Goal: Answer question/provide support: Share knowledge or assist other users

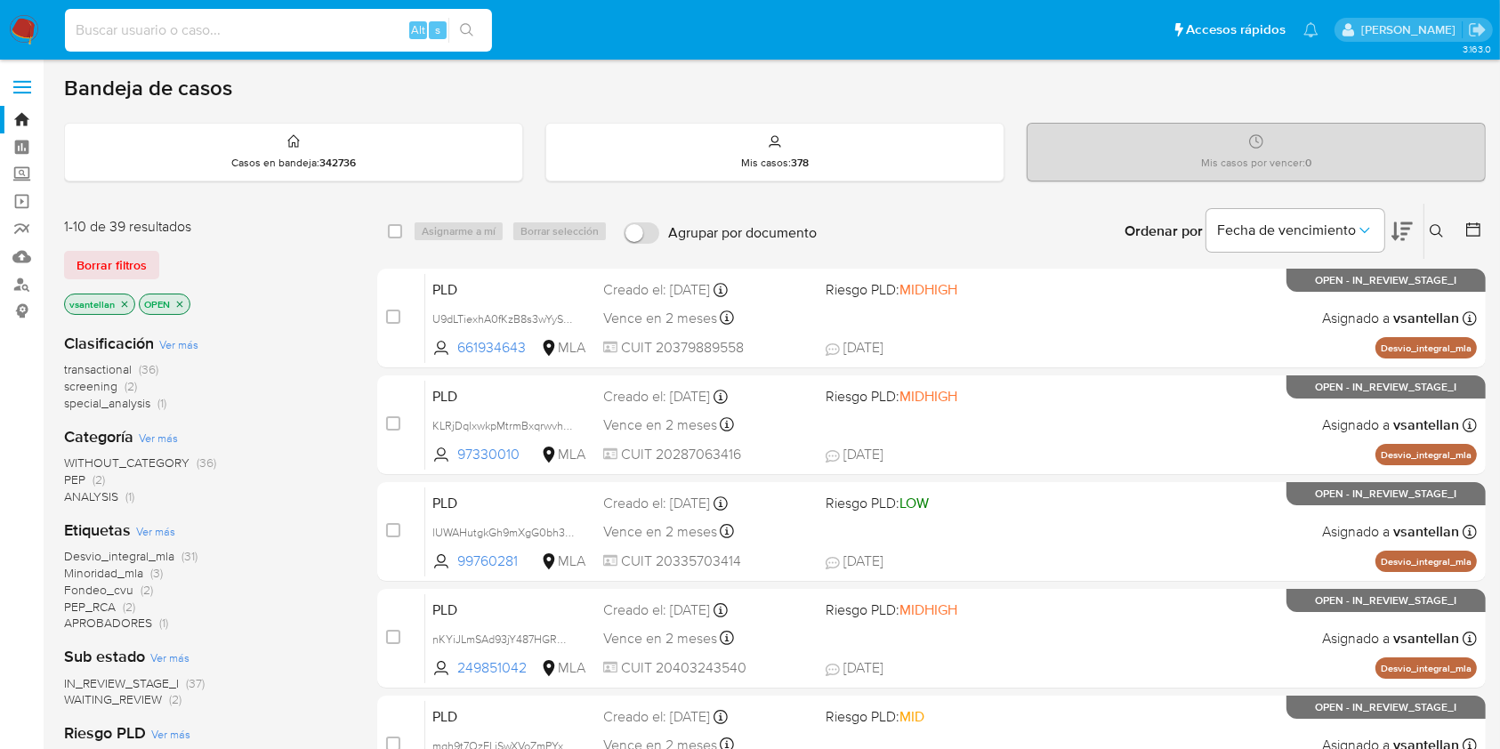
click at [157, 34] on input at bounding box center [278, 30] width 427 height 23
paste input "73745024"
type input "73745024"
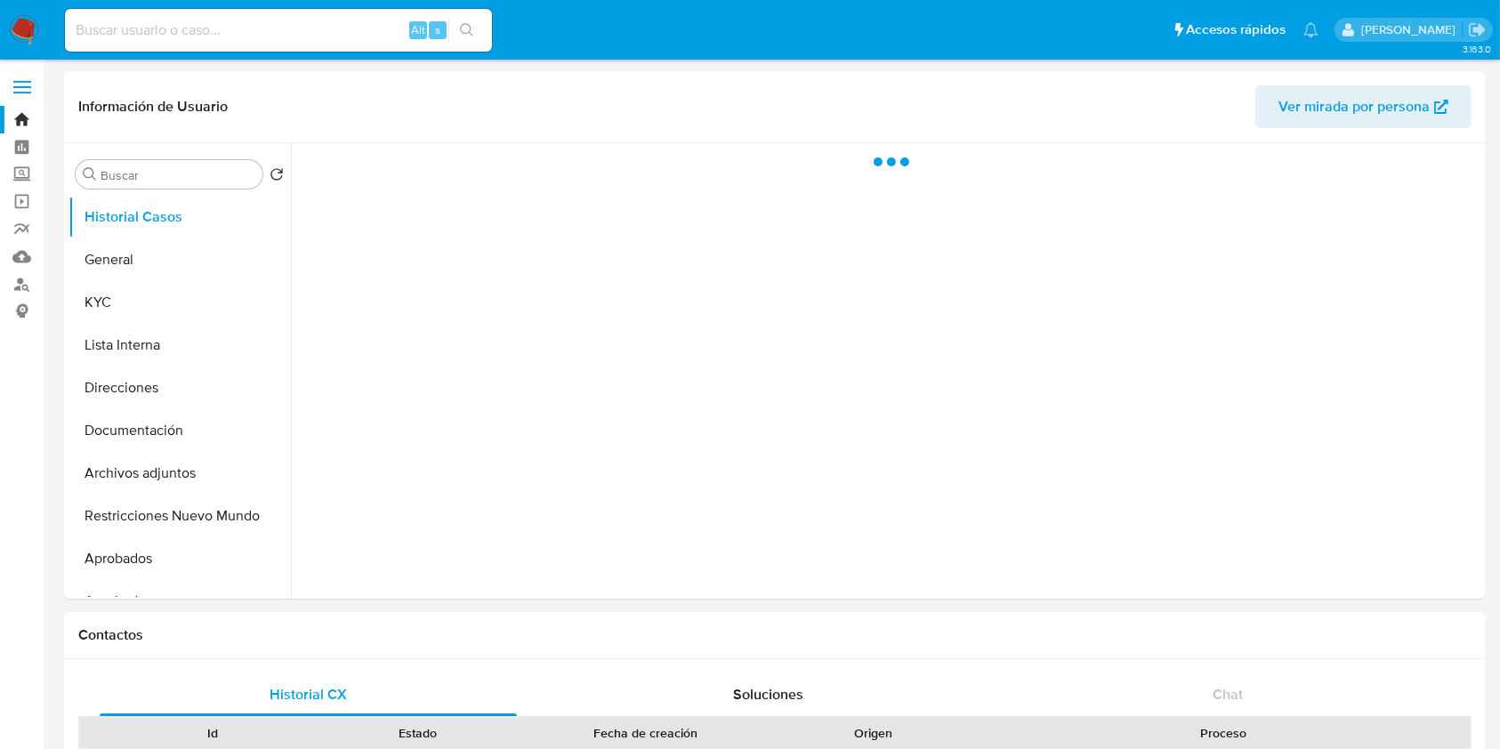
select select "10"
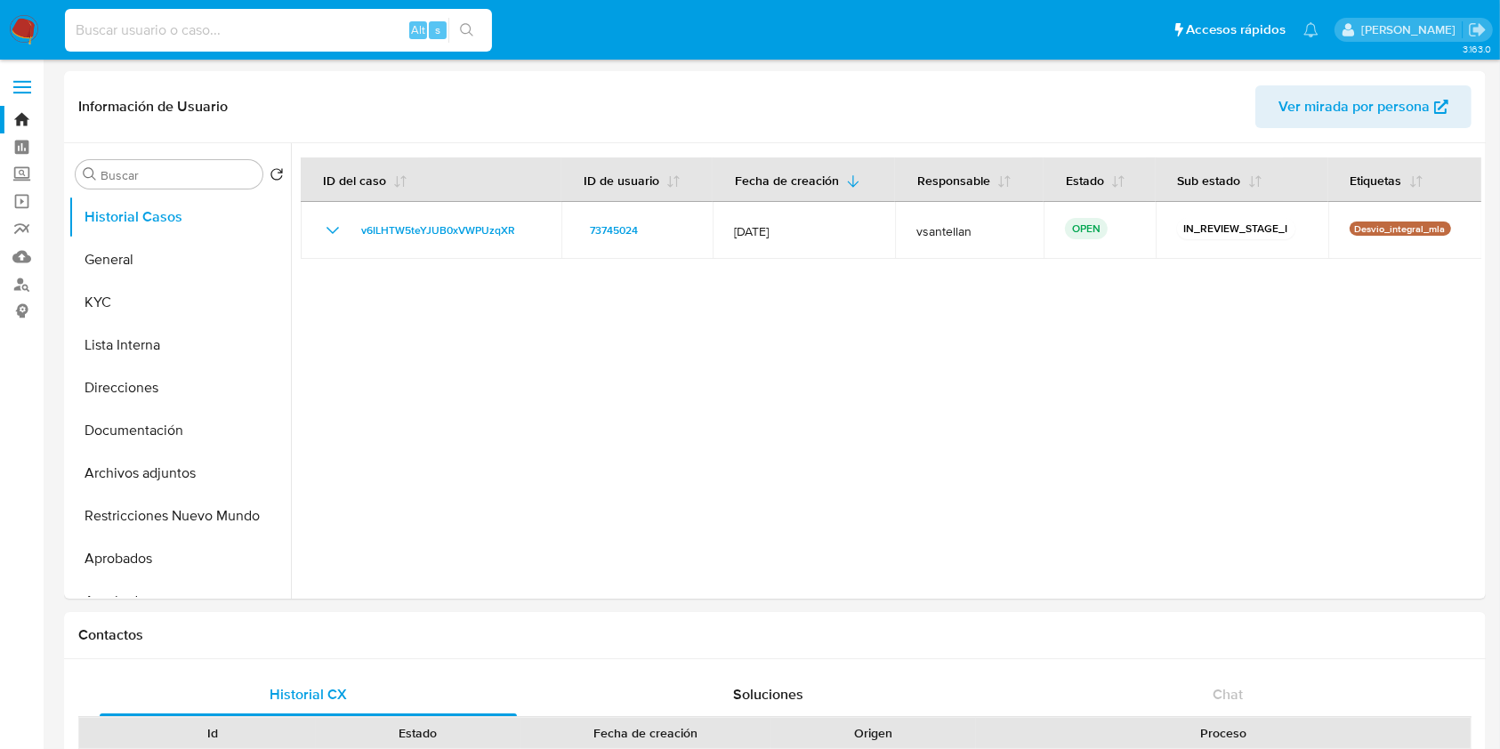
click at [191, 30] on input at bounding box center [278, 30] width 427 height 23
paste input "756814554"
type input "756814554"
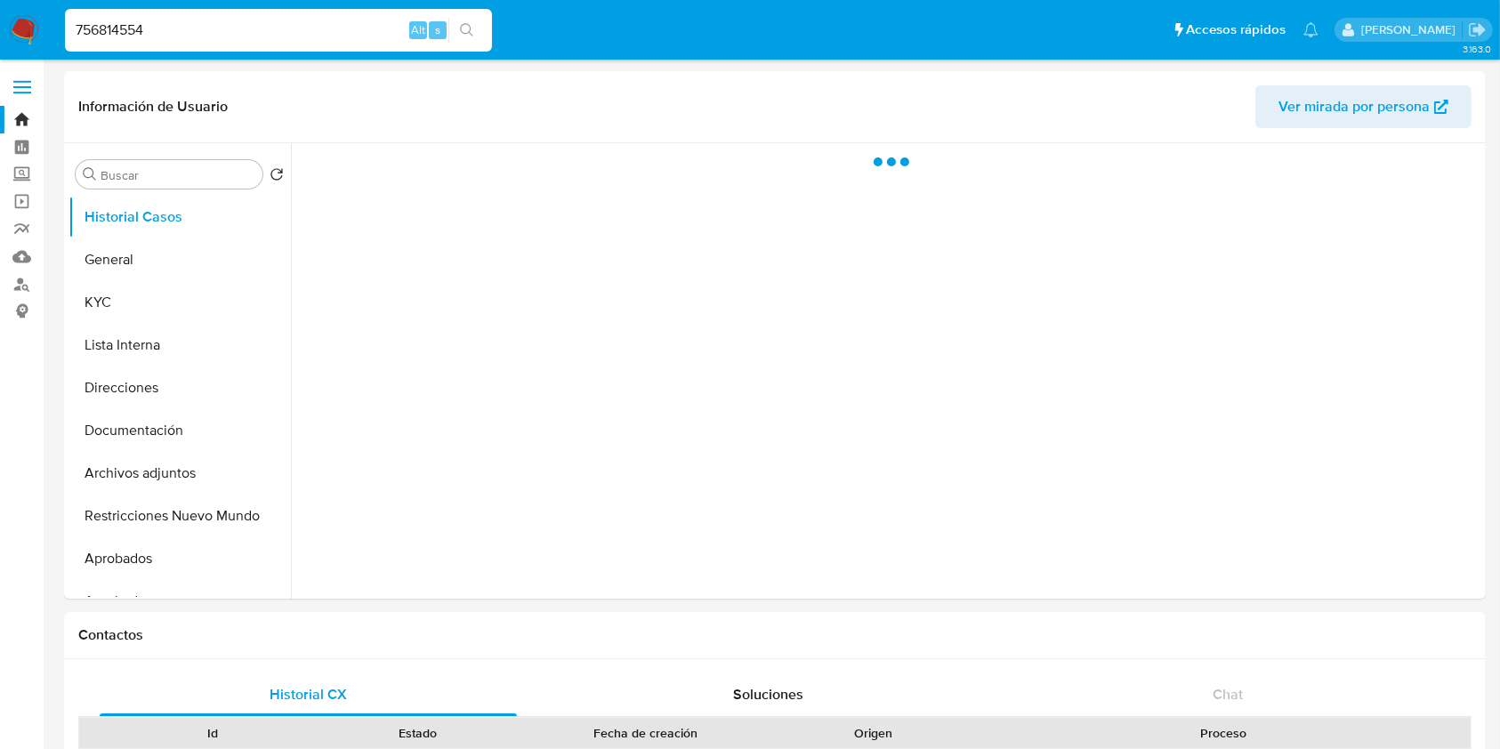
select select "10"
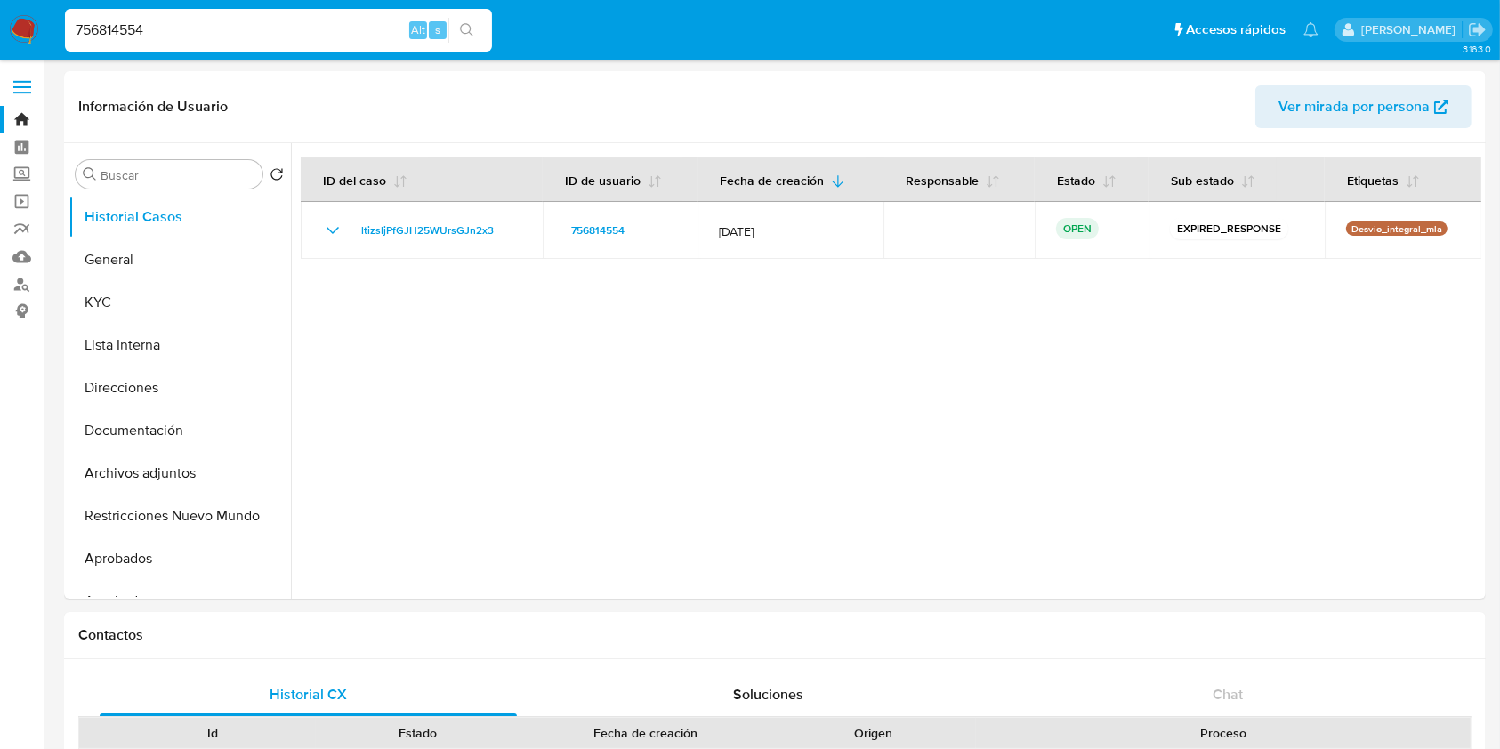
drag, startPoint x: 167, startPoint y: 21, endPoint x: 18, endPoint y: 36, distance: 150.1
click at [18, 36] on nav "Pausado Ver notificaciones 756814554 Alt s Accesos rápidos Presiona las siguien…" at bounding box center [750, 30] width 1500 height 60
paste input "323243879"
type input "323243879"
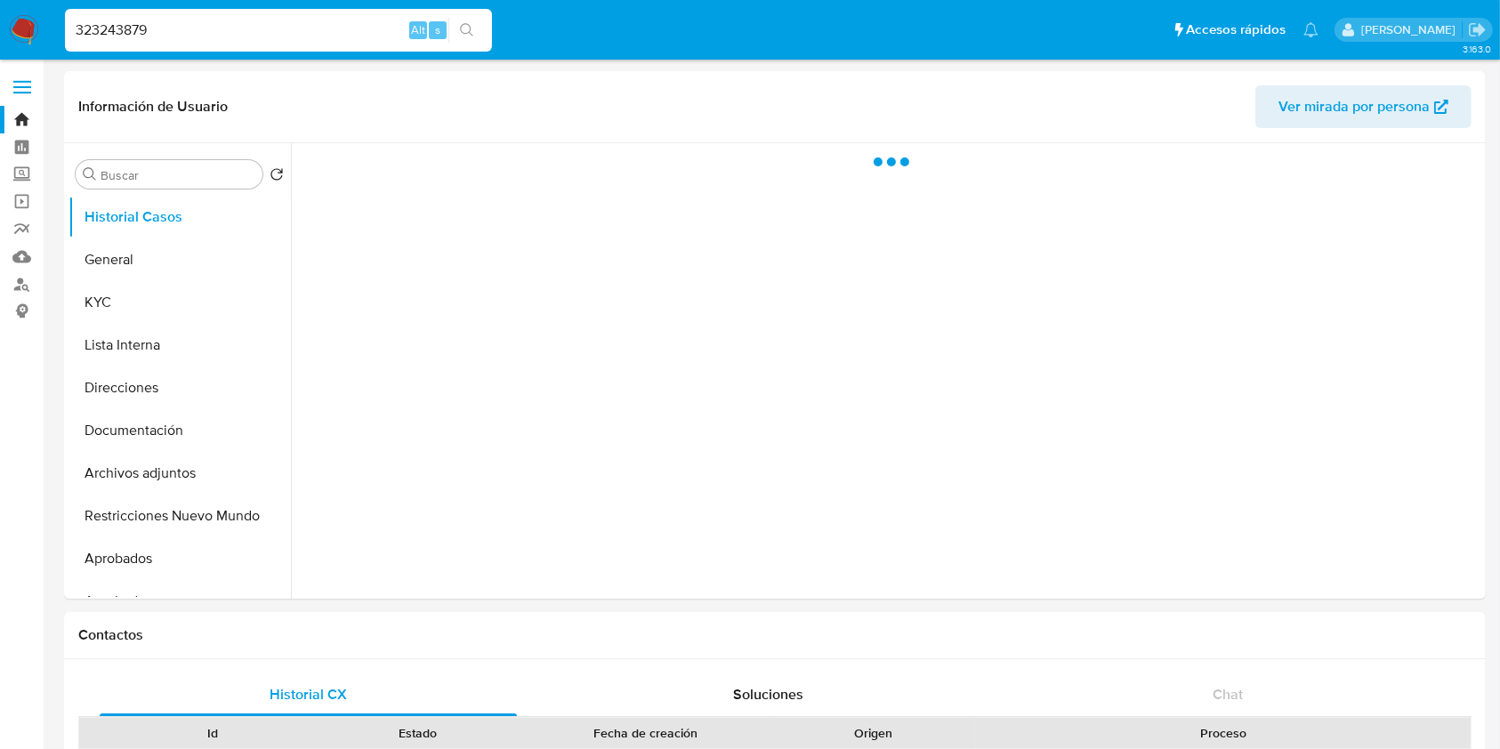
select select "10"
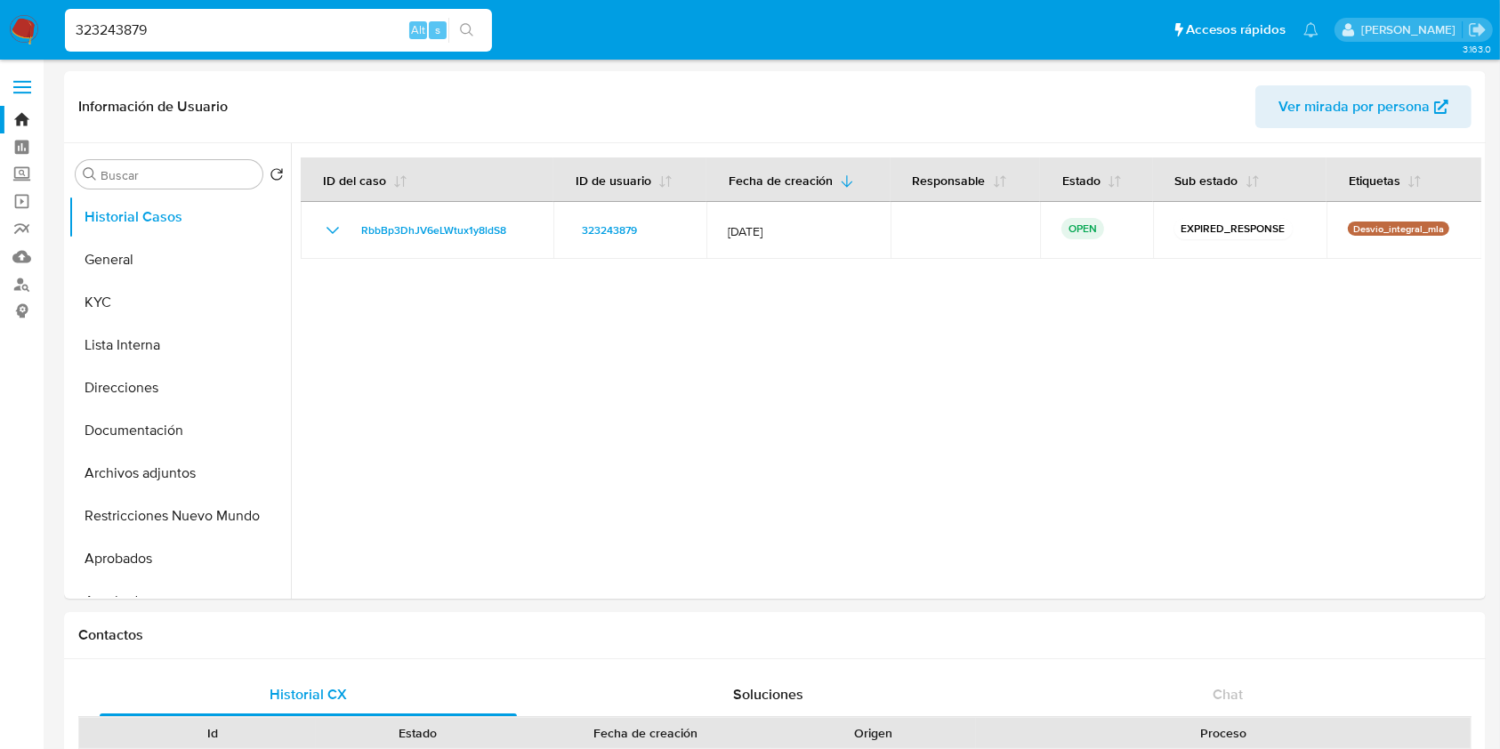
click at [14, 20] on img at bounding box center [24, 30] width 30 height 30
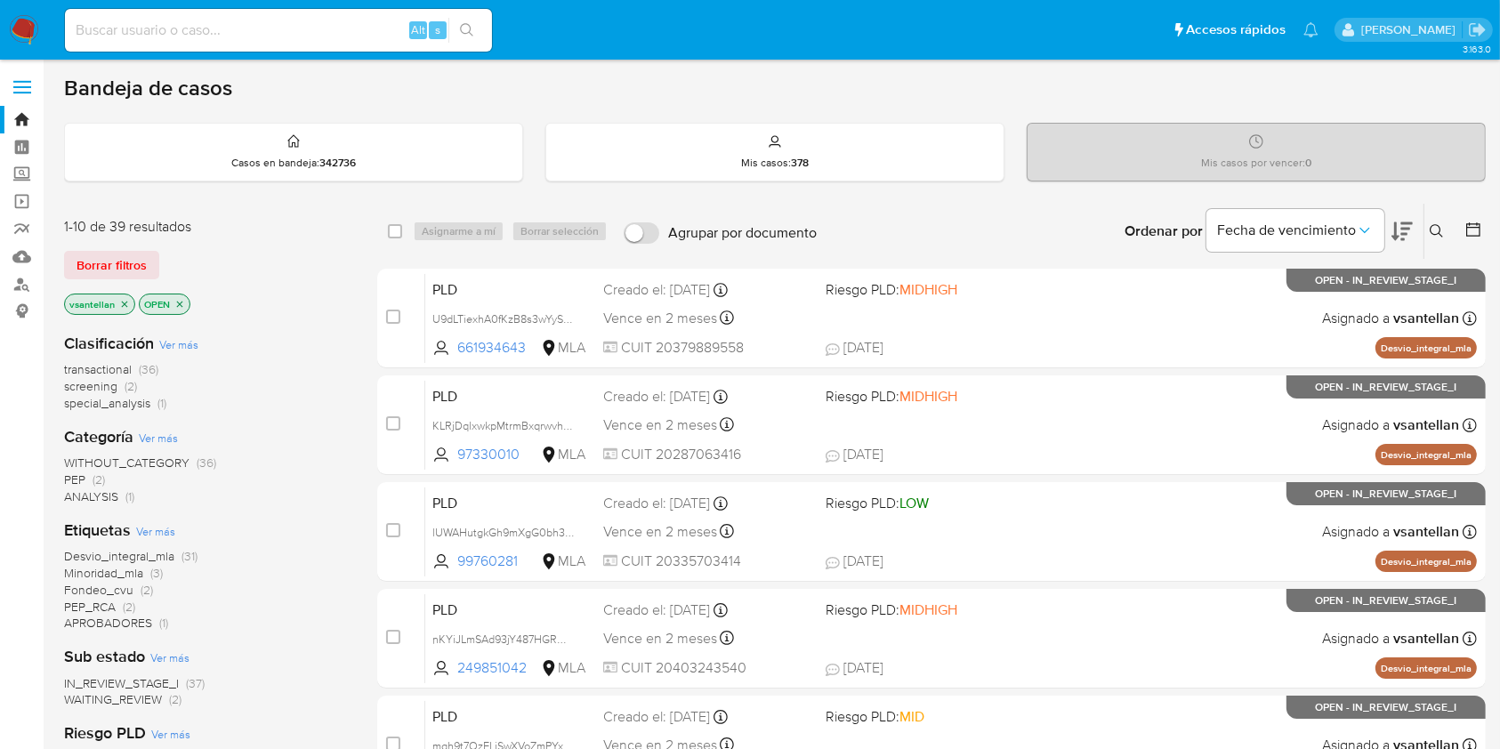
click at [1438, 229] on icon at bounding box center [1437, 231] width 14 height 14
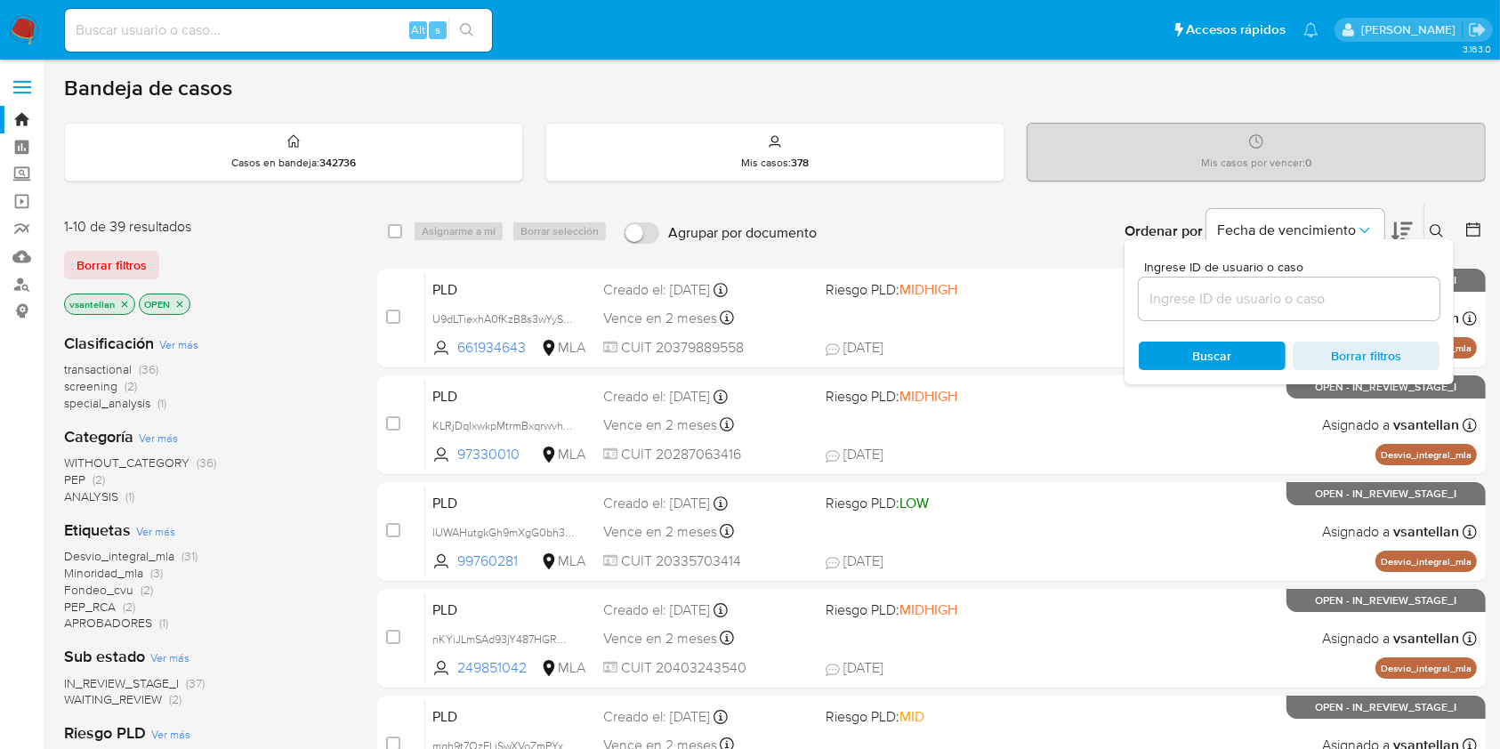
click at [1288, 299] on input at bounding box center [1289, 298] width 301 height 23
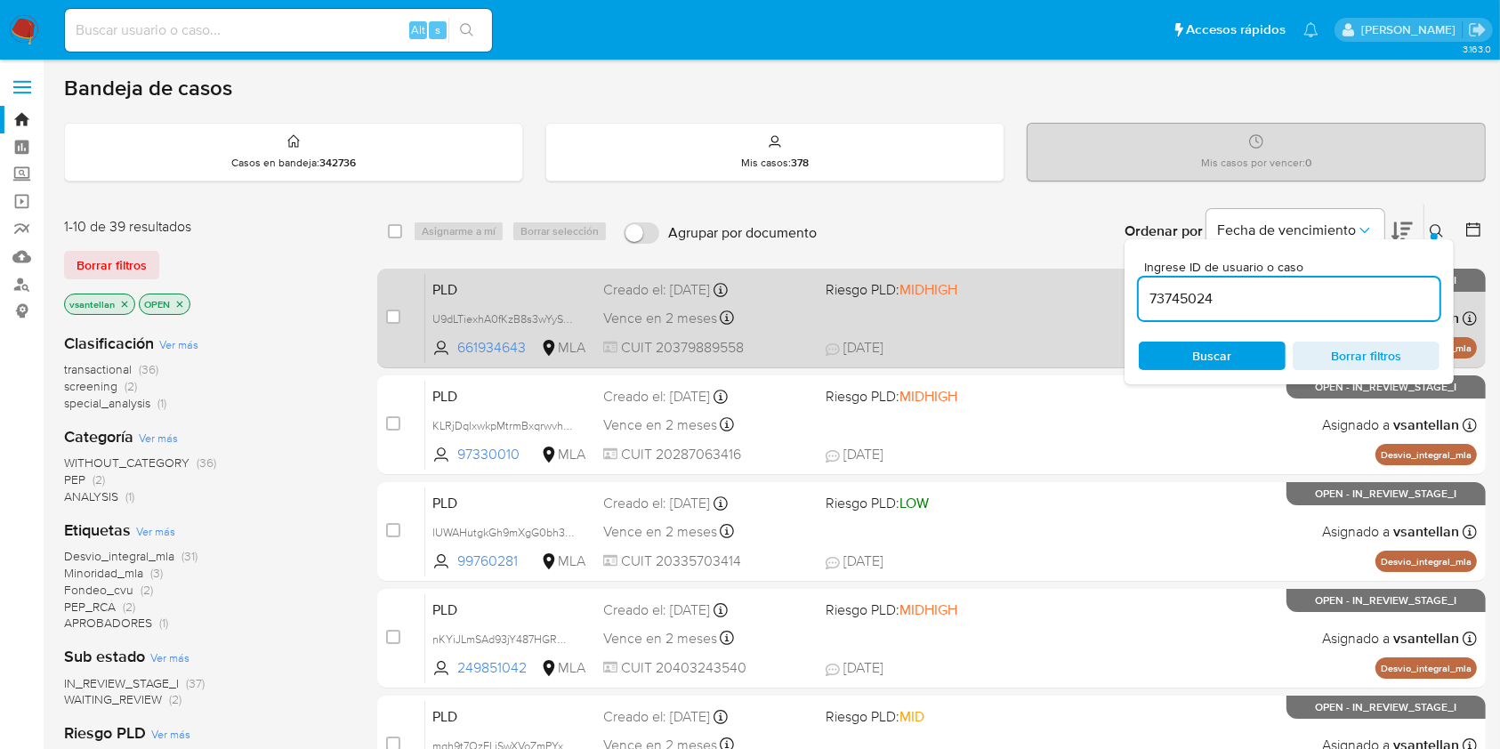
type input "73745024"
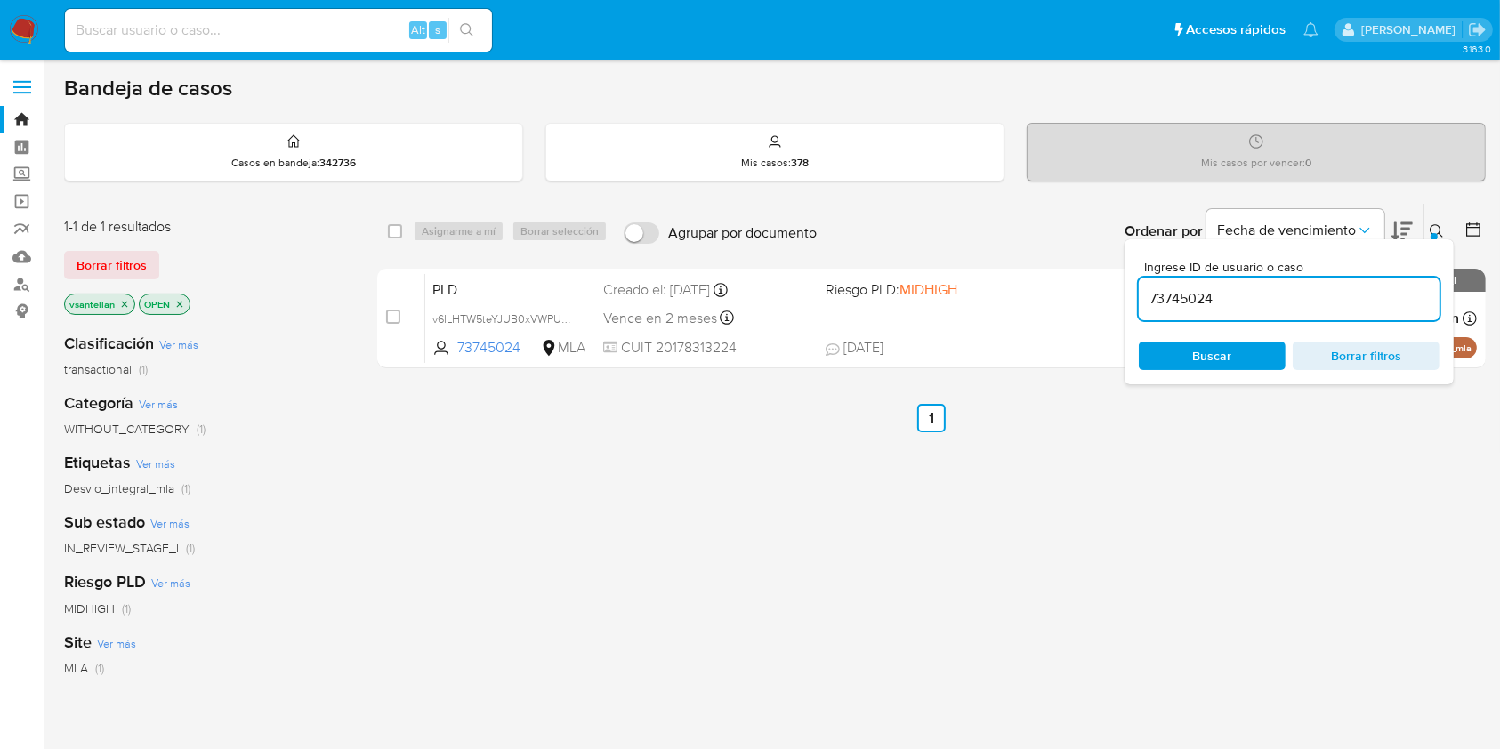
click at [1437, 228] on icon at bounding box center [1437, 231] width 14 height 14
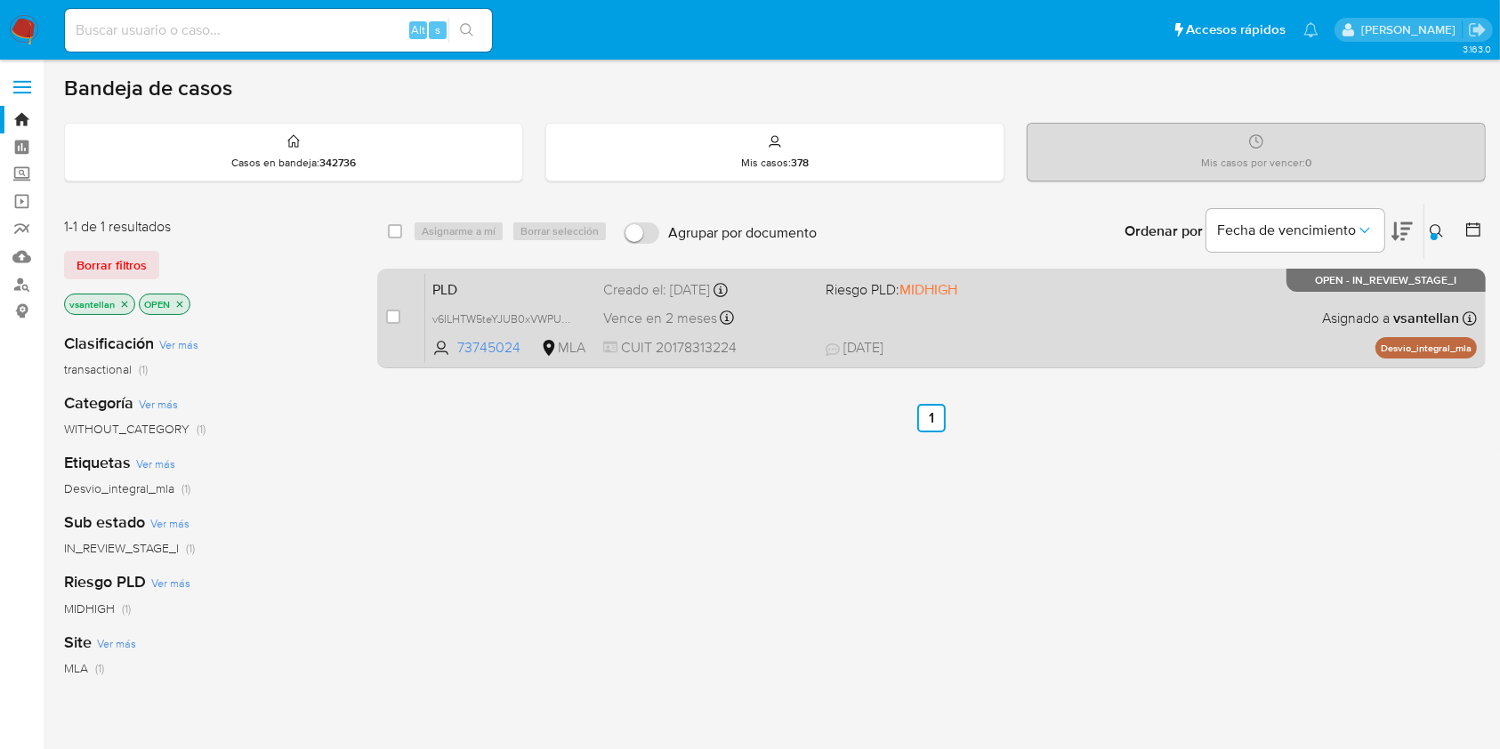
click at [1092, 330] on div "PLD v6ILHTW5teYJUB0xVWPUzqXR 73745024 MLA Riesgo PLD: MIDHIGH Creado el: 12/09/…" at bounding box center [951, 318] width 1052 height 90
click at [393, 315] on input "checkbox" at bounding box center [393, 317] width 14 height 14
checkbox input "true"
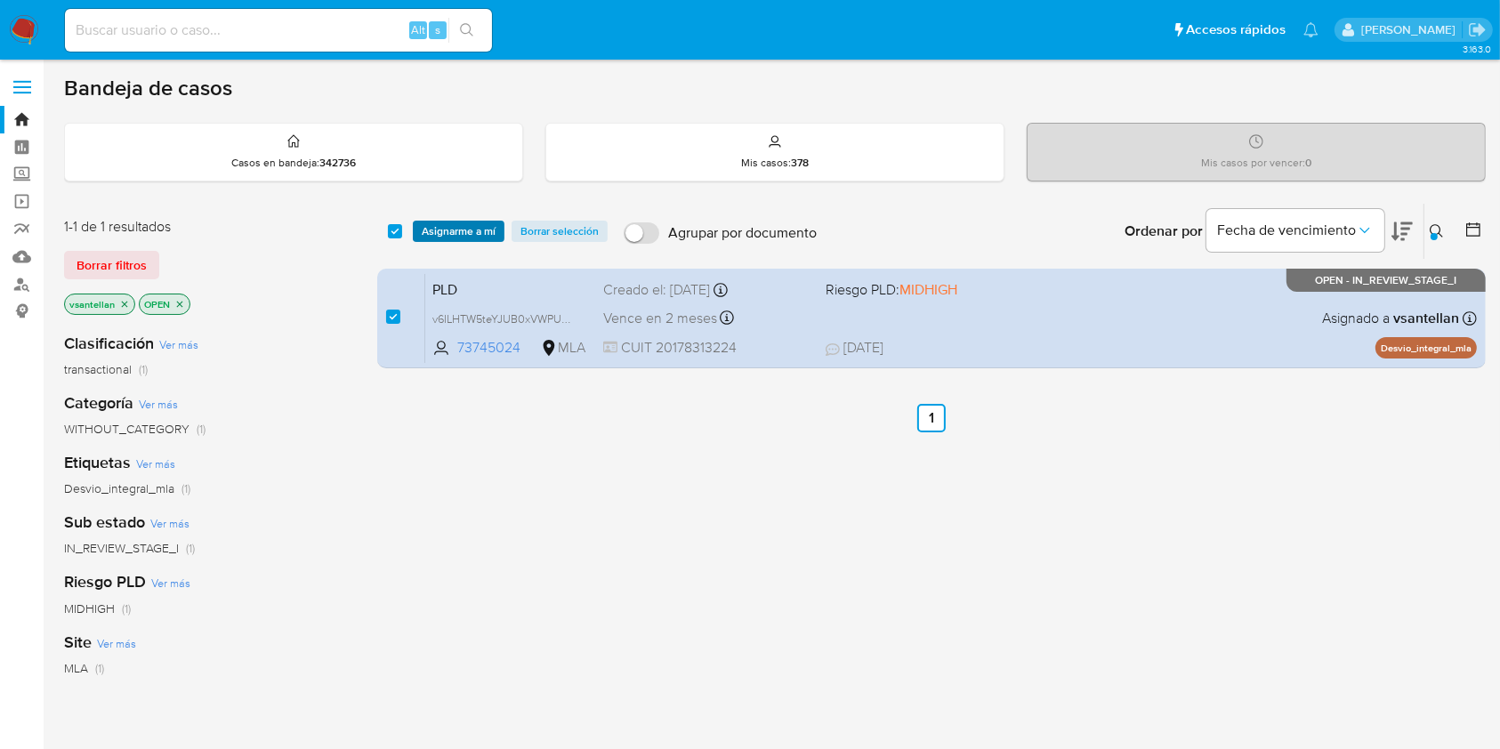
click at [436, 234] on span "Asignarme a mí" at bounding box center [459, 231] width 74 height 18
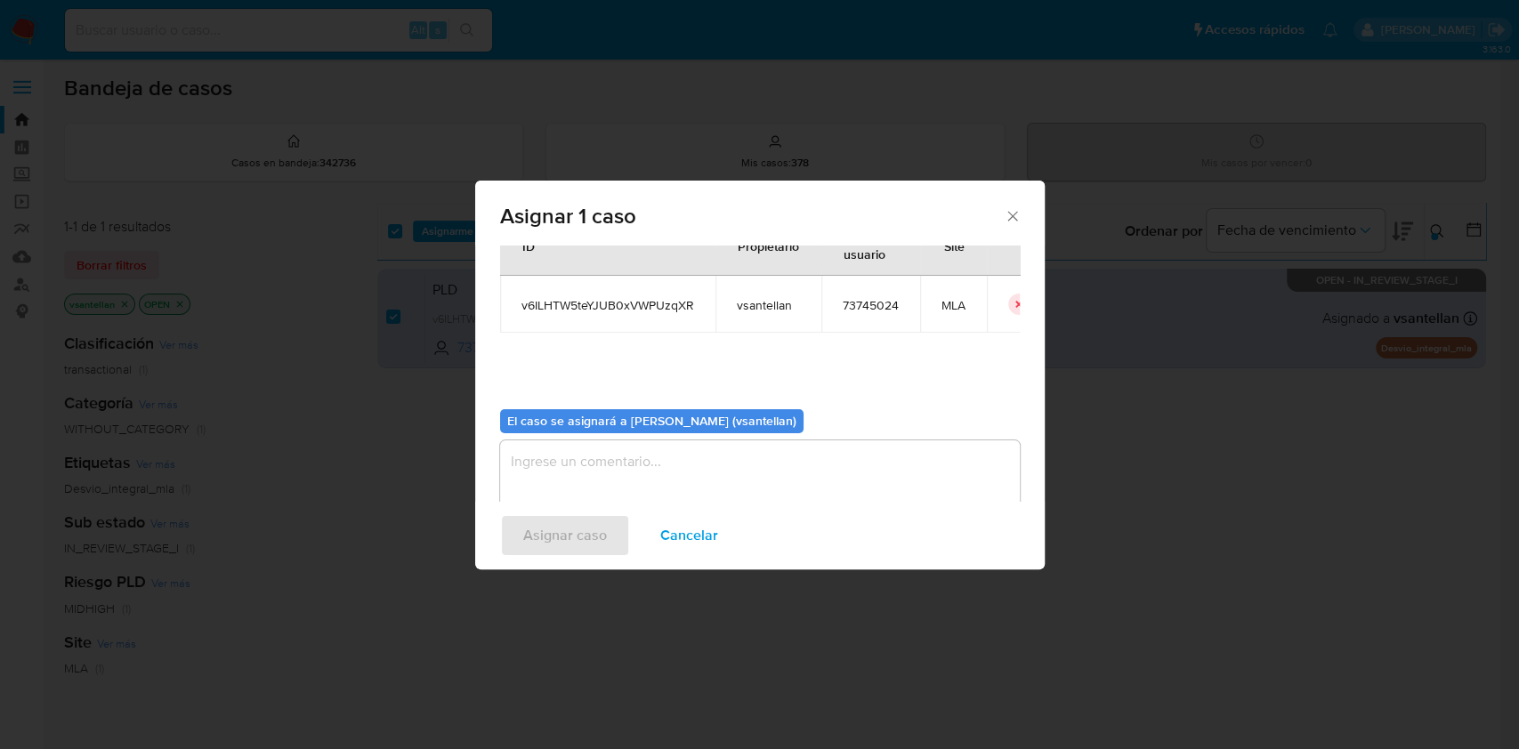
scroll to position [91, 0]
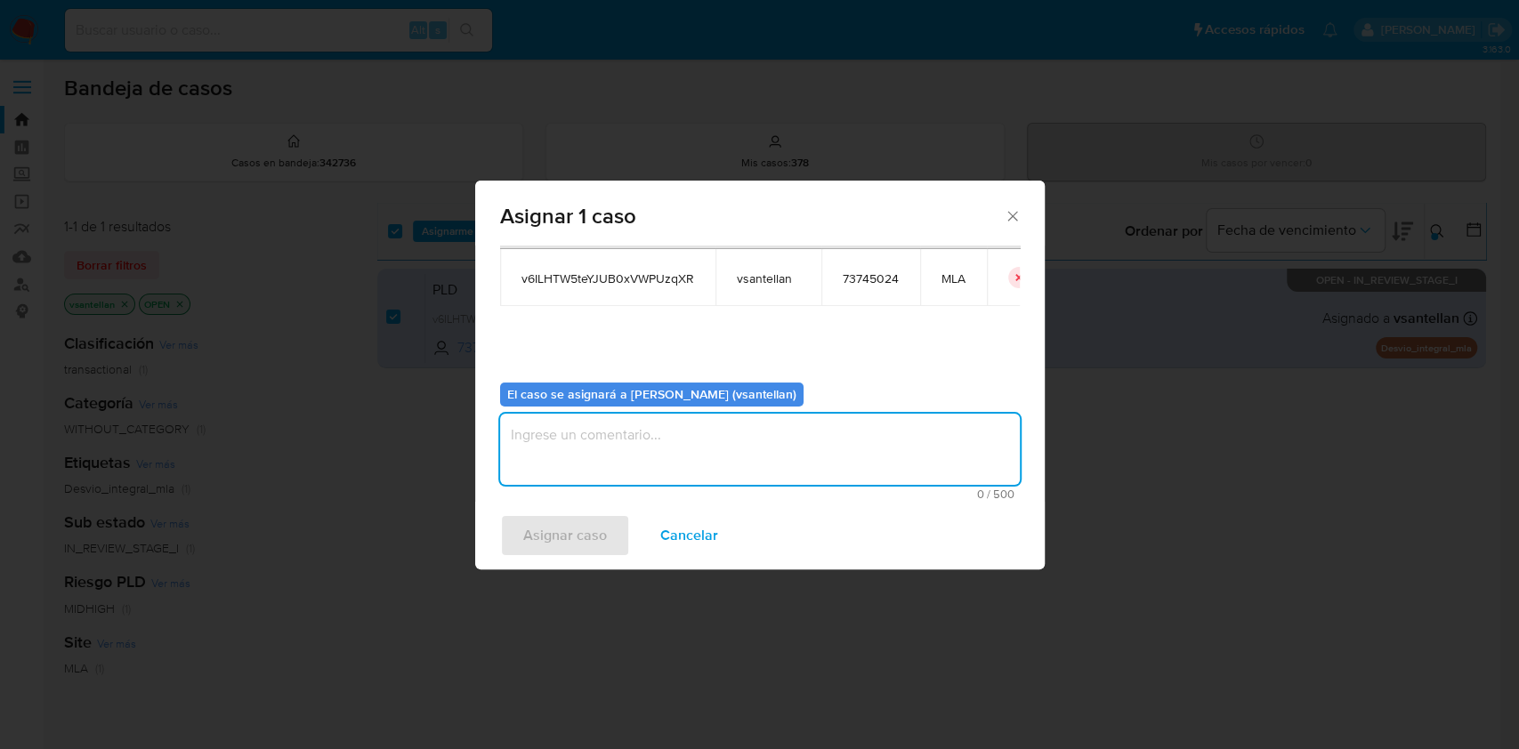
drag, startPoint x: 602, startPoint y: 460, endPoint x: 592, endPoint y: 527, distance: 67.6
click at [602, 461] on textarea "assign-modal" at bounding box center [760, 449] width 520 height 71
type textarea "1"
click at [581, 525] on span "Asignar caso" at bounding box center [565, 535] width 84 height 39
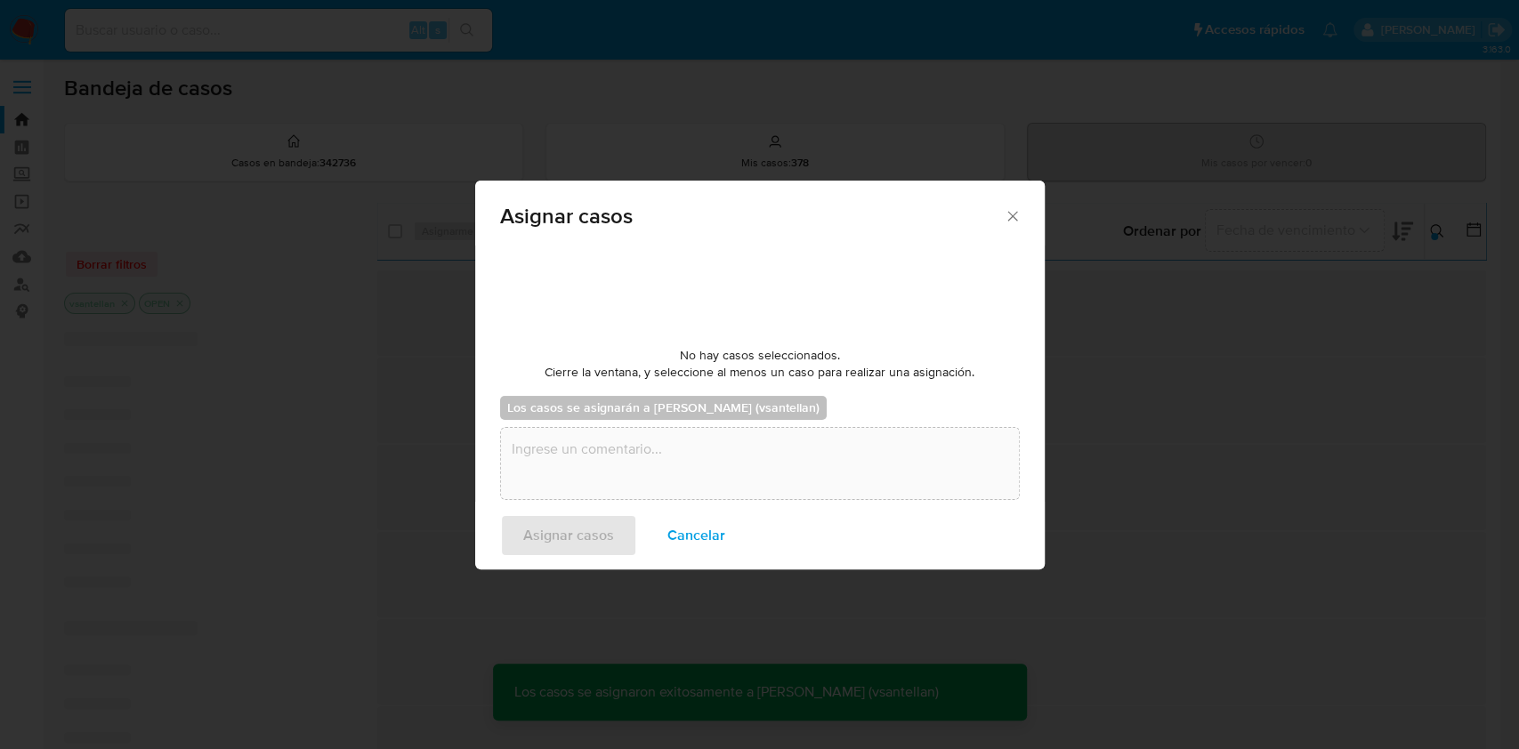
checkbox input "false"
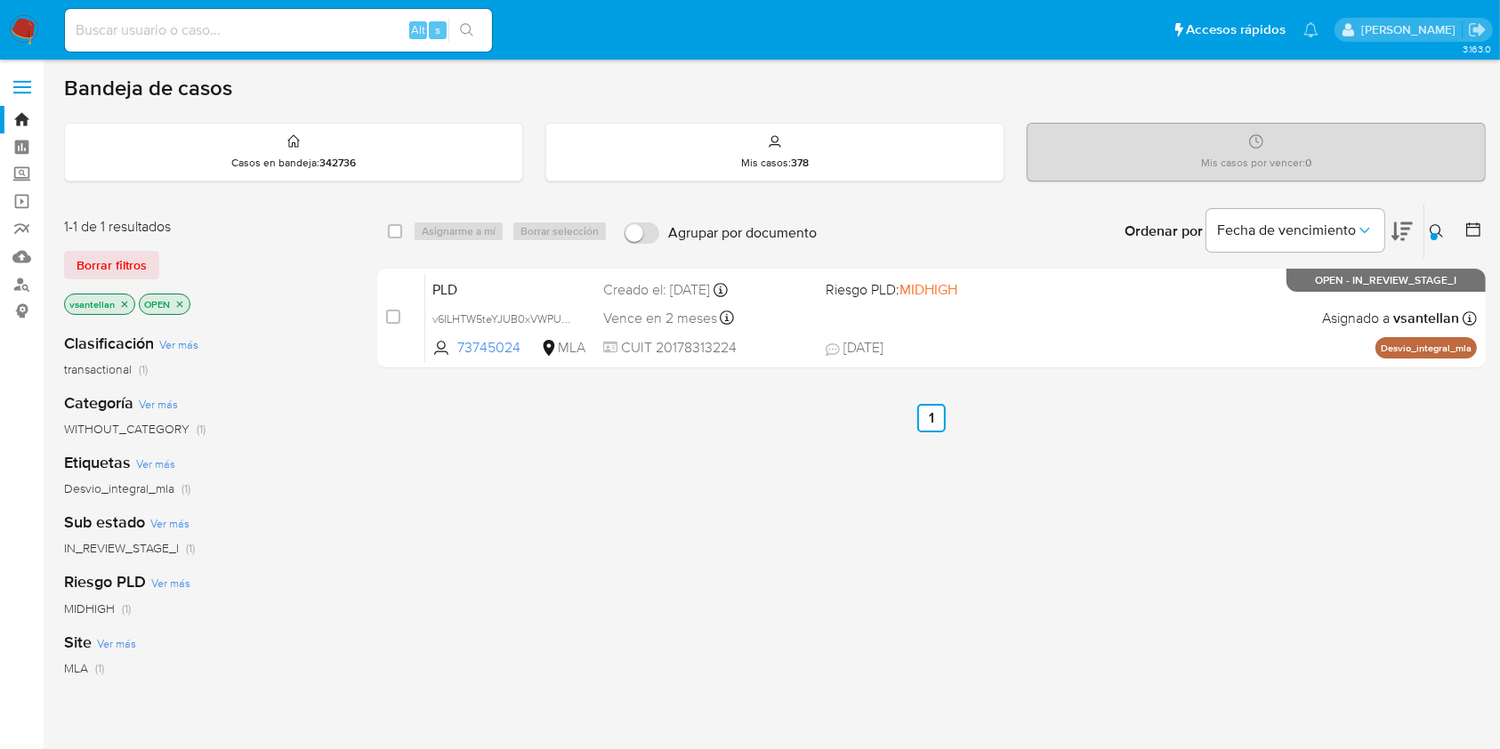
click at [1427, 221] on button at bounding box center [1438, 231] width 29 height 21
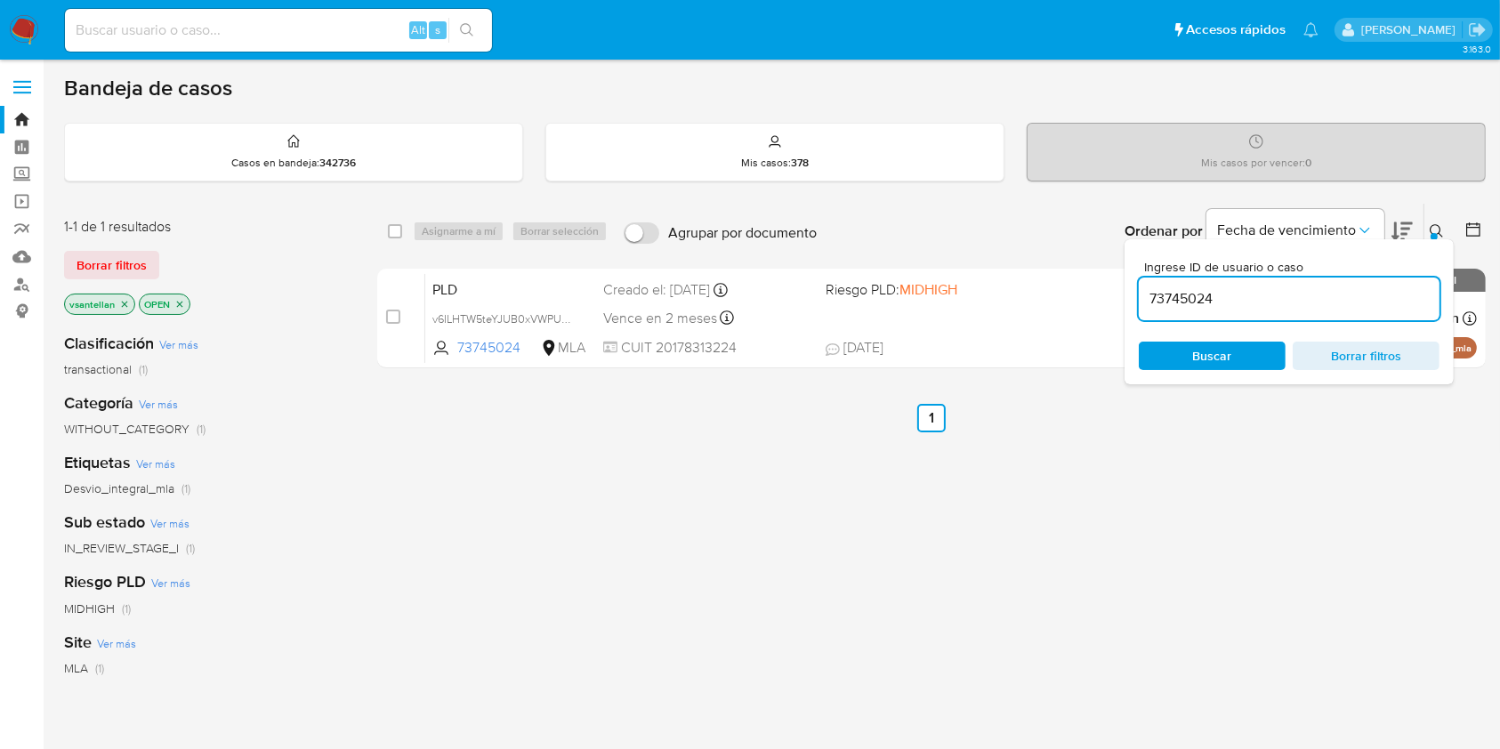
click at [1373, 294] on input "73745024" at bounding box center [1289, 298] width 301 height 23
type input "756814554"
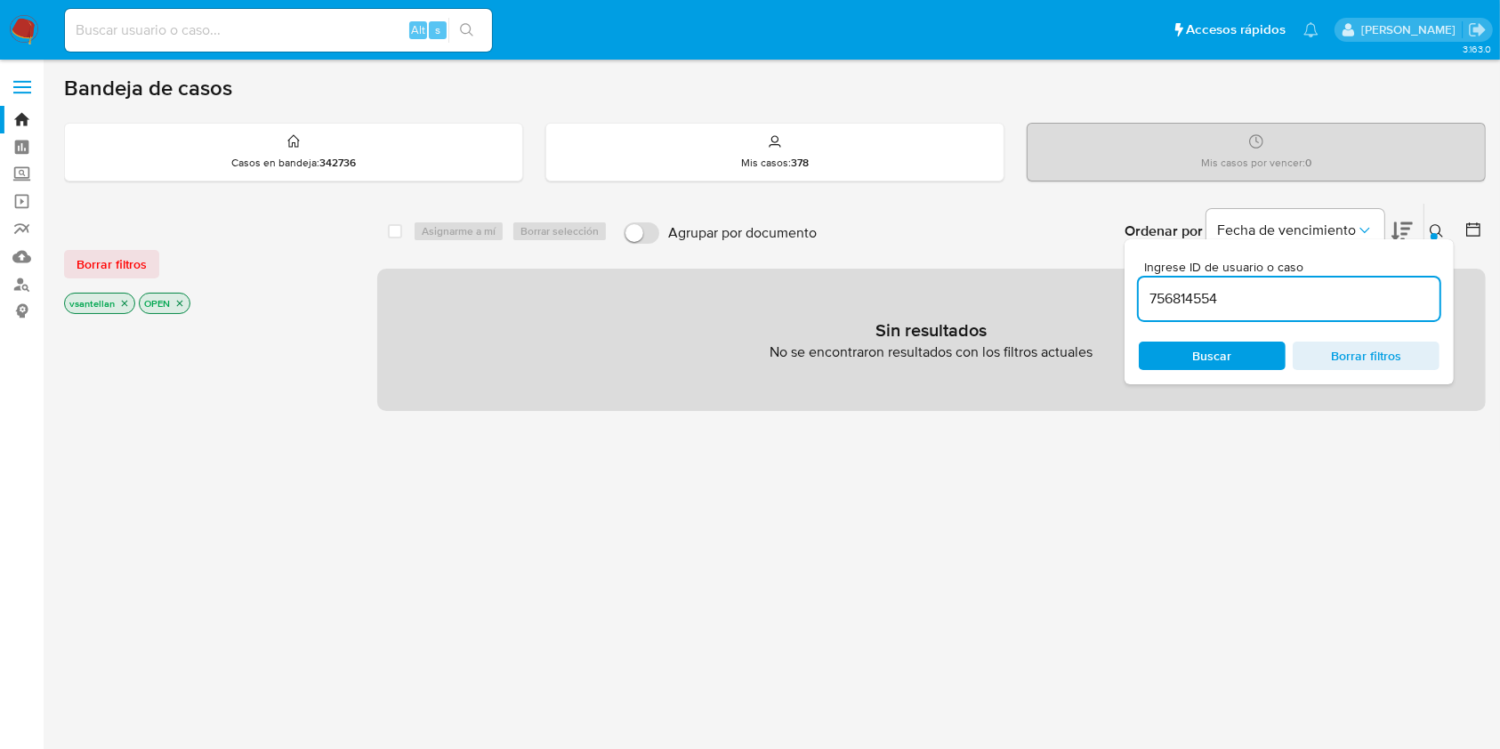
click at [1434, 230] on icon at bounding box center [1437, 231] width 14 height 14
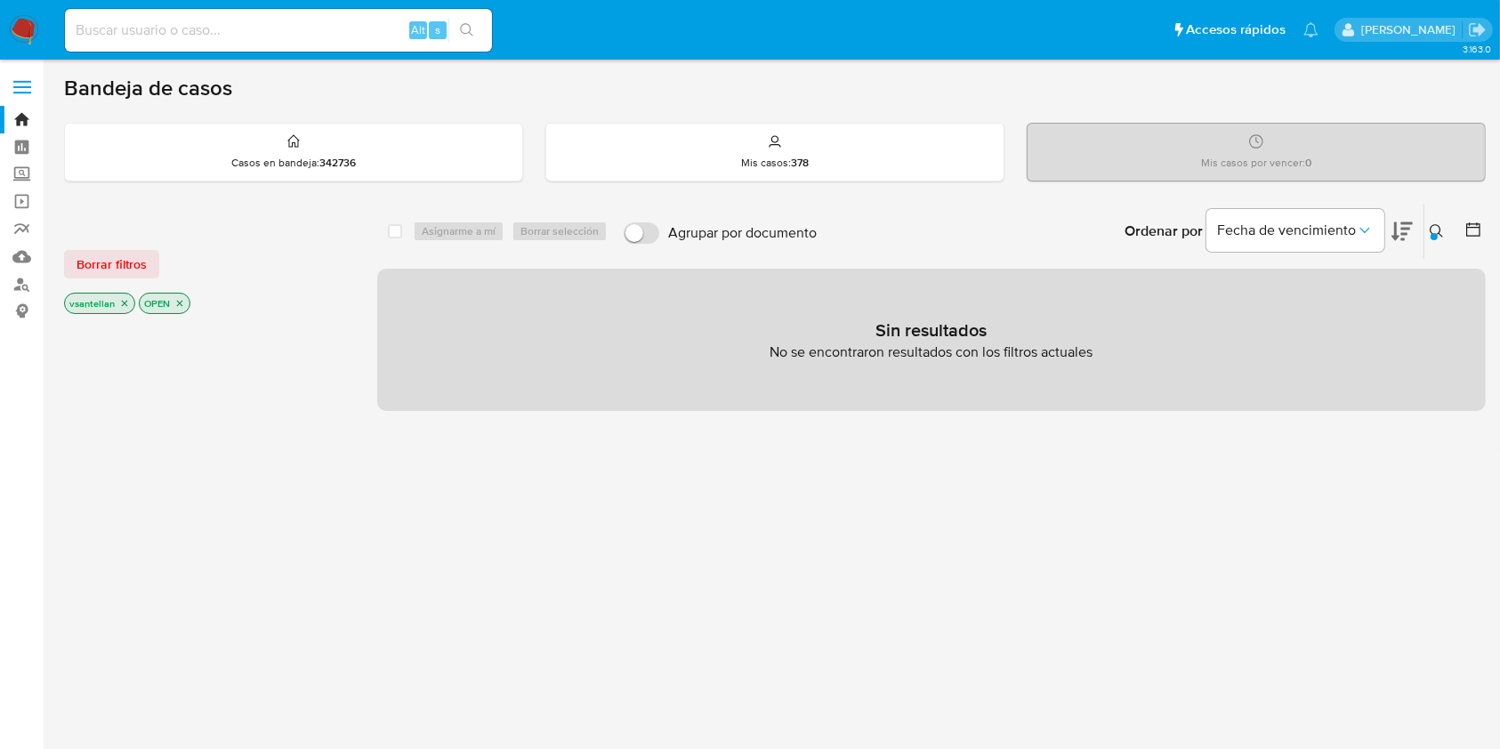
click at [124, 298] on icon "close-filter" at bounding box center [124, 303] width 11 height 11
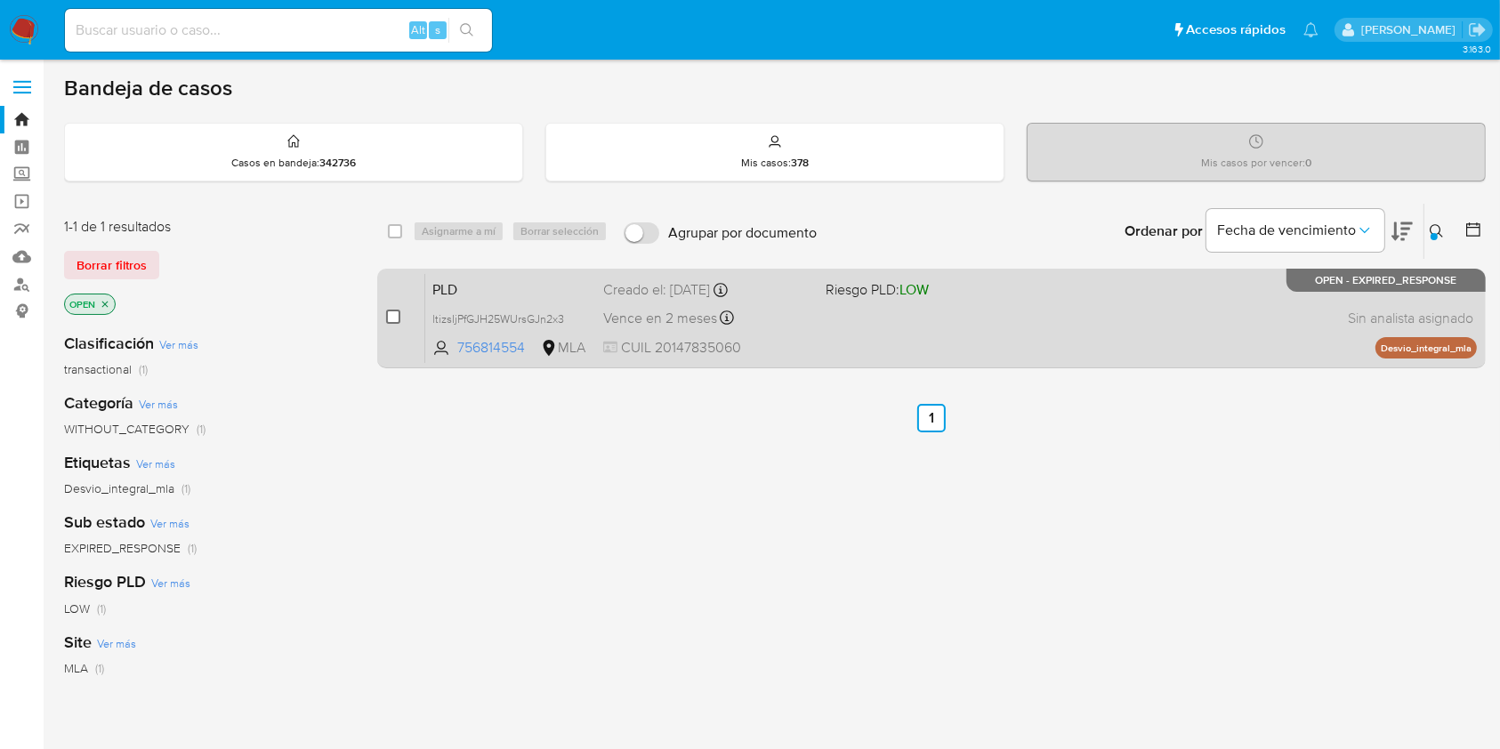
click at [396, 310] on input "checkbox" at bounding box center [393, 317] width 14 height 14
checkbox input "true"
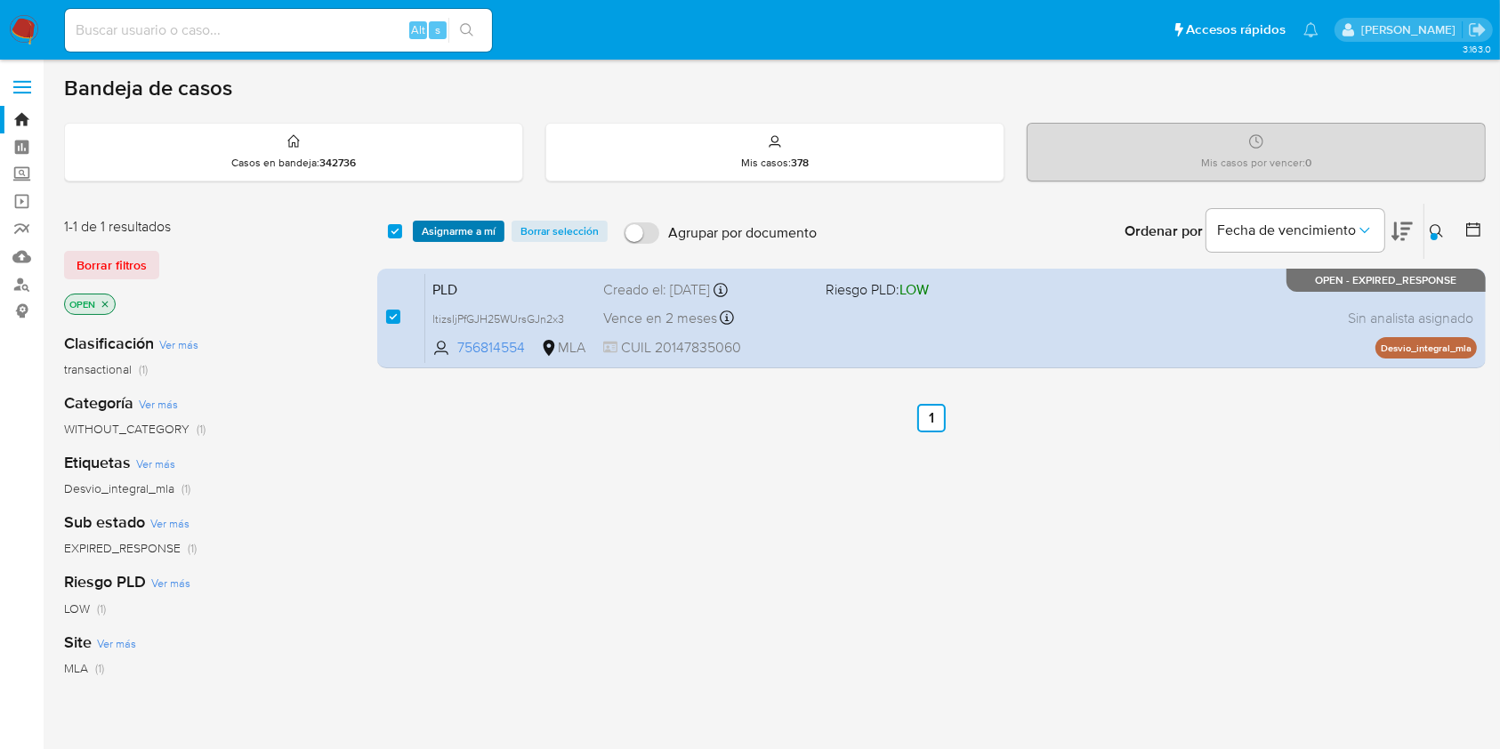
click at [448, 222] on span "Asignarme a mí" at bounding box center [459, 231] width 74 height 18
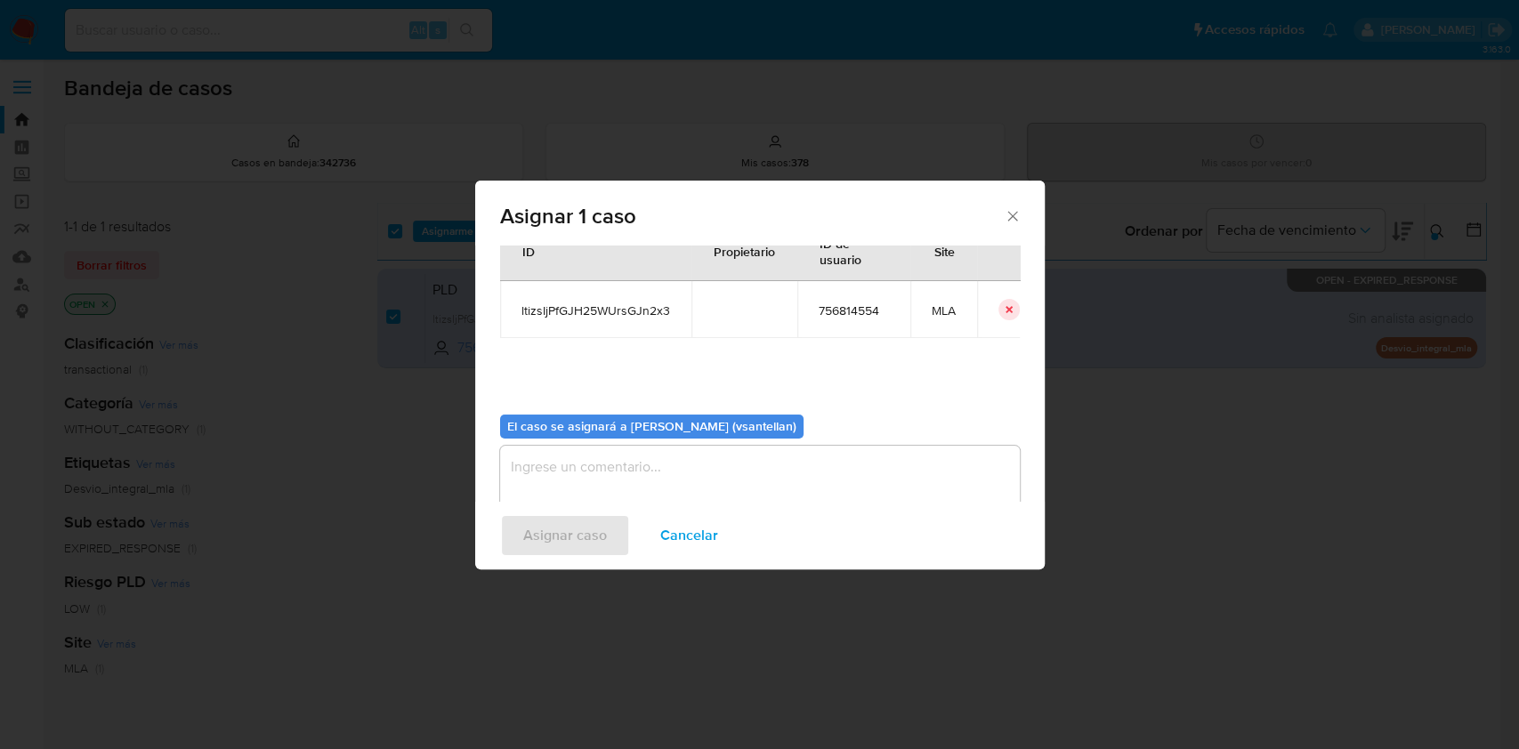
scroll to position [91, 0]
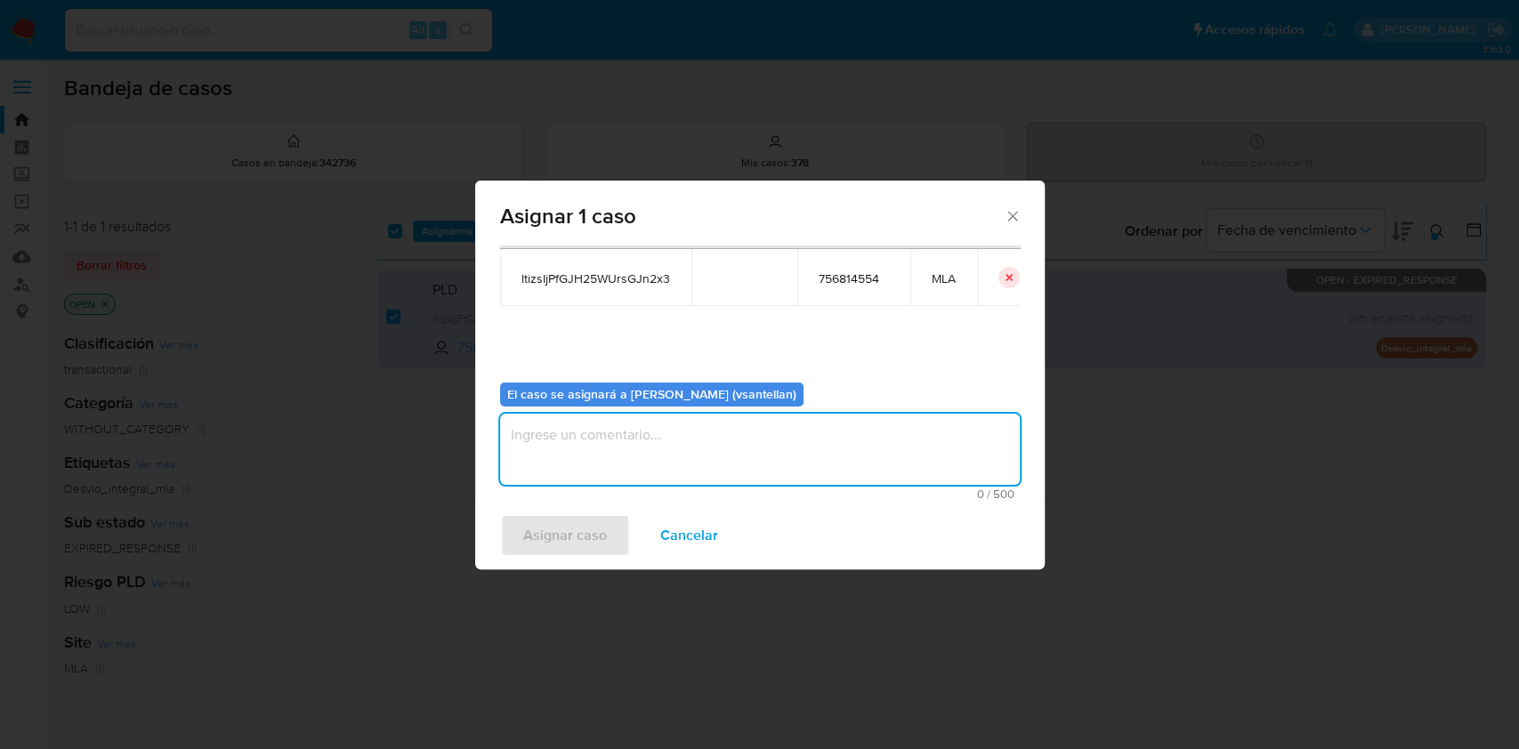
click at [554, 456] on textarea "assign-modal" at bounding box center [760, 449] width 520 height 71
type textarea "1"
click at [545, 516] on span "Asignar caso" at bounding box center [565, 535] width 84 height 39
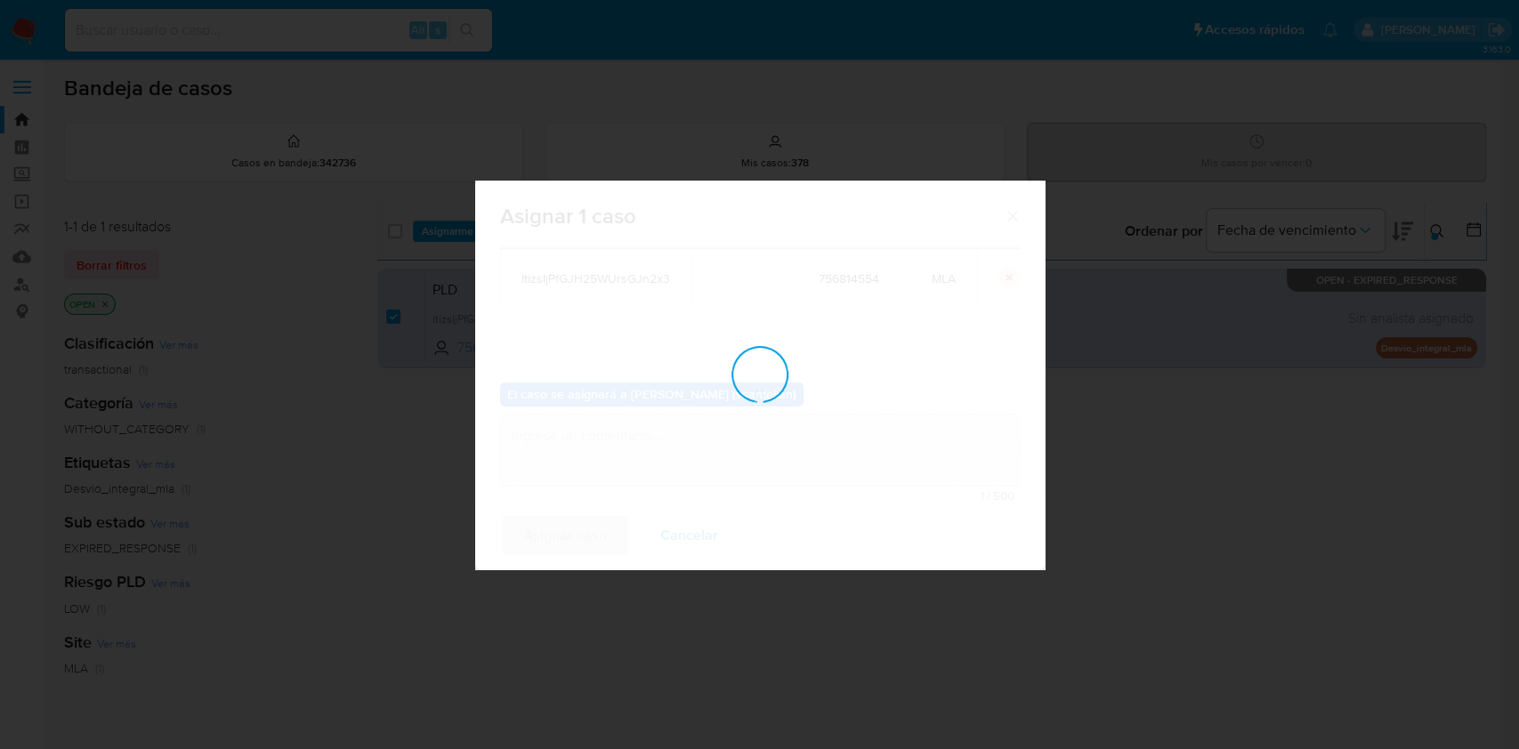
checkbox input "false"
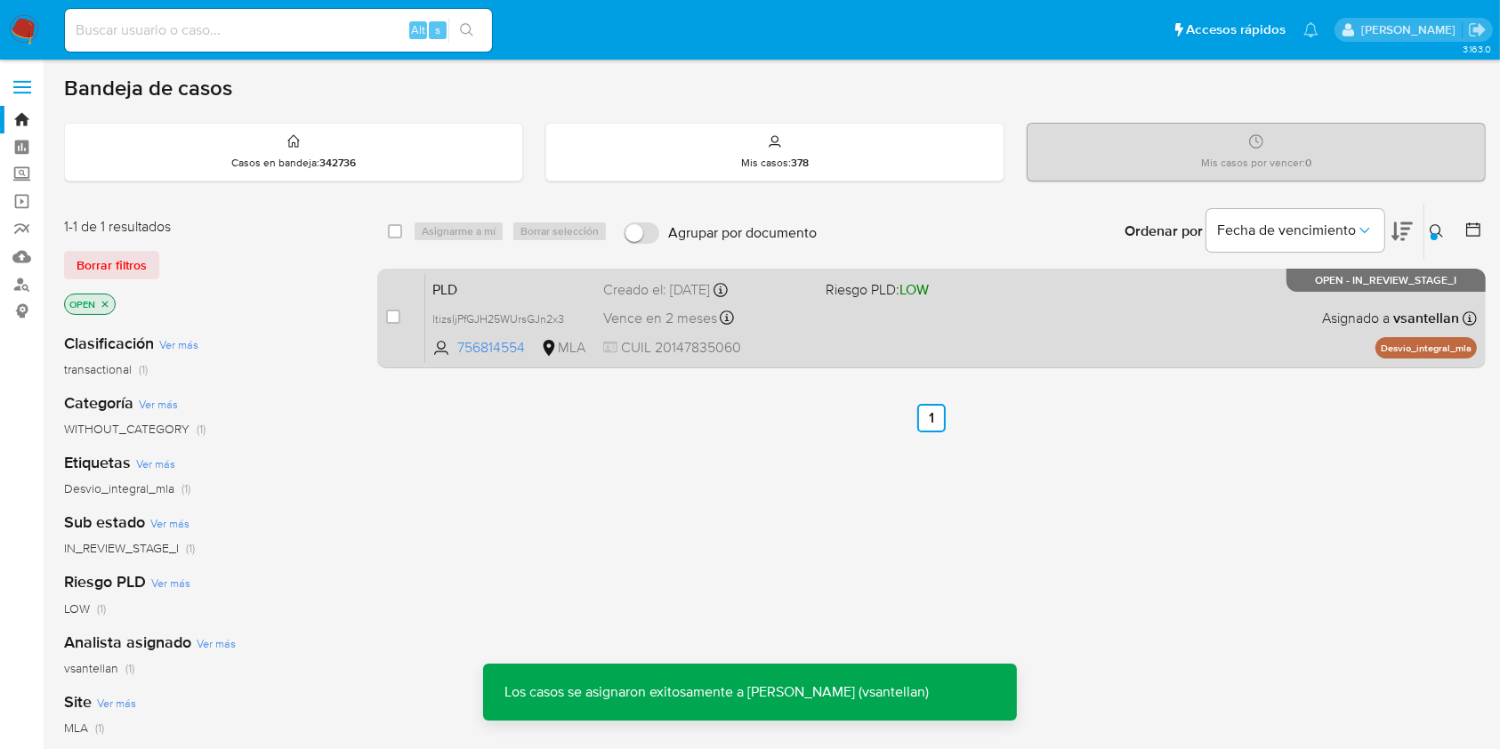
click at [930, 312] on div "PLD ltizsIjPfGJH25WUrsGJn2x3 756814554 MLA Riesgo PLD: LOW Creado el: 12/09/202…" at bounding box center [951, 318] width 1052 height 90
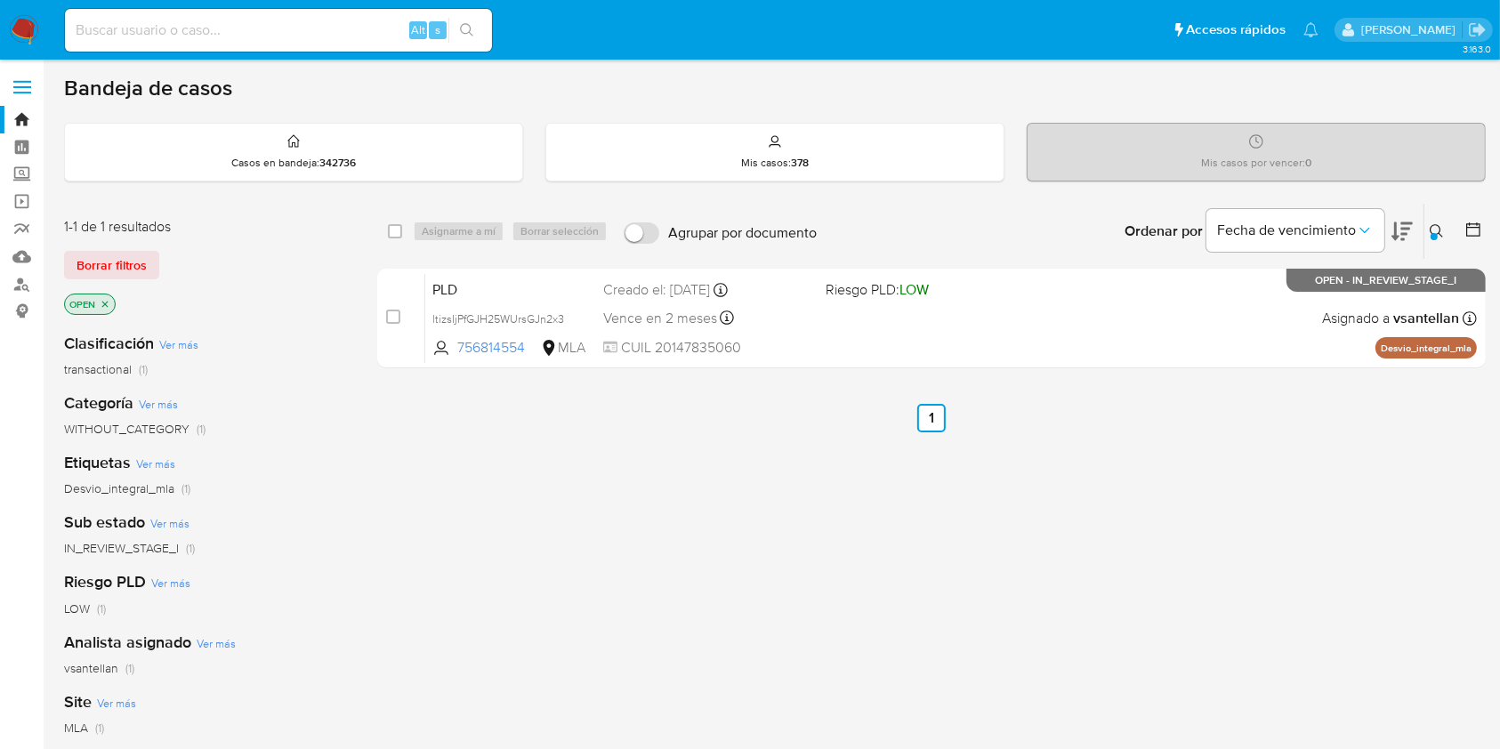
click at [1434, 234] on div at bounding box center [1434, 236] width 7 height 7
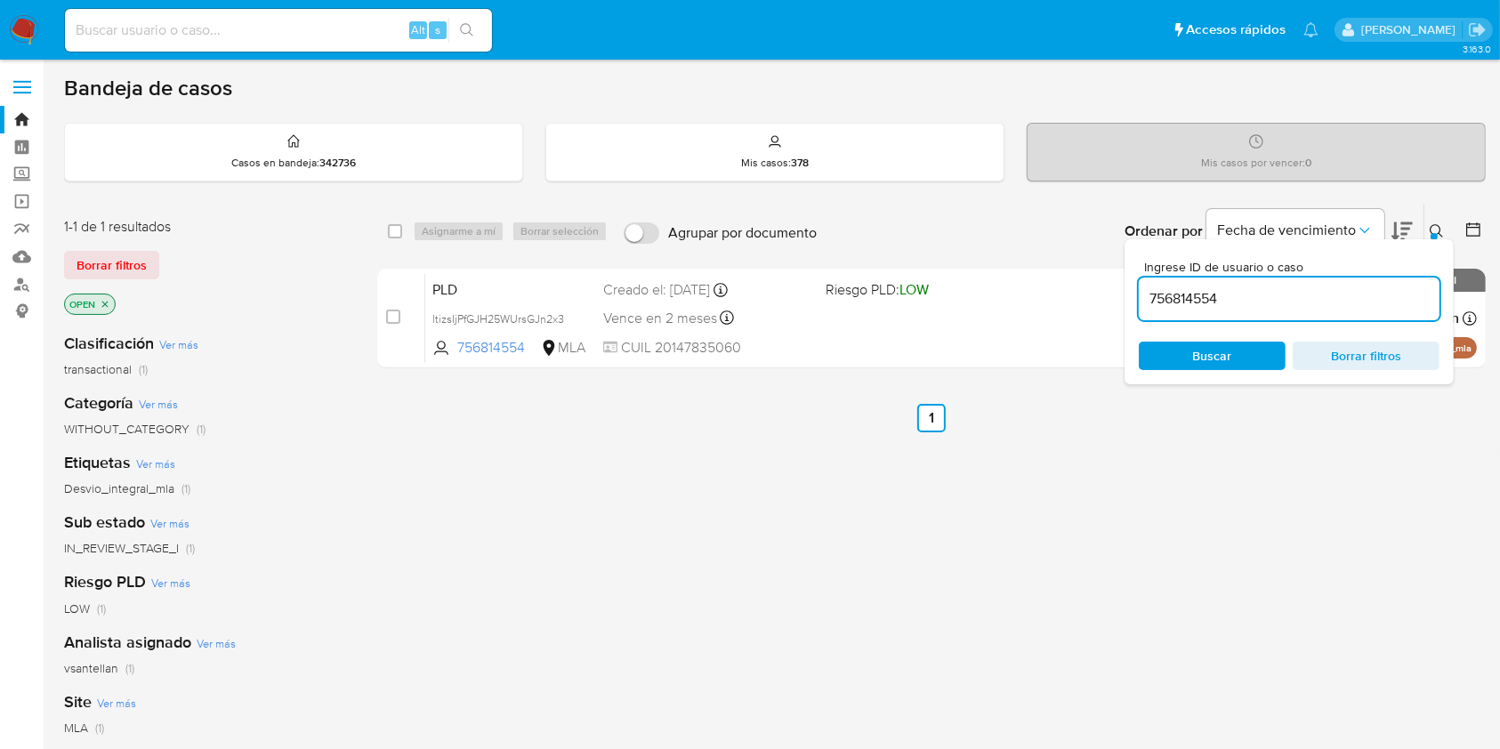
click at [1294, 302] on input "756814554" at bounding box center [1289, 298] width 301 height 23
type input "323243879"
click at [1436, 227] on icon at bounding box center [1437, 231] width 14 height 14
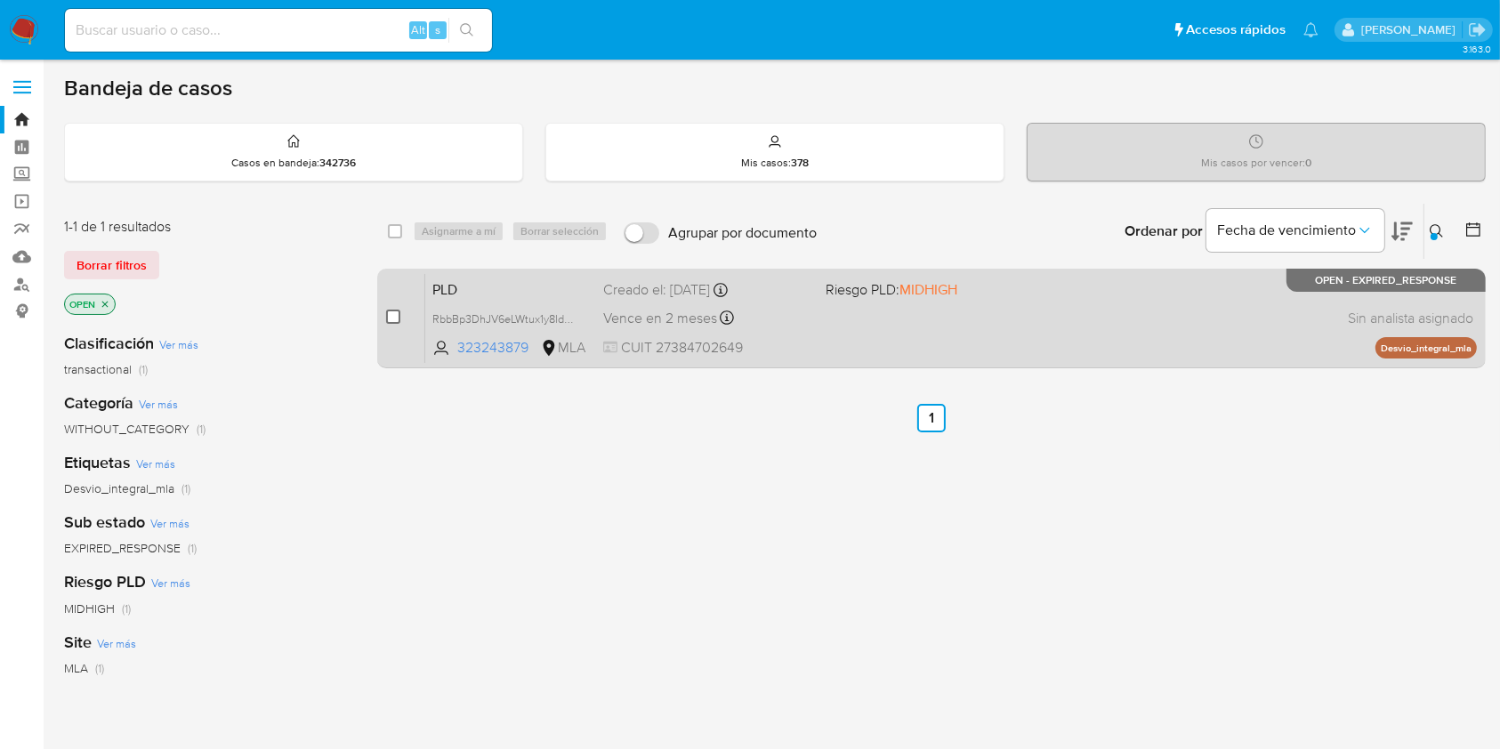
click at [396, 318] on input "checkbox" at bounding box center [393, 317] width 14 height 14
checkbox input "true"
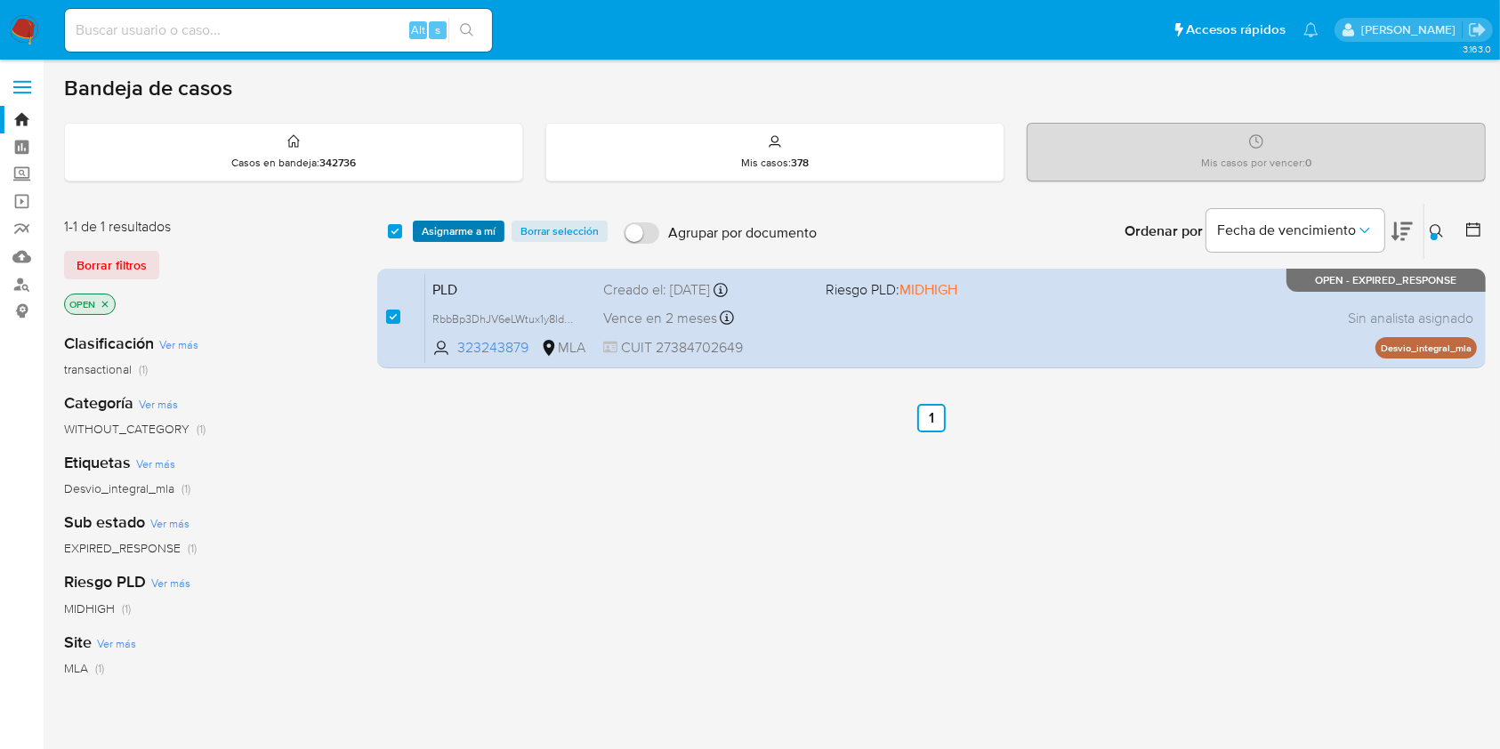
click at [435, 236] on span "Asignarme a mí" at bounding box center [459, 231] width 74 height 18
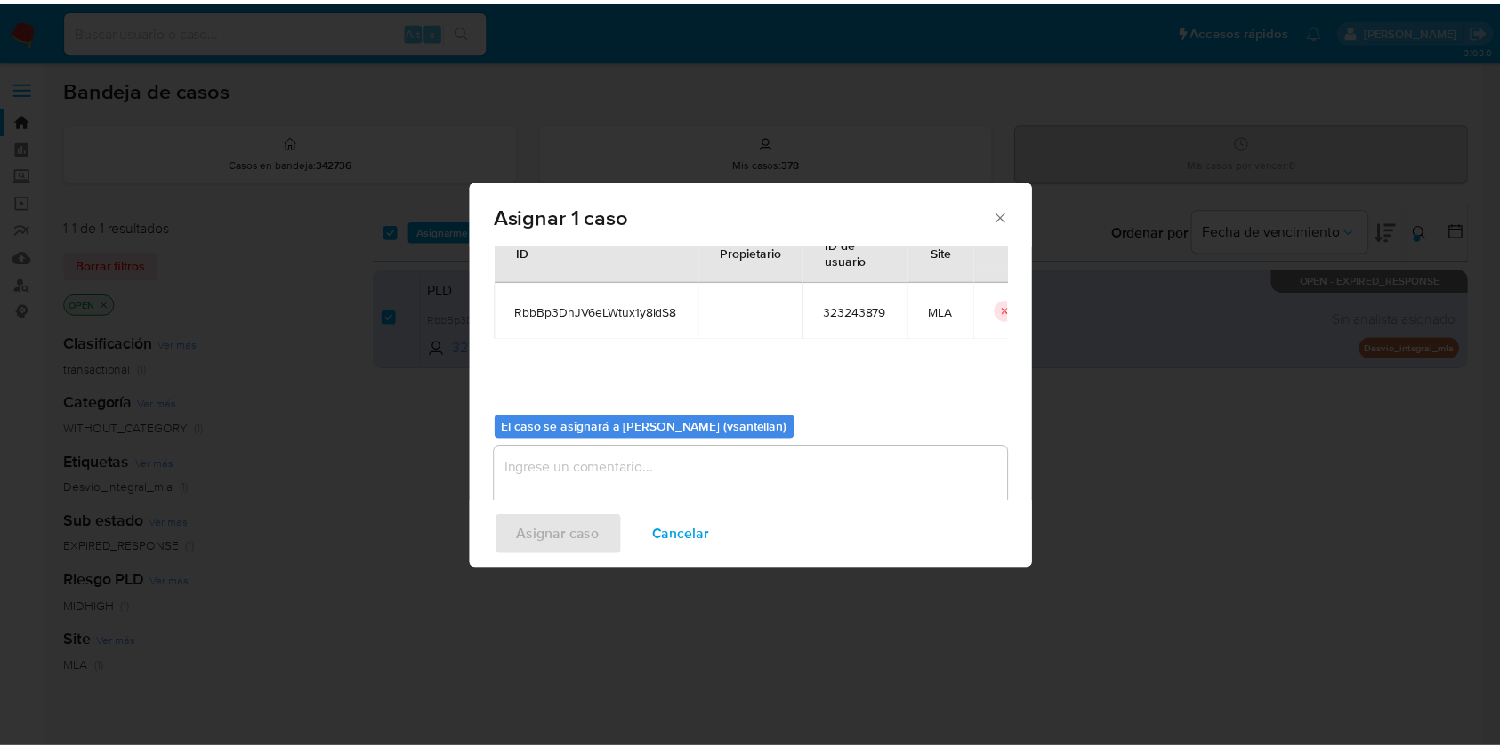
scroll to position [91, 0]
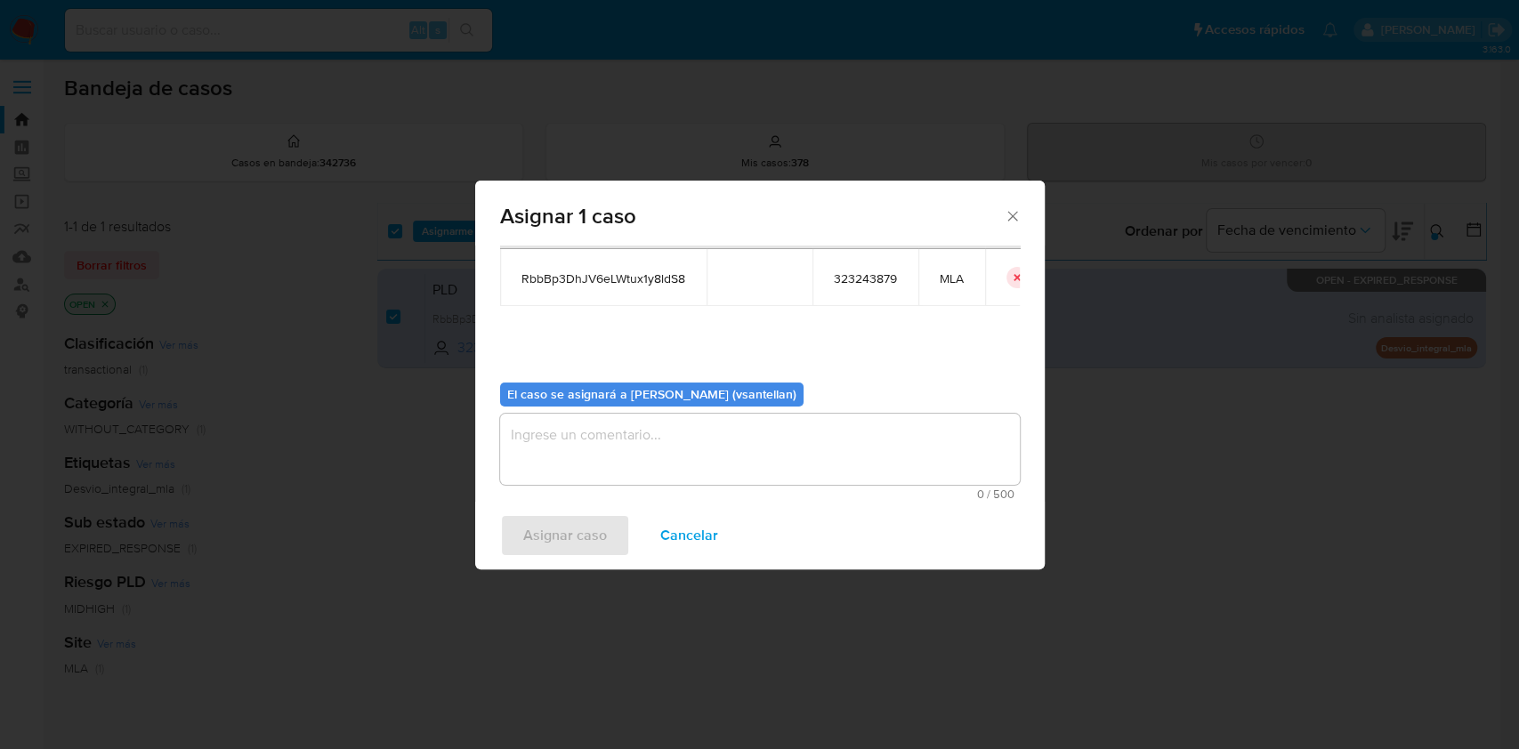
click at [665, 479] on textarea "assign-modal" at bounding box center [760, 449] width 520 height 71
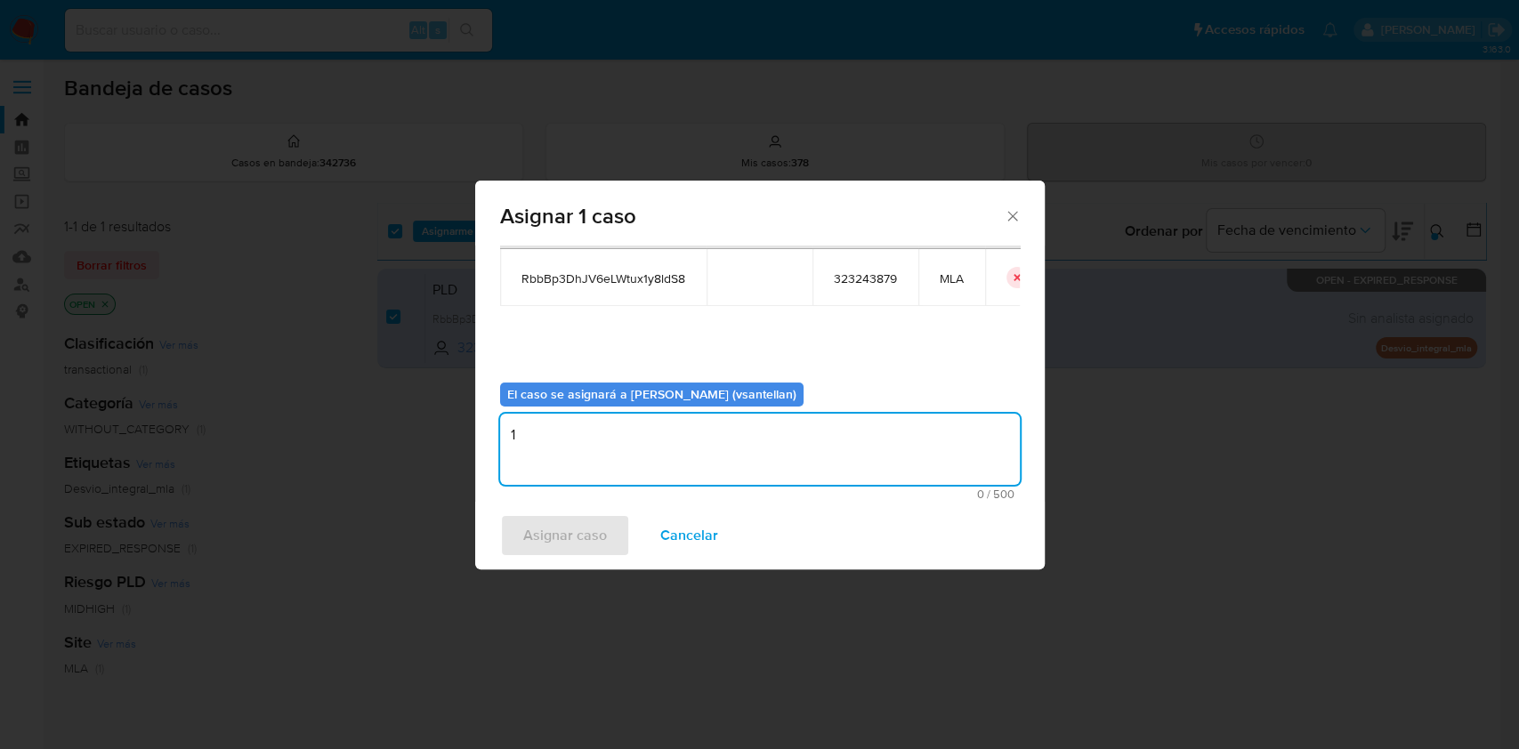
type textarea "1"
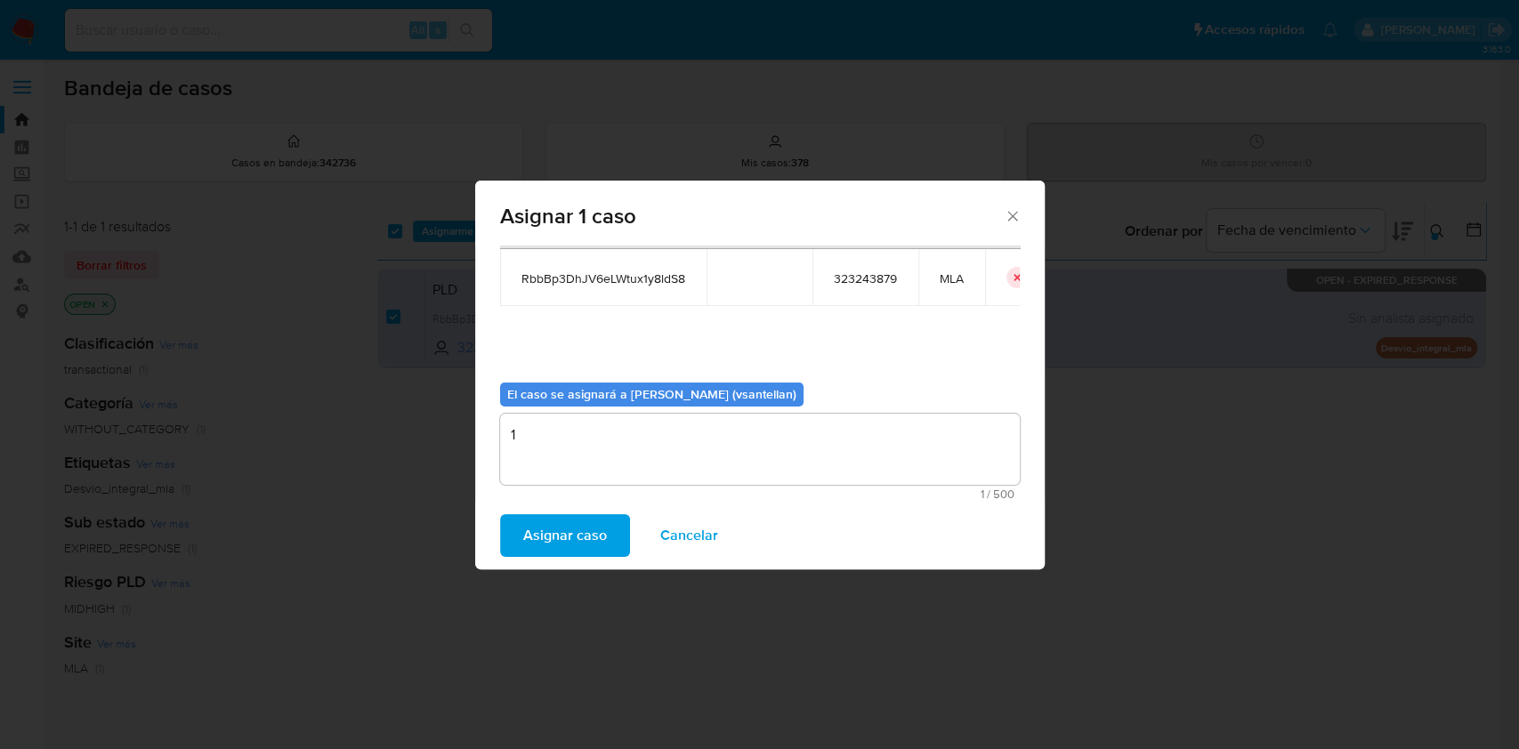
click at [571, 530] on span "Asignar caso" at bounding box center [565, 535] width 84 height 39
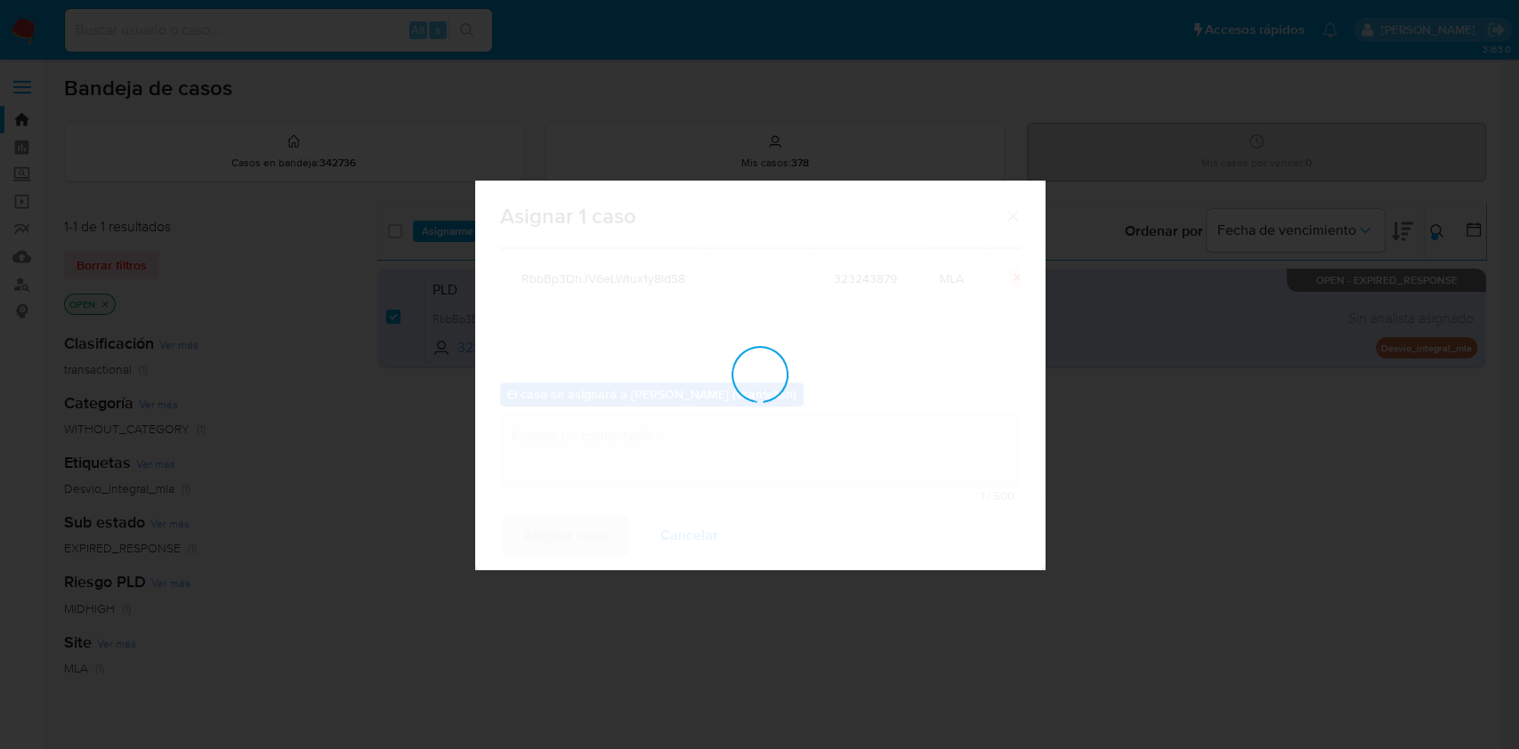
checkbox input "false"
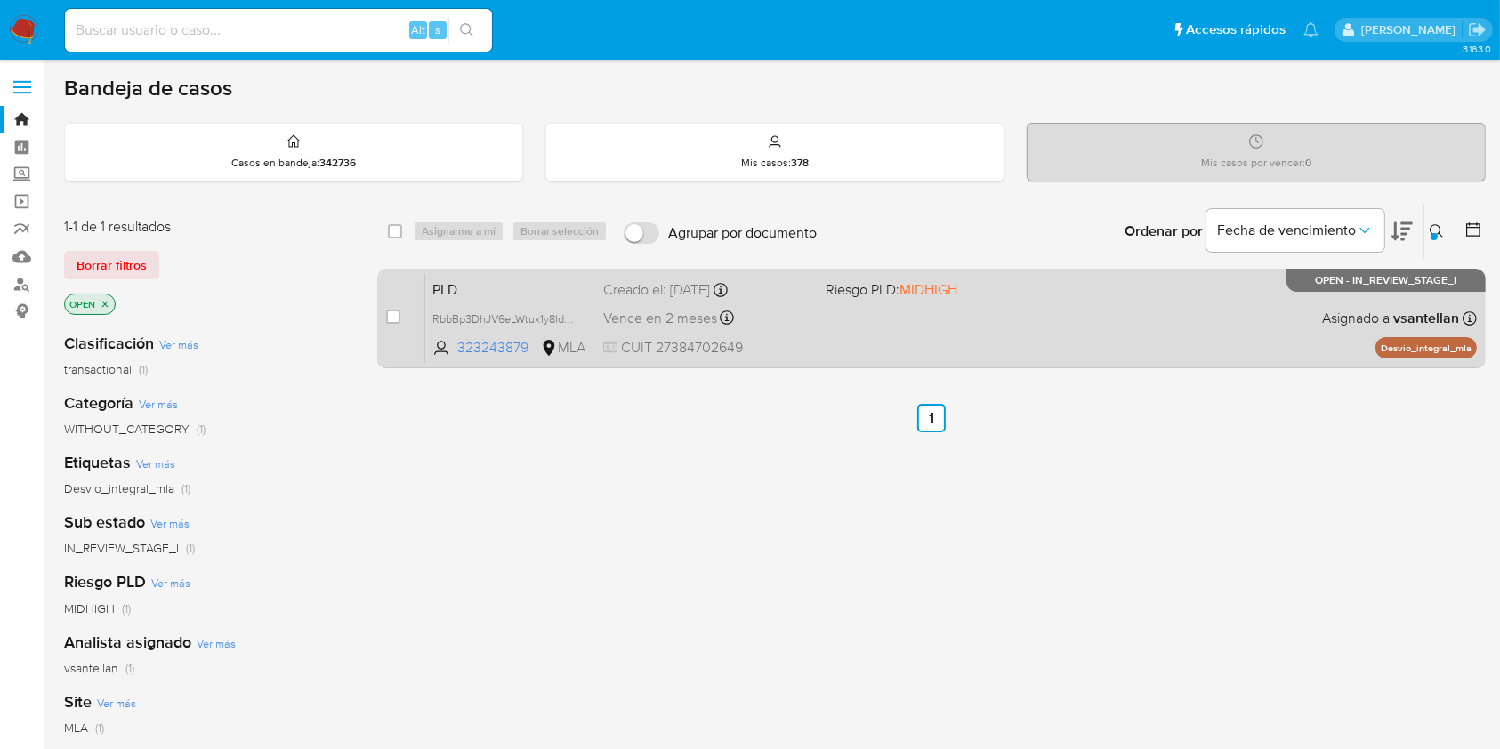
click at [996, 331] on div "PLD RbbBp3DhJV6eLWtux1y8ldS8 323243879 MLA Riesgo PLD: MIDHIGH Creado el: 12/09…" at bounding box center [951, 318] width 1052 height 90
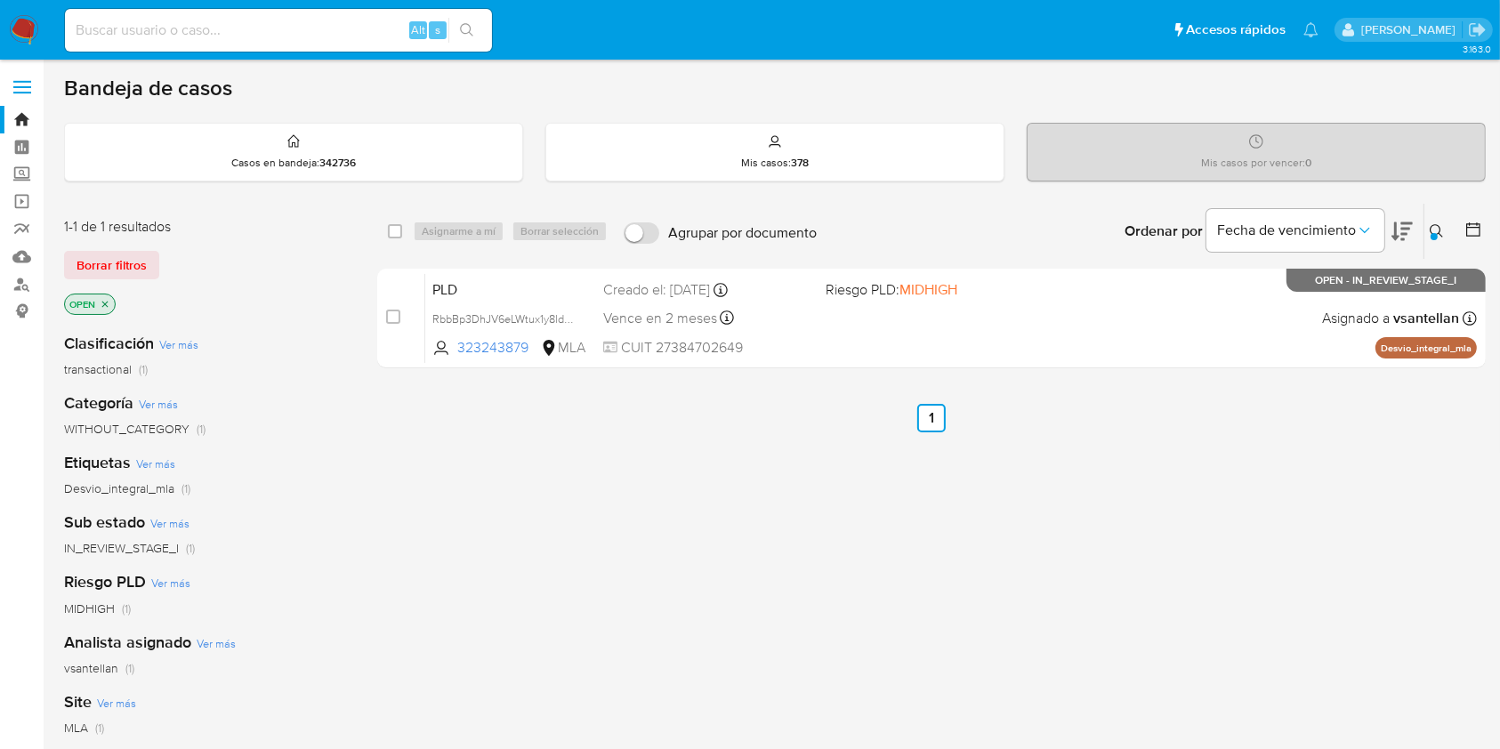
click at [20, 28] on img at bounding box center [24, 30] width 30 height 30
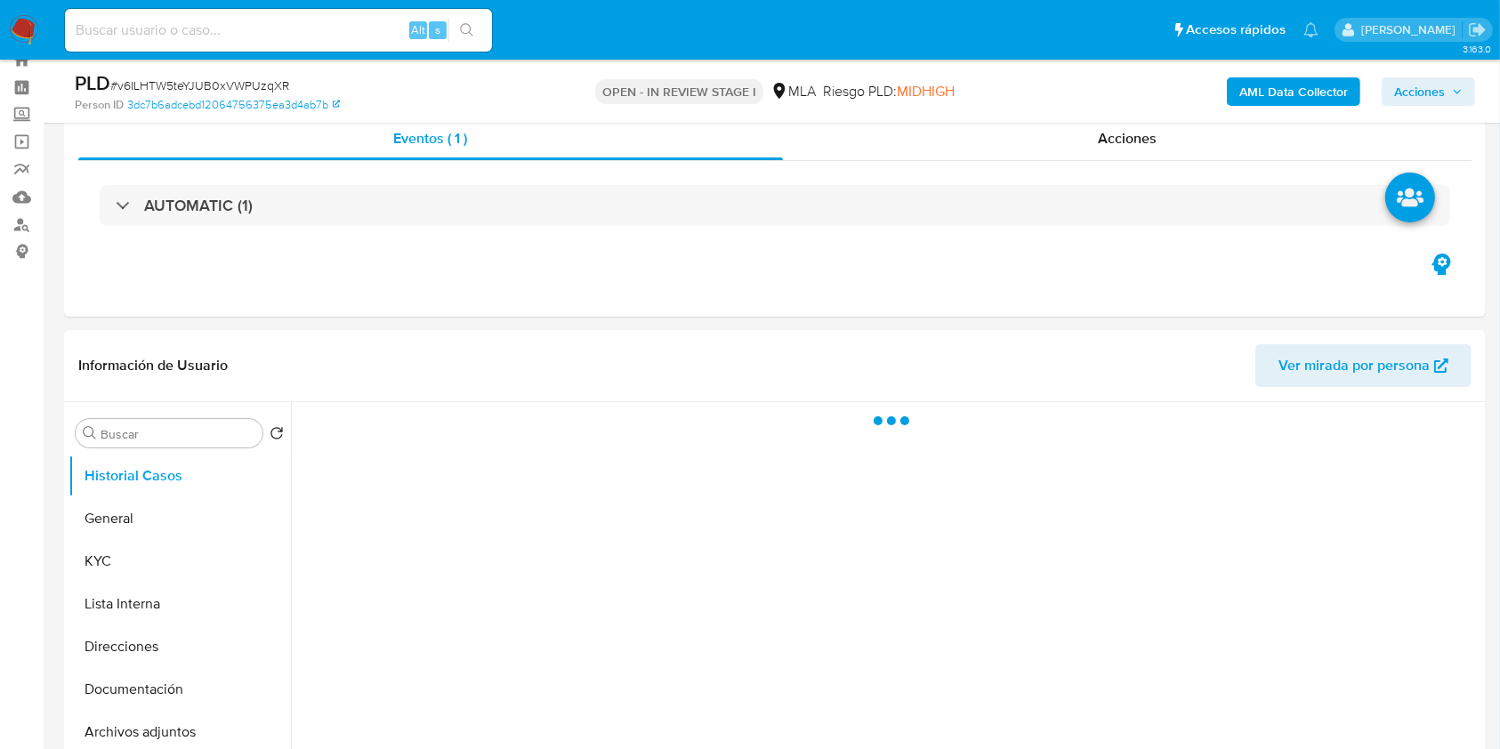
scroll to position [129, 0]
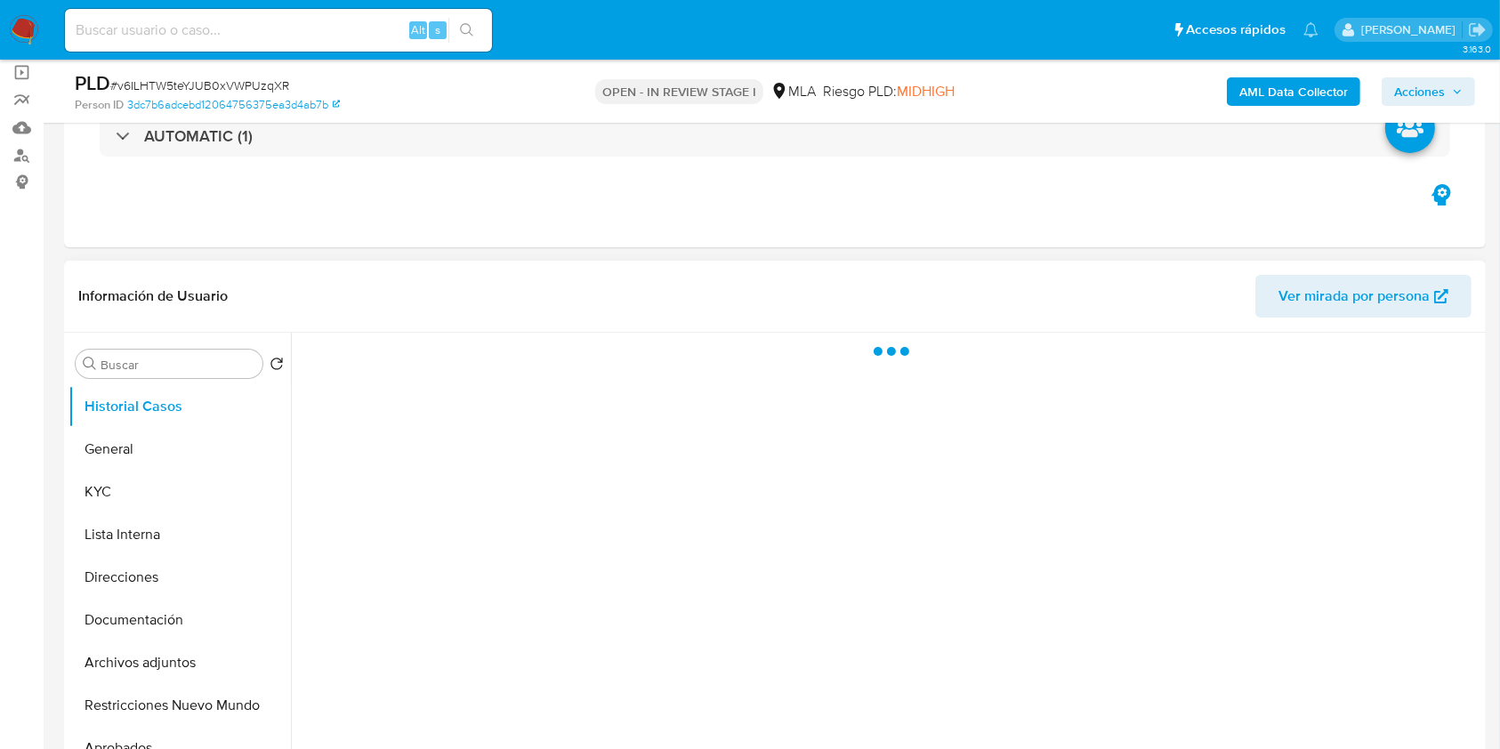
select select "10"
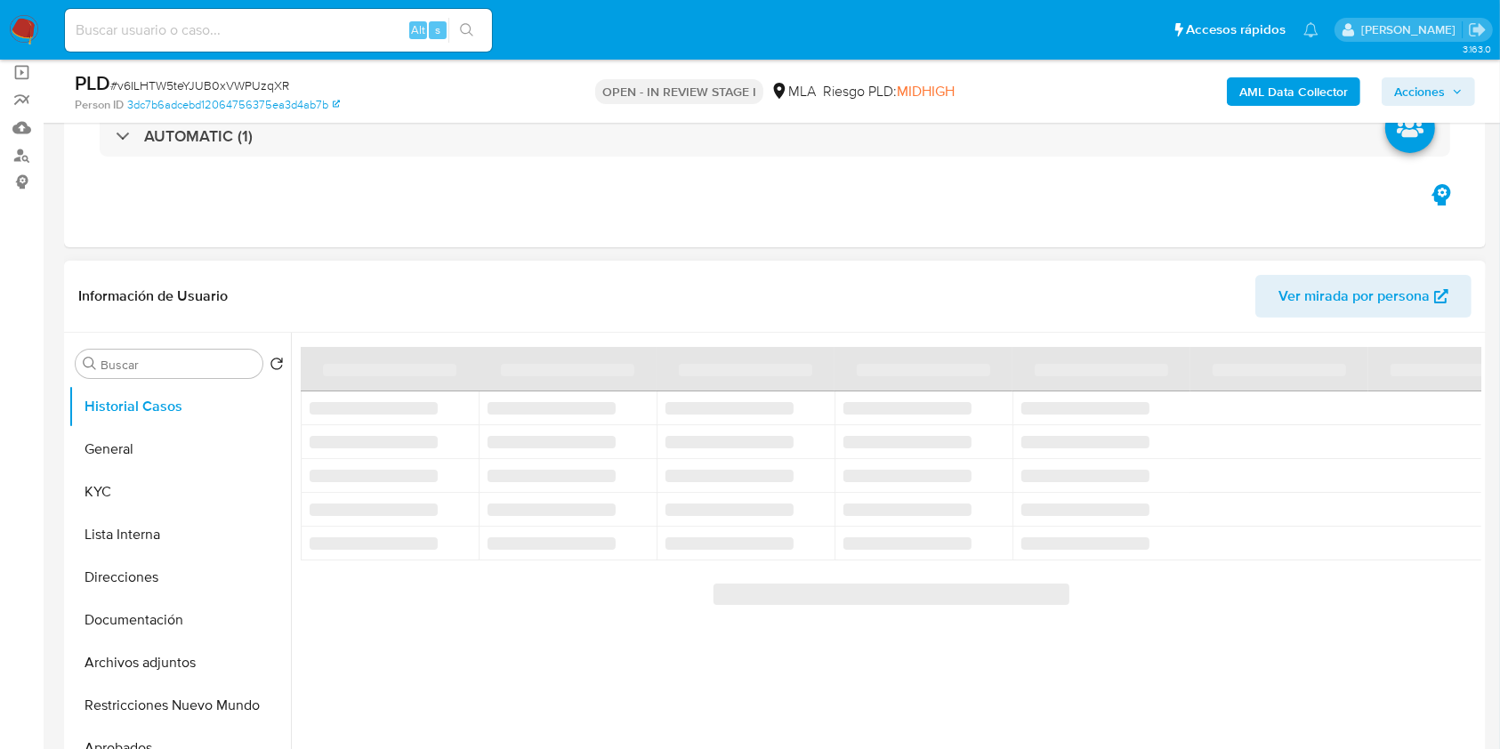
drag, startPoint x: 1445, startPoint y: 367, endPoint x: 1452, endPoint y: 343, distance: 25.1
click at [1441, 367] on div at bounding box center [886, 561] width 1190 height 456
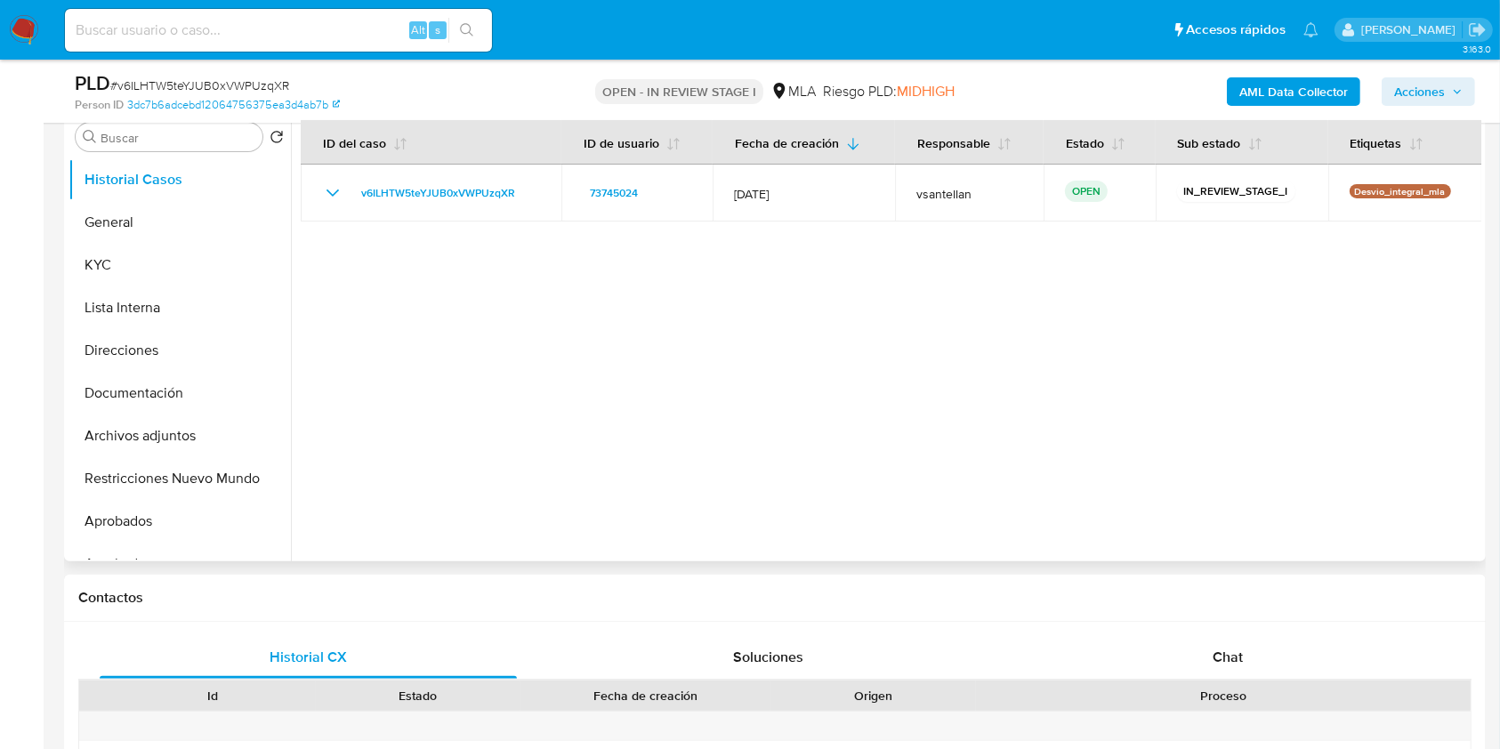
scroll to position [374, 0]
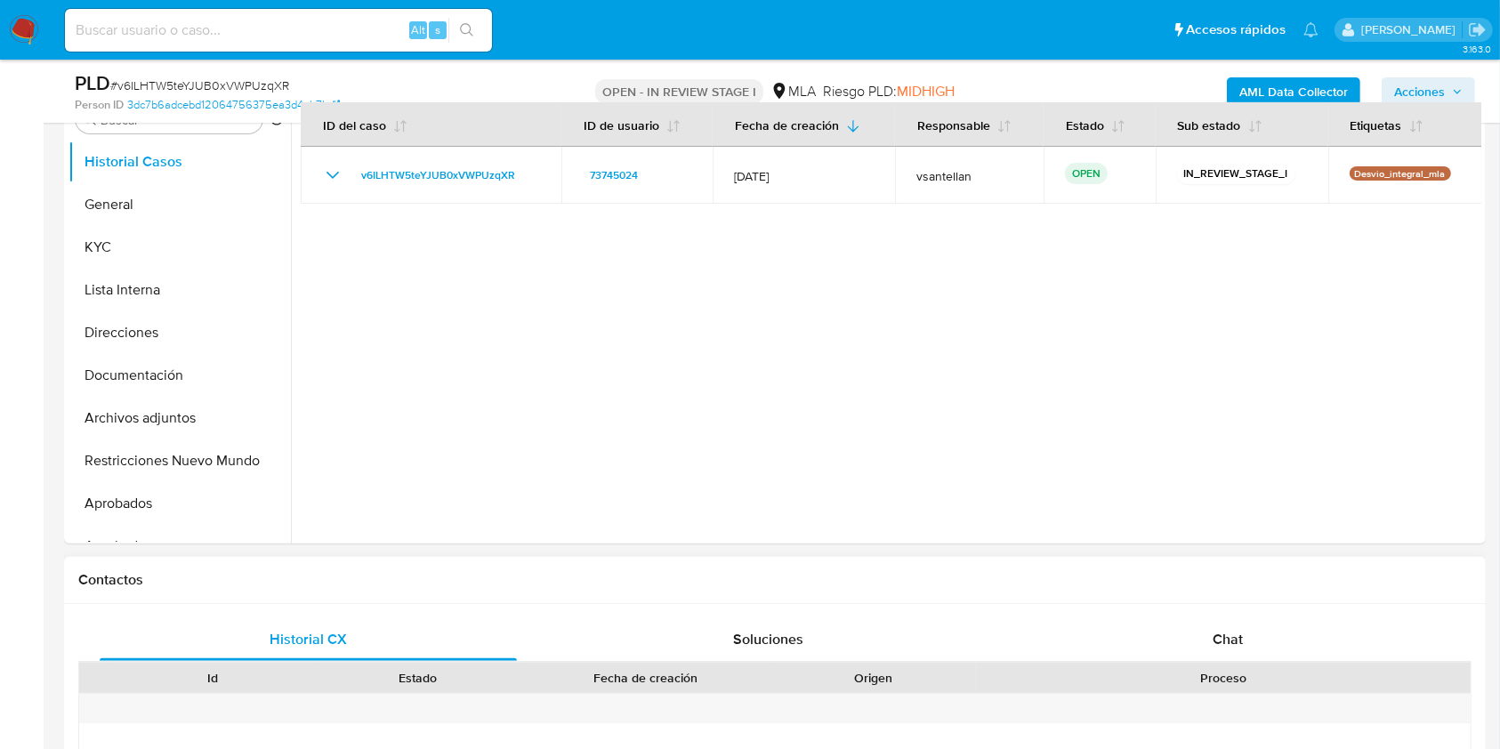
click at [1276, 669] on div "Proceso" at bounding box center [1223, 678] width 470 height 18
click at [1253, 644] on div "Chat" at bounding box center [1228, 639] width 417 height 43
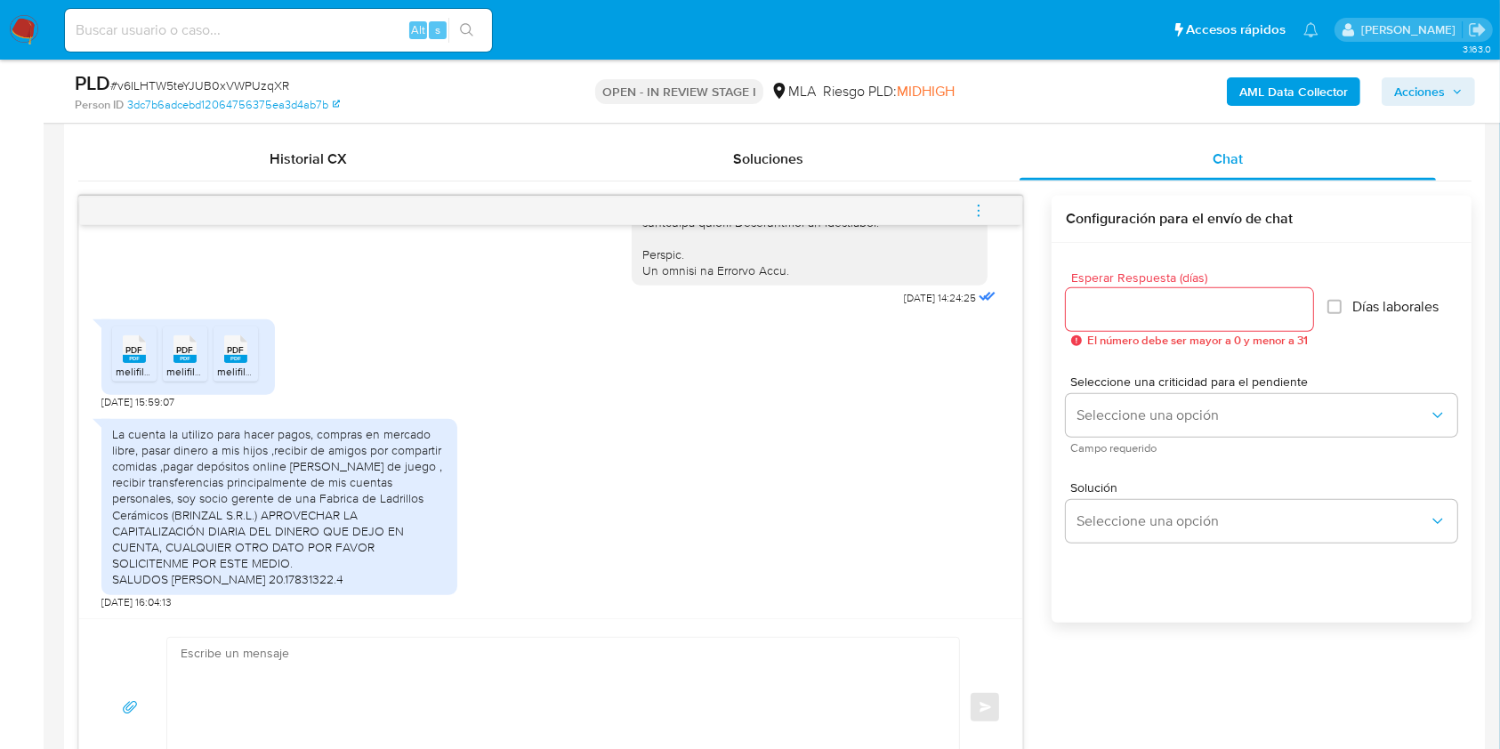
scroll to position [869, 0]
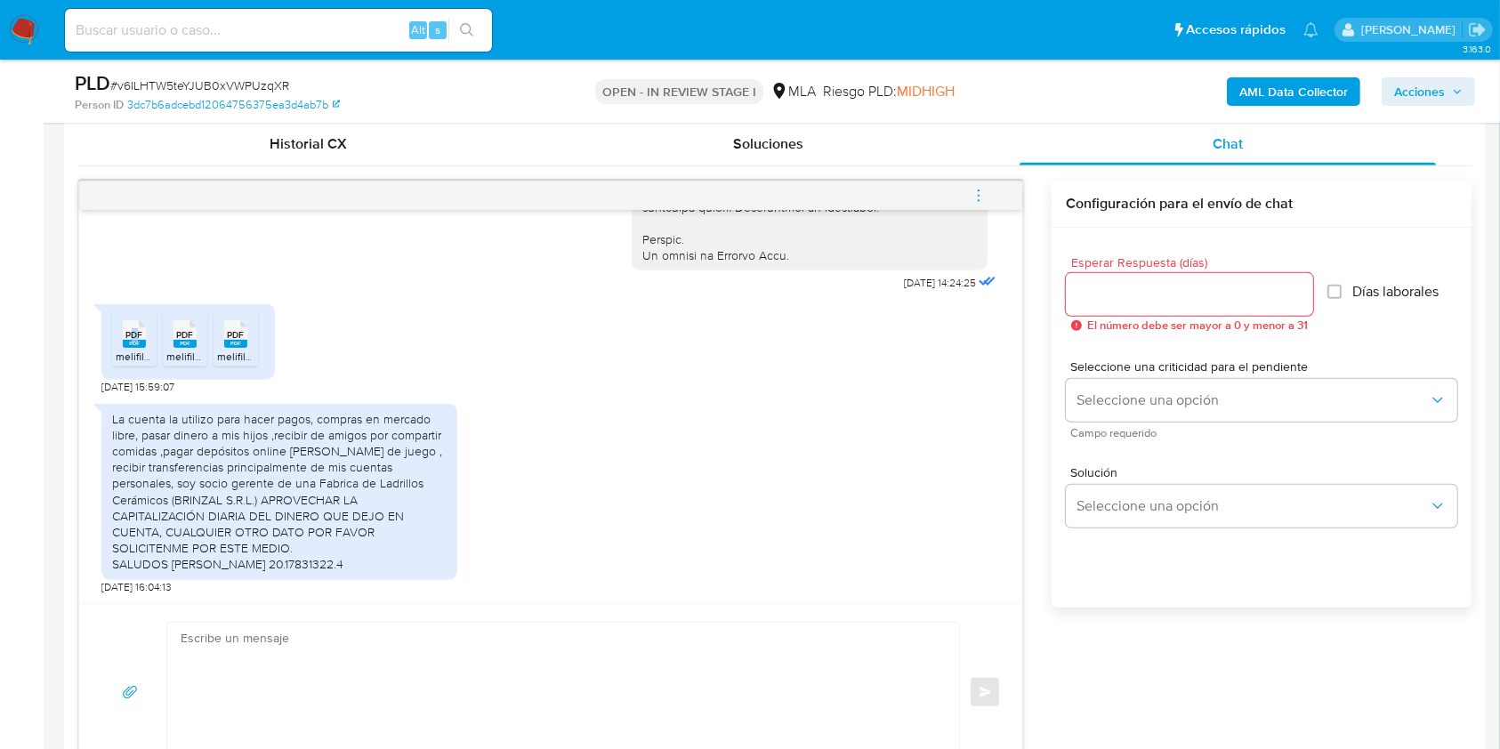
click at [135, 341] on span "PDF" at bounding box center [134, 335] width 17 height 12
click at [194, 345] on icon at bounding box center [184, 334] width 23 height 28
click at [240, 348] on rect at bounding box center [235, 344] width 23 height 8
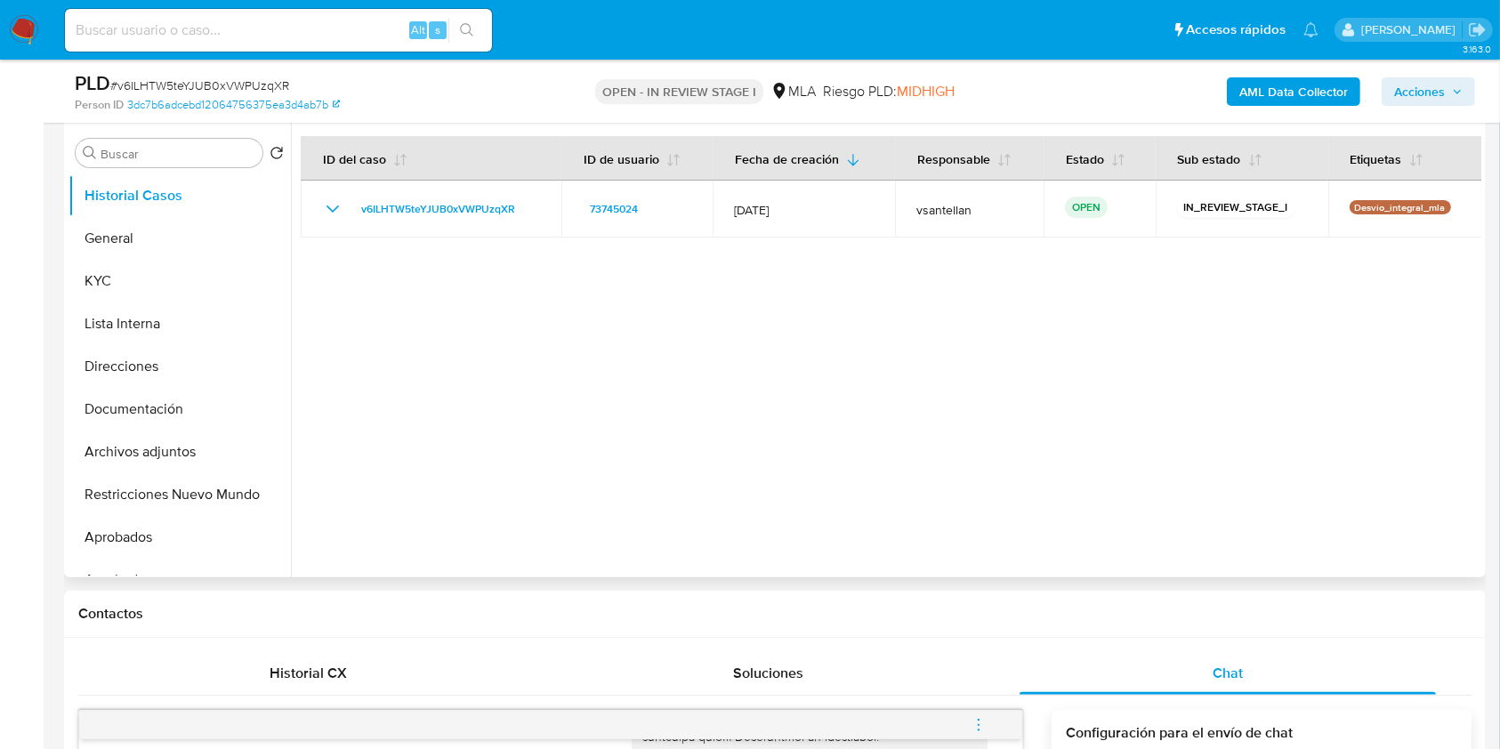
scroll to position [277, 0]
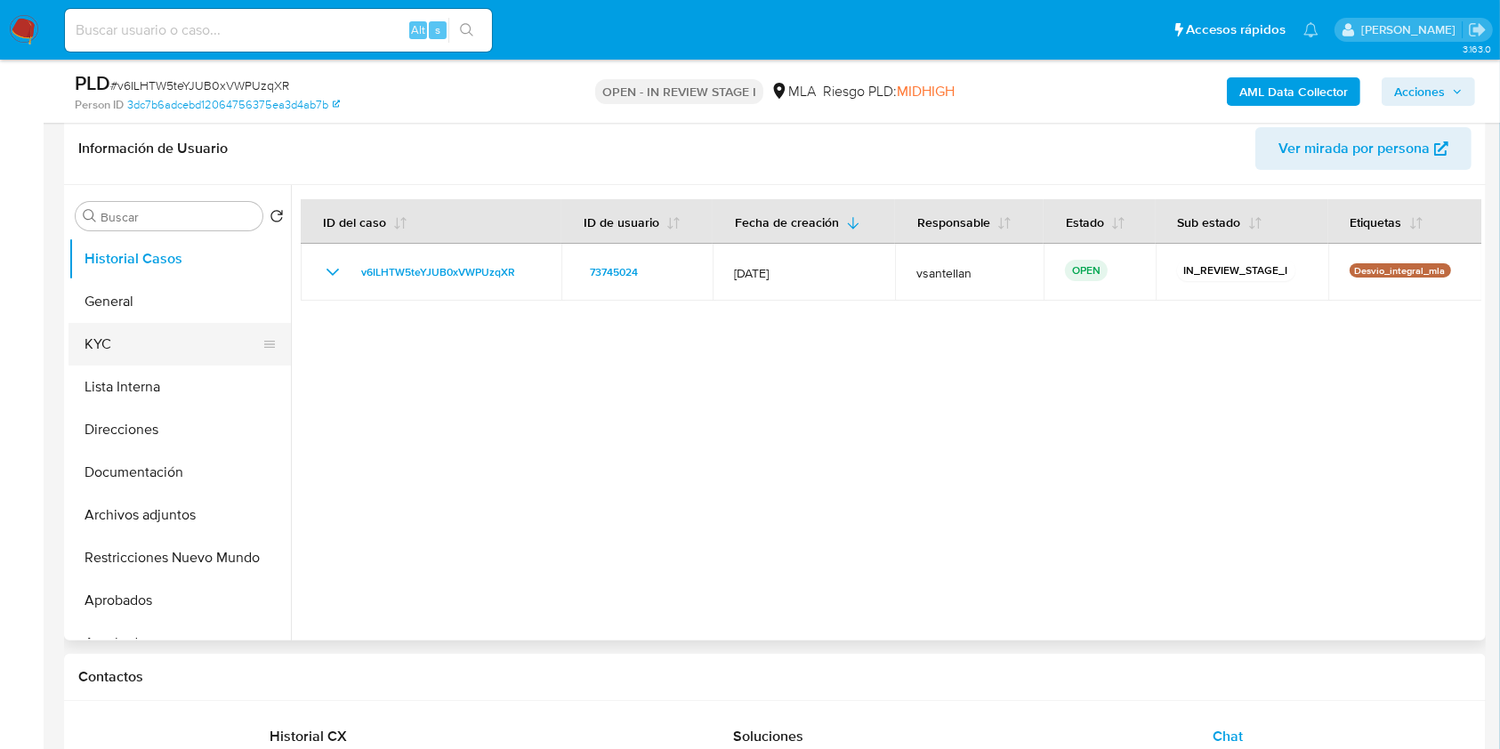
click at [183, 327] on button "KYC" at bounding box center [173, 344] width 208 height 43
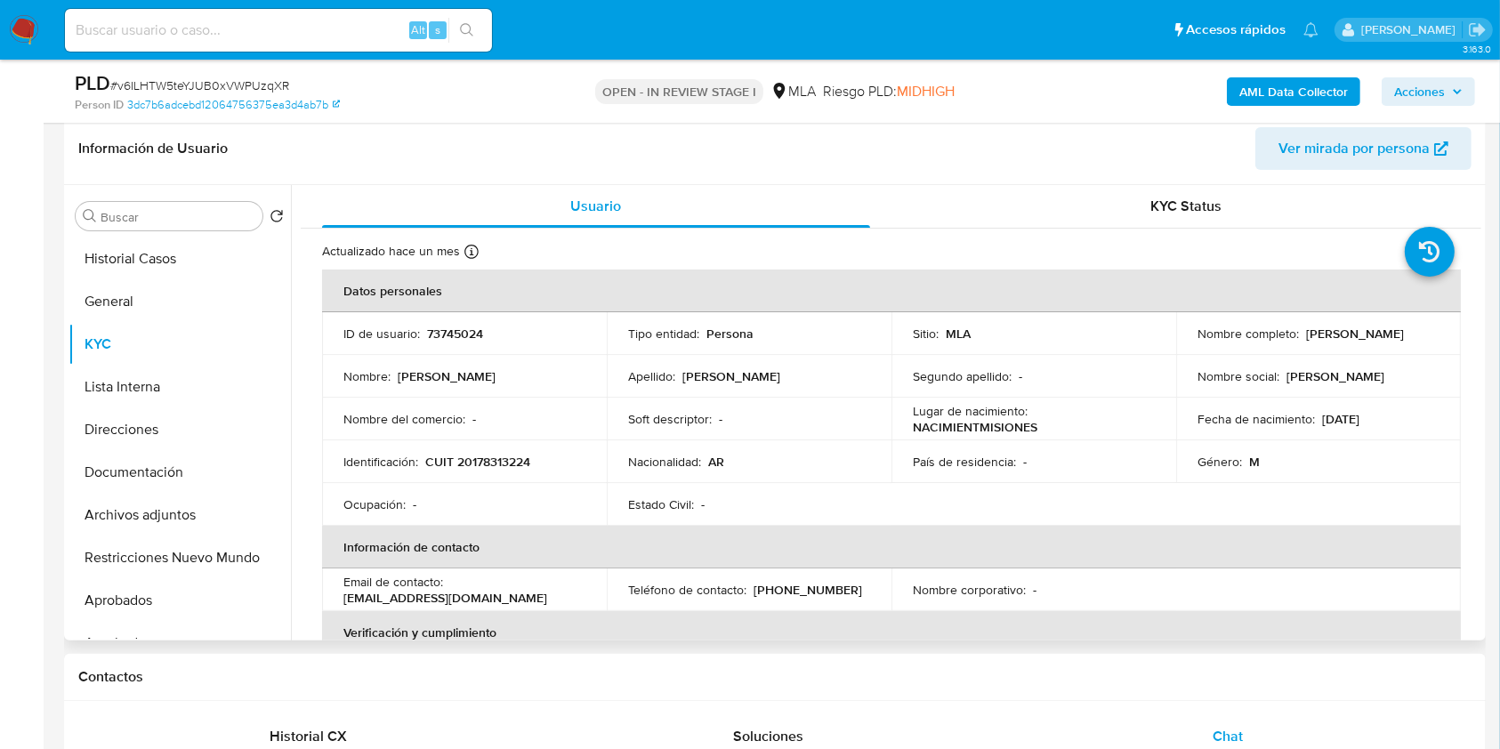
click at [516, 462] on p "CUIT 20178313224" at bounding box center [477, 462] width 105 height 16
copy p "20178313224"
click at [565, 455] on div "Identificación : CUIT 20178313224" at bounding box center [464, 462] width 242 height 16
click at [508, 470] on p "CUIT 20178313224" at bounding box center [477, 462] width 105 height 16
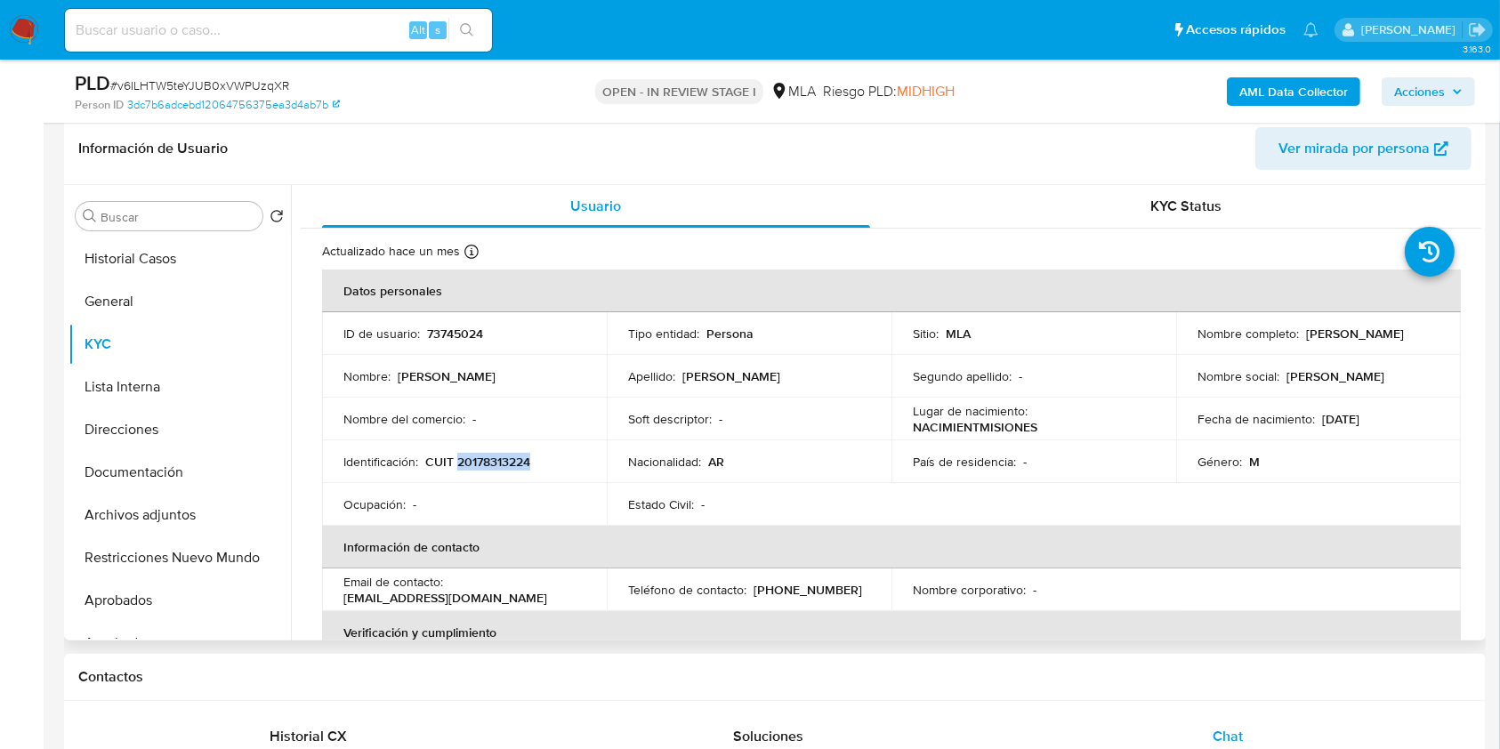
click at [508, 470] on p "CUIT 20178313224" at bounding box center [477, 462] width 105 height 16
copy p "20178313224"
click at [171, 471] on button "Documentación" at bounding box center [173, 472] width 208 height 43
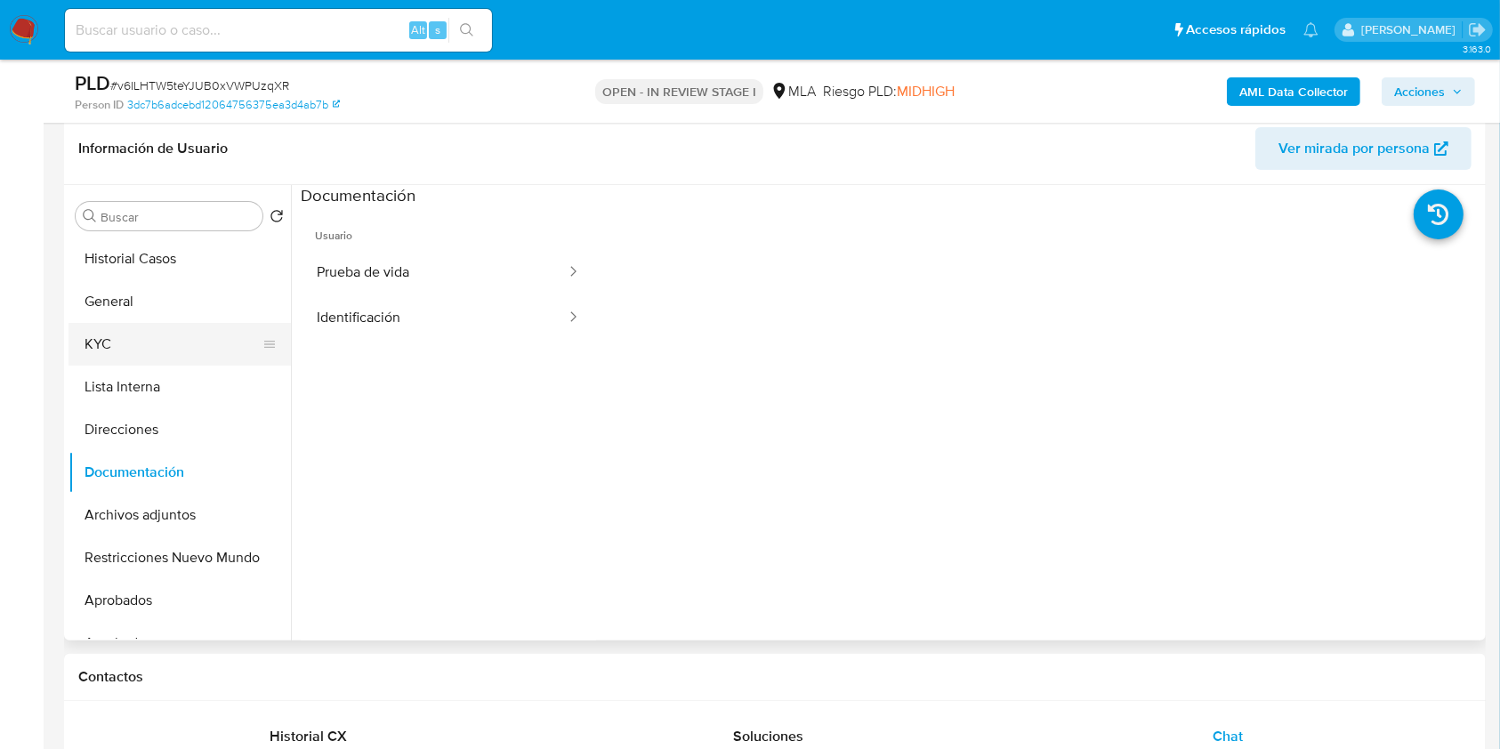
click at [152, 339] on button "KYC" at bounding box center [173, 344] width 208 height 43
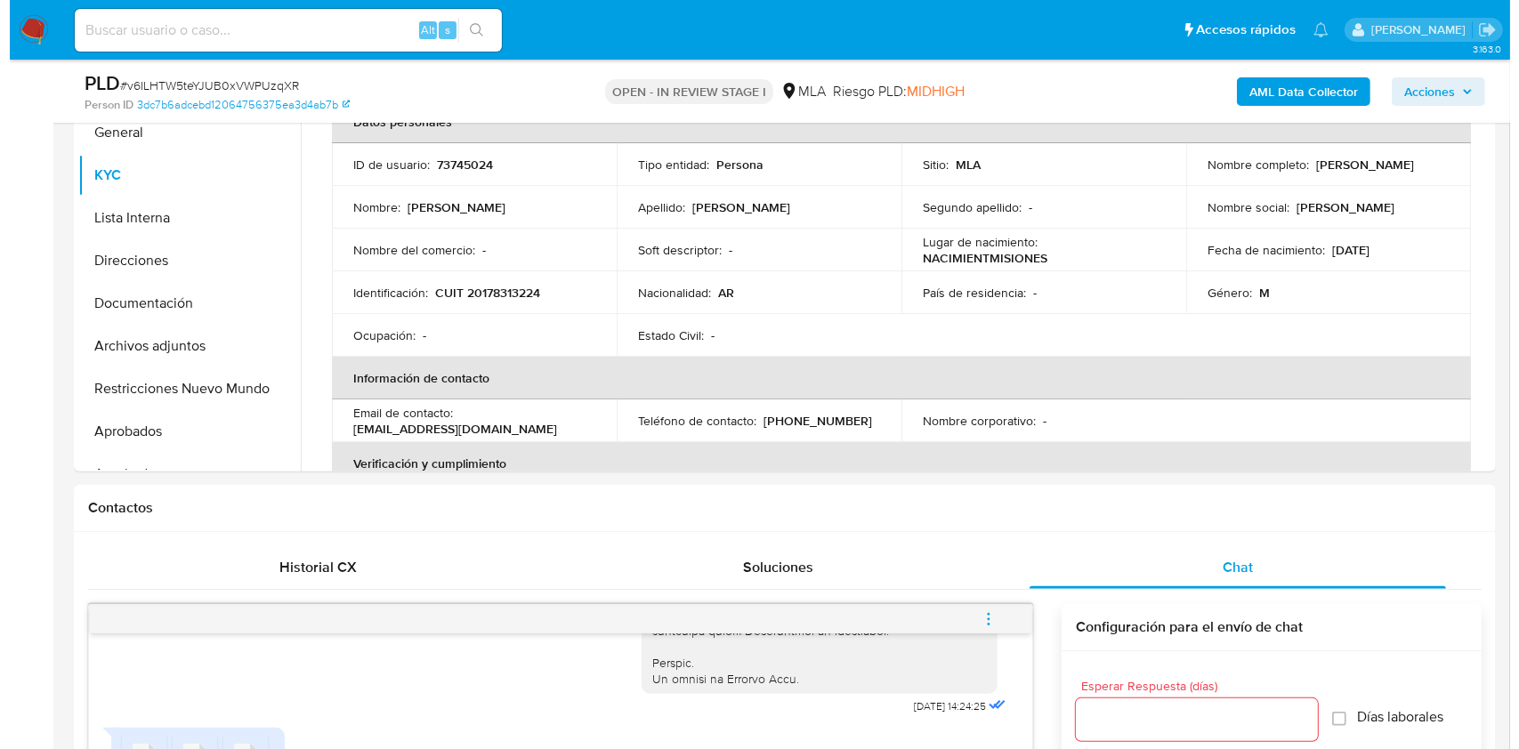
scroll to position [270, 0]
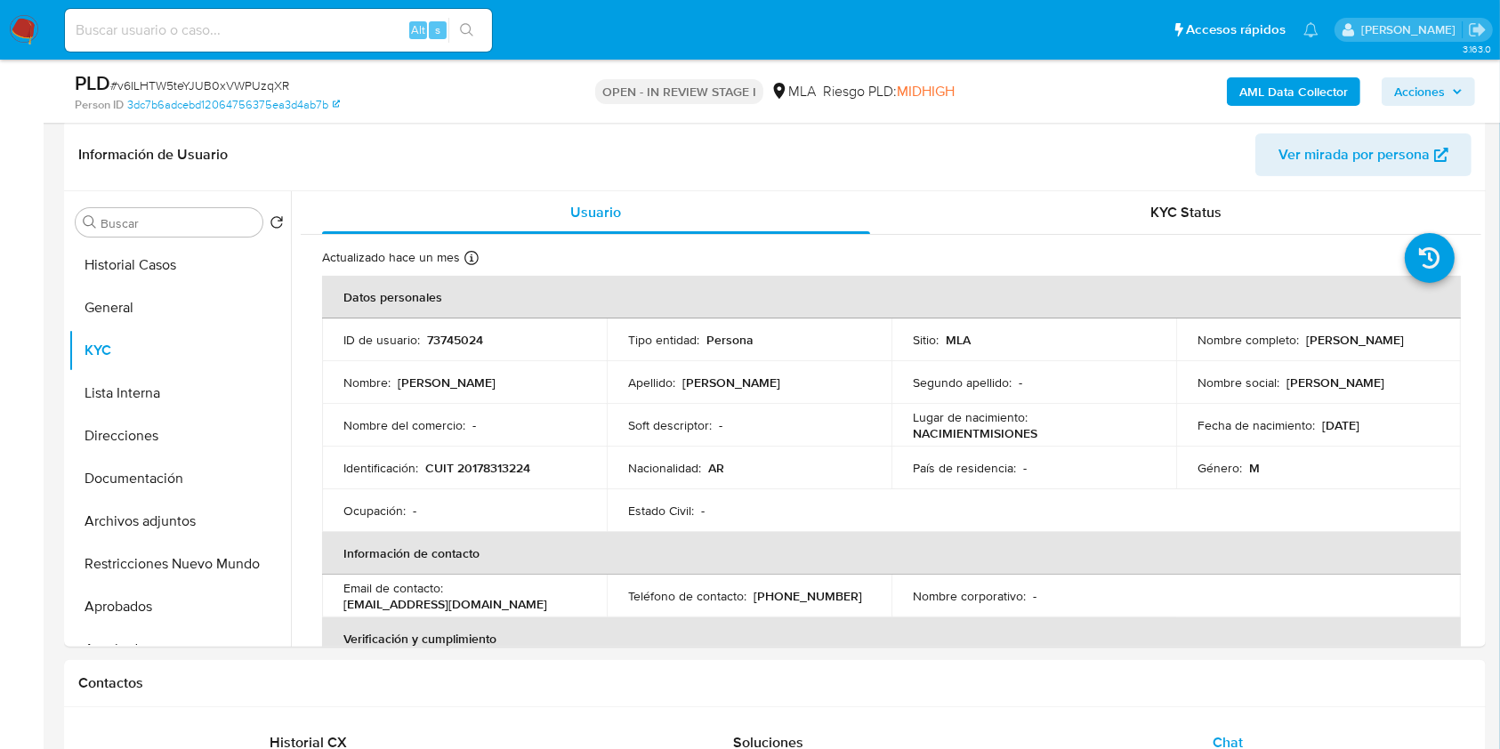
click at [1313, 89] on b "AML Data Collector" at bounding box center [1293, 91] width 109 height 28
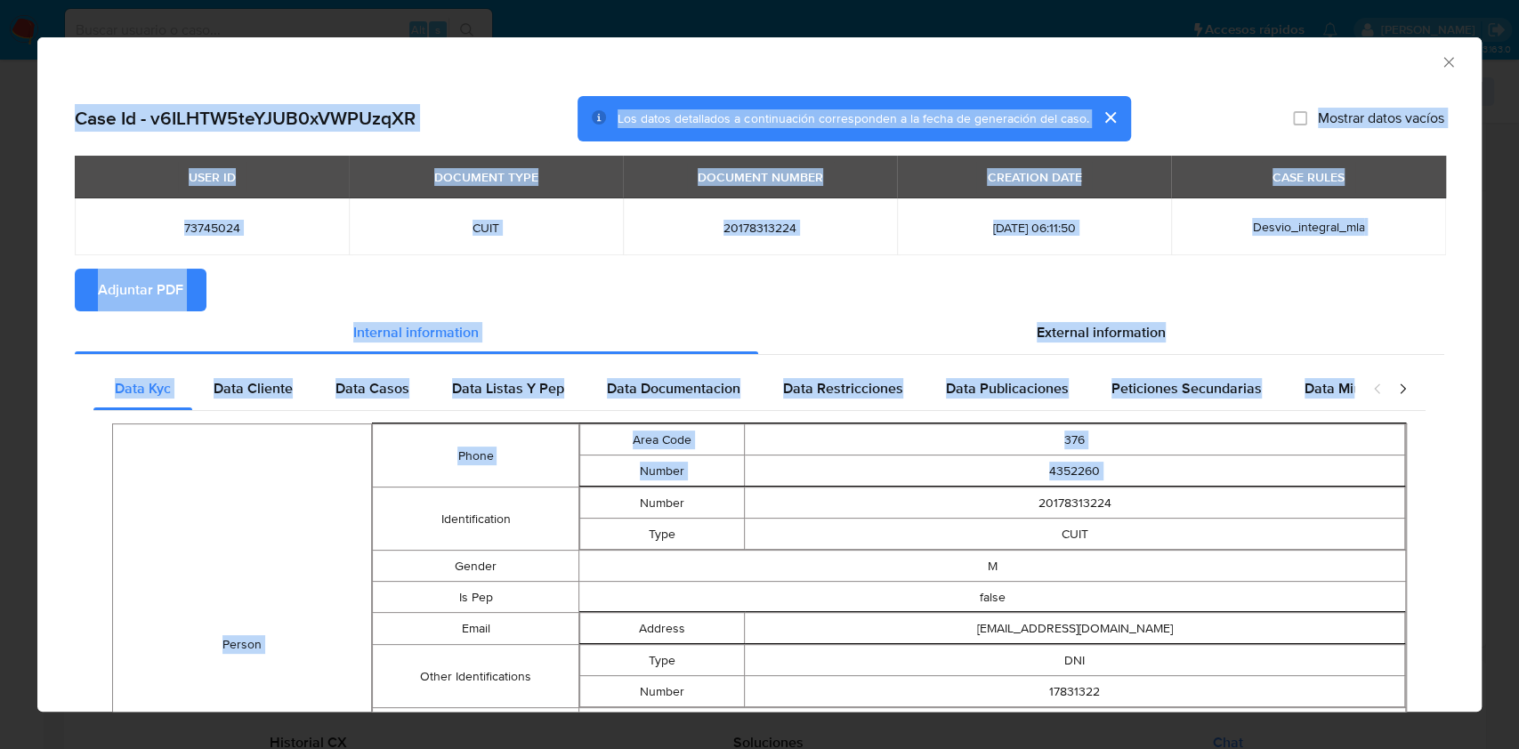
click at [254, 402] on div "Data Cliente" at bounding box center [253, 388] width 122 height 43
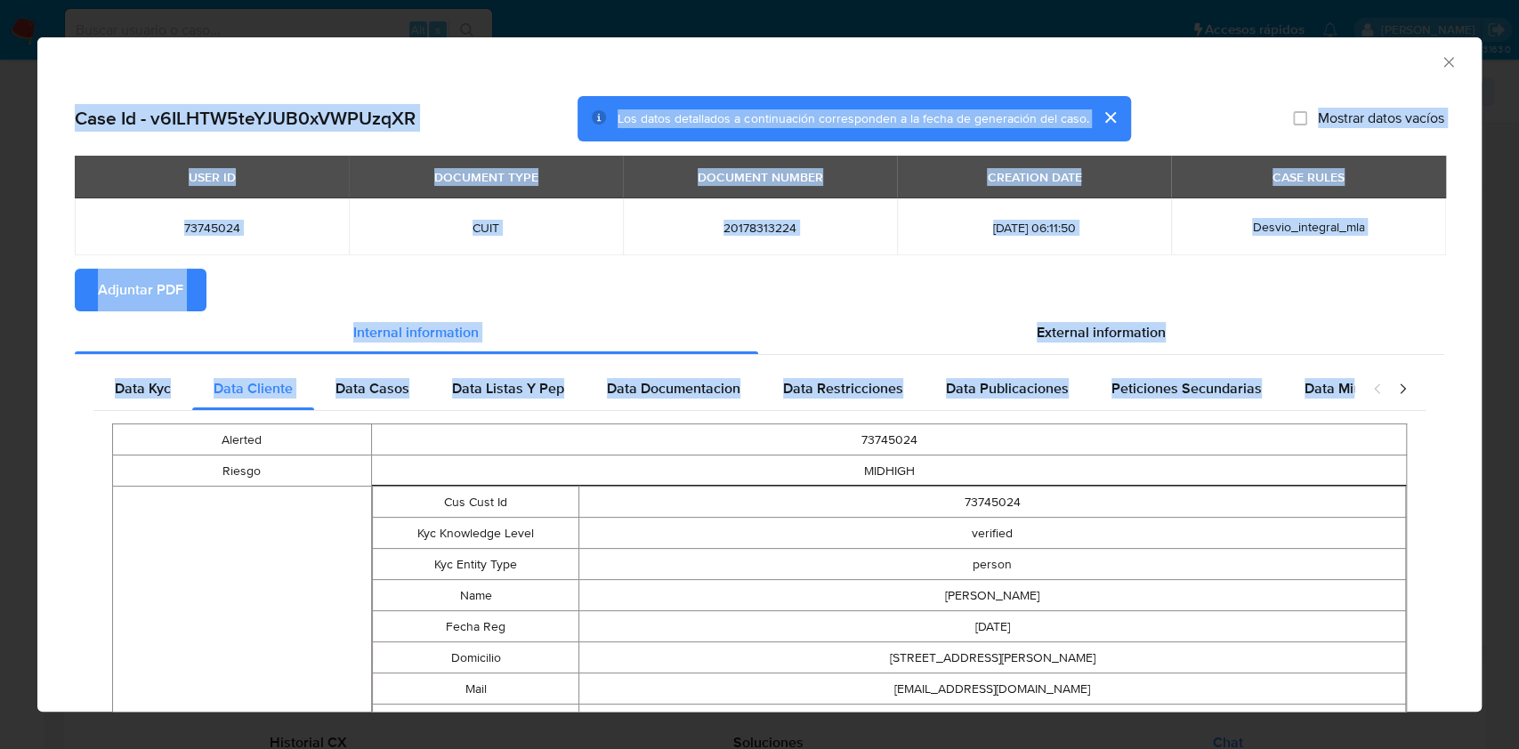
click at [544, 278] on section "Adjuntar PDF" at bounding box center [759, 290] width 1369 height 43
click at [316, 288] on section "Adjuntar PDF" at bounding box center [759, 290] width 1369 height 43
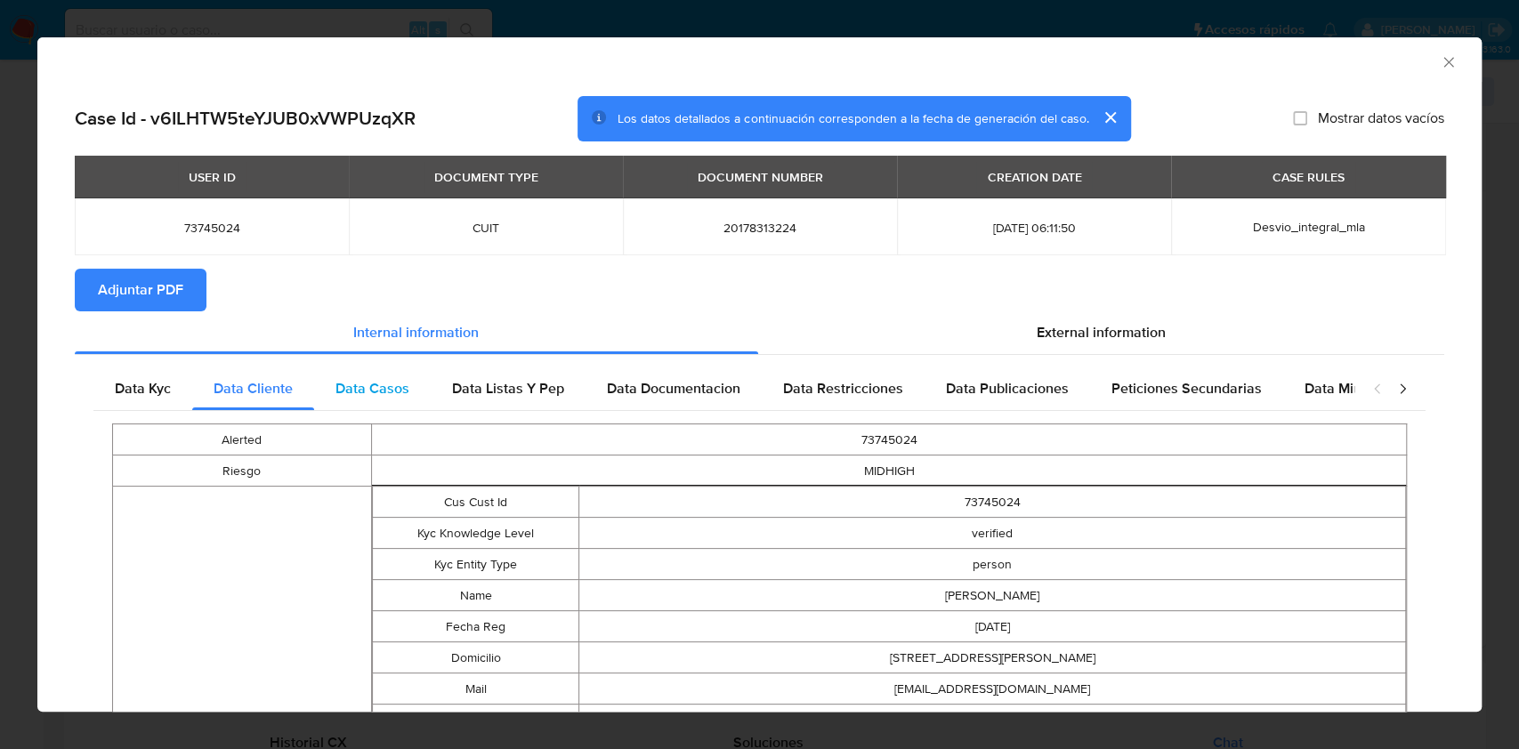
drag, startPoint x: 385, startPoint y: 427, endPoint x: 358, endPoint y: 386, distance: 49.3
click at [384, 427] on td "73745024" at bounding box center [888, 439] width 1035 height 31
drag, startPoint x: 358, startPoint y: 386, endPoint x: 440, endPoint y: 412, distance: 86.7
click at [358, 385] on span "Data Casos" at bounding box center [372, 388] width 74 height 20
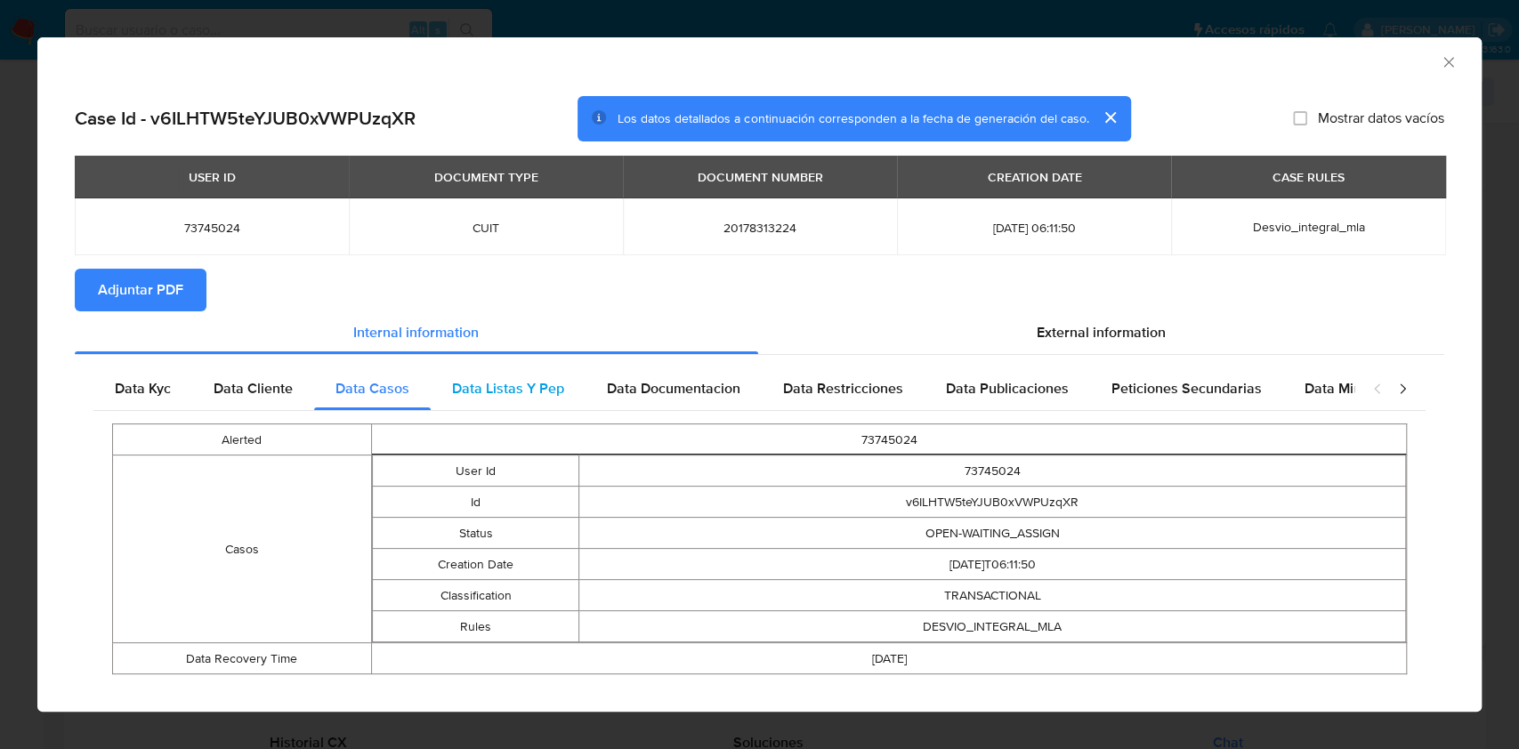
drag, startPoint x: 488, startPoint y: 408, endPoint x: 498, endPoint y: 402, distance: 11.6
click at [491, 408] on div "Data Listas Y Pep" at bounding box center [508, 388] width 155 height 43
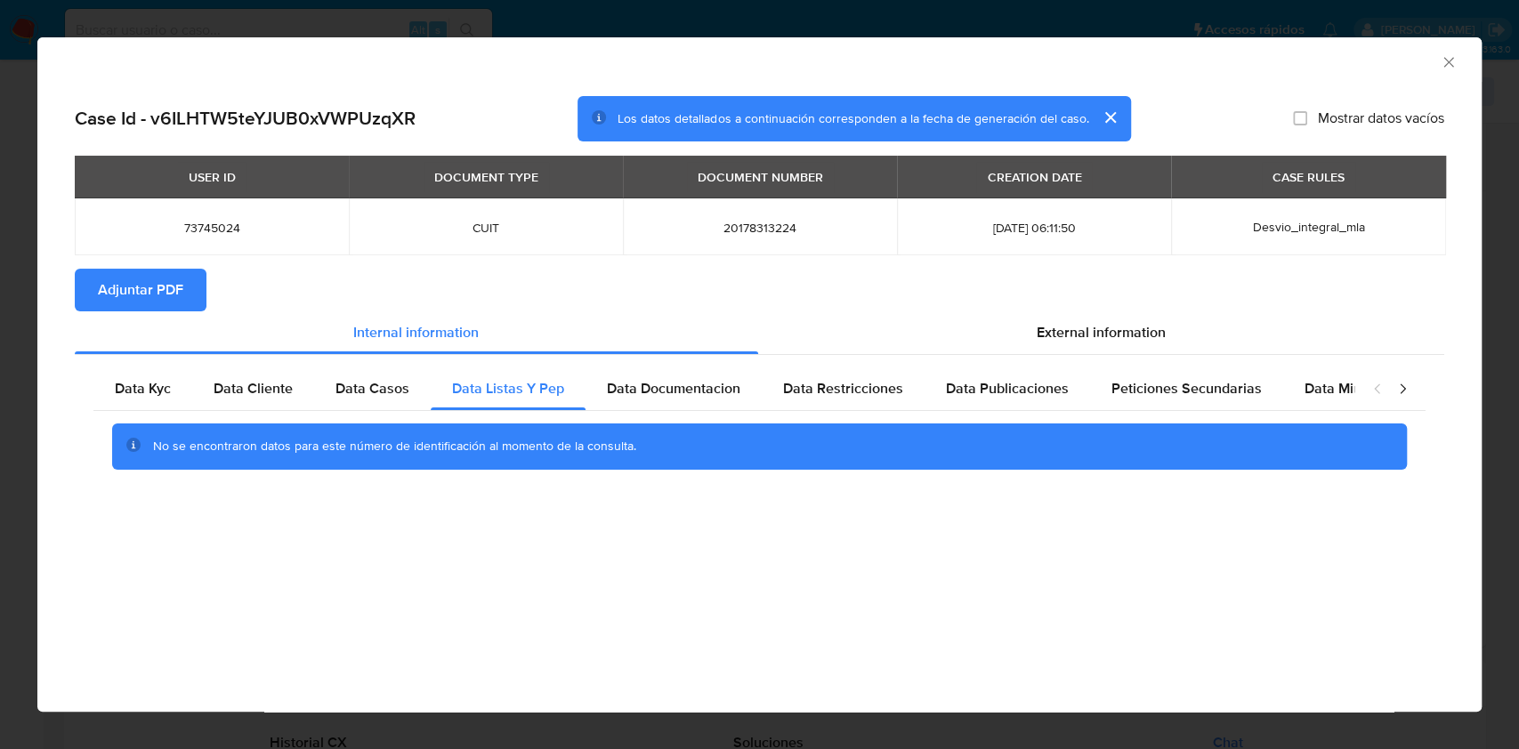
click at [676, 414] on div "No se encontraron datos para este número de identificación al momento de la con…" at bounding box center [759, 446] width 1332 height 71
click at [757, 388] on div "Data Documentacion" at bounding box center [673, 388] width 176 height 43
click at [857, 392] on span "Data Restricciones" at bounding box center [843, 388] width 120 height 20
drag, startPoint x: 1075, startPoint y: 374, endPoint x: 1192, endPoint y: 382, distance: 117.7
click at [1103, 363] on div "Data Kyc Data Cliente Data Casos Data Listas Y Pep Data Documentacion Data Rest…" at bounding box center [759, 425] width 1369 height 140
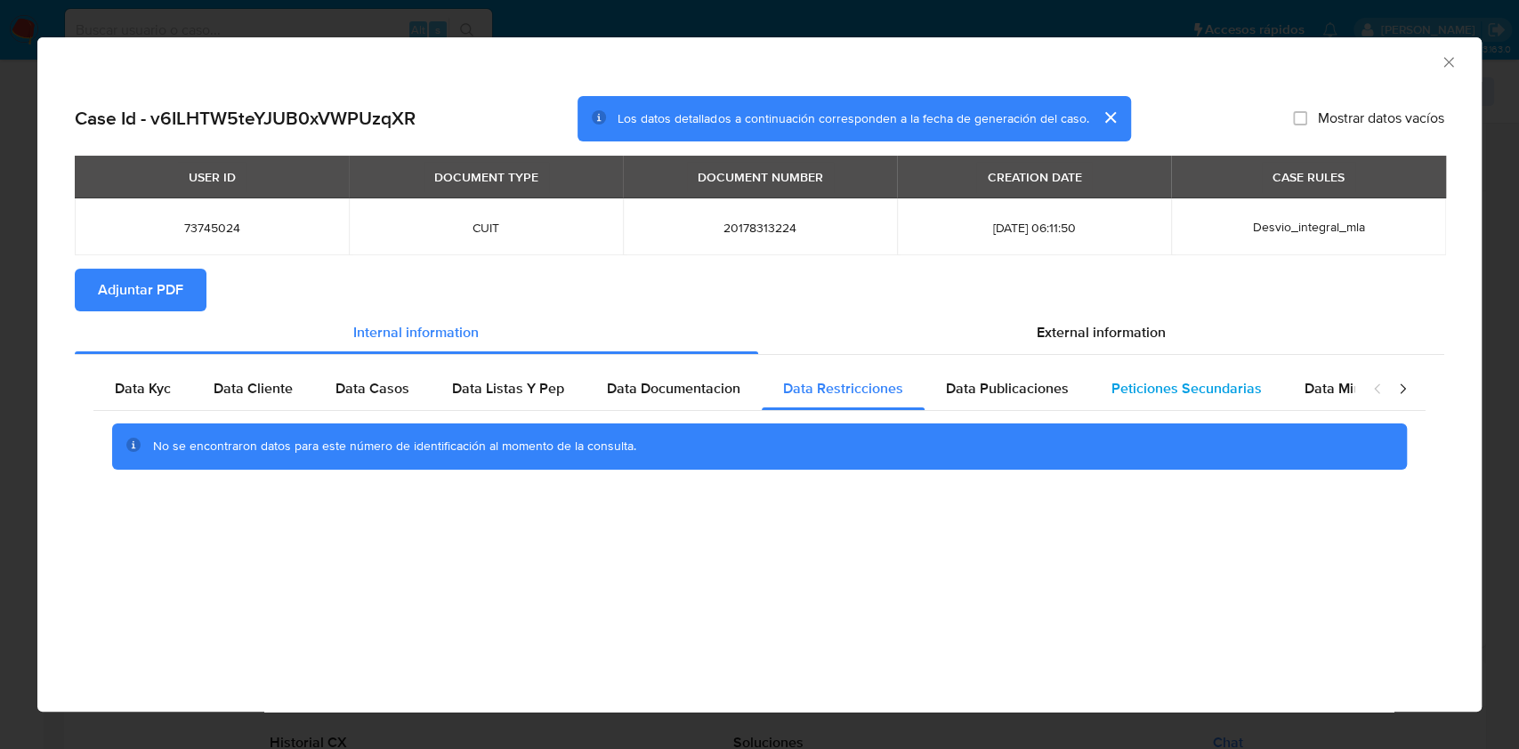
click at [1192, 383] on span "Peticiones Secundarias" at bounding box center [1186, 388] width 150 height 20
click at [1069, 395] on div "Data Publicaciones" at bounding box center [1006, 388] width 165 height 43
click at [1122, 338] on span "External information" at bounding box center [1100, 332] width 129 height 20
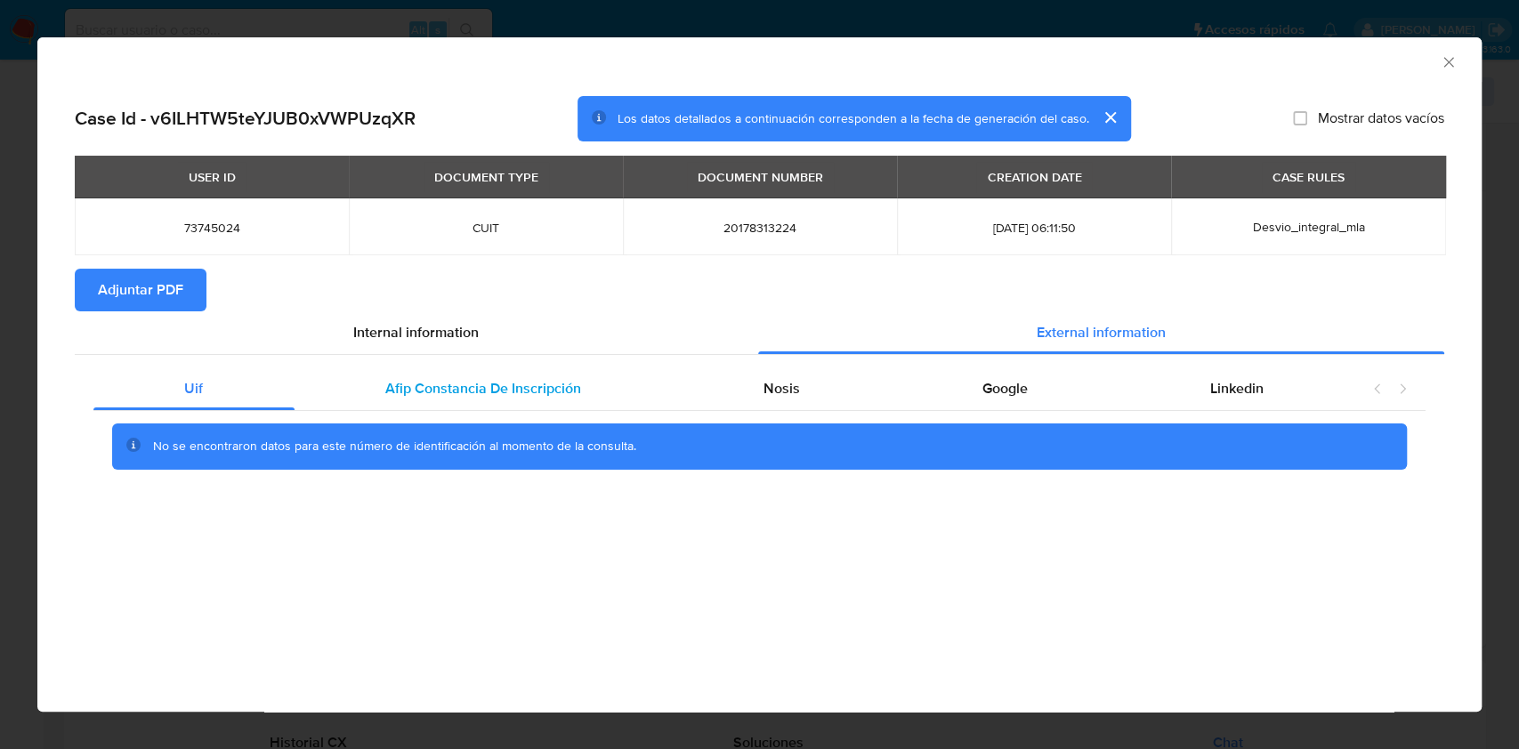
click at [504, 381] on span "Afip Constancia De Inscripción" at bounding box center [483, 388] width 196 height 20
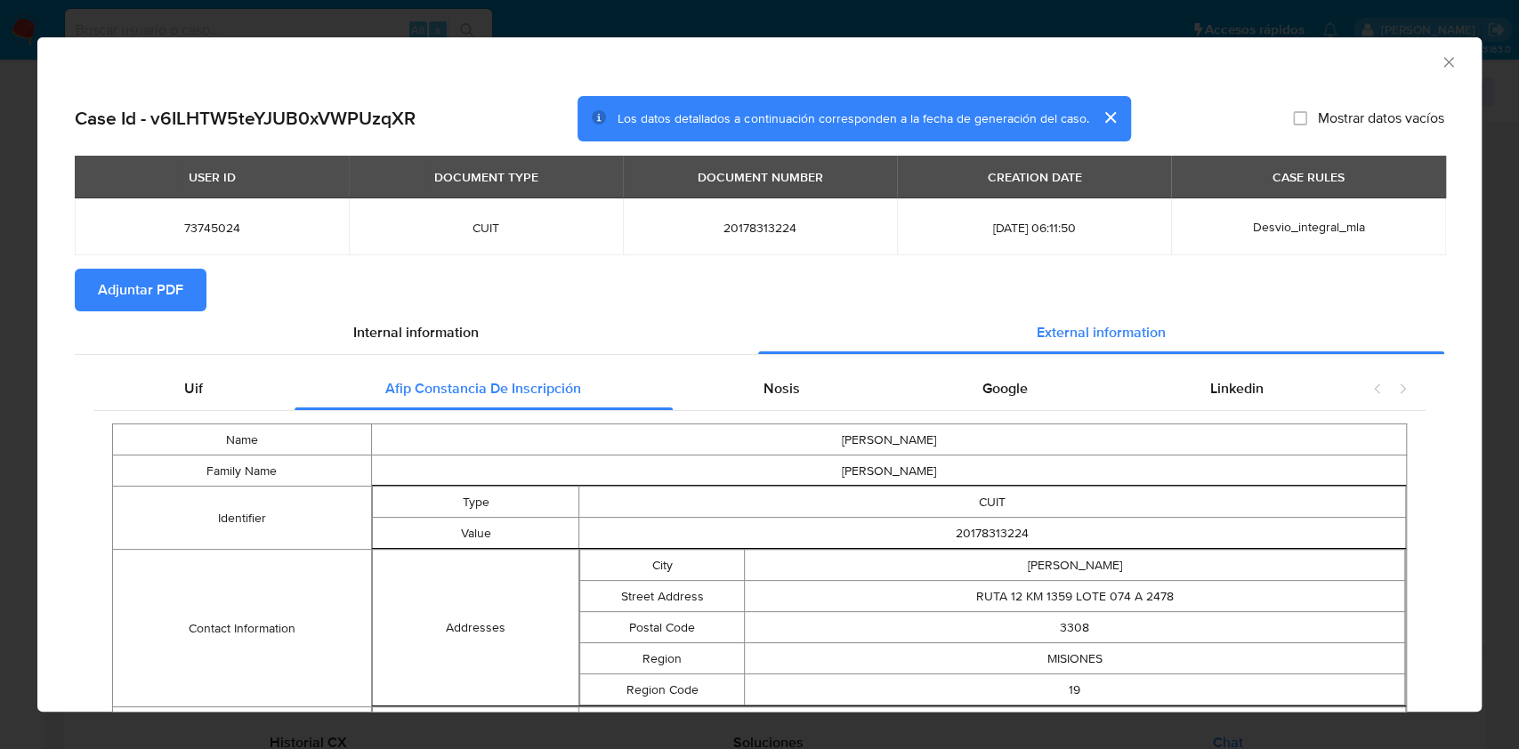
scroll to position [114, 0]
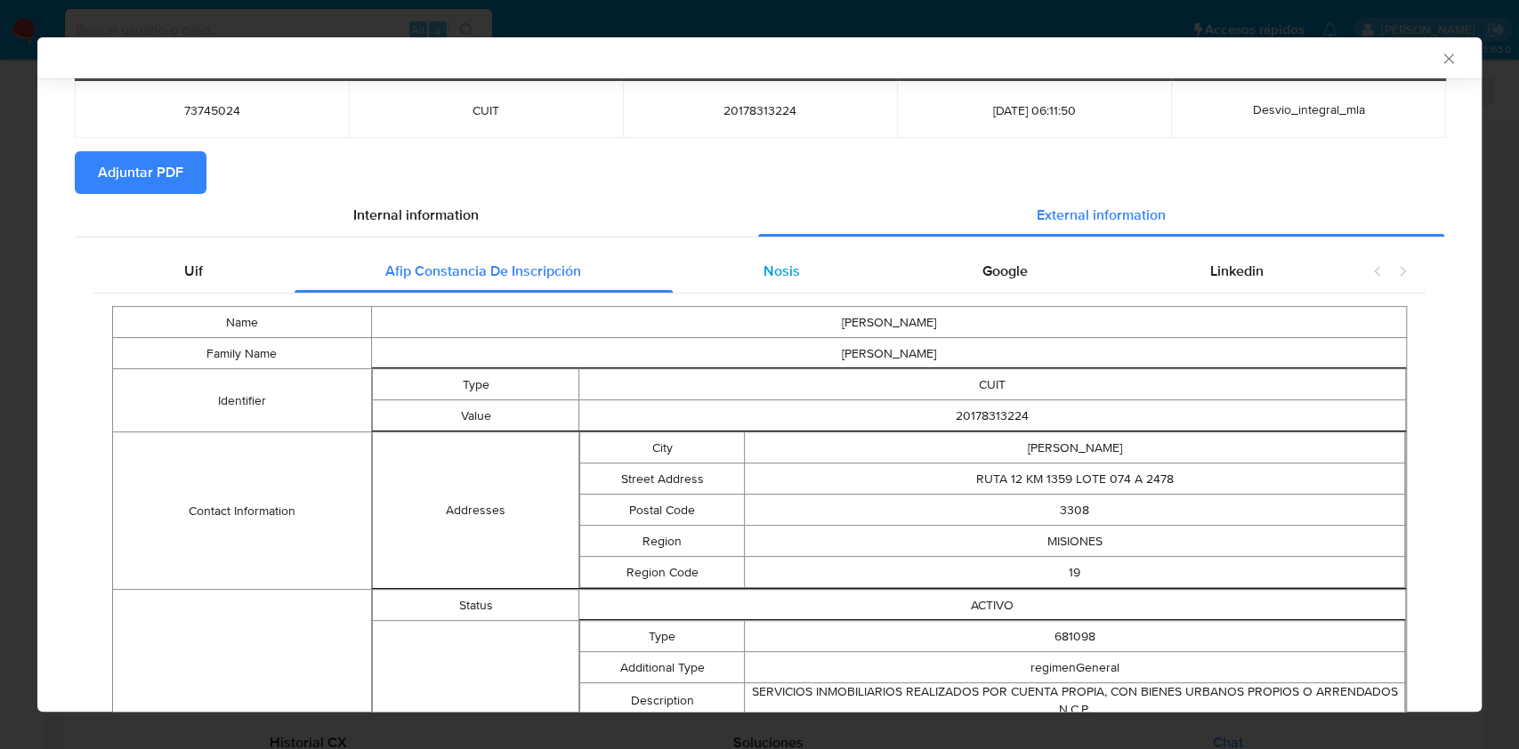
click at [673, 270] on div "Nosis" at bounding box center [782, 271] width 219 height 43
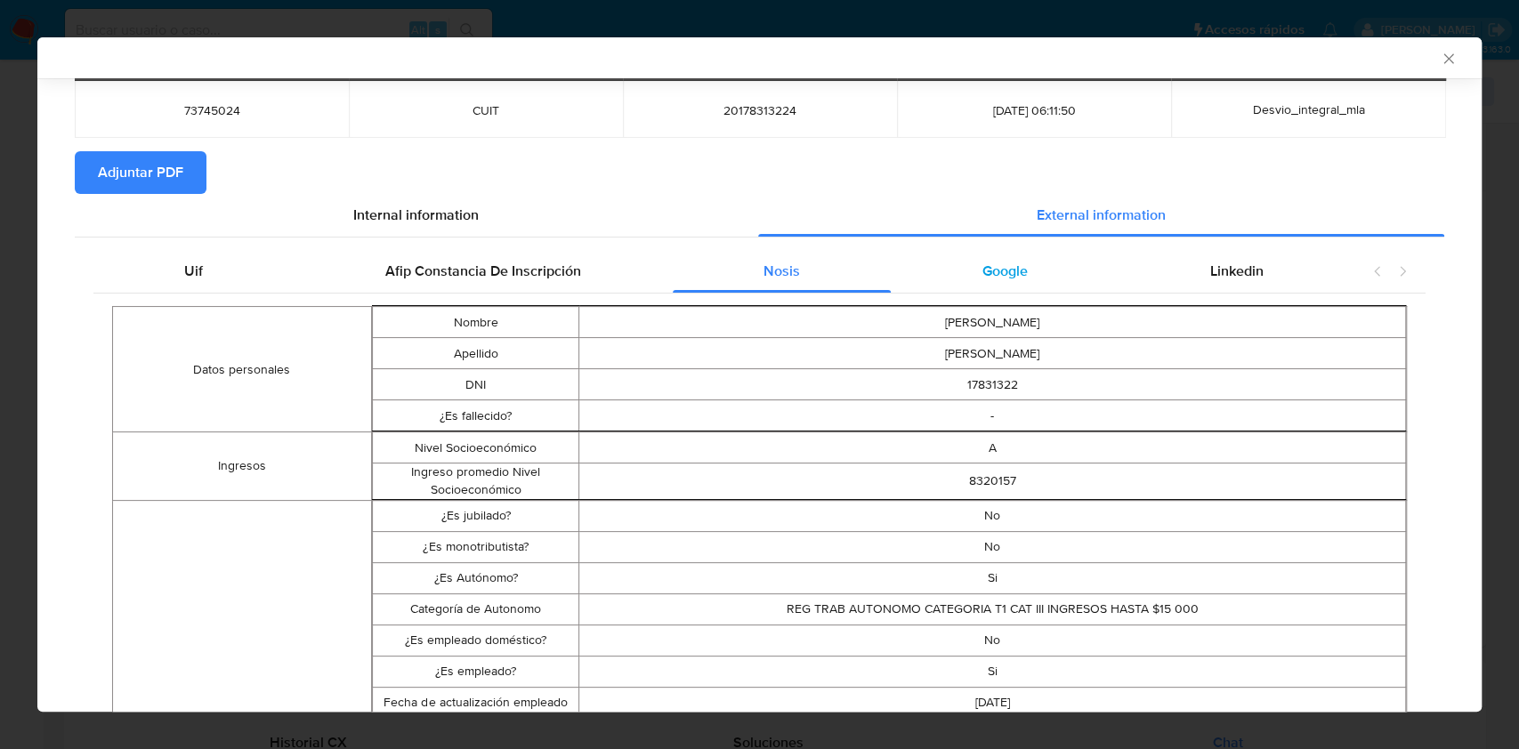
click at [891, 285] on div "Google" at bounding box center [1005, 271] width 228 height 43
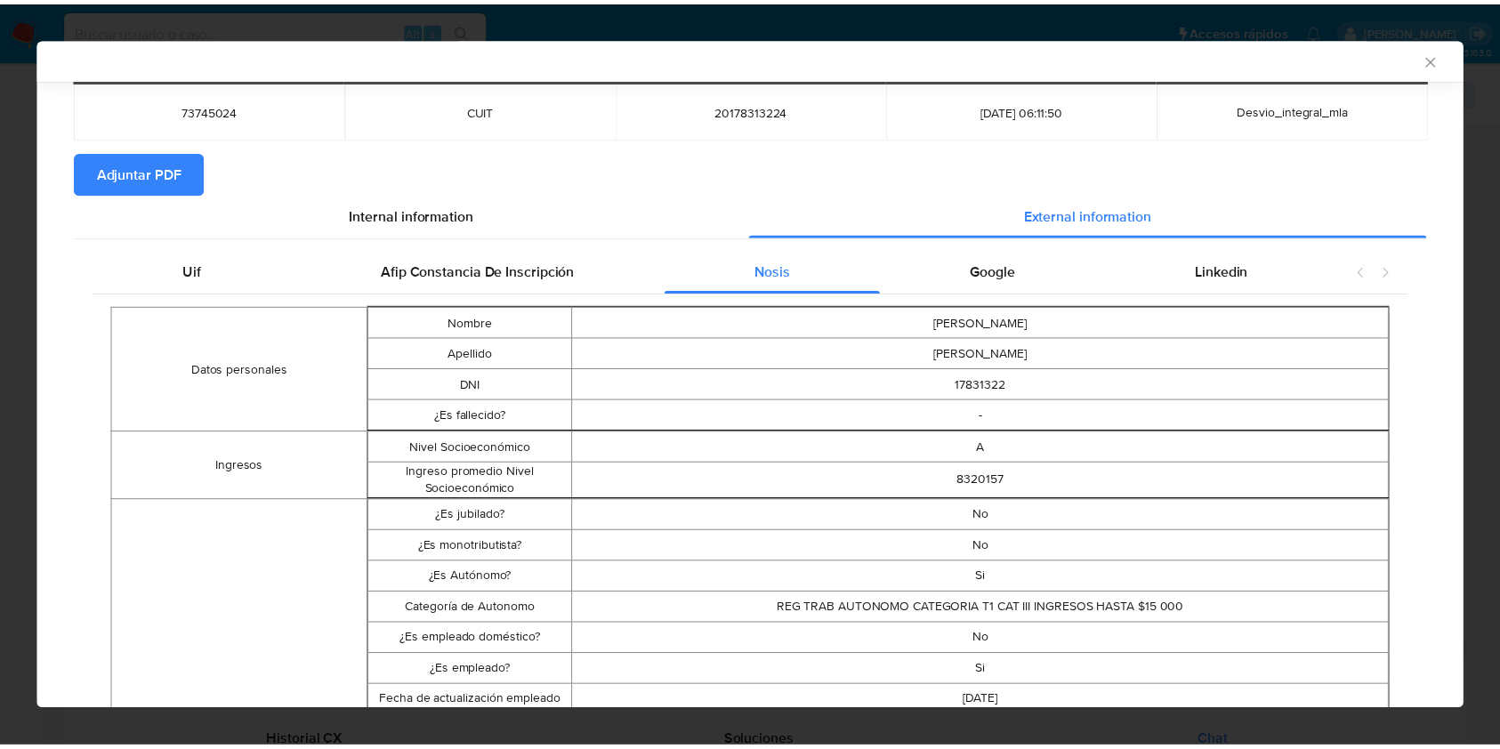
scroll to position [0, 0]
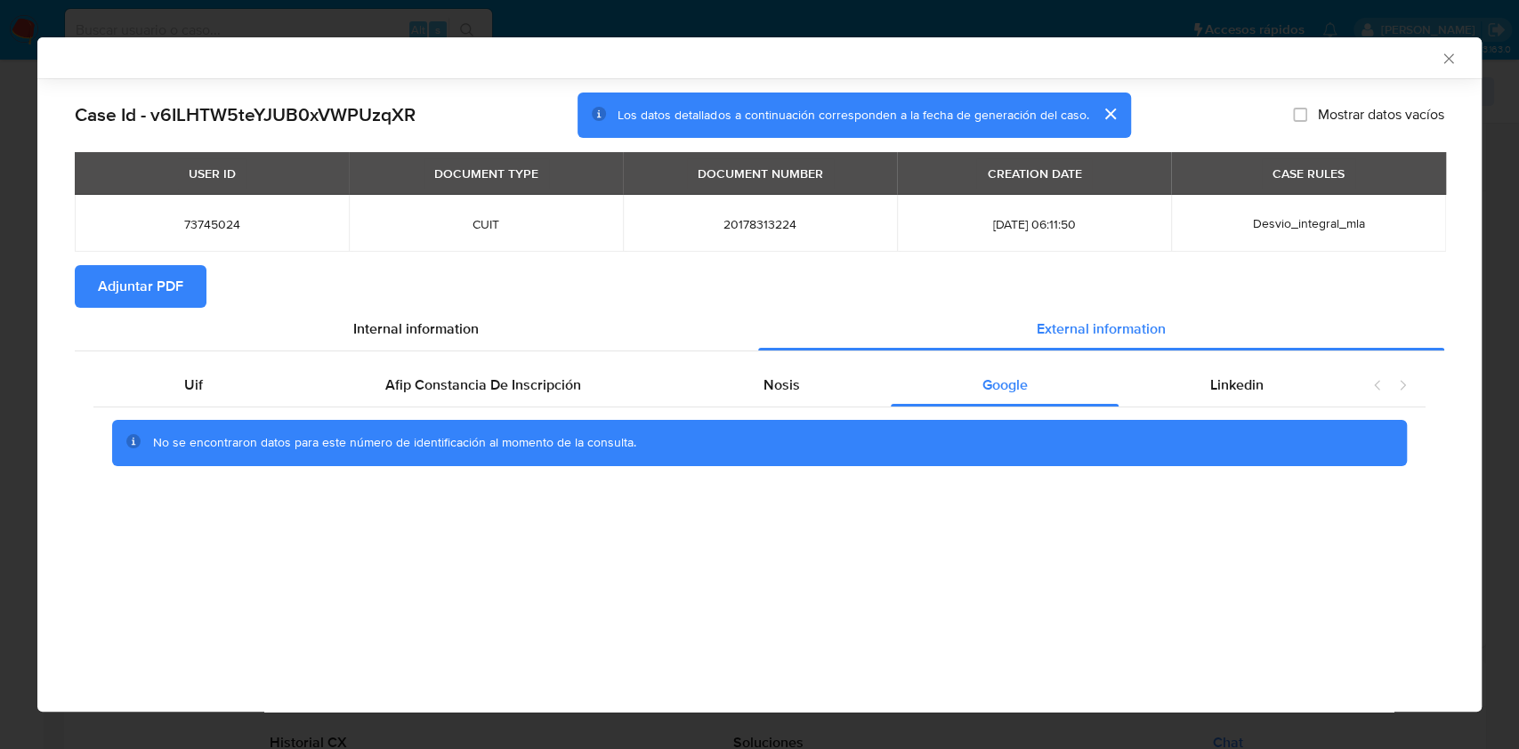
click at [109, 284] on span "Adjuntar PDF" at bounding box center [140, 286] width 85 height 39
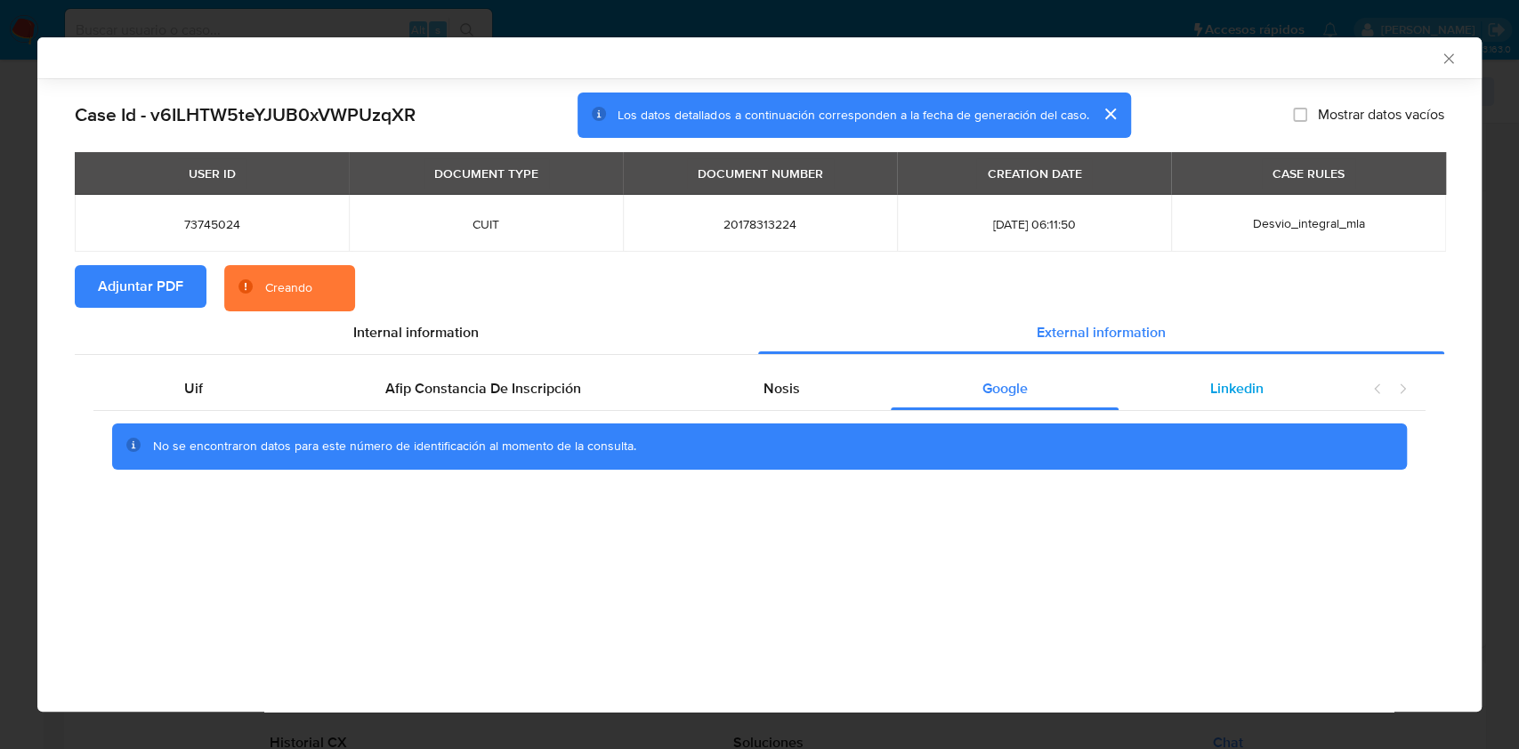
click at [1231, 377] on div "Linkedin" at bounding box center [1236, 388] width 236 height 43
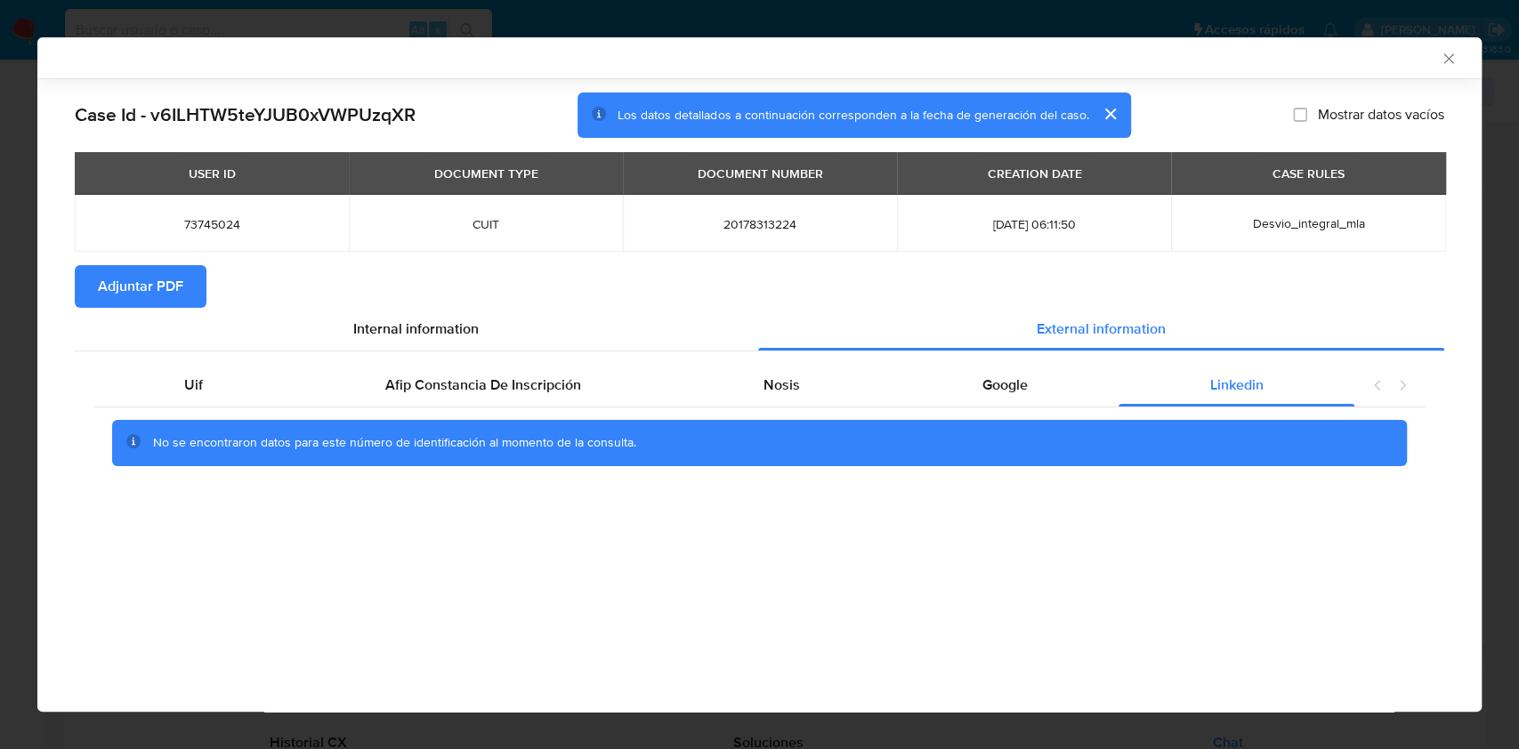
click at [1453, 57] on icon "Cerrar ventana" at bounding box center [1448, 59] width 18 height 18
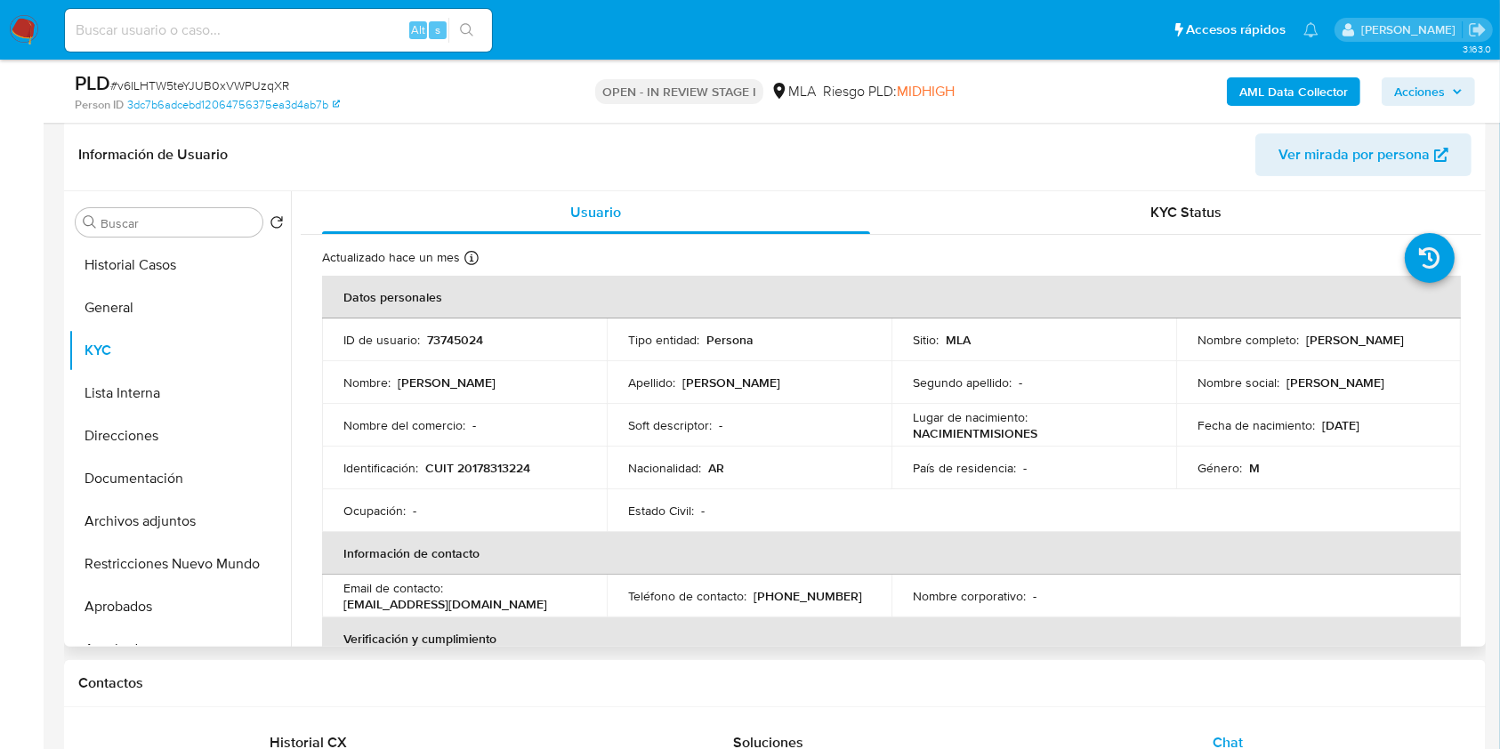
drag, startPoint x: 1355, startPoint y: 348, endPoint x: 1164, endPoint y: 362, distance: 191.8
click at [1164, 362] on tbody "ID de usuario : 73745024 Tipo entidad : Persona Sitio : MLA Nombre completo : E…" at bounding box center [891, 425] width 1139 height 214
click at [1349, 347] on p "Eduardo Javier Garcia Macaya" at bounding box center [1355, 340] width 98 height 16
drag, startPoint x: 1353, startPoint y: 345, endPoint x: 1185, endPoint y: 345, distance: 168.1
click at [1185, 345] on td "Nombre completo : Eduardo Javier Garcia Macaya" at bounding box center [1318, 339] width 285 height 43
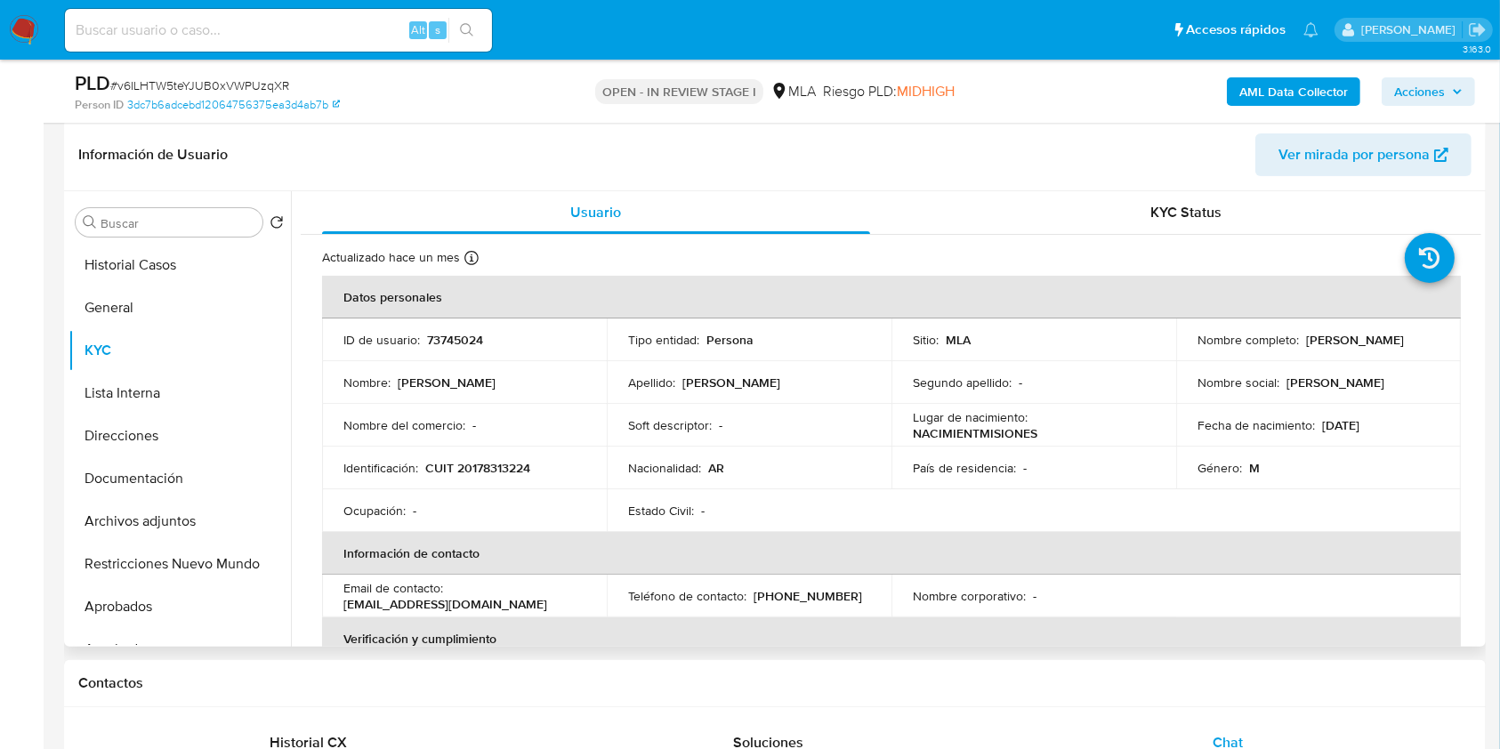
copy p "Eduardo Javier Garcia Macaya"
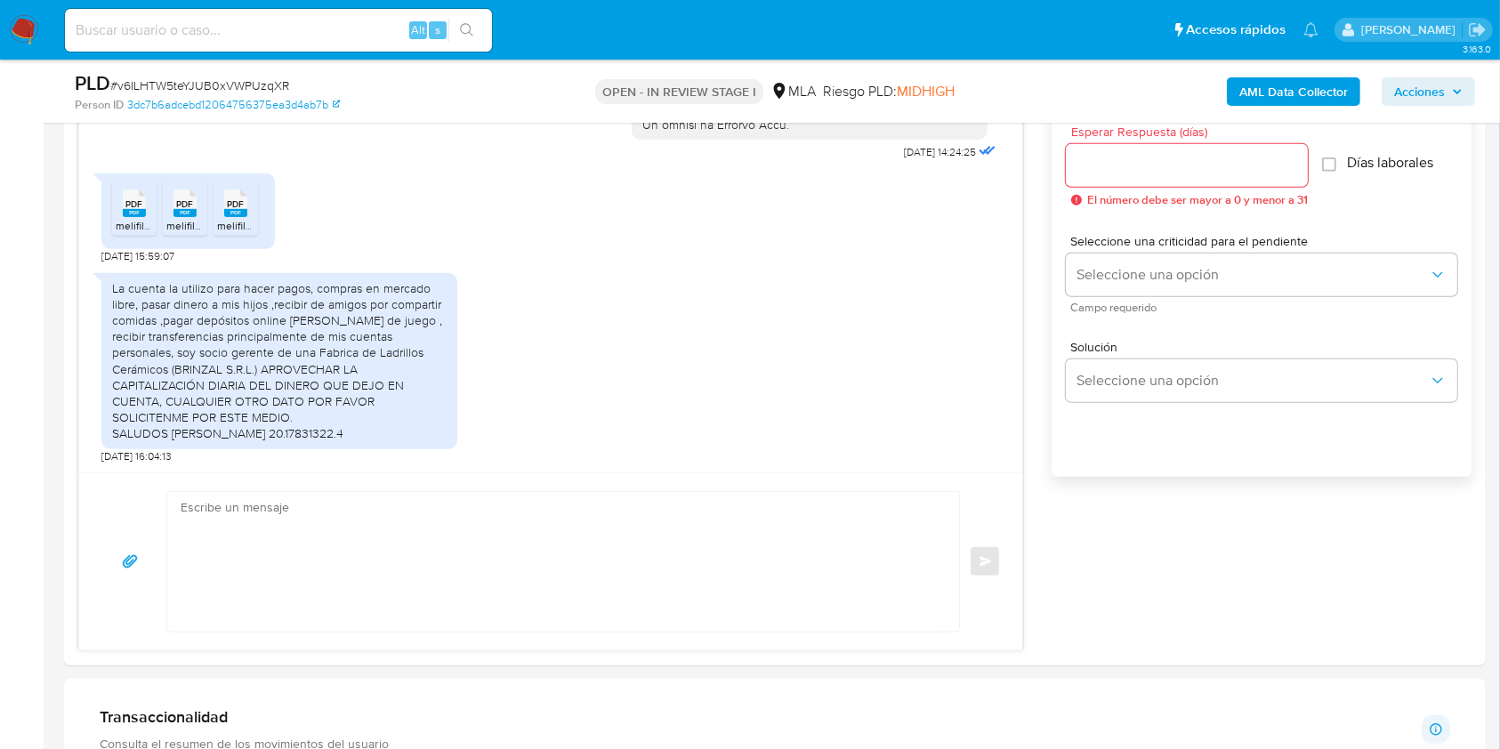
scroll to position [1043, 0]
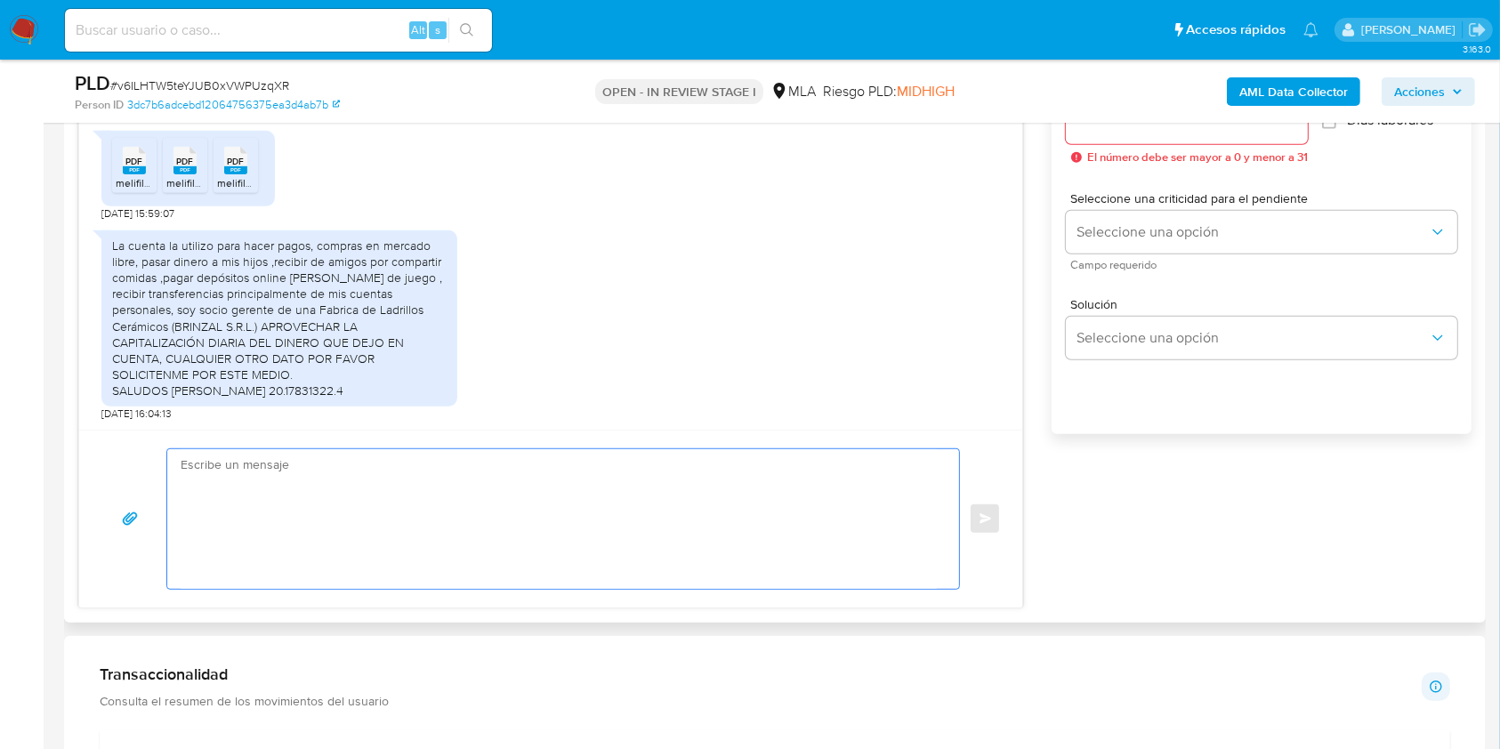
click at [787, 502] on textarea at bounding box center [559, 519] width 756 height 140
paste textarea "Hola Eduardo Javier Garcia Macaya Muchas gracias por la respuesta. Te confirmam…"
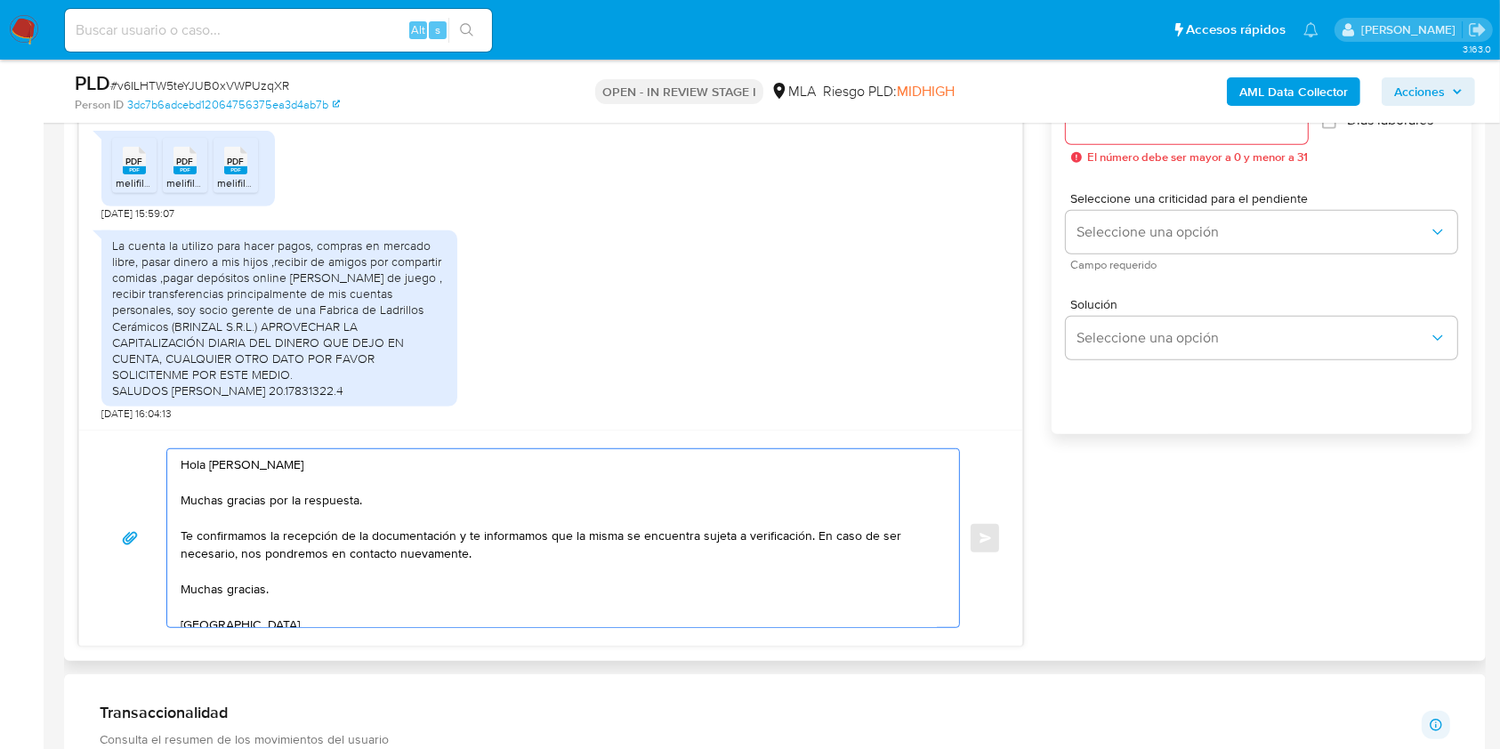
scroll to position [924, 0]
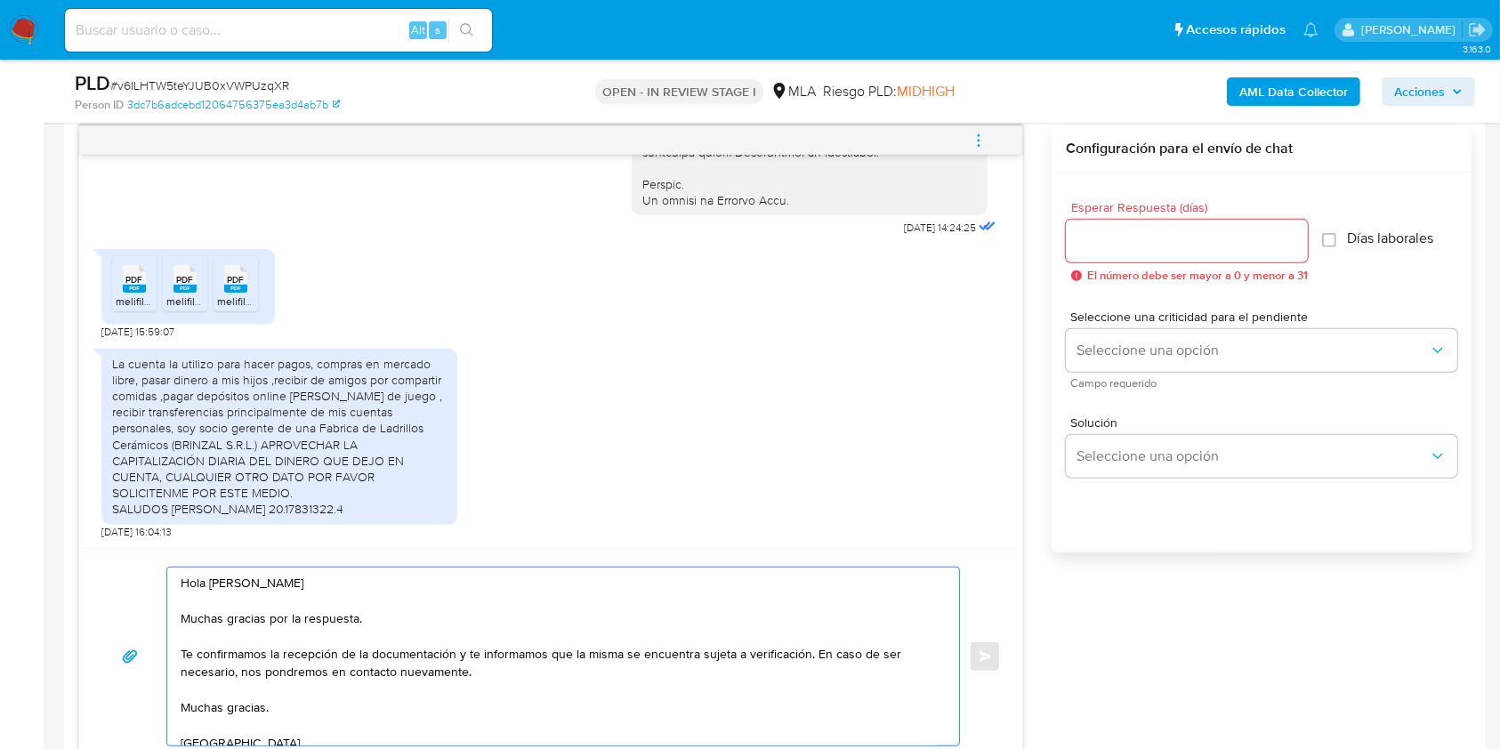
type textarea "Hola Eduardo Javier Garcia Macaya Muchas gracias por la respuesta. Te confirmam…"
drag, startPoint x: 1063, startPoint y: 238, endPoint x: 1091, endPoint y: 249, distance: 29.9
click at [1066, 238] on div "Esperar Respuesta (días) El número debe ser mayor a 0 y menor a 31 Días laboral…" at bounding box center [1262, 386] width 420 height 427
click at [1092, 249] on input "Esperar Respuesta (días)" at bounding box center [1187, 241] width 242 height 23
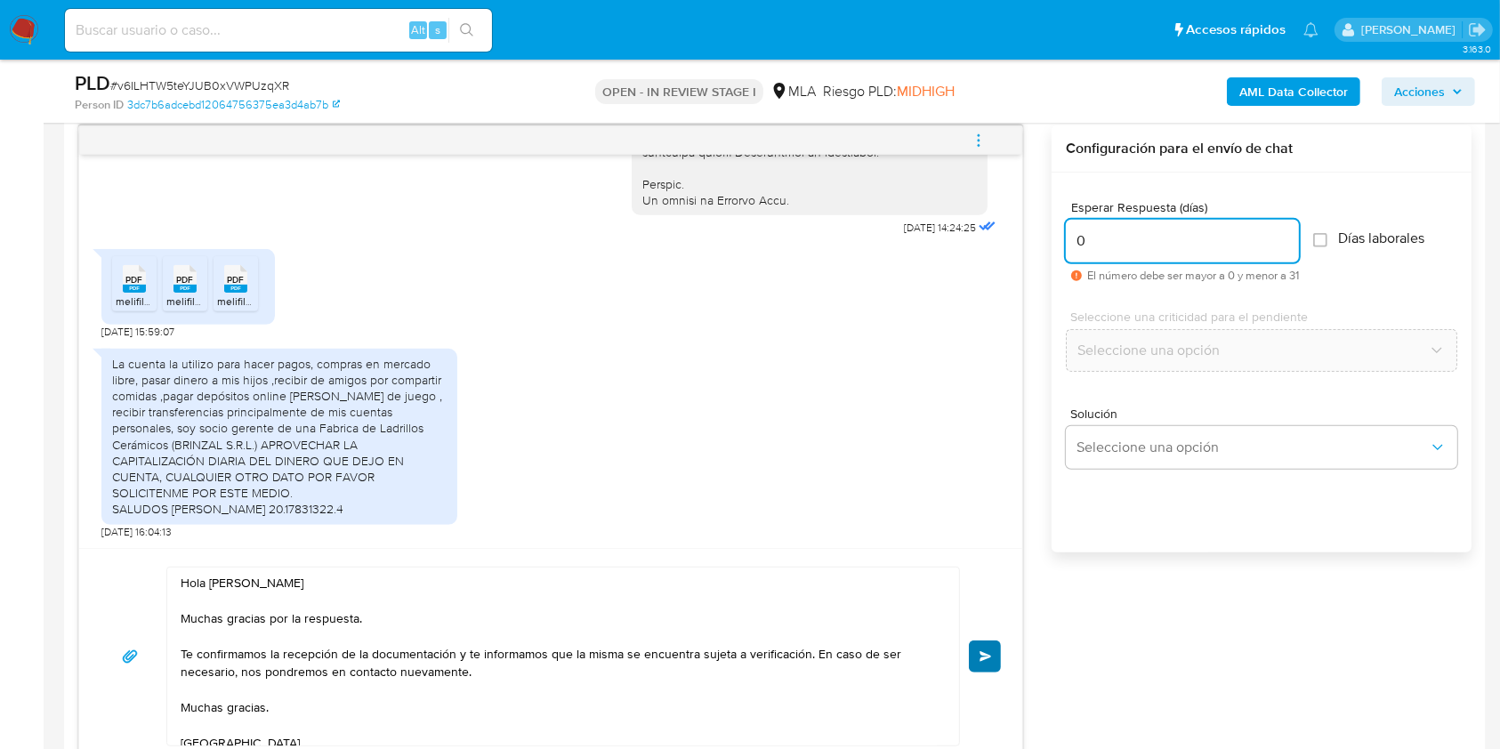
type input "0"
click at [984, 656] on span "Enviar" at bounding box center [986, 656] width 12 height 11
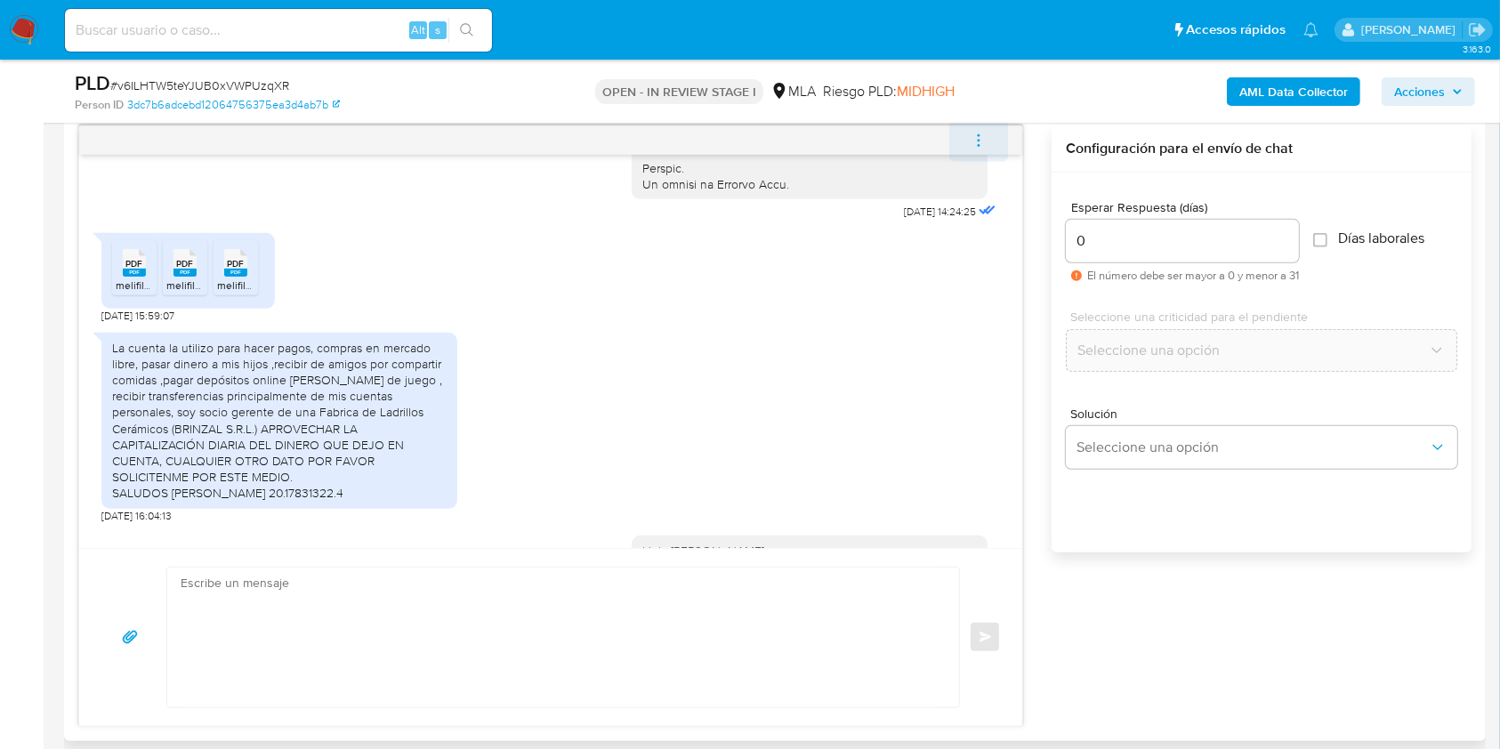
scroll to position [1190, 0]
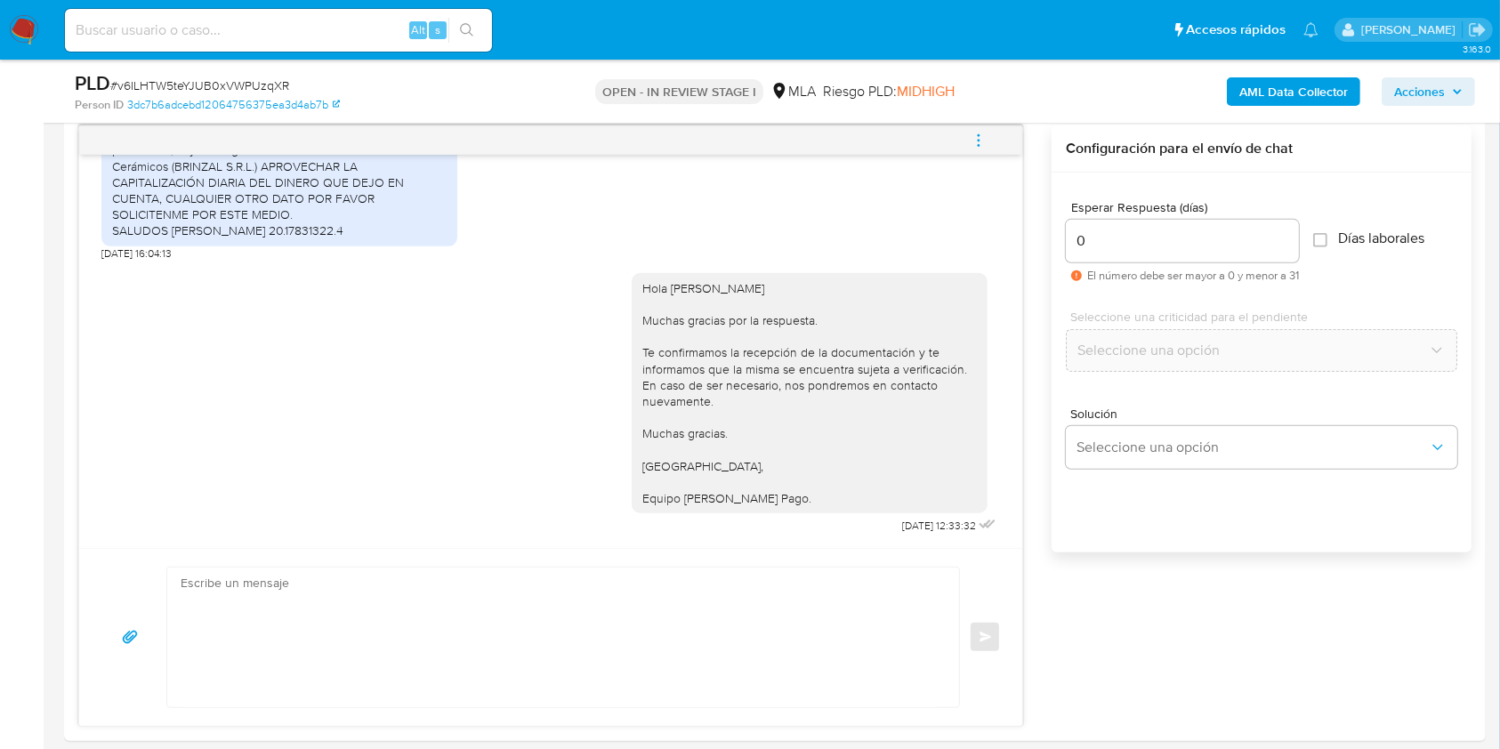
click at [979, 133] on icon "menu-action" at bounding box center [979, 141] width 16 height 16
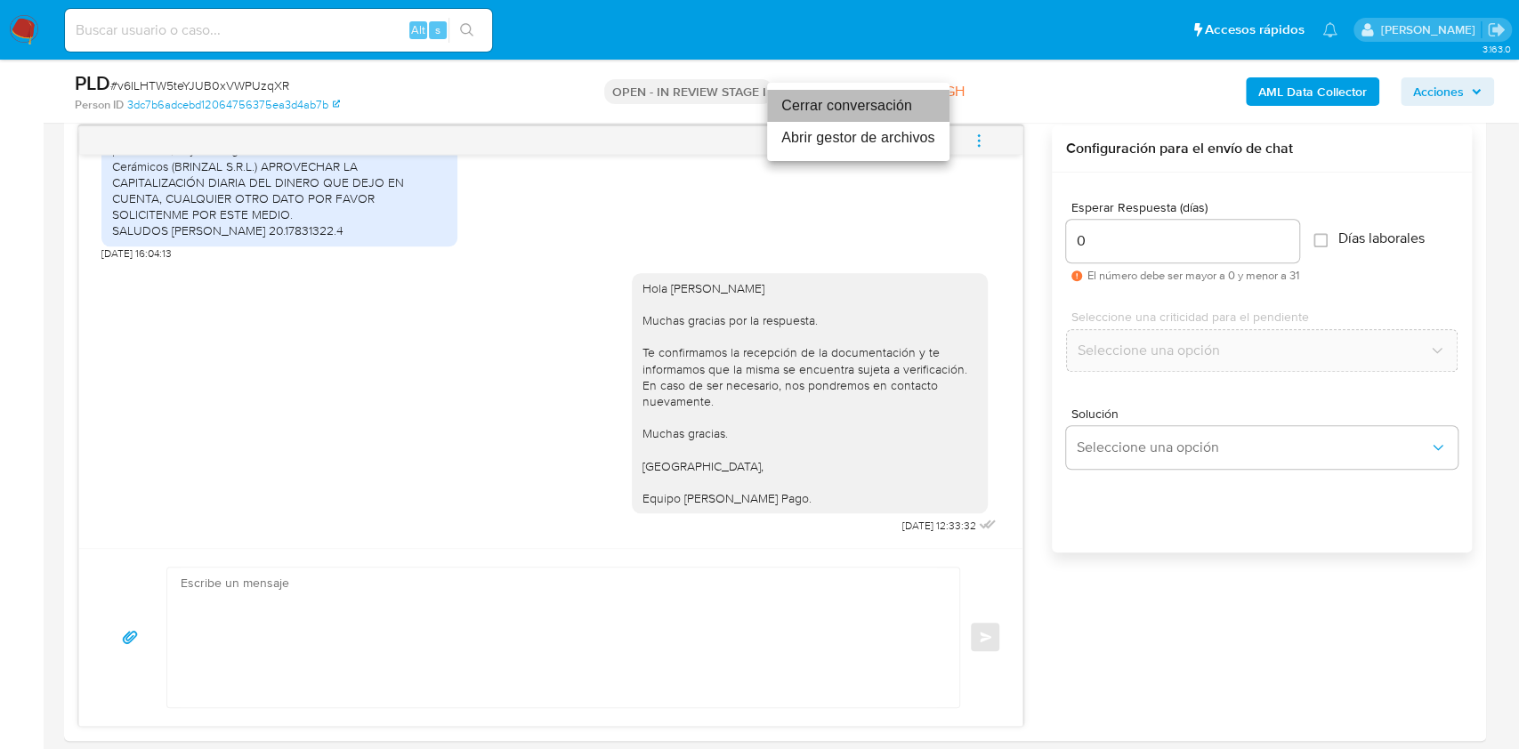
click at [892, 99] on li "Cerrar conversación" at bounding box center [858, 106] width 182 height 32
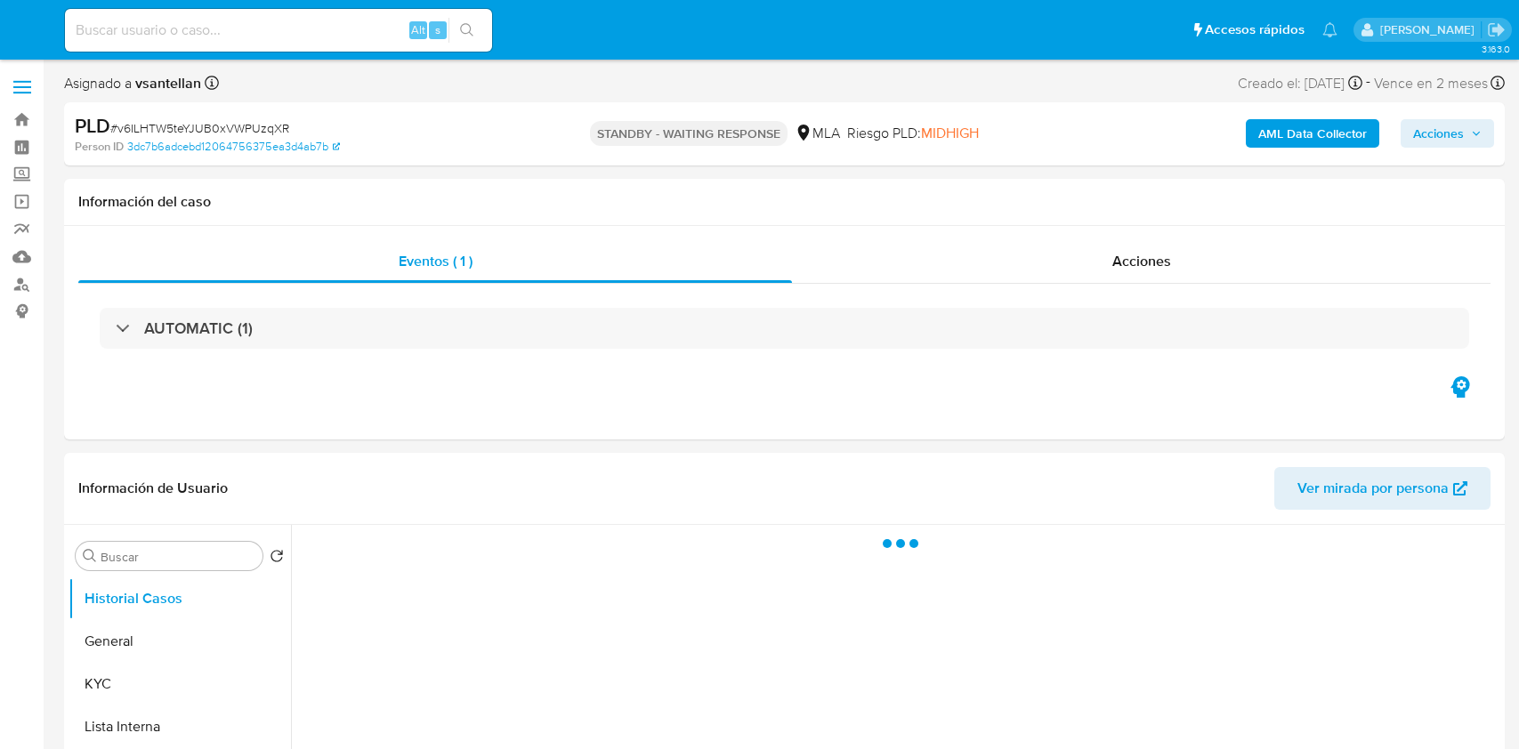
select select "10"
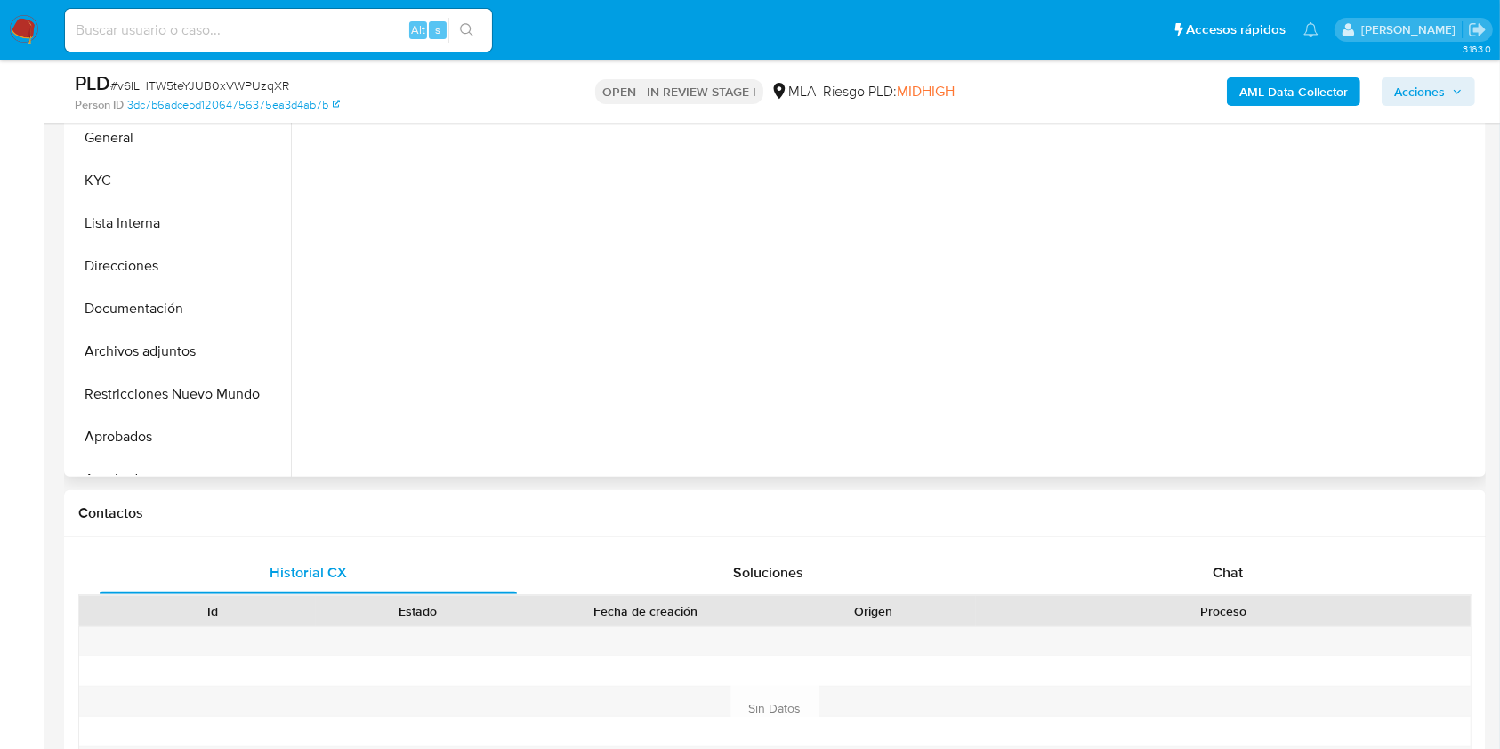
select select "10"
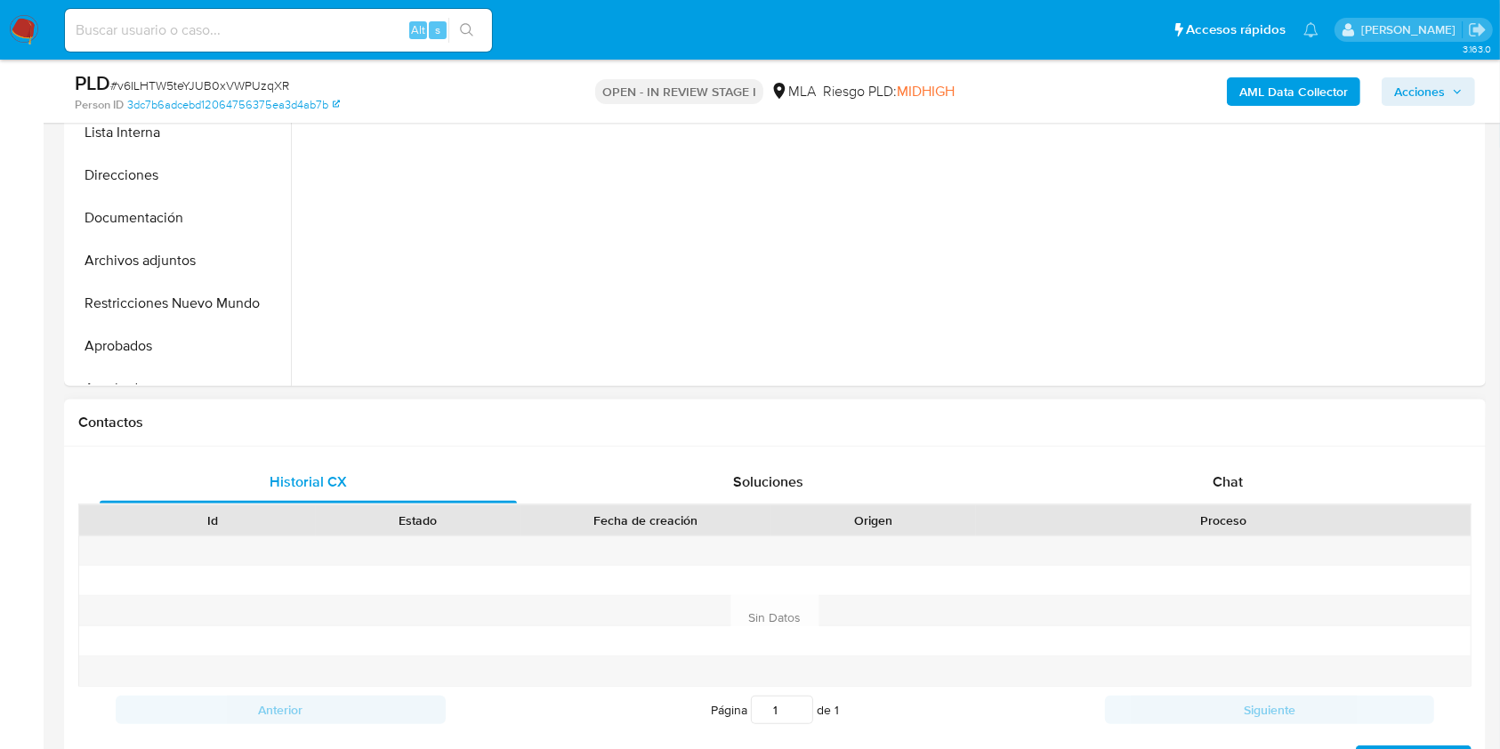
scroll to position [617, 0]
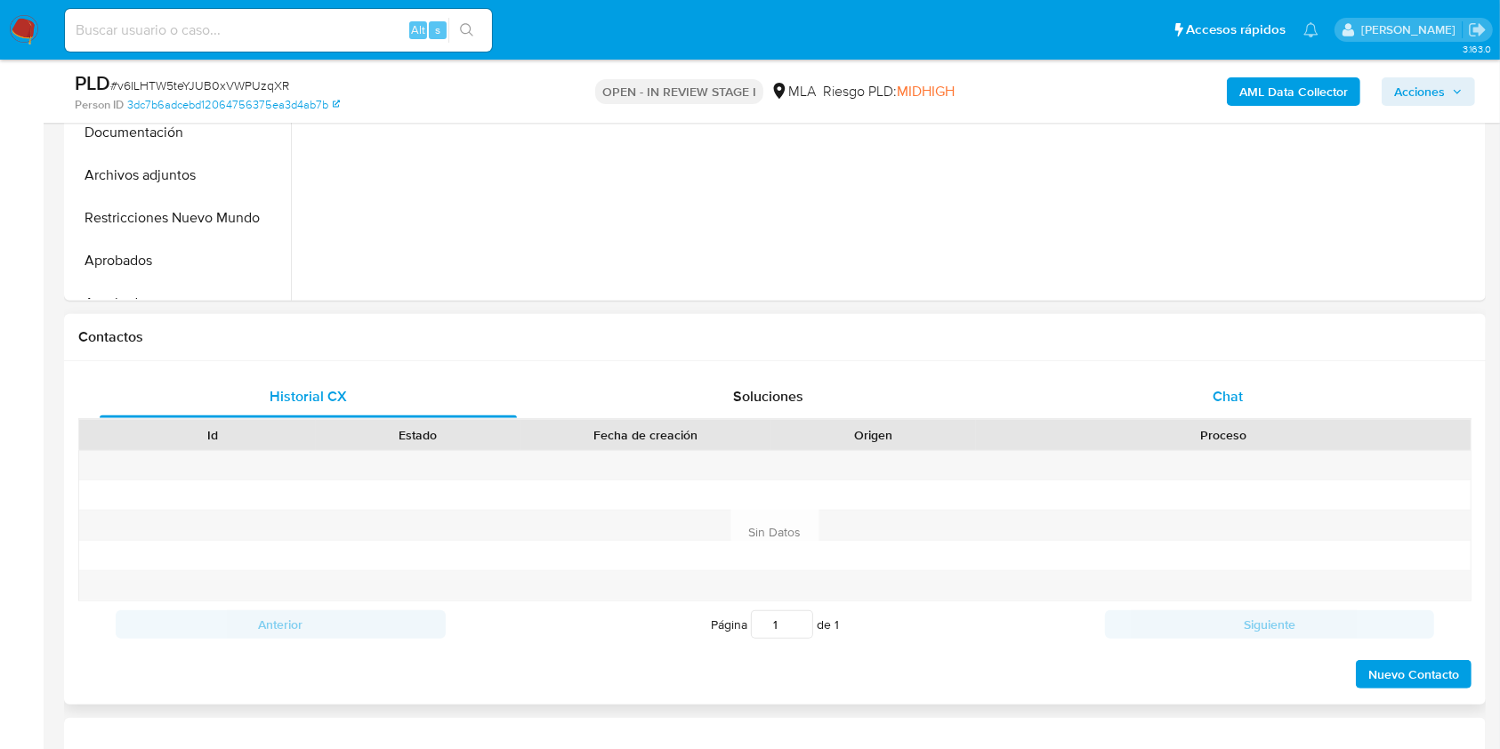
click at [1197, 375] on div "Chat" at bounding box center [1228, 396] width 417 height 43
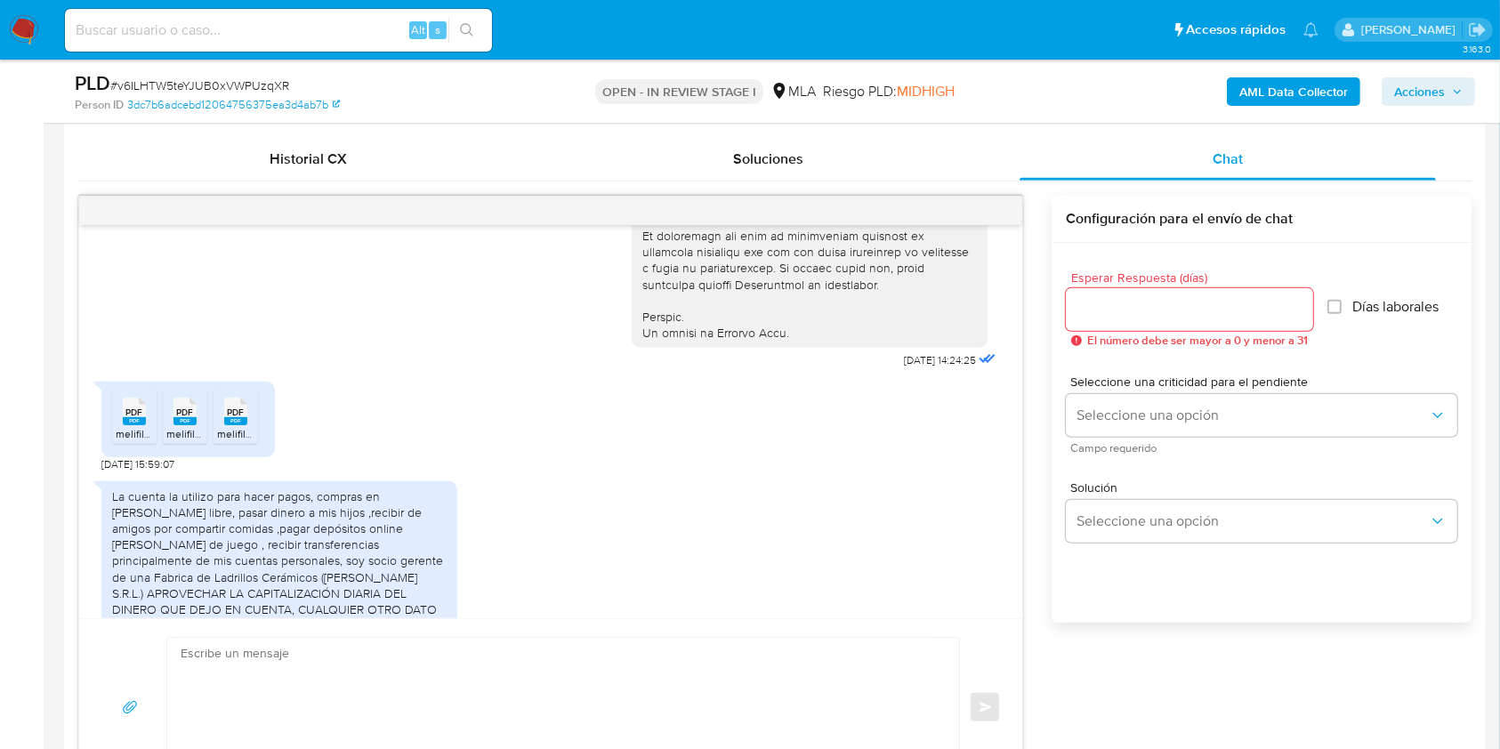
scroll to position [954, 0]
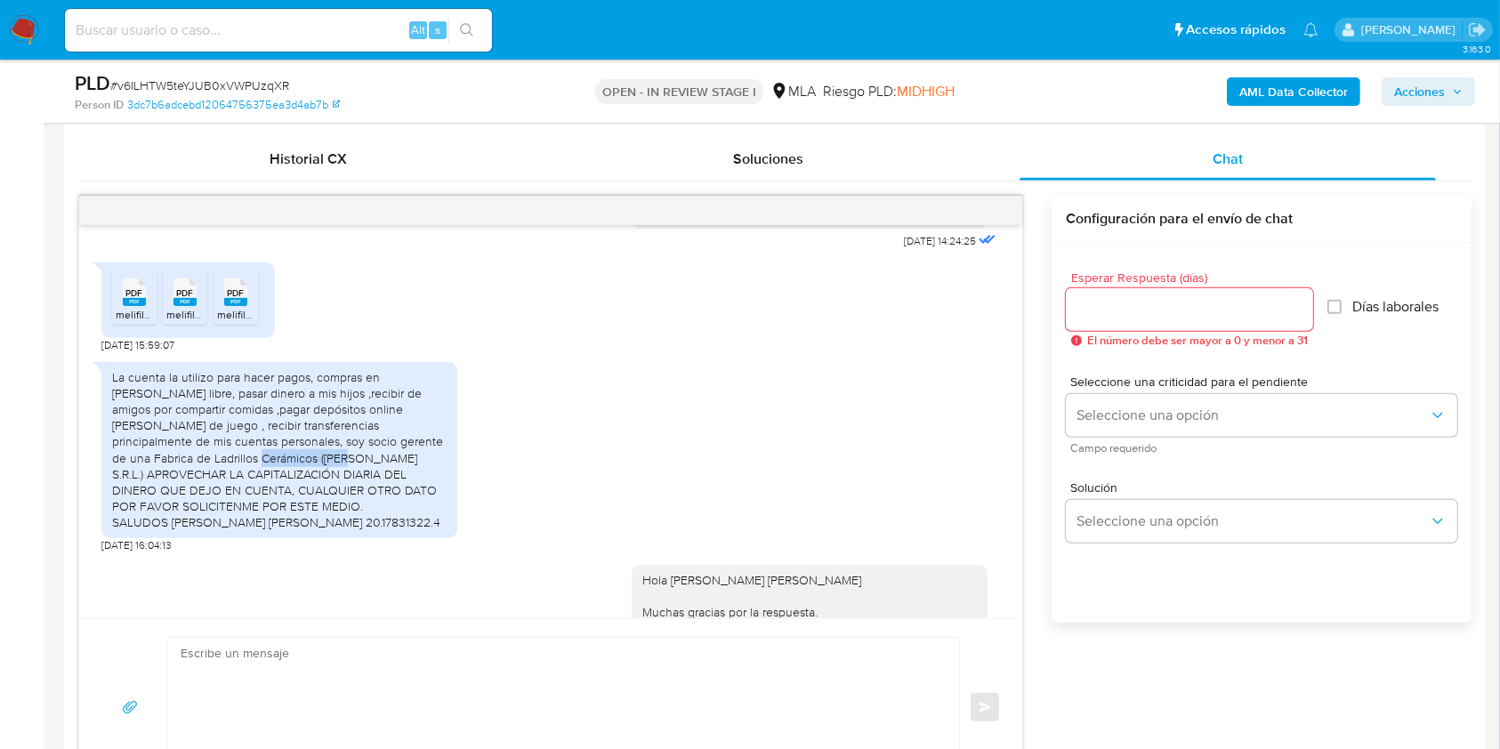
drag, startPoint x: 117, startPoint y: 492, endPoint x: 197, endPoint y: 488, distance: 79.3
click at [197, 488] on div "La cuenta la utilizo para hacer pagos, compras en [PERSON_NAME] libre, pasar di…" at bounding box center [279, 450] width 335 height 162
copy div "[PERSON_NAME] S.R.L.)"
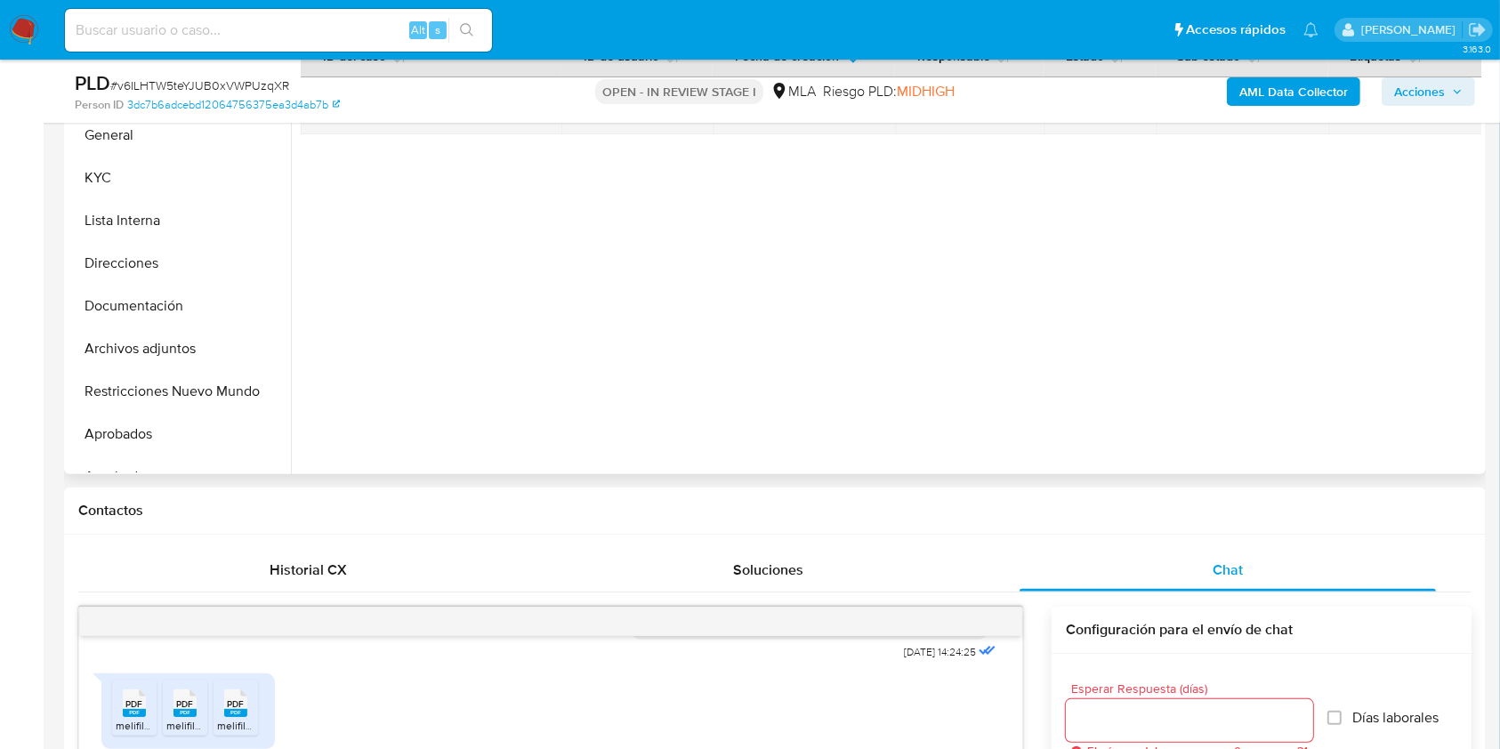
scroll to position [261, 0]
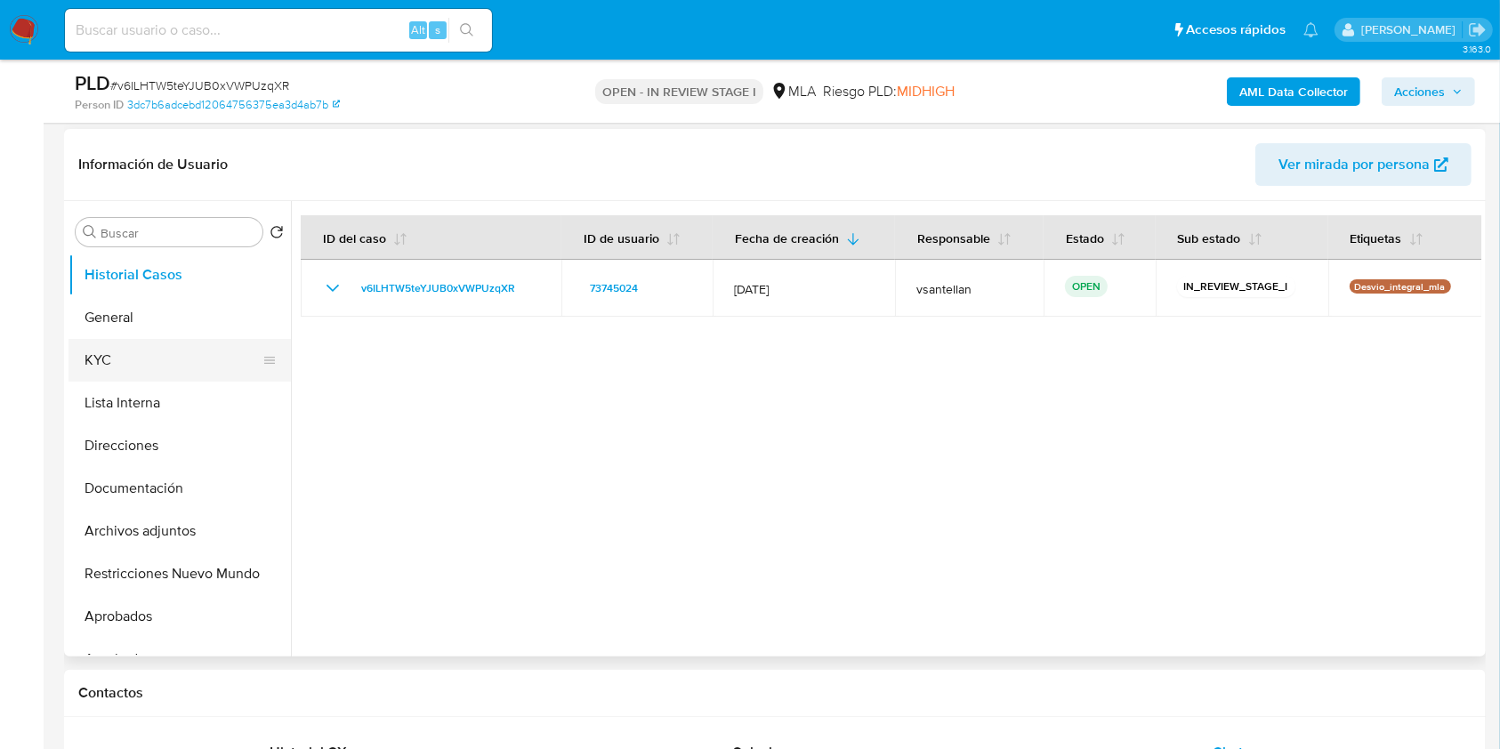
click at [149, 345] on button "KYC" at bounding box center [173, 360] width 208 height 43
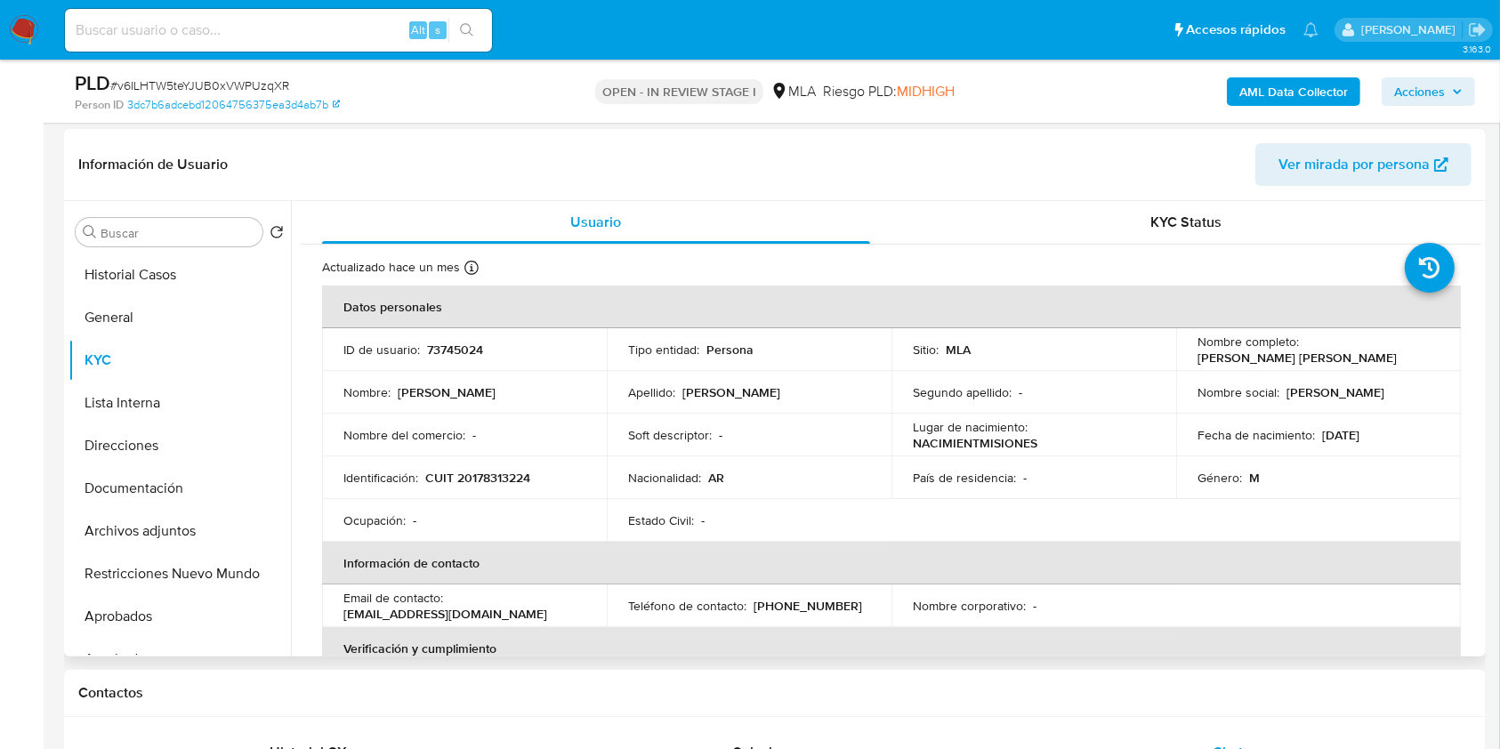
click at [524, 480] on p "CUIT 20178313224" at bounding box center [477, 478] width 105 height 16
click at [523, 480] on p "CUIT 20178313224" at bounding box center [477, 478] width 105 height 16
copy p "20178313224"
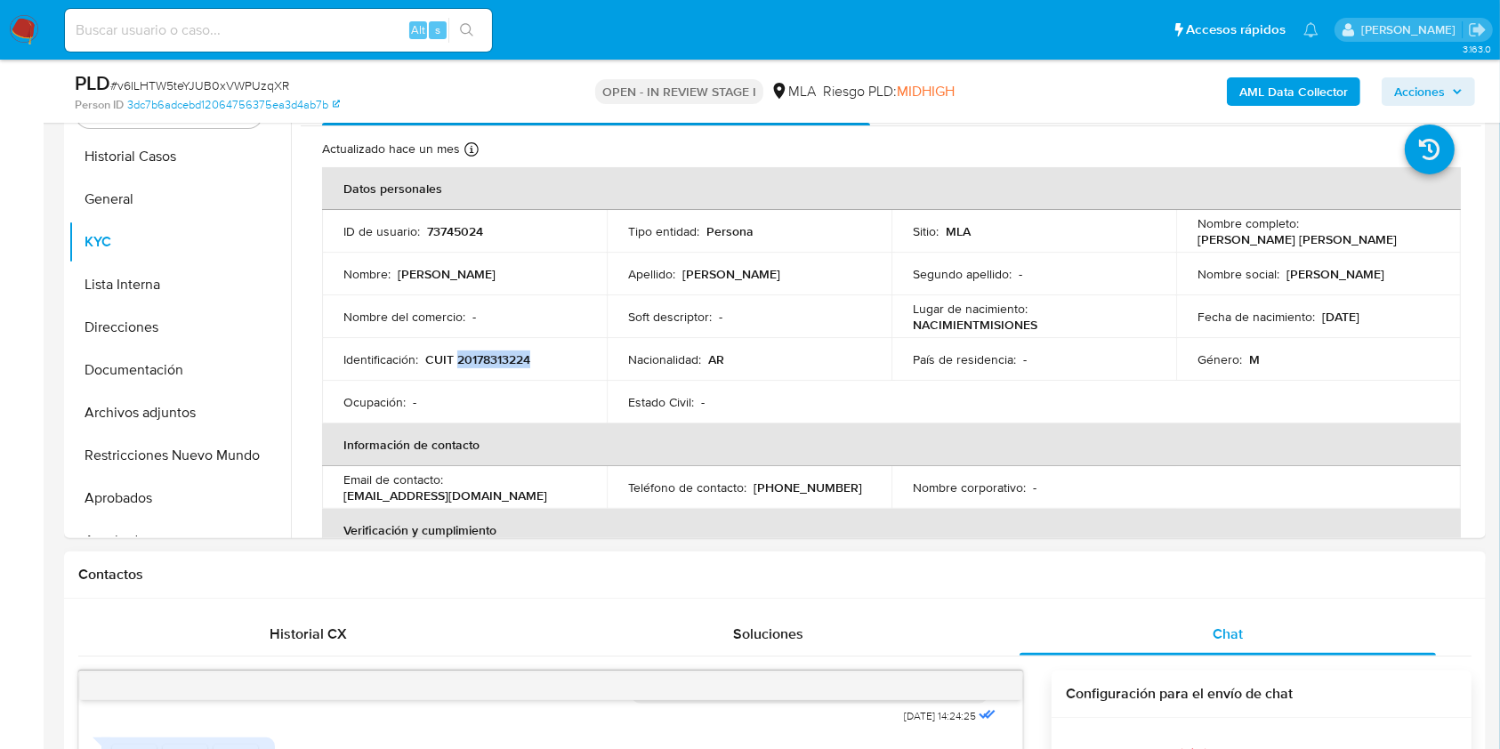
scroll to position [391, 0]
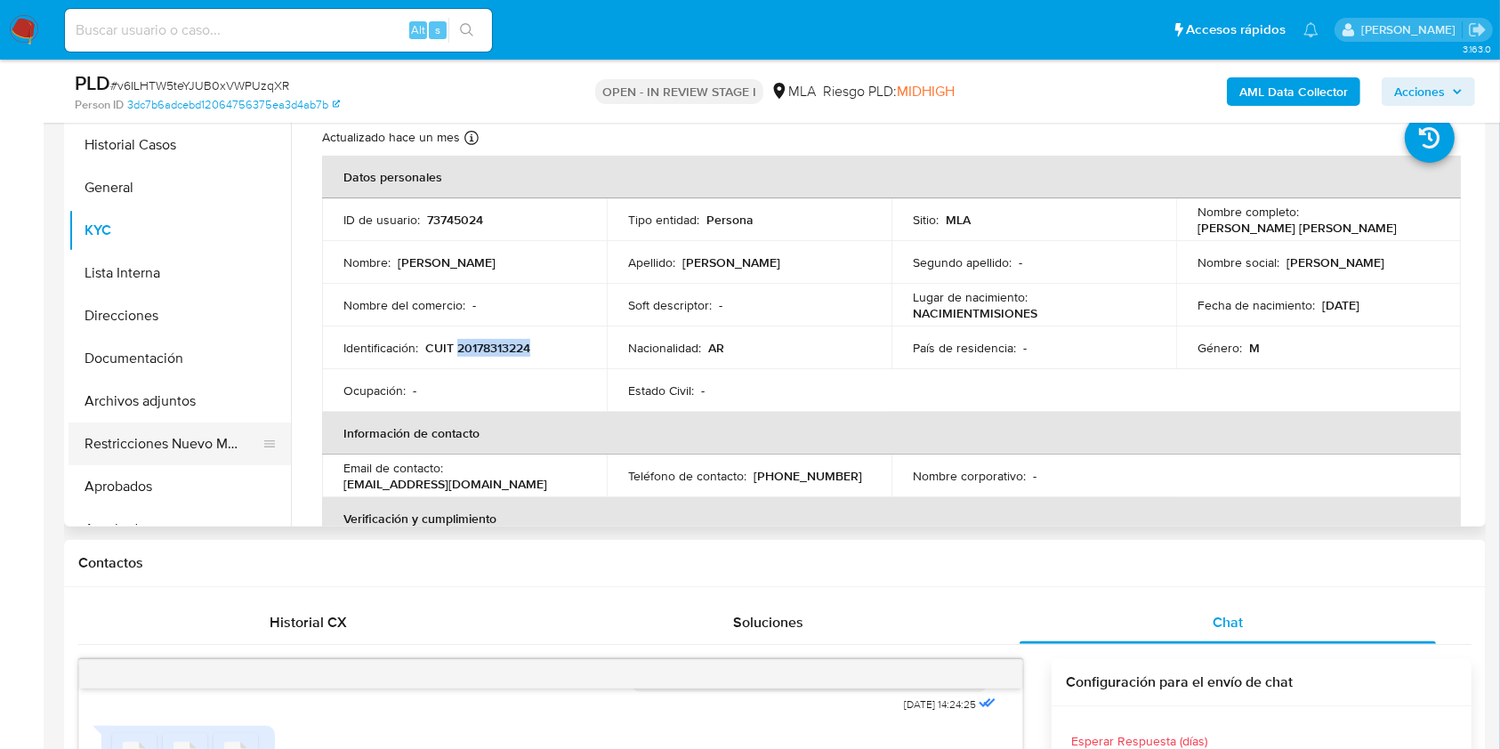
click at [222, 457] on button "Restricciones Nuevo Mundo" at bounding box center [173, 444] width 208 height 43
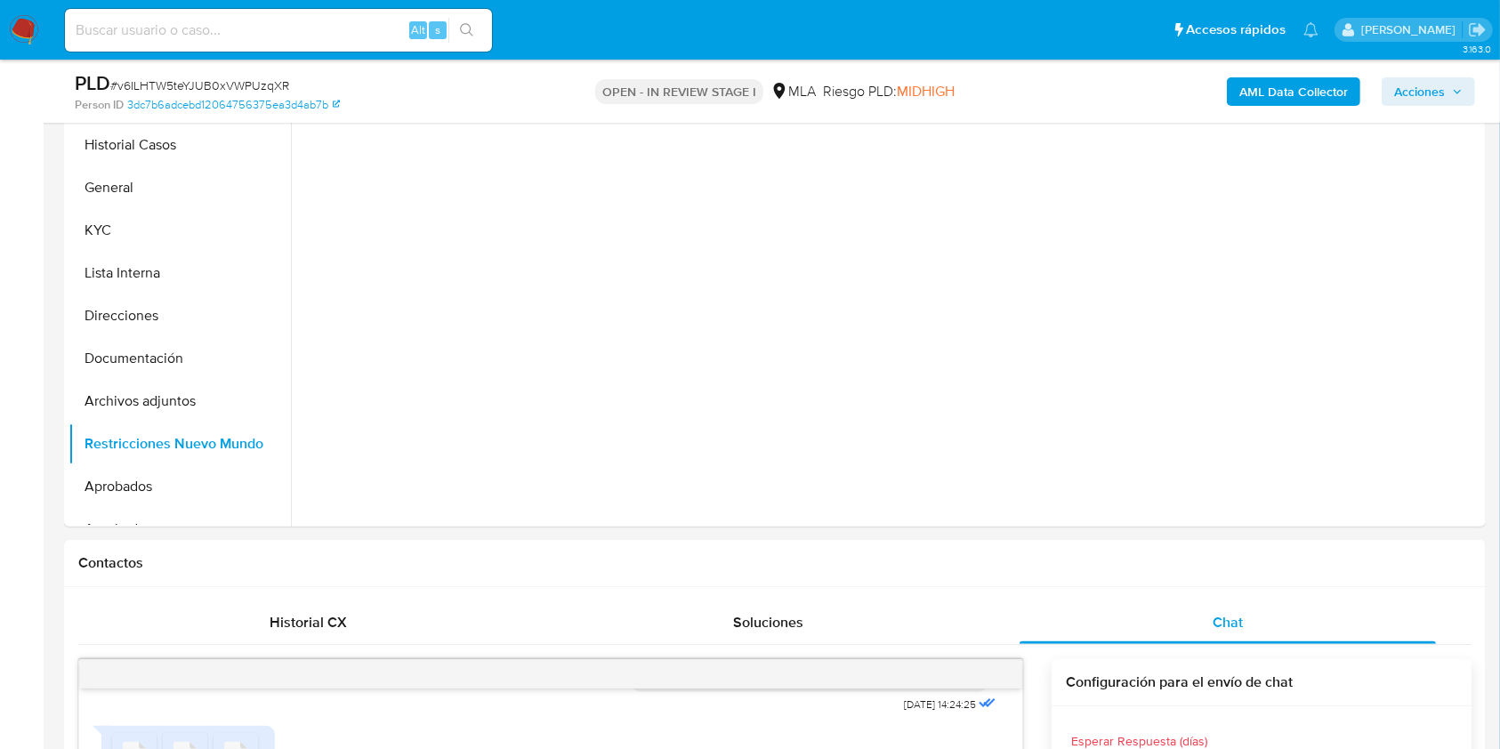
drag, startPoint x: 1496, startPoint y: 166, endPoint x: 1496, endPoint y: 201, distance: 34.7
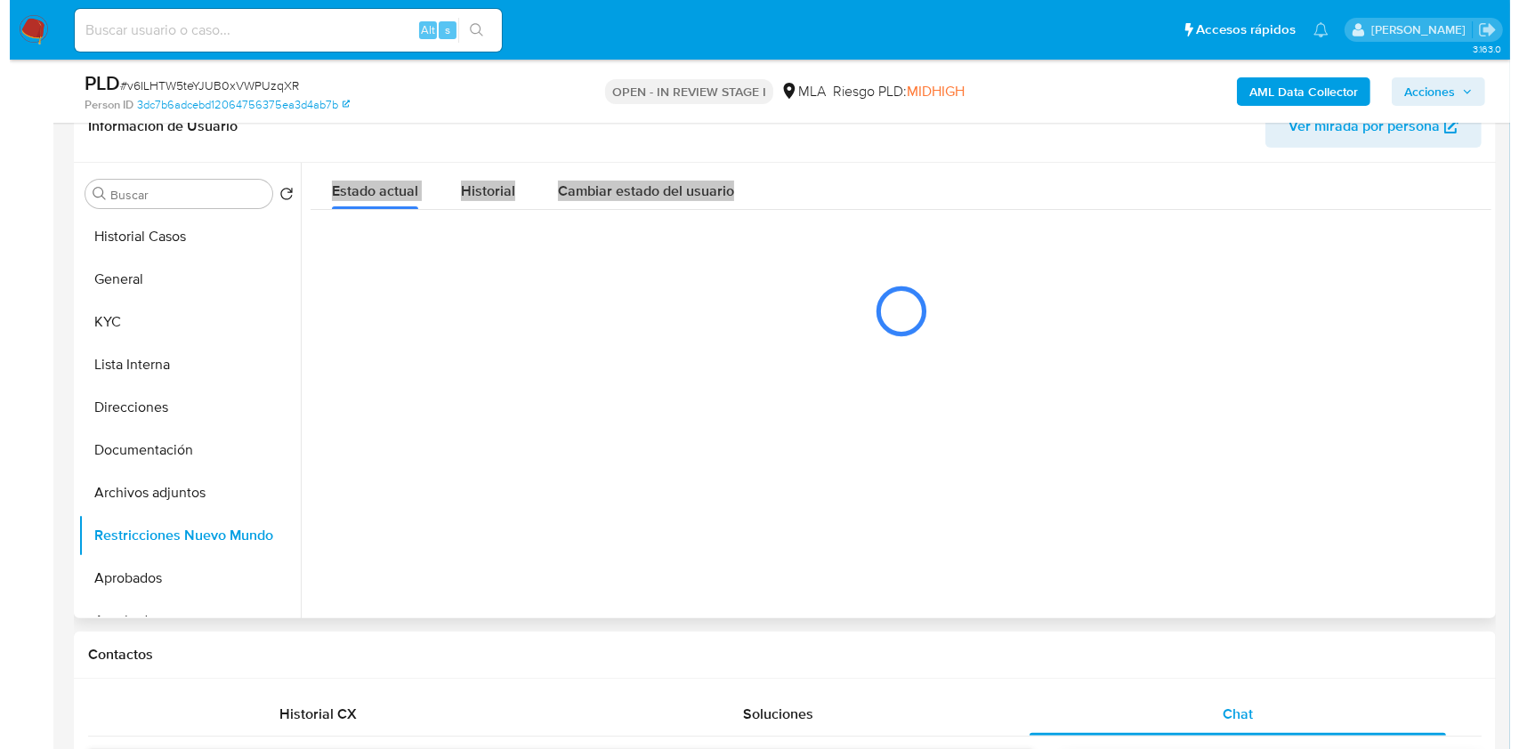
scroll to position [292, 0]
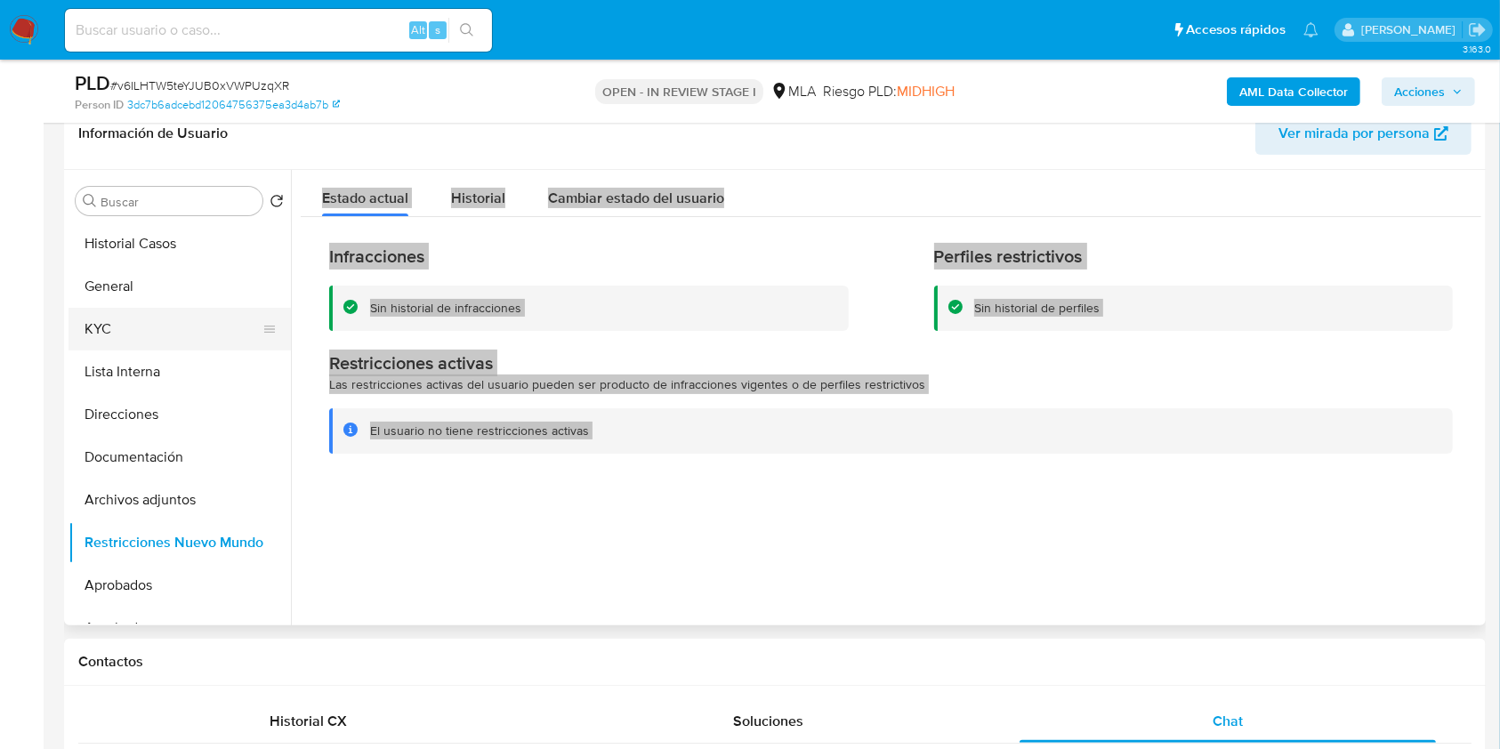
click at [181, 331] on button "KYC" at bounding box center [173, 329] width 208 height 43
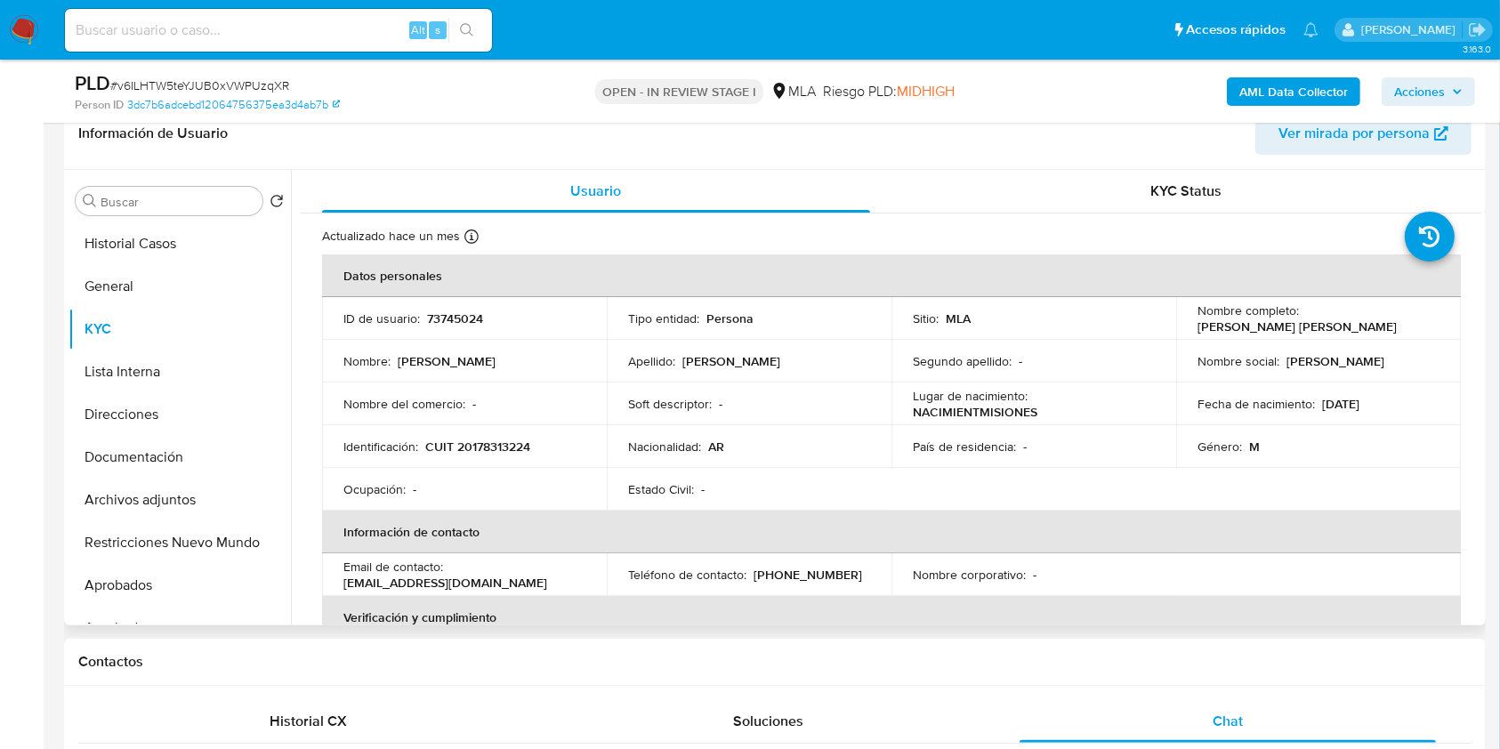
click at [480, 153] on header "Información de Usuario Ver mirada por persona" at bounding box center [774, 133] width 1393 height 43
drag, startPoint x: 161, startPoint y: 514, endPoint x: 266, endPoint y: 518, distance: 105.0
click at [161, 514] on button "Archivos adjuntos" at bounding box center [173, 500] width 208 height 43
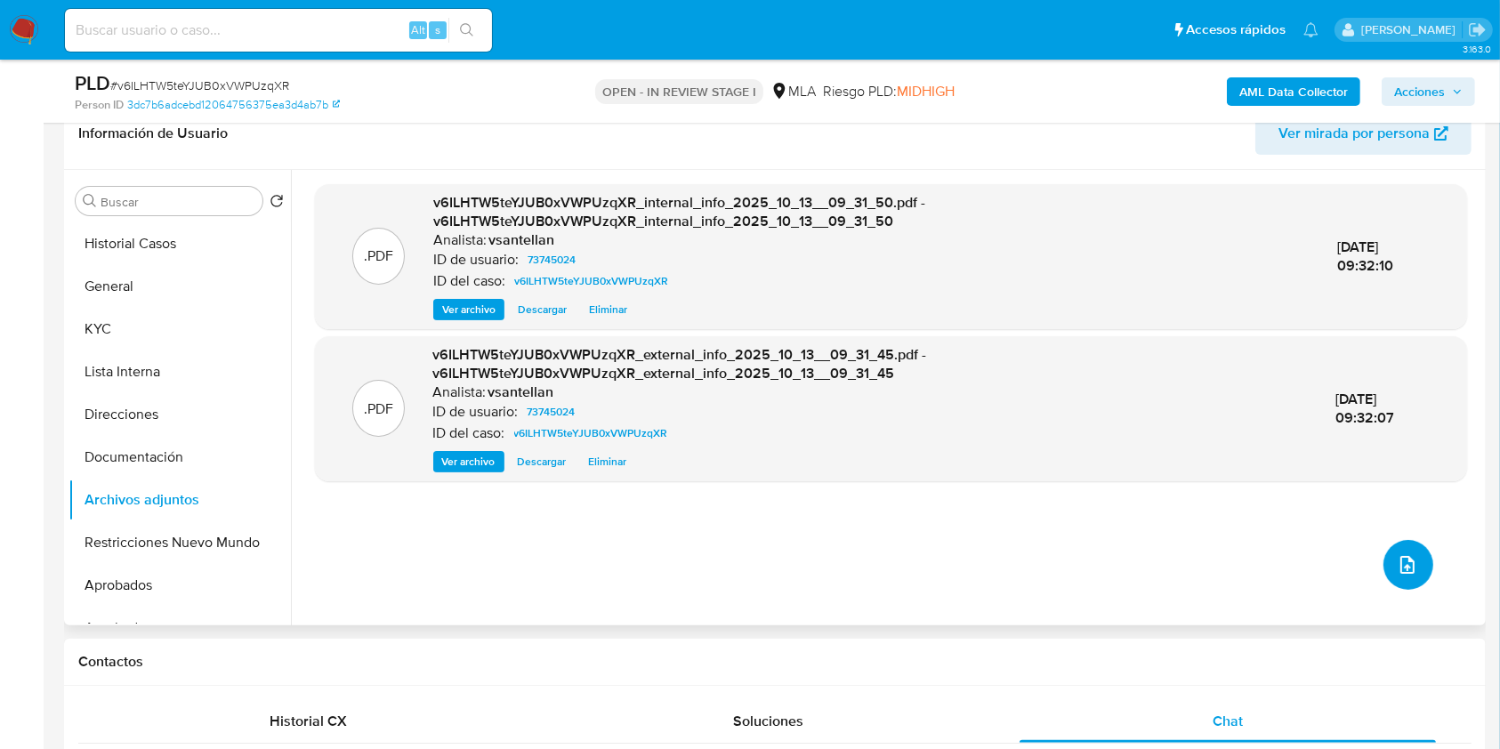
click at [1412, 569] on button "upload-file" at bounding box center [1408, 565] width 50 height 50
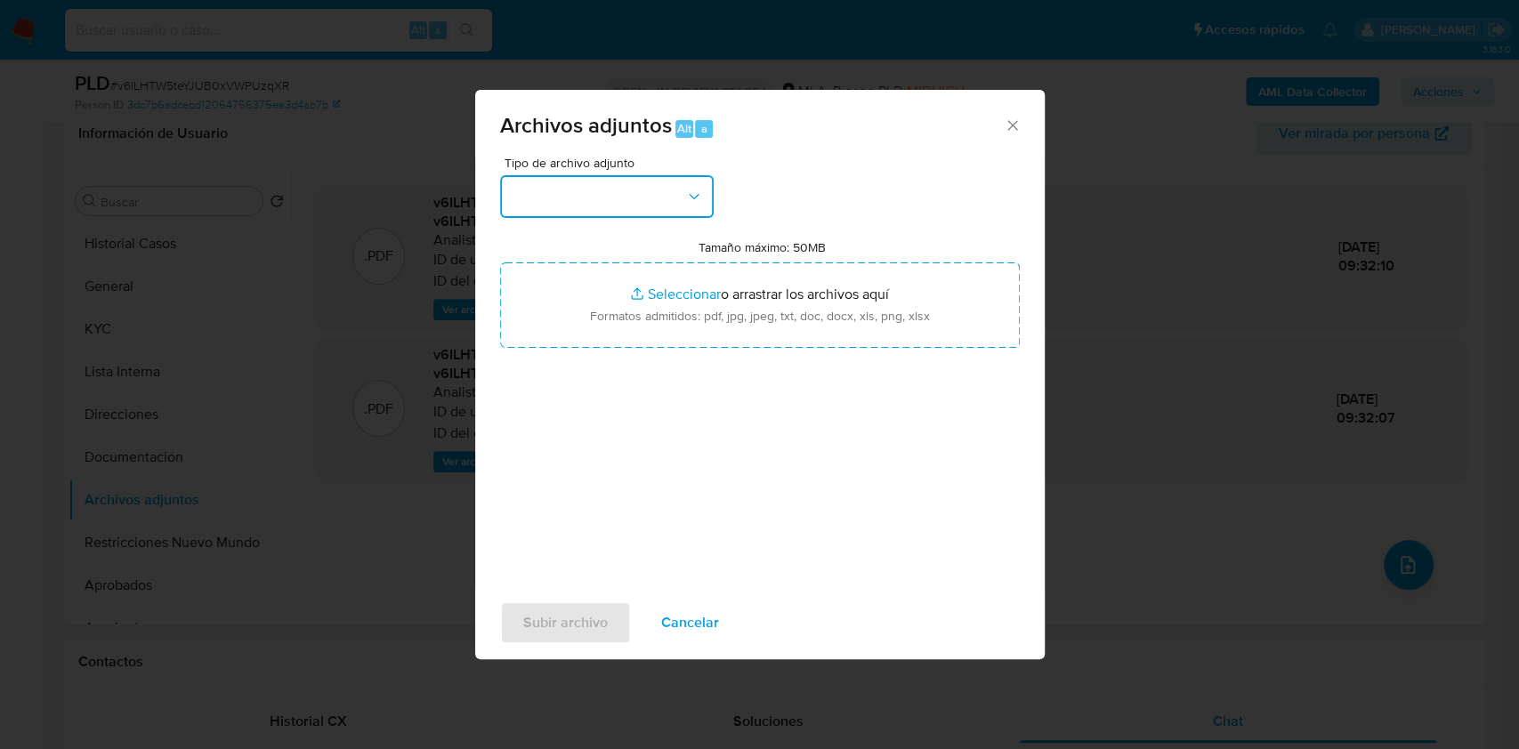
click at [685, 205] on button "button" at bounding box center [607, 196] width 214 height 43
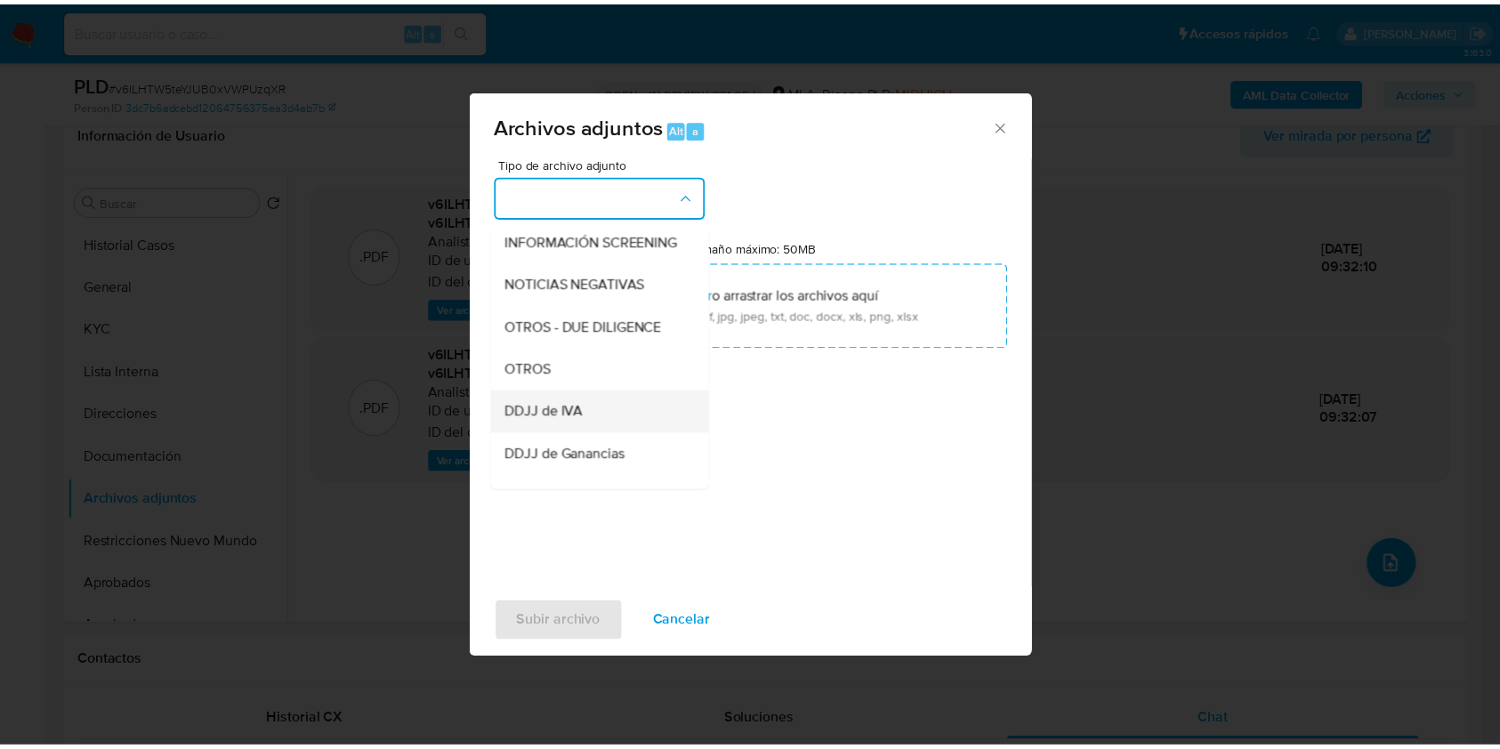
scroll to position [237, 0]
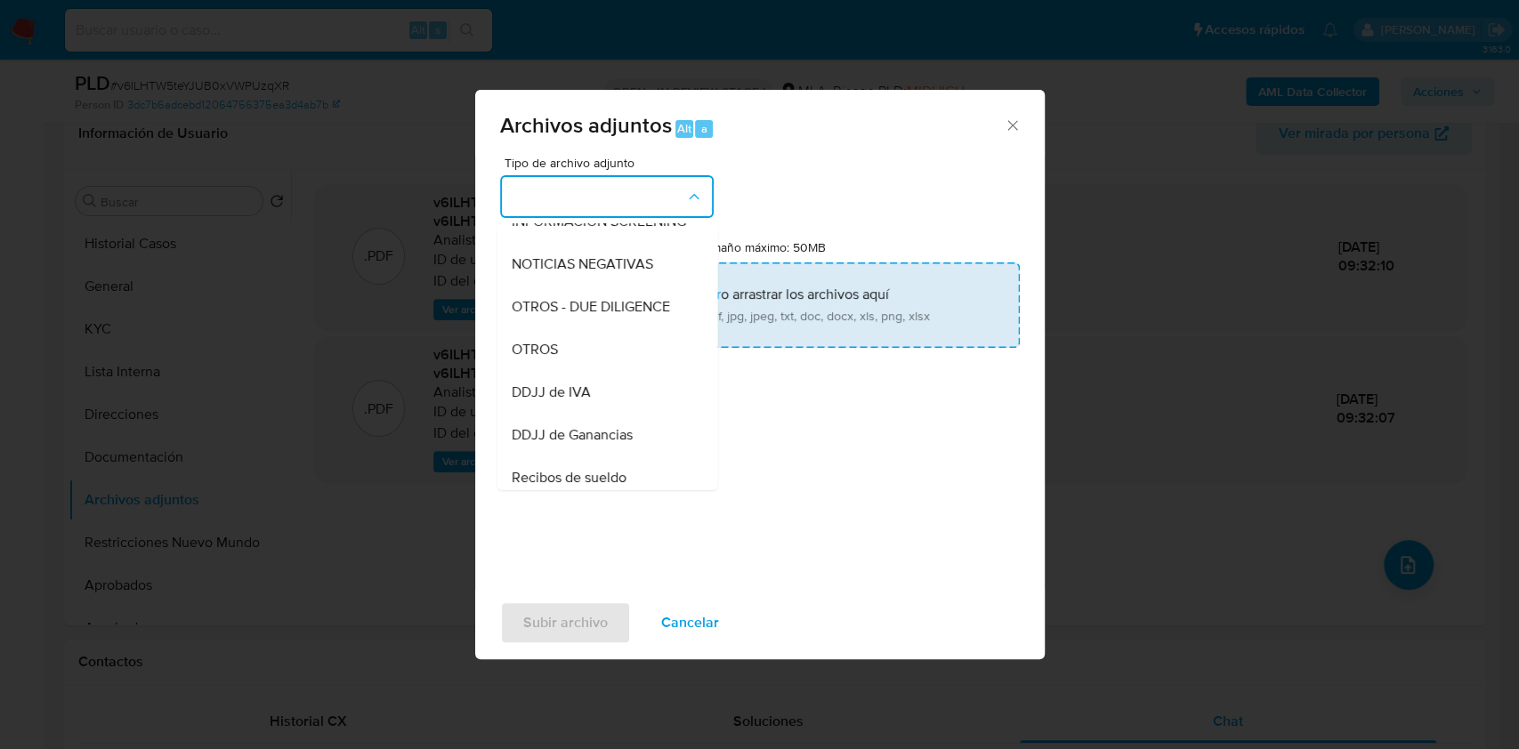
drag, startPoint x: 607, startPoint y: 364, endPoint x: 697, endPoint y: 302, distance: 110.1
click at [609, 364] on div "OTROS" at bounding box center [601, 349] width 181 height 43
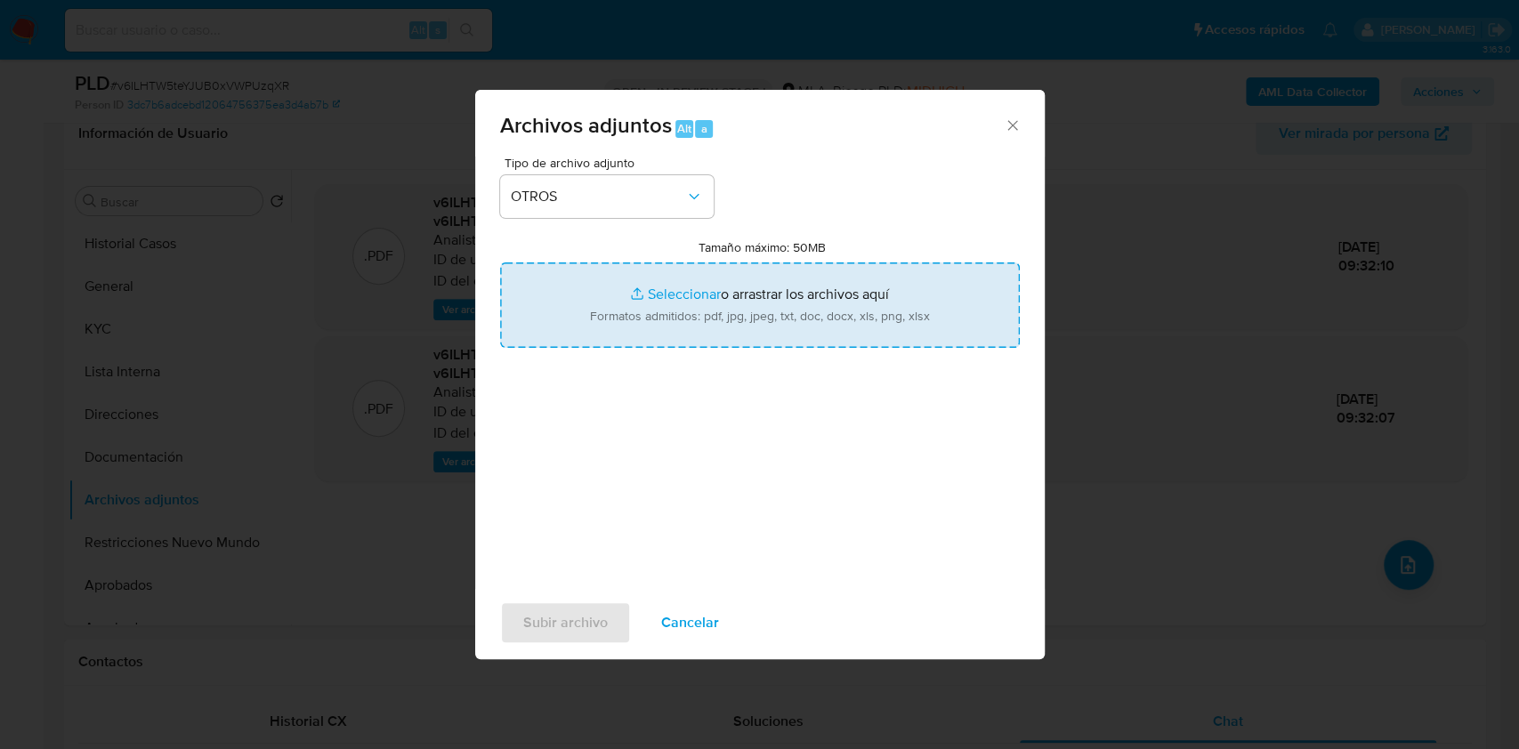
click at [734, 276] on input "Tamaño máximo: 50MB Seleccionar archivos" at bounding box center [760, 304] width 520 height 85
type input "C:\fakepath\Caselog-73745024- NO ROI.docx"
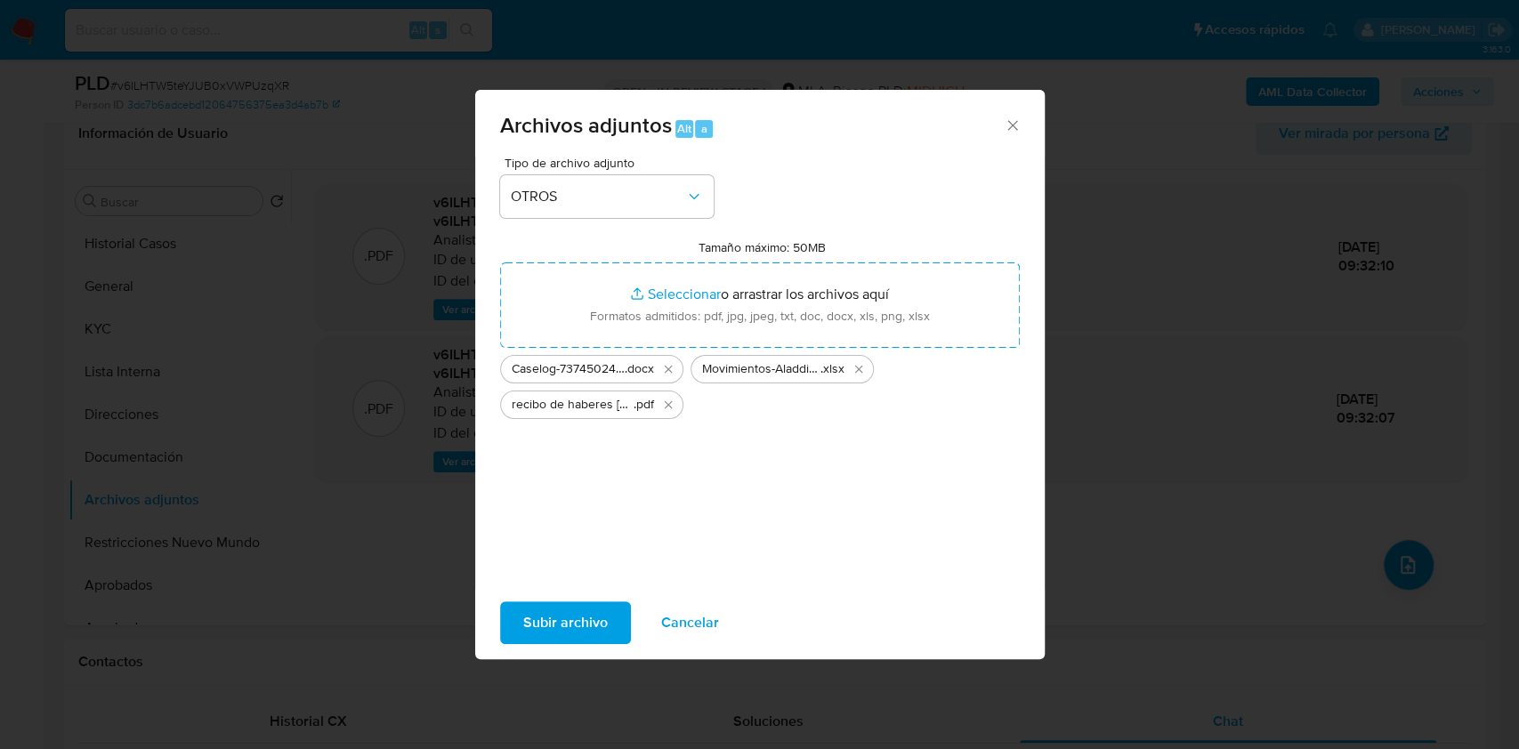
drag, startPoint x: 734, startPoint y: 276, endPoint x: 581, endPoint y: 621, distance: 377.6
click at [581, 621] on span "Subir archivo" at bounding box center [565, 622] width 85 height 39
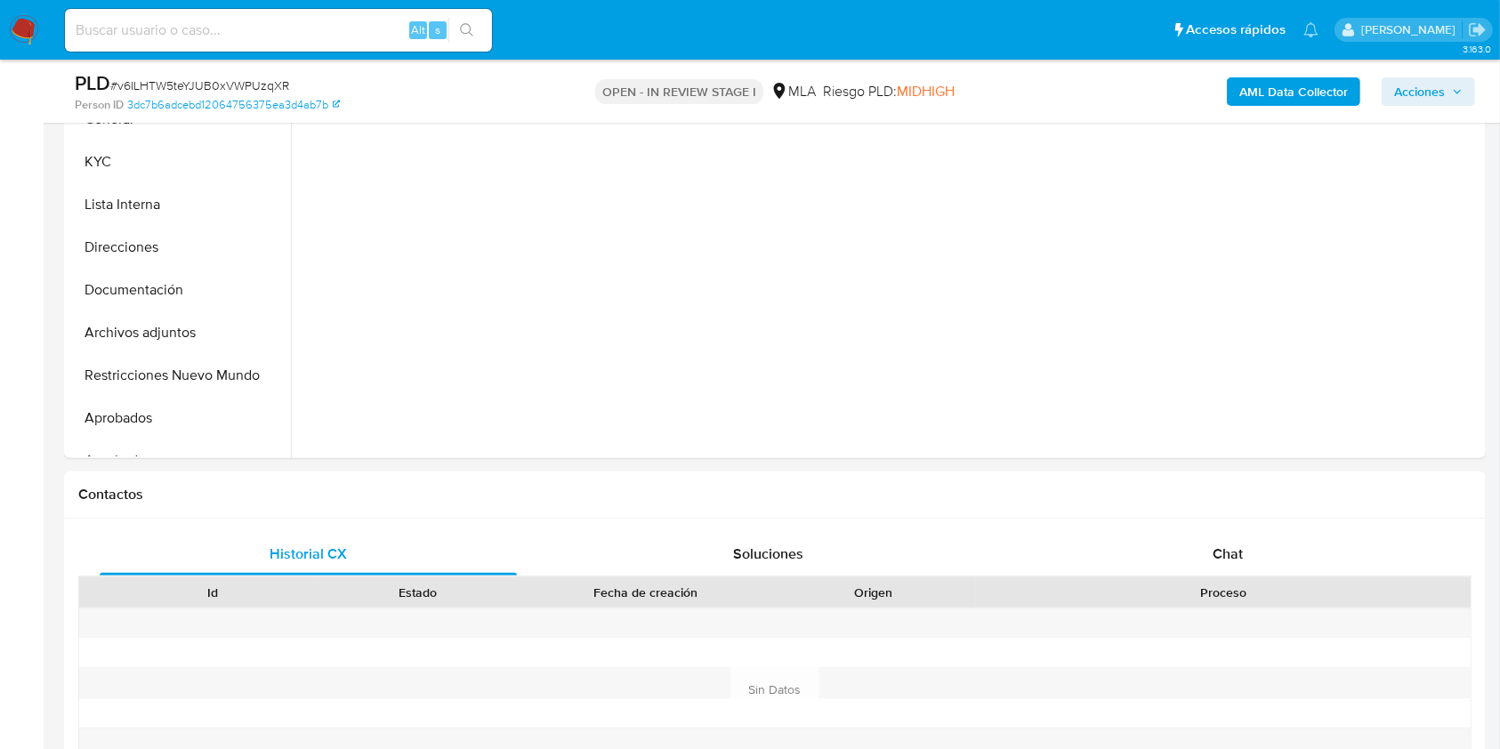
scroll to position [488, 0]
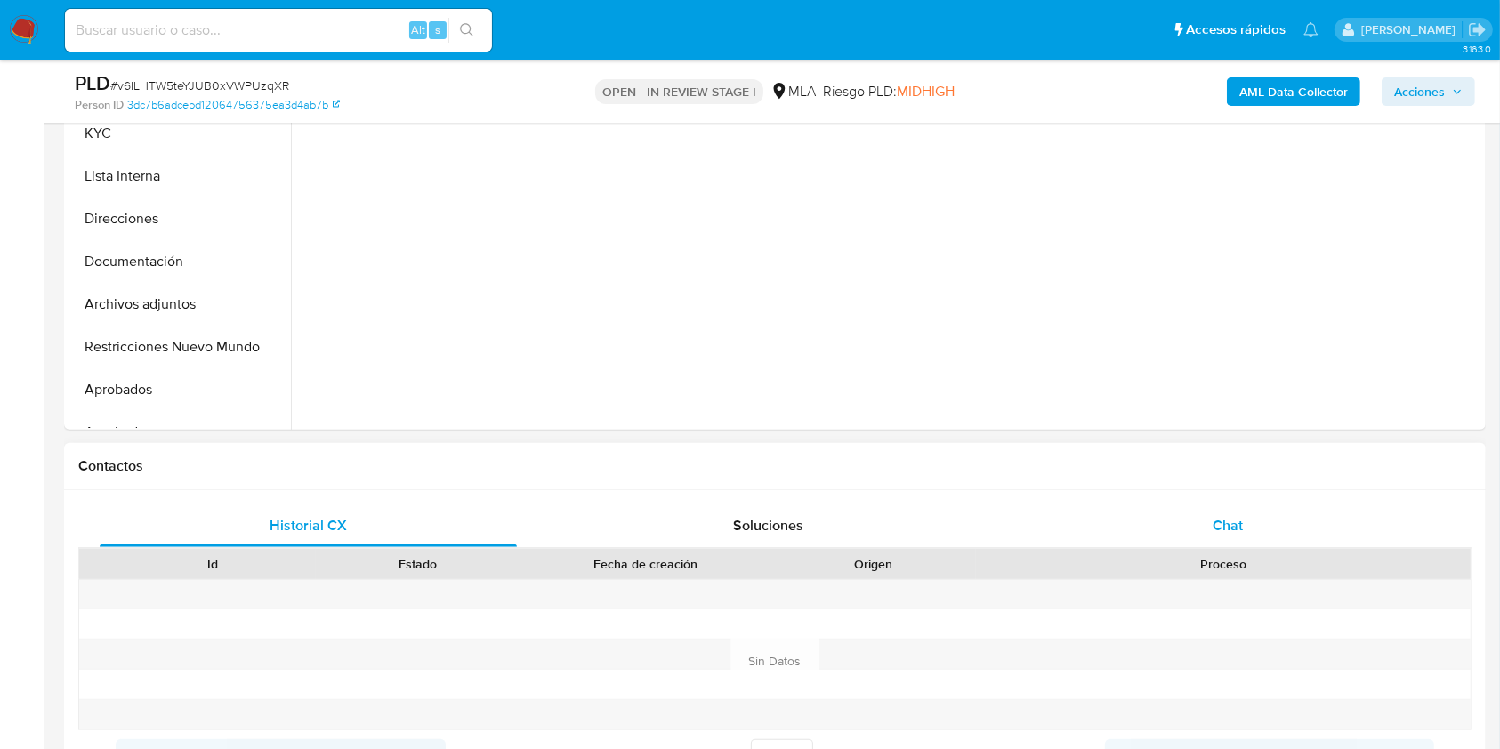
select select "10"
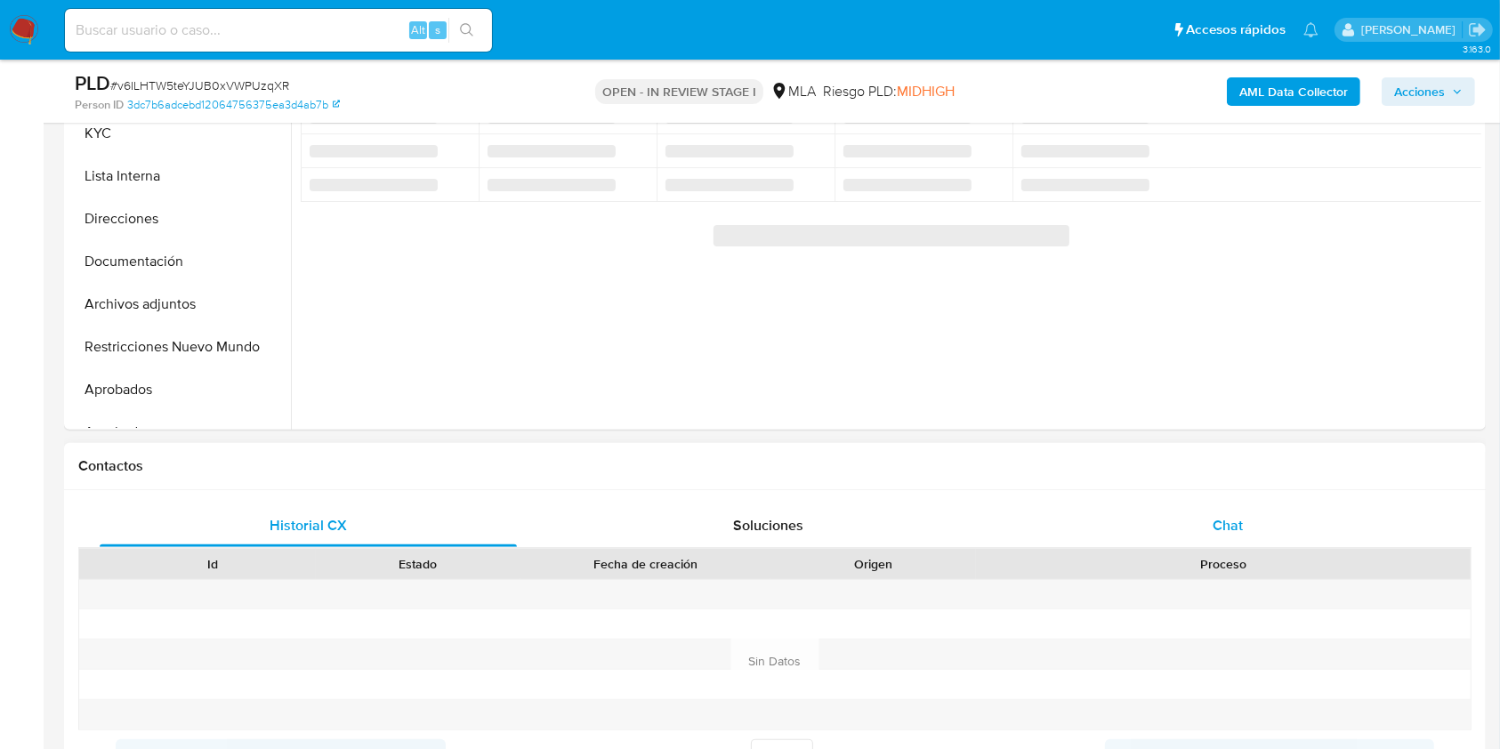
click at [1240, 526] on span "Chat" at bounding box center [1228, 525] width 30 height 20
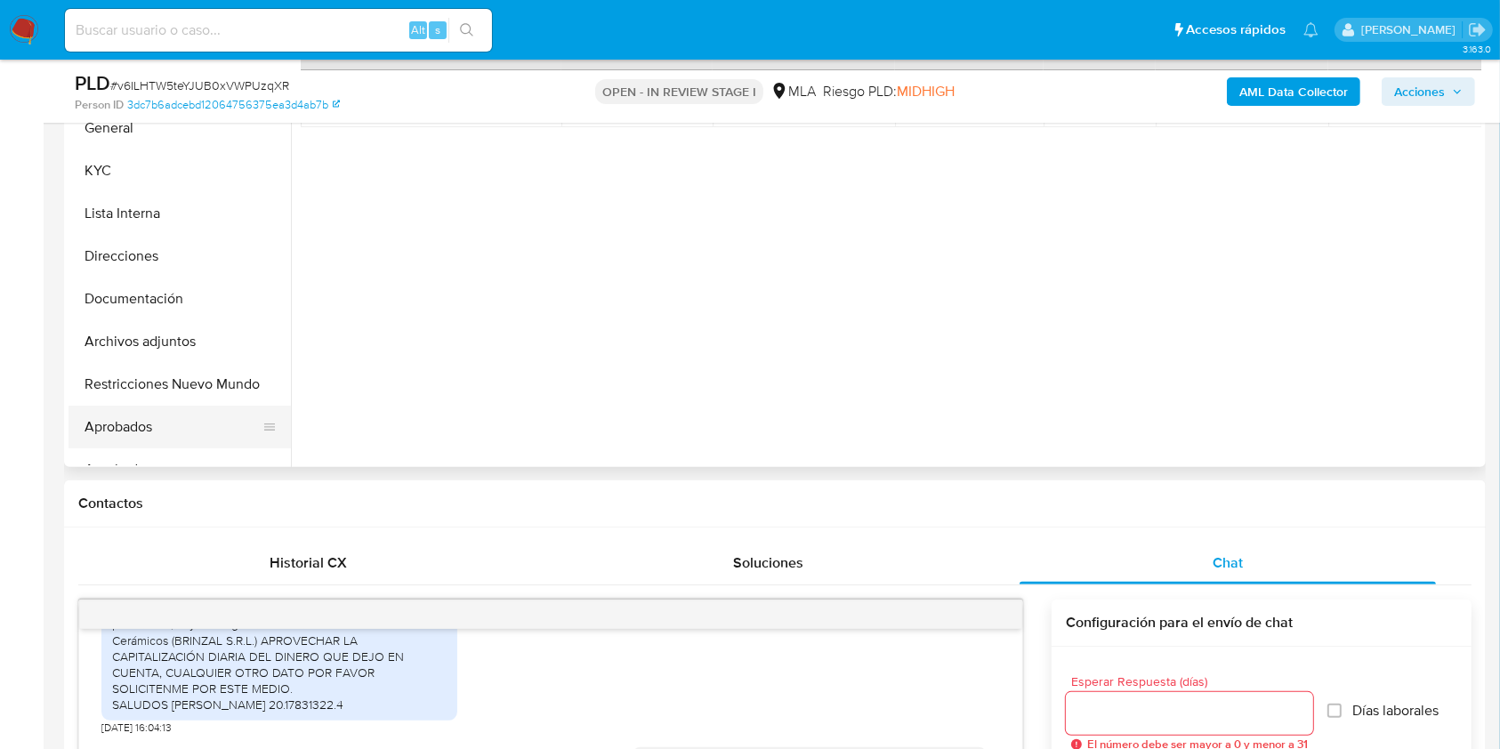
scroll to position [439, 0]
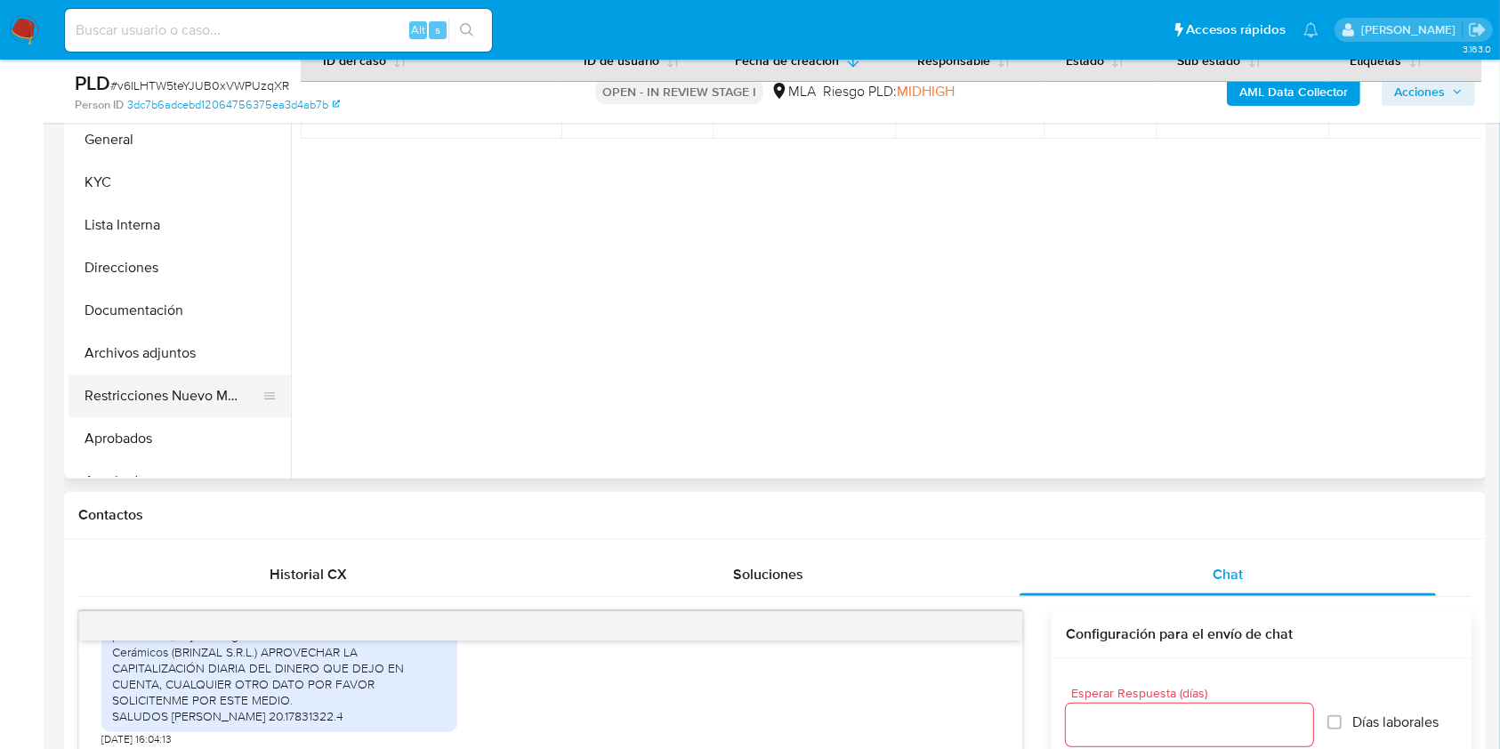
click at [142, 397] on button "Restricciones Nuevo Mundo" at bounding box center [173, 396] width 208 height 43
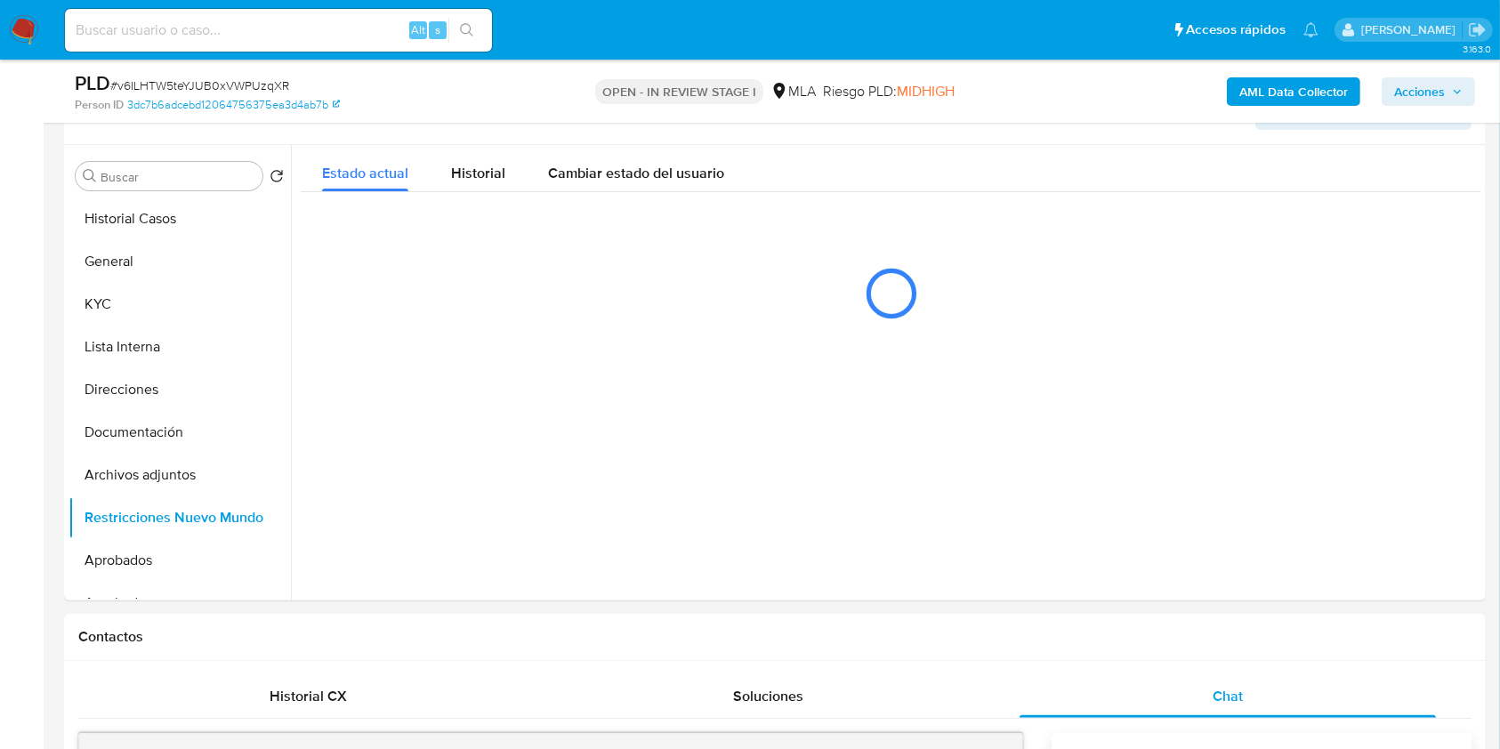
scroll to position [309, 0]
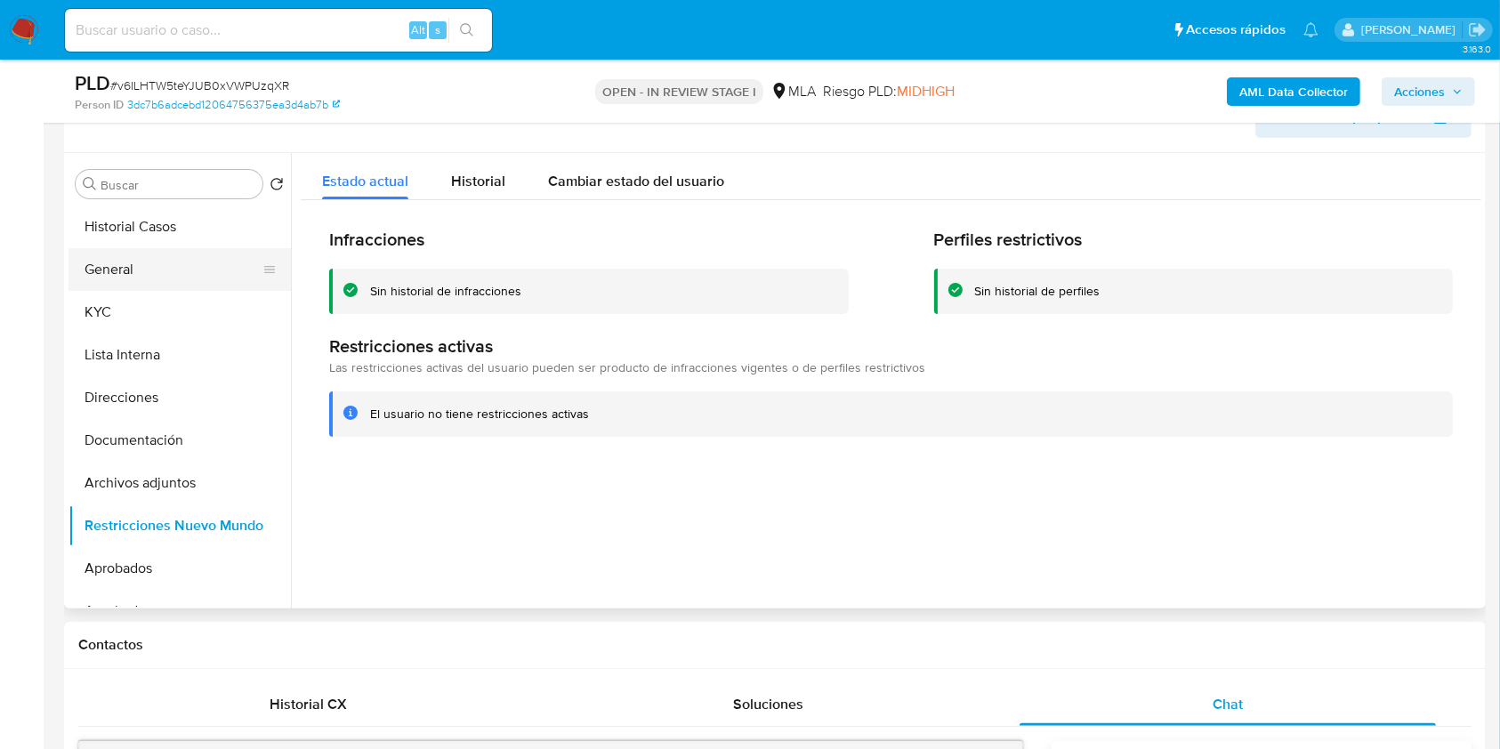
click at [180, 268] on button "General" at bounding box center [173, 269] width 208 height 43
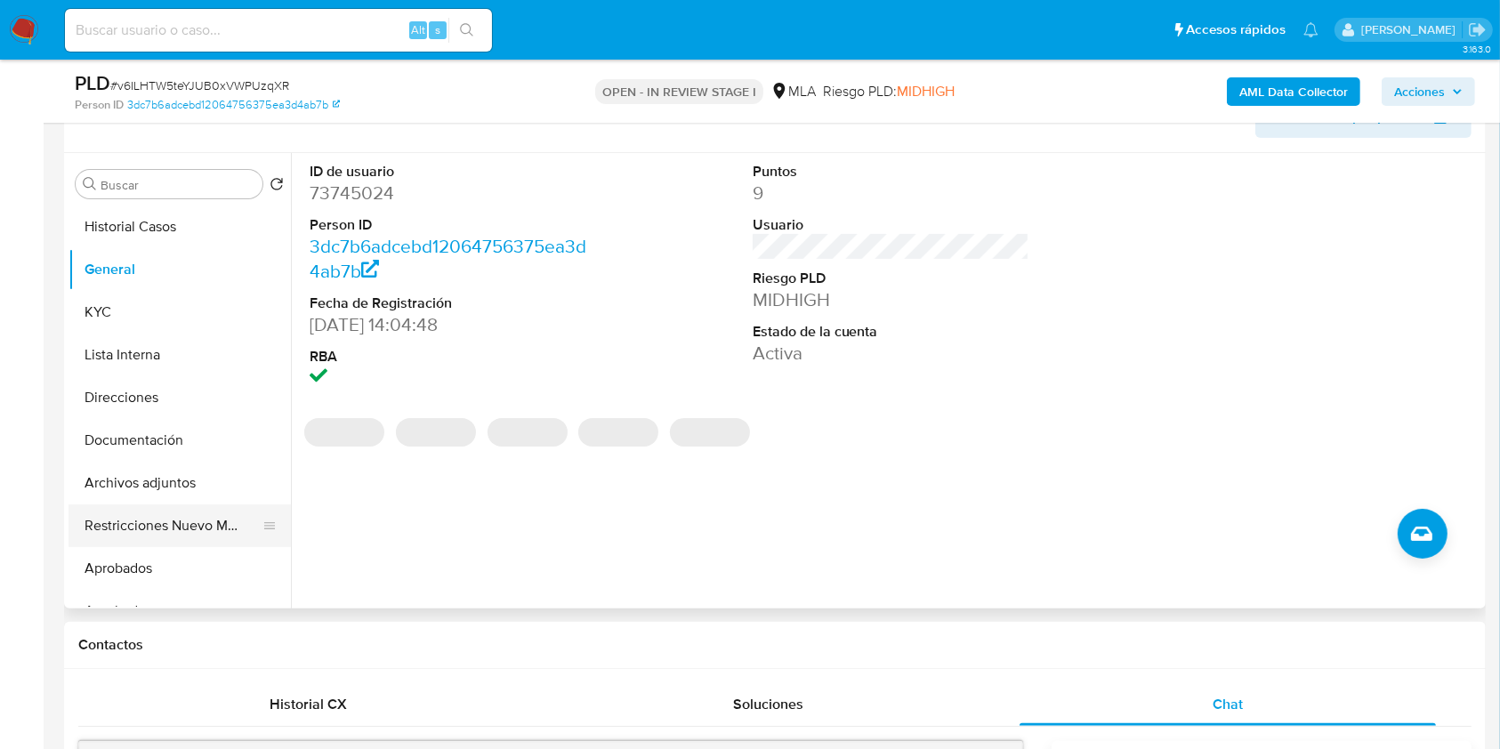
click at [201, 516] on button "Restricciones Nuevo Mundo" at bounding box center [173, 525] width 208 height 43
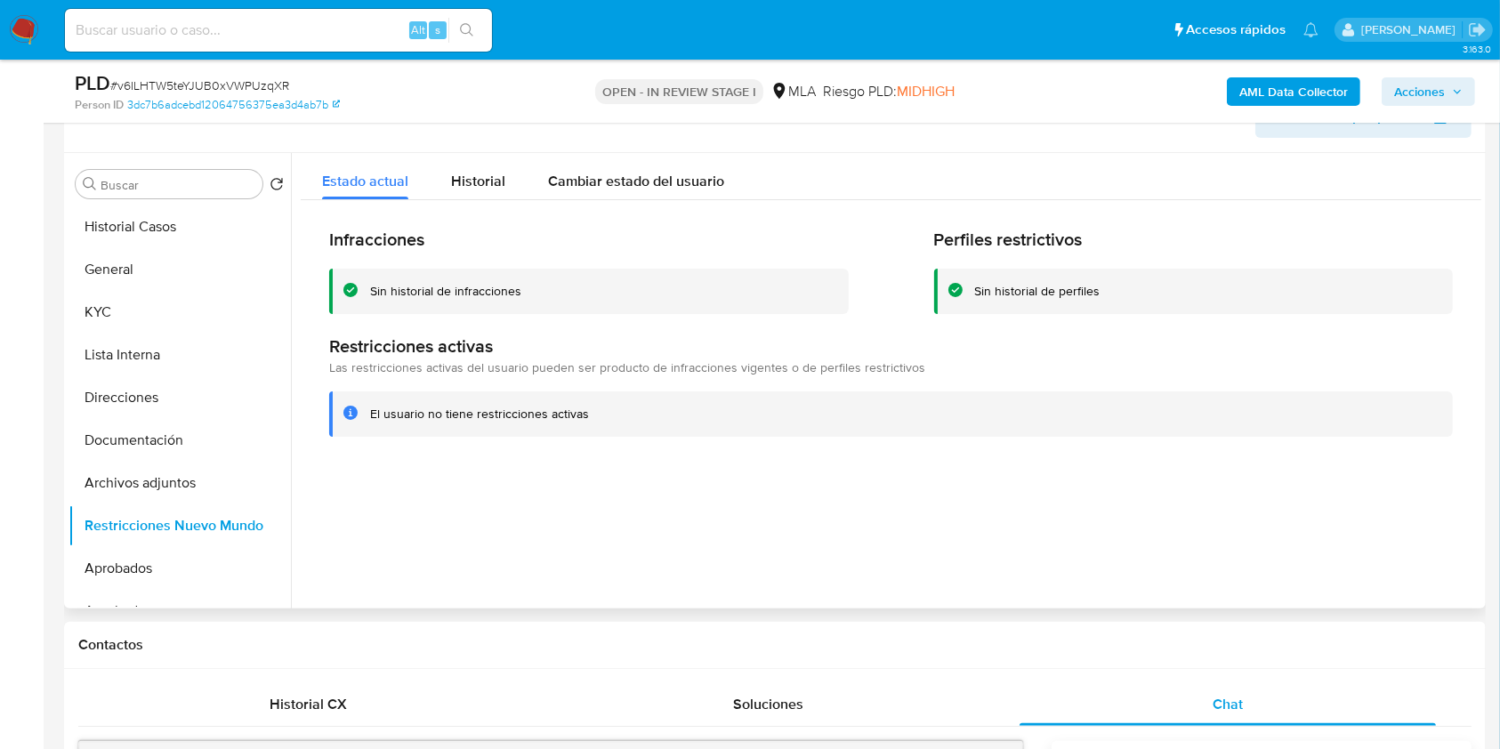
drag, startPoint x: 192, startPoint y: 488, endPoint x: 470, endPoint y: 472, distance: 278.0
click at [192, 487] on button "Archivos adjuntos" at bounding box center [180, 483] width 222 height 43
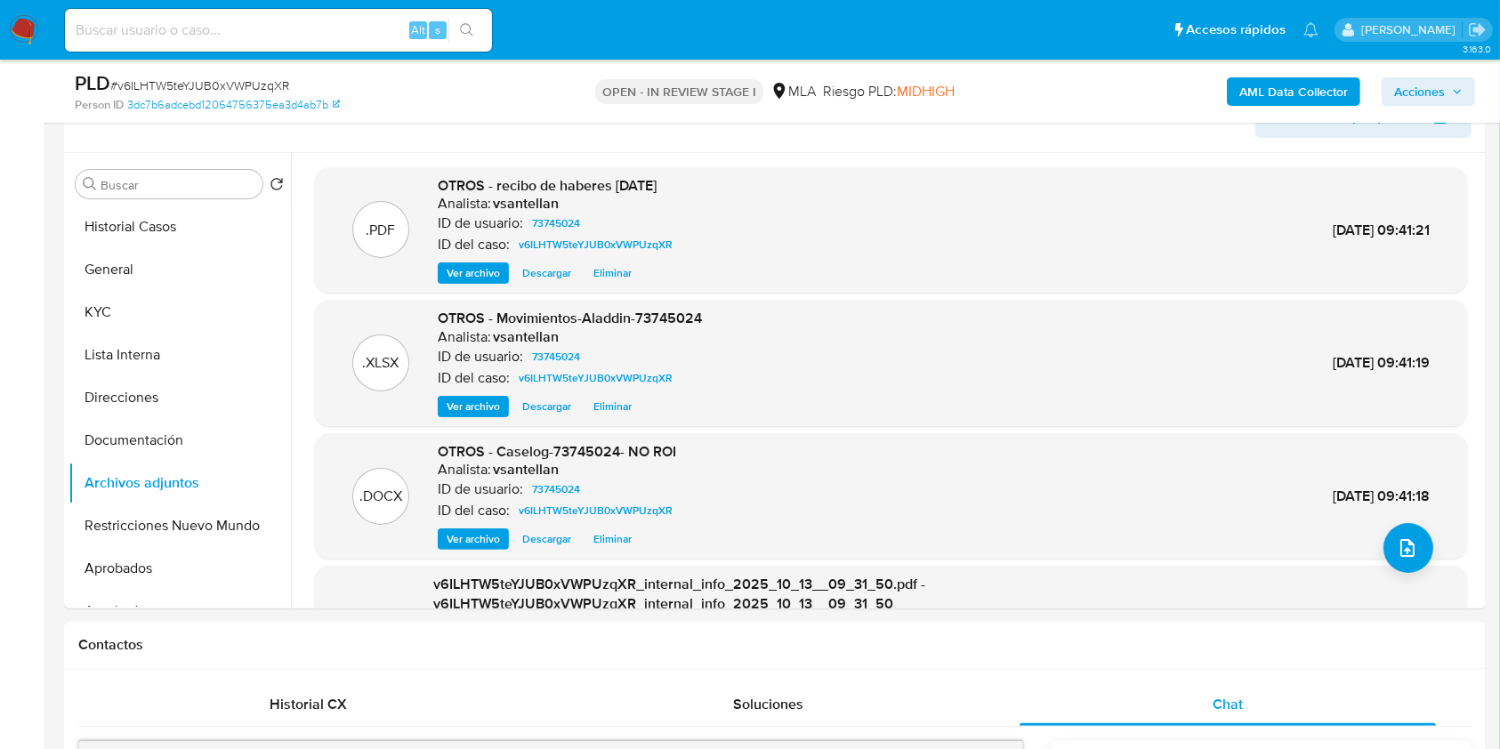
drag, startPoint x: 1463, startPoint y: 94, endPoint x: 1470, endPoint y: 103, distance: 11.4
click at [1463, 97] on button "Acciones" at bounding box center [1428, 91] width 93 height 28
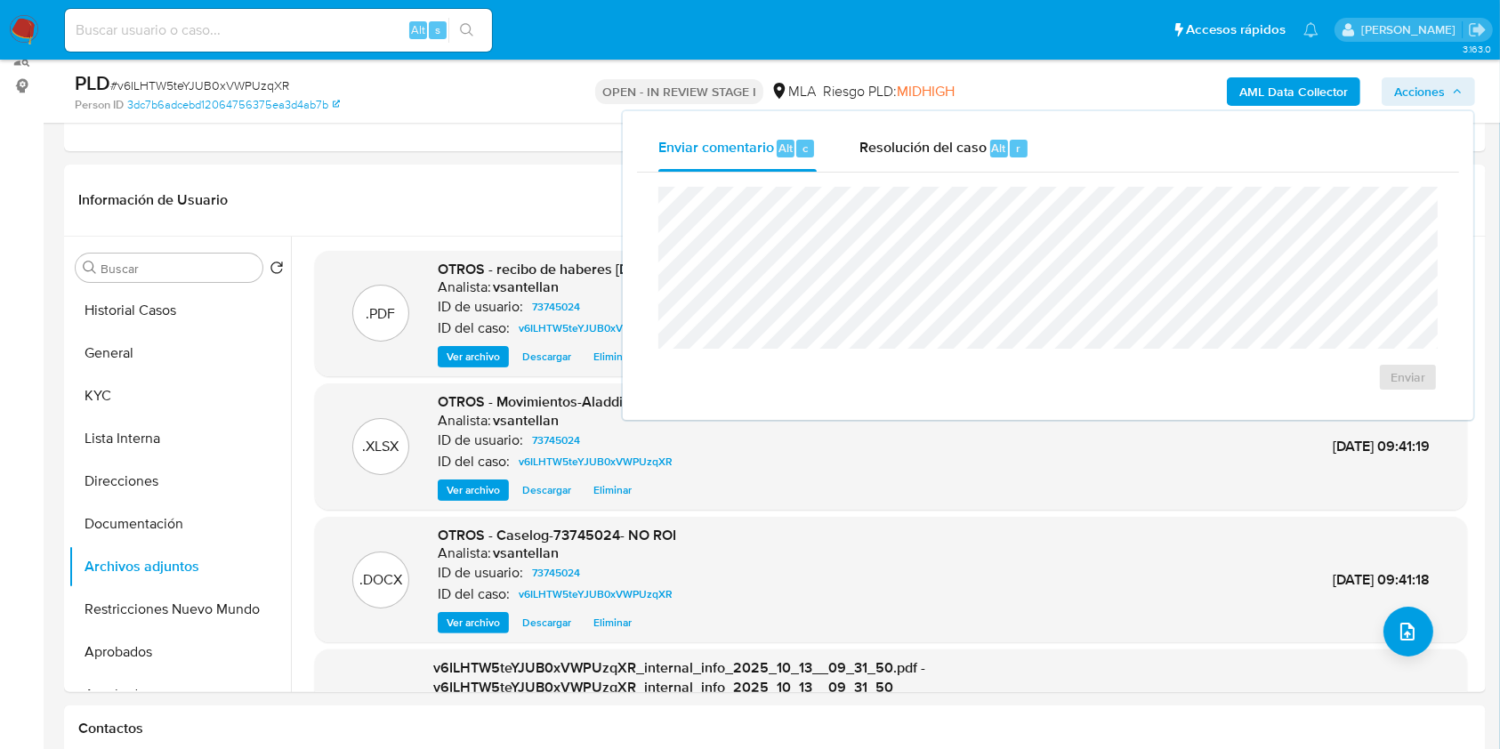
scroll to position [198, 0]
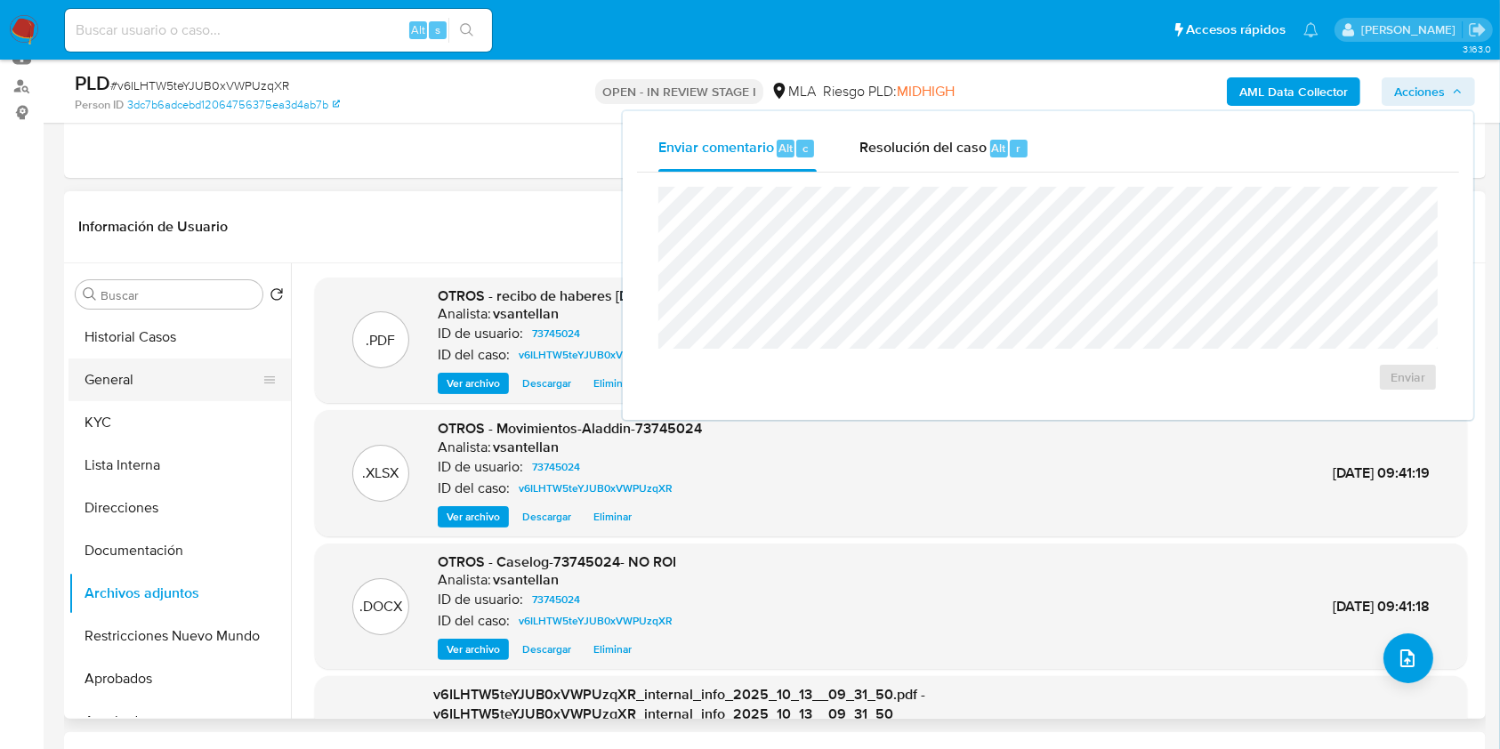
click at [161, 390] on button "General" at bounding box center [173, 380] width 208 height 43
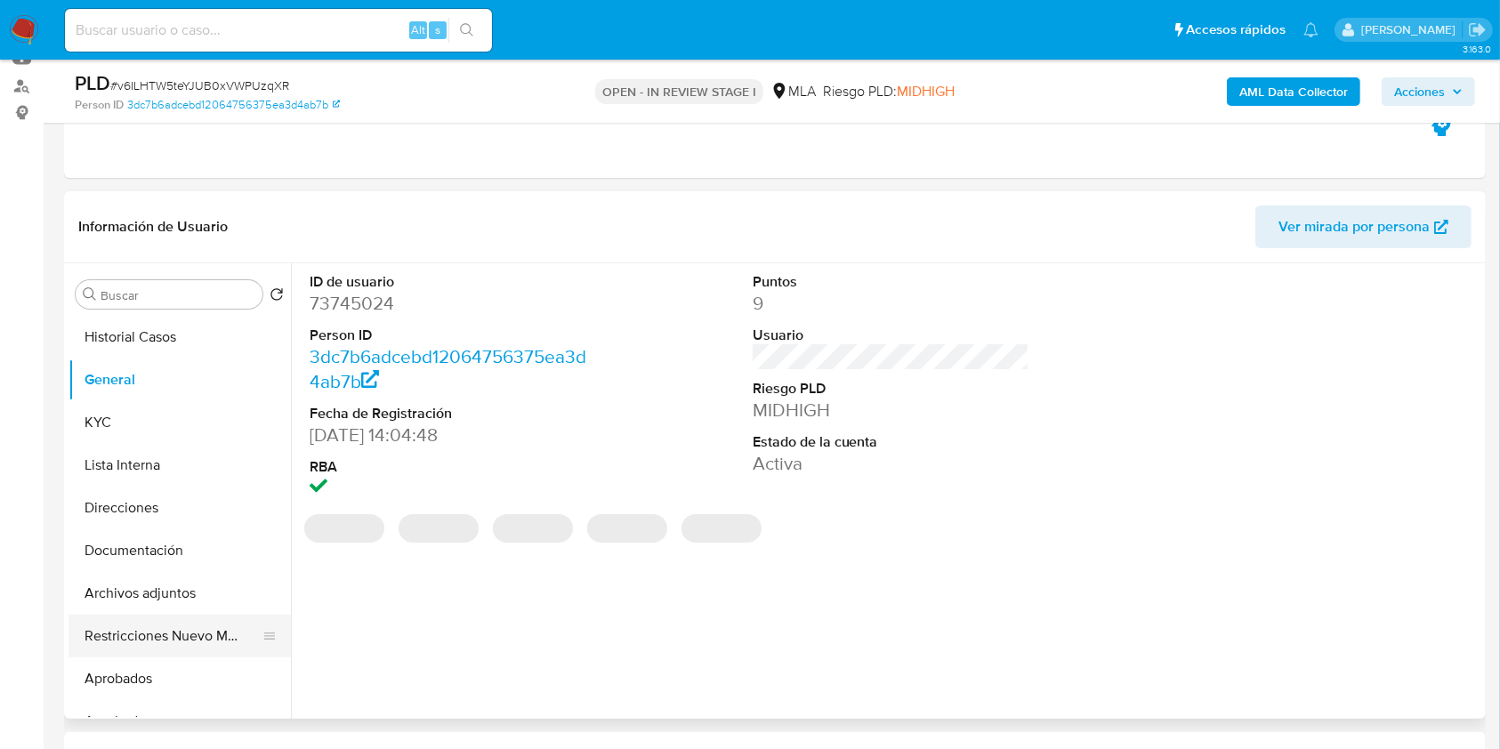
click at [149, 634] on button "Restricciones Nuevo Mundo" at bounding box center [173, 636] width 208 height 43
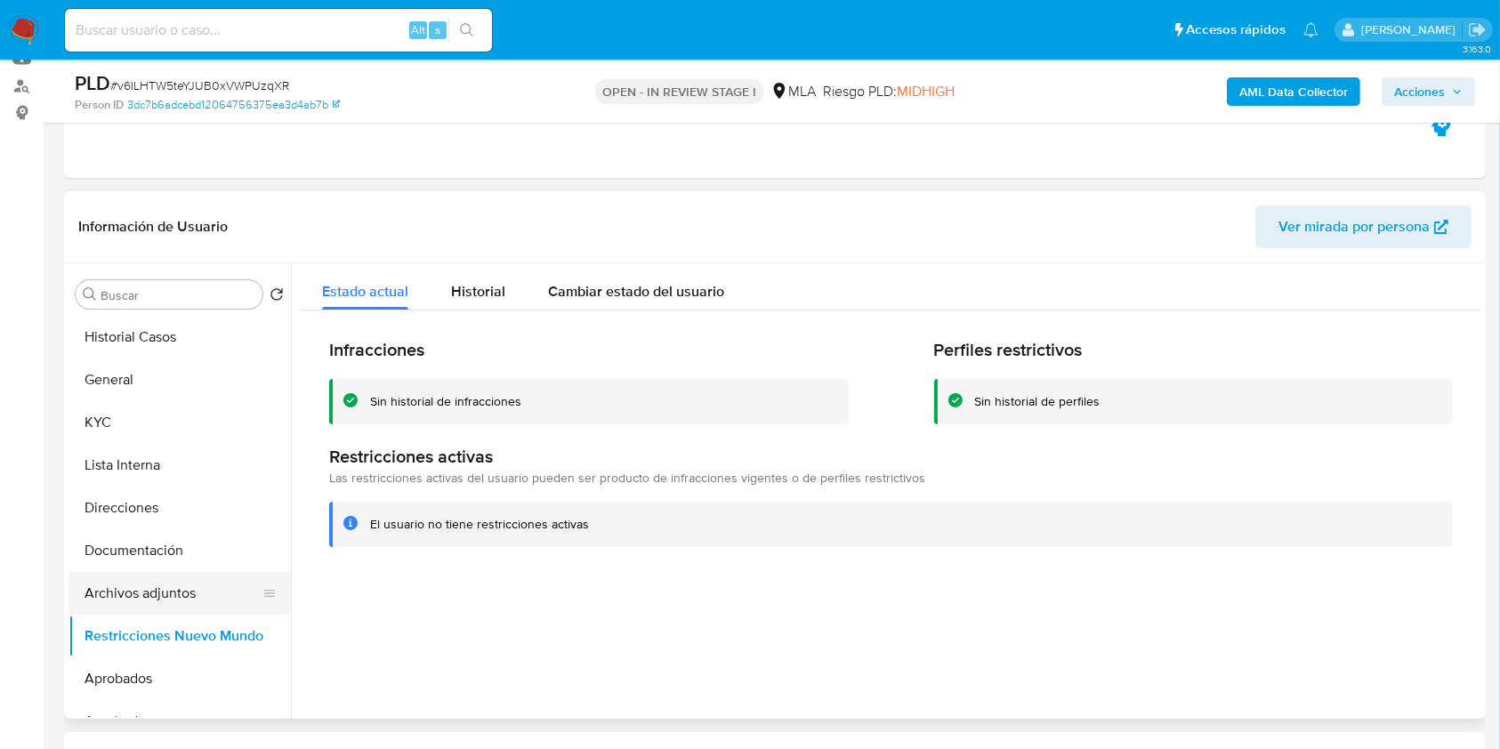
click at [177, 594] on button "Archivos adjuntos" at bounding box center [173, 593] width 208 height 43
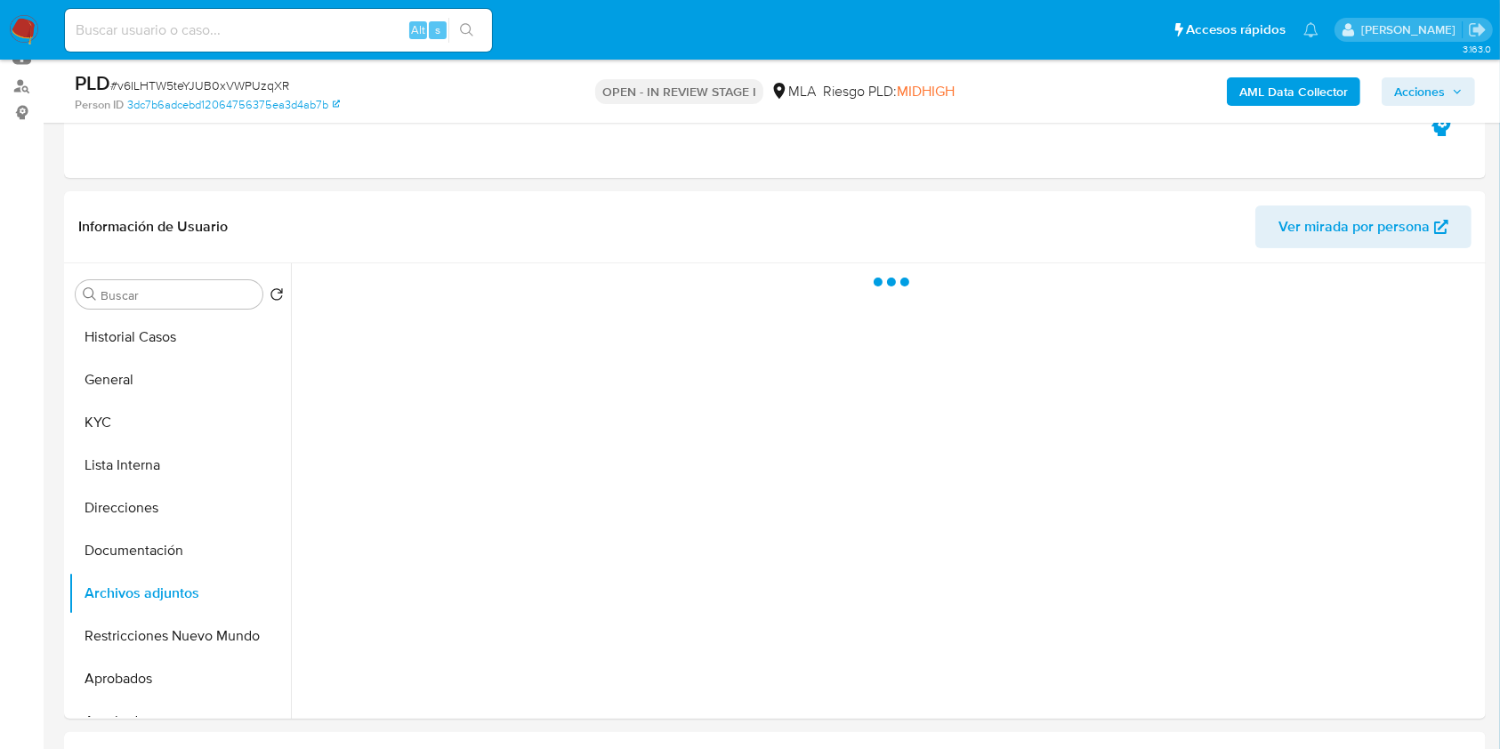
drag, startPoint x: 1437, startPoint y: 85, endPoint x: 1402, endPoint y: 93, distance: 35.6
click at [1436, 85] on span "Acciones" at bounding box center [1419, 91] width 51 height 28
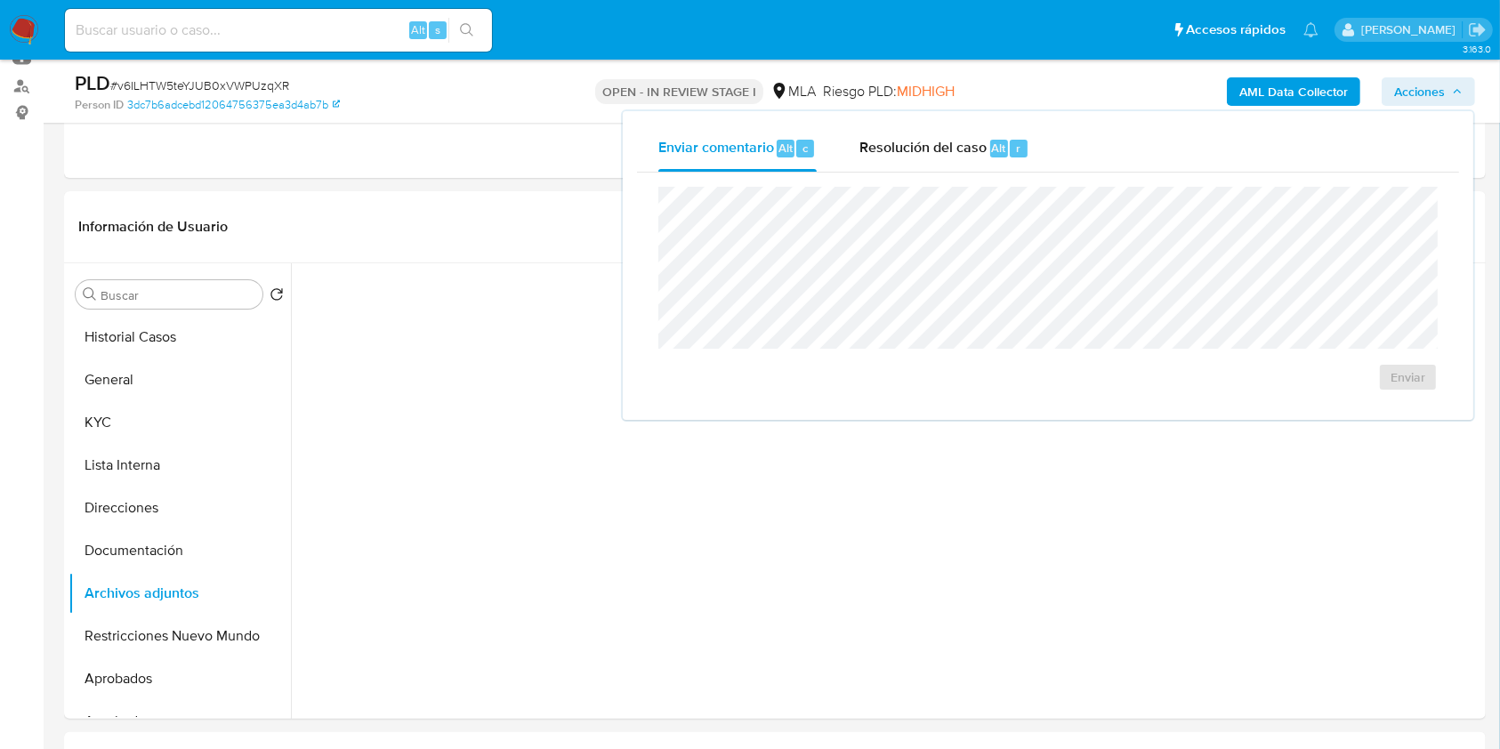
click at [960, 145] on span "Resolución del caso" at bounding box center [922, 147] width 127 height 20
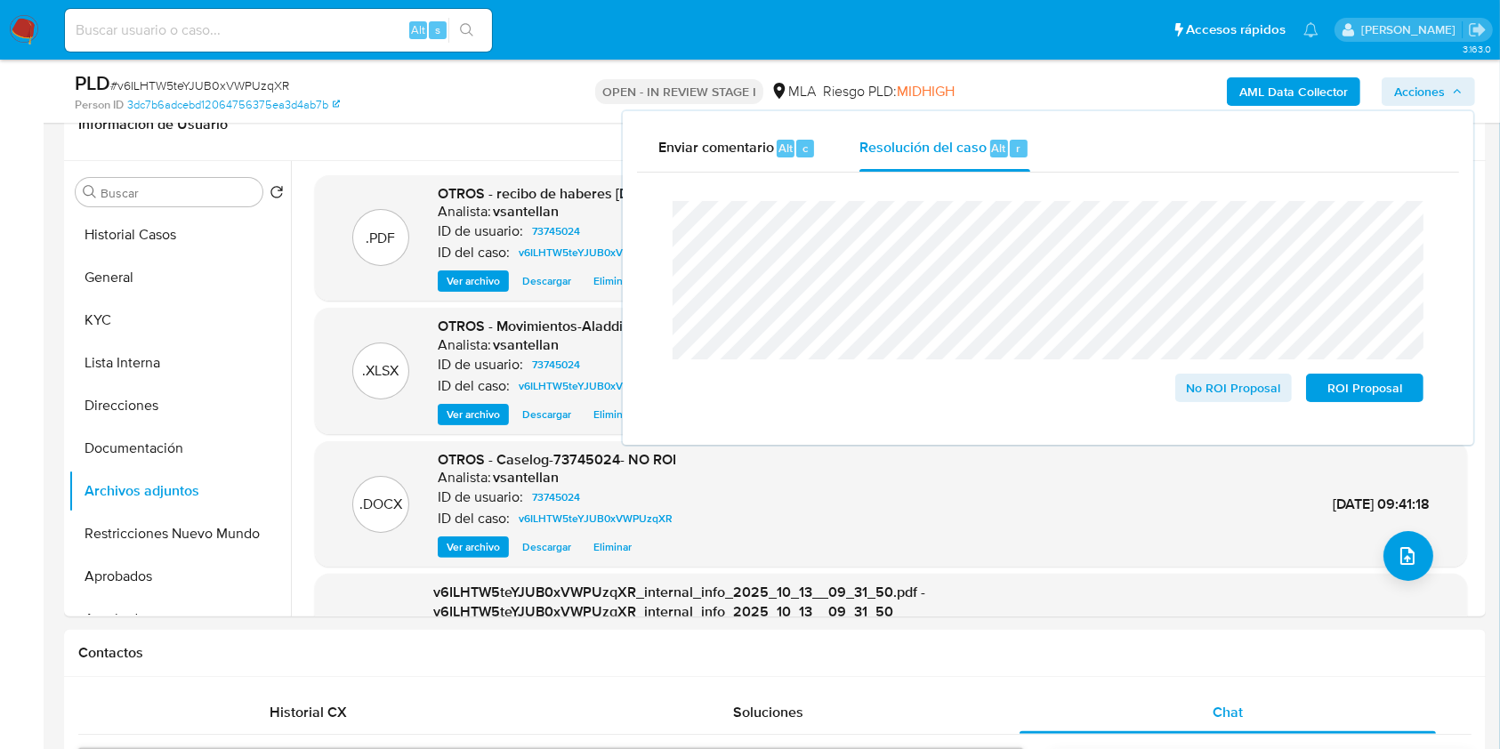
scroll to position [297, 0]
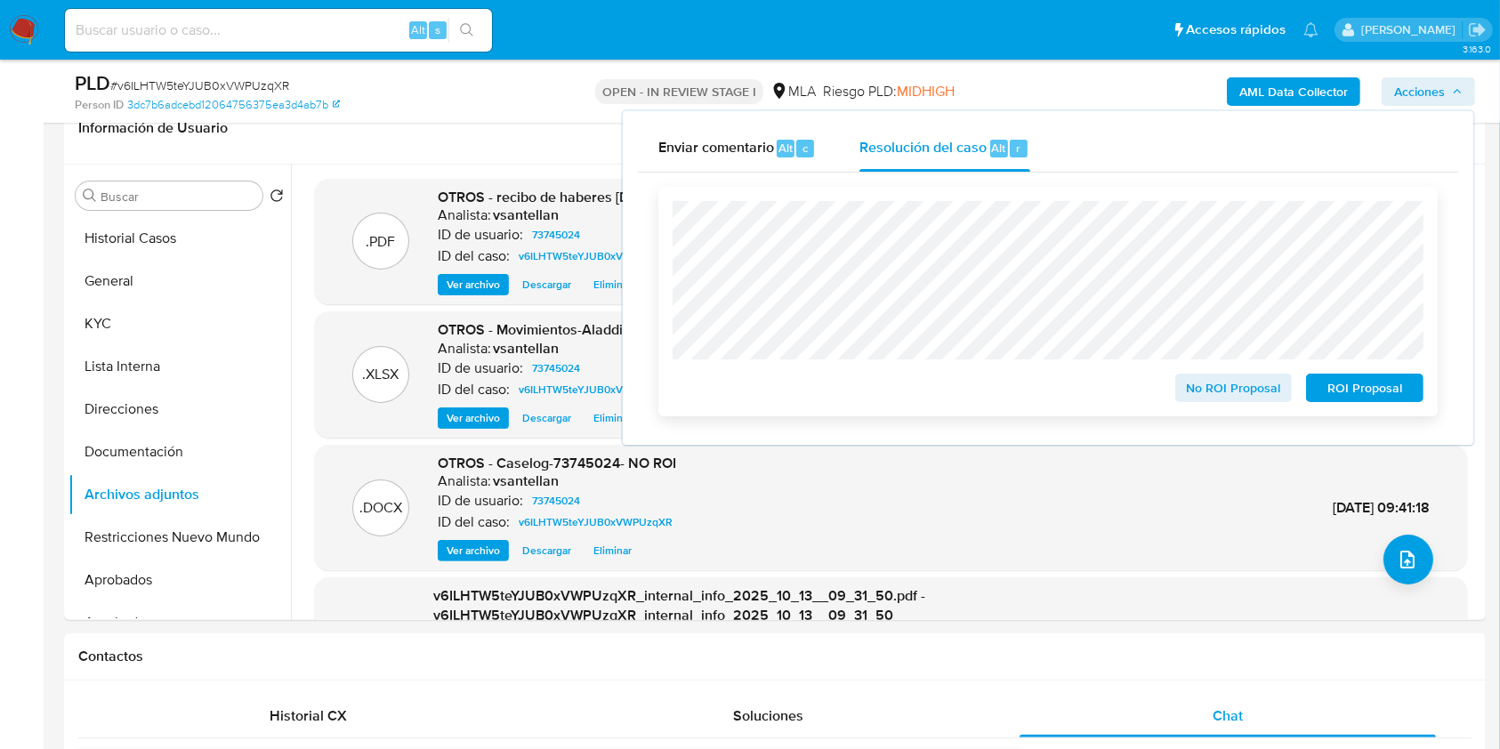
click at [1223, 377] on span "No ROI Proposal" at bounding box center [1234, 387] width 93 height 25
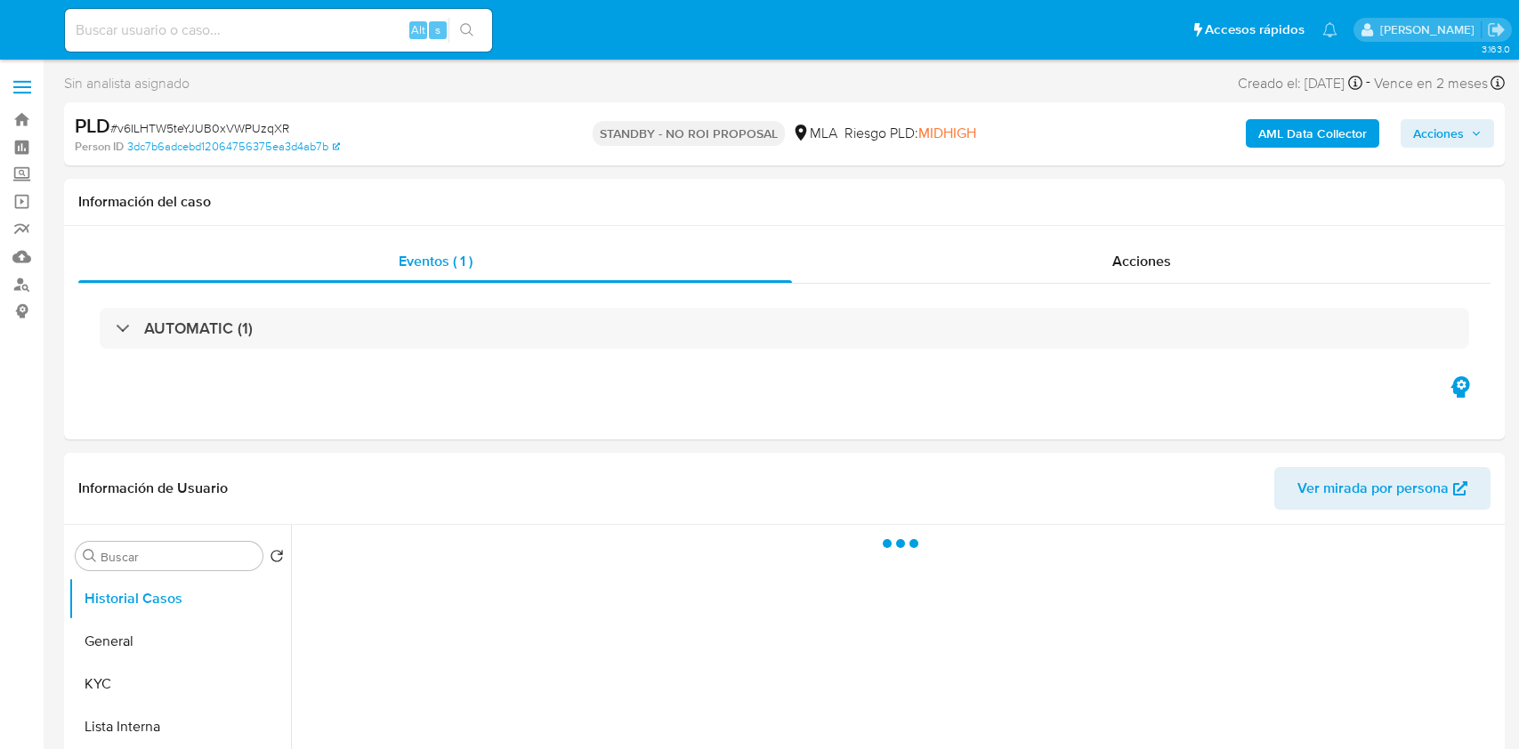
select select "10"
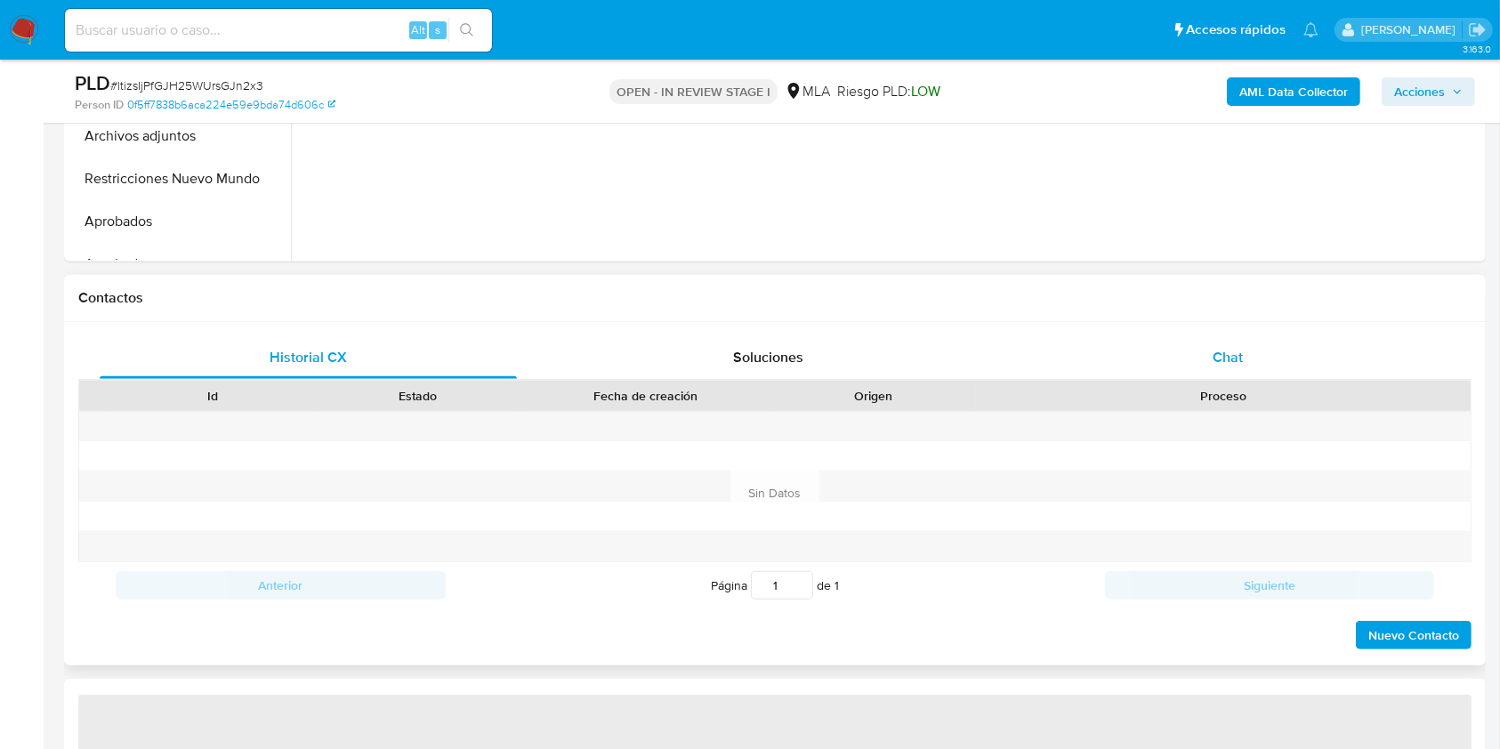
scroll to position [659, 0]
click at [1310, 333] on div "Chat" at bounding box center [1228, 354] width 417 height 43
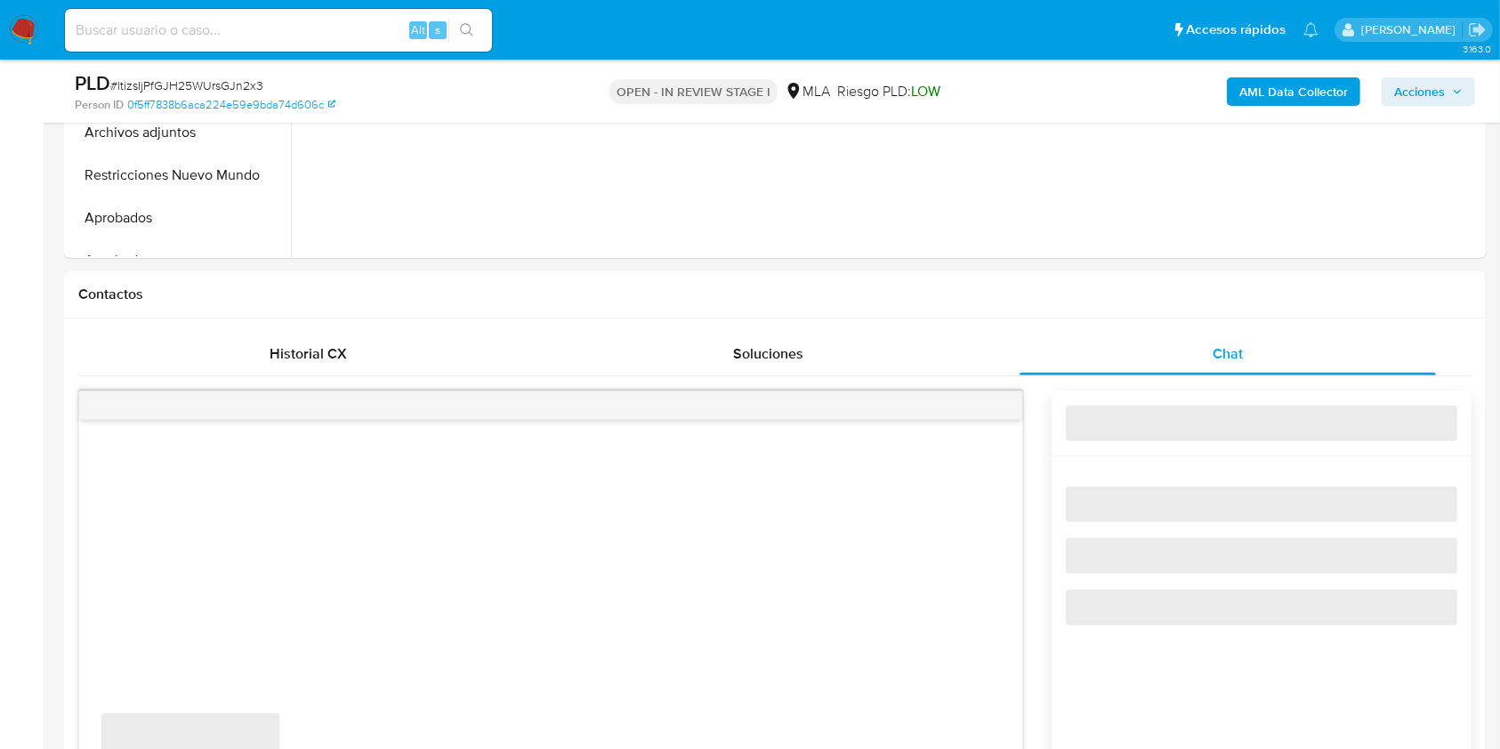
select select "10"
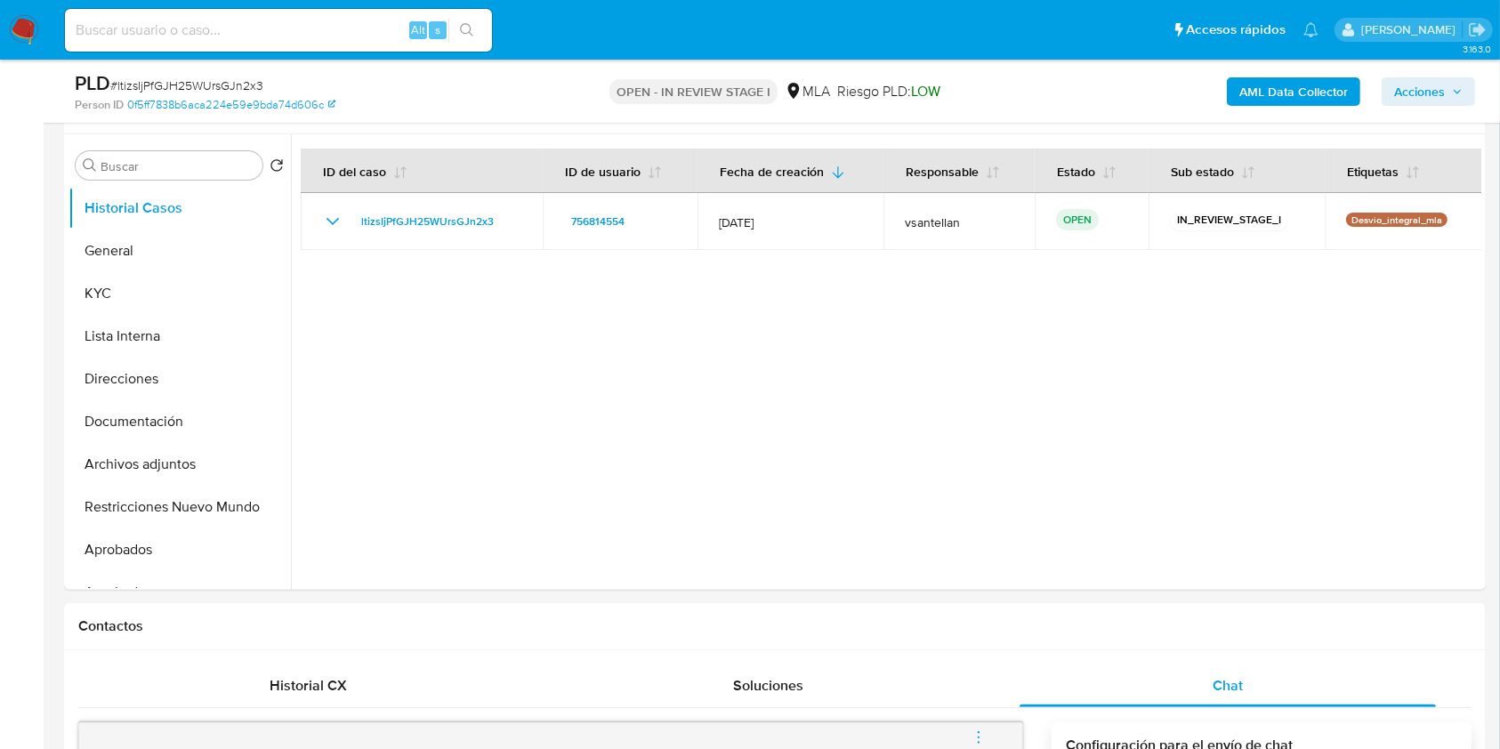
scroll to position [285, 0]
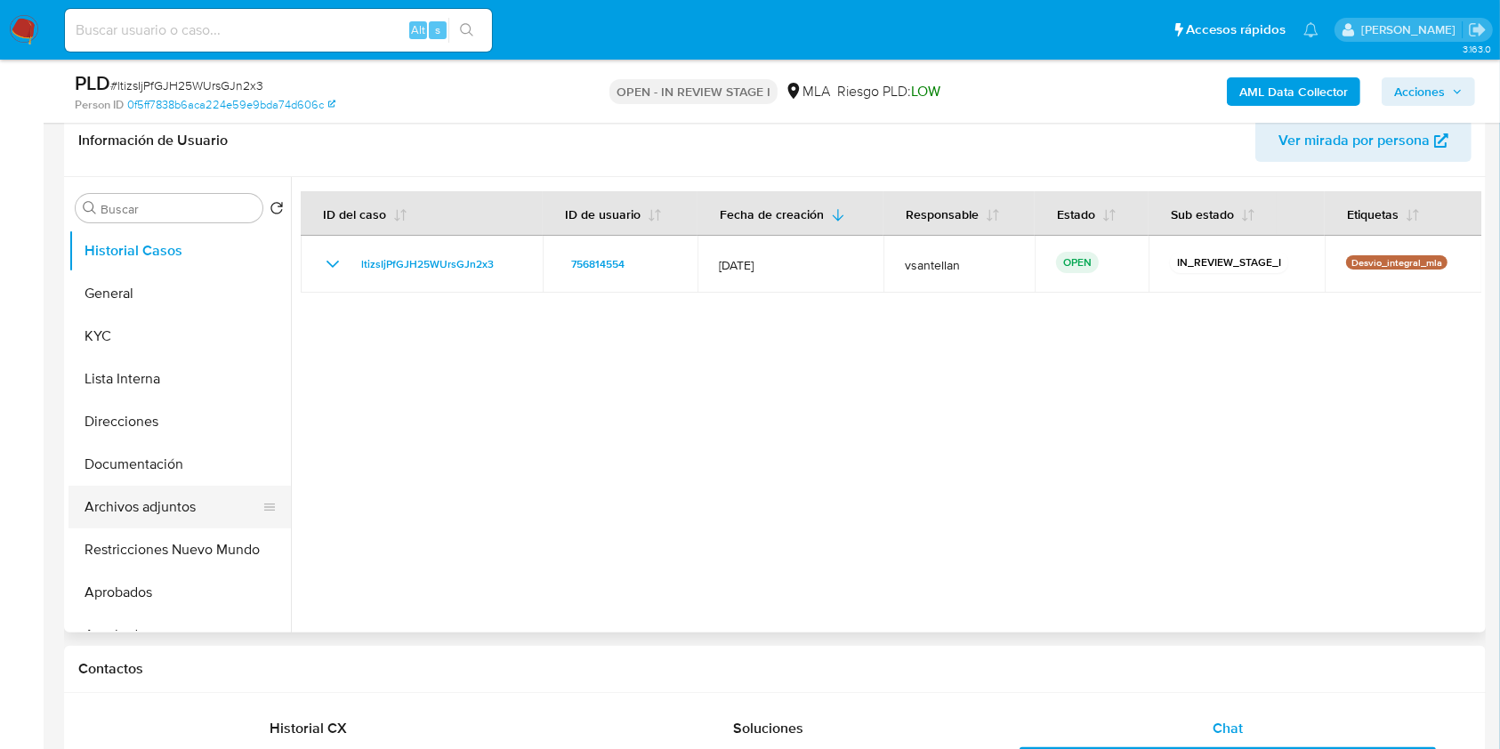
click at [120, 488] on button "Archivos adjuntos" at bounding box center [173, 507] width 208 height 43
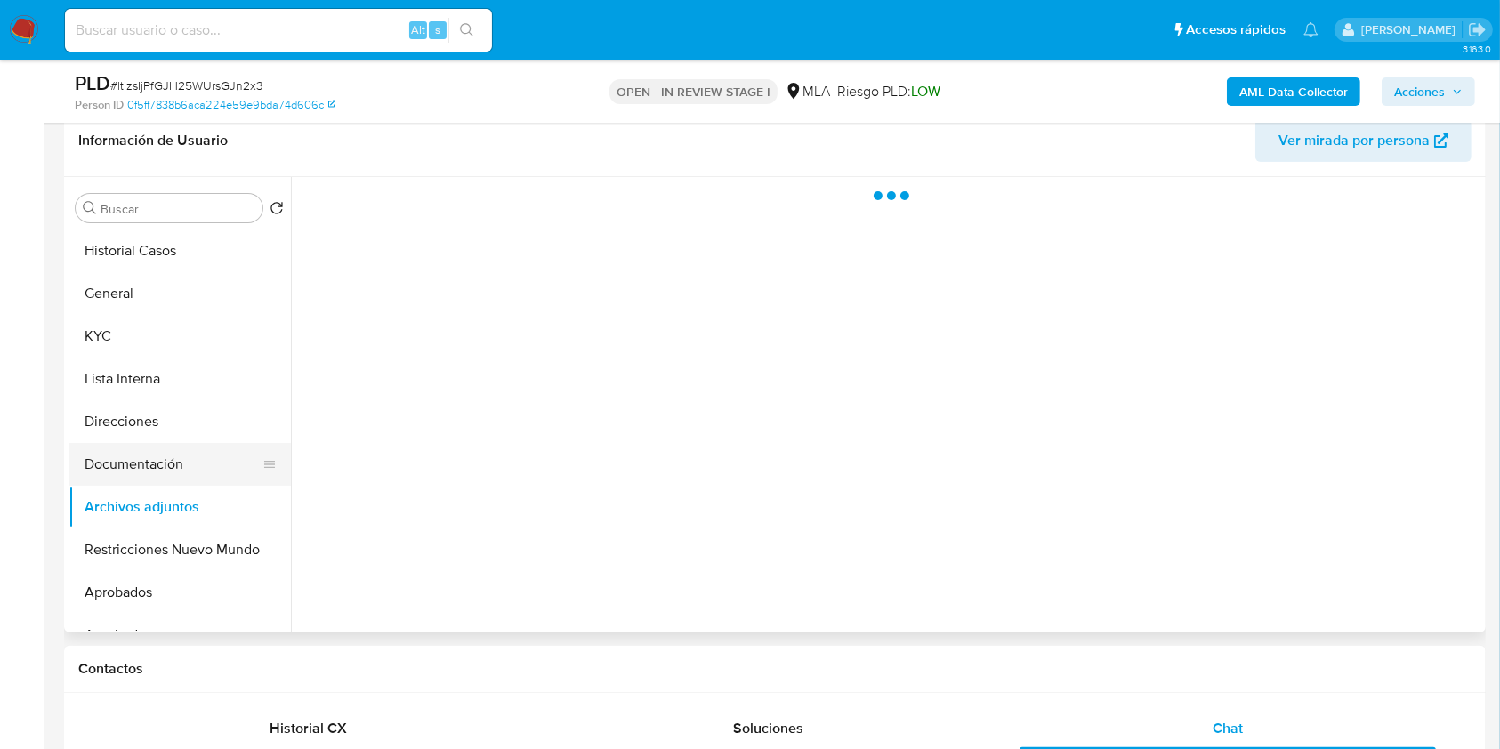
click at [129, 469] on button "Documentación" at bounding box center [173, 464] width 208 height 43
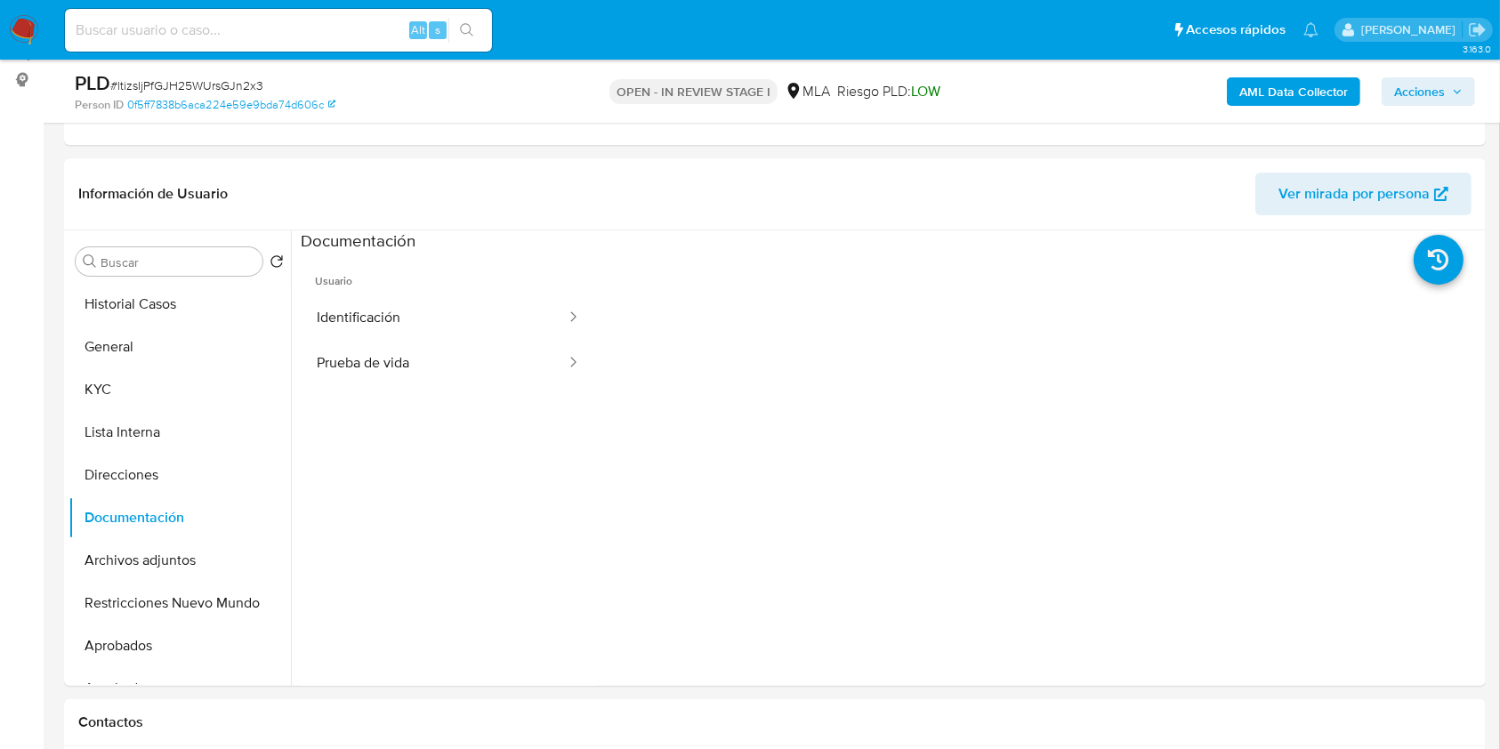
scroll to position [299, 0]
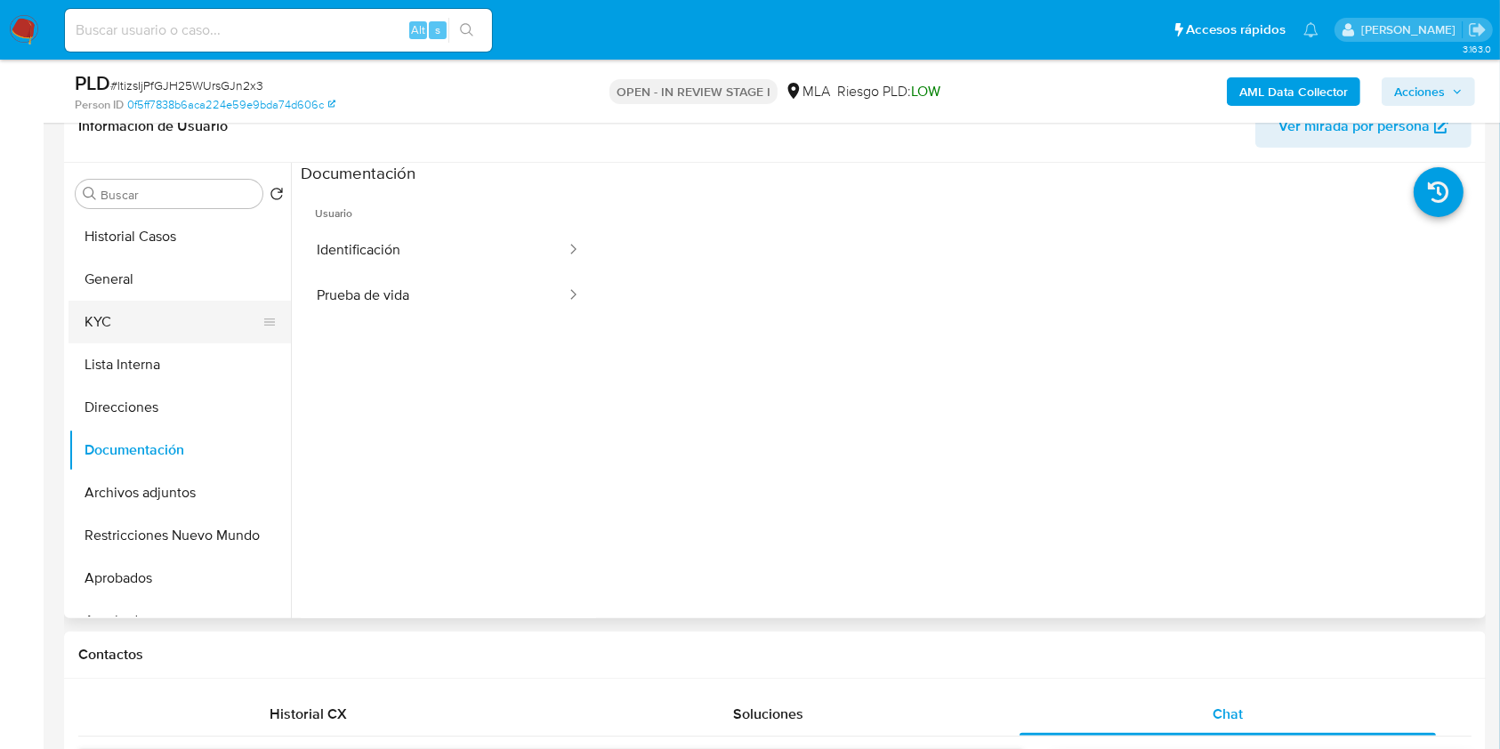
click at [147, 313] on button "KYC" at bounding box center [173, 322] width 208 height 43
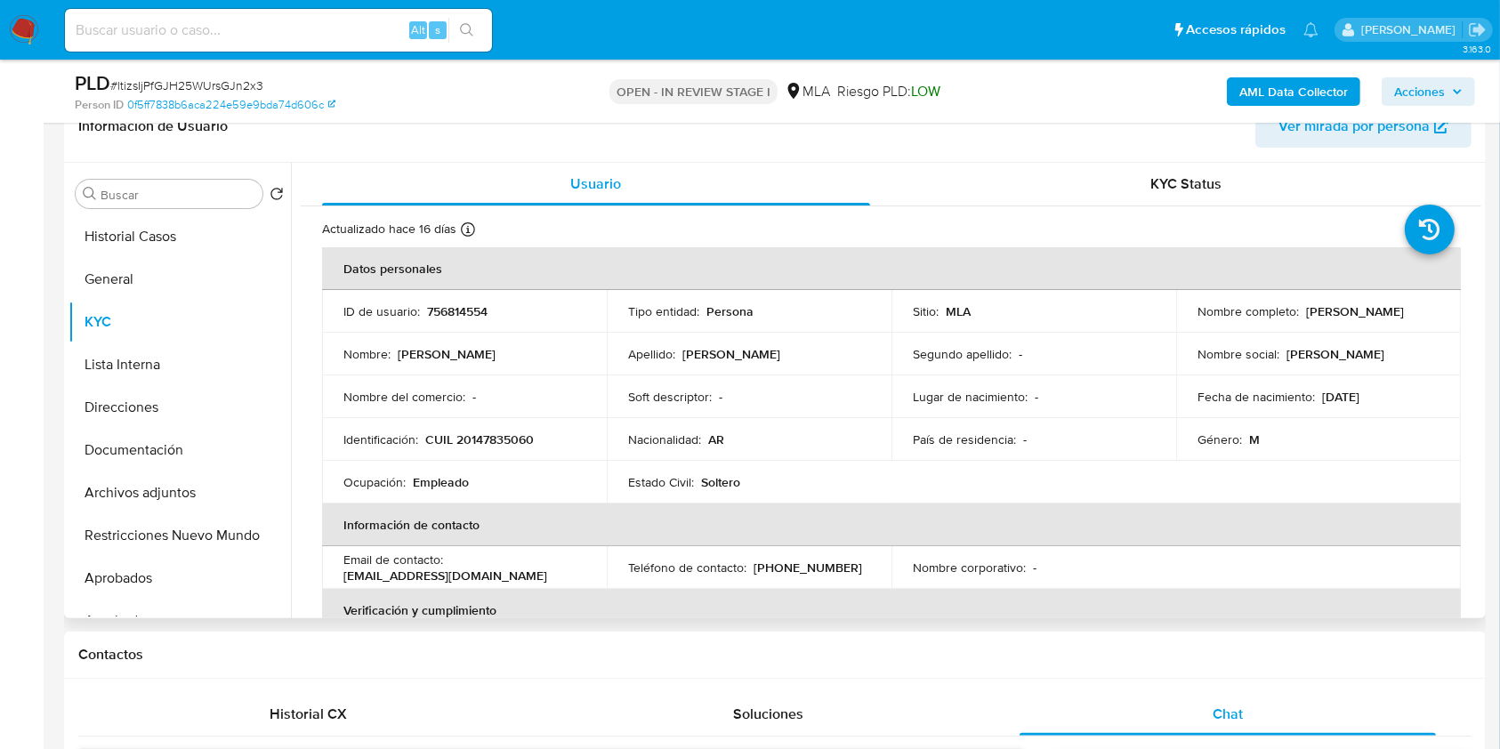
click at [496, 432] on p "CUIL 20147835060" at bounding box center [479, 439] width 109 height 16
click at [497, 431] on p "CUIL 20147835060" at bounding box center [479, 439] width 109 height 16
copy p "20147835060"
click at [165, 447] on button "Documentación" at bounding box center [173, 450] width 208 height 43
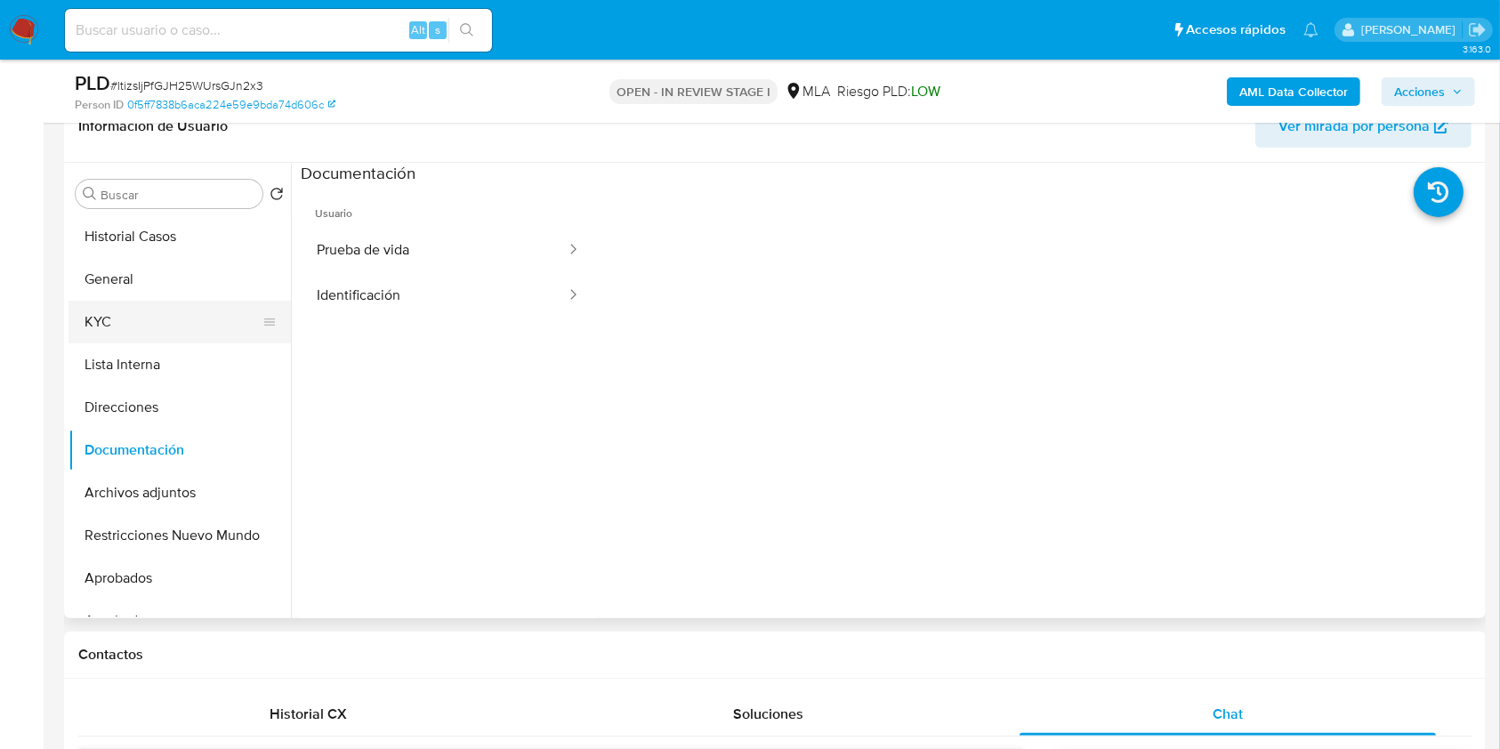
click at [124, 332] on button "KYC" at bounding box center [173, 322] width 208 height 43
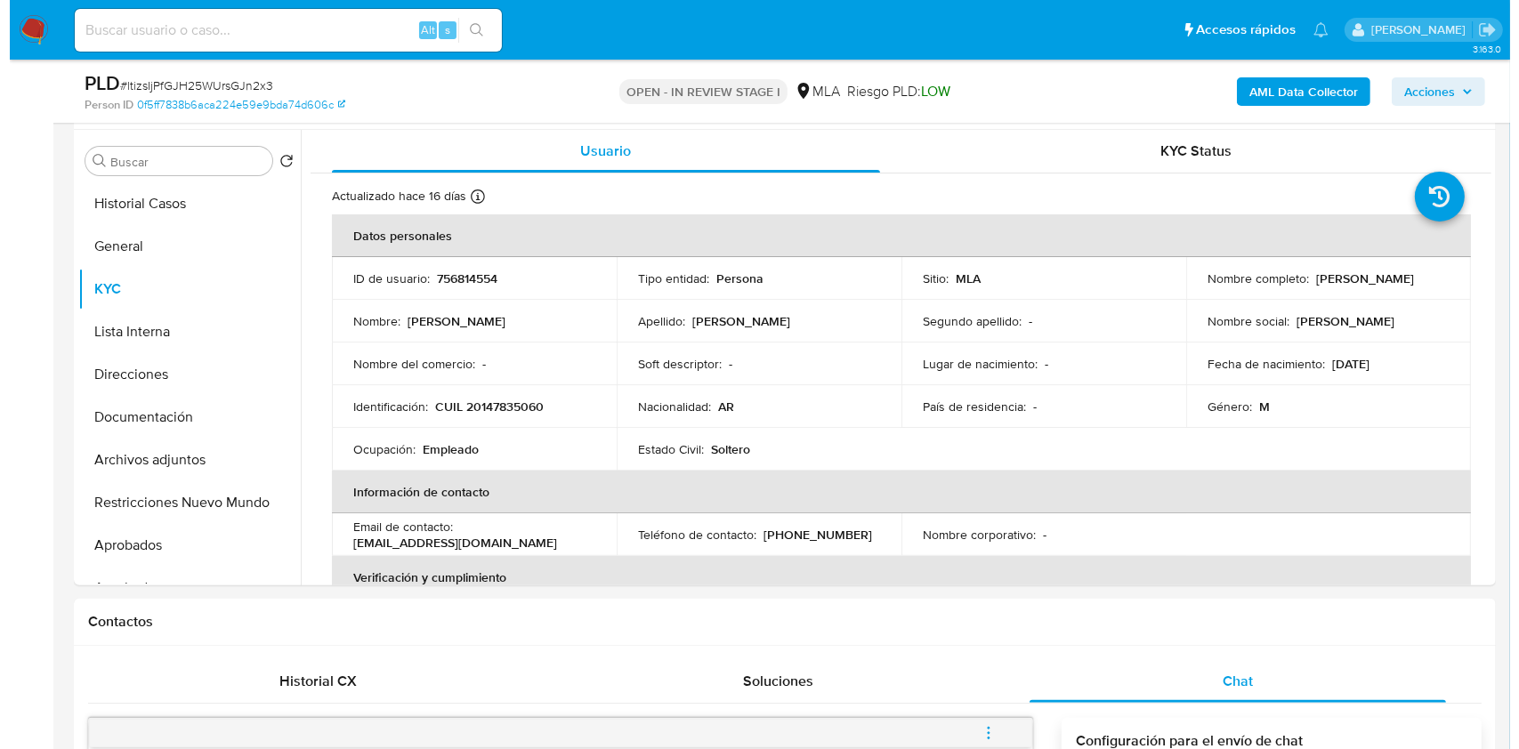
scroll to position [245, 0]
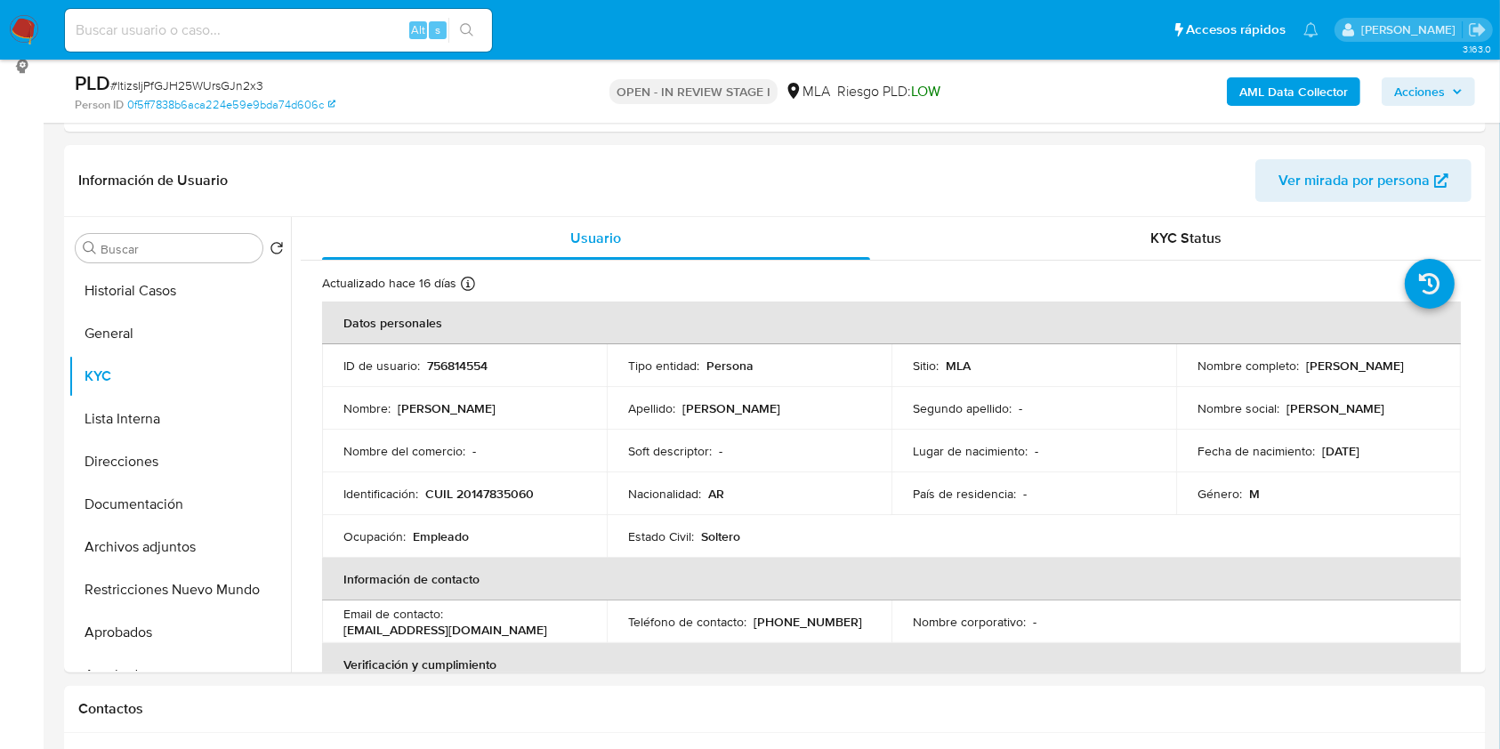
click at [1248, 94] on b "AML Data Collector" at bounding box center [1293, 91] width 109 height 28
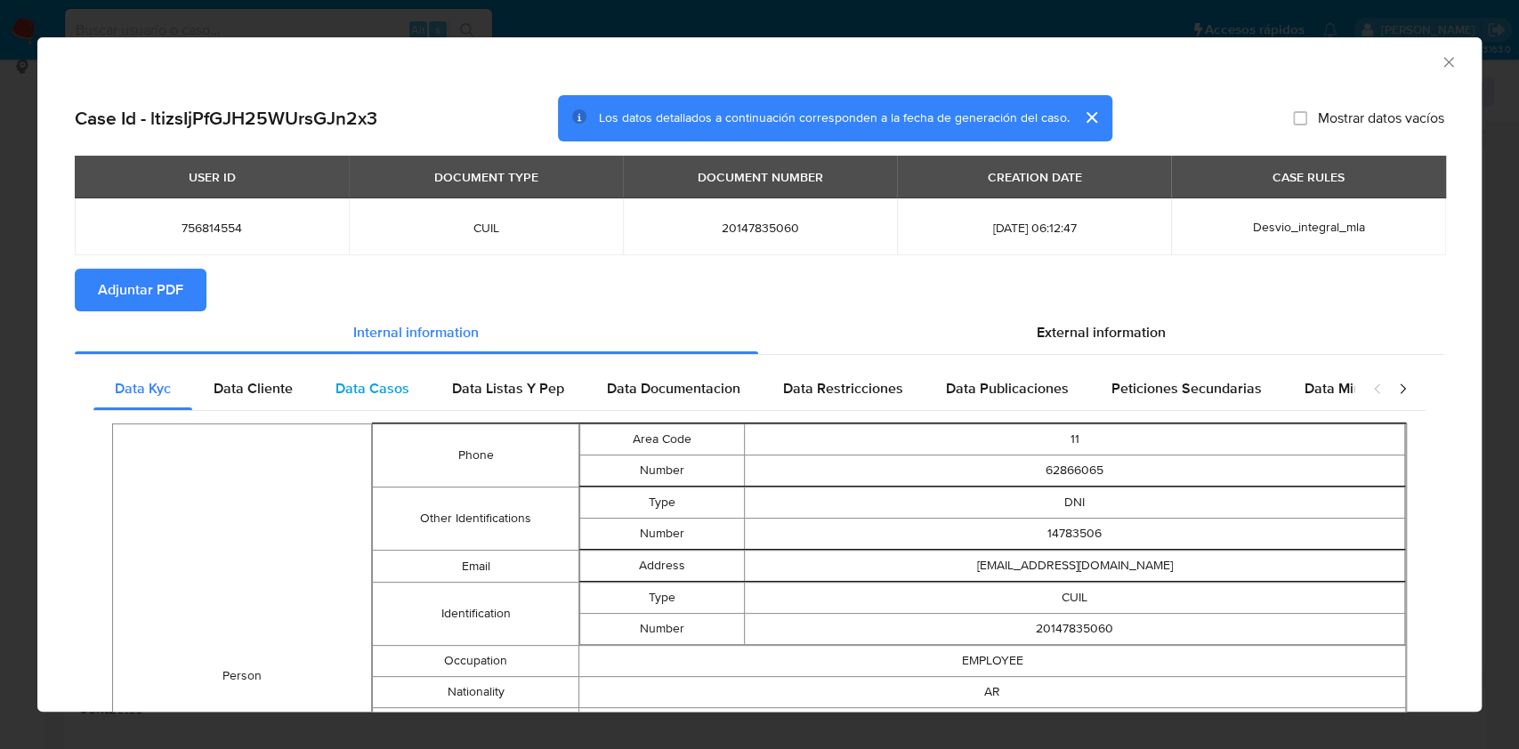
click at [321, 390] on div "Data Casos" at bounding box center [372, 388] width 117 height 43
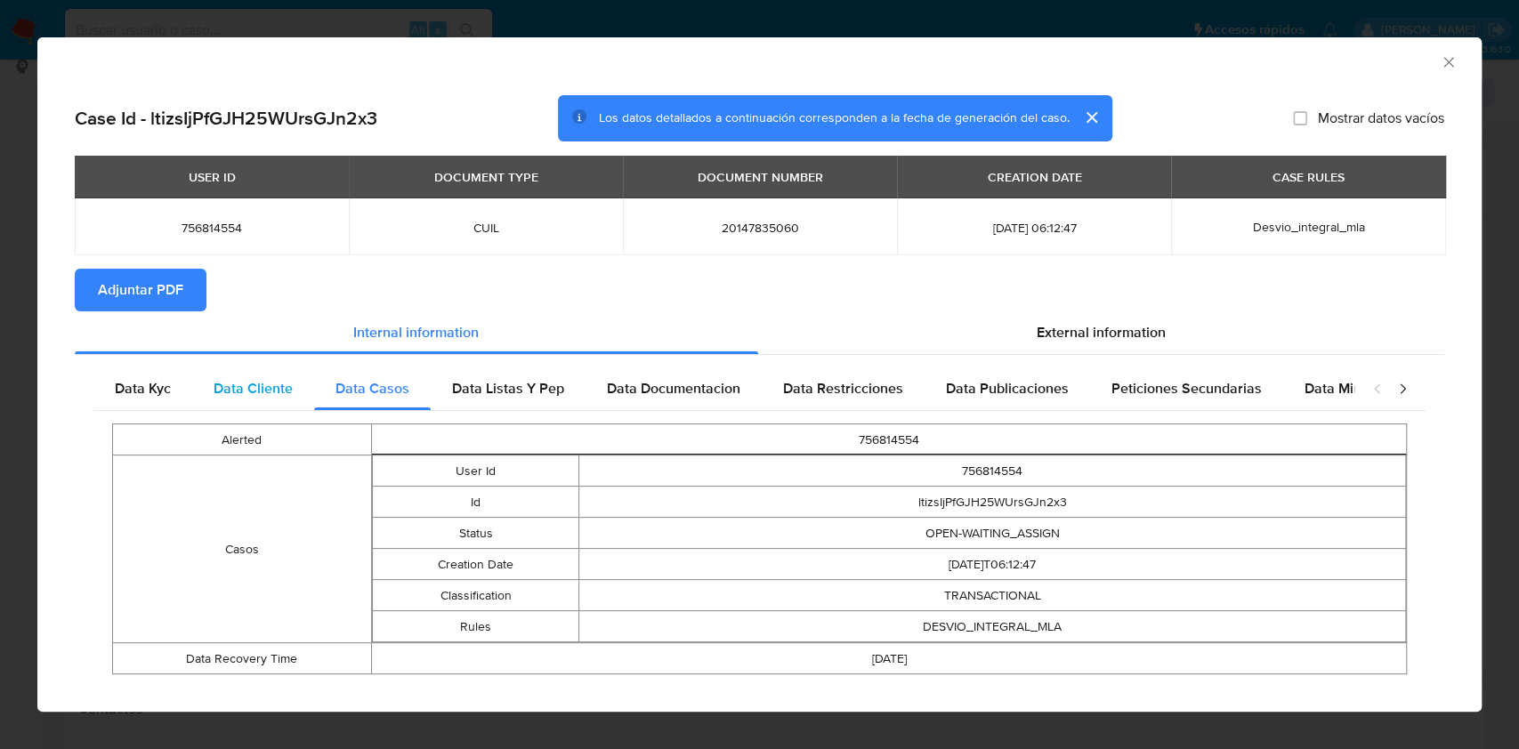
click at [296, 394] on div "Data Cliente" at bounding box center [253, 388] width 122 height 43
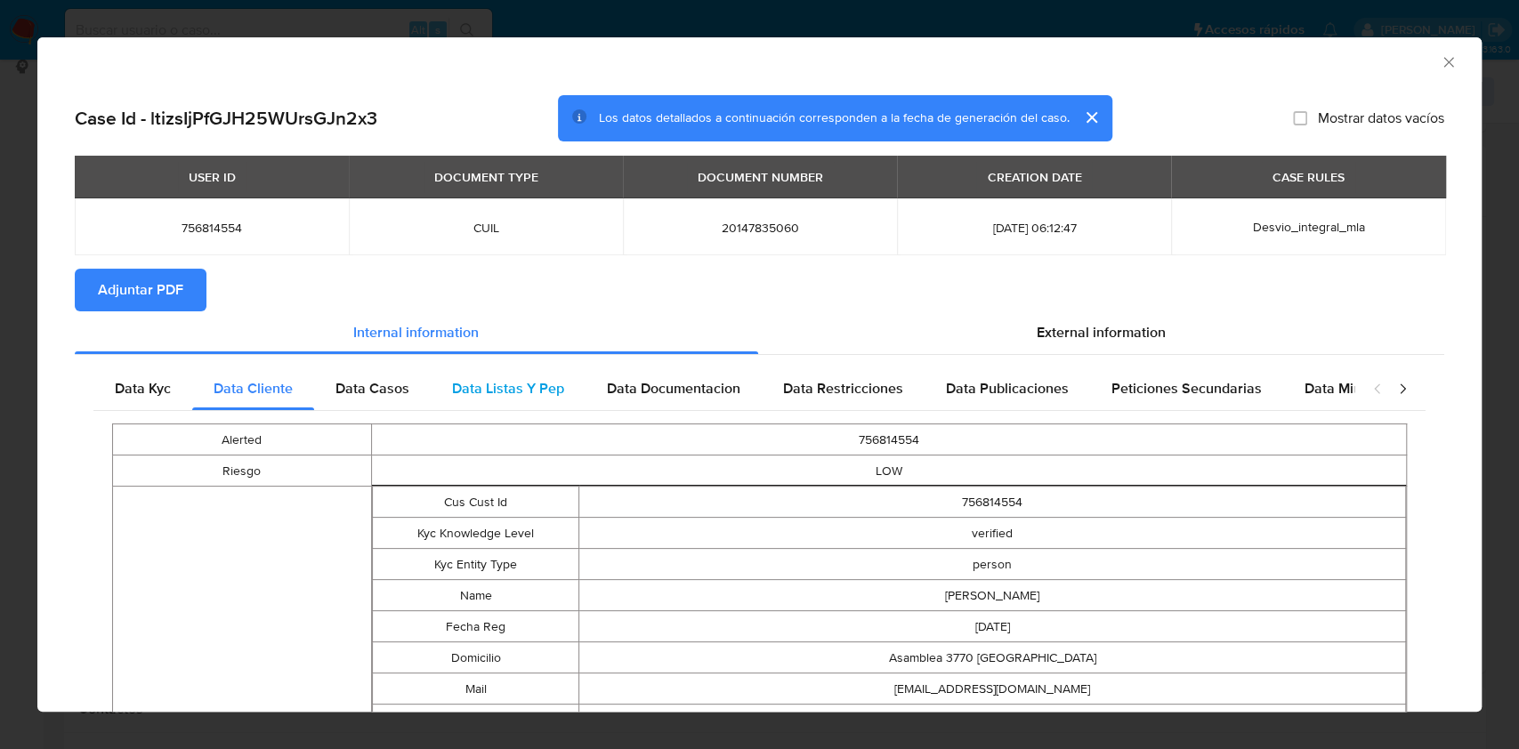
click at [519, 409] on div "Data Listas Y Pep" at bounding box center [508, 388] width 155 height 43
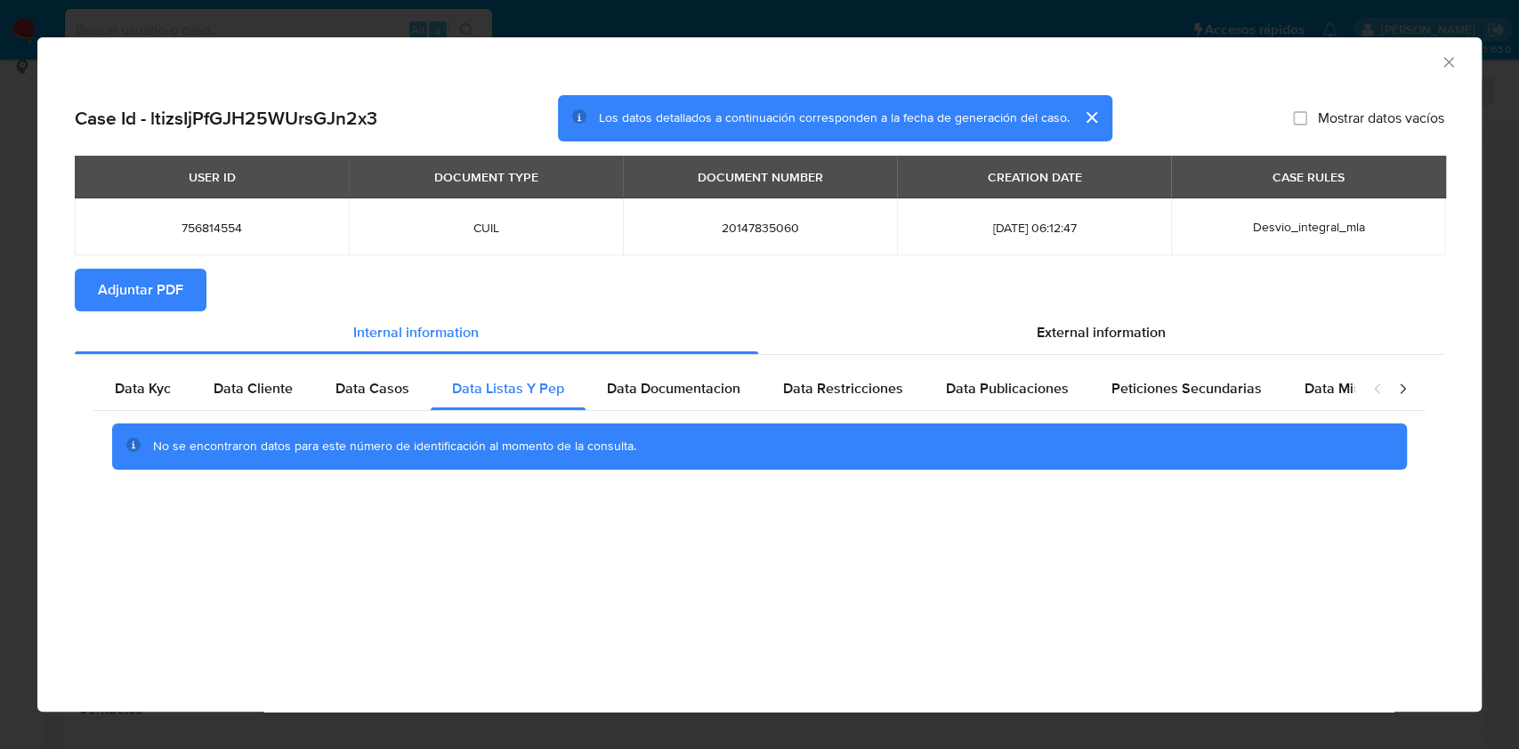
drag, startPoint x: 633, startPoint y: 409, endPoint x: 987, endPoint y: 546, distance: 379.7
click at [650, 415] on div "Data Kyc Data Cliente Data Casos Data Listas Y Pep Data Documentacion Data Rest…" at bounding box center [759, 424] width 1332 height 115
click at [673, 413] on div "No se encontraron datos para este número de identificación al momento de la con…" at bounding box center [759, 446] width 1332 height 71
drag, startPoint x: 684, startPoint y: 401, endPoint x: 858, endPoint y: 405, distance: 173.5
click at [697, 400] on div "Data Documentacion" at bounding box center [673, 388] width 176 height 43
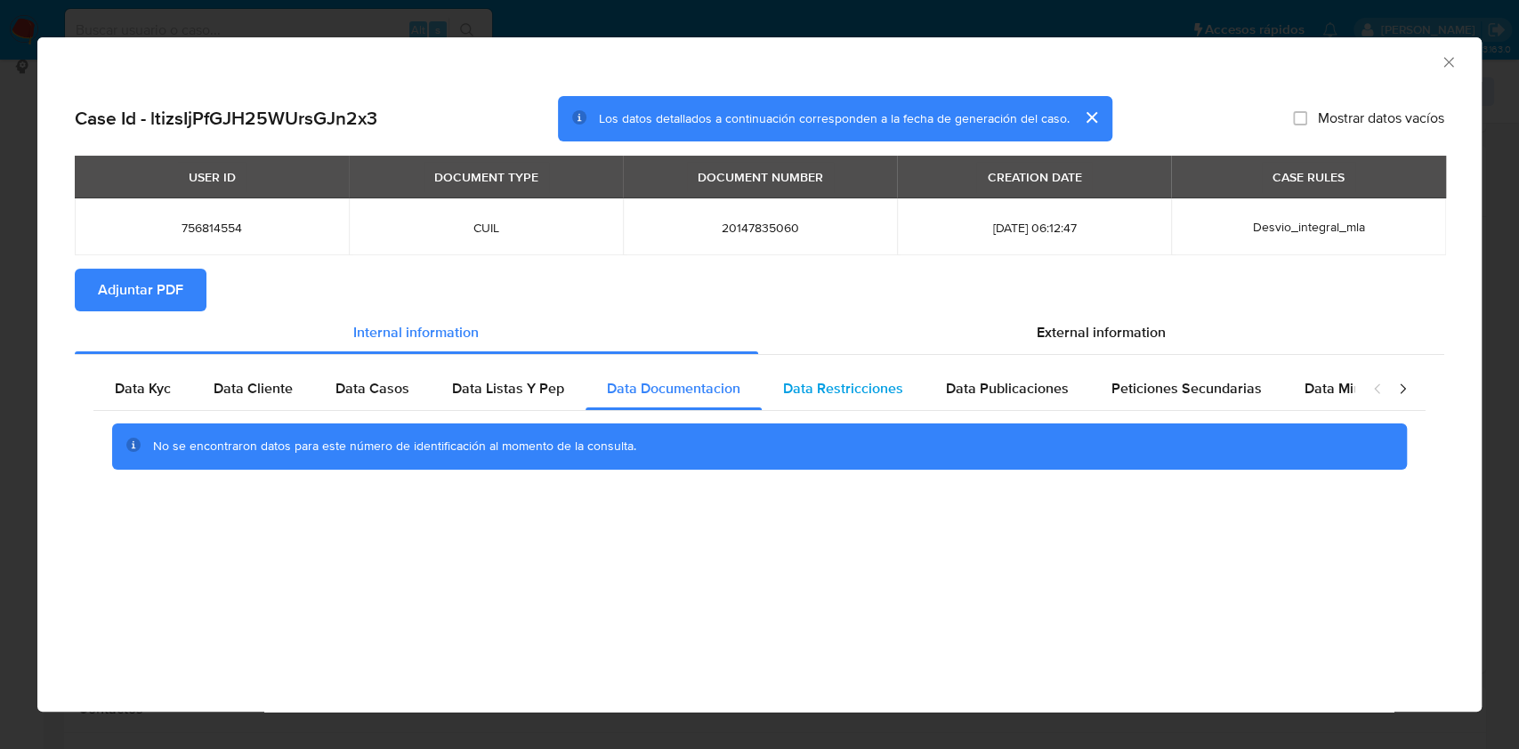
click at [886, 377] on div "Data Restricciones" at bounding box center [843, 388] width 163 height 43
click at [1039, 391] on span "Data Publicaciones" at bounding box center [1007, 388] width 123 height 20
click at [1126, 379] on span "Peticiones Secundarias" at bounding box center [1186, 388] width 150 height 20
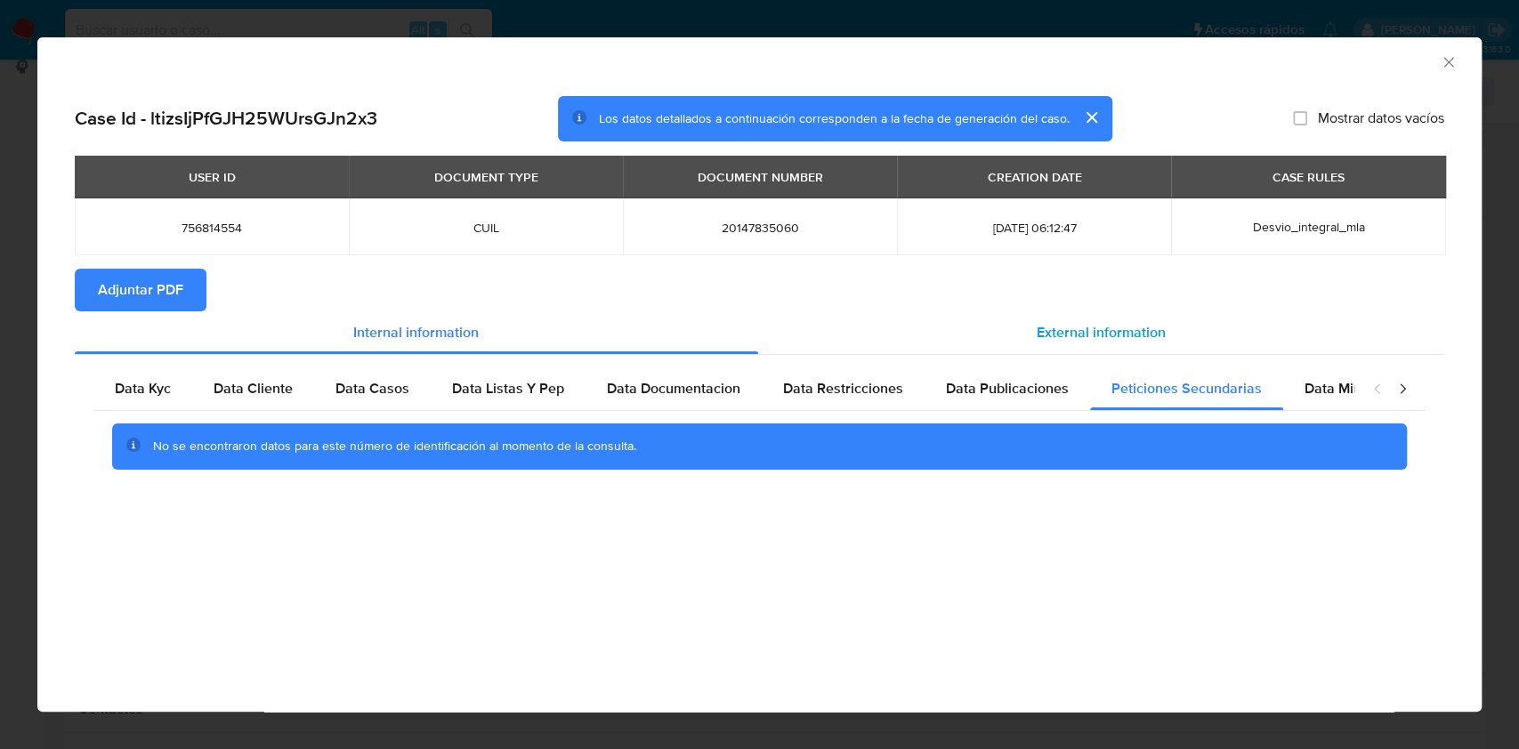
click at [1109, 330] on span "External information" at bounding box center [1100, 332] width 129 height 20
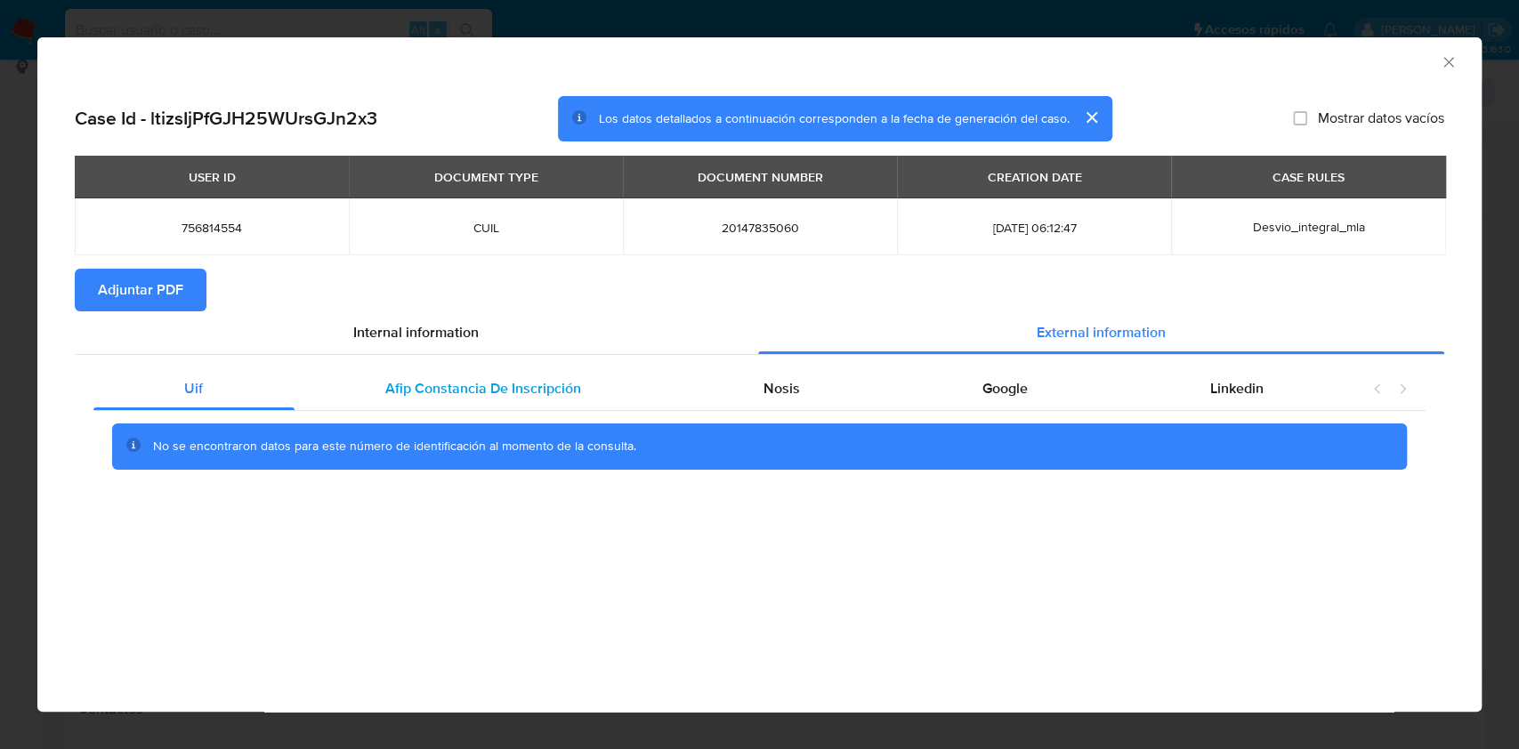
click at [460, 388] on span "Afip Constancia De Inscripción" at bounding box center [483, 388] width 196 height 20
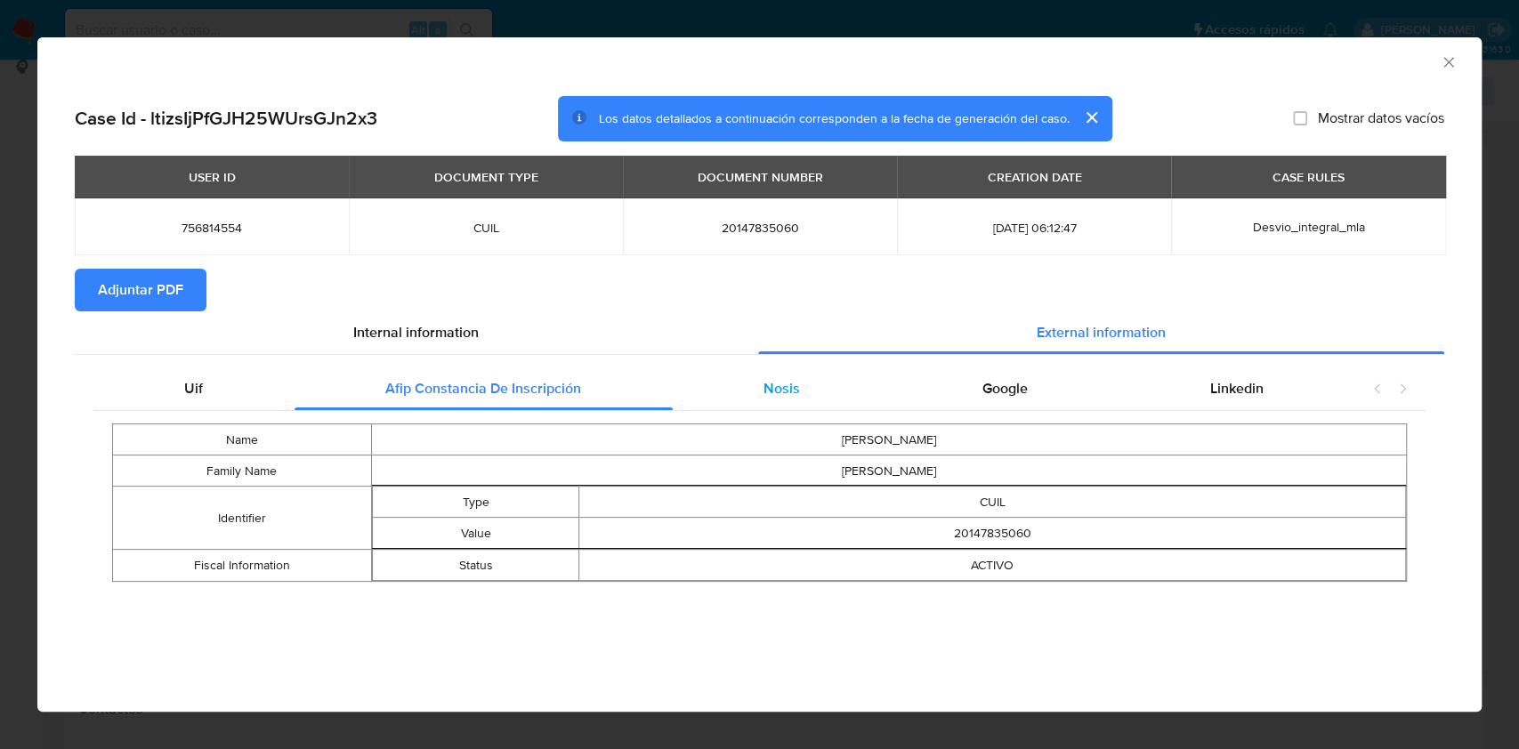
click at [854, 400] on div "Nosis" at bounding box center [782, 388] width 219 height 43
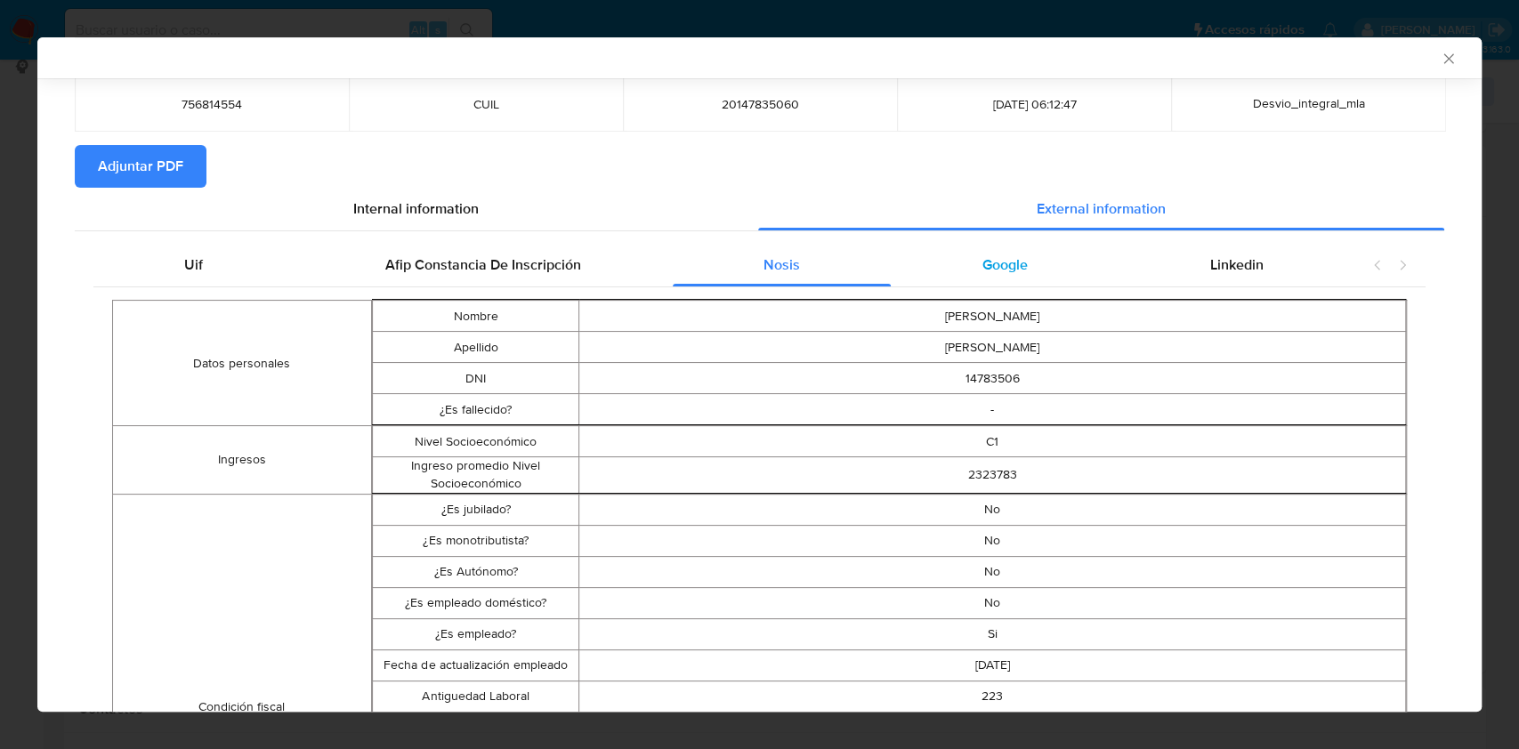
scroll to position [114, 0]
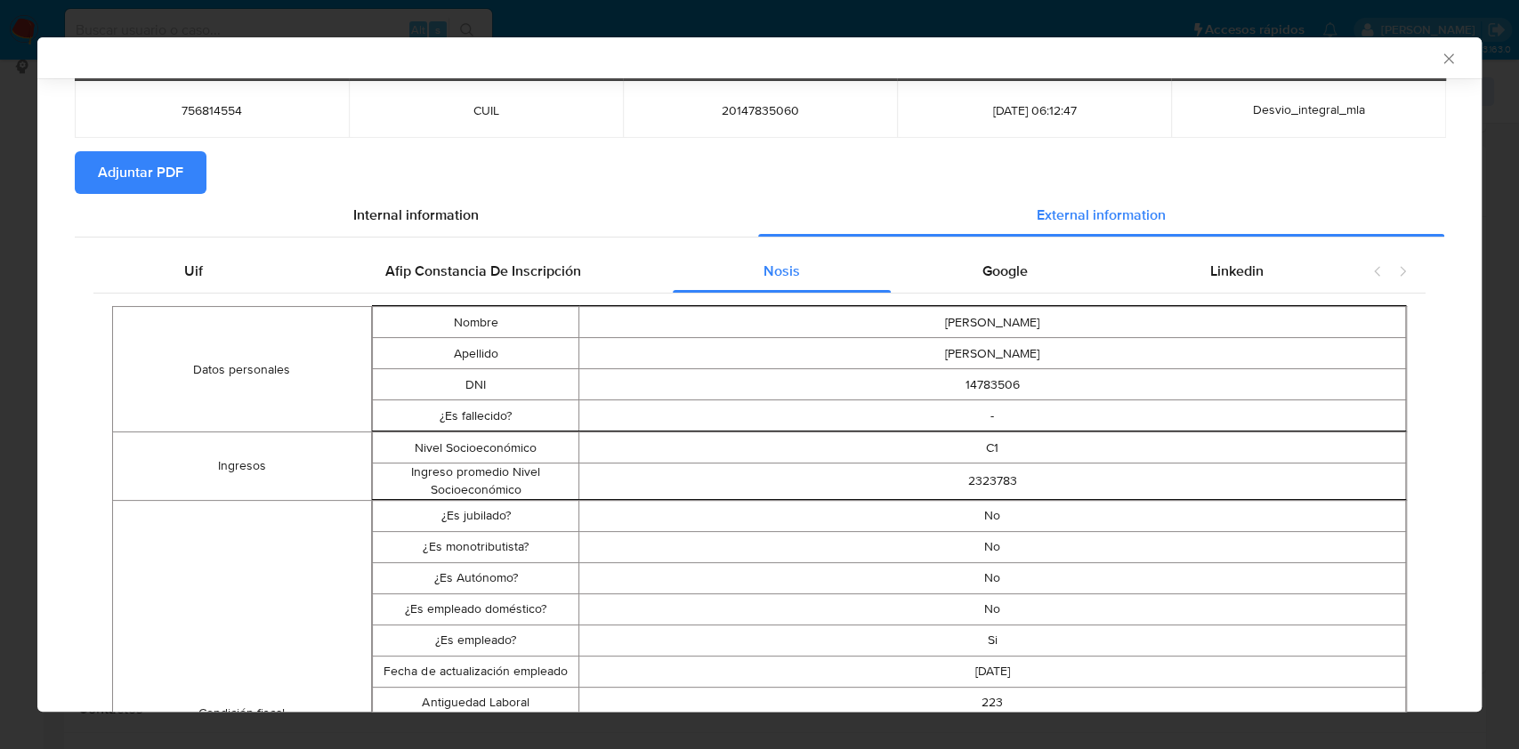
click at [1030, 262] on div "Google" at bounding box center [1005, 271] width 228 height 43
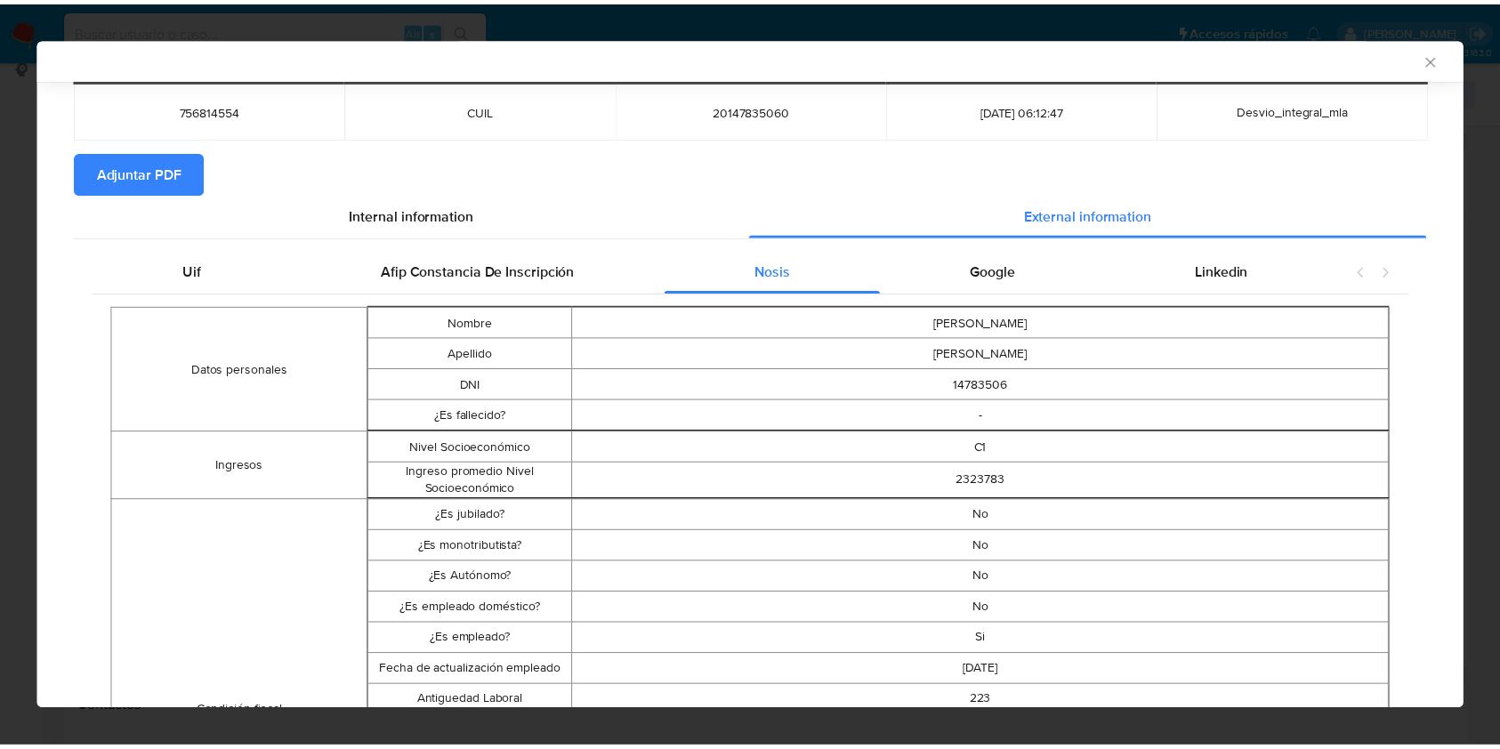
scroll to position [0, 0]
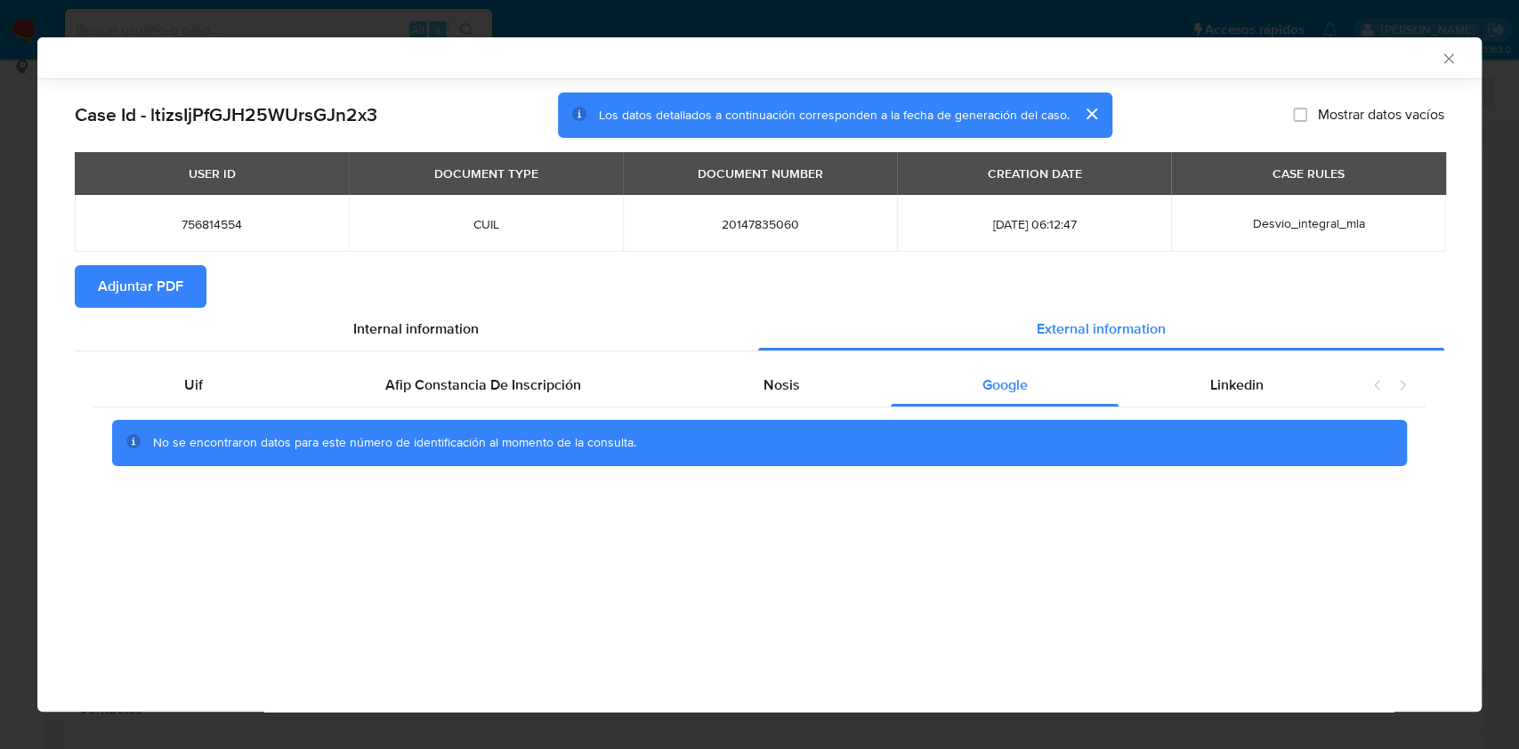
click at [186, 281] on button "Adjuntar PDF" at bounding box center [141, 286] width 132 height 43
click at [1443, 53] on icon "Cerrar ventana" at bounding box center [1448, 58] width 10 height 10
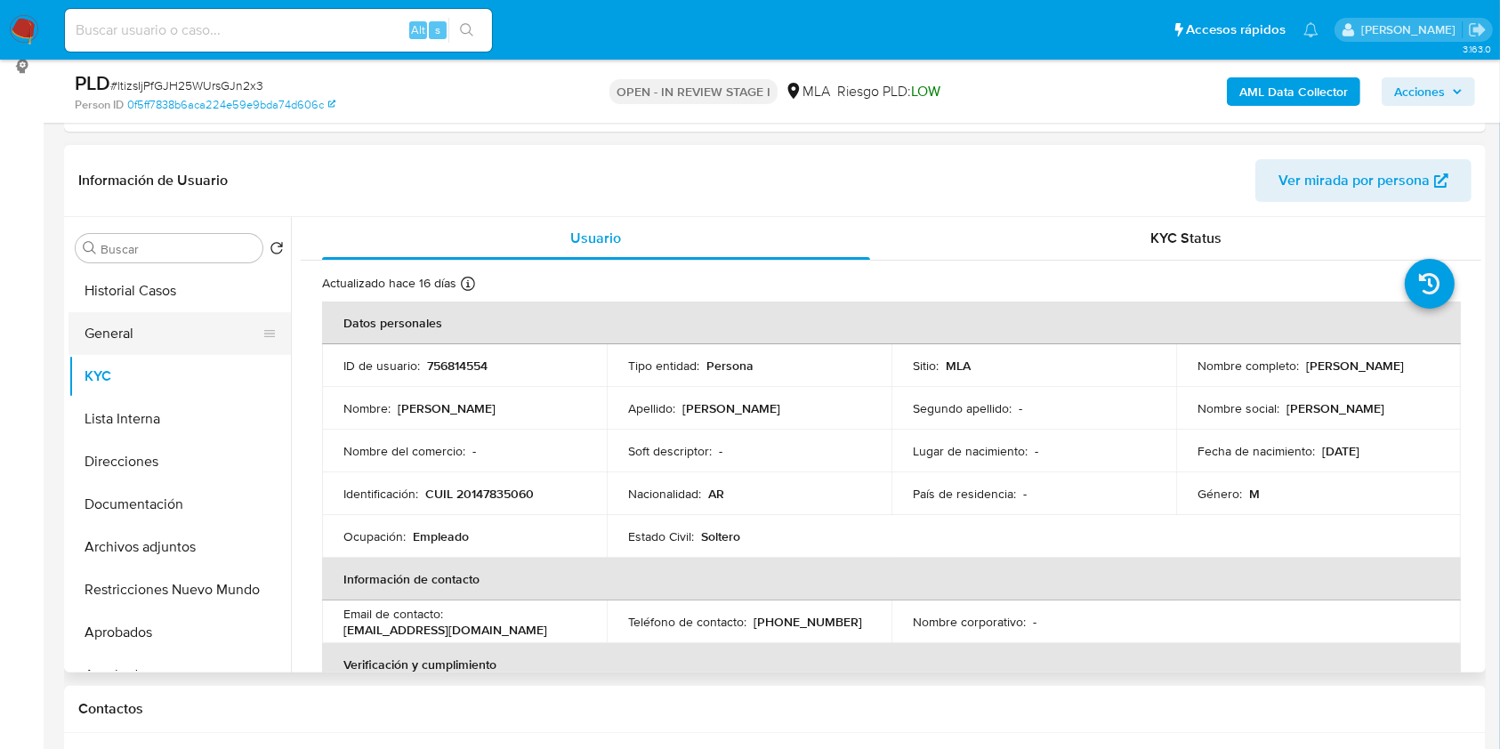
click at [174, 334] on button "General" at bounding box center [173, 333] width 208 height 43
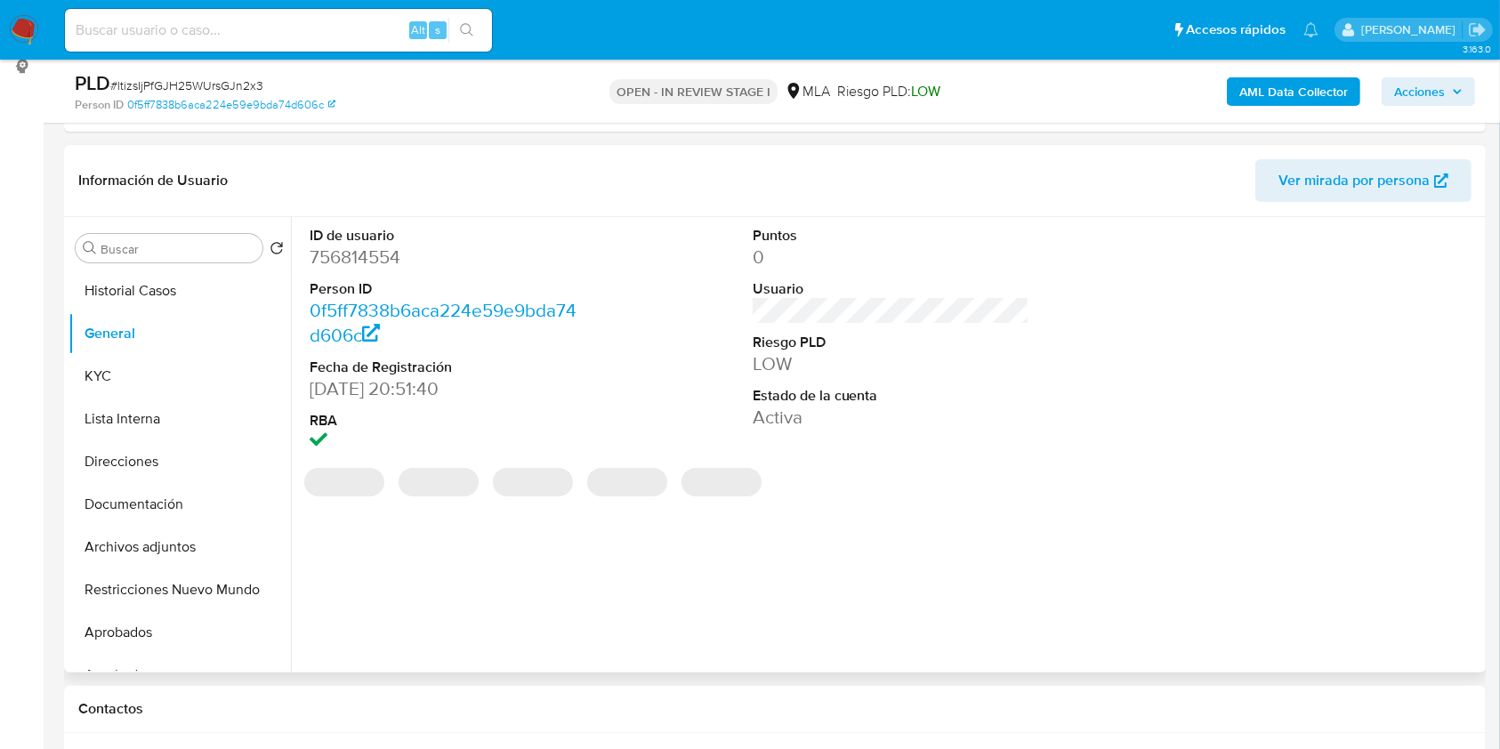
click at [354, 262] on dd "756814554" at bounding box center [449, 257] width 278 height 25
click at [353, 262] on dd "756814554" at bounding box center [449, 257] width 278 height 25
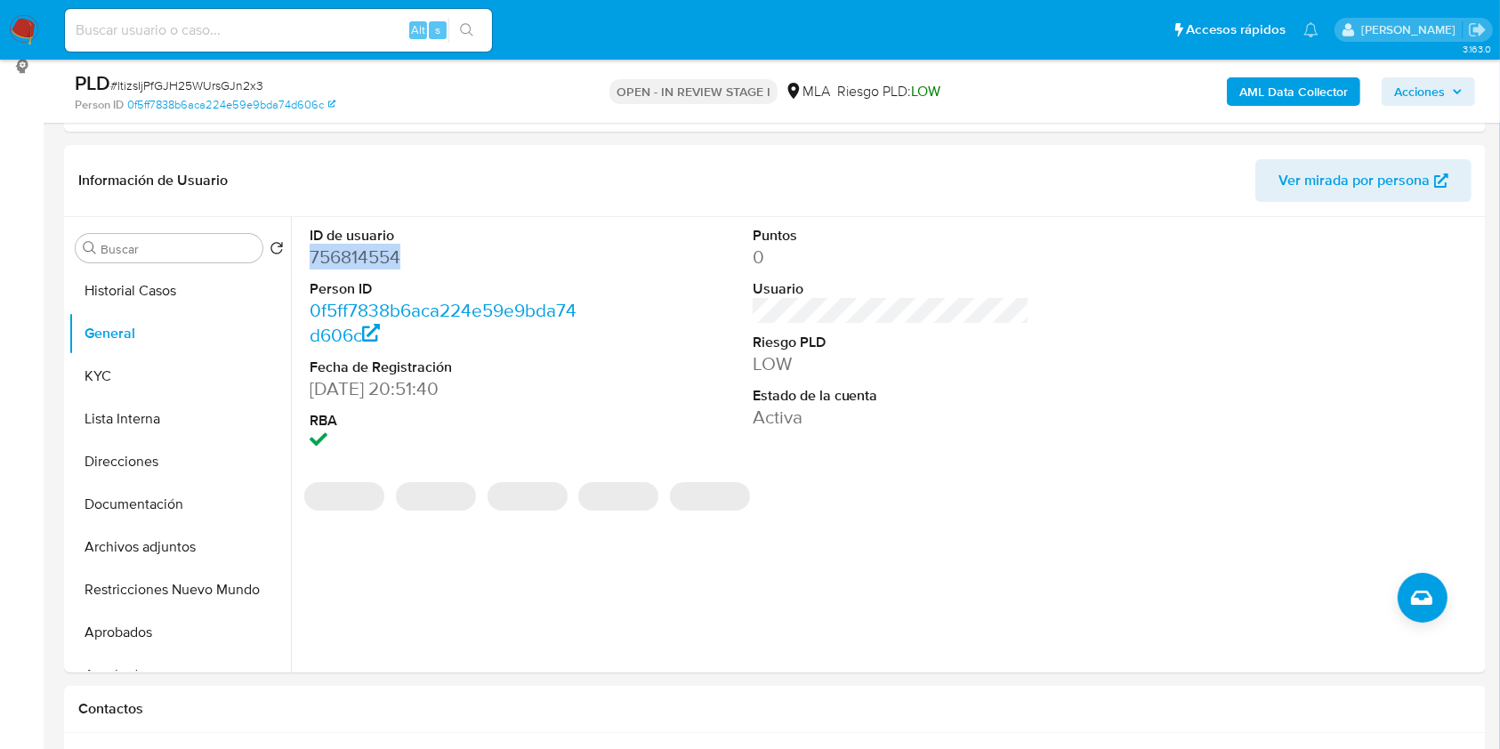
copy dd "756814554"
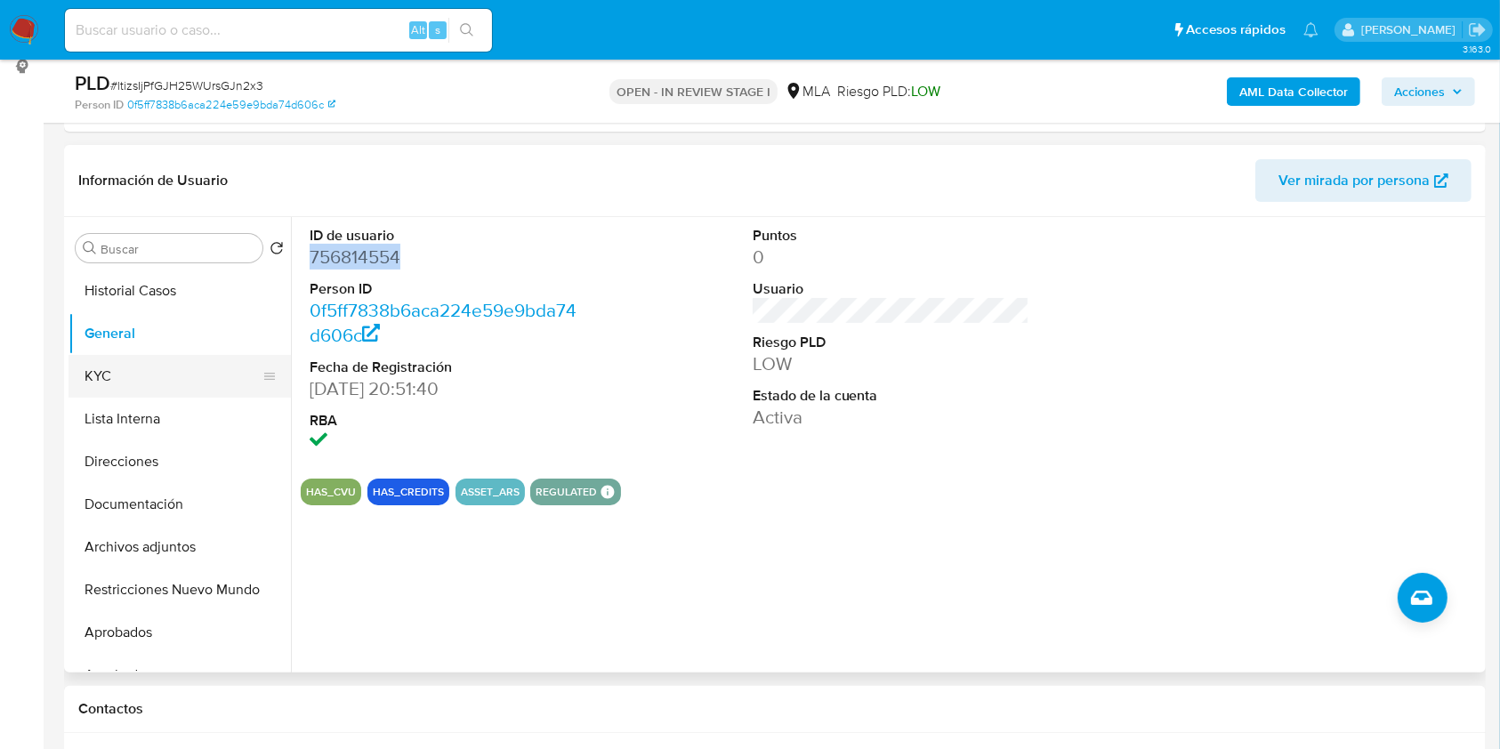
click at [165, 360] on button "KYC" at bounding box center [173, 376] width 208 height 43
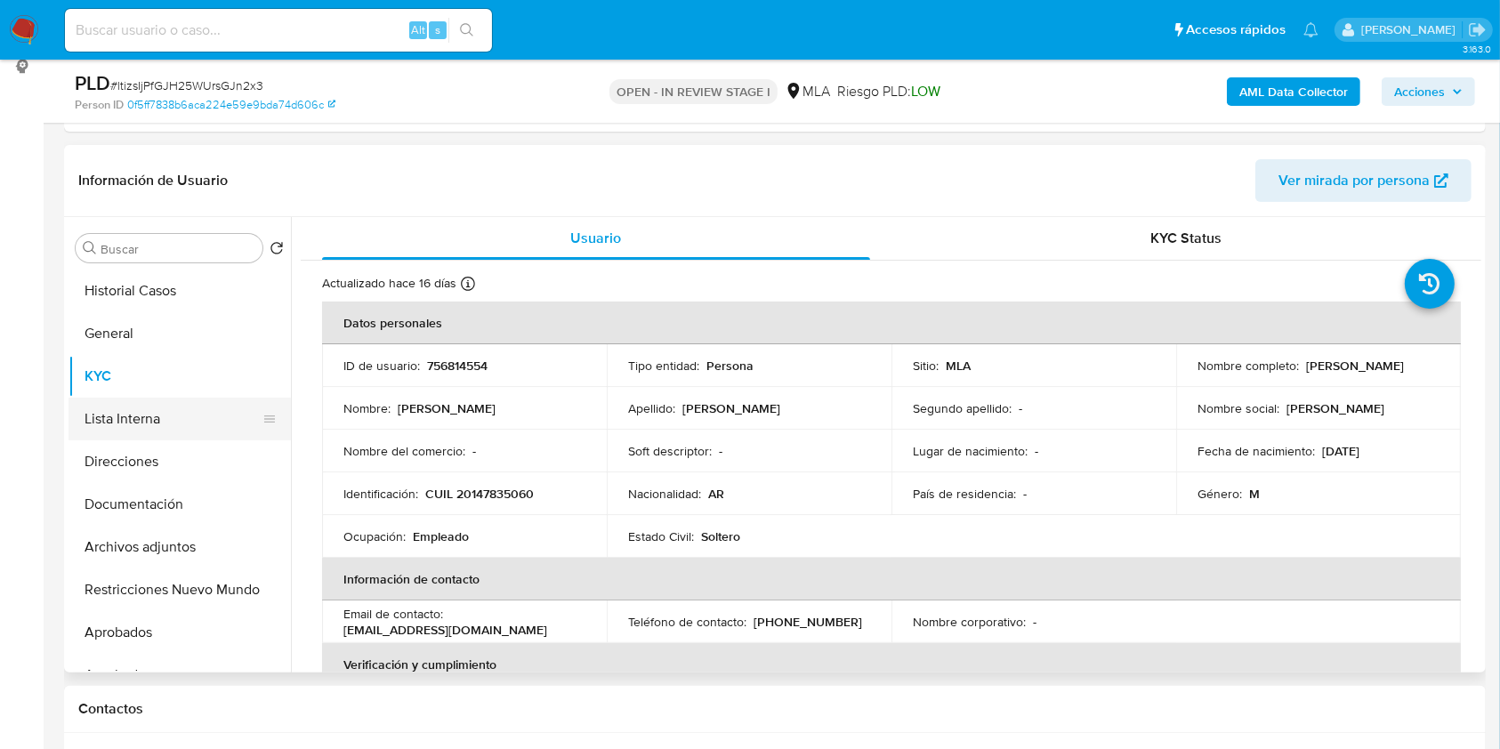
drag, startPoint x: 129, startPoint y: 513, endPoint x: 90, endPoint y: 425, distance: 96.4
click at [130, 512] on button "Documentación" at bounding box center [180, 504] width 222 height 43
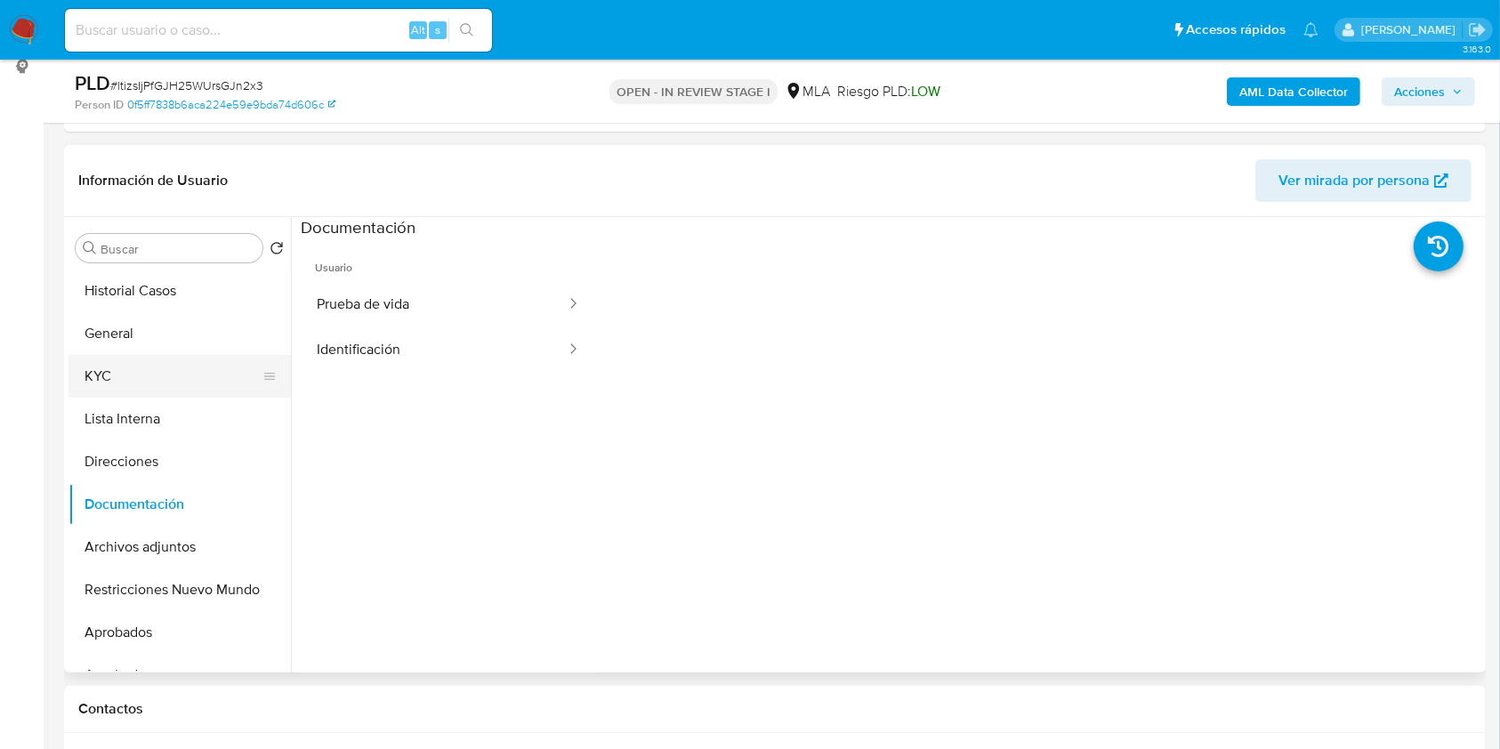
click at [87, 384] on button "KYC" at bounding box center [173, 376] width 208 height 43
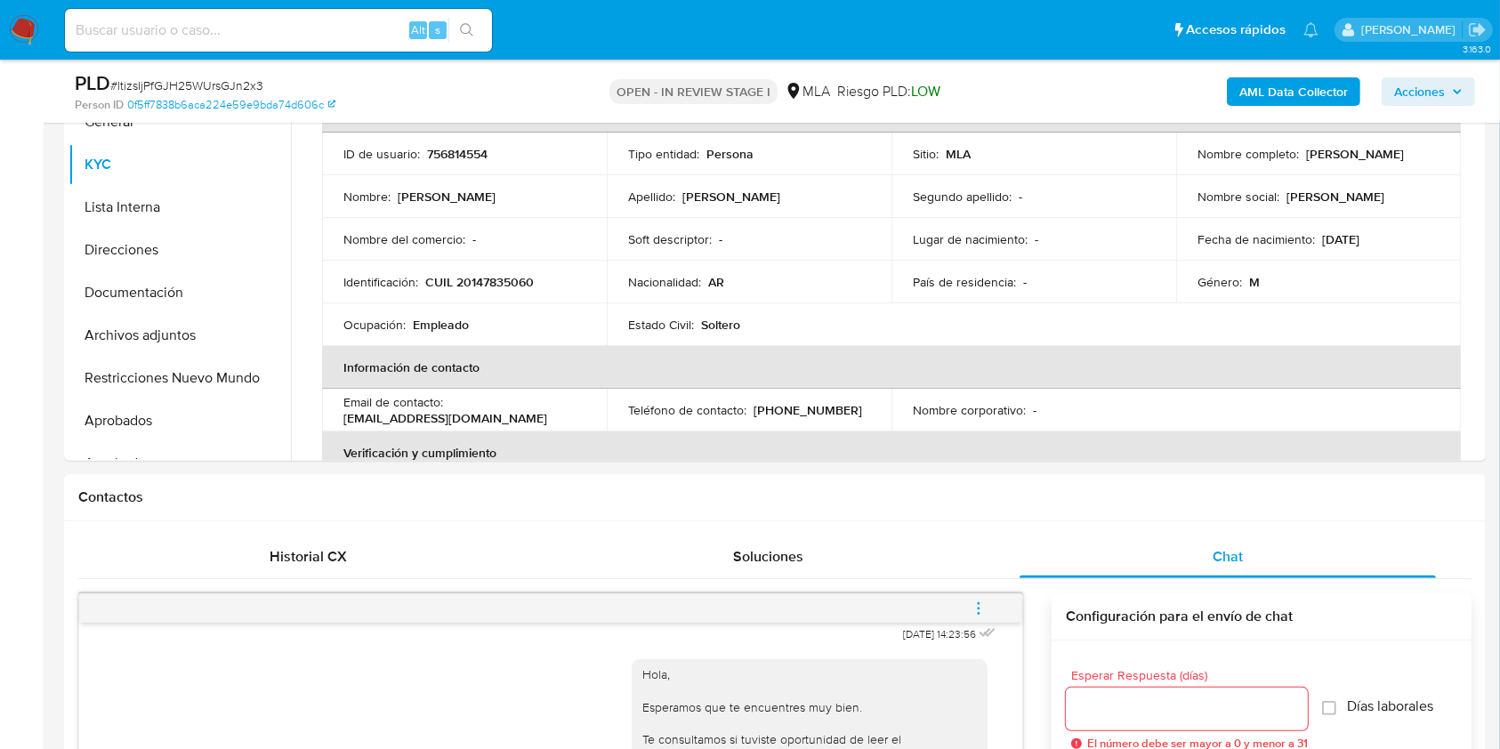
scroll to position [283, 0]
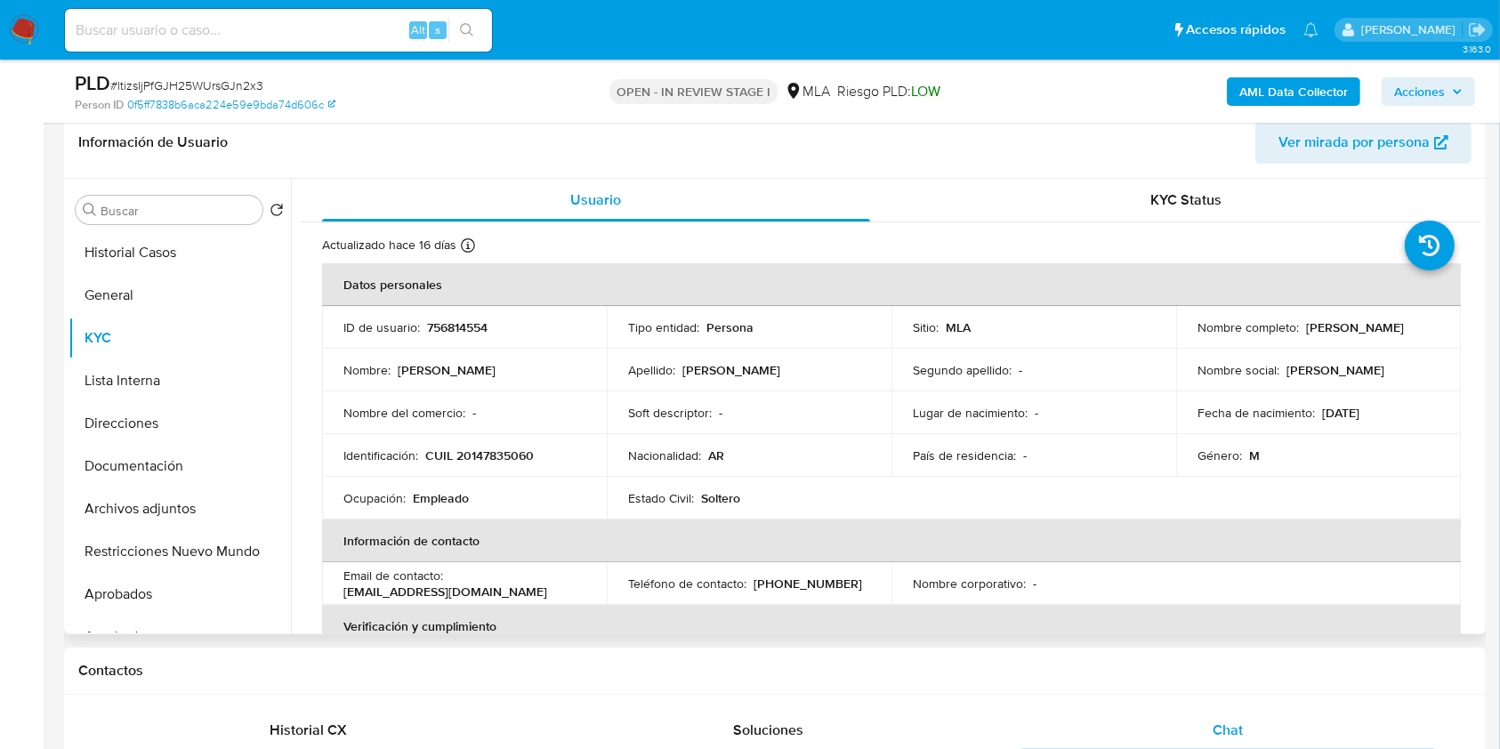
click at [510, 457] on p "CUIL 20147835060" at bounding box center [479, 455] width 109 height 16
copy p "20147835060"
click at [536, 512] on td "Ocupación : Empleado" at bounding box center [464, 498] width 285 height 43
click at [512, 448] on p "CUIL 20147835060" at bounding box center [479, 455] width 109 height 16
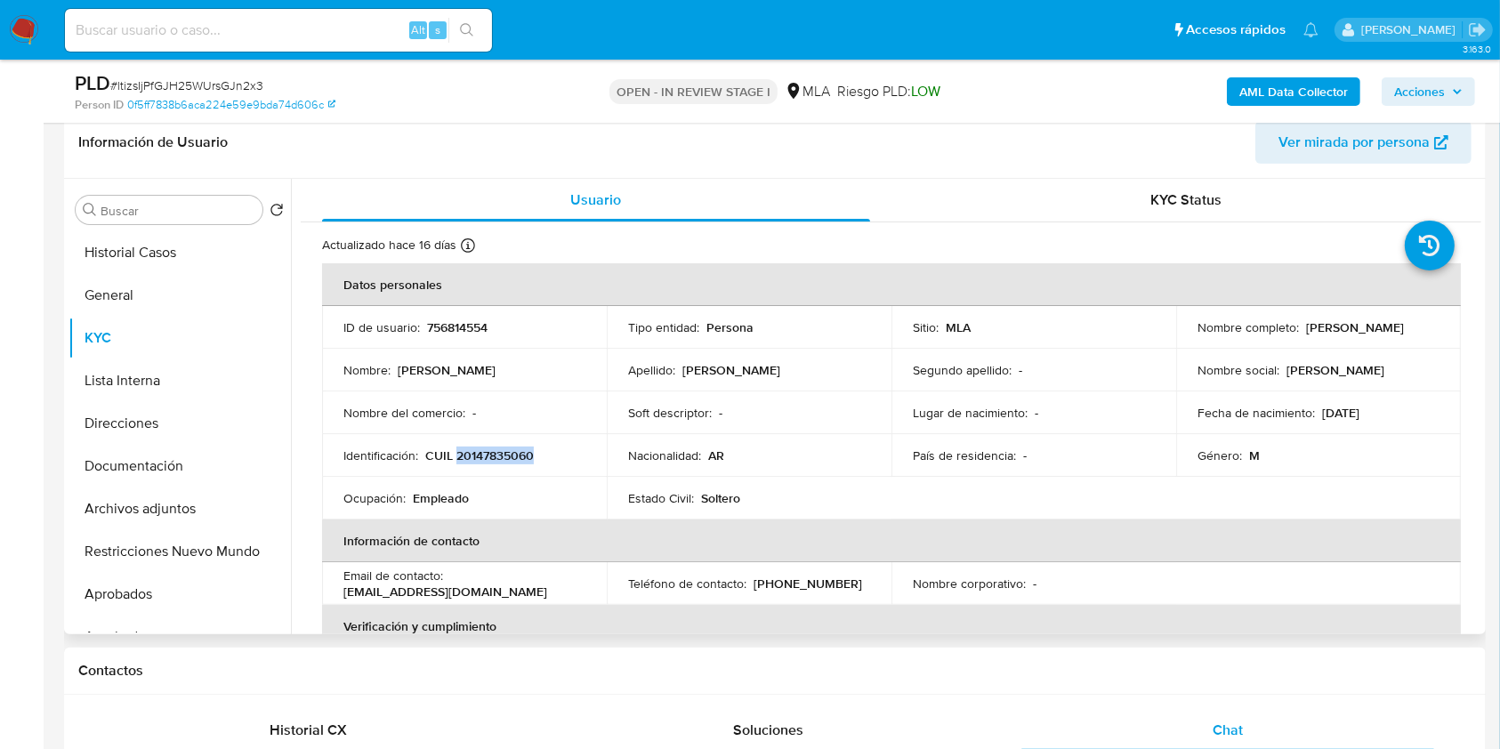
click at [512, 448] on p "CUIL 20147835060" at bounding box center [479, 455] width 109 height 16
copy p "20147835060"
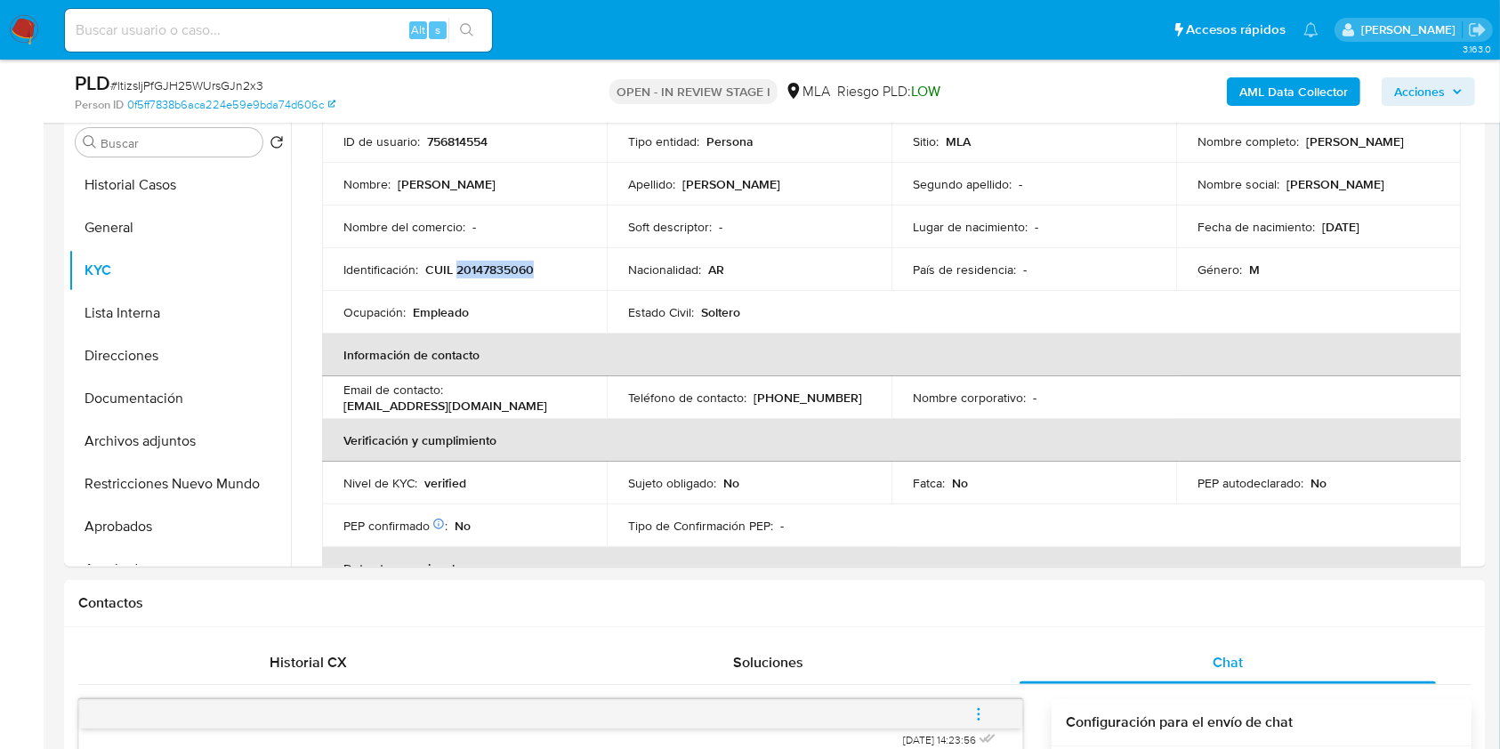
scroll to position [296, 0]
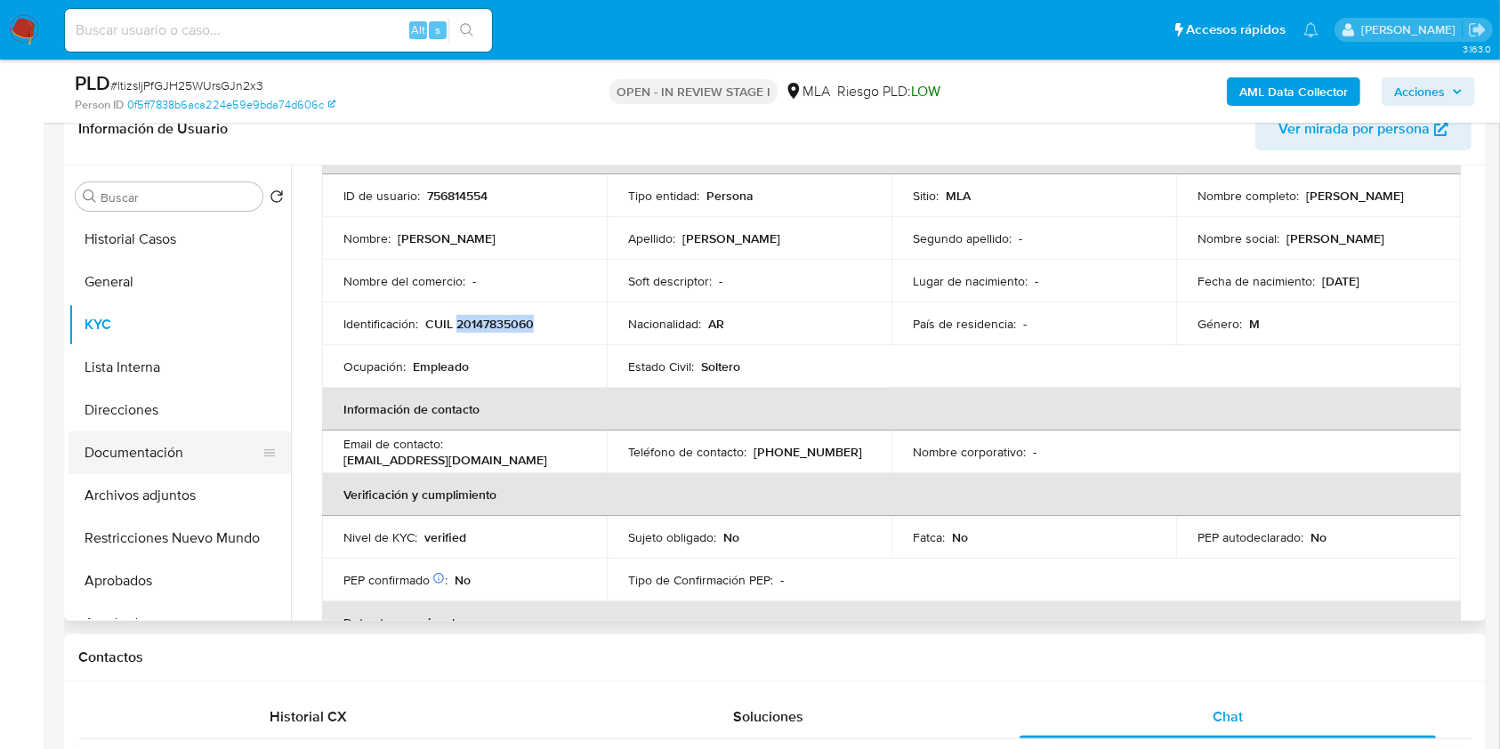
click at [206, 431] on button "Documentación" at bounding box center [173, 452] width 208 height 43
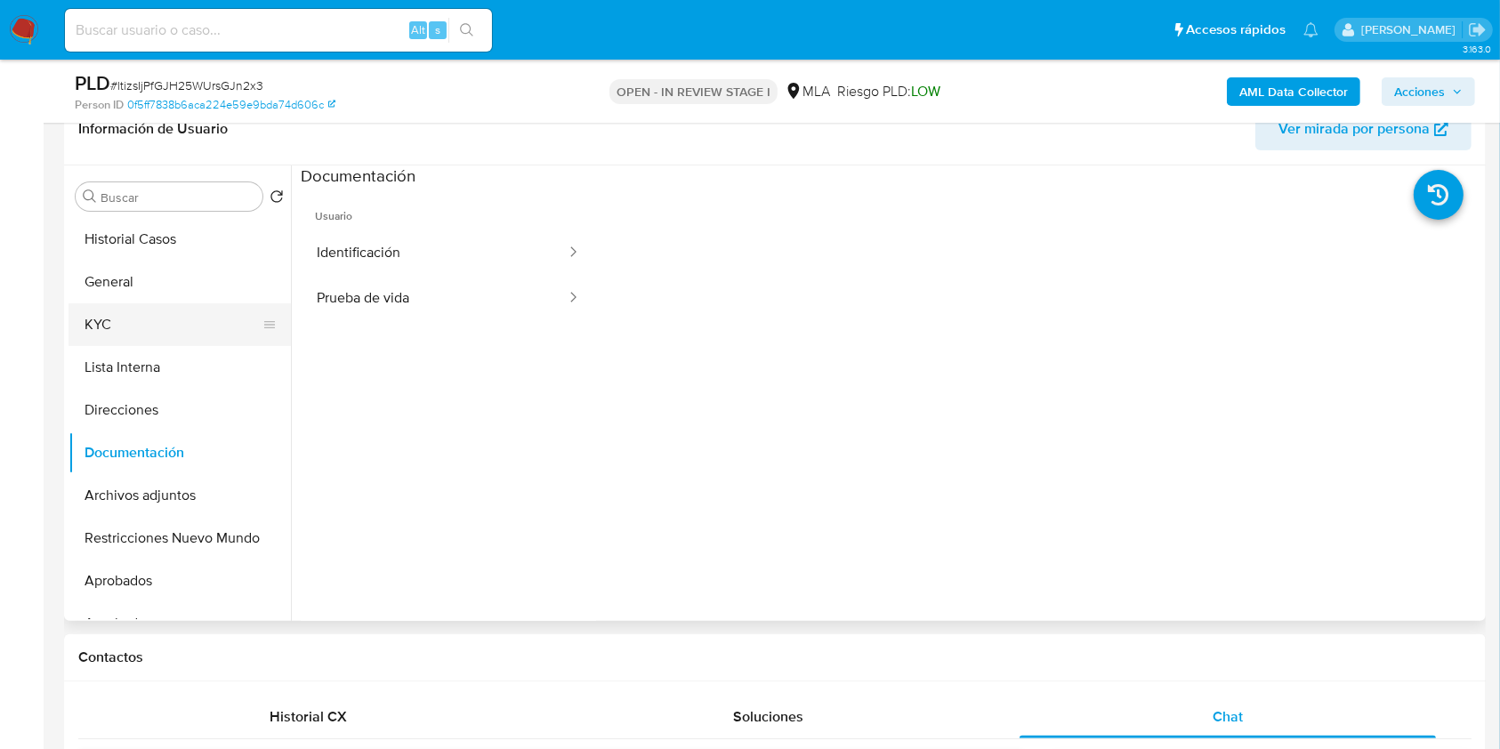
click at [165, 324] on button "KYC" at bounding box center [173, 324] width 208 height 43
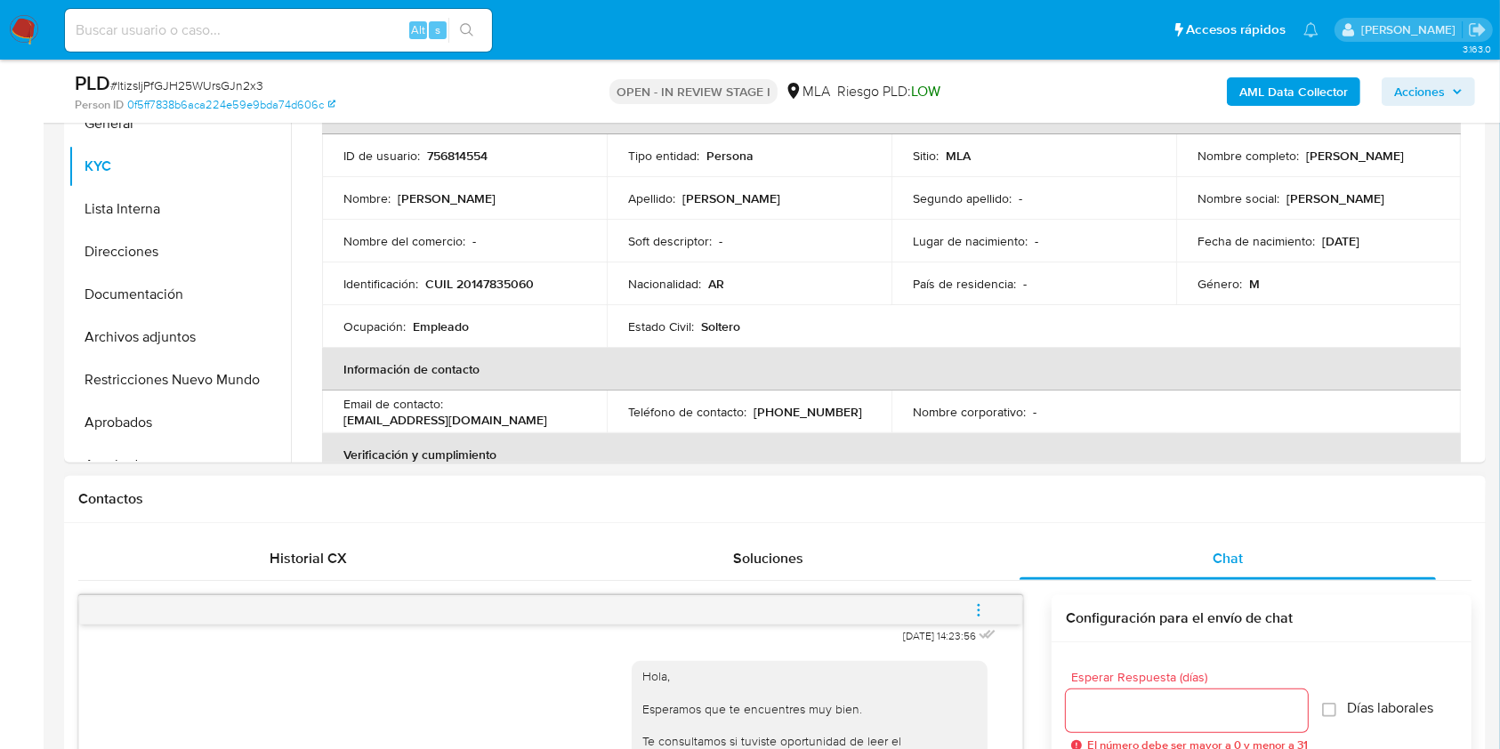
scroll to position [534, 0]
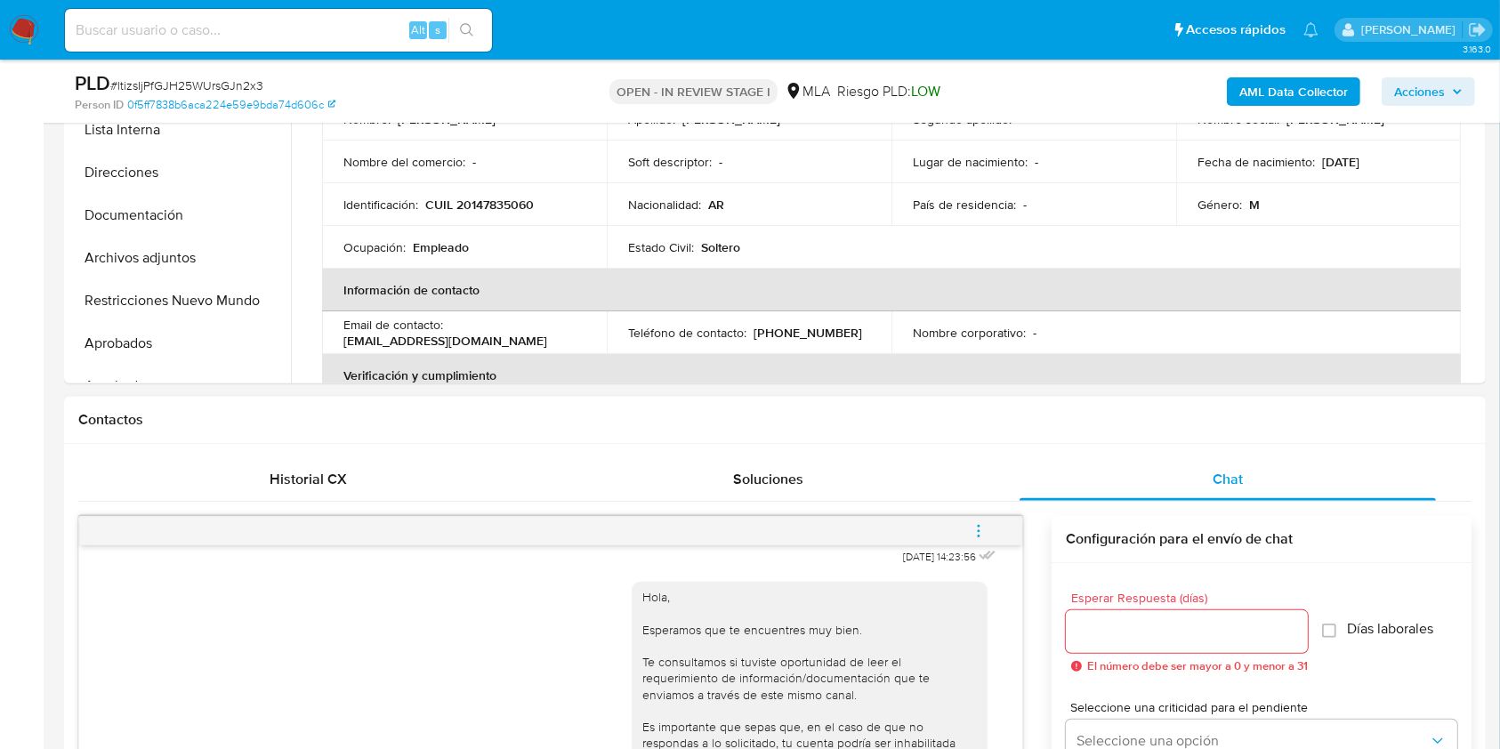
click at [980, 523] on icon "menu-action" at bounding box center [979, 531] width 16 height 16
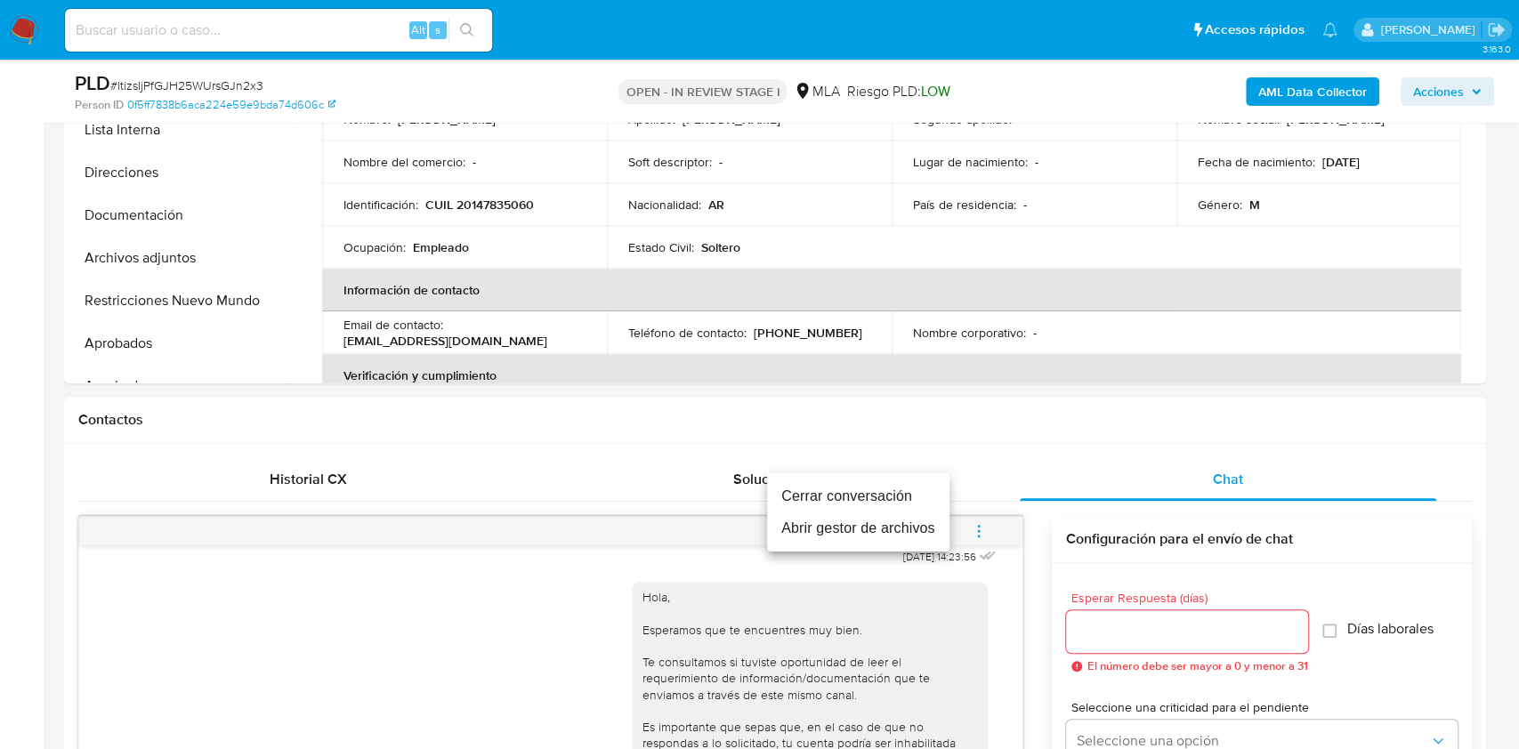
drag, startPoint x: 902, startPoint y: 488, endPoint x: 913, endPoint y: 488, distance: 10.7
click at [904, 489] on li "Cerrar conversación" at bounding box center [858, 496] width 182 height 32
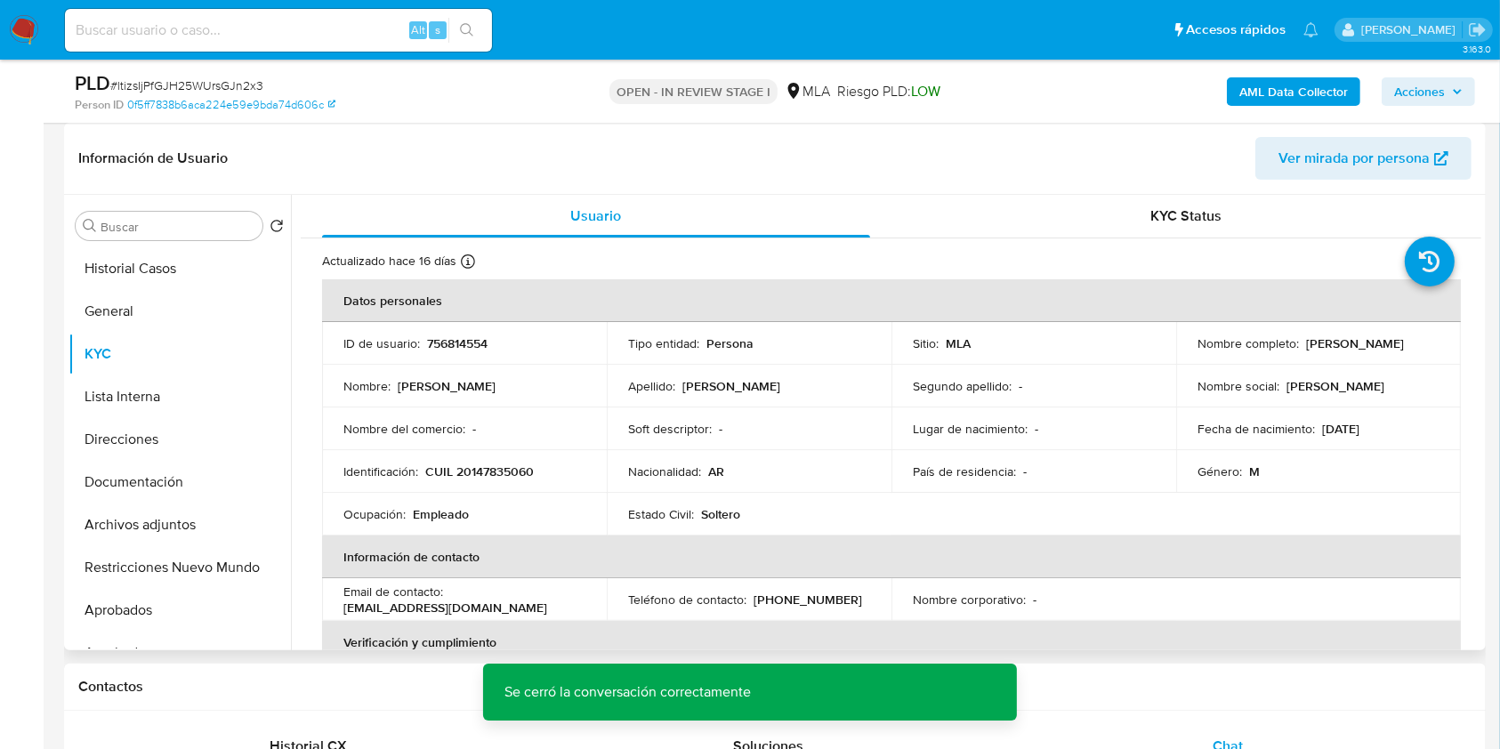
scroll to position [263, 0]
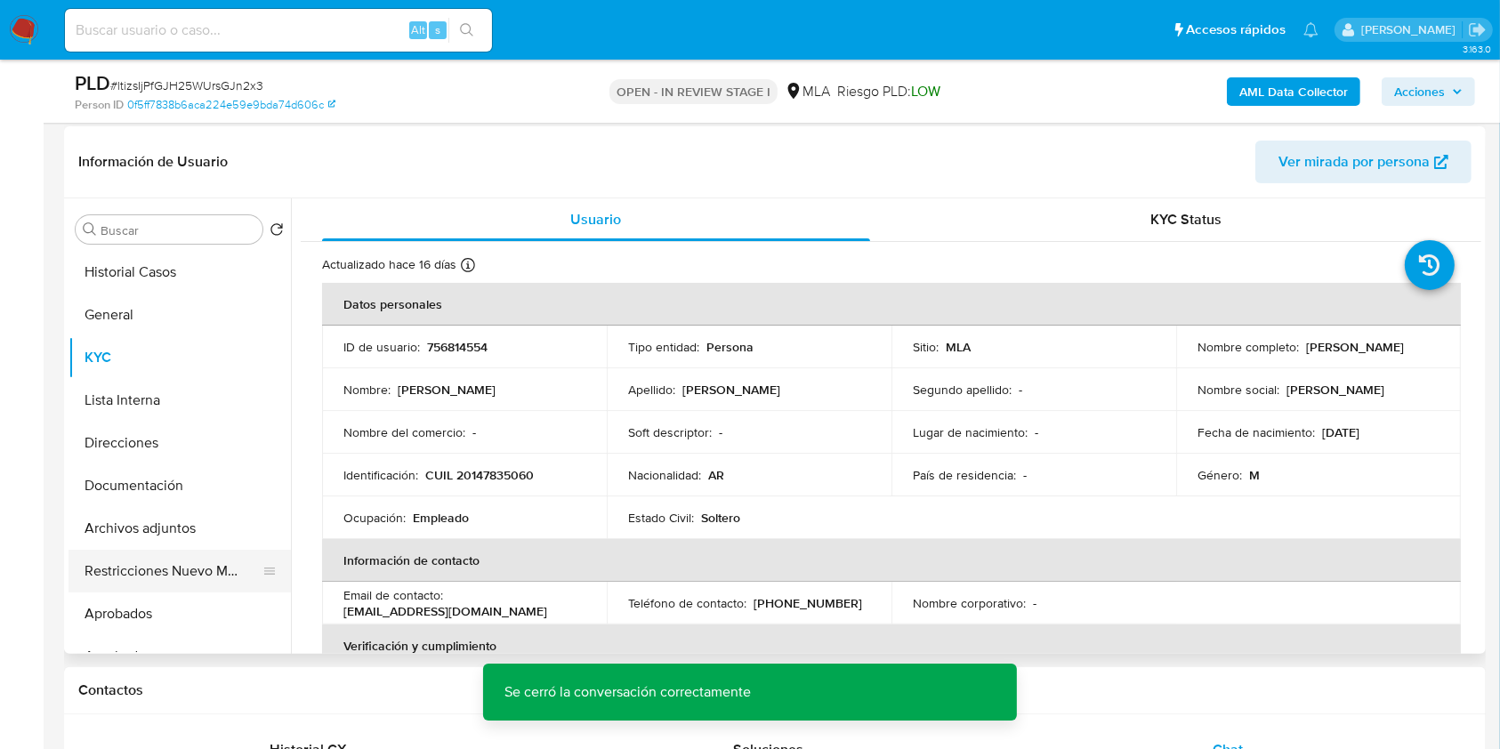
drag, startPoint x: 189, startPoint y: 574, endPoint x: 261, endPoint y: 564, distance: 72.7
click at [191, 574] on button "Restricciones Nuevo Mundo" at bounding box center [173, 571] width 208 height 43
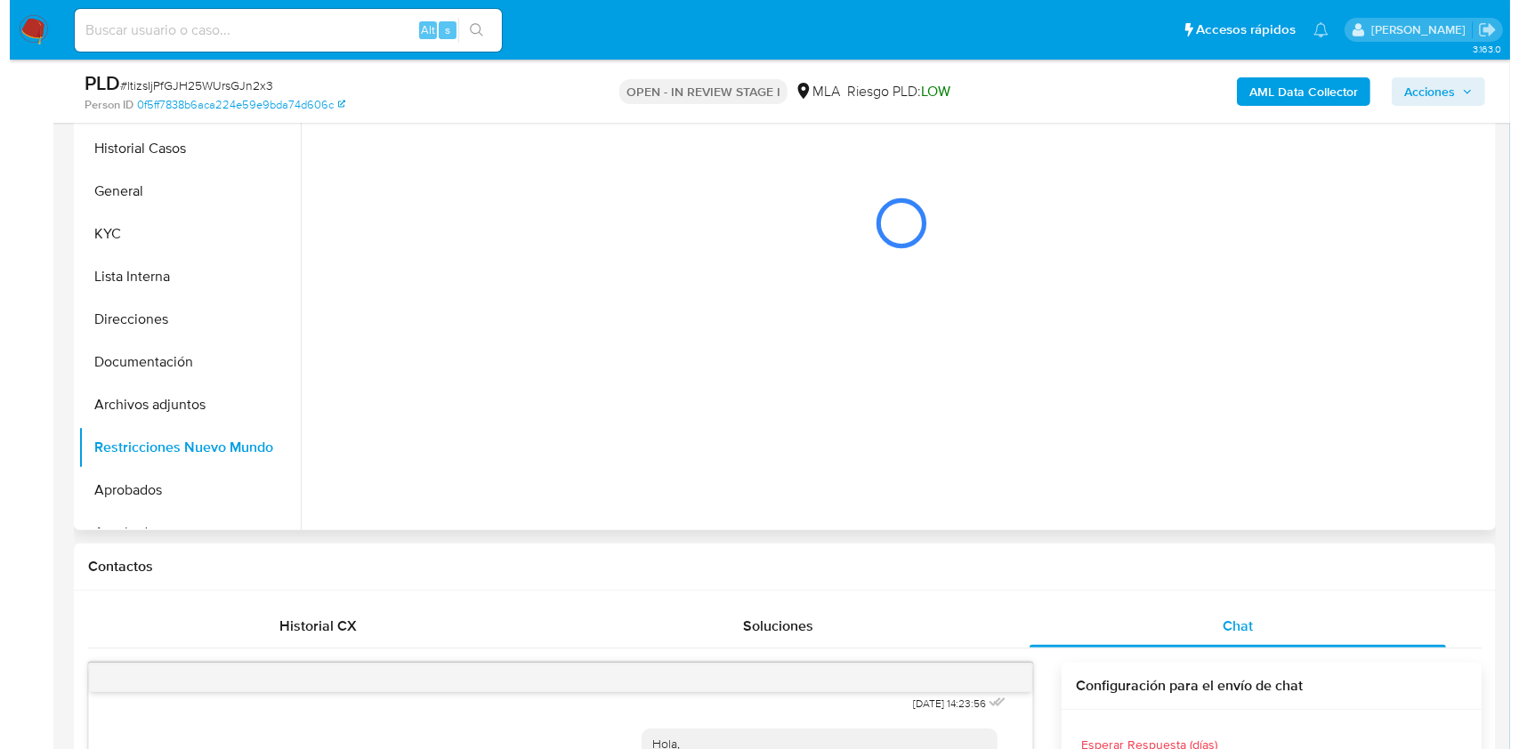
scroll to position [269, 0]
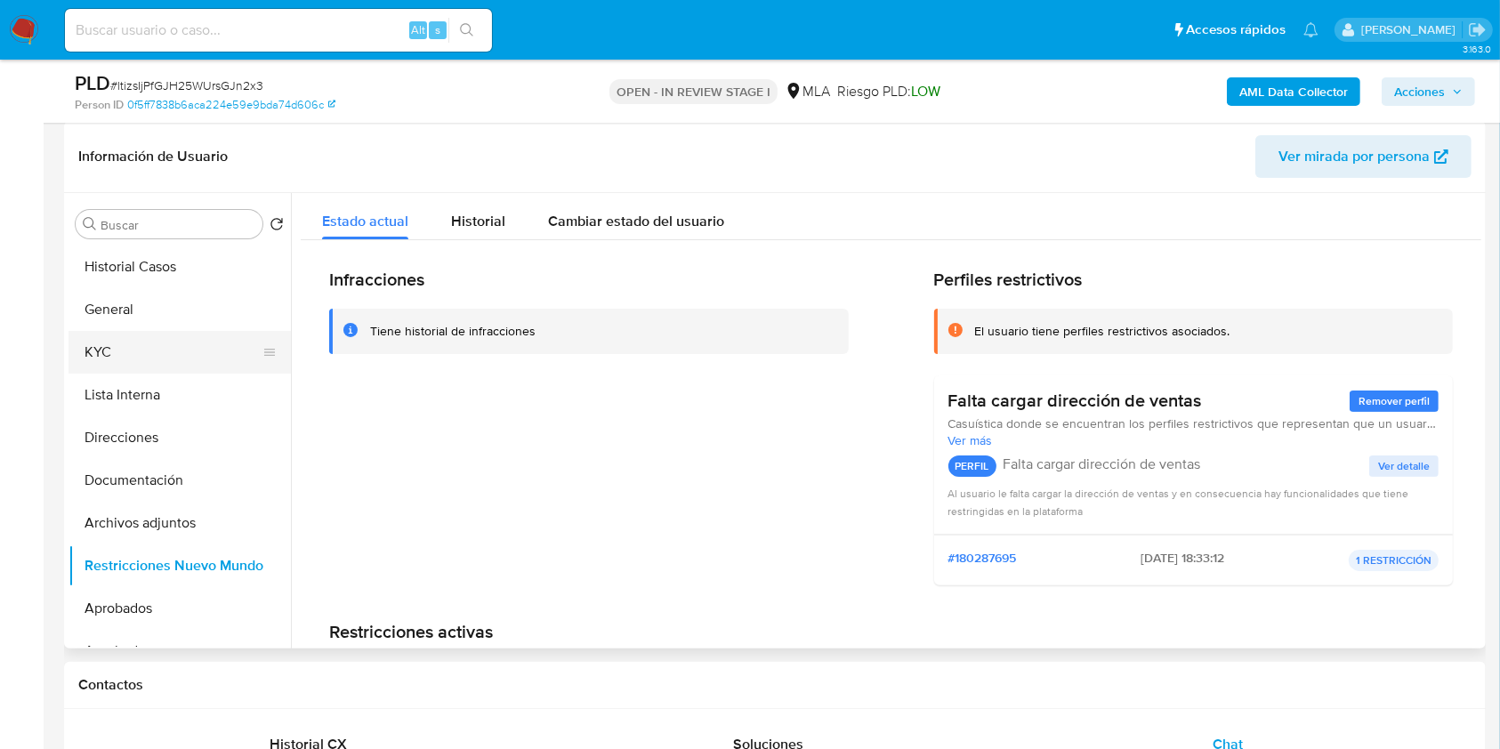
click at [108, 362] on button "KYC" at bounding box center [173, 352] width 208 height 43
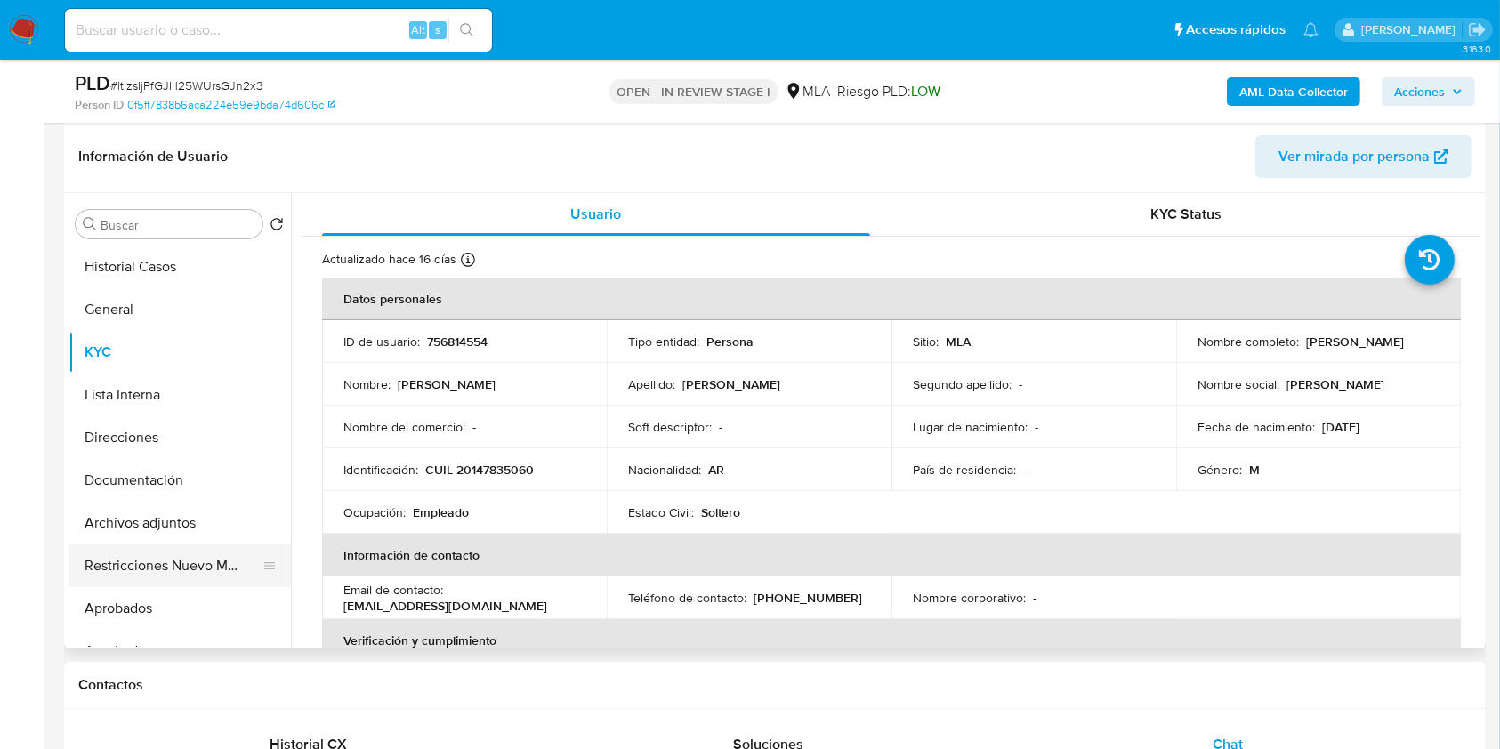
click at [169, 565] on button "Restricciones Nuevo Mundo" at bounding box center [173, 565] width 208 height 43
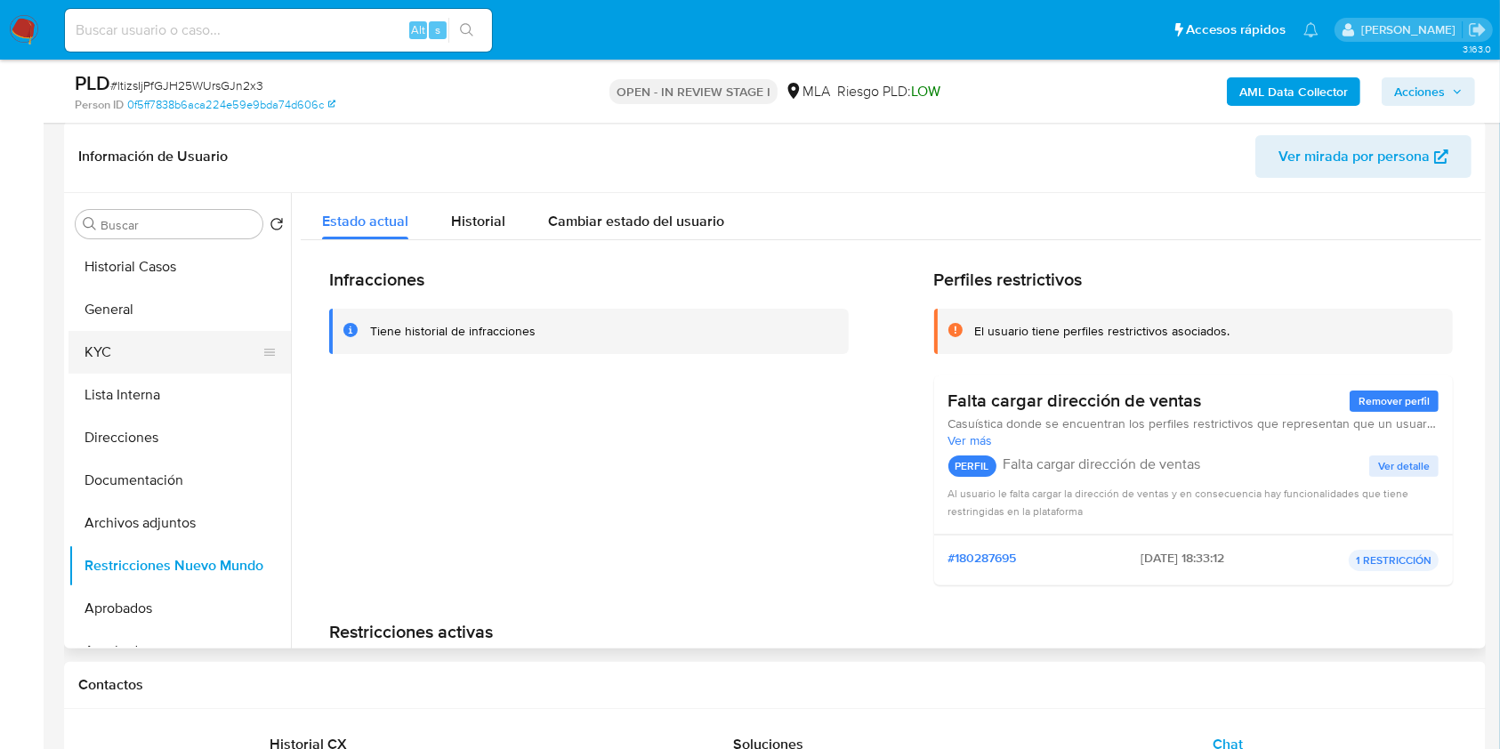
click at [103, 352] on button "KYC" at bounding box center [173, 352] width 208 height 43
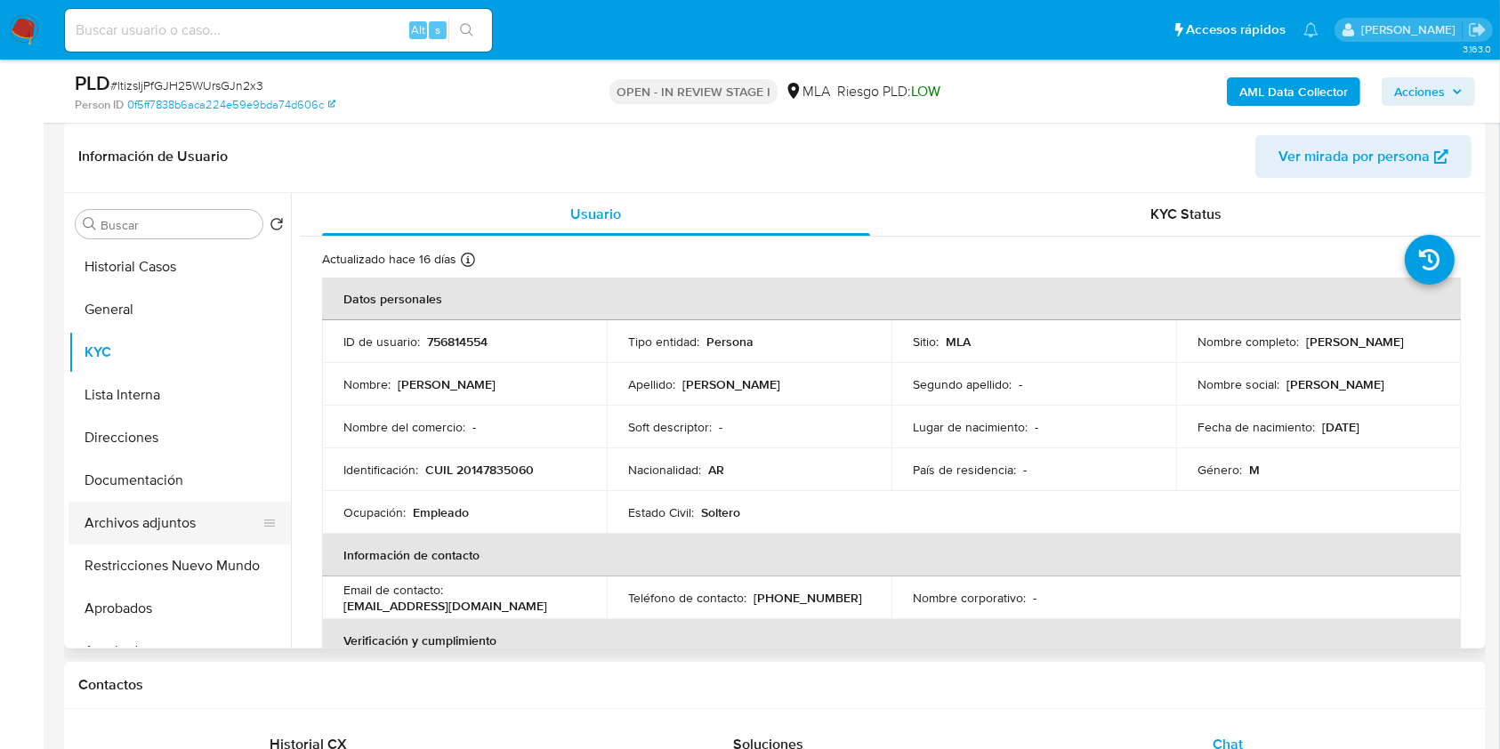
click at [206, 522] on button "Archivos adjuntos" at bounding box center [173, 523] width 208 height 43
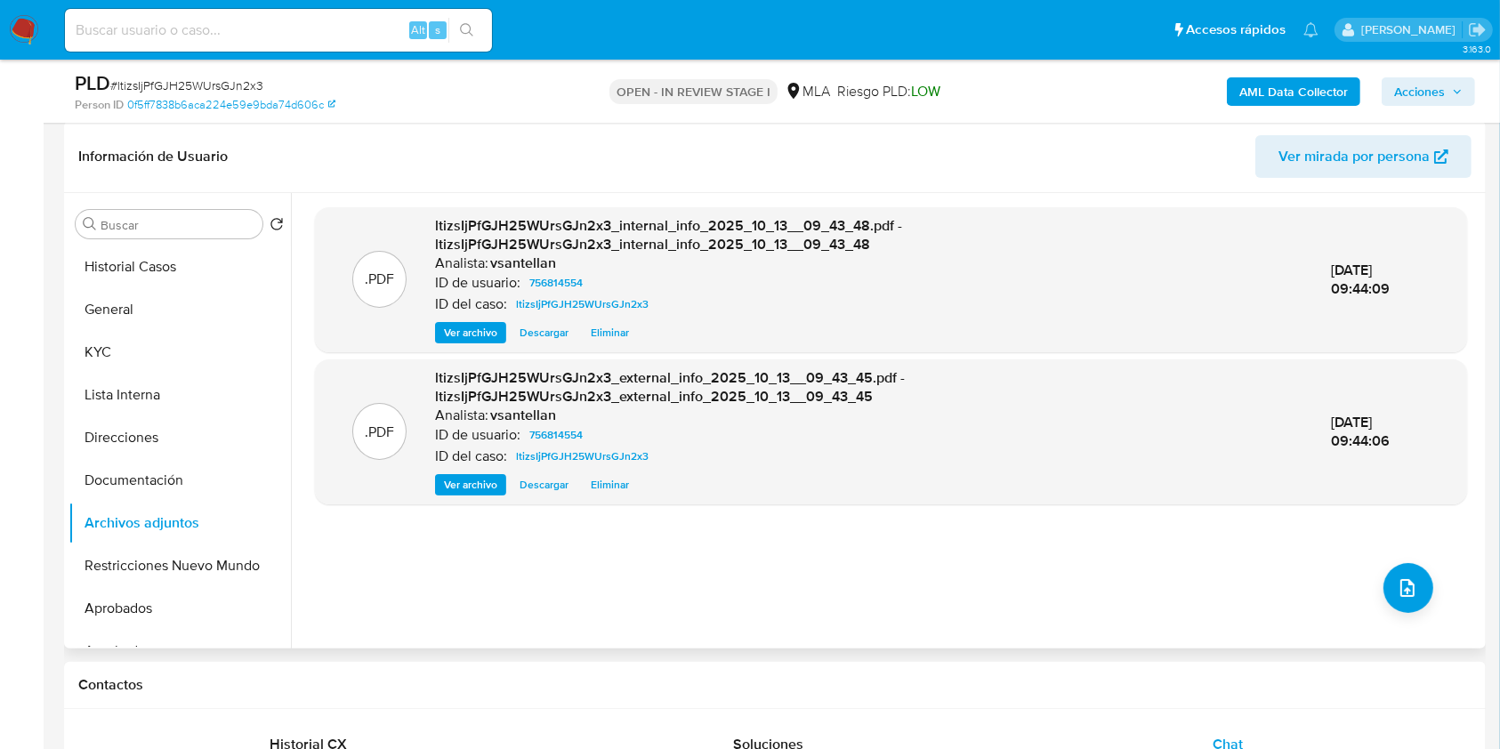
click at [1370, 579] on div ".PDF ltizsIjPfGJH25WUrsGJn2x3_internal_info_2025_10_13__09_43_48.pdf - ltizsIjP…" at bounding box center [891, 420] width 1152 height 427
click at [1400, 587] on icon "upload-file" at bounding box center [1407, 588] width 14 height 18
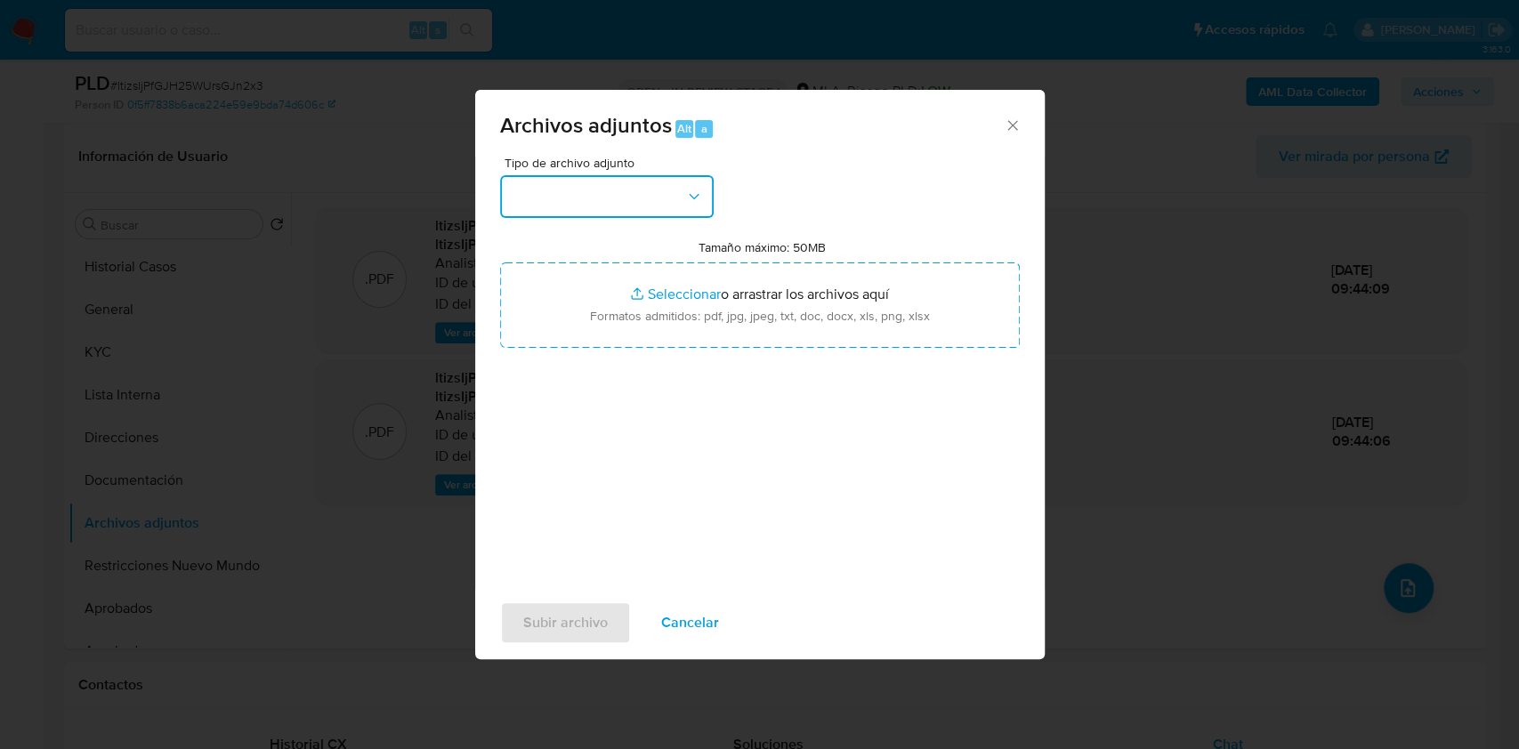
click at [641, 184] on button "button" at bounding box center [607, 196] width 214 height 43
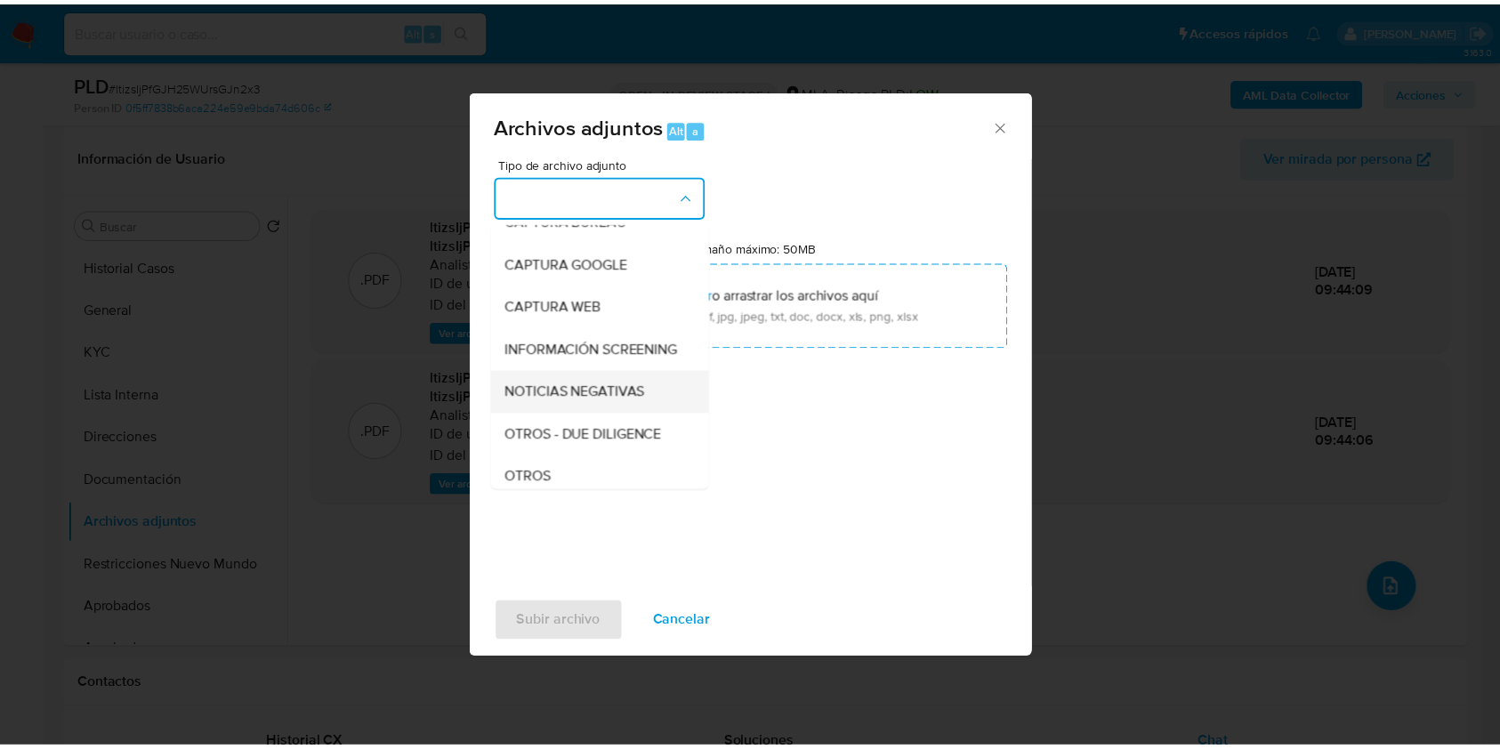
scroll to position [118, 0]
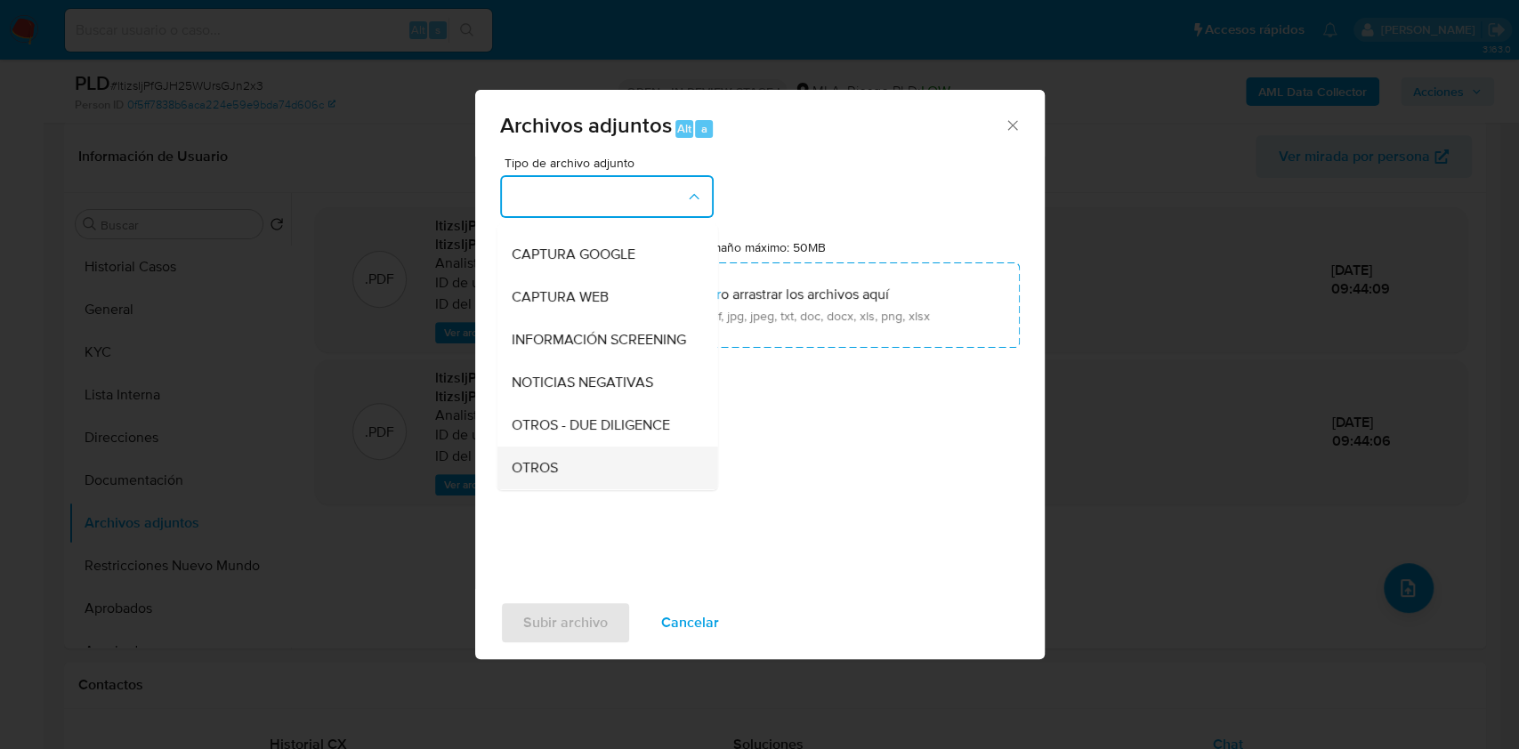
click at [599, 477] on div "OTROS" at bounding box center [601, 468] width 181 height 43
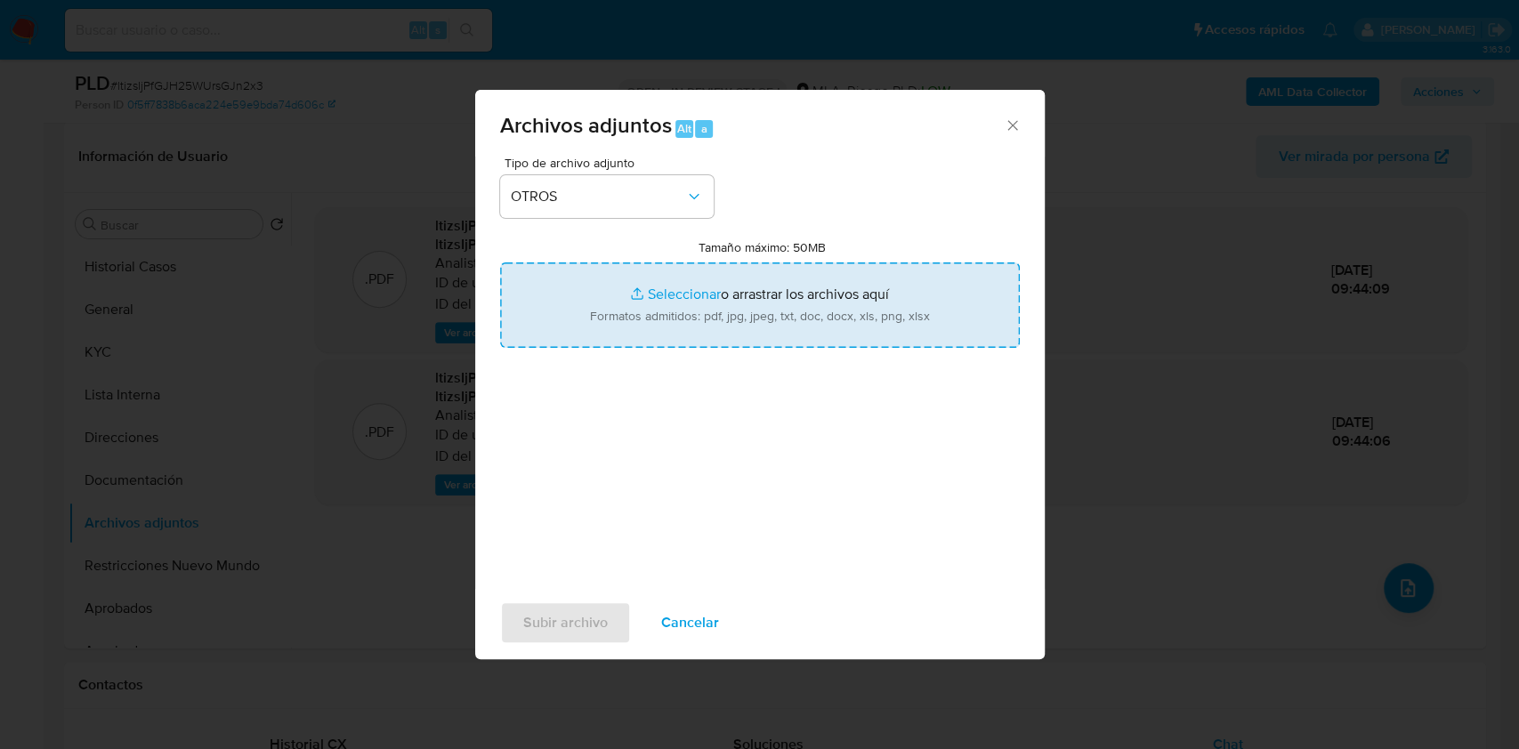
click at [661, 308] on input "Tamaño máximo: 50MB Seleccionar archivos" at bounding box center [760, 304] width 520 height 85
type input "C:\fakepath\Caselog-756814554- NO ROI.docx"
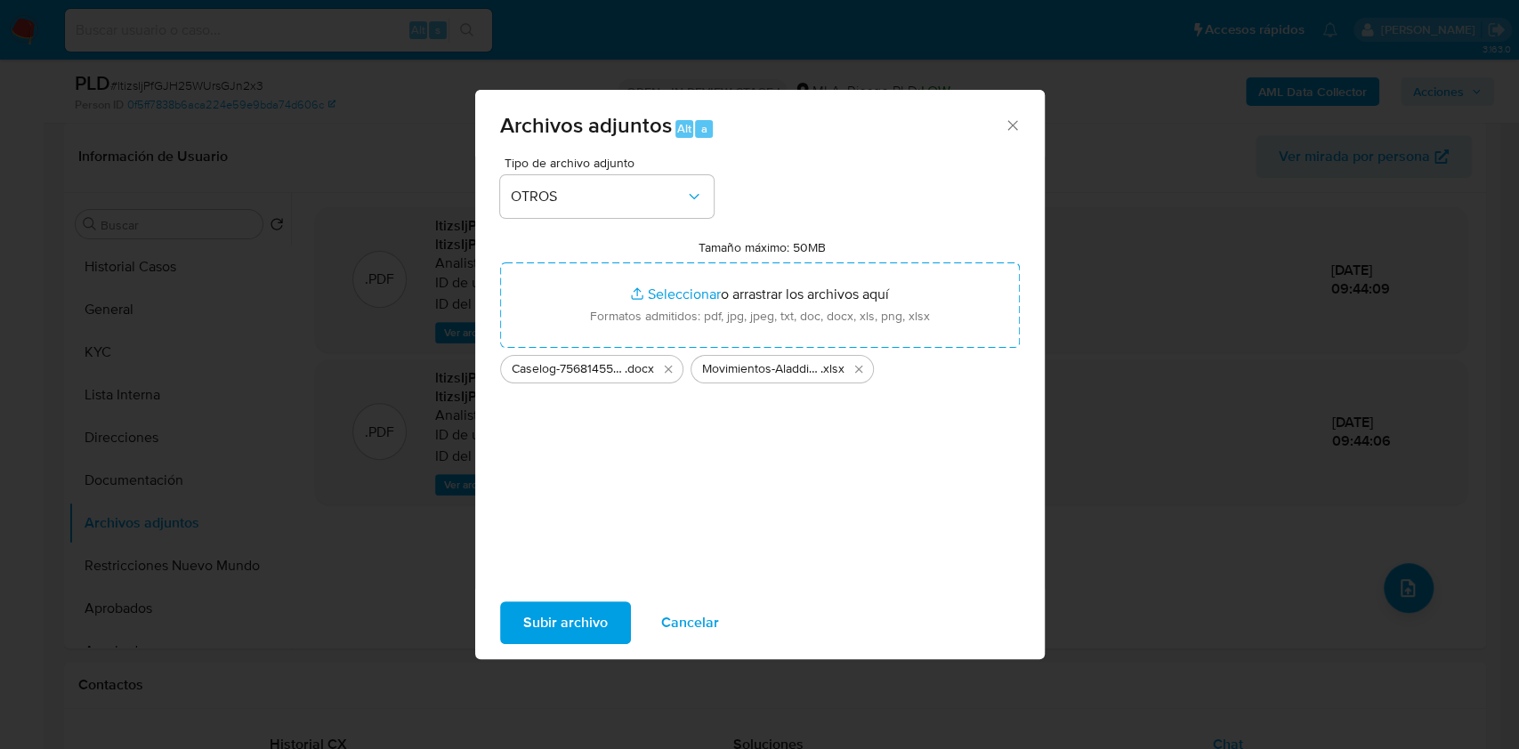
click at [591, 632] on span "Subir archivo" at bounding box center [565, 622] width 85 height 39
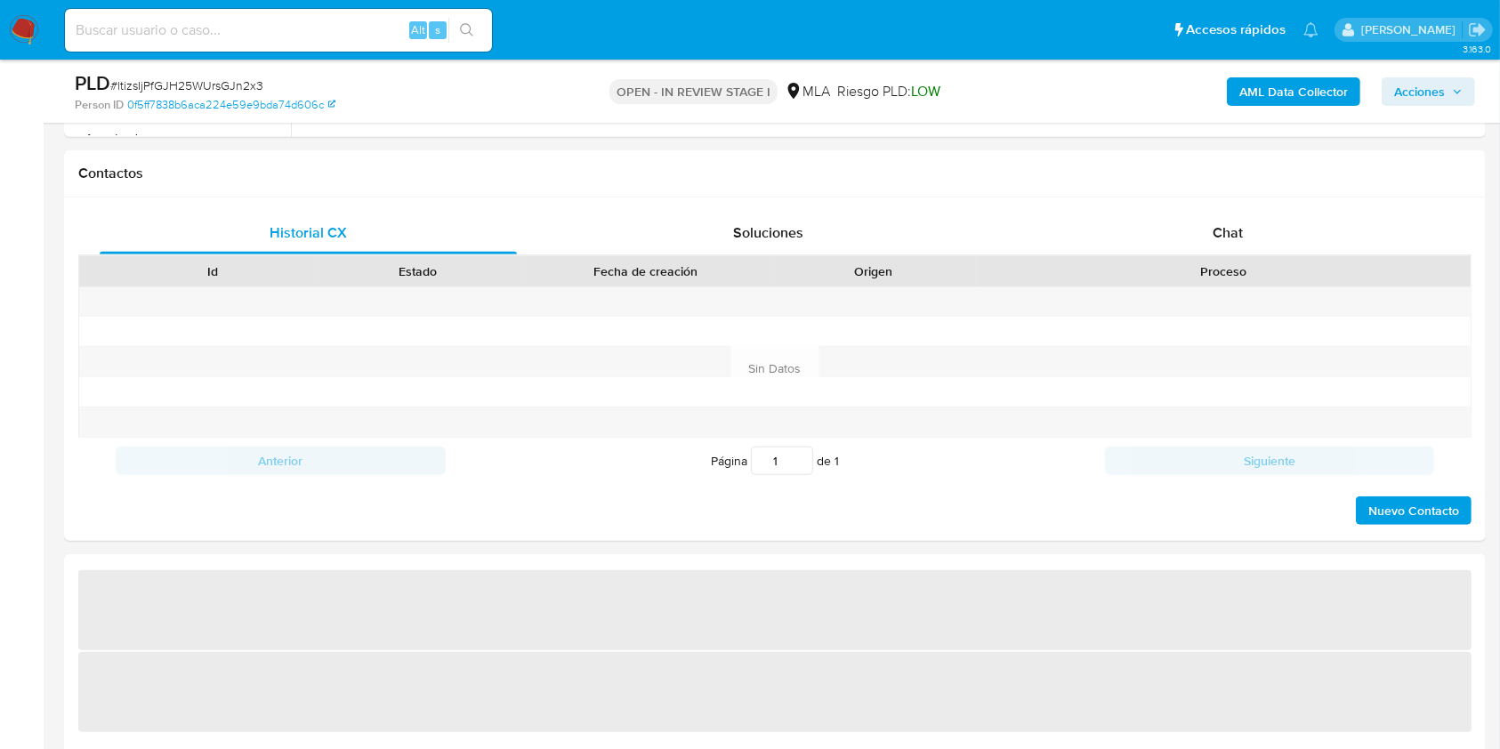
scroll to position [793, 0]
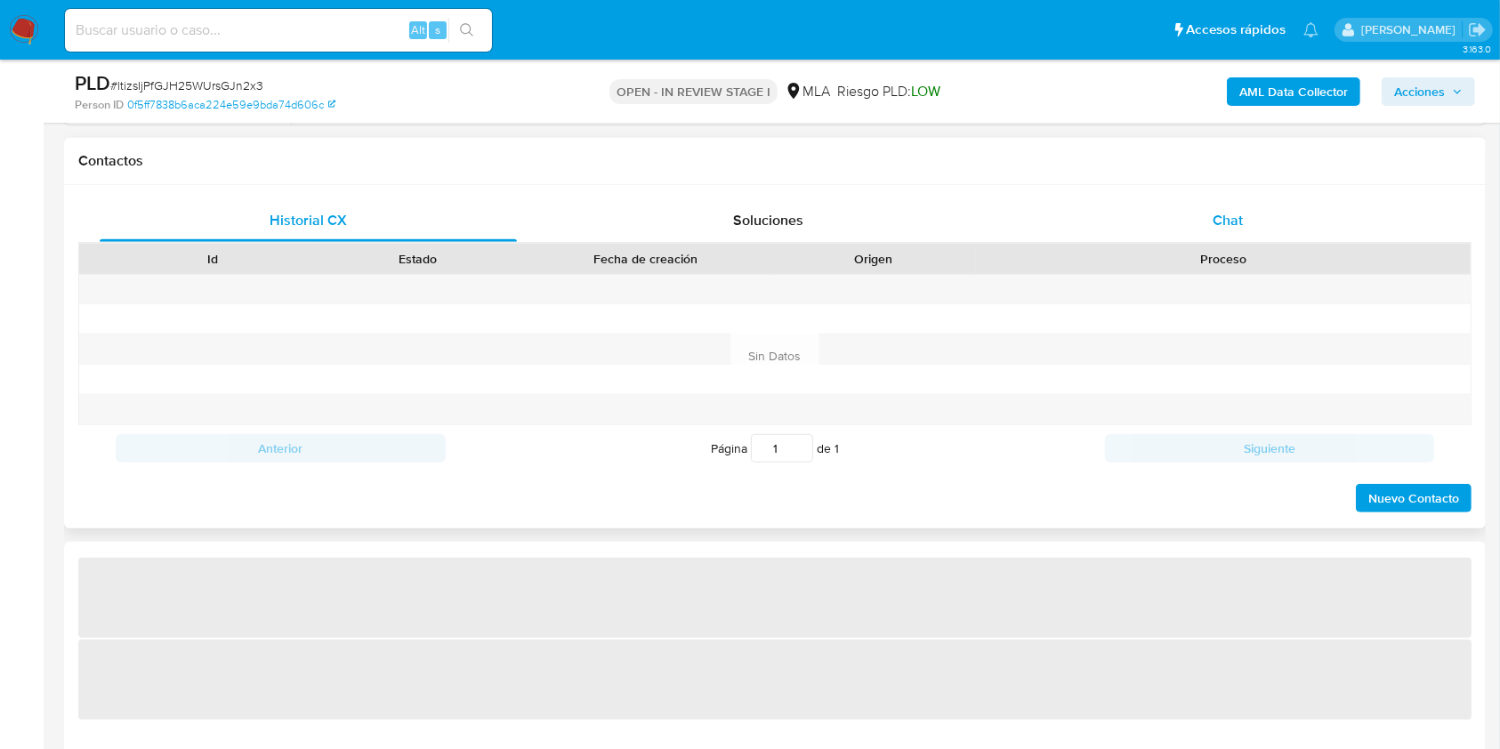
click at [1302, 228] on div "Chat" at bounding box center [1228, 220] width 417 height 43
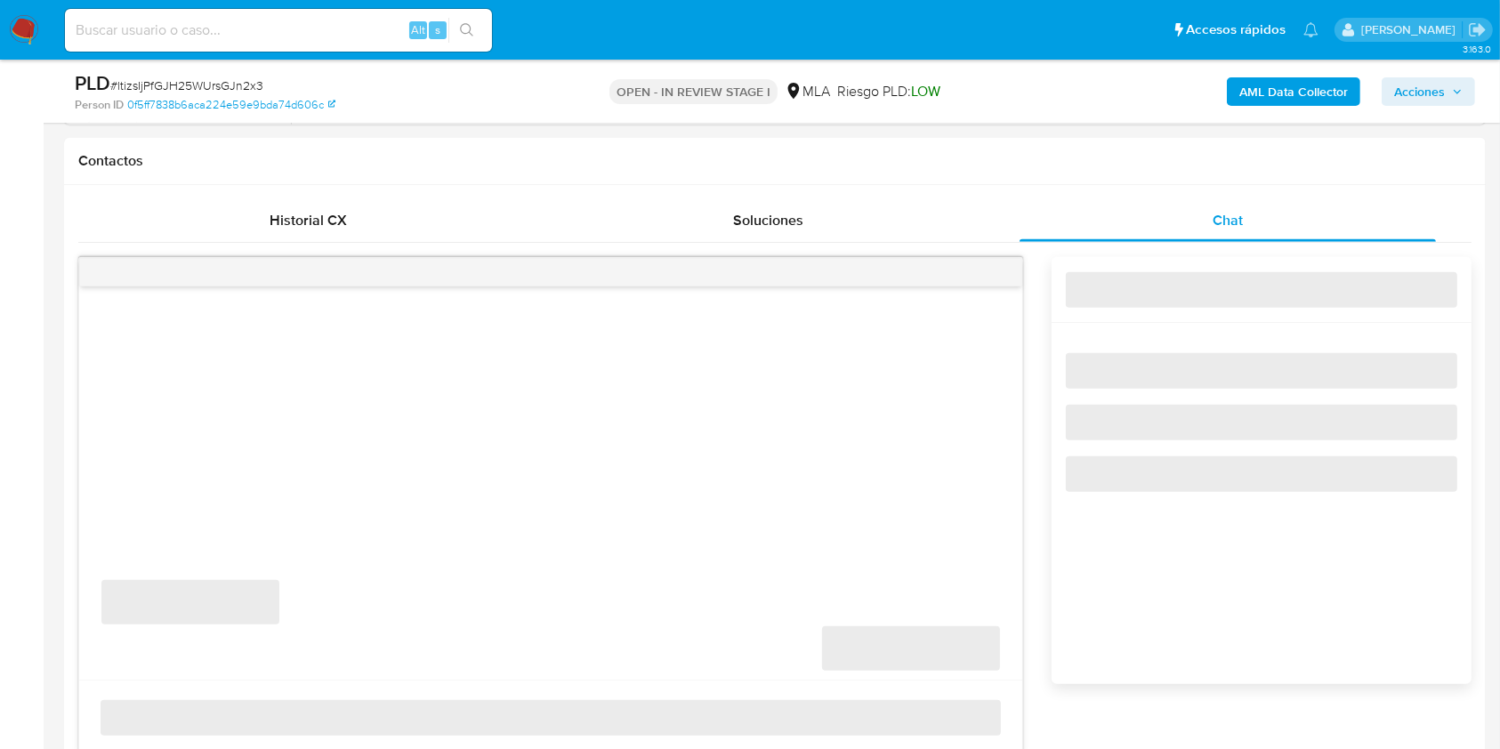
select select "10"
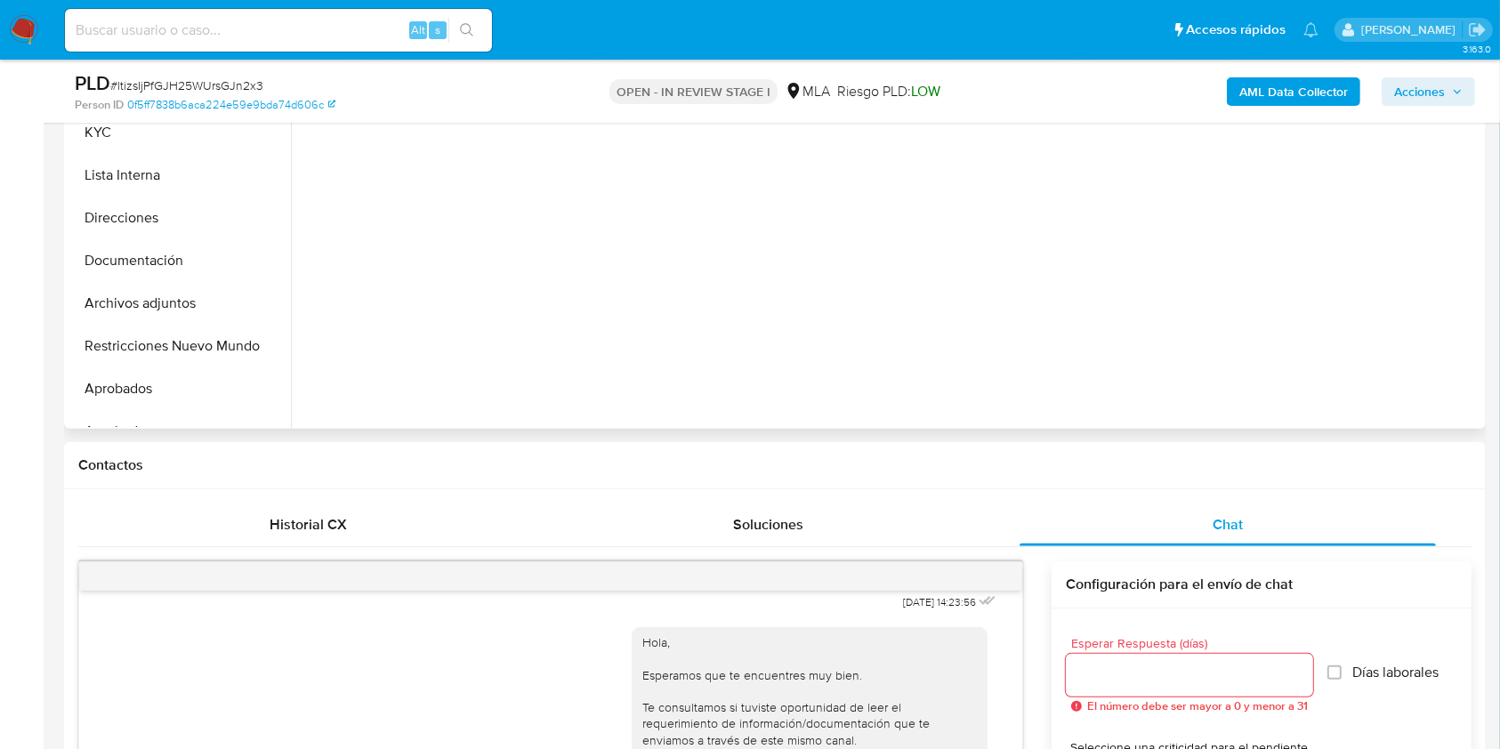
scroll to position [464, 0]
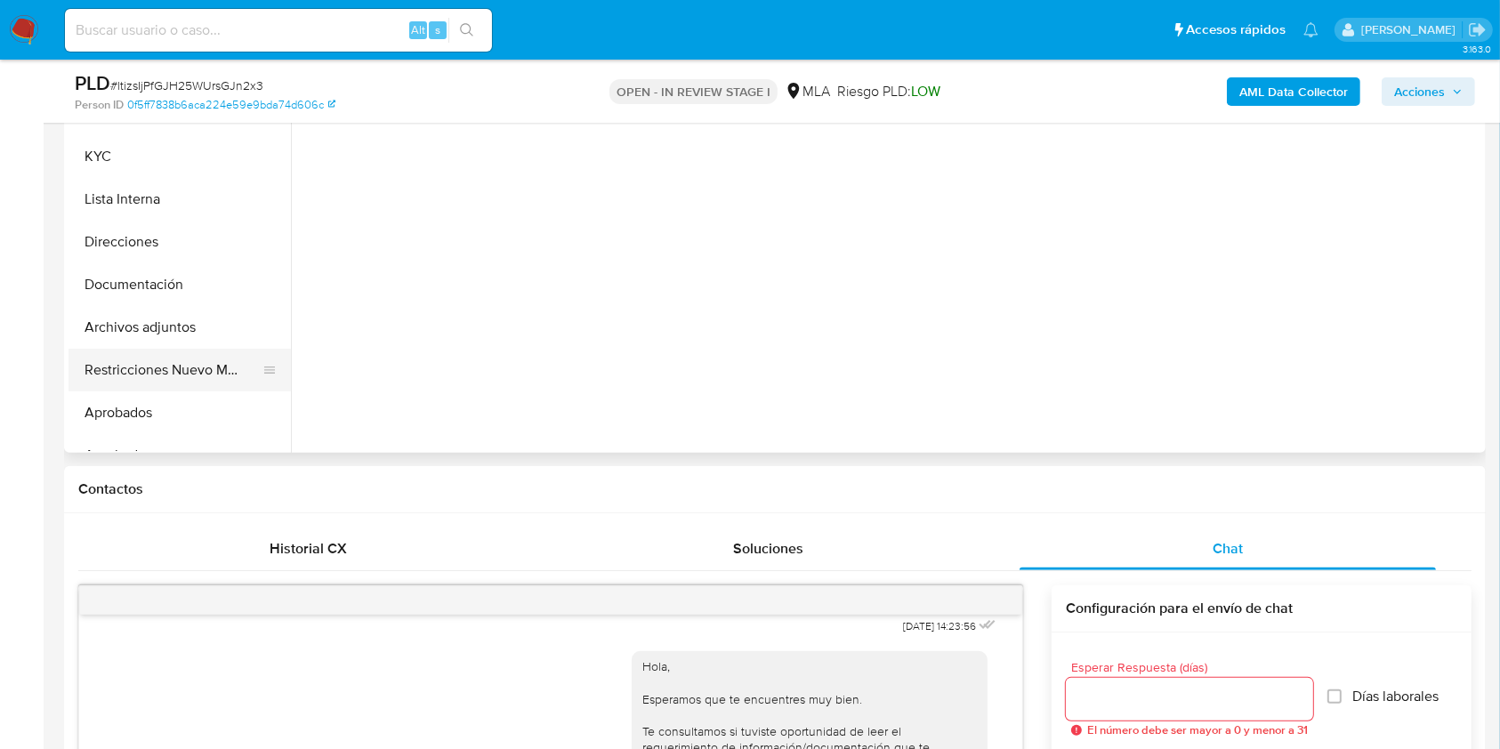
click at [211, 357] on button "Restricciones Nuevo Mundo" at bounding box center [173, 370] width 208 height 43
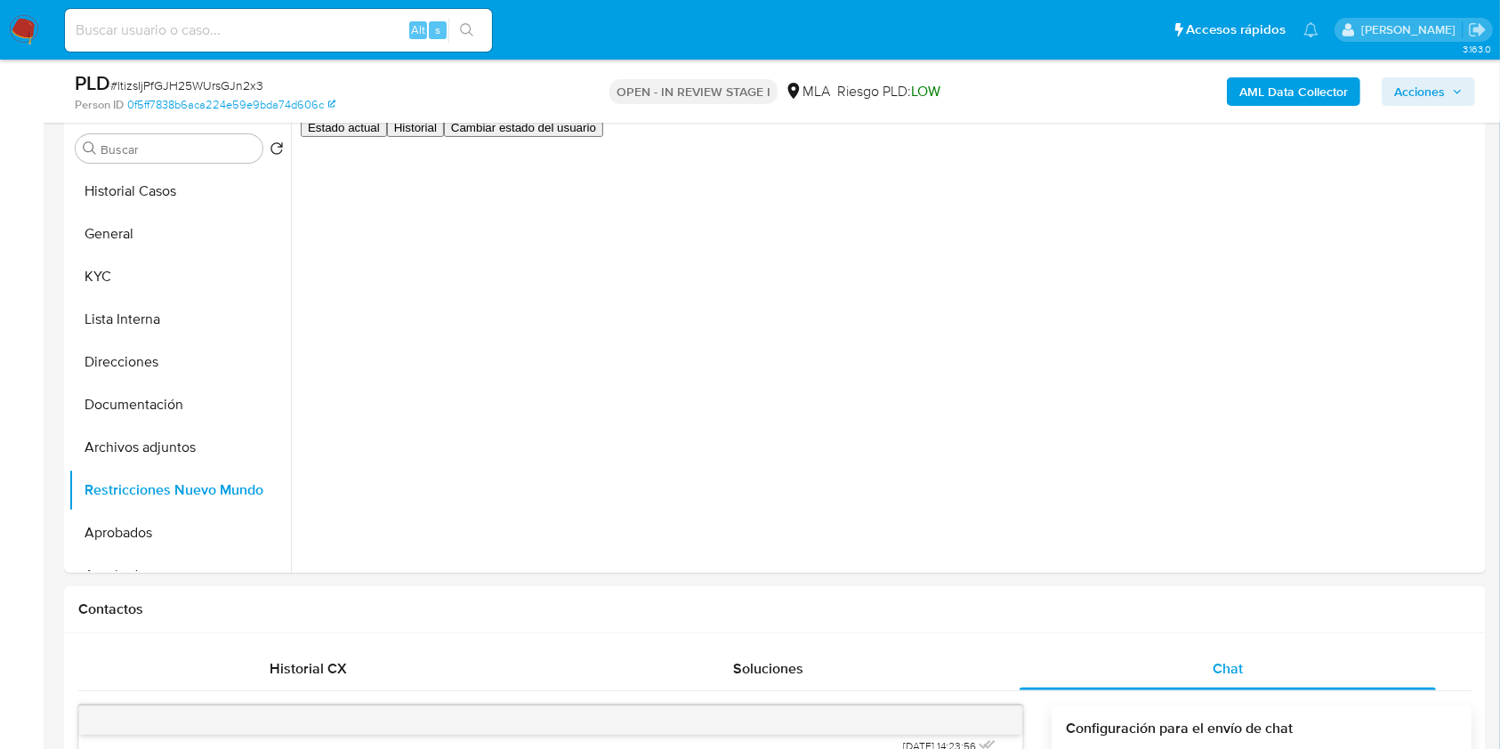
scroll to position [278, 0]
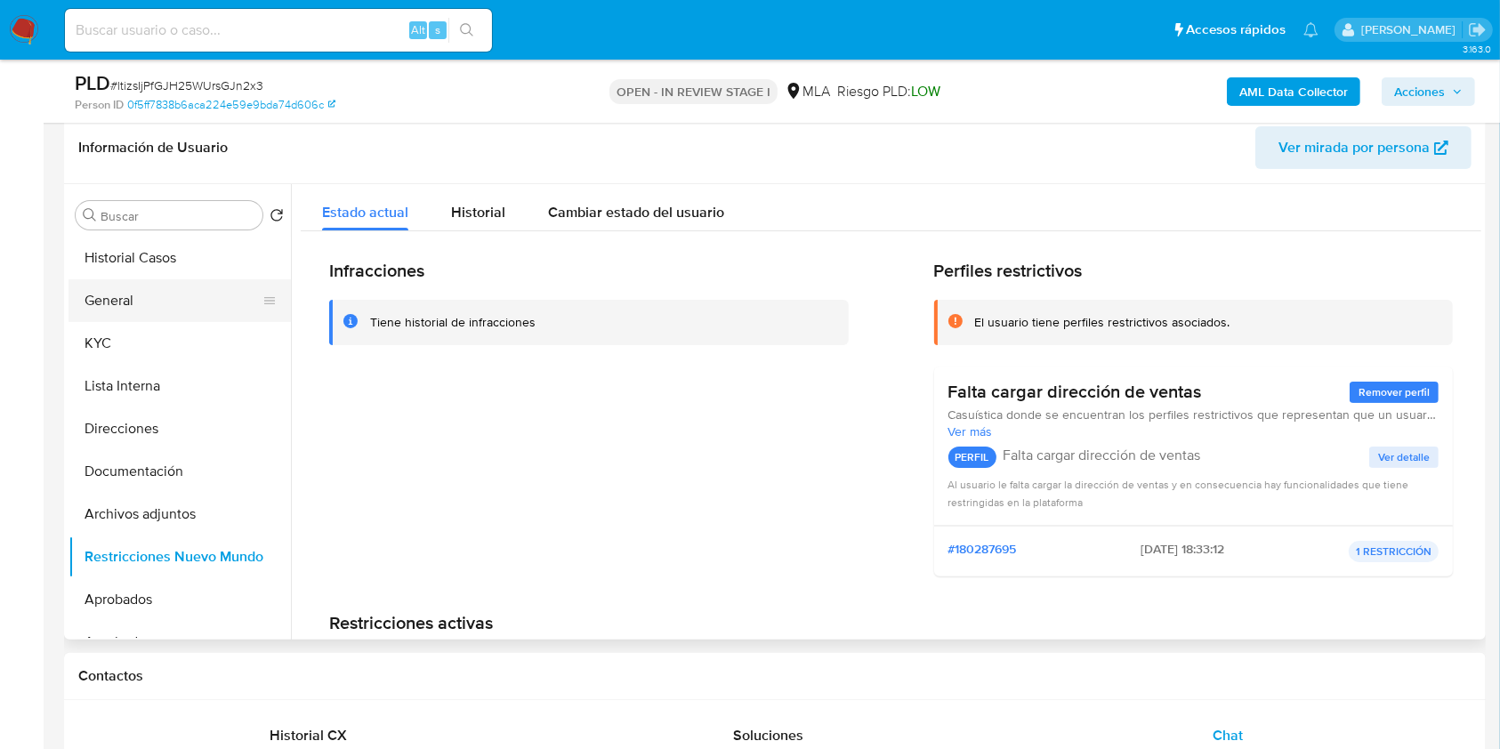
click at [173, 310] on button "General" at bounding box center [173, 300] width 208 height 43
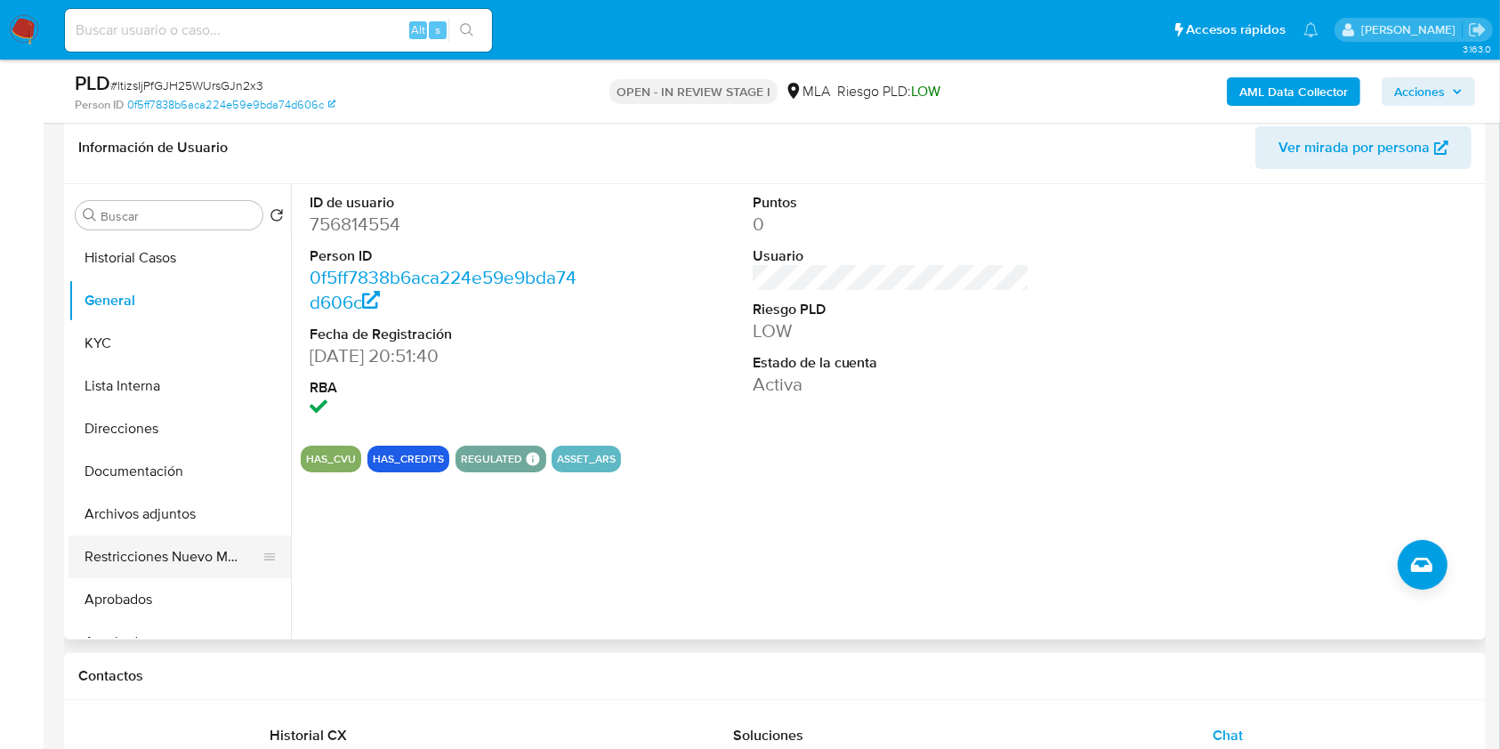
click at [157, 558] on button "Restricciones Nuevo Mundo" at bounding box center [173, 557] width 208 height 43
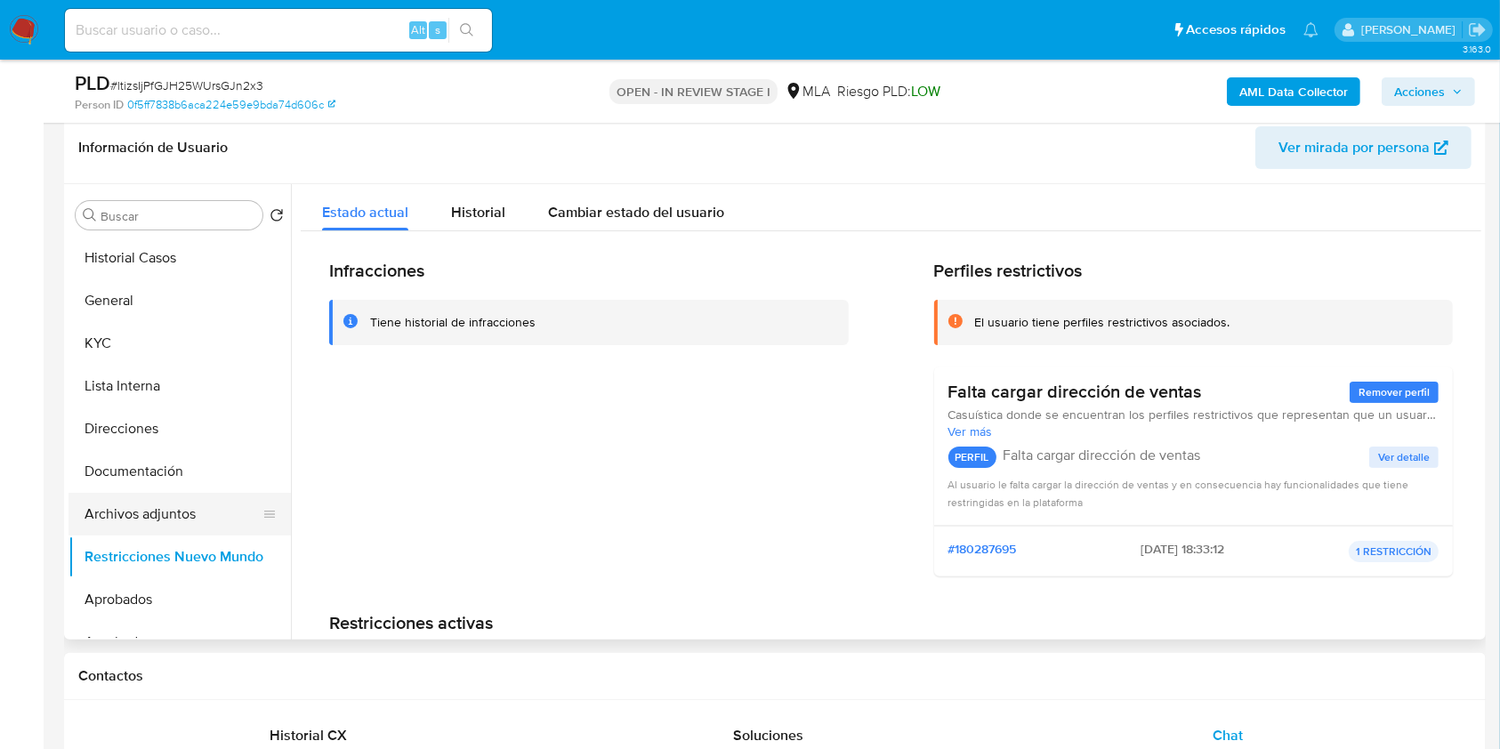
click at [175, 507] on button "Archivos adjuntos" at bounding box center [173, 514] width 208 height 43
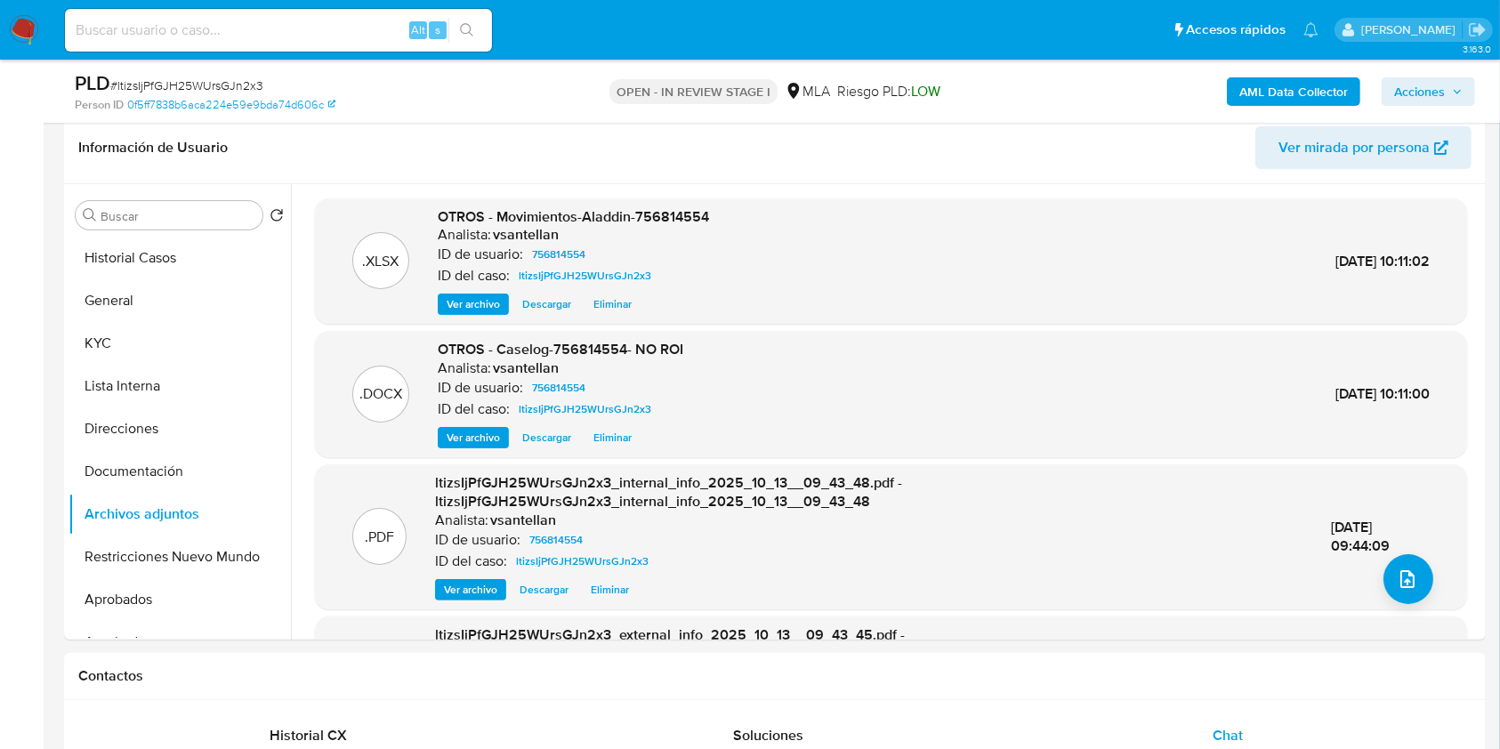
click at [1446, 87] on span "Acciones" at bounding box center [1428, 91] width 69 height 25
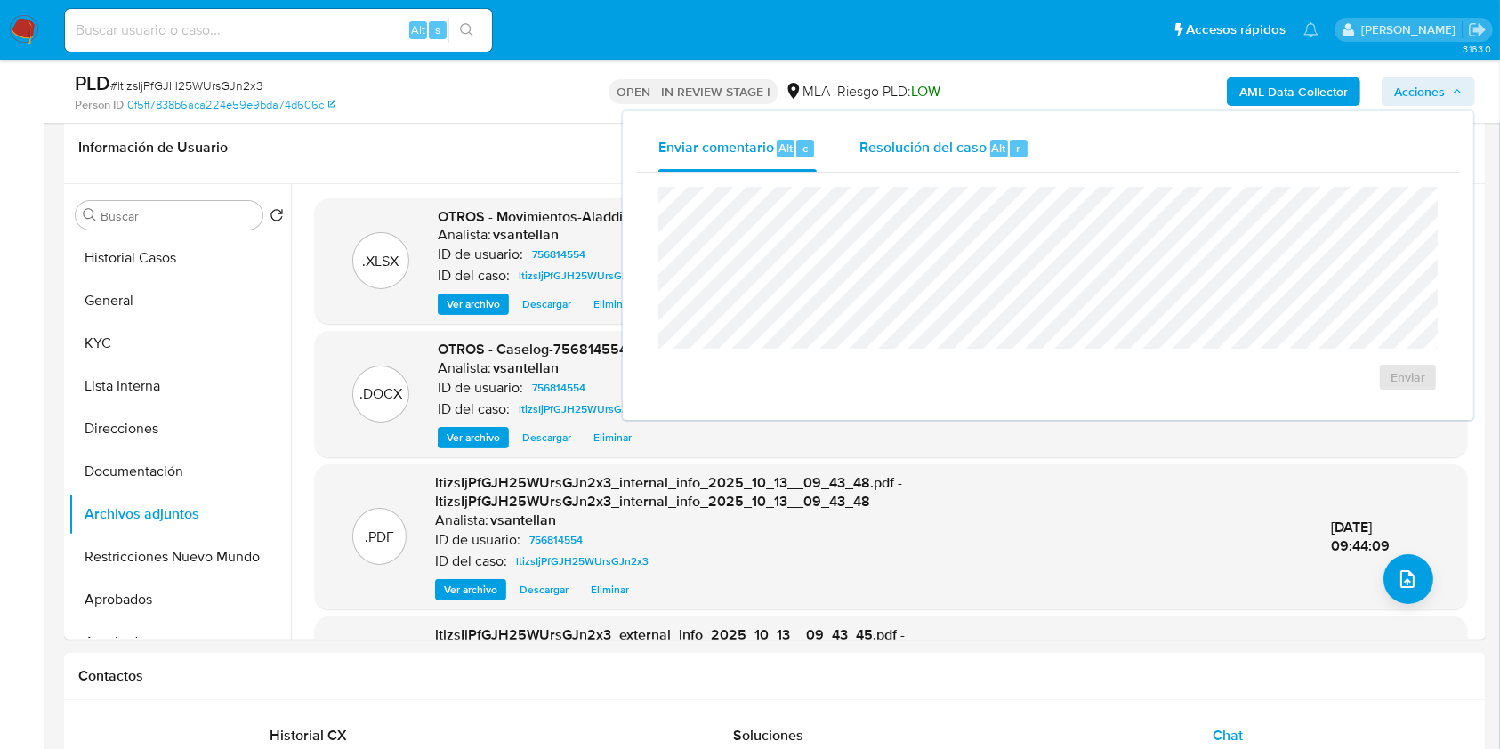
click at [949, 134] on div "Resolución del caso Alt r" at bounding box center [944, 148] width 170 height 46
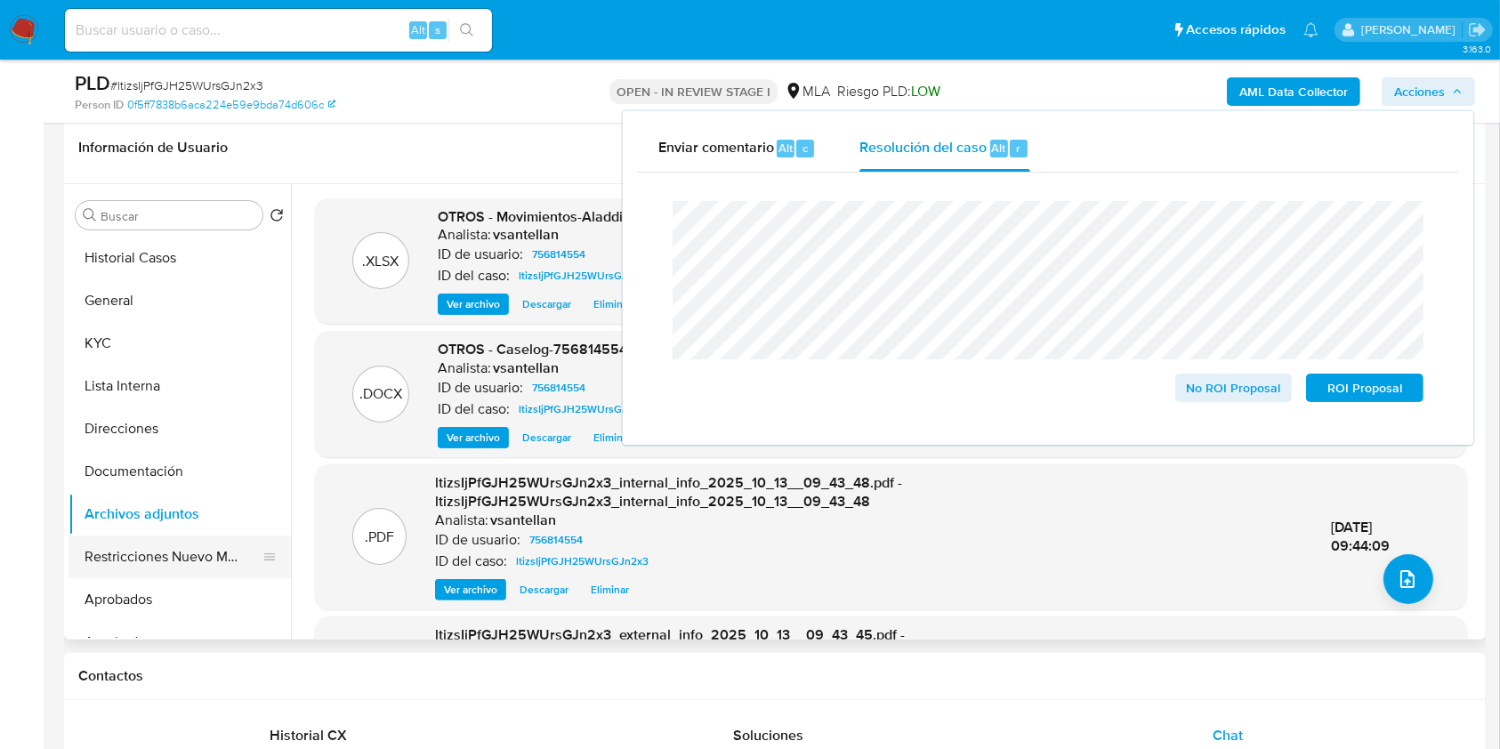
click at [153, 552] on button "Restricciones Nuevo Mundo" at bounding box center [173, 557] width 208 height 43
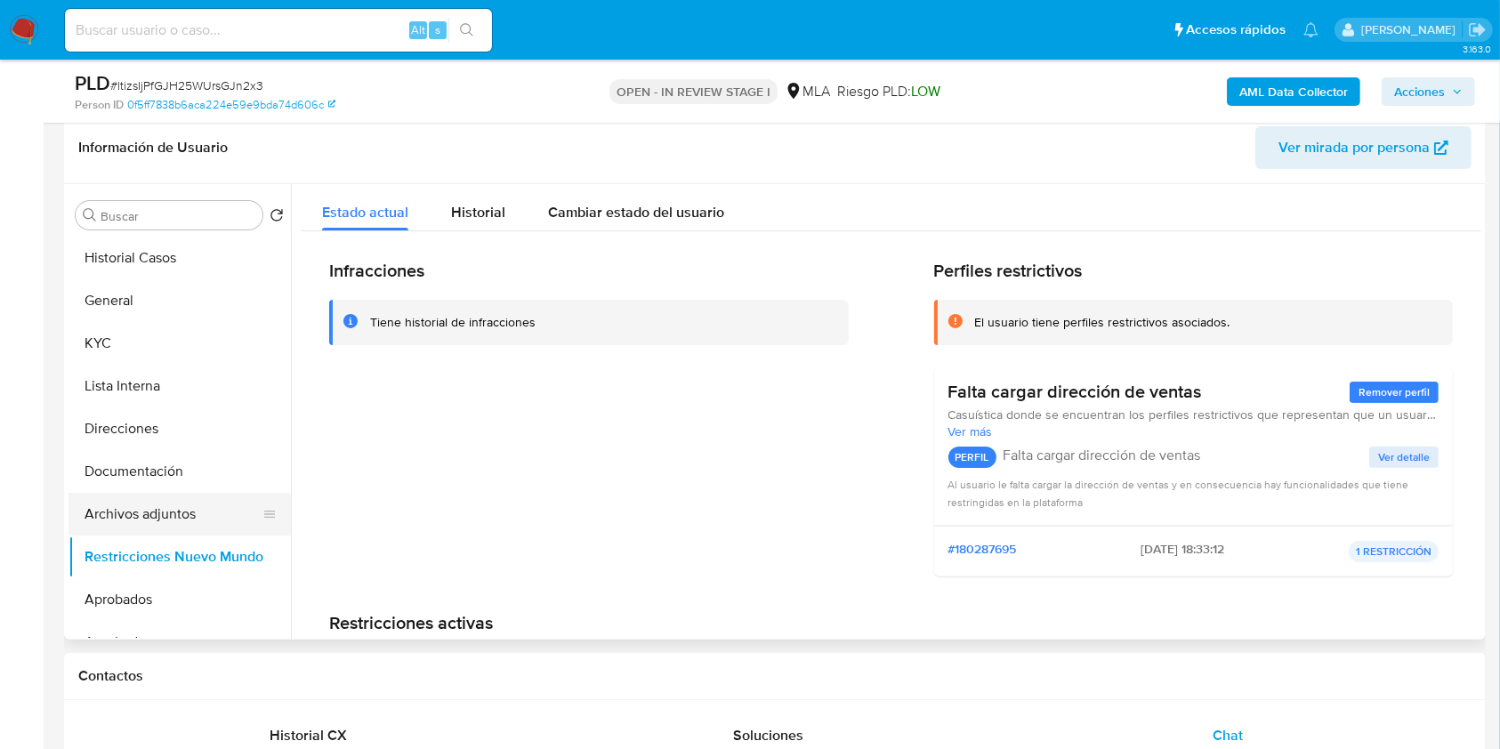
click at [169, 512] on button "Archivos adjuntos" at bounding box center [173, 514] width 208 height 43
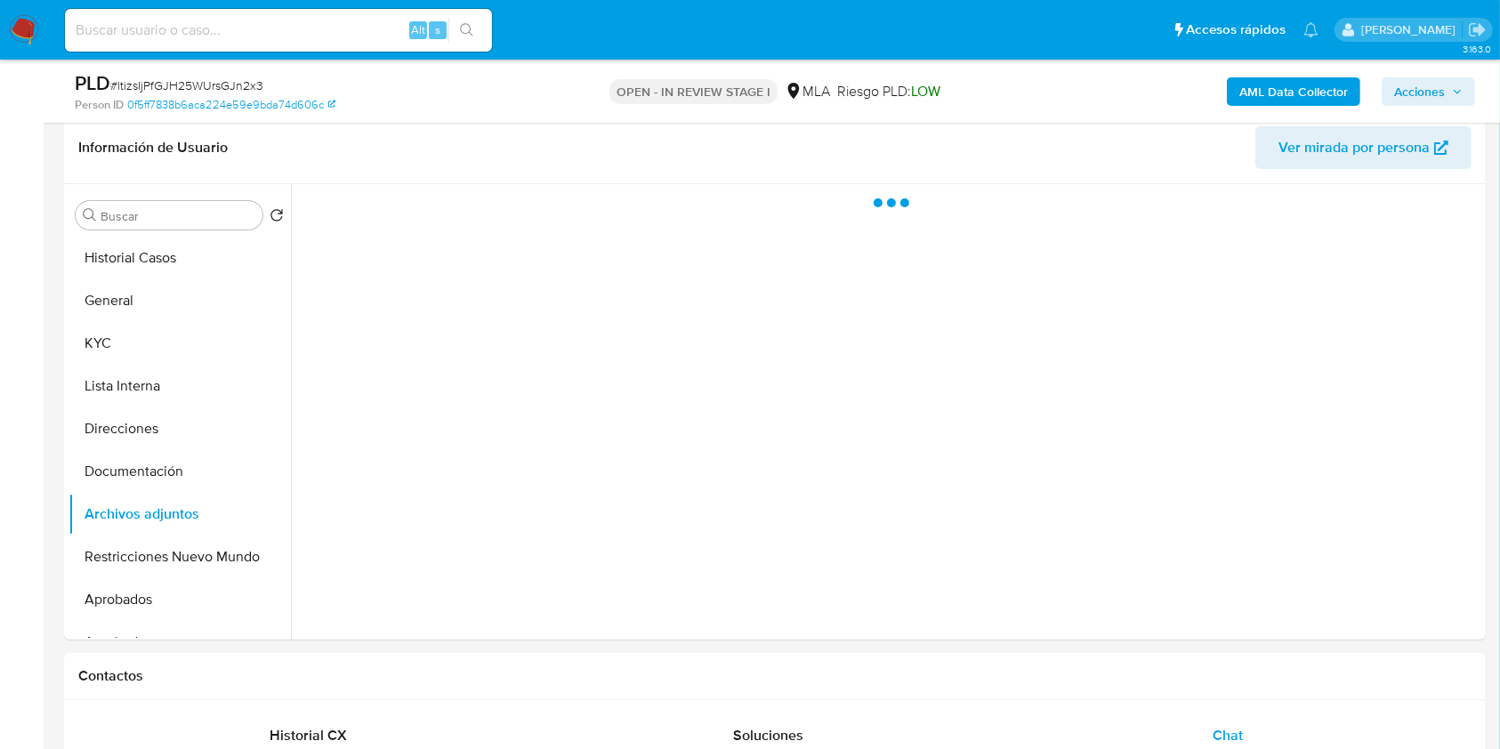
click at [1456, 96] on span "Acciones" at bounding box center [1428, 91] width 69 height 25
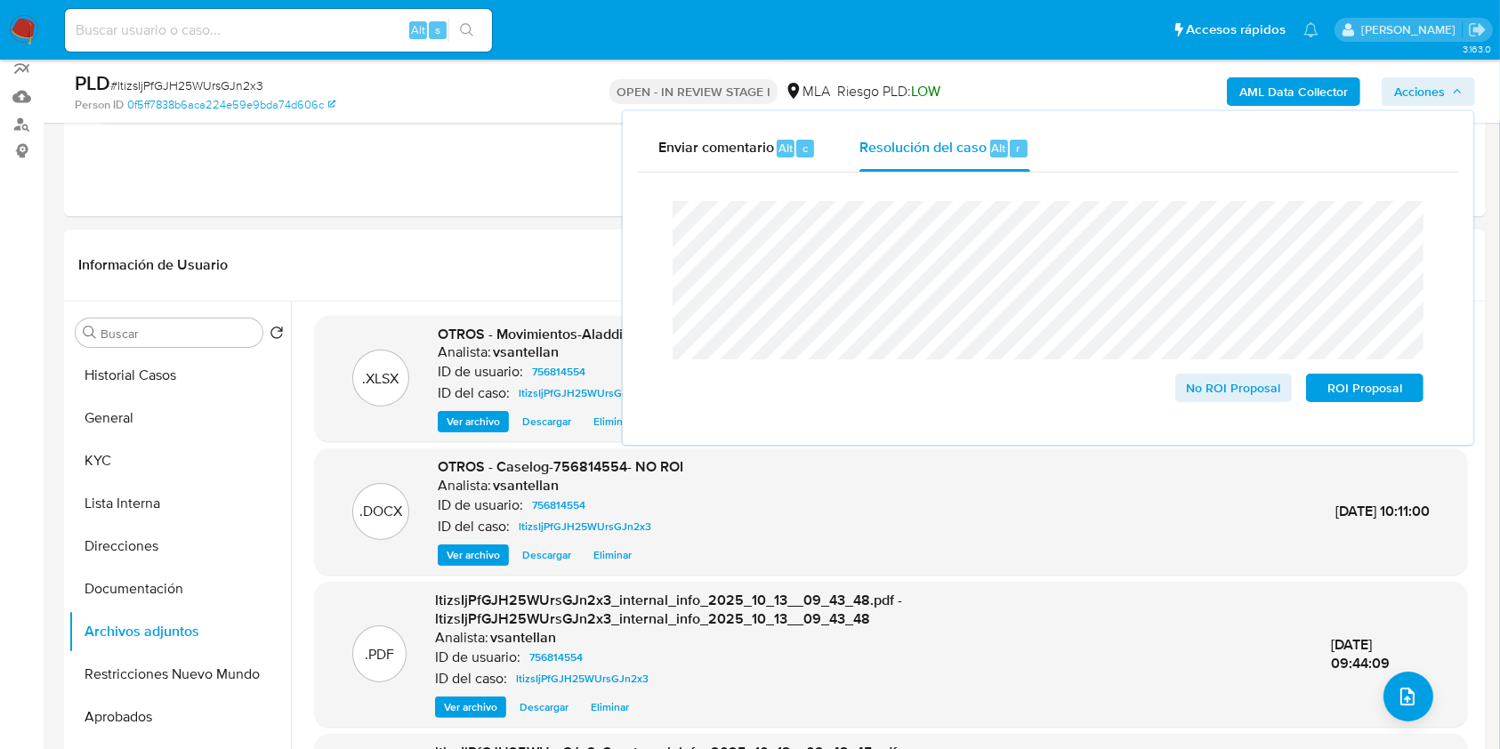
scroll to position [157, 0]
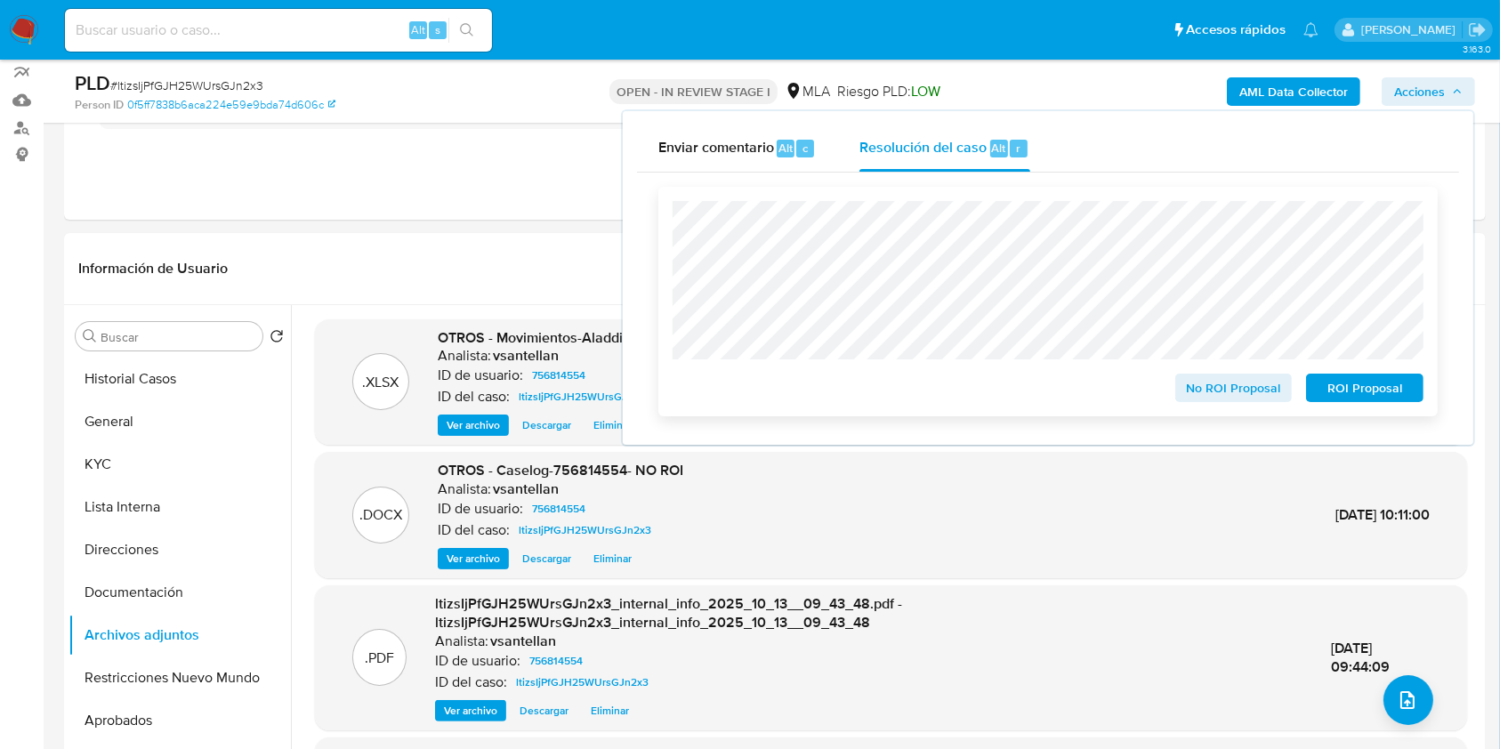
click at [1217, 381] on span "No ROI Proposal" at bounding box center [1234, 387] width 93 height 25
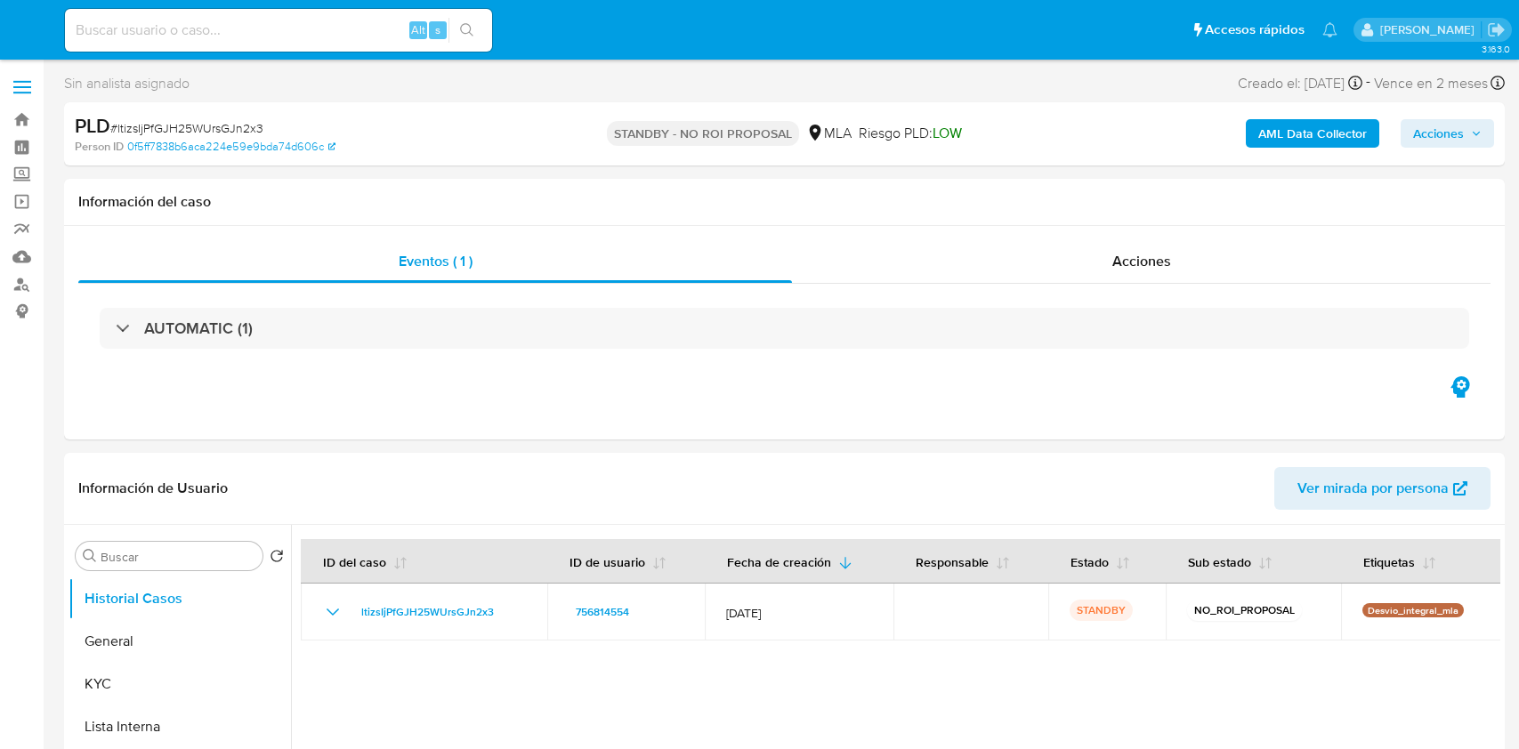
select select "10"
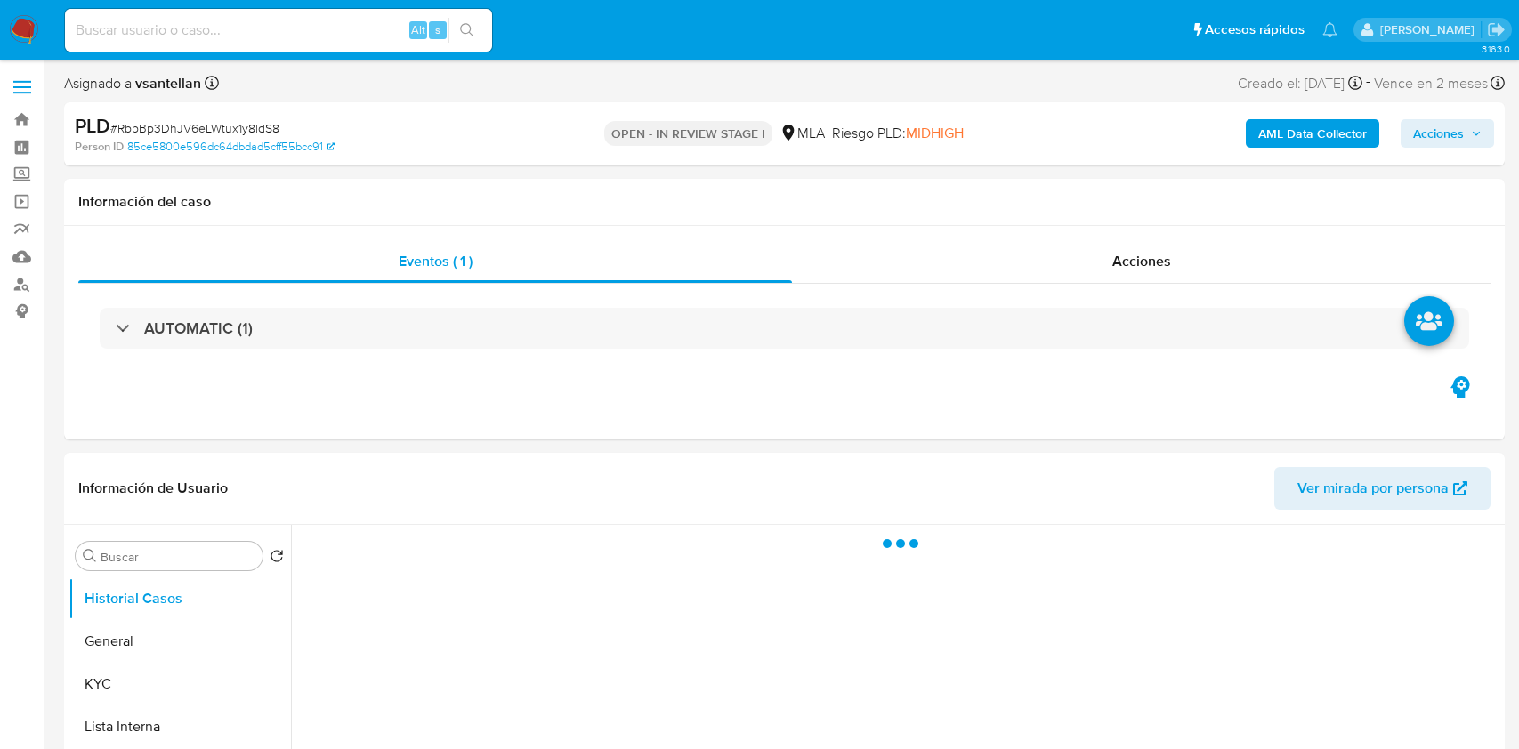
select select "10"
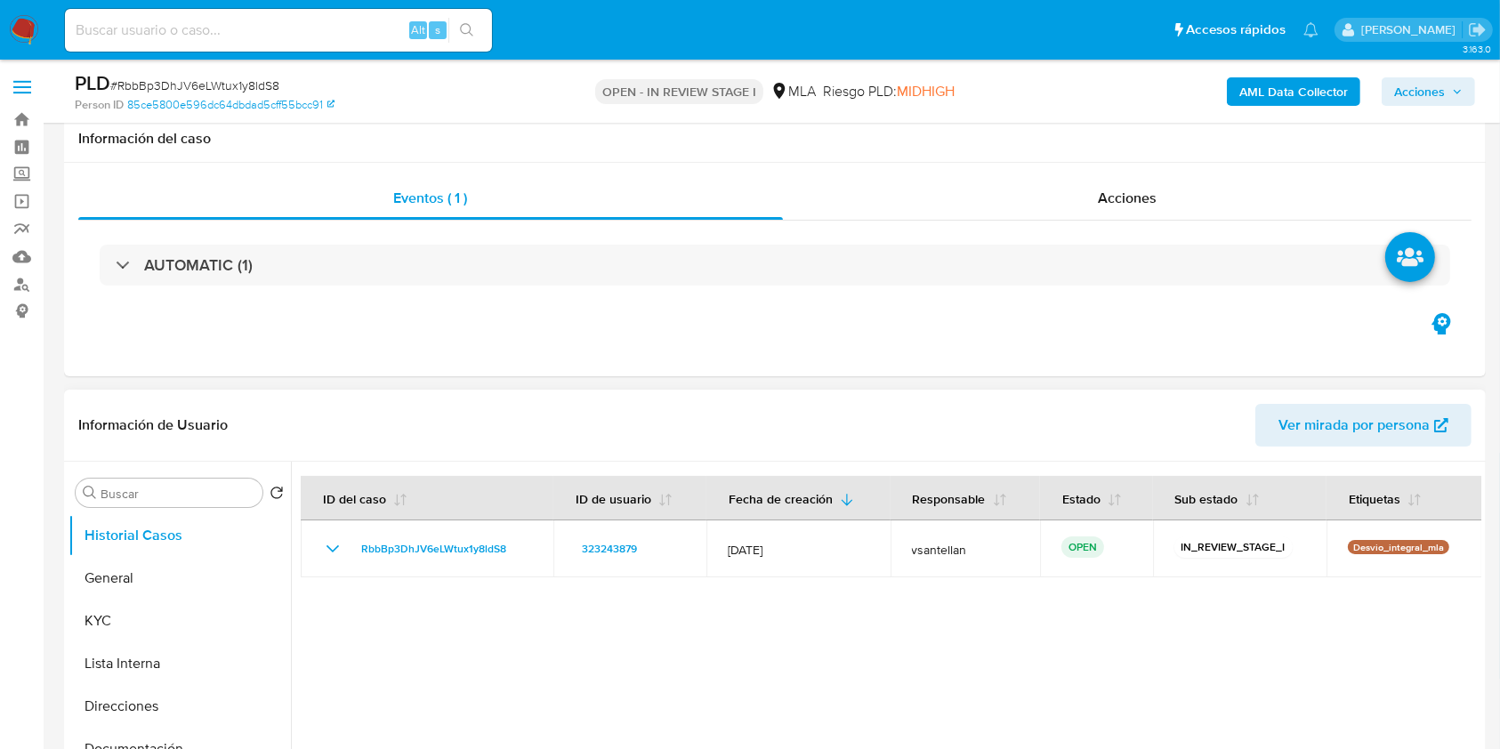
scroll to position [356, 0]
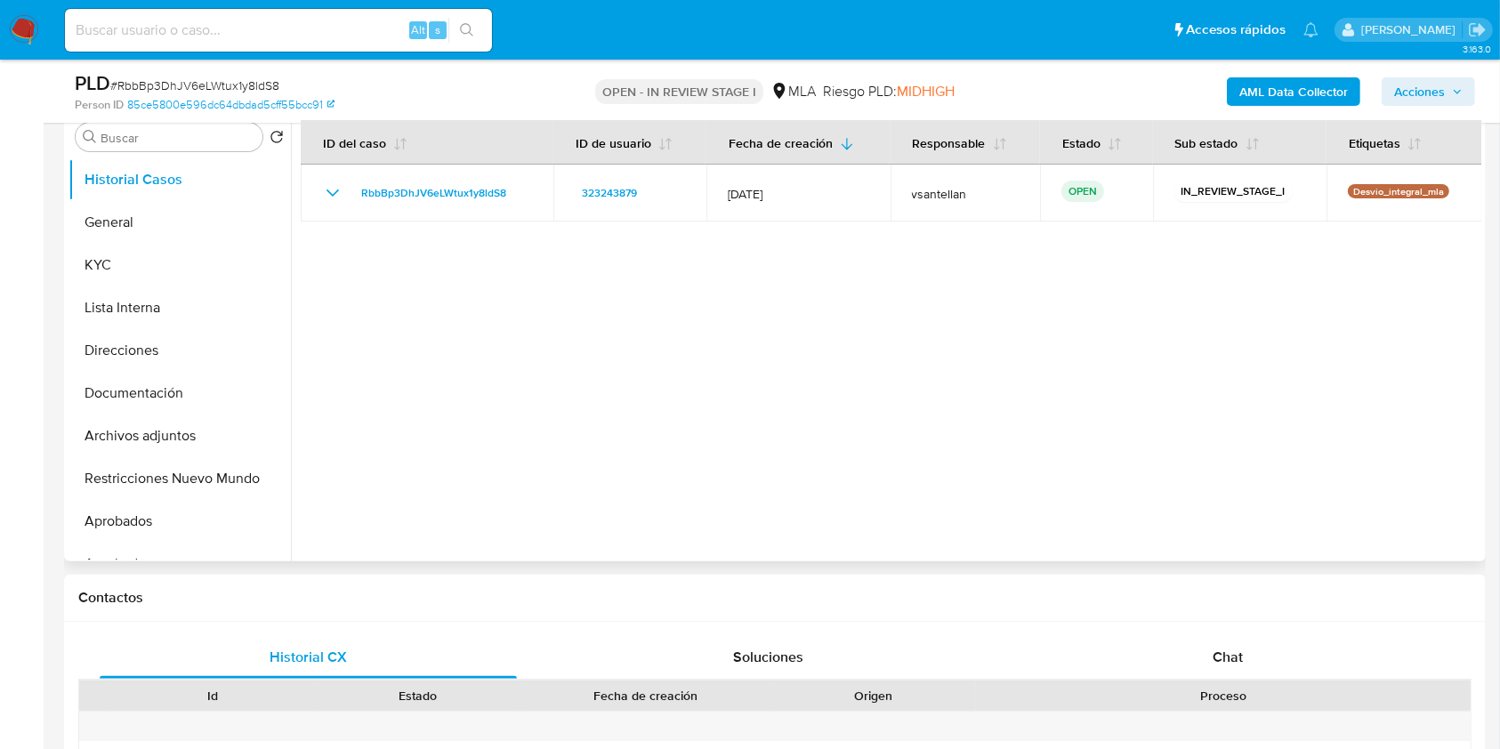
drag, startPoint x: 1264, startPoint y: 658, endPoint x: 1388, endPoint y: 538, distance: 172.4
click at [1263, 658] on div "Chat" at bounding box center [1228, 657] width 417 height 43
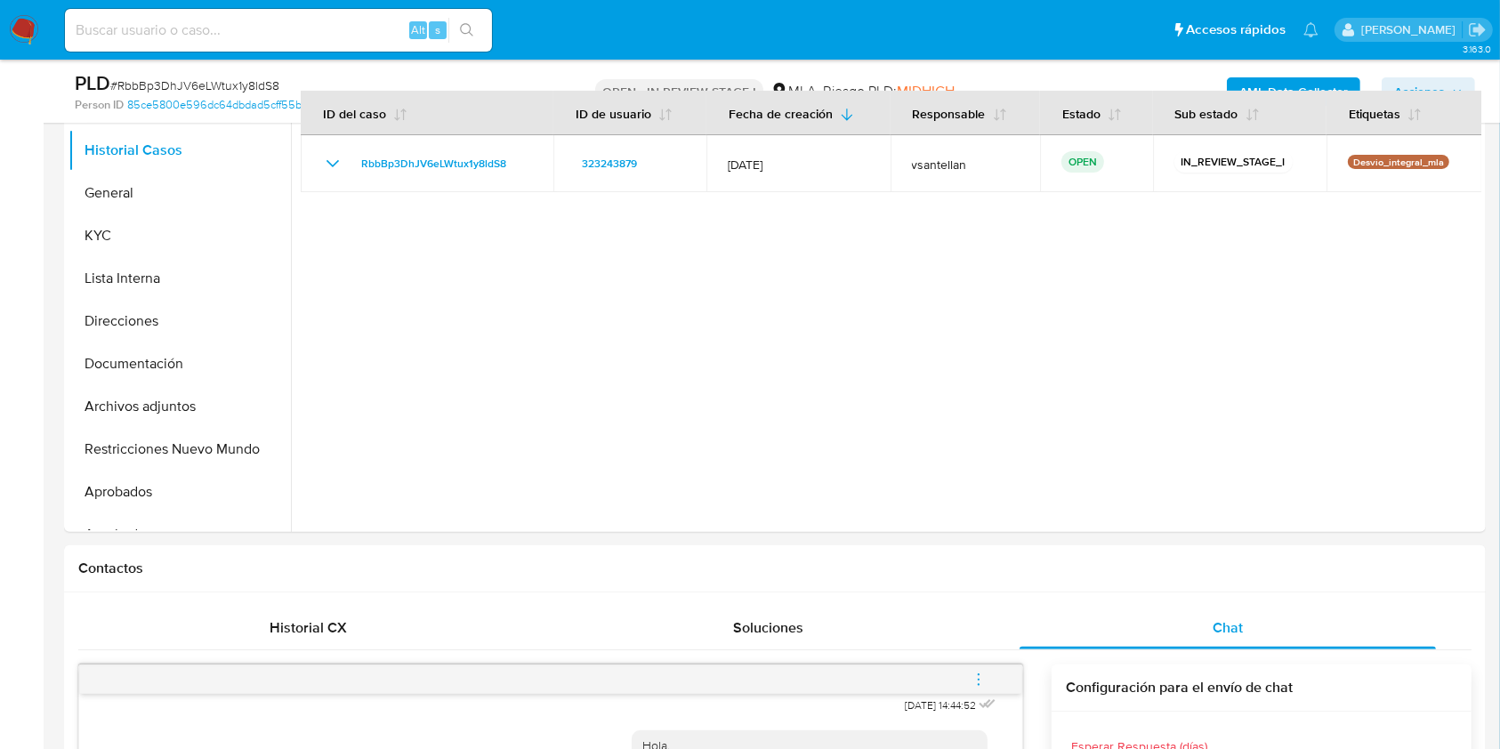
scroll to position [305, 0]
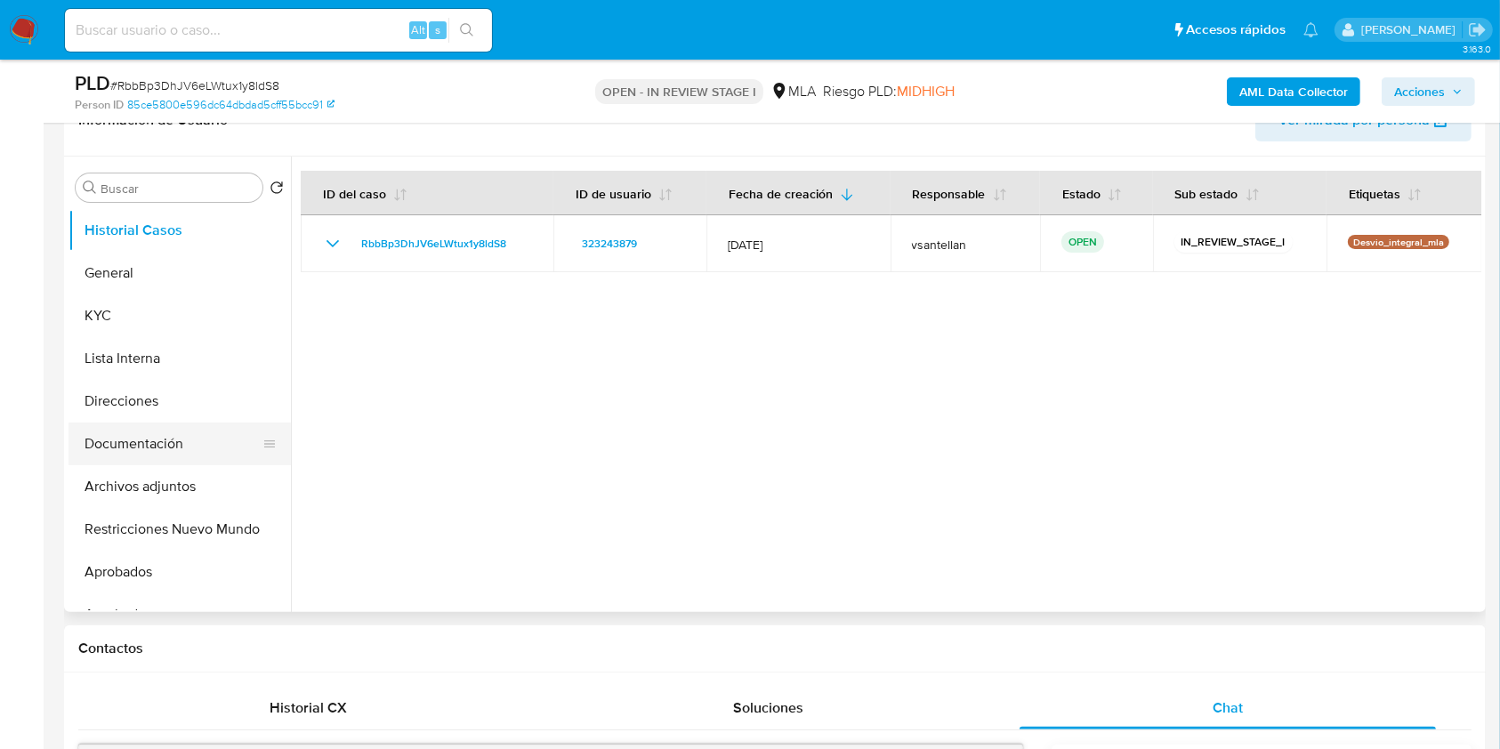
click at [219, 455] on button "Documentación" at bounding box center [173, 444] width 208 height 43
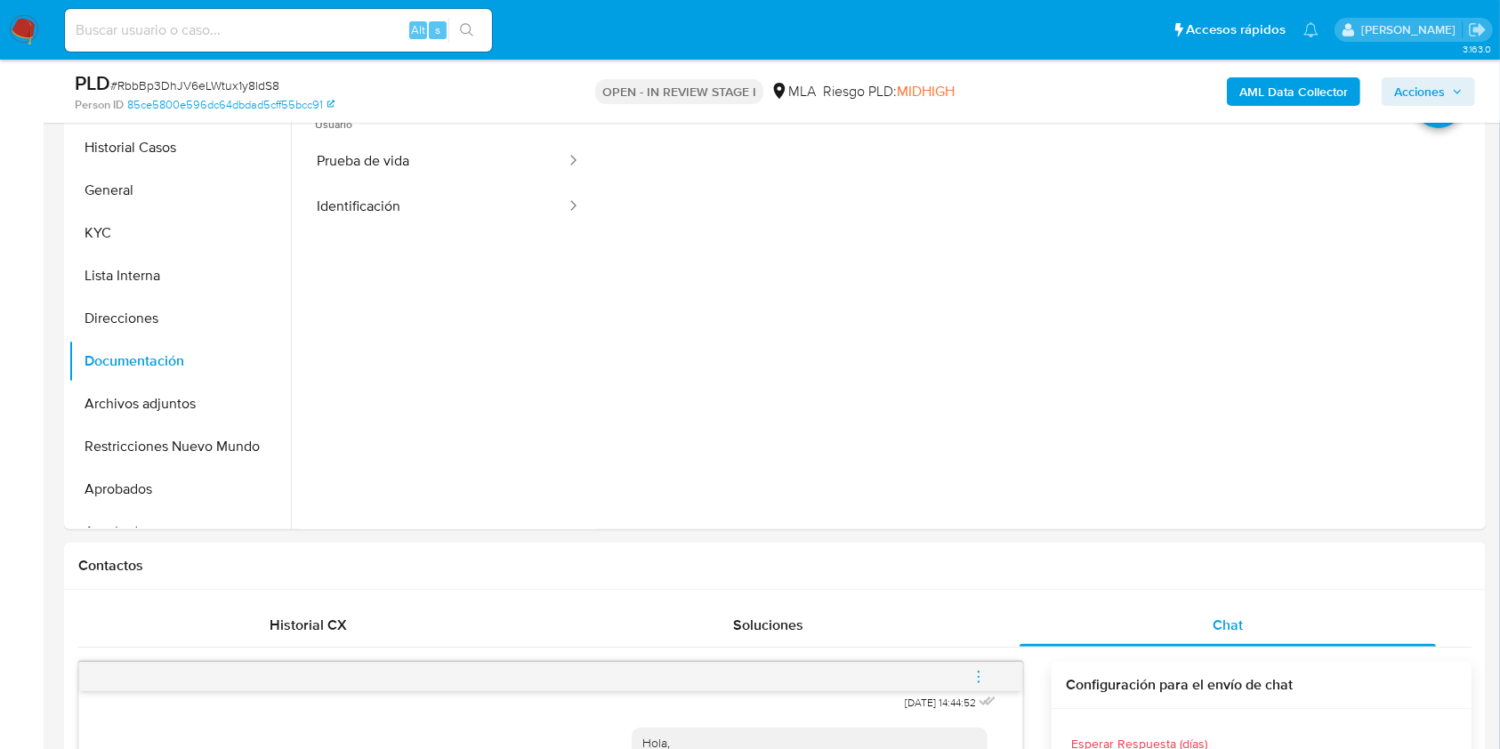
scroll to position [287, 0]
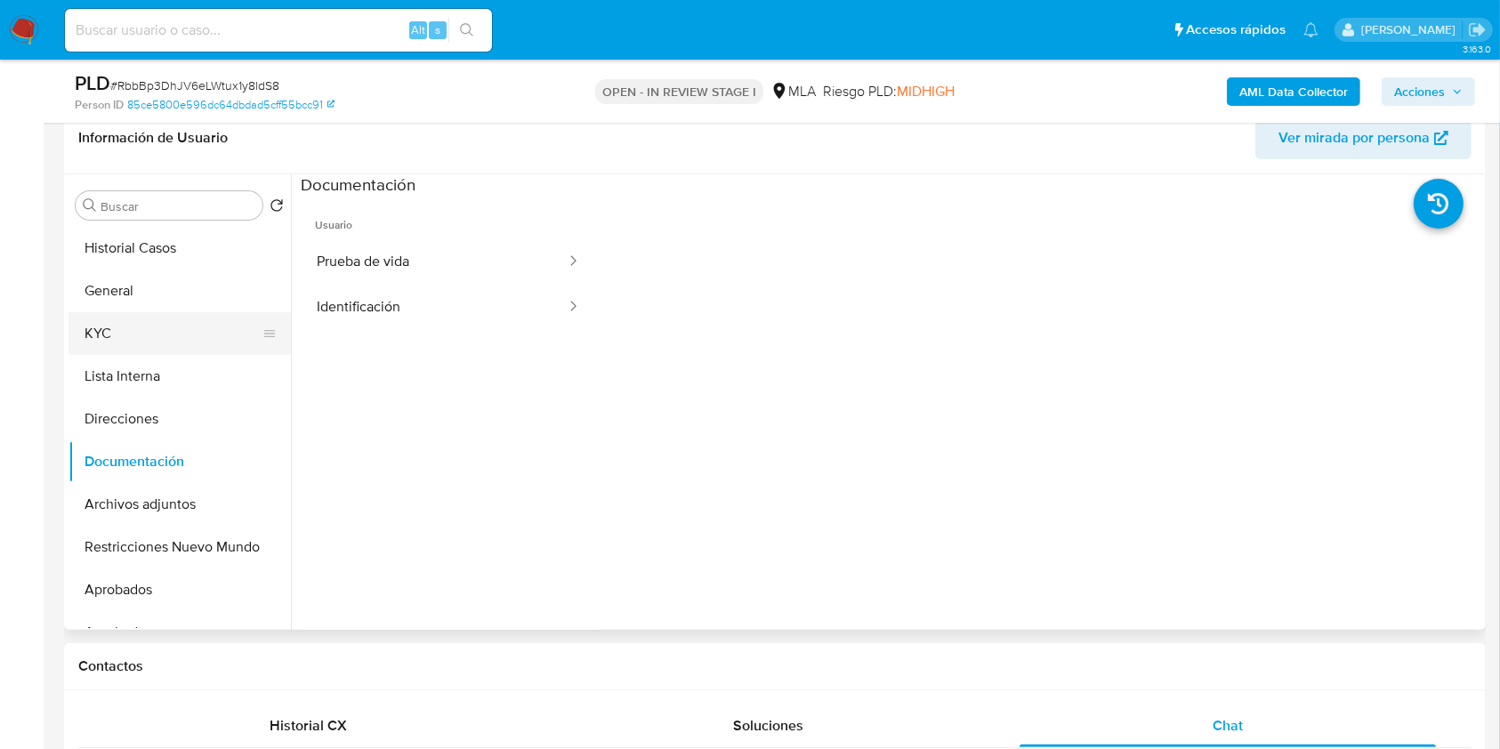
click at [107, 338] on button "KYC" at bounding box center [173, 333] width 208 height 43
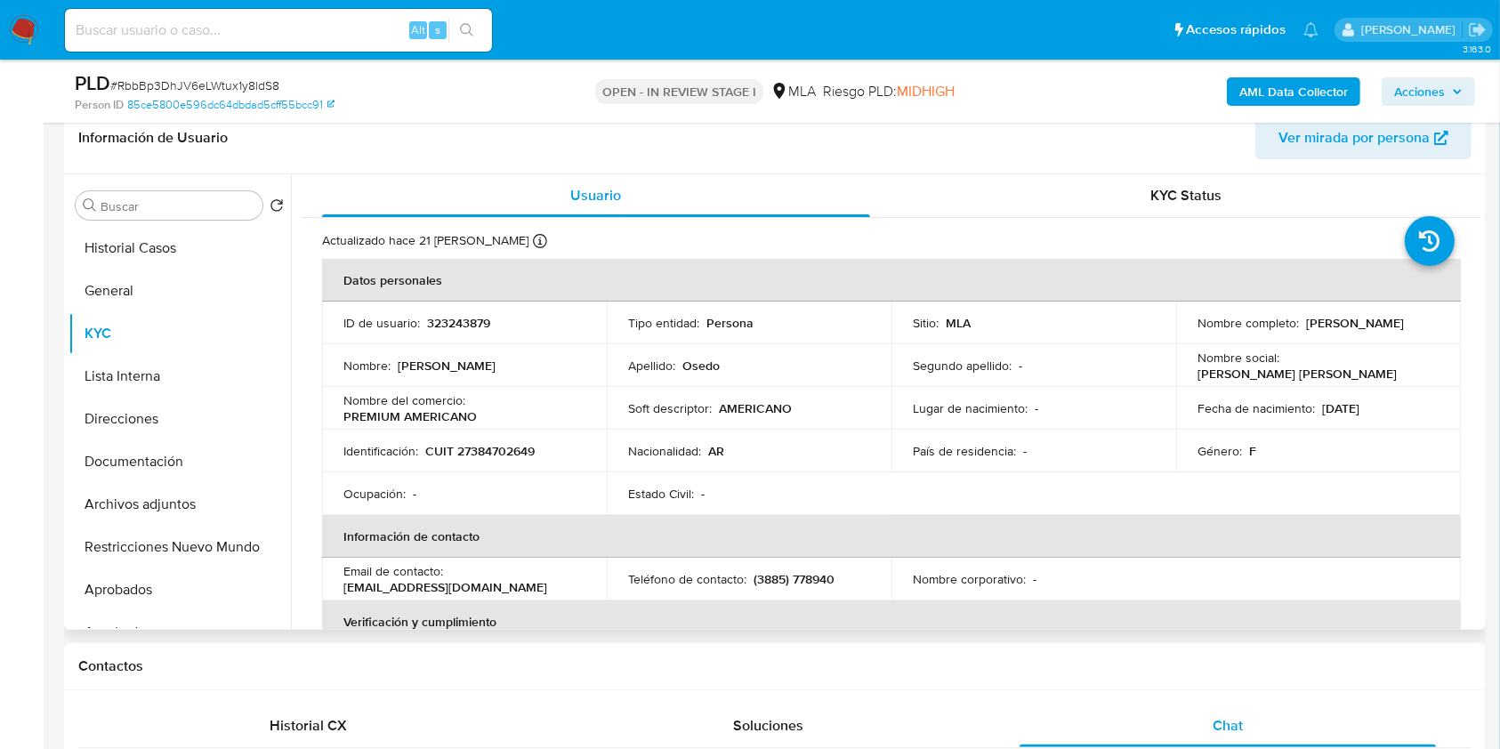
click at [488, 450] on p "CUIT 27384702649" at bounding box center [479, 451] width 109 height 16
copy p "27384702649"
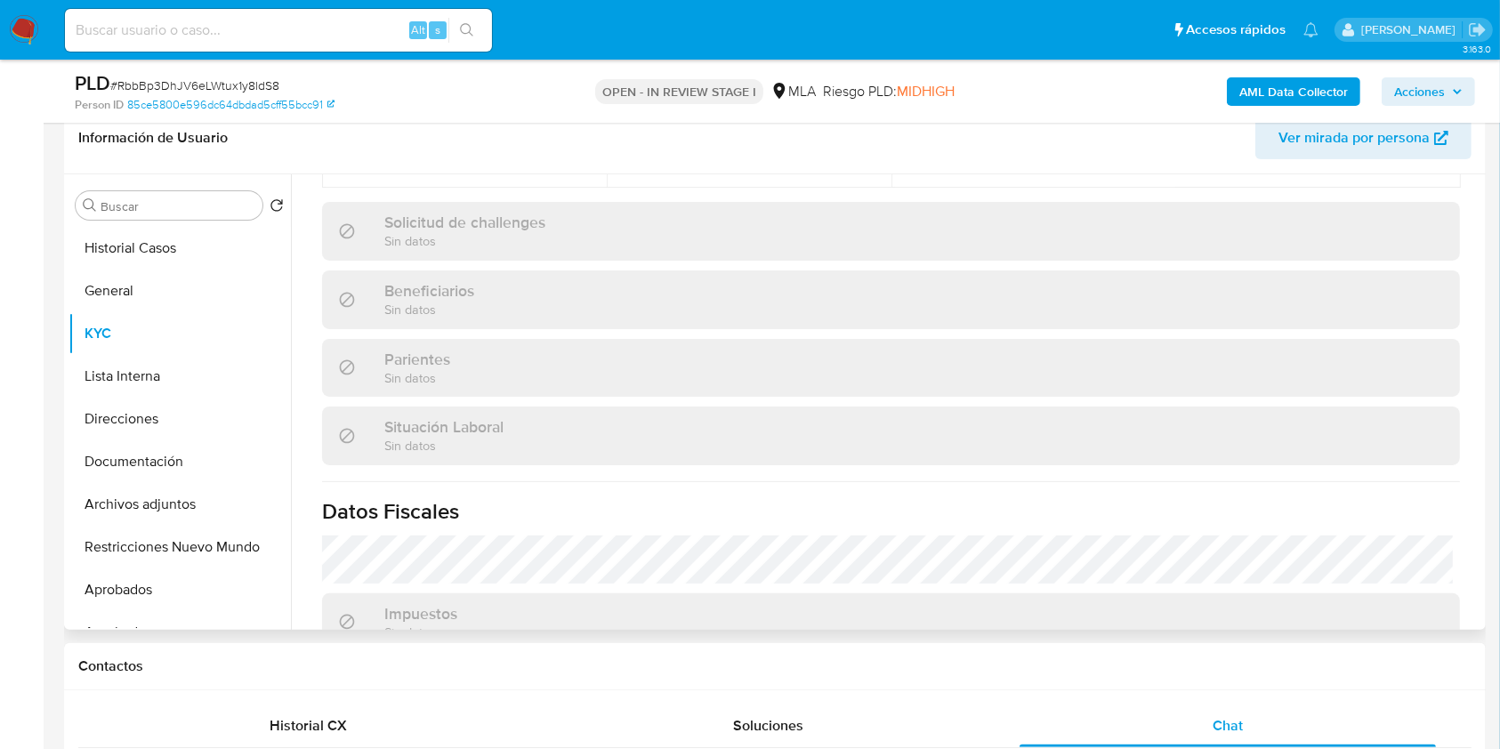
scroll to position [937, 0]
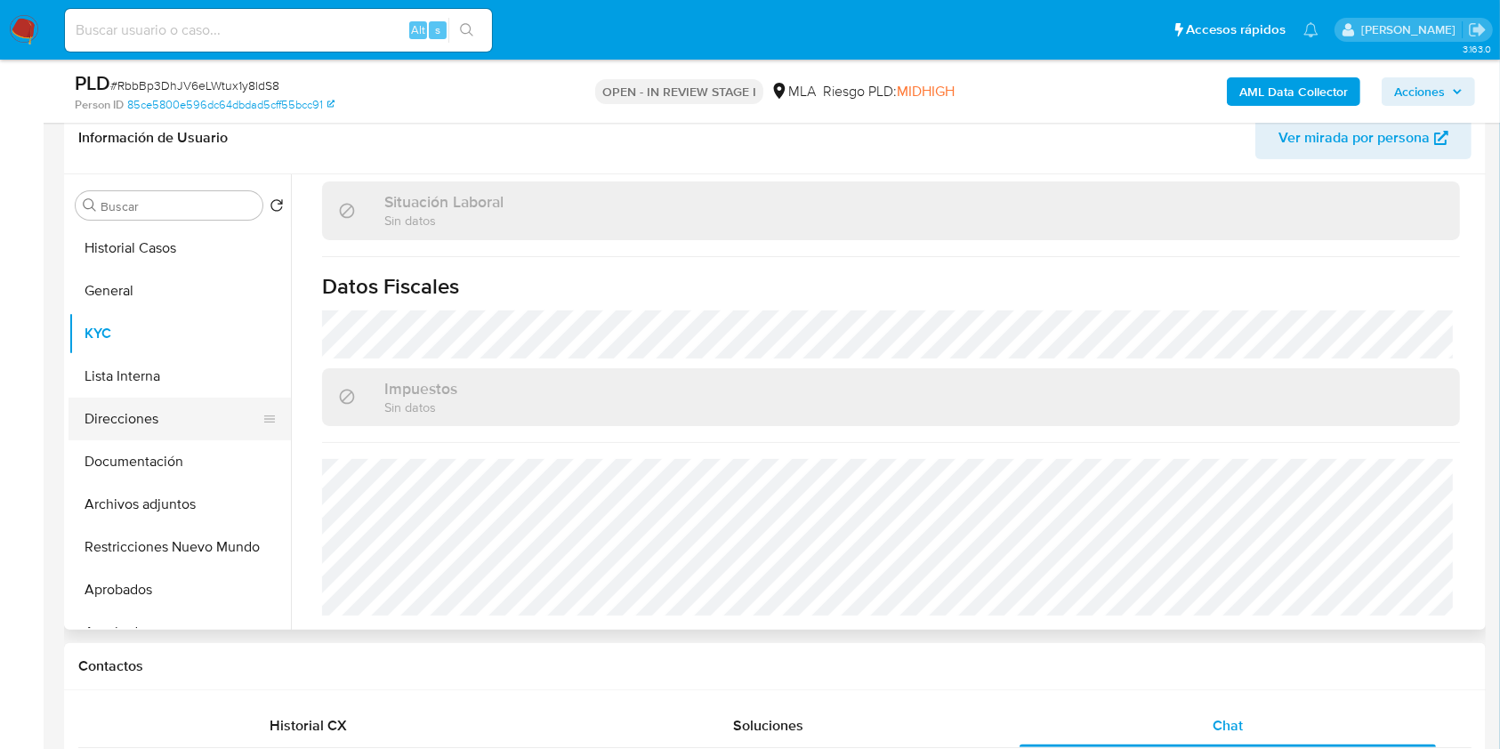
click at [179, 415] on button "Direcciones" at bounding box center [173, 419] width 208 height 43
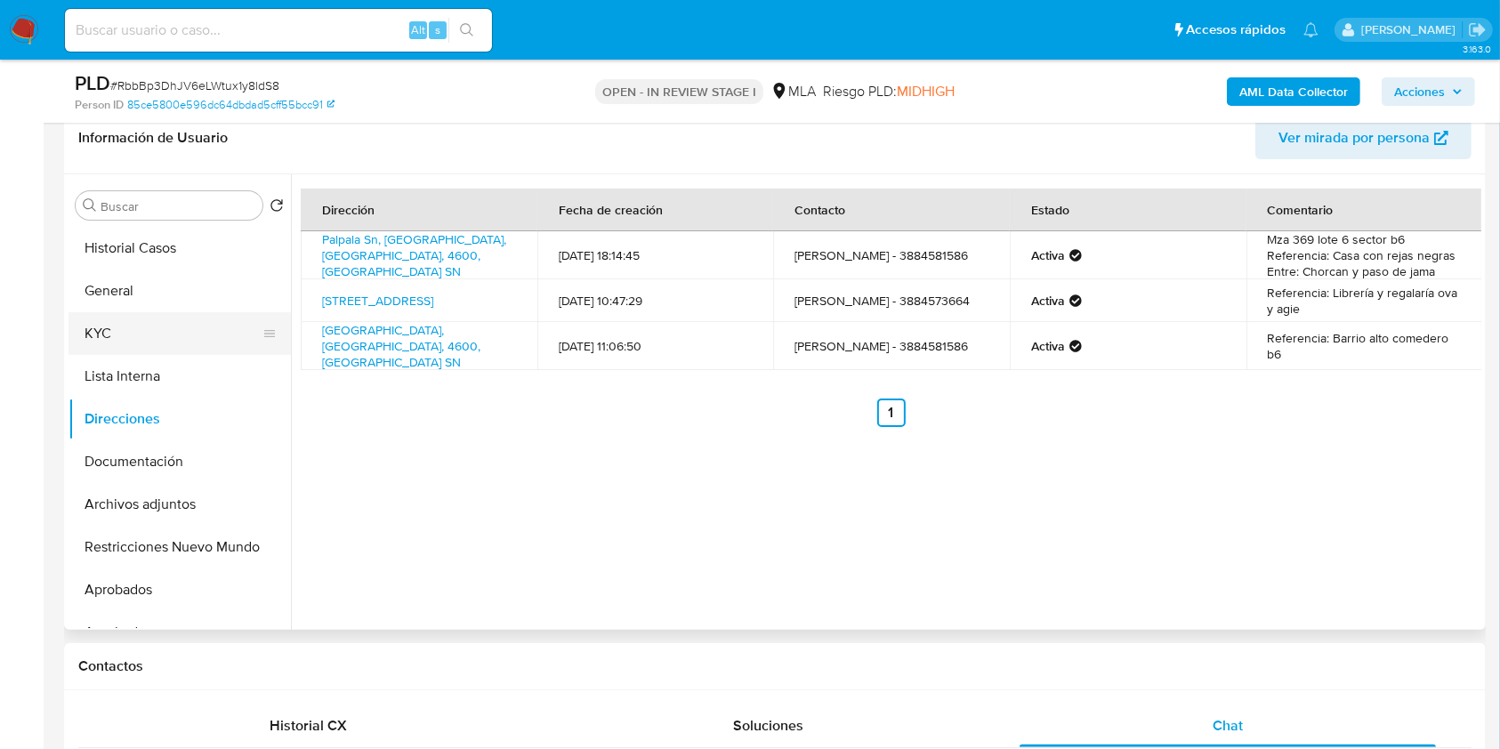
click at [147, 334] on button "KYC" at bounding box center [173, 333] width 208 height 43
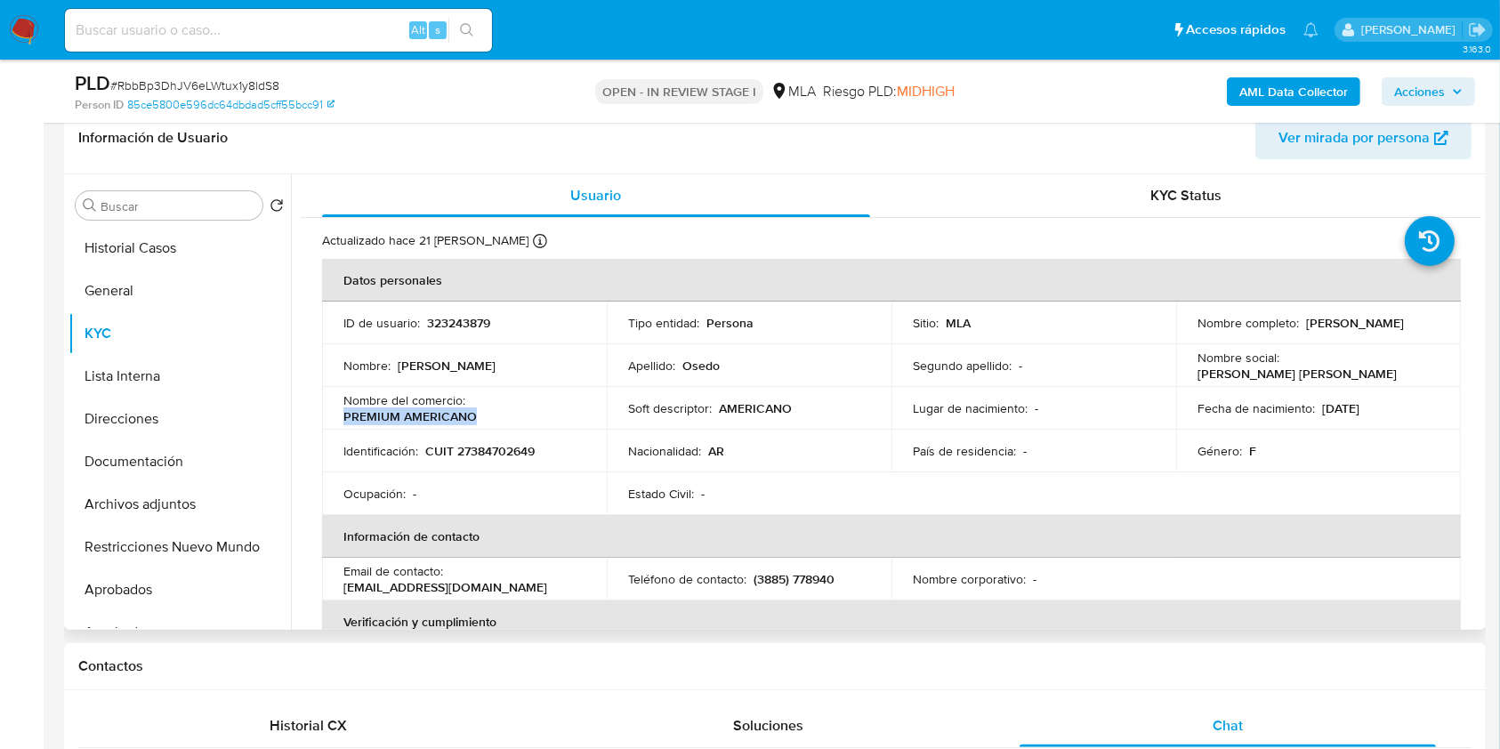
drag, startPoint x: 475, startPoint y: 410, endPoint x: 328, endPoint y: 416, distance: 146.9
click at [328, 416] on td "Nombre del comercio : PREMIUM AMERICANO" at bounding box center [464, 408] width 285 height 43
copy p "PREMIUM AMERICANO"
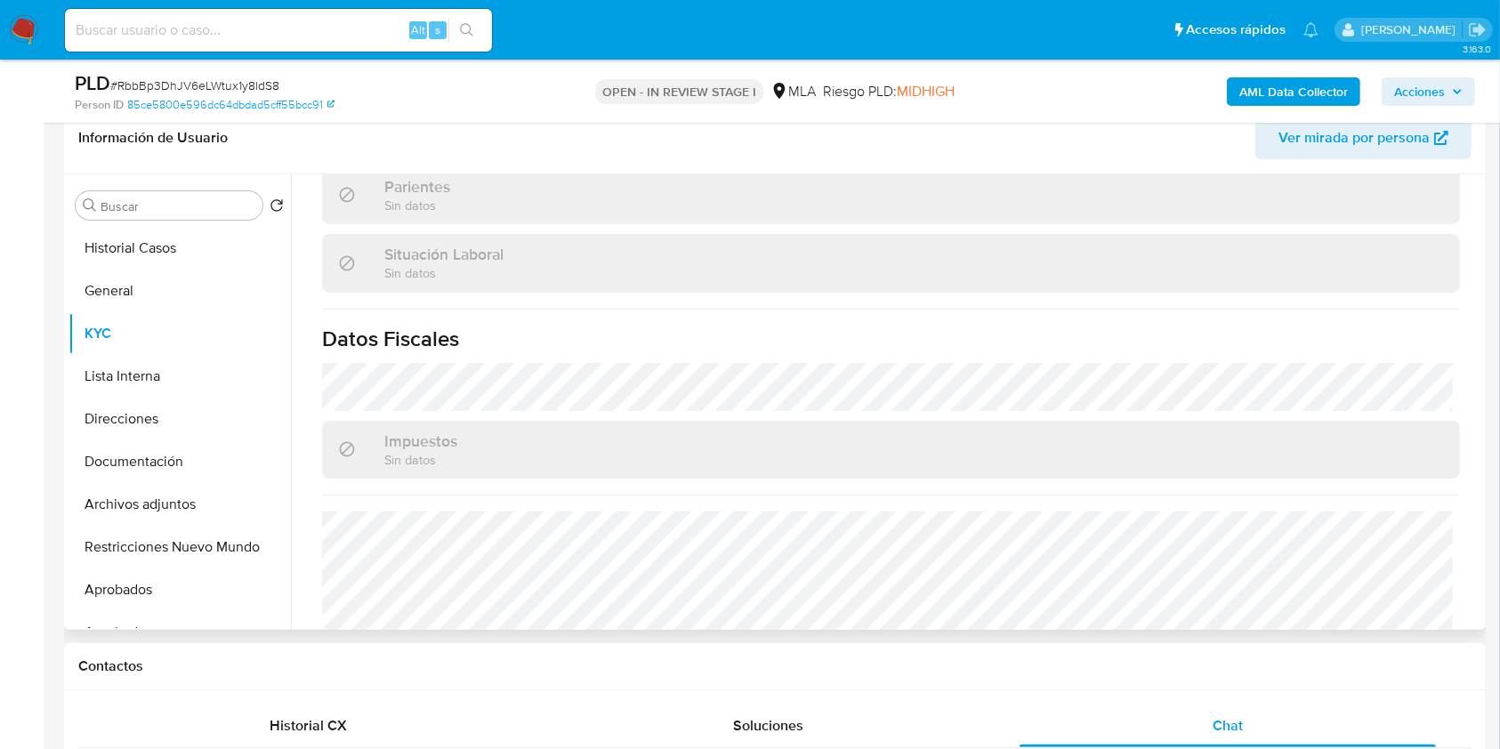
scroll to position [937, 0]
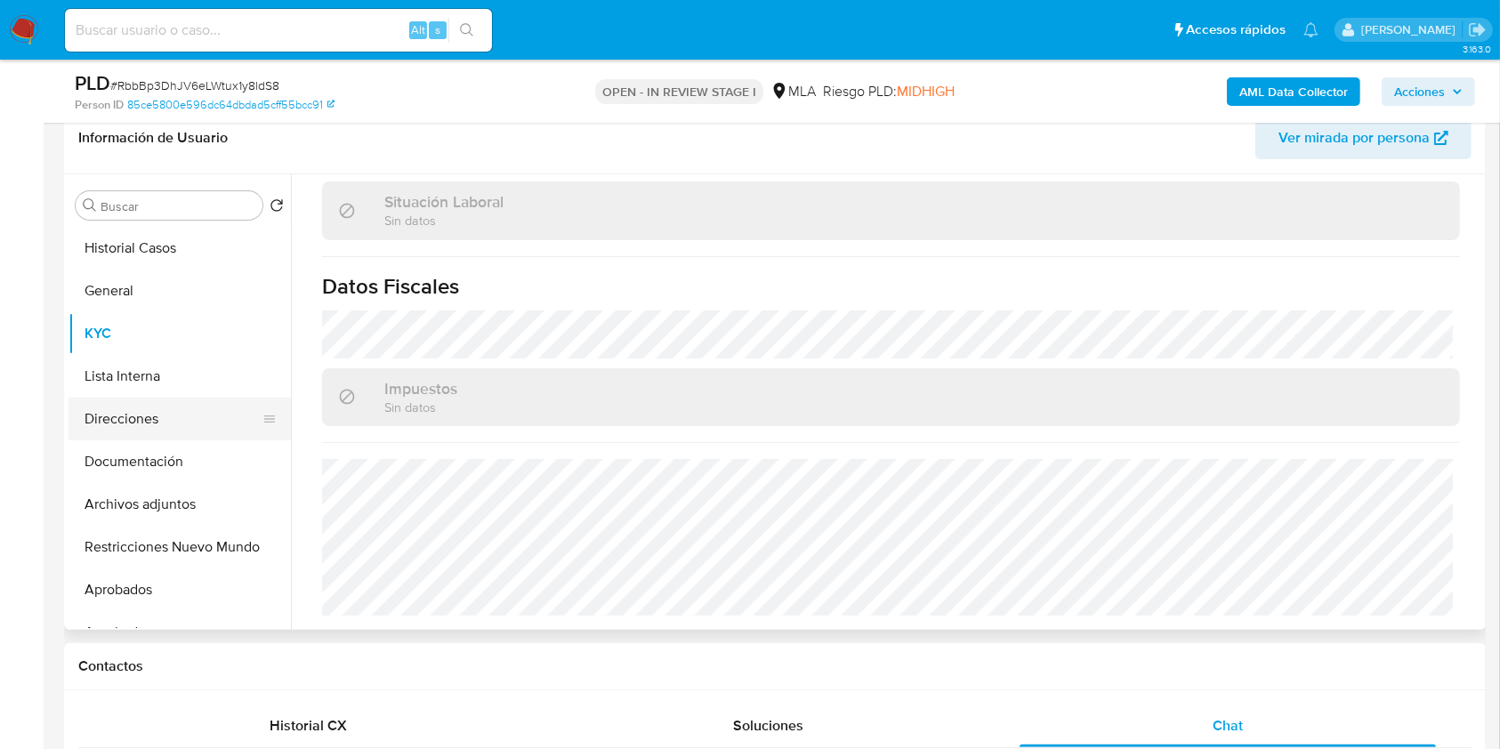
click at [160, 408] on button "Direcciones" at bounding box center [173, 419] width 208 height 43
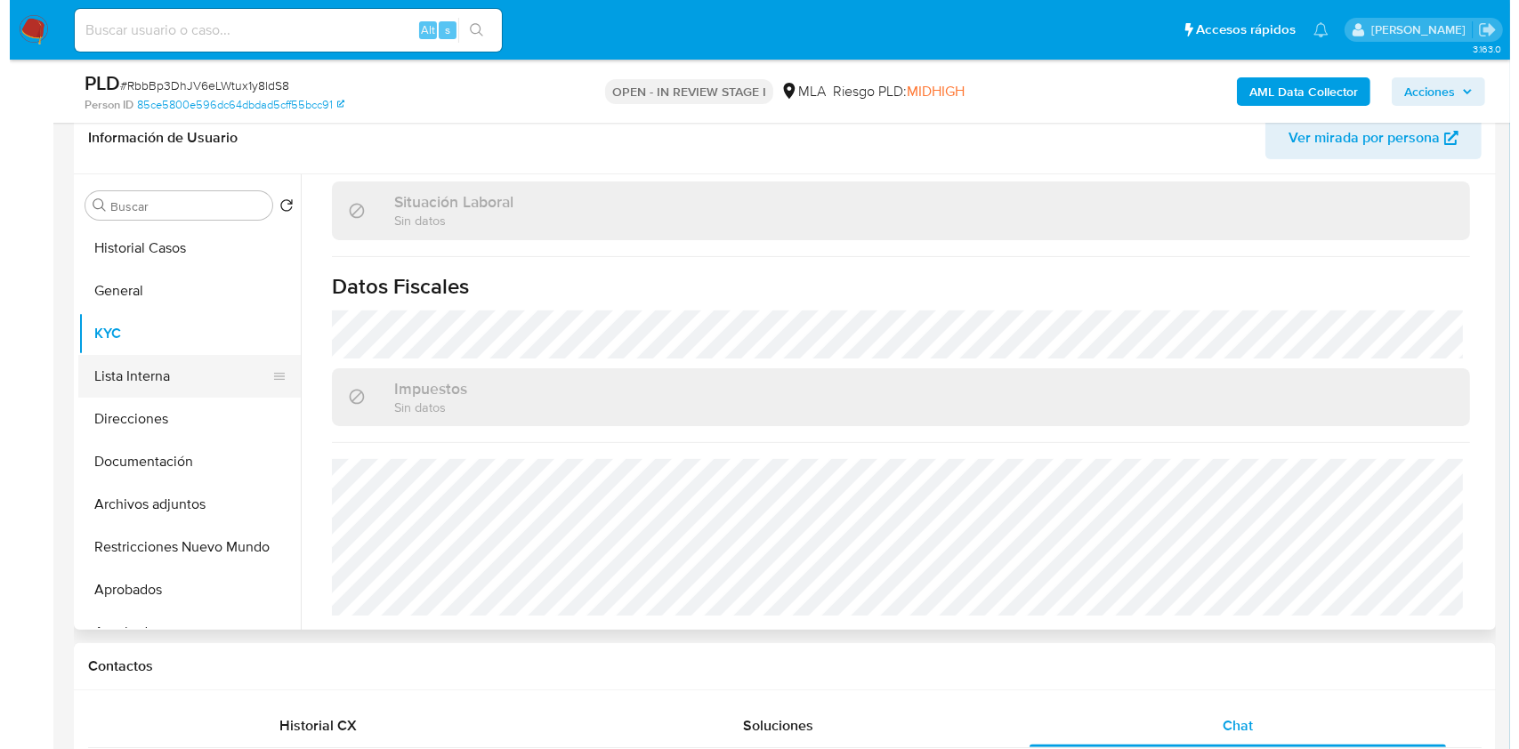
scroll to position [0, 0]
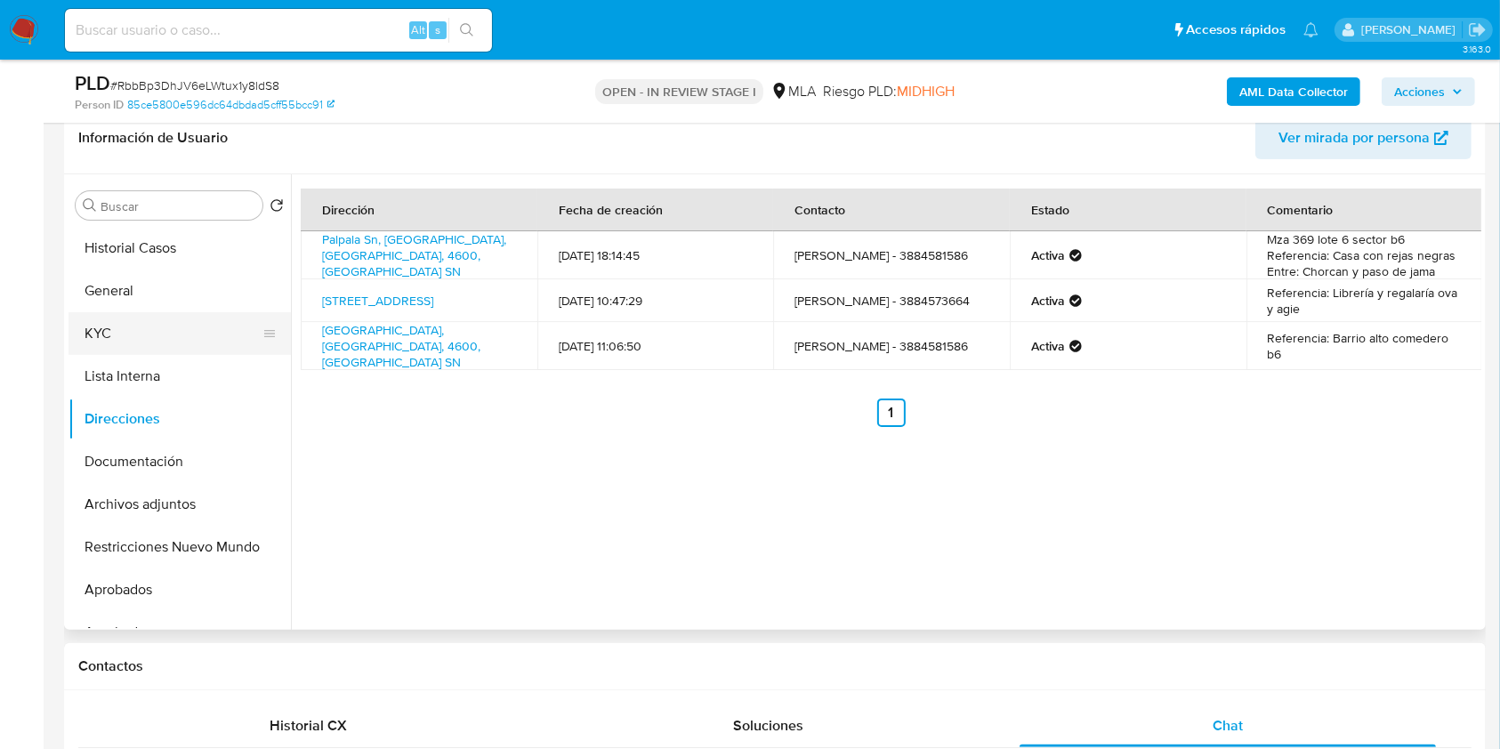
click at [154, 327] on button "KYC" at bounding box center [173, 333] width 208 height 43
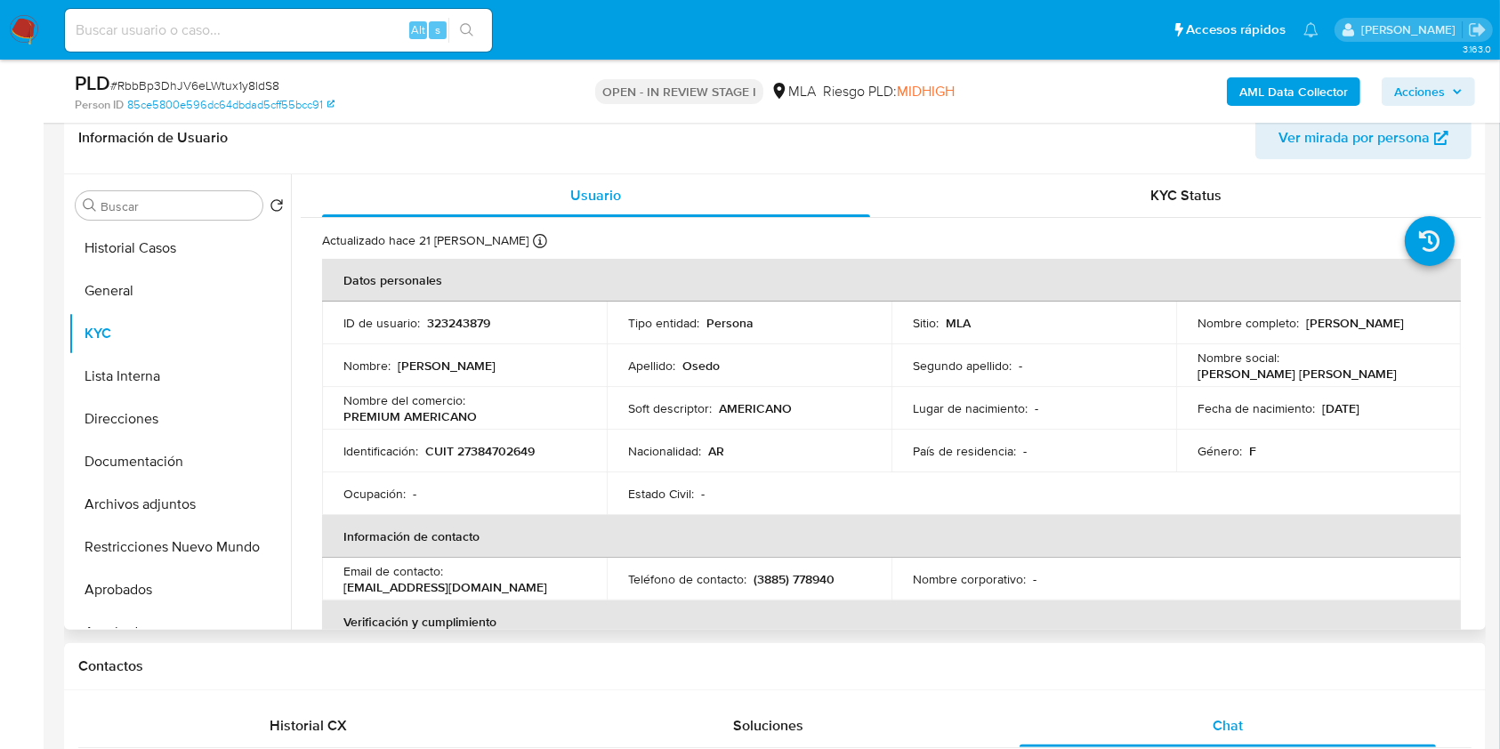
click at [819, 576] on p "(3885) 778940" at bounding box center [794, 579] width 81 height 16
copy p "778940"
click at [1275, 88] on b "AML Data Collector" at bounding box center [1293, 91] width 109 height 28
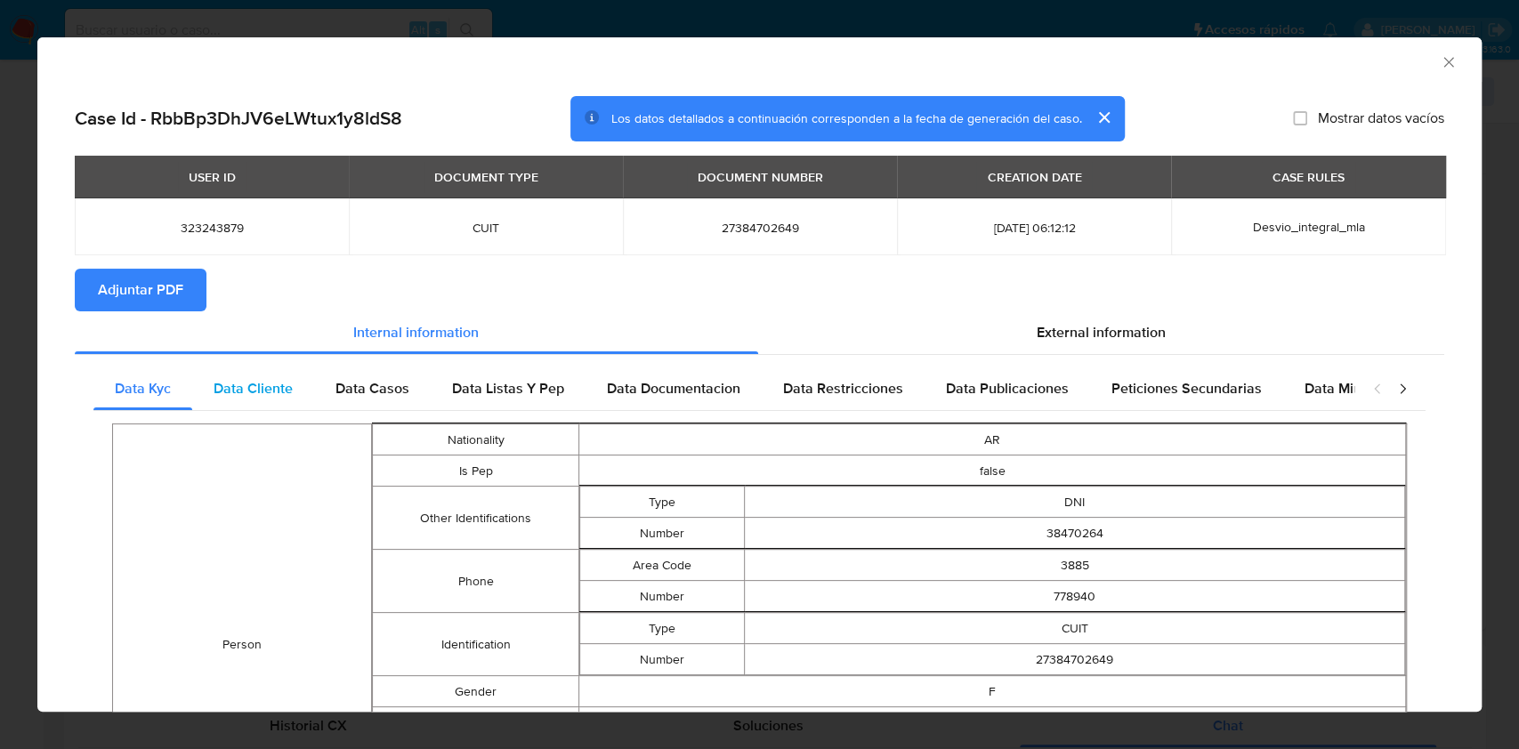
click at [286, 388] on span "Data Cliente" at bounding box center [253, 388] width 79 height 20
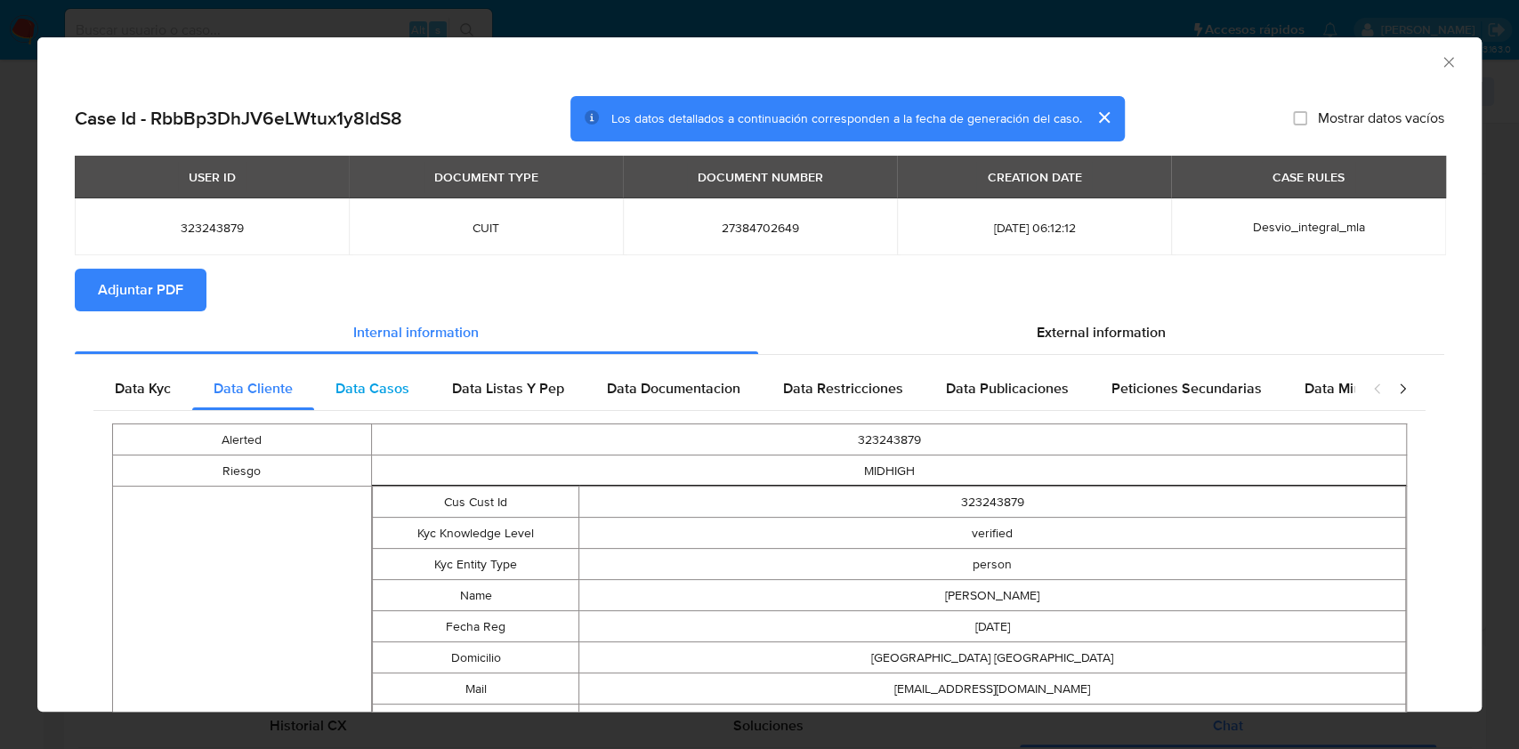
click at [383, 390] on span "Data Casos" at bounding box center [372, 388] width 74 height 20
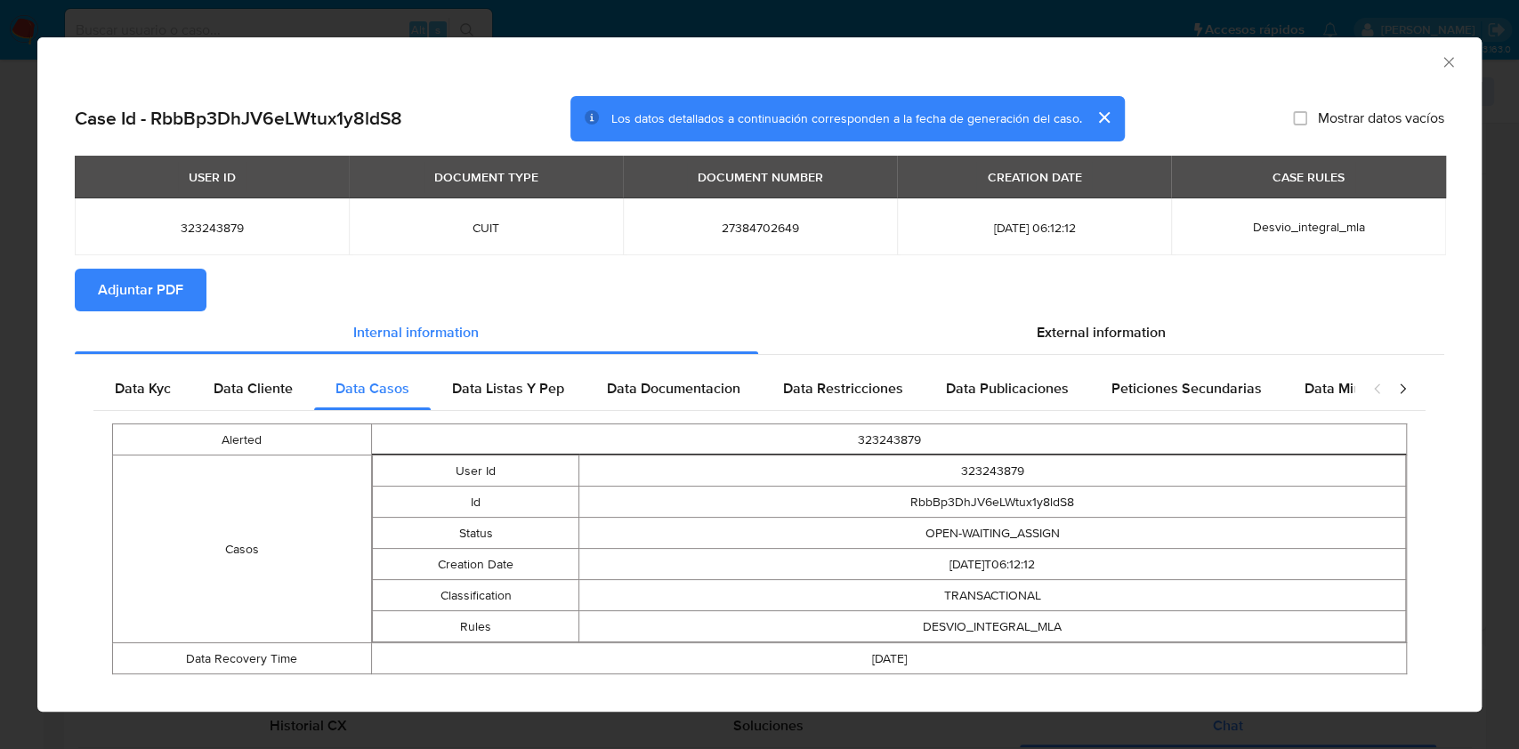
click at [546, 412] on div "Alerted 323243879 Casos User Id 323243879 Id RbbBp3DhJV6eLWtux1y8ldS8 Status OP…" at bounding box center [759, 549] width 1332 height 276
click at [535, 403] on div "Data Listas Y Pep" at bounding box center [508, 388] width 155 height 43
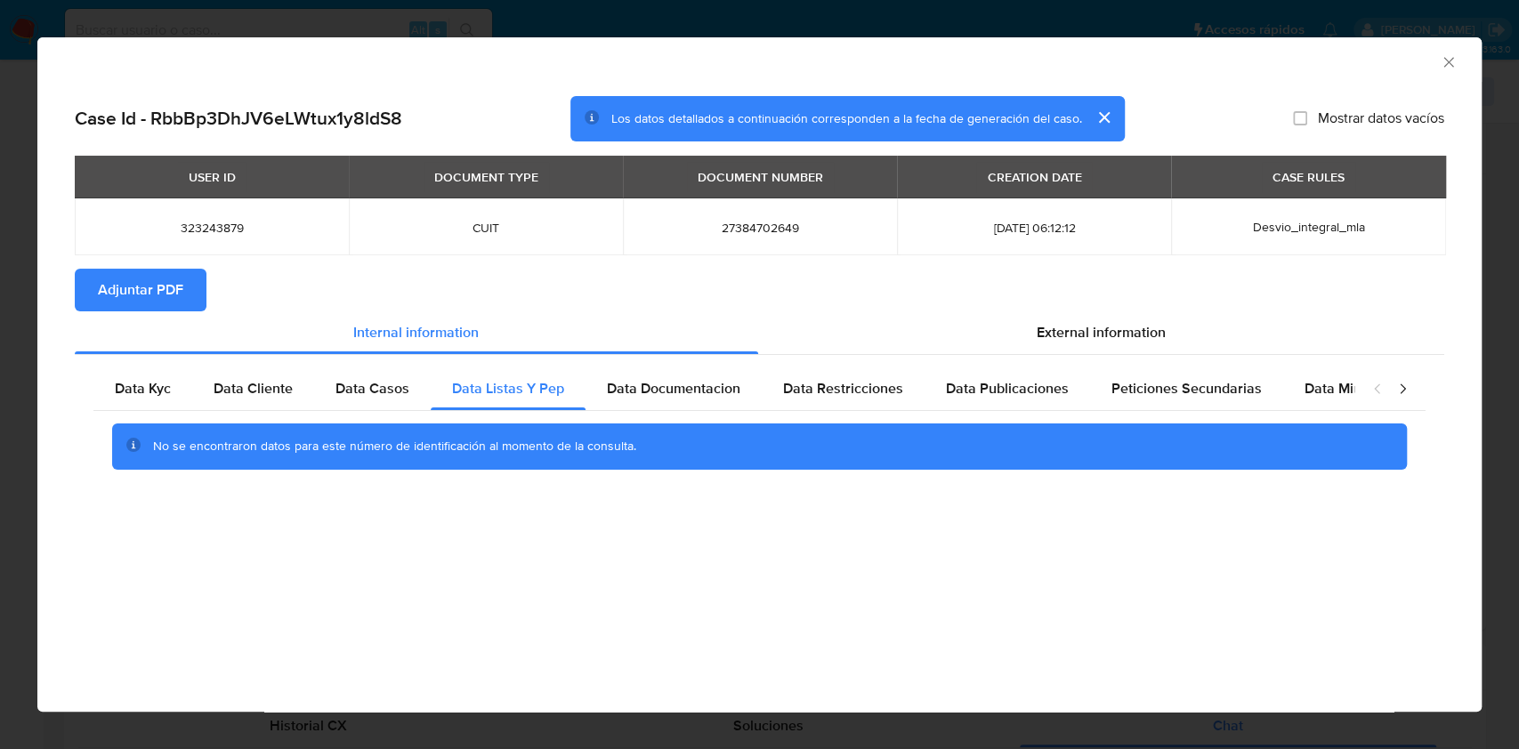
click at [739, 414] on div "No se encontraron datos para este número de identificación al momento de la con…" at bounding box center [759, 446] width 1332 height 71
click at [718, 385] on span "Data Documentacion" at bounding box center [673, 388] width 133 height 20
click at [904, 403] on div "Data Restricciones" at bounding box center [843, 388] width 163 height 43
click at [1101, 379] on div "Peticiones Secundarias" at bounding box center [1186, 388] width 193 height 43
click at [1039, 369] on div "Data Publicaciones" at bounding box center [1006, 388] width 165 height 43
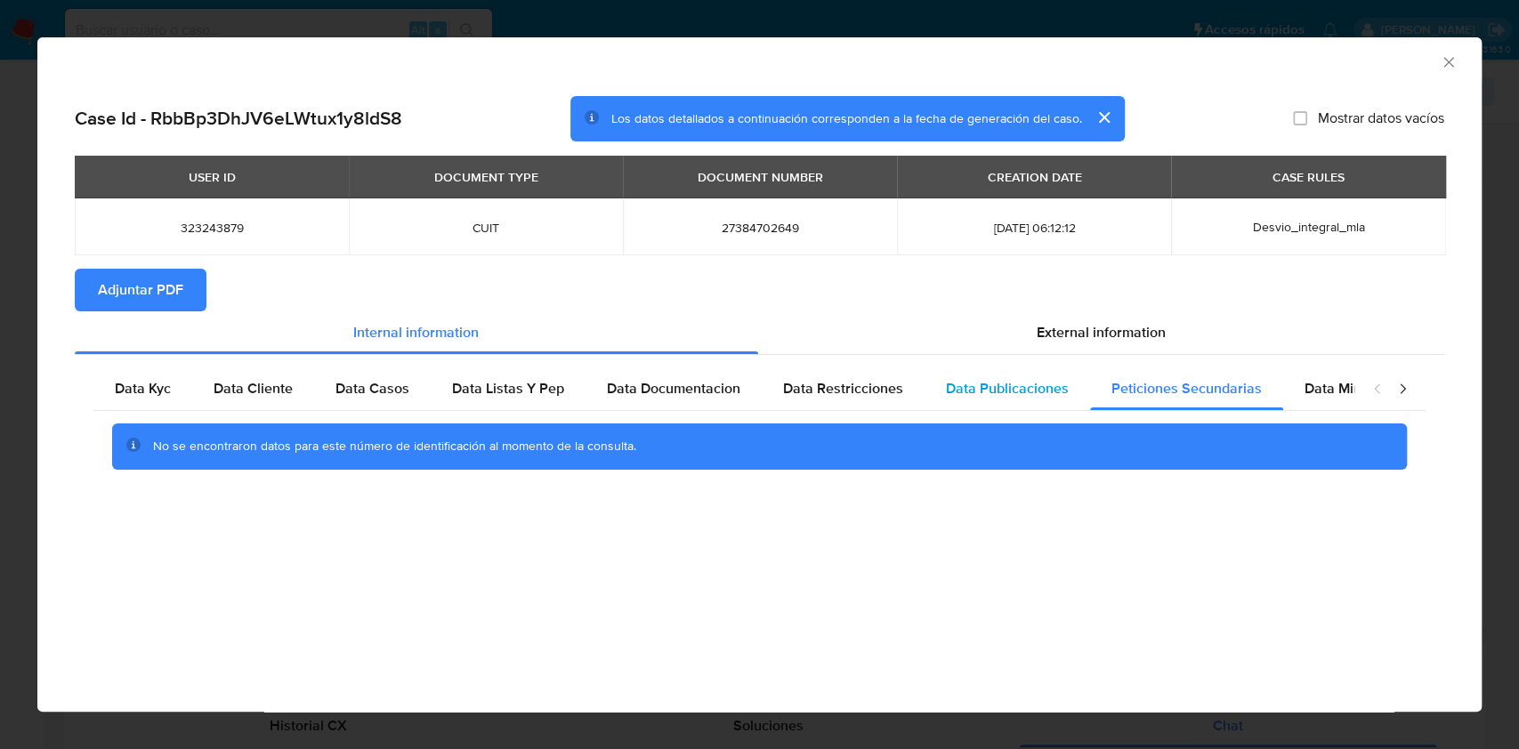
click at [1039, 369] on div "Data Publicaciones" at bounding box center [1006, 388] width 165 height 43
click at [1233, 387] on span "Peticiones Secundarias" at bounding box center [1186, 388] width 150 height 20
click at [1317, 375] on div "Data Minoridad" at bounding box center [1353, 388] width 141 height 43
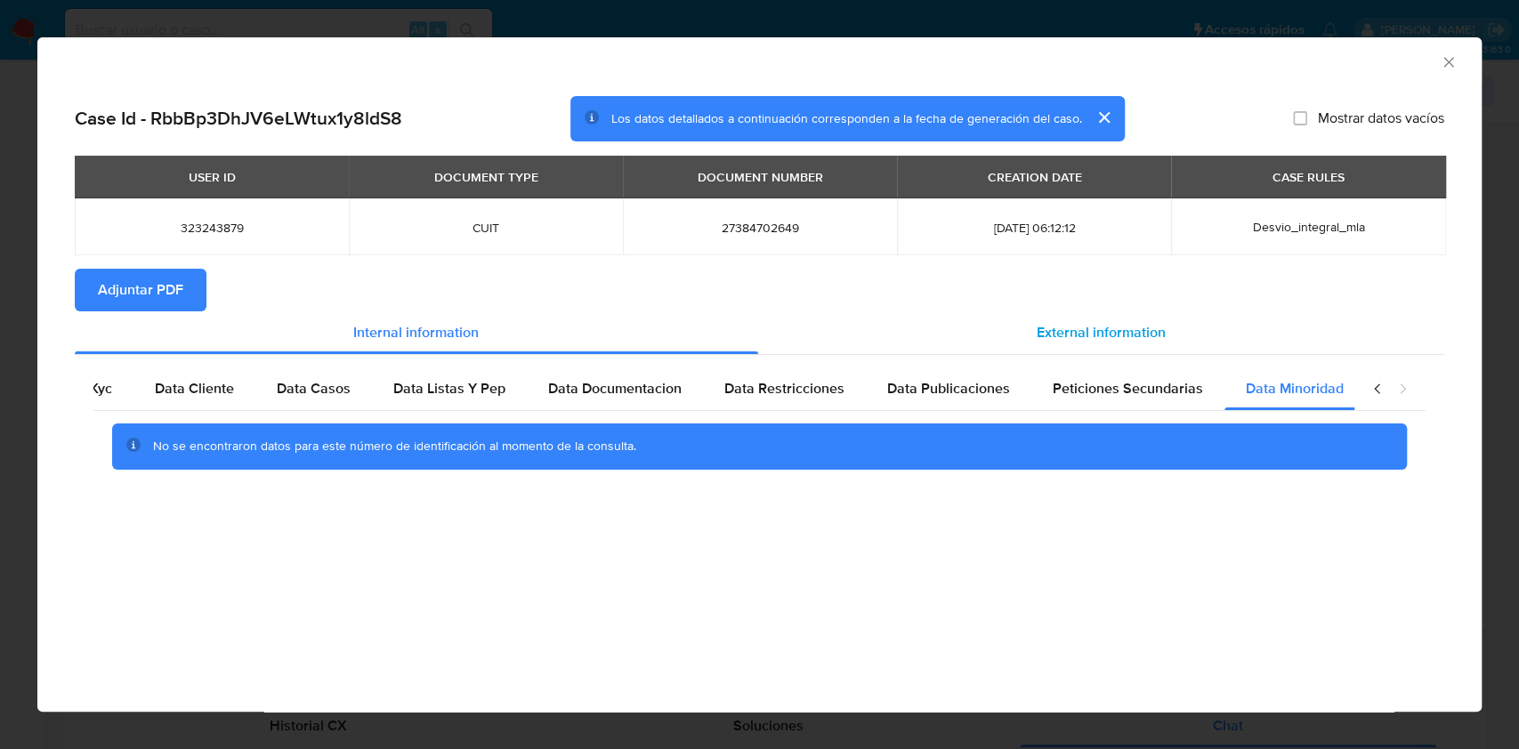
scroll to position [0, 60]
click at [1171, 343] on div "External information" at bounding box center [1101, 332] width 687 height 43
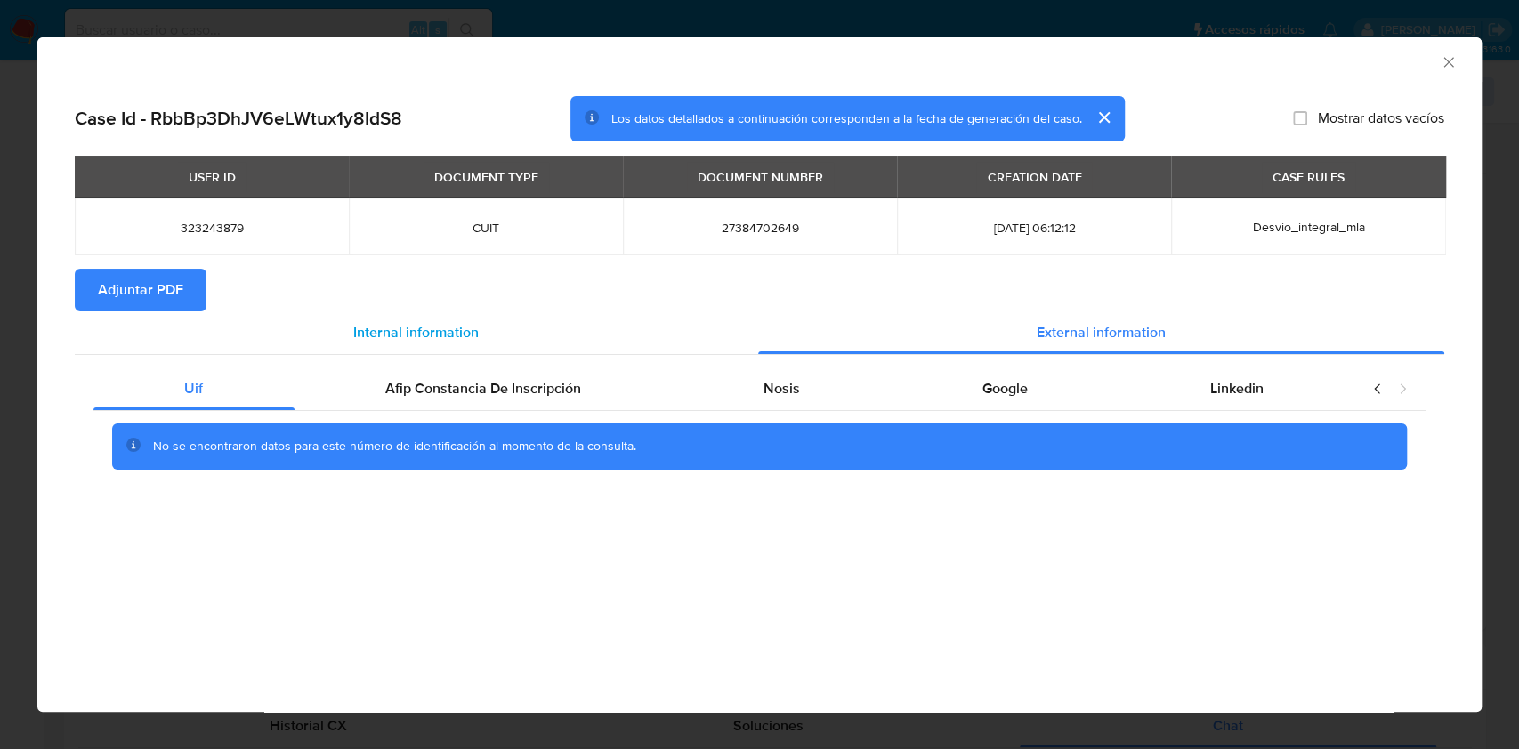
click at [425, 352] on div "Internal information" at bounding box center [416, 332] width 683 height 43
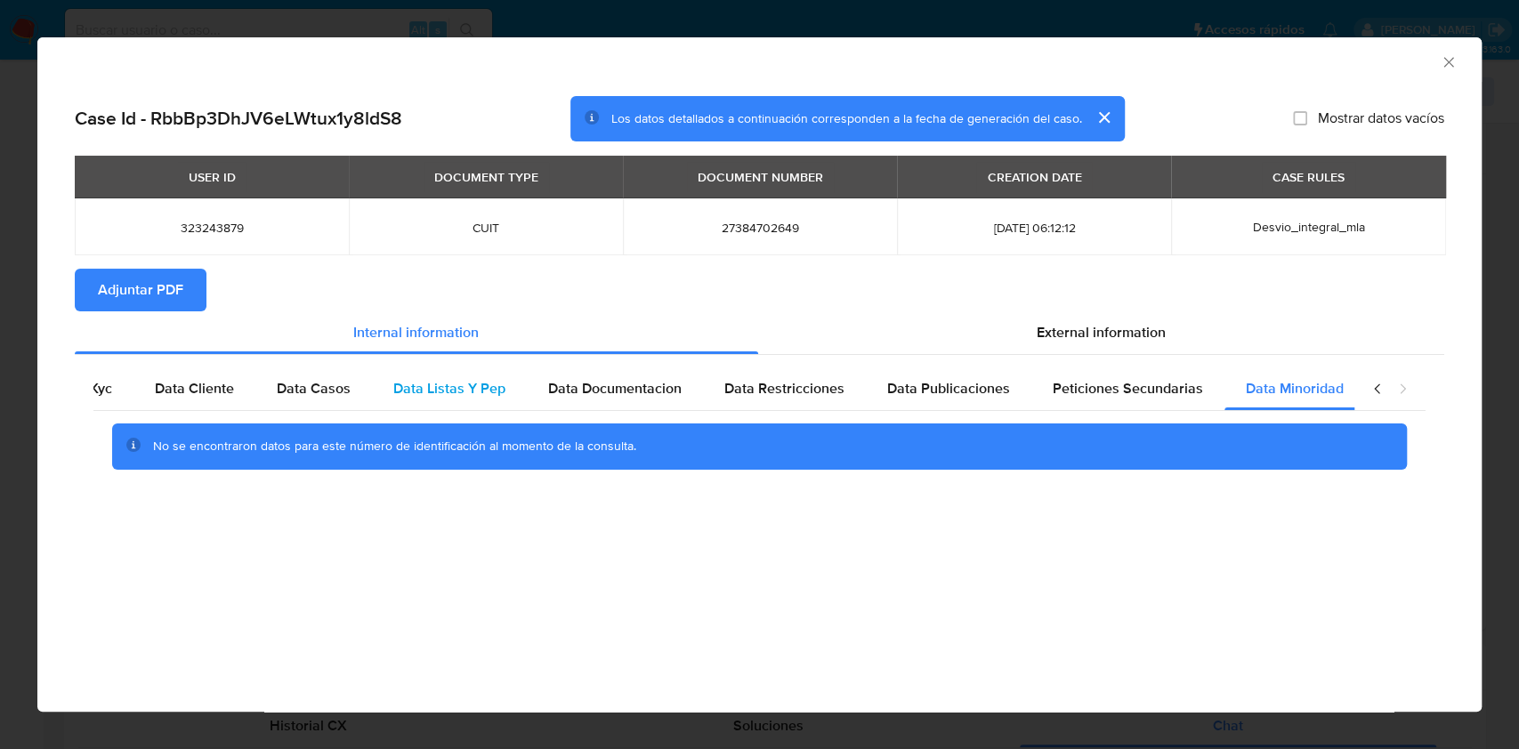
scroll to position [0, 60]
click at [441, 380] on span "Data Listas Y Pep" at bounding box center [448, 388] width 112 height 20
drag, startPoint x: 1042, startPoint y: 348, endPoint x: 558, endPoint y: 369, distance: 484.4
click at [1040, 348] on div "External information" at bounding box center [1101, 332] width 687 height 43
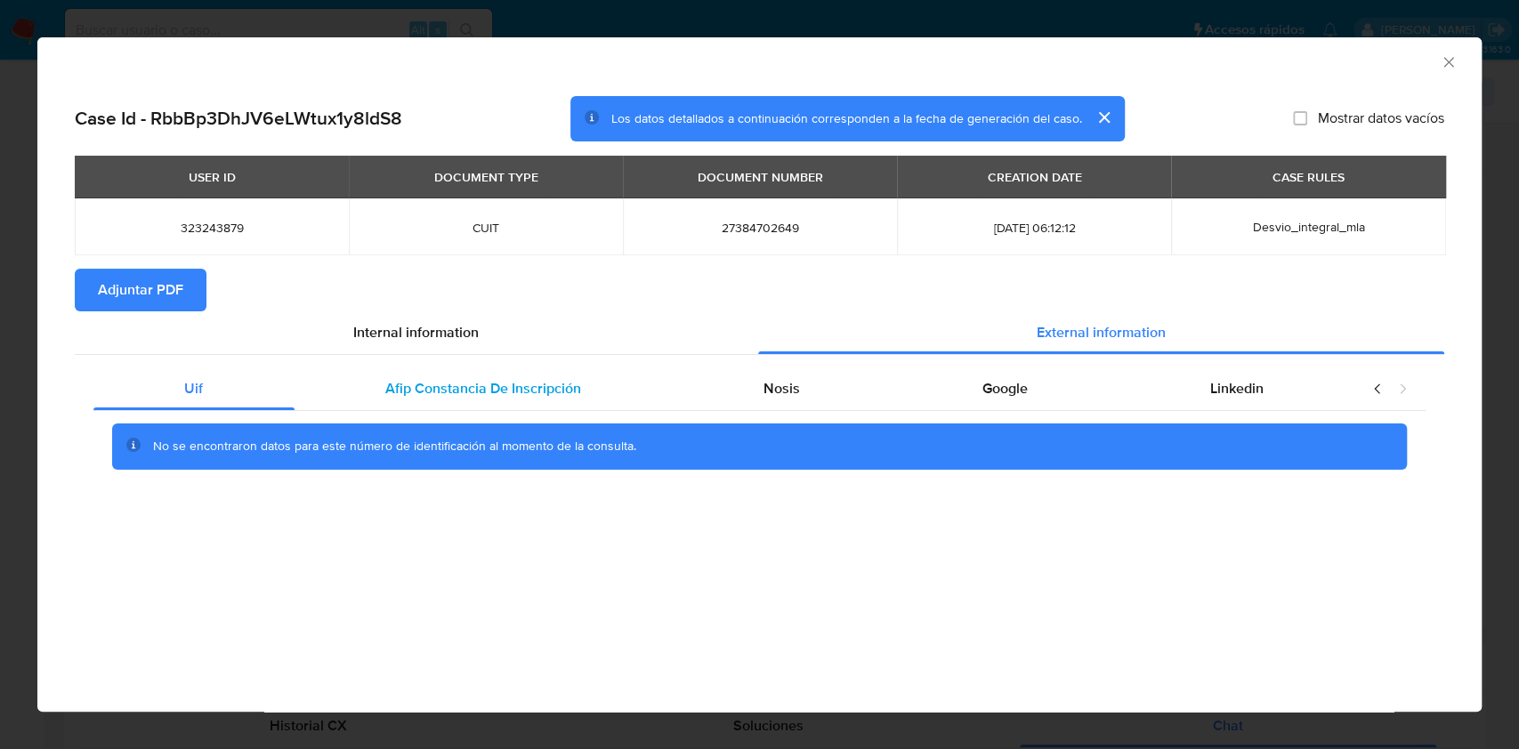
click at [520, 405] on div "Afip Constancia De Inscripción" at bounding box center [483, 388] width 378 height 43
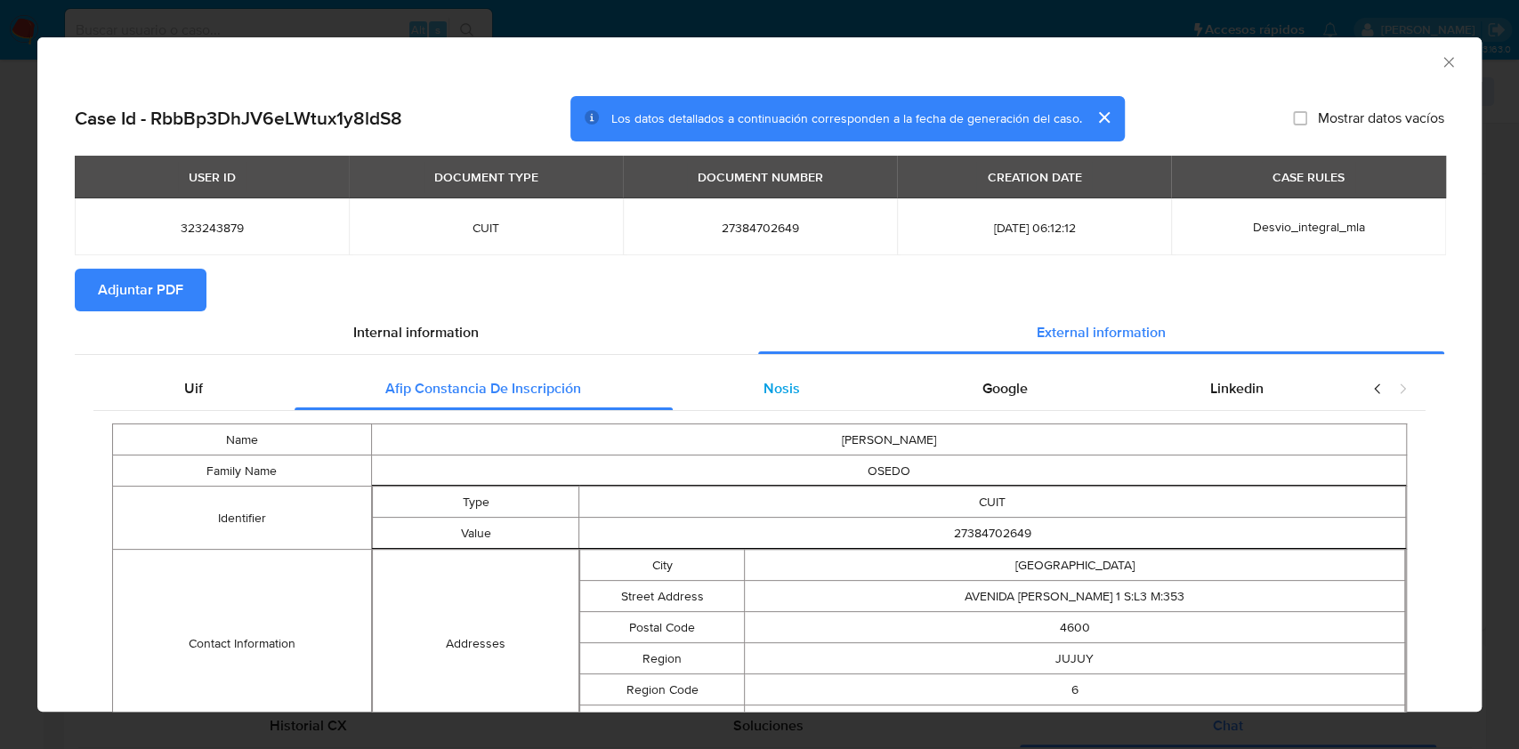
click at [770, 395] on span "Nosis" at bounding box center [781, 388] width 36 height 20
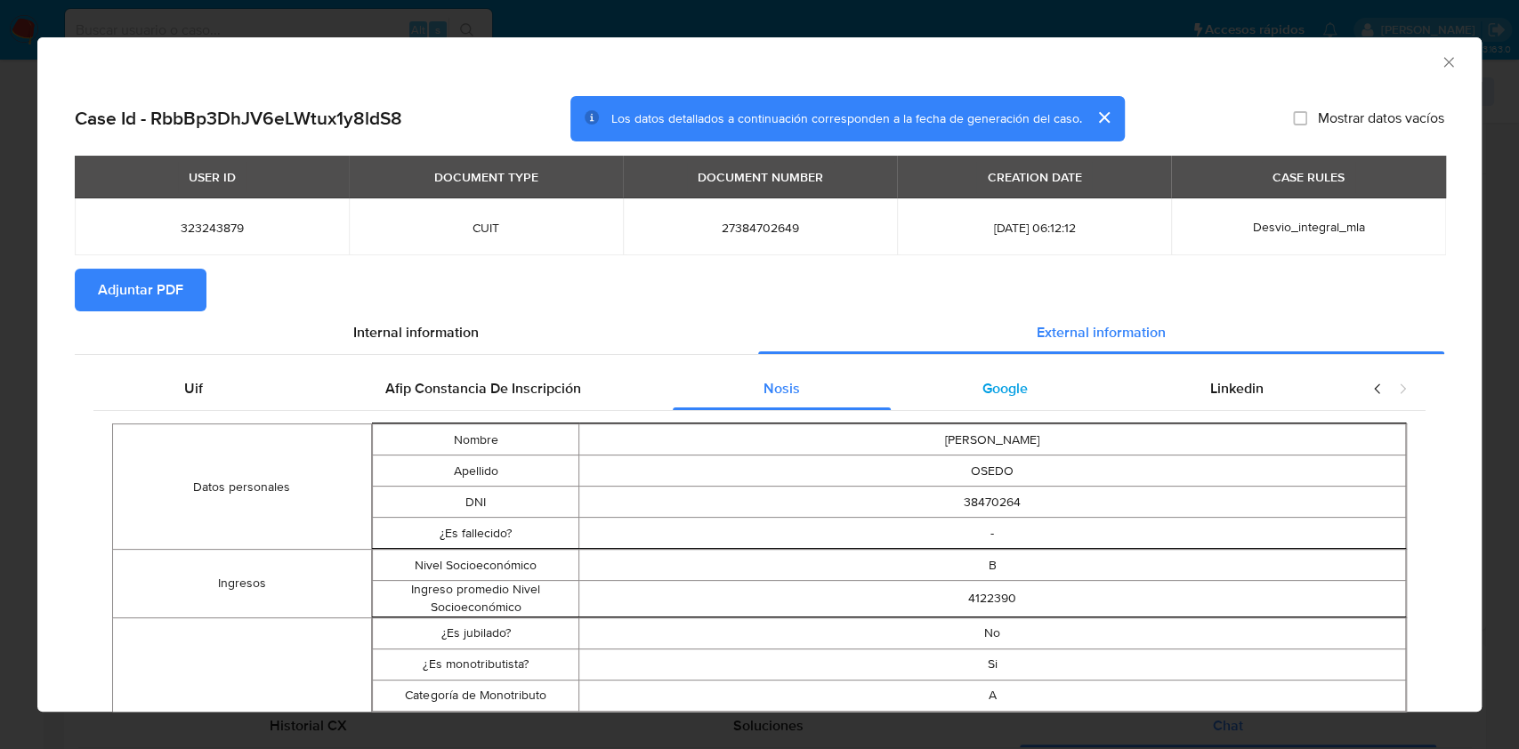
click at [918, 388] on div "Google" at bounding box center [1005, 388] width 228 height 43
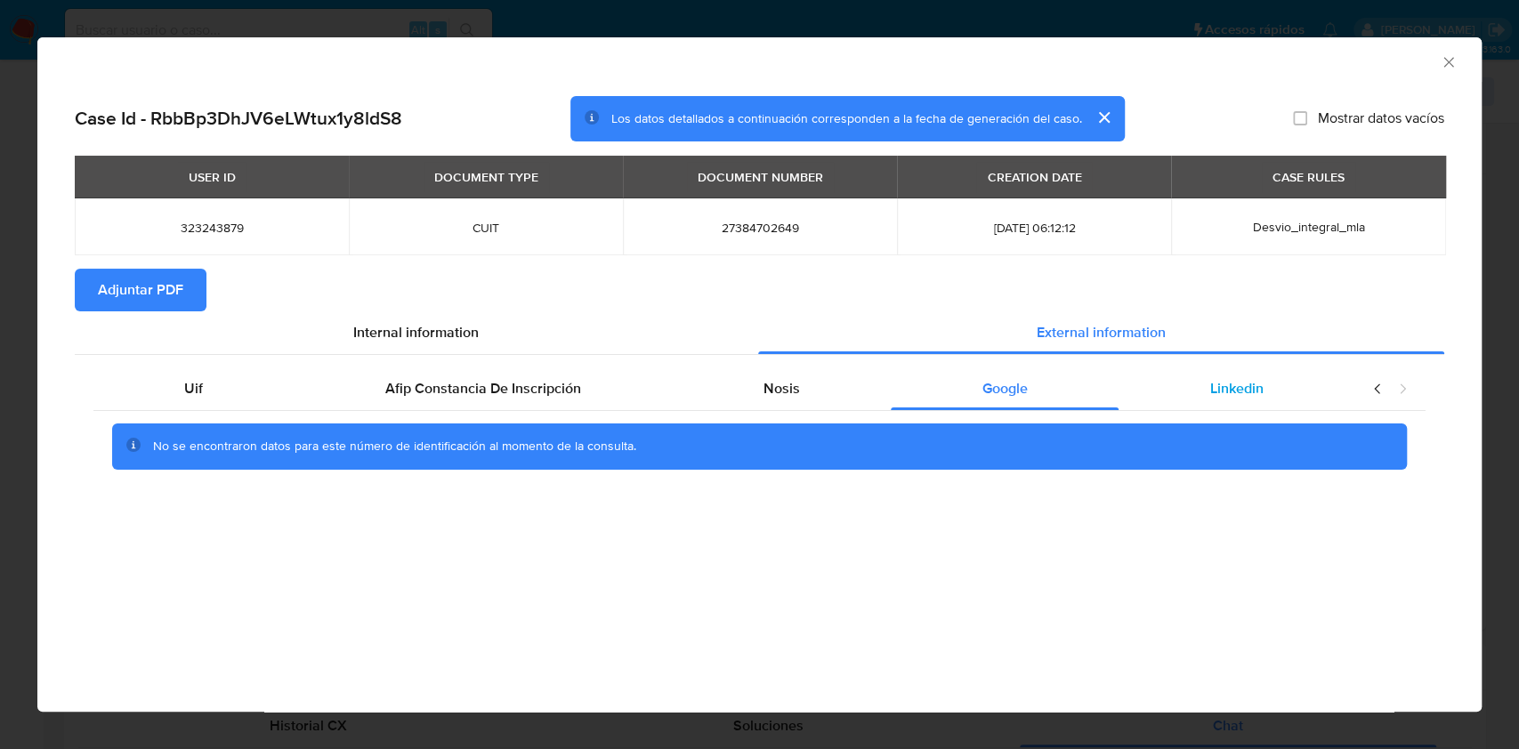
click at [1226, 406] on div "Linkedin" at bounding box center [1236, 388] width 236 height 43
click at [142, 294] on span "Adjuntar PDF" at bounding box center [140, 289] width 85 height 39
click at [1450, 62] on icon "Cerrar ventana" at bounding box center [1448, 62] width 18 height 18
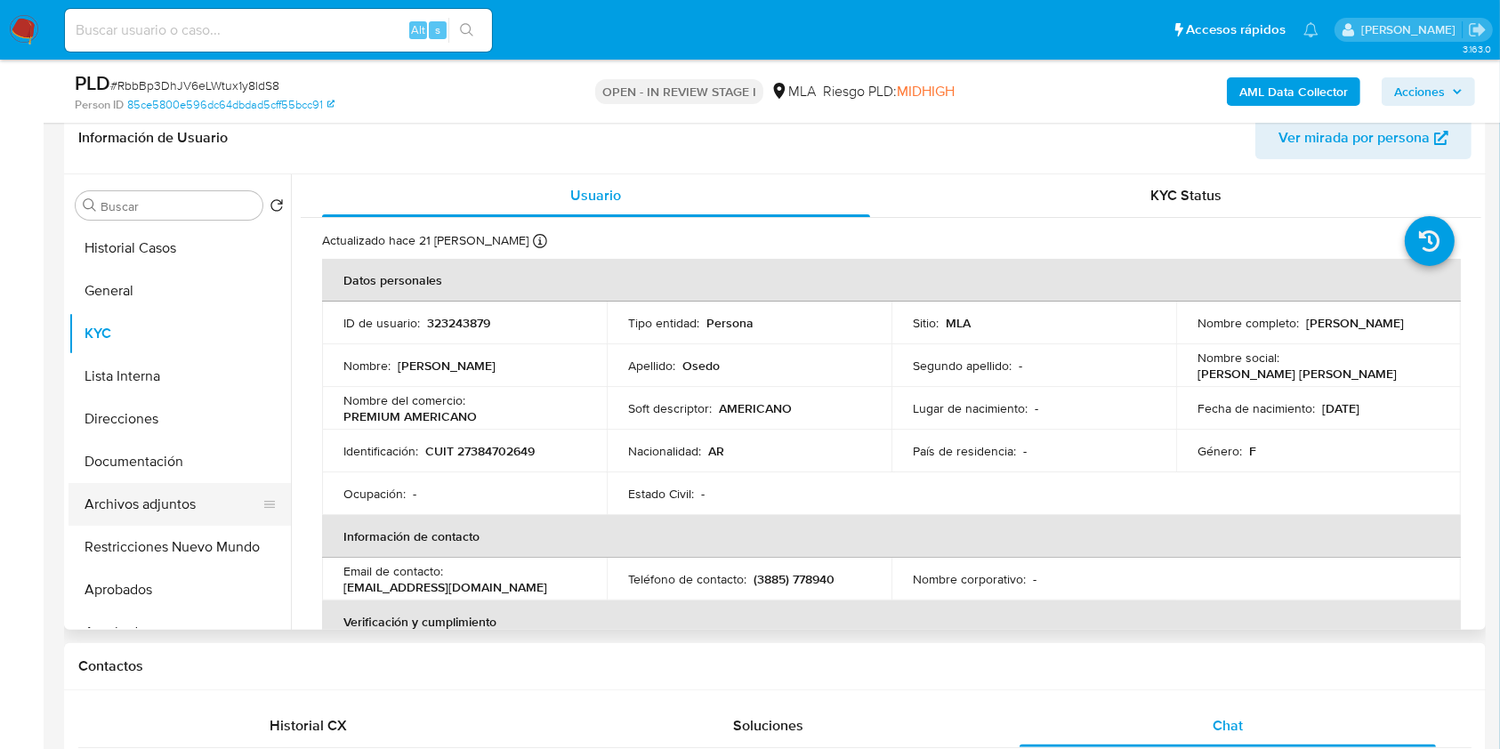
click at [198, 523] on button "Archivos adjuntos" at bounding box center [173, 504] width 208 height 43
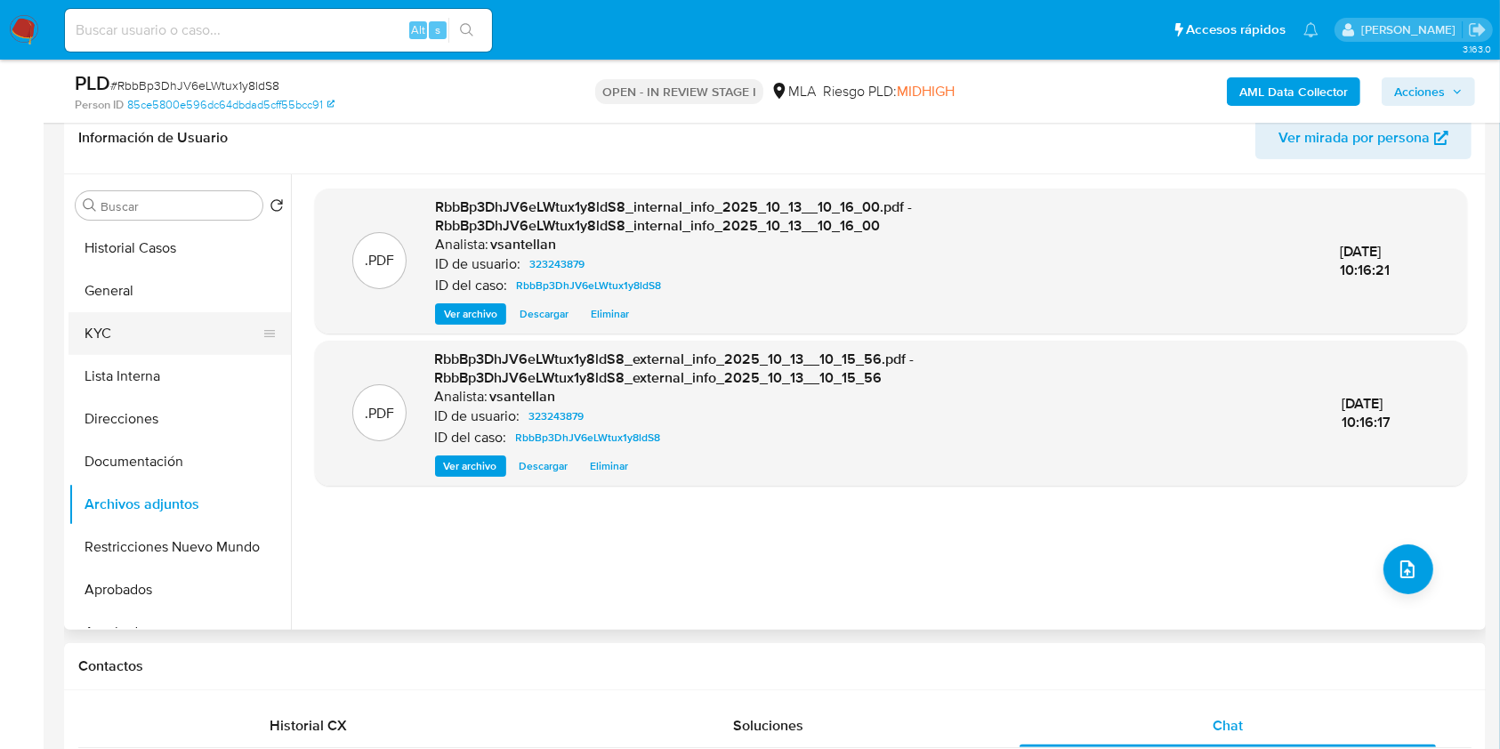
click at [109, 336] on button "KYC" at bounding box center [173, 333] width 208 height 43
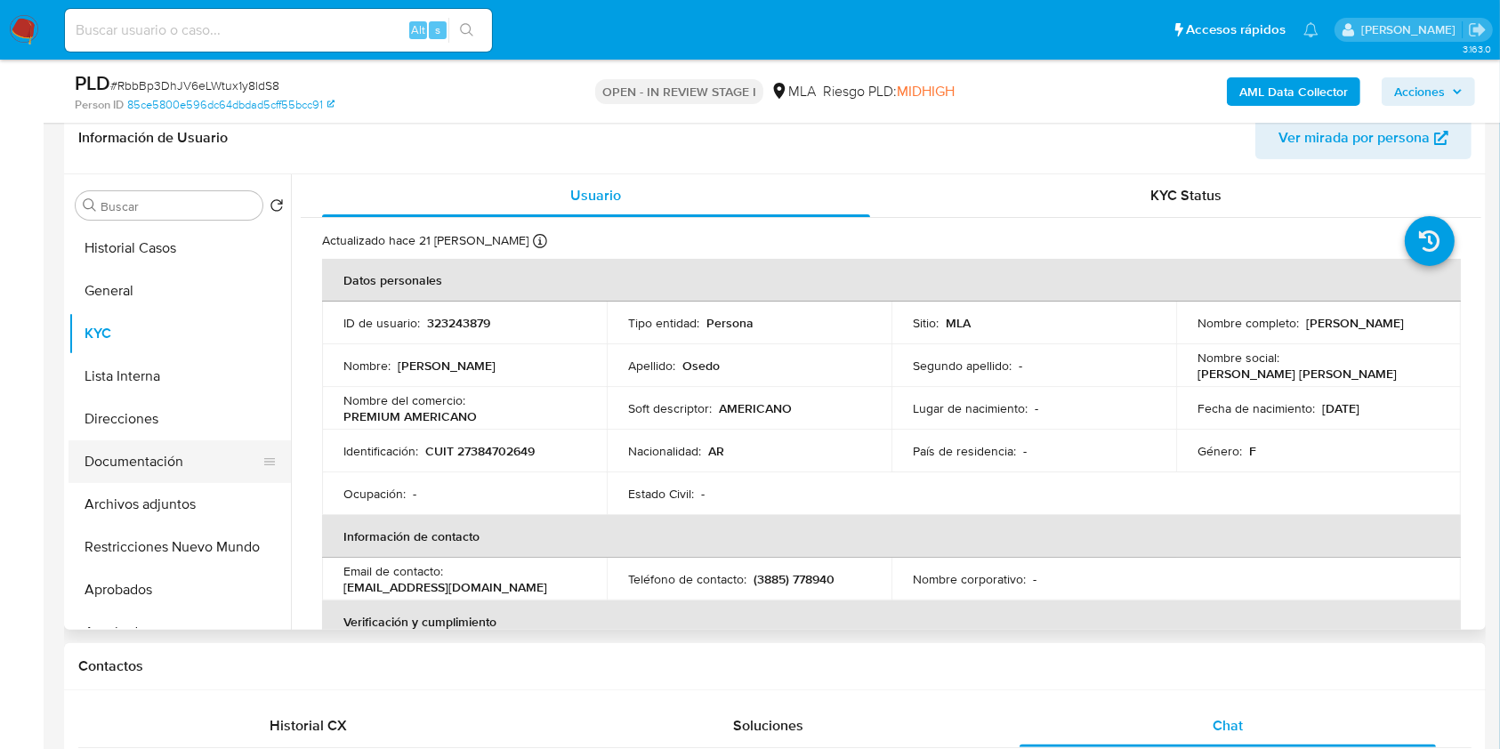
click at [179, 472] on button "Documentación" at bounding box center [173, 461] width 208 height 43
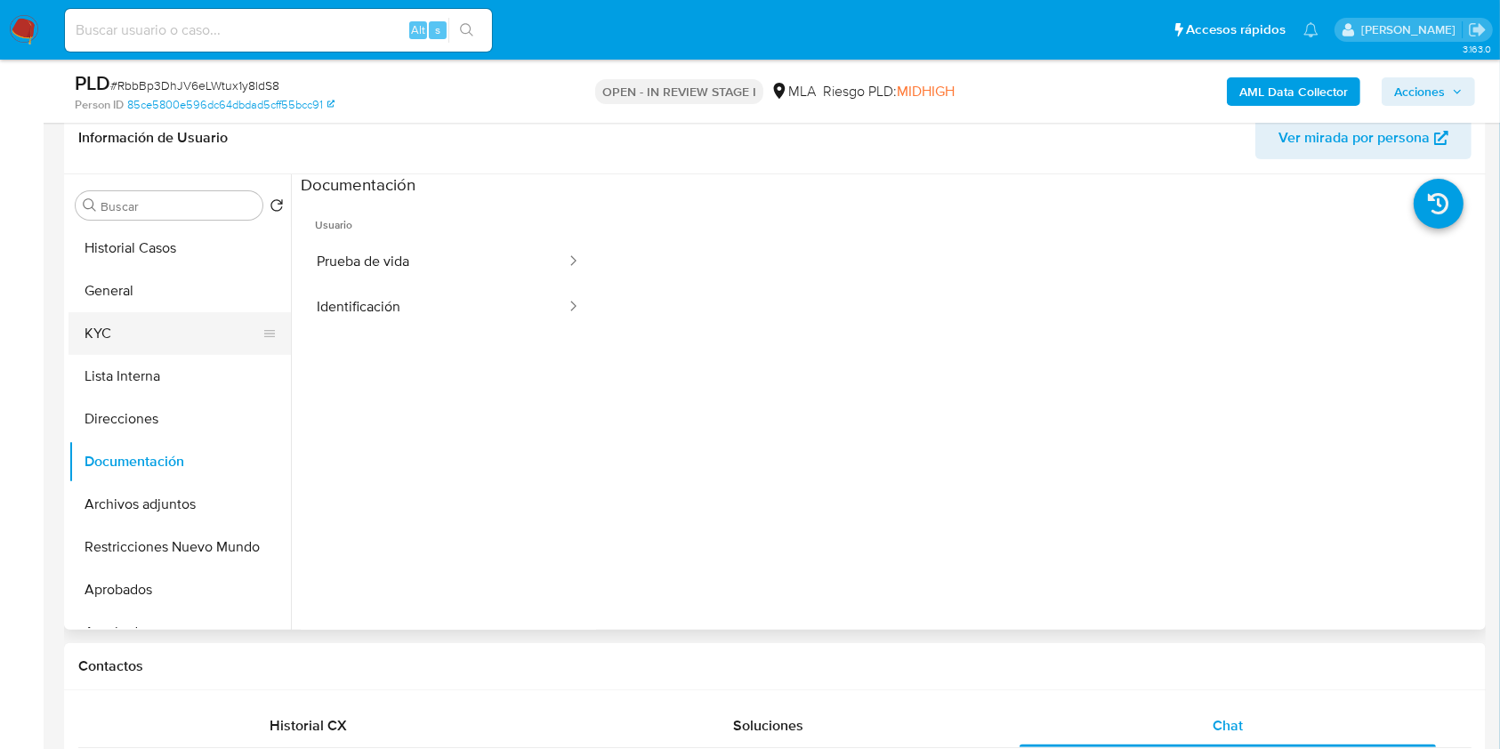
drag, startPoint x: 146, startPoint y: 331, endPoint x: 240, endPoint y: 327, distance: 94.4
click at [146, 331] on button "KYC" at bounding box center [173, 333] width 208 height 43
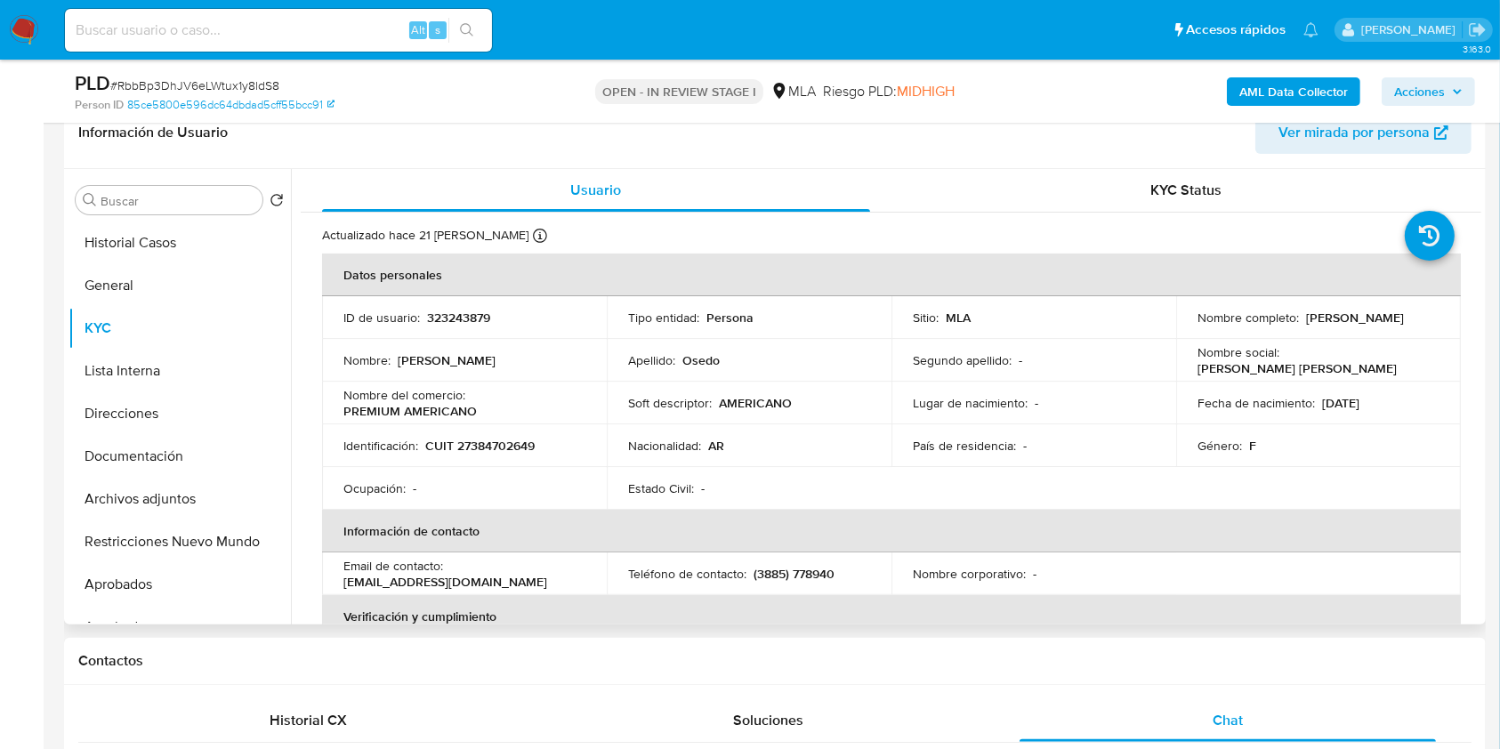
scroll to position [297, 0]
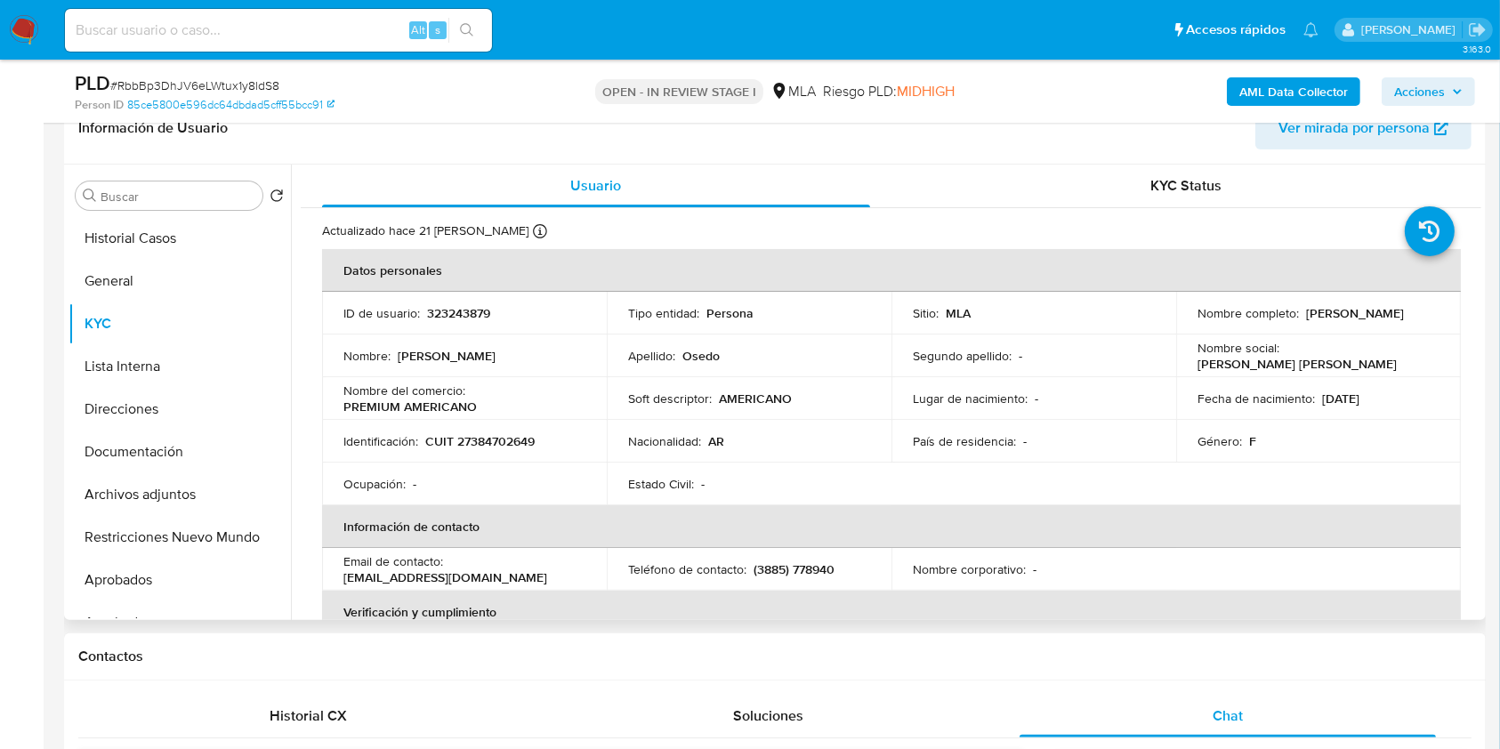
click at [477, 443] on p "CUIT 27384702649" at bounding box center [479, 441] width 109 height 16
copy p "27384702649"
drag, startPoint x: 501, startPoint y: 575, endPoint x: 342, endPoint y: 580, distance: 159.3
click at [342, 580] on td "Email de contacto : osedomarcela@gmail.com" at bounding box center [464, 569] width 285 height 43
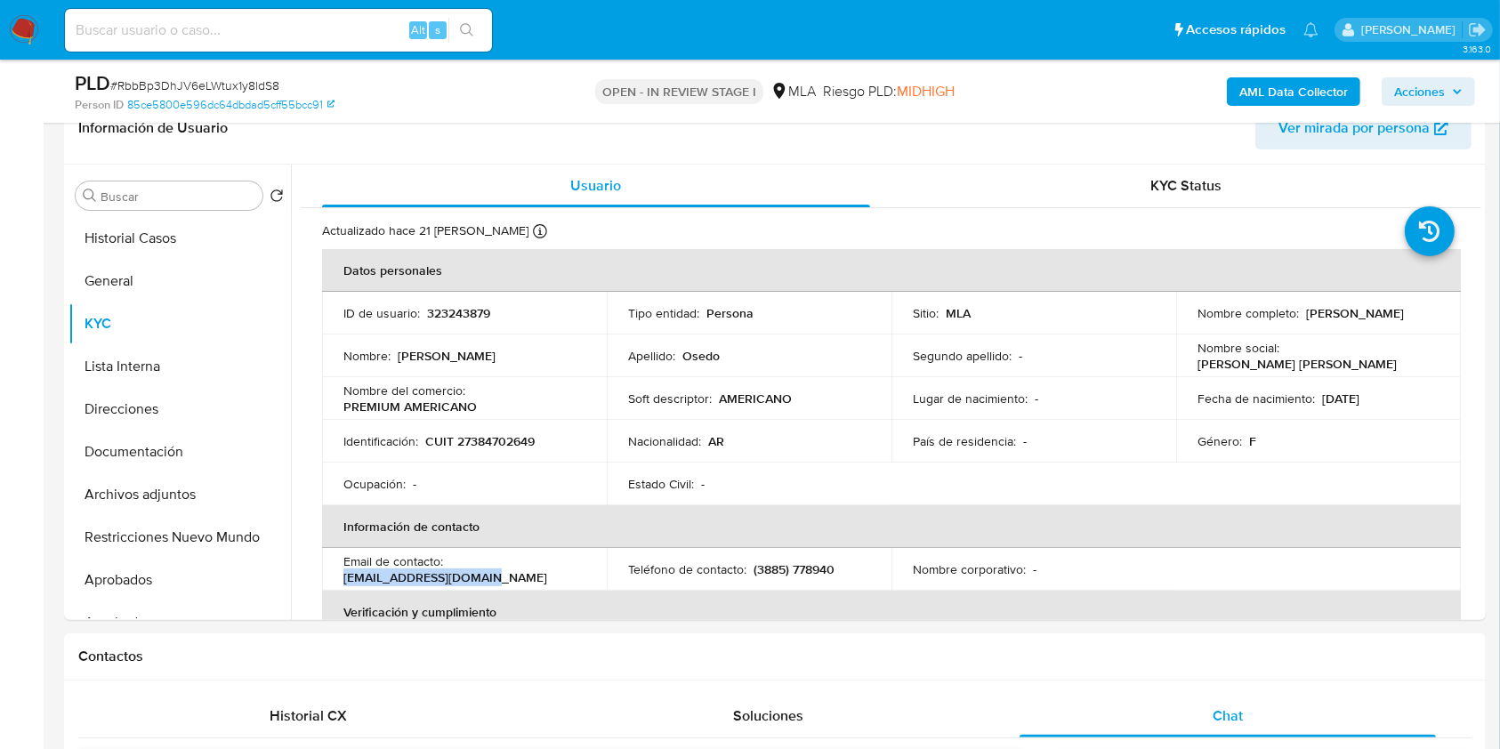
copy p "osedomarcela@gmail.com"
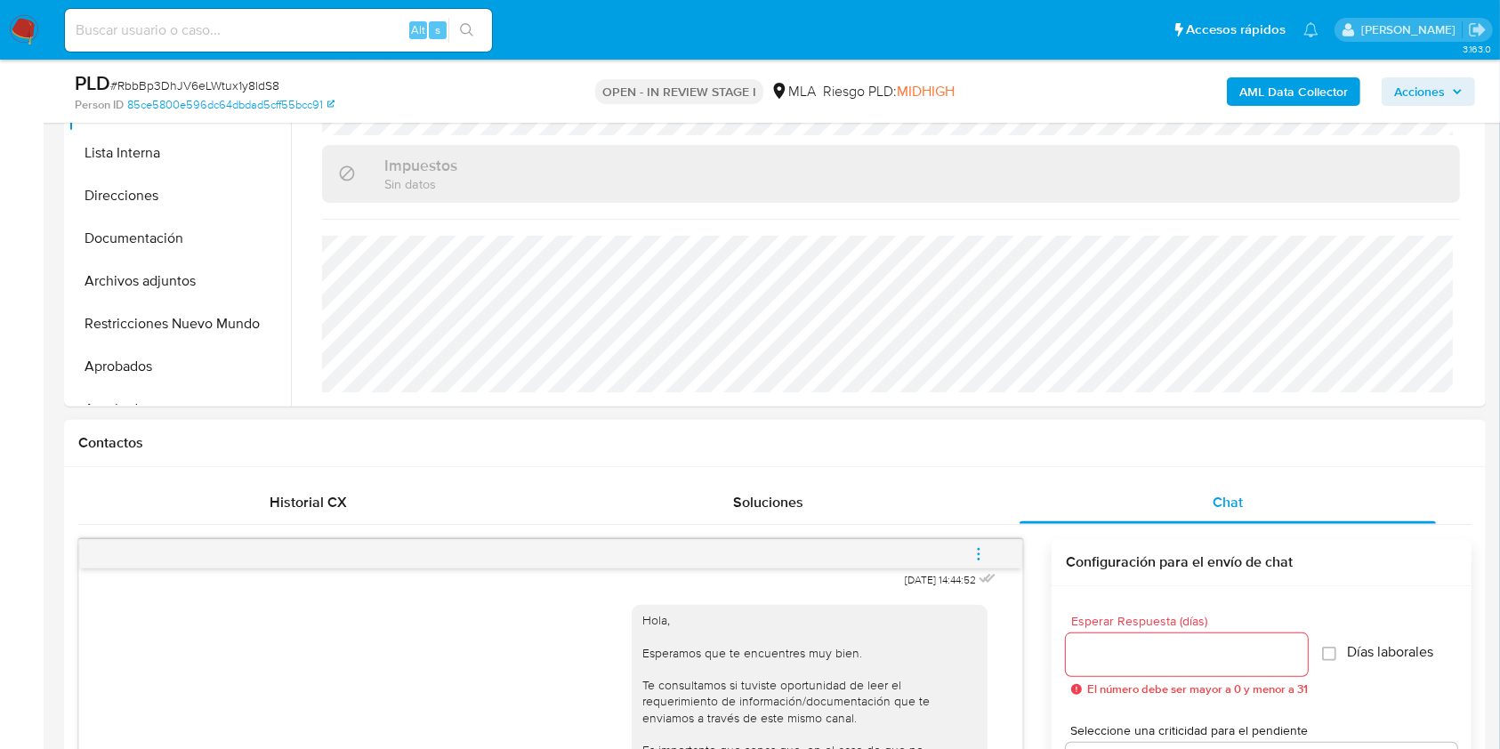
scroll to position [415, 0]
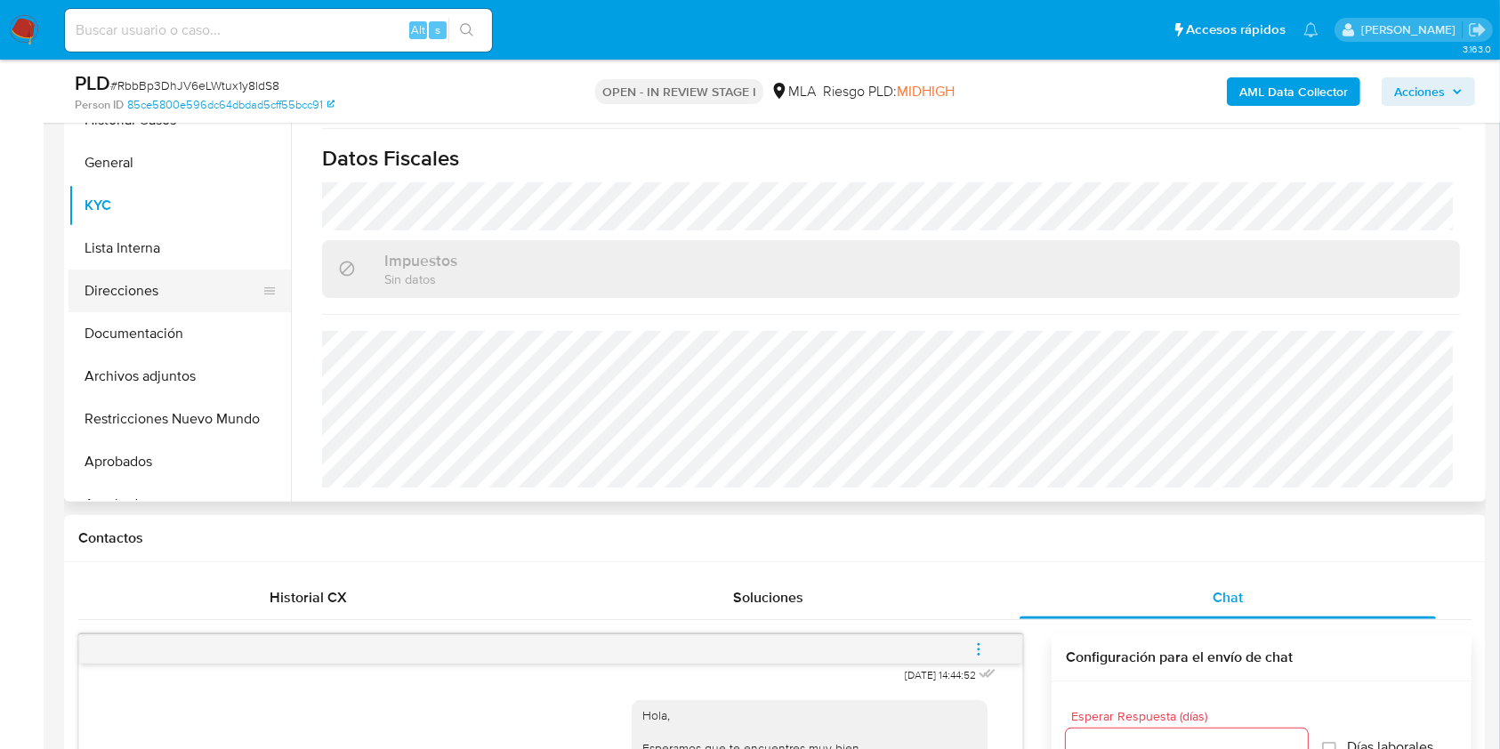
click at [141, 297] on button "Direcciones" at bounding box center [173, 291] width 208 height 43
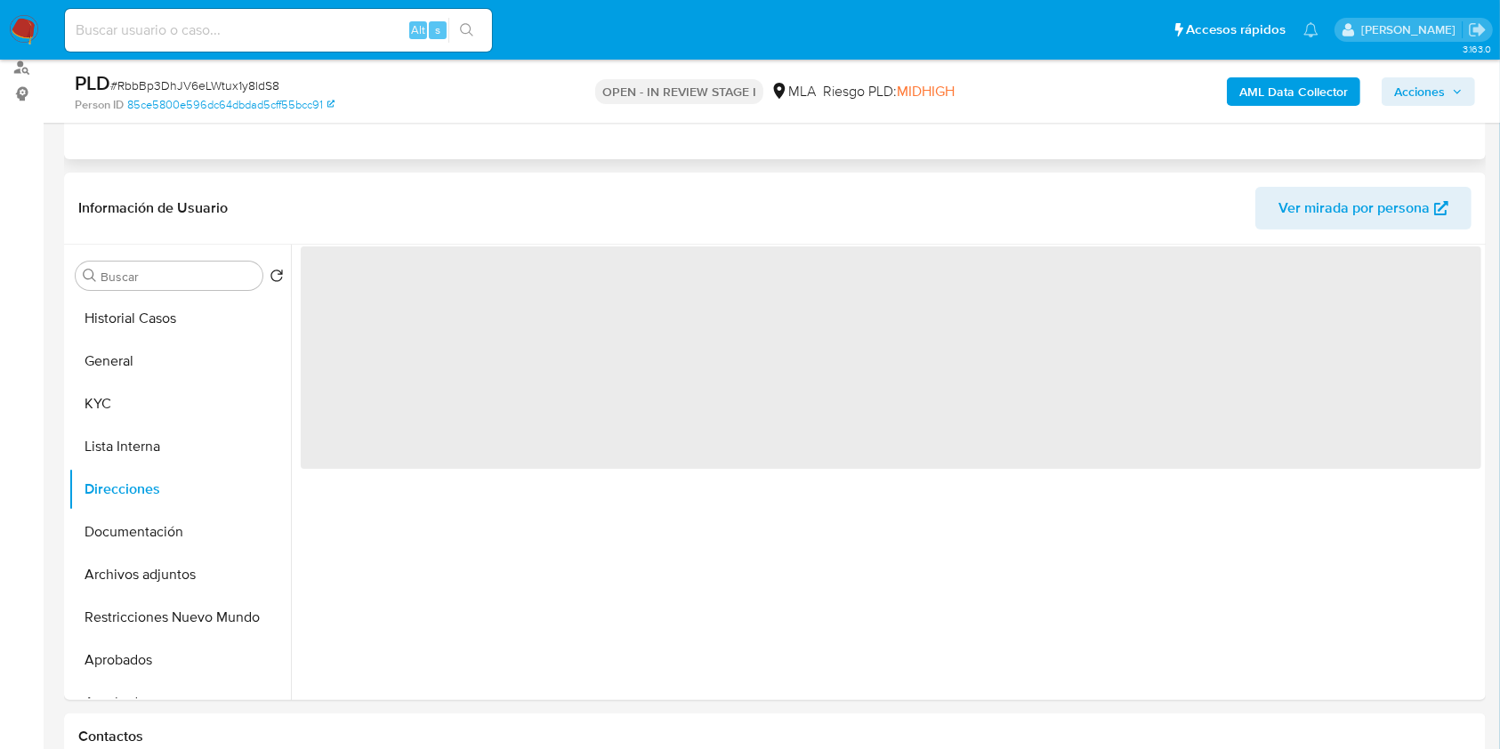
scroll to position [297, 0]
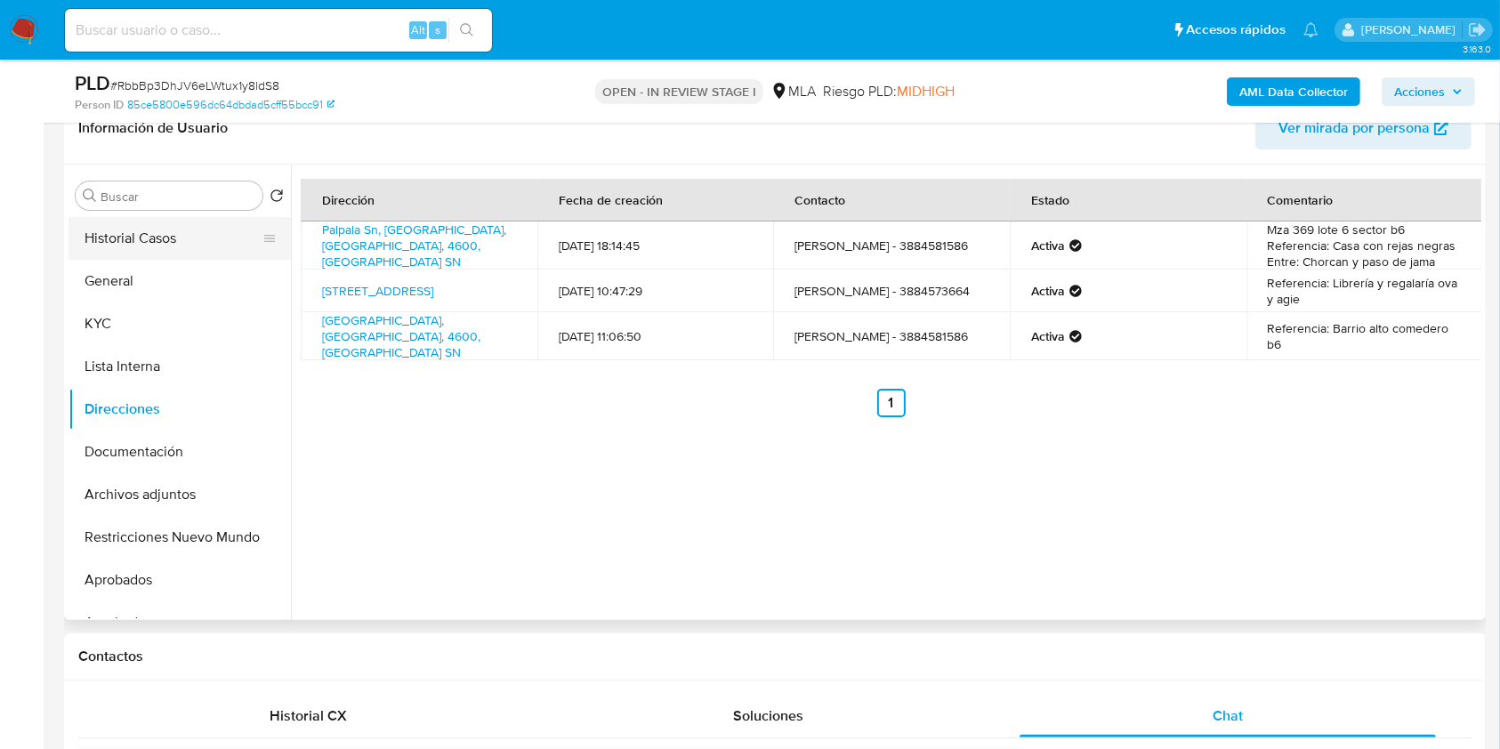
click at [149, 254] on button "Historial Casos" at bounding box center [173, 238] width 208 height 43
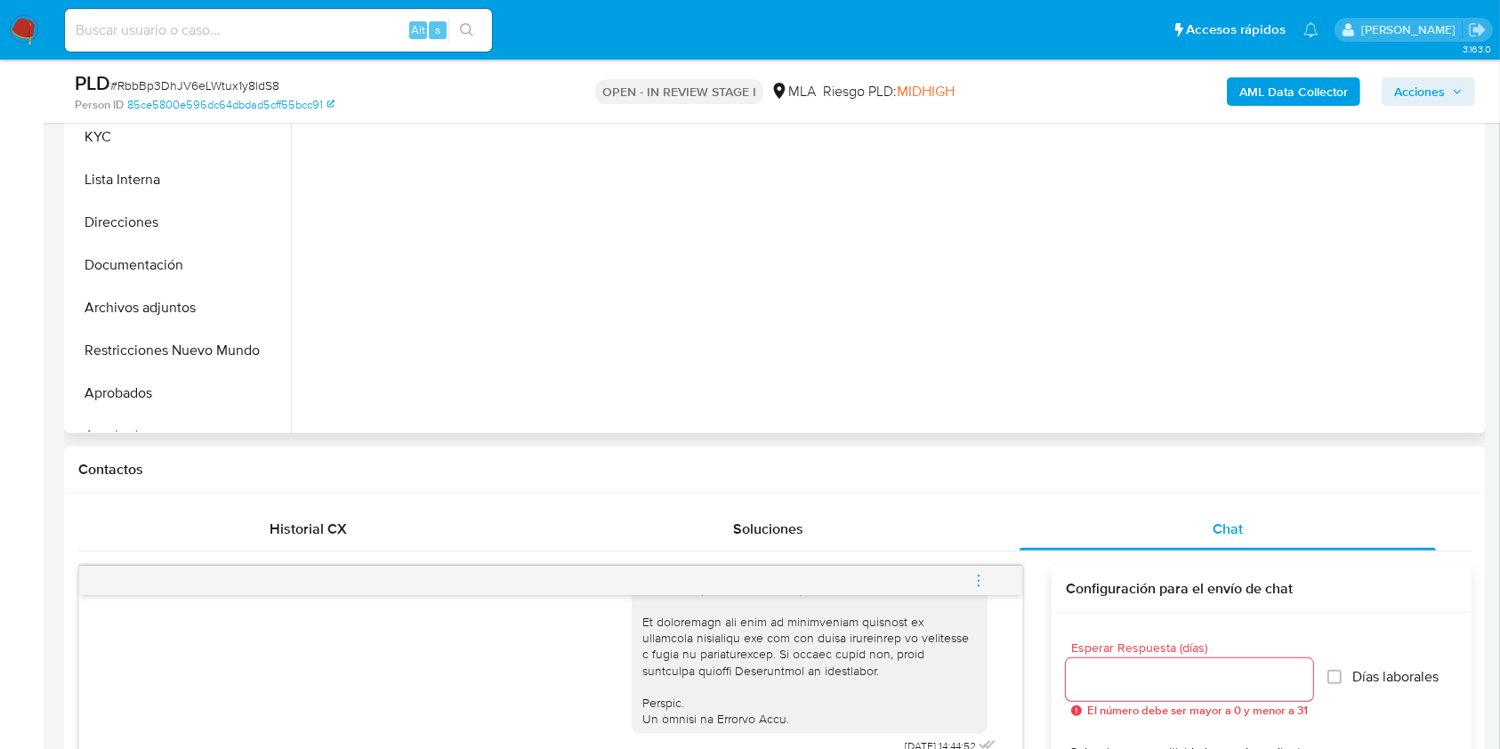
scroll to position [415, 0]
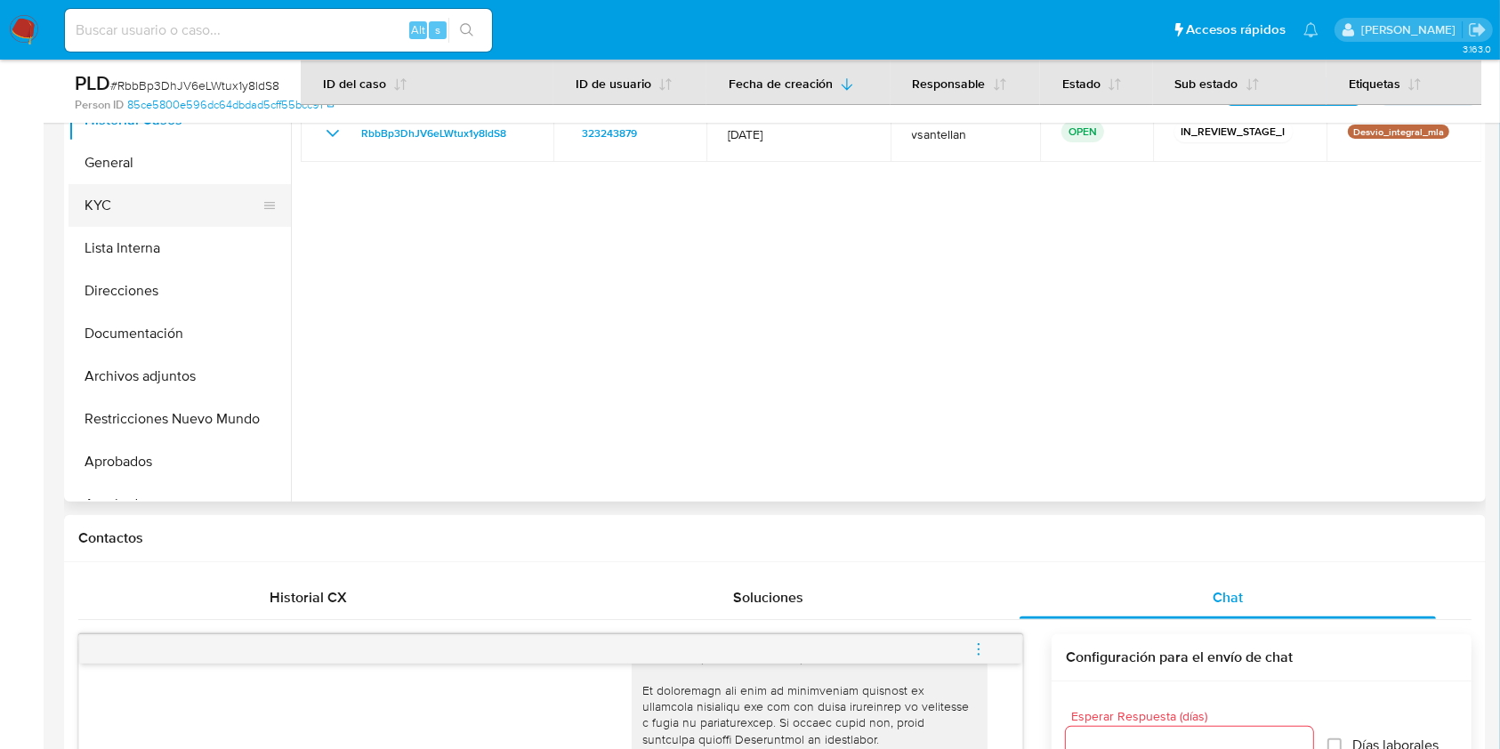
click at [150, 194] on button "KYC" at bounding box center [173, 205] width 208 height 43
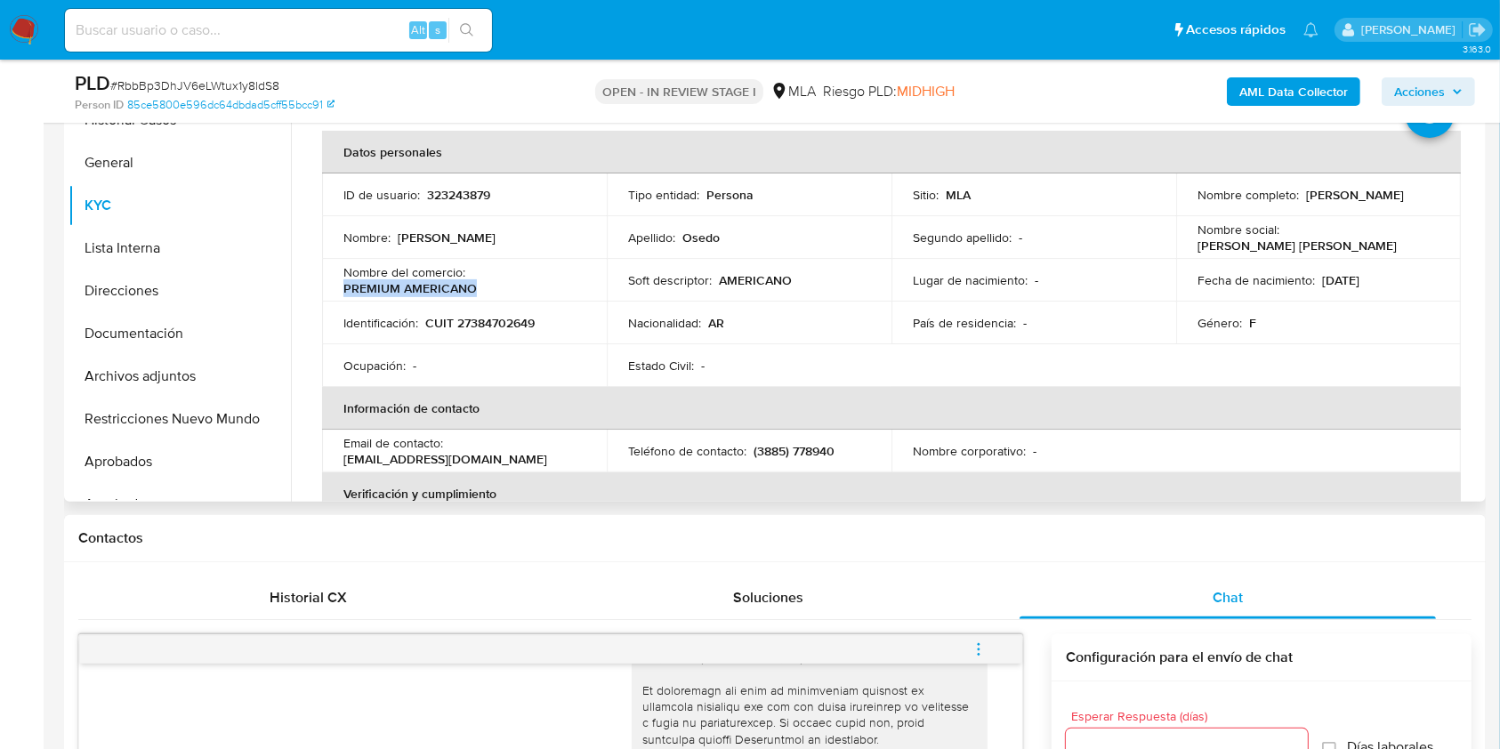
drag, startPoint x: 488, startPoint y: 289, endPoint x: 338, endPoint y: 288, distance: 149.5
click at [338, 288] on td "Nombre del comercio : PREMIUM AMERICANO" at bounding box center [464, 280] width 285 height 43
copy p "PREMIUM AMERICANO"
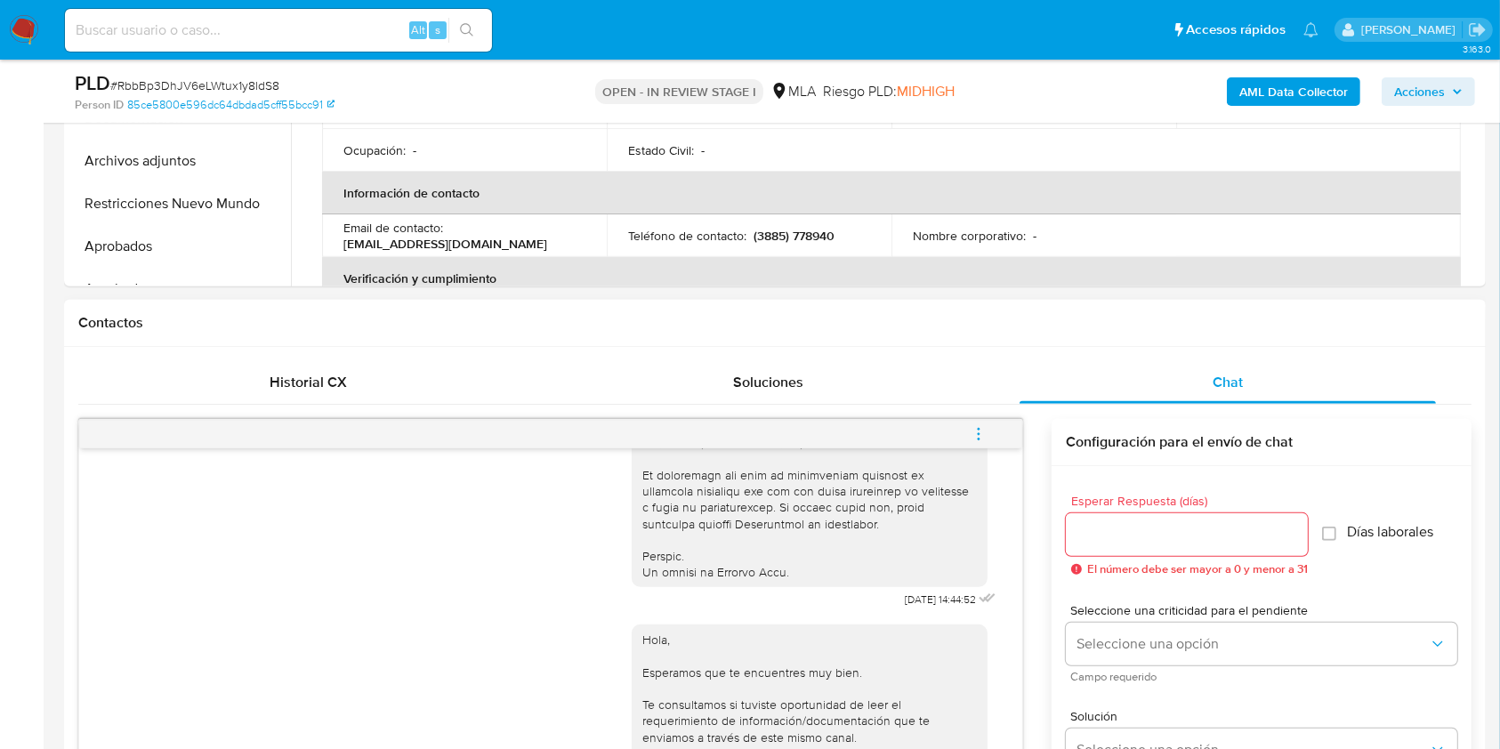
scroll to position [653, 0]
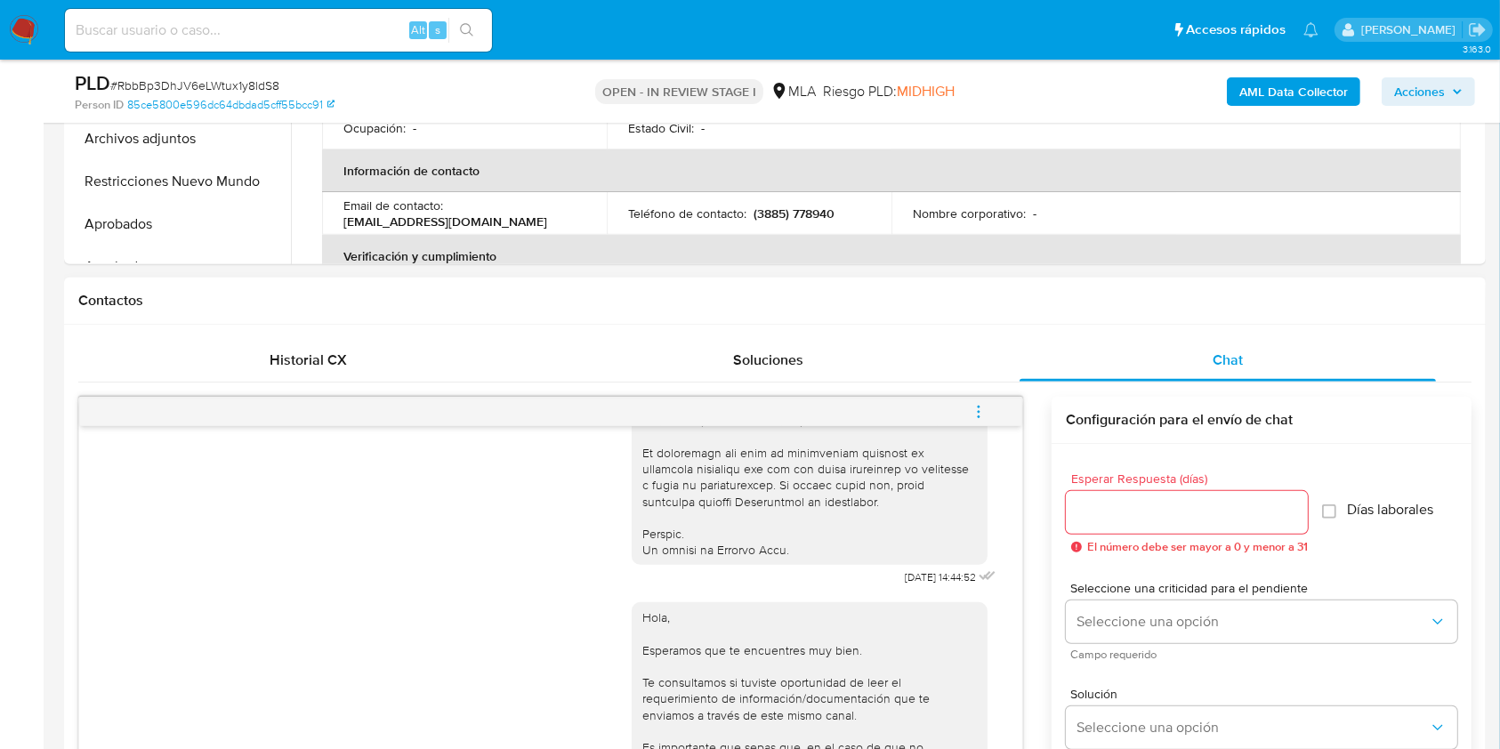
click at [988, 411] on button "menu-action" at bounding box center [978, 412] width 59 height 43
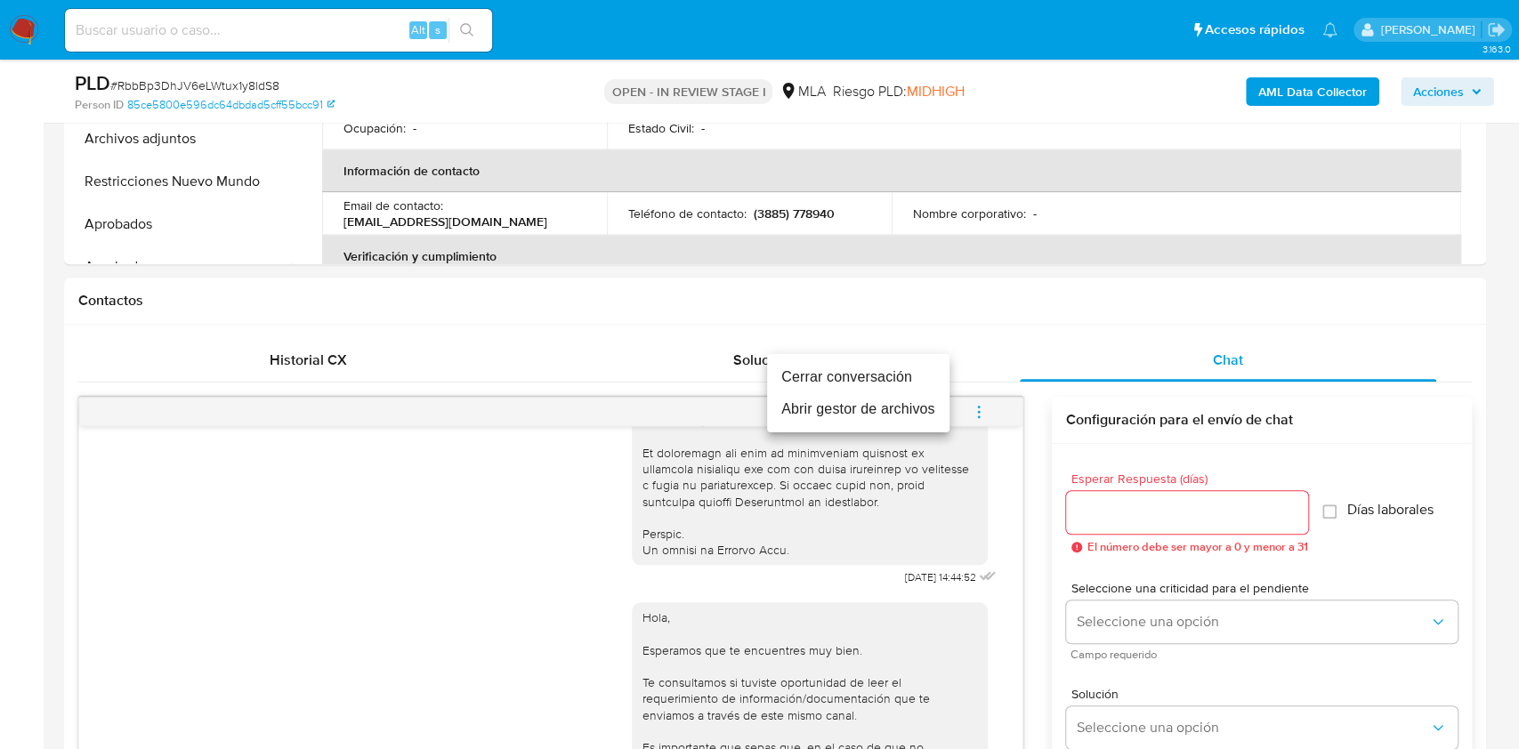
drag, startPoint x: 878, startPoint y: 367, endPoint x: 1053, endPoint y: 349, distance: 176.2
click at [878, 367] on li "Cerrar conversación" at bounding box center [858, 377] width 182 height 32
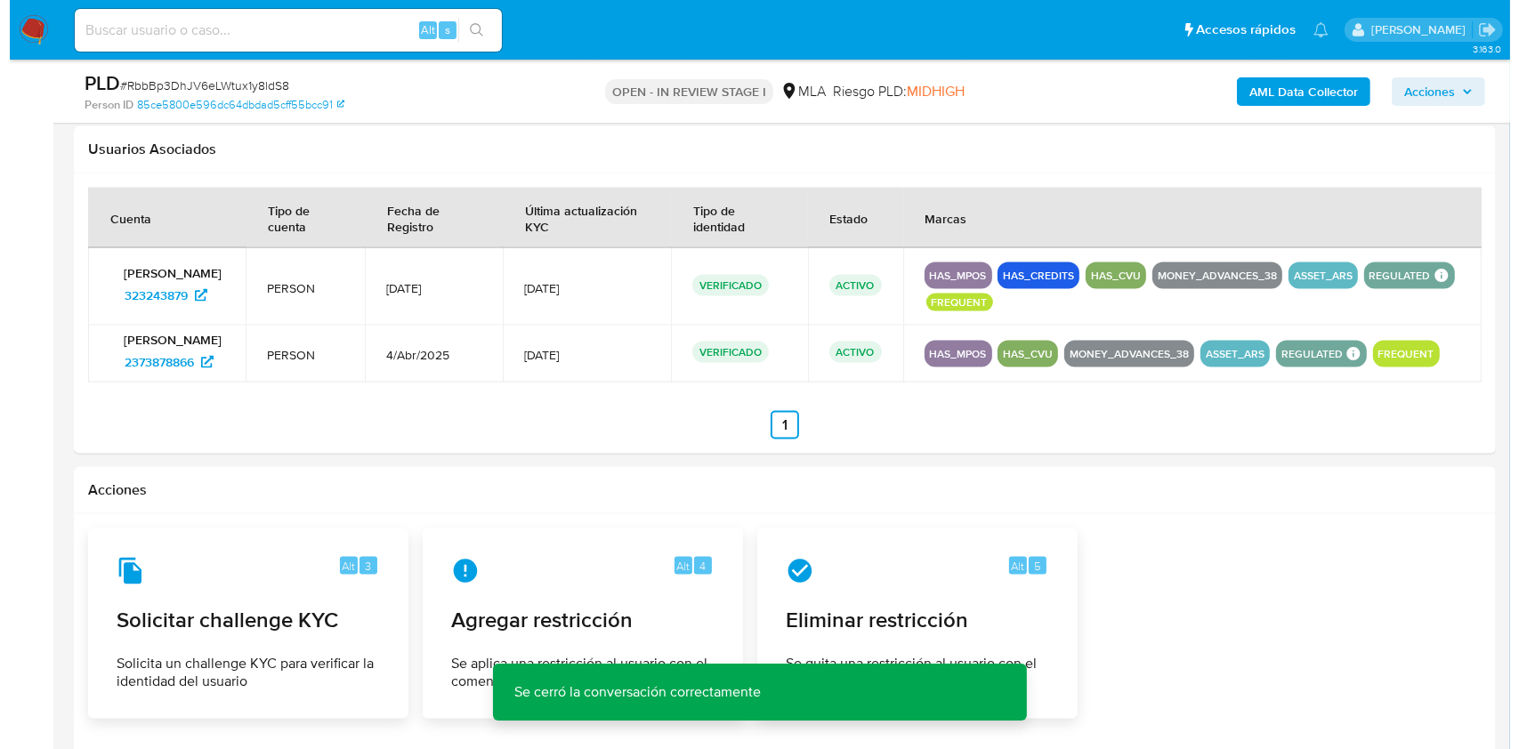
scroll to position [2836, 0]
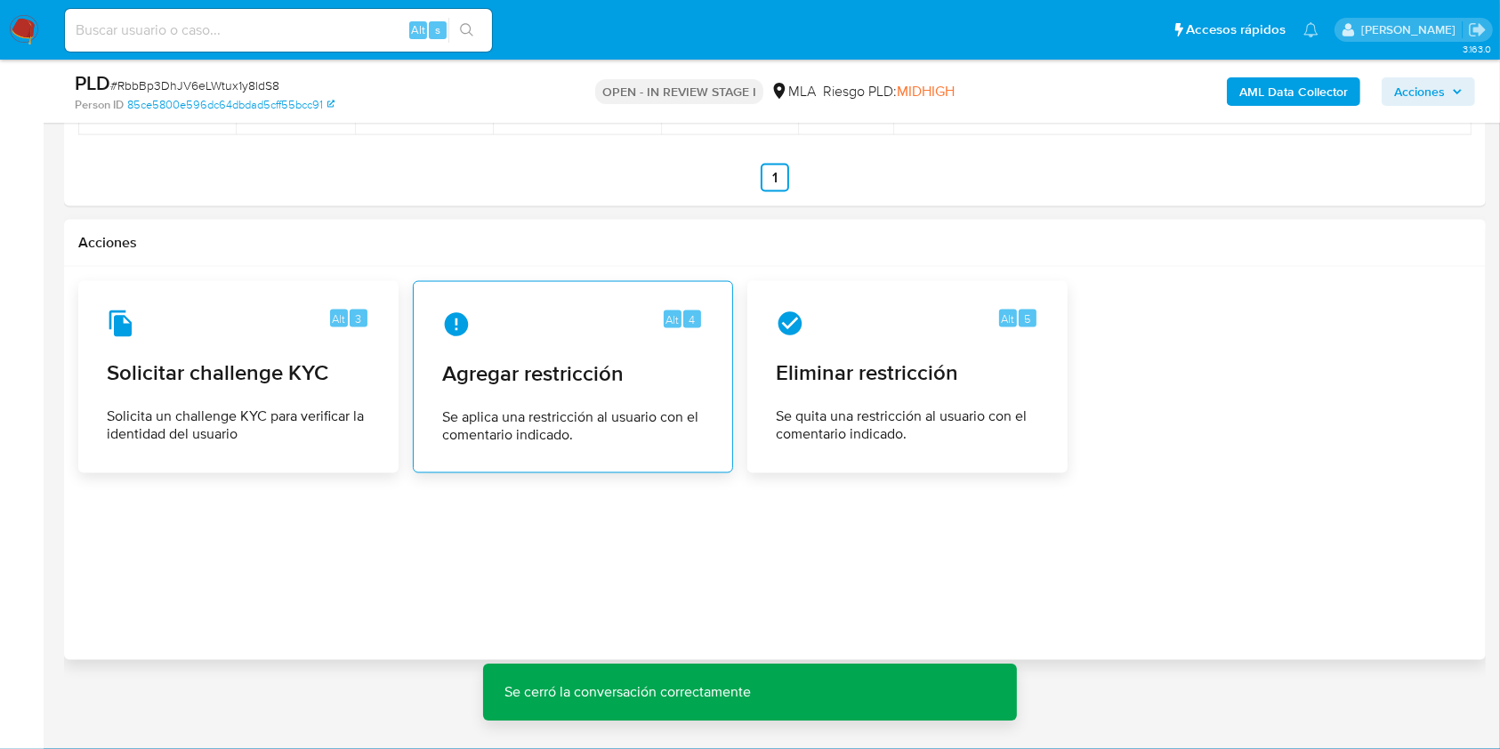
click at [459, 396] on div "Alt 4 Agregar restricción Se aplica una restricción al usuario con el comentari…" at bounding box center [573, 377] width 290 height 162
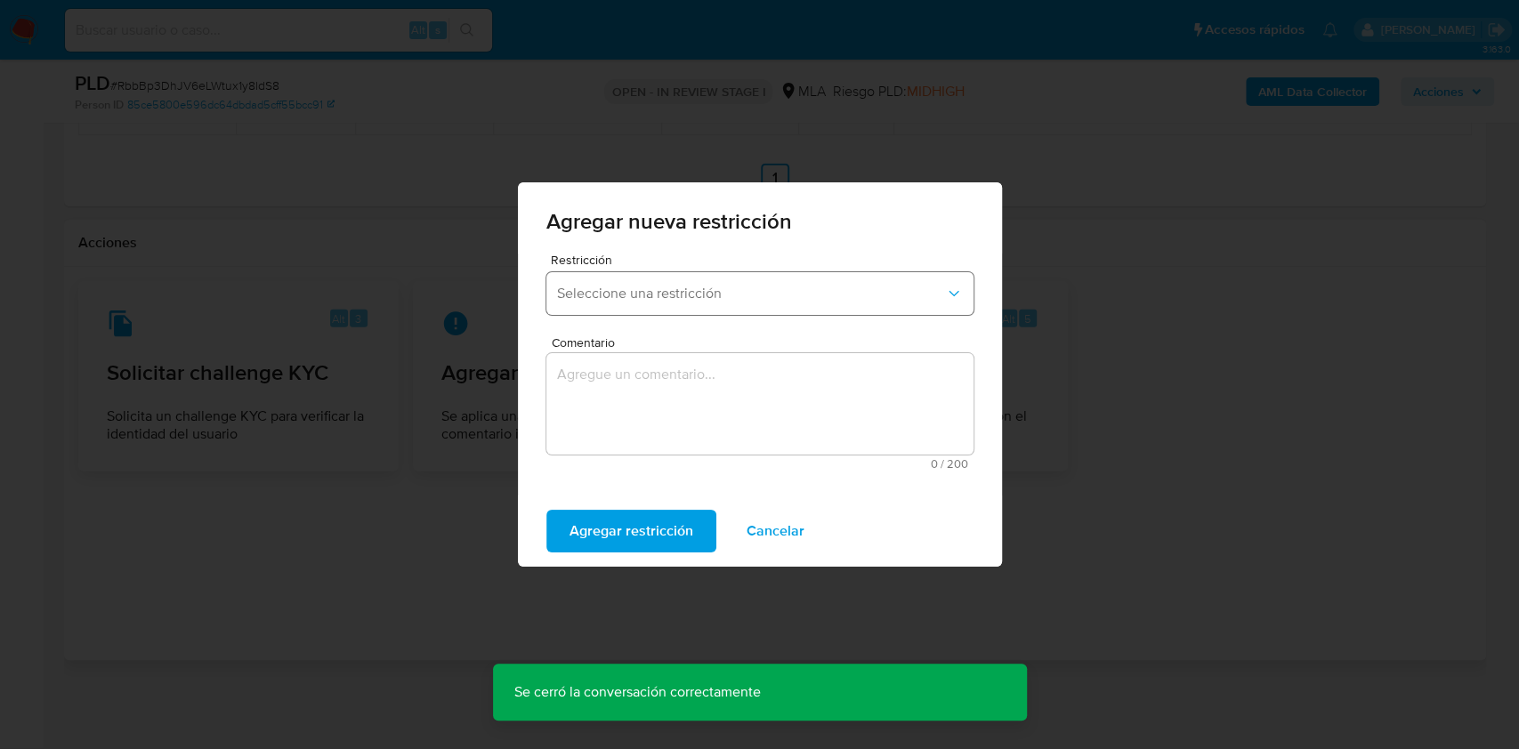
click at [719, 296] on span "Seleccione una restricción" at bounding box center [751, 294] width 388 height 18
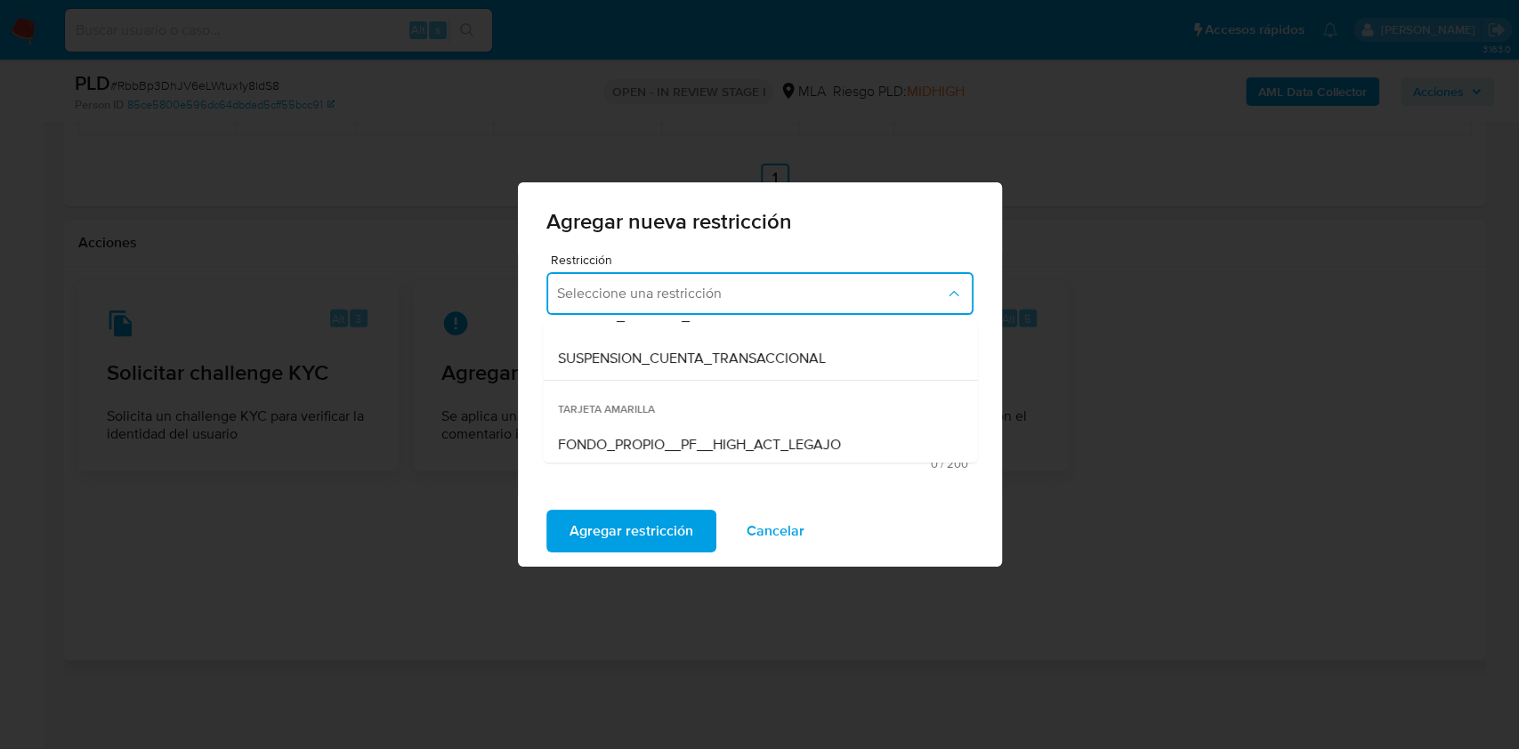
scroll to position [163, 0]
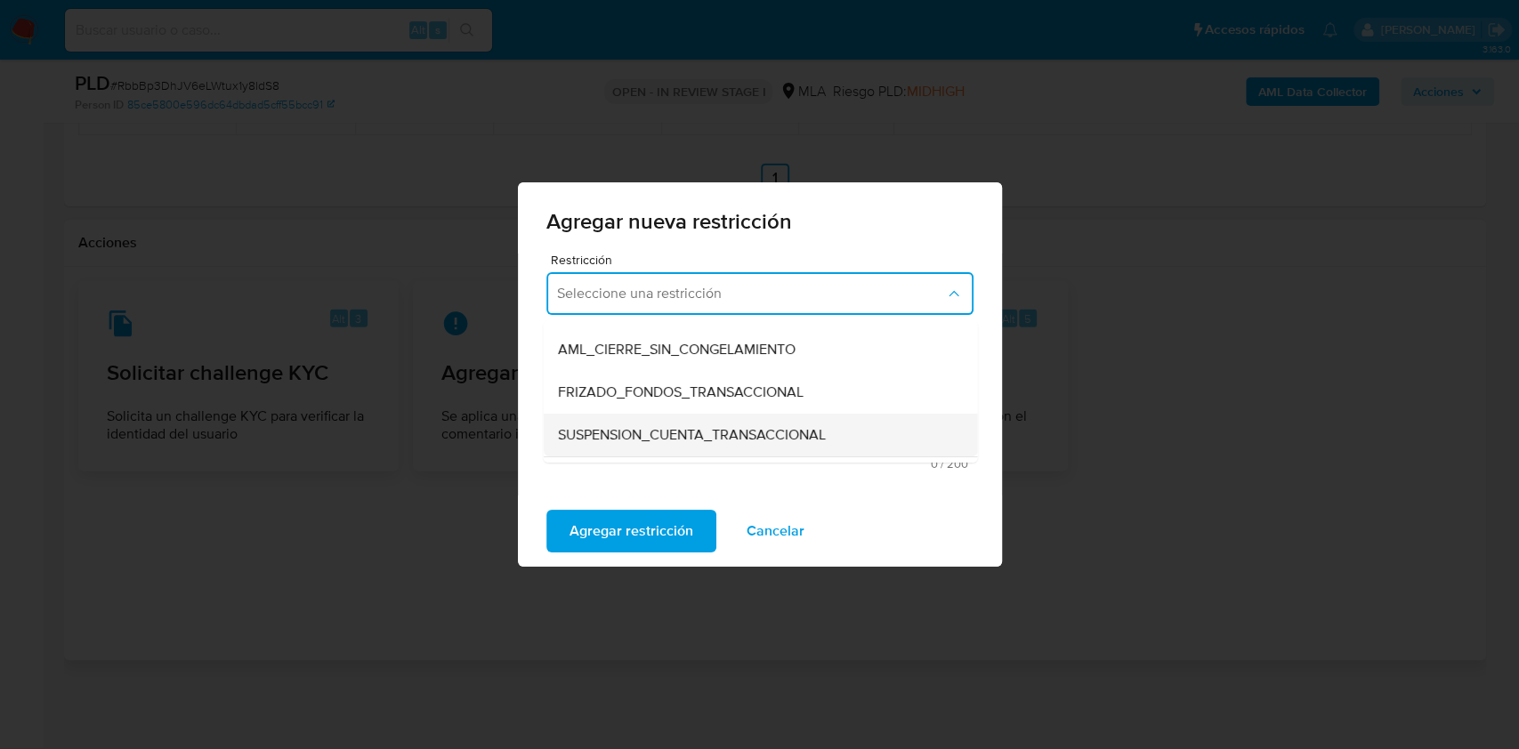
click at [780, 449] on div "SUSPENSION_CUENTA_TRANSACCIONAL" at bounding box center [754, 435] width 395 height 43
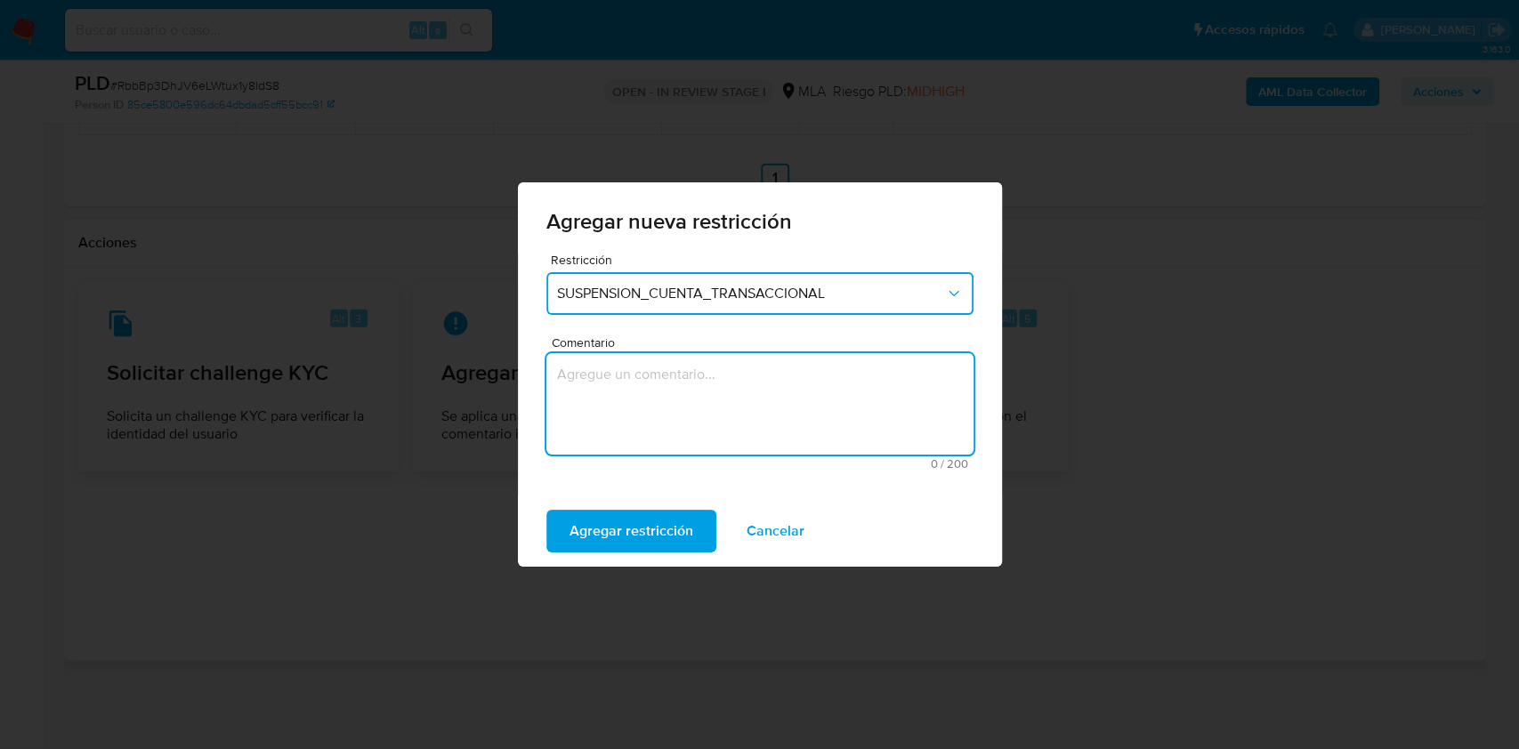
click at [670, 433] on textarea "Comentario" at bounding box center [759, 403] width 427 height 101
type textarea "AML"
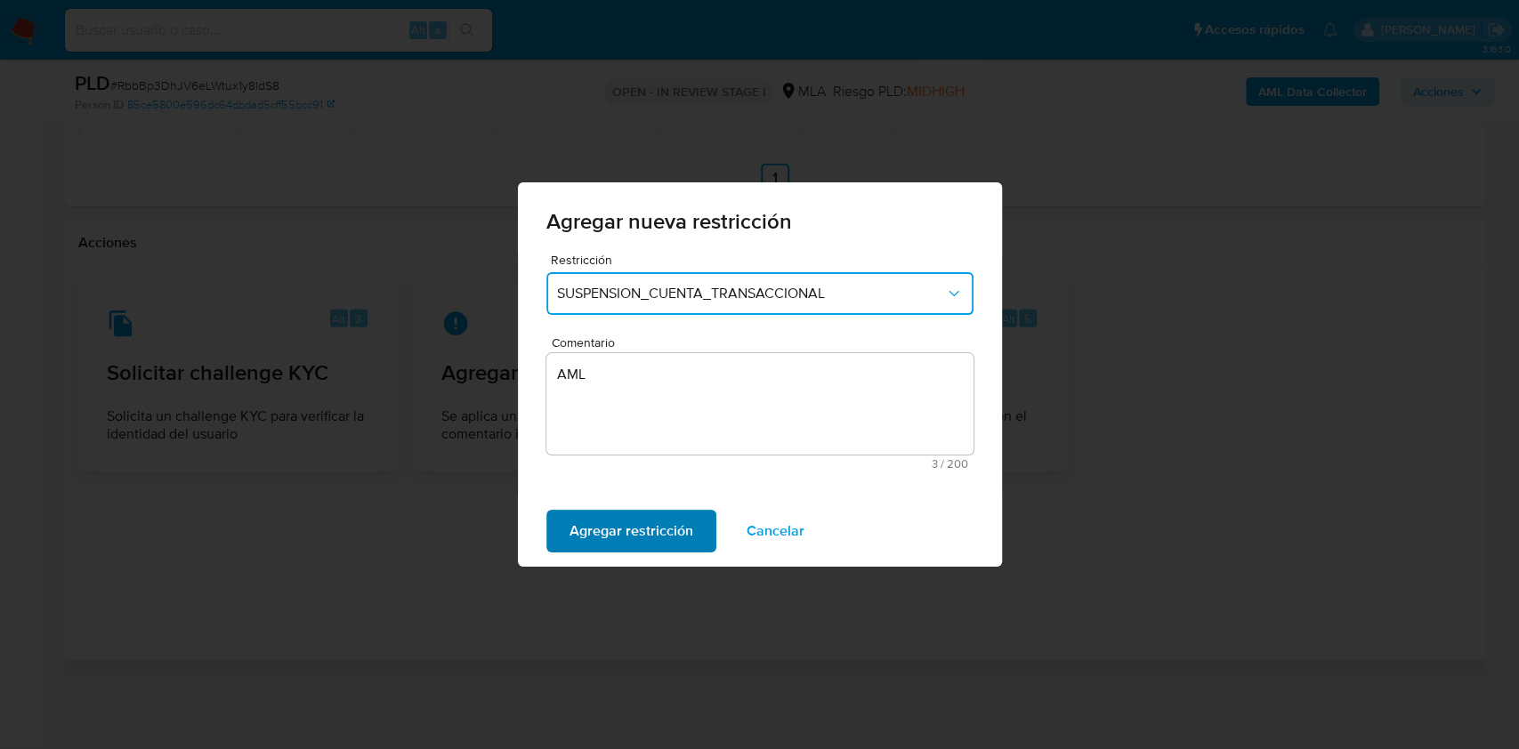
click at [638, 539] on span "Agregar restricción" at bounding box center [631, 531] width 124 height 39
click at [602, 532] on span "Confirmar" at bounding box center [601, 531] width 64 height 39
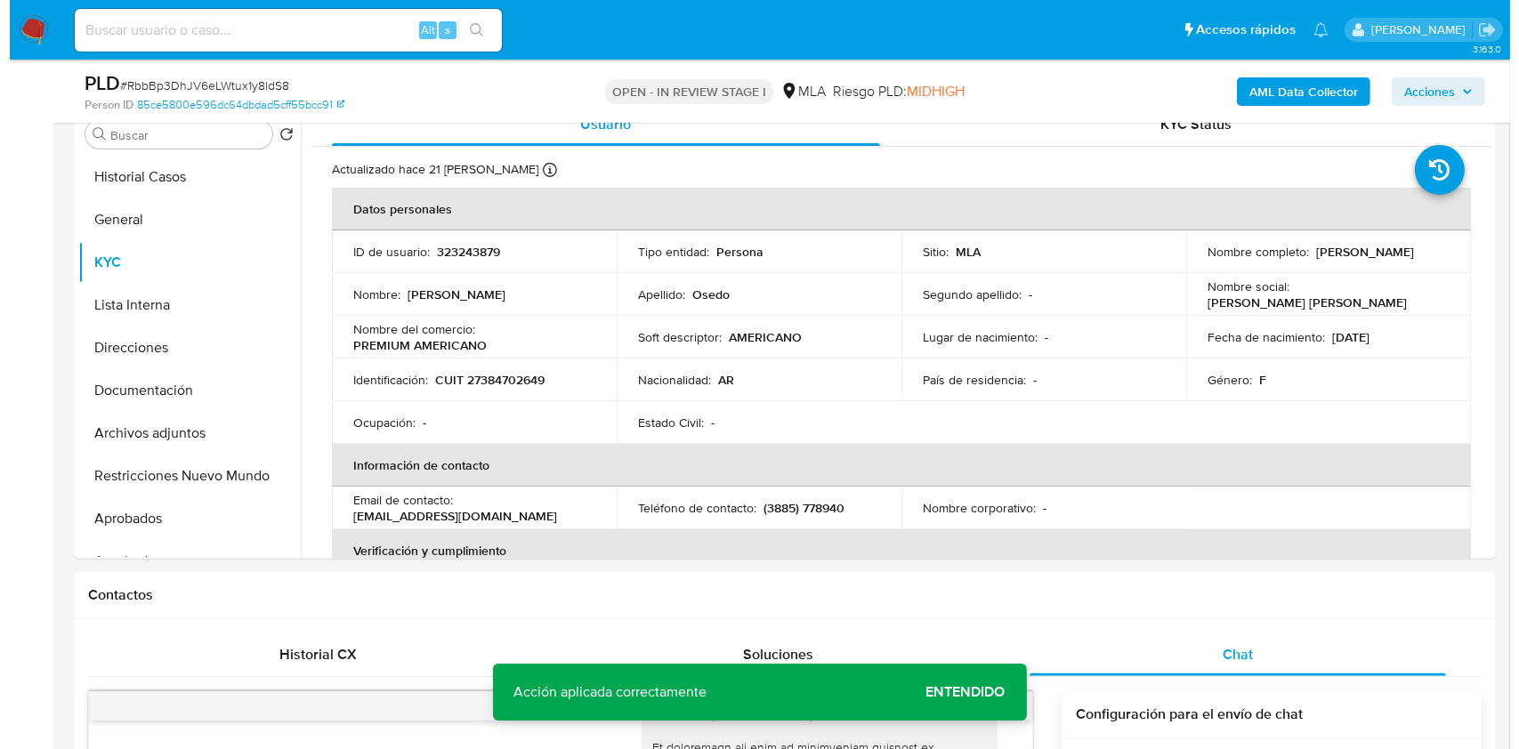
scroll to position [347, 0]
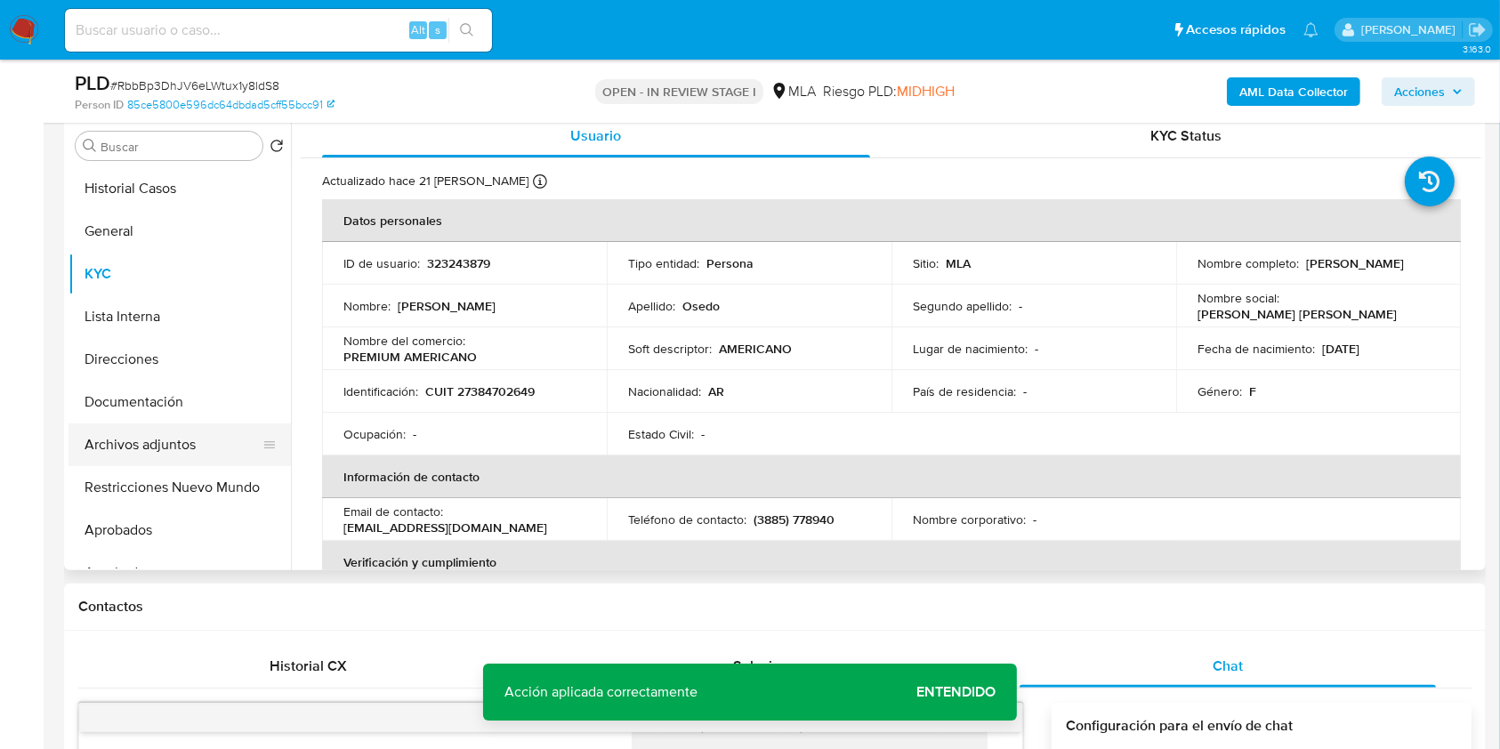
click at [117, 450] on button "Archivos adjuntos" at bounding box center [173, 444] width 208 height 43
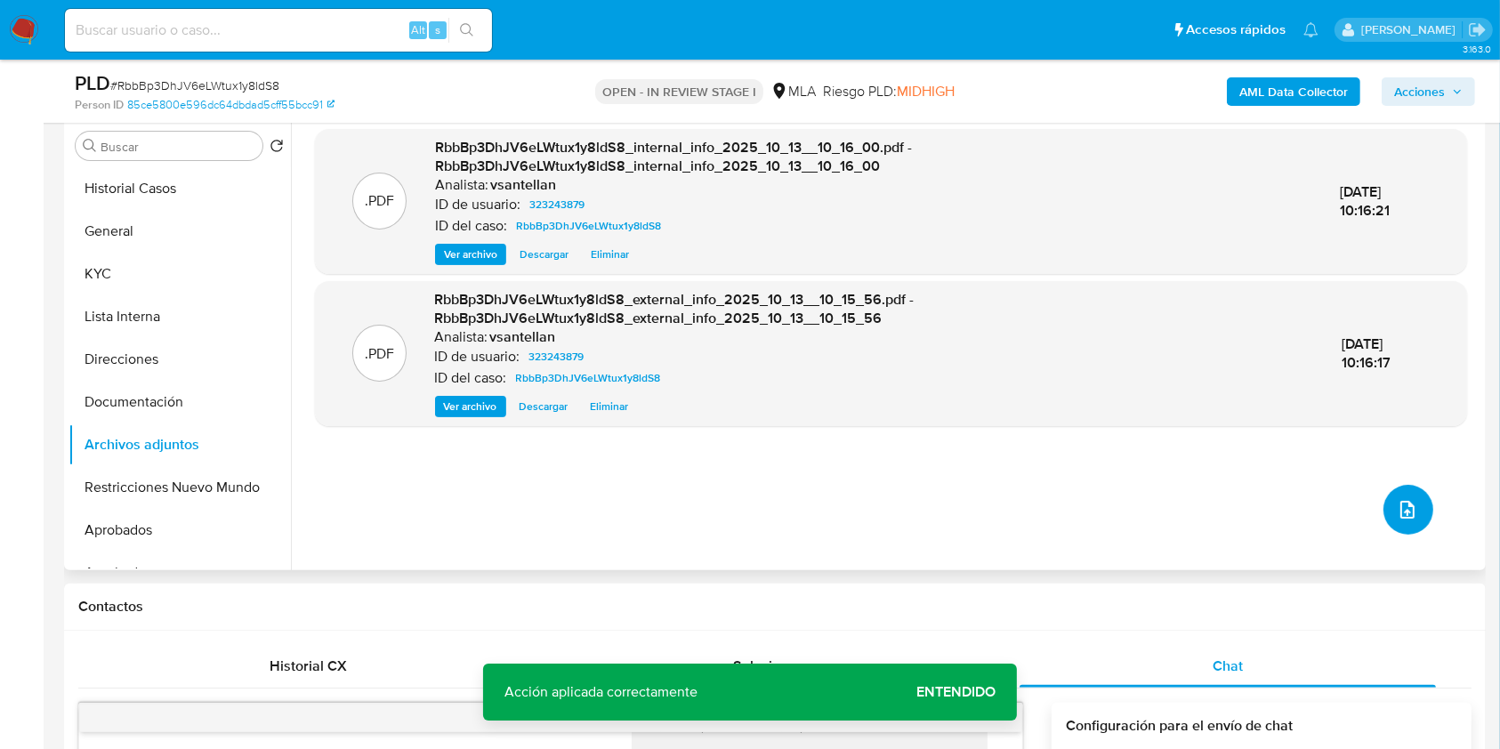
click at [1400, 509] on icon "upload-file" at bounding box center [1407, 509] width 21 height 21
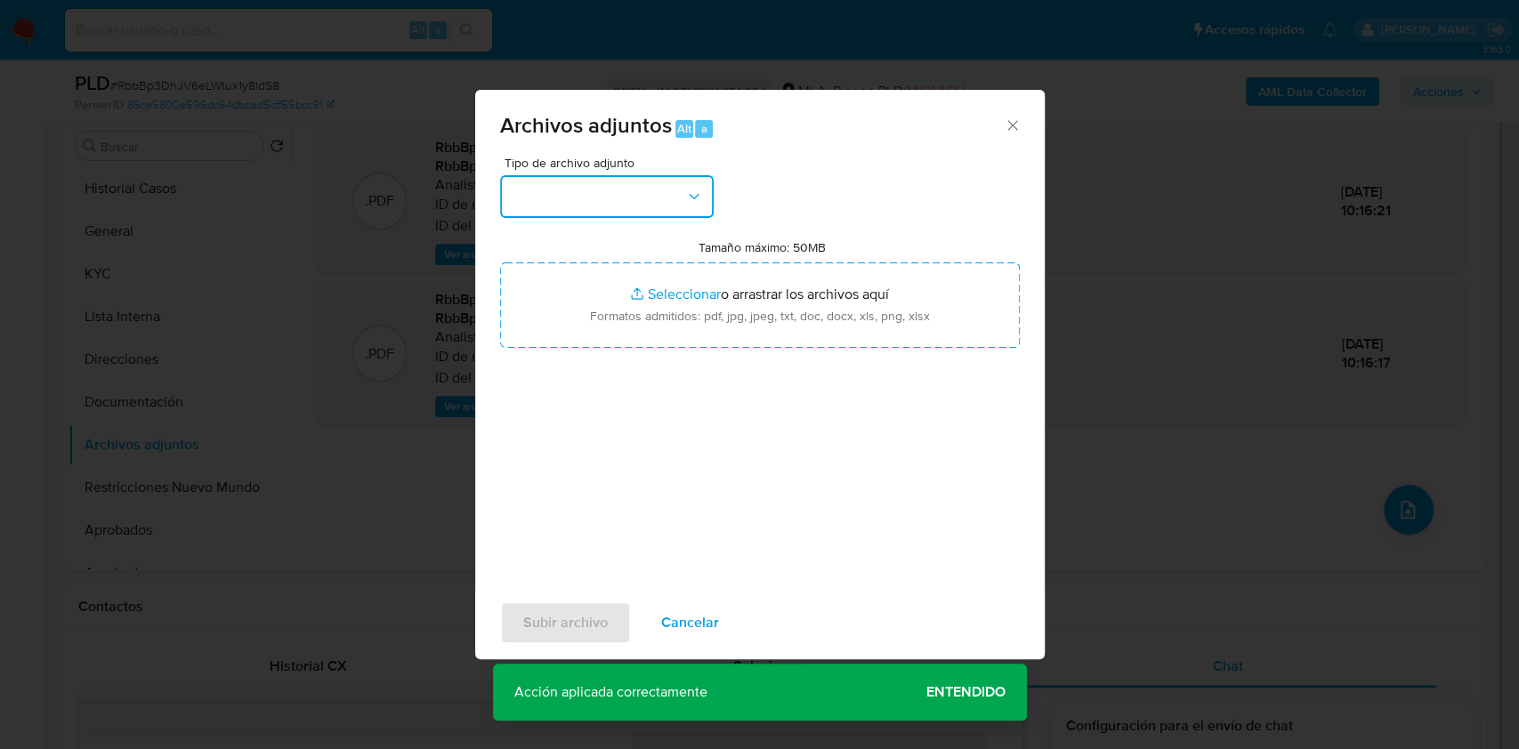
click at [551, 193] on button "button" at bounding box center [607, 196] width 214 height 43
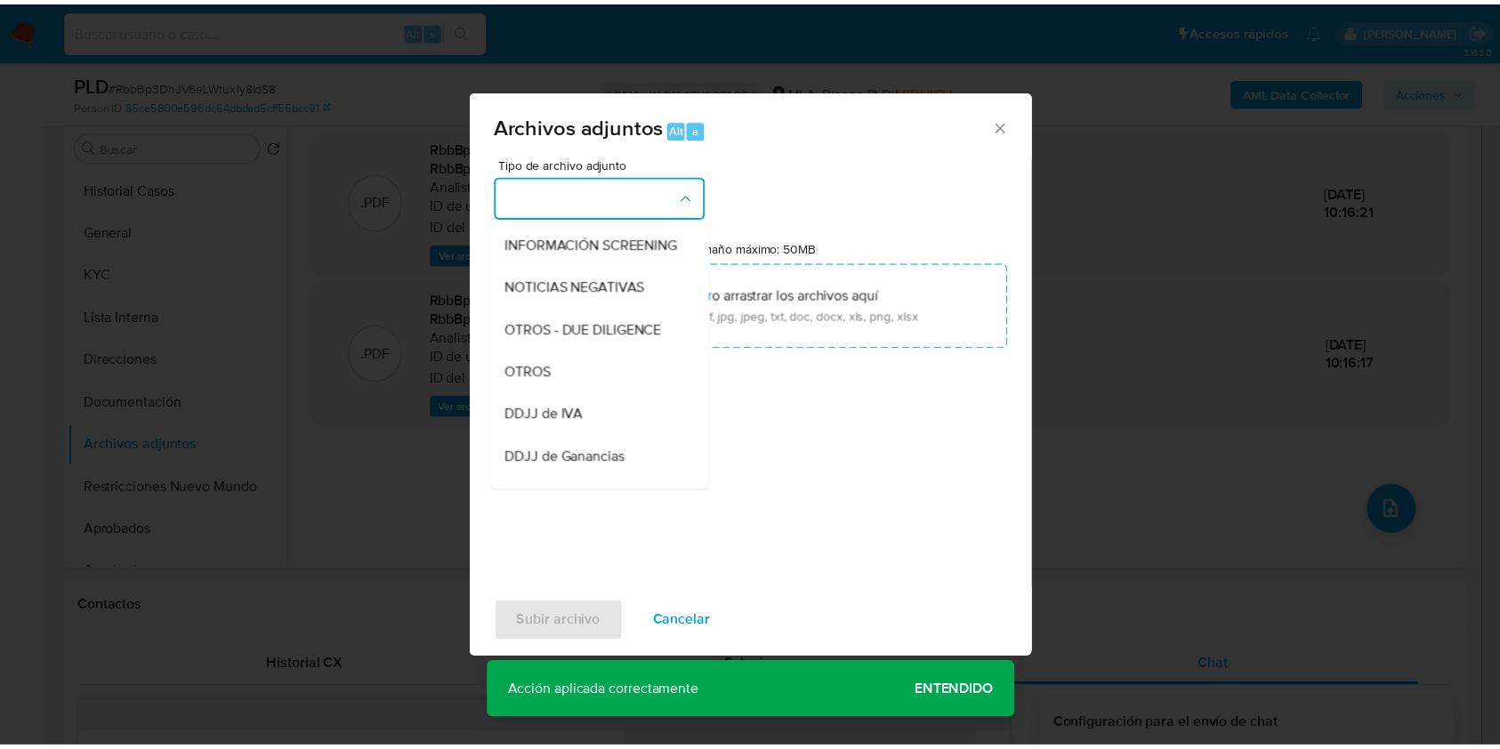
scroll to position [118, 0]
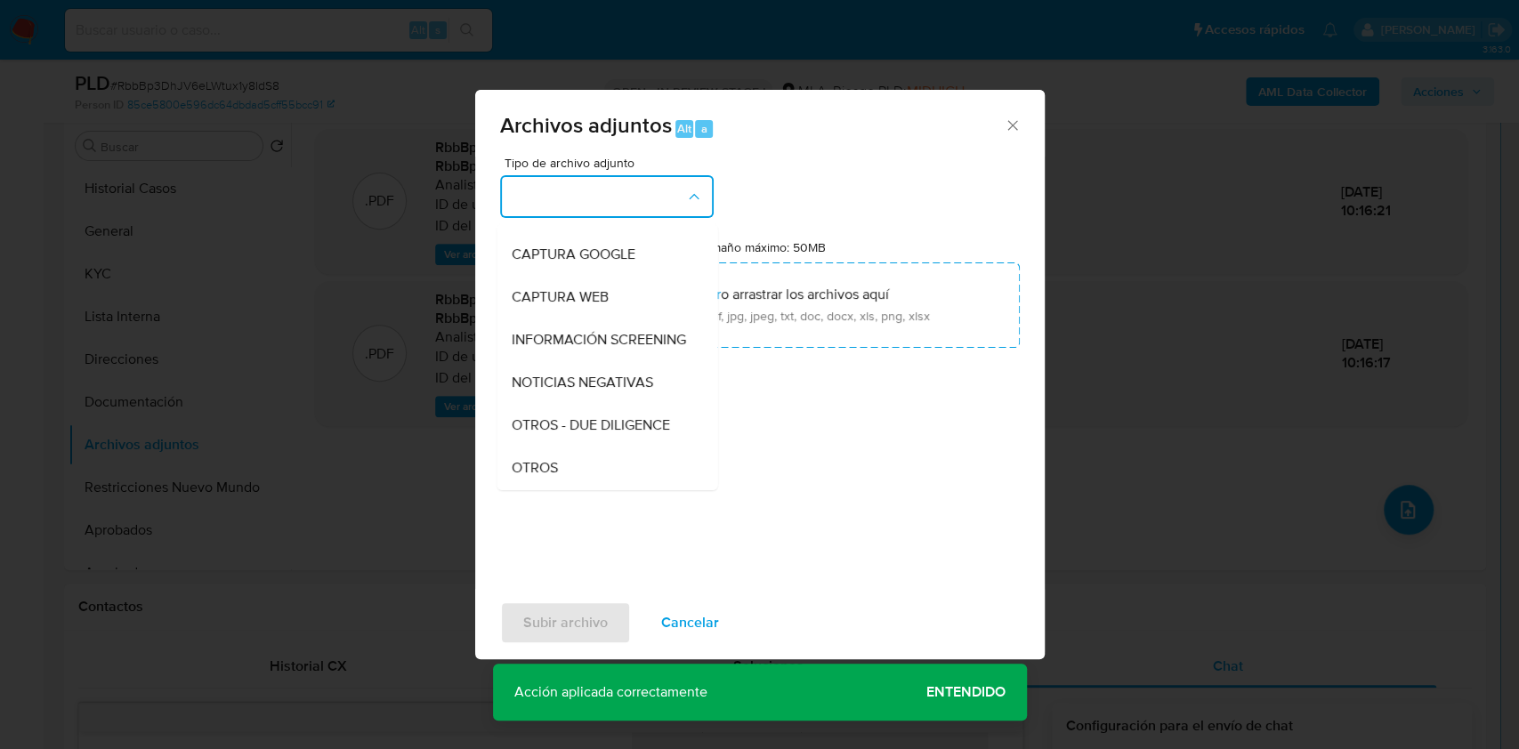
click at [597, 473] on div "OTROS" at bounding box center [601, 468] width 181 height 43
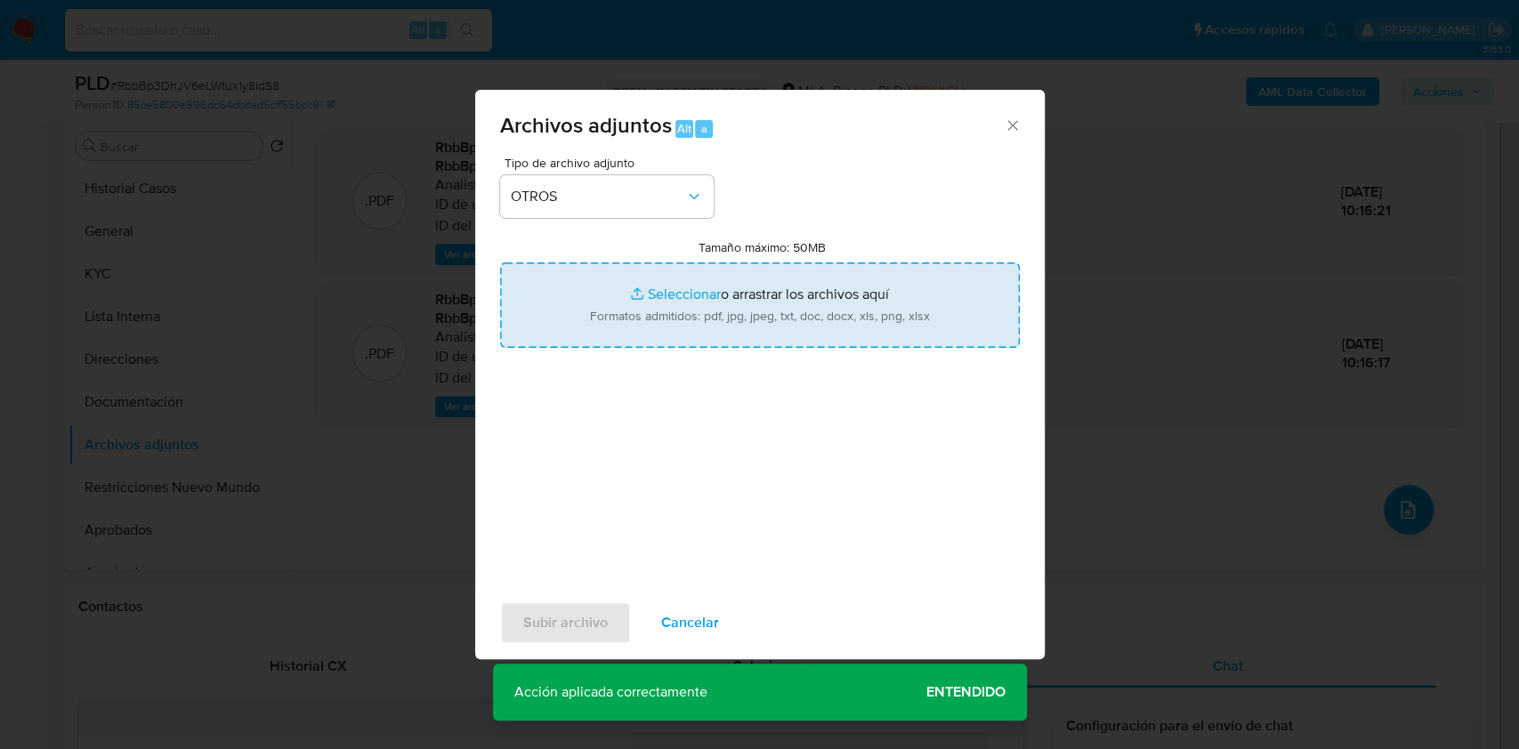
click at [699, 334] on input "Tamaño máximo: 50MB Seleccionar archivos" at bounding box center [760, 304] width 520 height 85
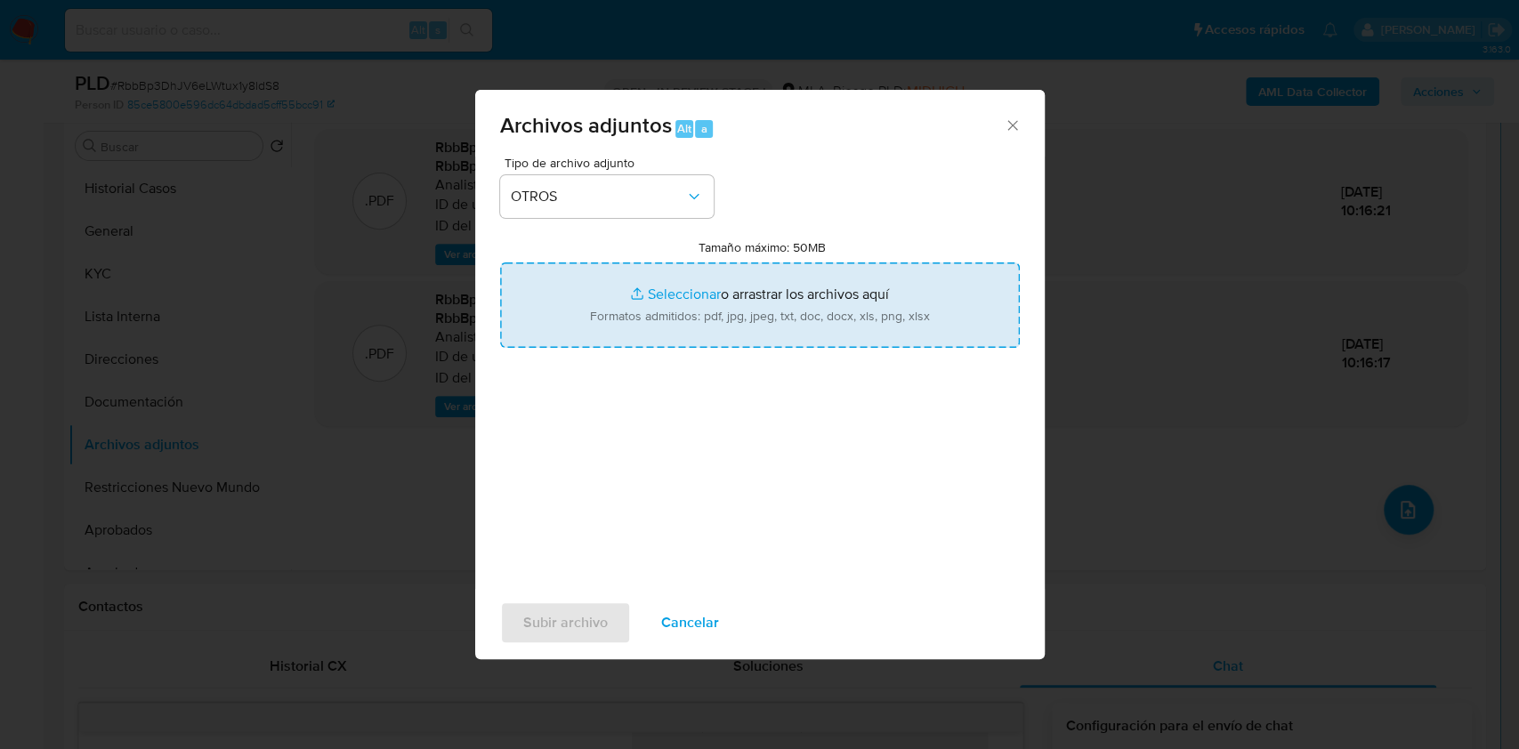
type input "C:\fakepath\Caselog RbbBp3DhJV6eLWtux1y8ldS8_2025_09_17_16_52_43.docx"
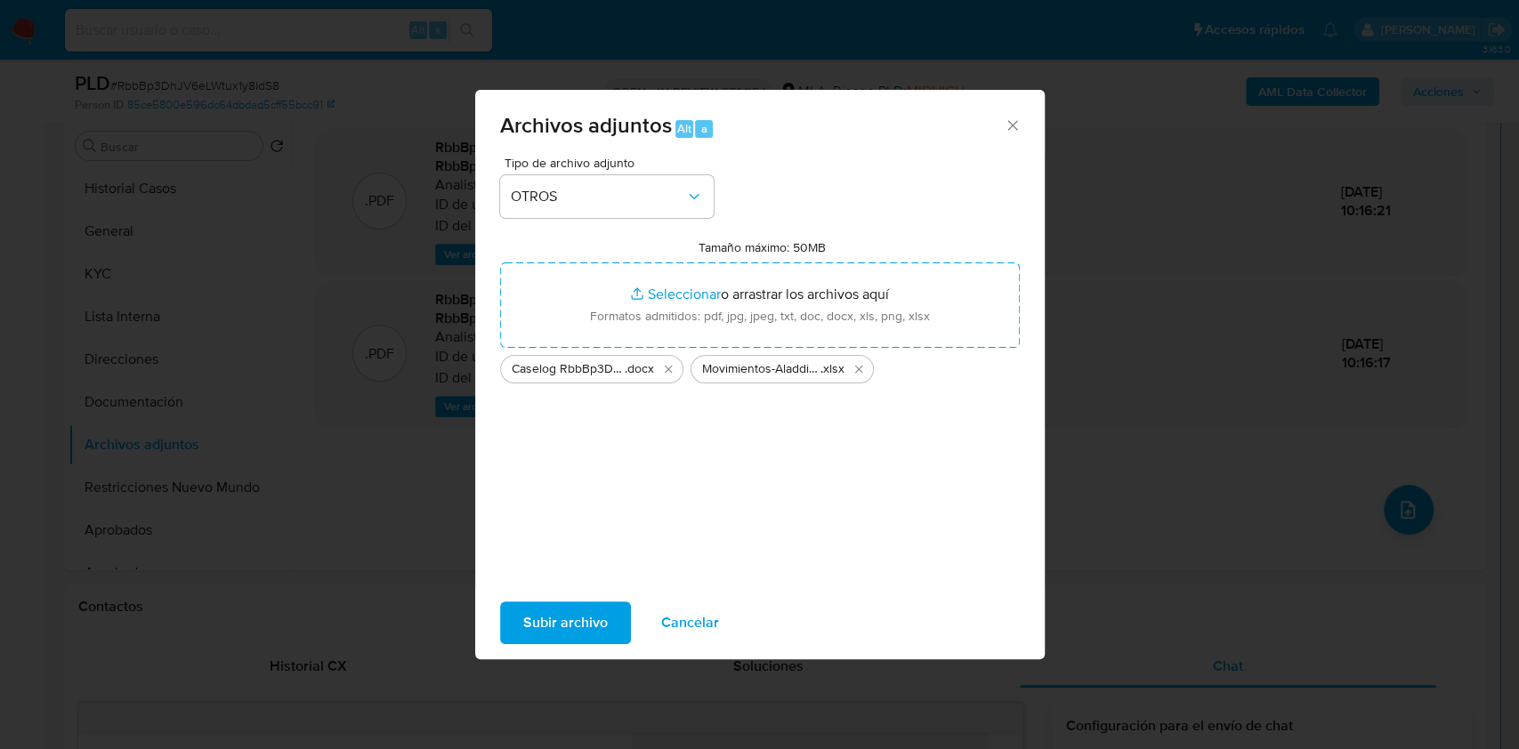
click at [560, 609] on span "Subir archivo" at bounding box center [565, 622] width 85 height 39
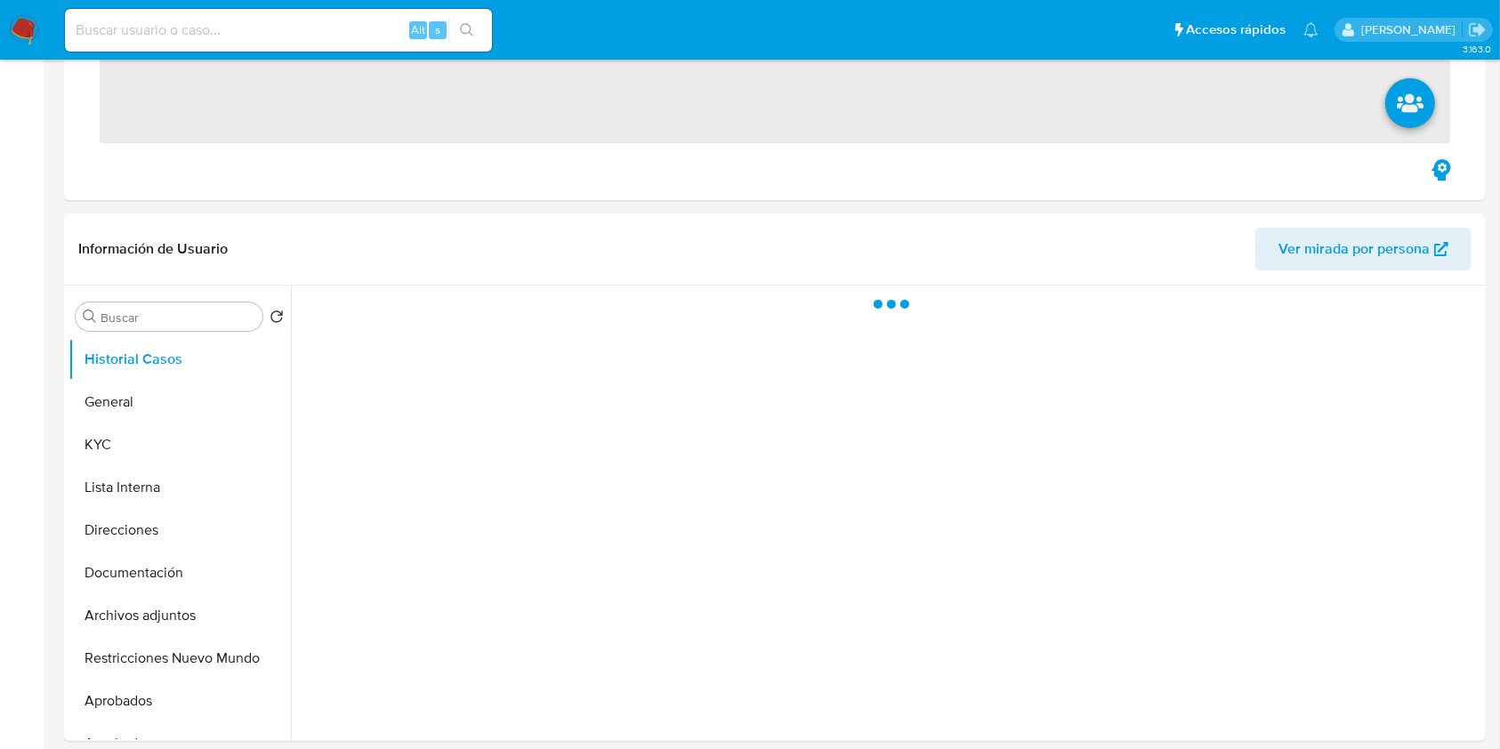
scroll to position [593, 0]
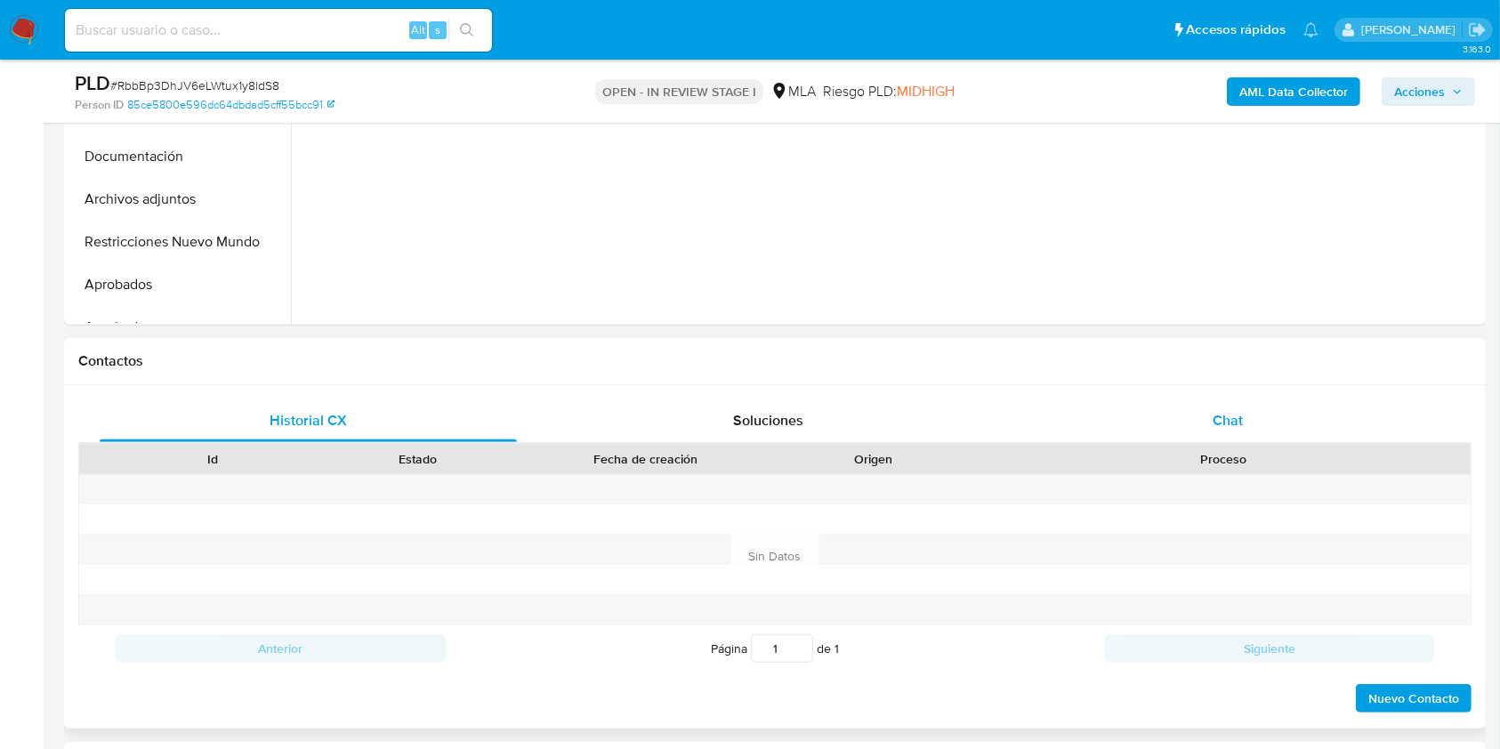
click at [1302, 408] on div "Chat" at bounding box center [1228, 420] width 417 height 43
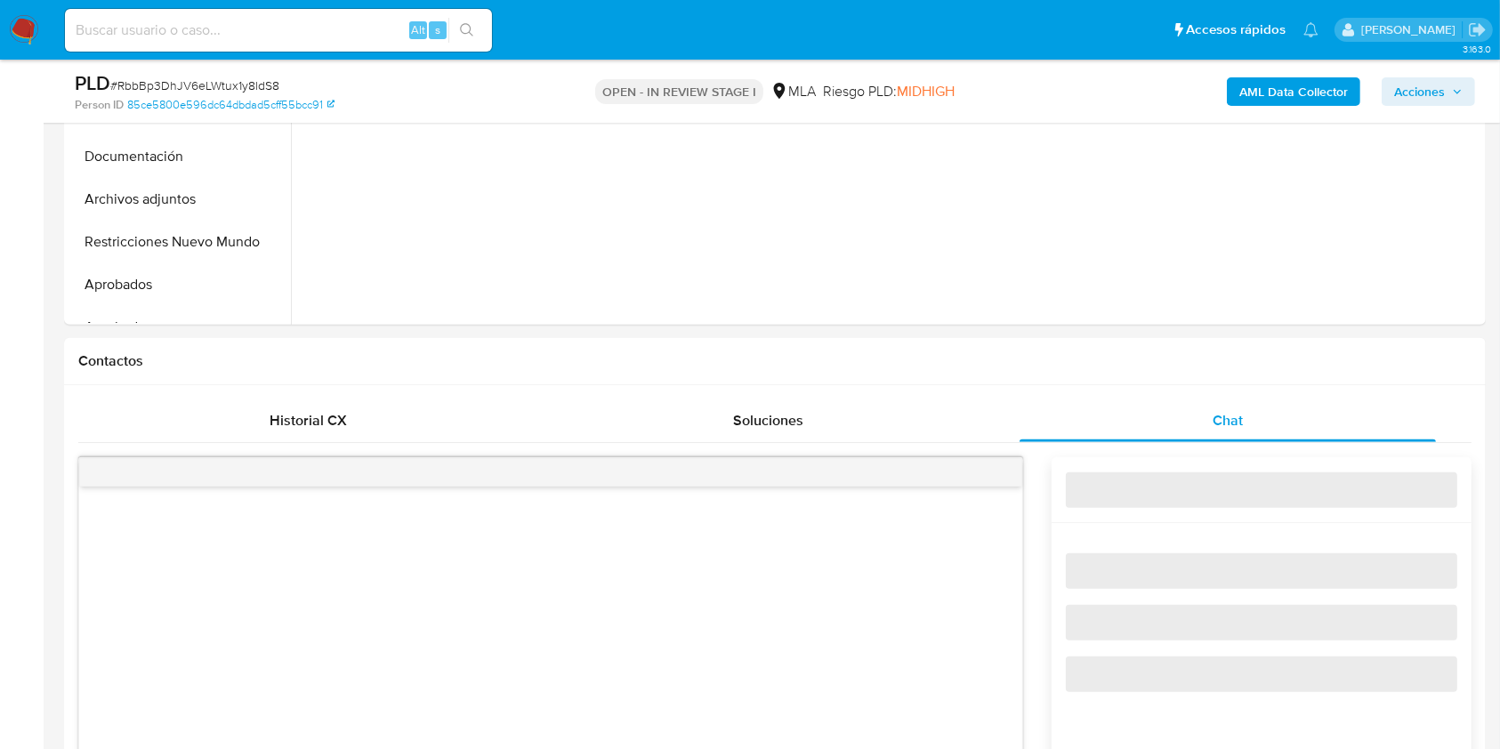
select select "10"
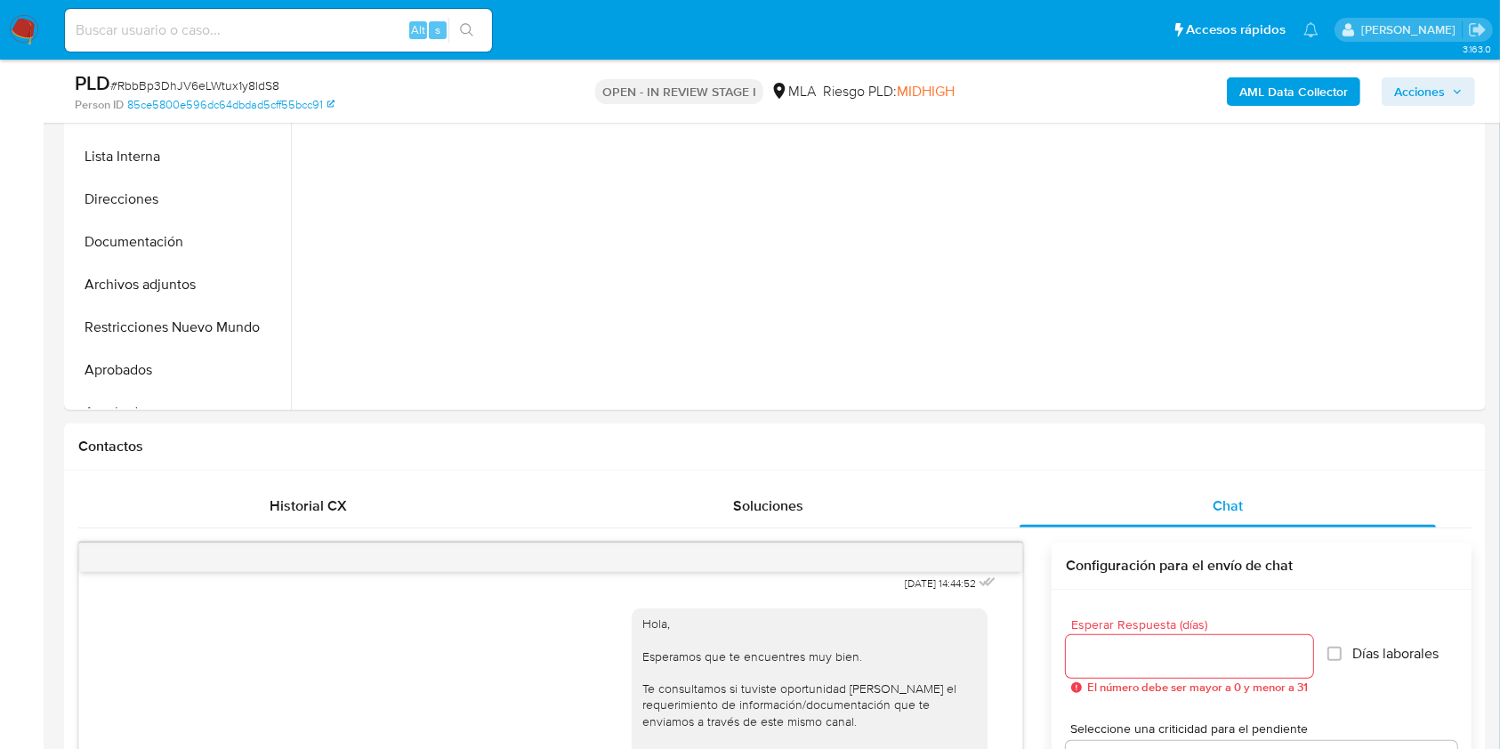
scroll to position [488, 0]
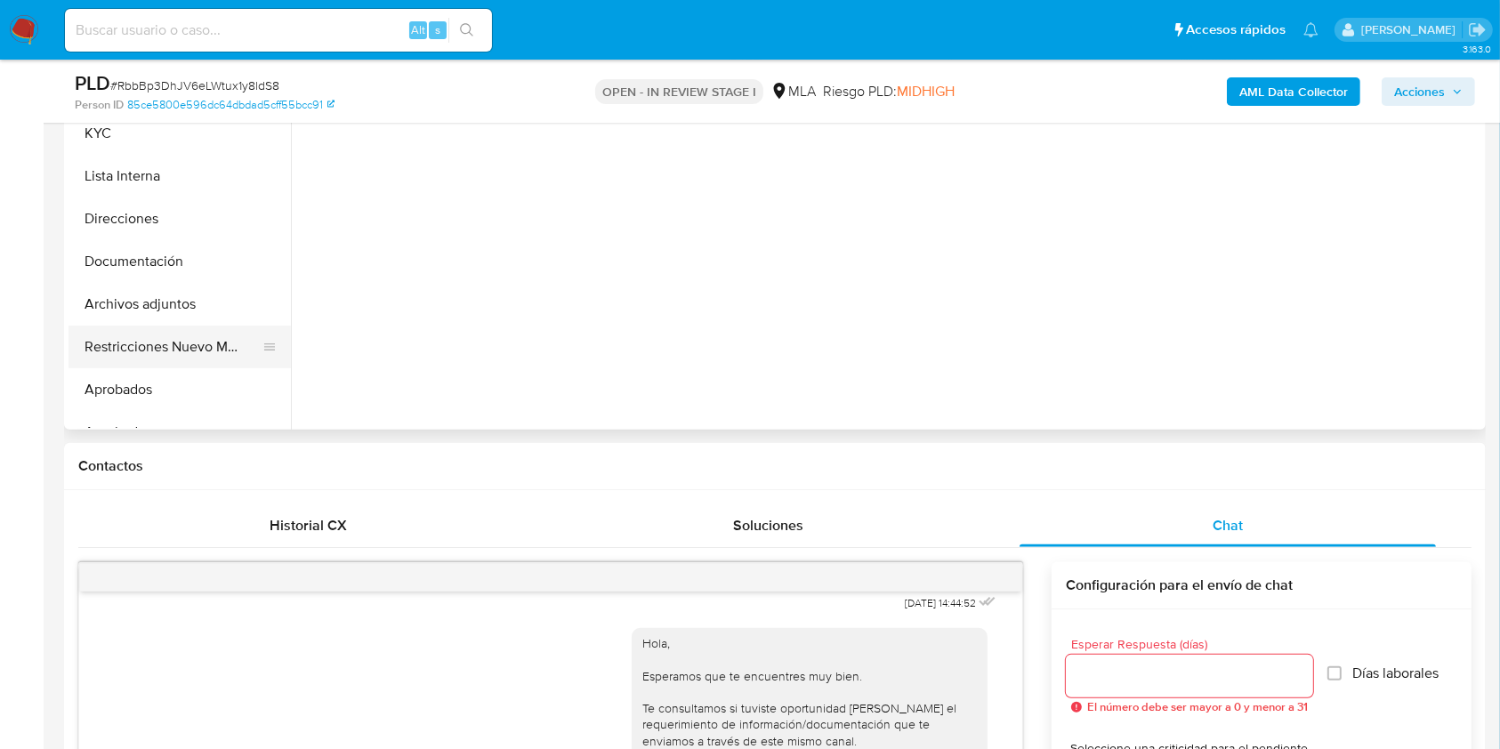
click at [151, 343] on button "Restricciones Nuevo Mundo" at bounding box center [173, 347] width 208 height 43
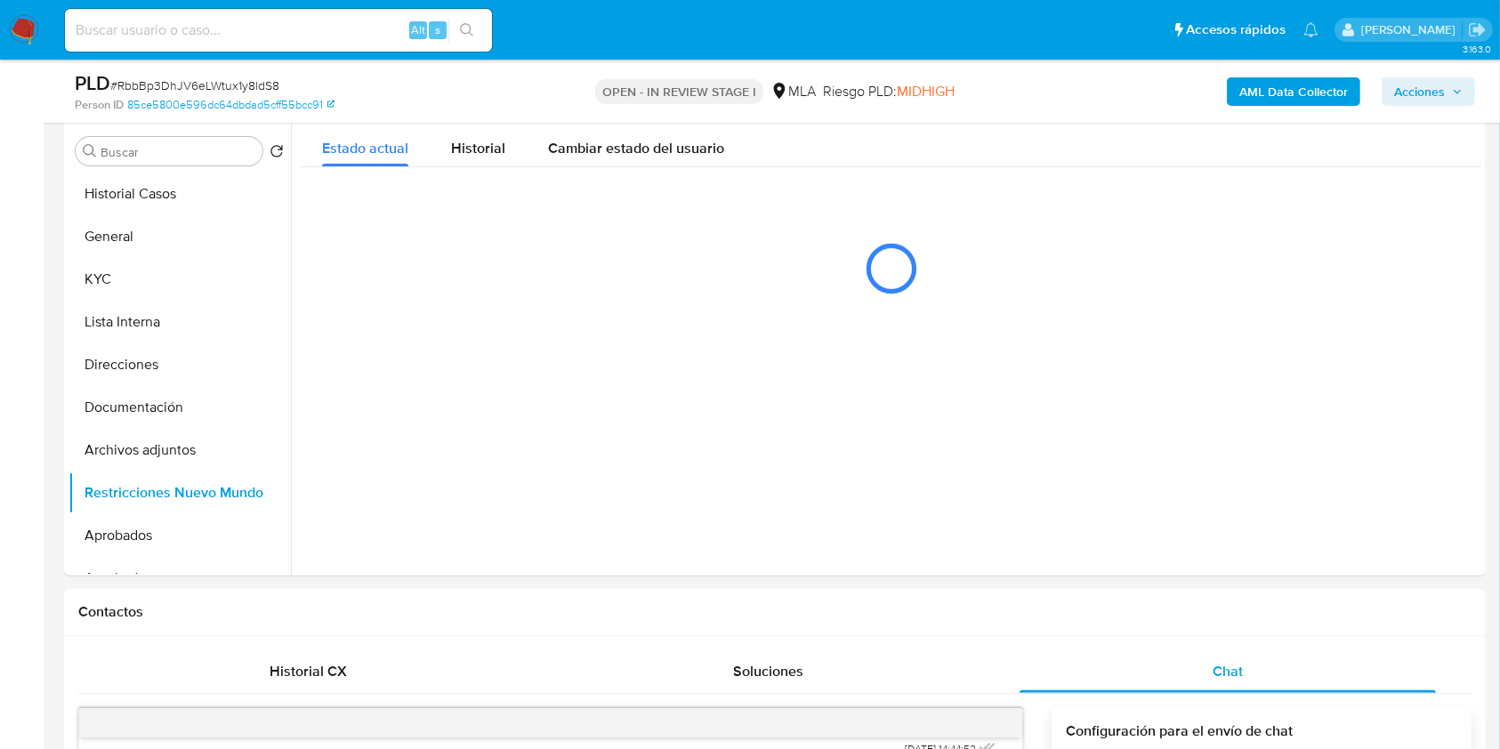
scroll to position [330, 0]
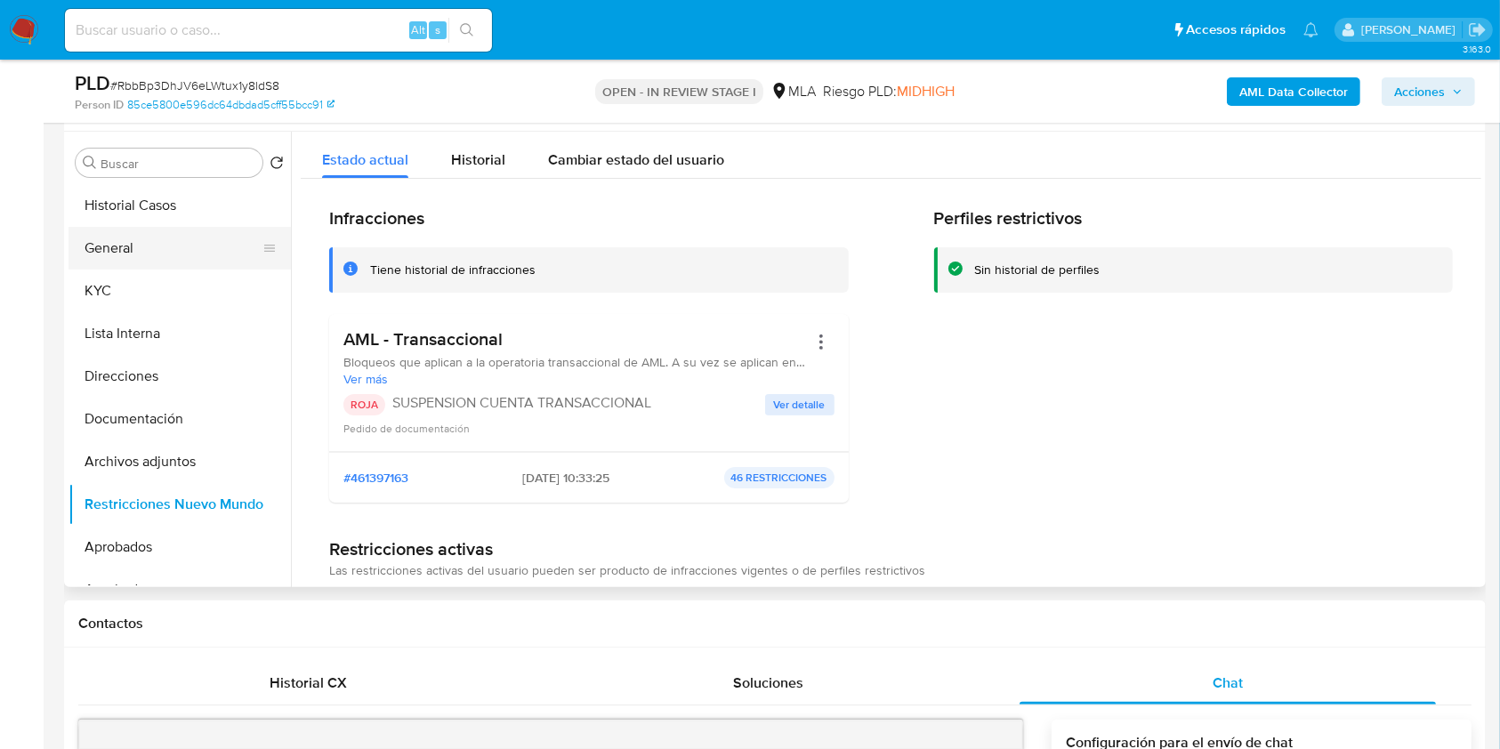
click at [169, 245] on button "General" at bounding box center [173, 248] width 208 height 43
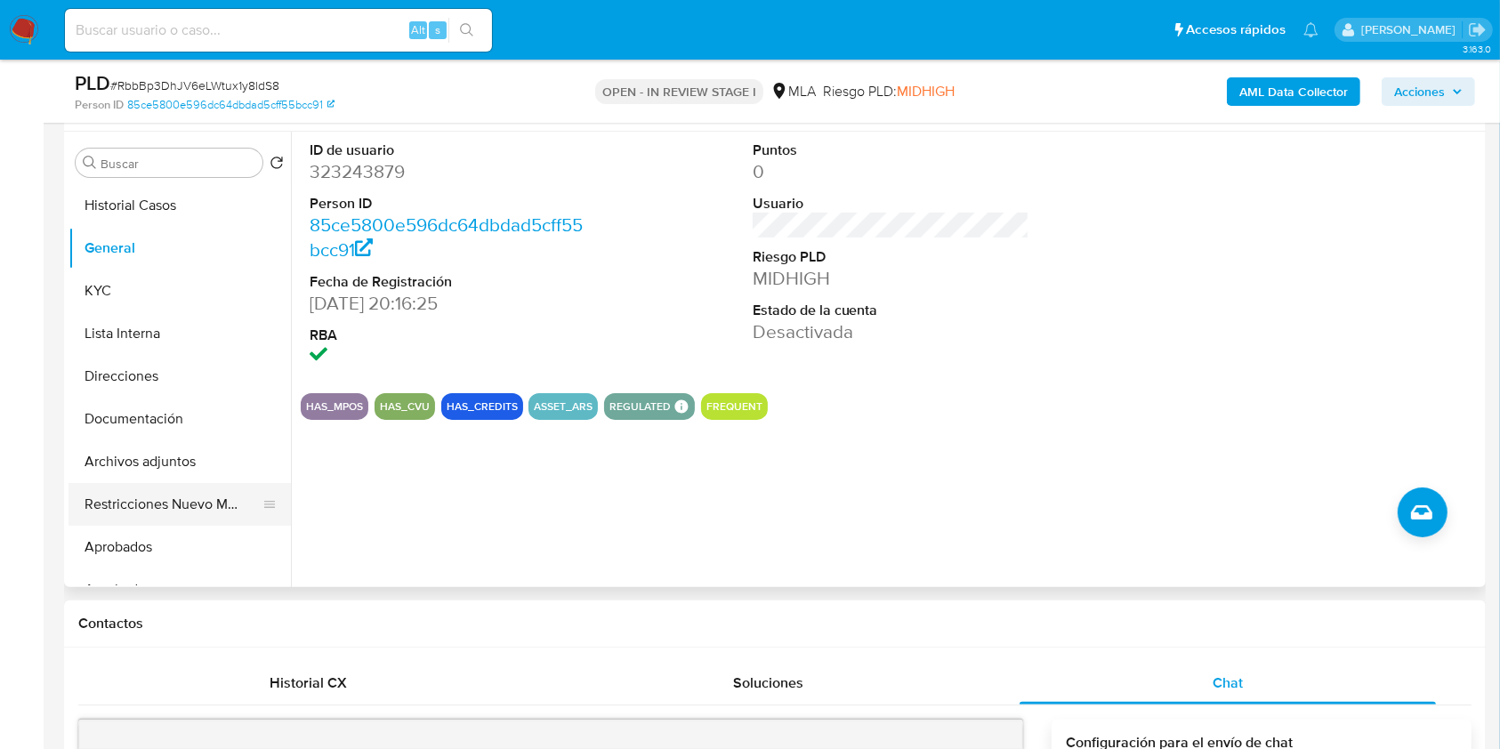
click at [142, 495] on button "Restricciones Nuevo Mundo" at bounding box center [173, 504] width 208 height 43
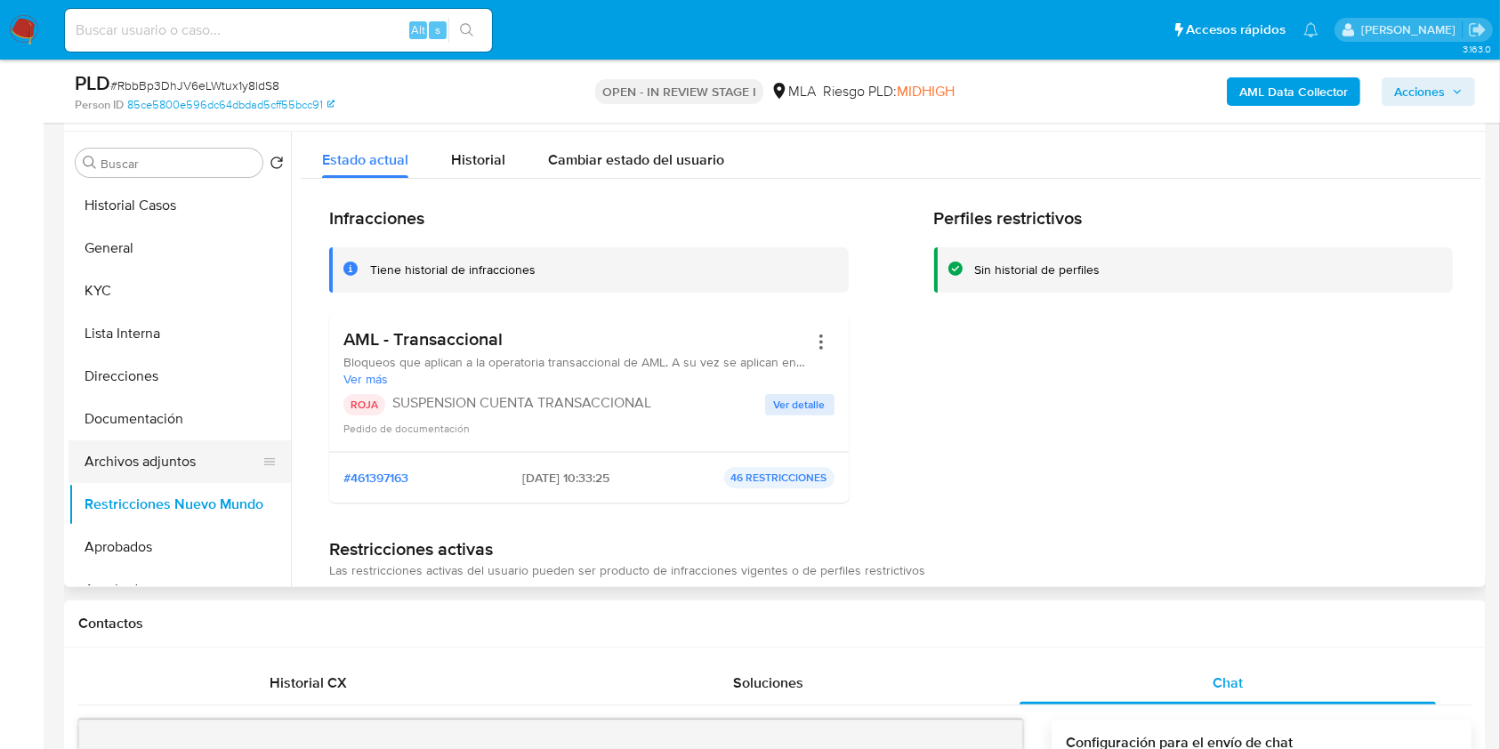
click at [159, 456] on button "Archivos adjuntos" at bounding box center [173, 461] width 208 height 43
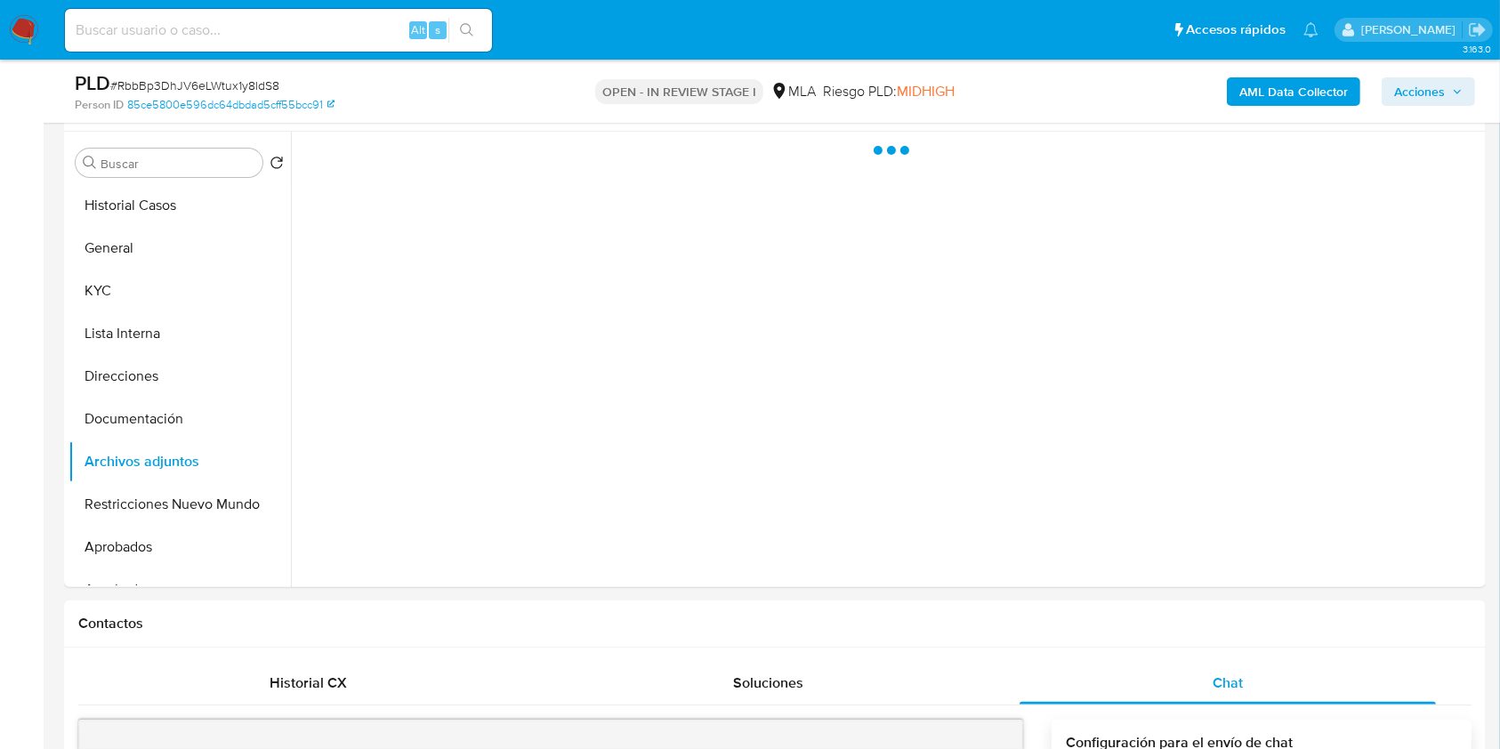
drag, startPoint x: 1424, startPoint y: 92, endPoint x: 1407, endPoint y: 102, distance: 20.8
click at [1424, 92] on span "Acciones" at bounding box center [1419, 91] width 51 height 28
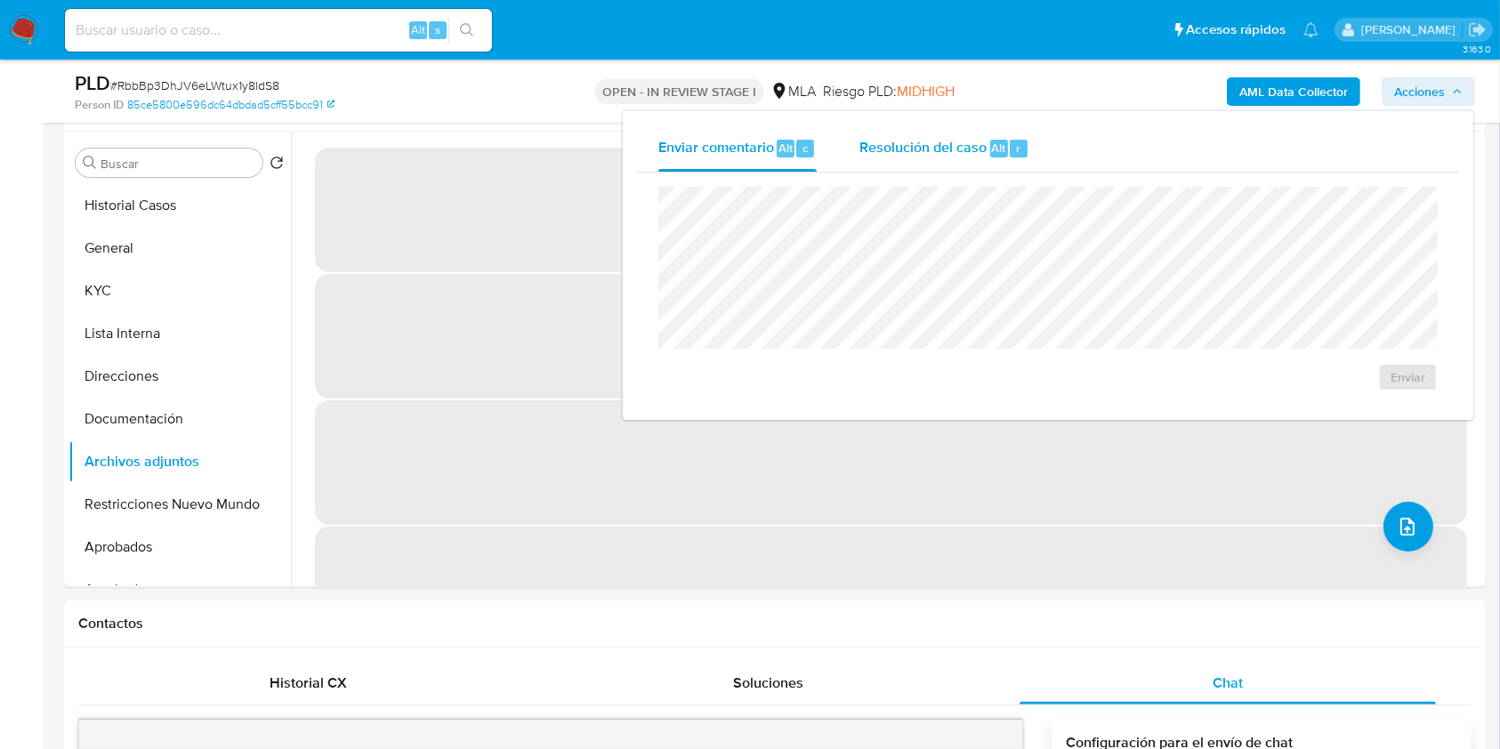
drag, startPoint x: 911, startPoint y: 133, endPoint x: 910, endPoint y: 167, distance: 34.7
click at [911, 133] on div "Resolución del caso Alt r" at bounding box center [944, 148] width 170 height 46
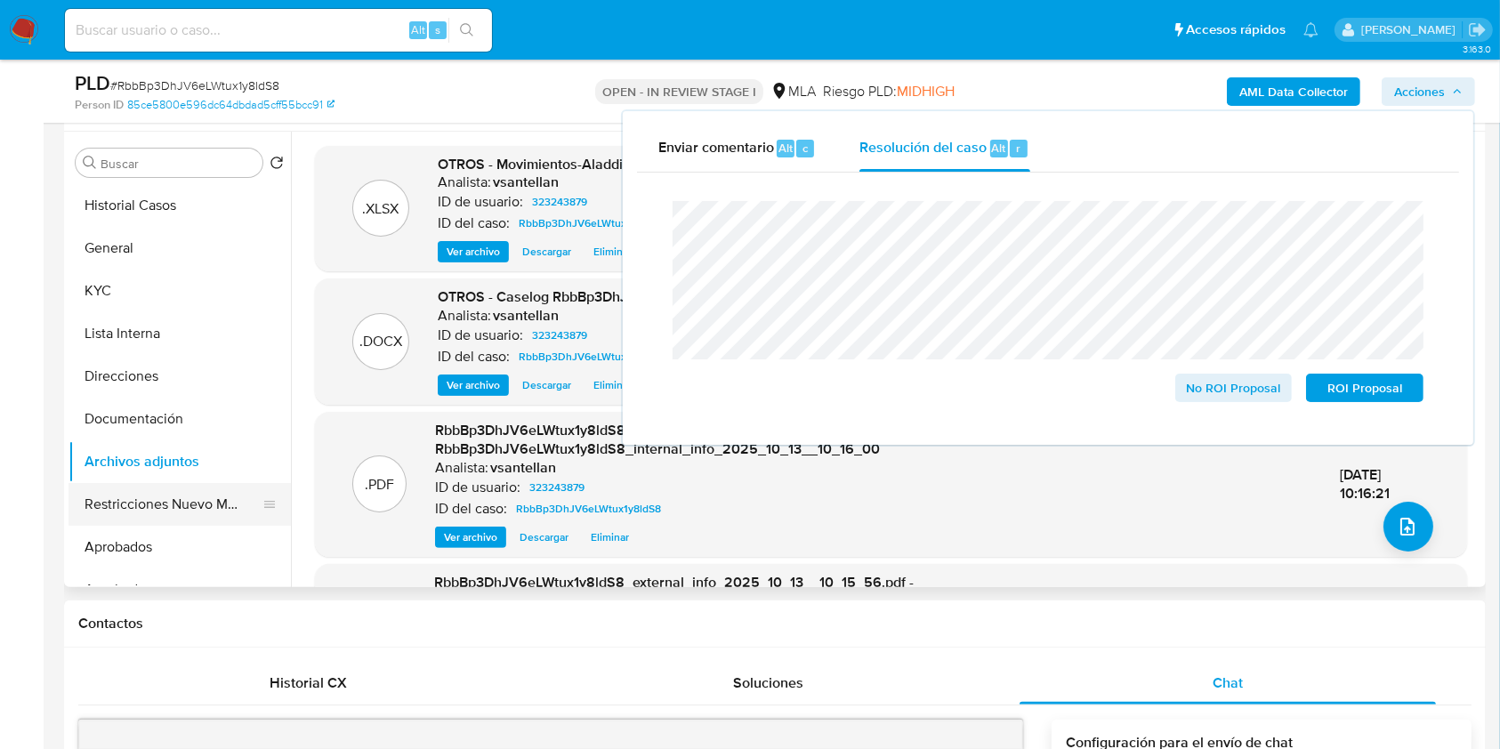
click at [192, 517] on button "Restricciones Nuevo Mundo" at bounding box center [173, 504] width 208 height 43
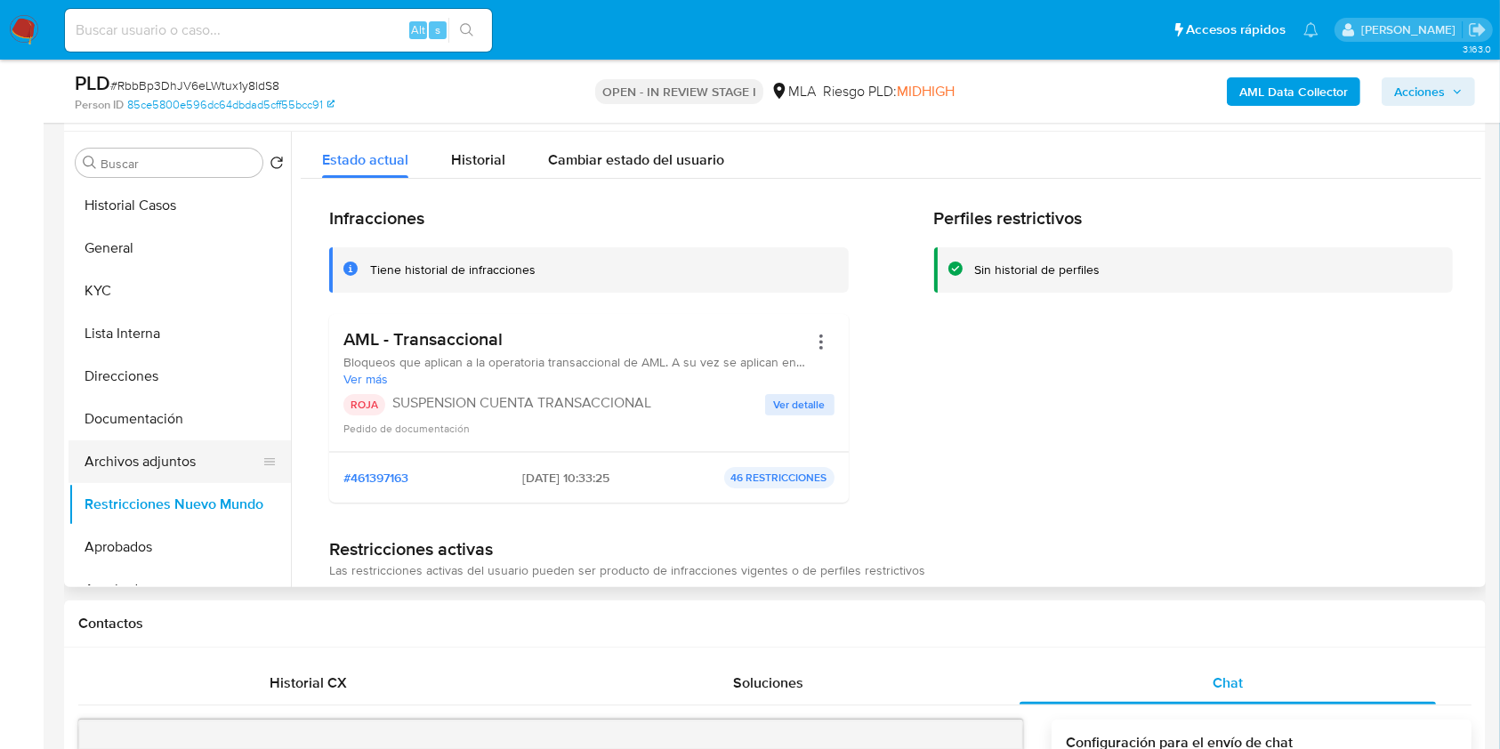
click at [178, 474] on button "Archivos adjuntos" at bounding box center [173, 461] width 208 height 43
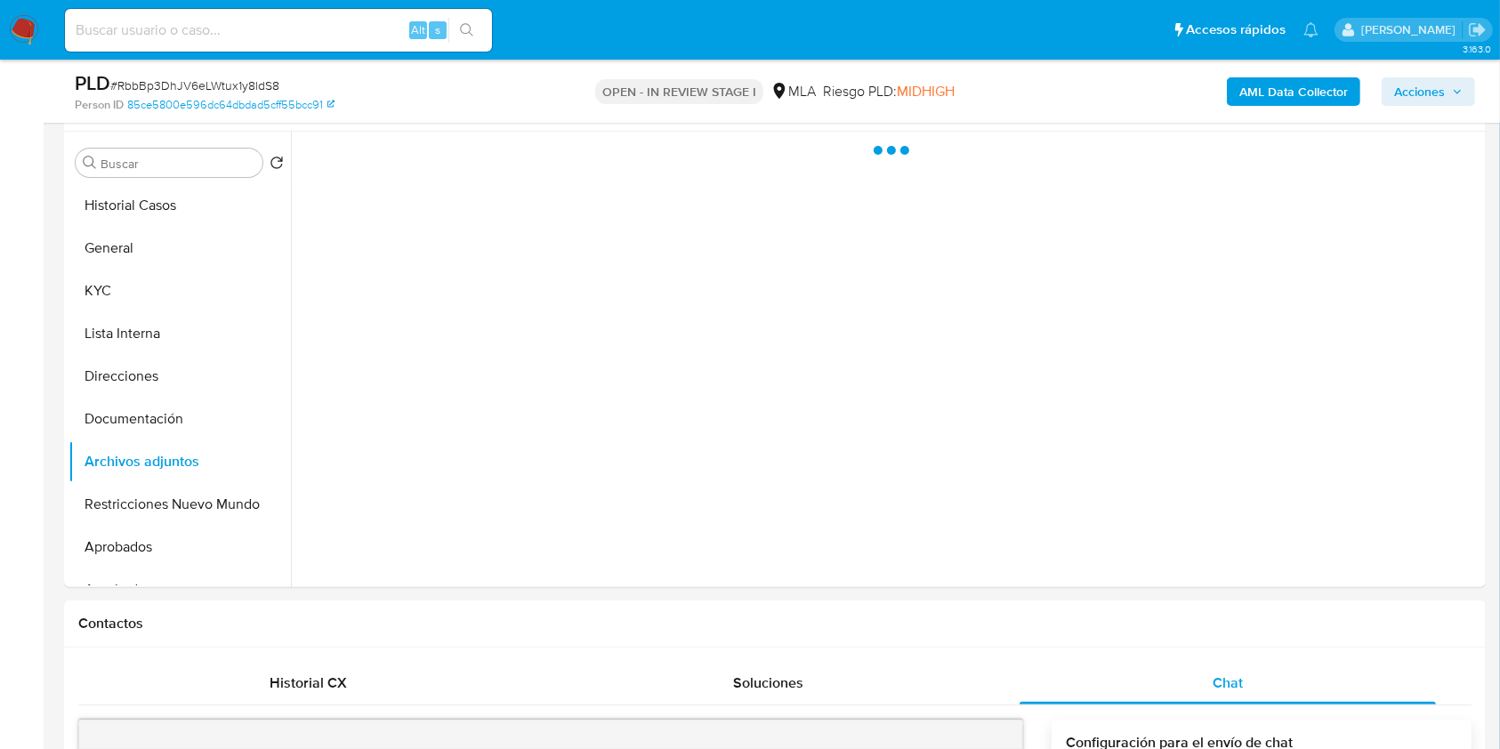
click at [1454, 96] on span "Acciones" at bounding box center [1428, 91] width 69 height 25
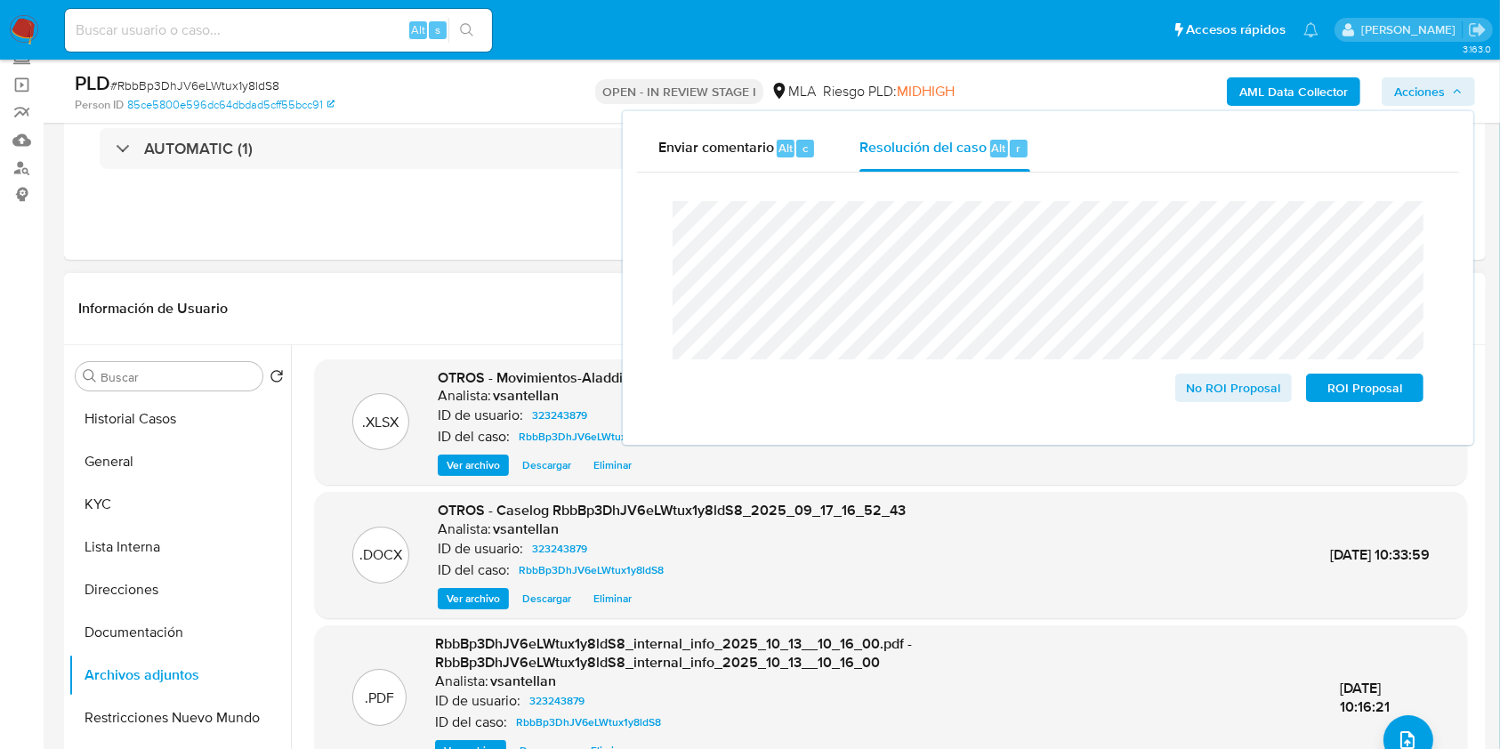
scroll to position [133, 0]
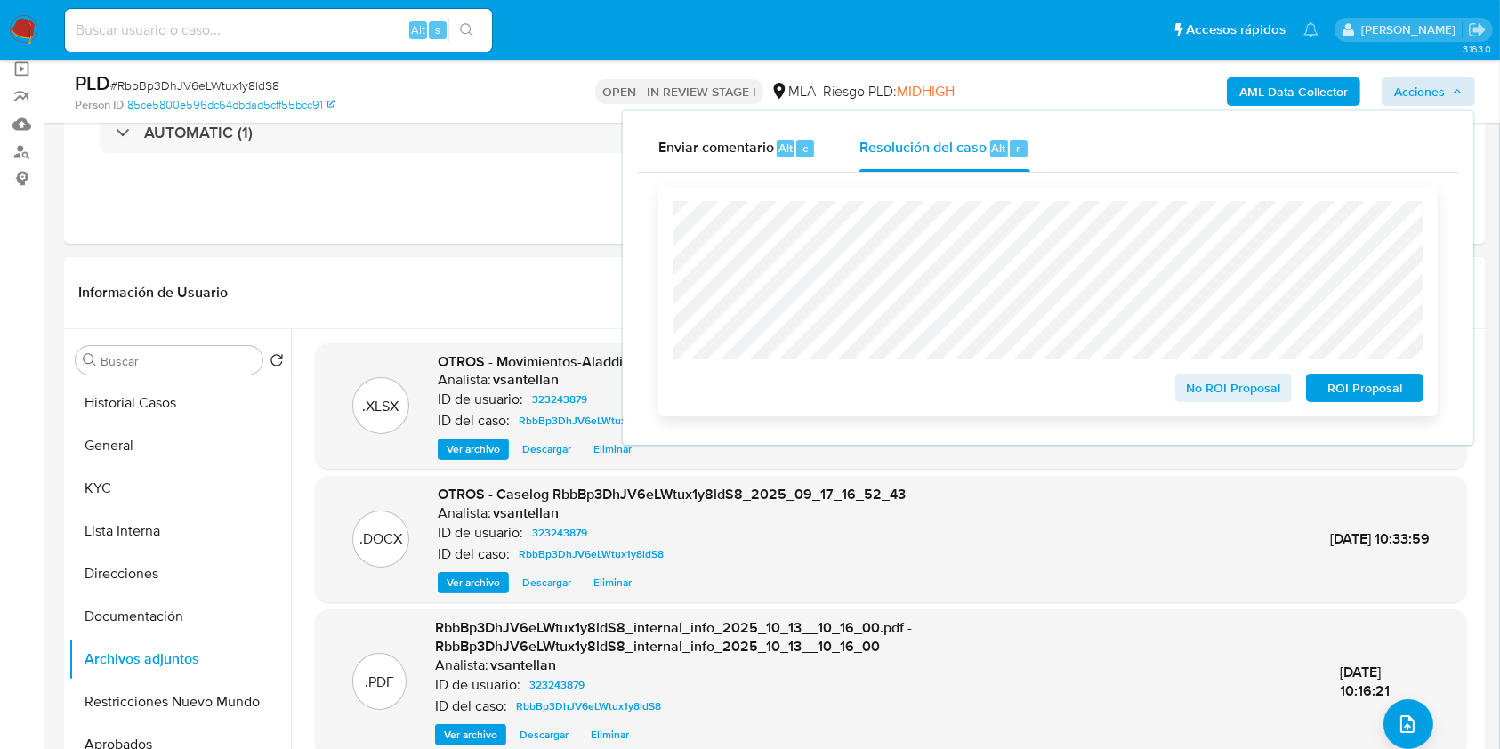
click at [1381, 394] on span "ROI Proposal" at bounding box center [1364, 387] width 93 height 25
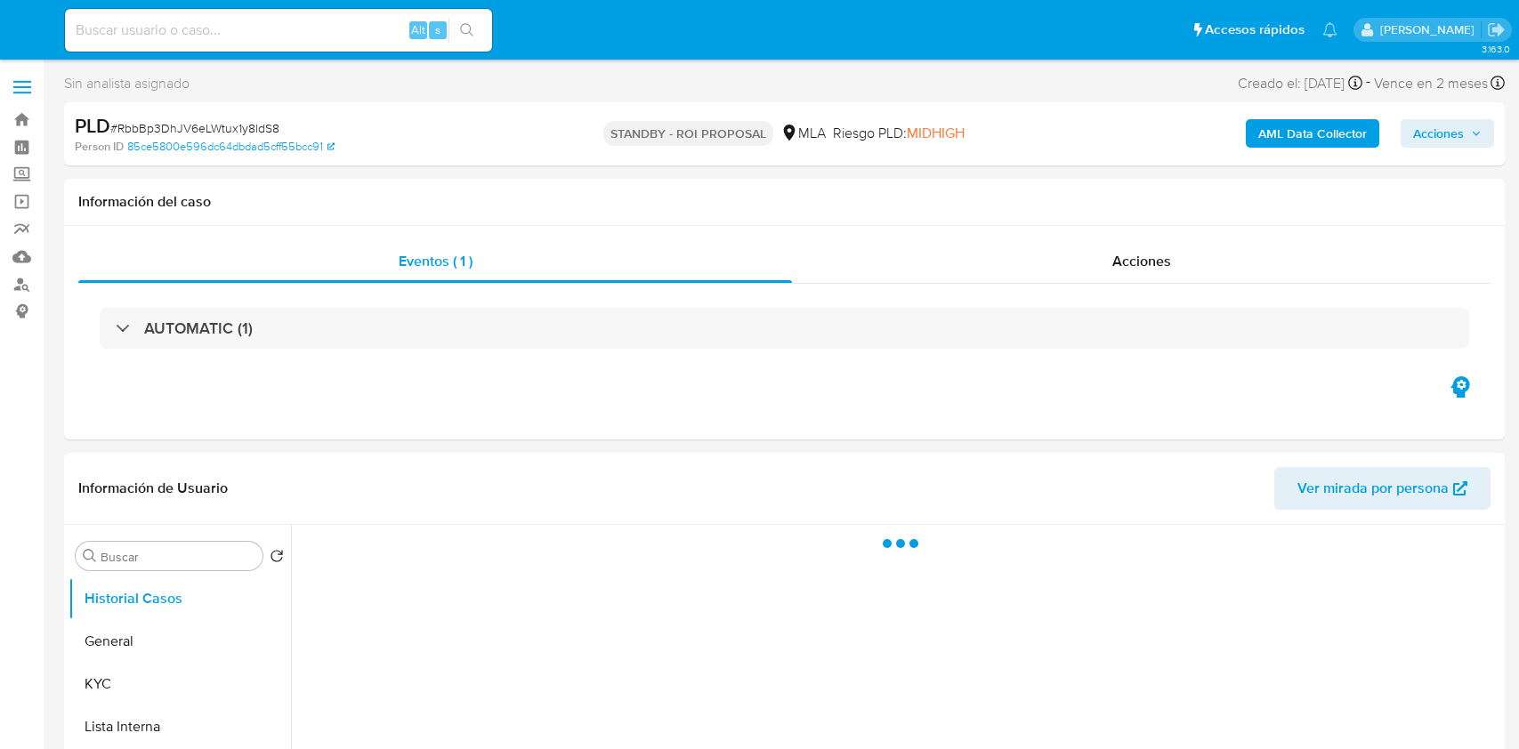
select select "10"
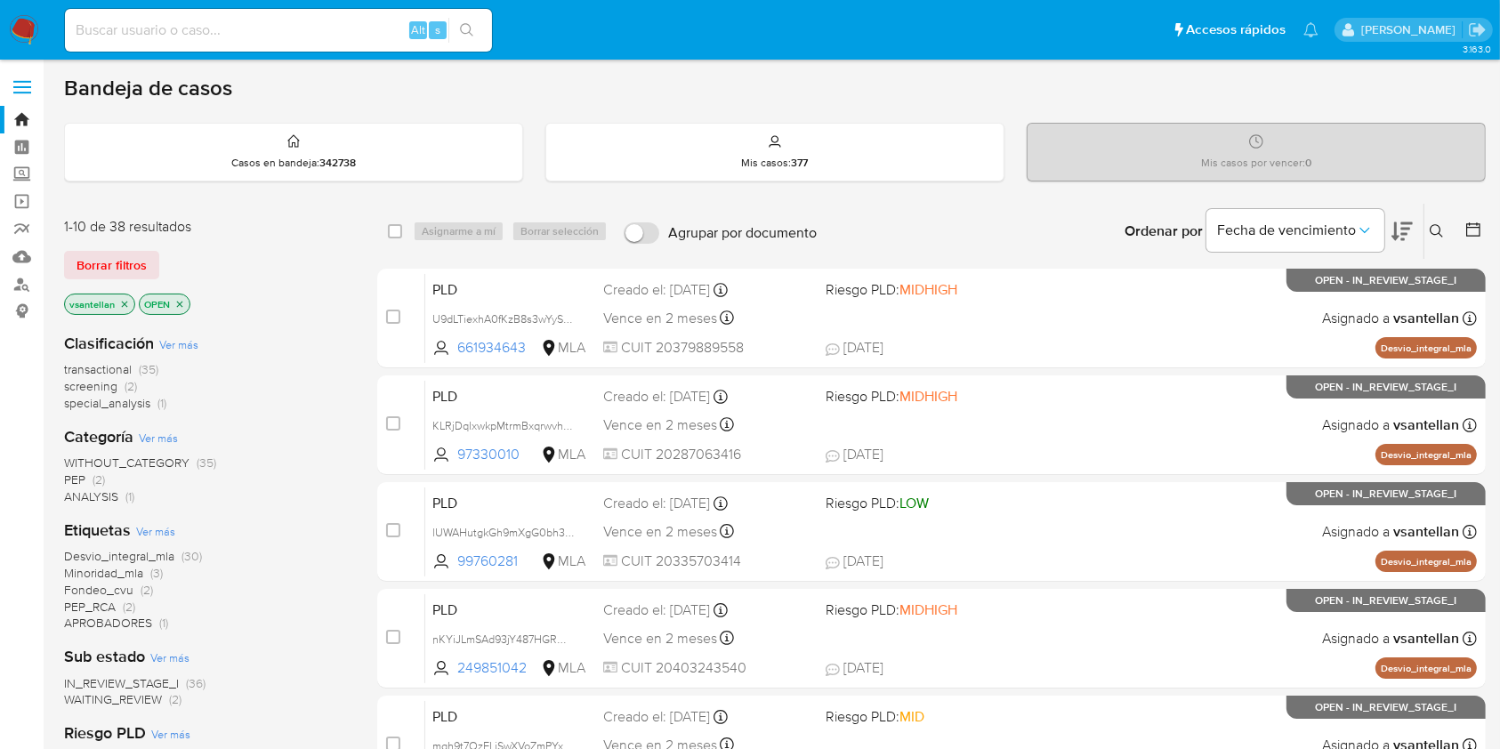
click at [1441, 228] on icon at bounding box center [1437, 231] width 14 height 14
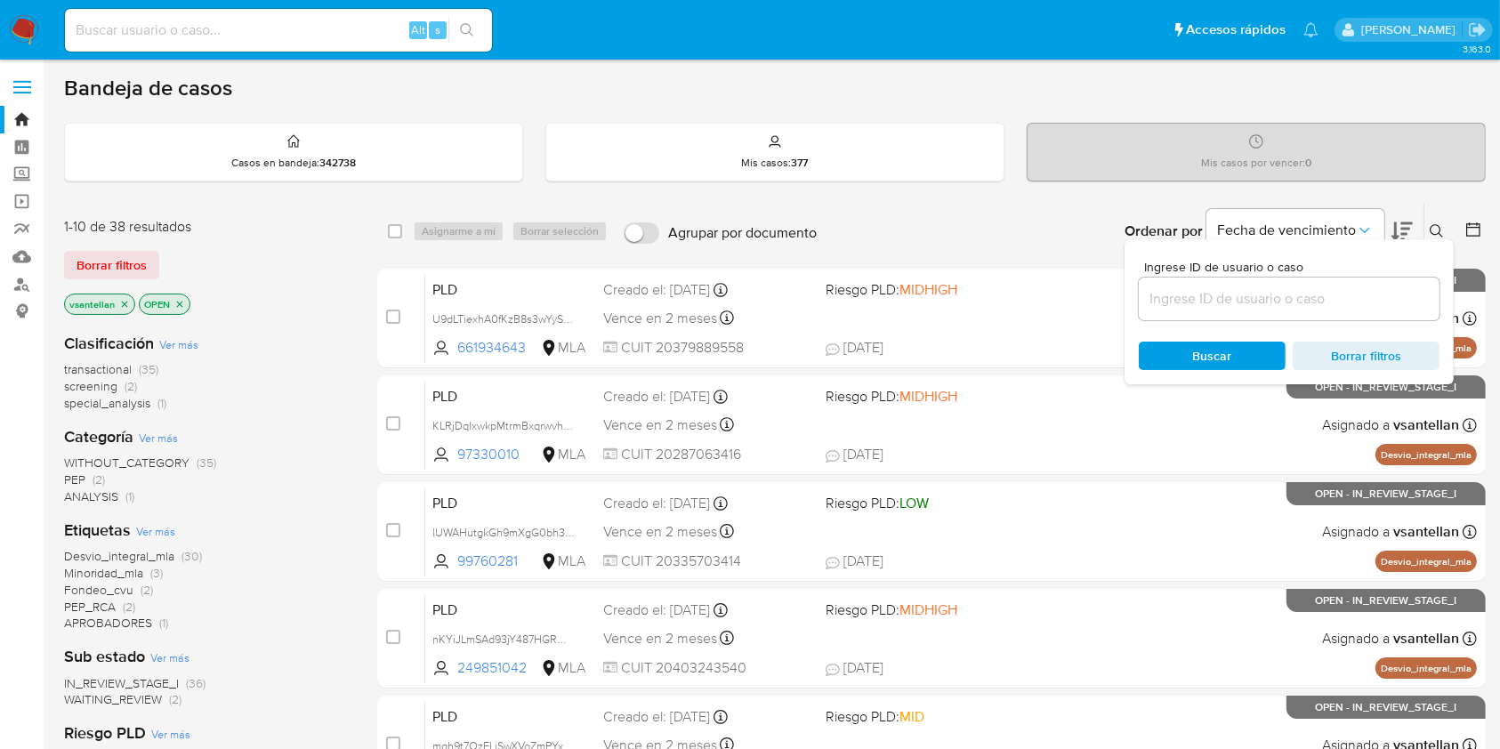
click at [1310, 302] on input at bounding box center [1289, 298] width 301 height 23
type input "279183234"
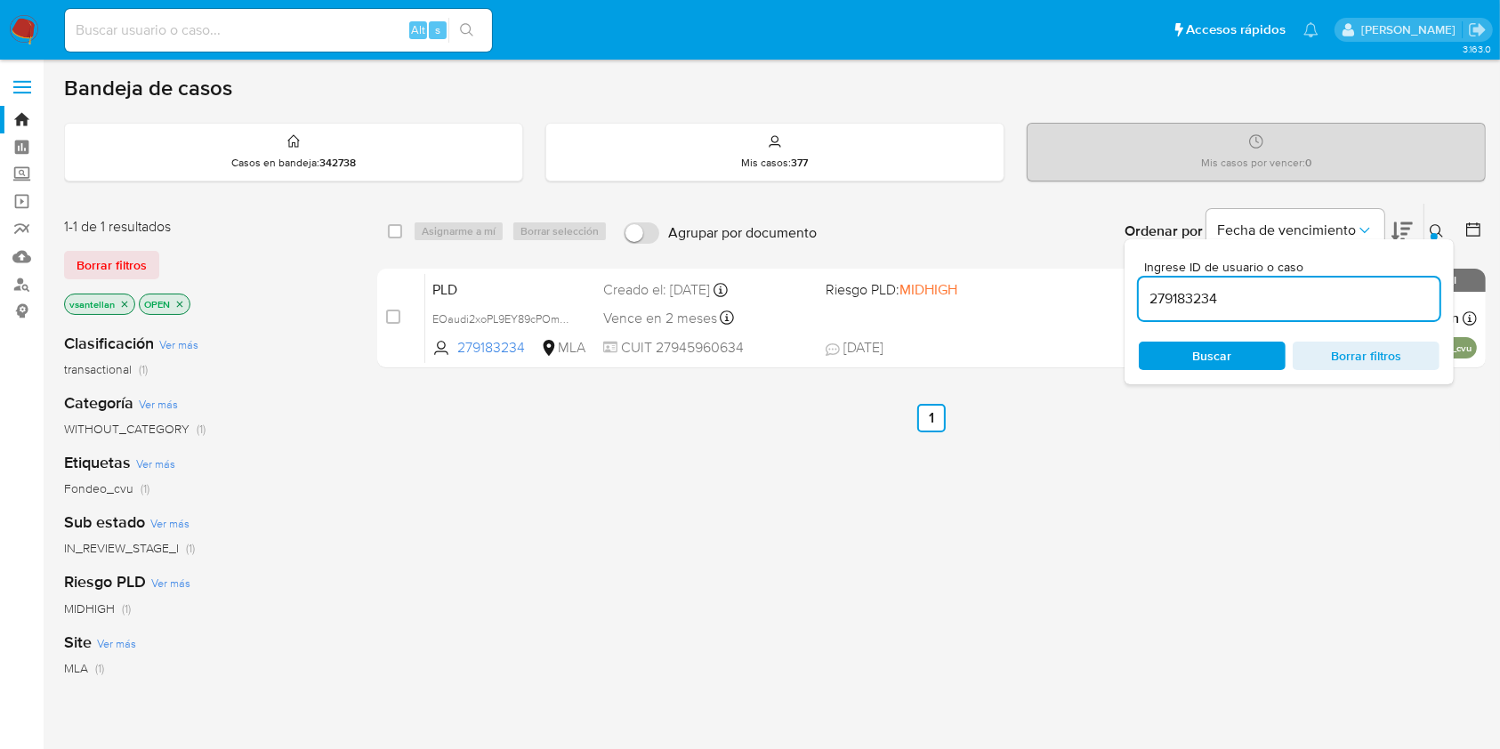
click at [1436, 226] on icon at bounding box center [1437, 231] width 14 height 14
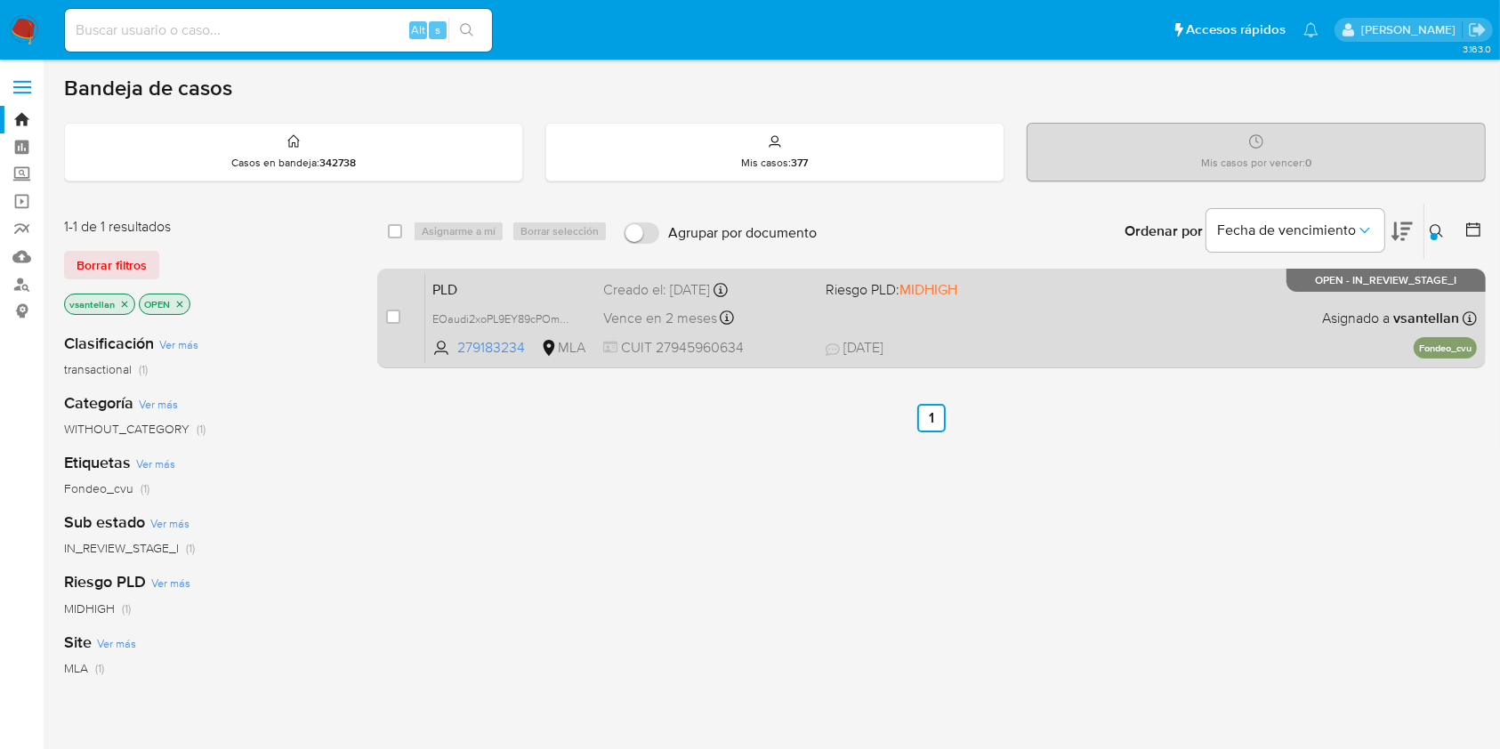
click at [1197, 290] on div "PLD EOaudi2xoPL9EY89cPOm5IgT 279183234 MLA Riesgo PLD: MIDHIGH Creado el: 12/09…" at bounding box center [951, 318] width 1052 height 90
click at [397, 317] on input "checkbox" at bounding box center [393, 317] width 14 height 14
checkbox input "true"
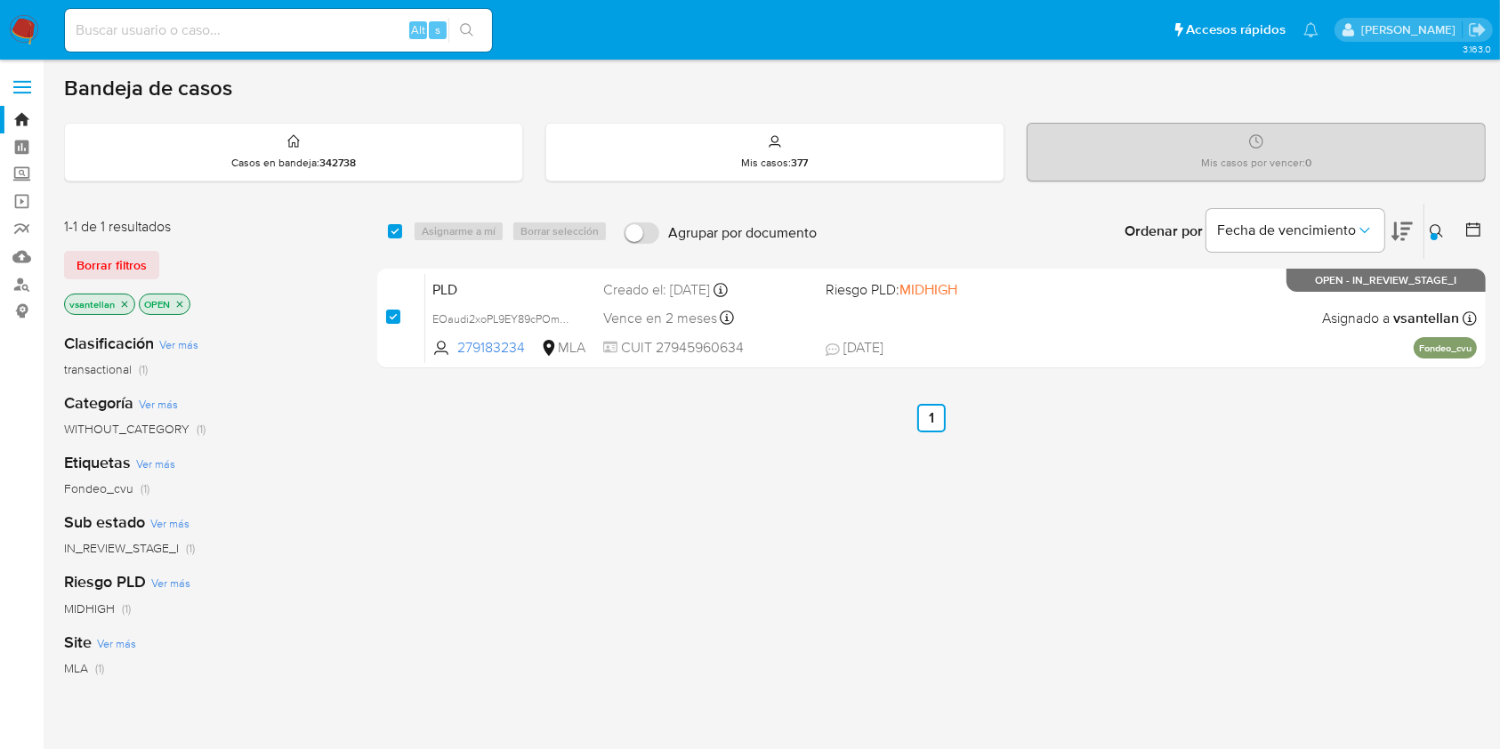
checkbox input "true"
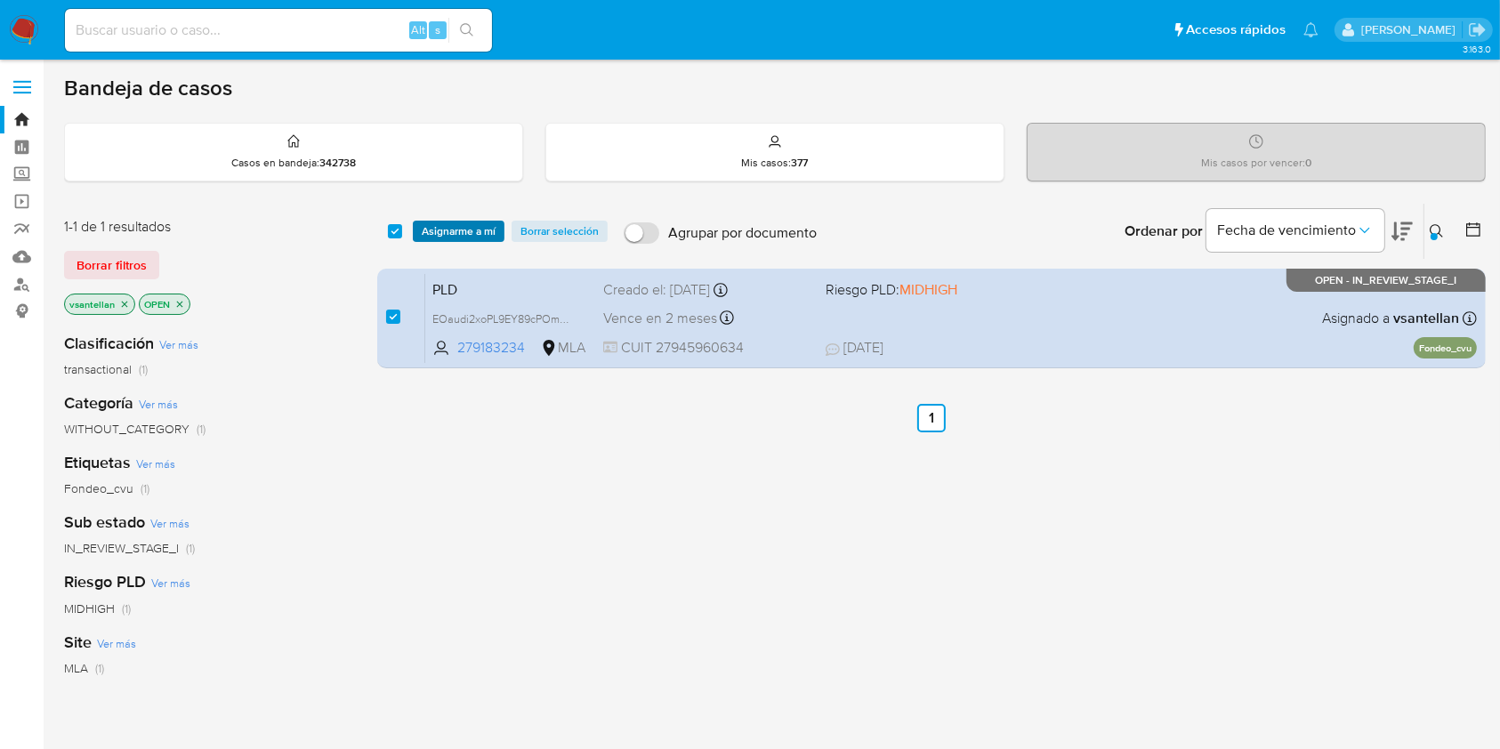
click at [441, 234] on span "Asignarme a mí" at bounding box center [459, 231] width 74 height 18
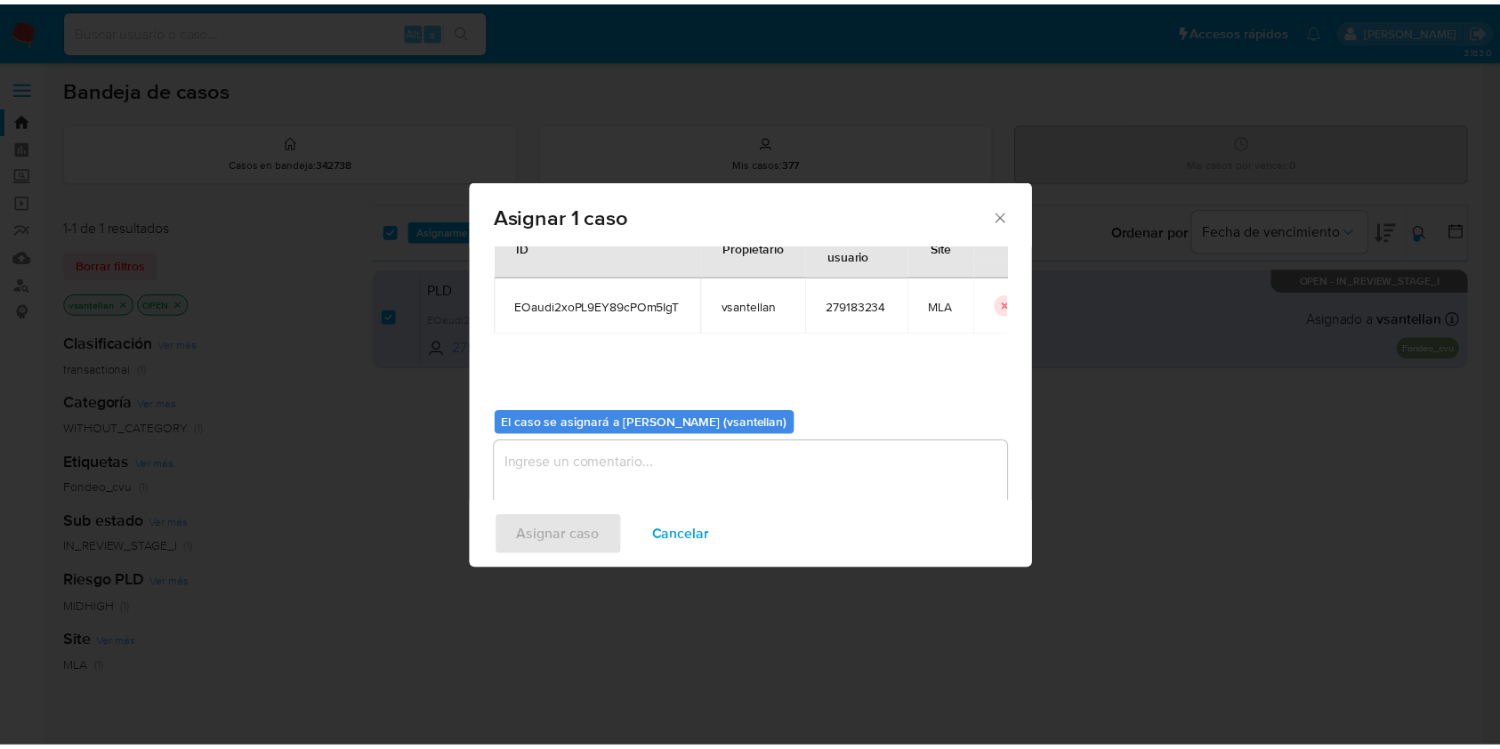
scroll to position [91, 0]
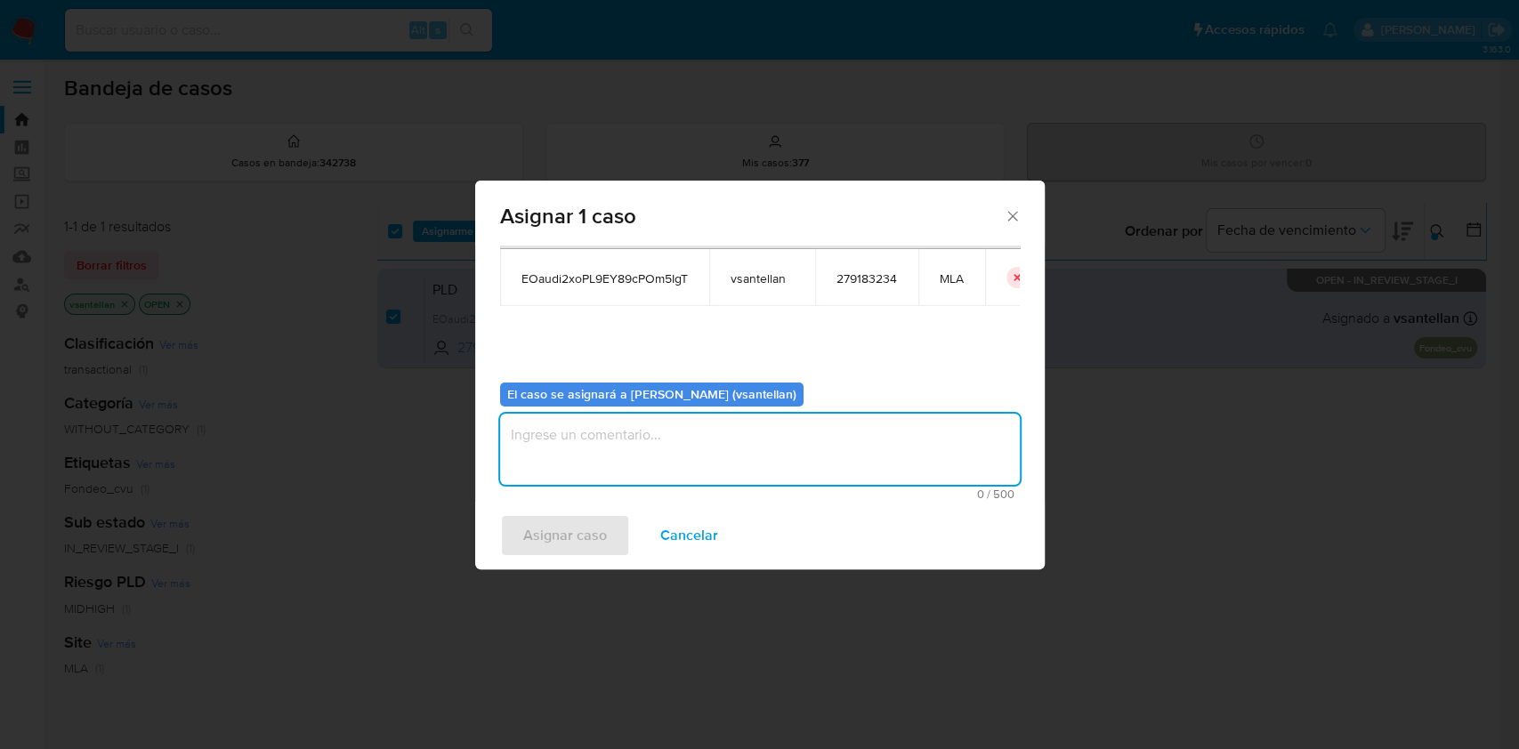
drag, startPoint x: 522, startPoint y: 459, endPoint x: 546, endPoint y: 541, distance: 85.3
click at [527, 469] on textarea "assign-modal" at bounding box center [760, 449] width 520 height 71
type textarea "1"
click at [547, 541] on span "Asignar caso" at bounding box center [565, 535] width 84 height 39
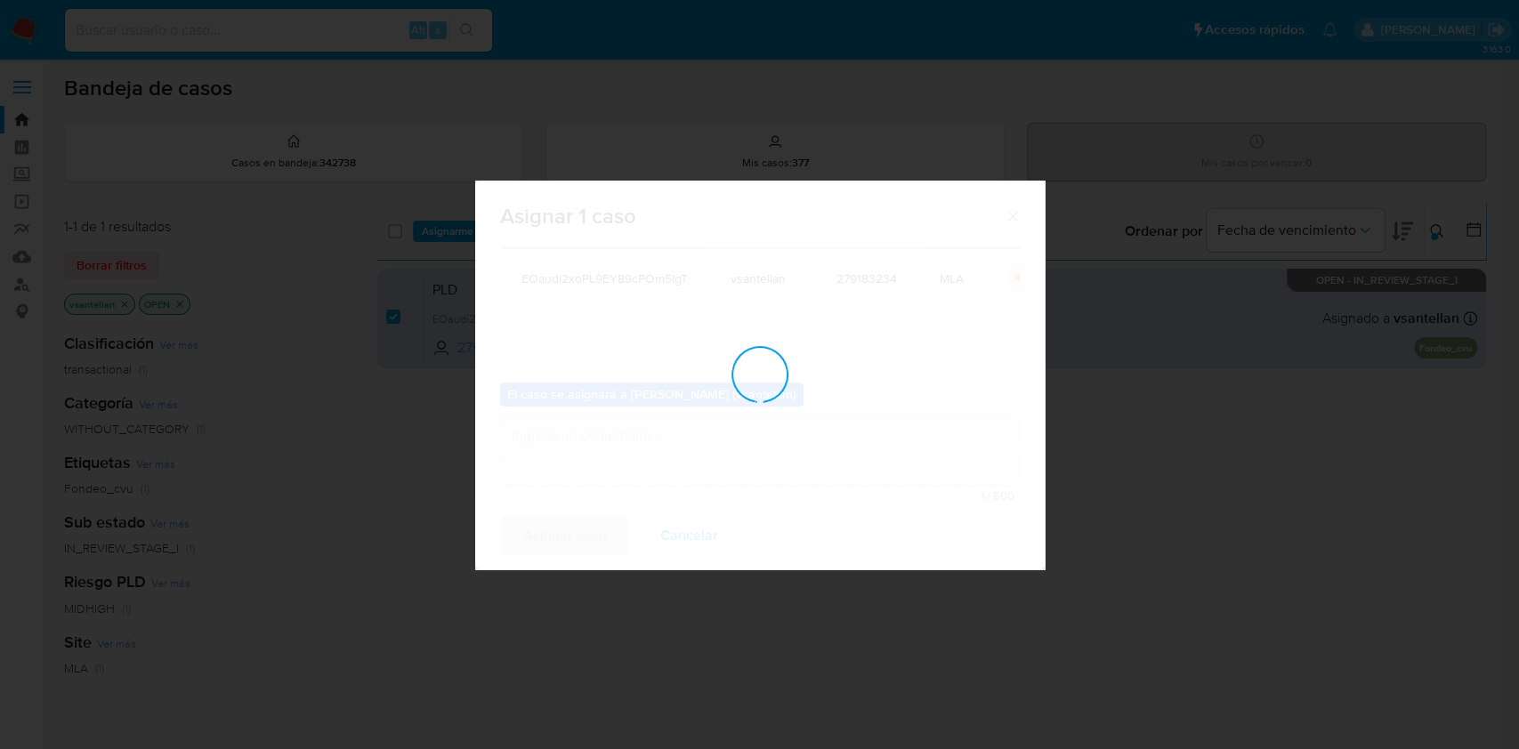
checkbox input "false"
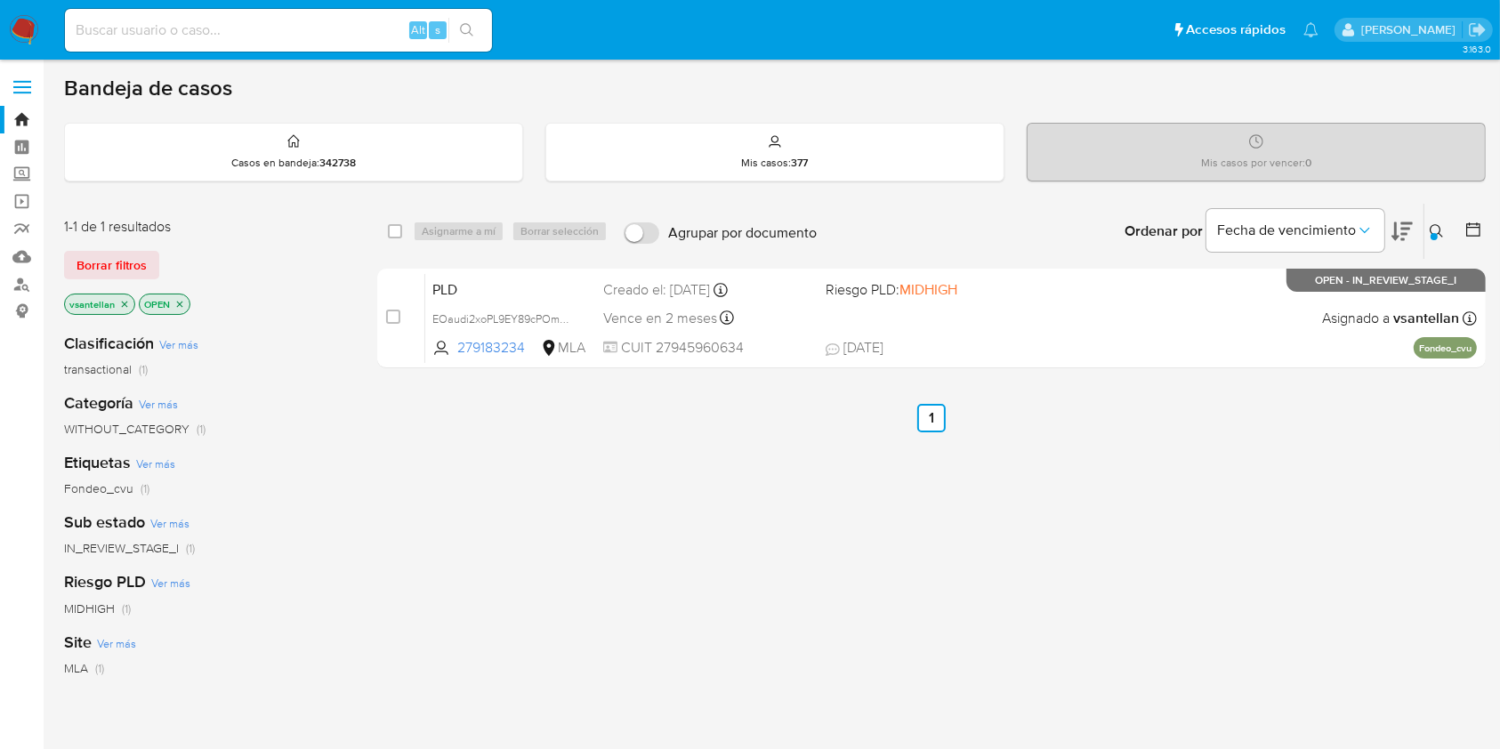
click at [21, 23] on img at bounding box center [24, 30] width 30 height 30
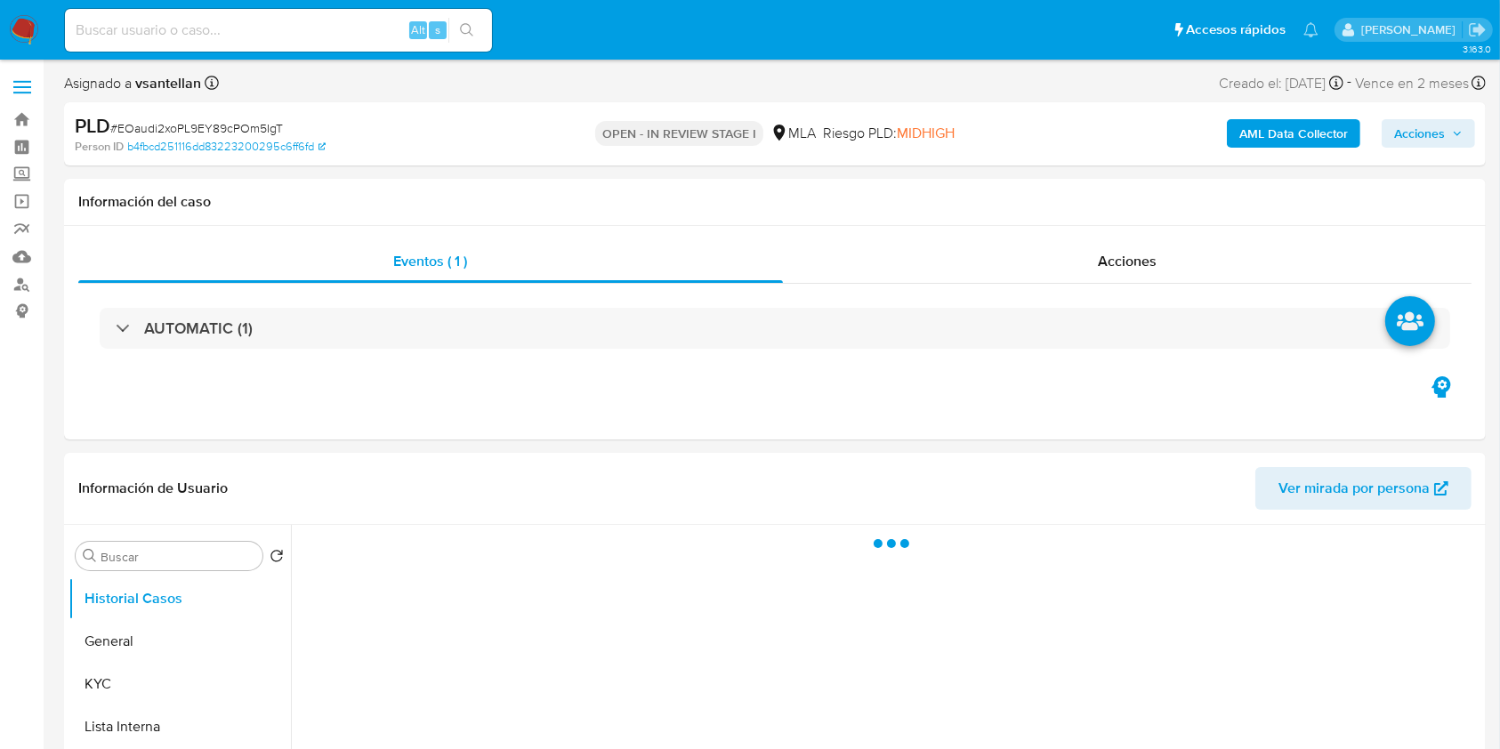
select select "10"
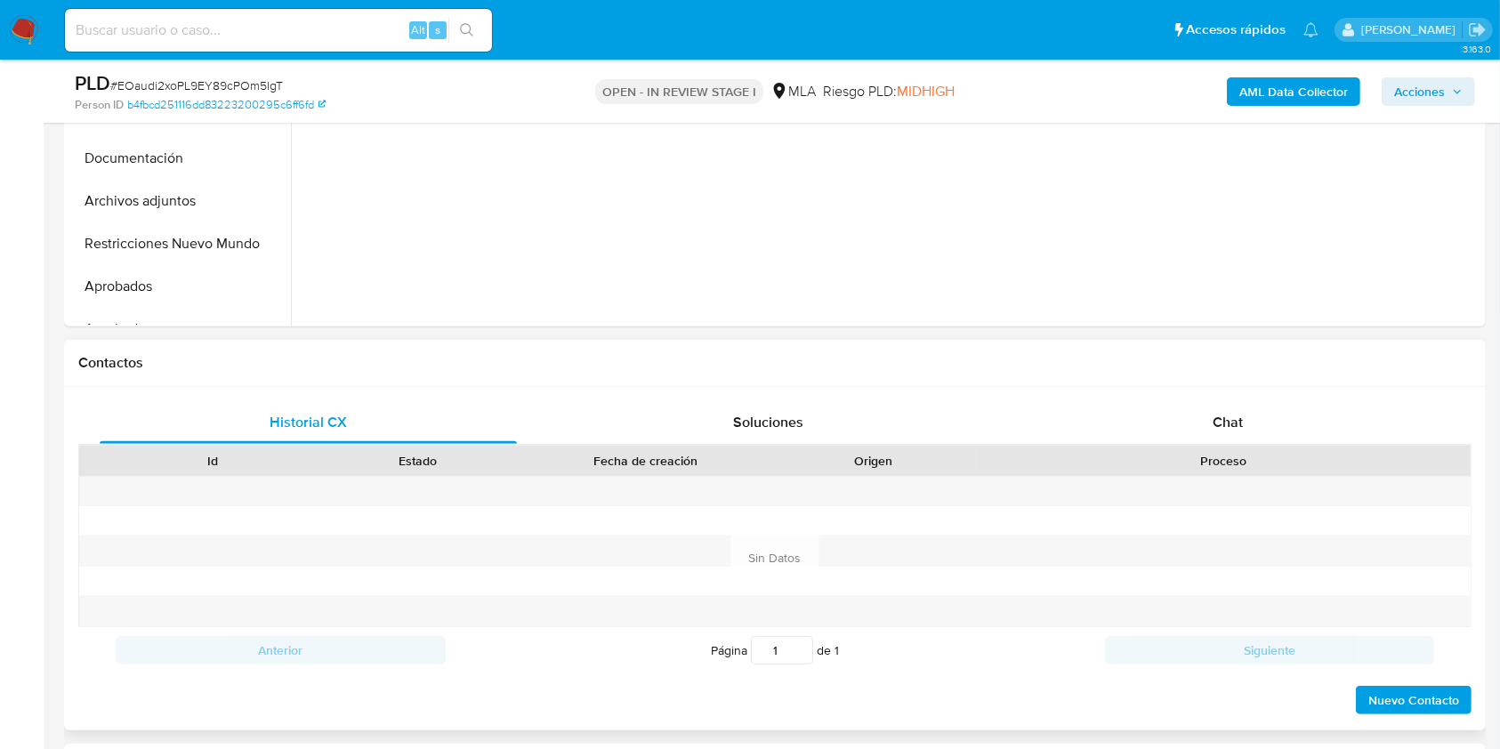
scroll to position [593, 0]
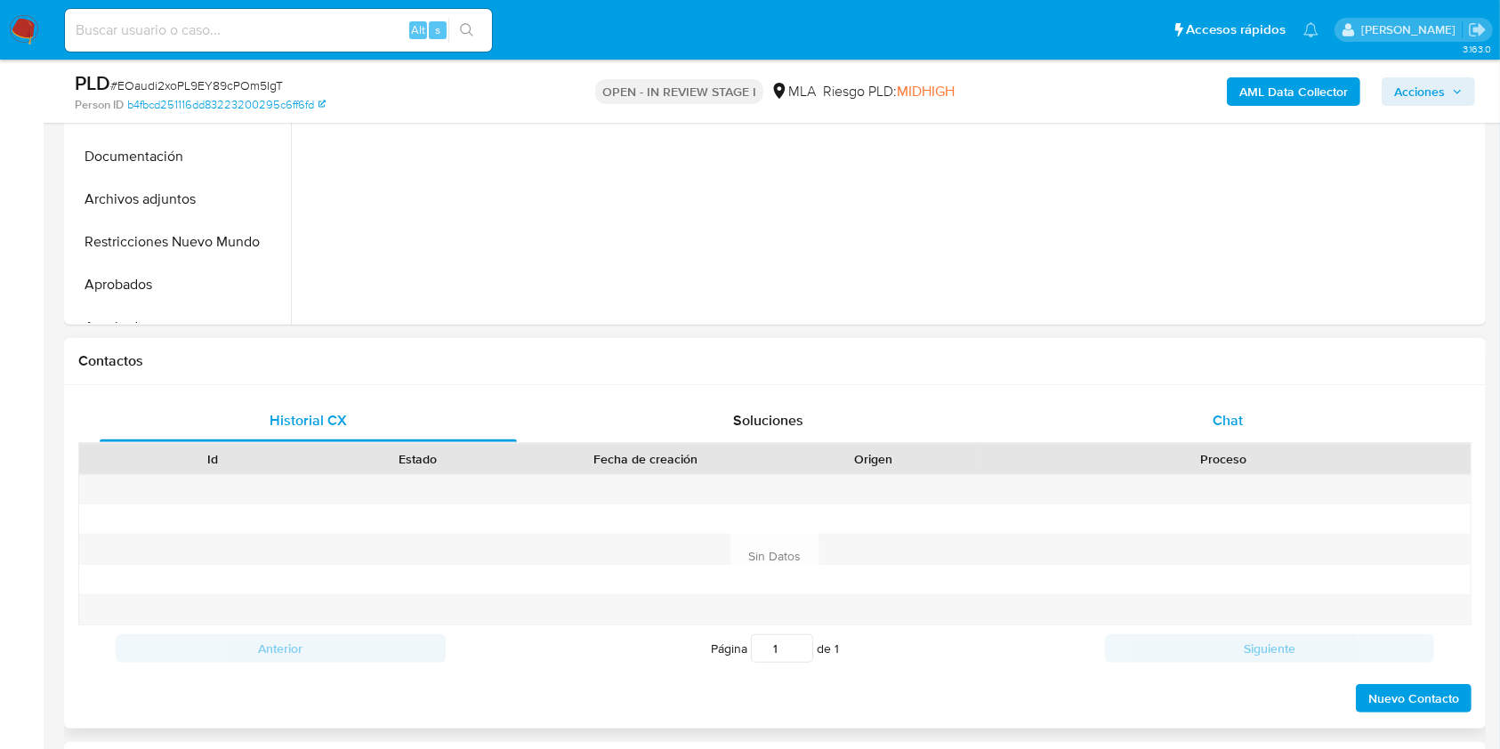
click at [1260, 401] on div "Chat" at bounding box center [1228, 420] width 417 height 43
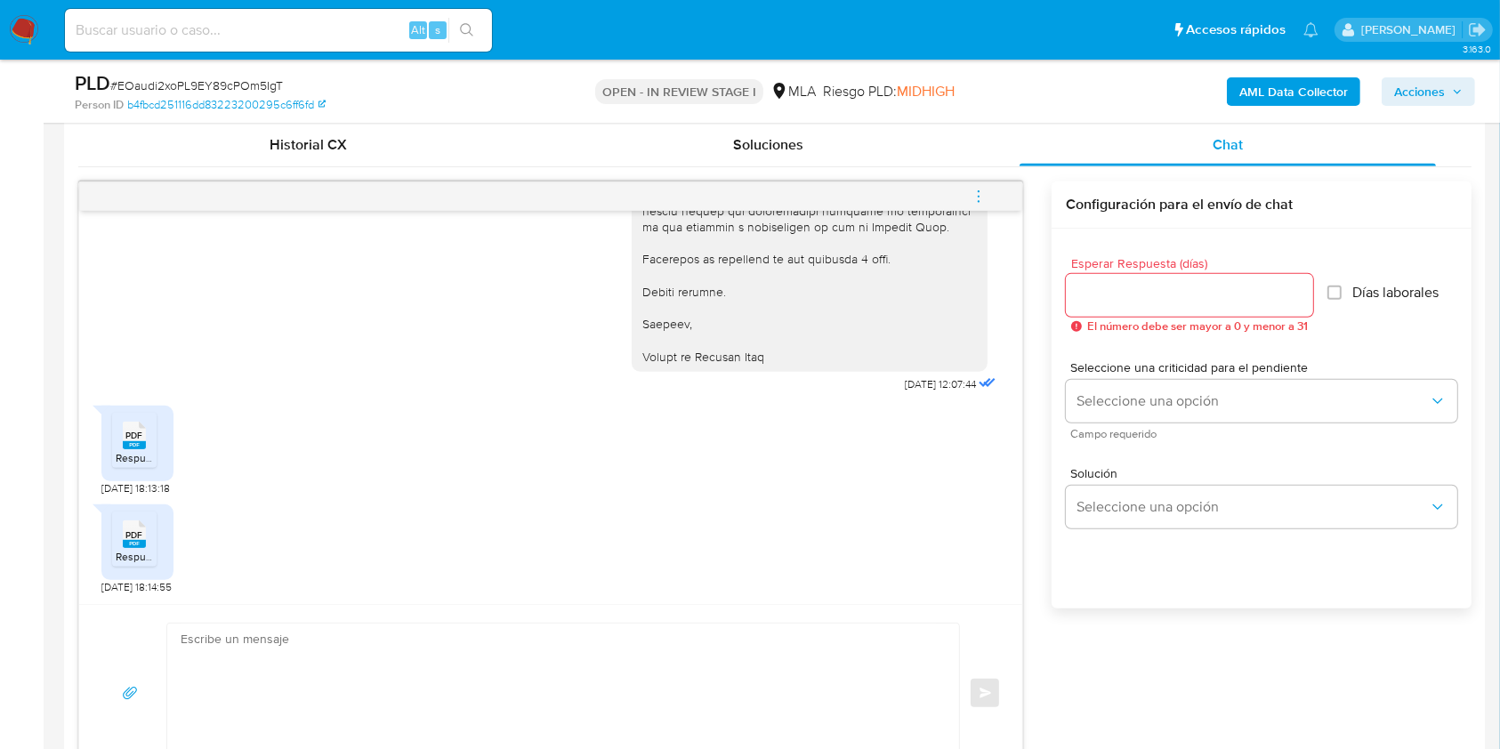
scroll to position [1957, 0]
click at [126, 447] on rect at bounding box center [134, 445] width 23 height 8
click at [136, 550] on span "Respuesta requerimiento [PERSON_NAME] [PERSON_NAME] - Mercado libre.pdf" at bounding box center [308, 556] width 385 height 15
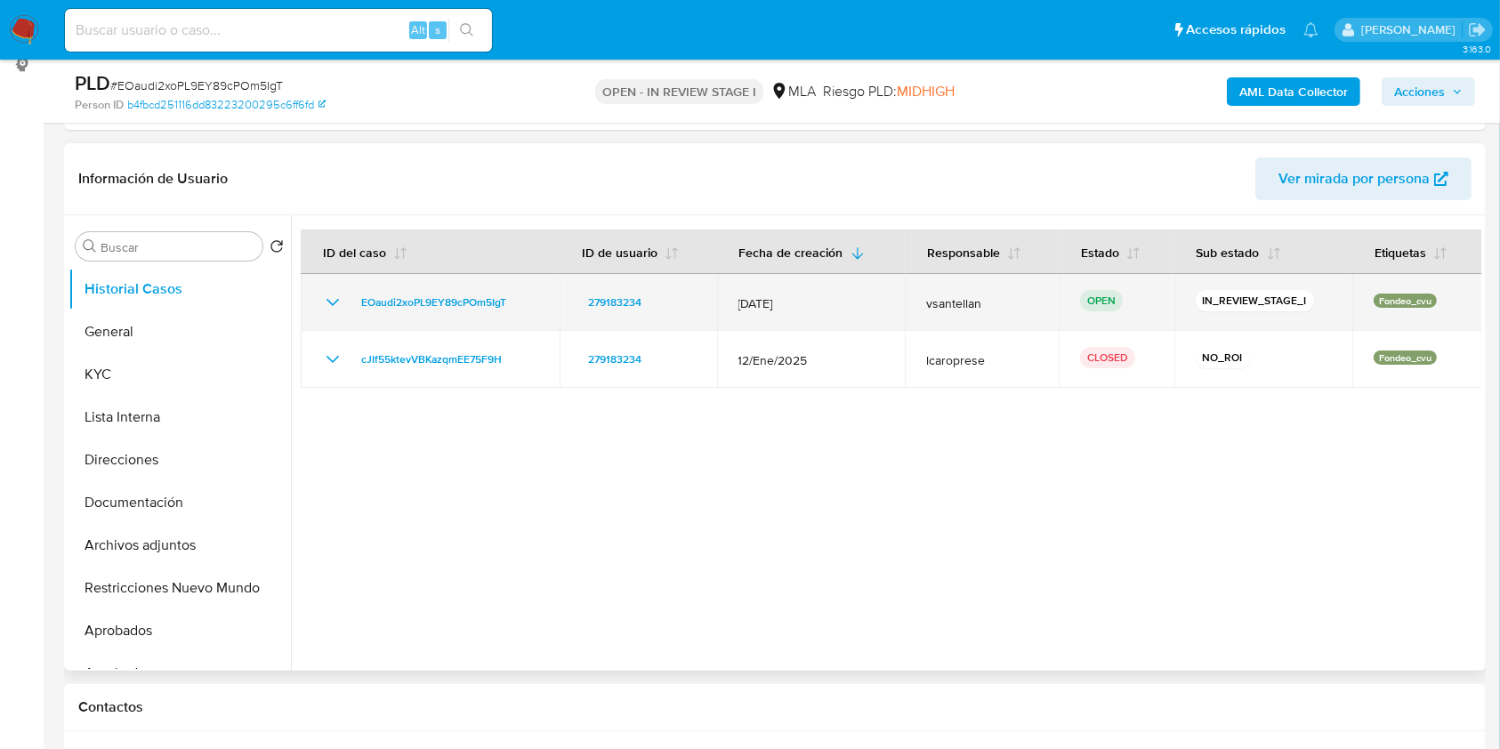
scroll to position [157, 0]
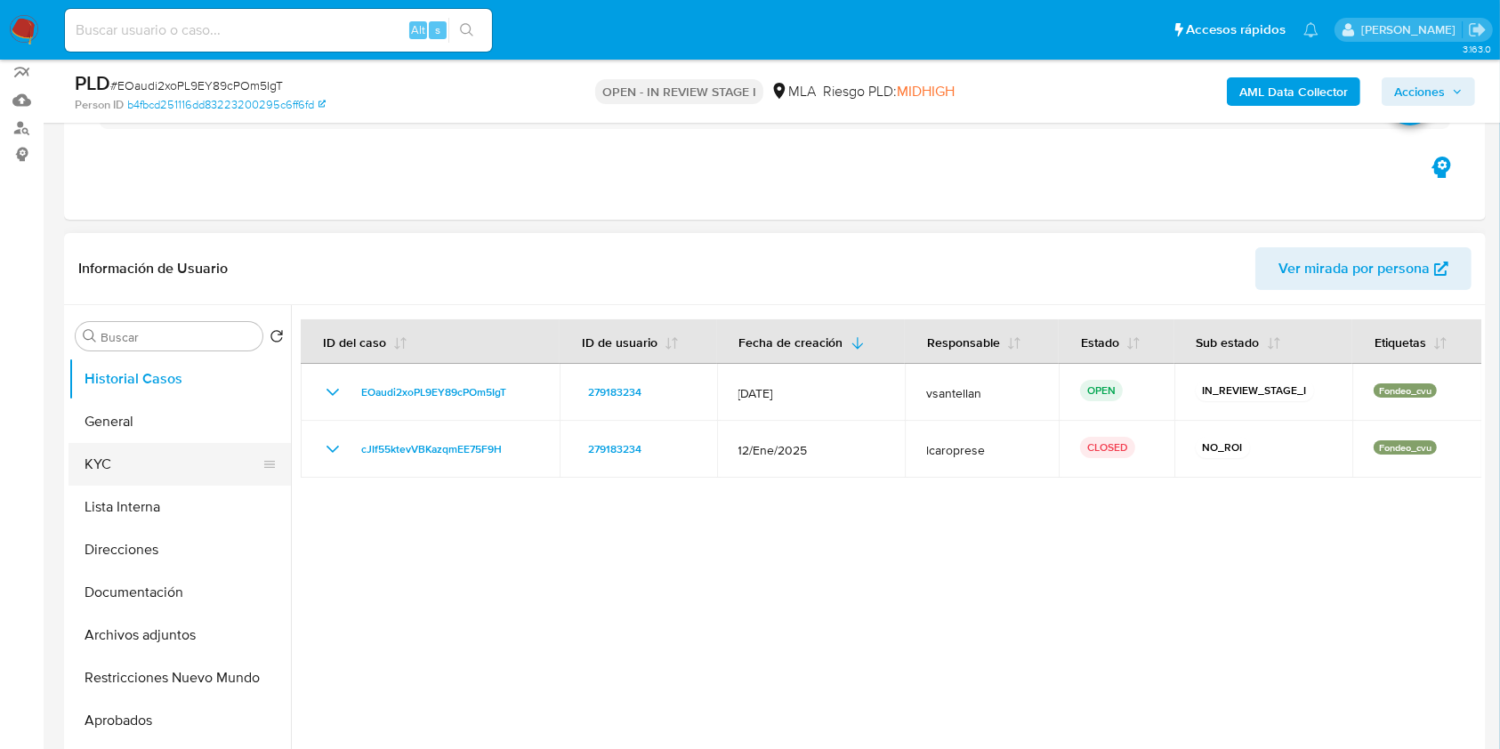
click at [95, 467] on button "KYC" at bounding box center [173, 464] width 208 height 43
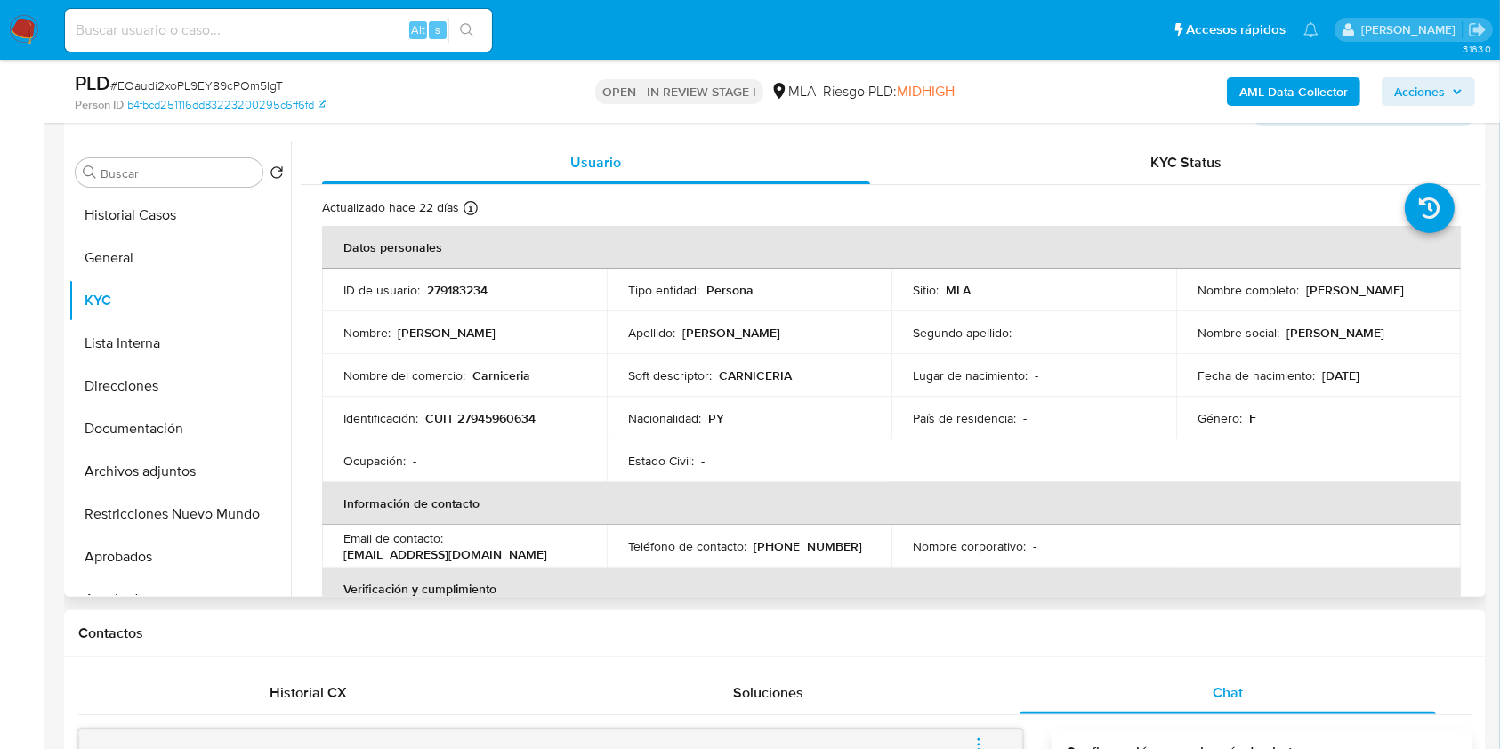
scroll to position [327, 0]
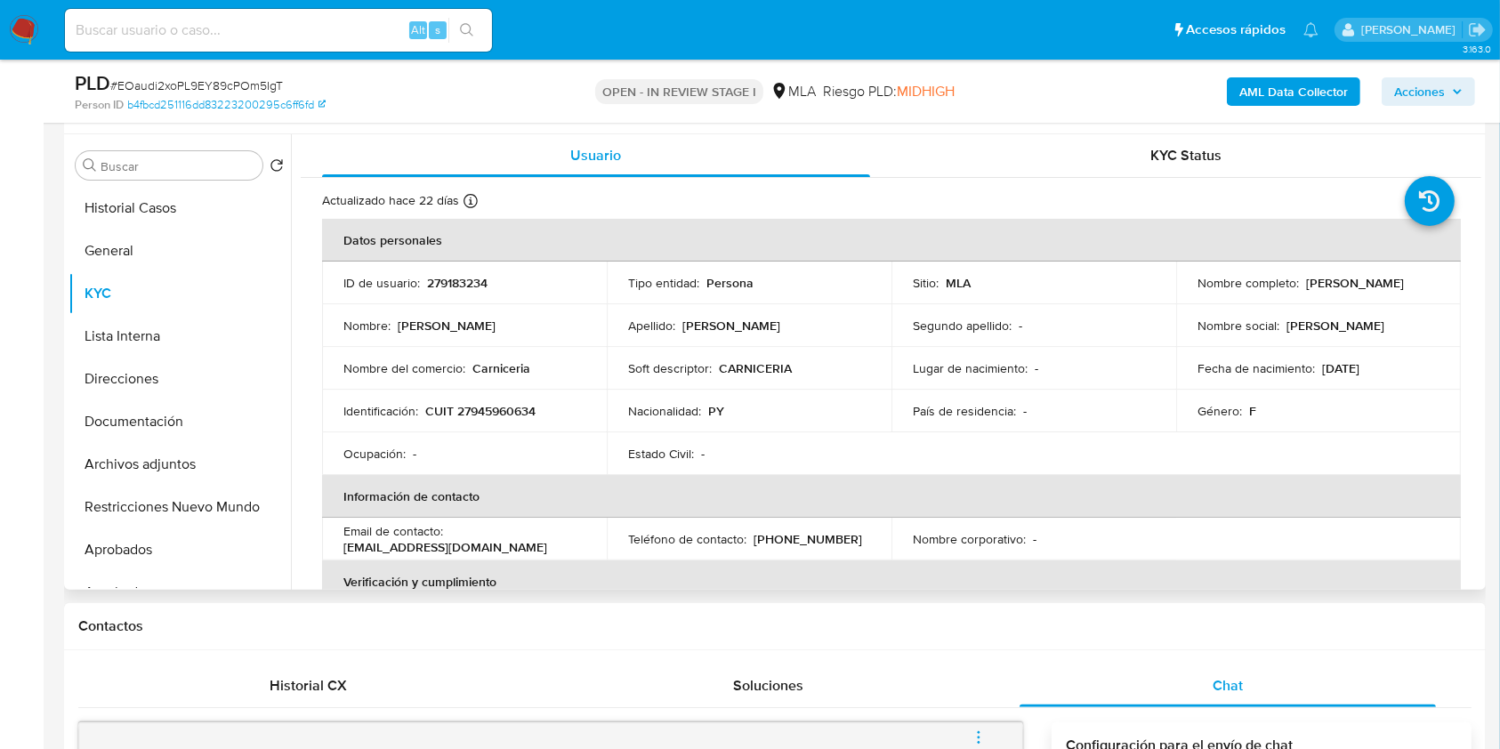
drag, startPoint x: 1345, startPoint y: 288, endPoint x: 1181, endPoint y: 288, distance: 164.6
click at [1181, 288] on td "Nombre completo : Maria Antonia Paiva Lopez" at bounding box center [1318, 283] width 285 height 43
copy p "[PERSON_NAME] [PERSON_NAME]"
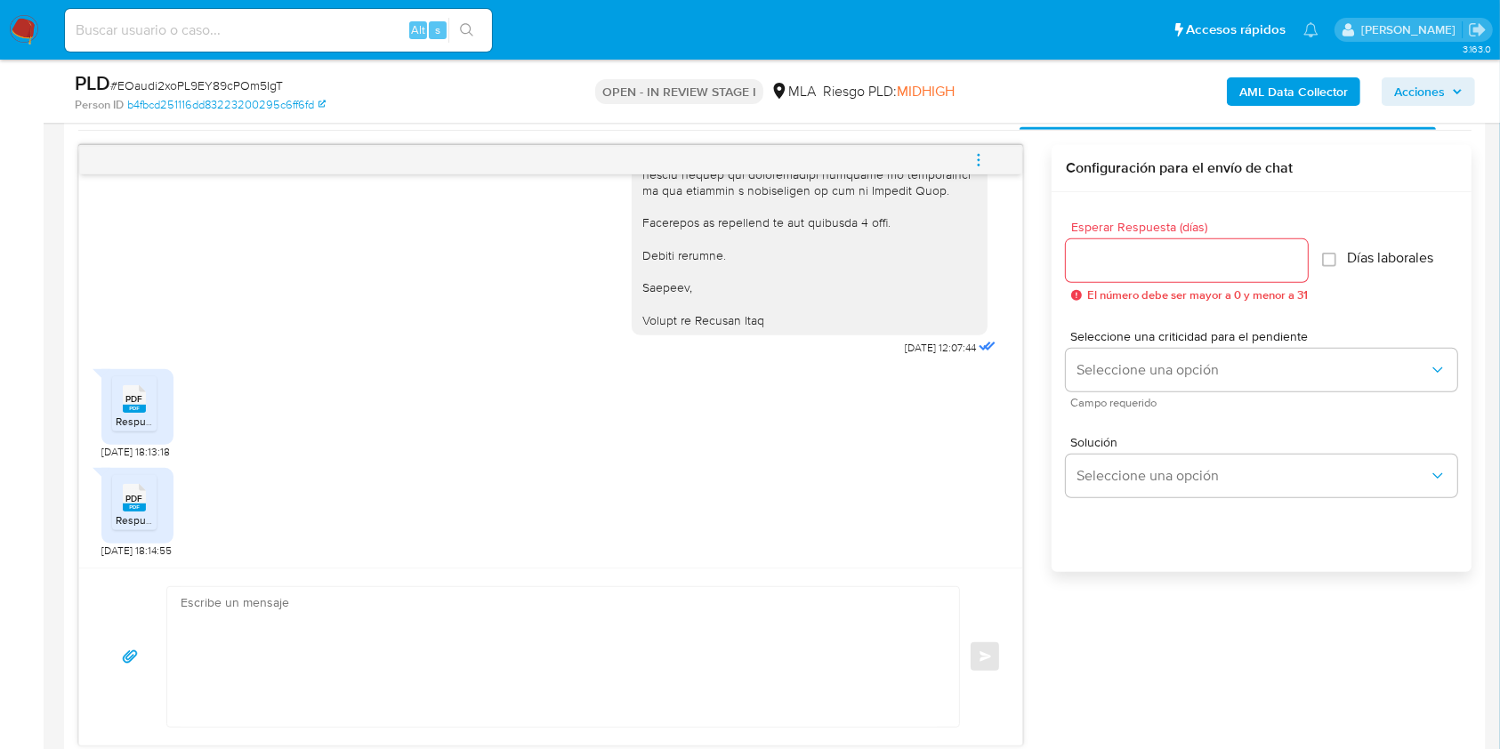
scroll to position [1121, 0]
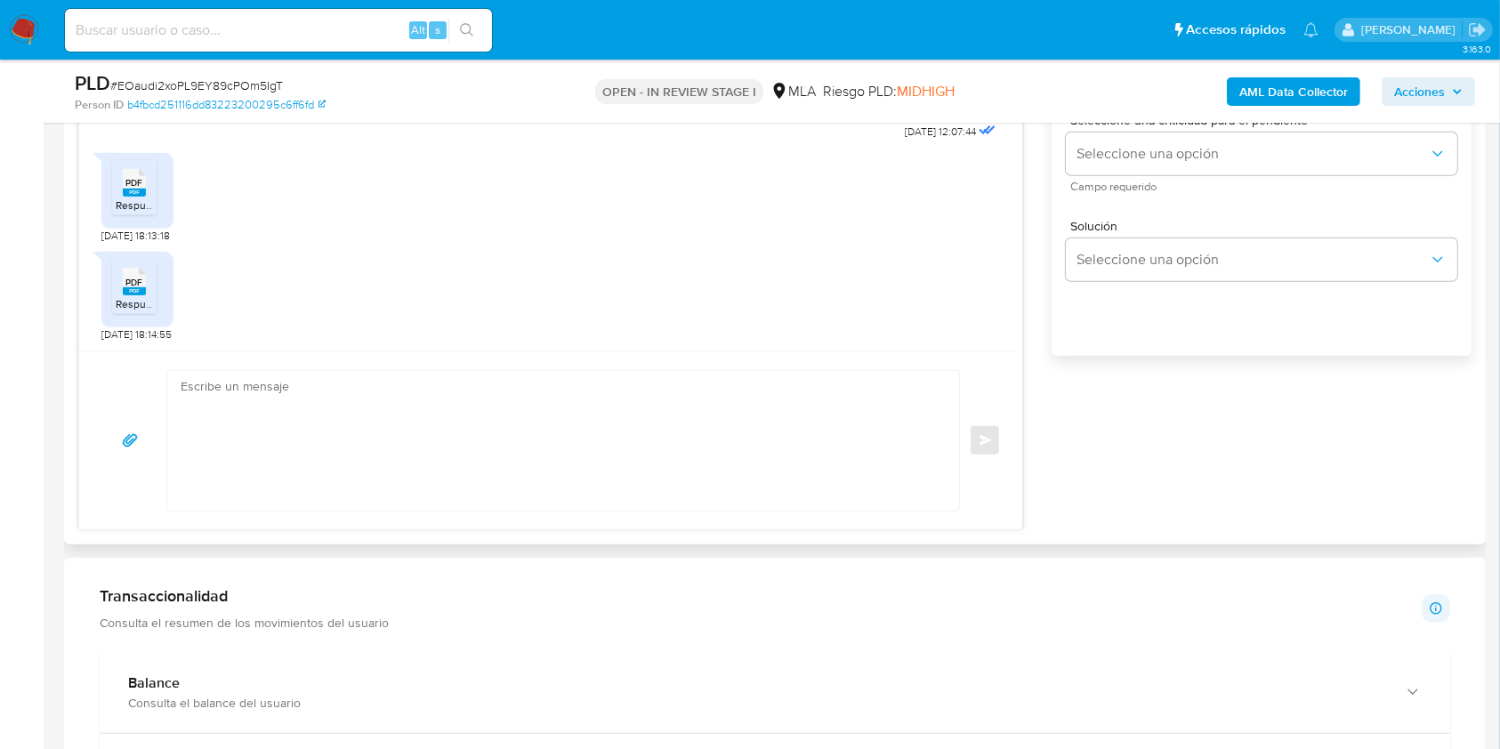
click at [475, 466] on textarea at bounding box center [559, 441] width 756 height 140
paste textarea "Hola Maria Antonia Paiva Lopez Muchas gracias por la respuesta. Analizamos tu c…"
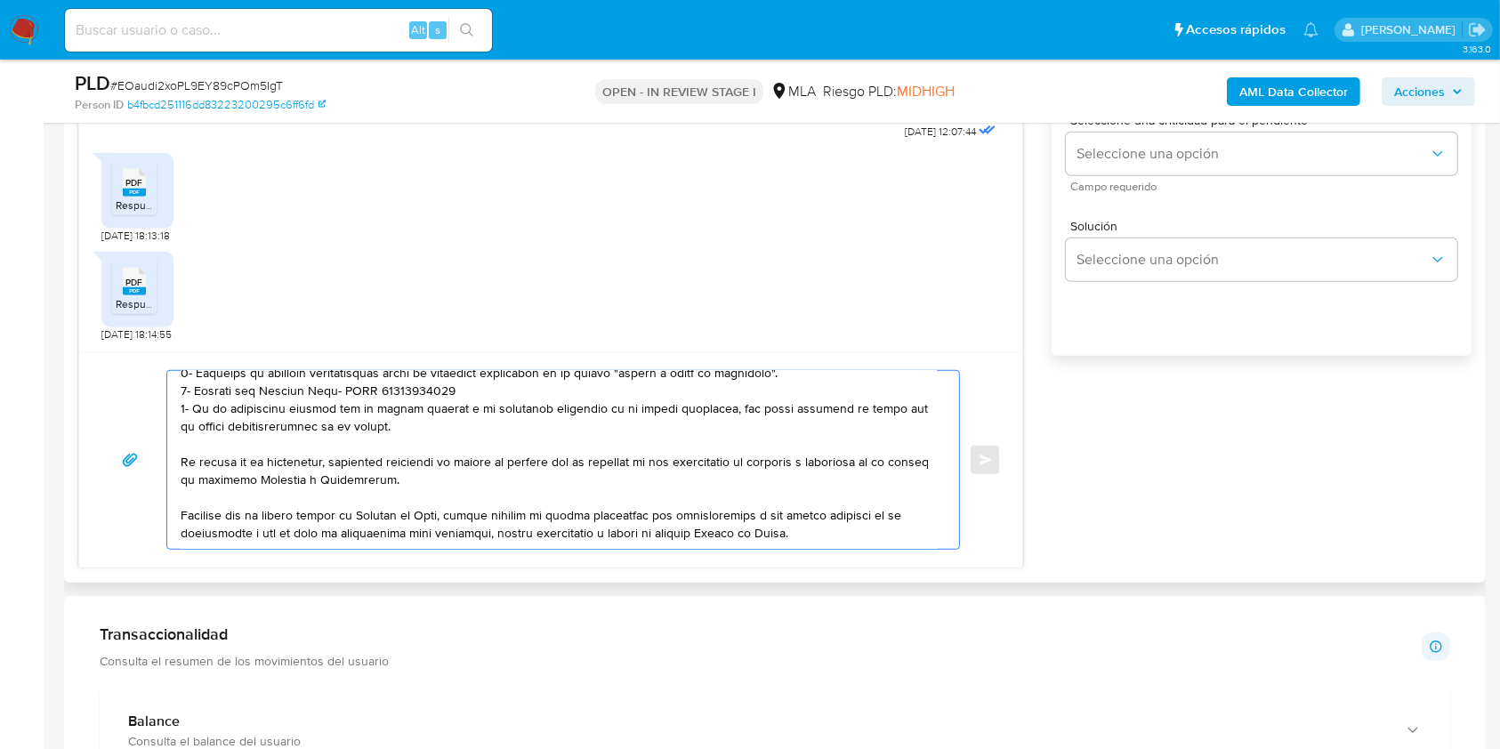
scroll to position [144, 0]
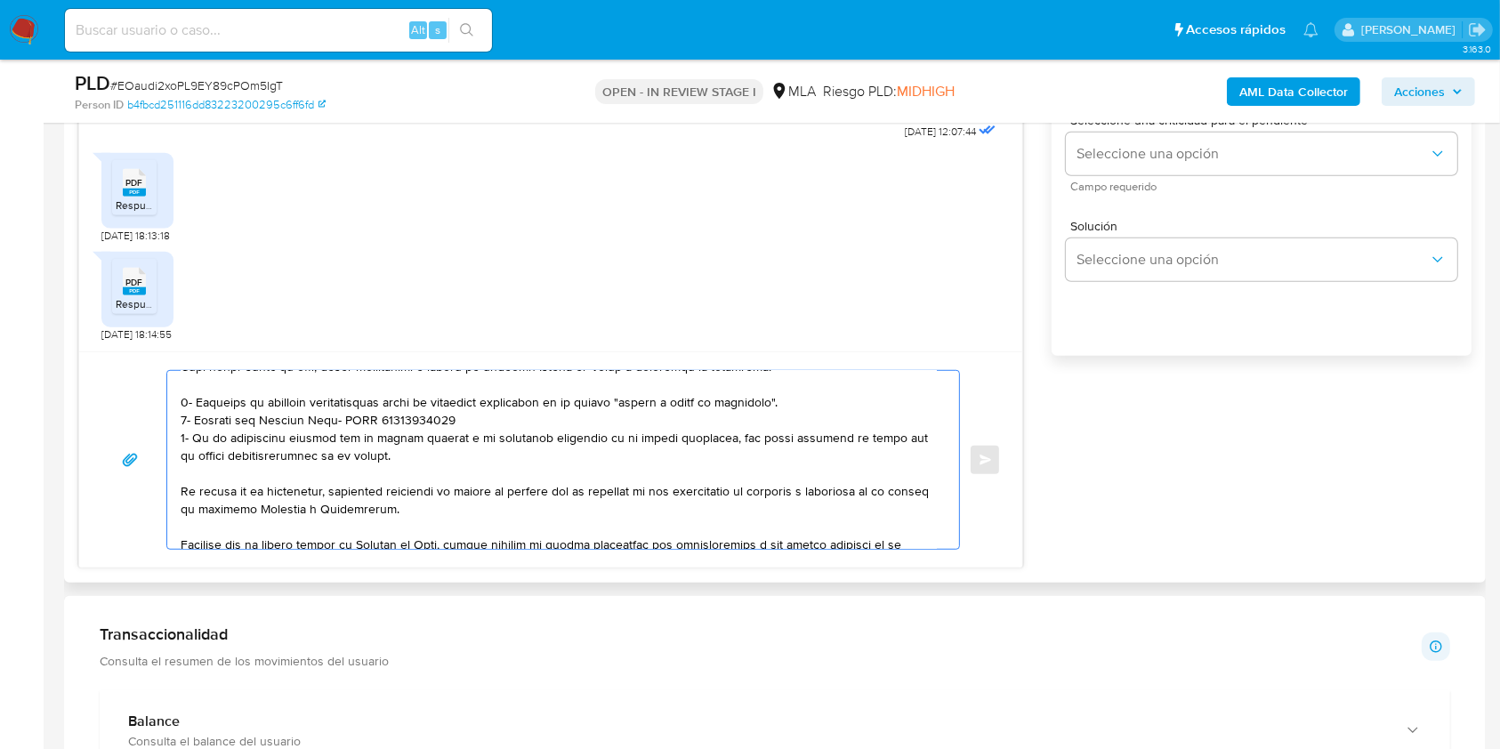
drag, startPoint x: 190, startPoint y: 516, endPoint x: 462, endPoint y: 452, distance: 278.8
click at [462, 452] on textarea at bounding box center [559, 460] width 756 height 178
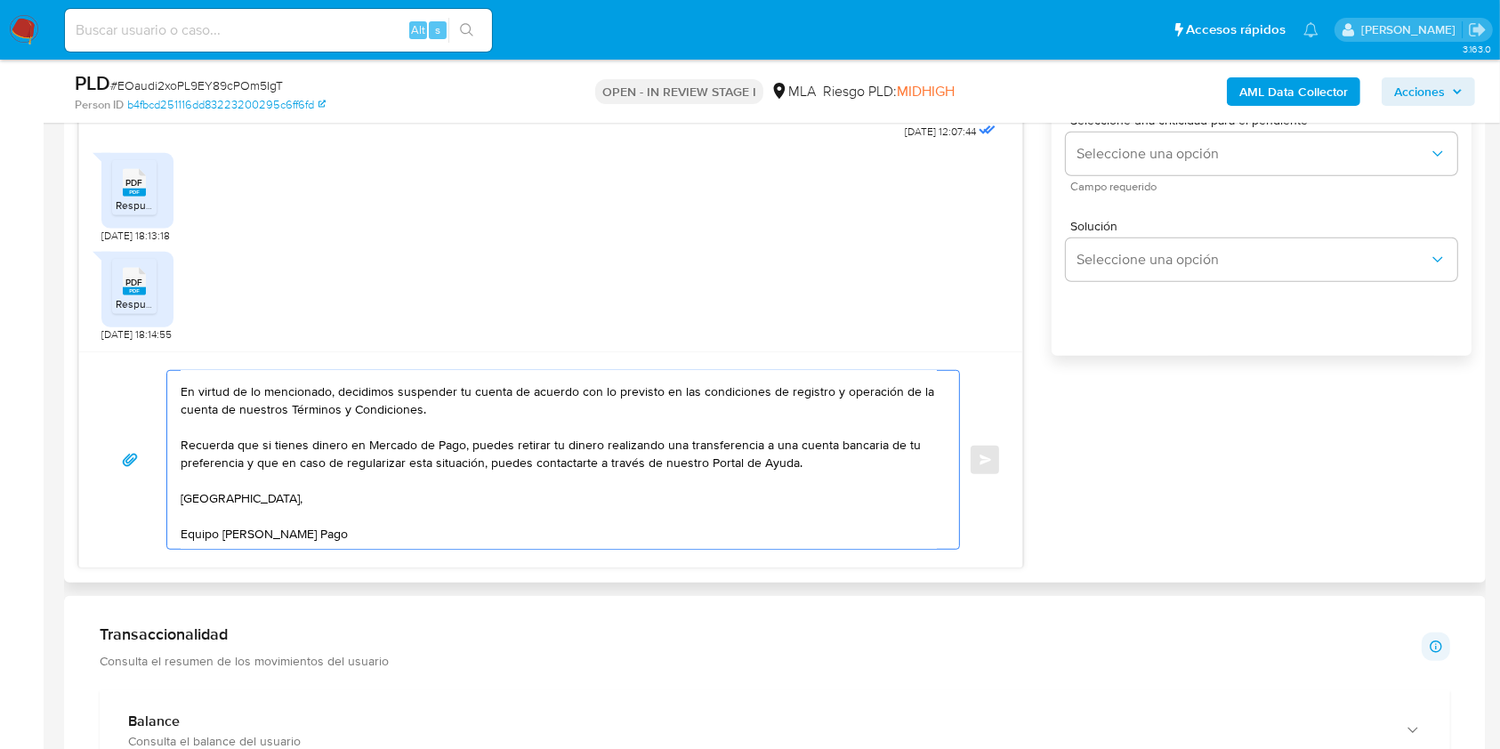
scroll to position [125, 0]
click at [824, 459] on textarea "Hola Maria Antonia Paiva Lopez Muchas gracias por la respuesta. Analizamos tu c…" at bounding box center [559, 460] width 756 height 178
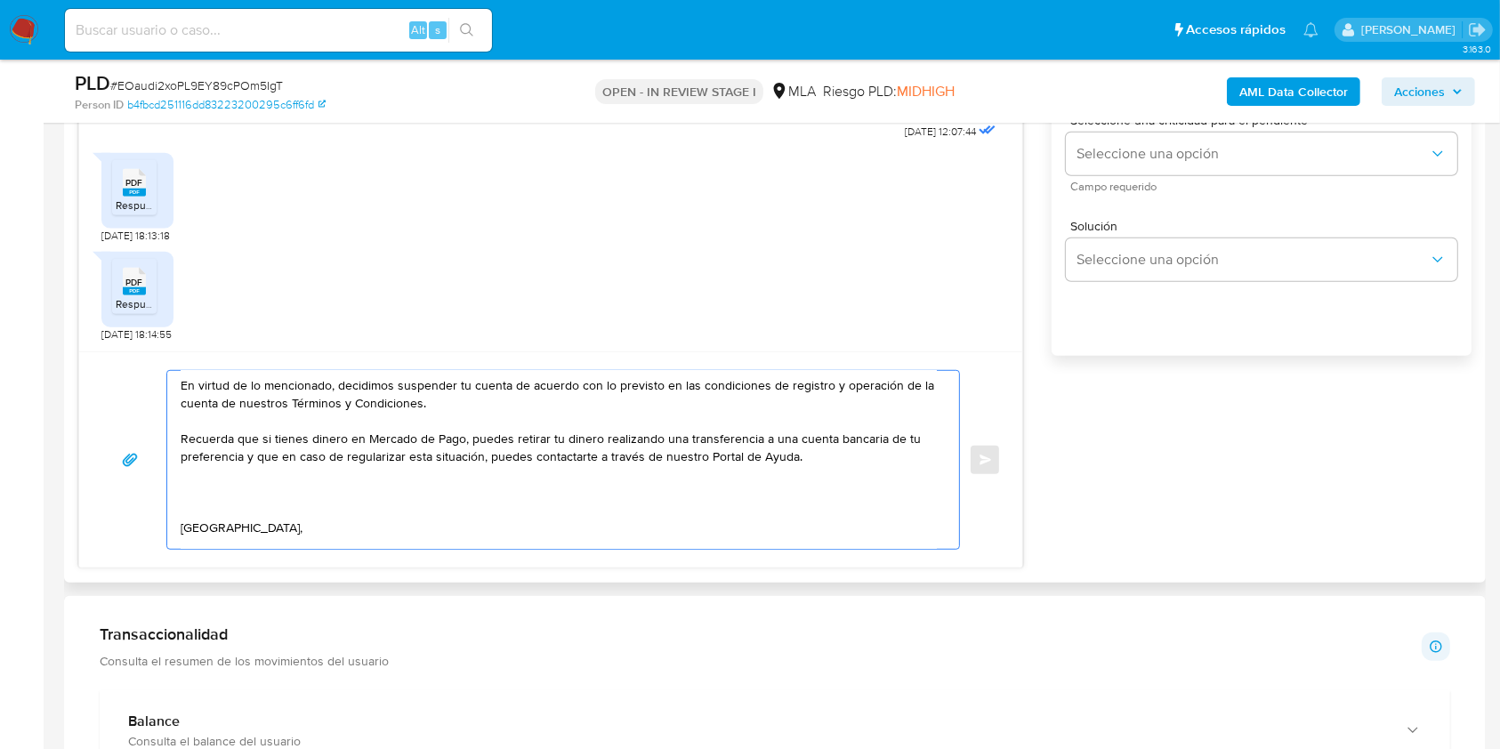
paste textarea "También, verificamos que la operatoria canalizada en tu cuenta de Mercado Pago …"
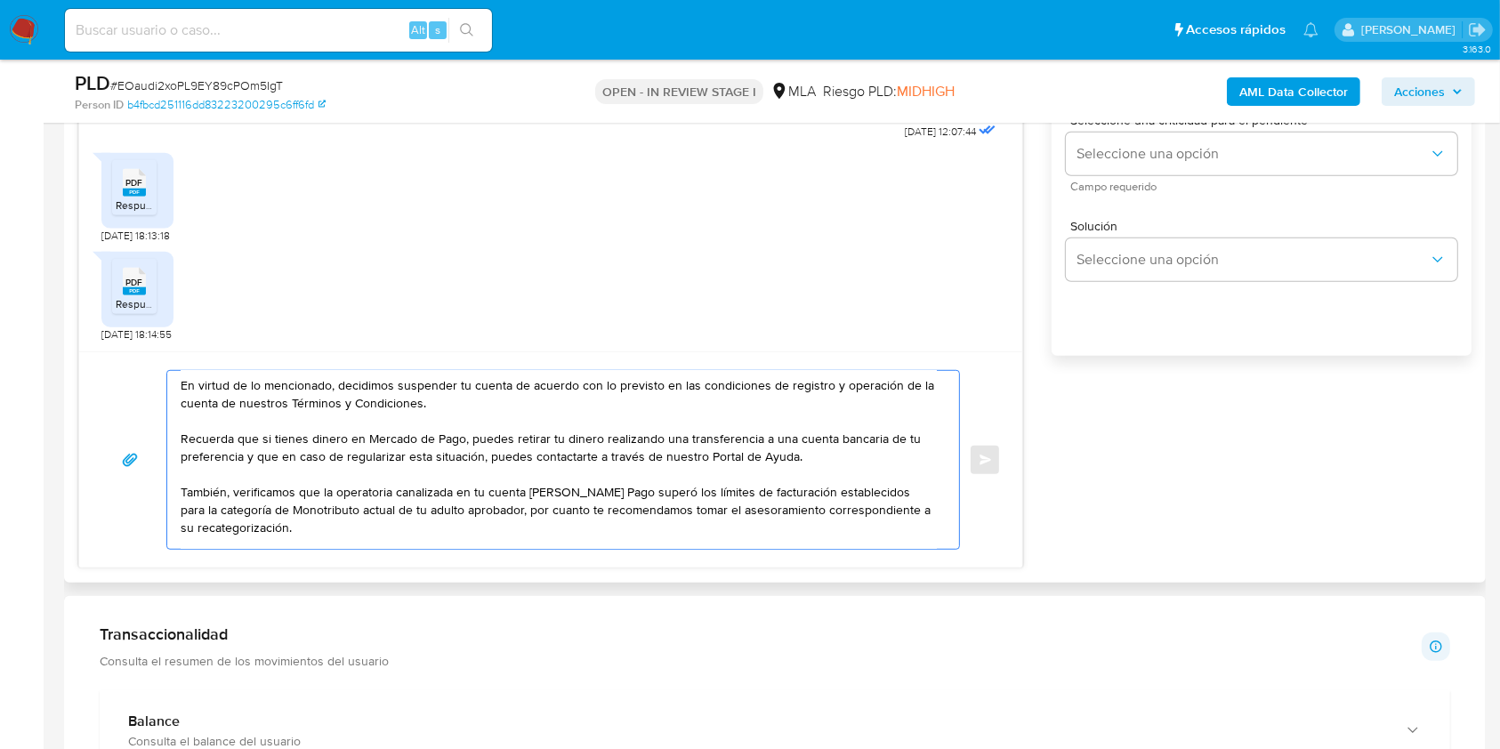
drag, startPoint x: 362, startPoint y: 513, endPoint x: 482, endPoint y: 511, distance: 120.1
click at [482, 511] on textarea "Hola Maria Antonia Paiva Lopez Muchas gracias por la respuesta. Analizamos tu c…" at bounding box center [559, 460] width 756 height 178
click at [474, 517] on textarea "Hola Maria Antonia Paiva Lopez Muchas gracias por la respuesta. Analizamos tu c…" at bounding box center [559, 460] width 756 height 178
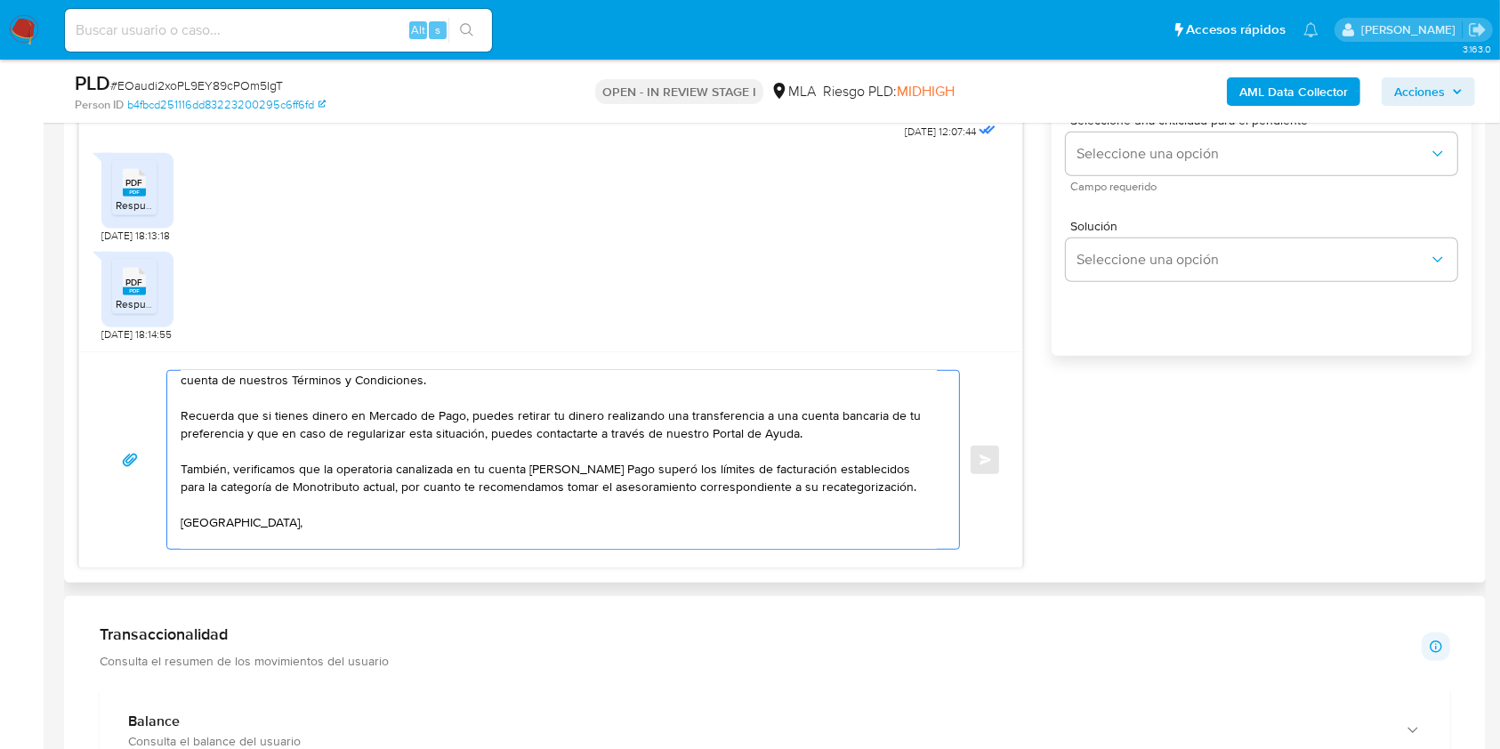
scroll to position [173, 0]
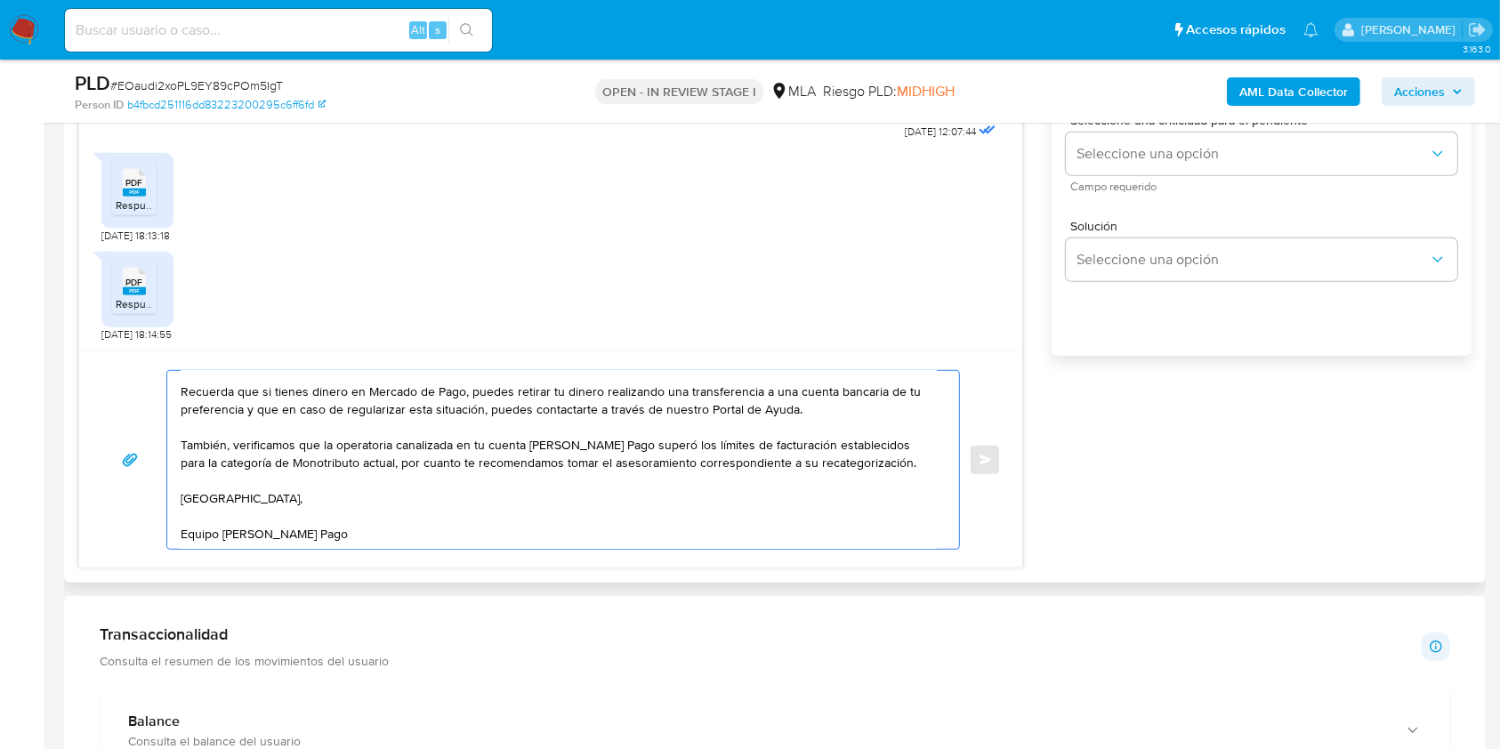
click at [766, 470] on textarea "Hola Maria Antonia Paiva Lopez Muchas gracias por la respuesta. Analizamos tu c…" at bounding box center [559, 460] width 756 height 178
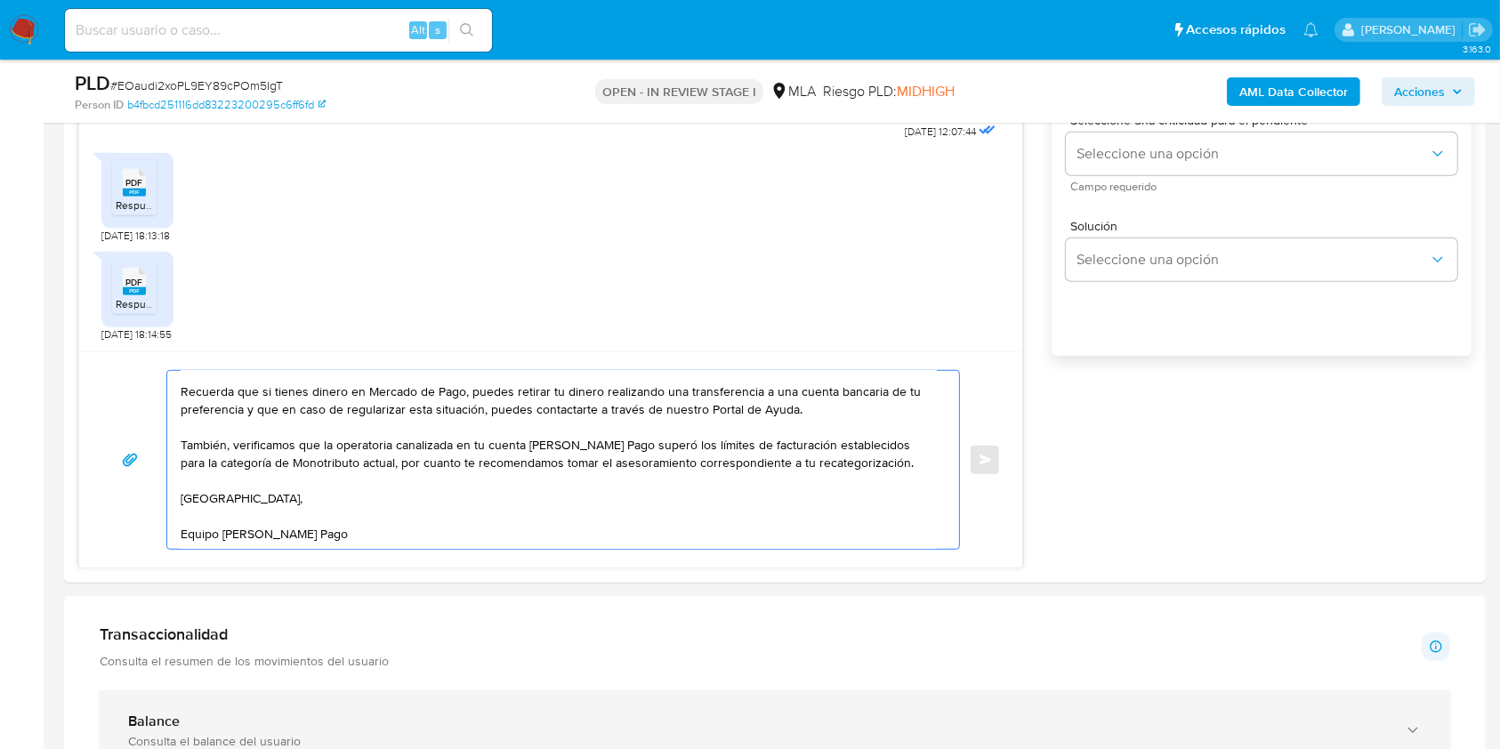
type textarea "Hola [PERSON_NAME] [PERSON_NAME] Muchas gracias por la respuesta. Analizamos tu…"
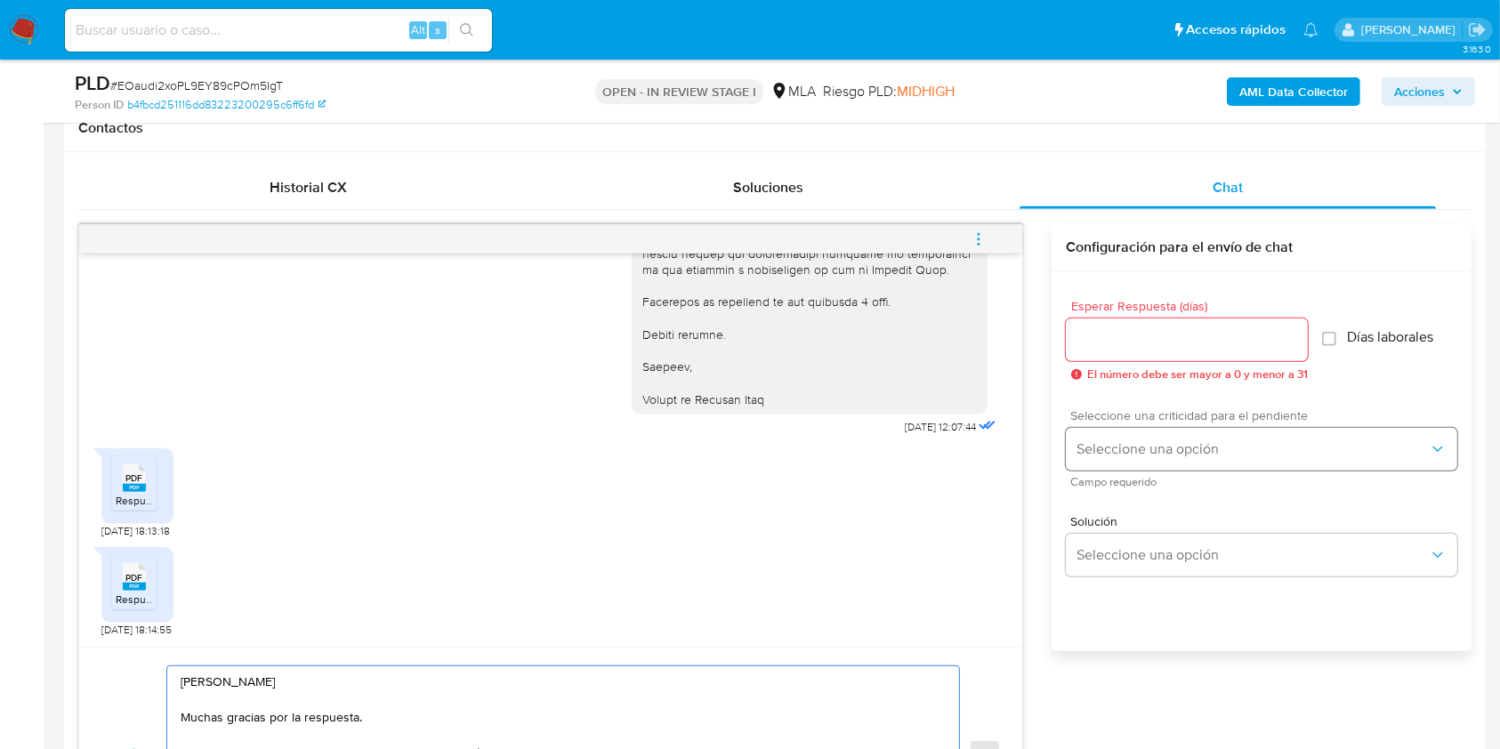
scroll to position [829, 0]
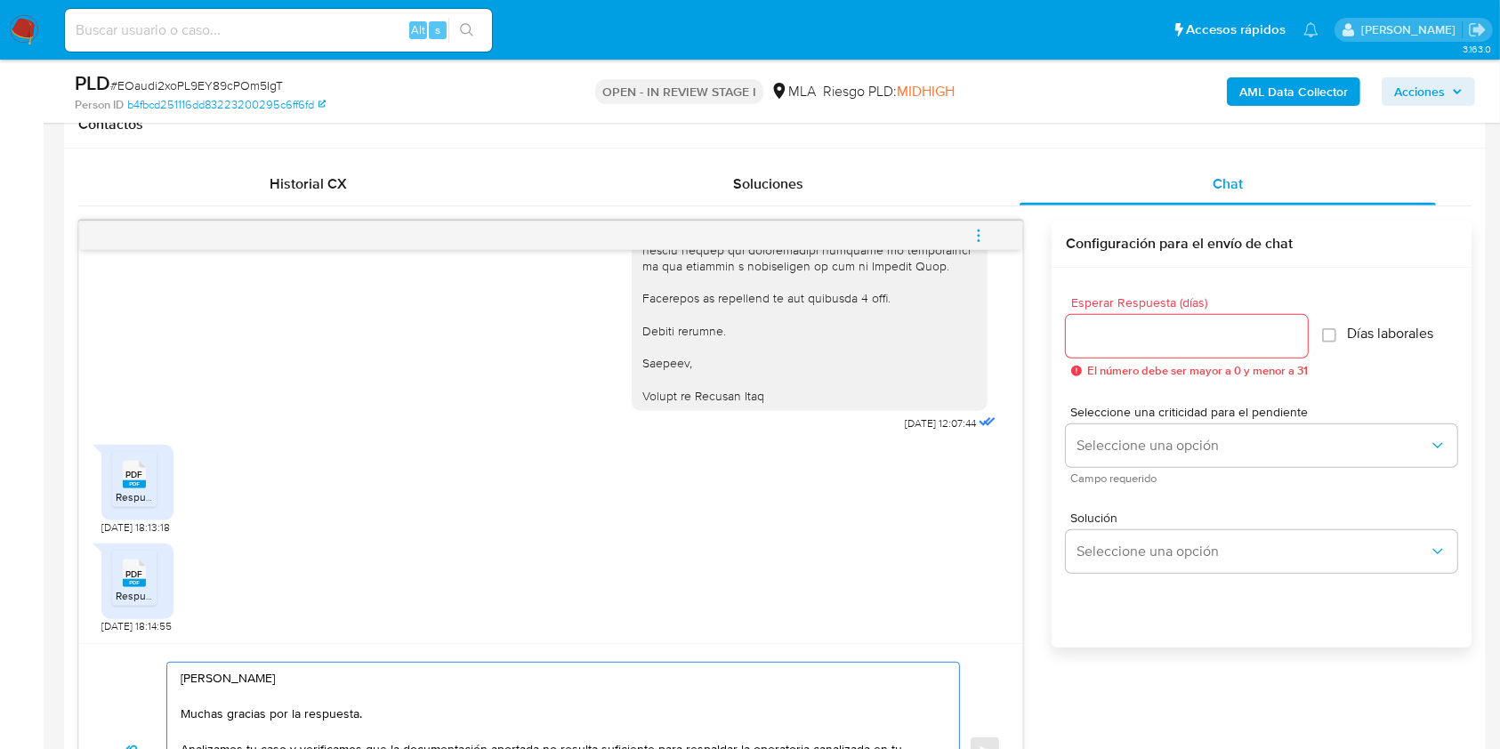
click at [1125, 342] on input "Esperar Respuesta (días)" at bounding box center [1187, 336] width 242 height 23
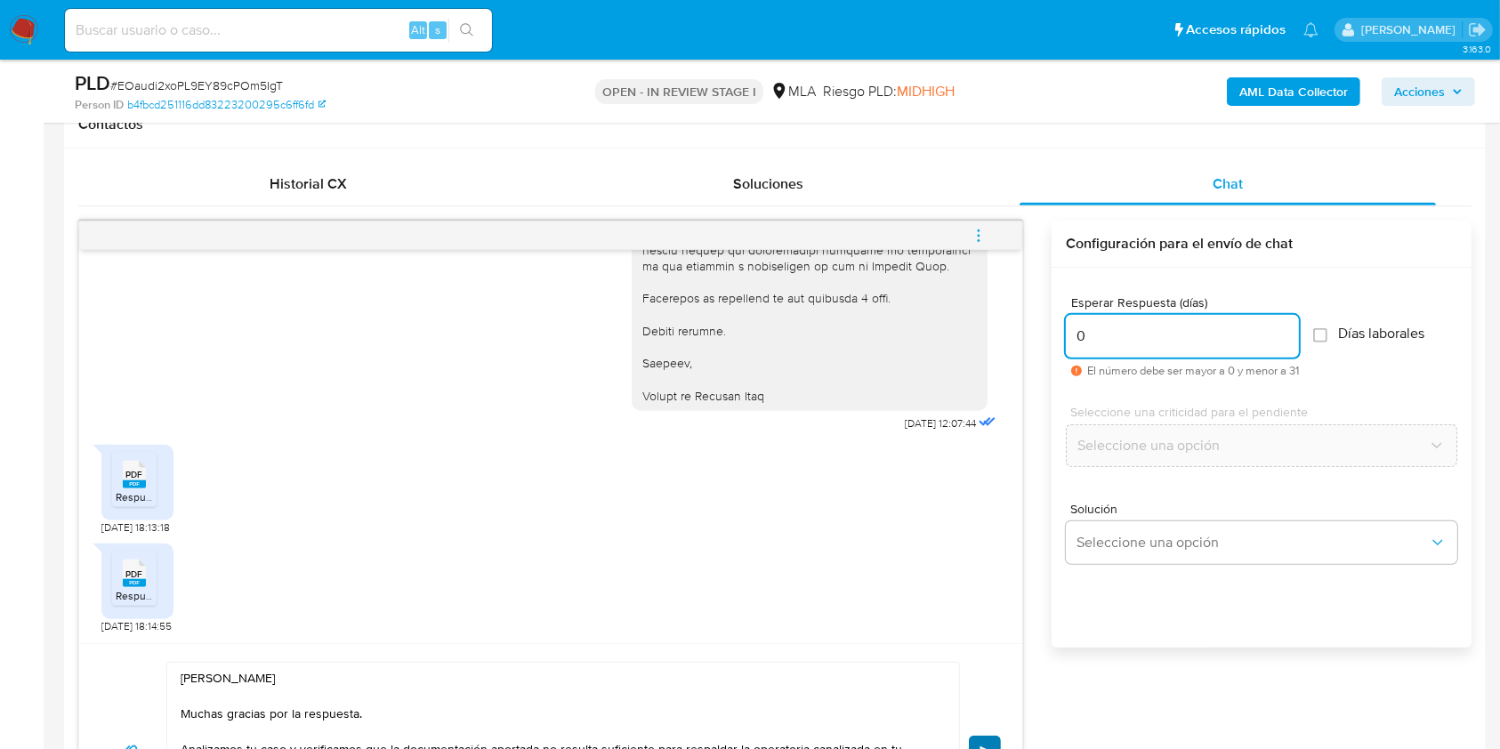
type input "0"
click at [988, 746] on span "Enviar" at bounding box center [986, 751] width 12 height 11
click at [992, 230] on button "menu-action" at bounding box center [978, 235] width 59 height 43
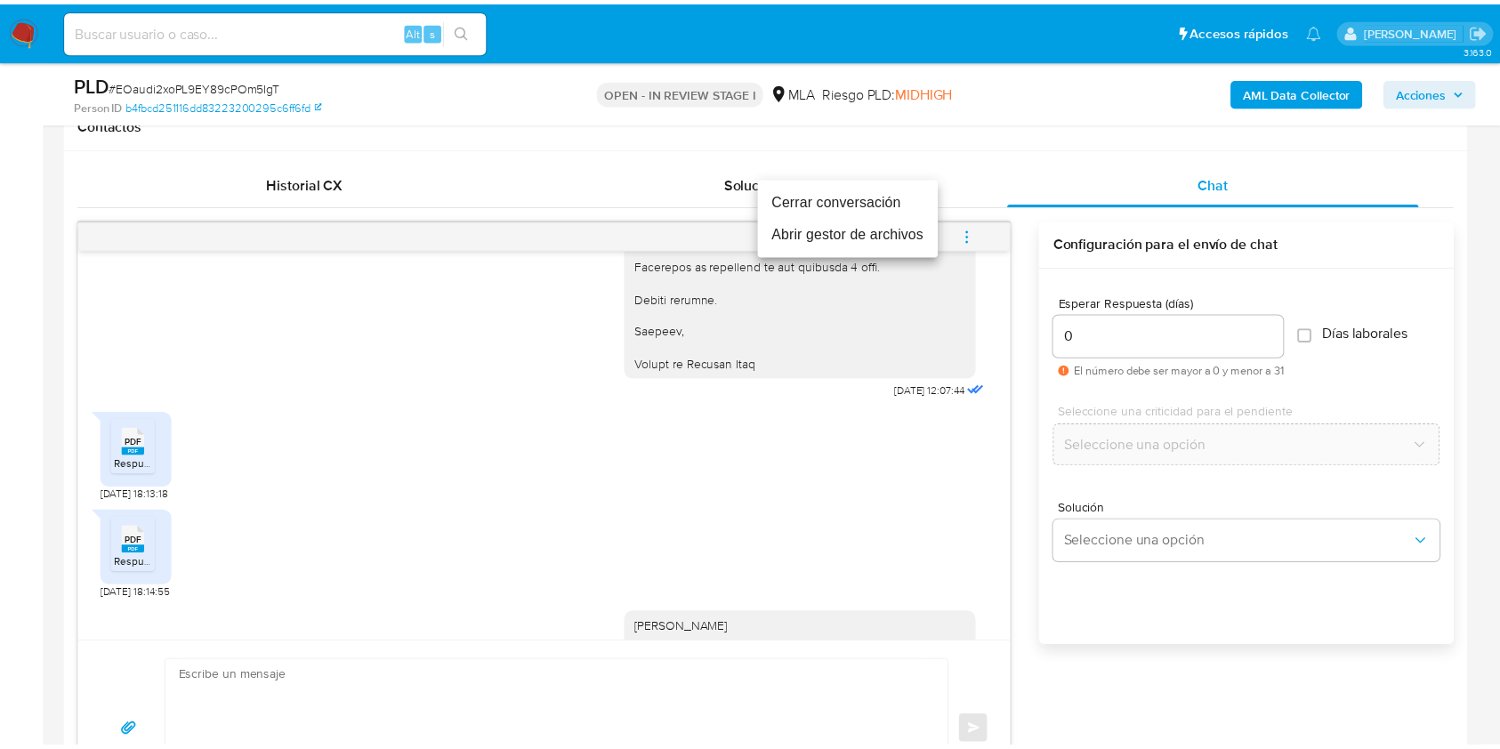
scroll to position [2446, 0]
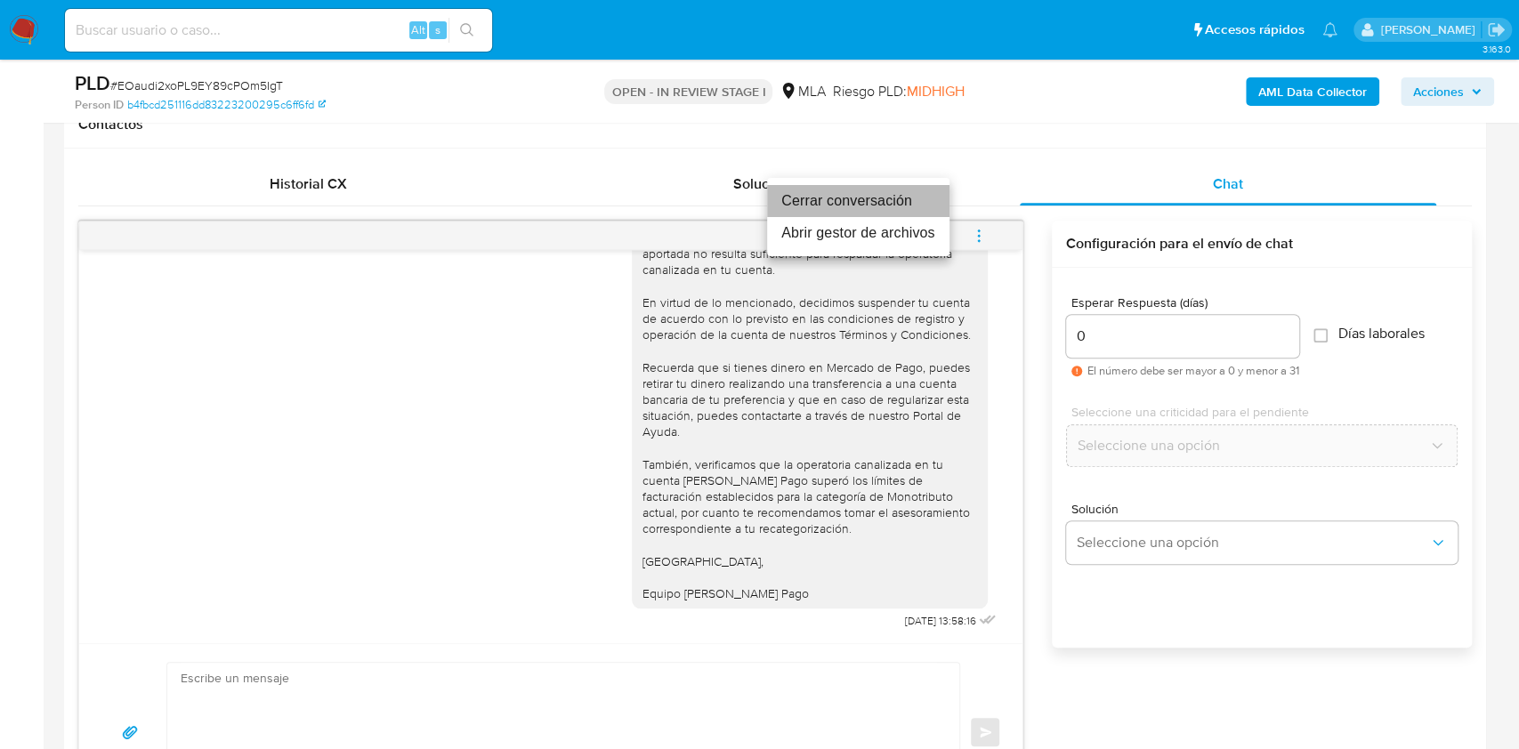
drag, startPoint x: 865, startPoint y: 190, endPoint x: 427, endPoint y: 18, distance: 470.5
click at [865, 191] on li "Cerrar conversación" at bounding box center [858, 201] width 182 height 32
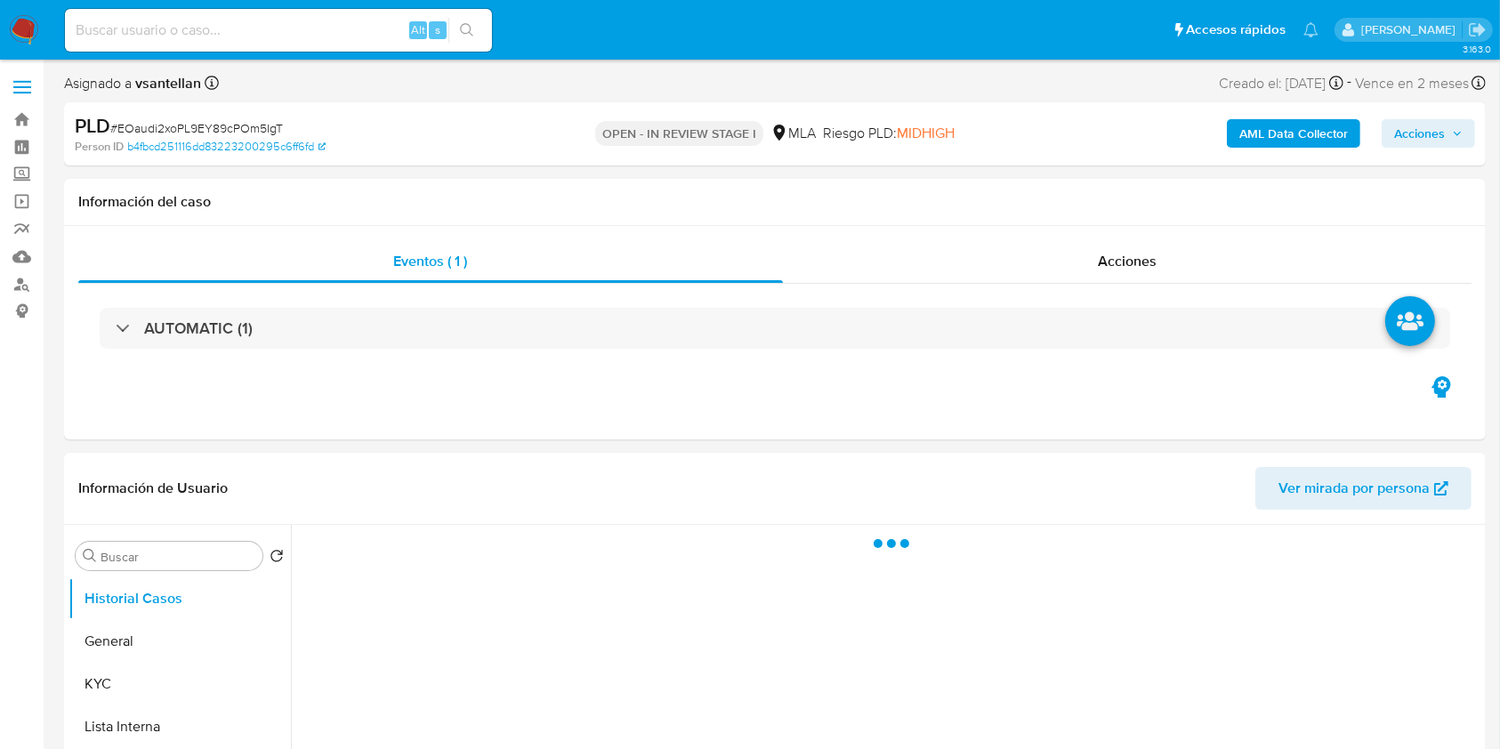
select select "10"
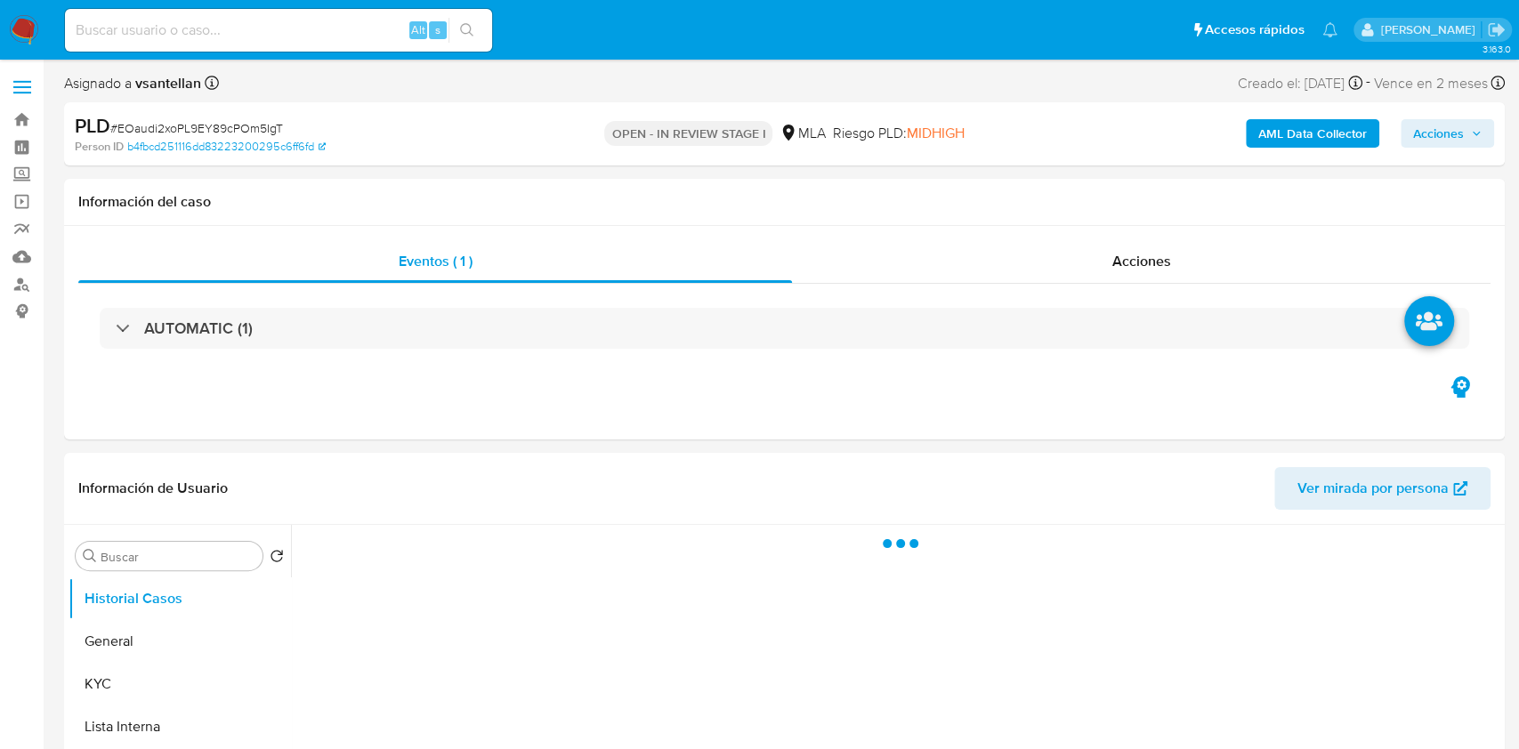
select select "10"
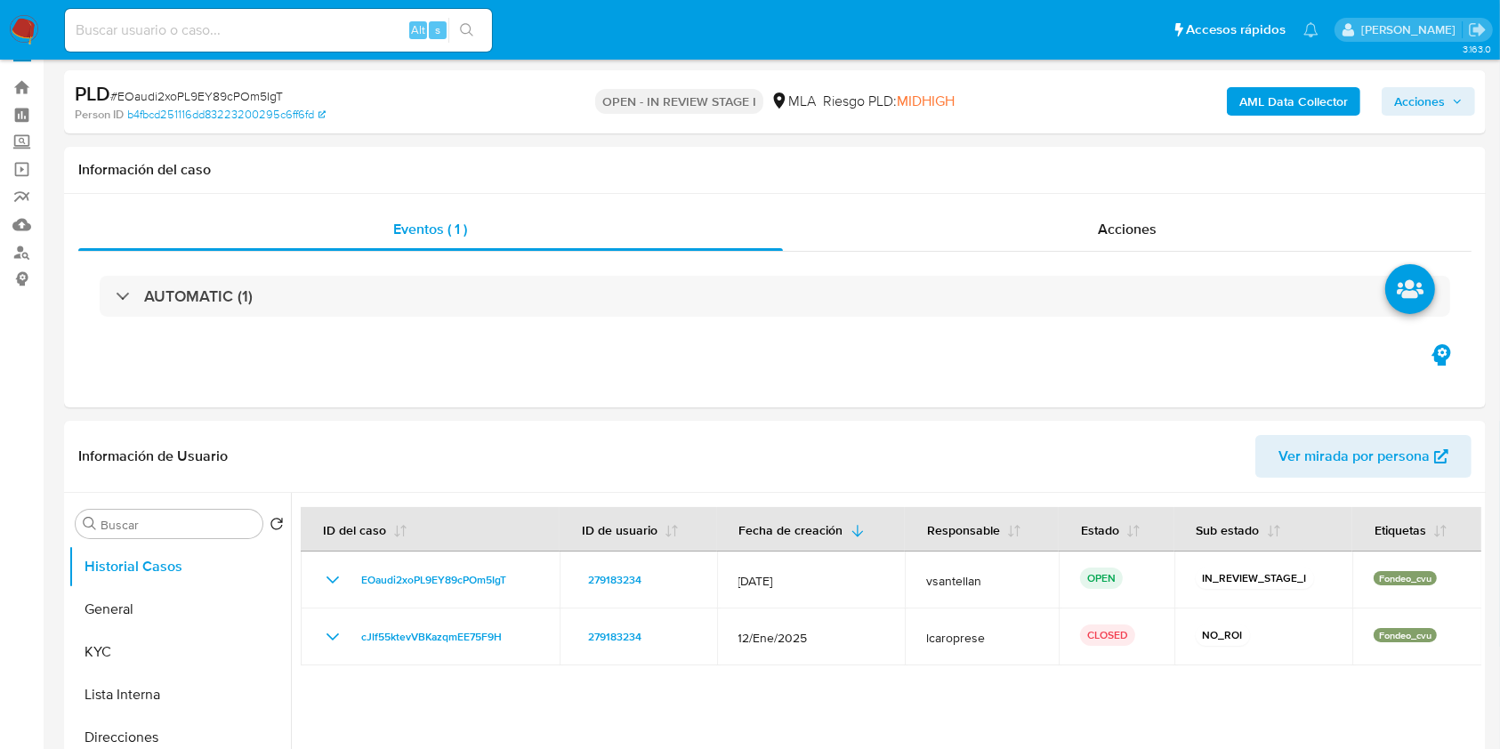
scroll to position [593, 0]
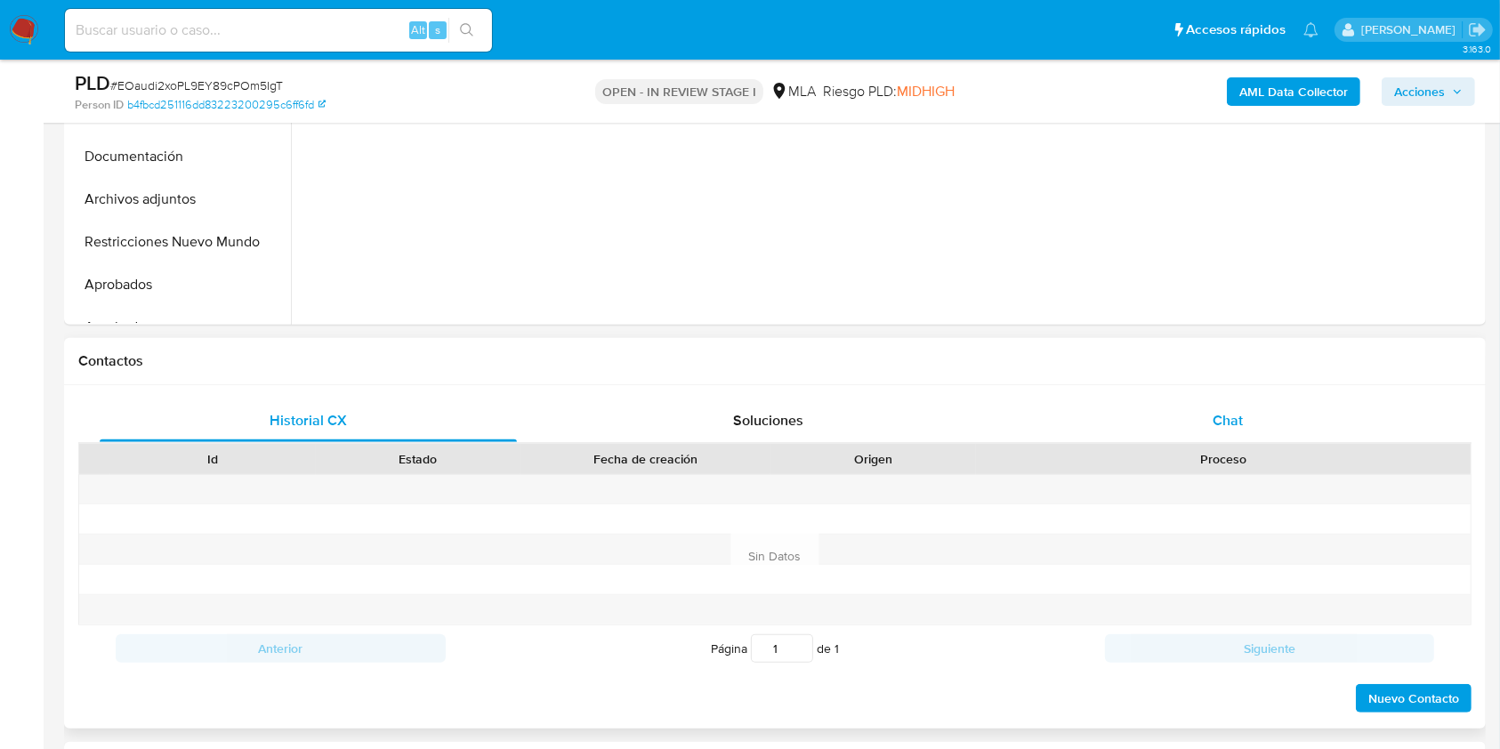
click at [1235, 438] on div "Chat" at bounding box center [1228, 420] width 417 height 43
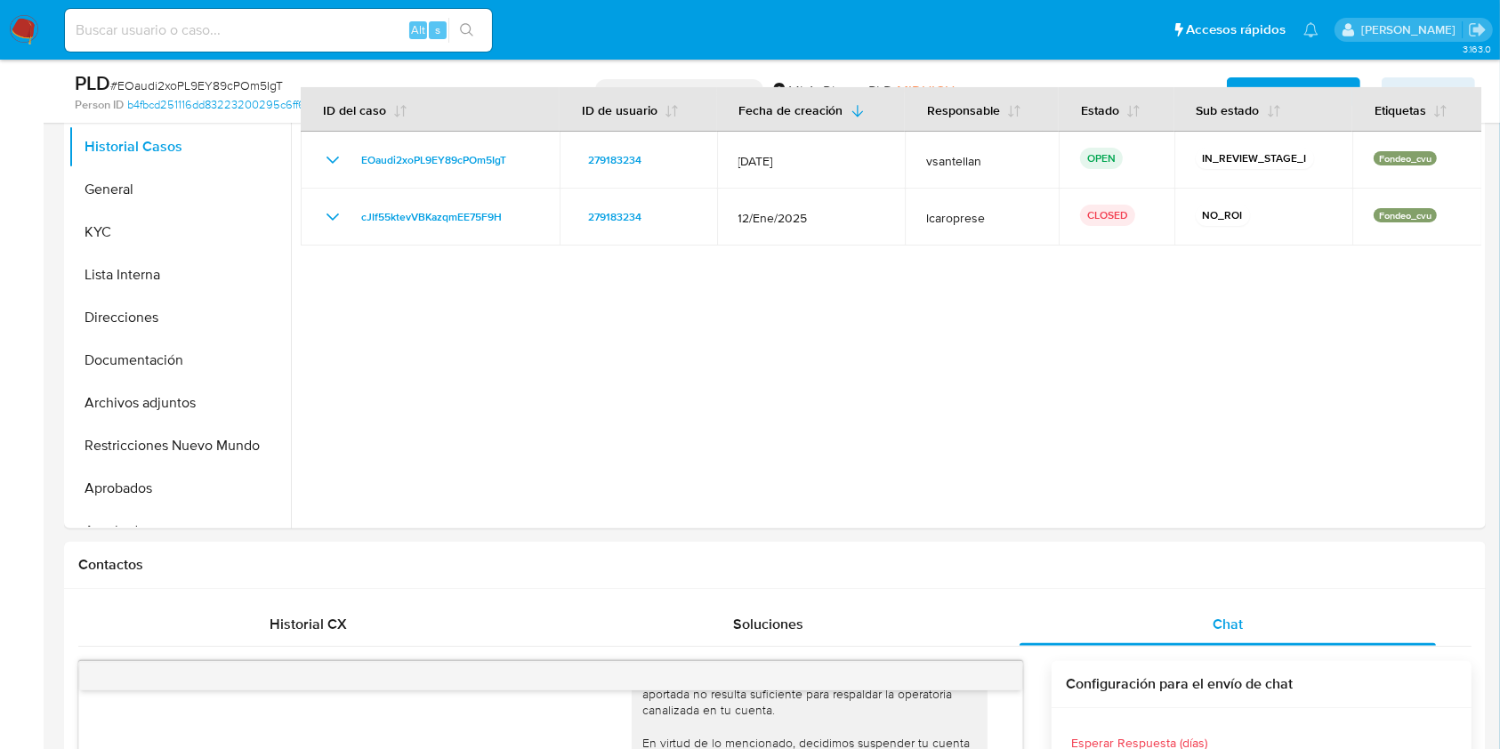
scroll to position [384, 0]
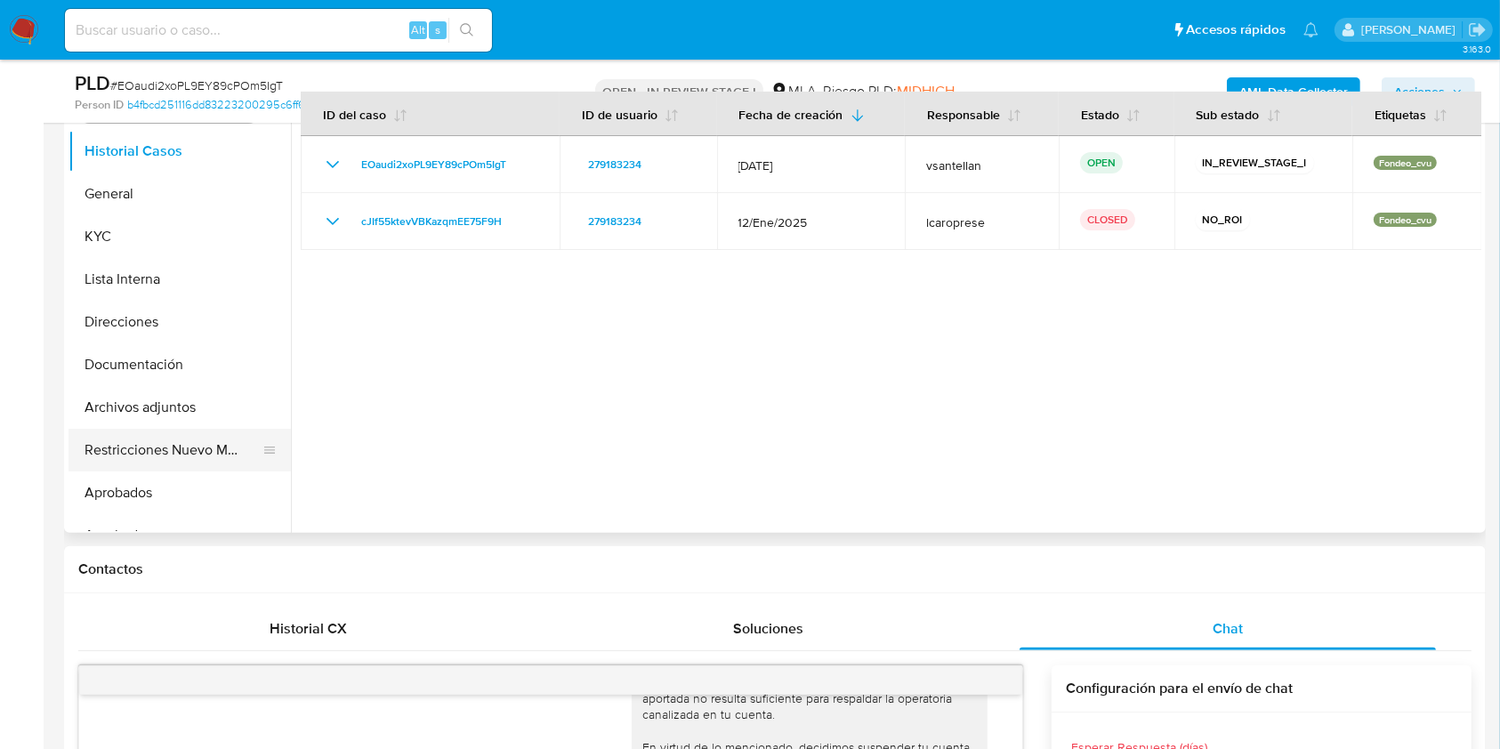
drag, startPoint x: 135, startPoint y: 417, endPoint x: 137, endPoint y: 438, distance: 20.5
click at [139, 423] on button "Archivos adjuntos" at bounding box center [180, 407] width 222 height 43
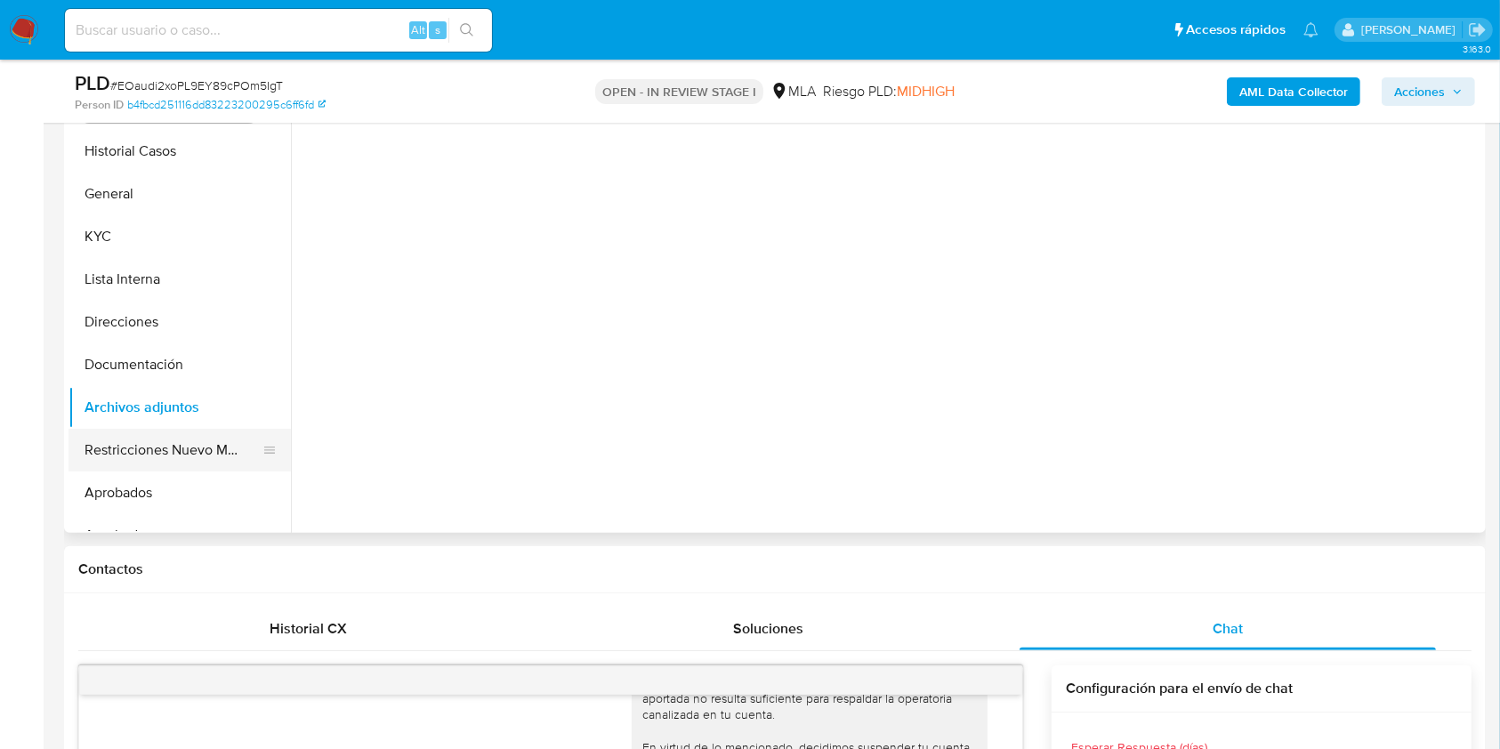
click at [137, 439] on button "Restricciones Nuevo Mundo" at bounding box center [173, 450] width 208 height 43
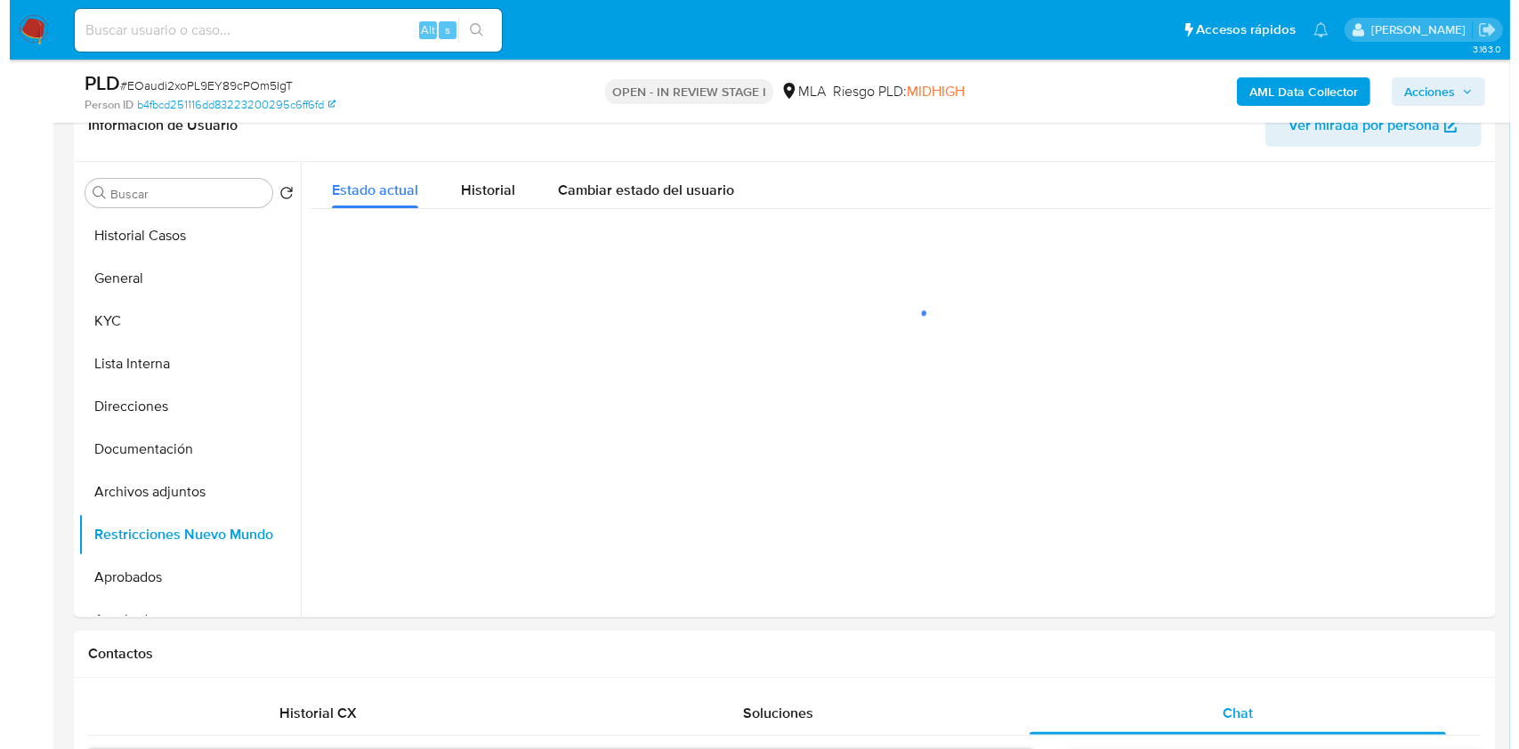
scroll to position [269, 0]
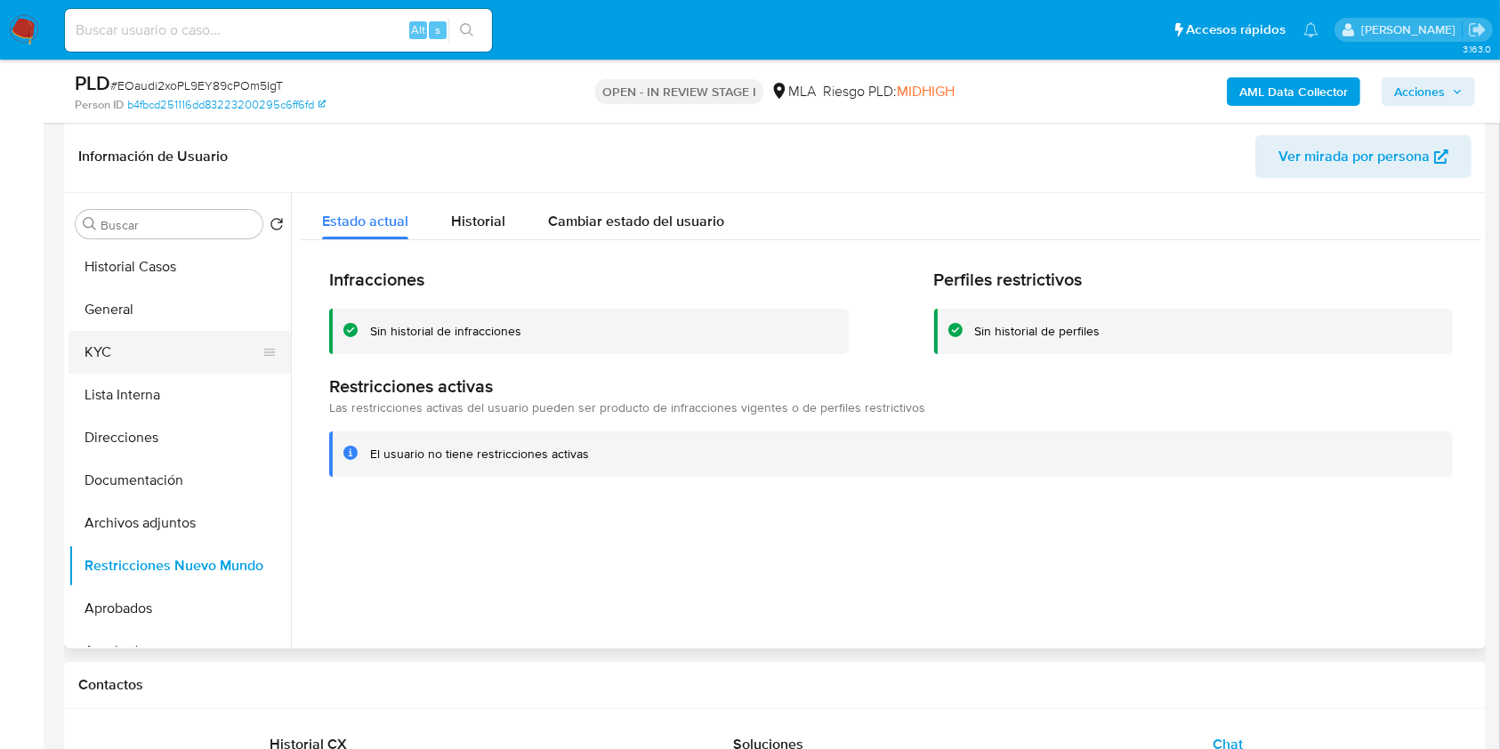
click at [149, 347] on button "KYC" at bounding box center [173, 352] width 208 height 43
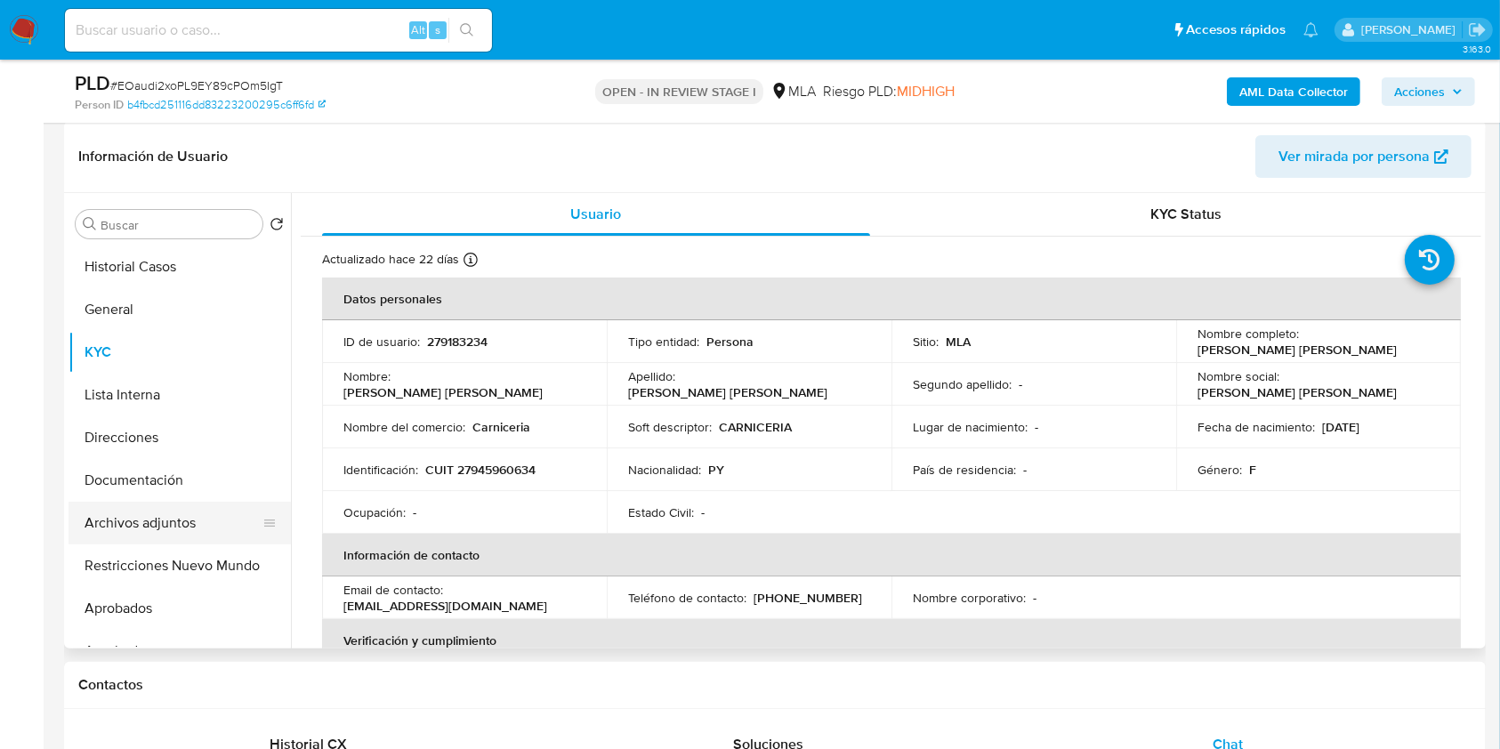
click at [181, 526] on button "Archivos adjuntos" at bounding box center [173, 523] width 208 height 43
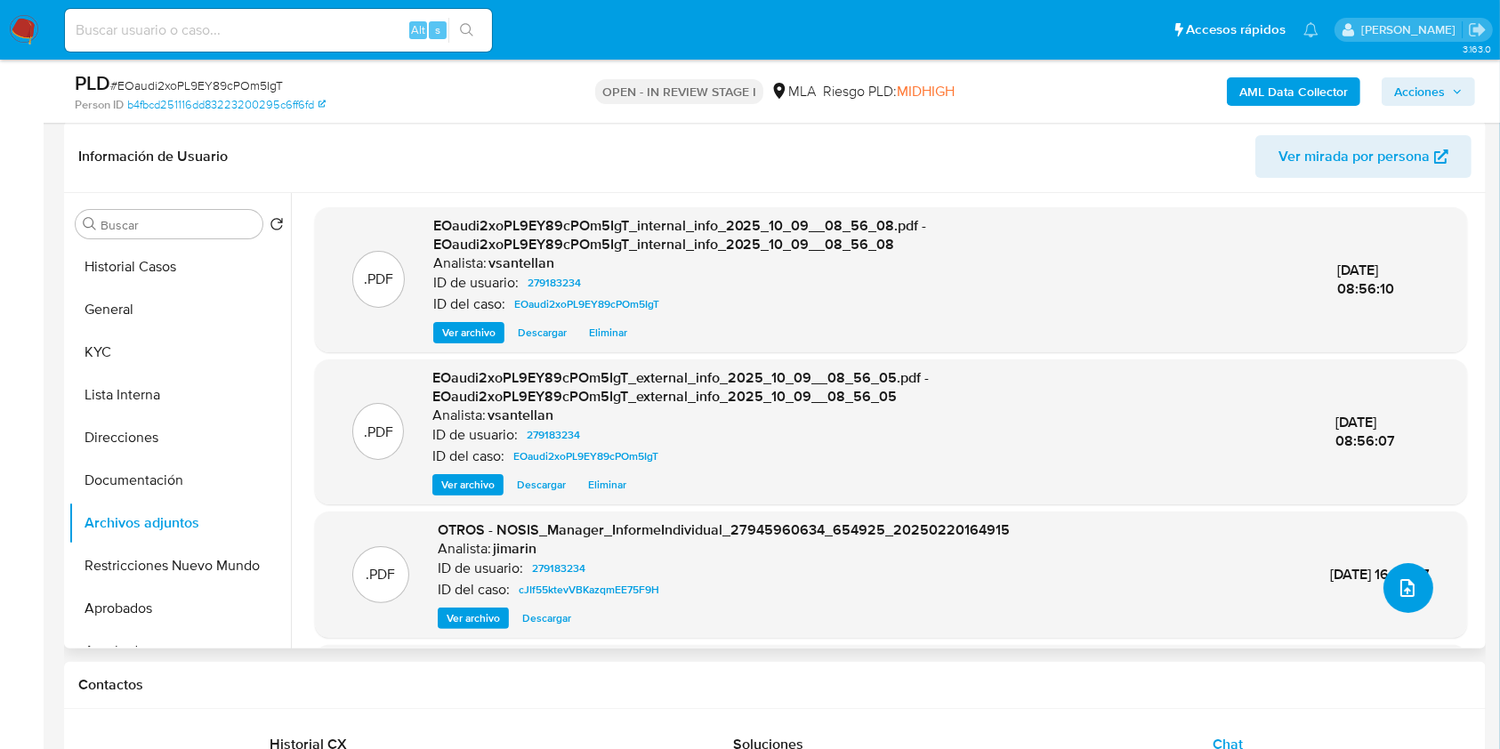
click at [1404, 592] on icon "upload-file" at bounding box center [1407, 587] width 21 height 21
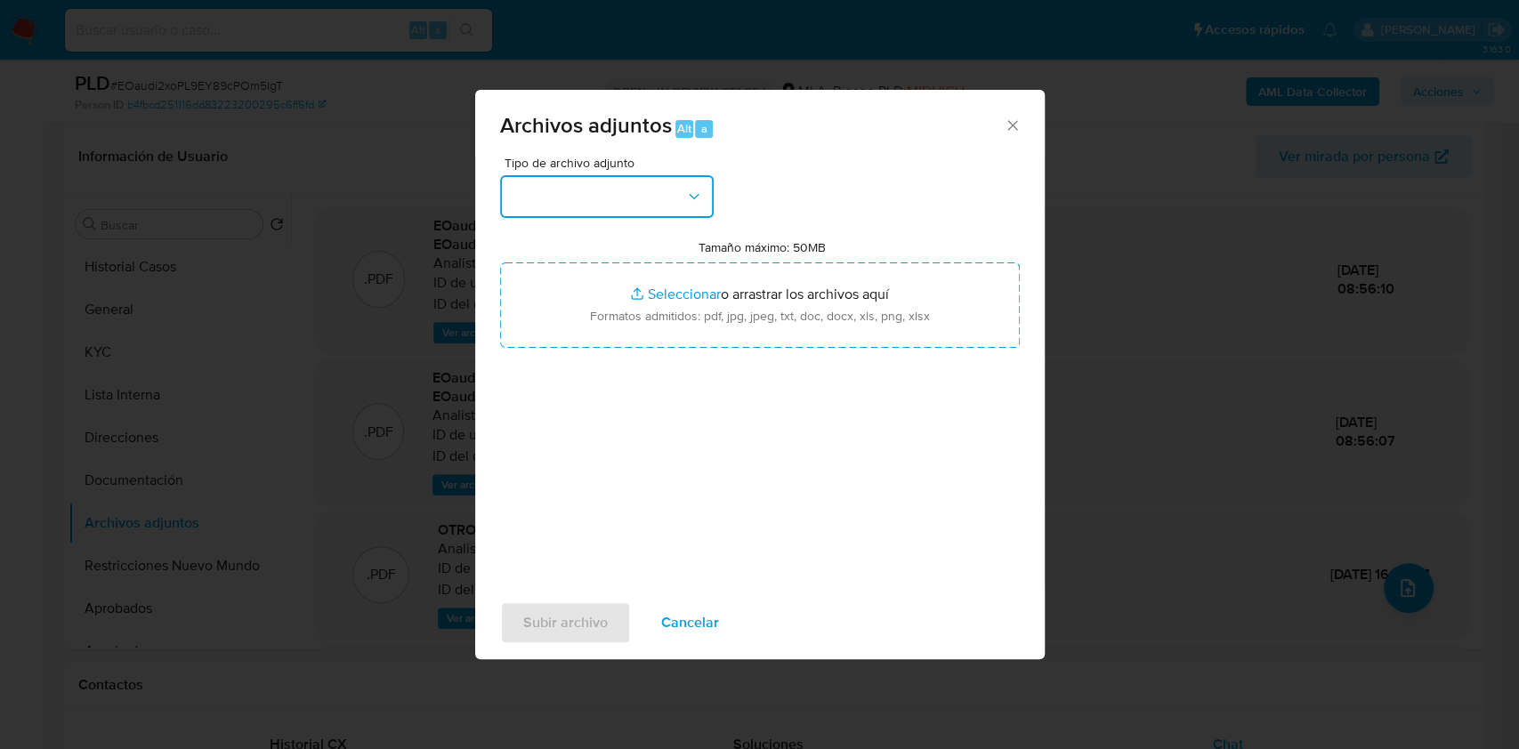
click at [676, 200] on button "button" at bounding box center [607, 196] width 214 height 43
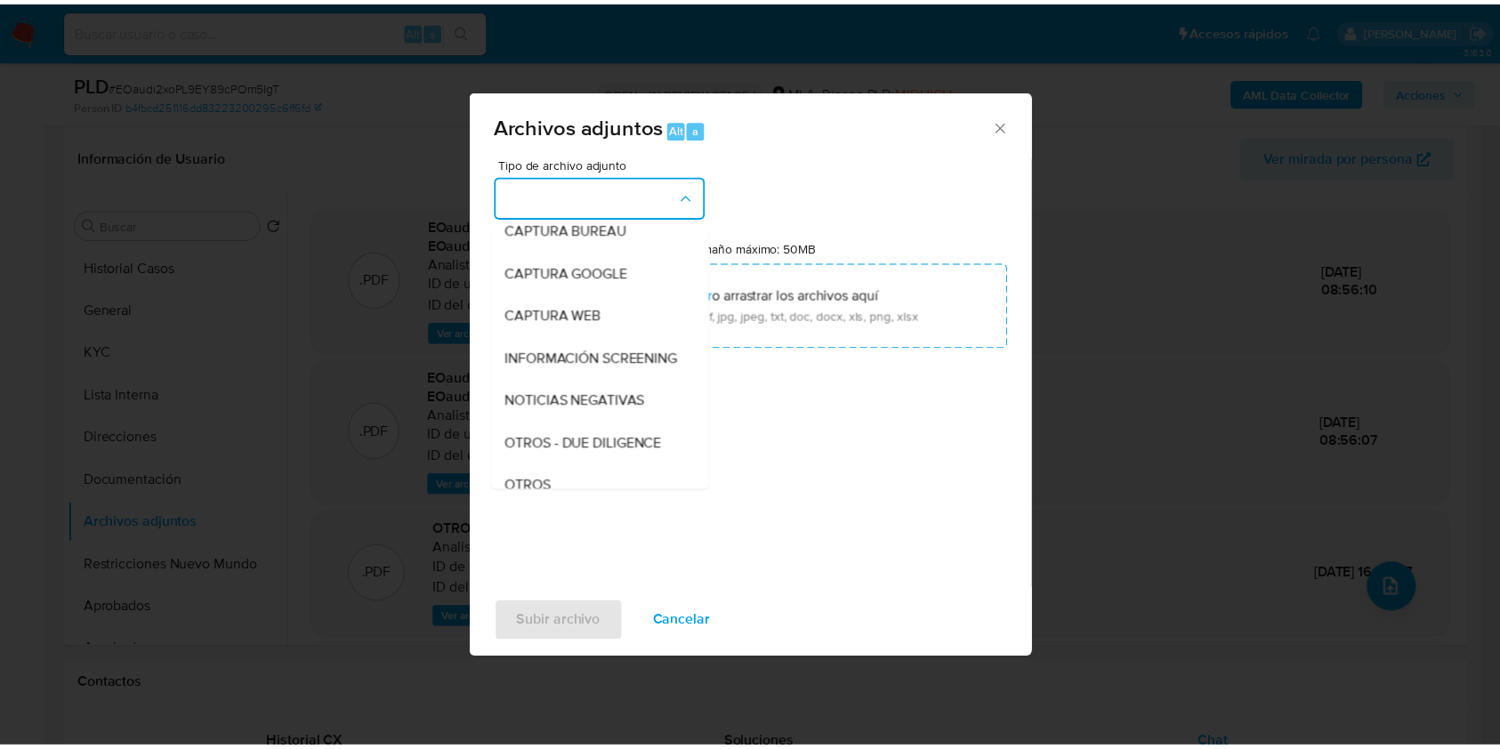
scroll to position [237, 0]
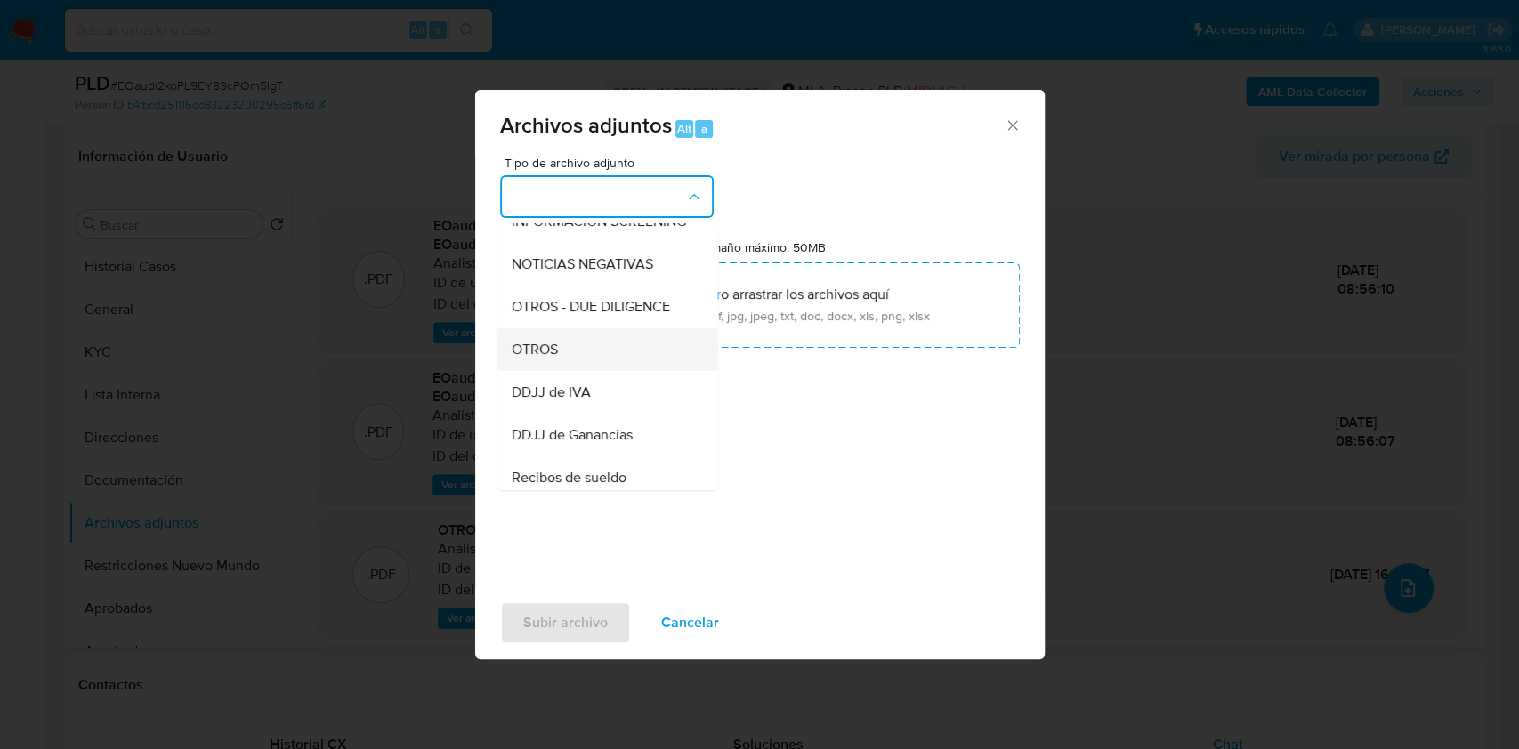
click at [586, 360] on div "OTROS" at bounding box center [601, 349] width 181 height 43
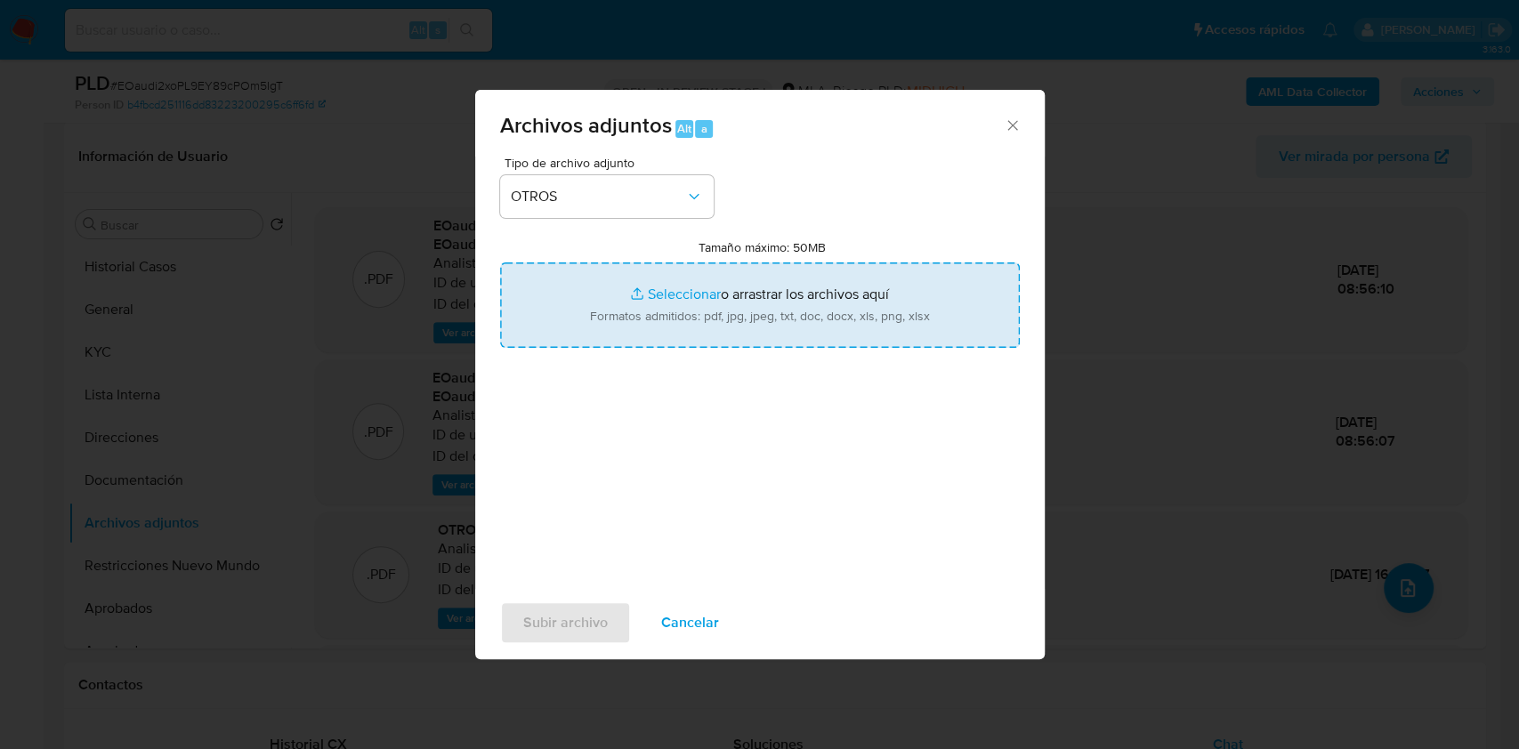
click at [719, 291] on input "Tamaño máximo: 50MB Seleccionar archivos" at bounding box center [760, 304] width 520 height 85
type input "C:\fakepath\Caselog EOaudi2xoPL9EY89cPOm5IgT_2025_09_18_03_08_10.docx"
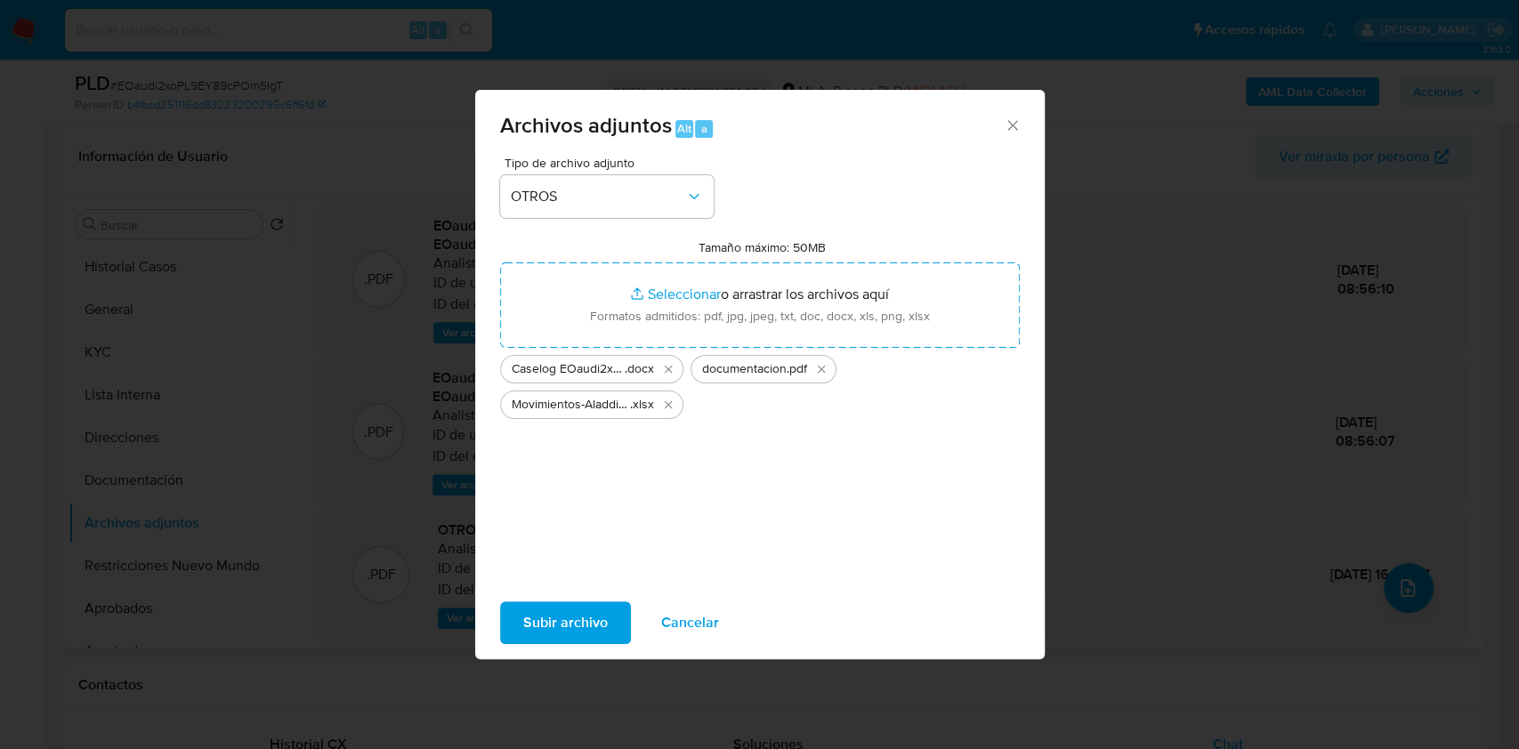
click at [585, 626] on span "Subir archivo" at bounding box center [565, 622] width 85 height 39
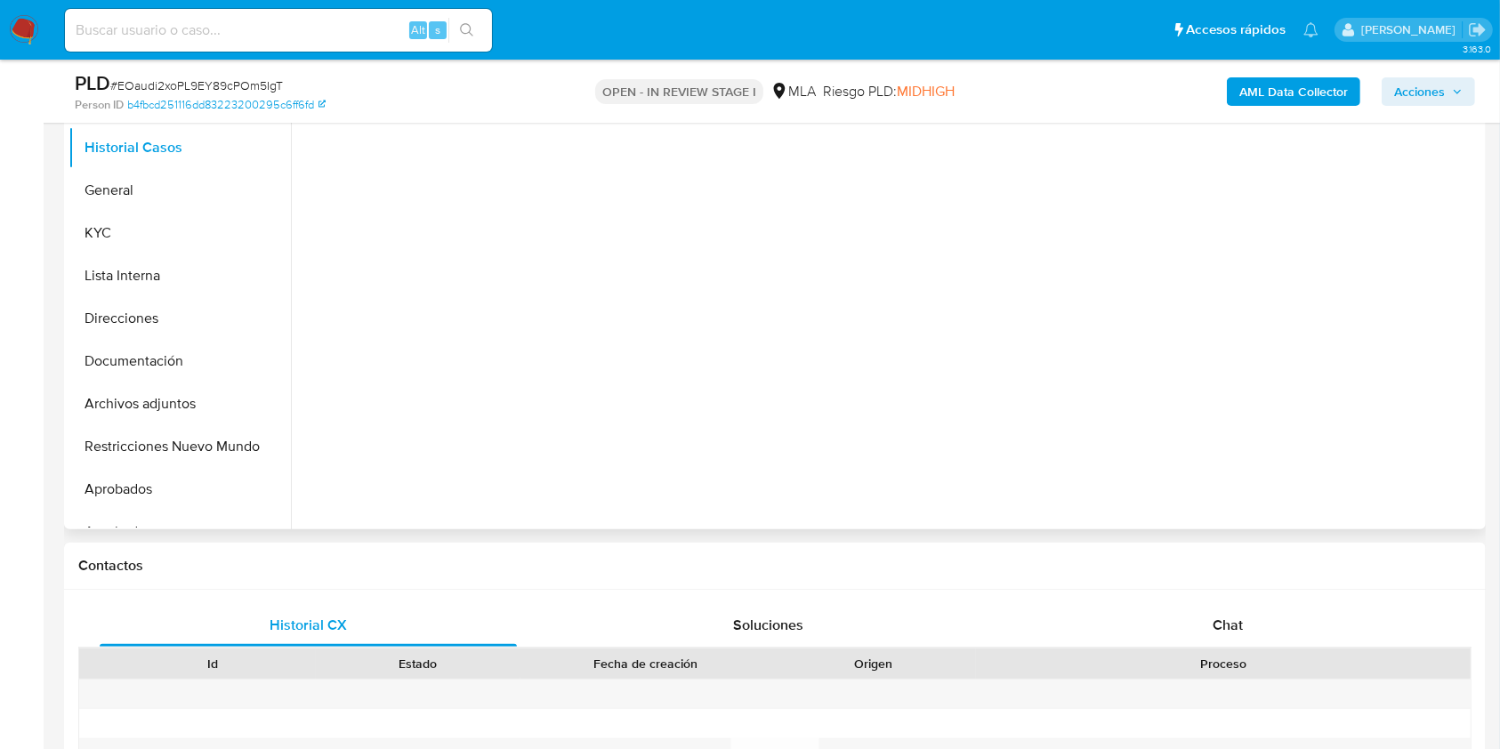
scroll to position [593, 0]
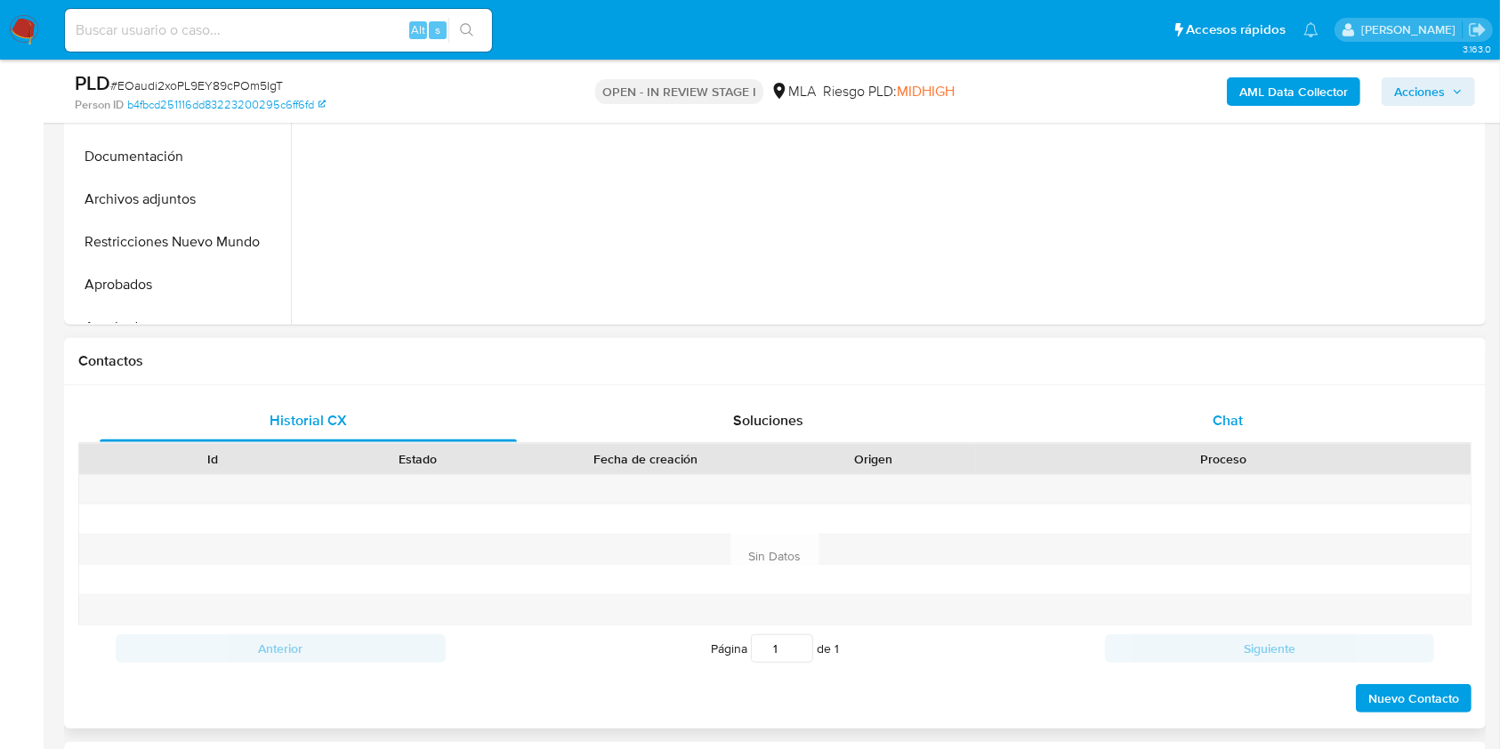
drag, startPoint x: 1248, startPoint y: 407, endPoint x: 1266, endPoint y: 408, distance: 17.8
click at [1248, 407] on div "Chat" at bounding box center [1228, 420] width 417 height 43
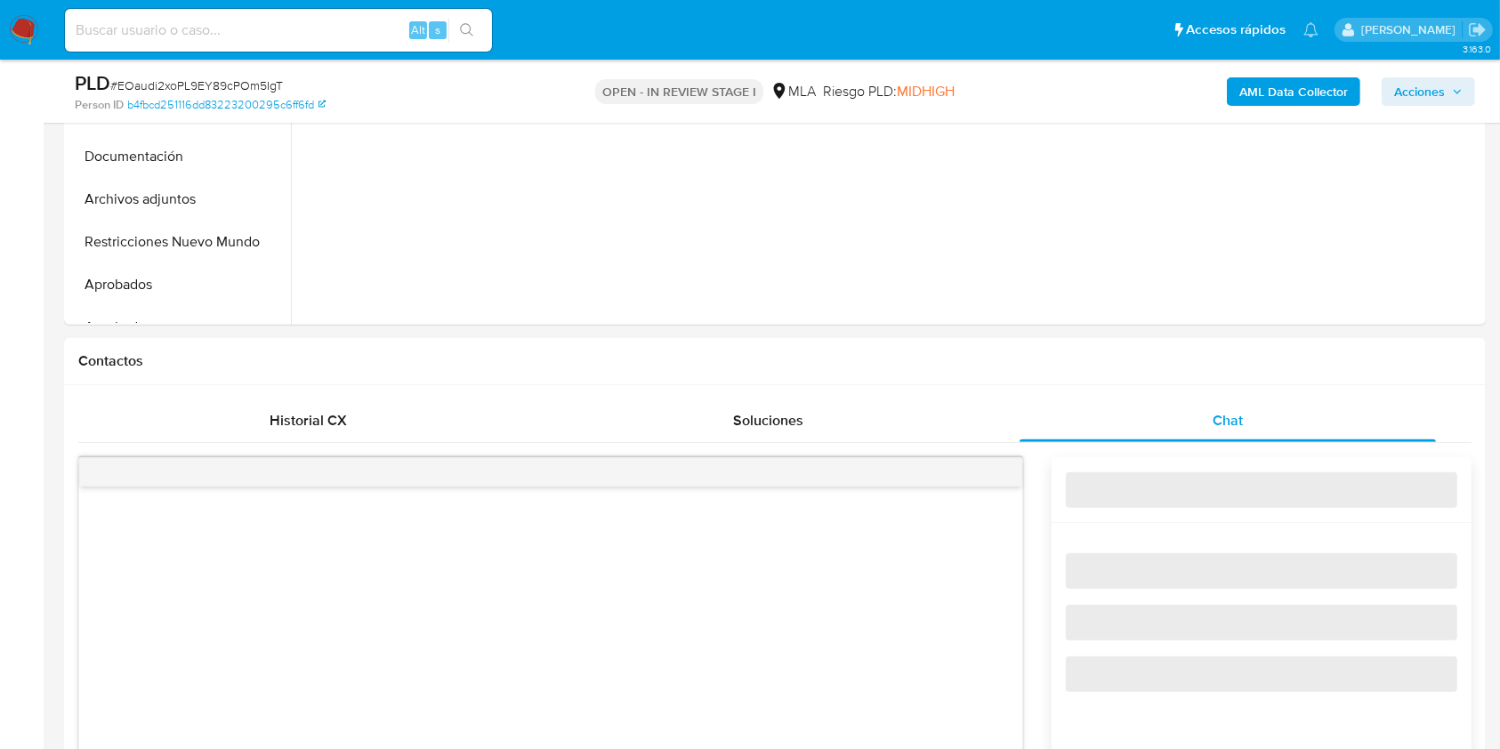
select select "10"
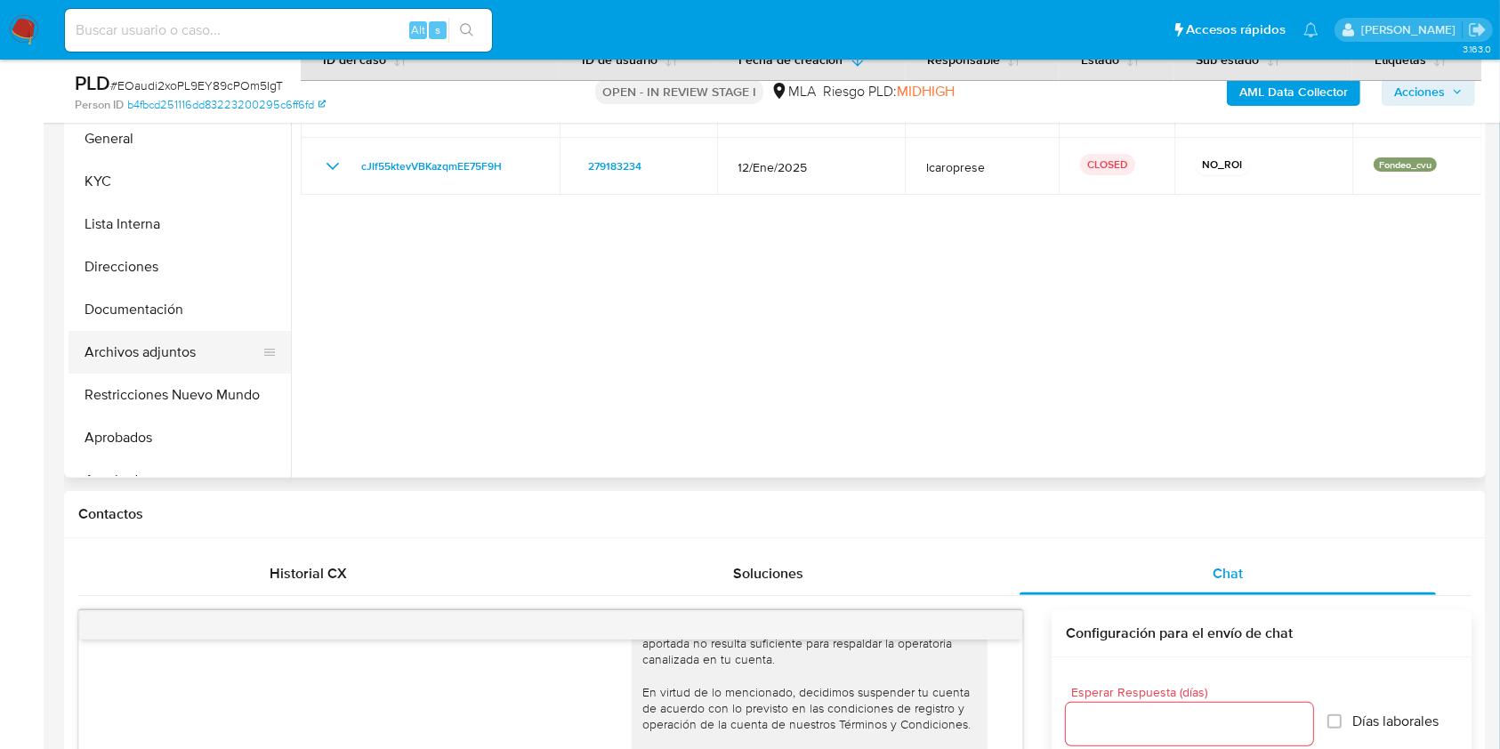
scroll to position [435, 0]
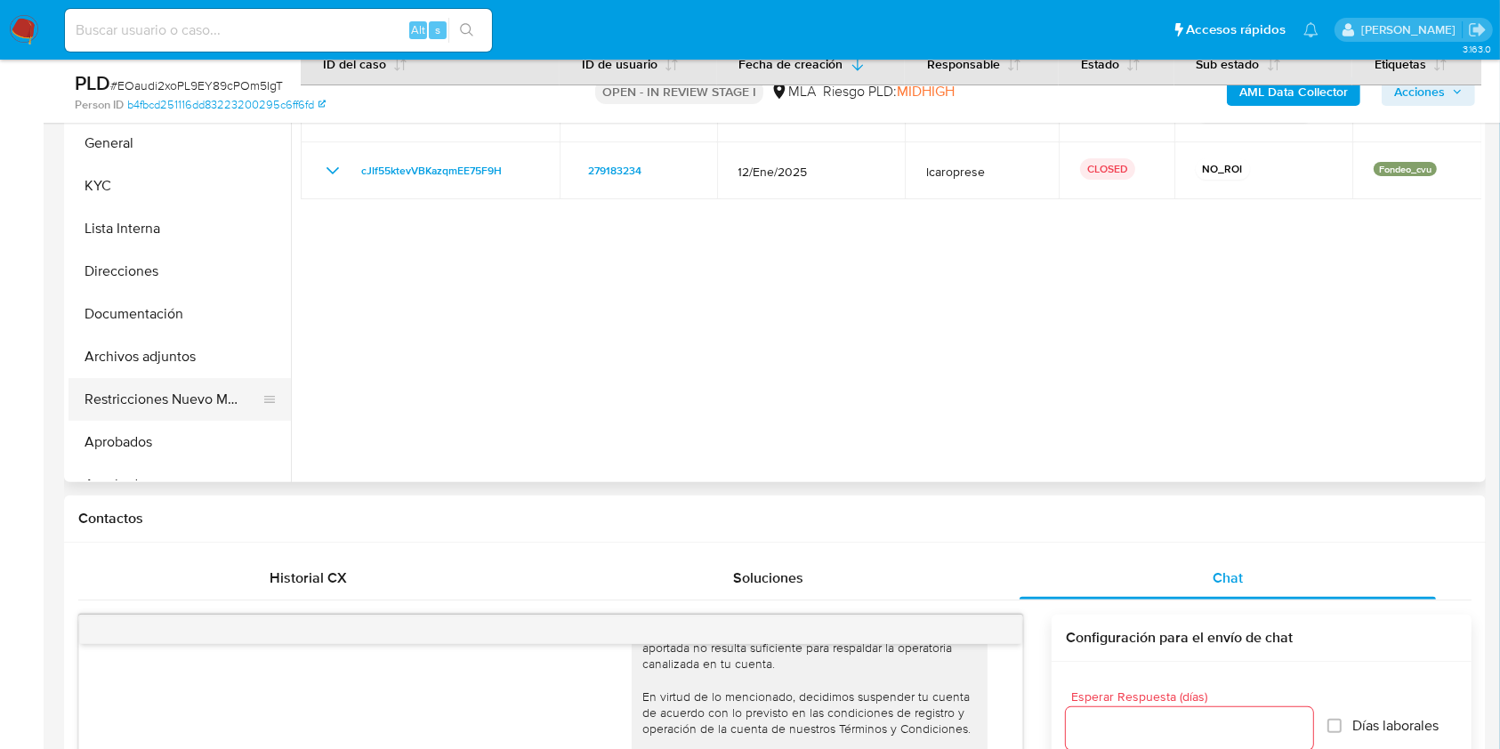
drag, startPoint x: 189, startPoint y: 375, endPoint x: 194, endPoint y: 387, distance: 13.6
click at [193, 387] on ul "Historial Casos General KYC Lista Interna Direcciones Documentación Archivos ad…" at bounding box center [180, 279] width 222 height 401
click at [195, 387] on button "Restricciones Nuevo Mundo" at bounding box center [173, 399] width 208 height 43
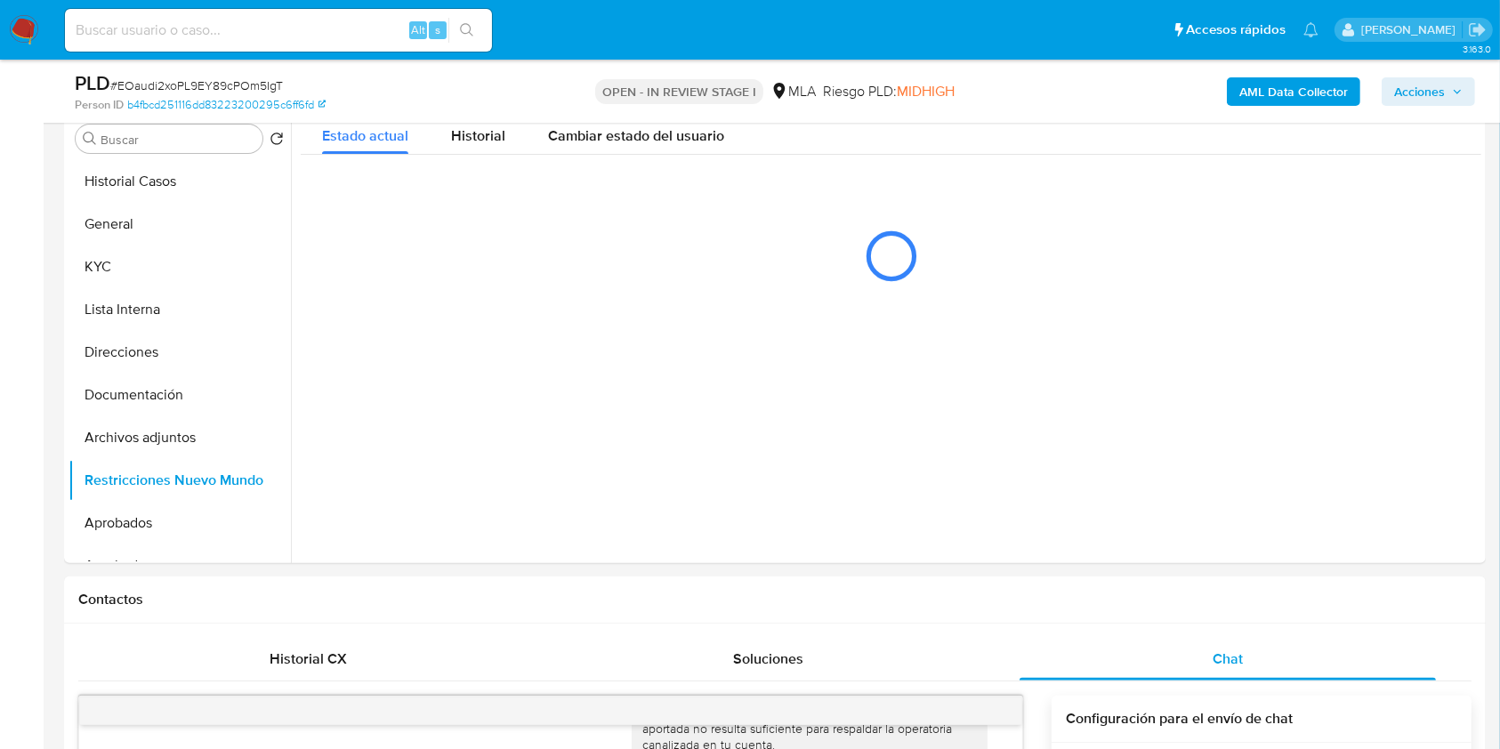
scroll to position [267, 0]
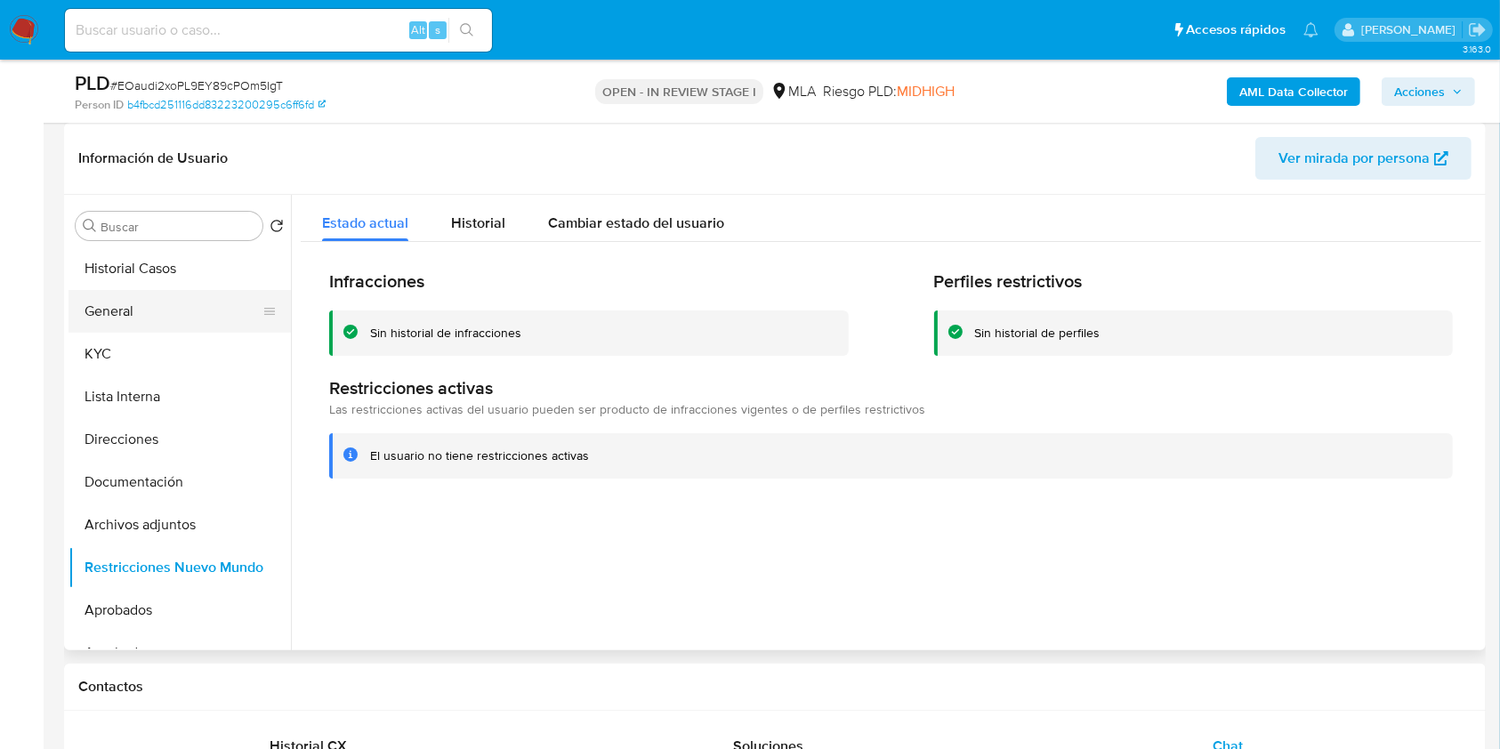
click at [145, 318] on button "General" at bounding box center [173, 311] width 208 height 43
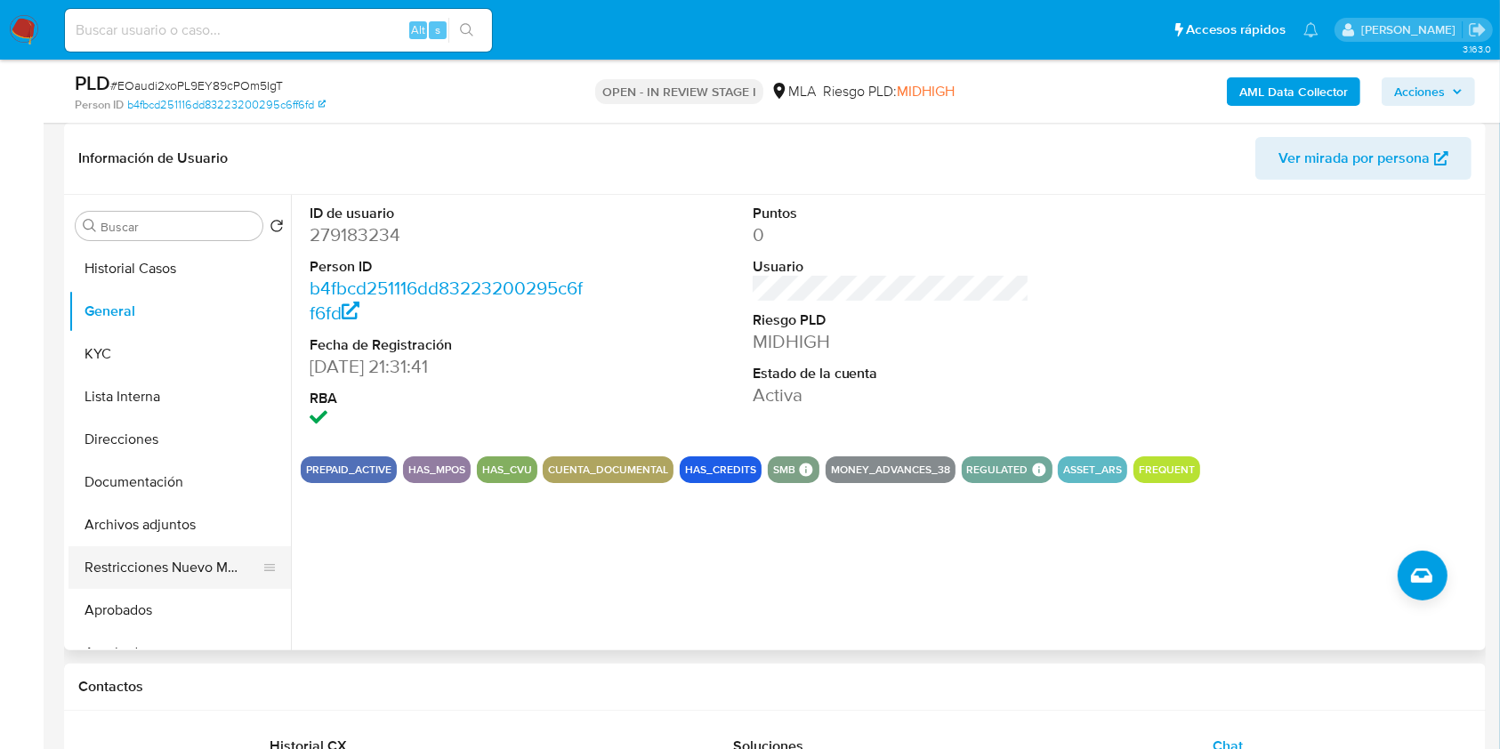
click at [176, 565] on button "Restricciones Nuevo Mundo" at bounding box center [173, 567] width 208 height 43
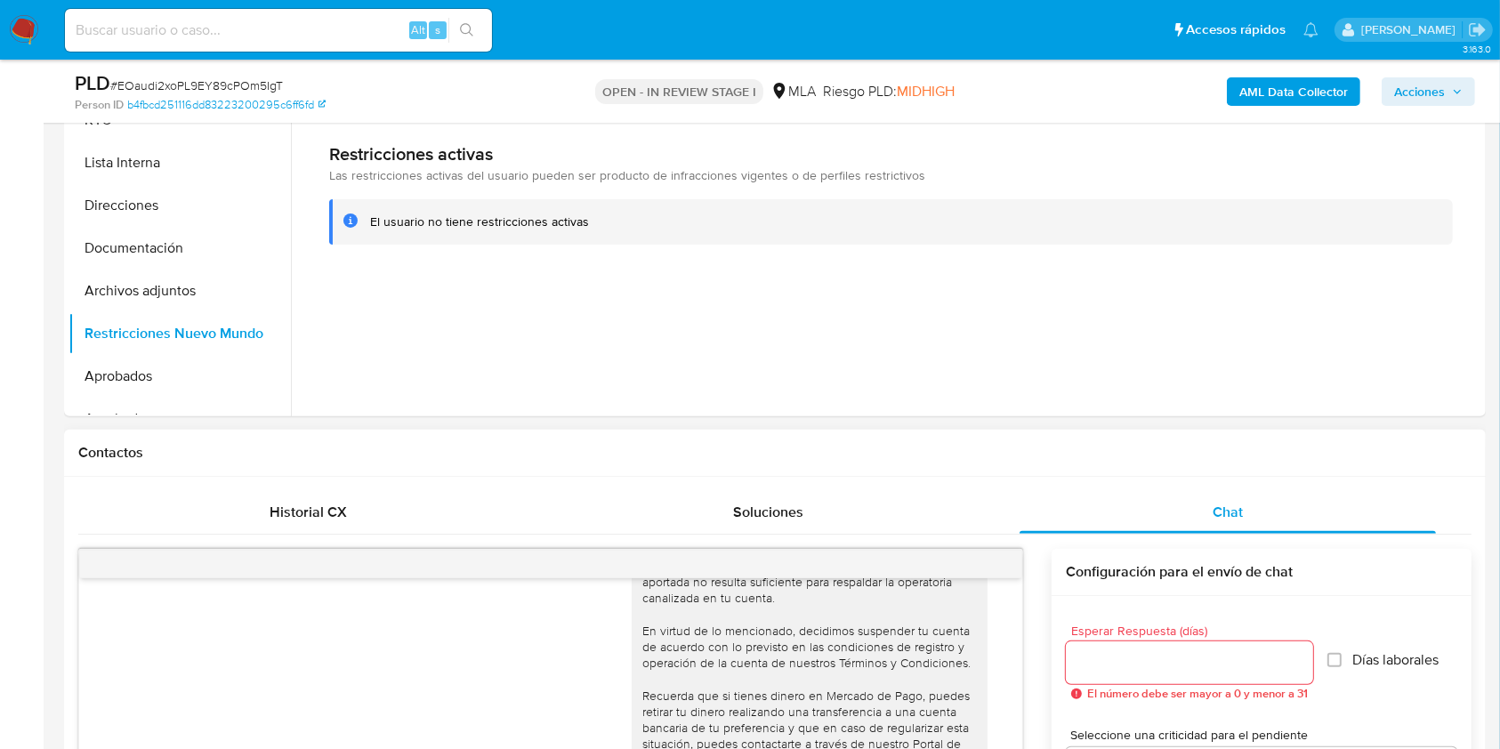
scroll to position [504, 0]
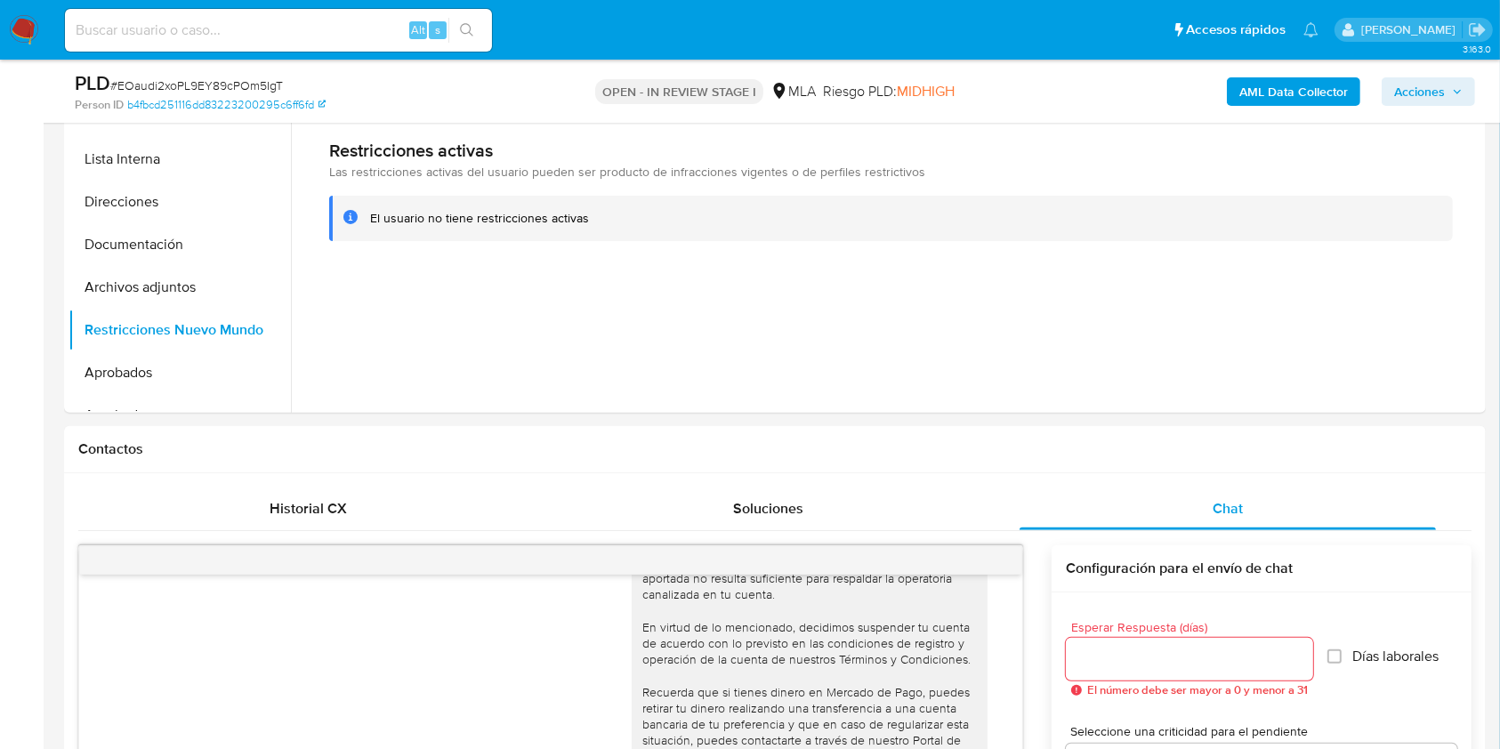
drag, startPoint x: 1496, startPoint y: 190, endPoint x: 1502, endPoint y: 310, distance: 119.4
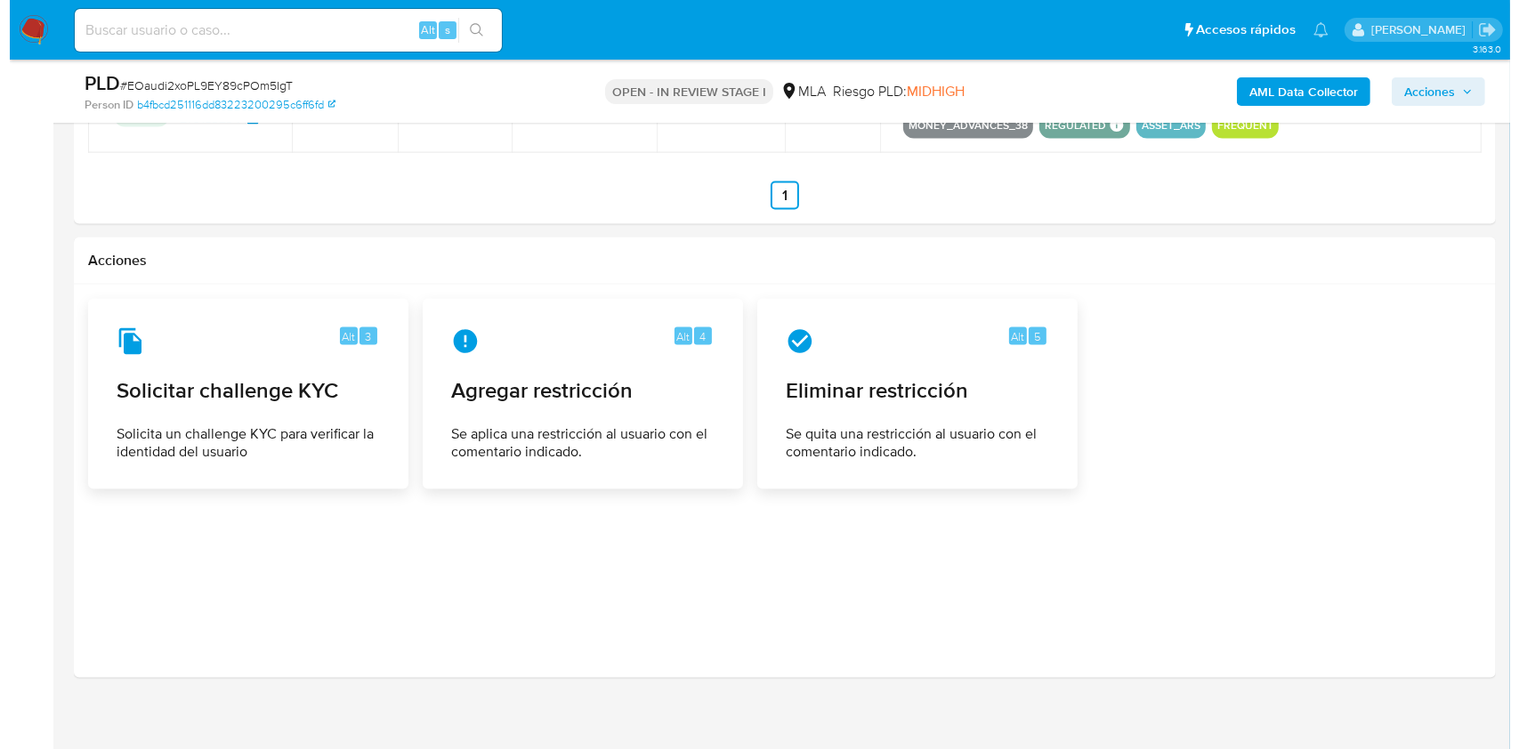
scroll to position [2784, 0]
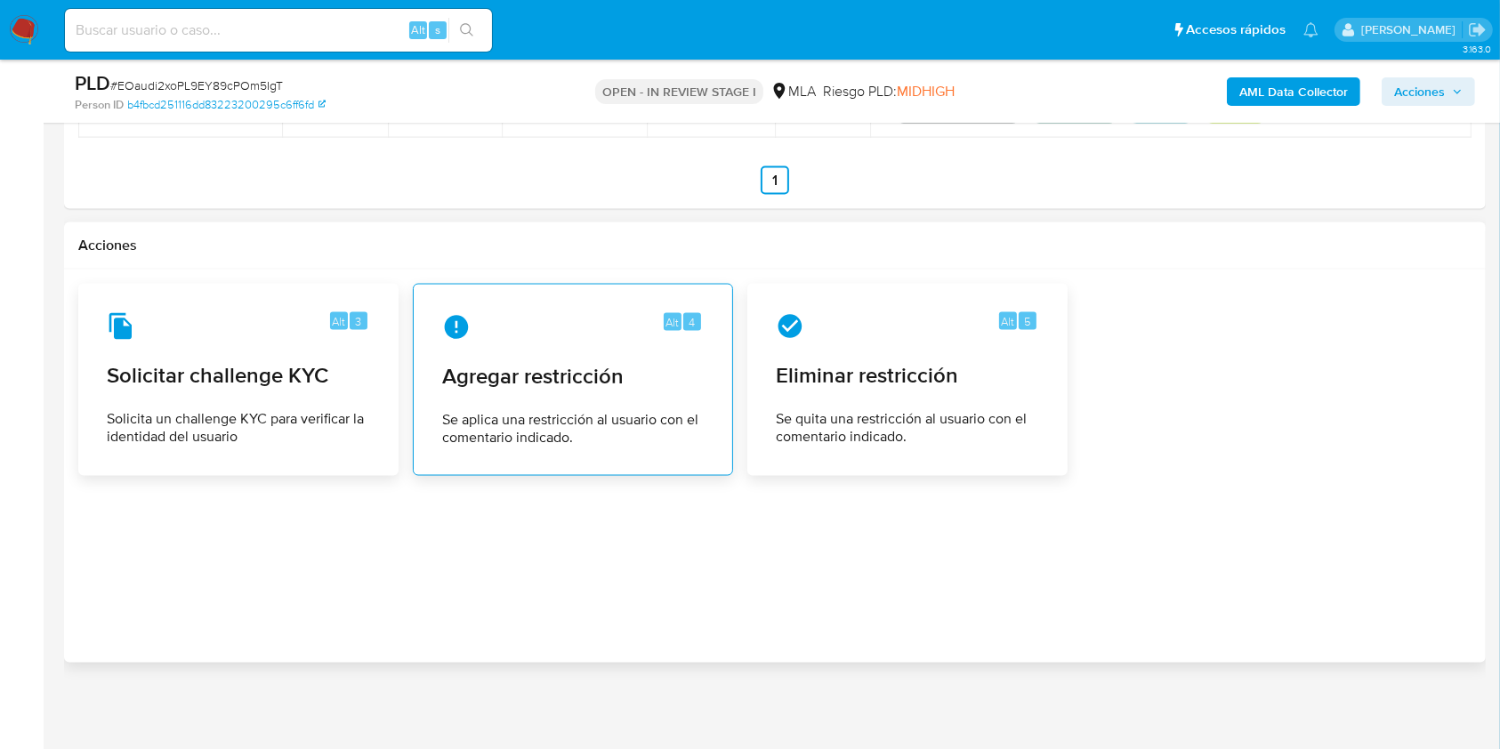
click at [562, 402] on div "Alt 4 Agregar restricción Se aplica una restricción al usuario con el comentari…" at bounding box center [573, 380] width 290 height 162
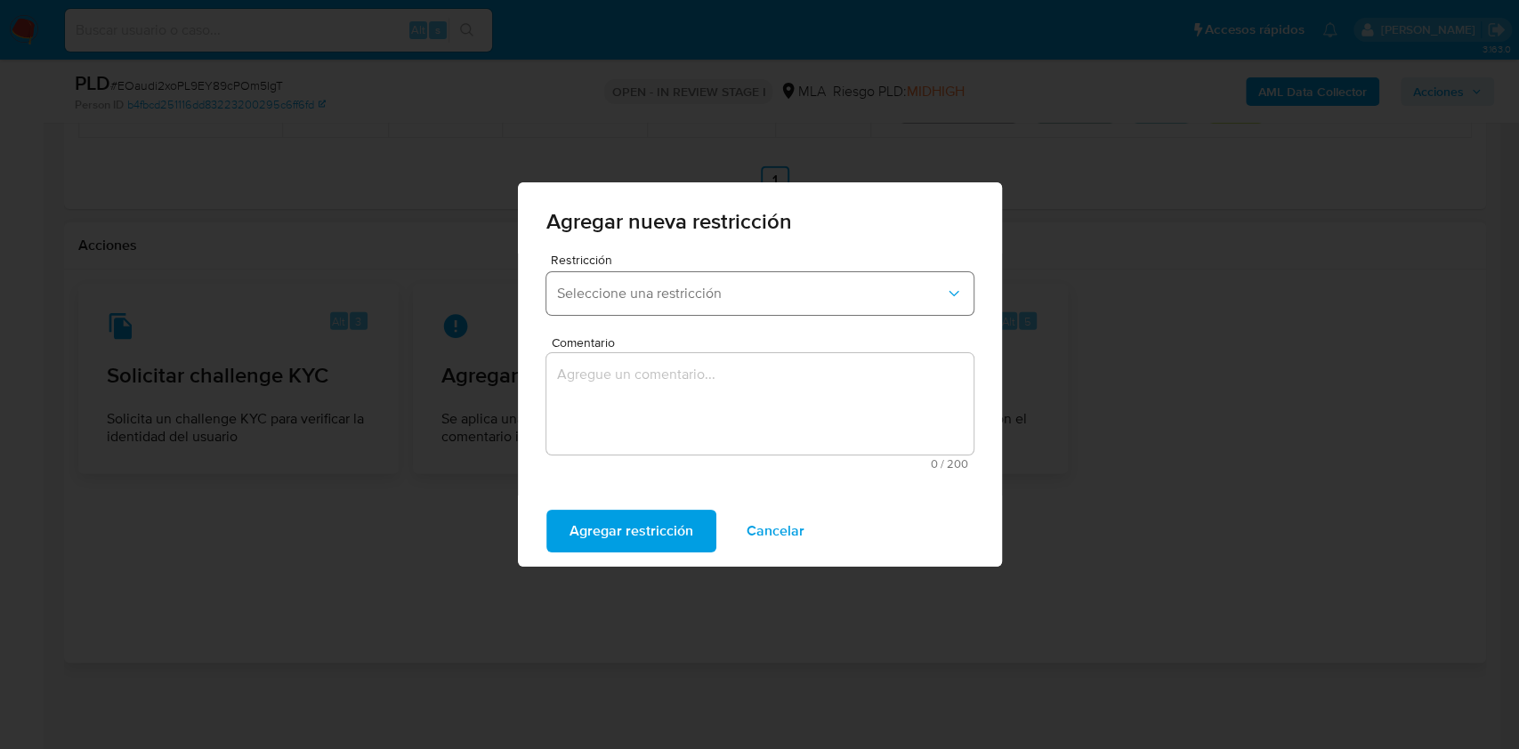
drag, startPoint x: 628, startPoint y: 267, endPoint x: 639, endPoint y: 286, distance: 22.3
click at [631, 270] on div "Restricción Seleccione una restricción" at bounding box center [759, 288] width 427 height 69
drag, startPoint x: 639, startPoint y: 288, endPoint x: 662, endPoint y: 308, distance: 30.3
click at [640, 288] on span "Seleccione una restricción" at bounding box center [751, 294] width 388 height 18
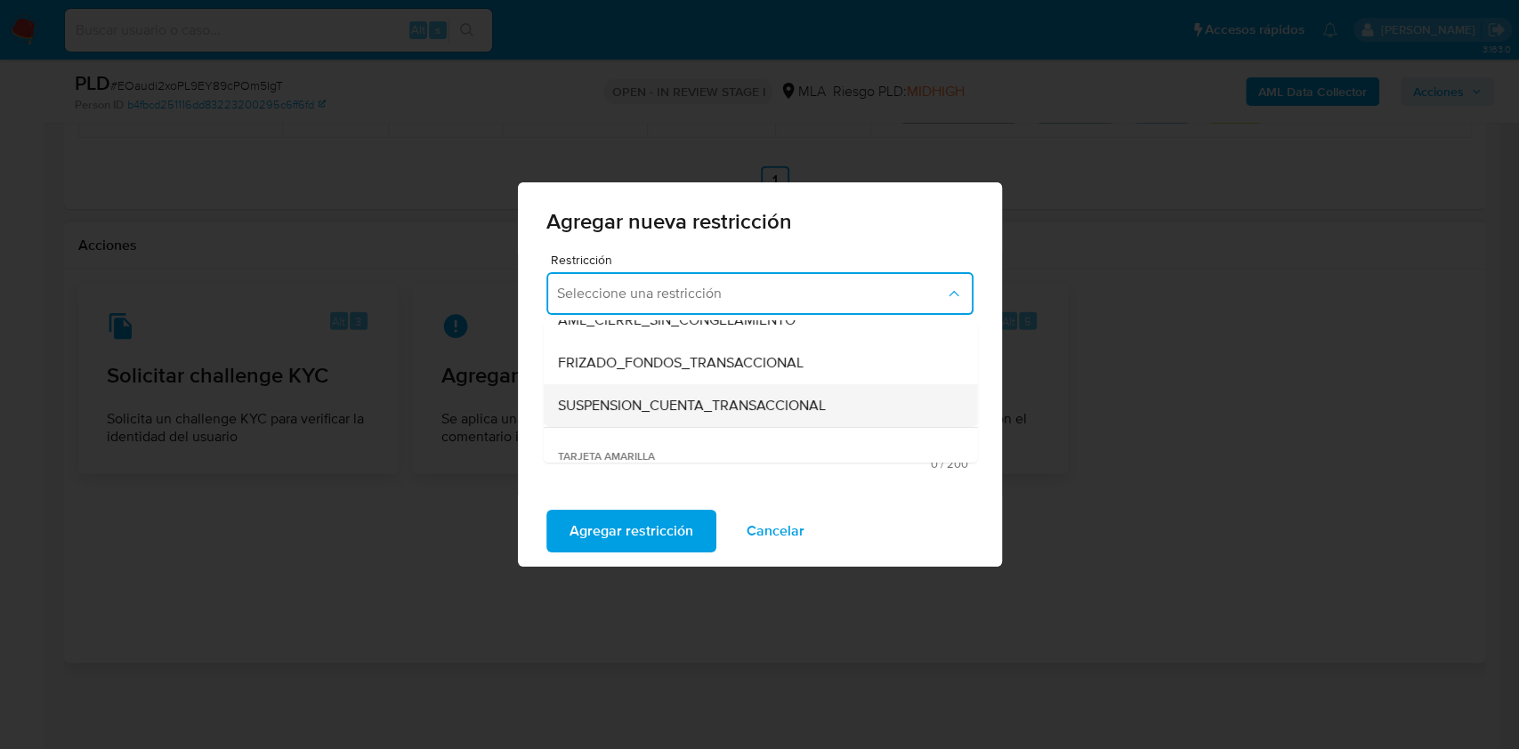
scroll to position [198, 0]
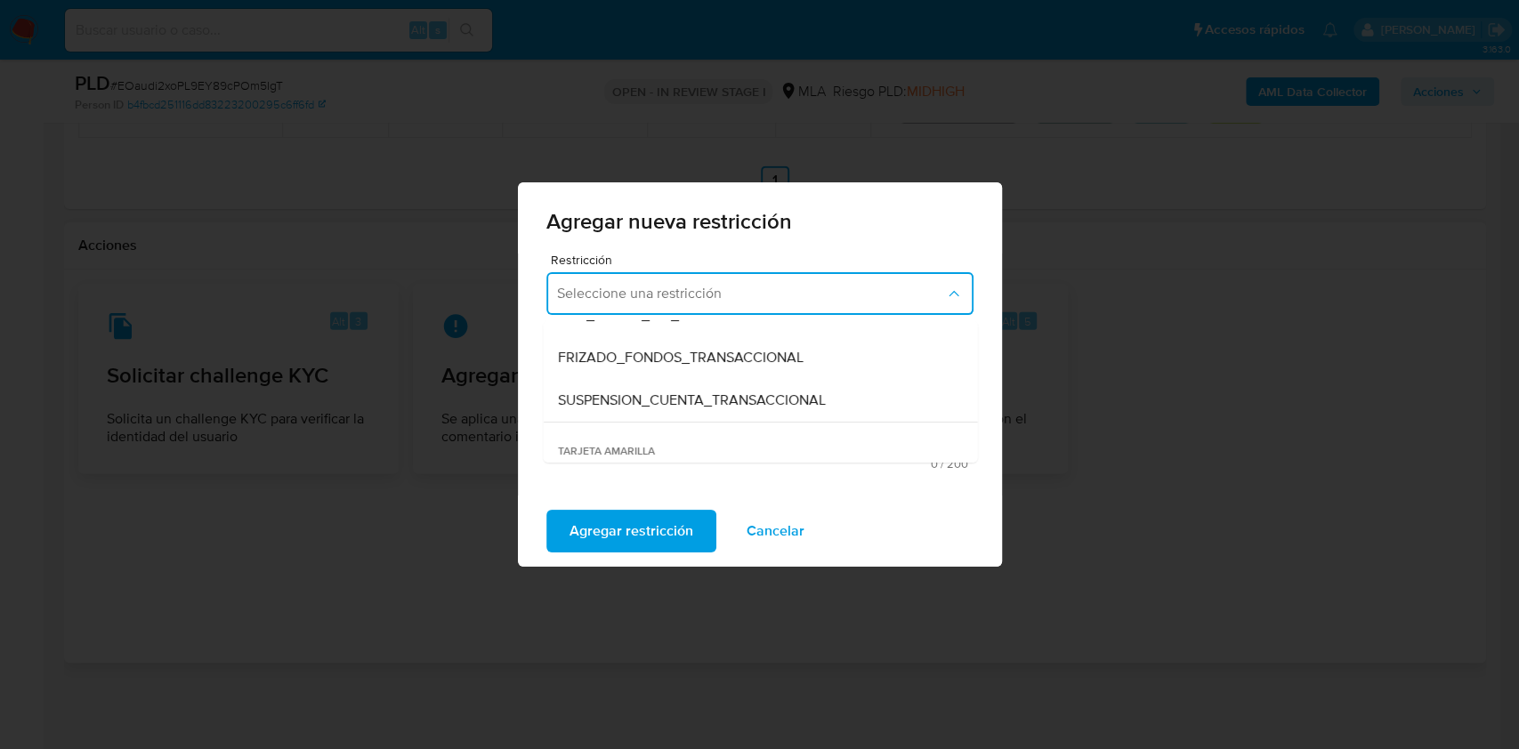
drag, startPoint x: 831, startPoint y: 405, endPoint x: 769, endPoint y: 429, distance: 66.7
click at [830, 408] on div "SUSPENSION_CUENTA_TRANSACCIONAL" at bounding box center [754, 400] width 395 height 43
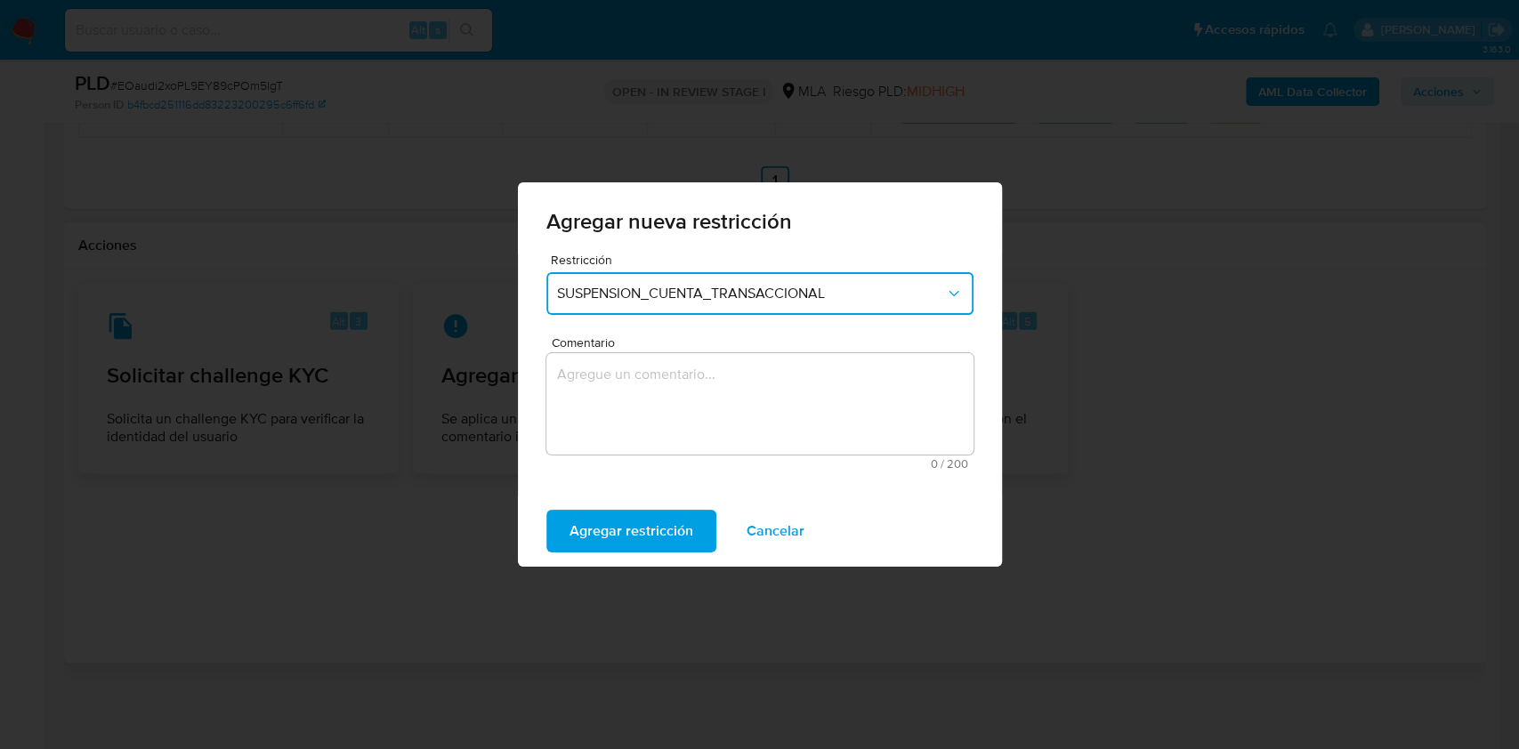
click at [769, 430] on textarea "Comentario" at bounding box center [759, 403] width 427 height 101
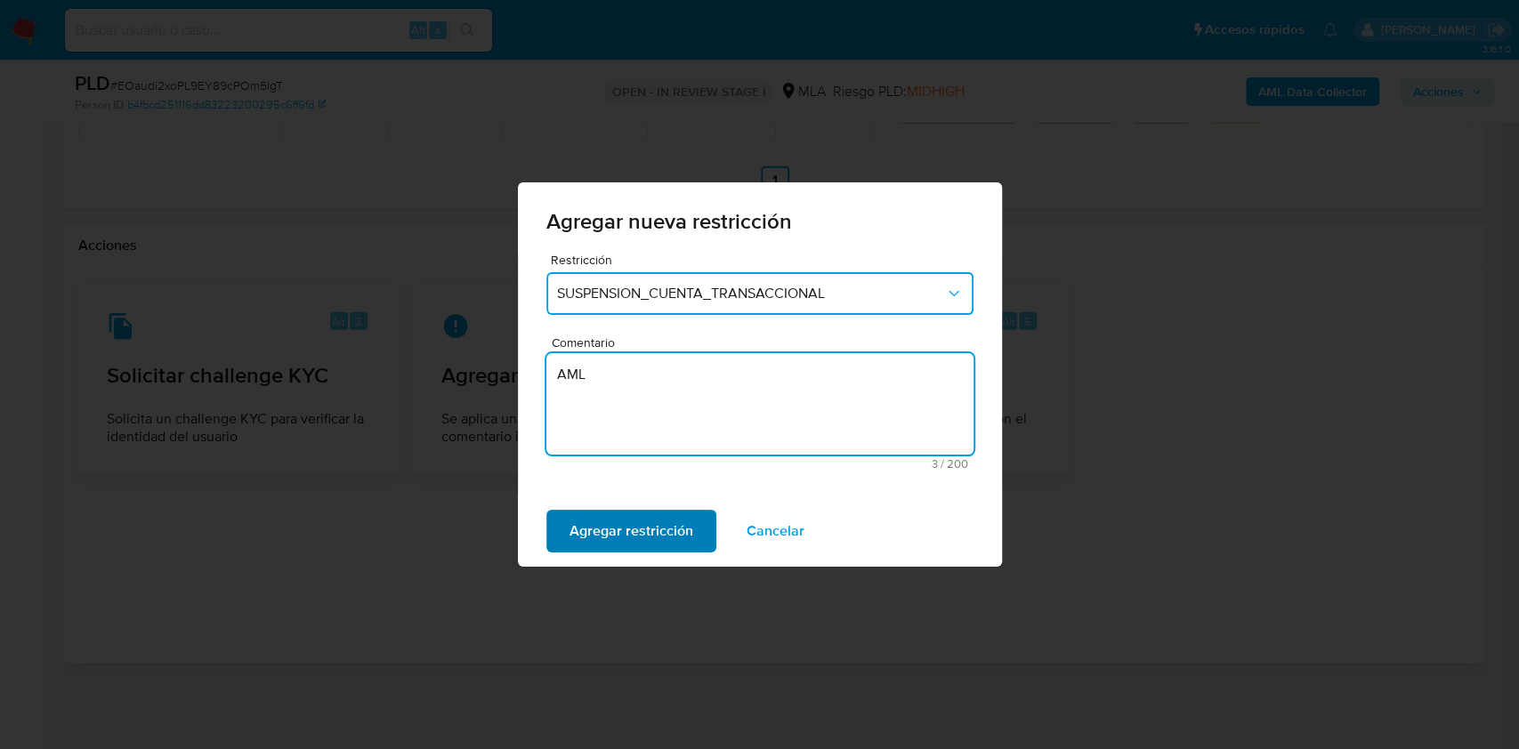
type textarea "AML"
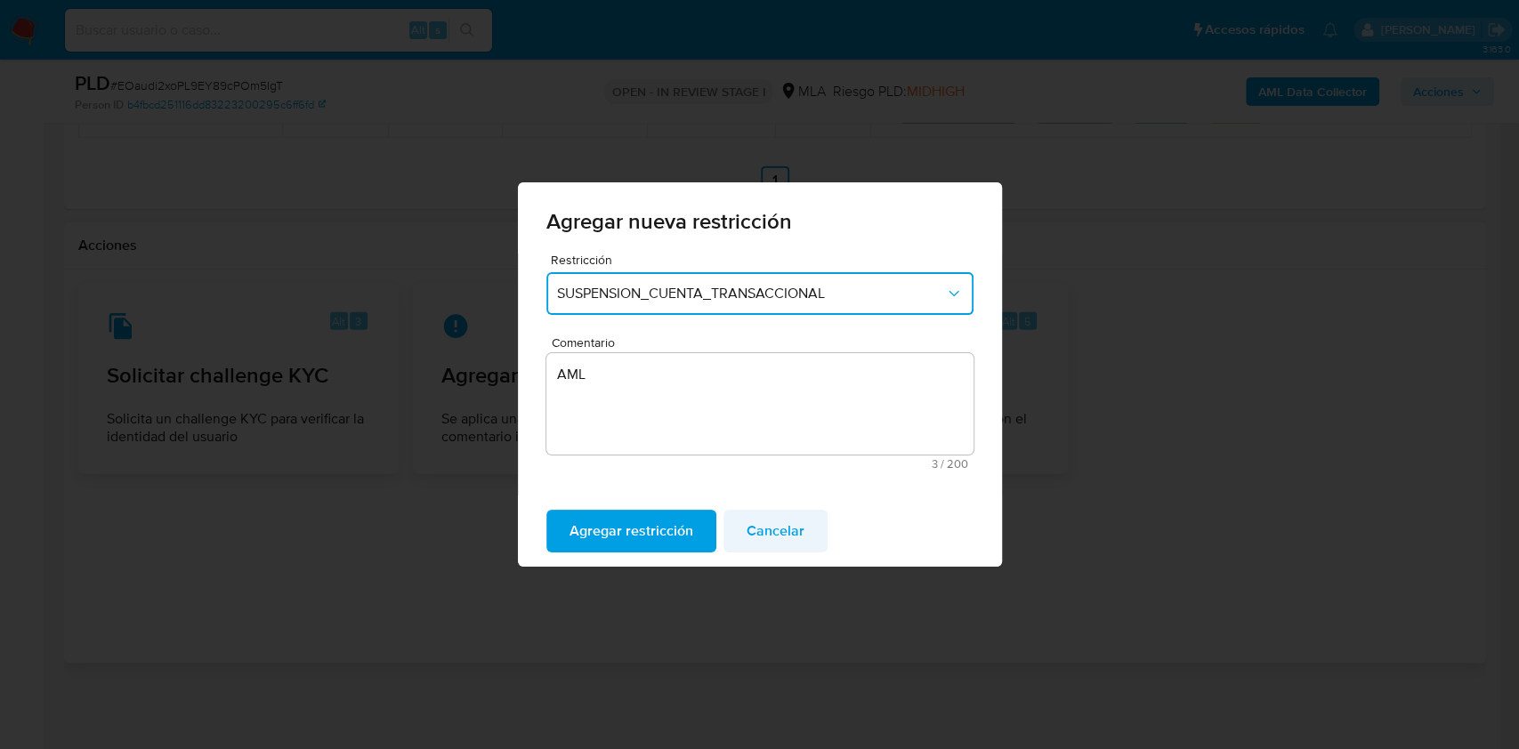
drag, startPoint x: 676, startPoint y: 537, endPoint x: 668, endPoint y: 546, distance: 12.0
click at [675, 537] on span "Agregar restricción" at bounding box center [631, 531] width 124 height 39
click at [627, 531] on span "Confirmar" at bounding box center [601, 531] width 64 height 39
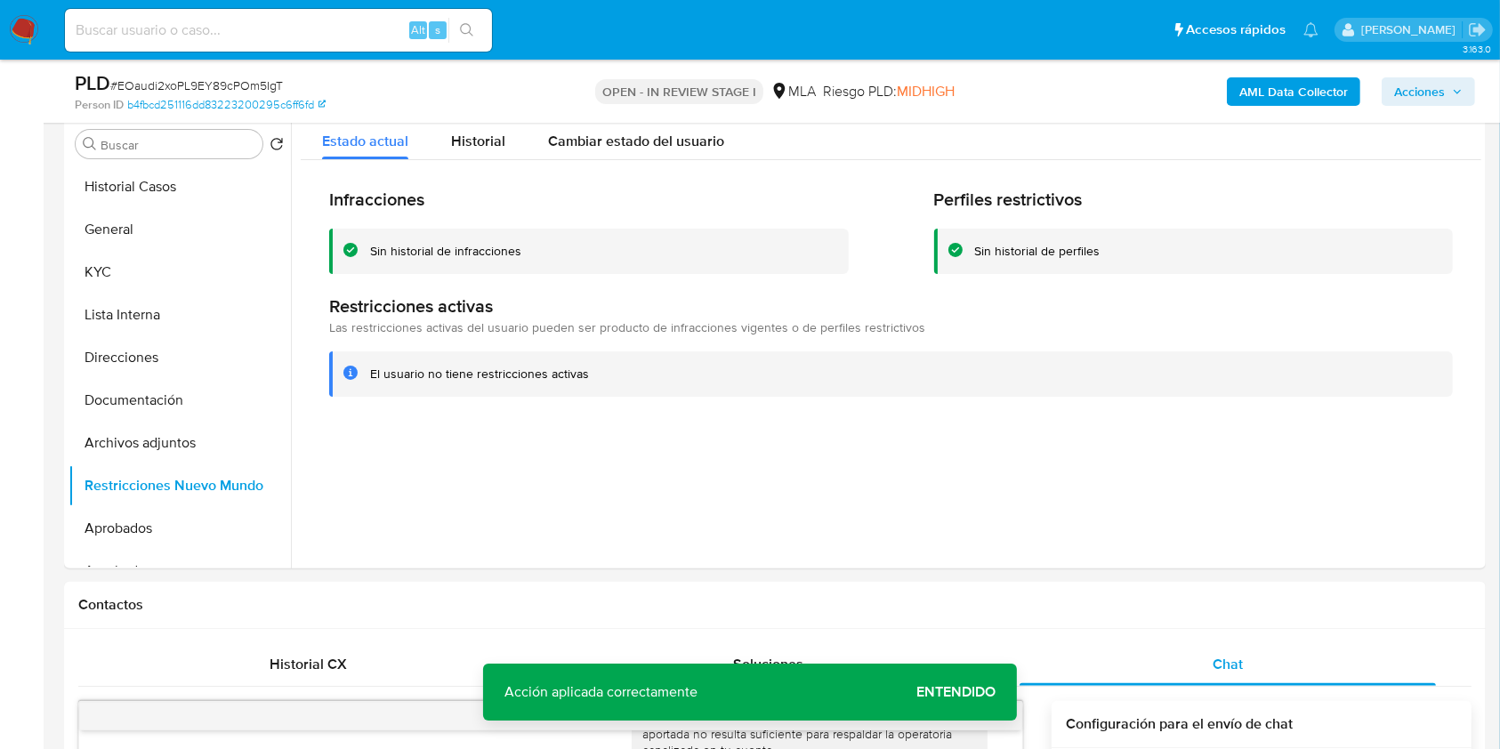
scroll to position [294, 0]
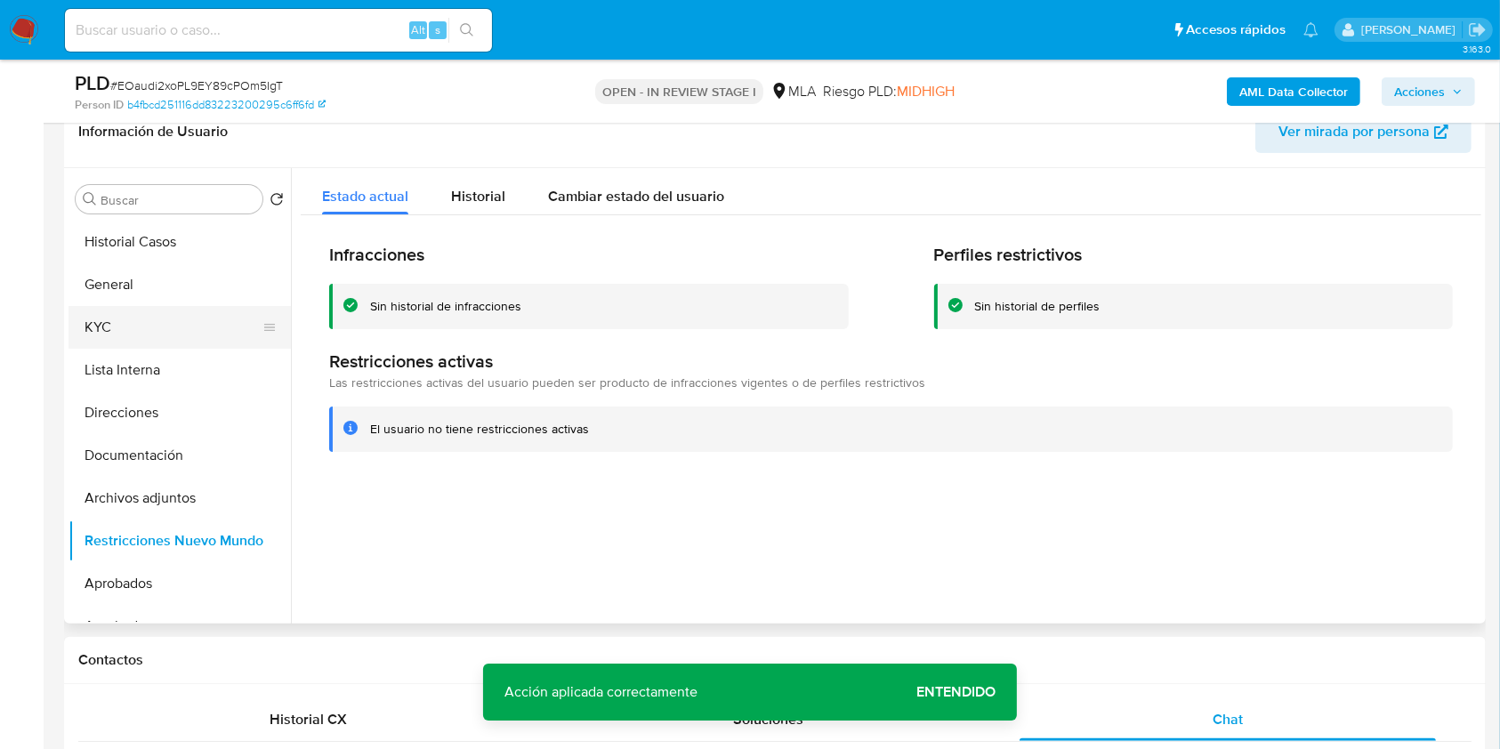
click at [165, 323] on button "KYC" at bounding box center [173, 327] width 208 height 43
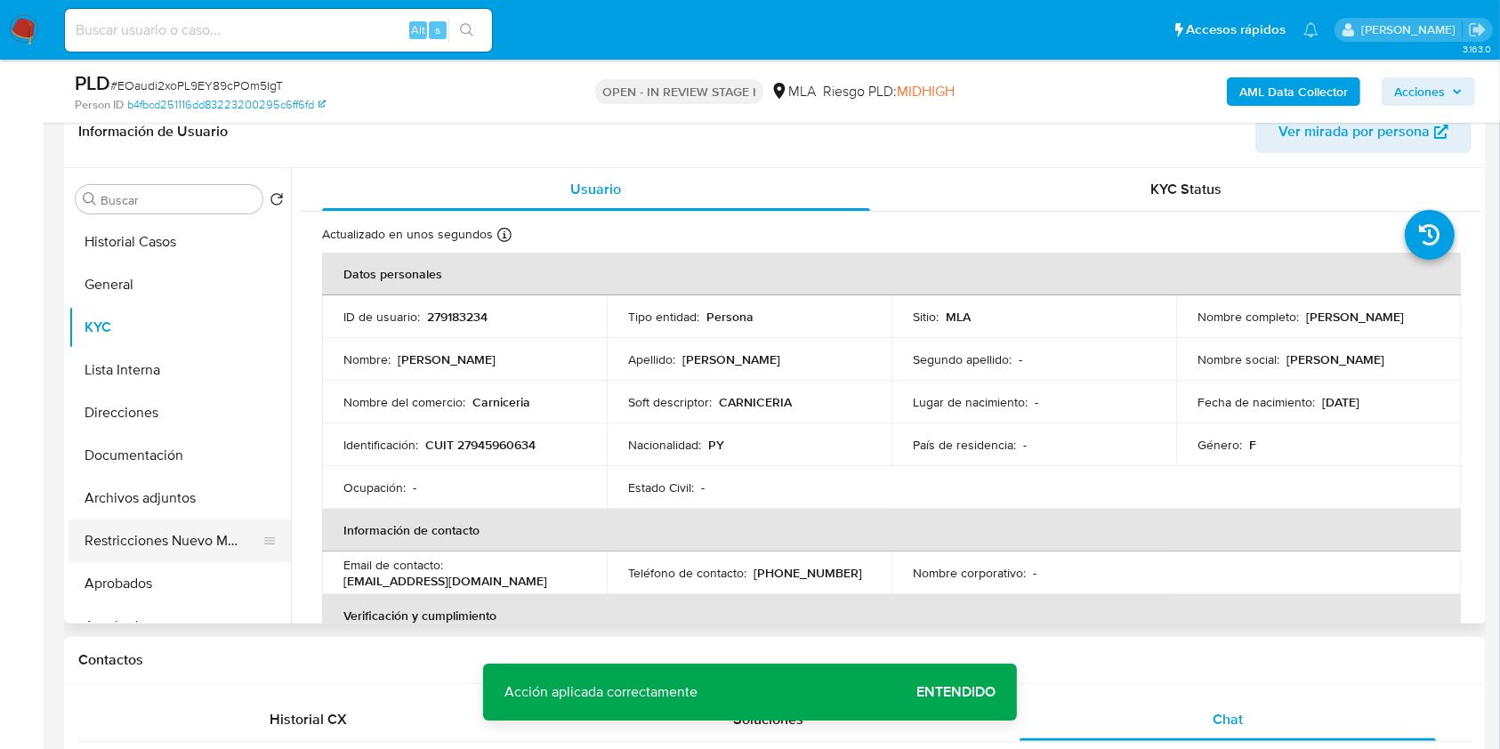
click at [166, 537] on button "Restricciones Nuevo Mundo" at bounding box center [173, 541] width 208 height 43
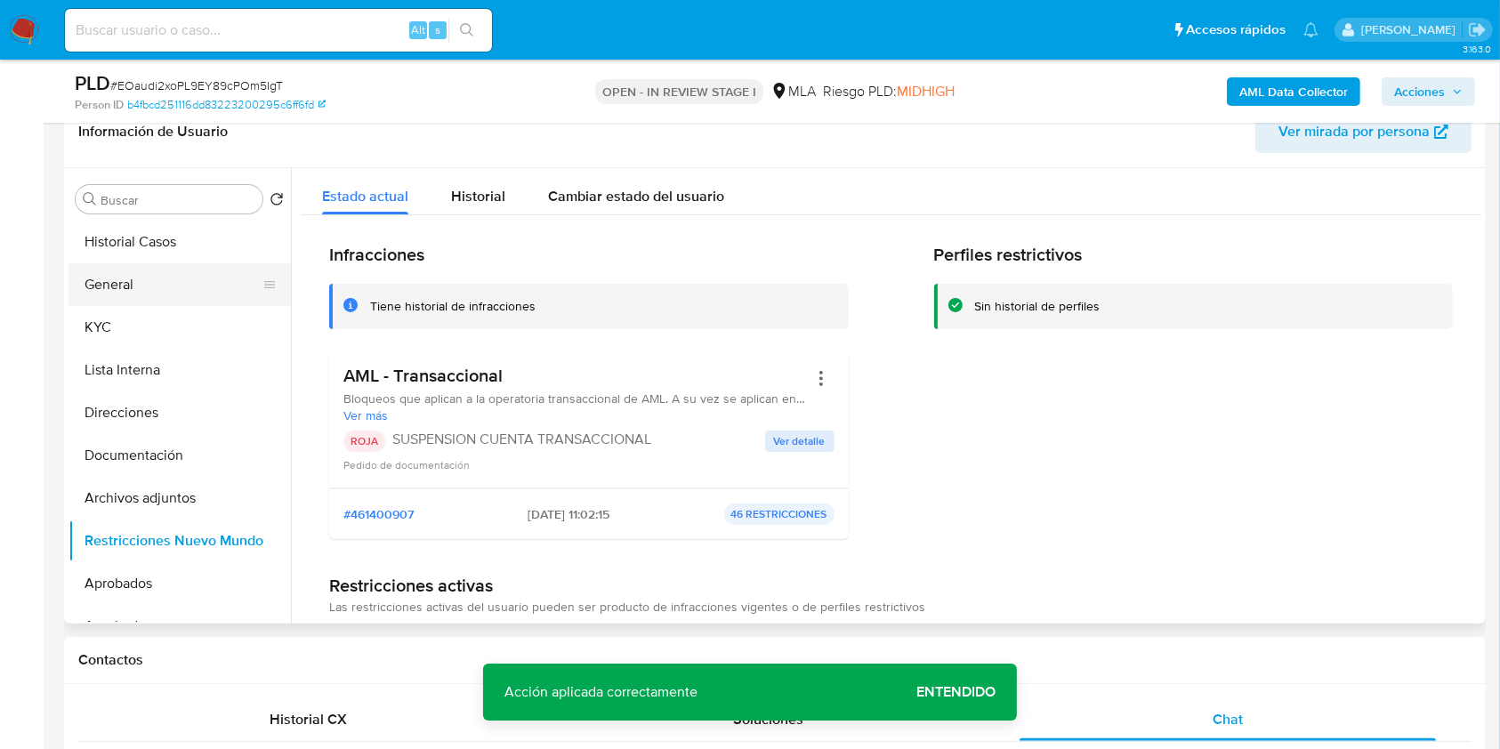
click at [120, 279] on button "General" at bounding box center [173, 284] width 208 height 43
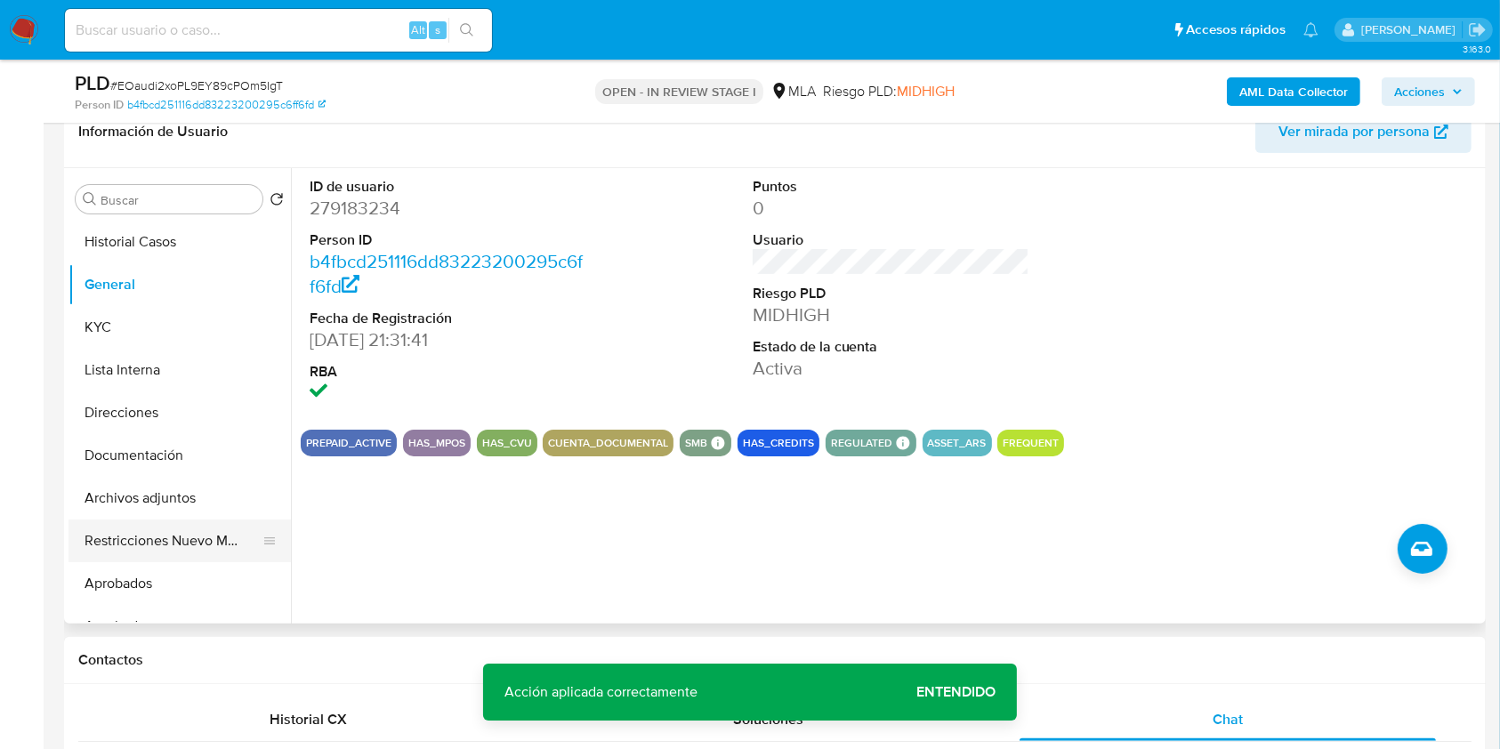
click at [141, 539] on button "Restricciones Nuevo Mundo" at bounding box center [173, 541] width 208 height 43
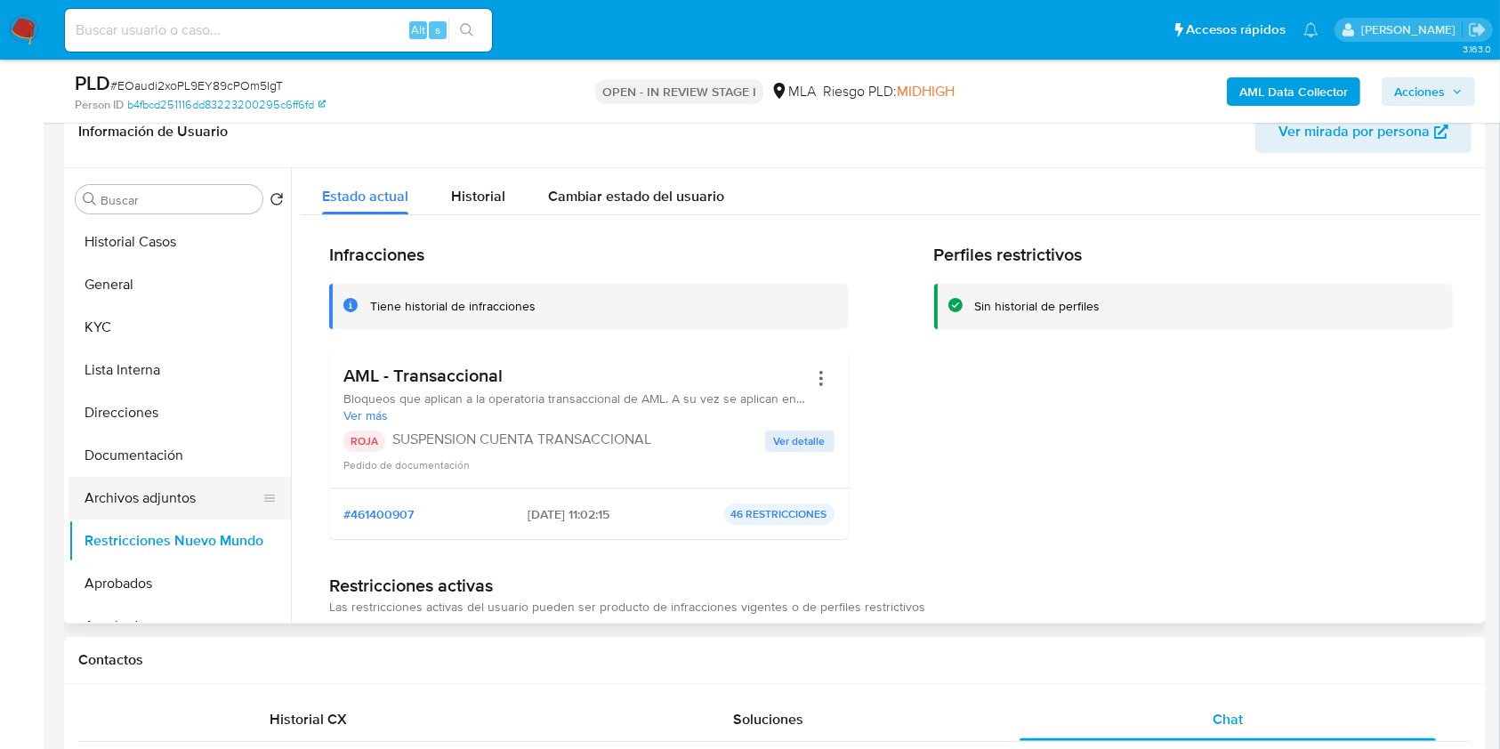
click at [149, 487] on button "Archivos adjuntos" at bounding box center [173, 498] width 208 height 43
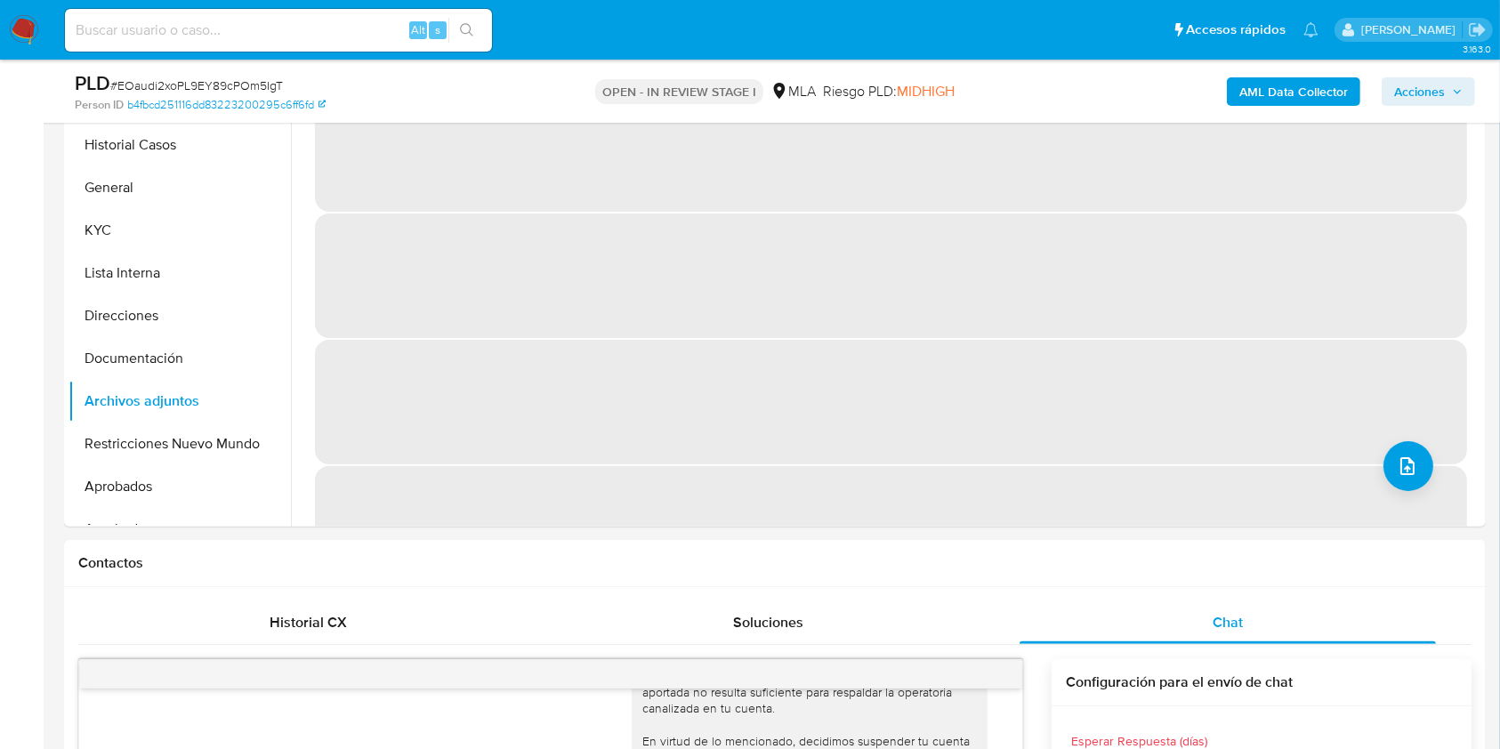
scroll to position [252, 0]
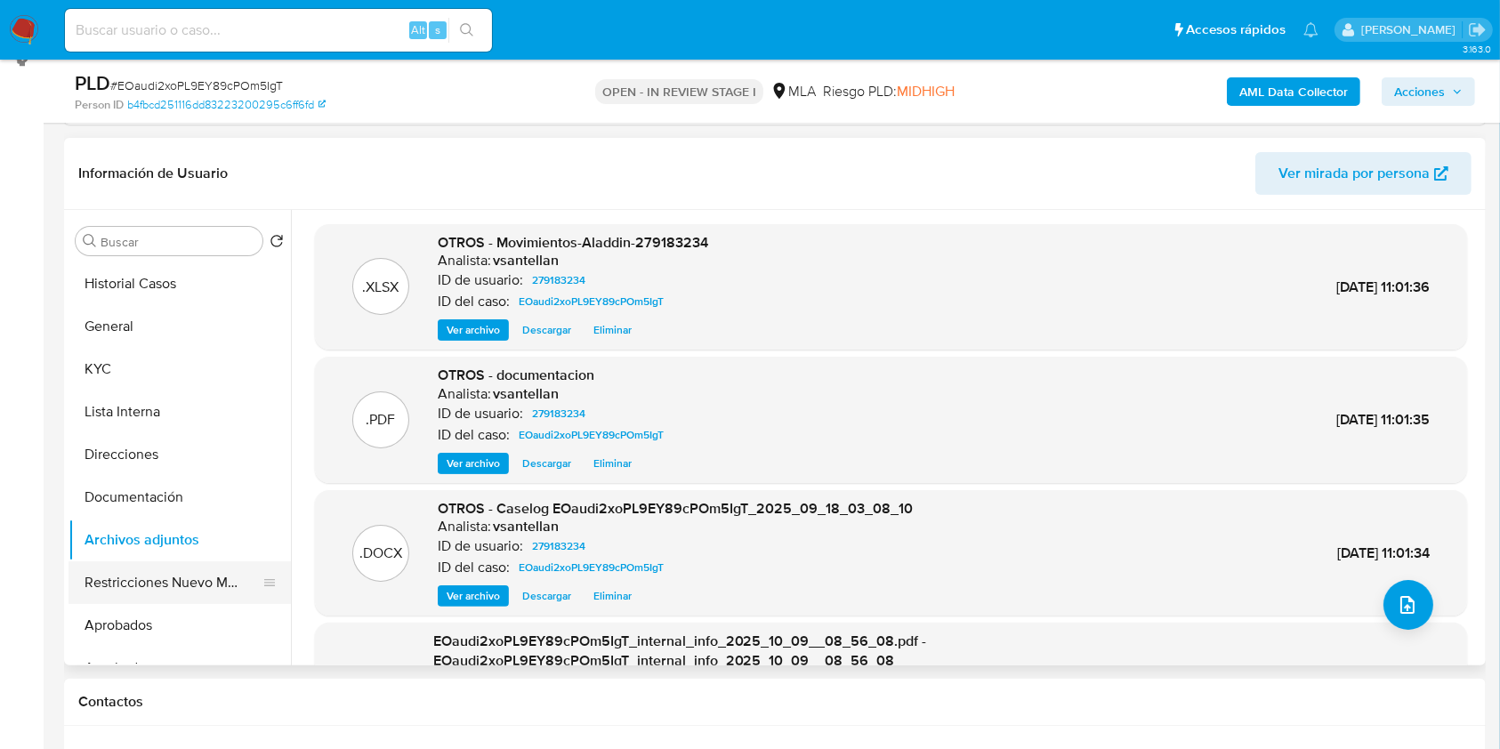
click at [175, 588] on button "Restricciones Nuevo Mundo" at bounding box center [173, 582] width 208 height 43
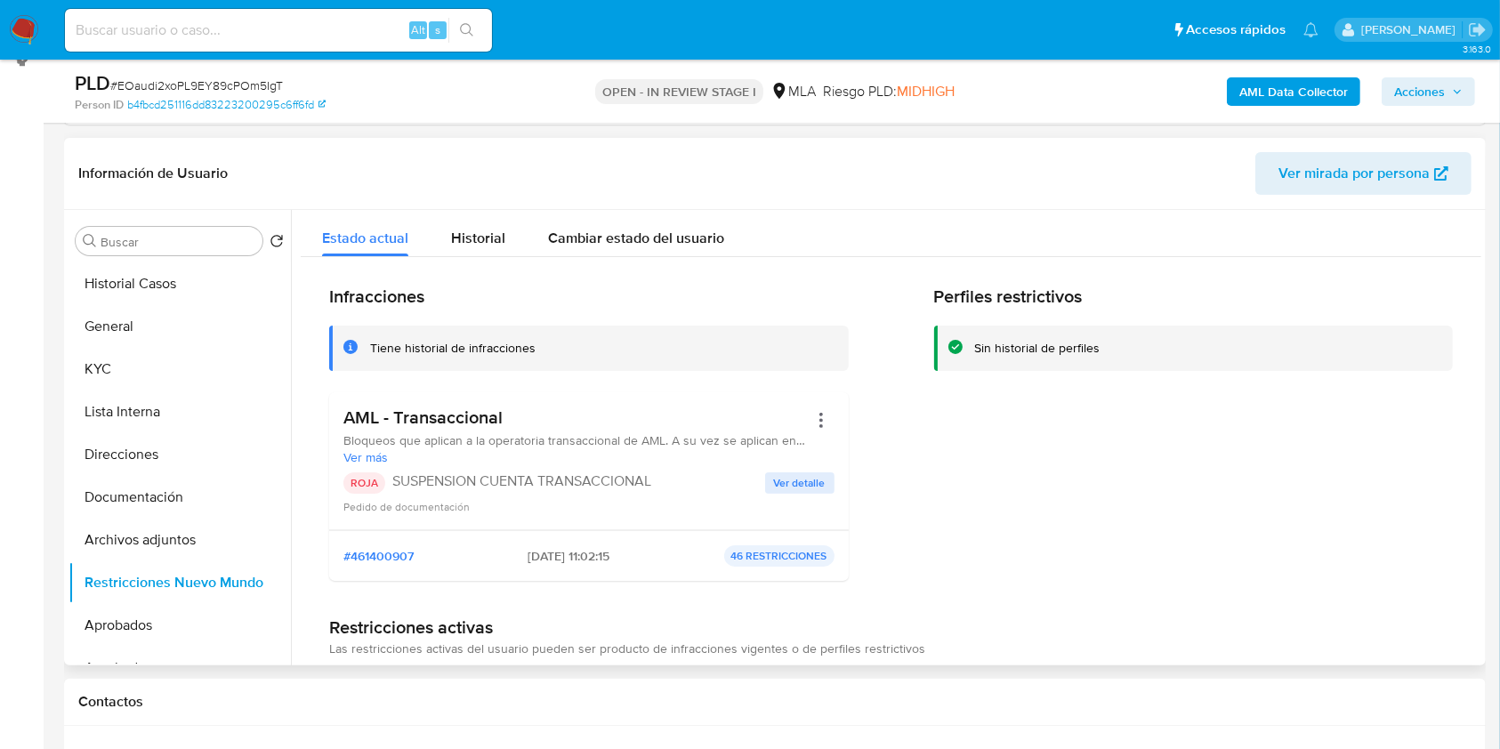
drag, startPoint x: 160, startPoint y: 547, endPoint x: 1445, endPoint y: 240, distance: 1320.8
click at [162, 547] on button "Archivos adjuntos" at bounding box center [180, 540] width 222 height 43
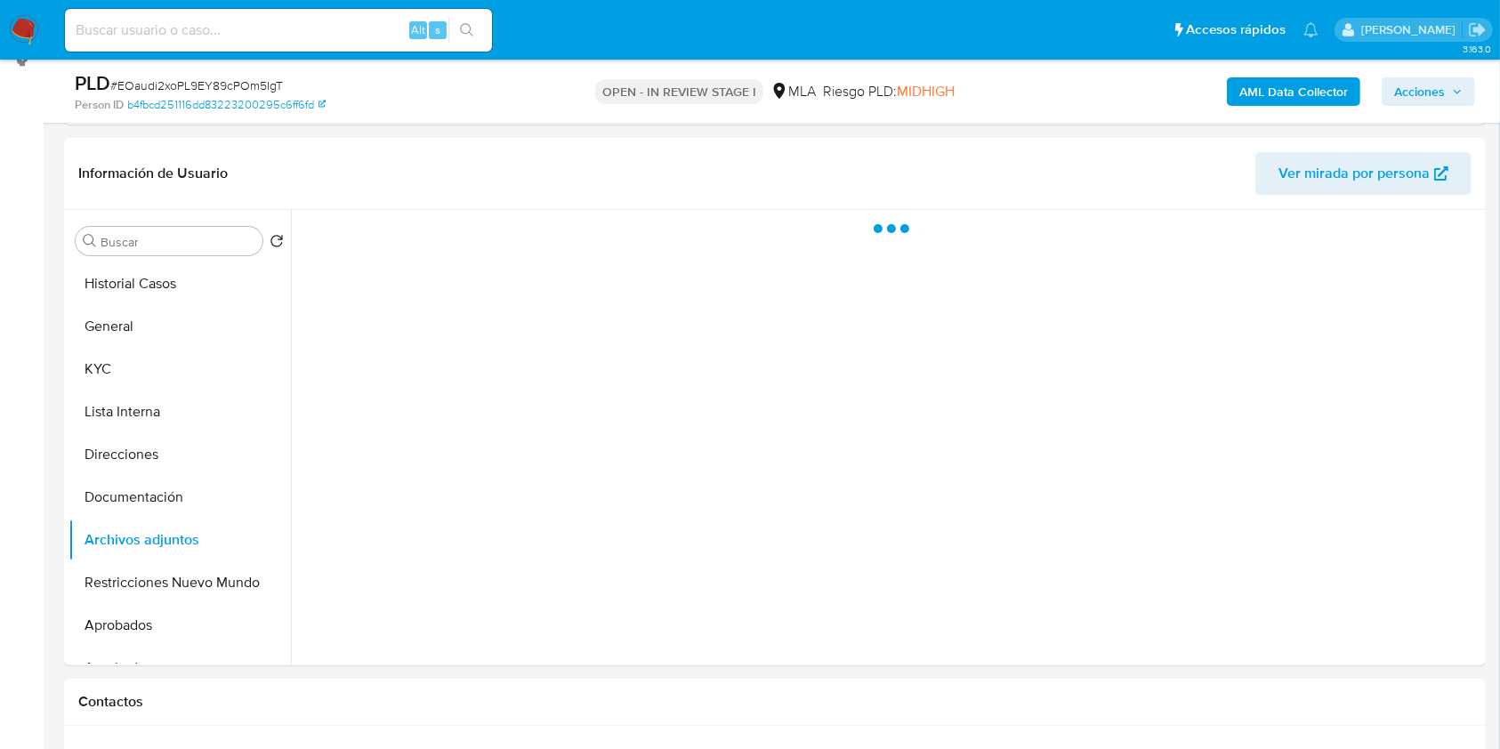
click at [1431, 82] on span "Acciones" at bounding box center [1419, 91] width 51 height 28
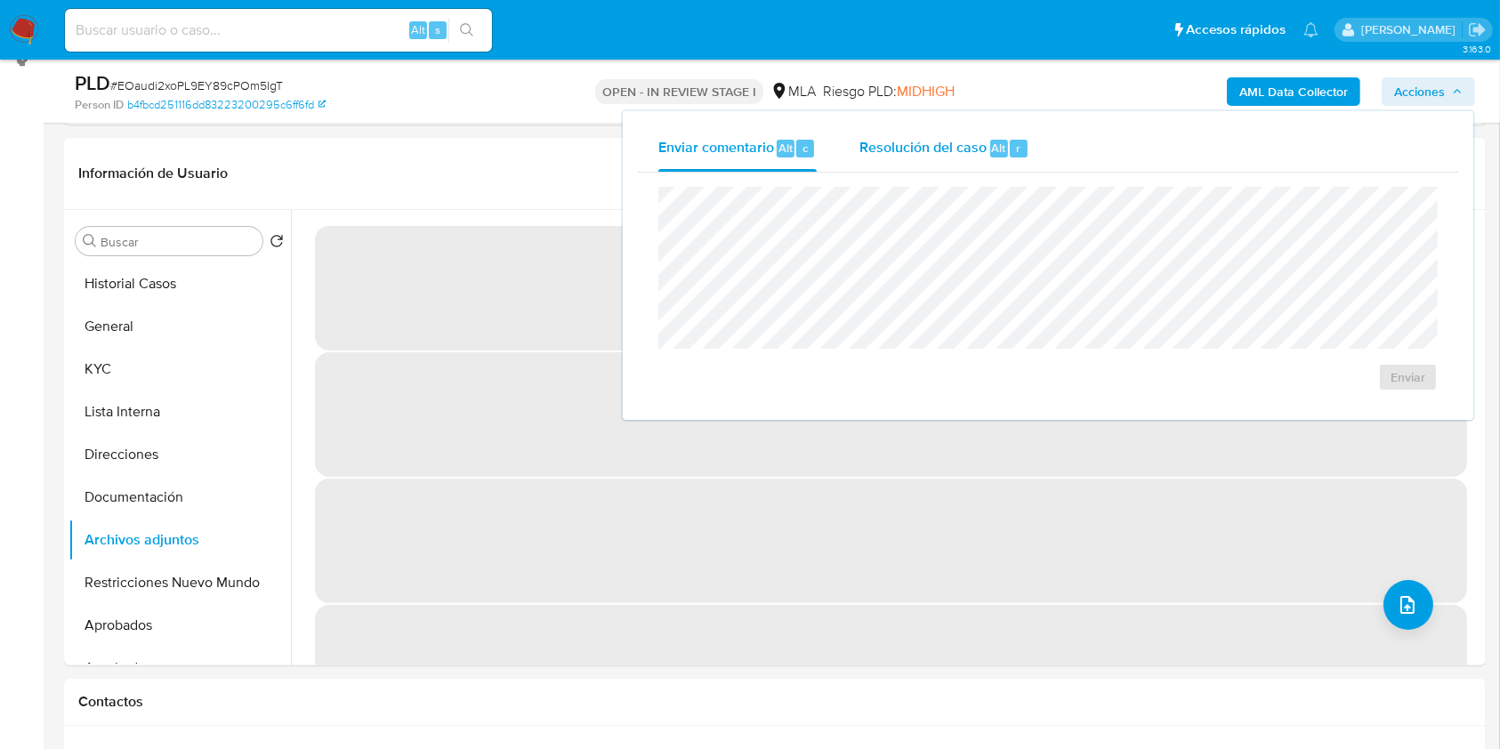
click at [920, 149] on span "Resolución del caso" at bounding box center [922, 147] width 127 height 20
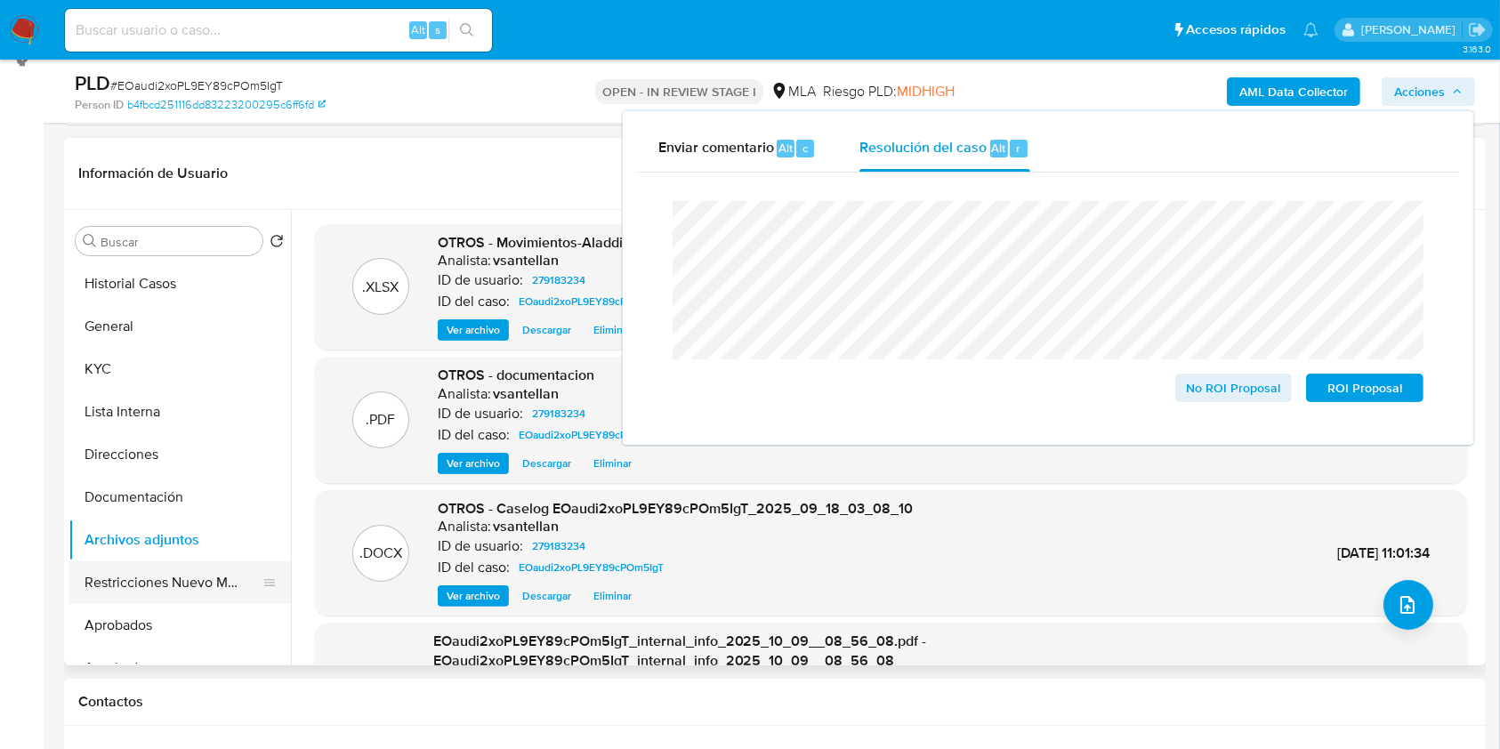
drag, startPoint x: 181, startPoint y: 570, endPoint x: 188, endPoint y: 585, distance: 15.5
click at [185, 580] on button "Restricciones Nuevo Mundo" at bounding box center [173, 582] width 208 height 43
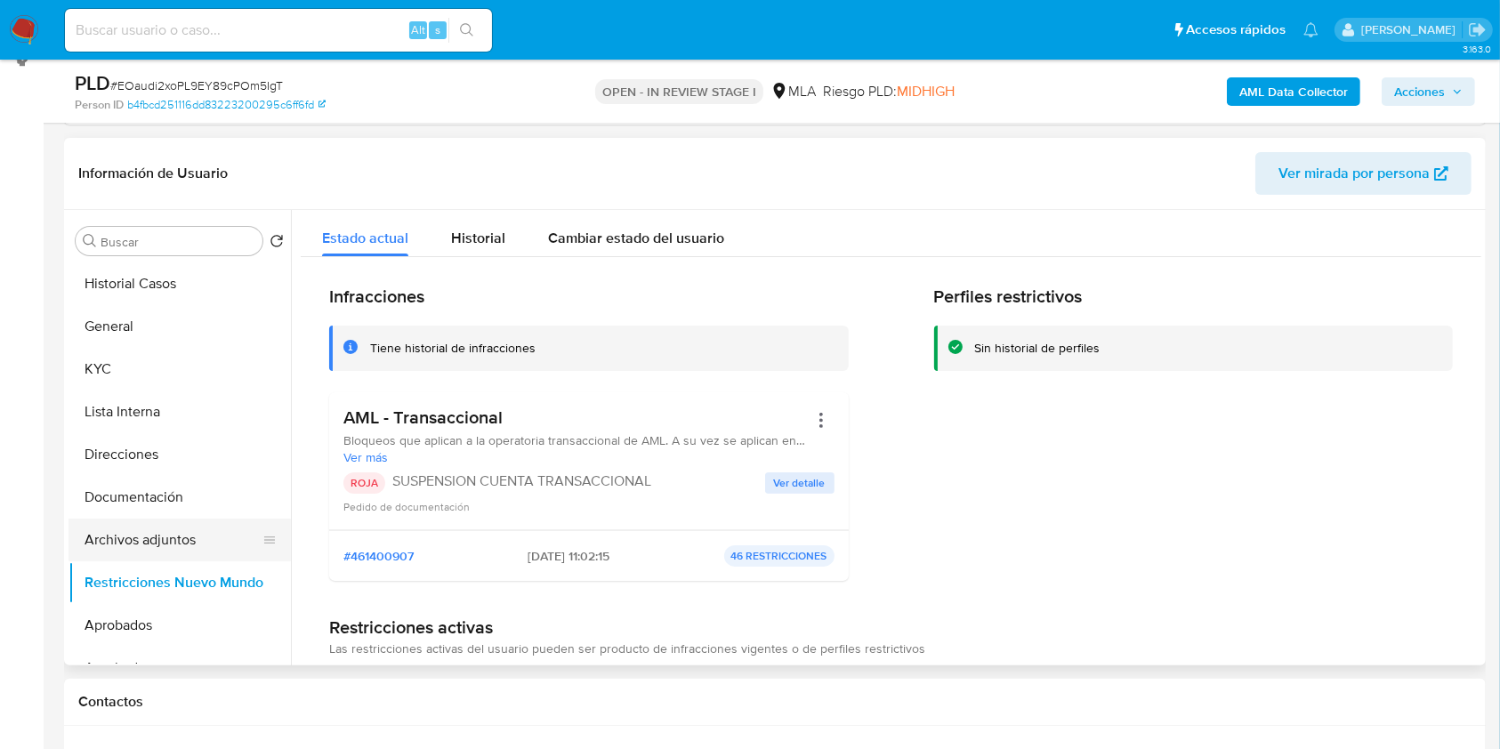
click at [157, 544] on button "Archivos adjuntos" at bounding box center [173, 540] width 208 height 43
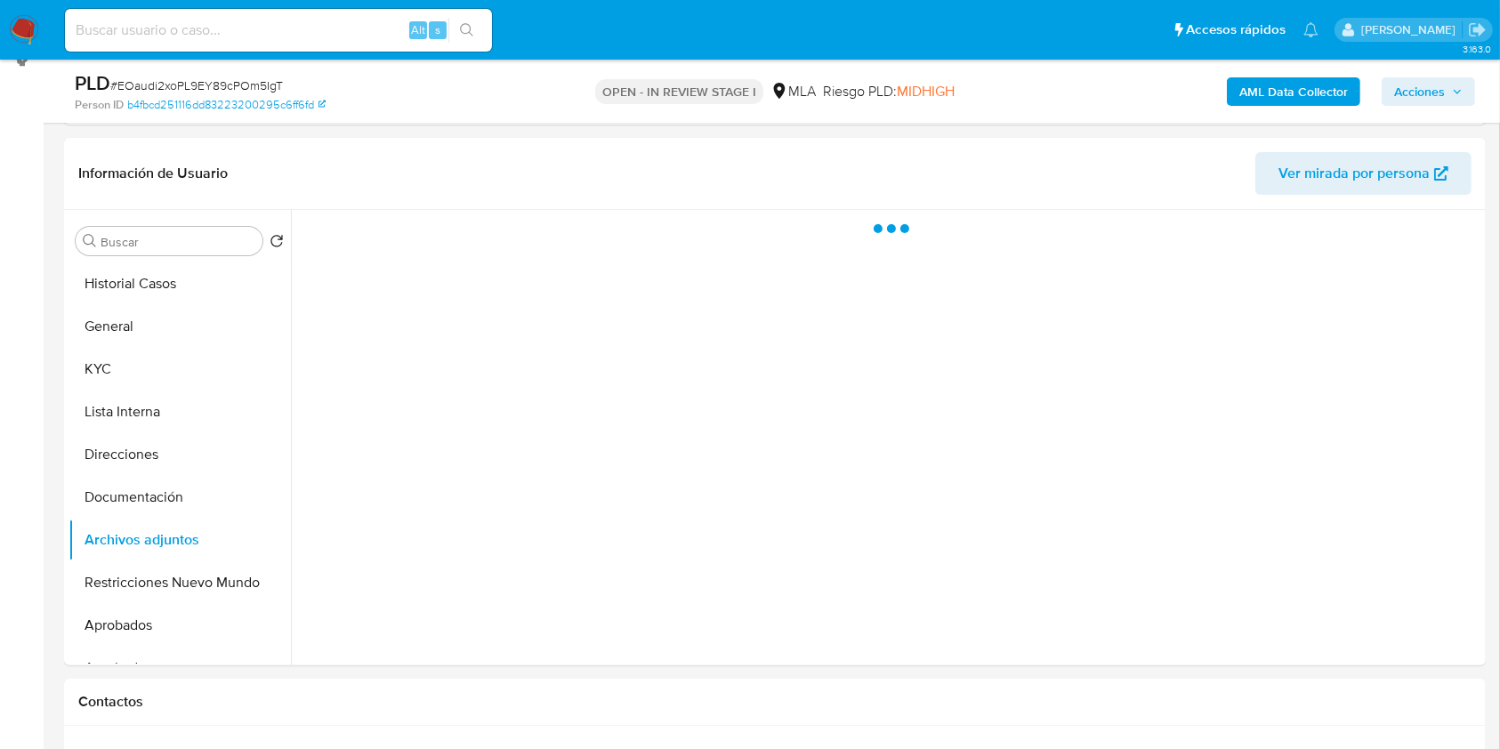
click at [1437, 89] on span "Acciones" at bounding box center [1419, 91] width 51 height 28
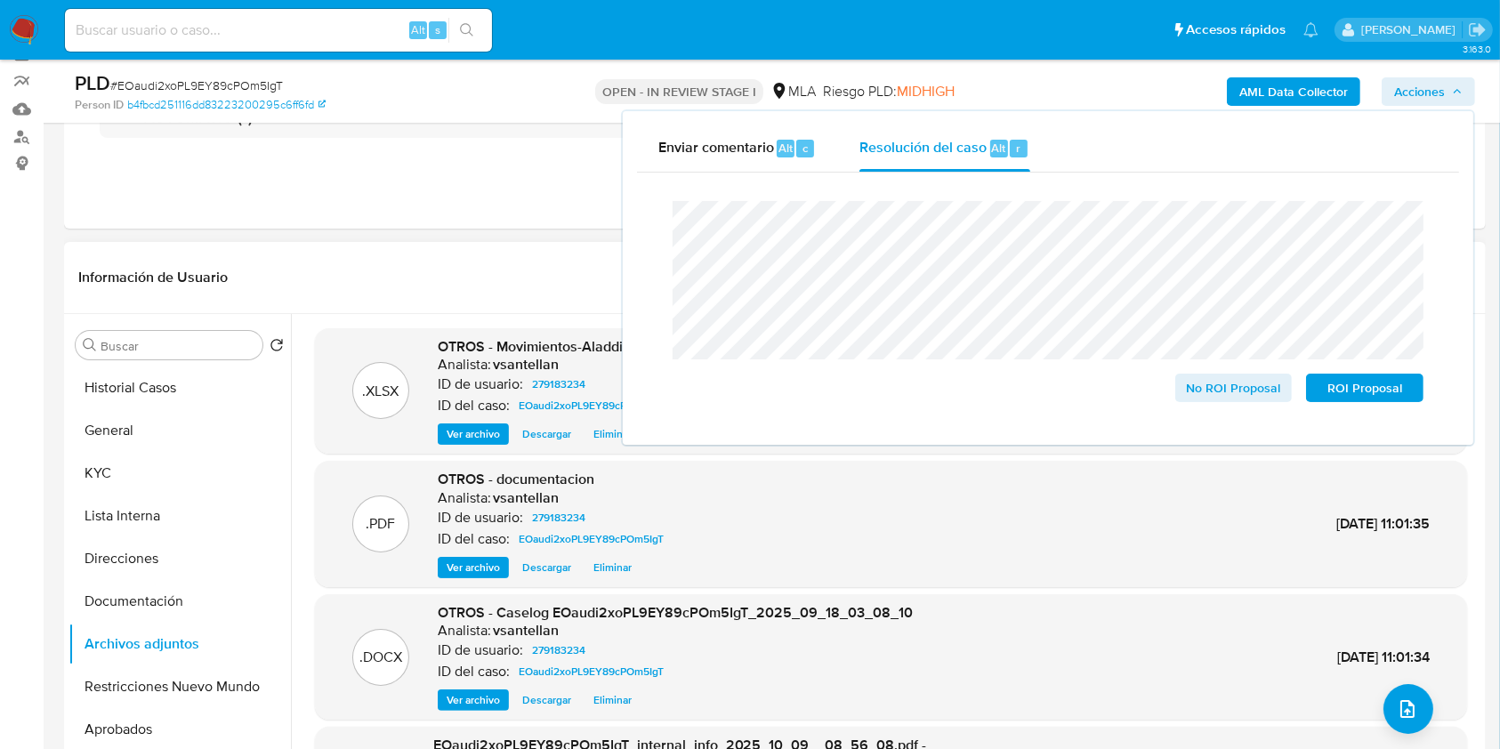
scroll to position [164, 0]
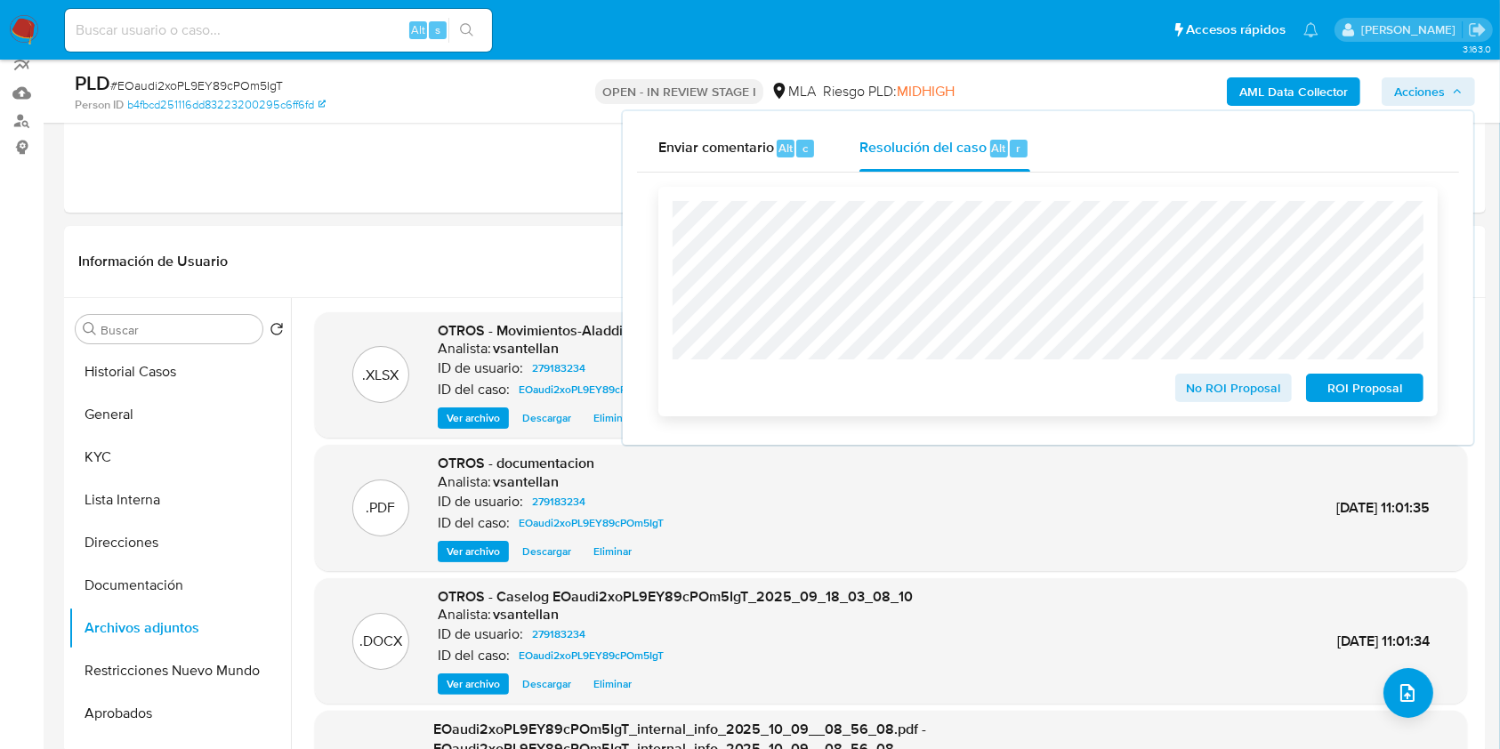
click at [1354, 399] on span "ROI Proposal" at bounding box center [1364, 387] width 93 height 25
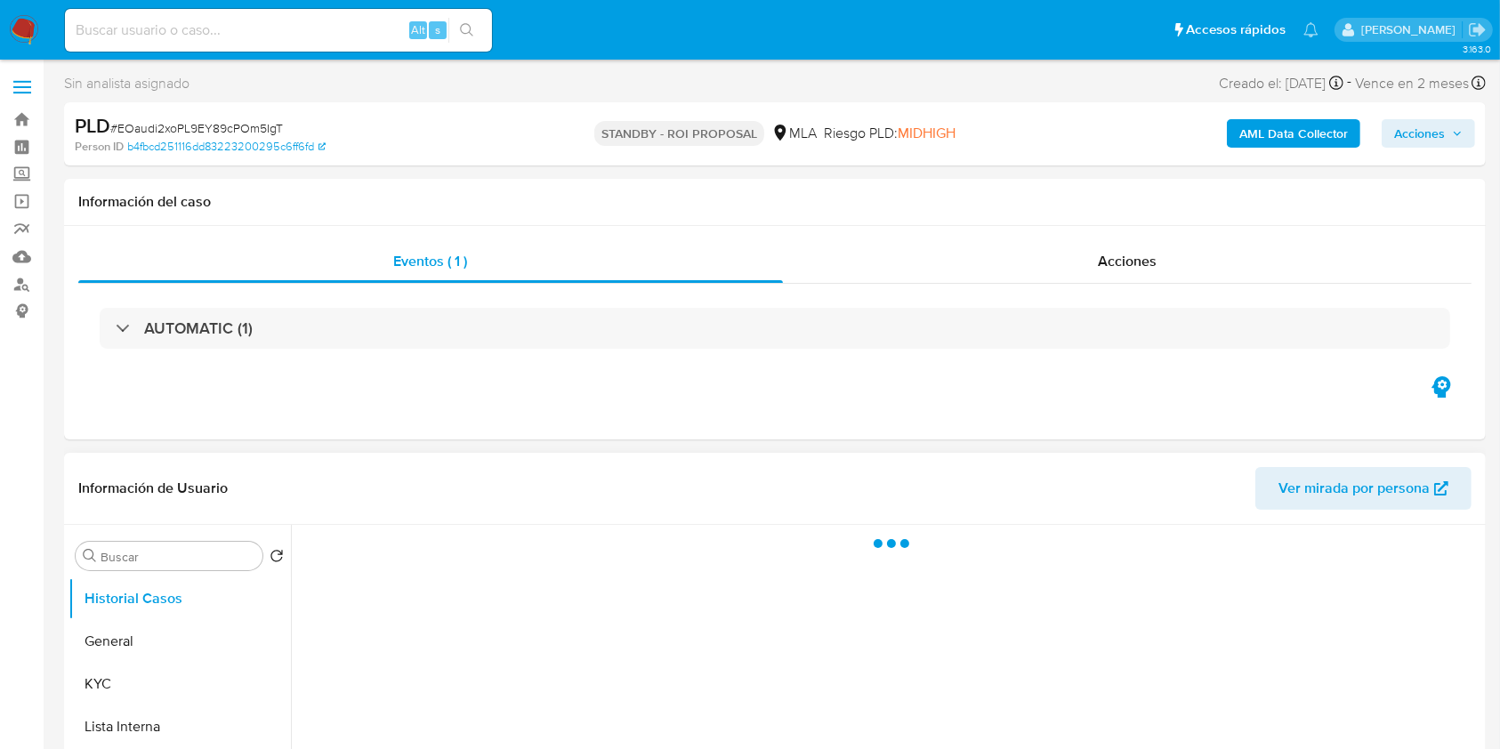
select select "10"
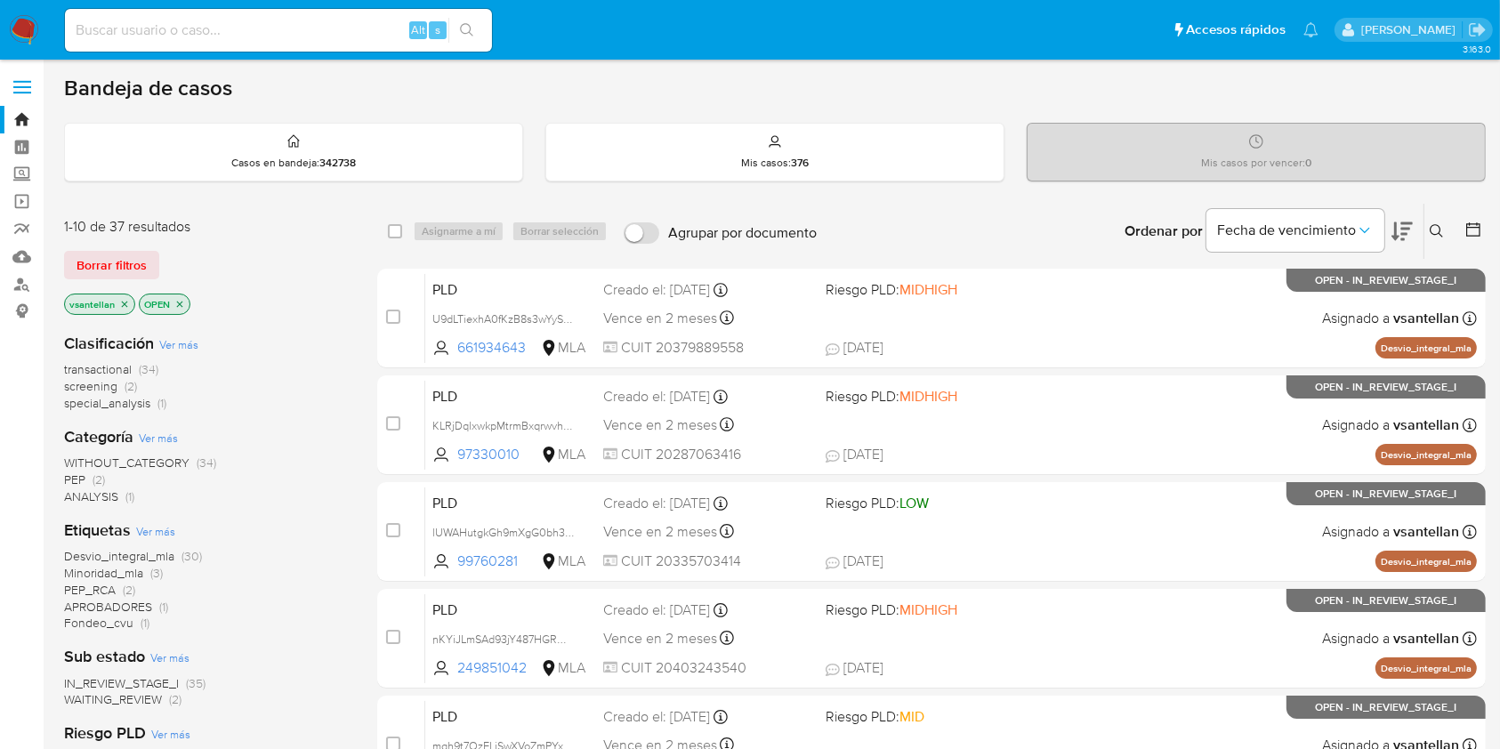
click at [1439, 227] on icon at bounding box center [1437, 231] width 14 height 14
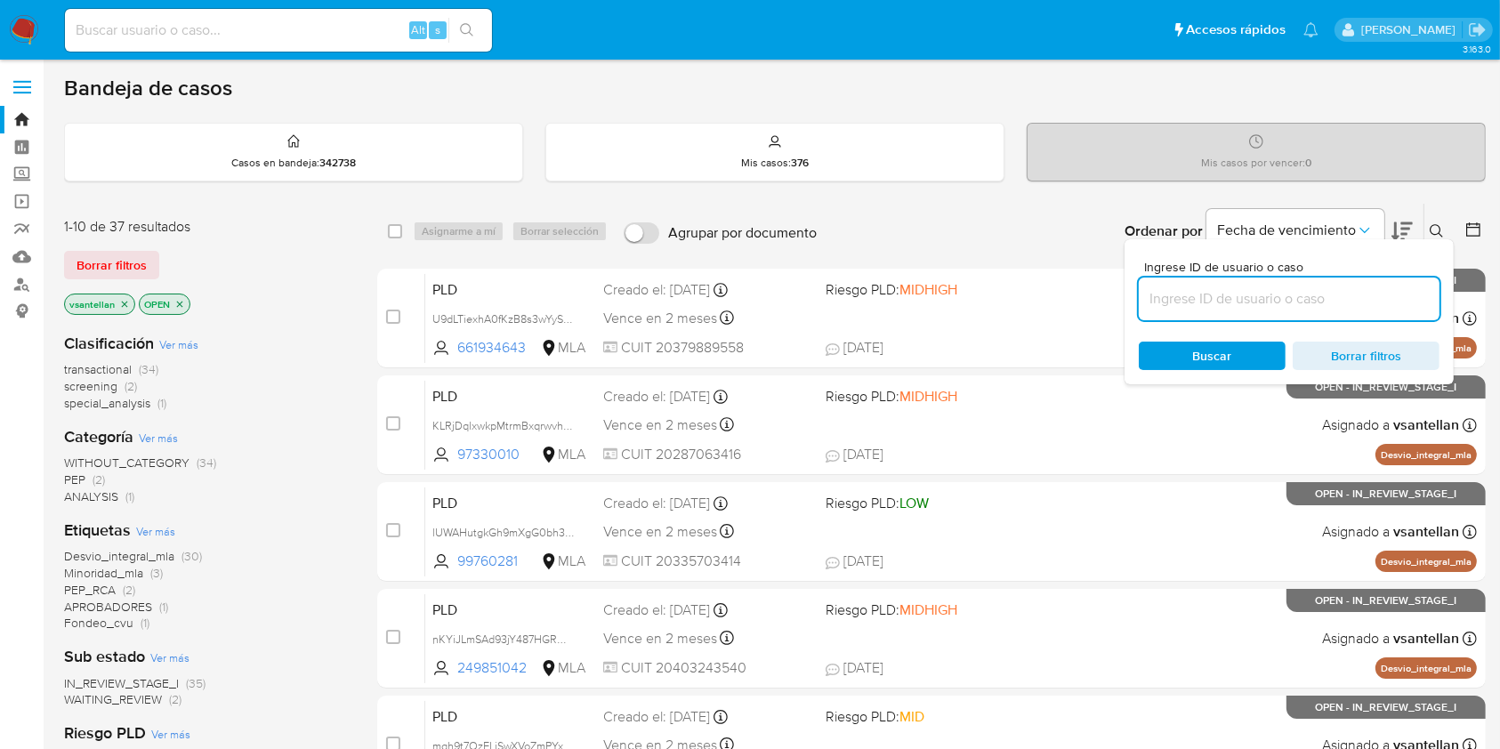
drag, startPoint x: 1283, startPoint y: 295, endPoint x: 1336, endPoint y: 283, distance: 54.8
click at [1283, 295] on input at bounding box center [1289, 298] width 301 height 23
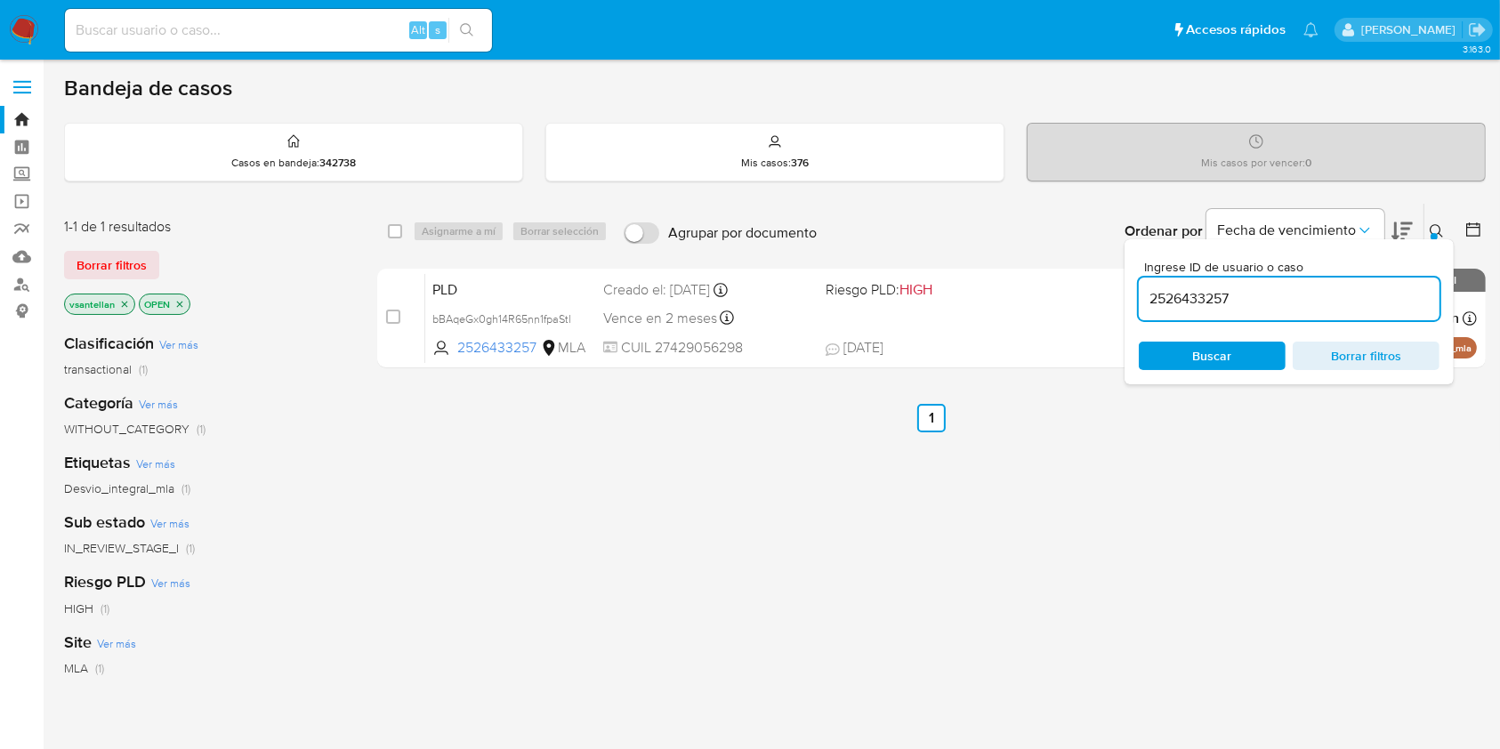
click at [1435, 230] on icon at bounding box center [1437, 231] width 14 height 14
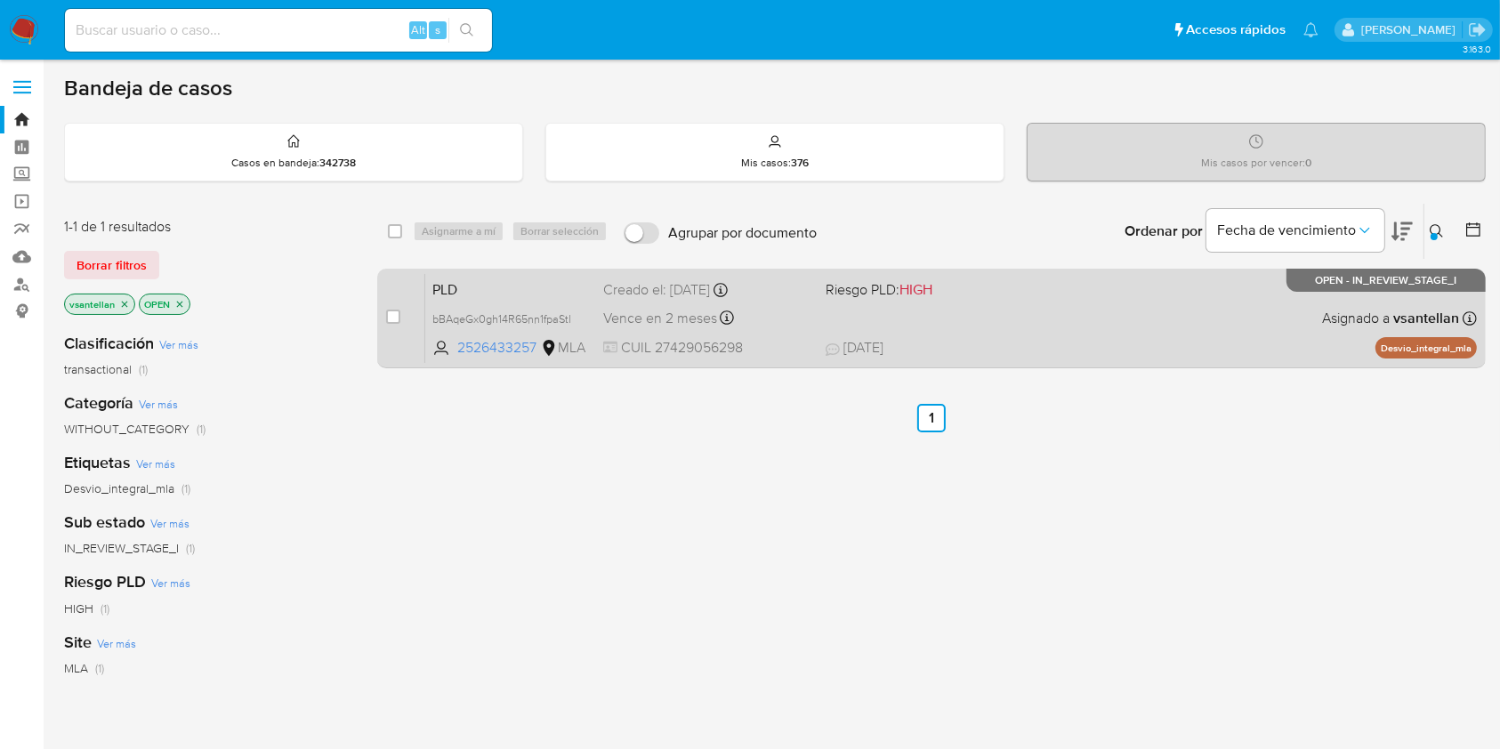
click at [1117, 279] on div "PLD bBAqeGx0gh14R65nn1fpaStl 2526433257 MLA Riesgo PLD: HIGH Creado el: [DATE] …" at bounding box center [951, 318] width 1052 height 90
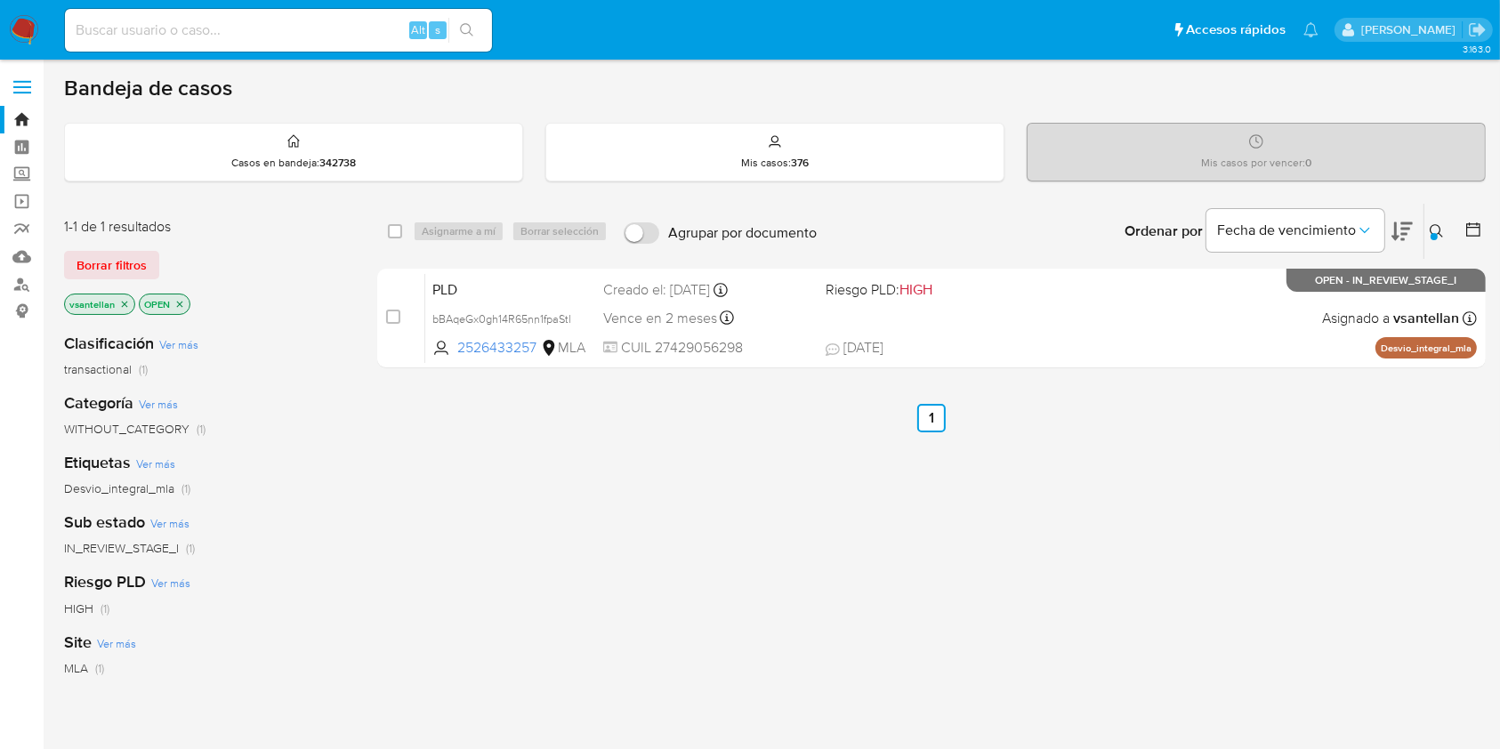
click at [1437, 236] on div at bounding box center [1434, 236] width 7 height 7
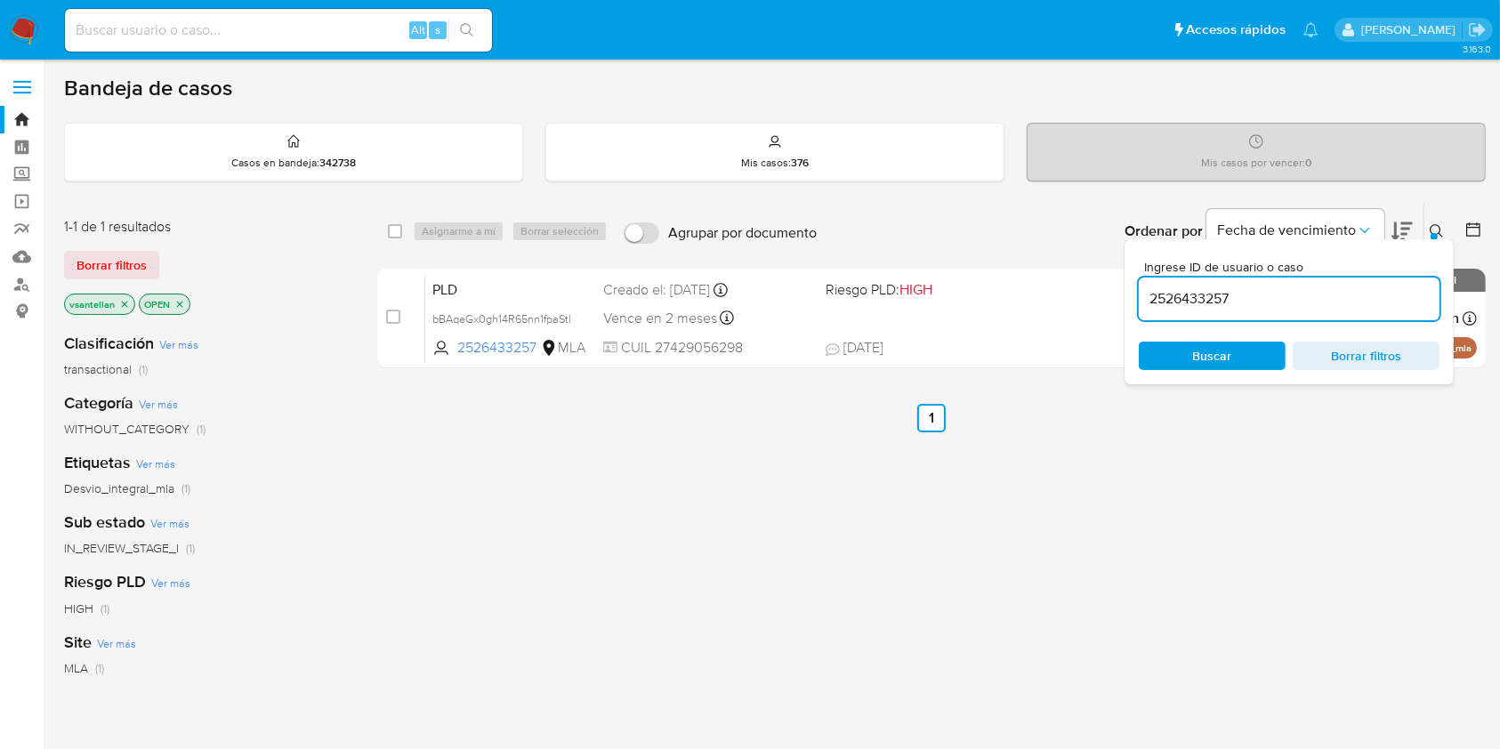
click at [1270, 297] on input "2526433257" at bounding box center [1289, 298] width 301 height 23
type input "47814867"
drag, startPoint x: 1447, startPoint y: 222, endPoint x: 1431, endPoint y: 224, distance: 16.2
click at [1445, 222] on button at bounding box center [1438, 231] width 29 height 21
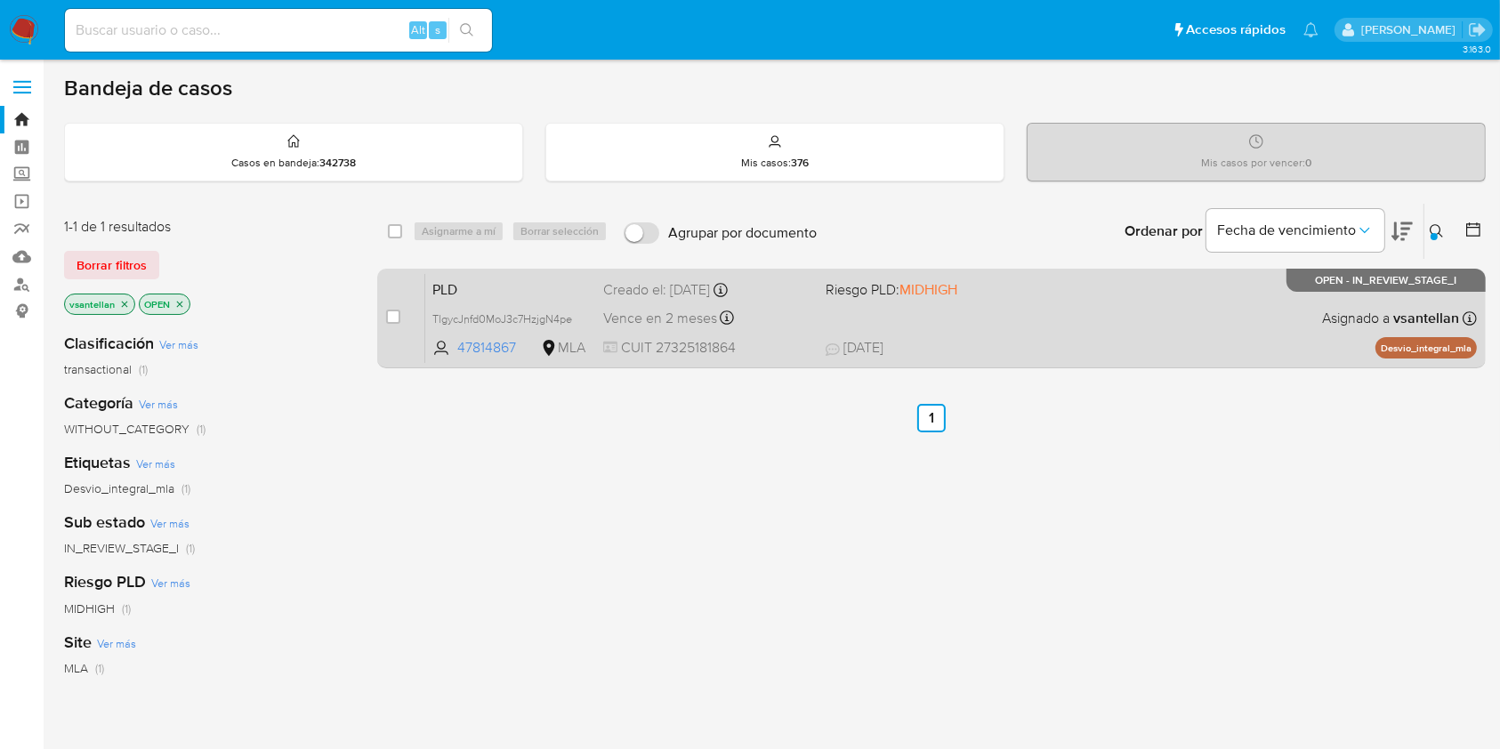
click at [1215, 307] on div "PLD TlgycJnfd0MoJ3c7HzjgN4pe 47814867 MLA Riesgo PLD: MIDHIGH Creado el: [DATE]…" at bounding box center [951, 318] width 1052 height 90
click at [398, 313] on input "checkbox" at bounding box center [393, 317] width 14 height 14
checkbox input "true"
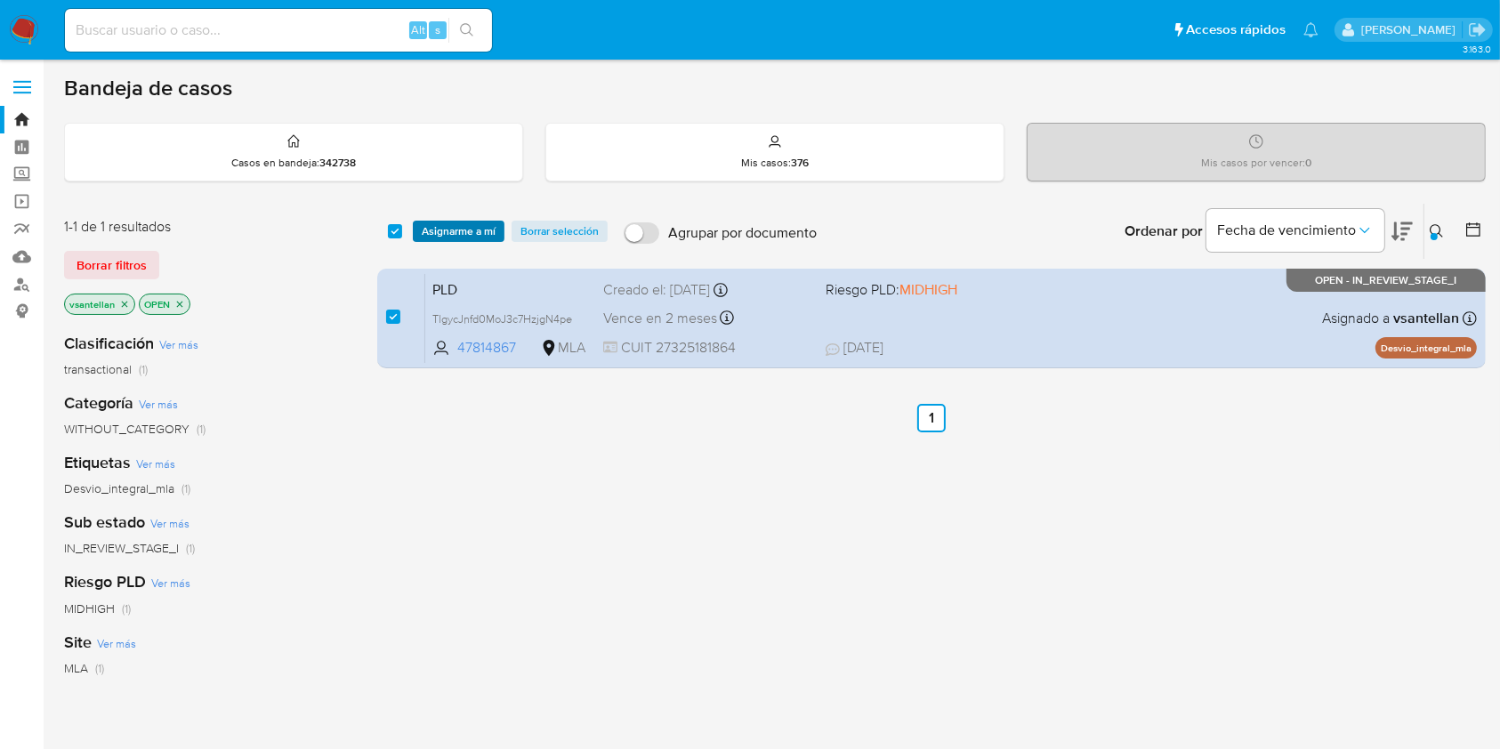
click at [450, 222] on span "Asignarme a mí" at bounding box center [459, 231] width 74 height 18
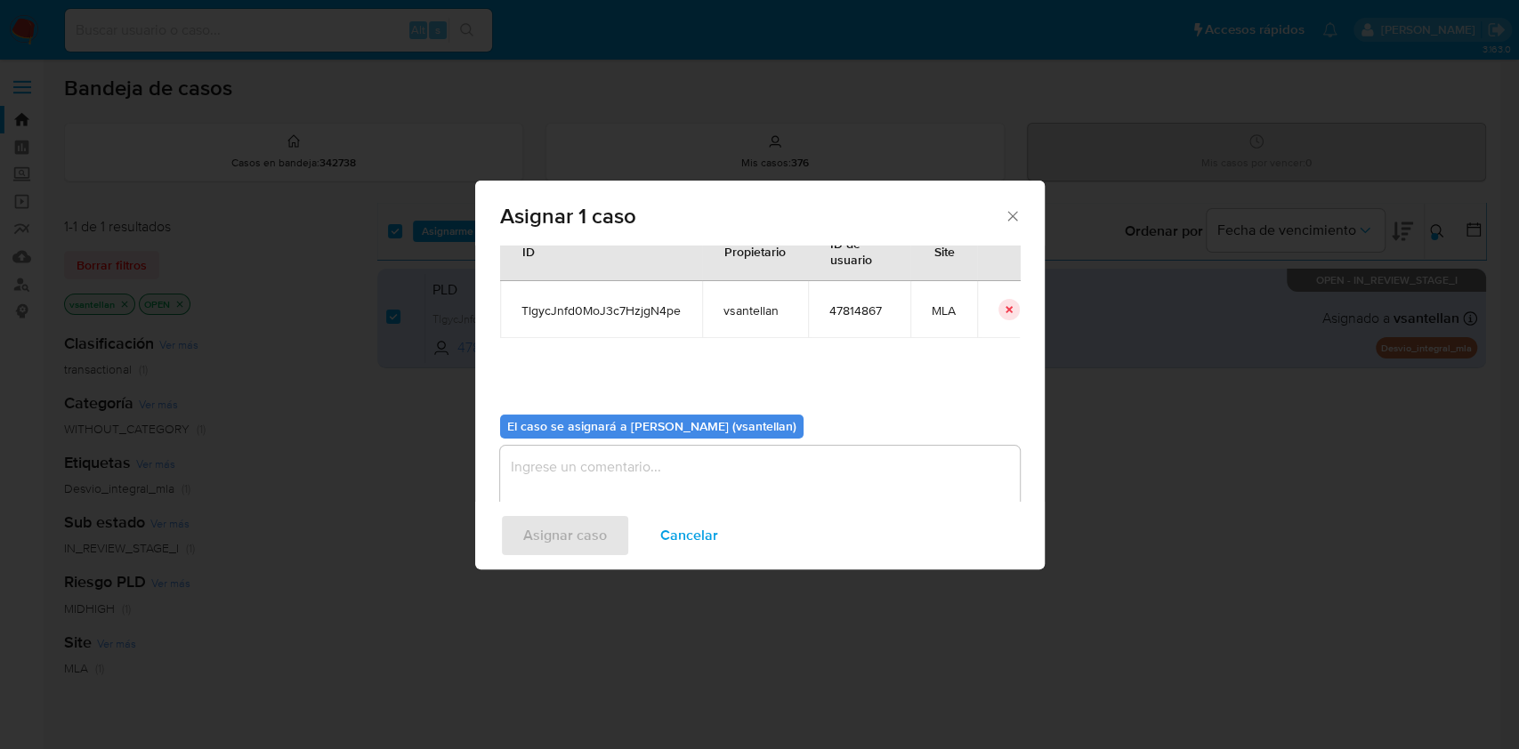
scroll to position [91, 0]
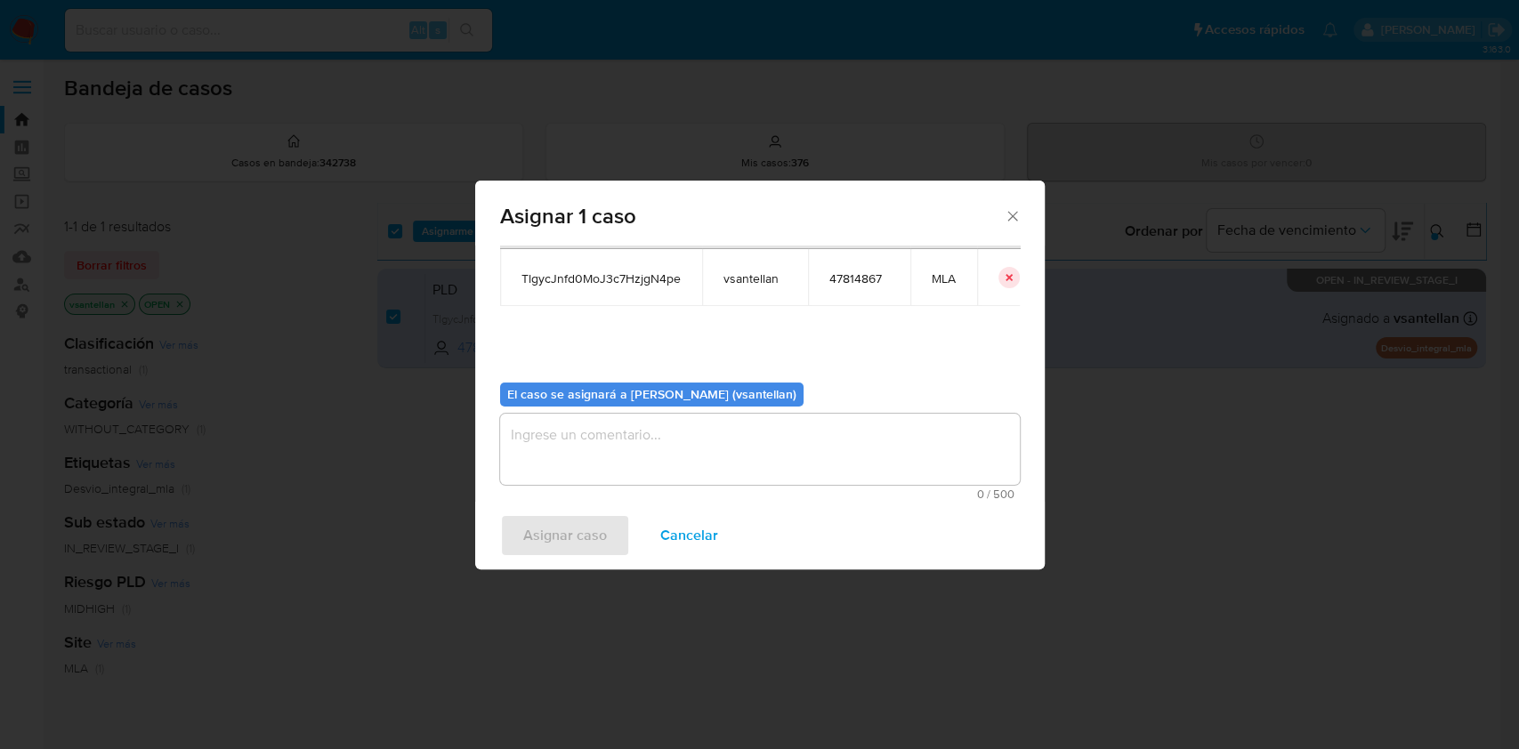
click at [572, 455] on textarea "assign-modal" at bounding box center [760, 449] width 520 height 71
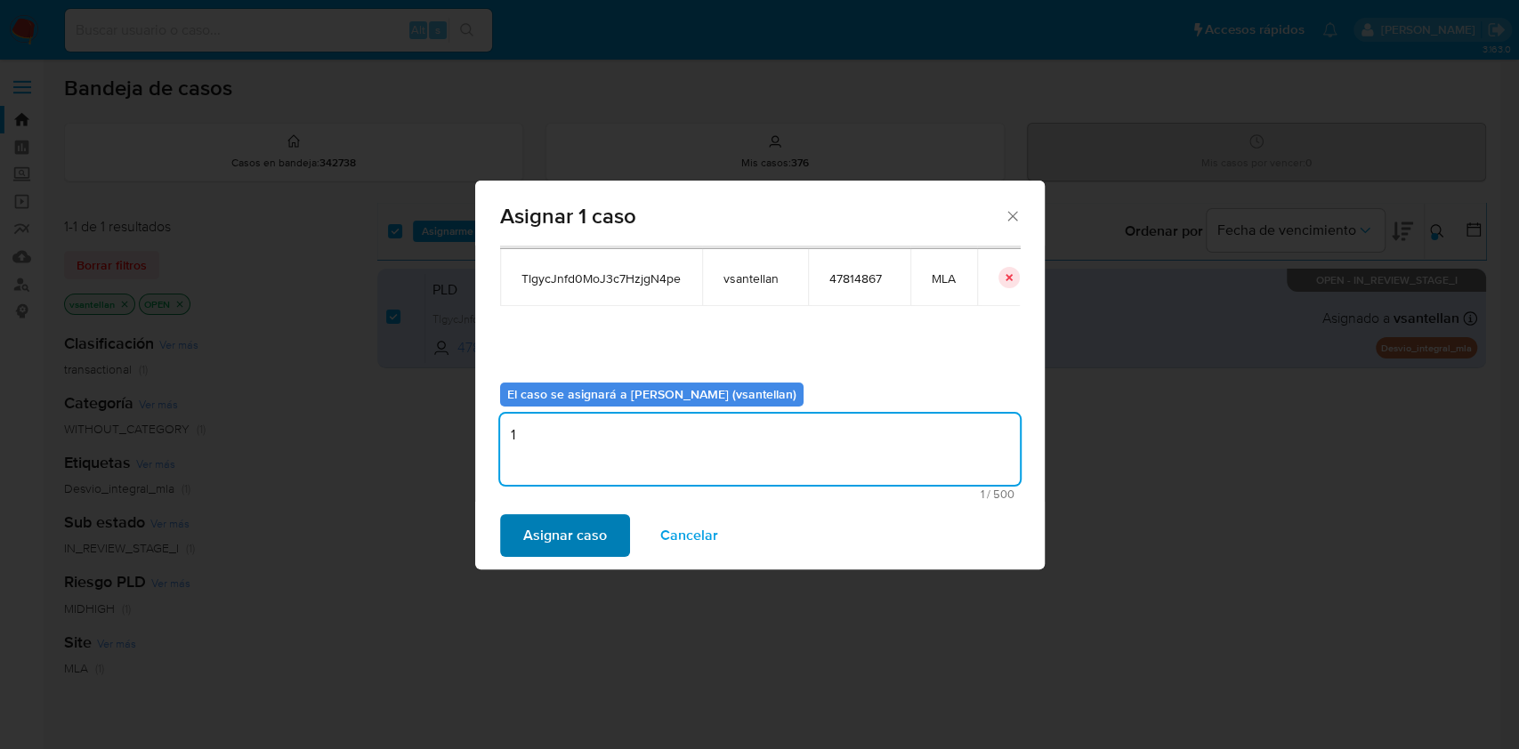
type textarea "1"
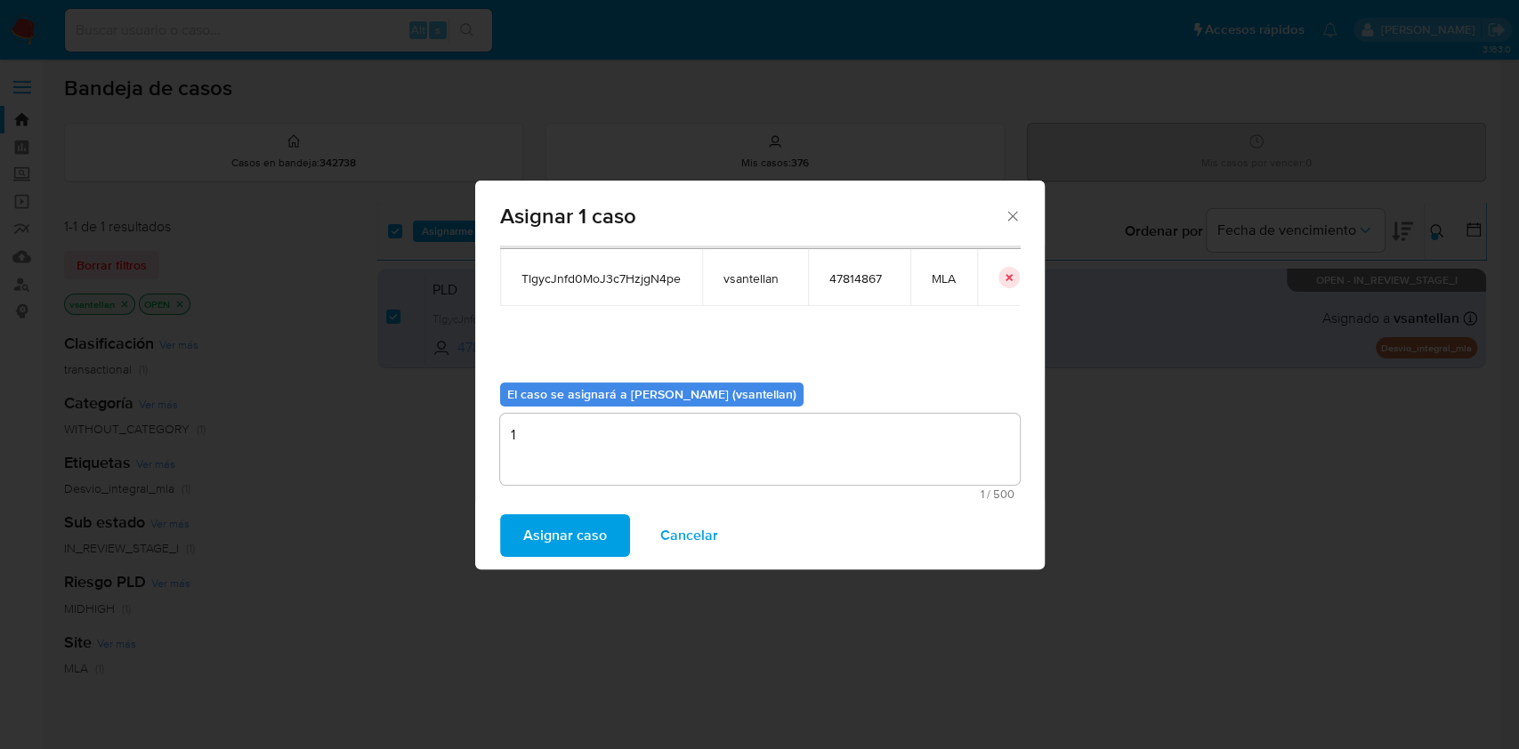
click at [574, 533] on span "Asignar caso" at bounding box center [565, 535] width 84 height 39
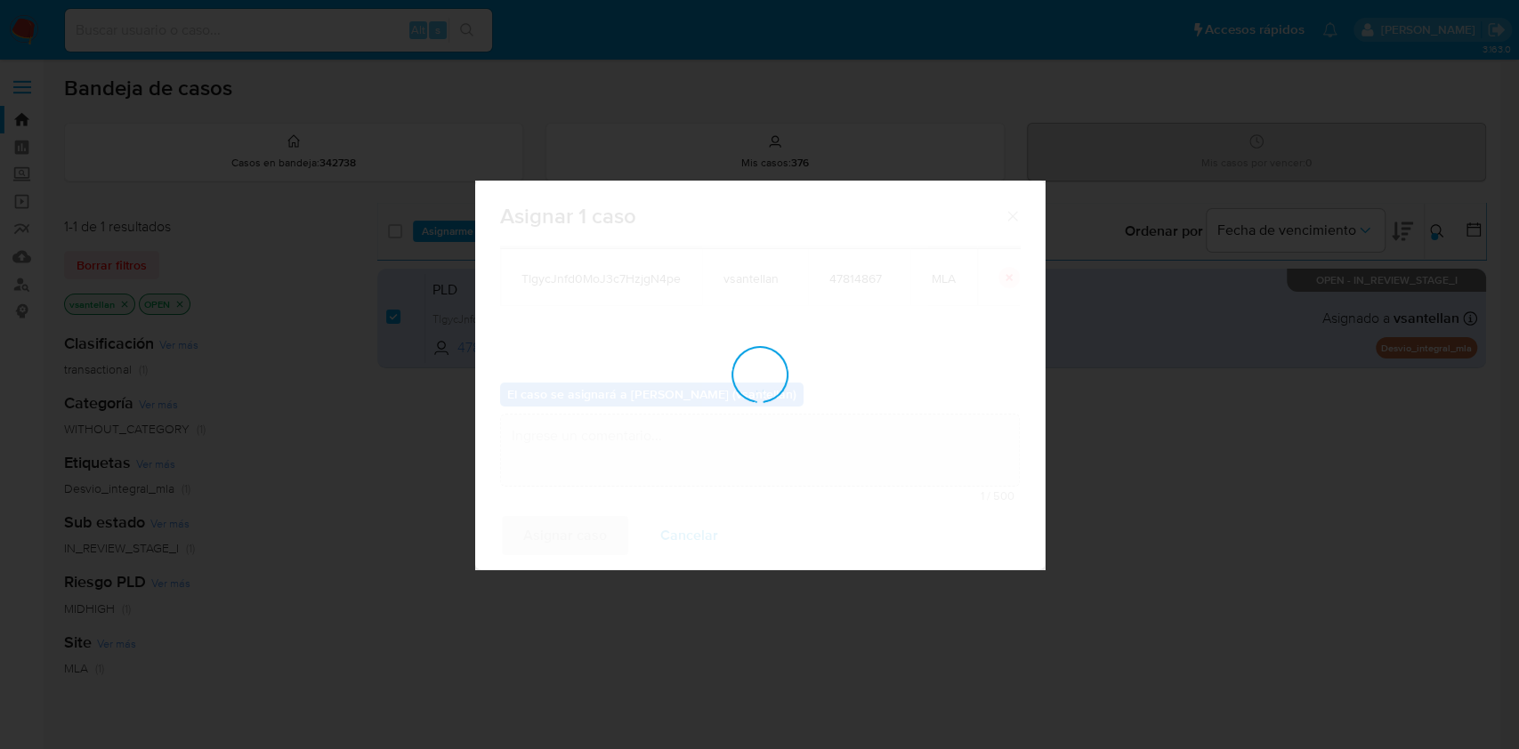
checkbox input "false"
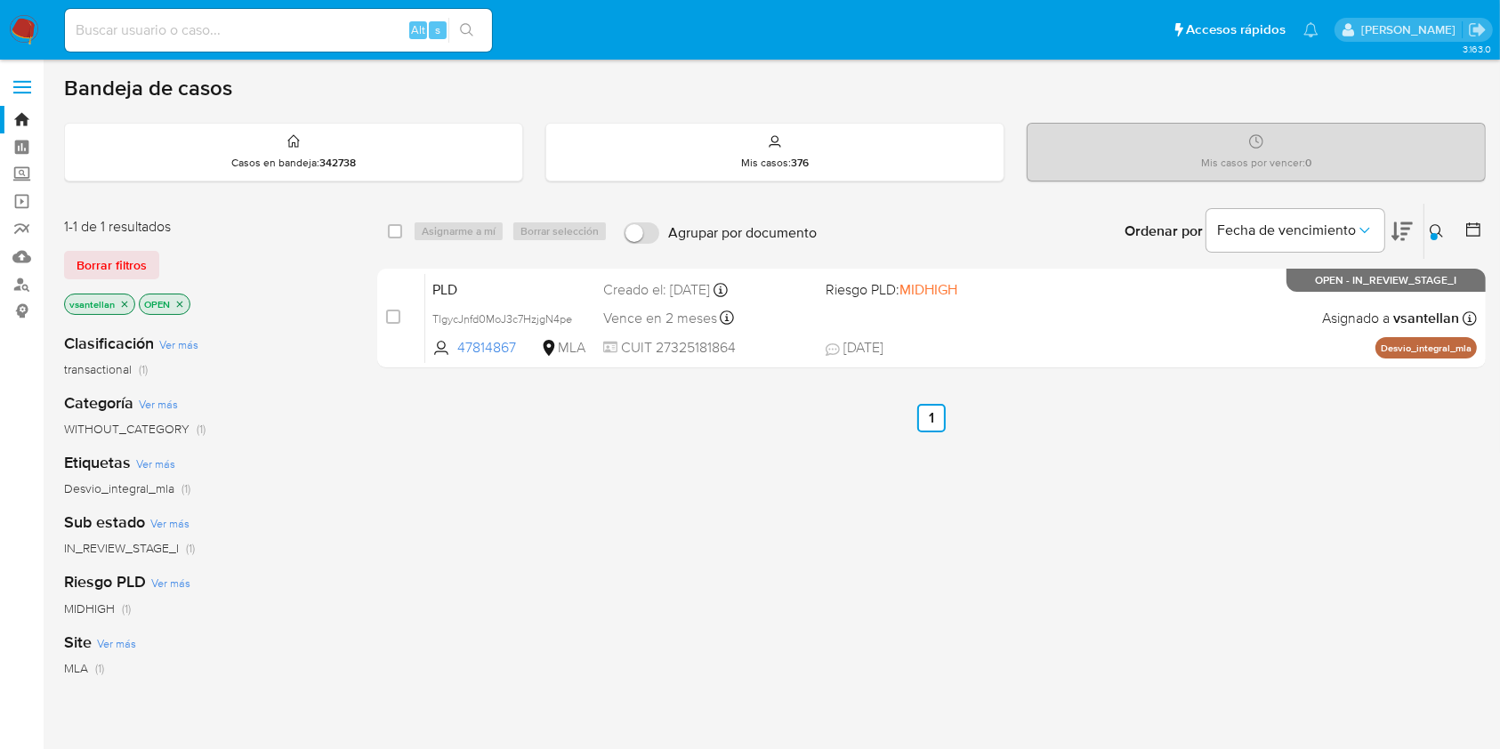
click at [1438, 228] on icon at bounding box center [1437, 231] width 14 height 14
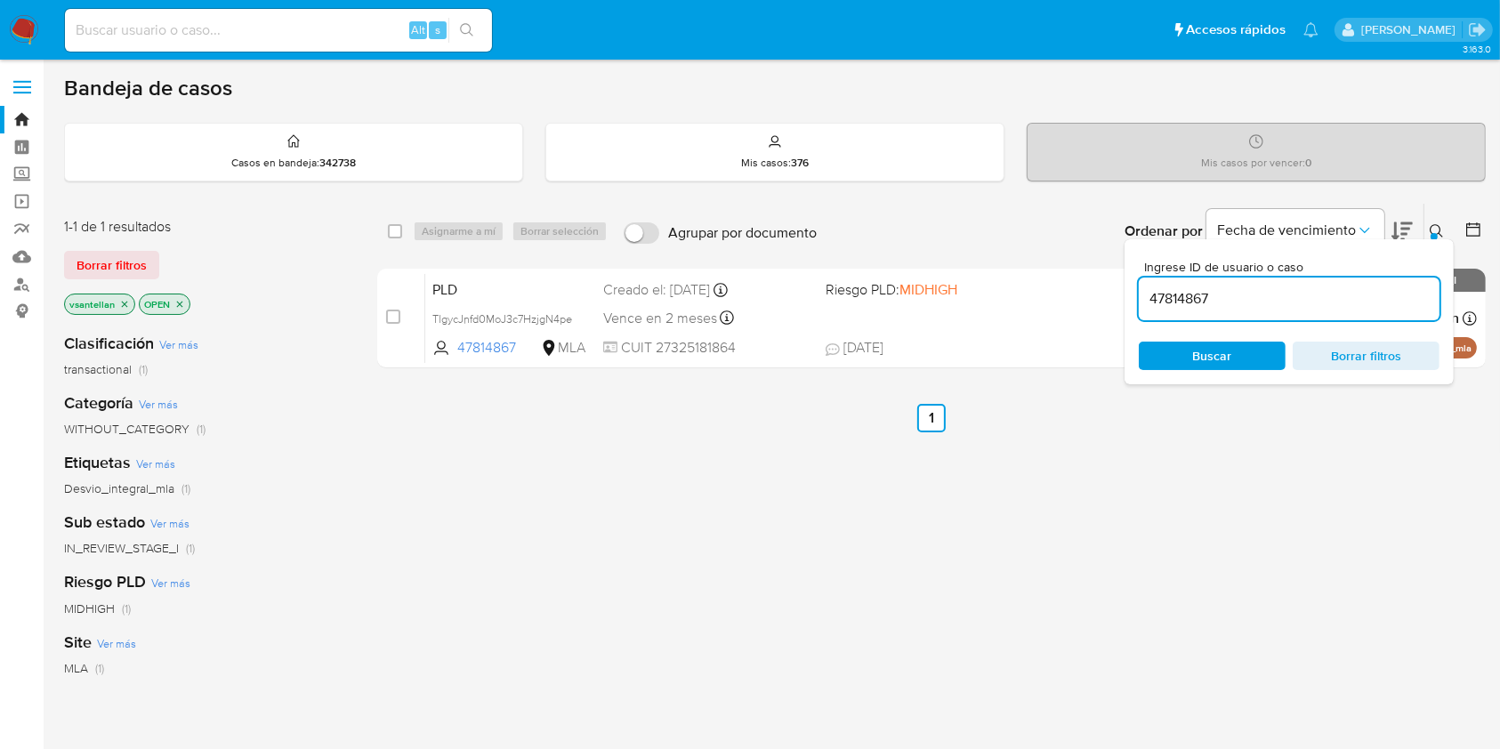
click at [1231, 293] on input "47814867" at bounding box center [1289, 298] width 301 height 23
type input "1547763073"
click at [1431, 227] on icon at bounding box center [1436, 230] width 13 height 13
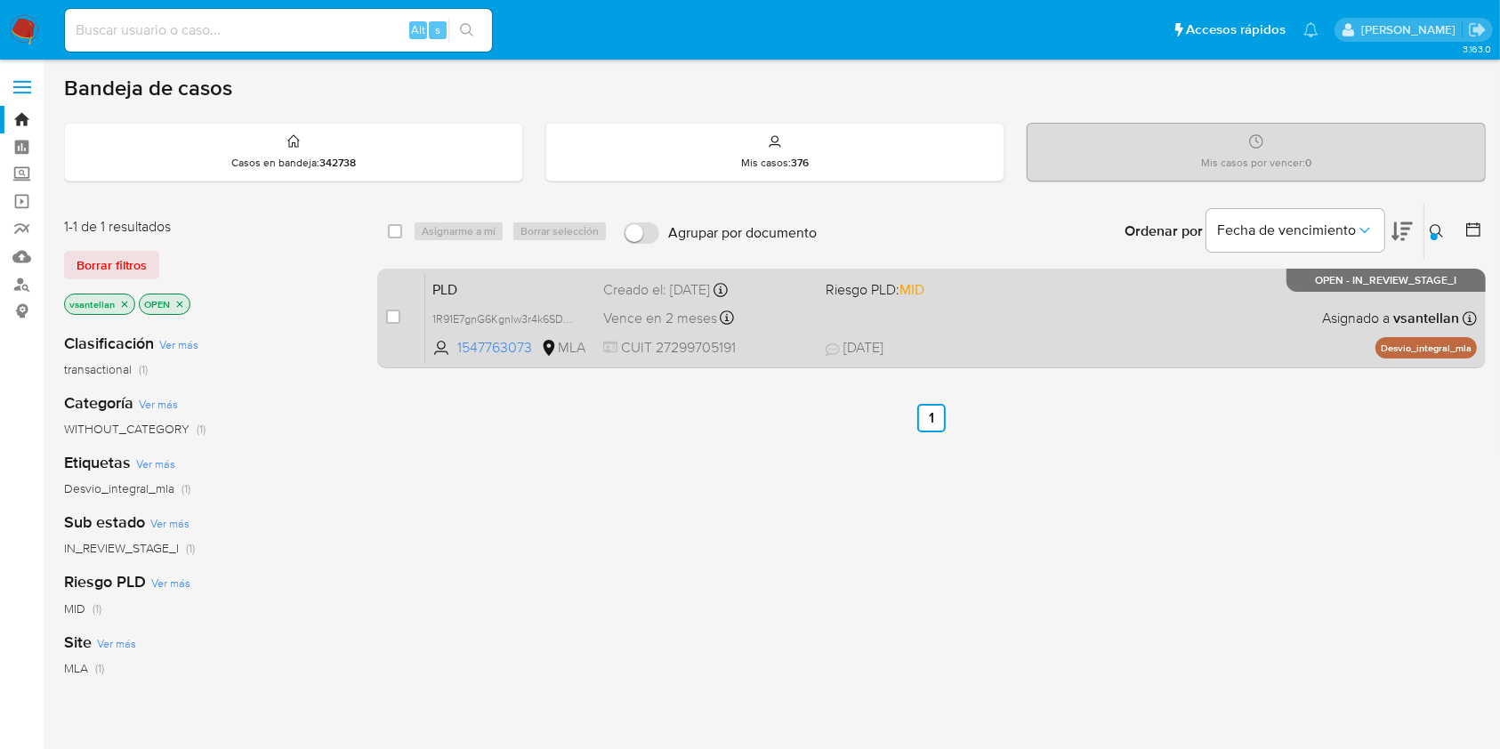
click at [1164, 314] on div "PLD 1R91E7gnG6Kgnlw3r4k6SDg4 1547763073 MLA Riesgo PLD: MID Creado el: [DATE] C…" at bounding box center [951, 318] width 1052 height 90
click at [399, 316] on input "checkbox" at bounding box center [393, 317] width 14 height 14
checkbox input "true"
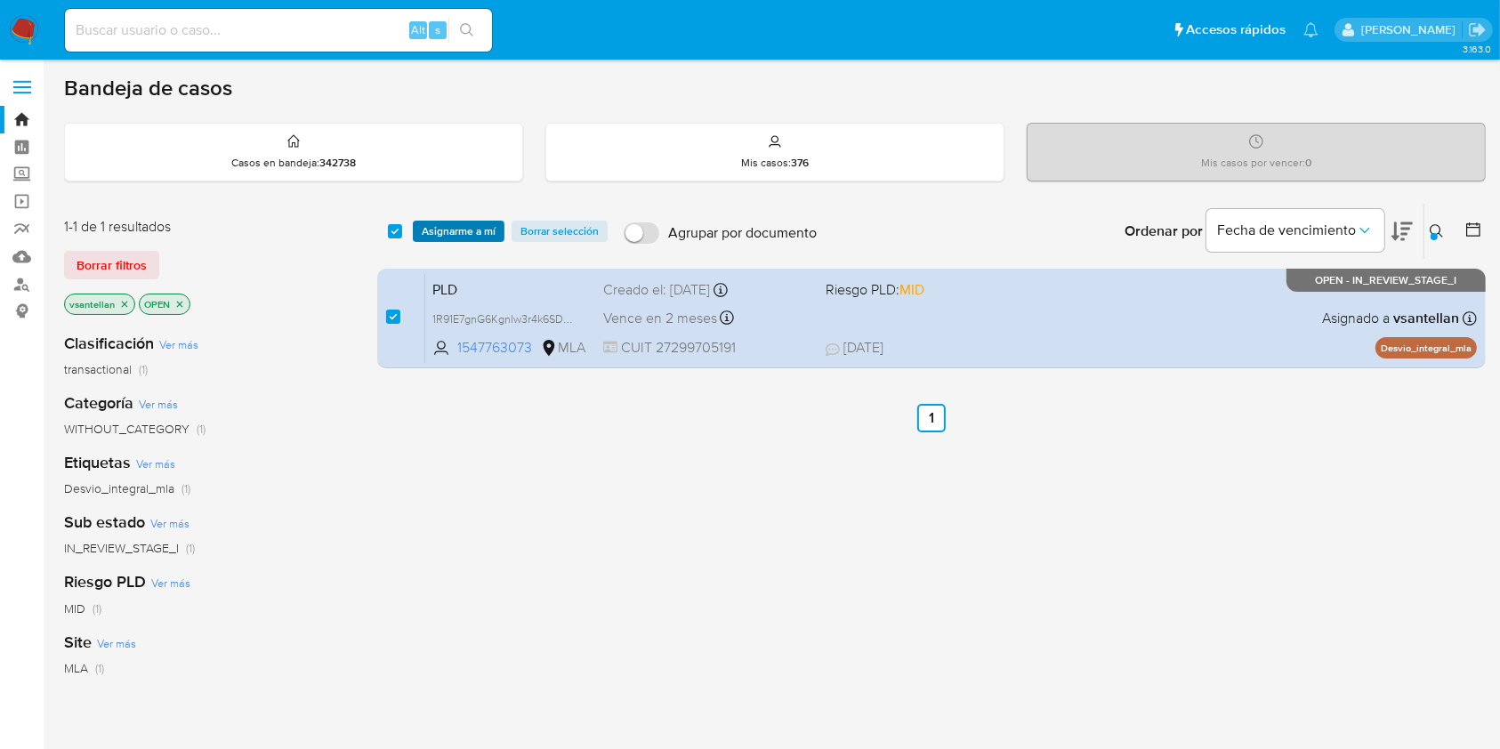
click at [441, 227] on span "Asignarme a mí" at bounding box center [459, 231] width 74 height 18
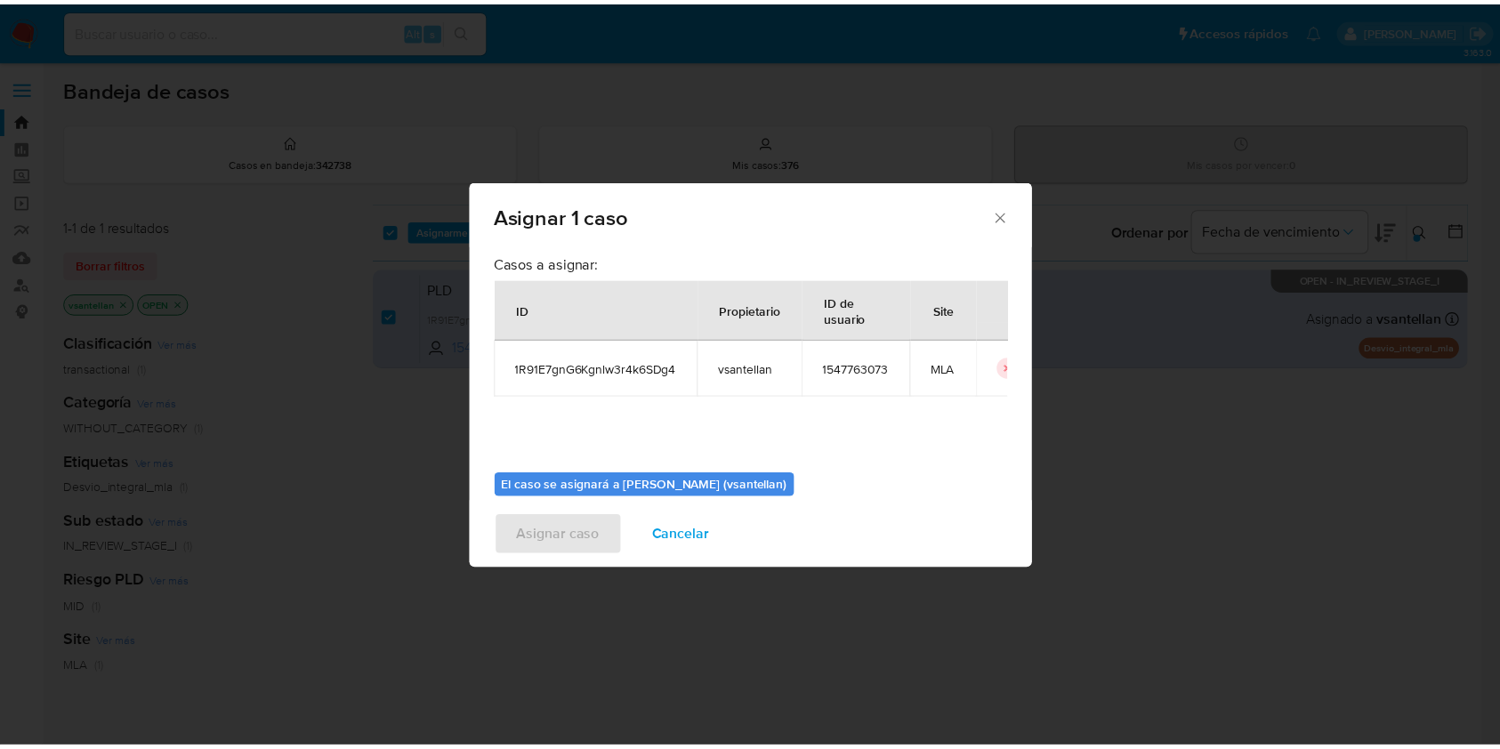
scroll to position [91, 0]
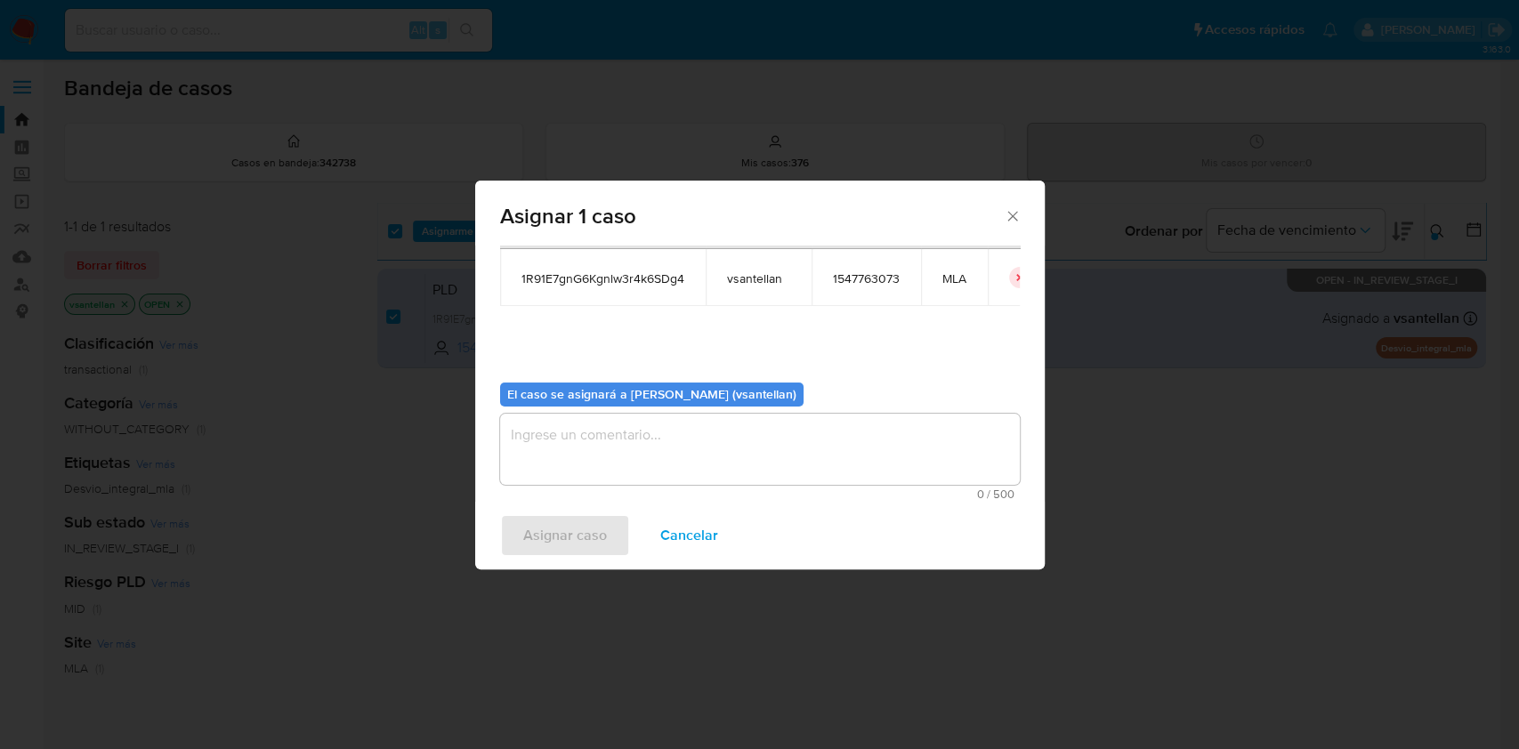
click at [549, 458] on textarea "assign-modal" at bounding box center [760, 449] width 520 height 71
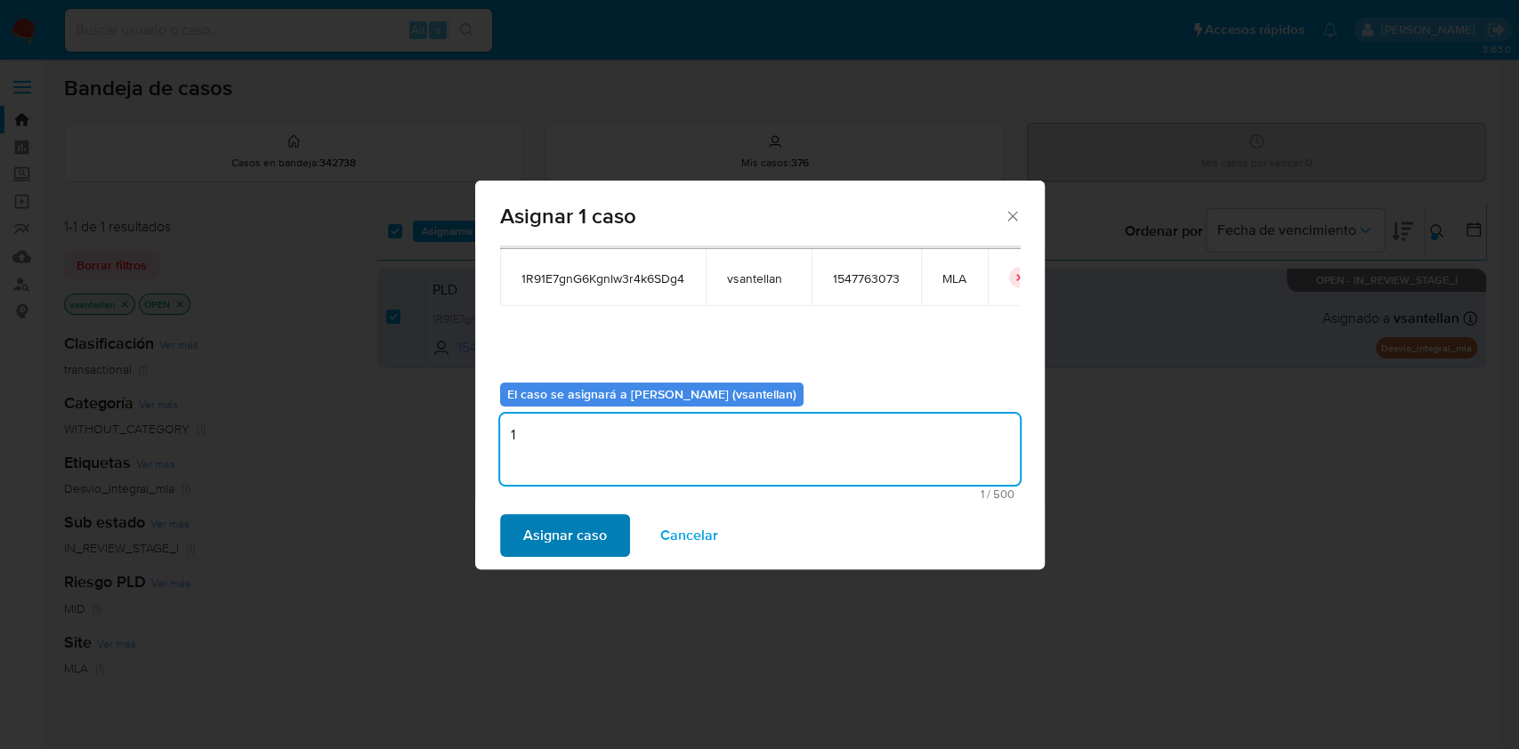
type textarea "1"
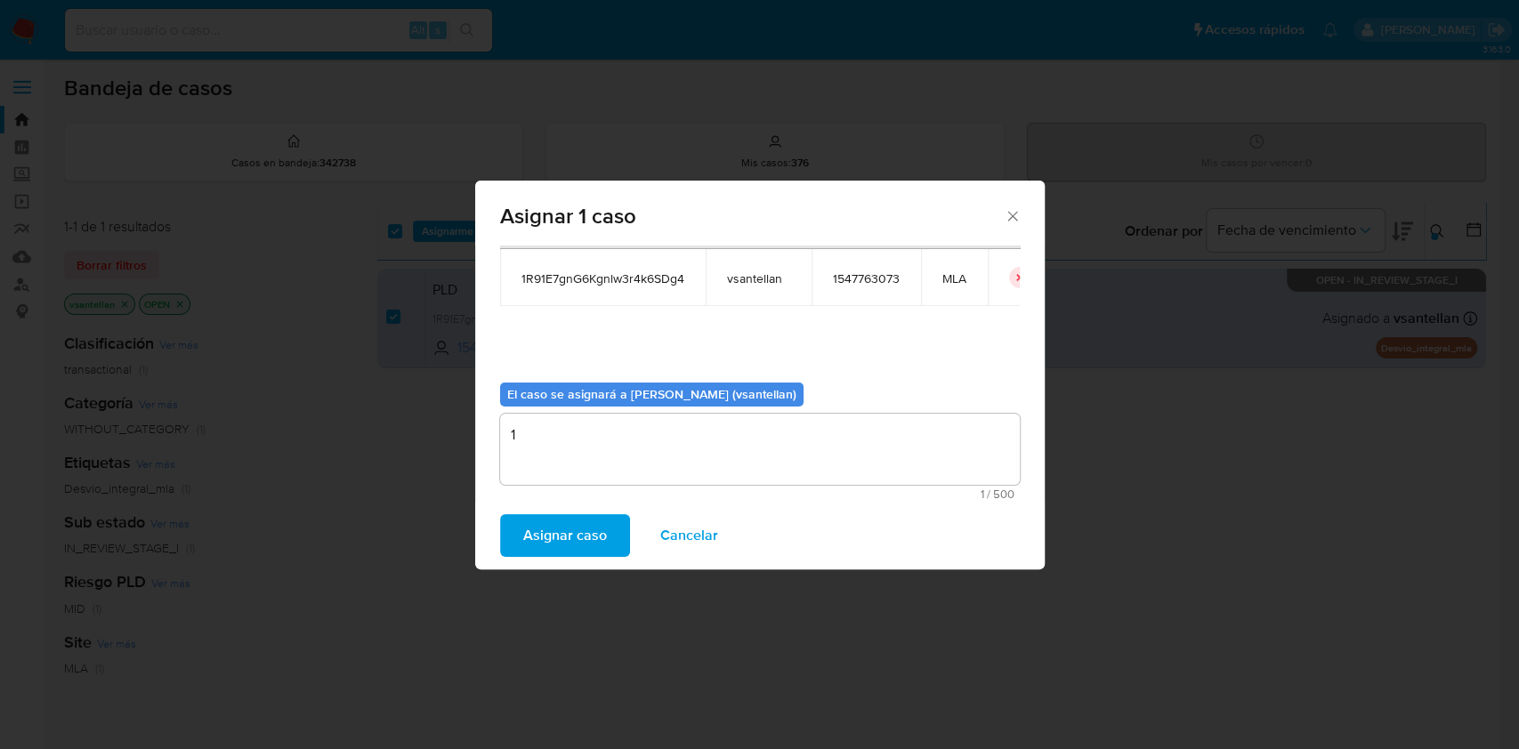
click at [544, 531] on span "Asignar caso" at bounding box center [565, 535] width 84 height 39
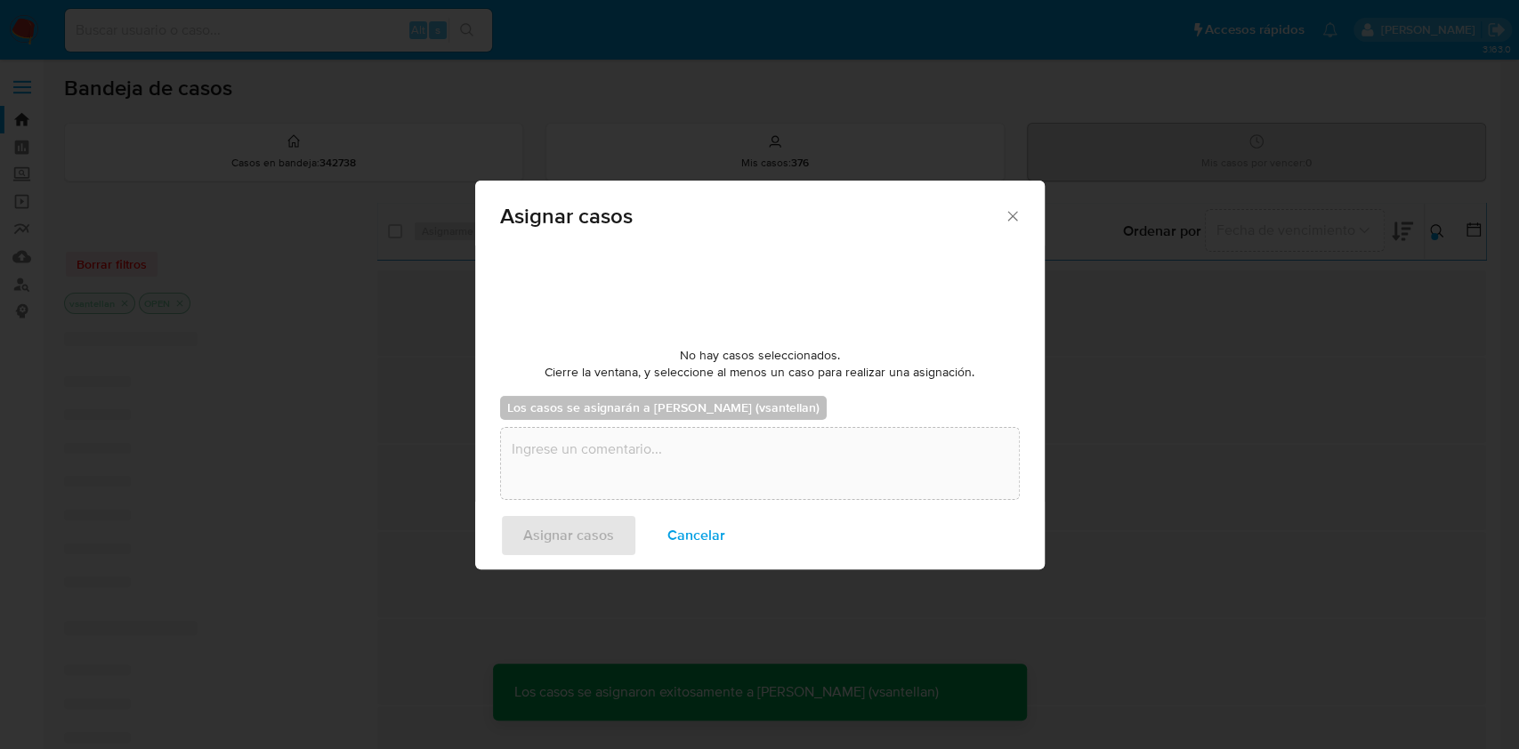
checkbox input "false"
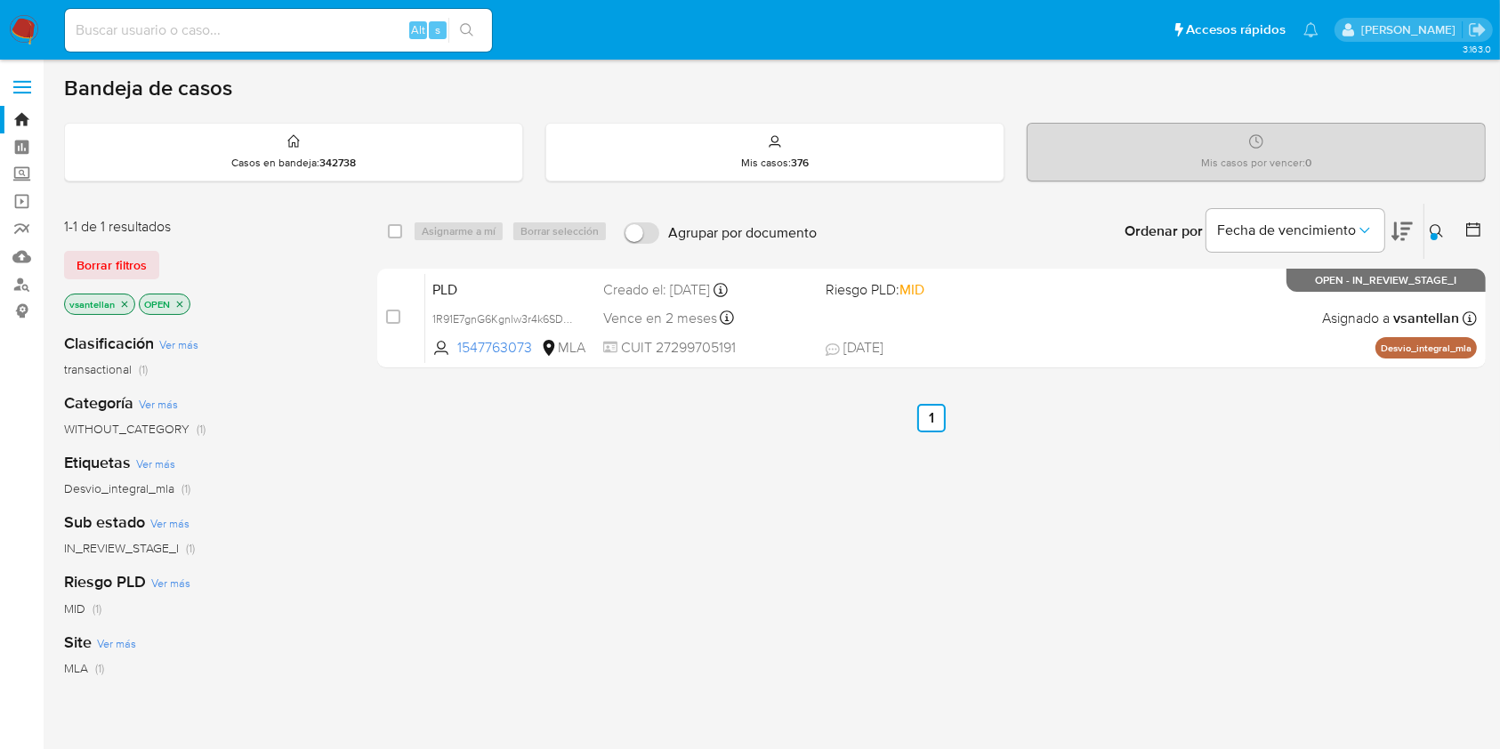
click at [27, 19] on img at bounding box center [24, 30] width 30 height 30
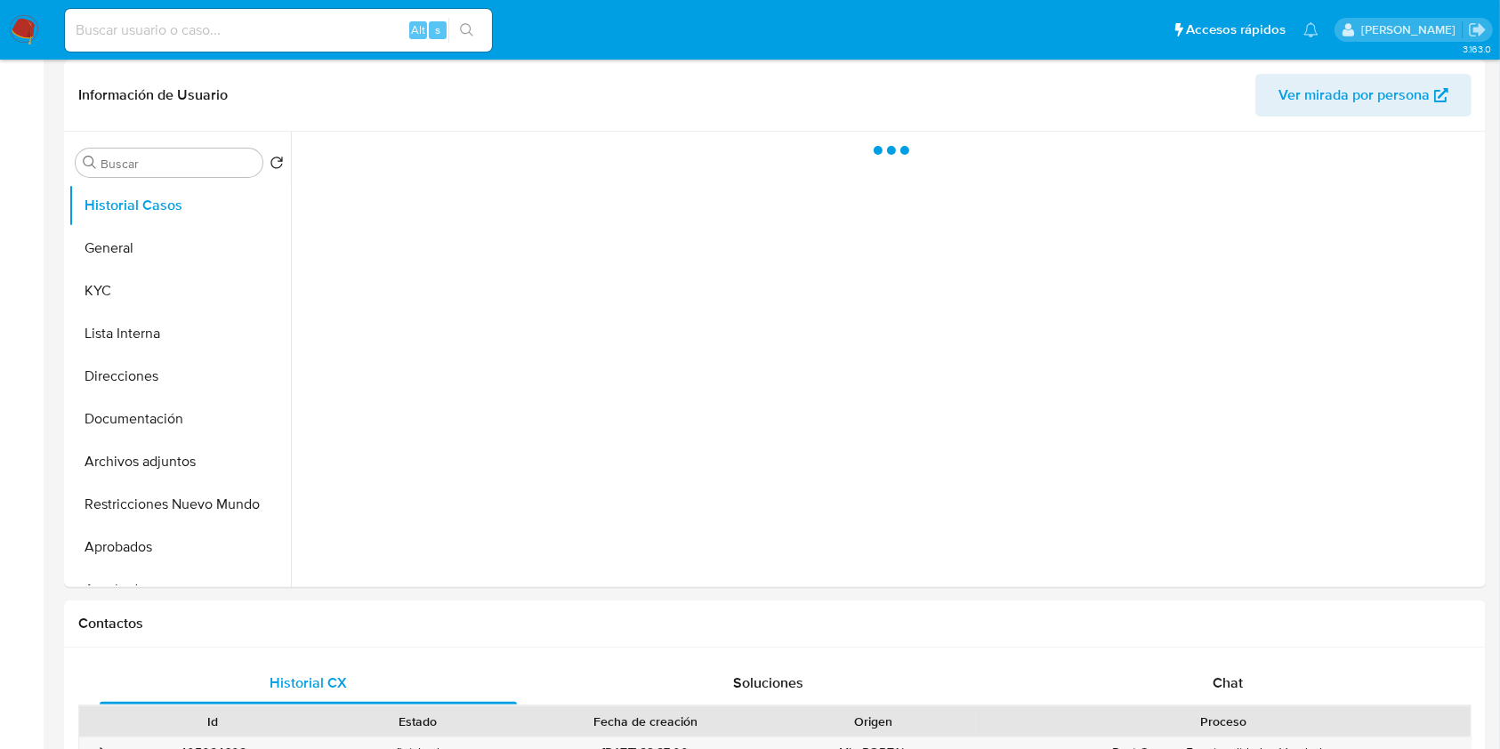
select select "10"
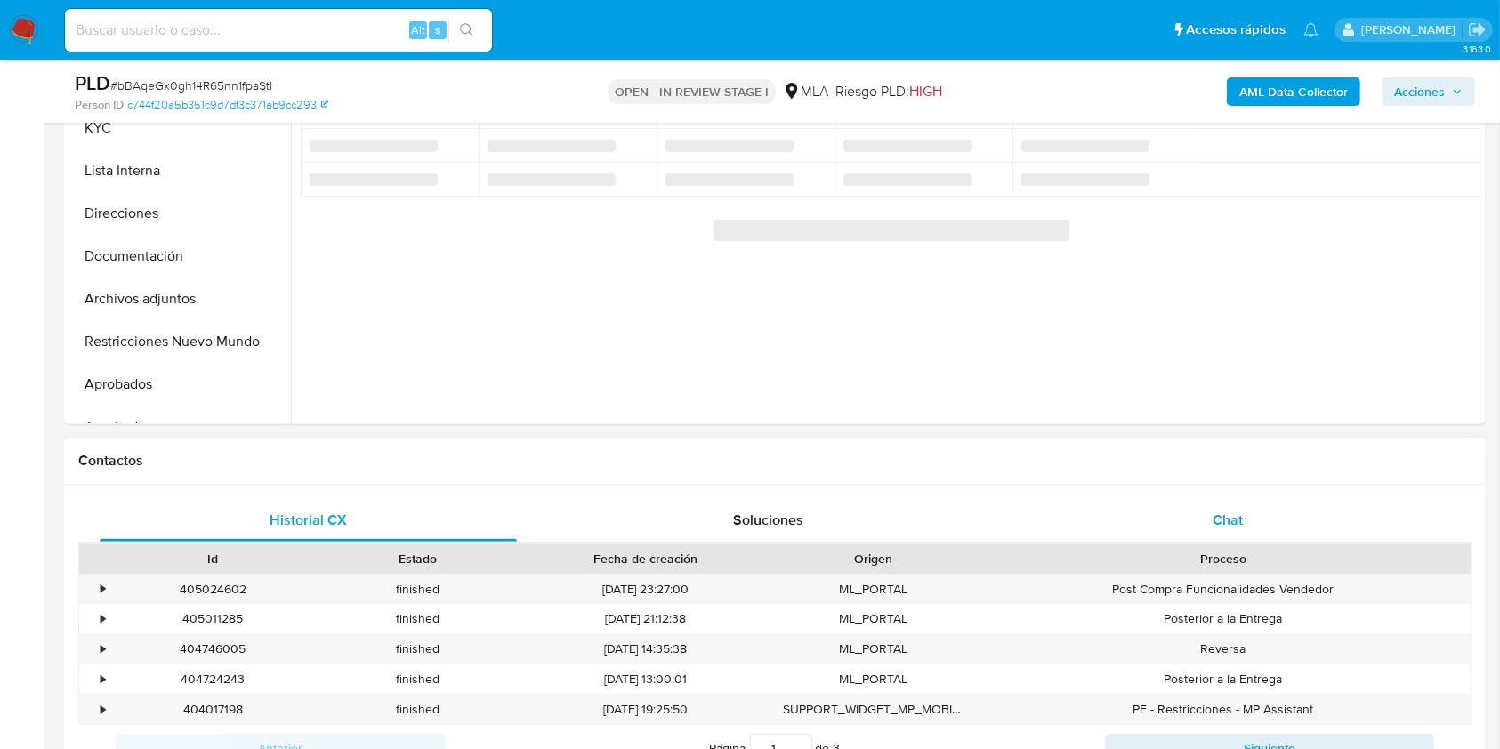
scroll to position [497, 0]
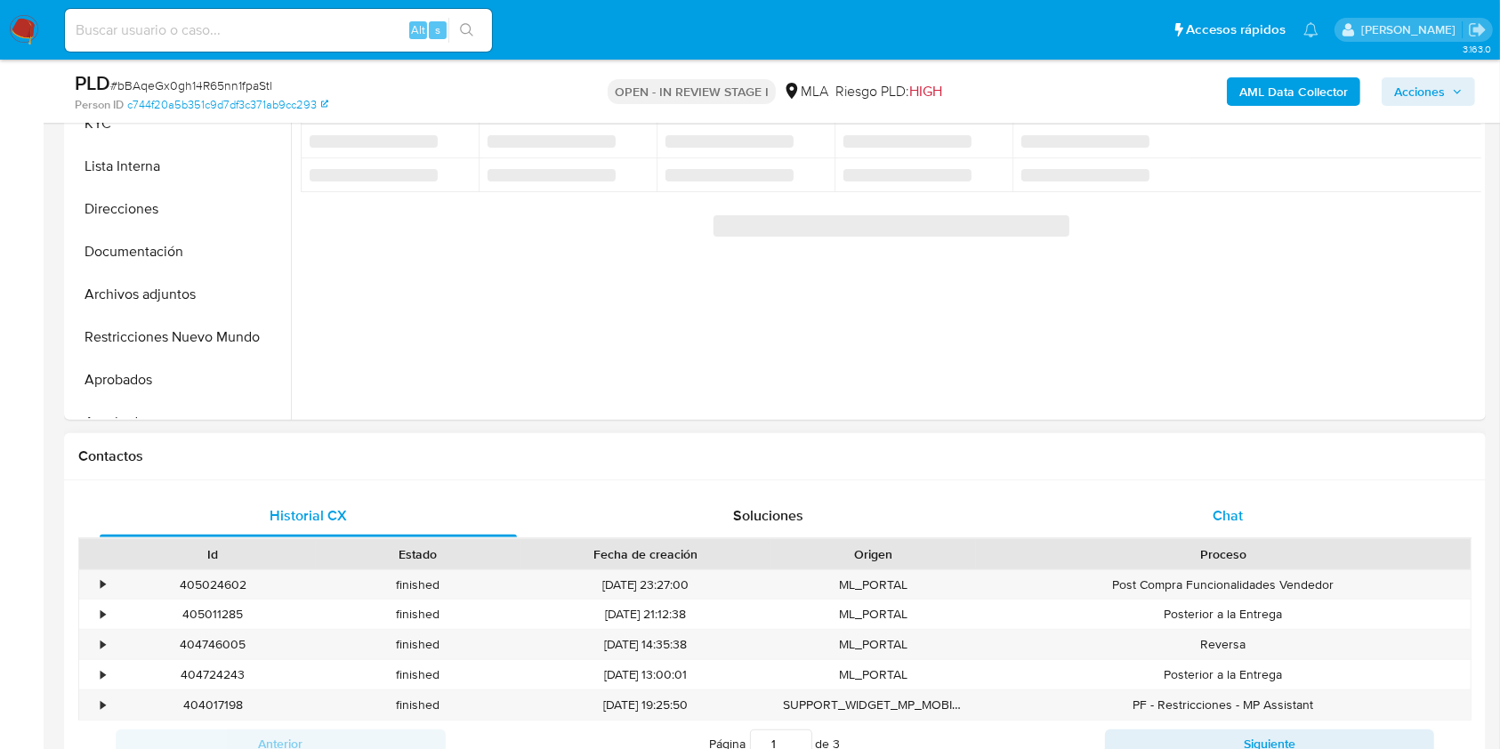
click at [1259, 514] on div "Chat" at bounding box center [1228, 516] width 417 height 43
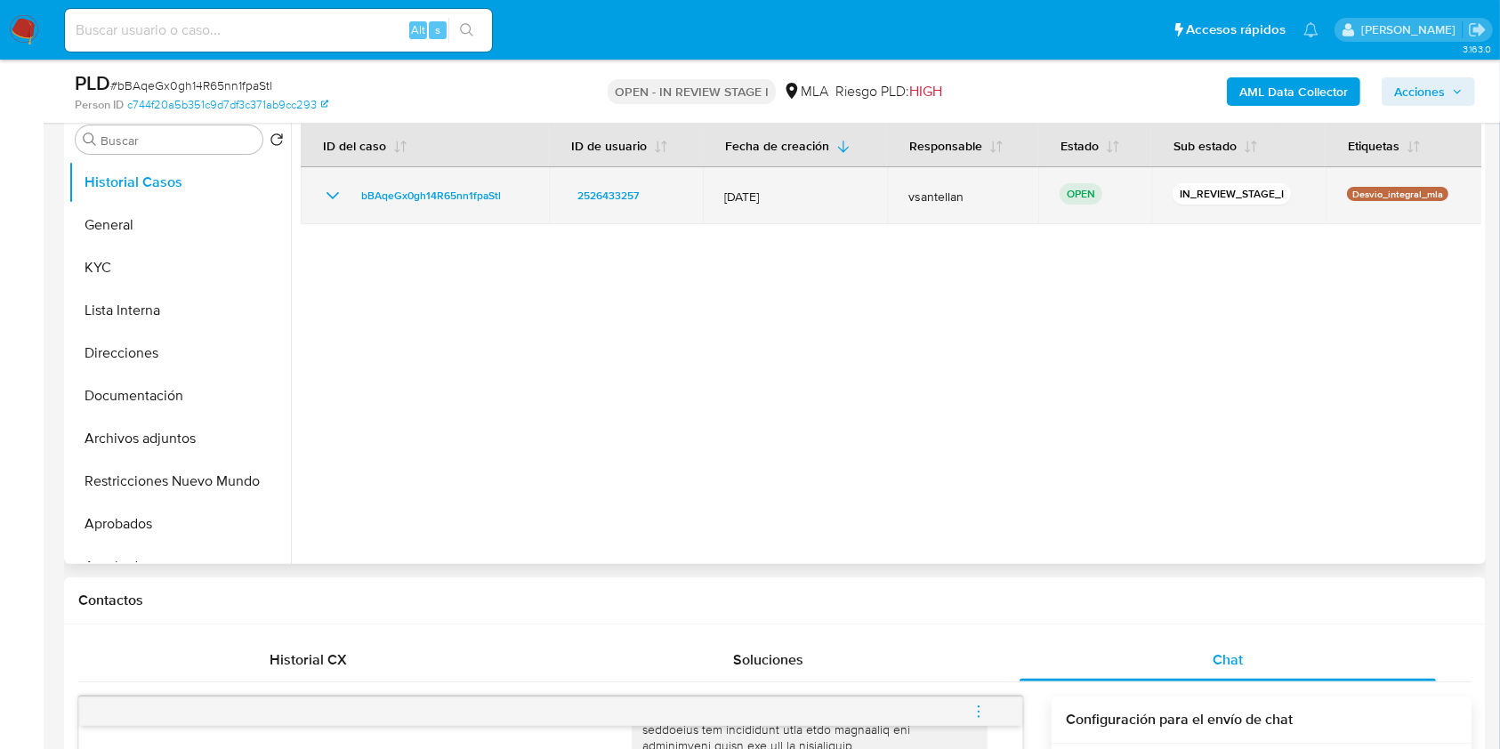
scroll to position [173, 0]
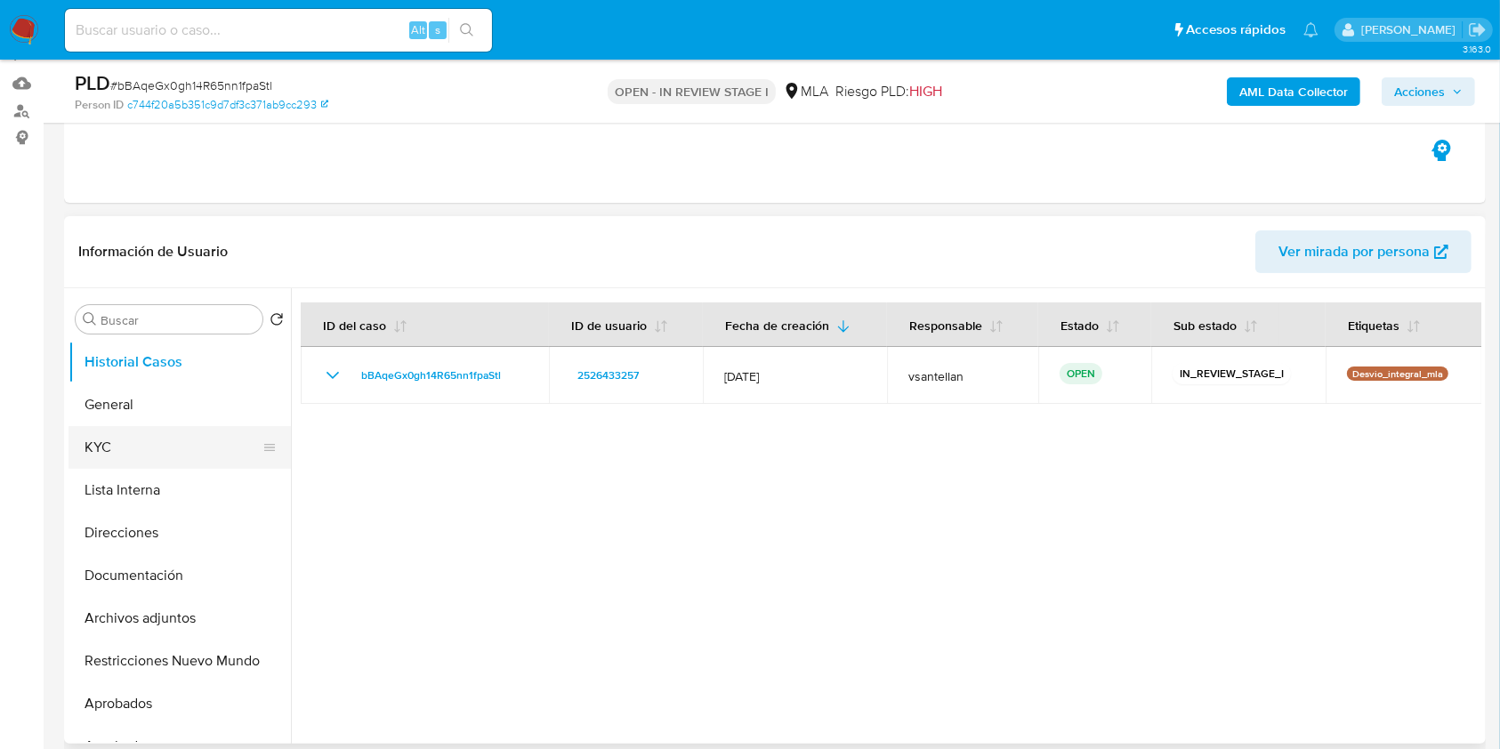
click at [188, 444] on button "KYC" at bounding box center [173, 447] width 208 height 43
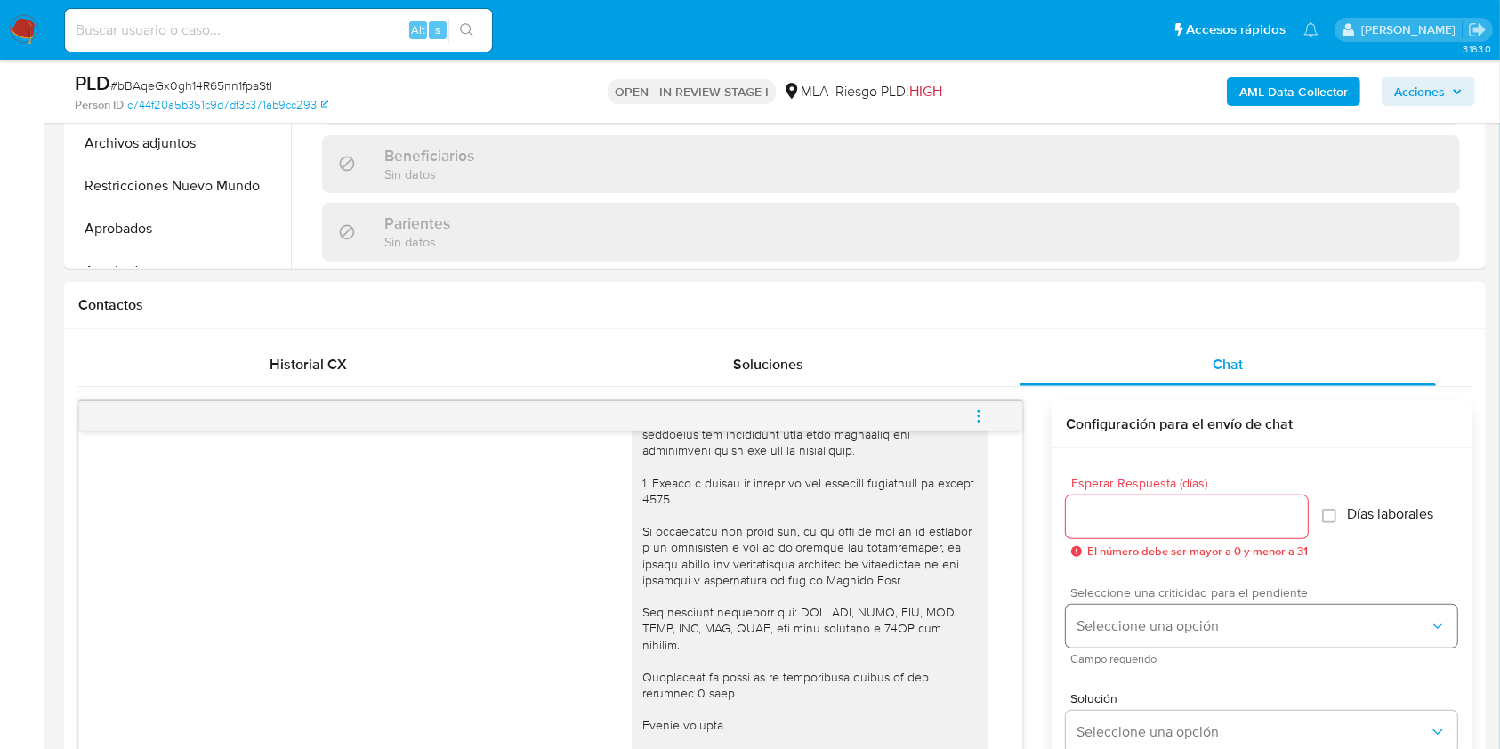
scroll to position [738, 0]
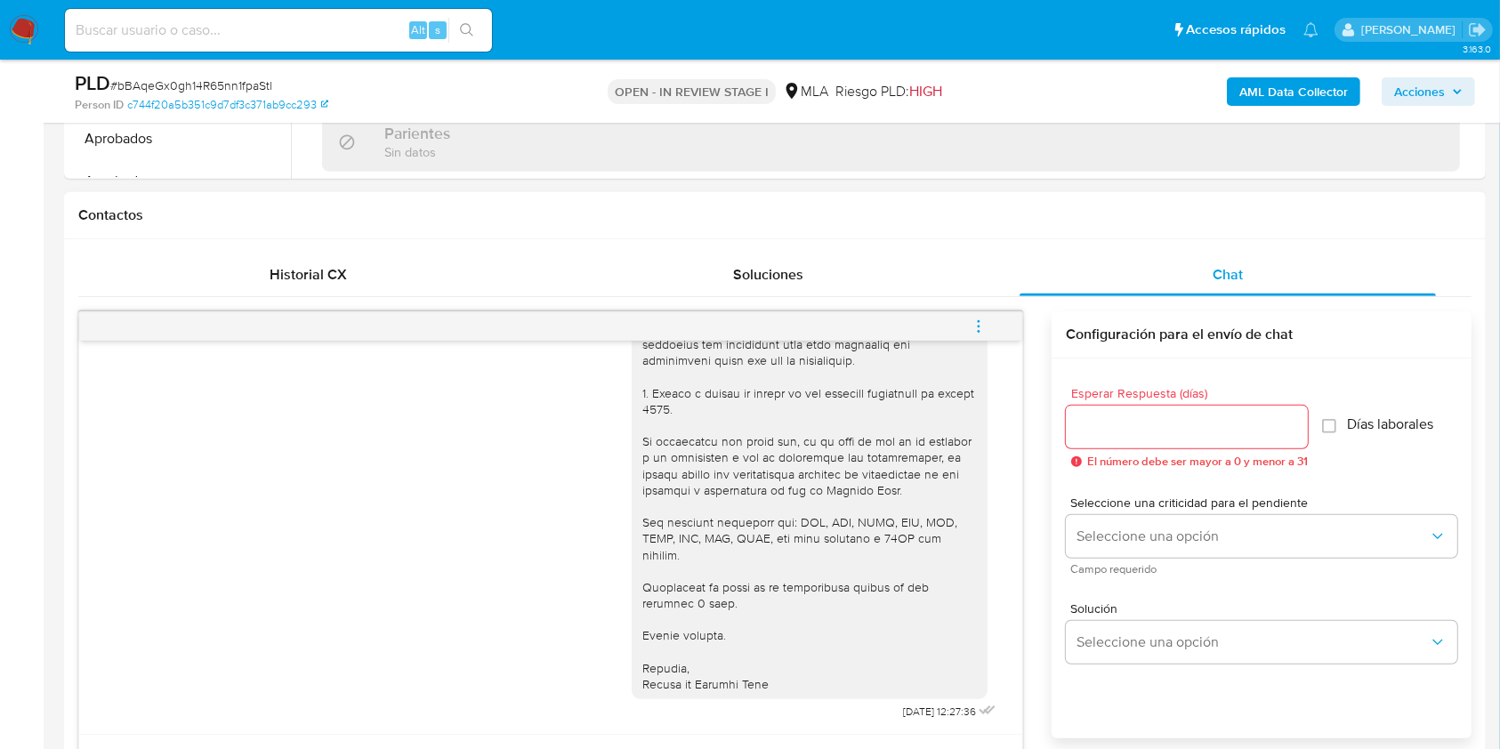
click at [976, 318] on icon "menu-action" at bounding box center [979, 326] width 16 height 16
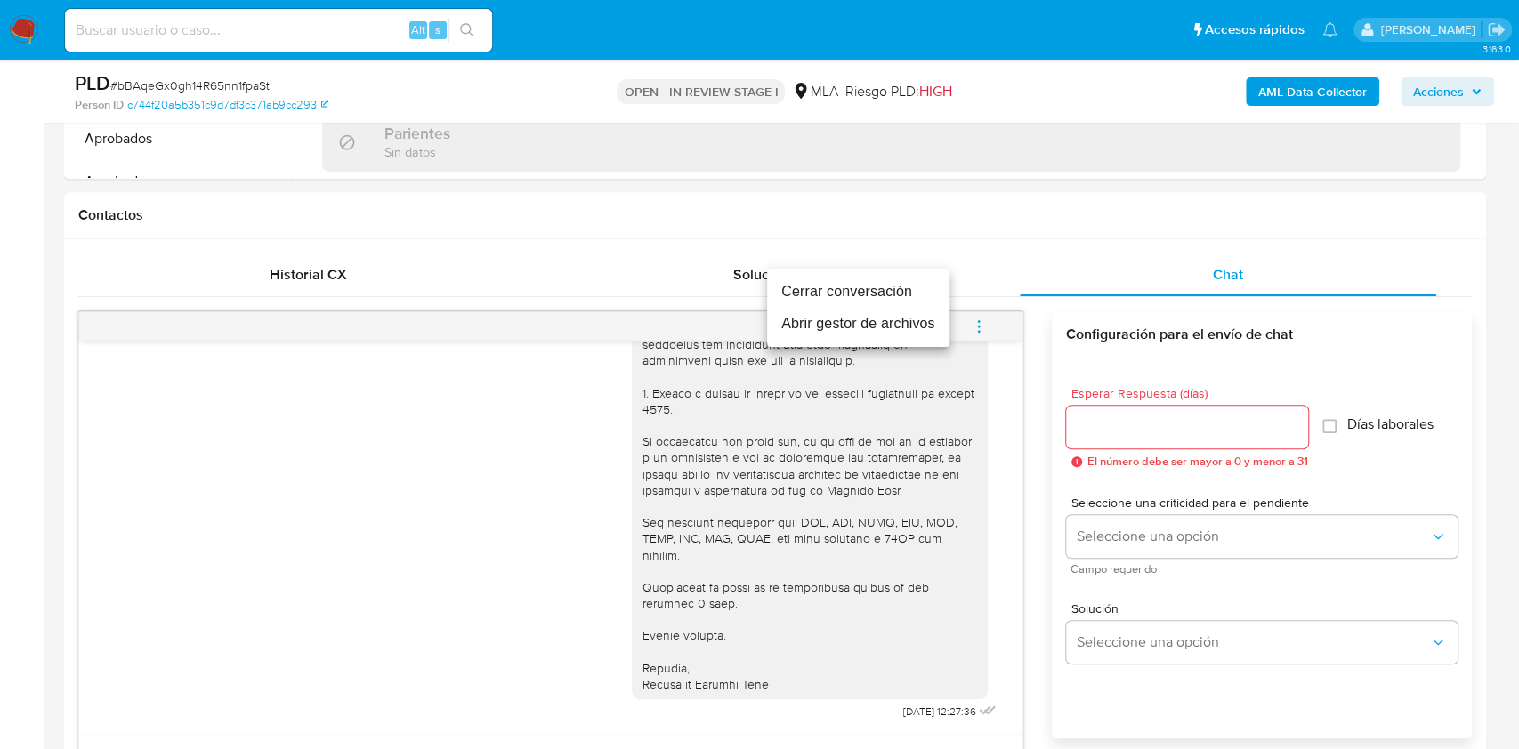
click at [882, 287] on li "Cerrar conversación" at bounding box center [858, 292] width 182 height 32
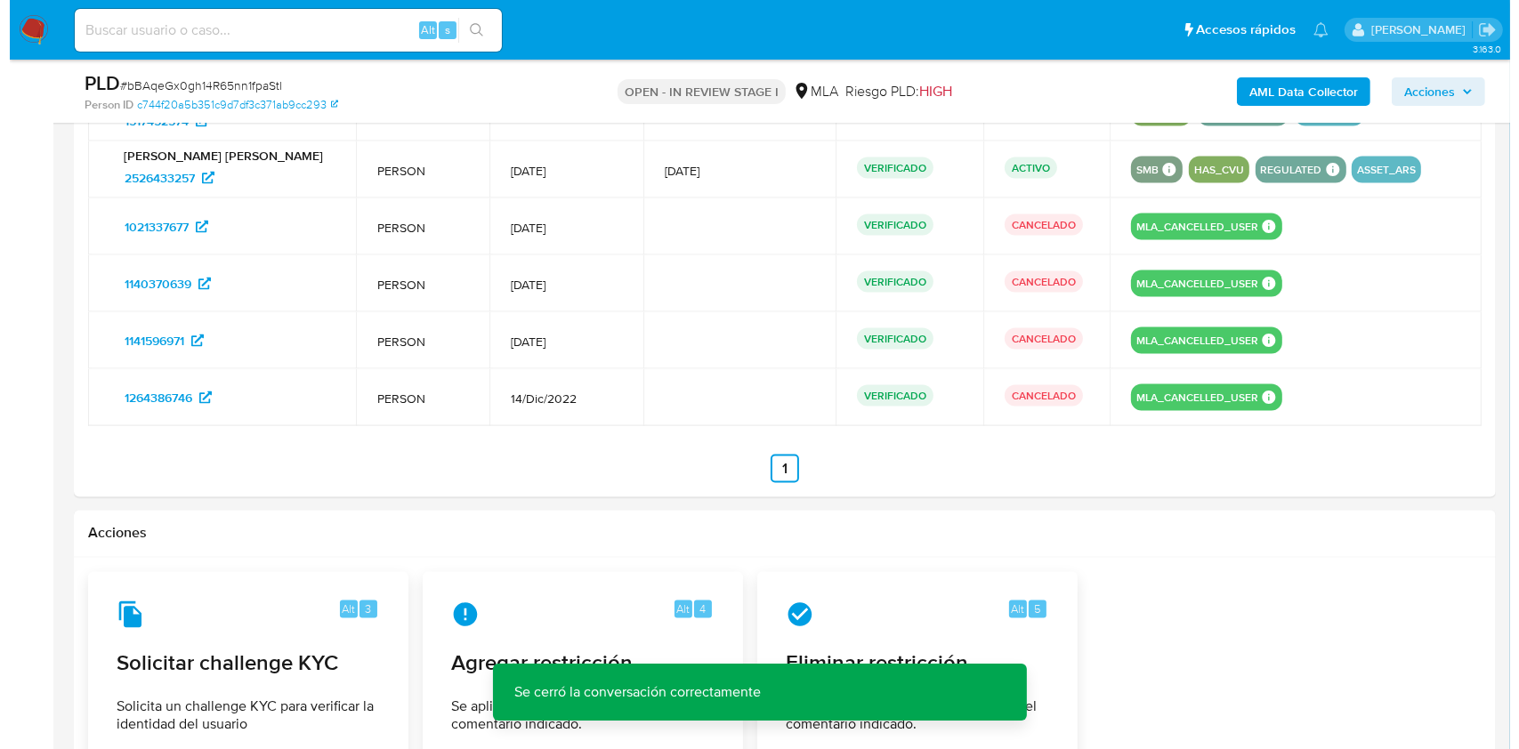
scroll to position [3178, 0]
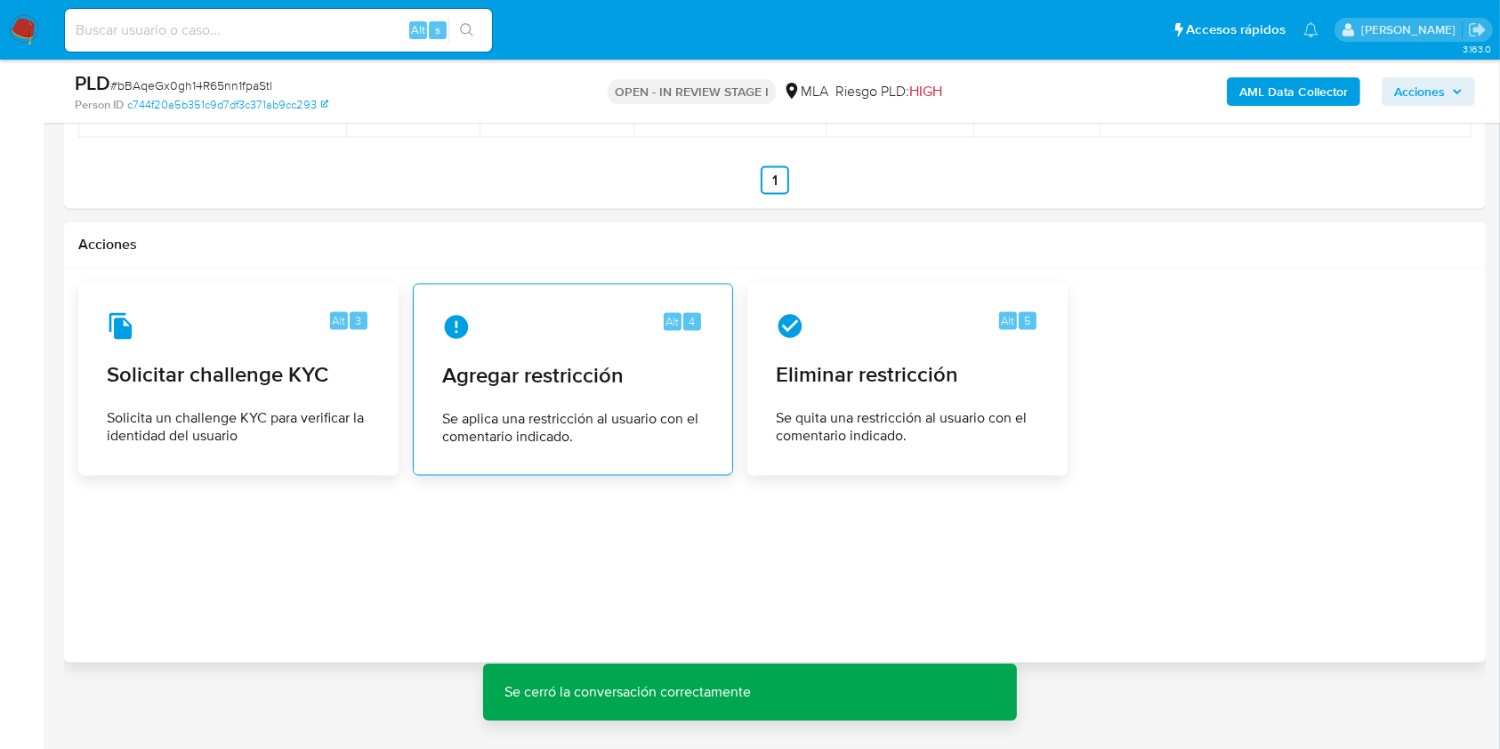
click at [683, 355] on div "Alt 4 Agregar restricción Se aplica una restricción al usuario con el comentari…" at bounding box center [573, 380] width 290 height 162
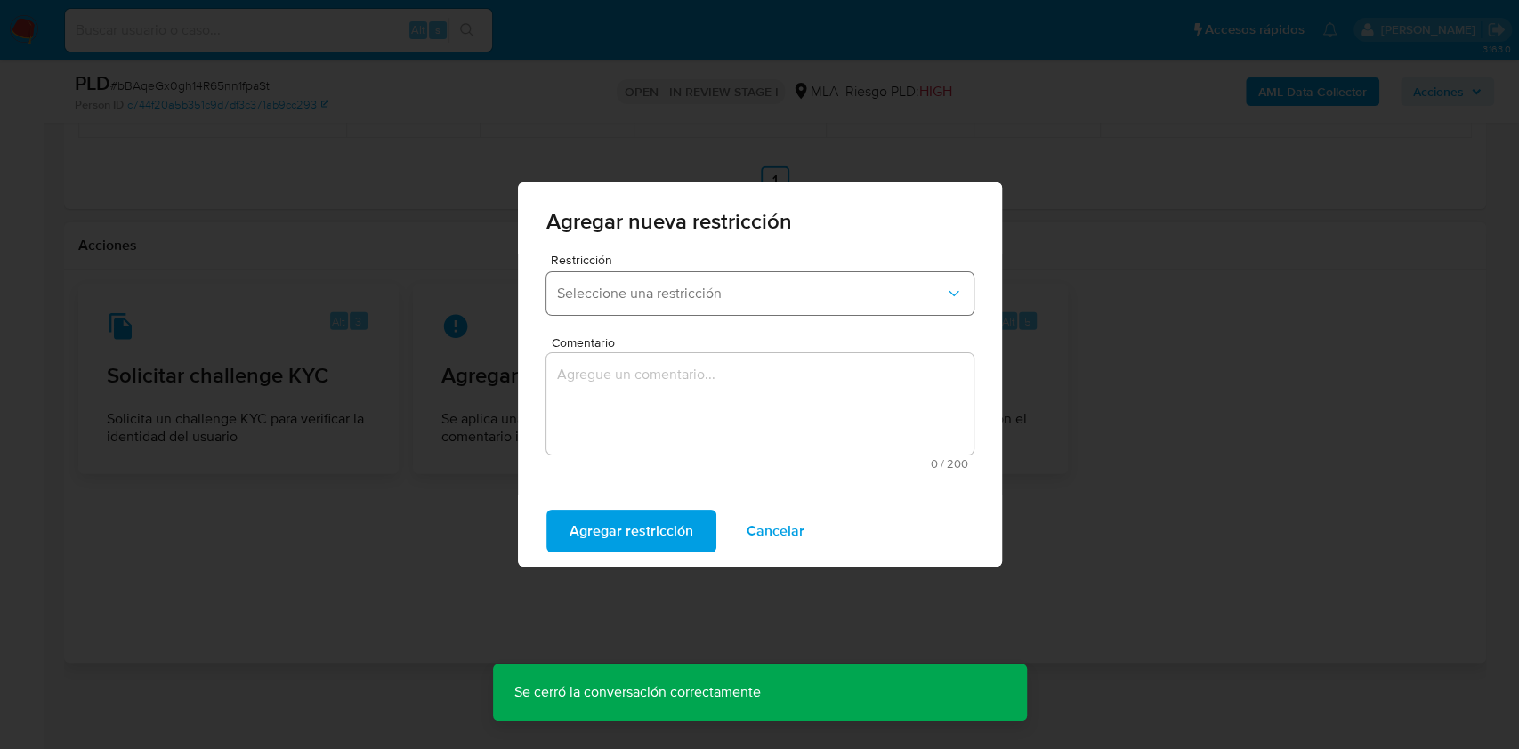
click at [628, 281] on button "Seleccione una restricción" at bounding box center [759, 293] width 427 height 43
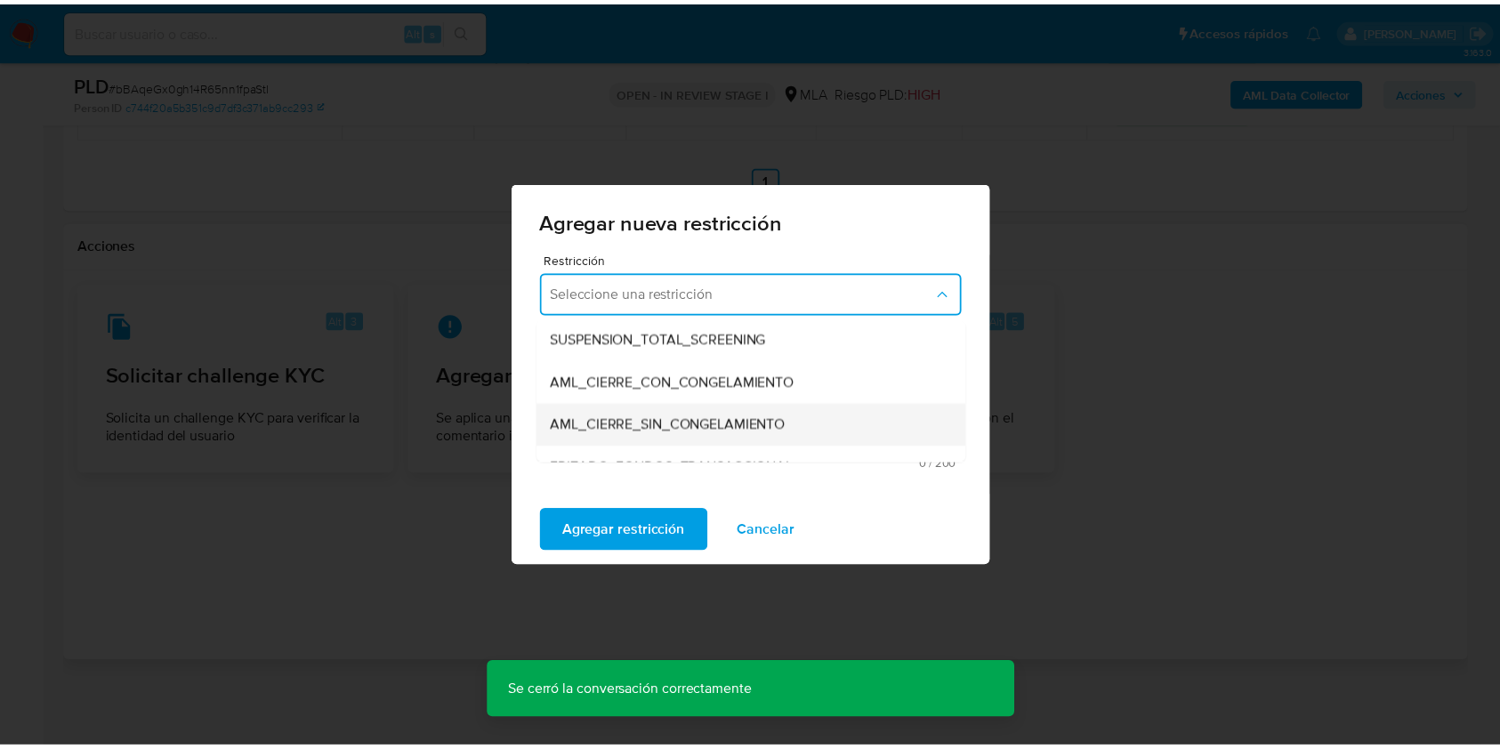
scroll to position [237, 0]
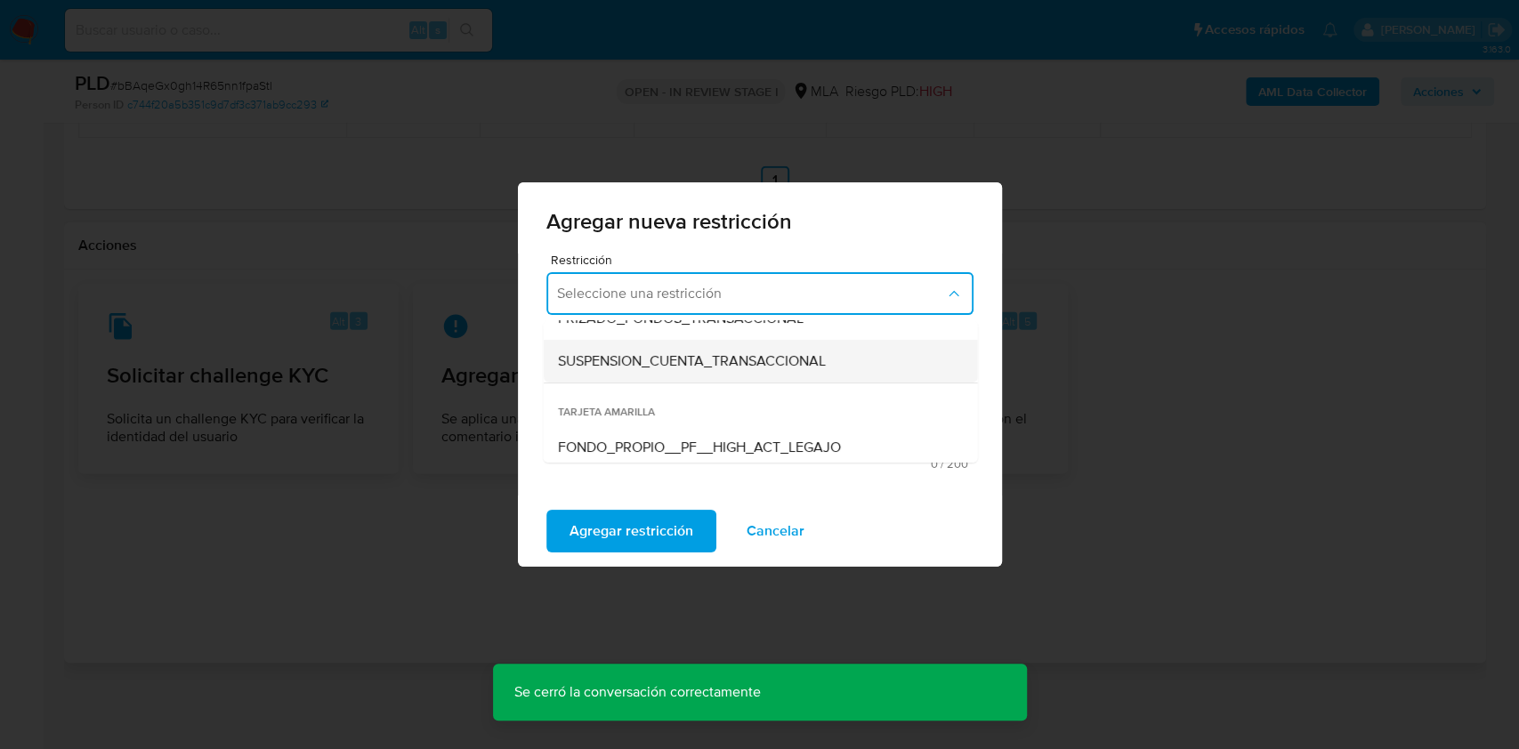
click at [786, 360] on span "SUSPENSION_CUENTA_TRANSACCIONAL" at bounding box center [691, 361] width 268 height 18
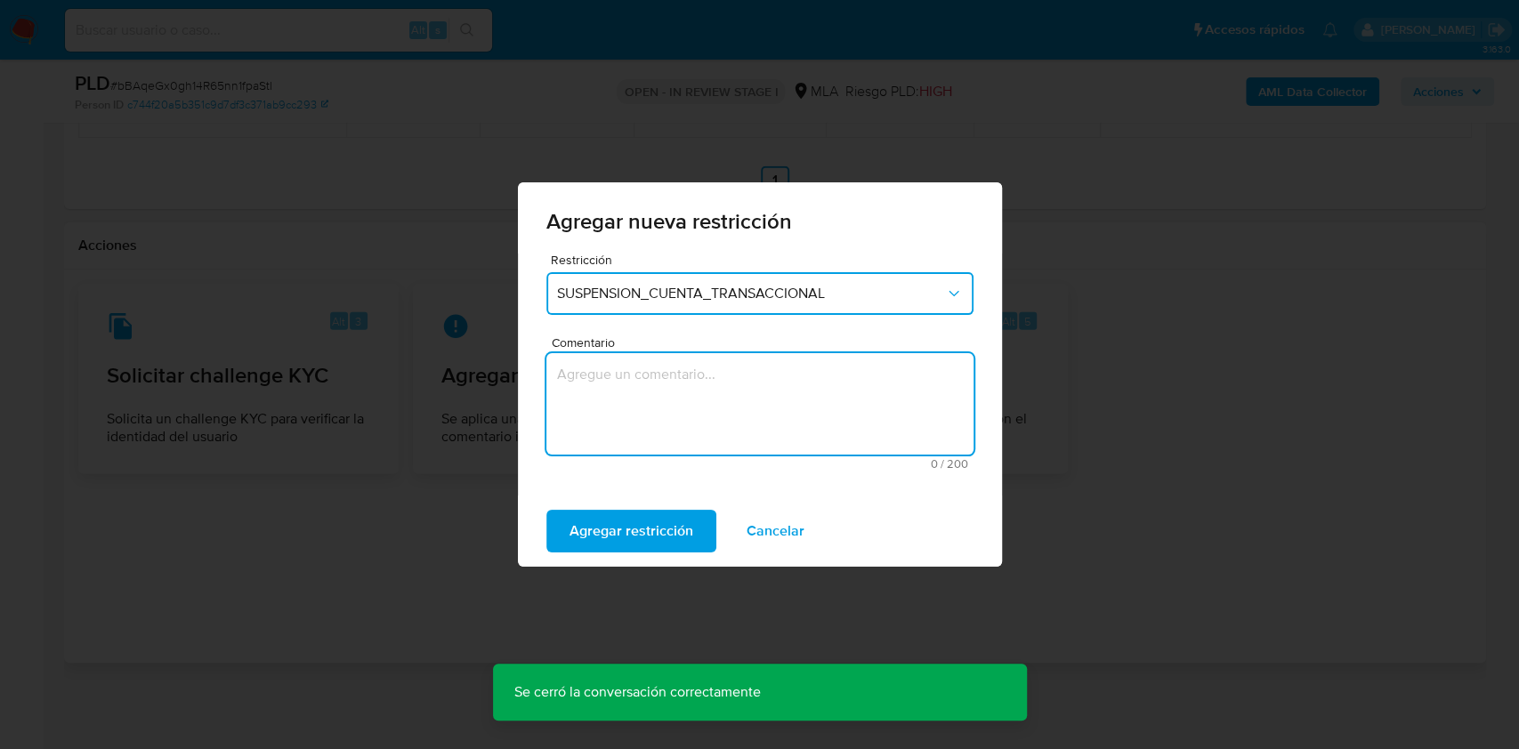
click at [738, 409] on textarea "Comentario" at bounding box center [759, 403] width 427 height 101
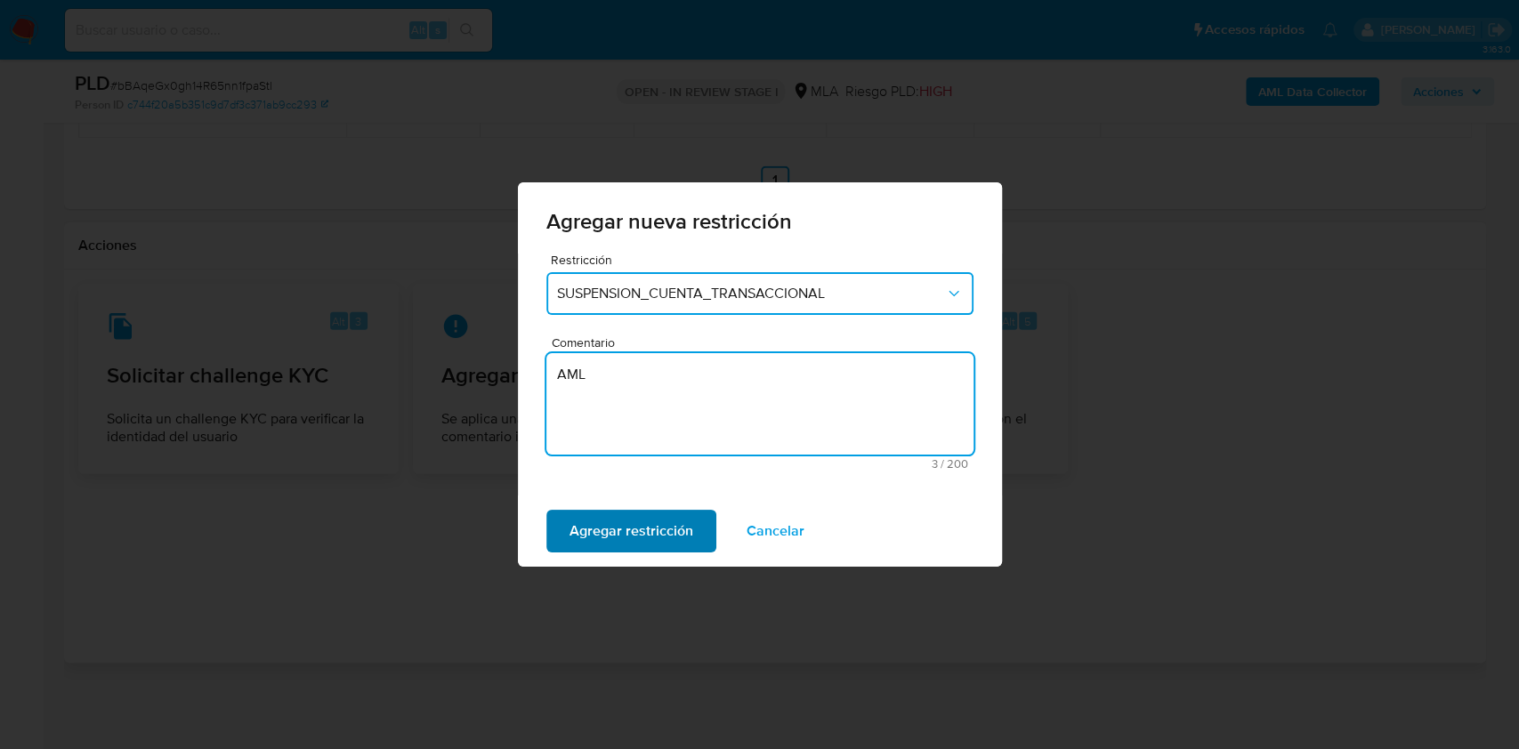
type textarea "AML"
click at [669, 538] on span "Agregar restricción" at bounding box center [631, 531] width 124 height 39
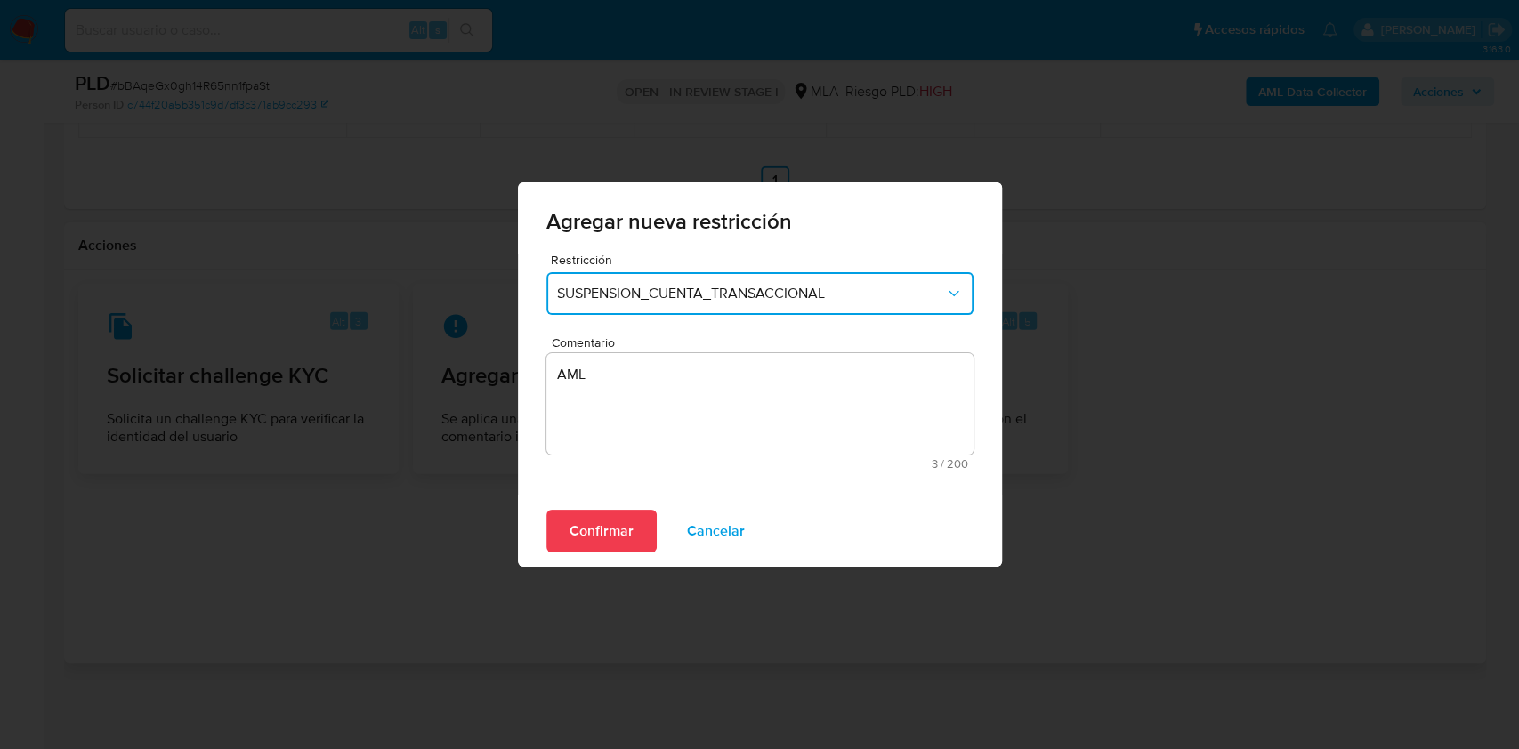
click at [605, 516] on span "Confirmar" at bounding box center [601, 531] width 64 height 39
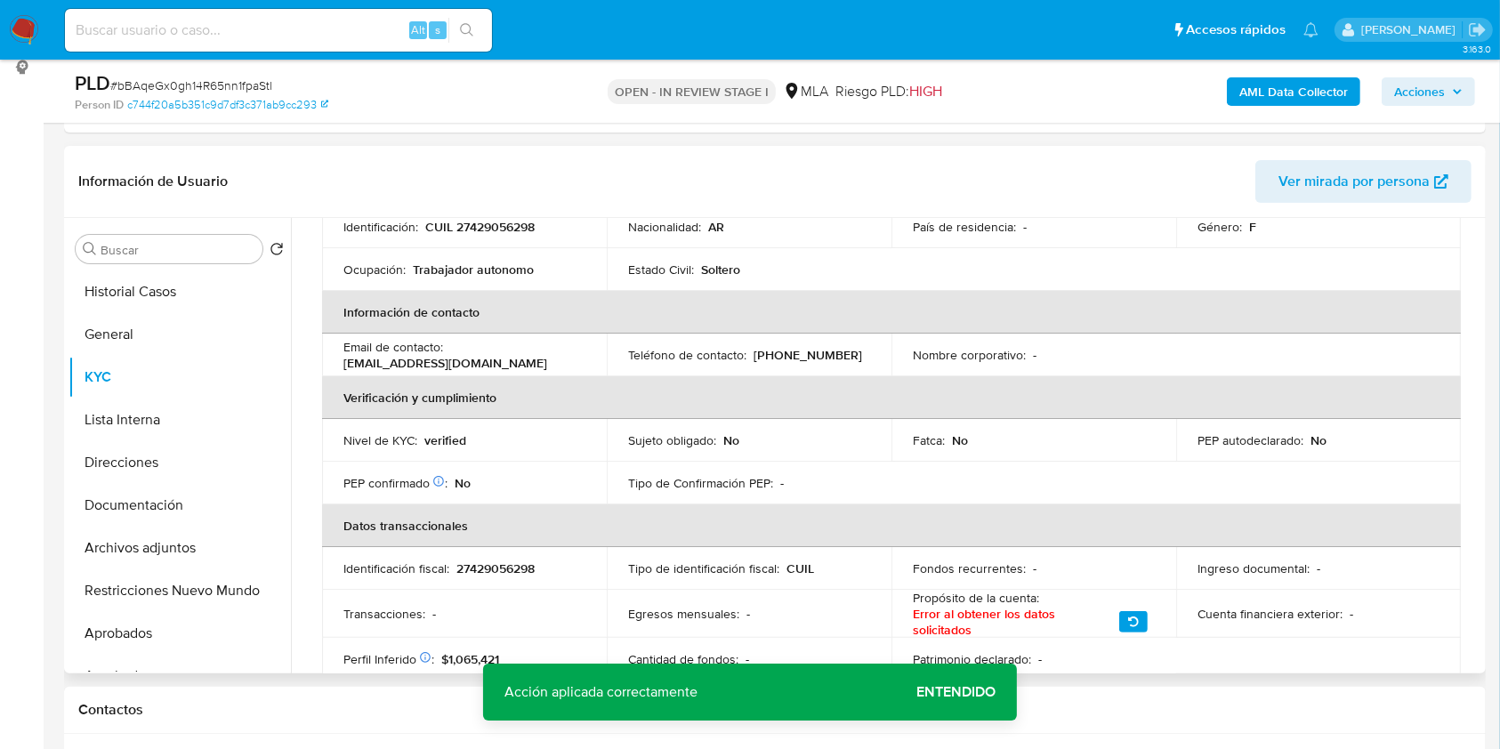
scroll to position [118, 0]
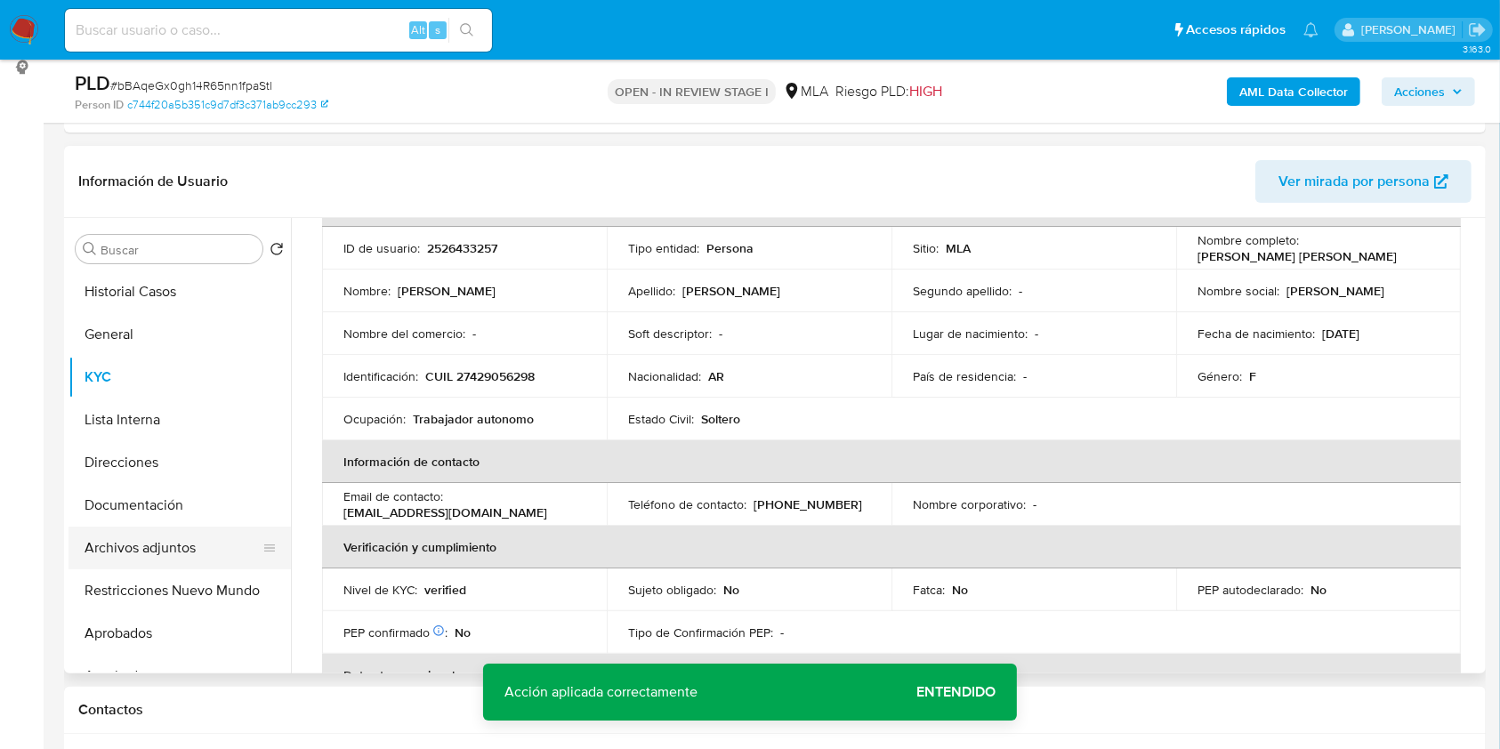
click at [184, 546] on button "Archivos adjuntos" at bounding box center [173, 548] width 208 height 43
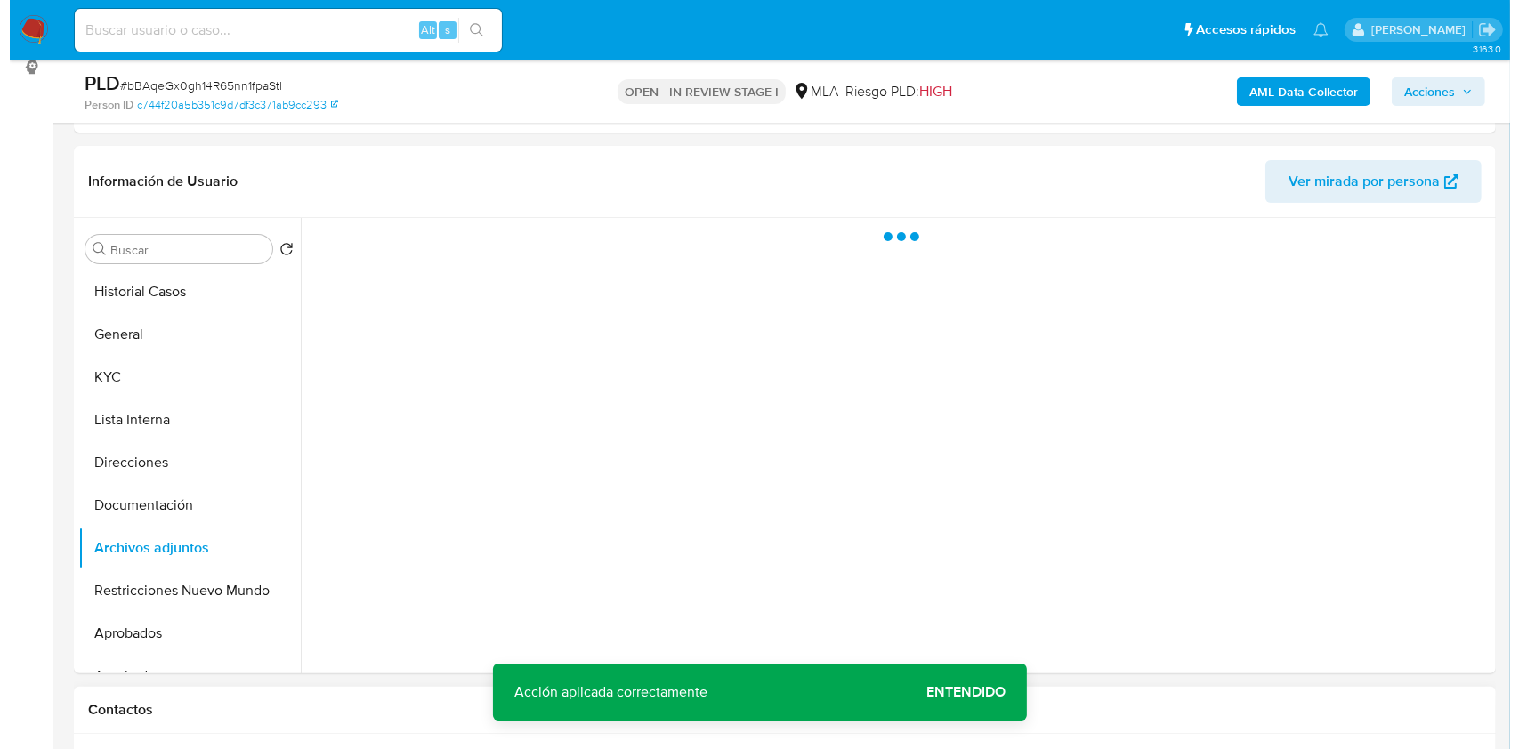
scroll to position [0, 0]
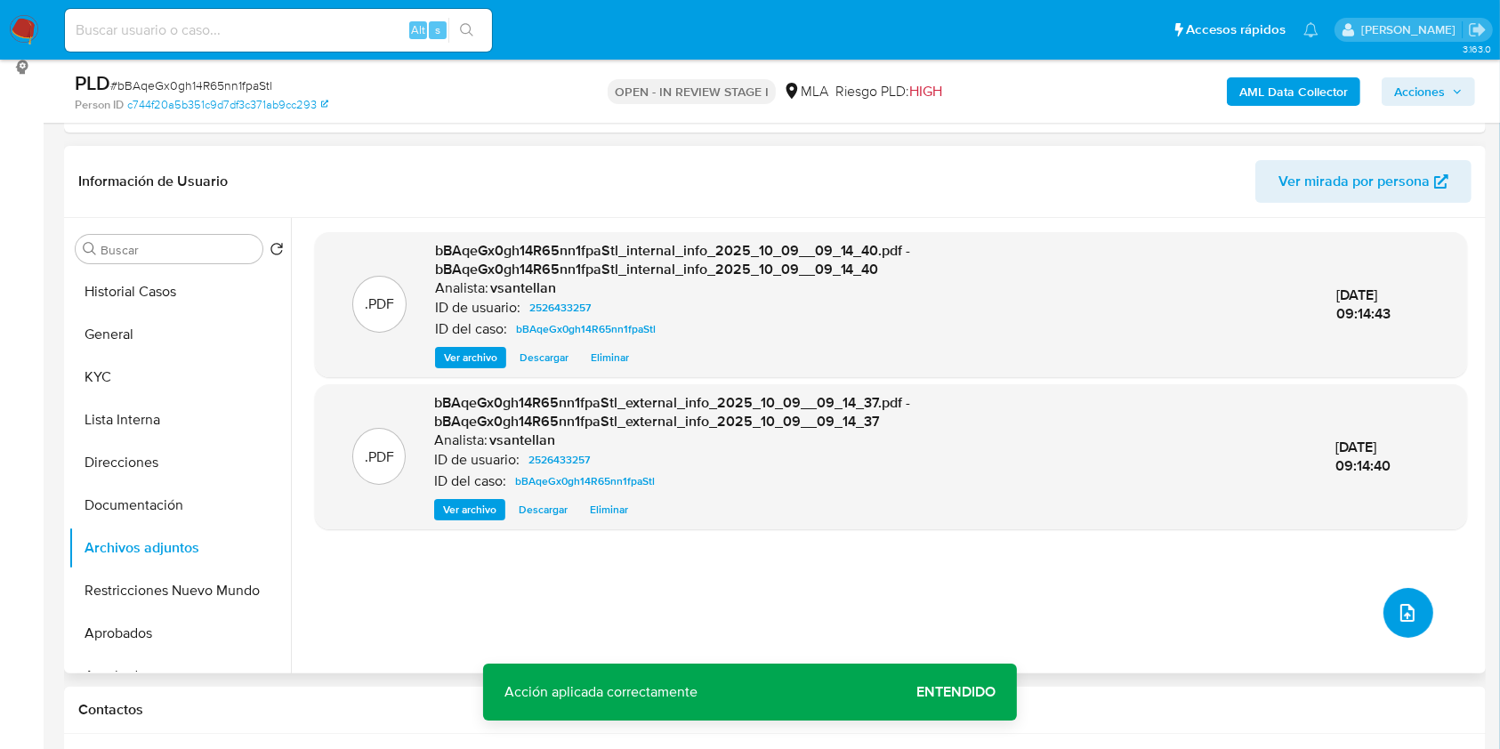
click at [1400, 617] on icon "upload-file" at bounding box center [1407, 613] width 14 height 18
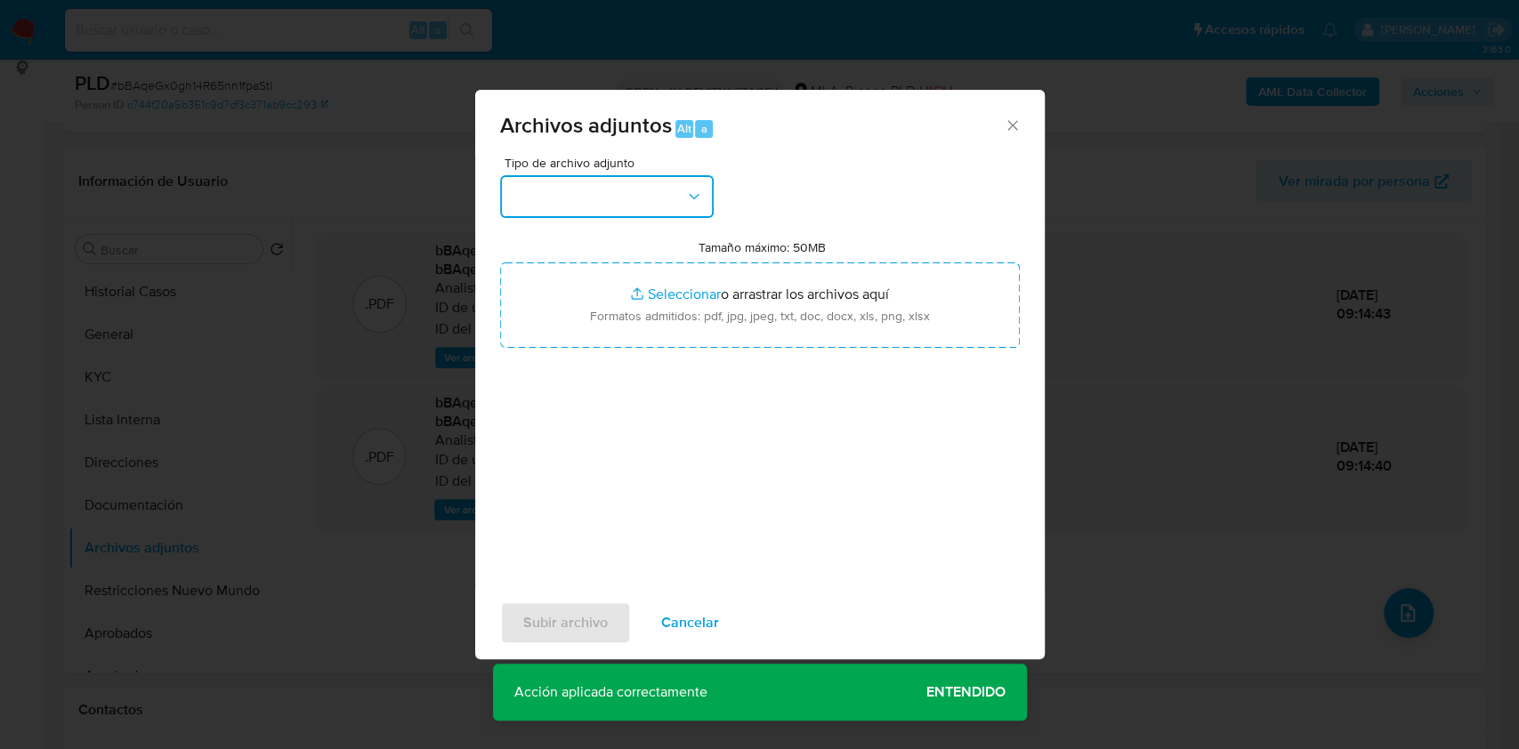
click at [582, 198] on button "button" at bounding box center [607, 196] width 214 height 43
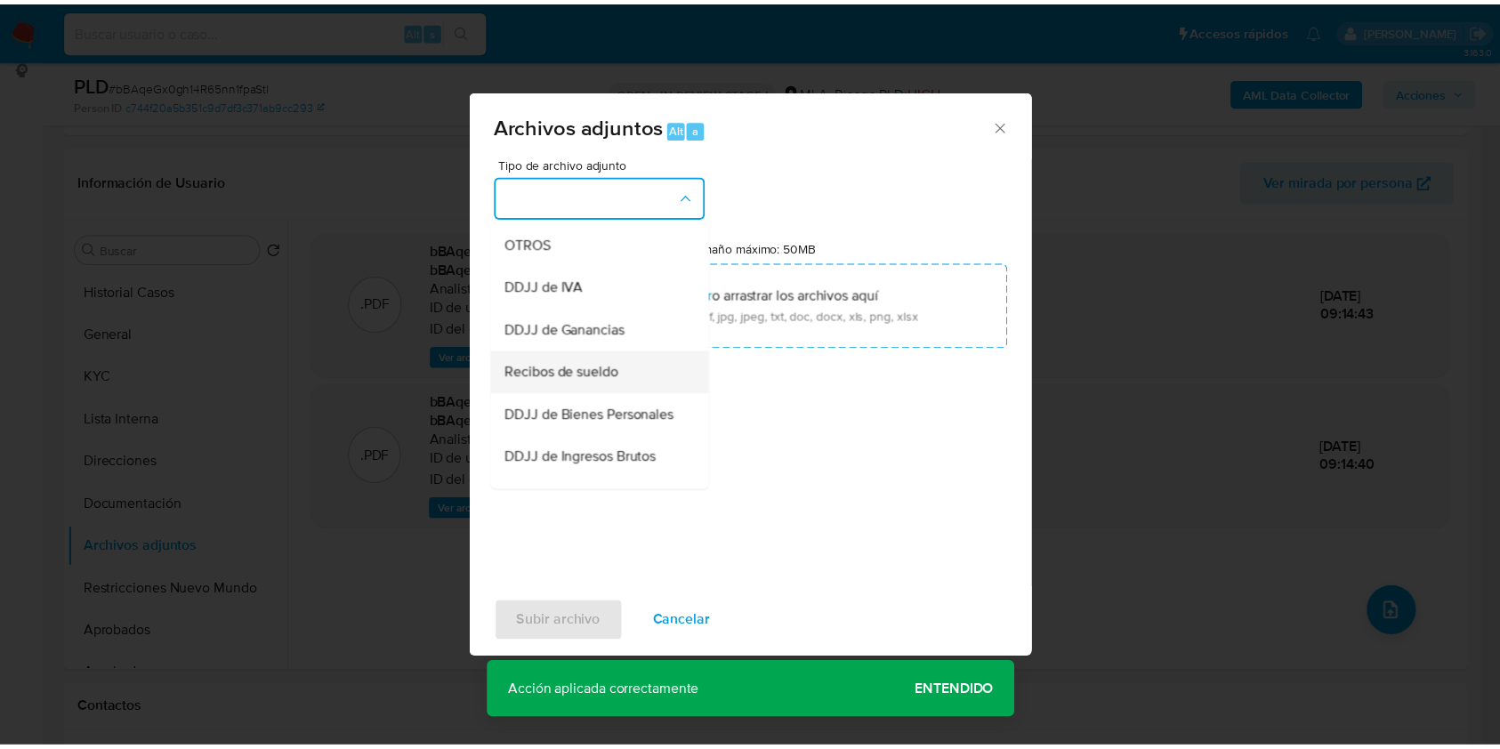
scroll to position [356, 0]
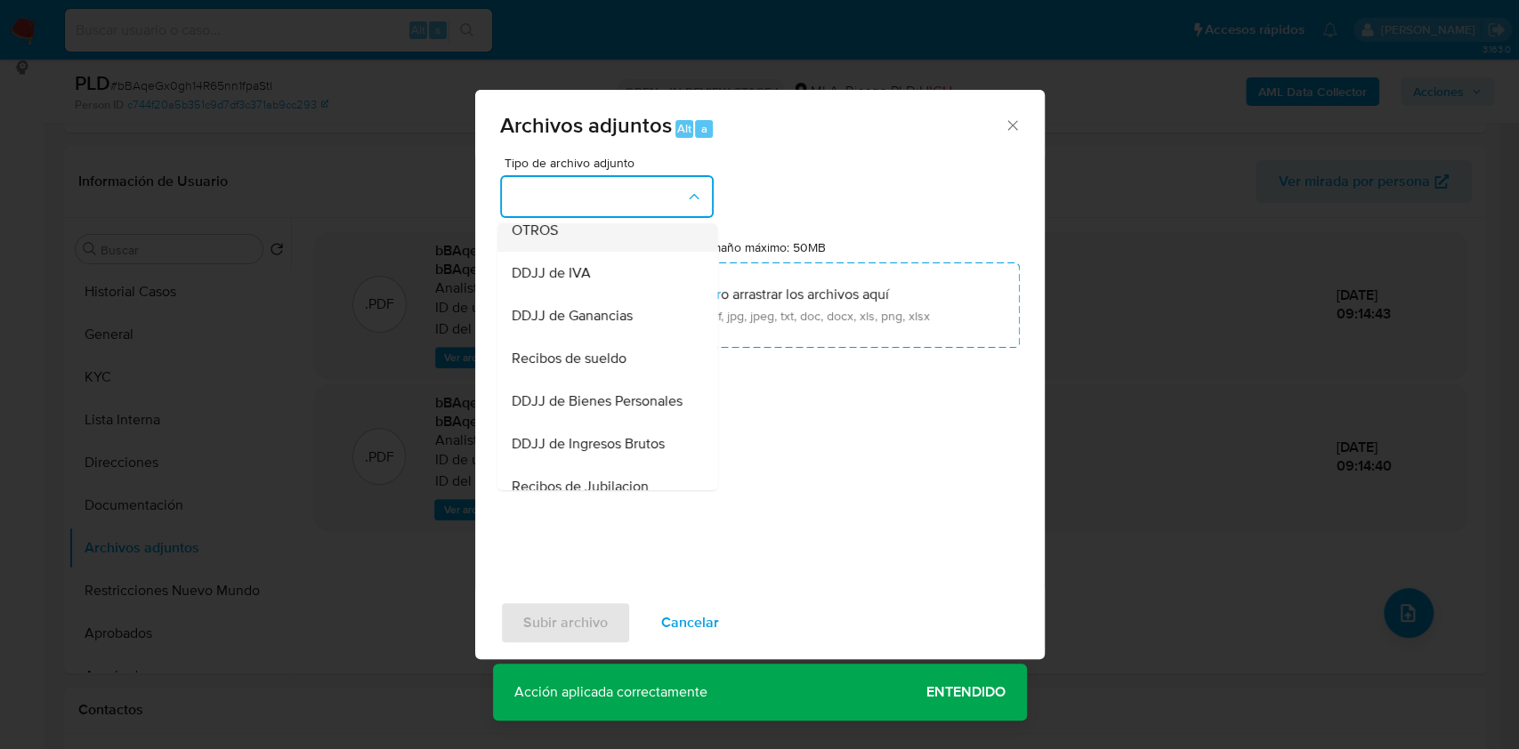
click at [548, 252] on div "OTROS" at bounding box center [601, 230] width 181 height 43
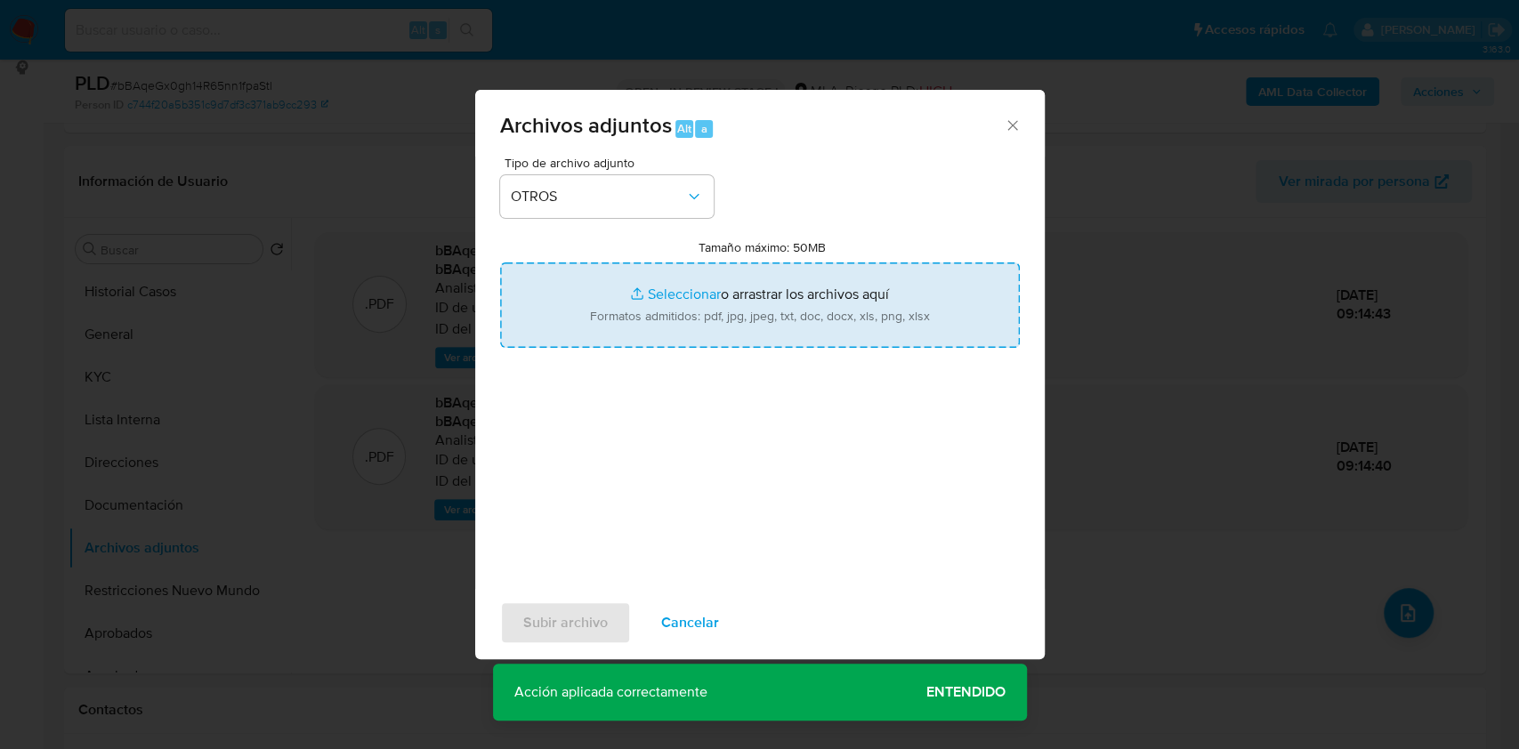
click at [669, 333] on input "Tamaño máximo: 50MB Seleccionar archivos" at bounding box center [760, 304] width 520 height 85
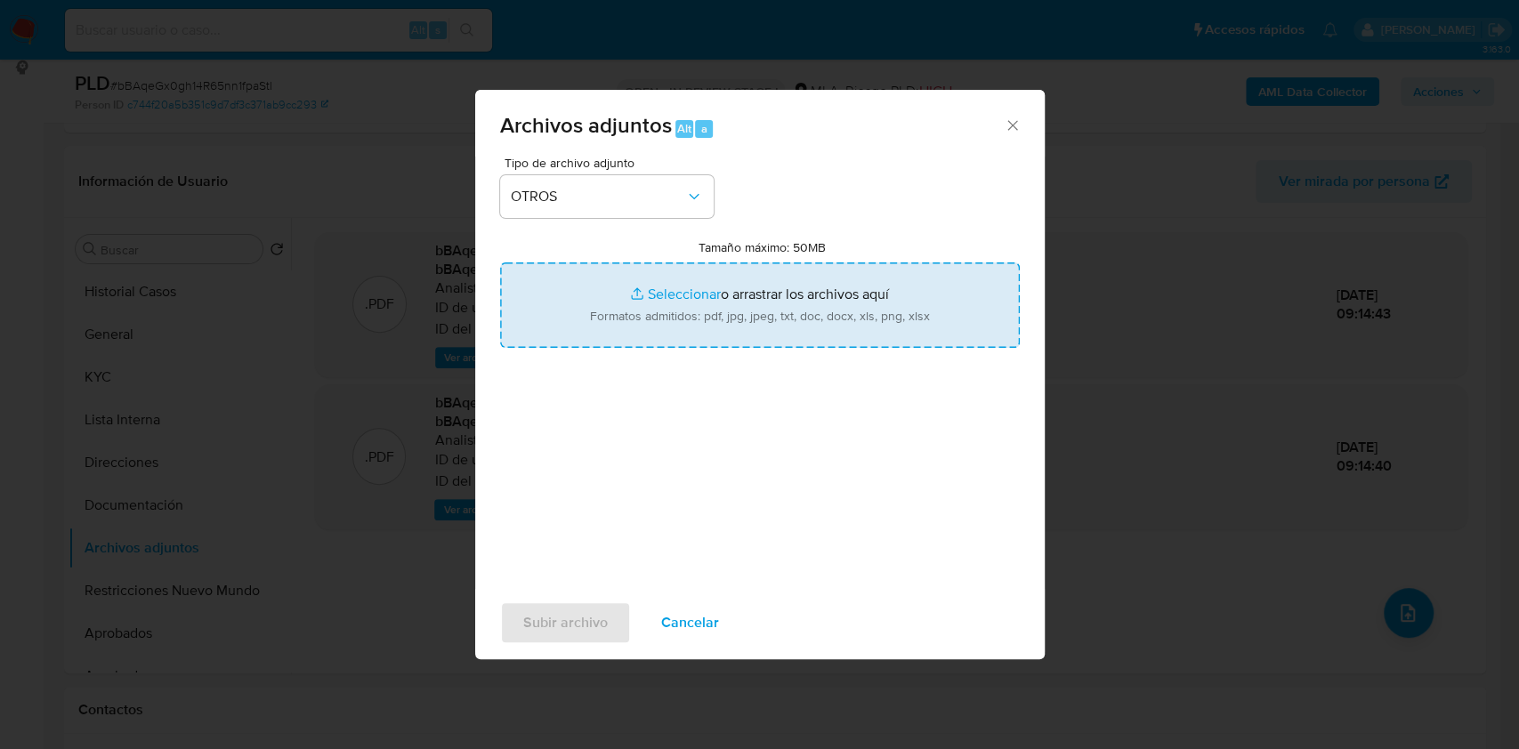
type input "C:\fakepath\Caselog bBAqeGx0gh14R65nn1fpaStl_2025_09_18_00_44_29.docx"
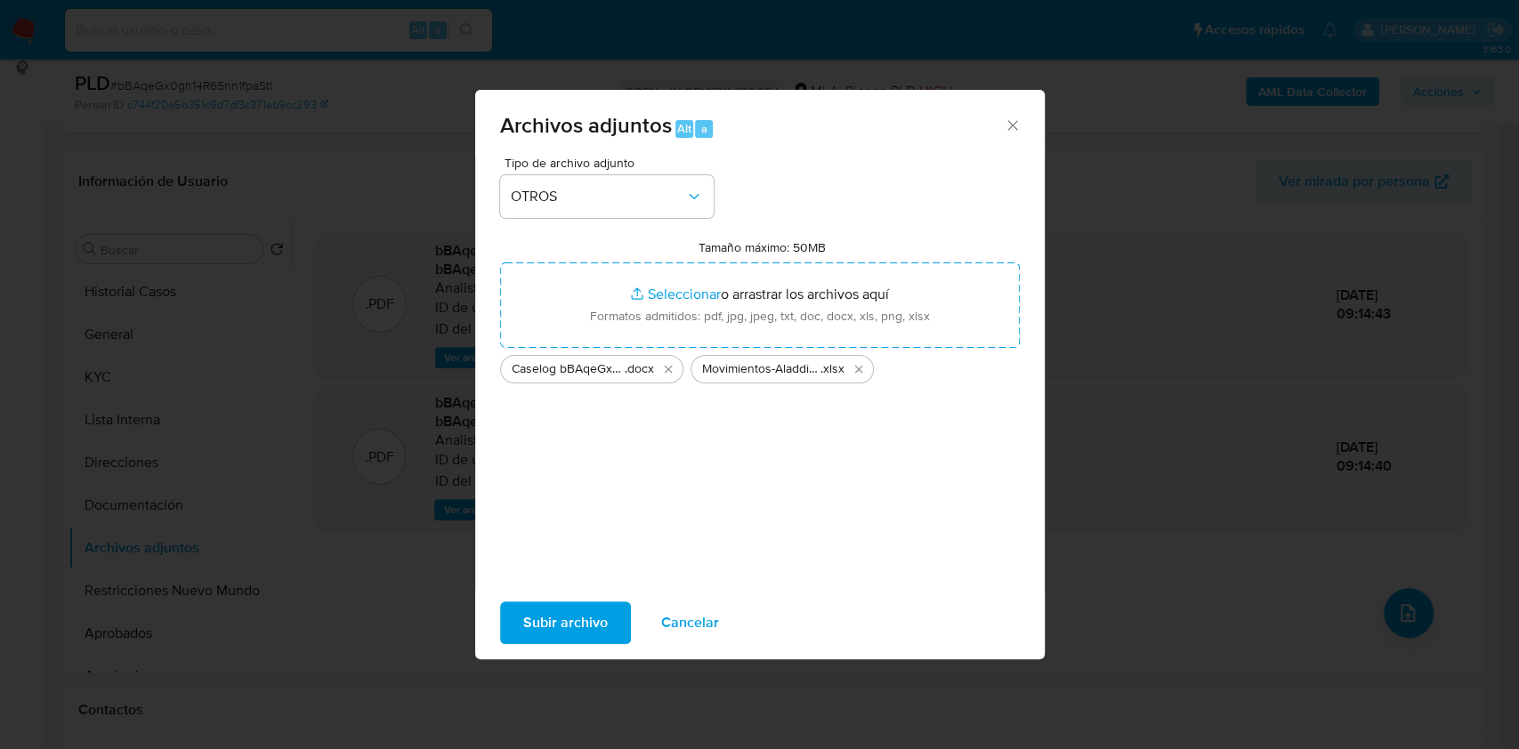
click at [576, 630] on span "Subir archivo" at bounding box center [565, 622] width 85 height 39
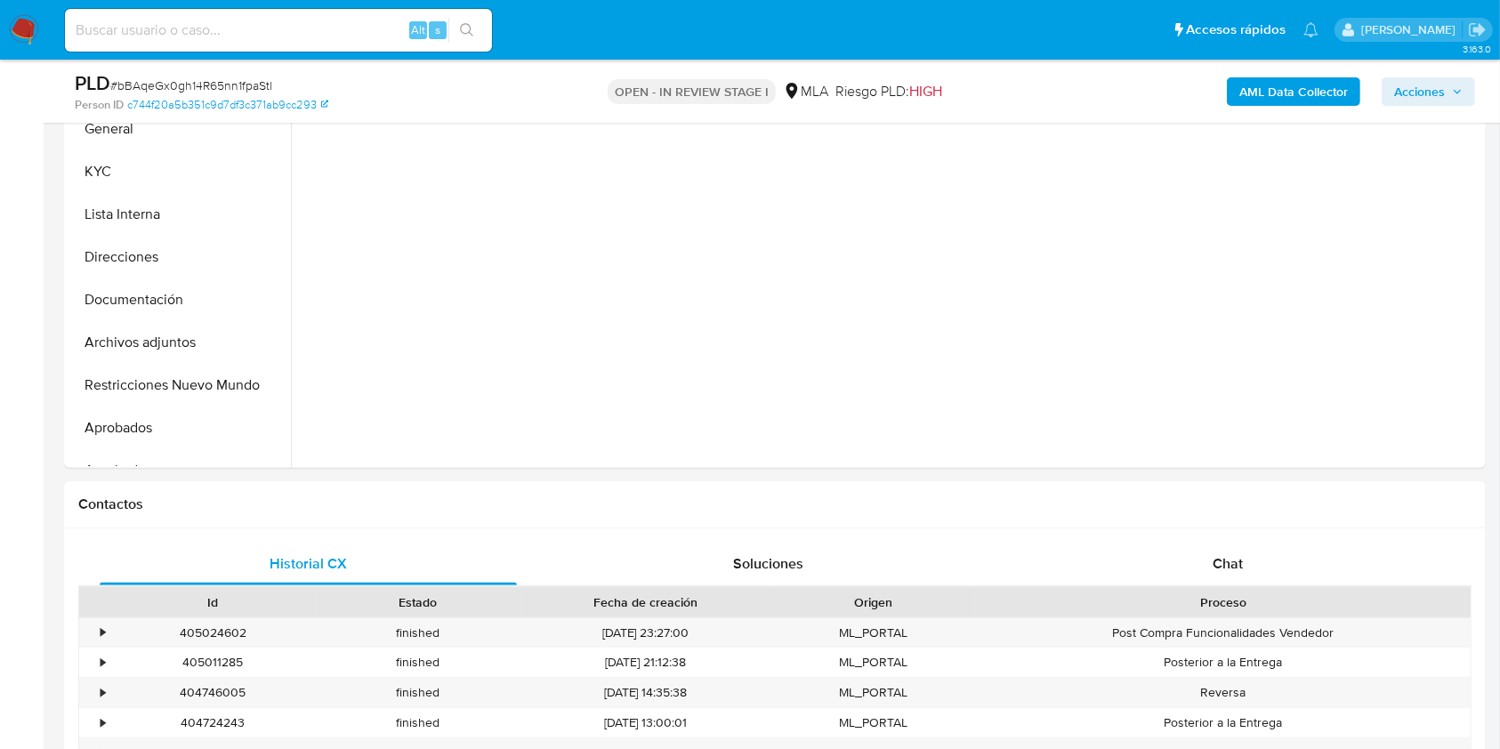
scroll to position [459, 0]
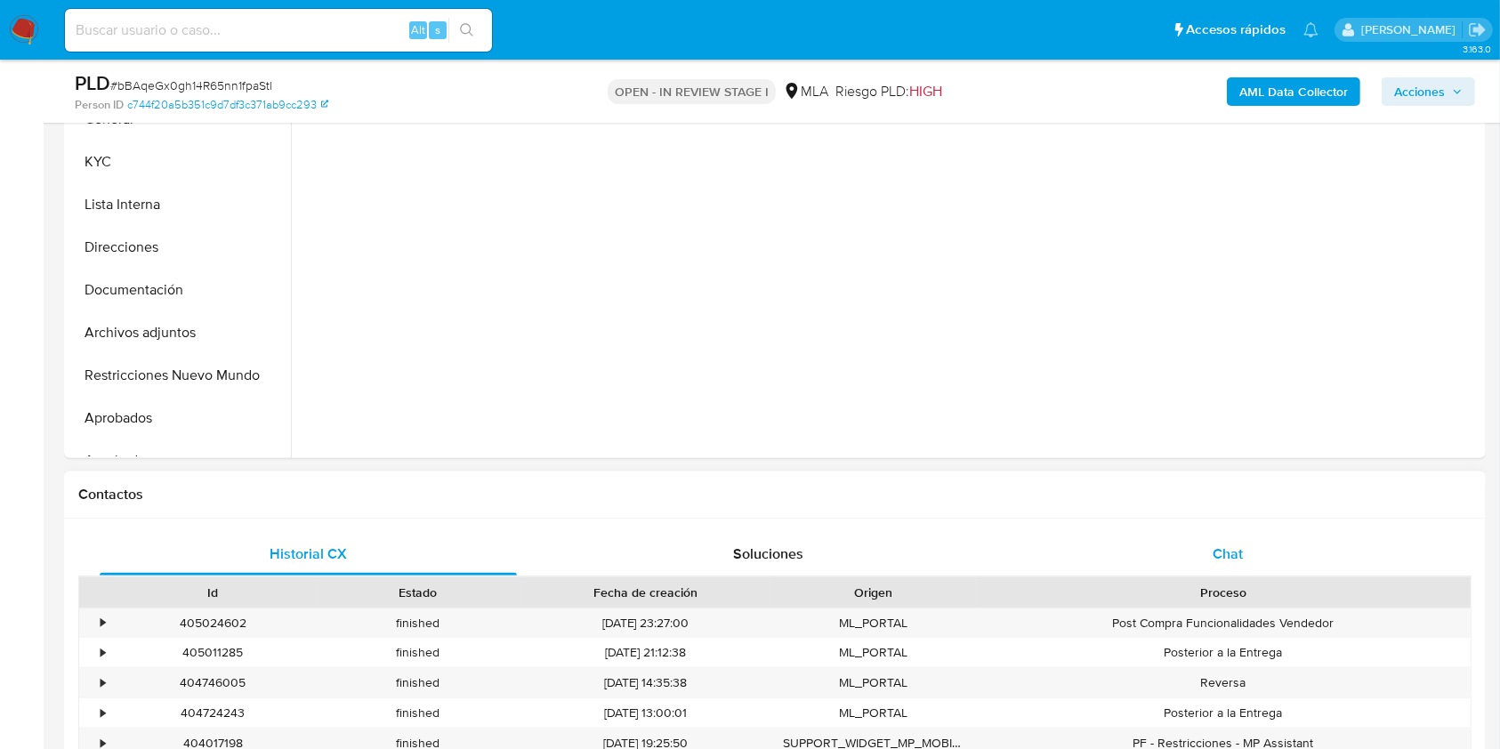
select select "10"
click at [1310, 552] on div "Chat" at bounding box center [1228, 554] width 417 height 43
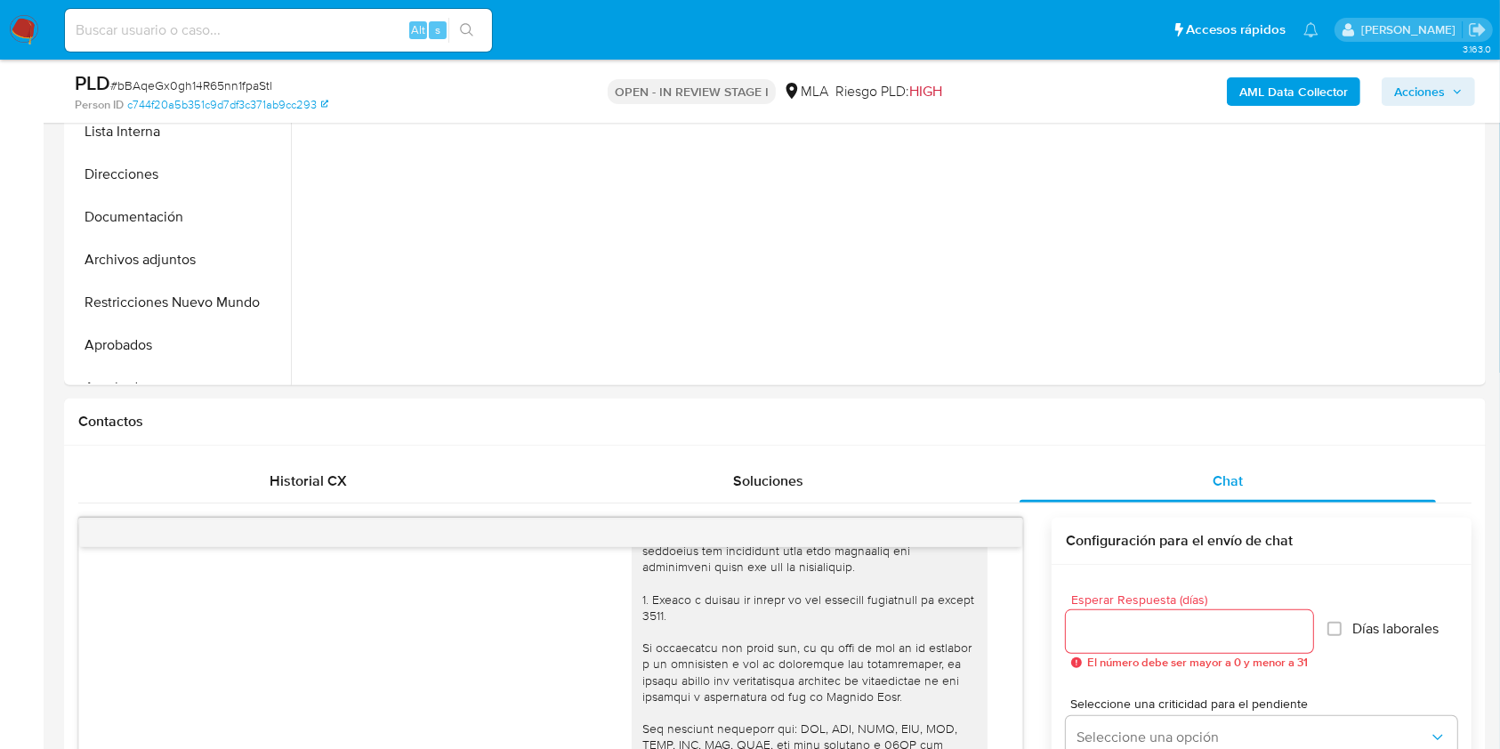
scroll to position [246, 0]
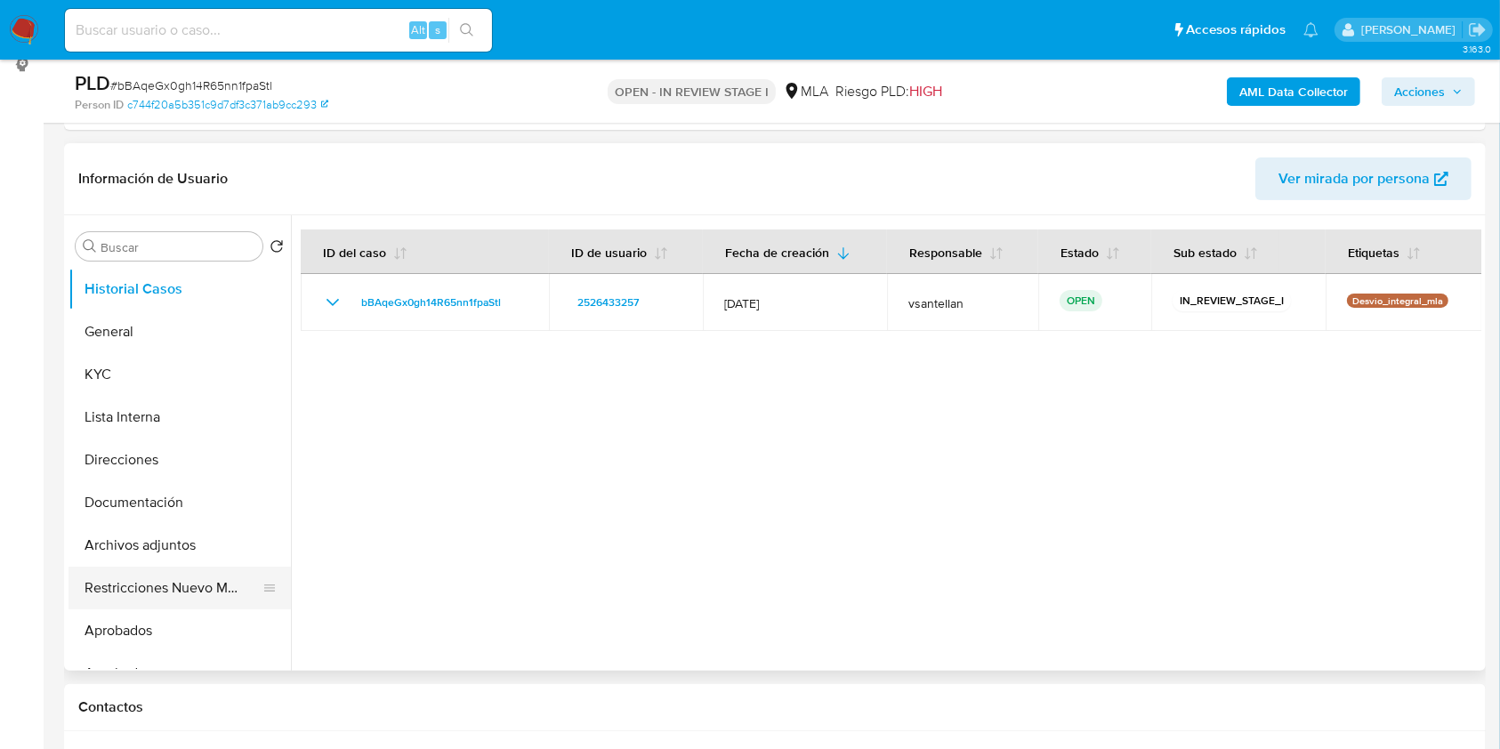
drag, startPoint x: 192, startPoint y: 581, endPoint x: 203, endPoint y: 580, distance: 10.7
click at [192, 581] on button "Restricciones Nuevo Mundo" at bounding box center [173, 588] width 208 height 43
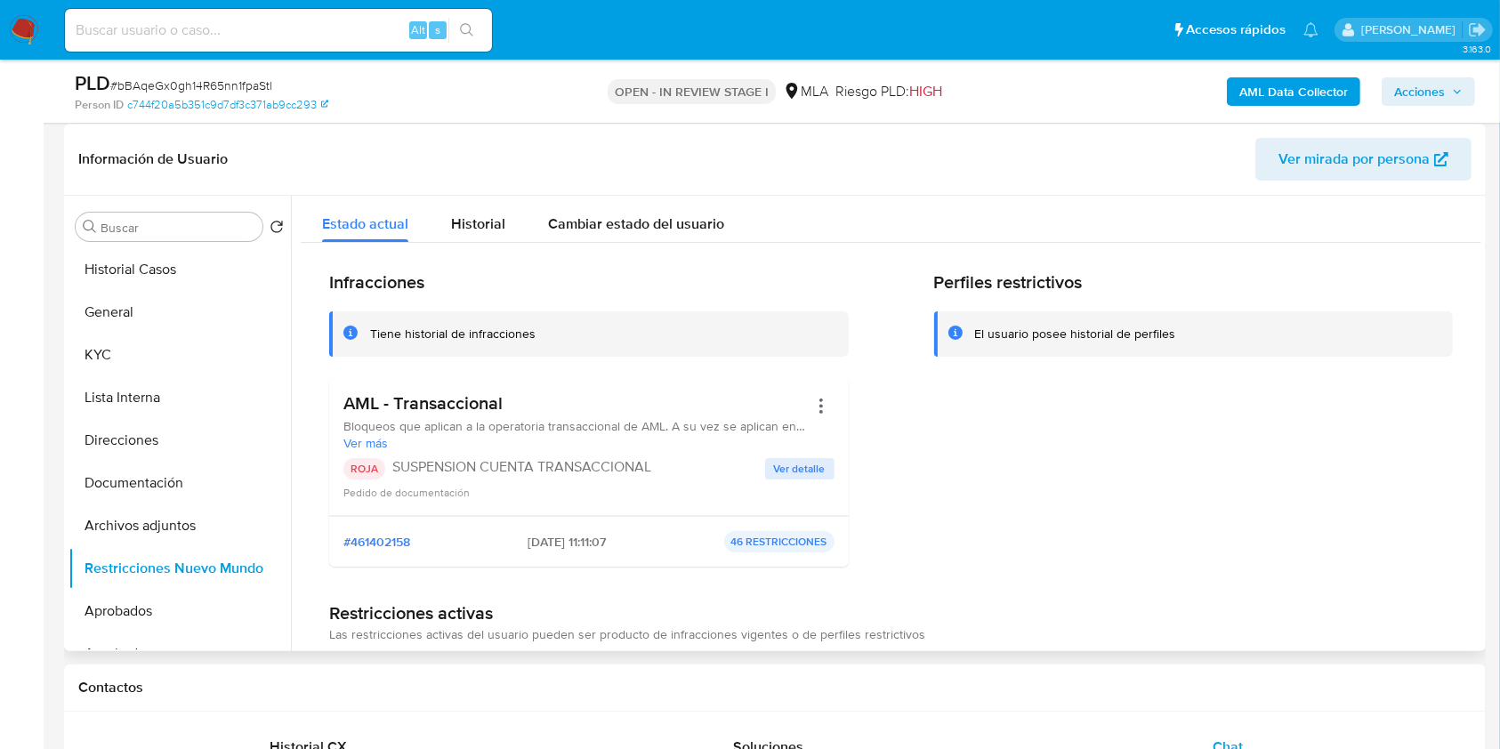
scroll to position [244, 0]
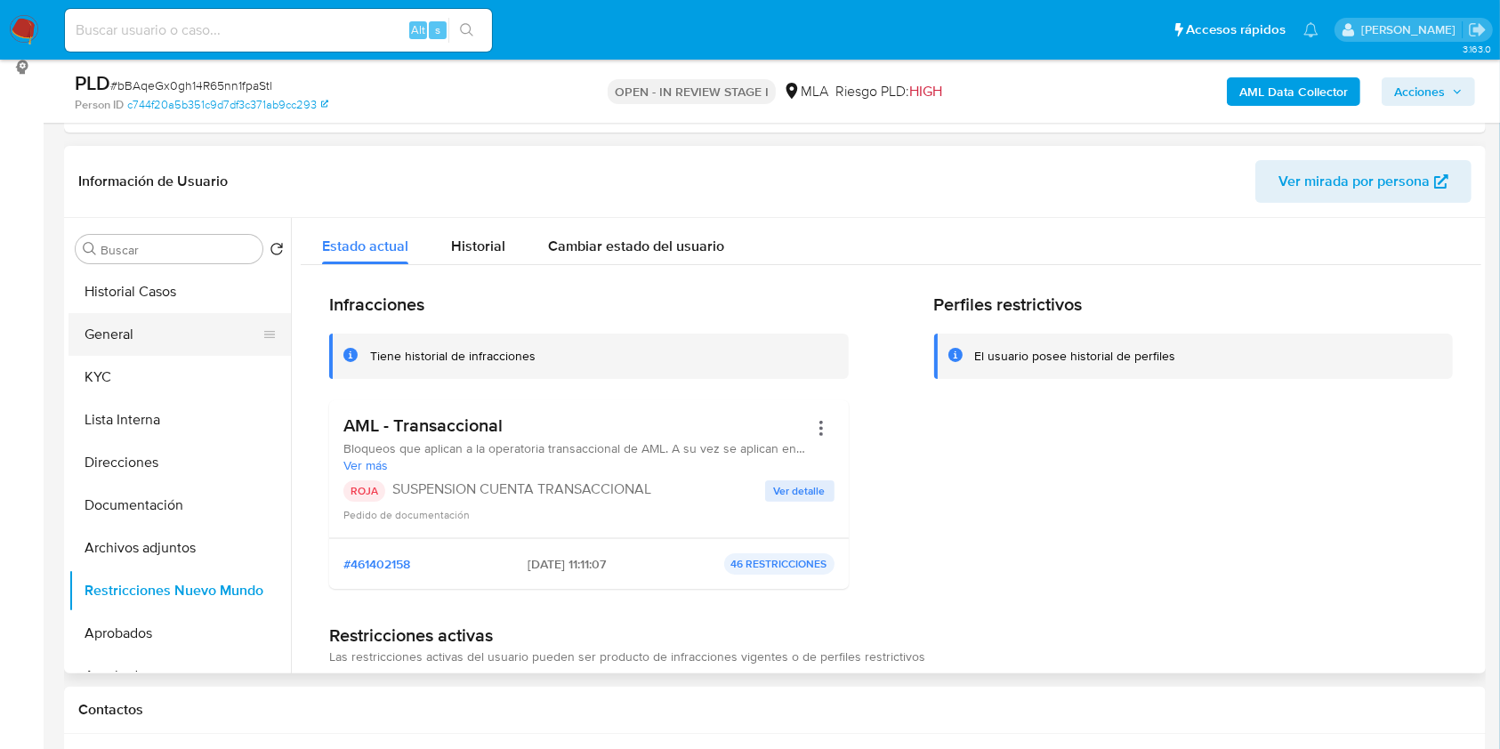
click at [146, 325] on button "General" at bounding box center [173, 334] width 208 height 43
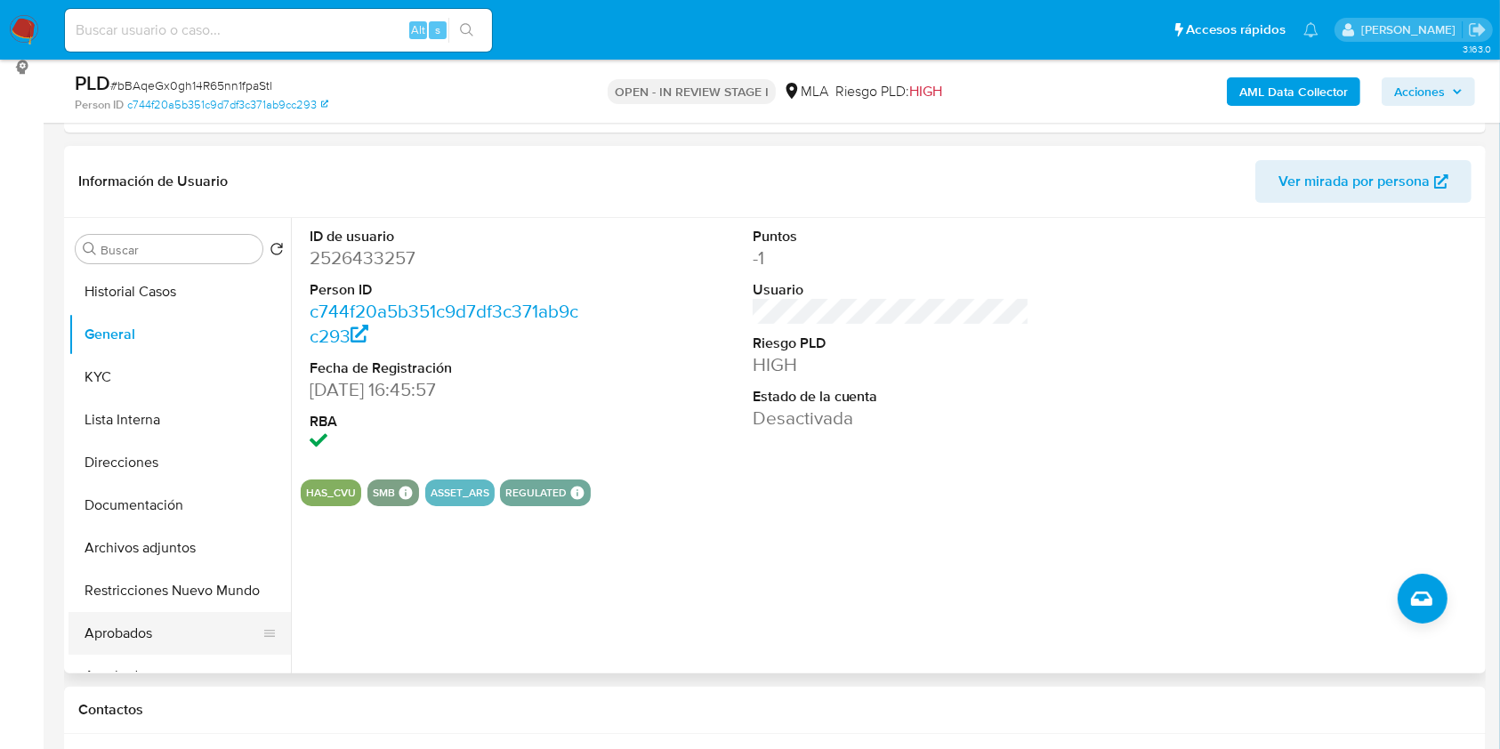
click at [175, 617] on button "Aprobados" at bounding box center [173, 633] width 208 height 43
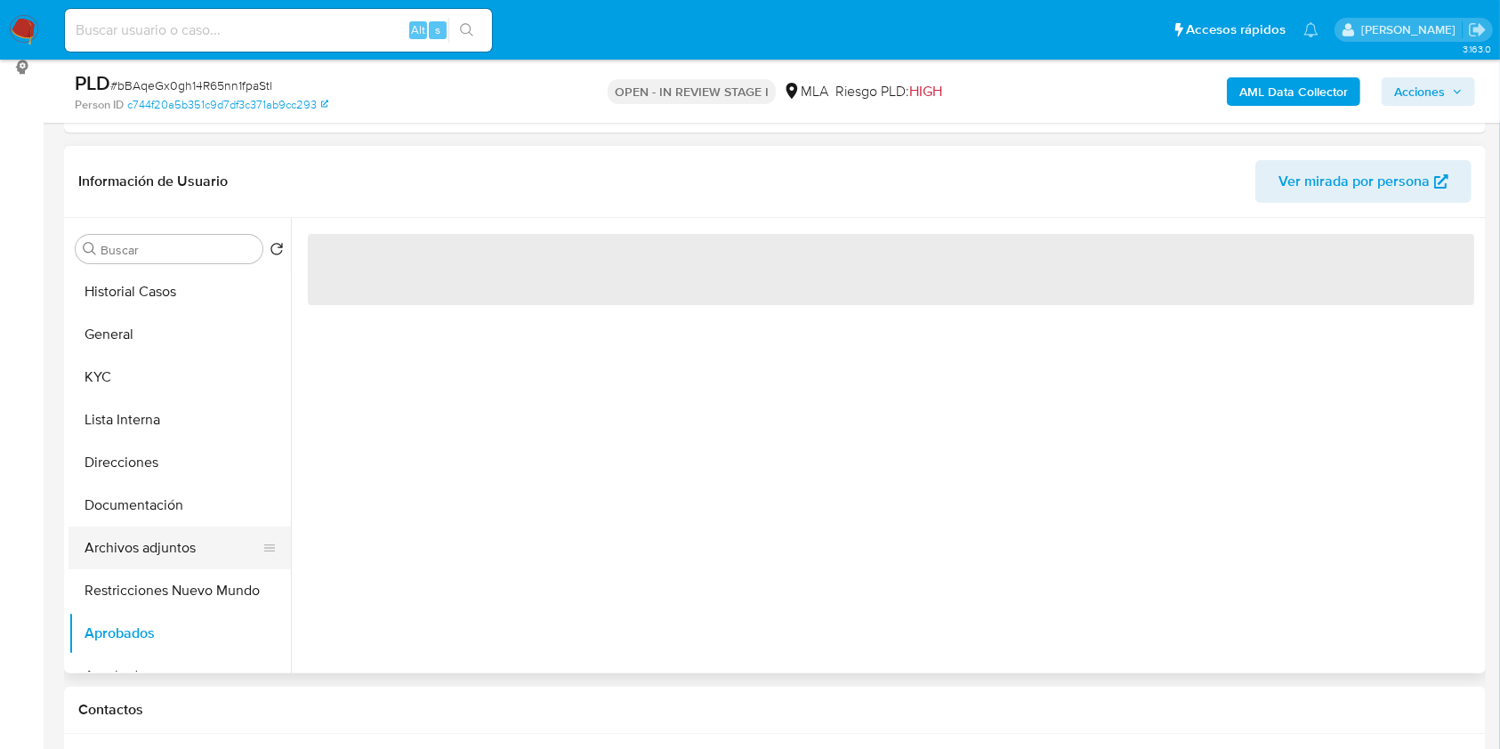
drag, startPoint x: 176, startPoint y: 582, endPoint x: 165, endPoint y: 532, distance: 51.1
click at [175, 583] on button "Restricciones Nuevo Mundo" at bounding box center [180, 590] width 222 height 43
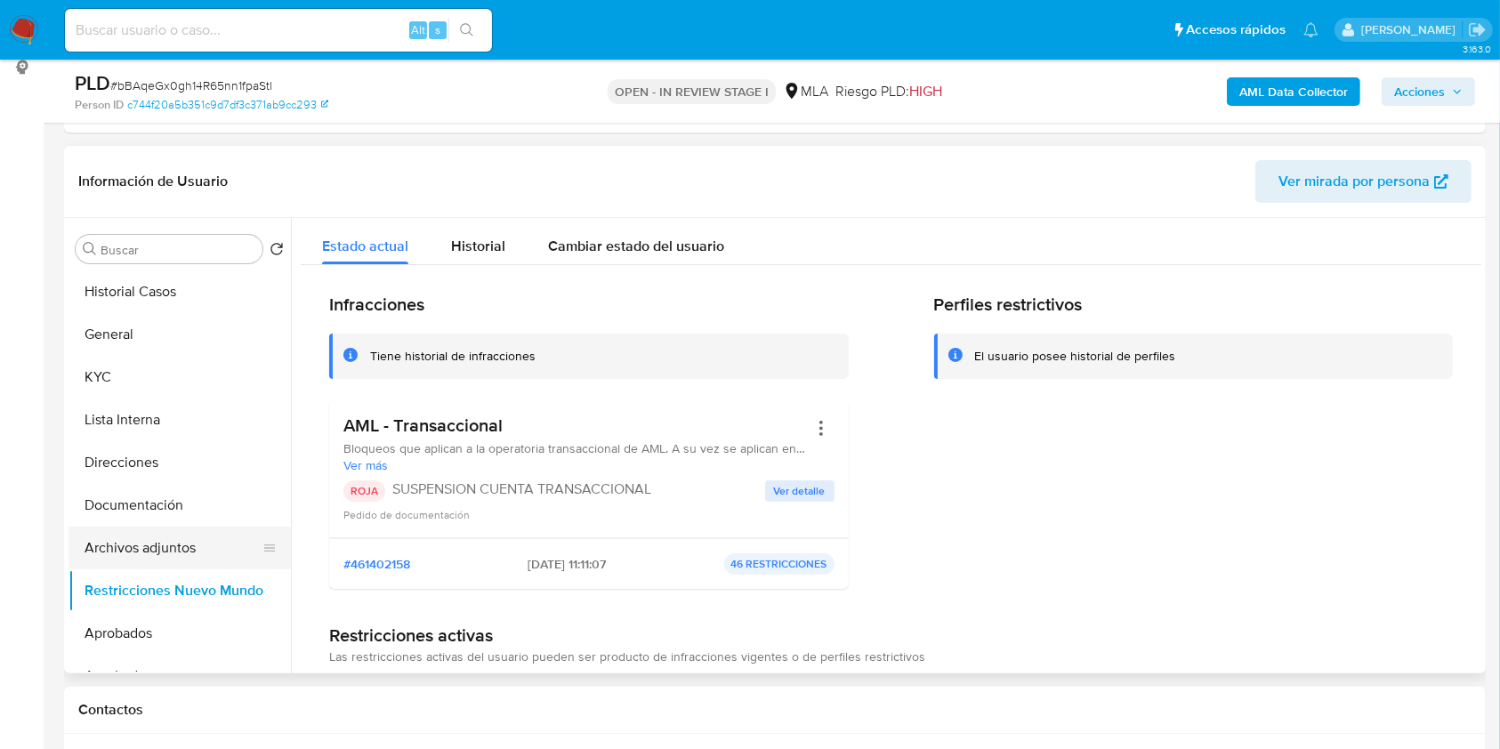
click at [165, 552] on button "Archivos adjuntos" at bounding box center [173, 548] width 208 height 43
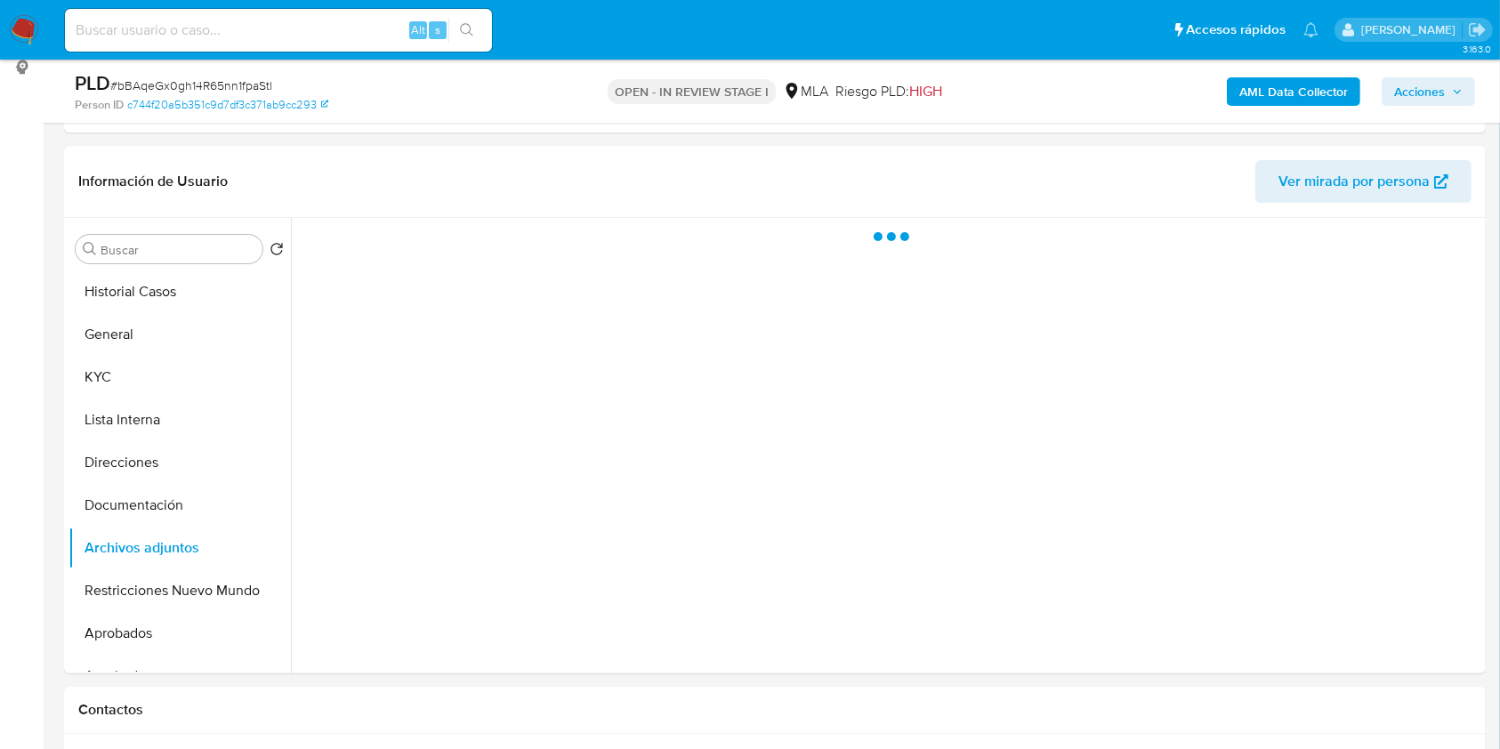
click at [1407, 82] on span "Acciones" at bounding box center [1419, 91] width 51 height 28
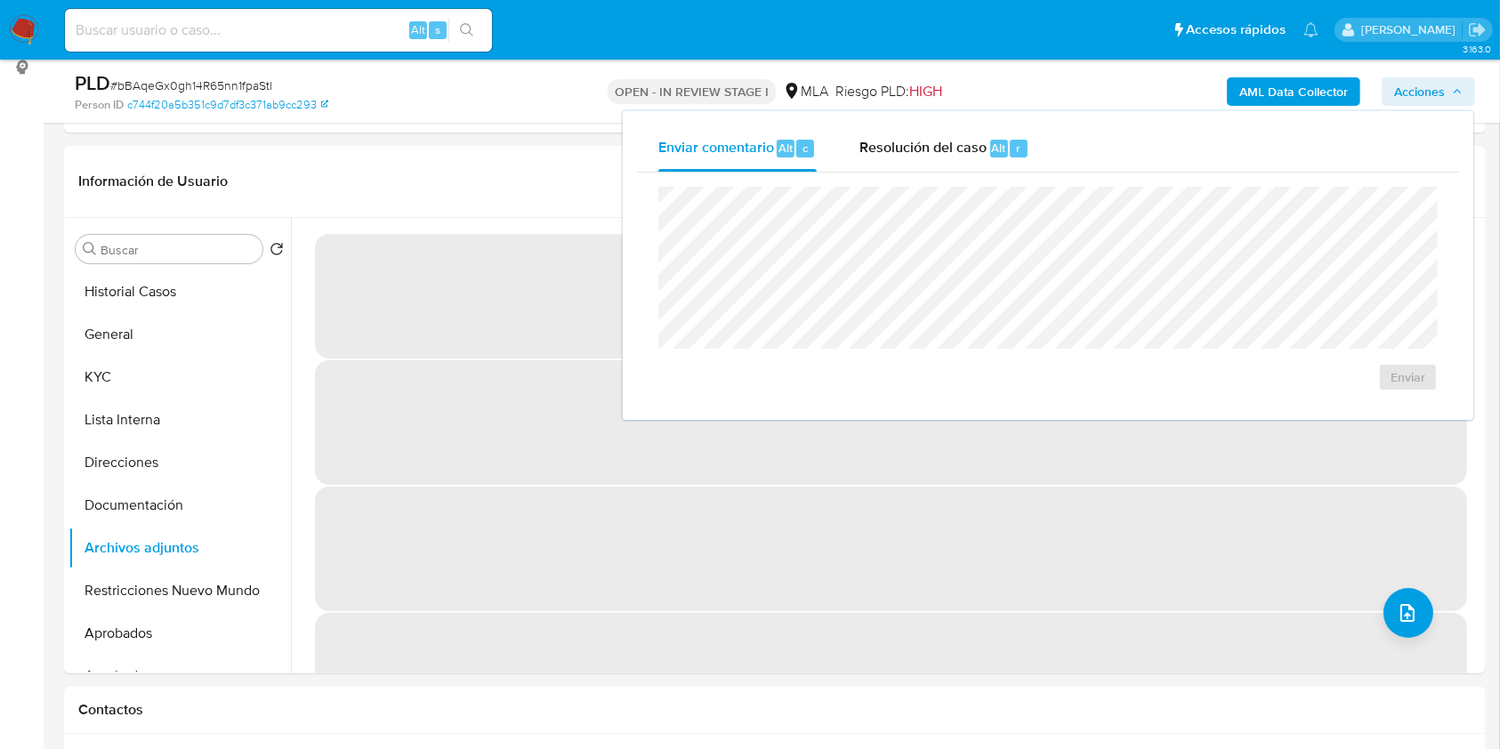
click at [911, 120] on div "Enviar comentario Alt c Resolución del caso Alt r Enviar" at bounding box center [1048, 265] width 851 height 309
click at [914, 159] on div "Resolución del caso Alt r" at bounding box center [944, 148] width 170 height 46
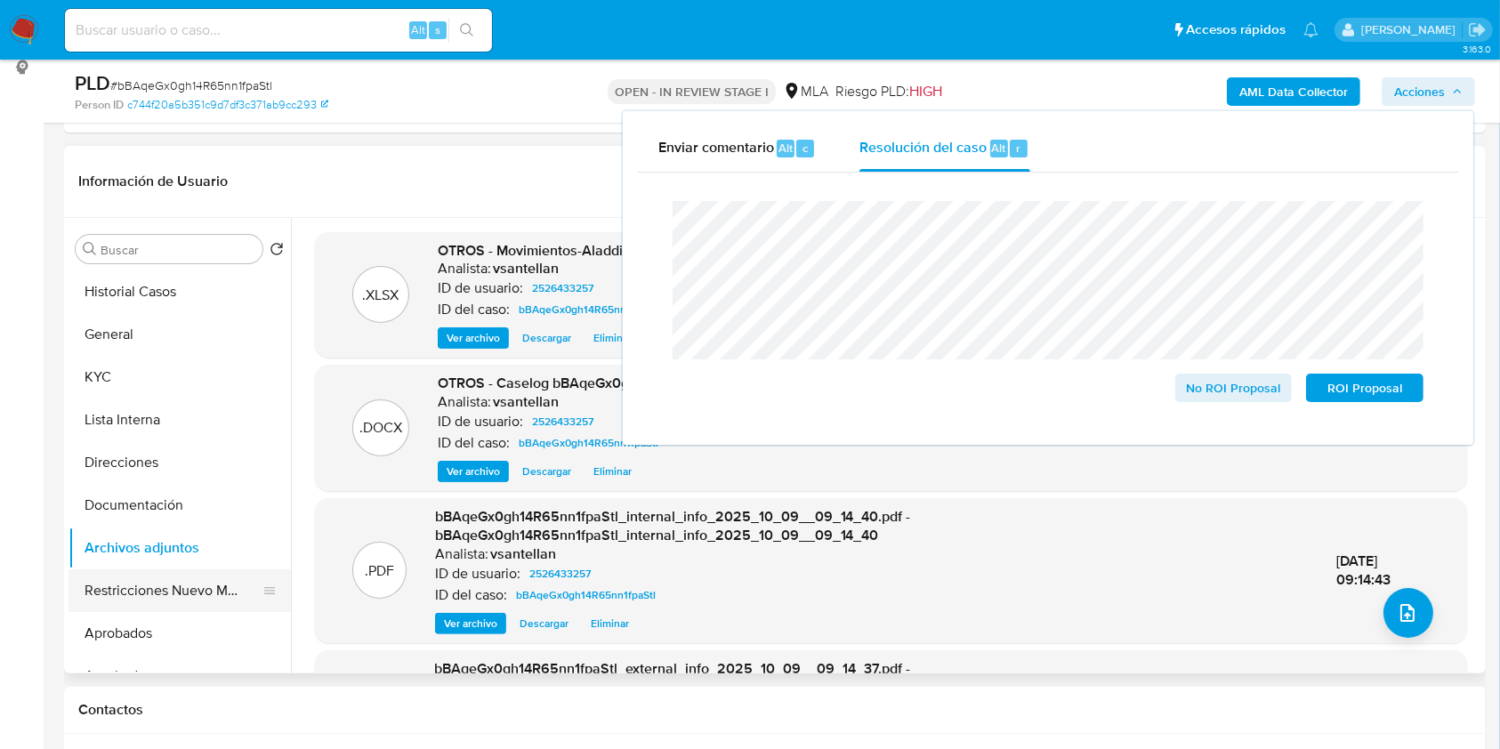
click at [173, 597] on button "Restricciones Nuevo Mundo" at bounding box center [173, 590] width 208 height 43
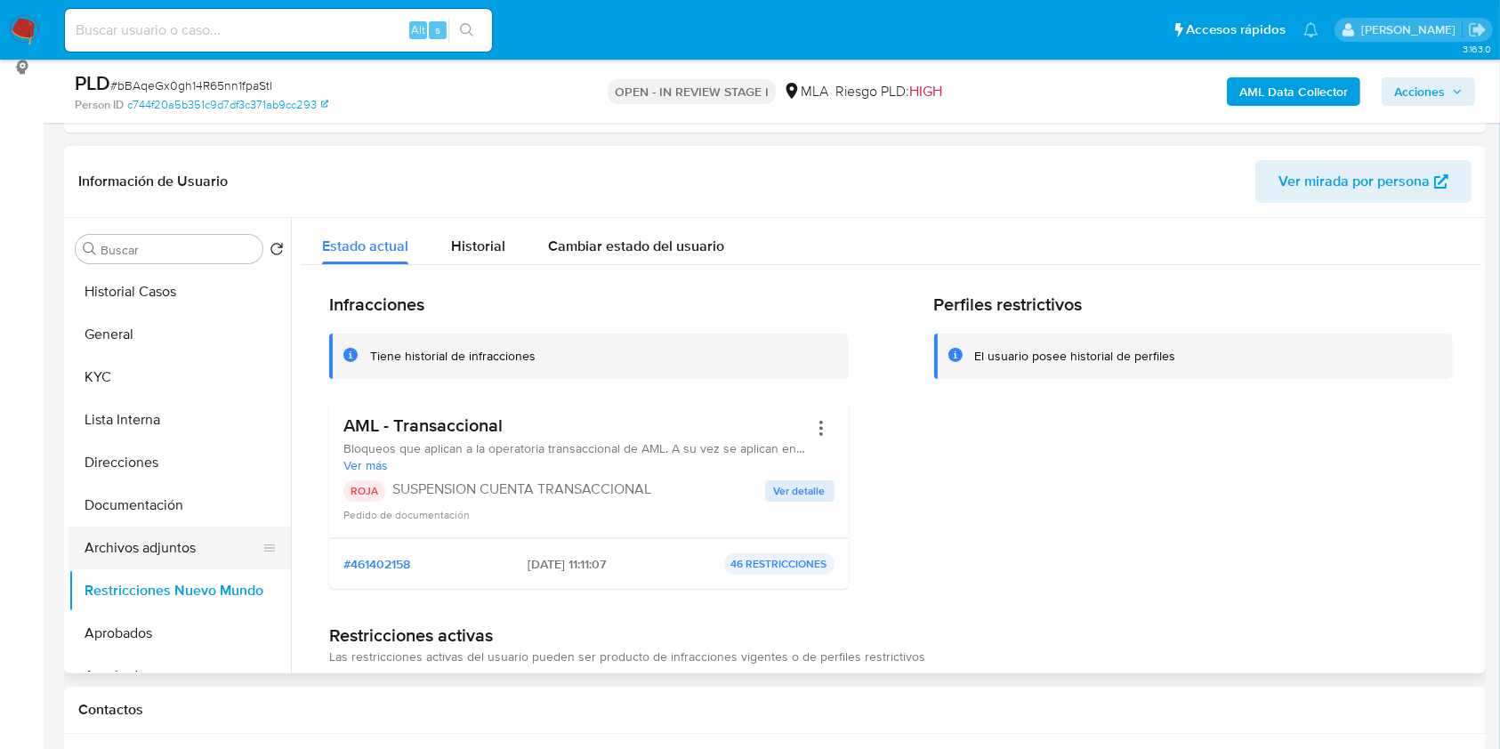
click at [192, 537] on button "Archivos adjuntos" at bounding box center [173, 548] width 208 height 43
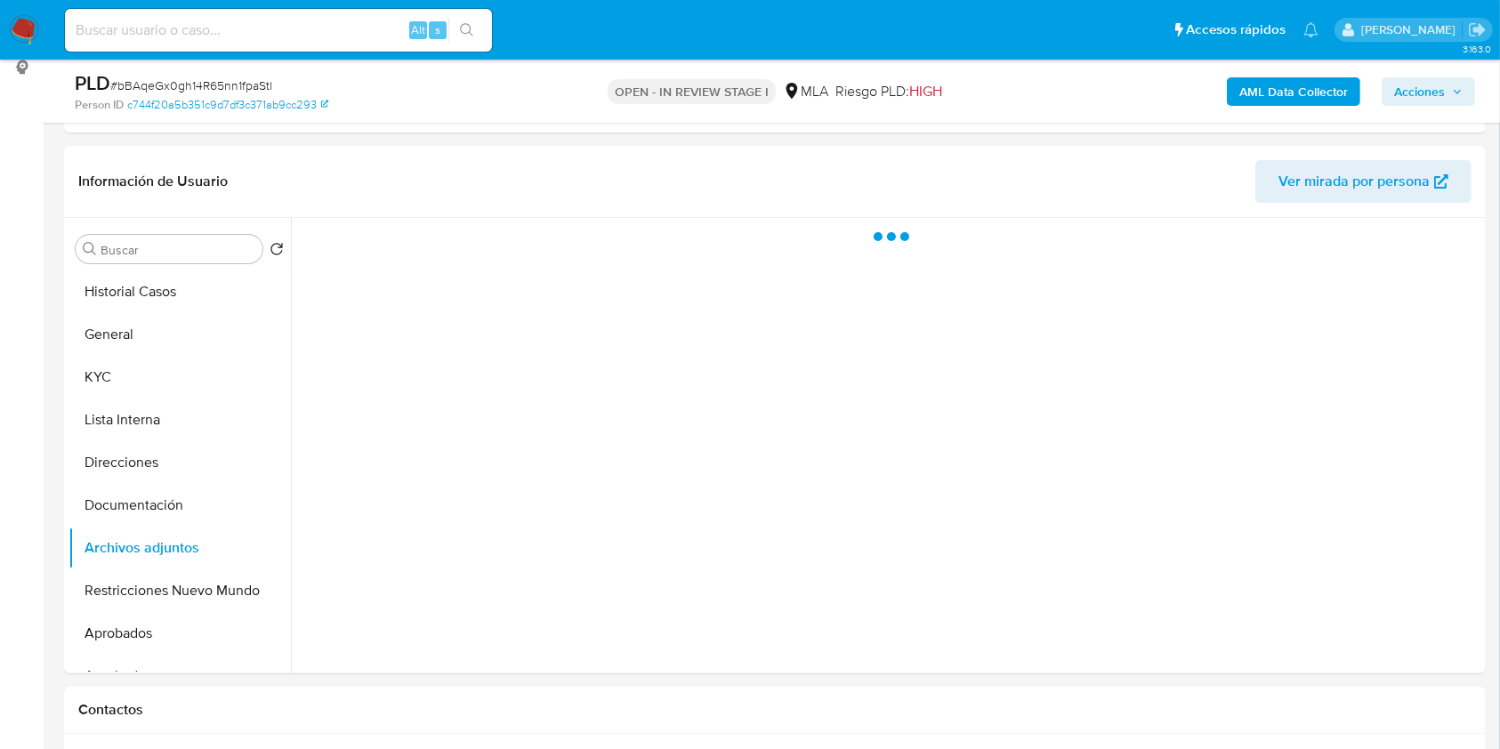
click at [1458, 91] on icon "button" at bounding box center [1457, 91] width 11 height 11
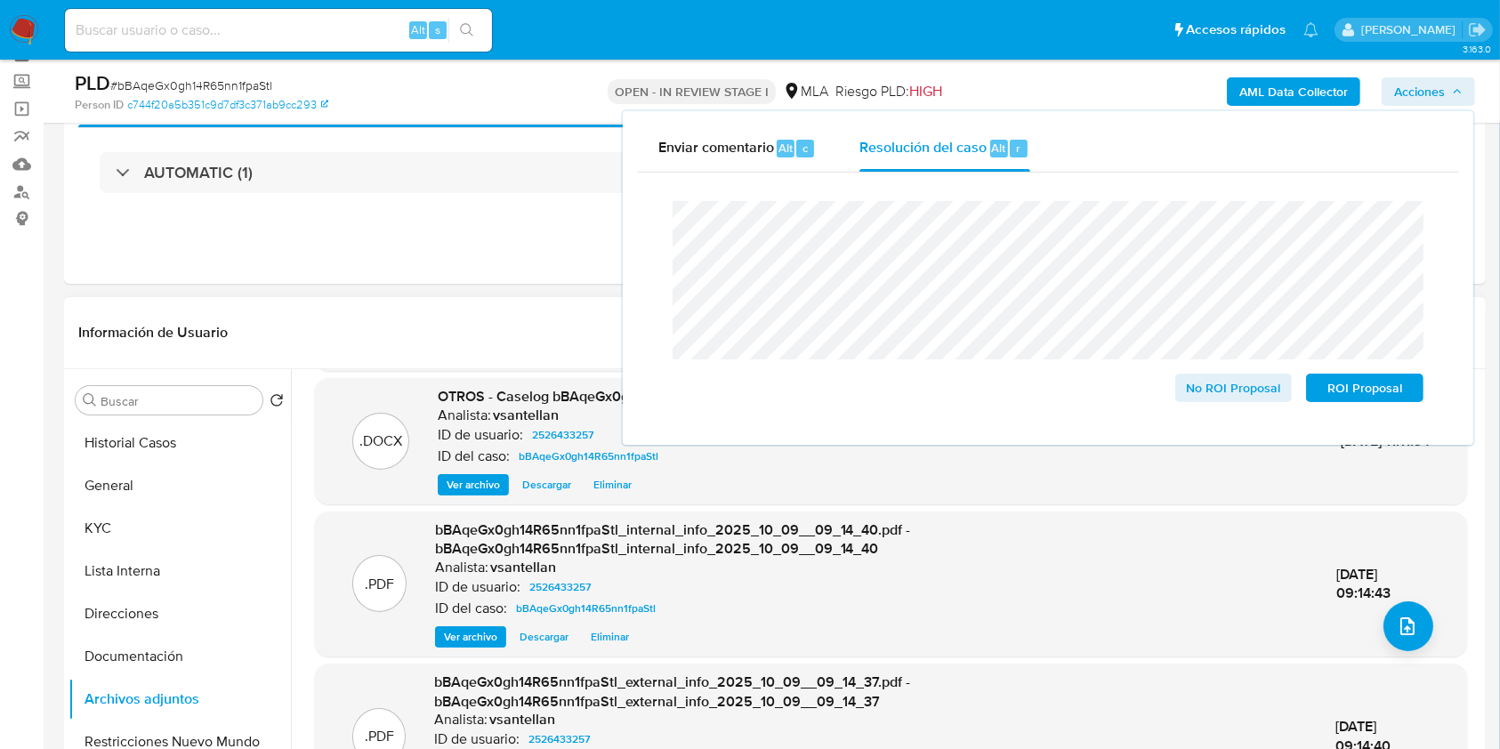
scroll to position [20, 0]
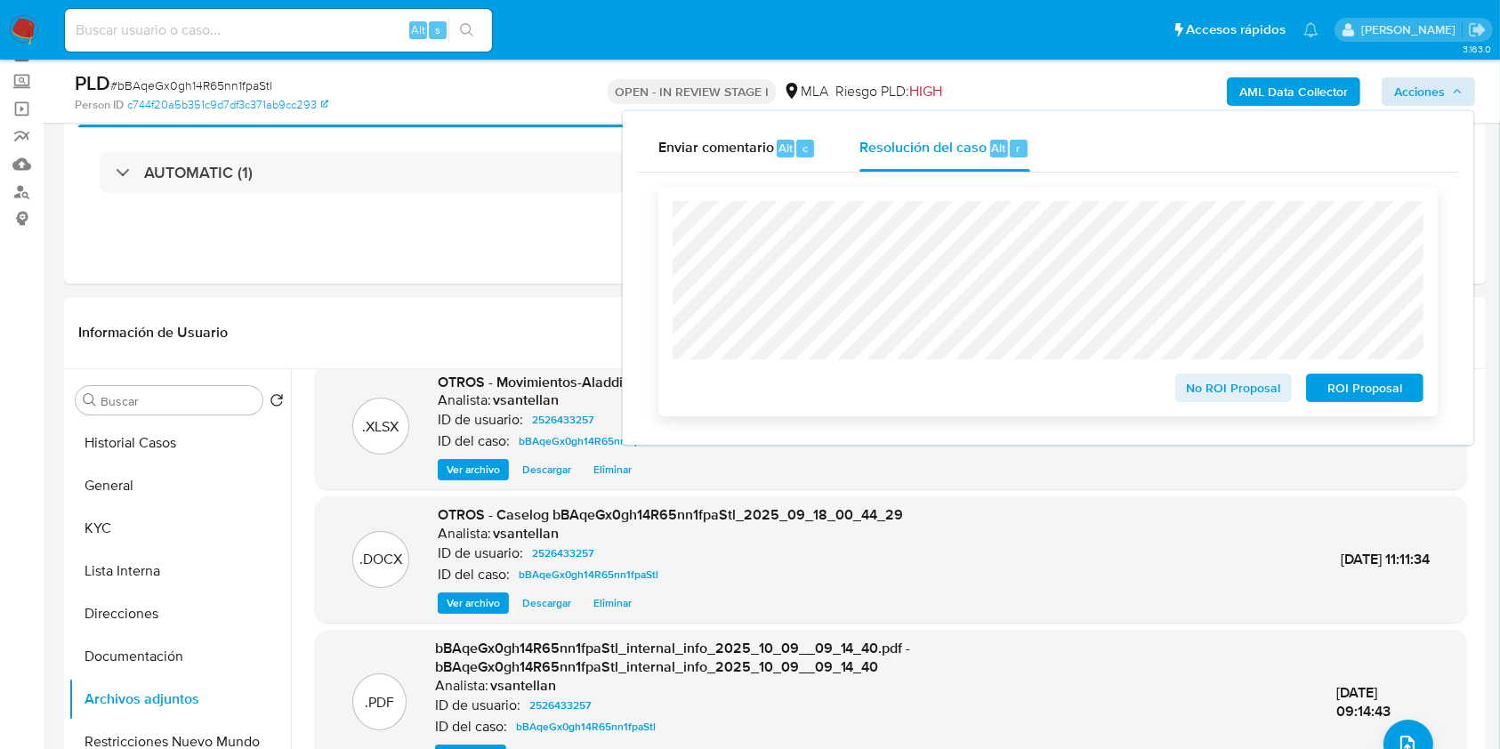
click at [1389, 387] on span "ROI Proposal" at bounding box center [1364, 387] width 93 height 25
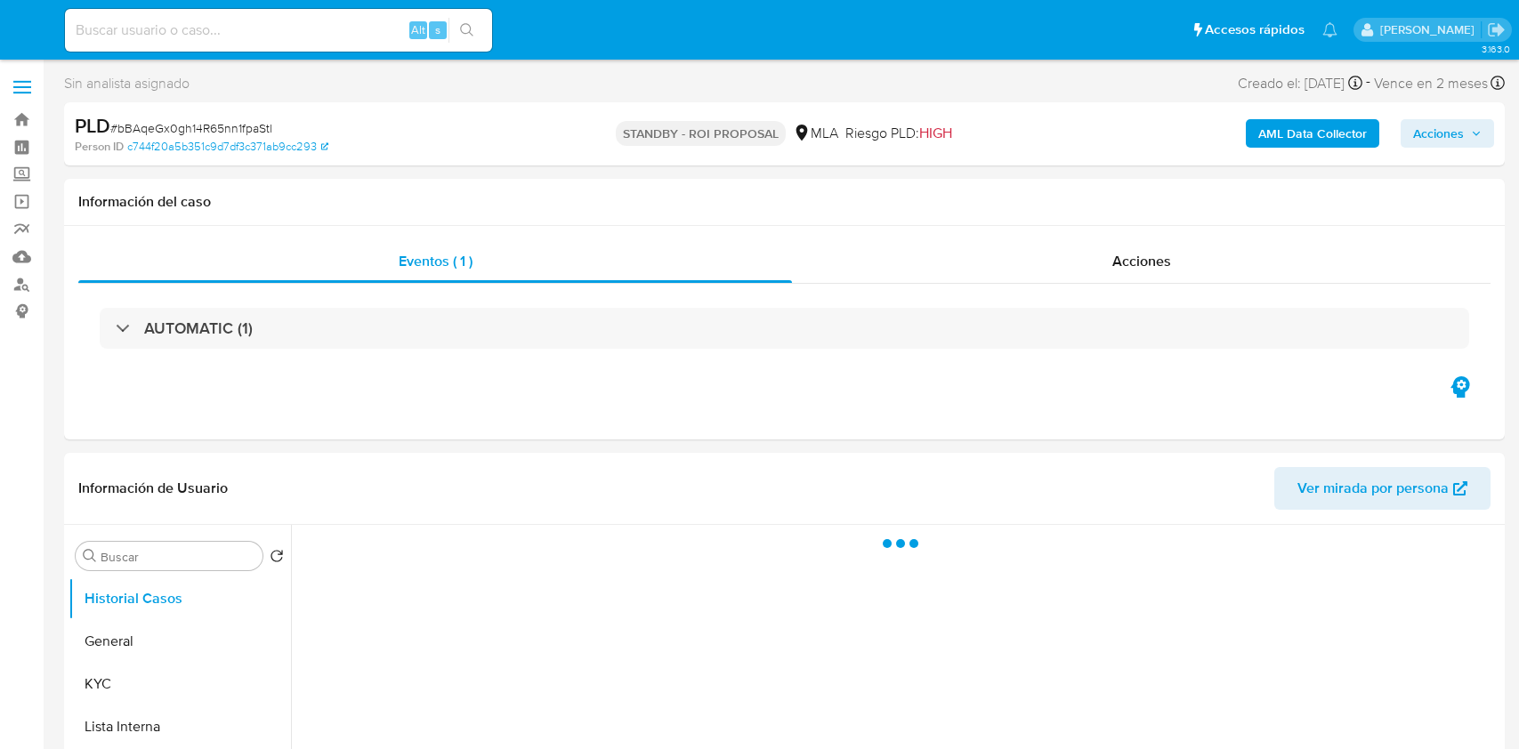
select select "10"
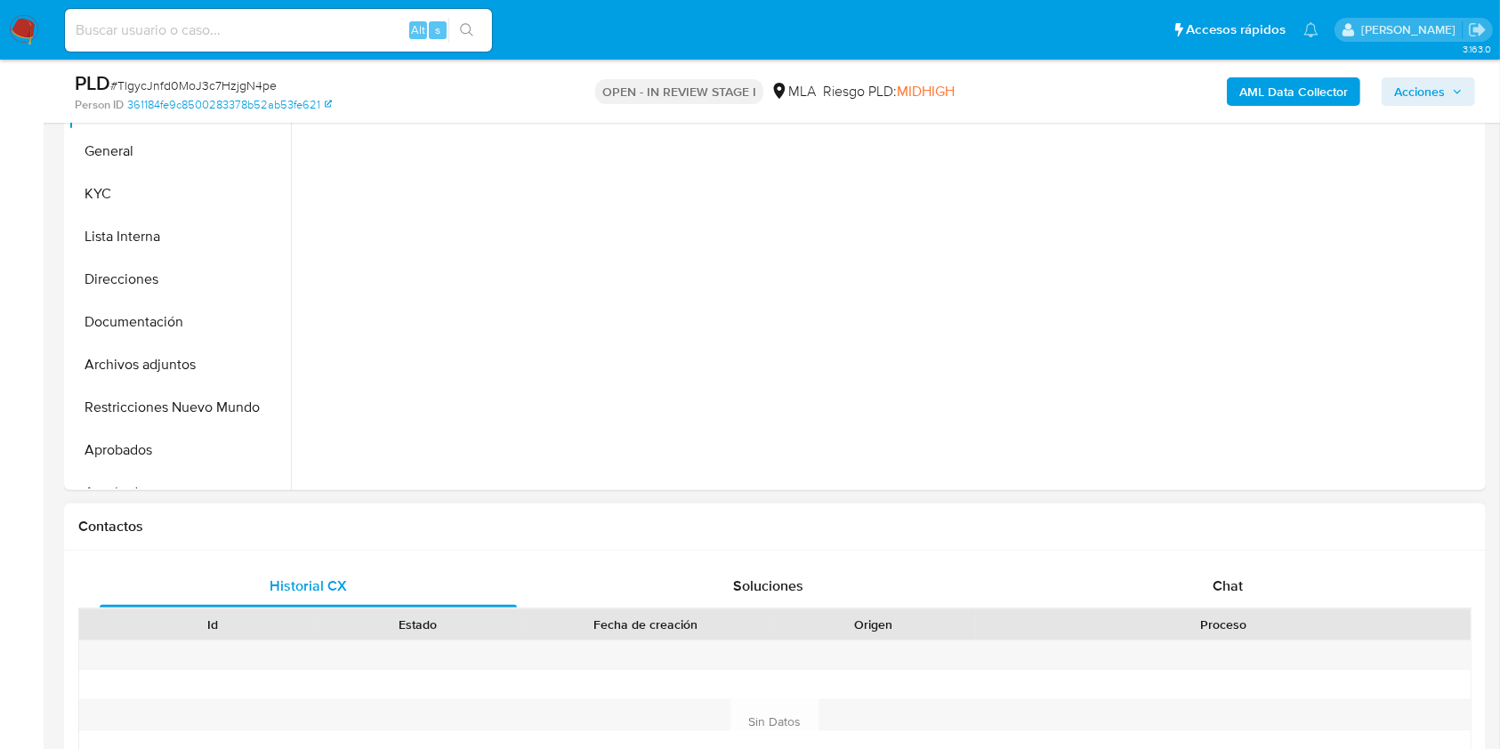
select select "10"
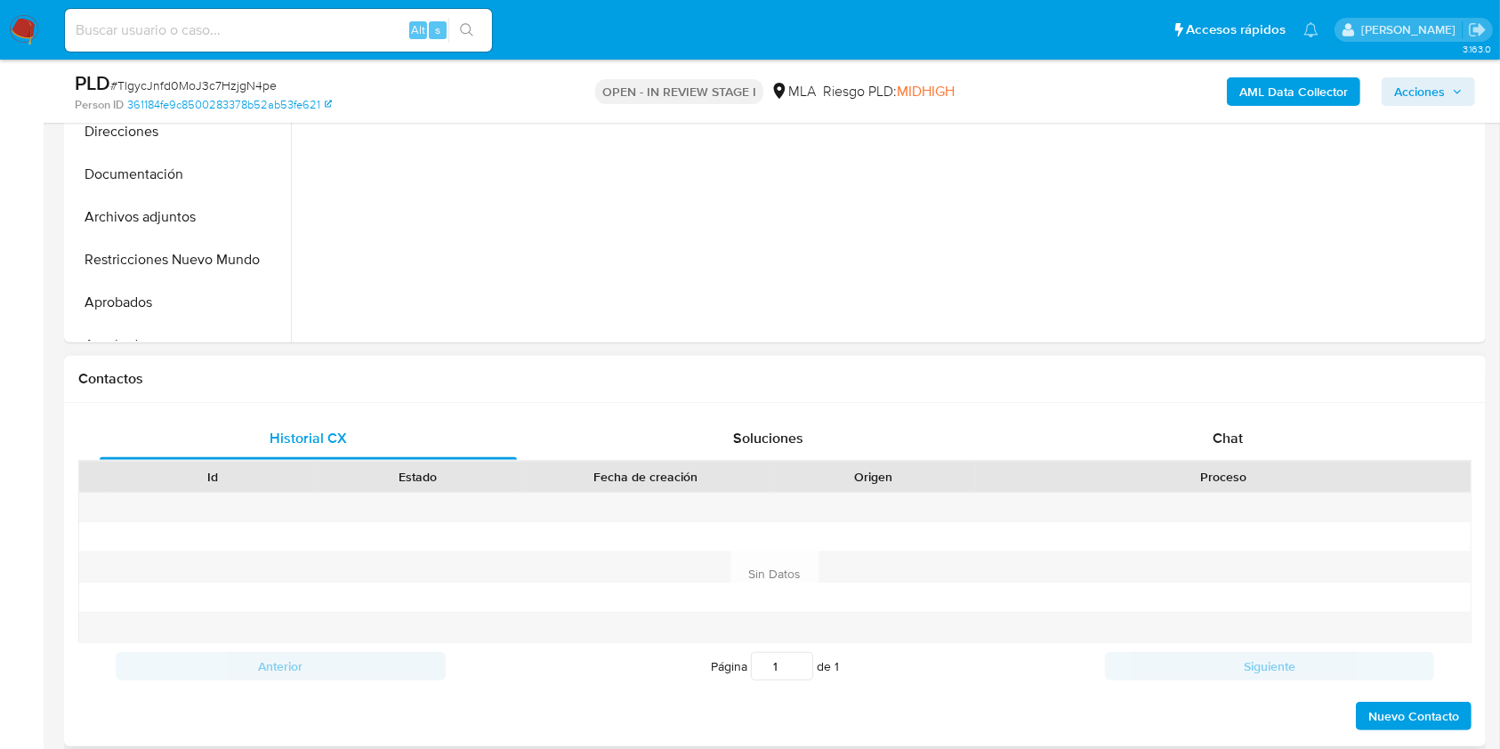
drag, startPoint x: 1231, startPoint y: 430, endPoint x: 1361, endPoint y: 399, distance: 133.6
click at [1230, 430] on span "Chat" at bounding box center [1228, 438] width 30 height 20
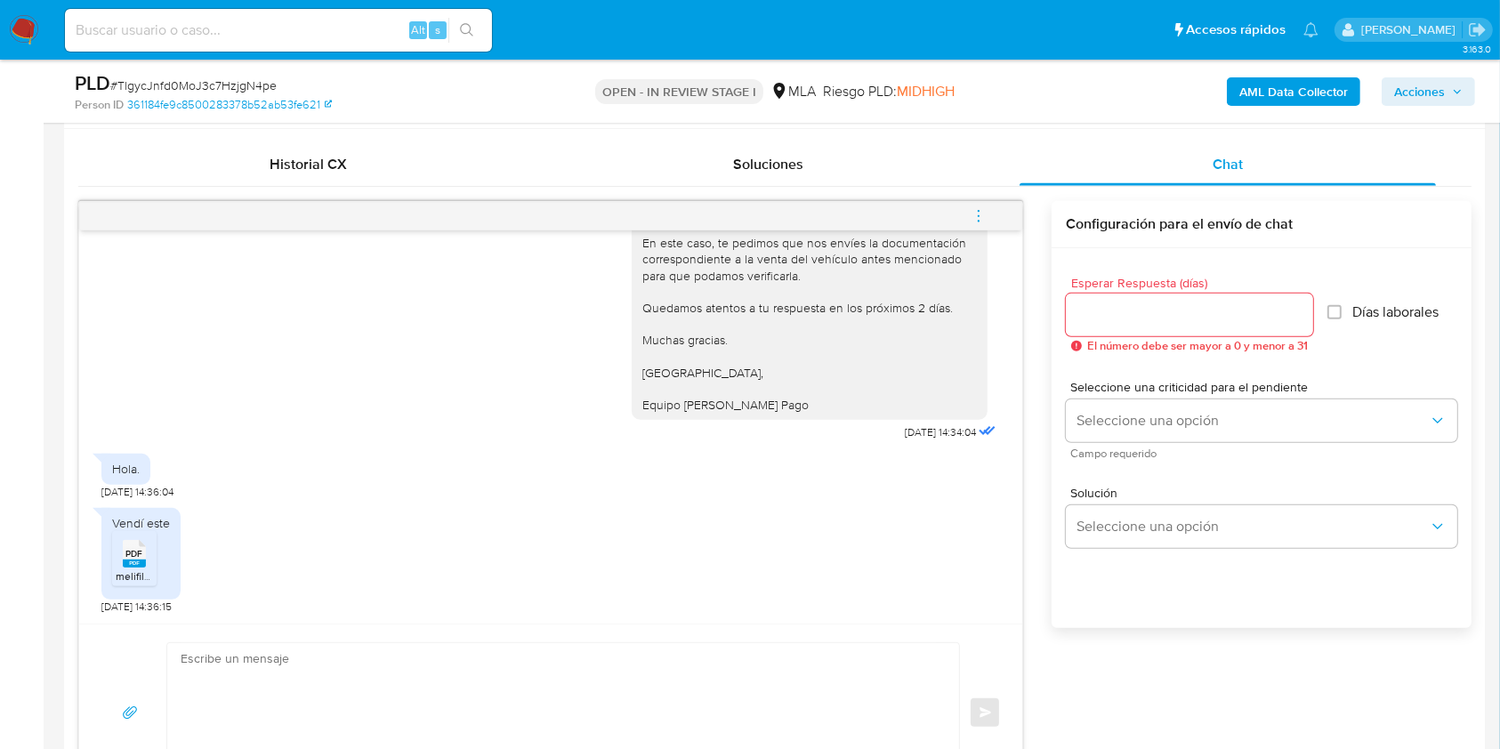
scroll to position [841, 0]
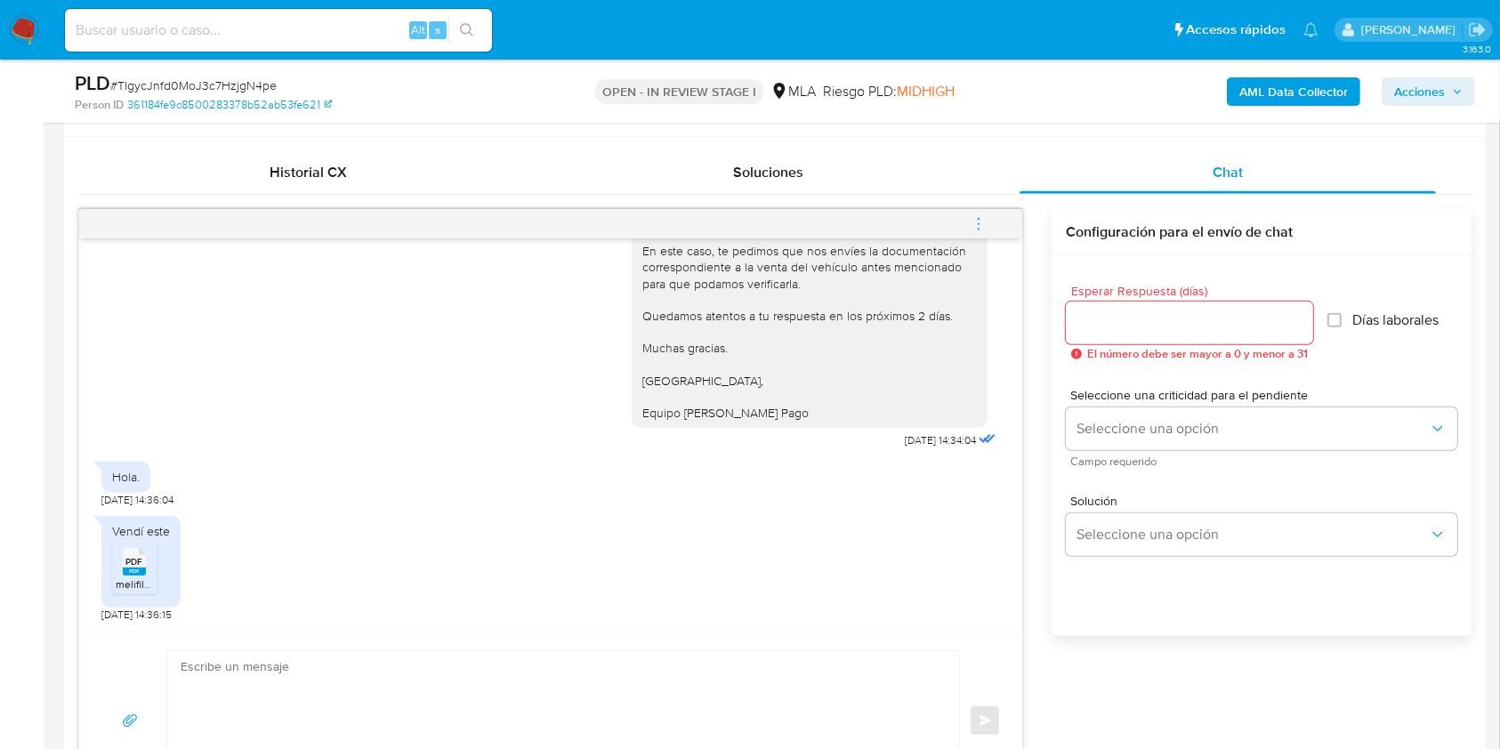
drag, startPoint x: 998, startPoint y: 585, endPoint x: 1010, endPoint y: 559, distance: 28.3
click at [1010, 559] on div "17/09/2025 14:43:25 Hola. Mi cuenta se usa para cosas personales. 19/09/2025 13…" at bounding box center [550, 434] width 943 height 393
click at [137, 562] on span "PDF" at bounding box center [134, 562] width 17 height 12
click at [1037, 459] on div "17/09/2025 14:43:25 Hola. Mi cuenta se usa para cosas personales. 19/09/2025 13…" at bounding box center [774, 509] width 1393 height 601
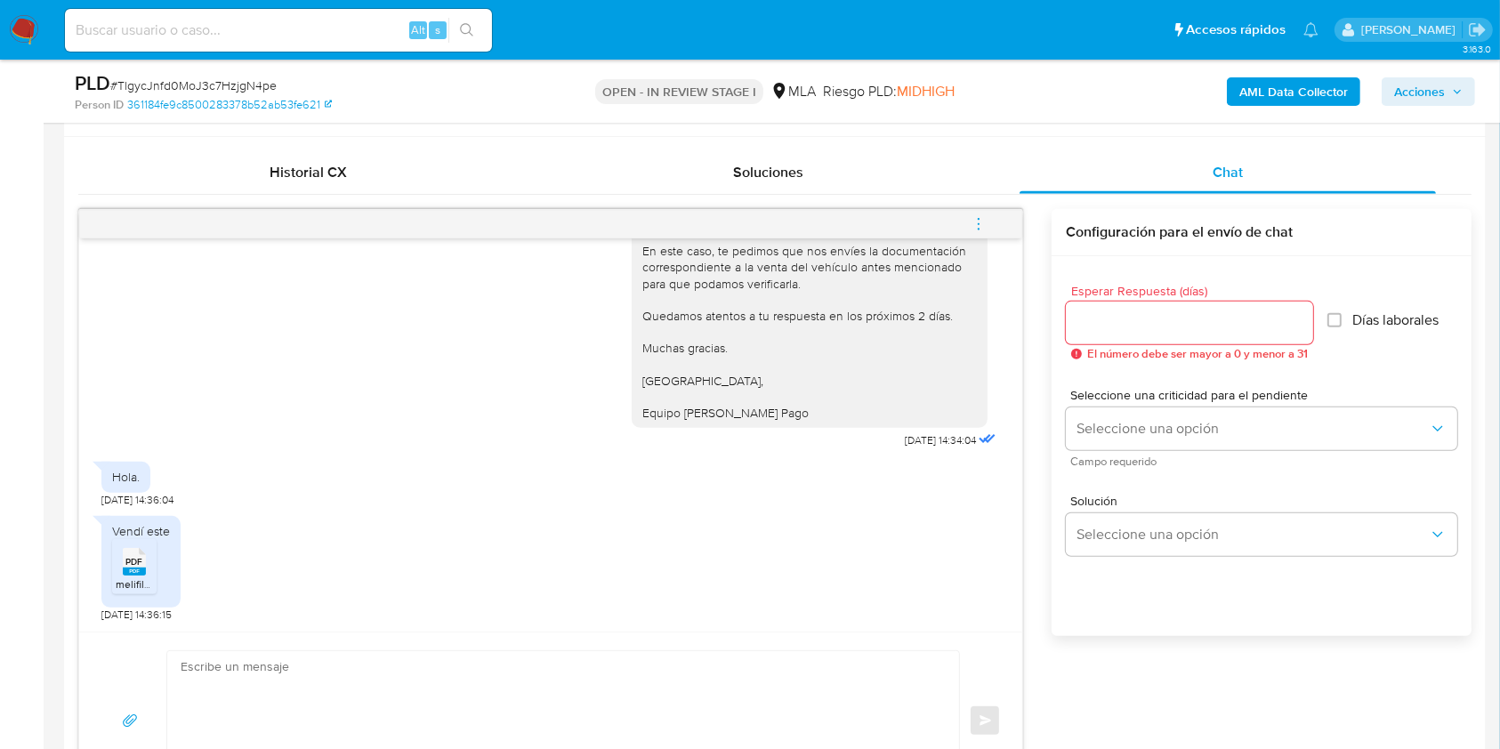
scroll to position [248, 0]
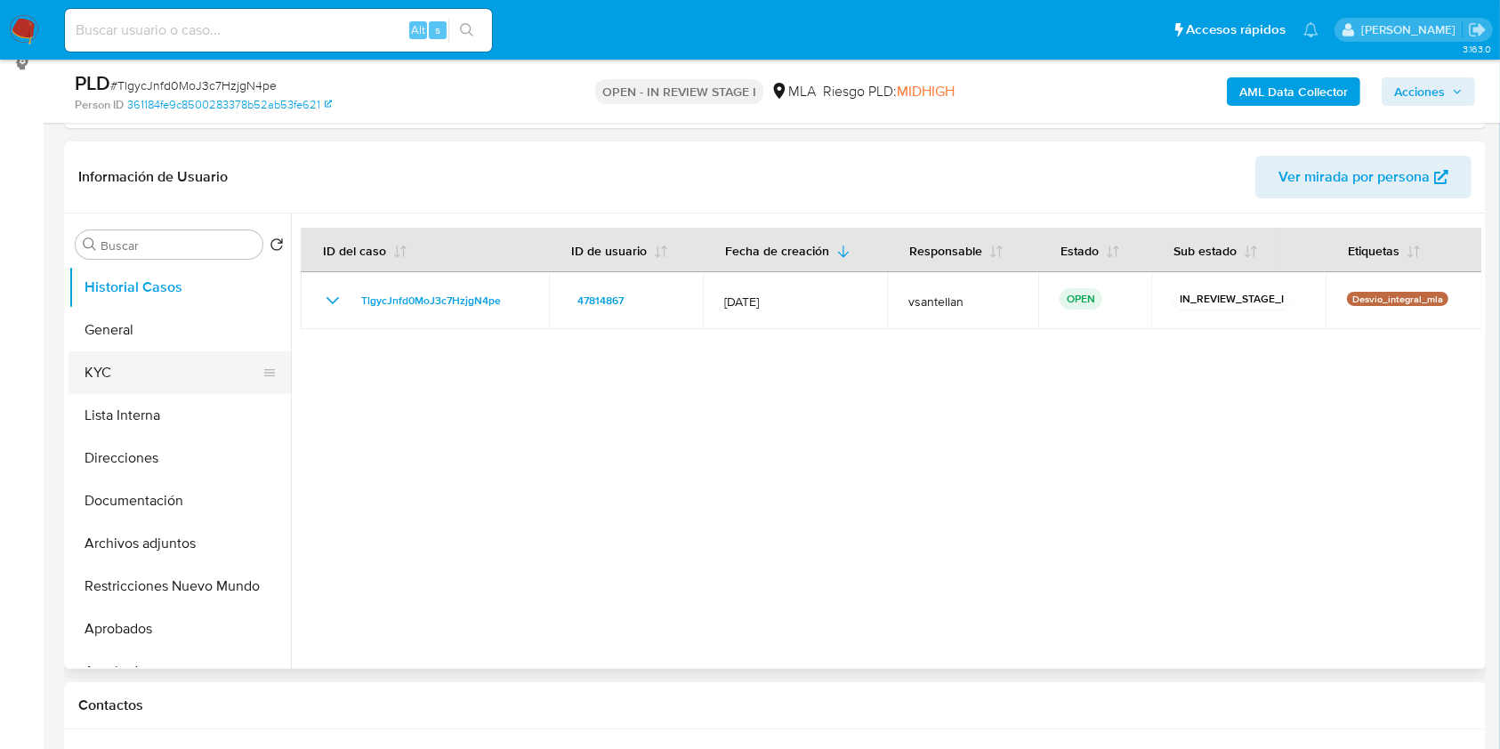
drag, startPoint x: 135, startPoint y: 365, endPoint x: 244, endPoint y: 355, distance: 109.0
click at [135, 365] on button "KYC" at bounding box center [173, 372] width 208 height 43
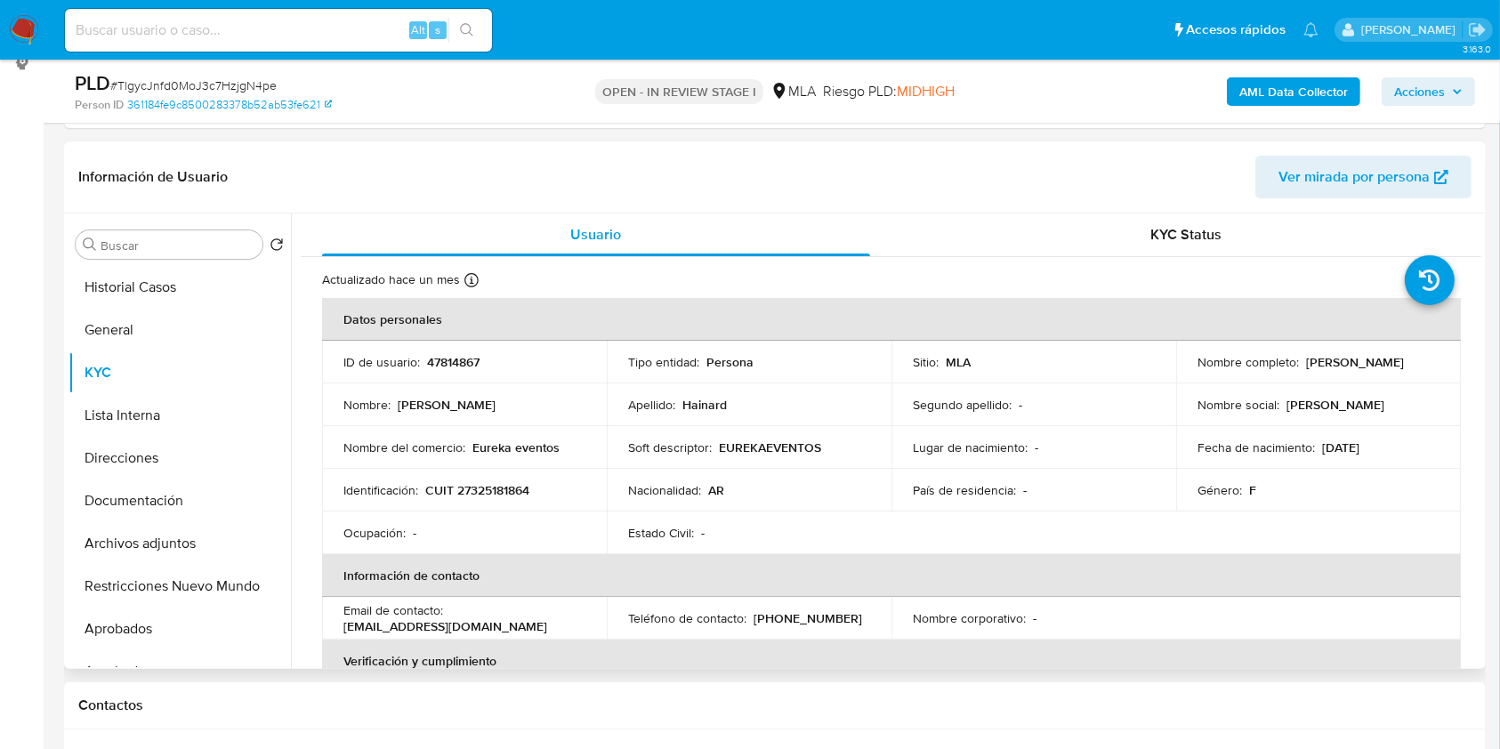
drag, startPoint x: 1411, startPoint y: 357, endPoint x: 1302, endPoint y: 359, distance: 108.6
click at [1302, 359] on div "Nombre completo : Maria Ines Hainard" at bounding box center [1318, 362] width 242 height 16
copy p "[PERSON_NAME]"
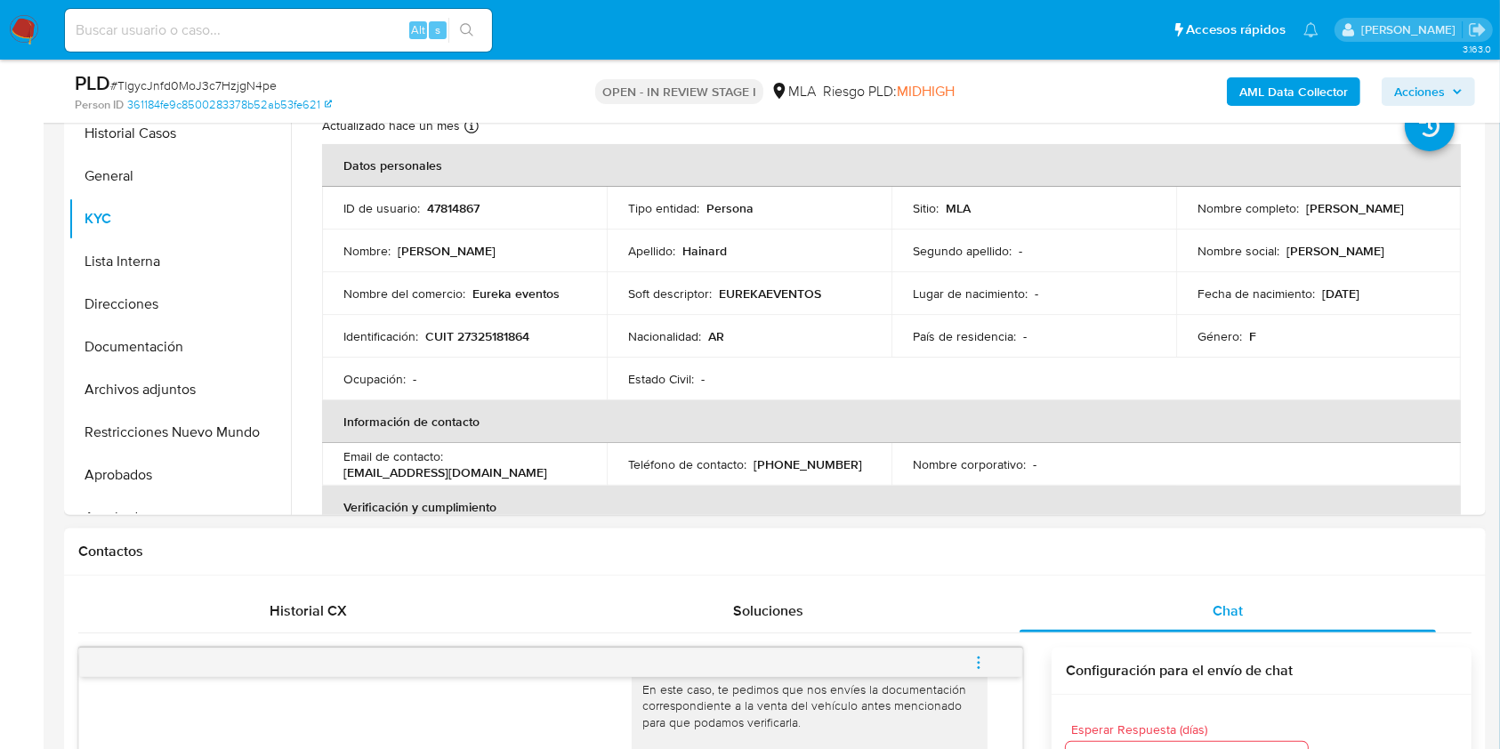
scroll to position [485, 0]
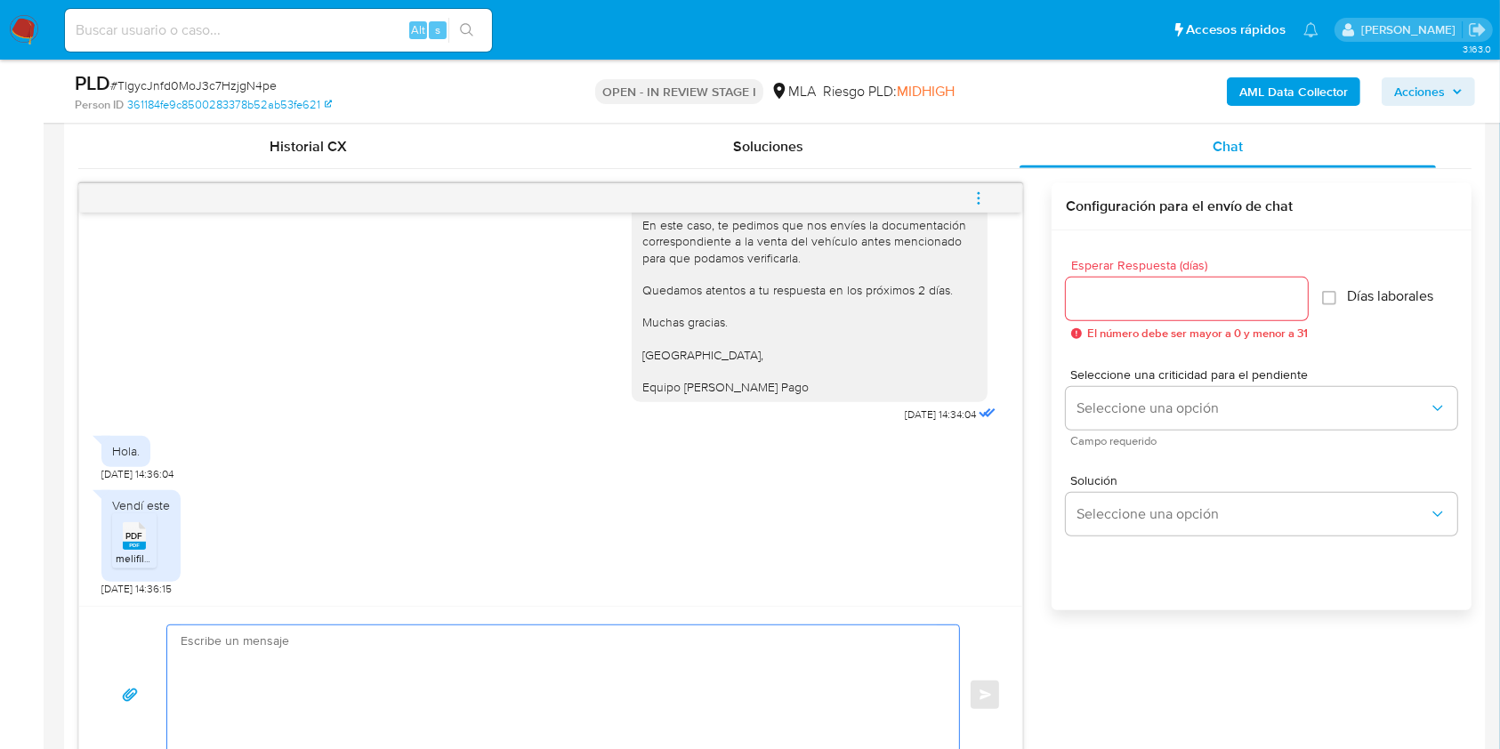
click at [520, 687] on textarea at bounding box center [559, 695] width 756 height 140
paste textarea "[PERSON_NAME] Muchas gracias por la respuesta. Te confirmamos la recepción de l…"
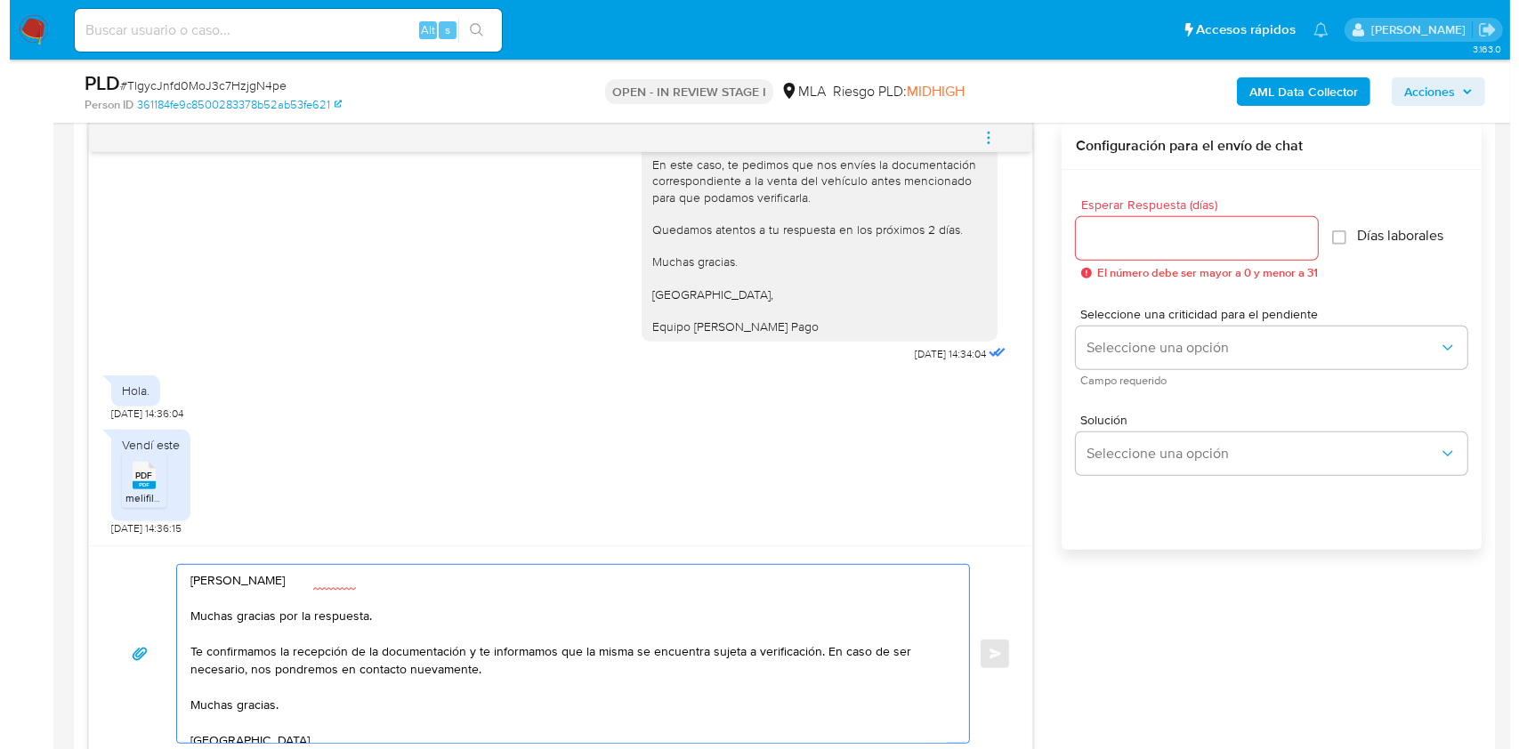
scroll to position [887, 0]
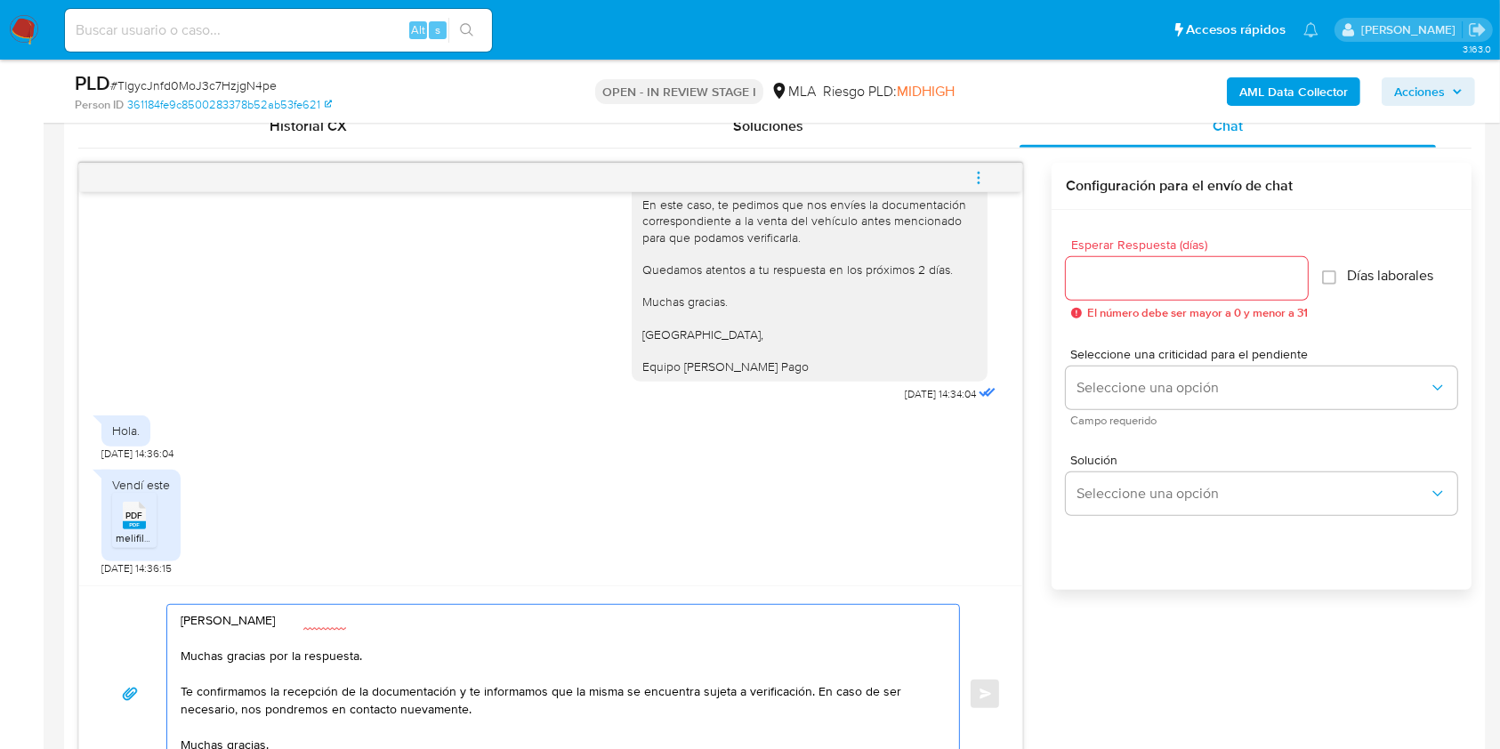
type textarea "[PERSON_NAME] Muchas gracias por la respuesta. Te confirmamos la recepción de l…"
click at [1092, 253] on div "Esperar Respuesta (días) El número debe ser mayor a 0 y menor a 31" at bounding box center [1187, 278] width 242 height 81
click at [1103, 270] on input "Esperar Respuesta (días)" at bounding box center [1187, 278] width 242 height 23
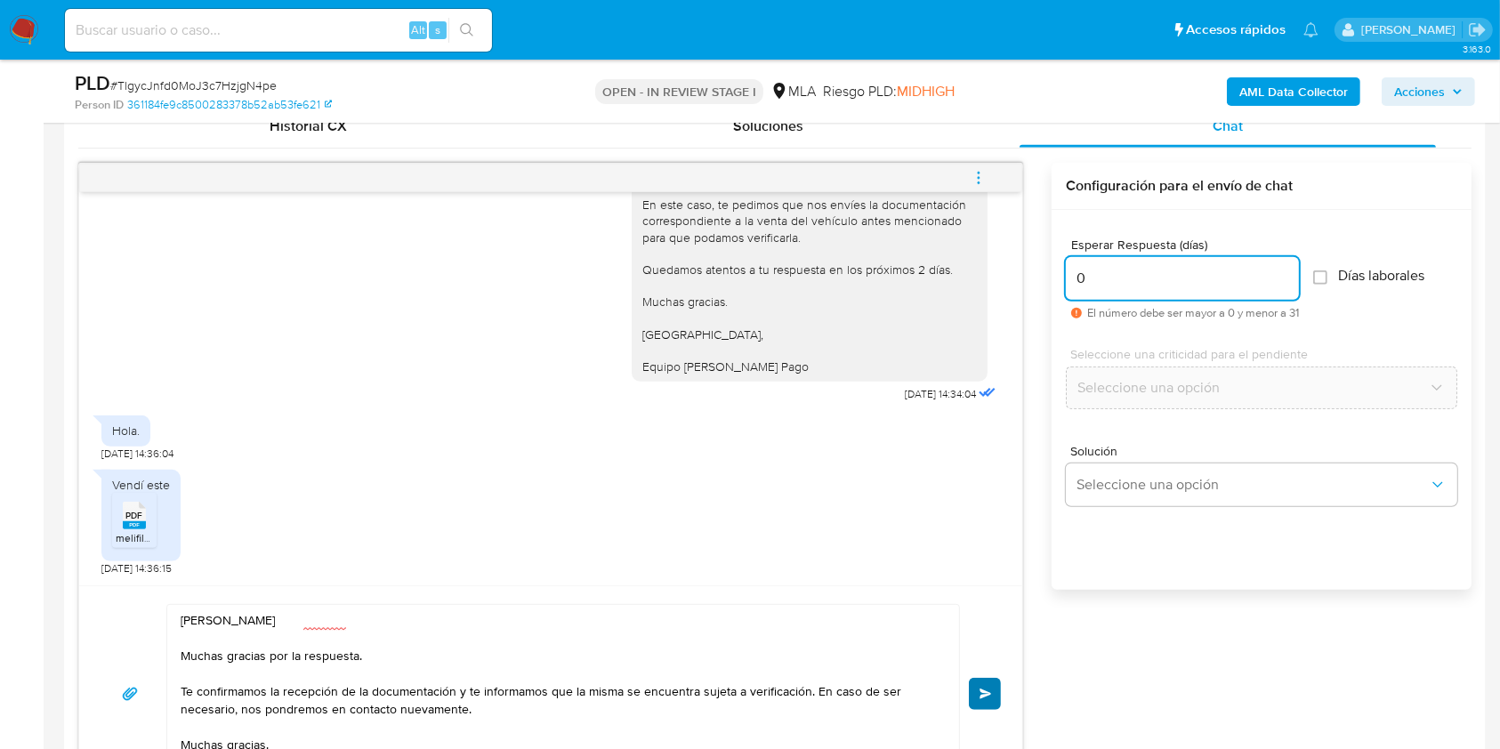
type input "0"
click at [986, 694] on span "Enviar" at bounding box center [986, 694] width 12 height 11
click at [973, 173] on icon "menu-action" at bounding box center [979, 178] width 16 height 16
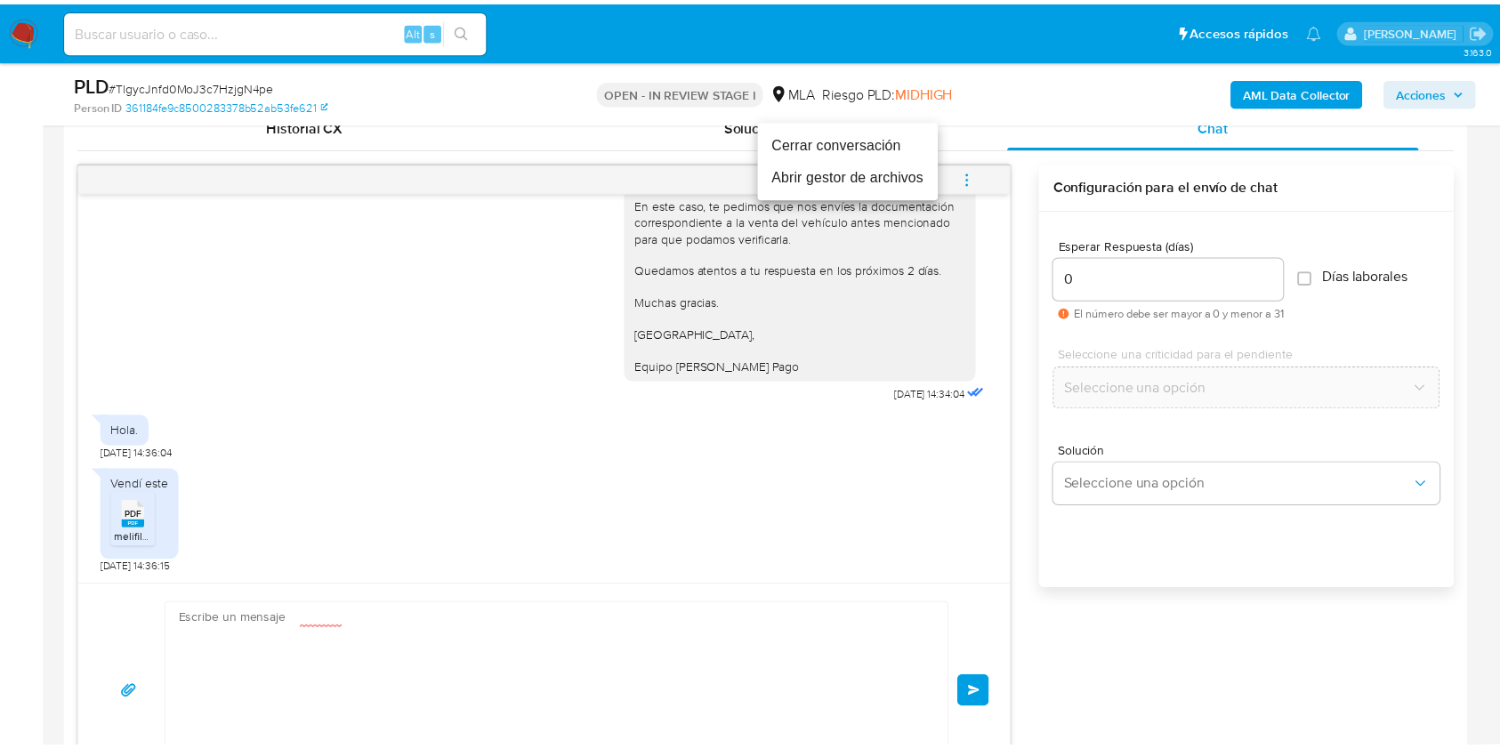
scroll to position [1496, 0]
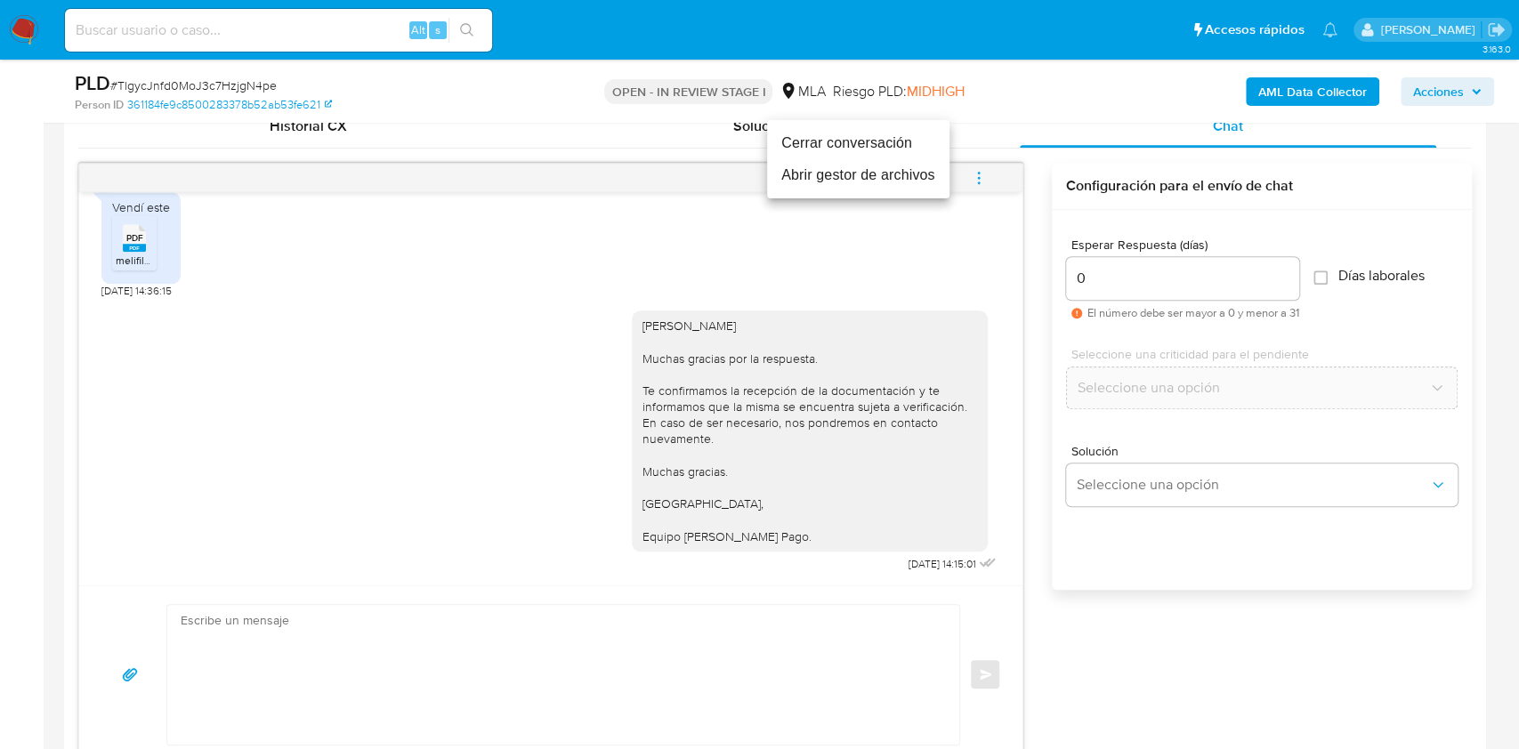
click at [824, 132] on li "Cerrar conversación" at bounding box center [858, 143] width 182 height 32
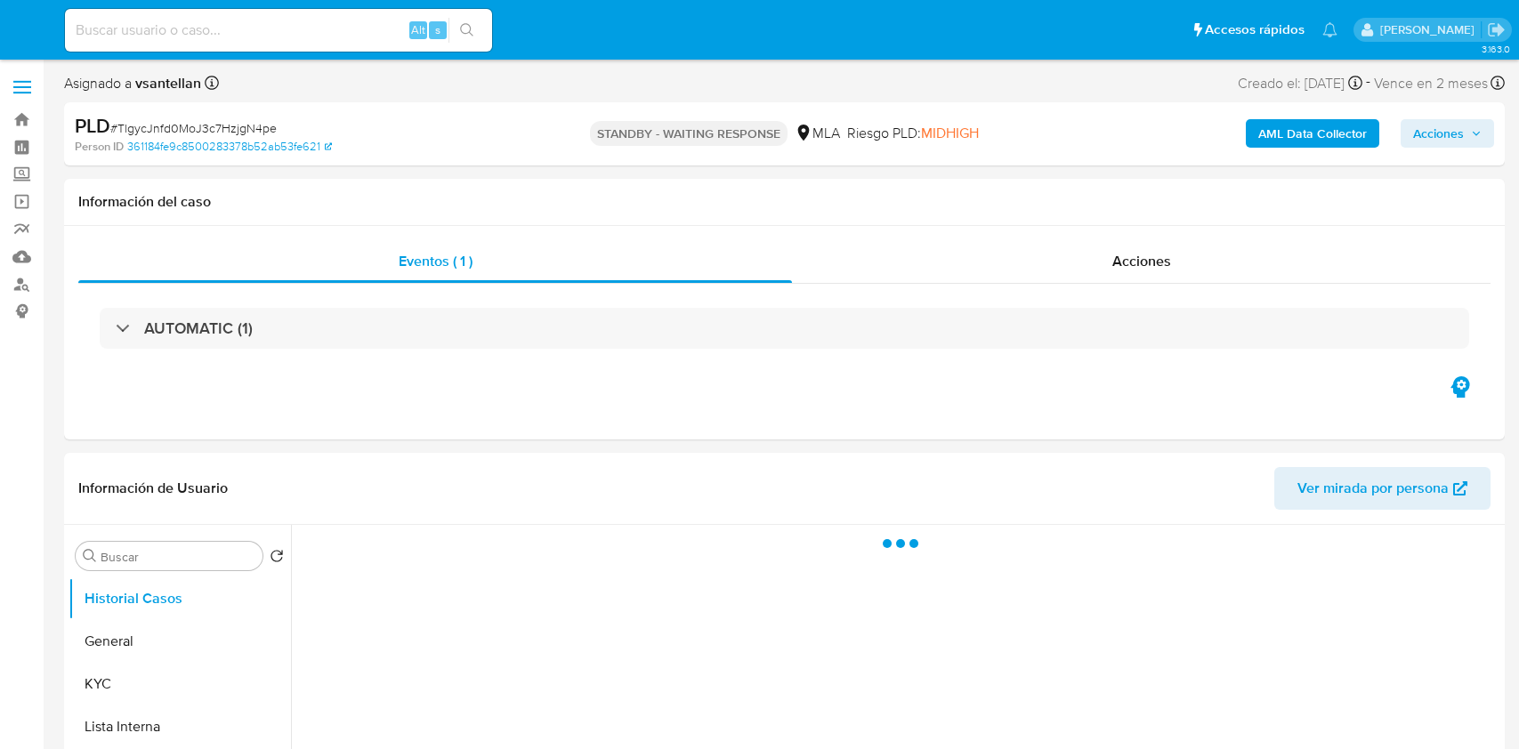
select select "10"
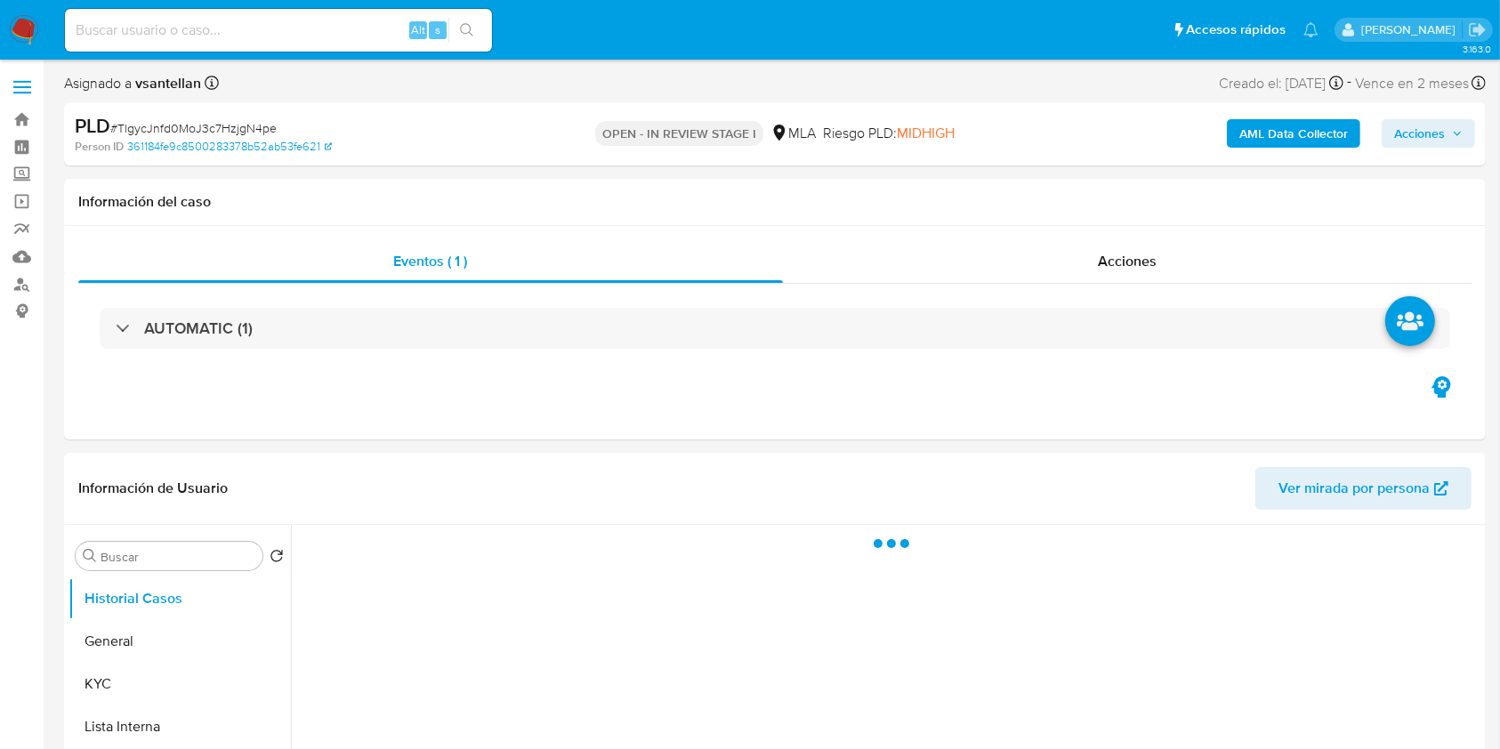
select select "10"
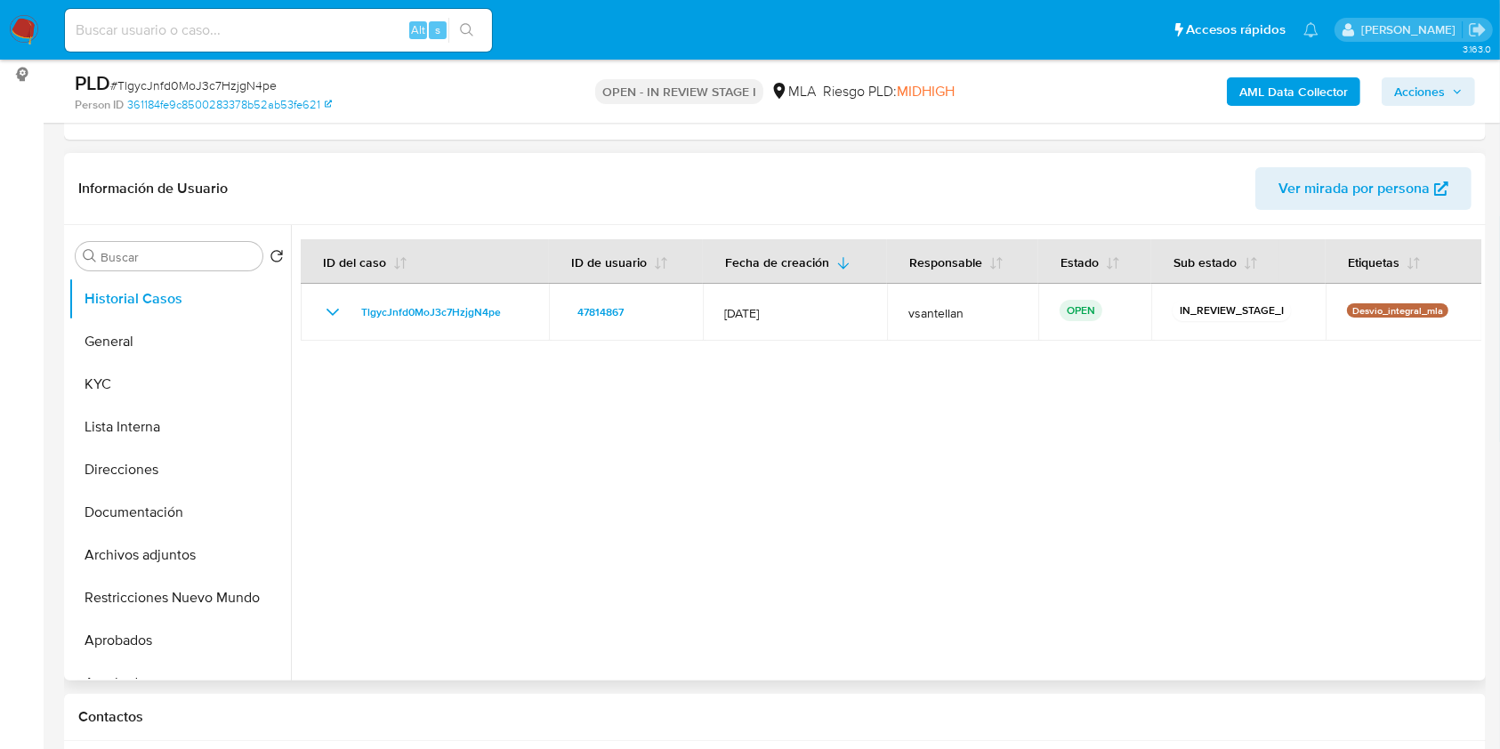
scroll to position [593, 0]
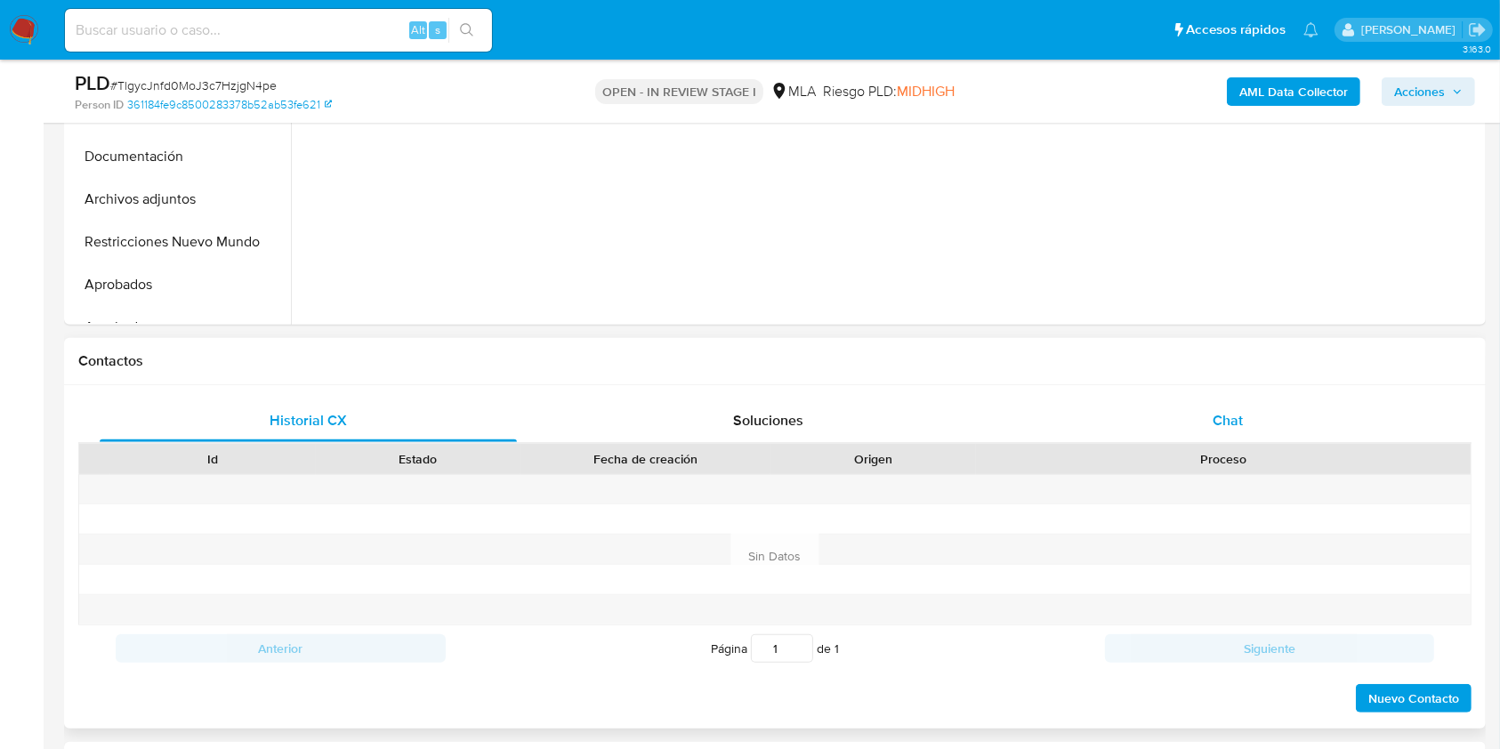
click at [1240, 417] on span "Chat" at bounding box center [1228, 420] width 30 height 20
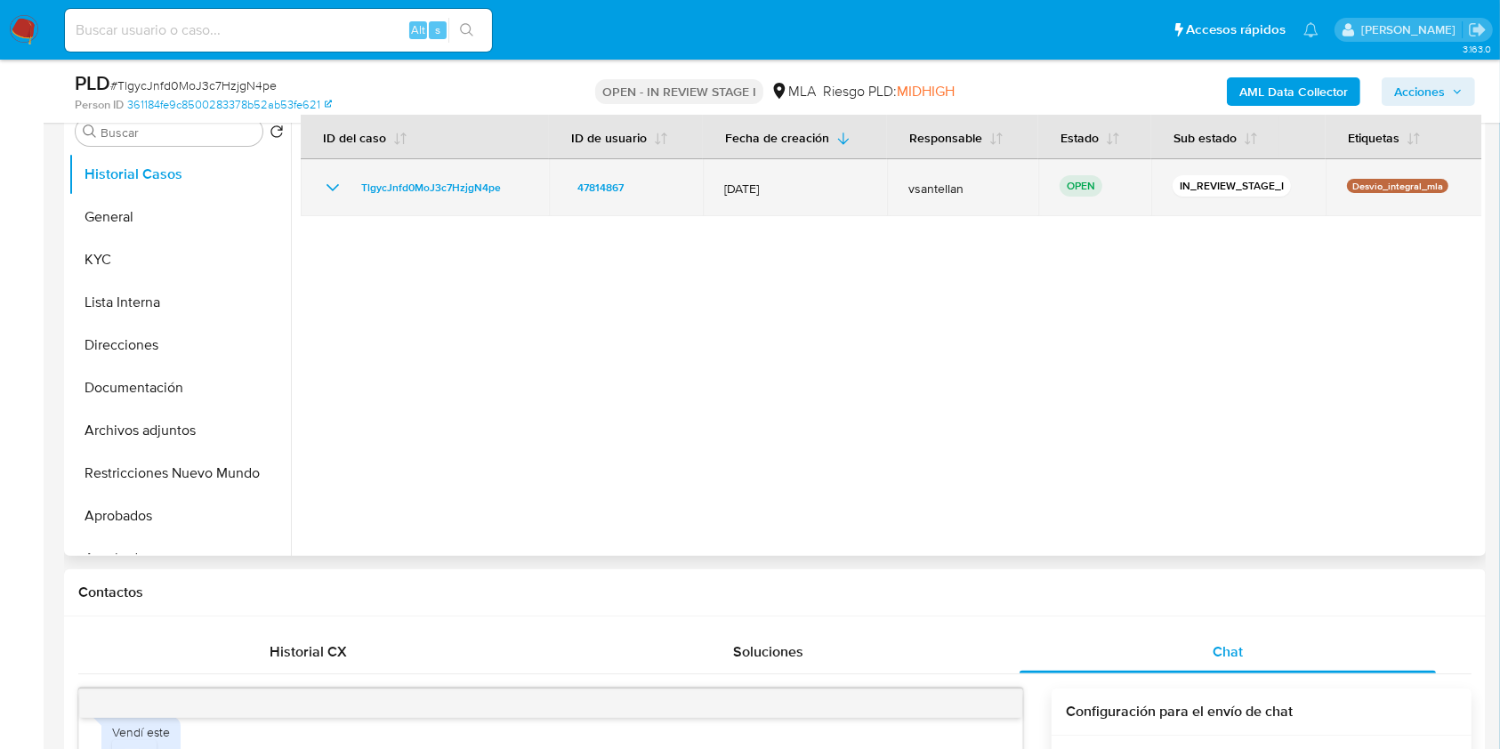
scroll to position [317, 0]
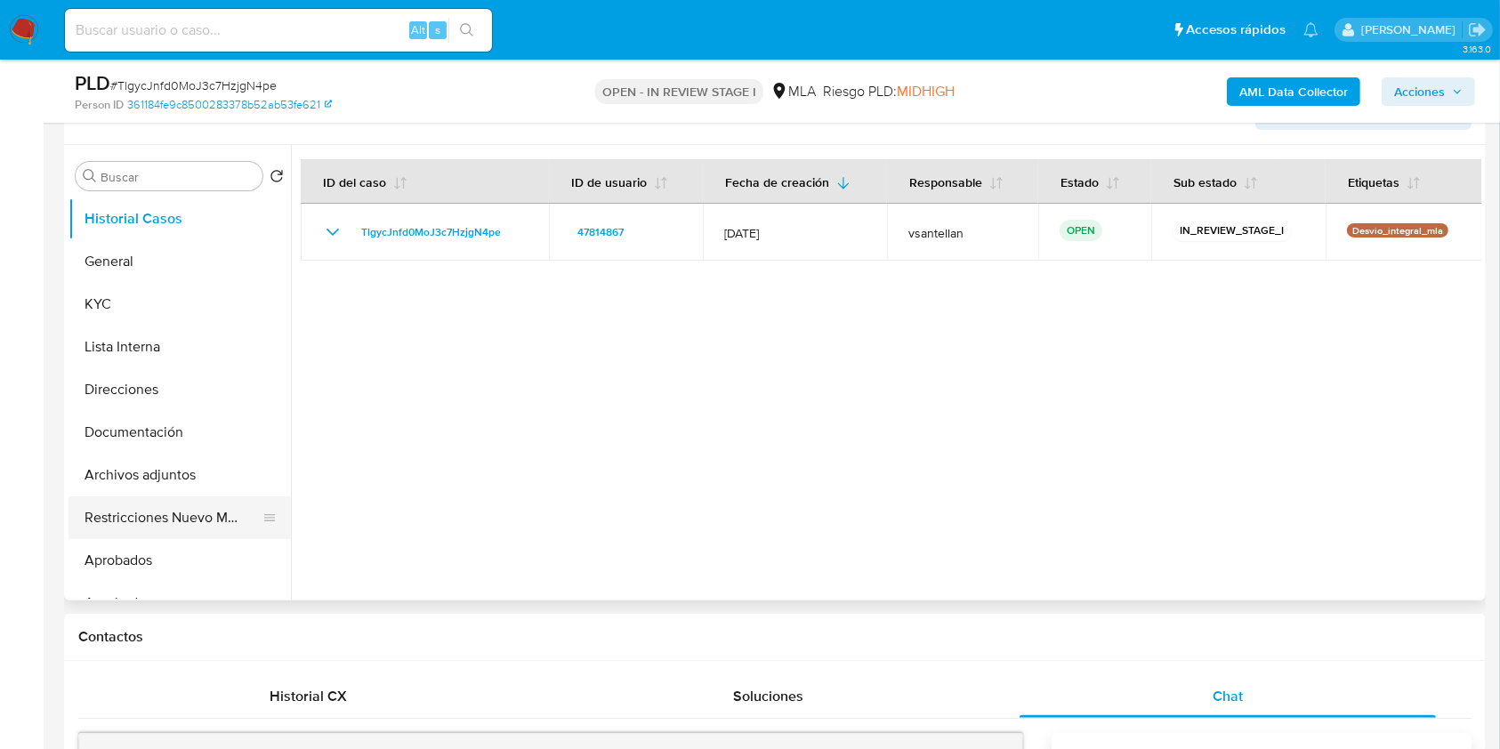
click at [147, 511] on button "Restricciones Nuevo Mundo" at bounding box center [173, 517] width 208 height 43
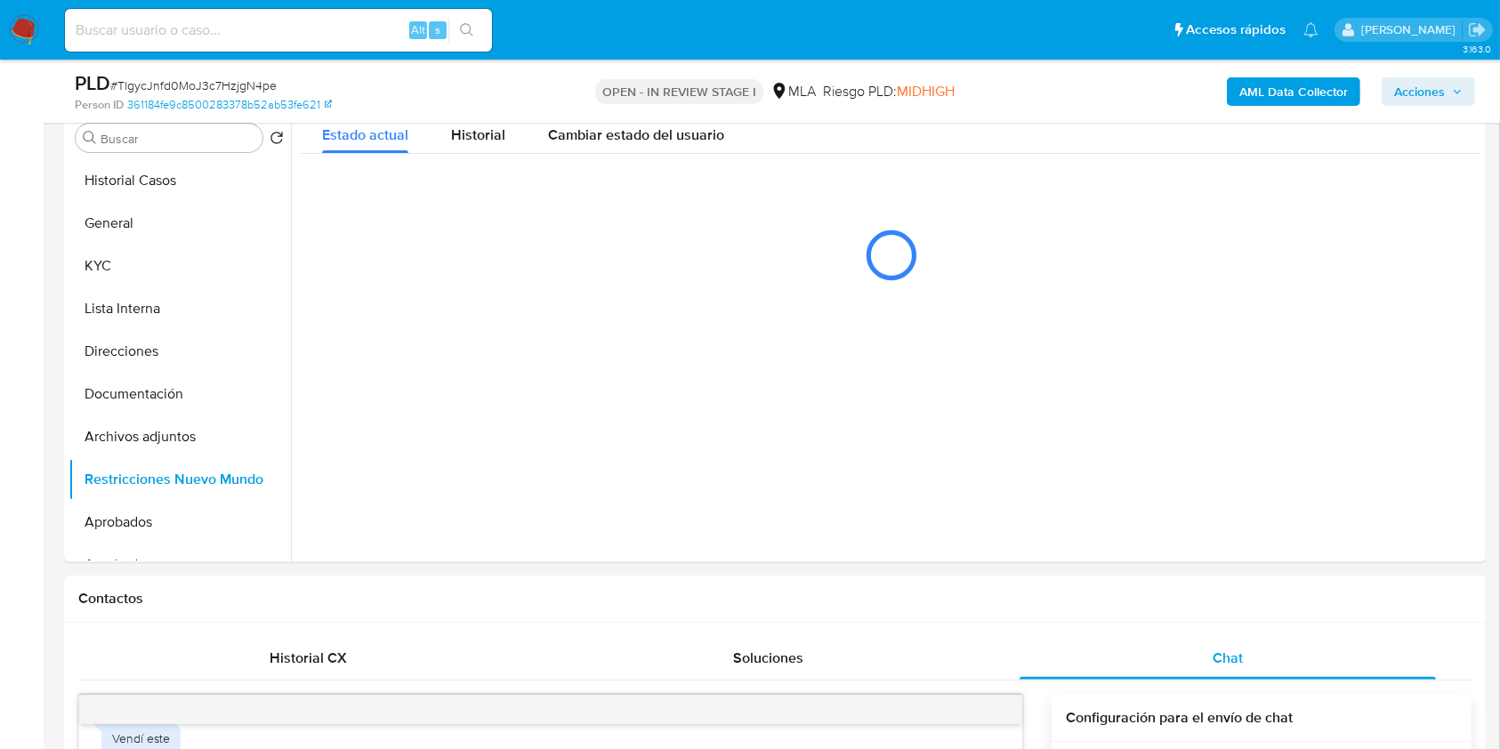
scroll to position [267, 0]
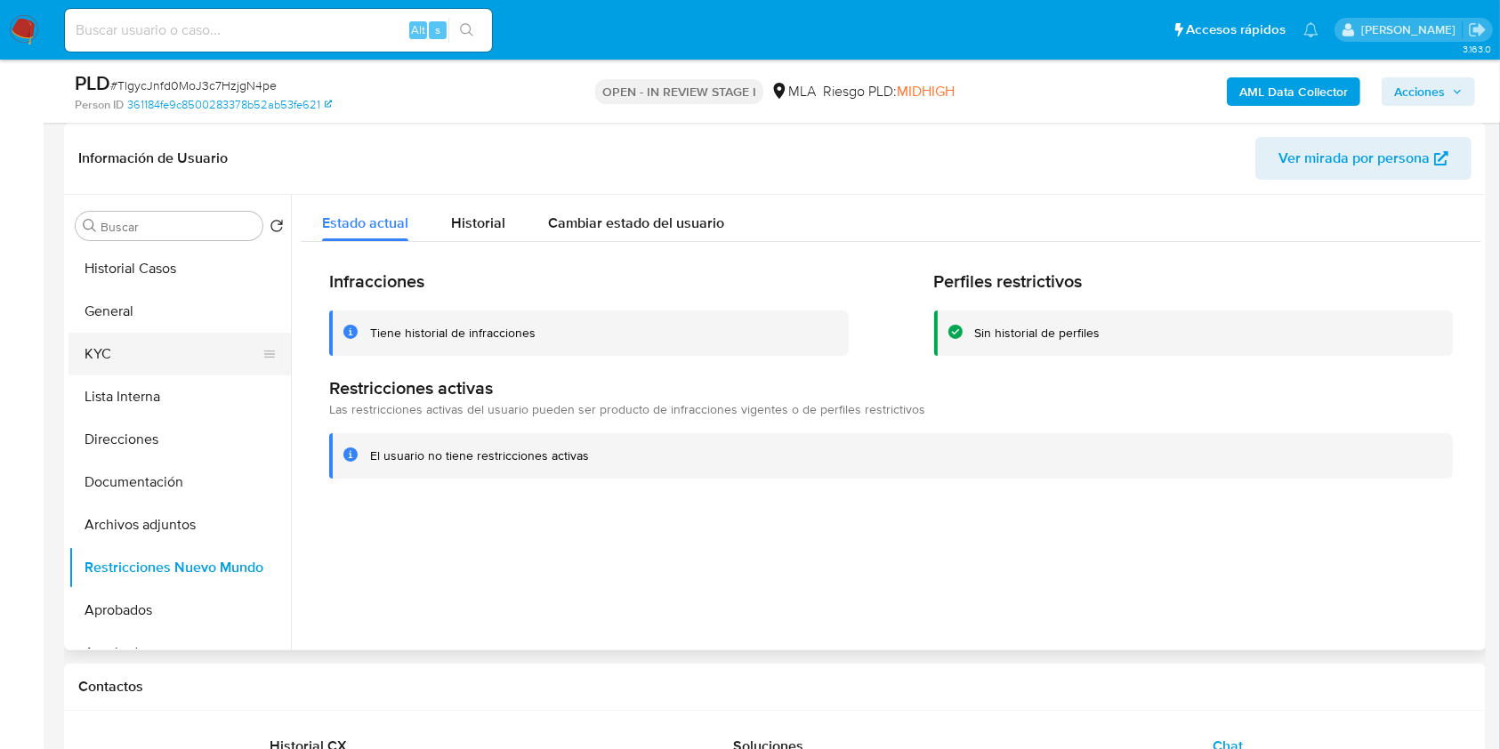
click at [112, 361] on button "KYC" at bounding box center [173, 354] width 208 height 43
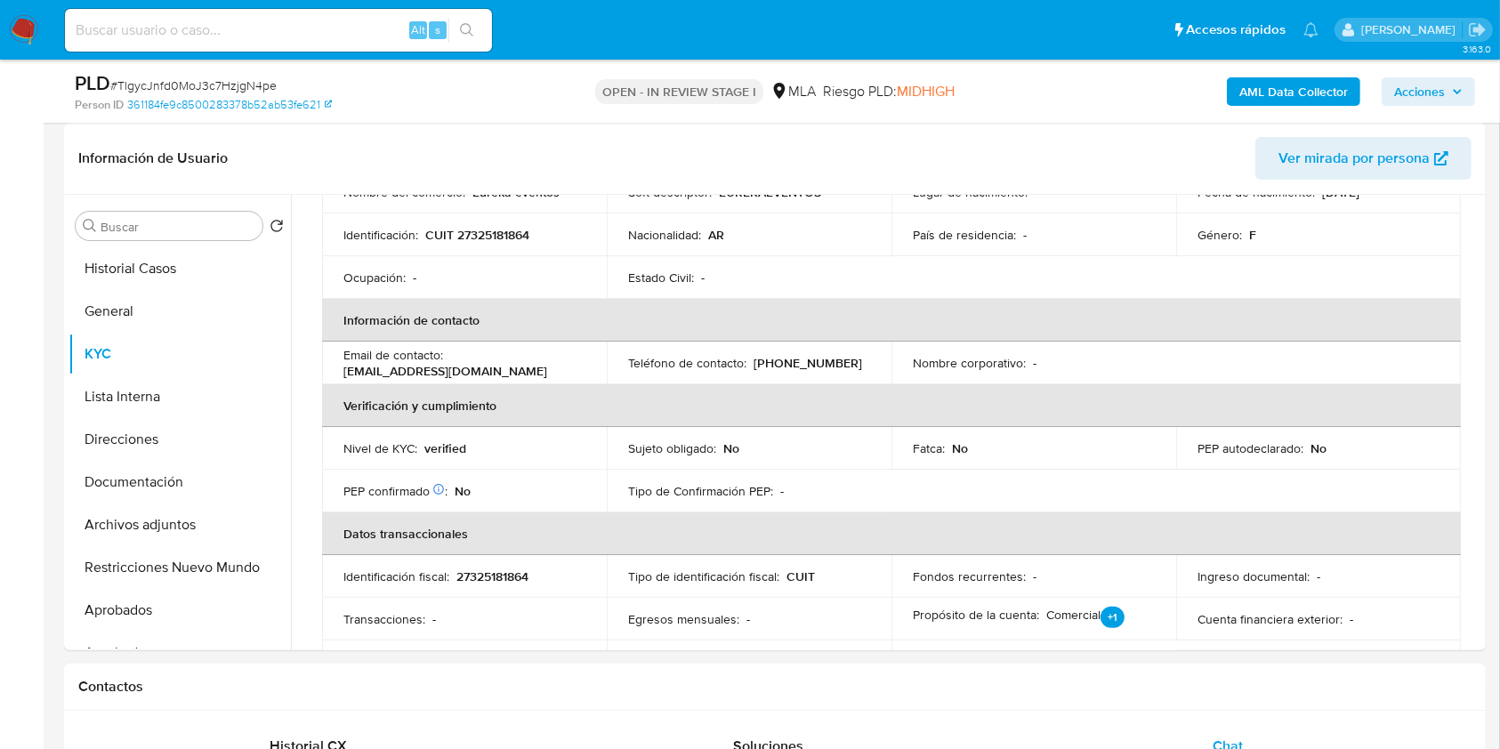
scroll to position [504, 0]
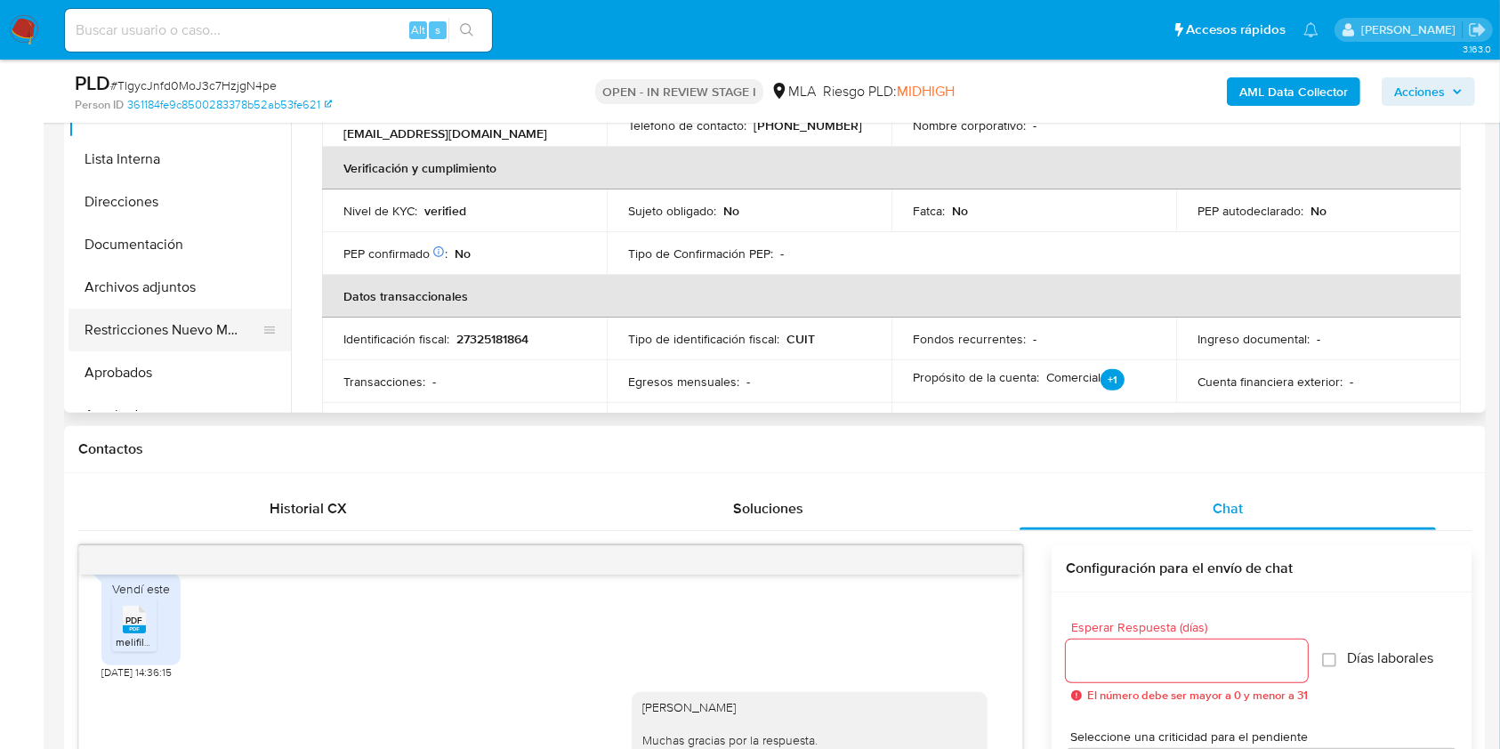
click at [194, 317] on button "Restricciones Nuevo Mundo" at bounding box center [173, 330] width 208 height 43
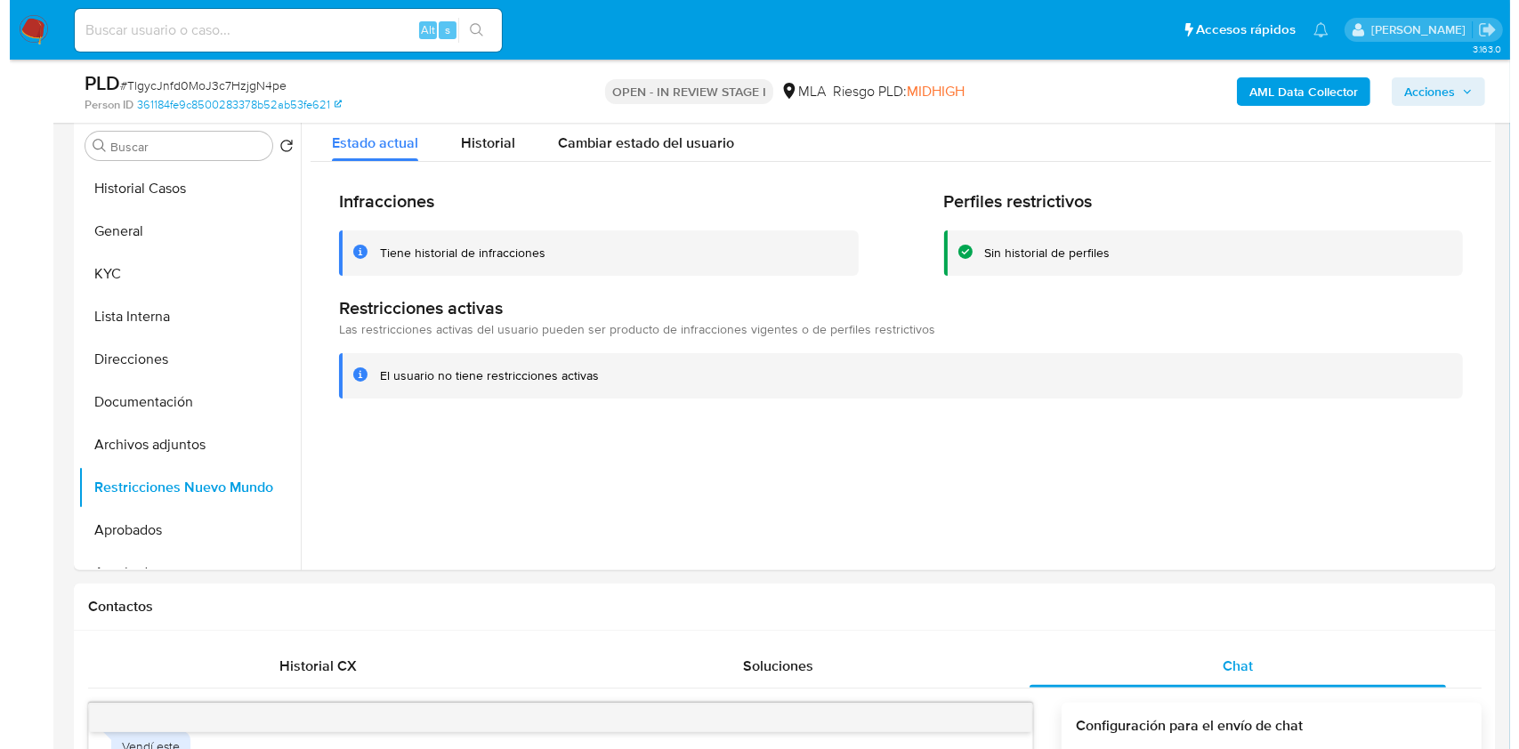
scroll to position [283, 0]
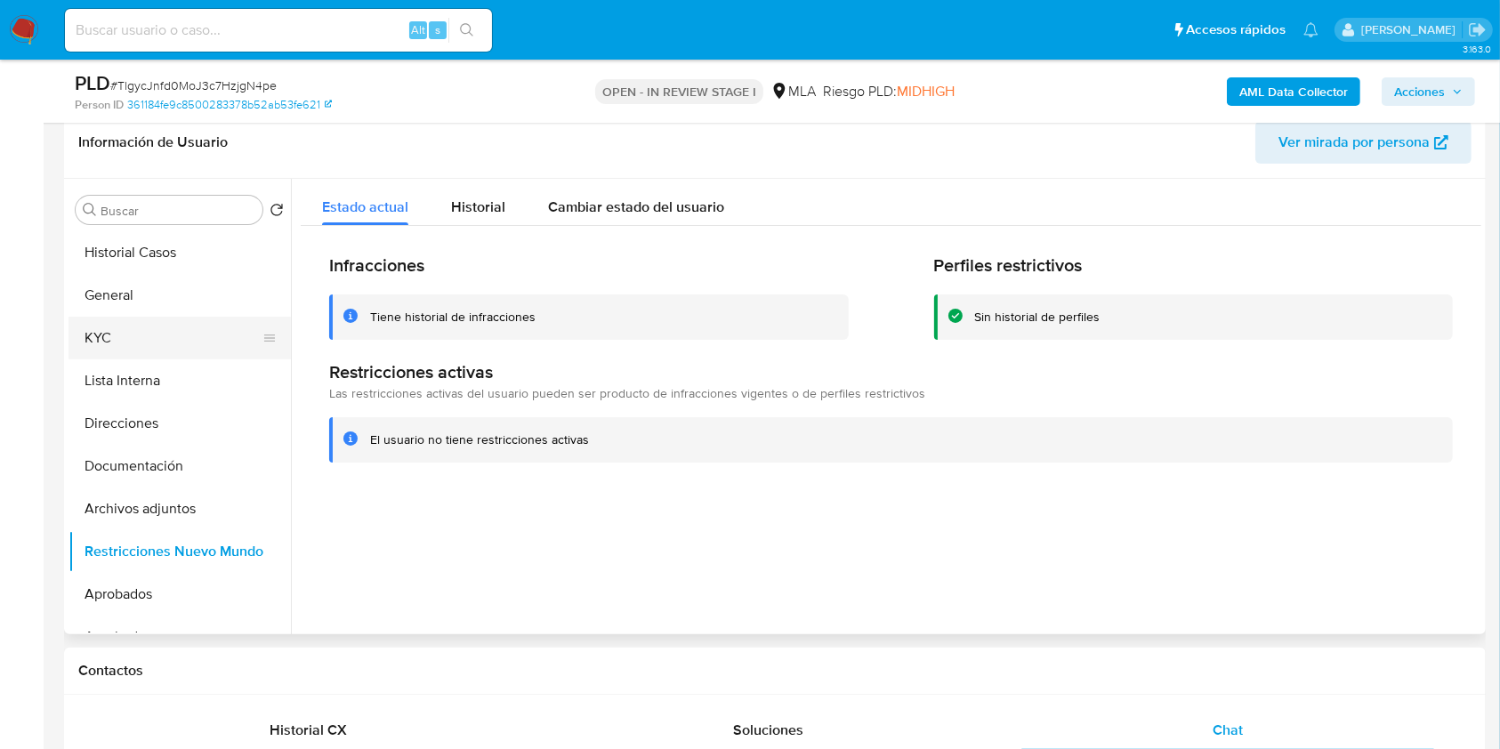
click at [143, 357] on button "KYC" at bounding box center [173, 338] width 208 height 43
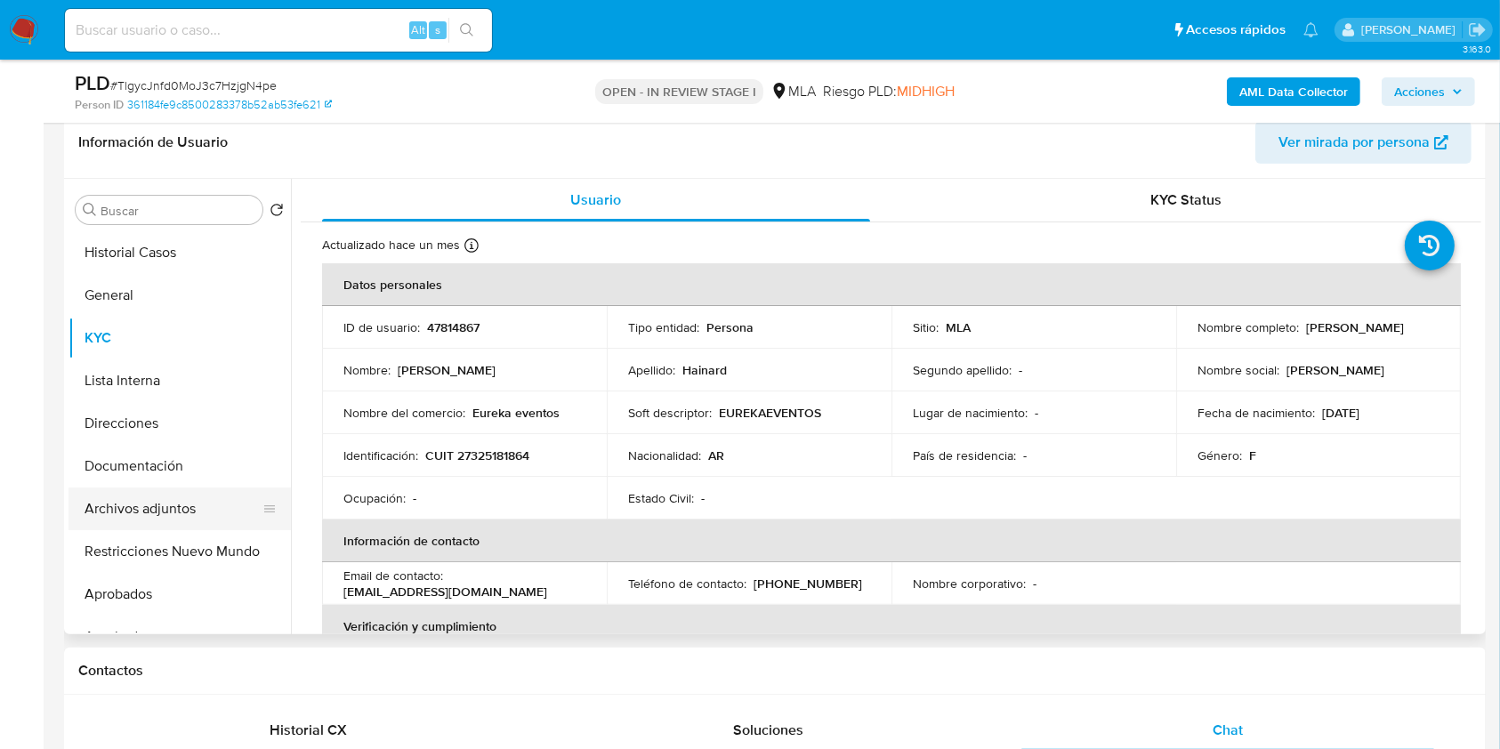
click at [155, 501] on button "Archivos adjuntos" at bounding box center [173, 509] width 208 height 43
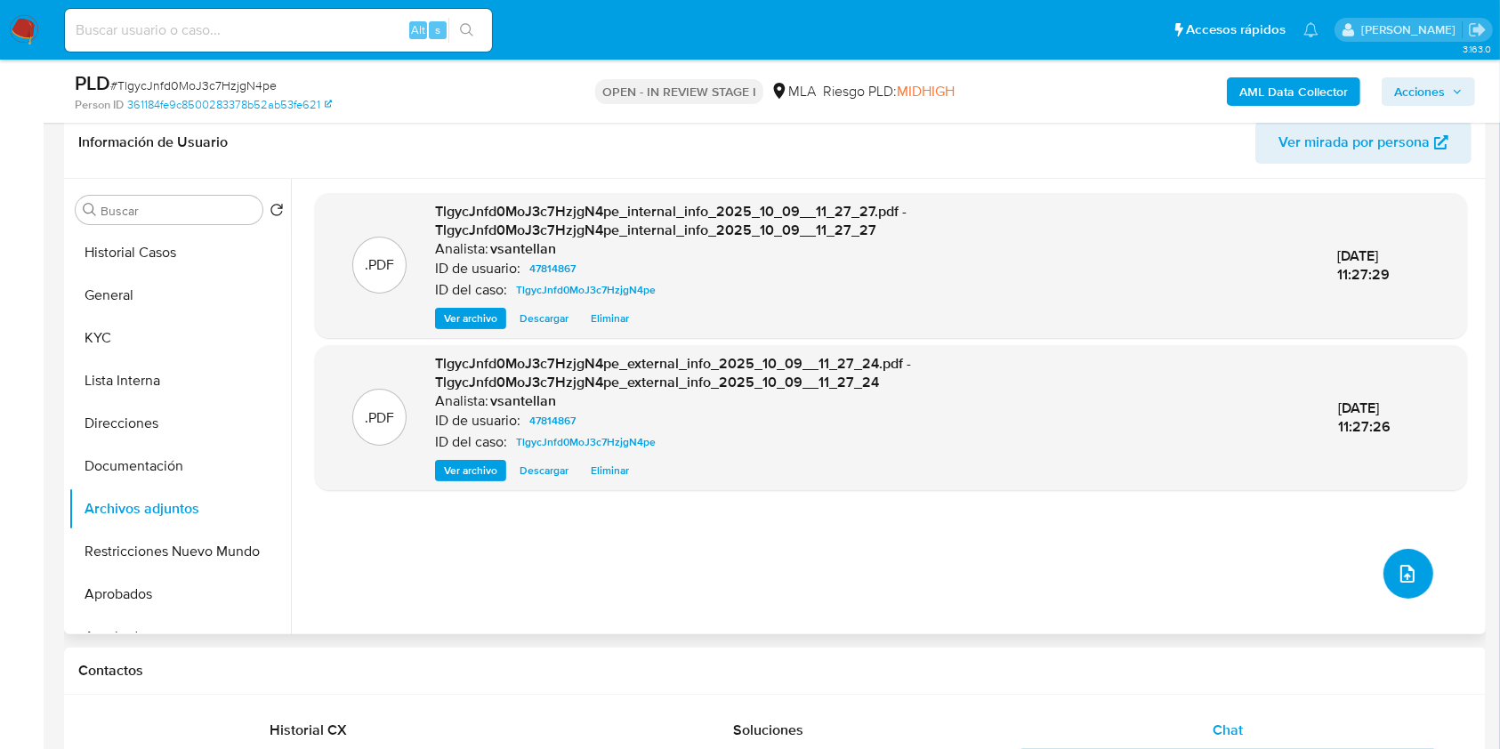
click at [1413, 572] on button "upload-file" at bounding box center [1408, 574] width 50 height 50
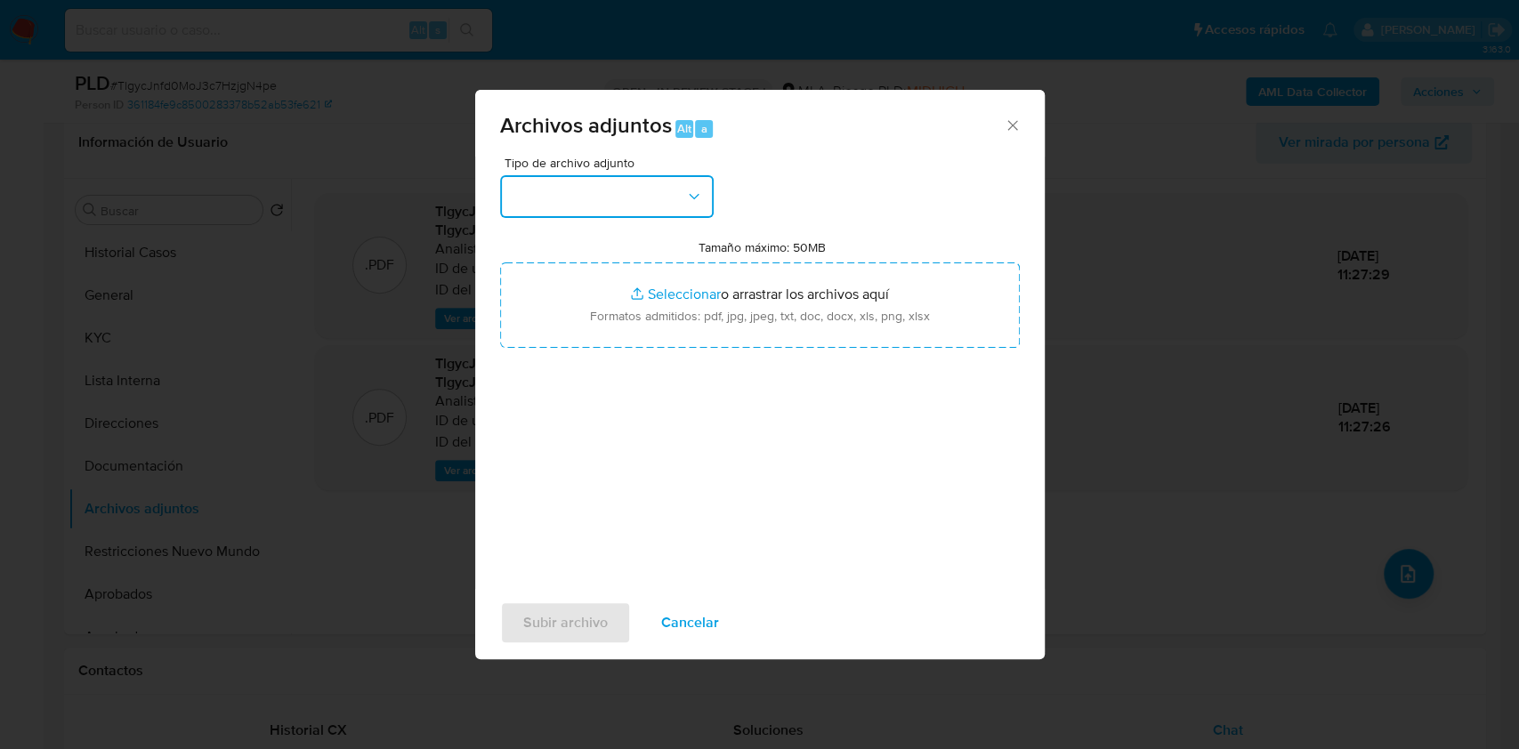
click at [626, 187] on button "button" at bounding box center [607, 196] width 214 height 43
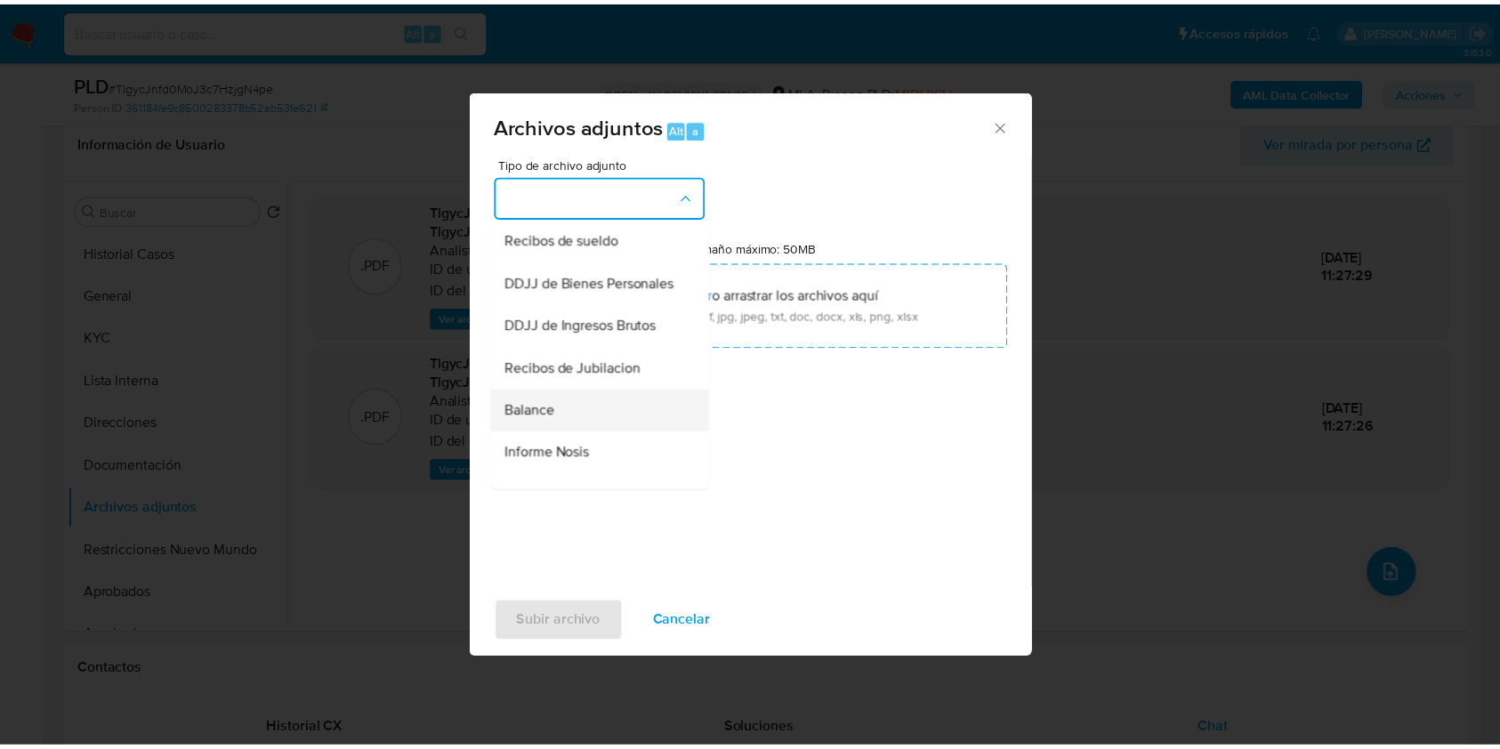
scroll to position [356, 0]
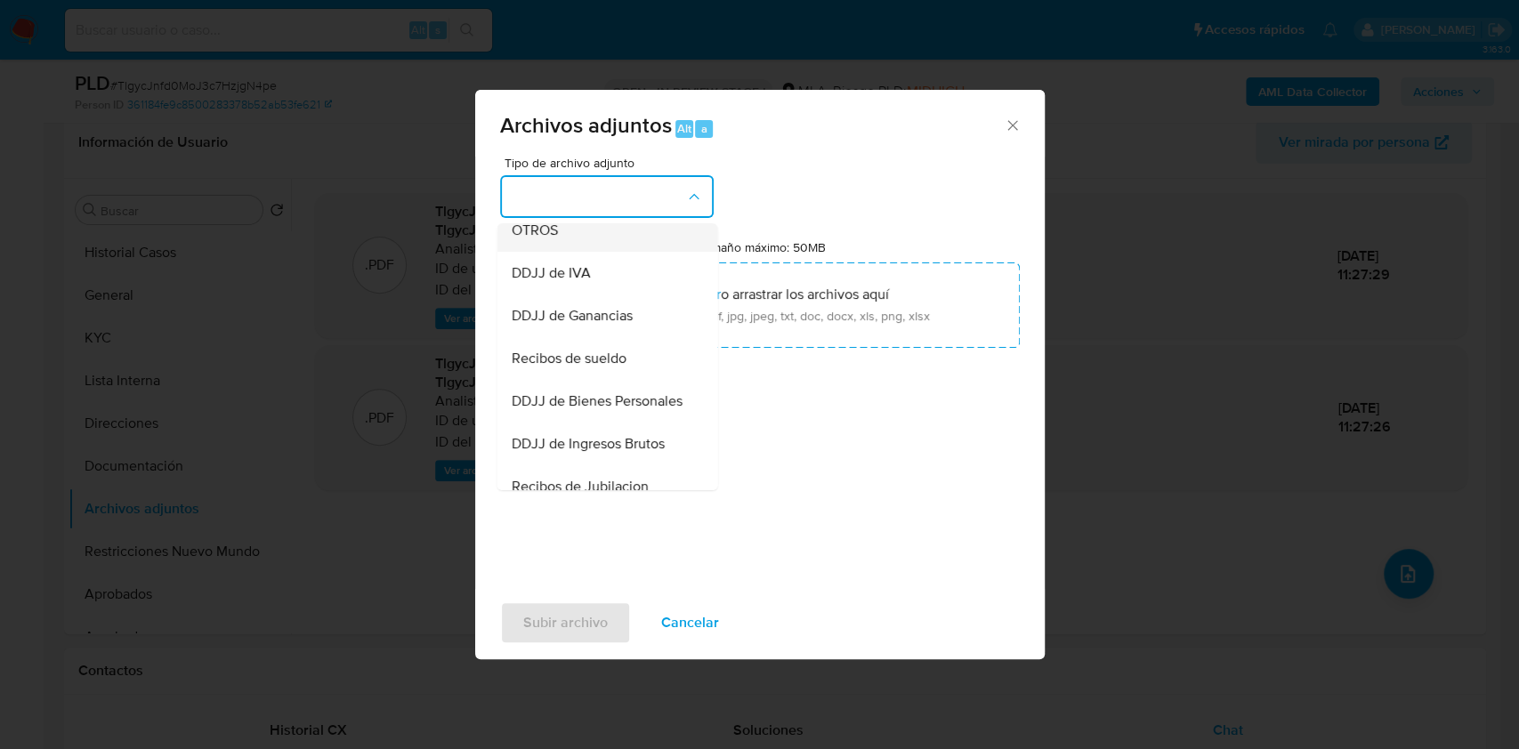
click at [557, 234] on div "OTROS" at bounding box center [601, 230] width 181 height 43
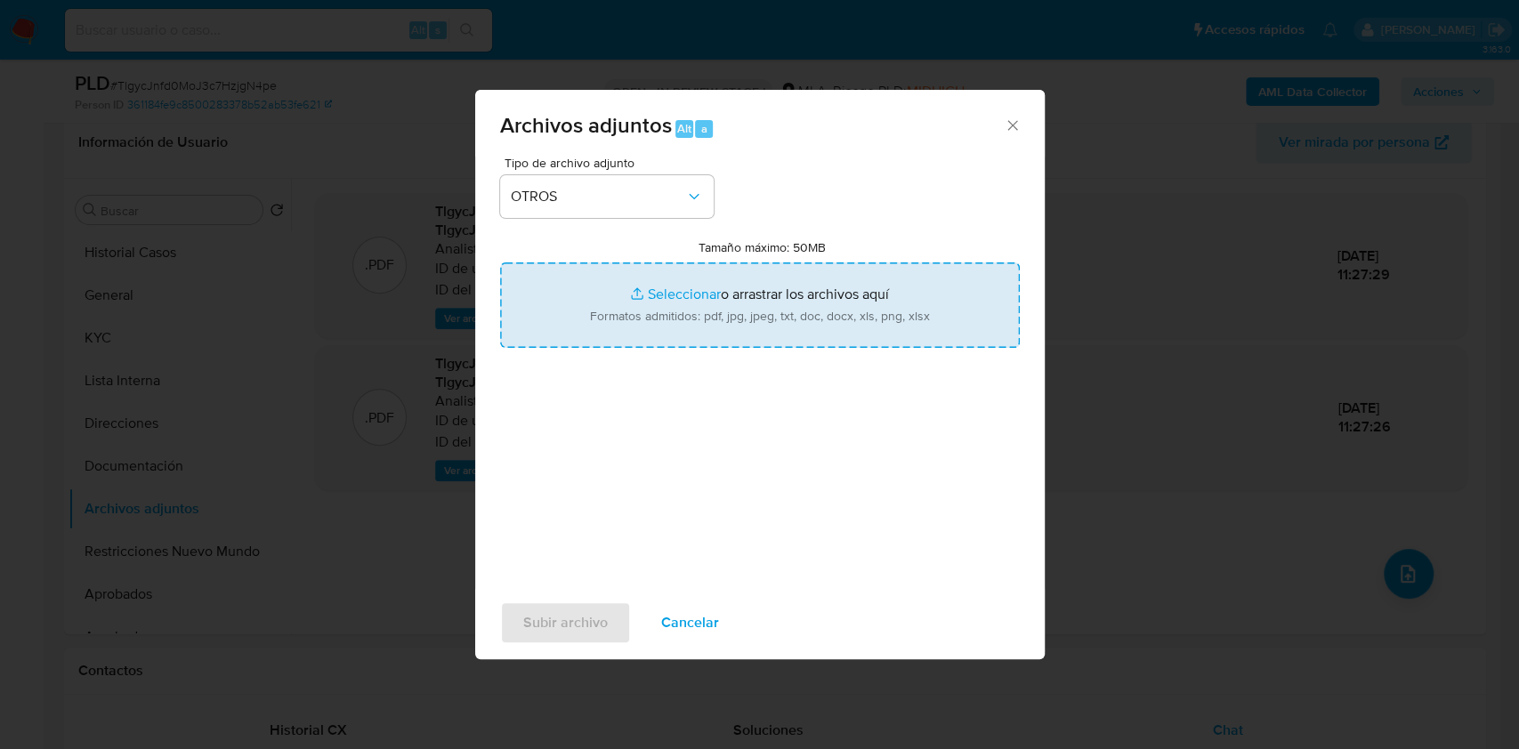
click at [641, 304] on input "Tamaño máximo: 50MB Seleccionar archivos" at bounding box center [760, 304] width 520 height 85
type input "C:\fakepath\Caselog-47814867- NO ROI.docx"
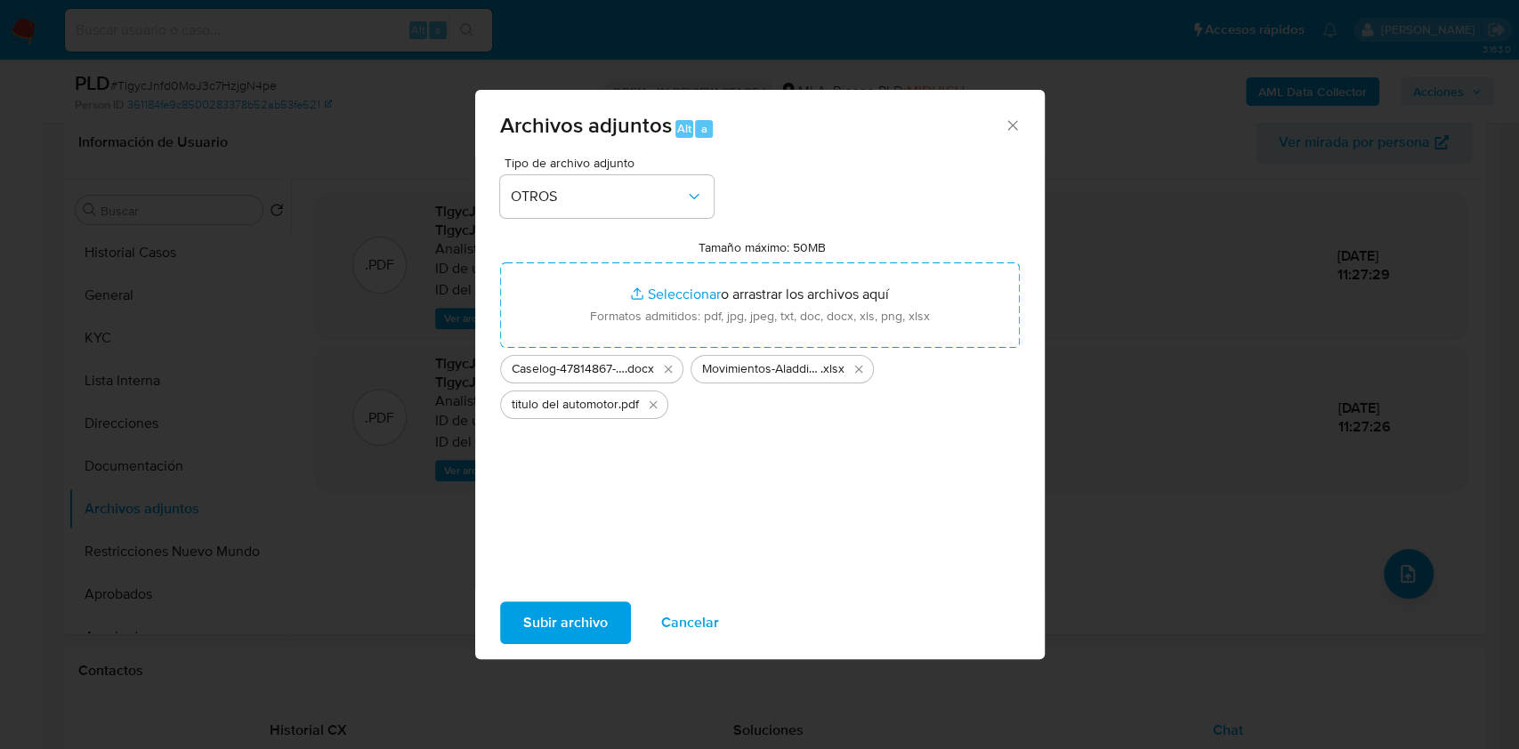
click at [582, 623] on span "Subir archivo" at bounding box center [565, 622] width 85 height 39
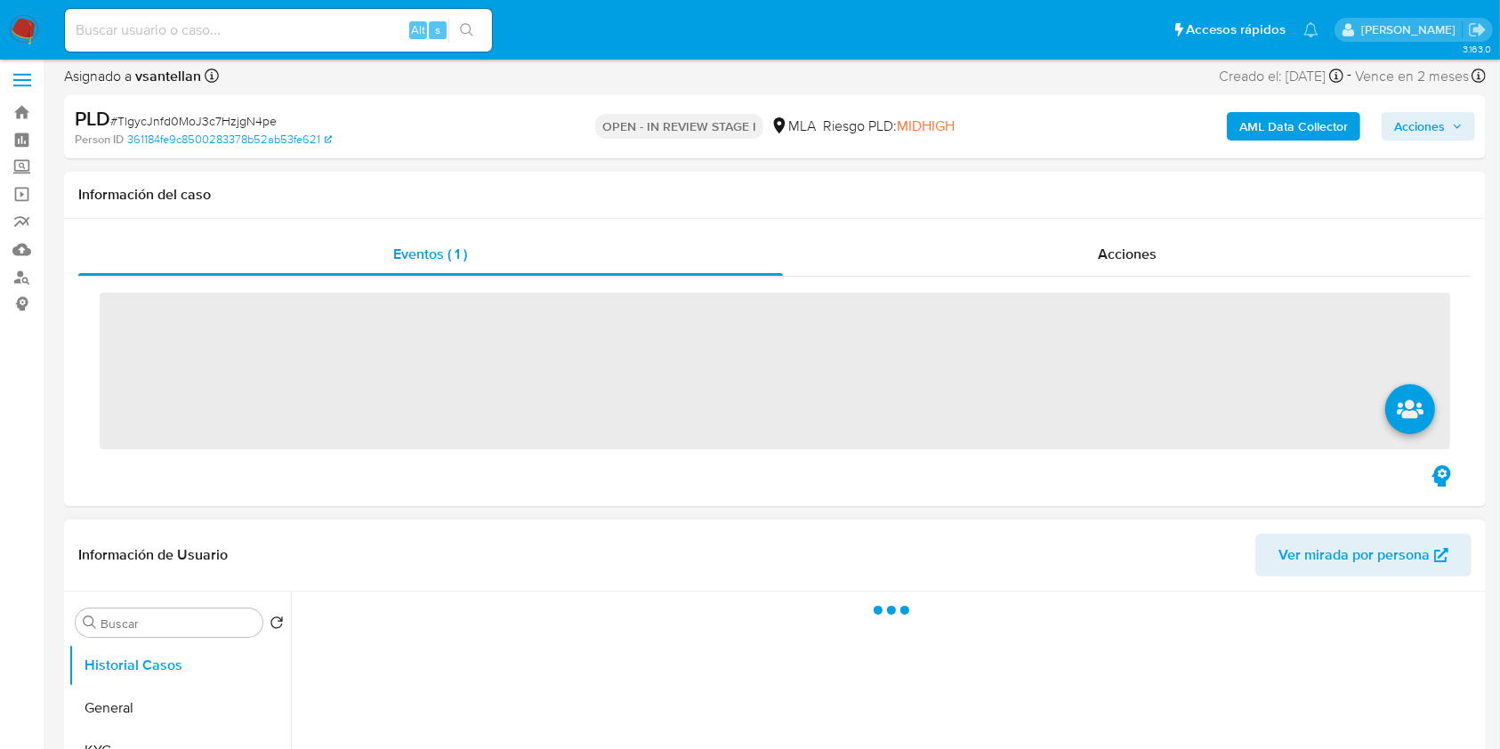
scroll to position [474, 0]
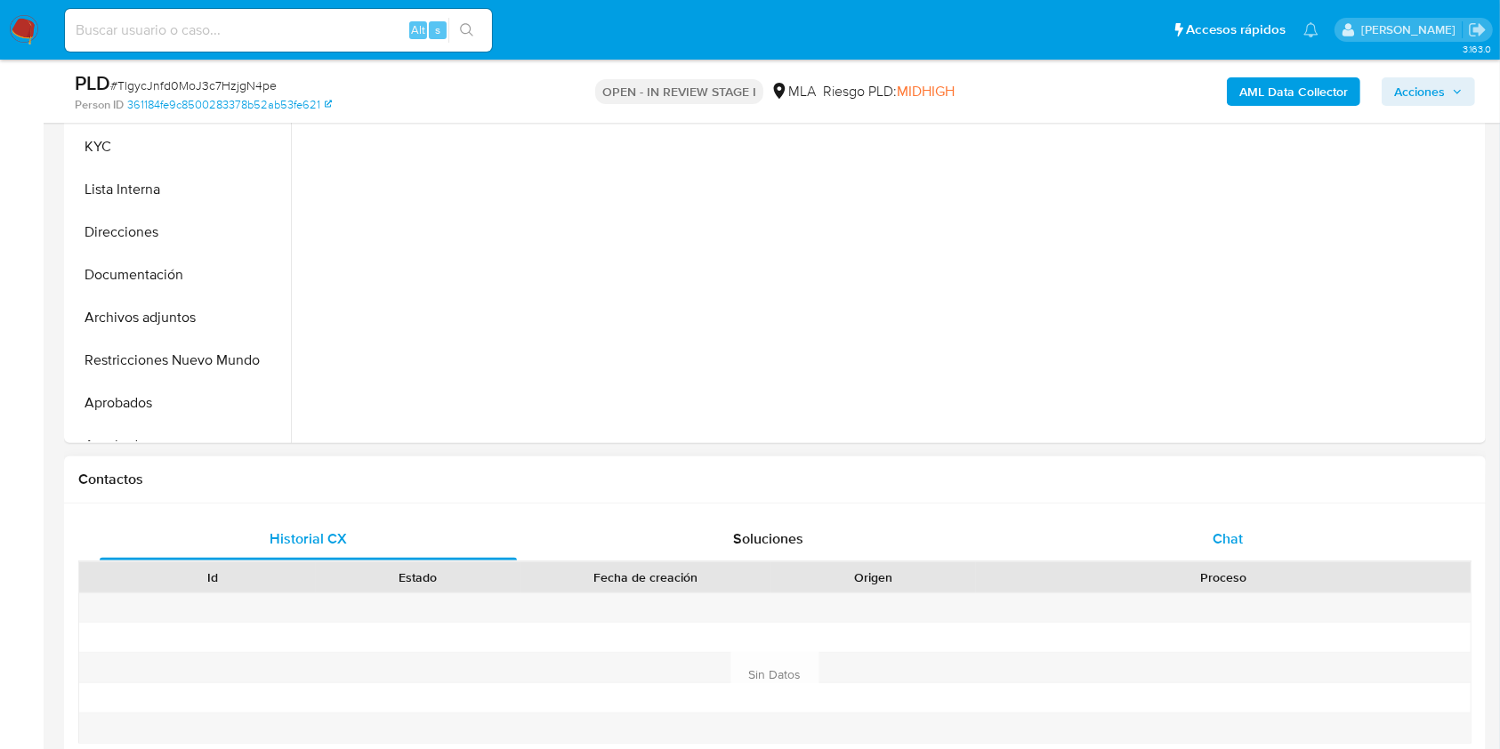
click at [1243, 544] on div "Chat" at bounding box center [1228, 539] width 417 height 43
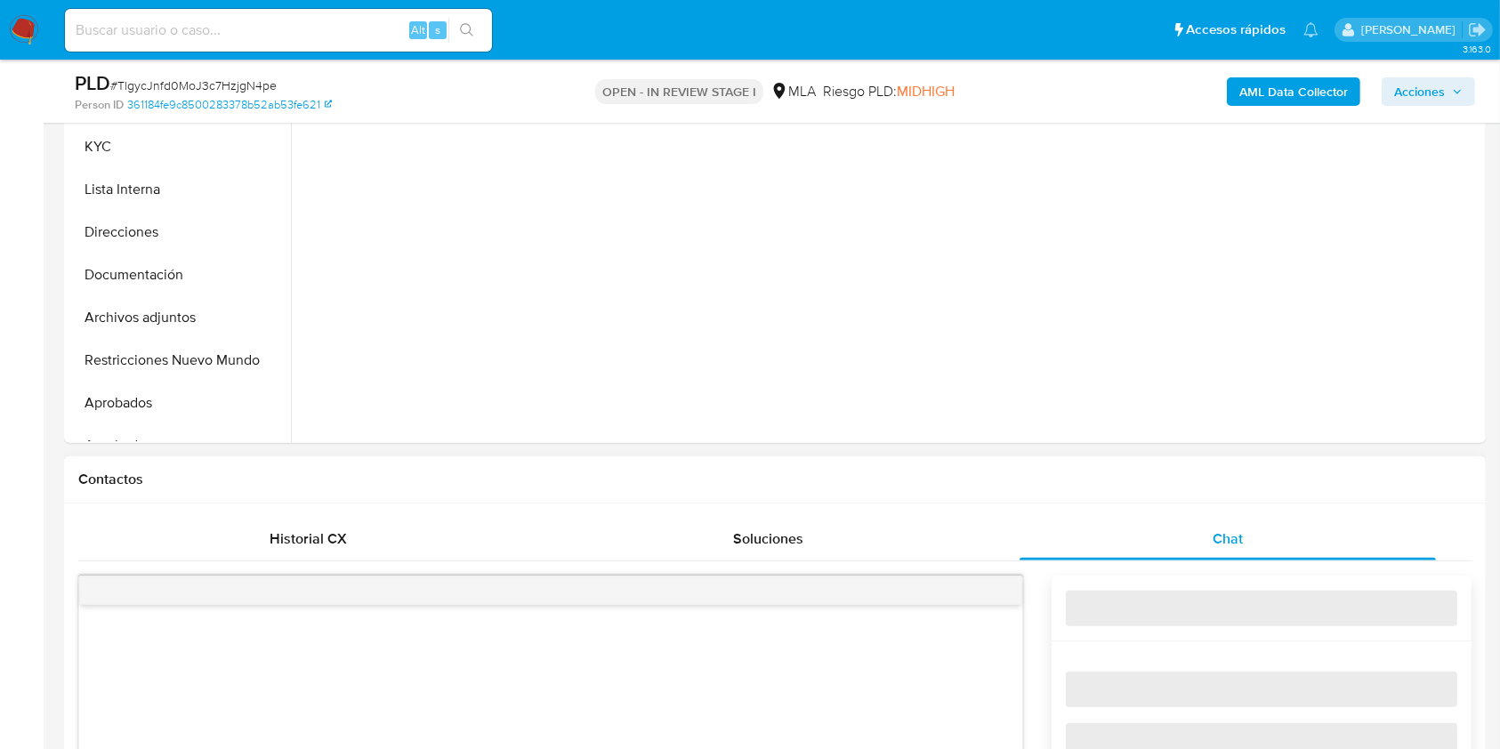
select select "10"
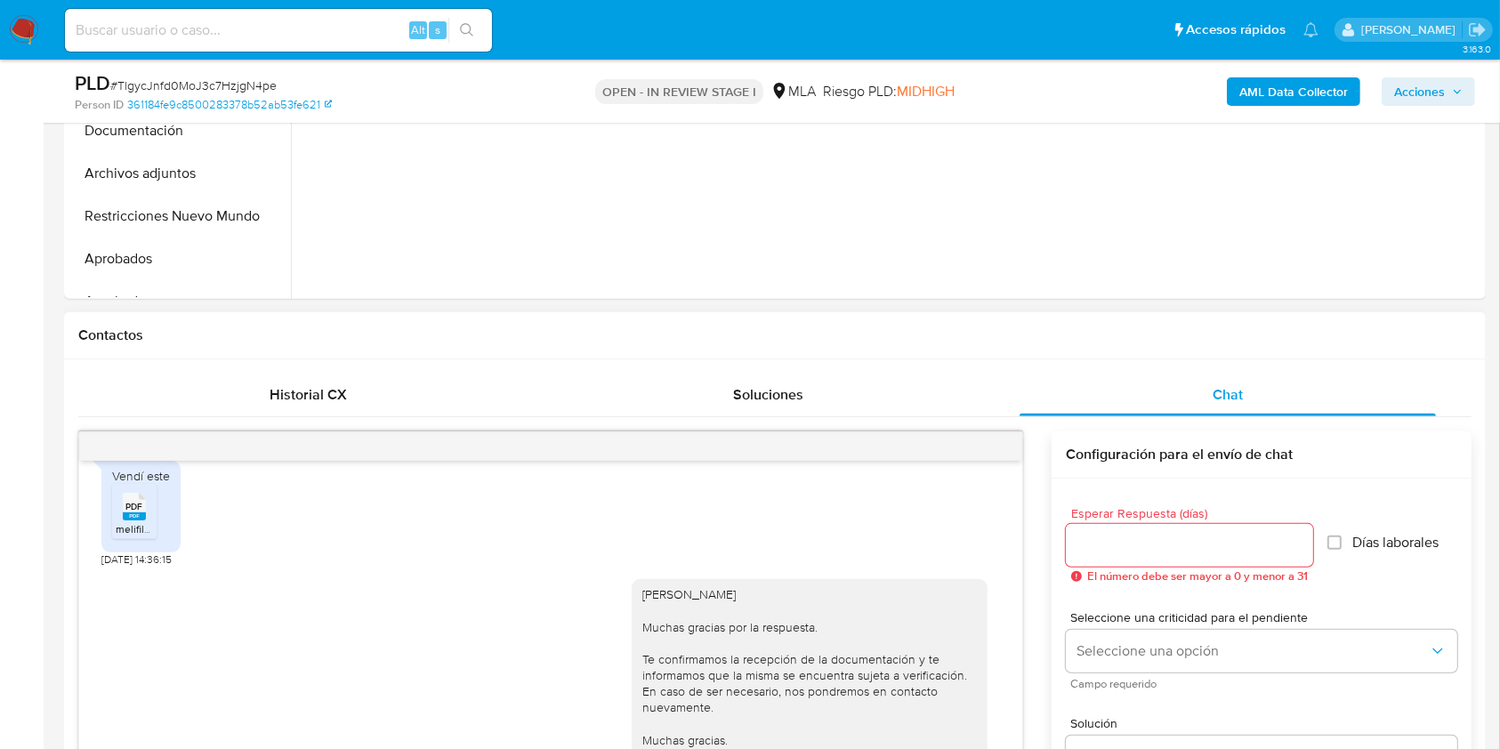
scroll to position [392, 0]
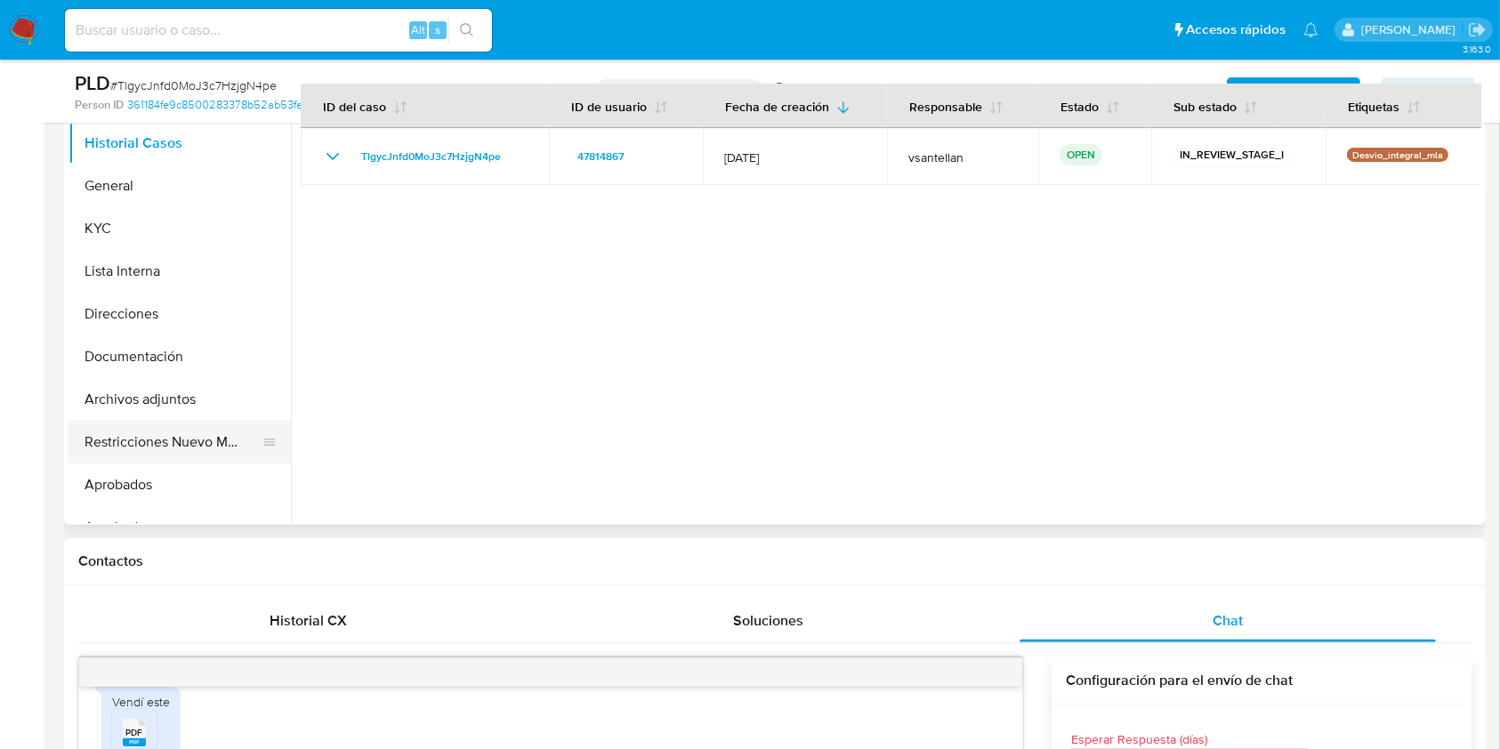
click at [178, 438] on button "Restricciones Nuevo Mundo" at bounding box center [173, 442] width 208 height 43
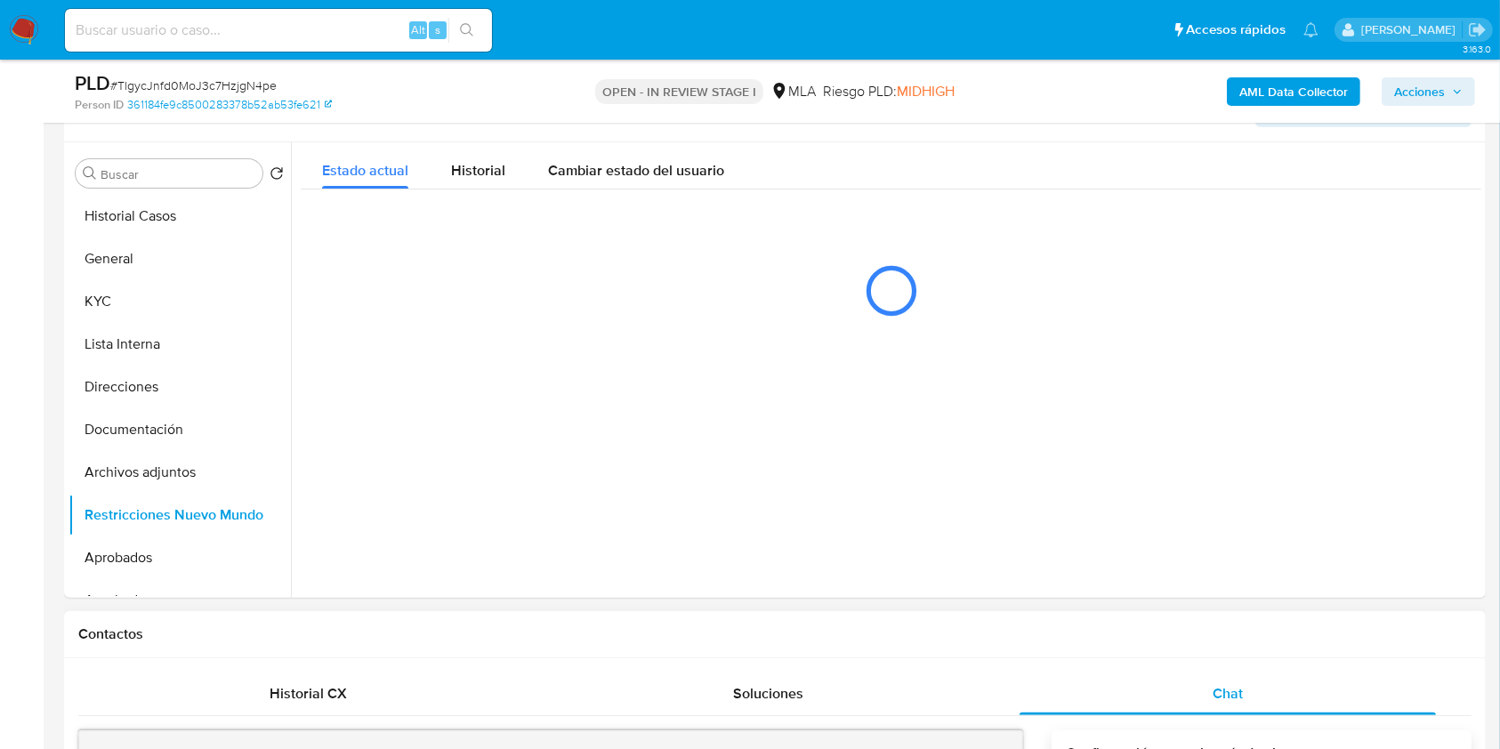
scroll to position [235, 0]
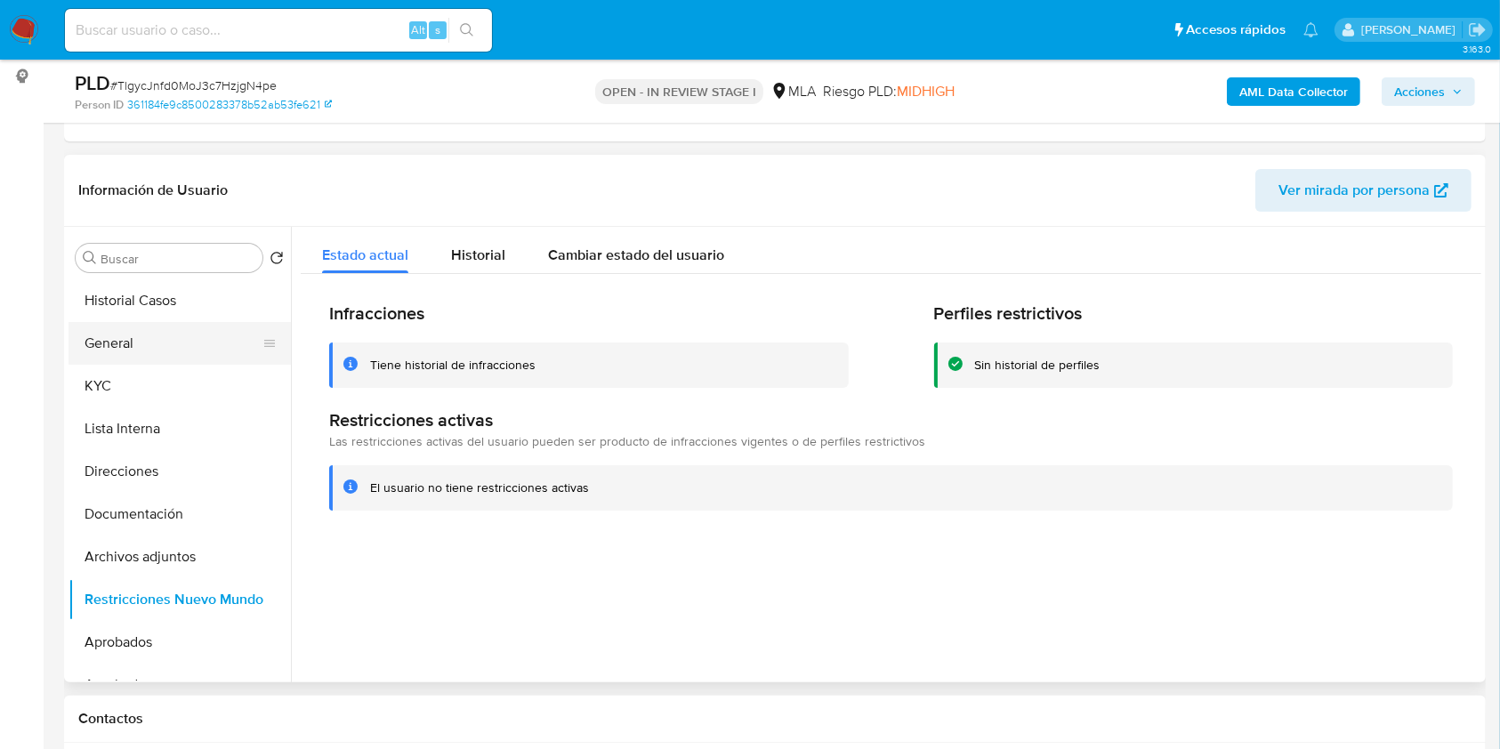
click at [174, 333] on button "General" at bounding box center [173, 343] width 208 height 43
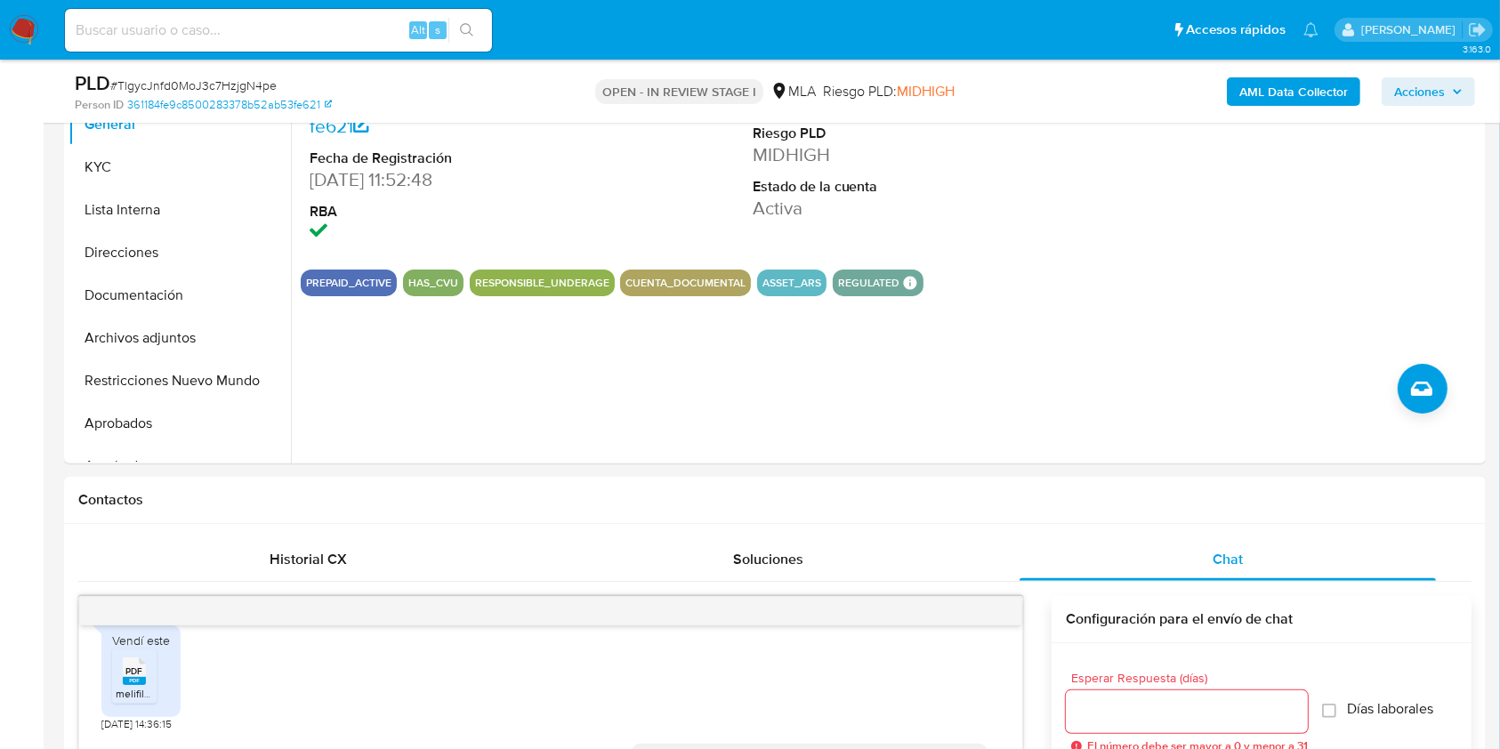
scroll to position [385, 0]
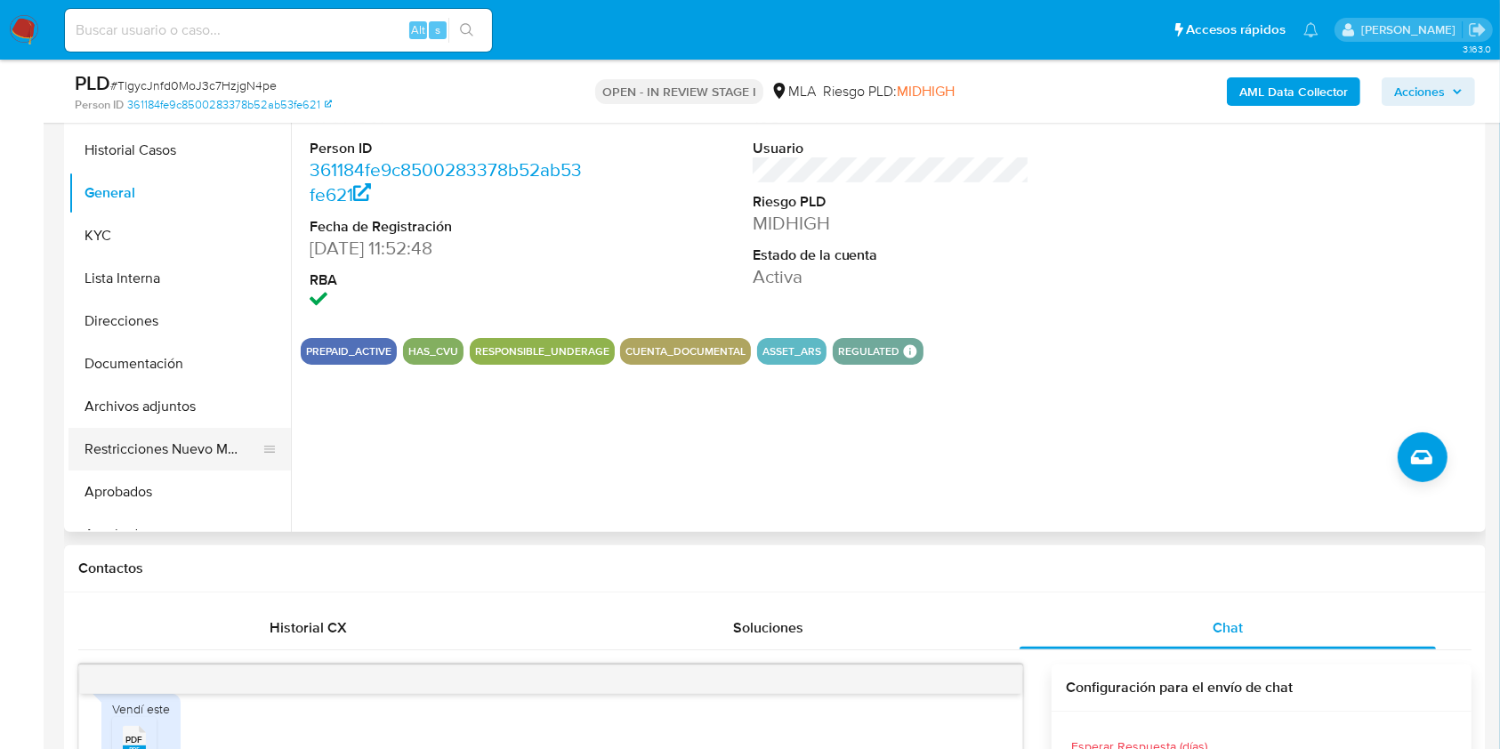
click at [195, 454] on button "Restricciones Nuevo Mundo" at bounding box center [173, 449] width 208 height 43
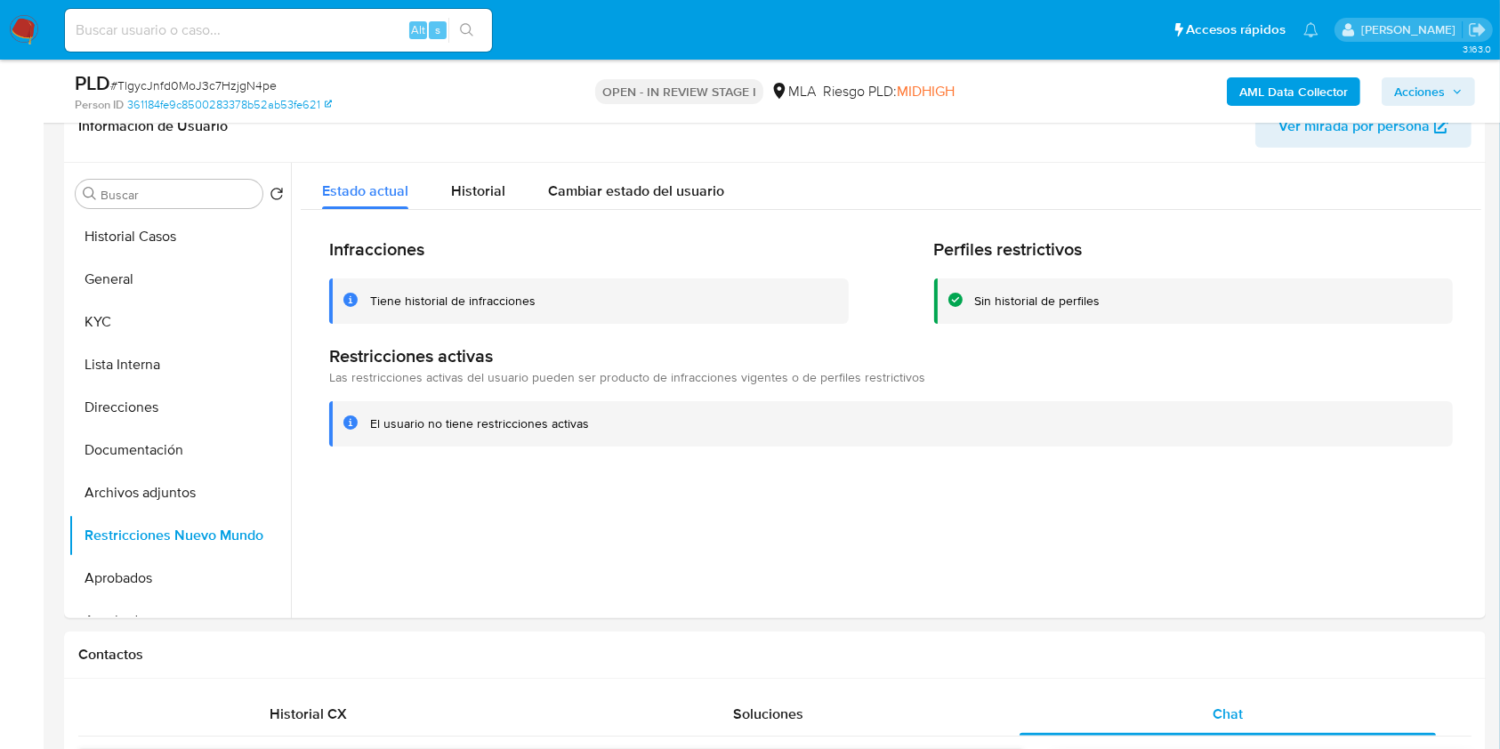
scroll to position [268, 0]
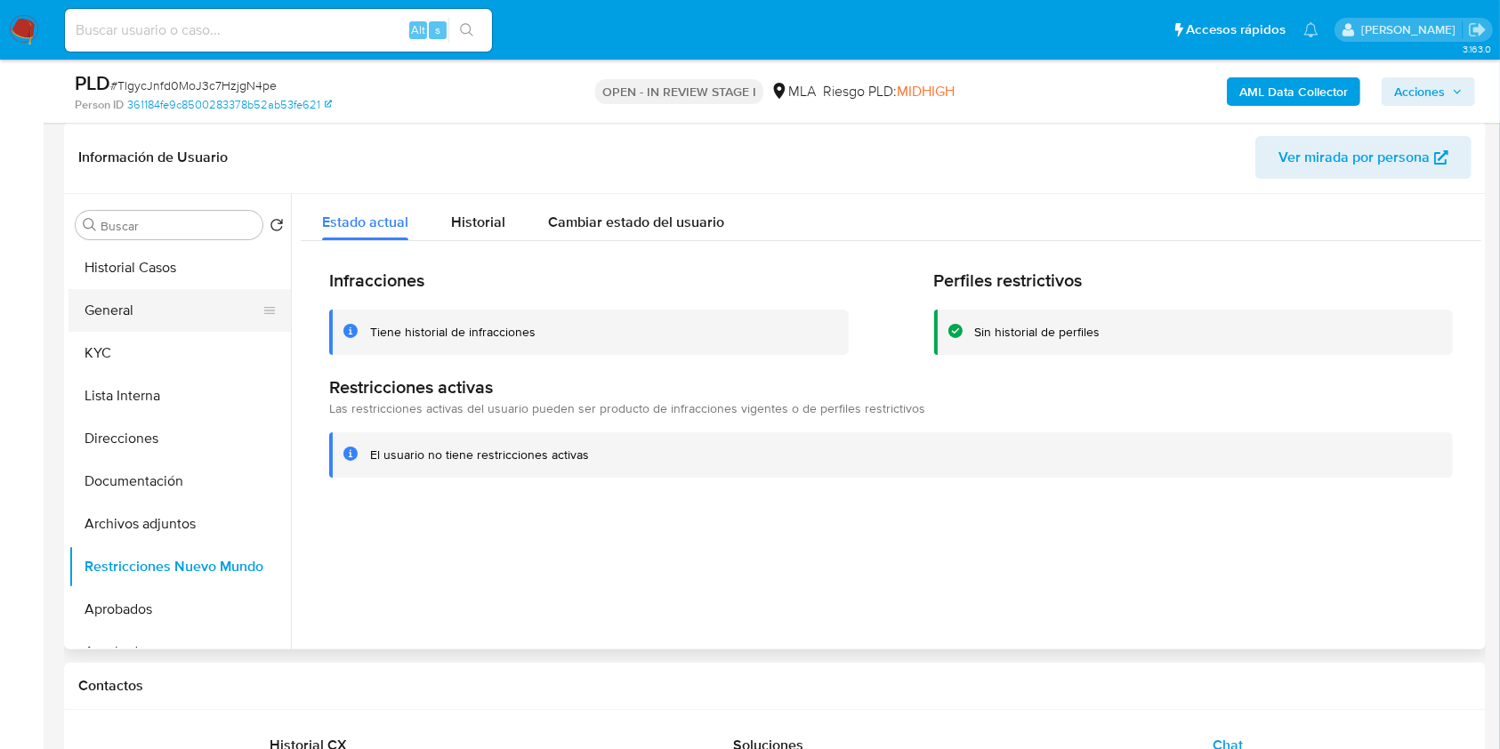
click at [192, 306] on button "General" at bounding box center [173, 310] width 208 height 43
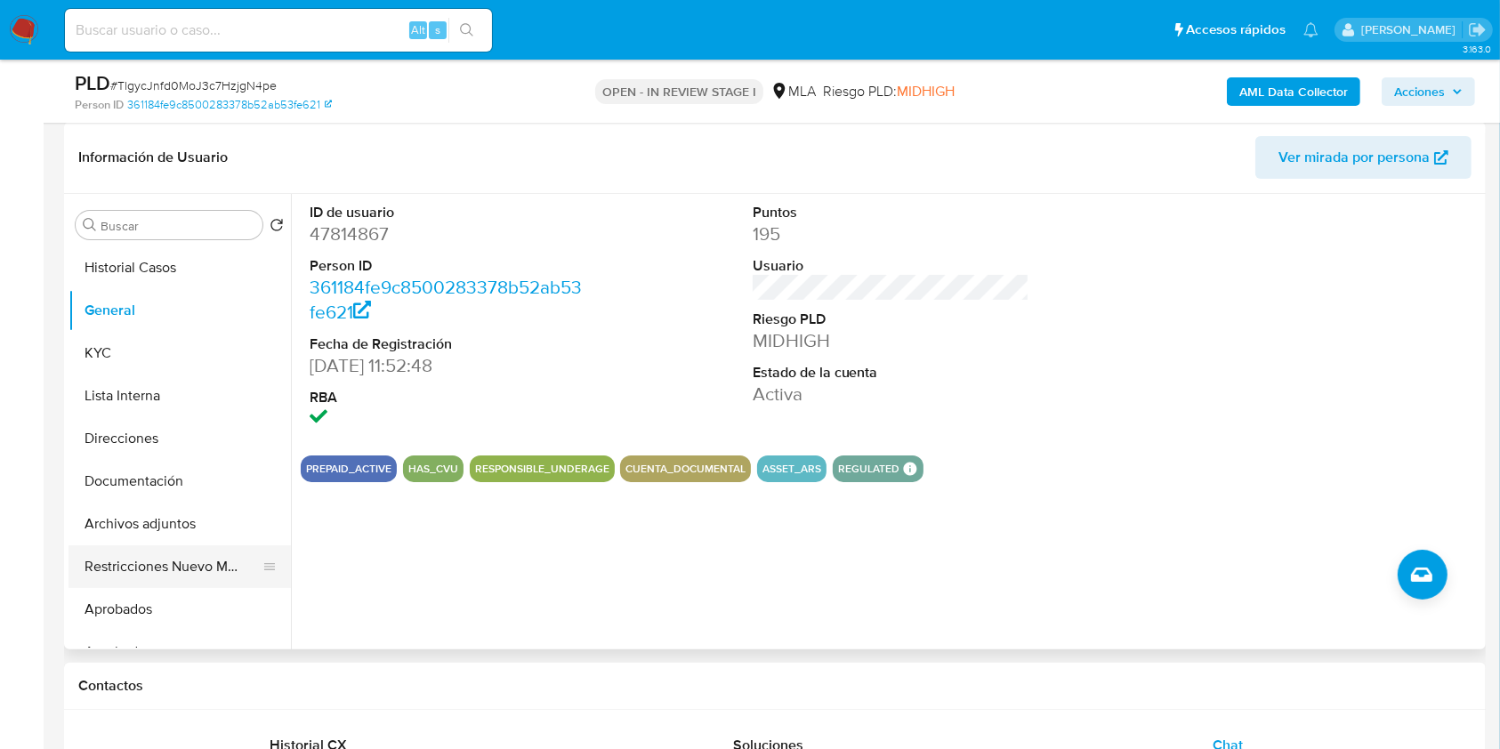
click at [185, 562] on button "Restricciones Nuevo Mundo" at bounding box center [173, 566] width 208 height 43
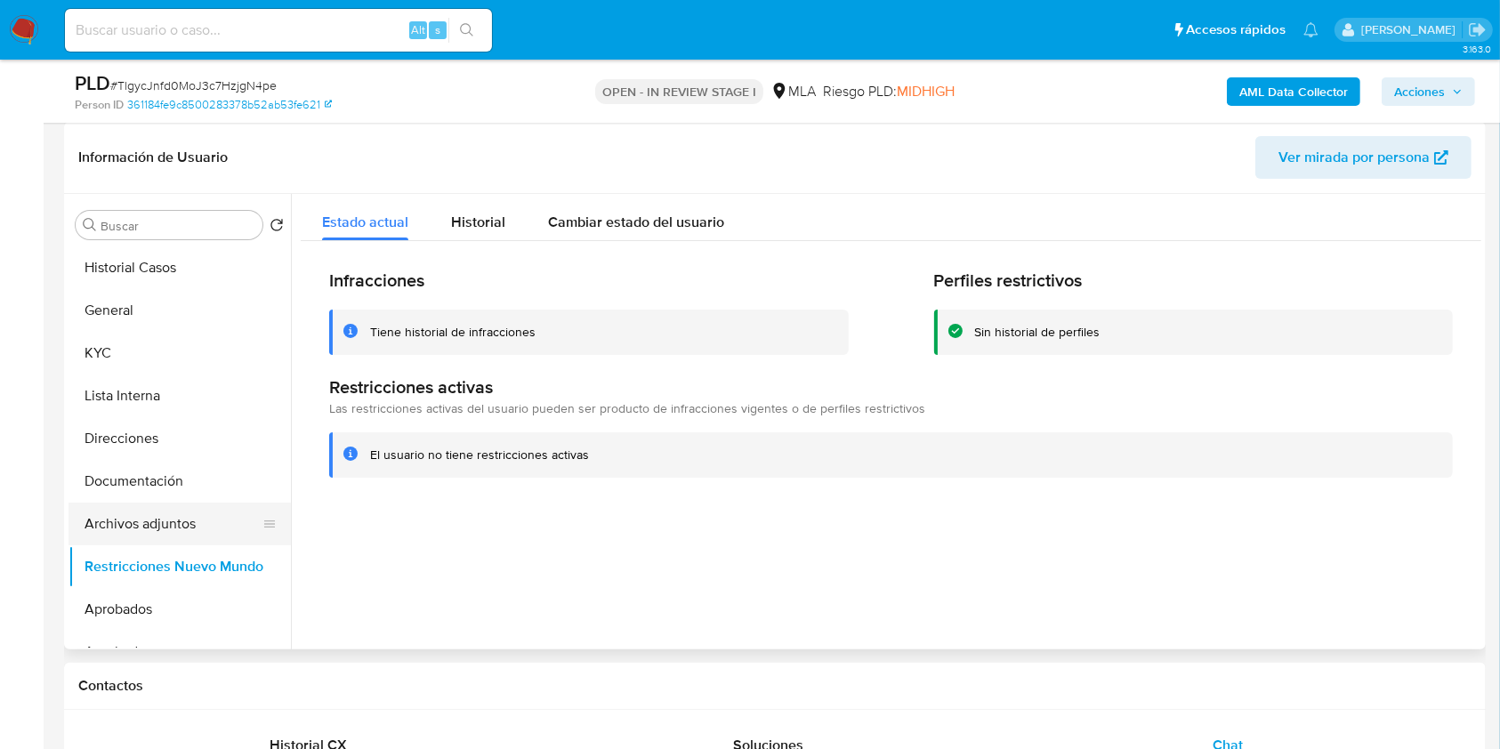
click at [206, 520] on button "Archivos adjuntos" at bounding box center [173, 524] width 208 height 43
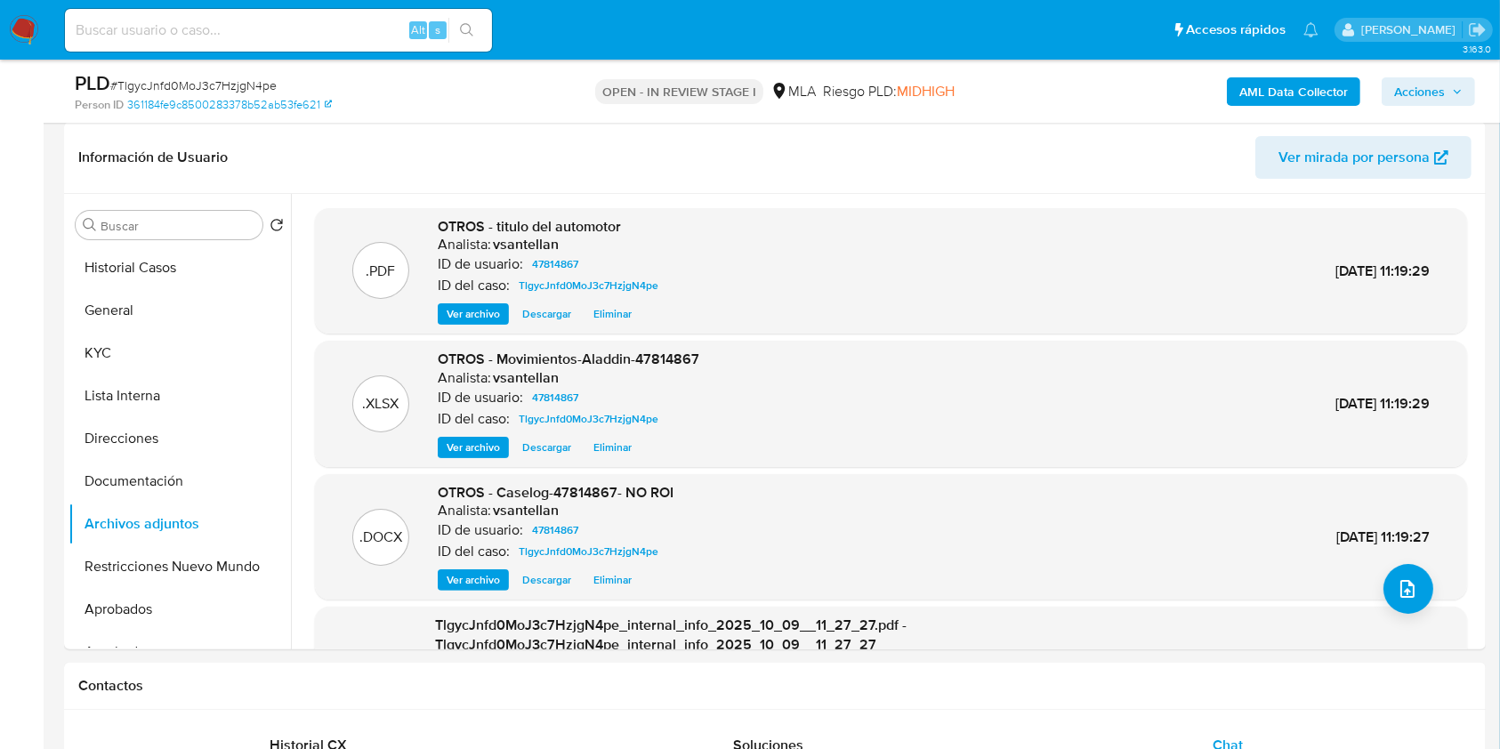
click at [1444, 91] on span "Acciones" at bounding box center [1419, 91] width 51 height 28
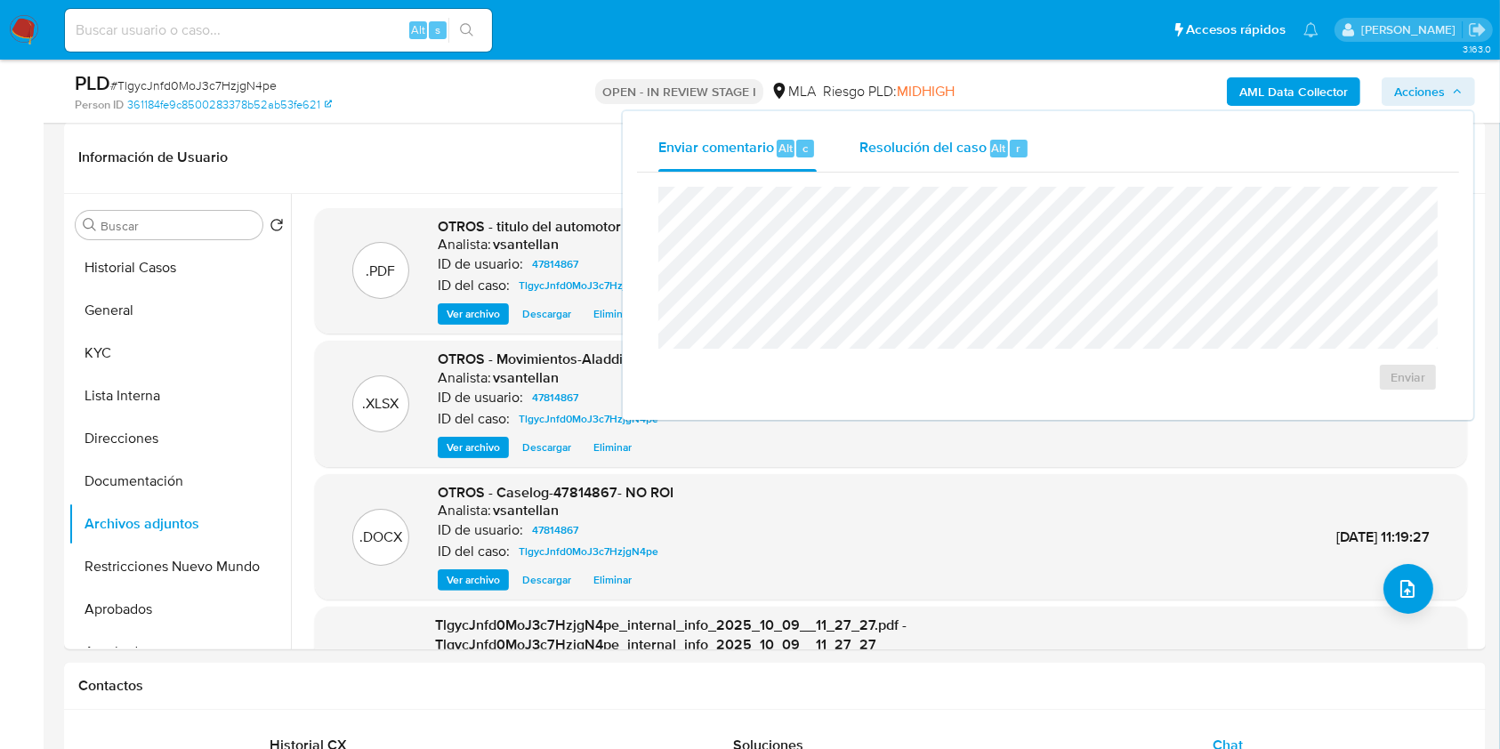
click at [965, 139] on span "Resolución del caso" at bounding box center [922, 147] width 127 height 20
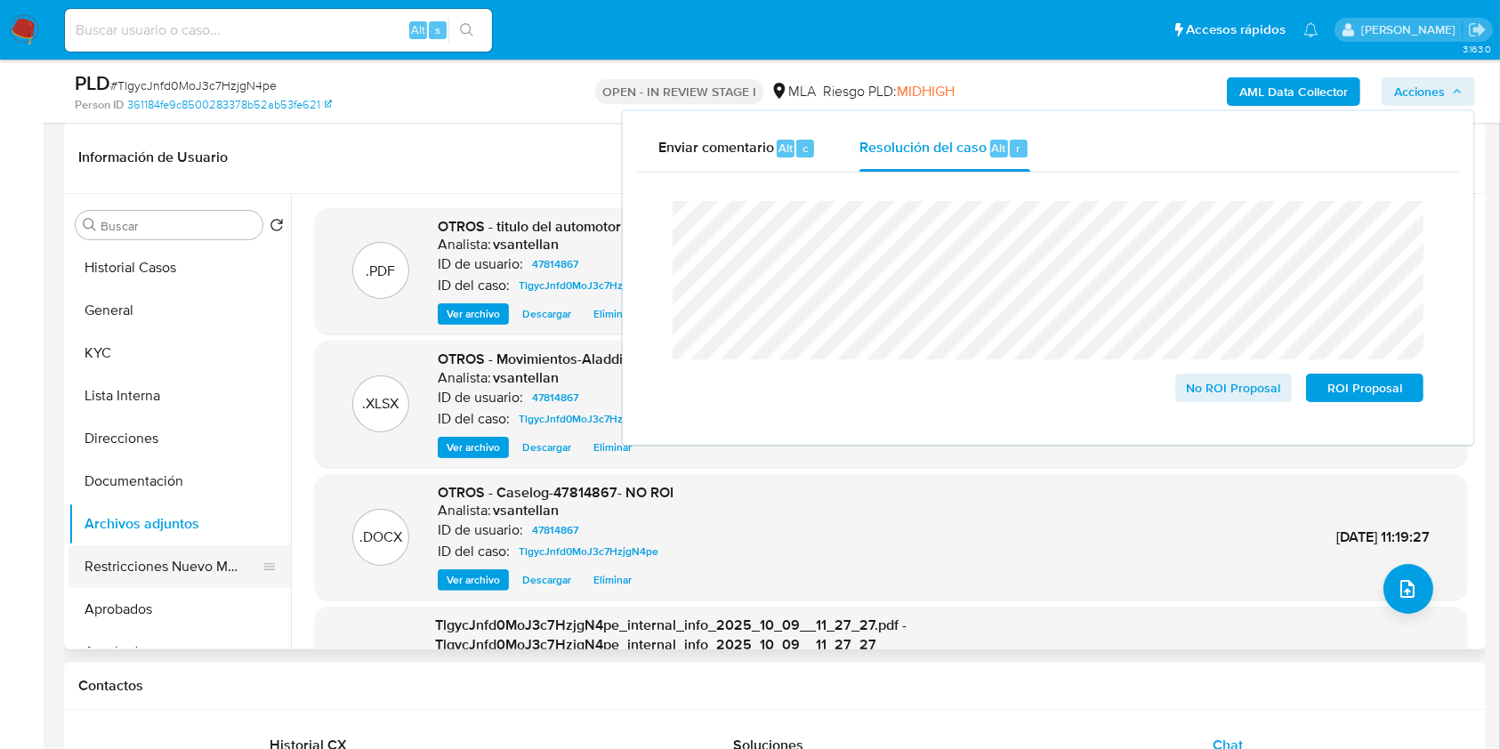
click at [189, 554] on button "Restricciones Nuevo Mundo" at bounding box center [173, 566] width 208 height 43
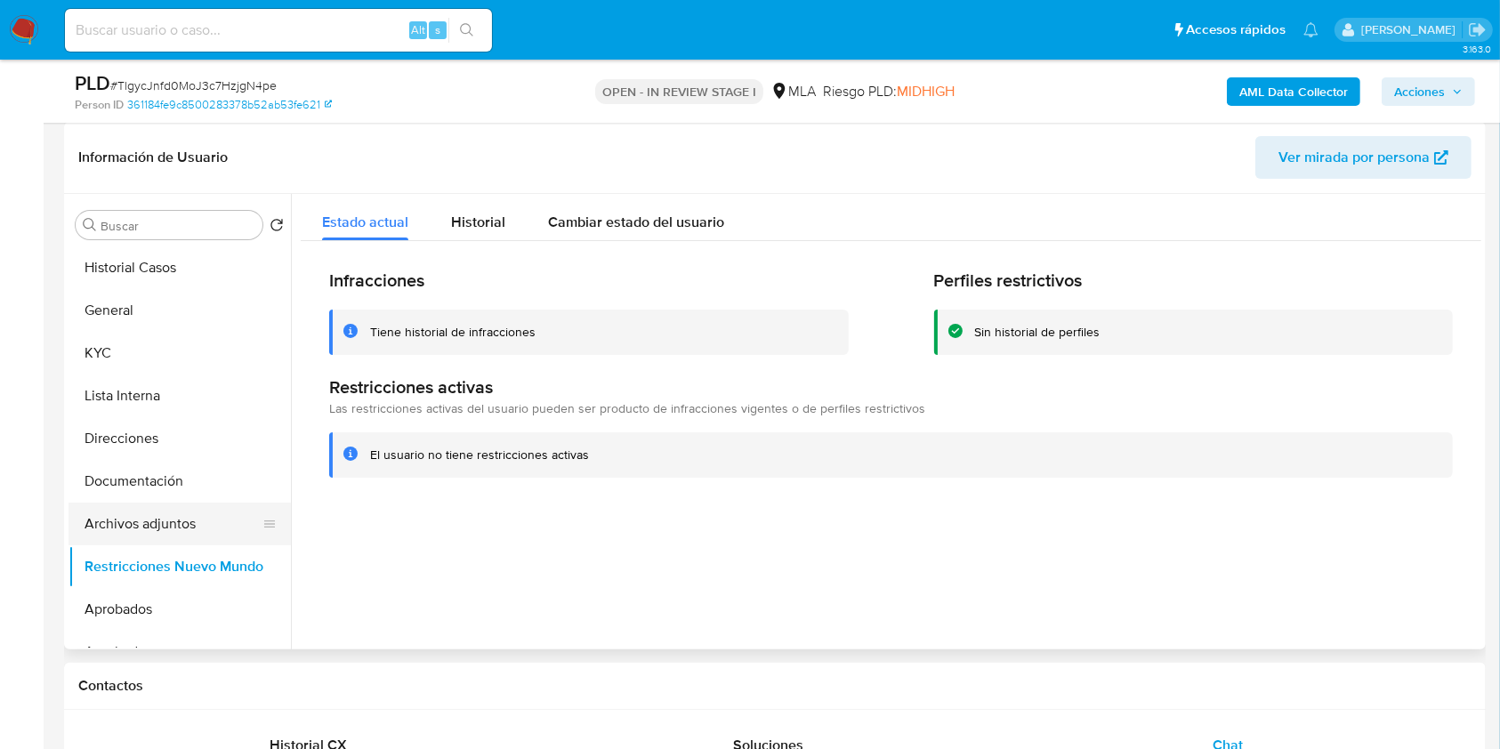
click at [189, 525] on button "Archivos adjuntos" at bounding box center [173, 524] width 208 height 43
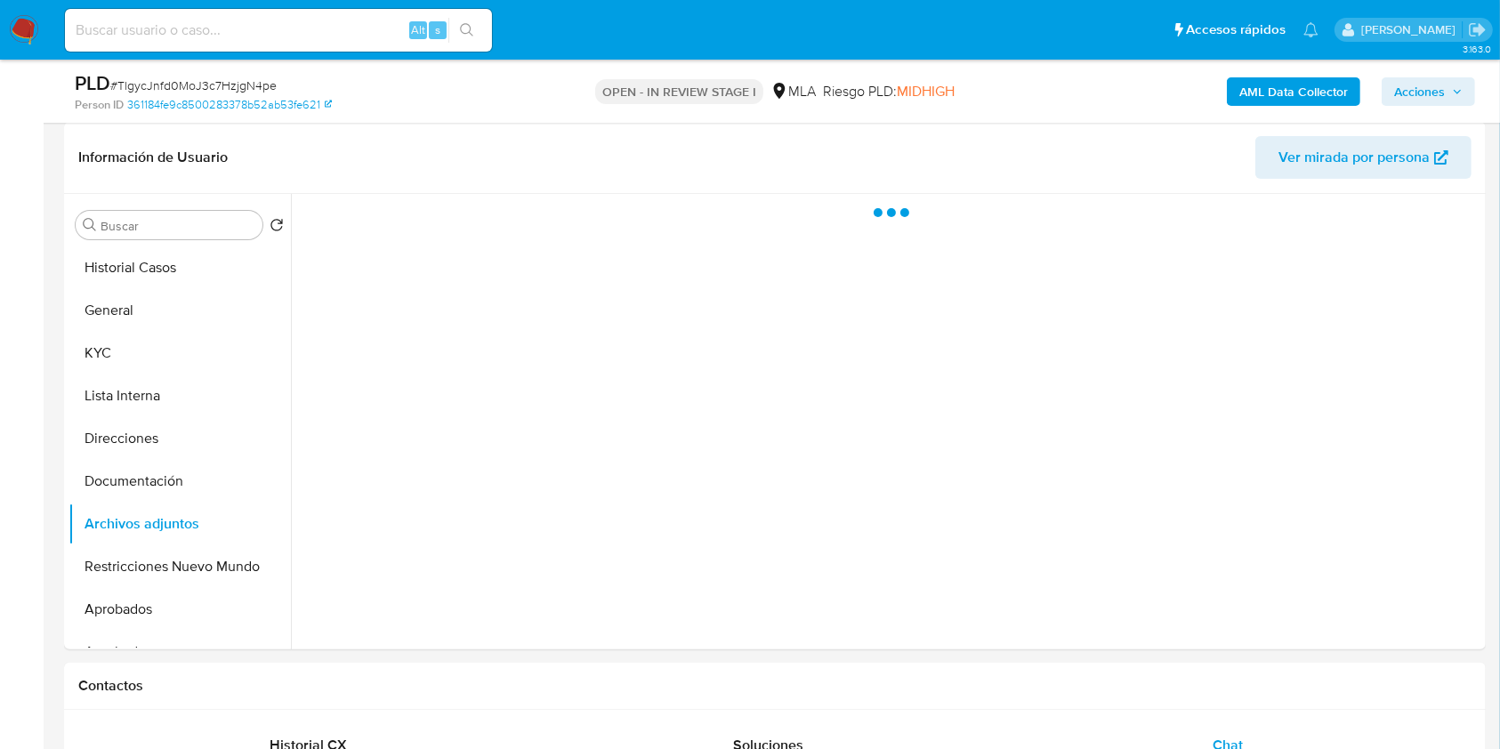
drag, startPoint x: 1466, startPoint y: 87, endPoint x: 1517, endPoint y: 115, distance: 57.7
click at [1466, 87] on button "Acciones" at bounding box center [1428, 91] width 93 height 28
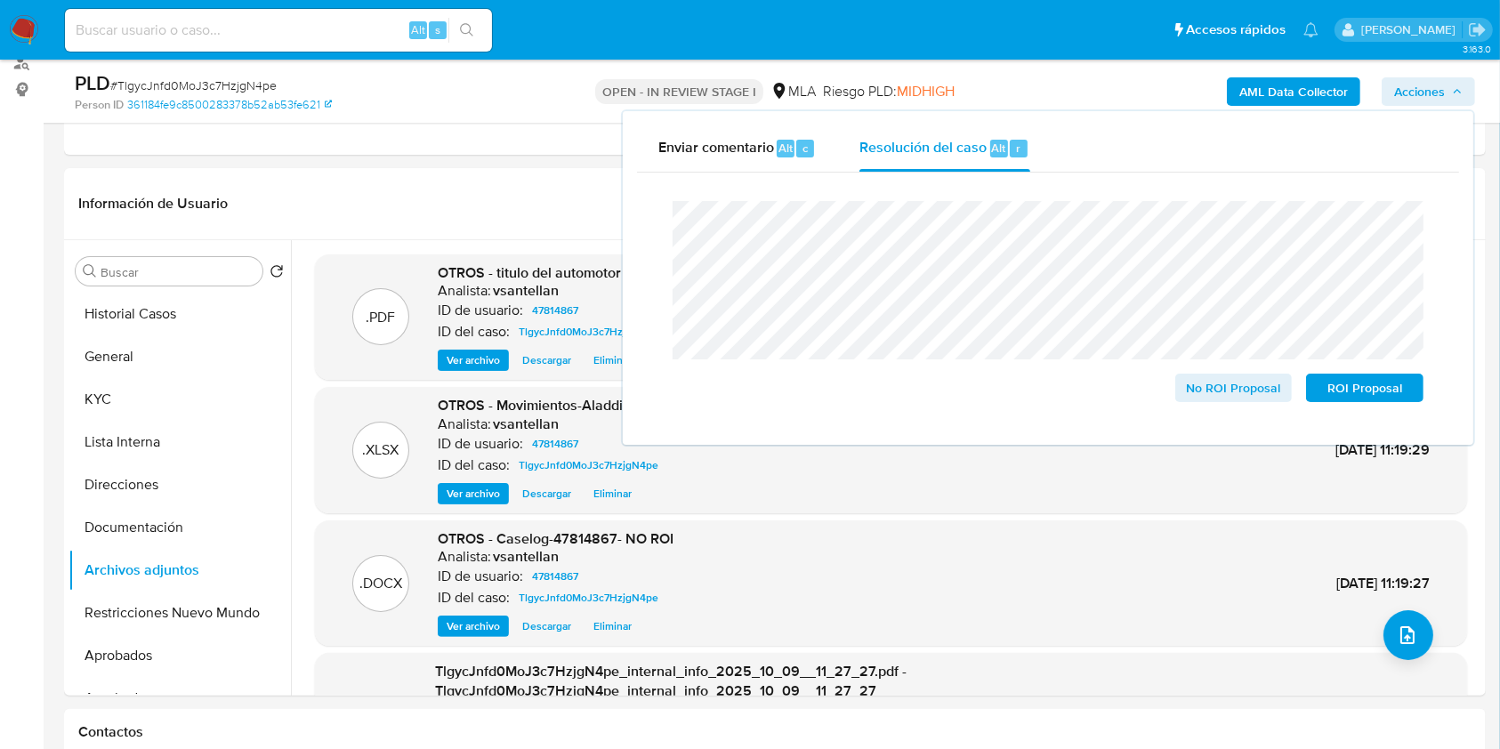
scroll to position [198, 0]
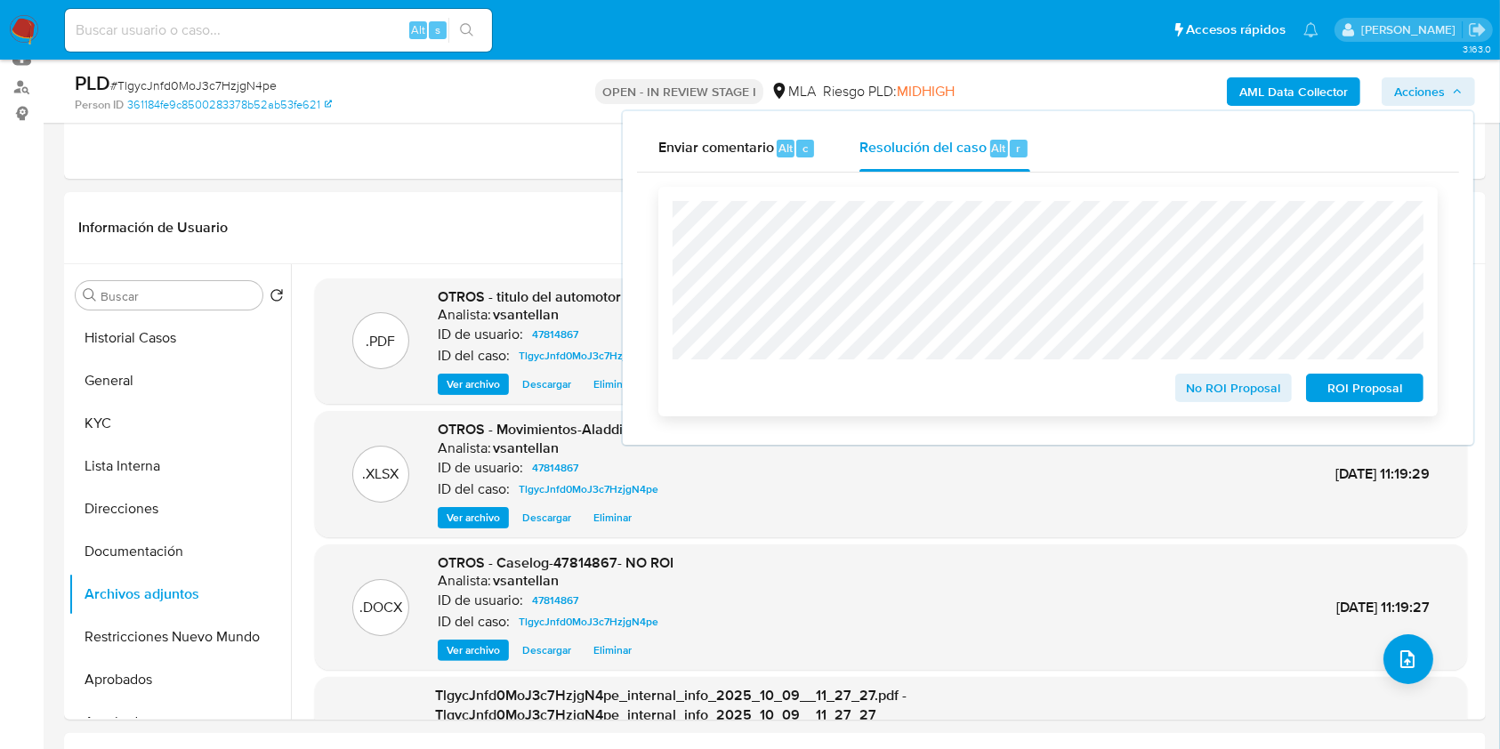
drag, startPoint x: 1224, startPoint y: 393, endPoint x: 1229, endPoint y: 409, distance: 16.9
click at [1224, 392] on span "No ROI Proposal" at bounding box center [1234, 387] width 93 height 25
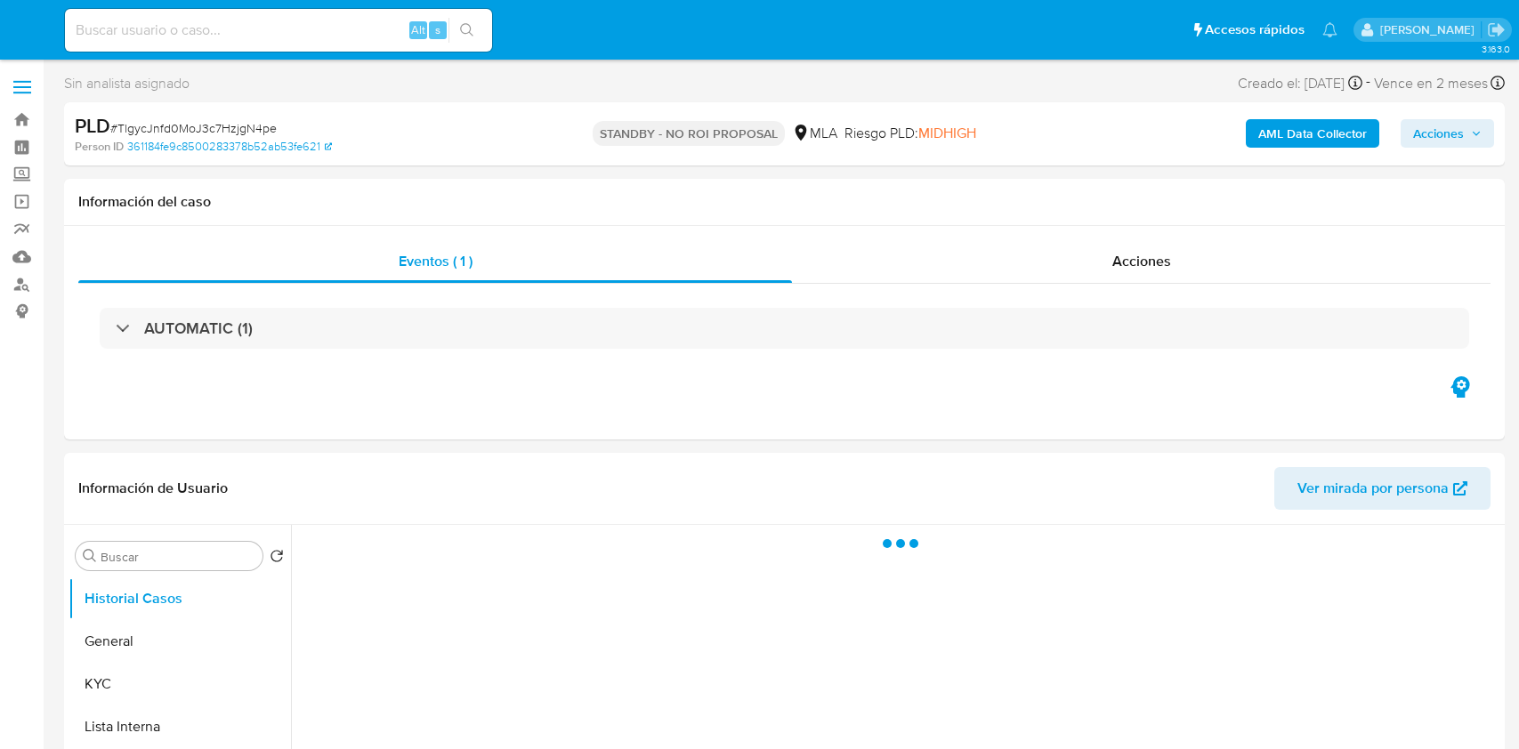
select select "10"
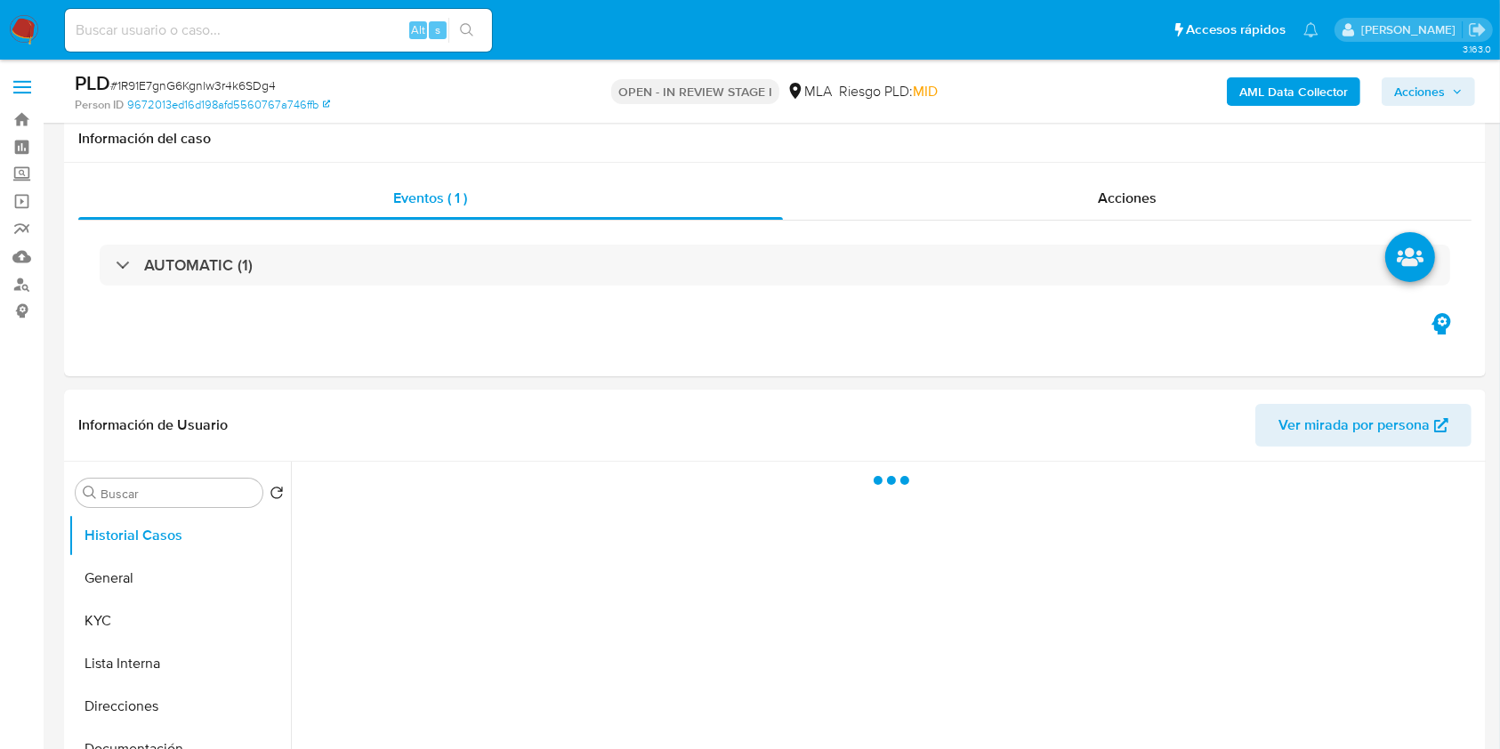
scroll to position [496, 0]
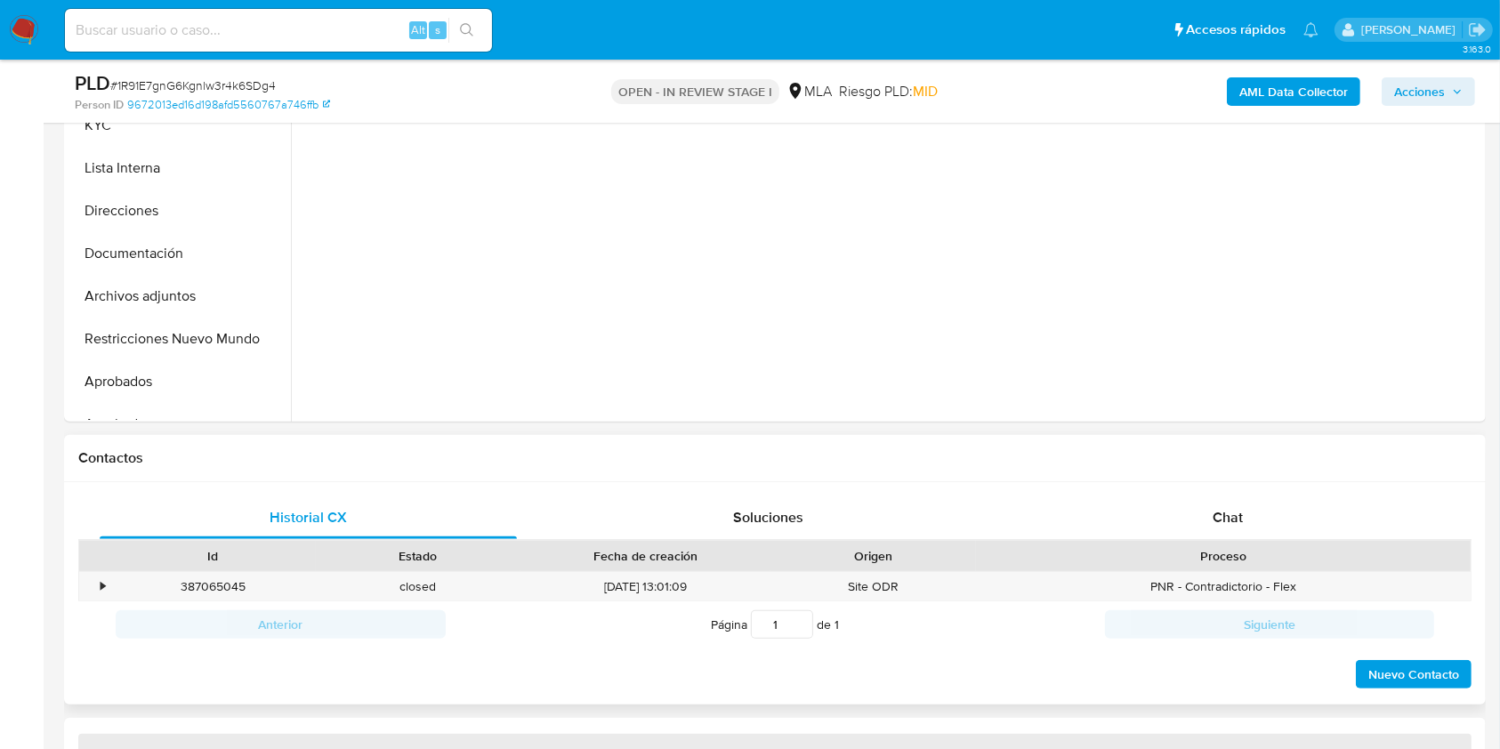
click at [1292, 542] on div "Proceso" at bounding box center [1223, 556] width 495 height 30
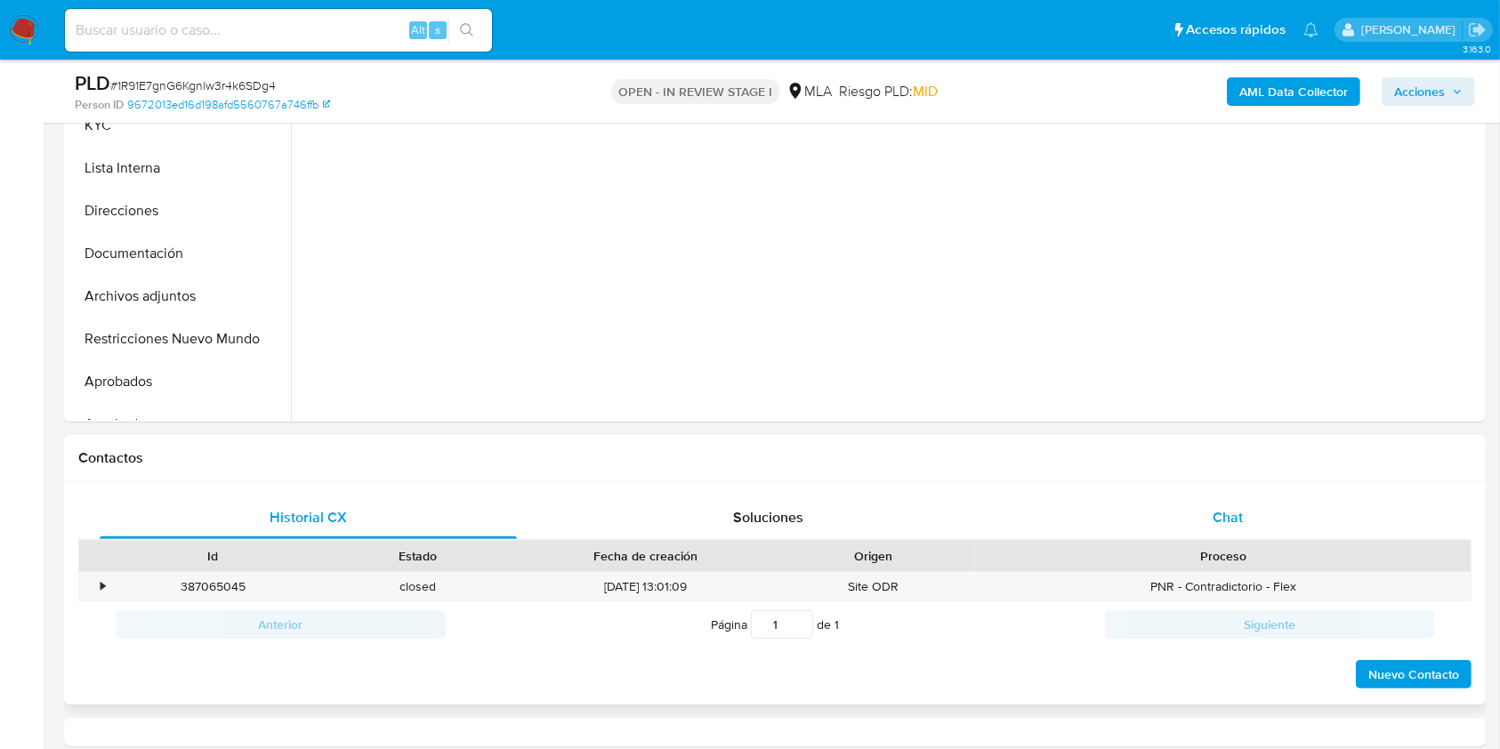
select select "10"
click at [1280, 527] on div "Chat" at bounding box center [1228, 517] width 417 height 43
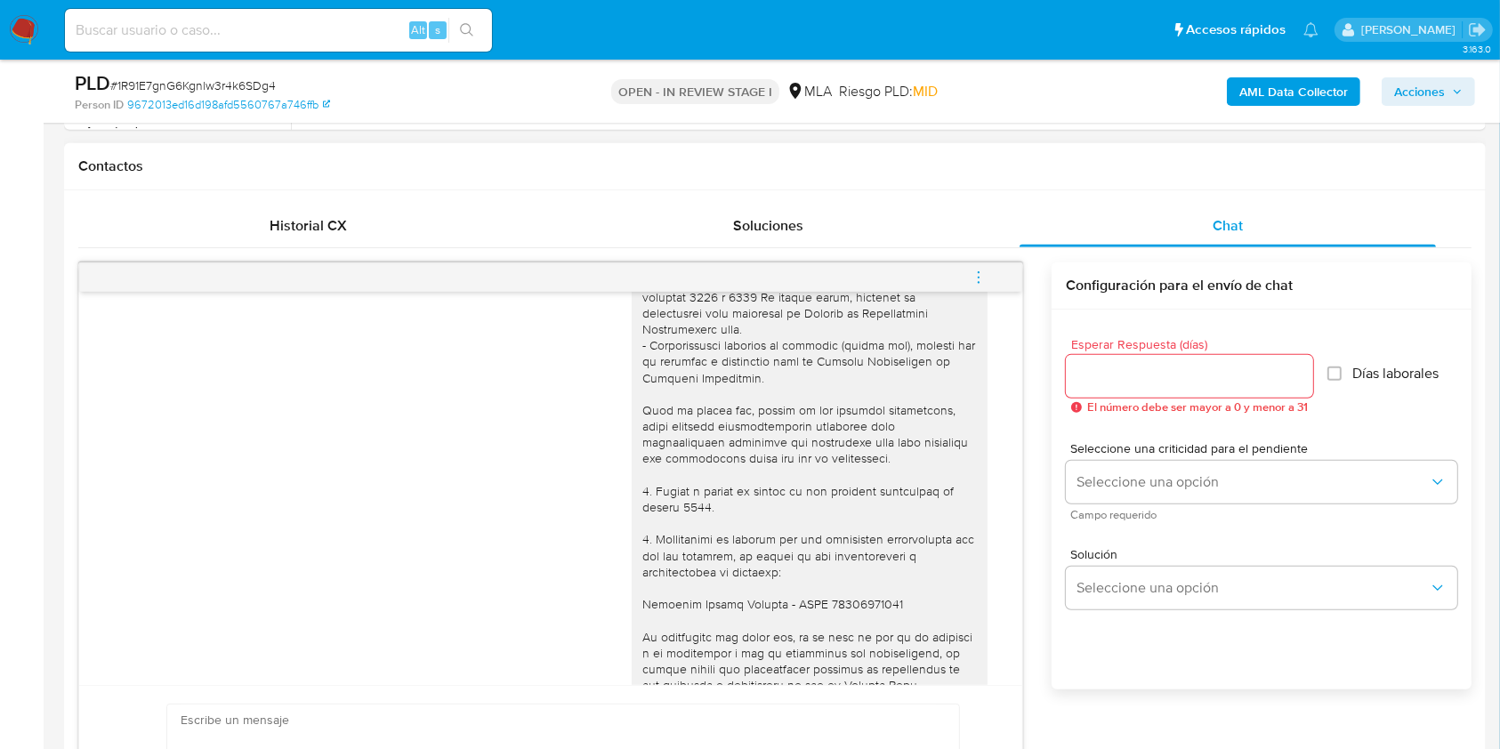
scroll to position [2014, 0]
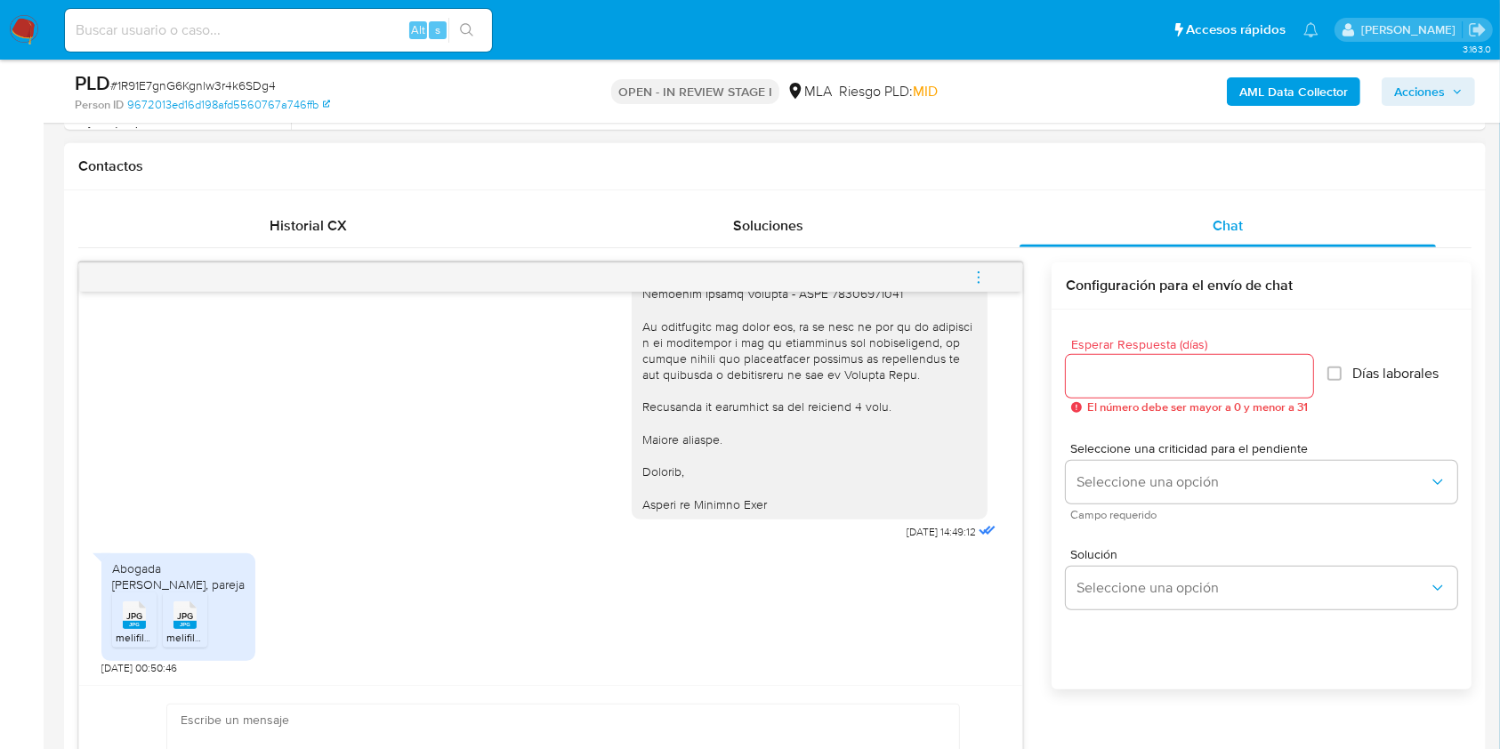
click at [130, 621] on span "JPG" at bounding box center [134, 616] width 16 height 12
click at [179, 615] on span "JPG" at bounding box center [185, 616] width 16 height 12
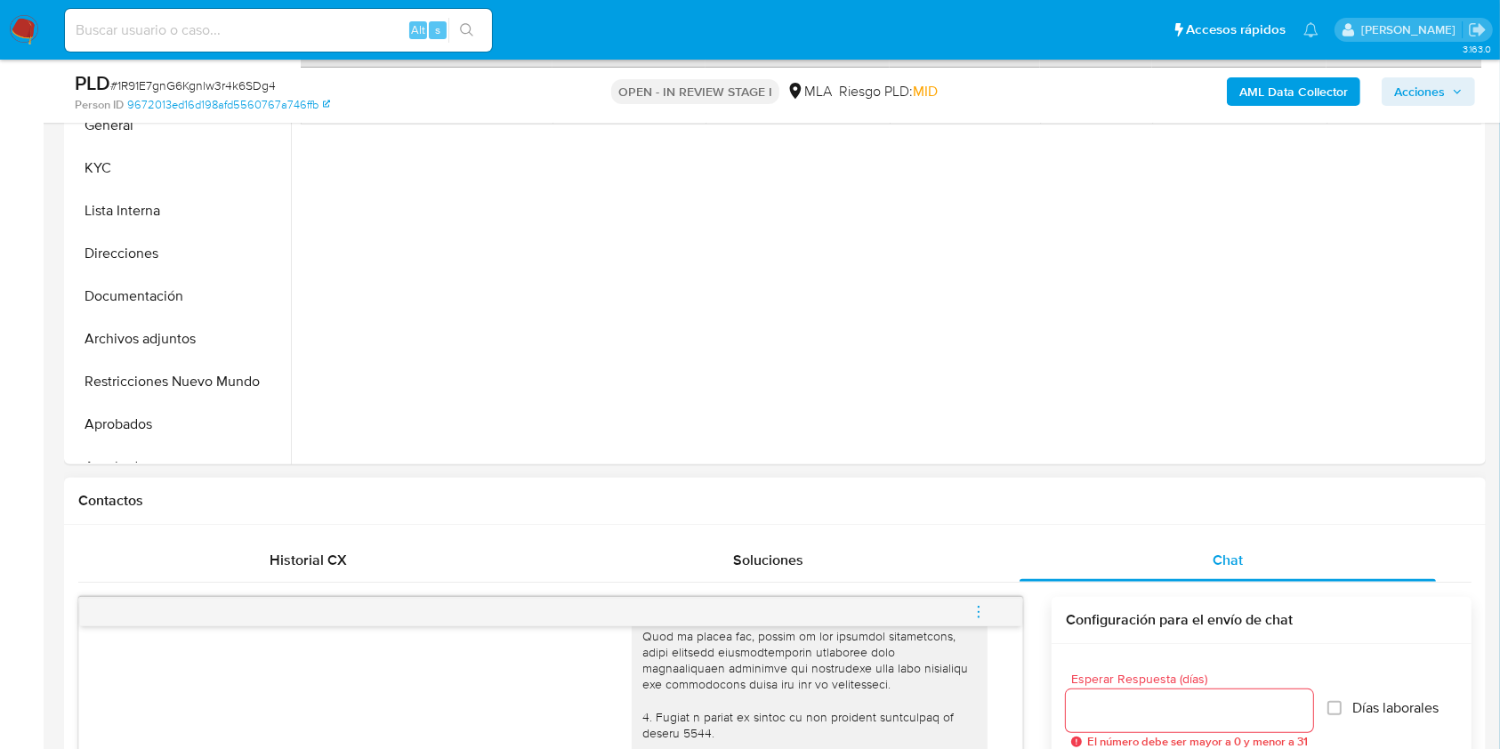
scroll to position [431, 0]
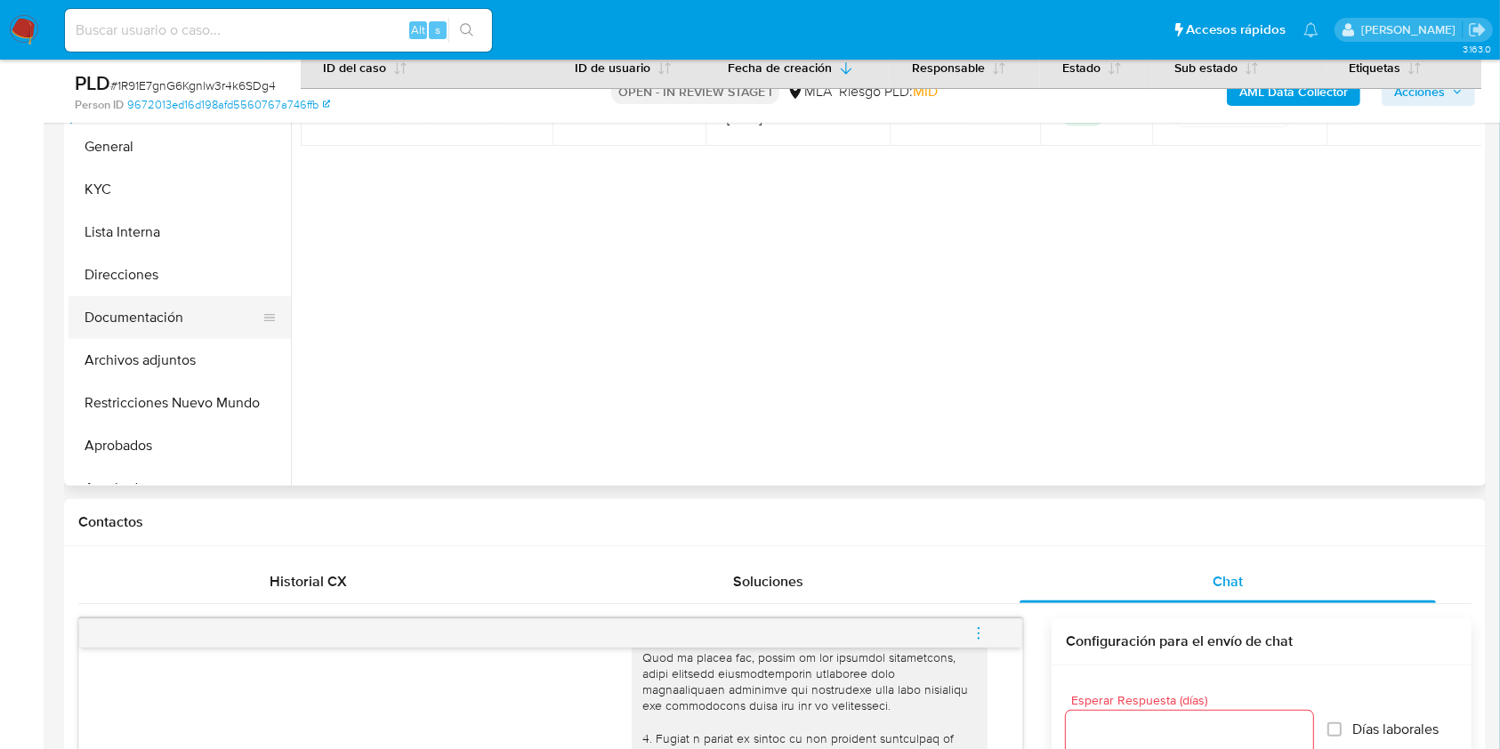
click at [135, 311] on button "Documentación" at bounding box center [173, 317] width 208 height 43
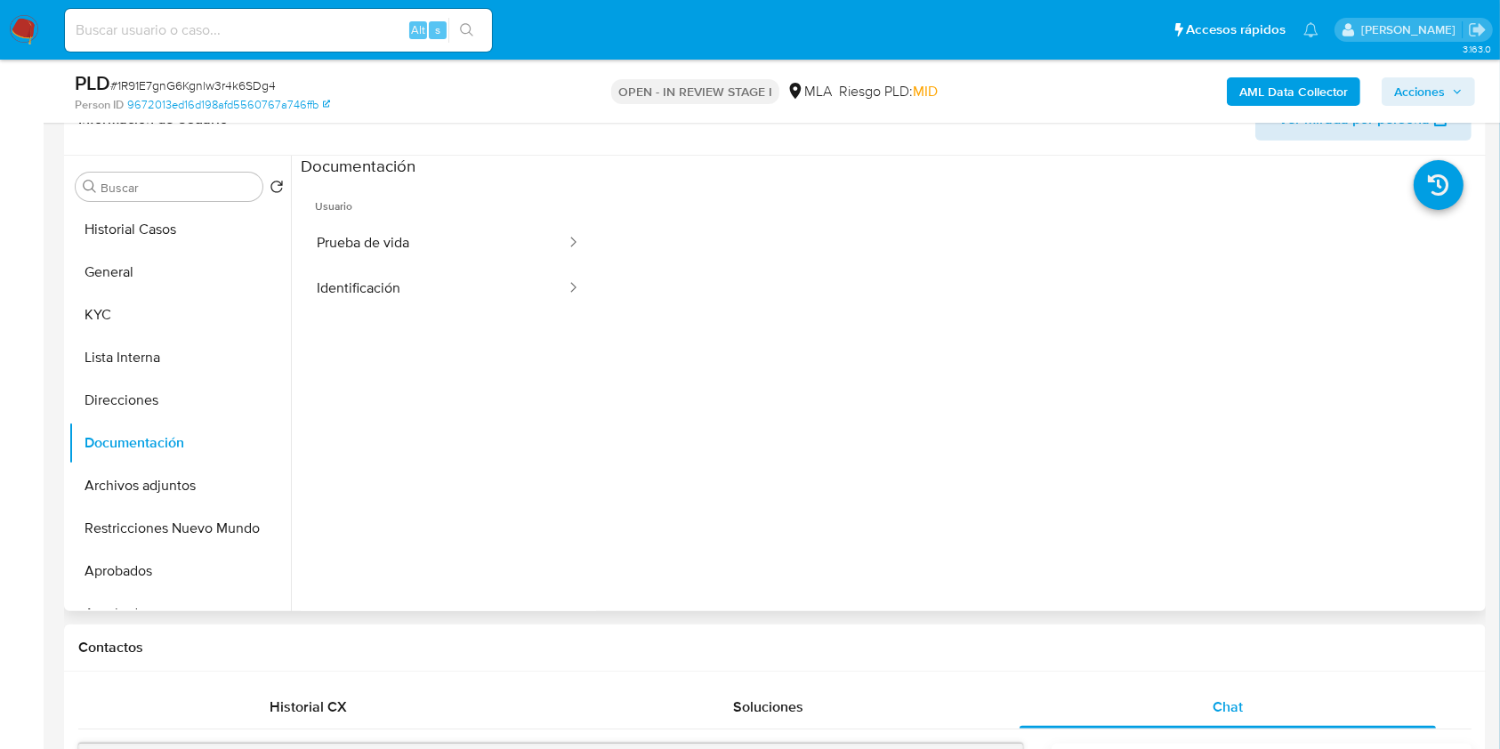
scroll to position [294, 0]
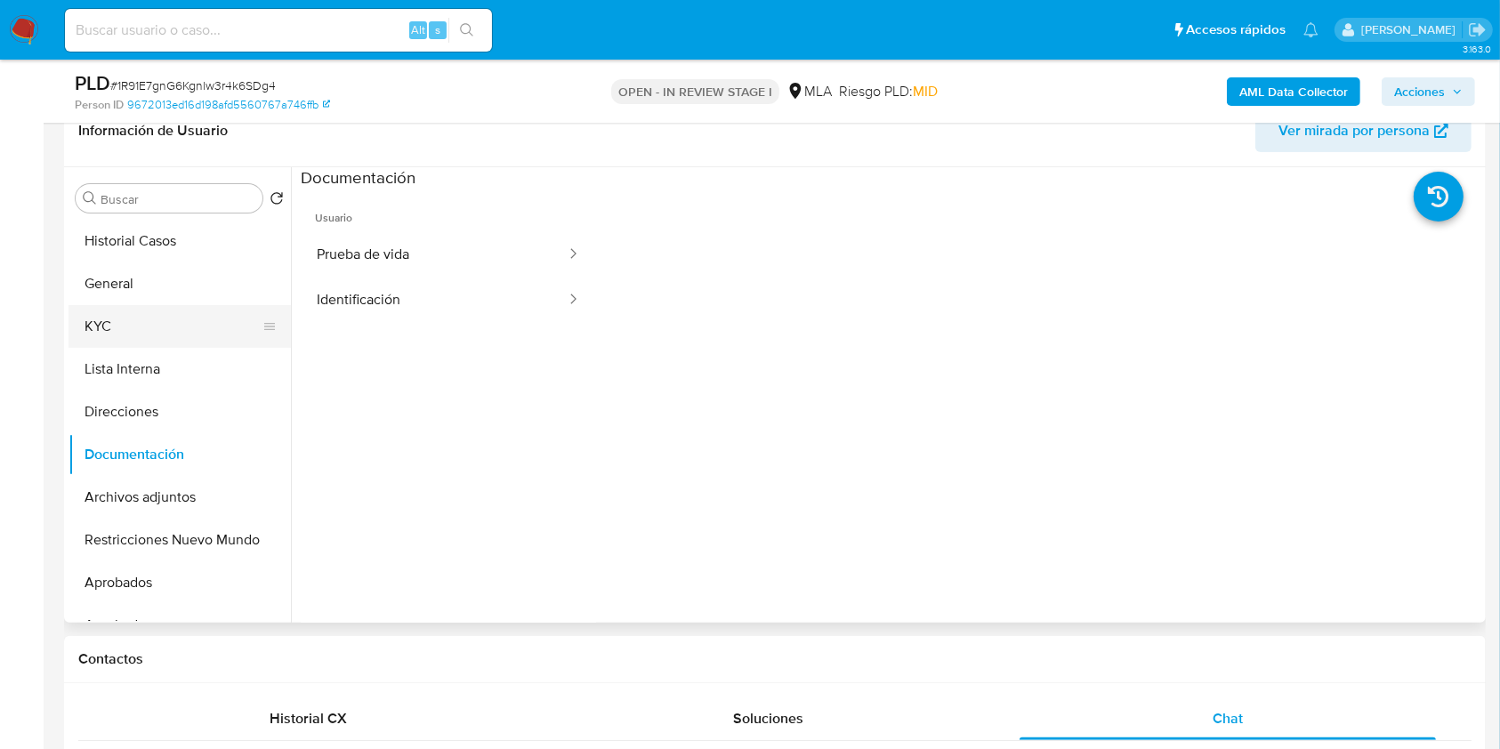
click at [173, 324] on button "KYC" at bounding box center [173, 326] width 208 height 43
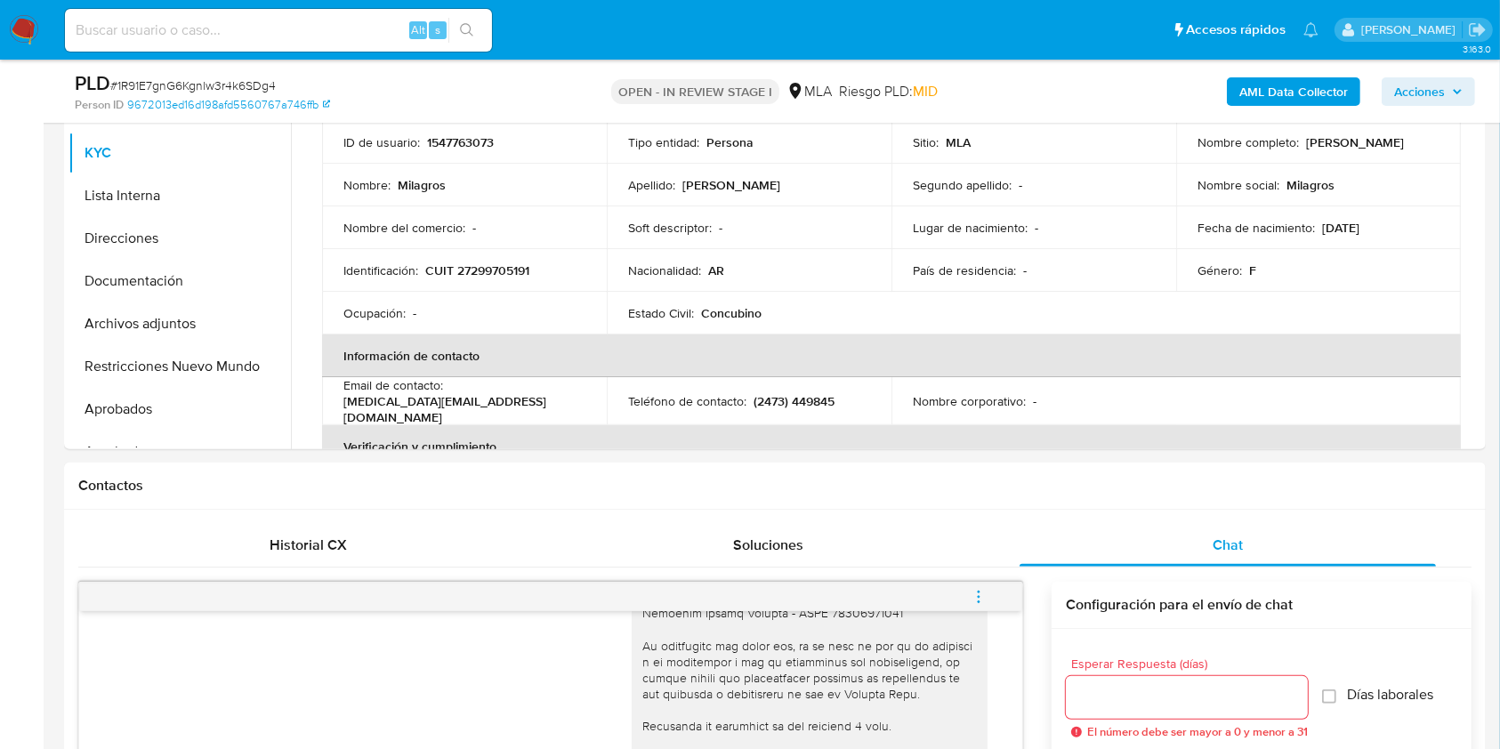
scroll to position [351, 0]
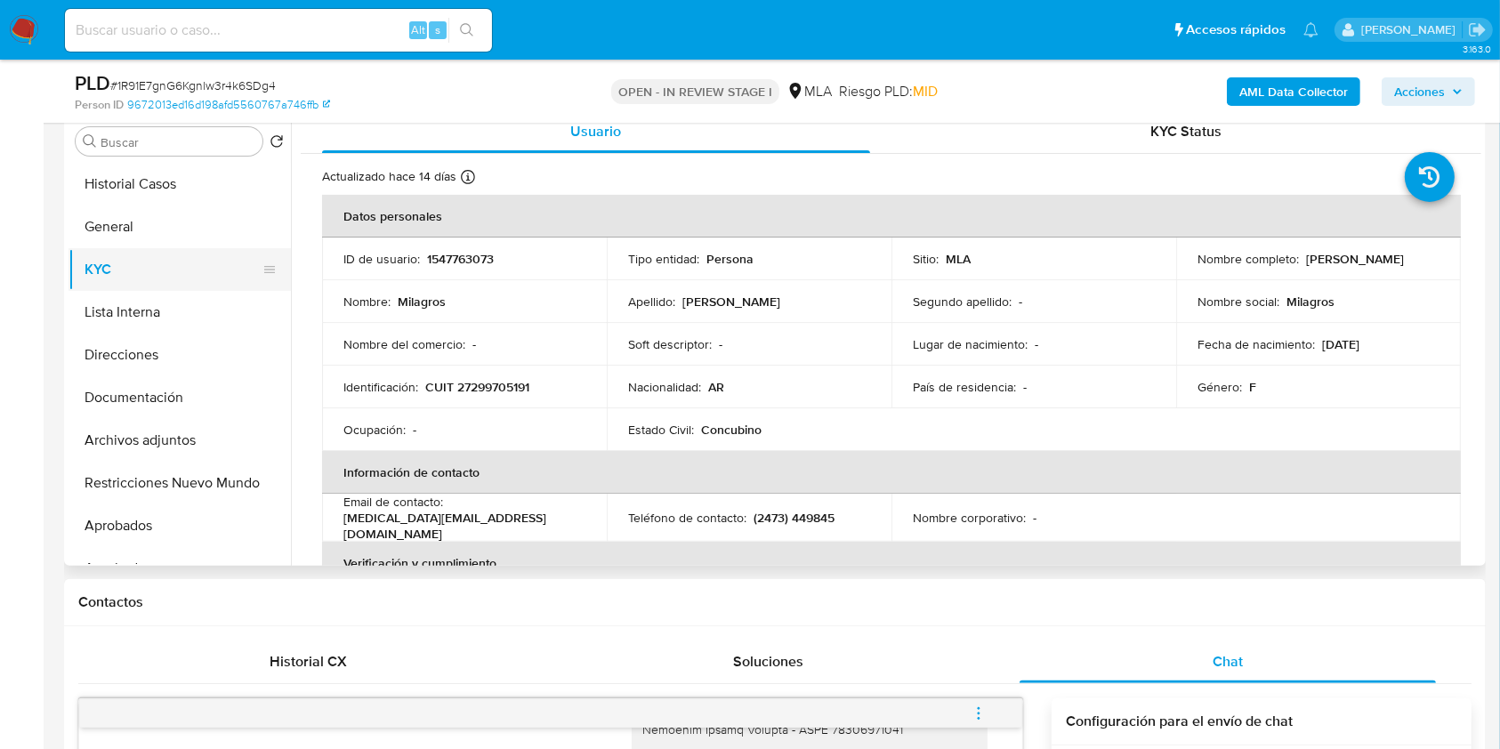
drag, startPoint x: 191, startPoint y: 184, endPoint x: 135, endPoint y: 253, distance: 88.5
click at [190, 184] on button "Historial Casos" at bounding box center [180, 184] width 222 height 43
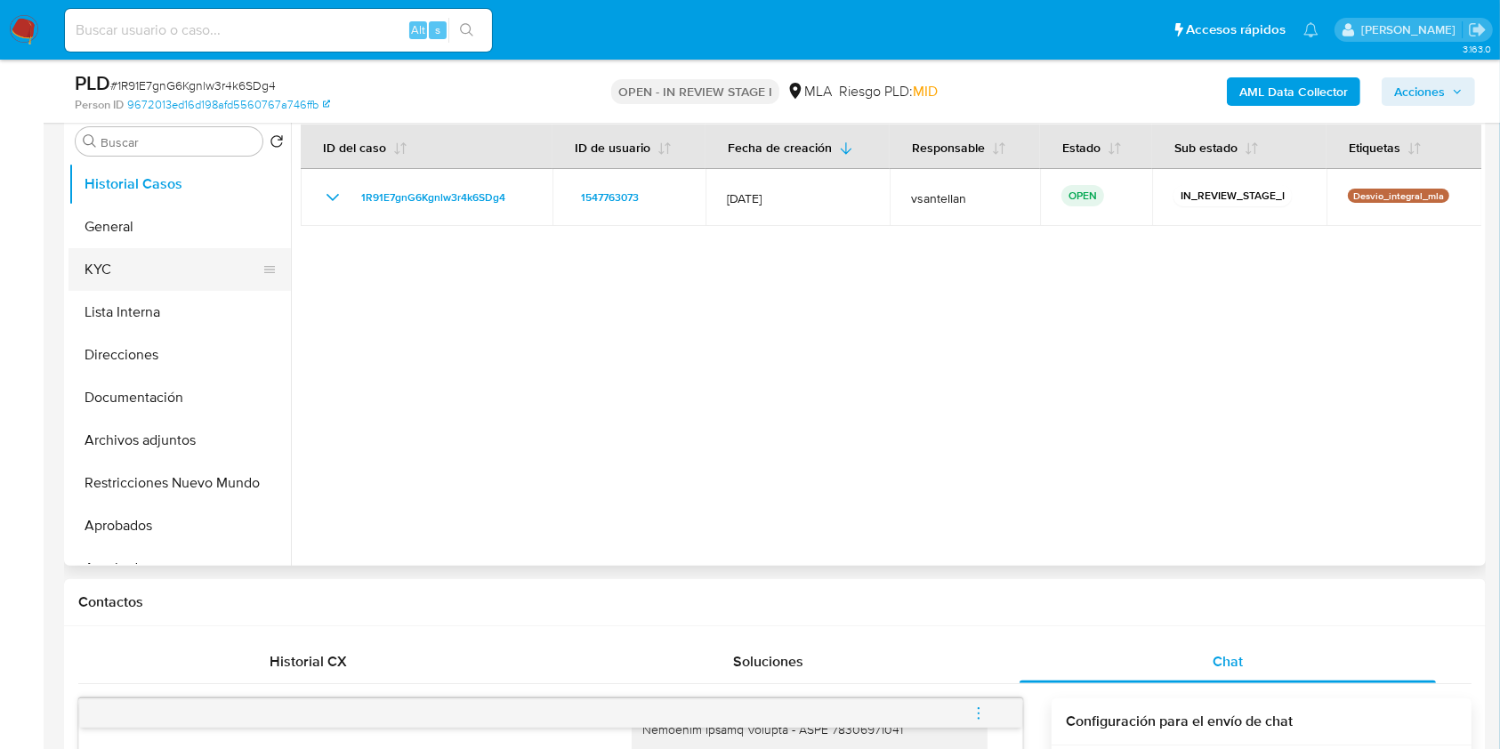
click at [138, 267] on button "KYC" at bounding box center [173, 269] width 208 height 43
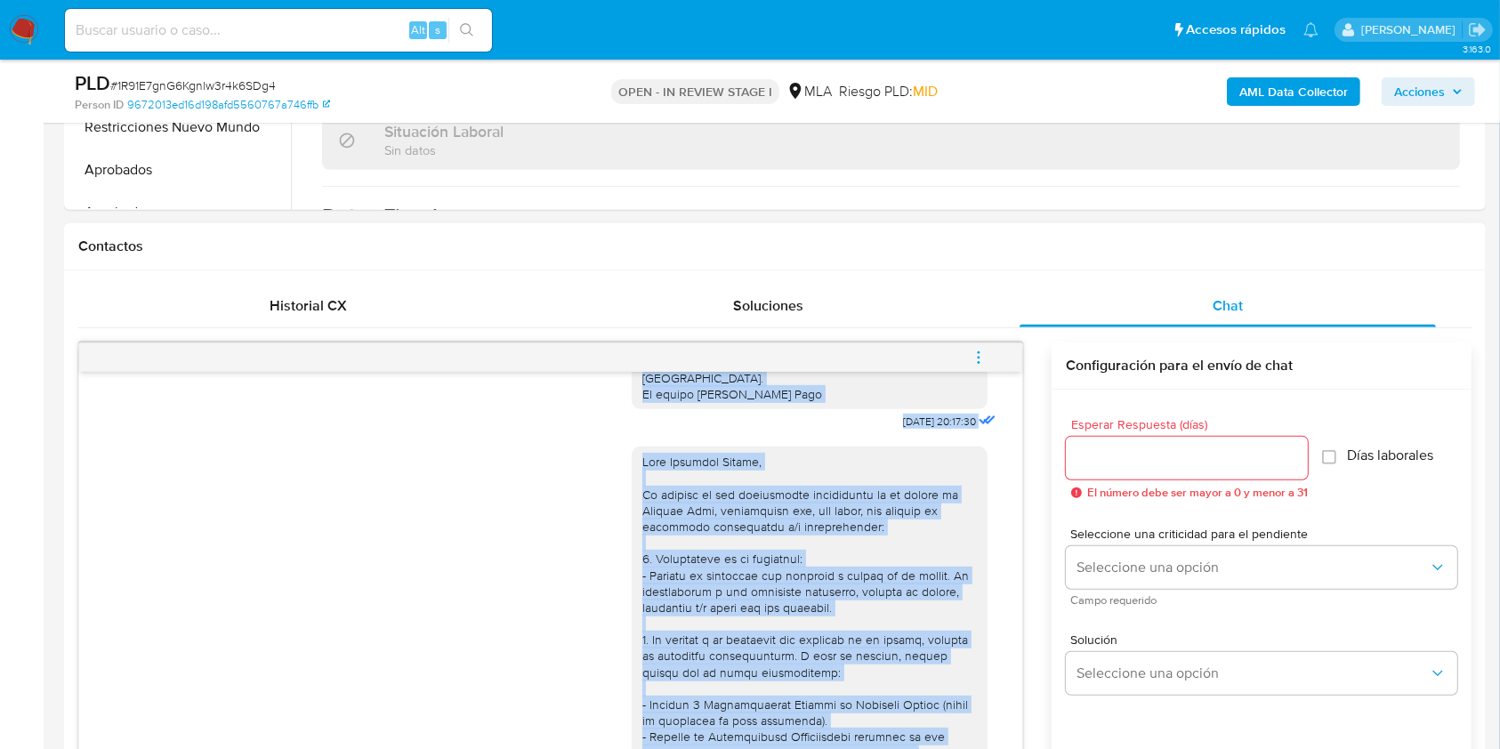
scroll to position [1277, 0]
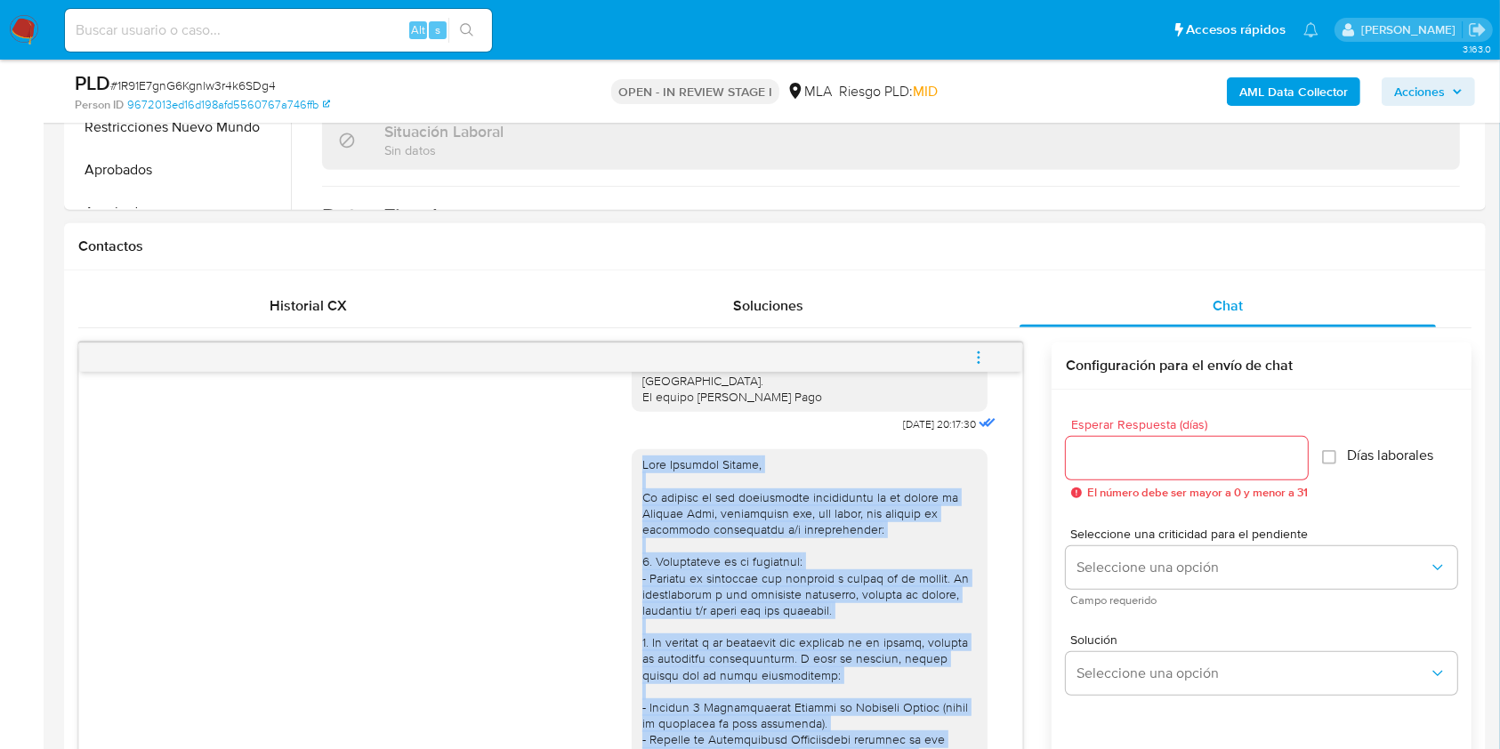
drag, startPoint x: 809, startPoint y: 588, endPoint x: 604, endPoint y: 505, distance: 220.7
copy div "Hola Milagros Canepa, En función de las operaciones registradas en tu cuenta de…"
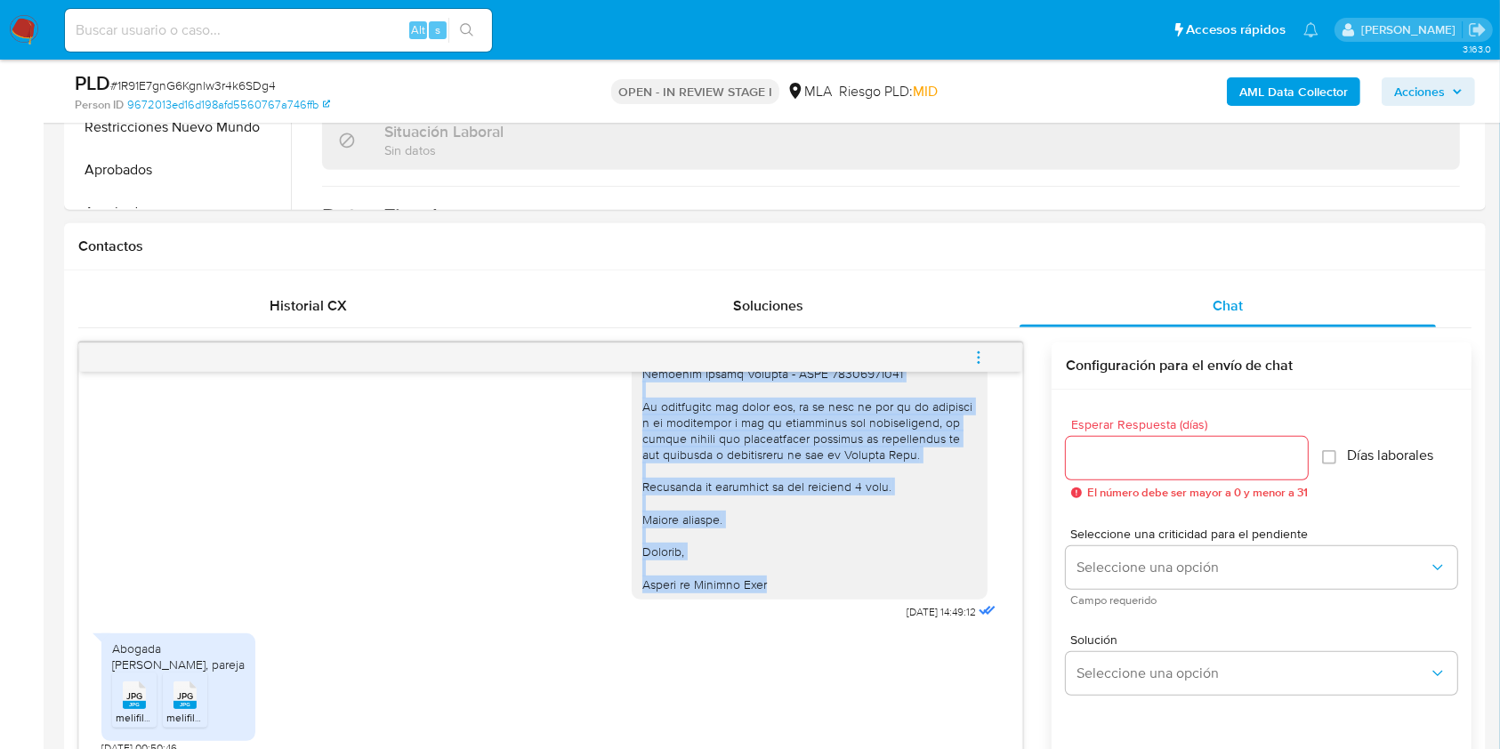
scroll to position [1181, 0]
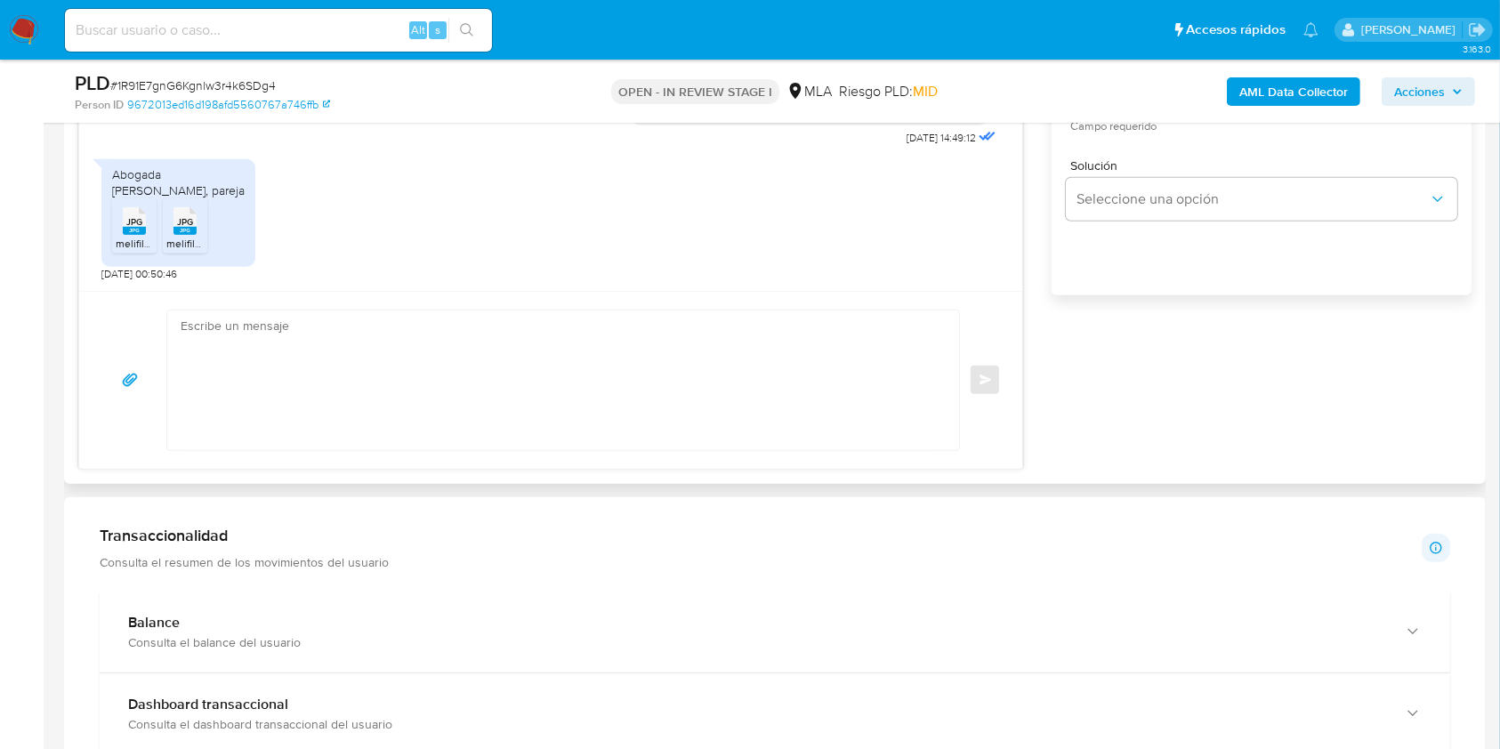
click at [502, 369] on textarea at bounding box center [559, 380] width 756 height 140
paste textarea "Hola Milagros Canepa, En función de las operaciones registradas en tu cuenta de…"
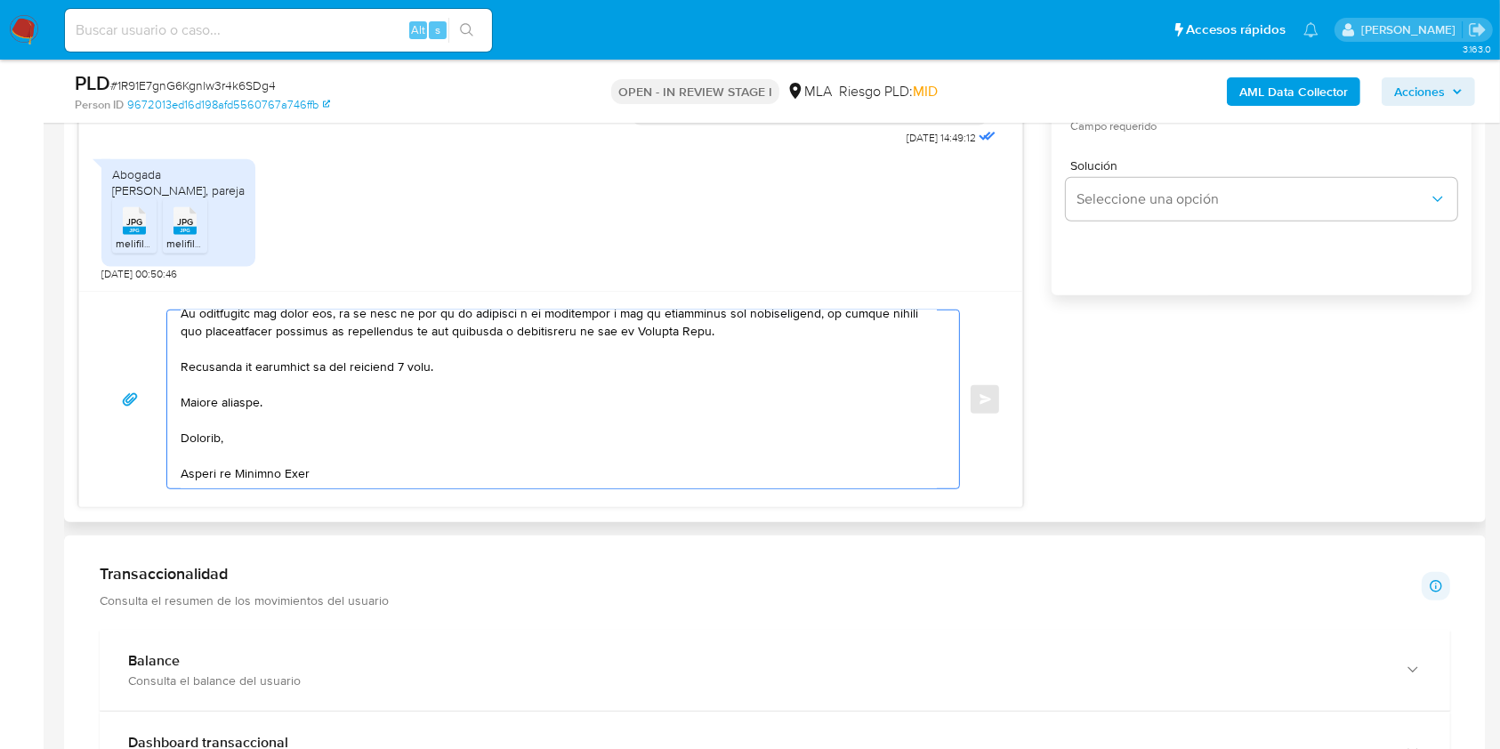
scroll to position [520, 0]
drag, startPoint x: 456, startPoint y: 367, endPoint x: 171, endPoint y: 367, distance: 284.7
click at [171, 367] on div at bounding box center [558, 399] width 783 height 178
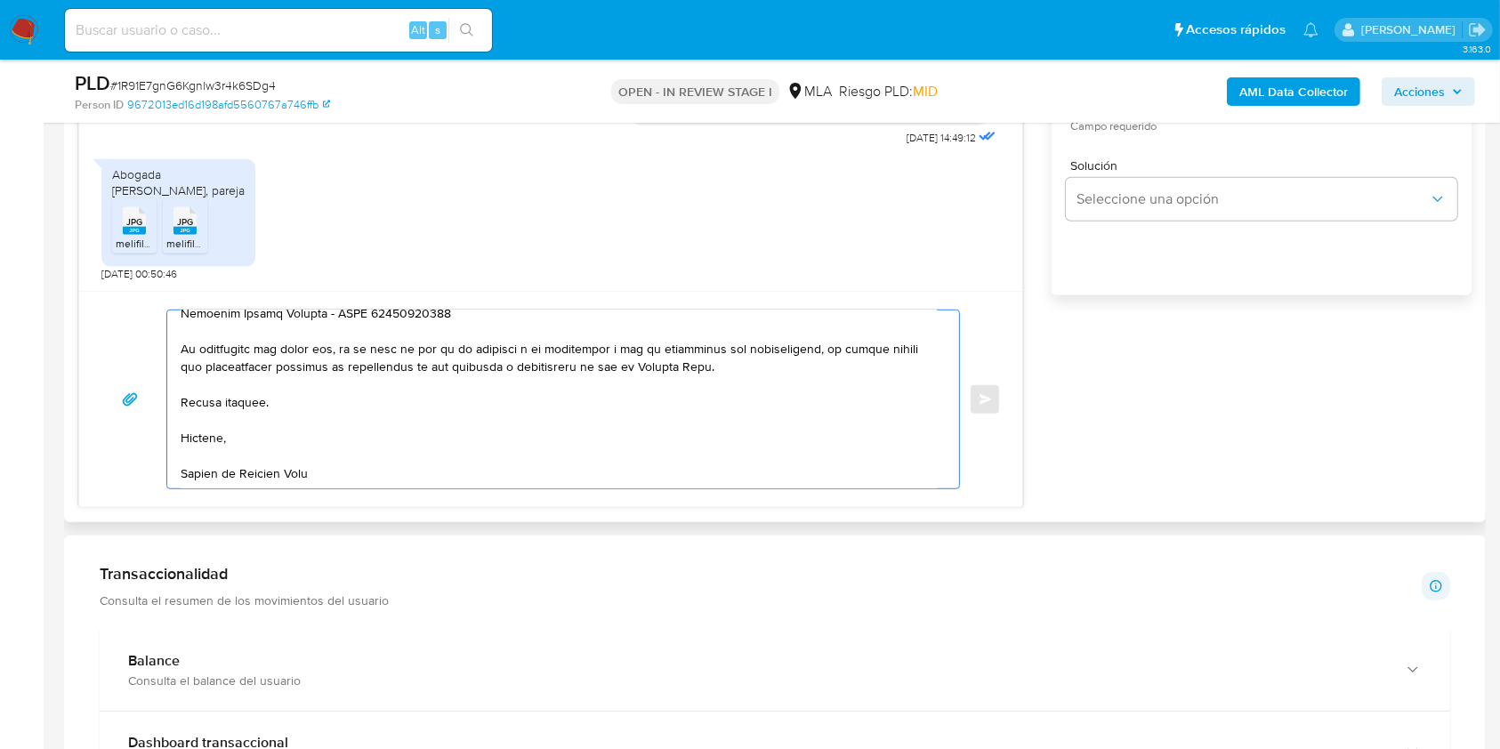
scroll to position [487, 0]
drag, startPoint x: 762, startPoint y: 374, endPoint x: 162, endPoint y: 352, distance: 600.0
click at [162, 352] on div "Enviar" at bounding box center [551, 400] width 900 height 180
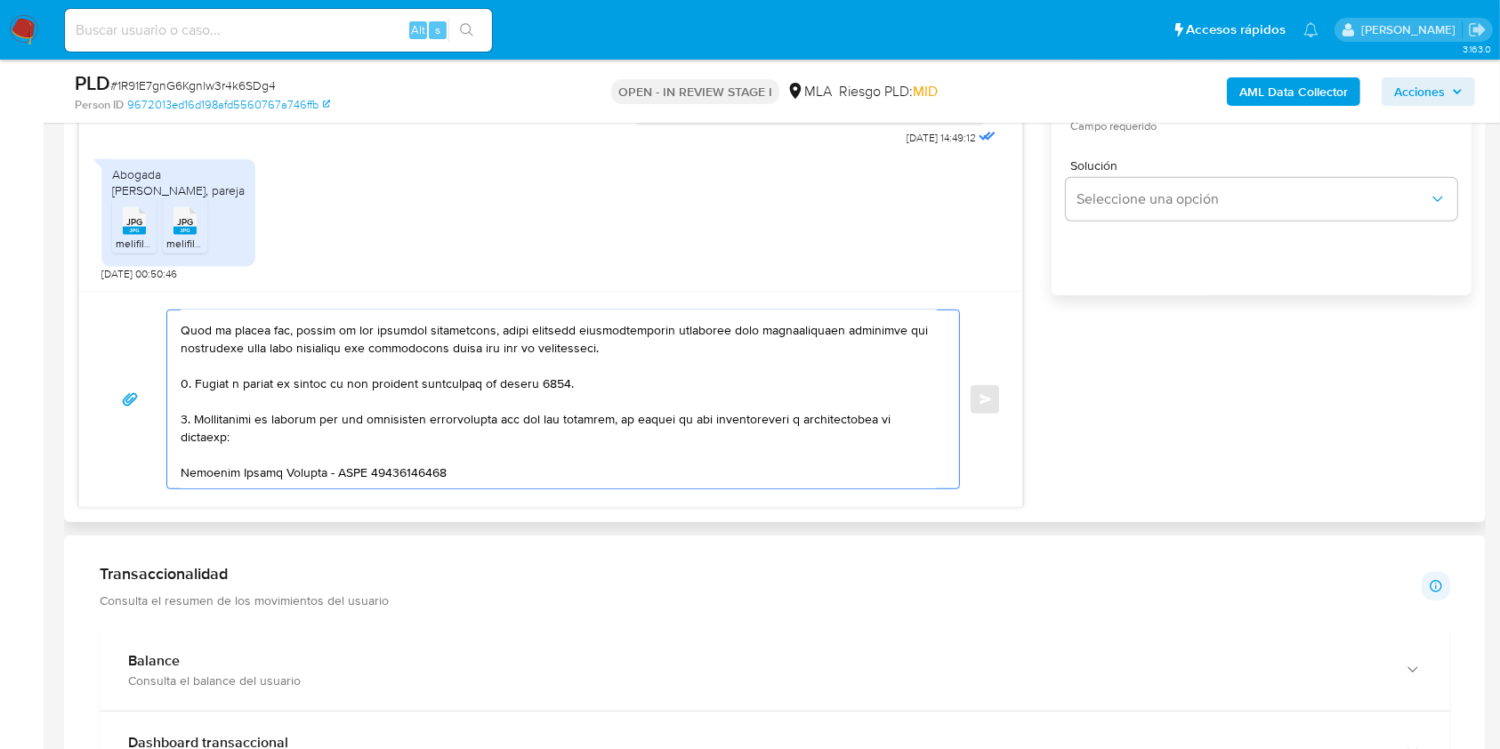
scroll to position [0, 0]
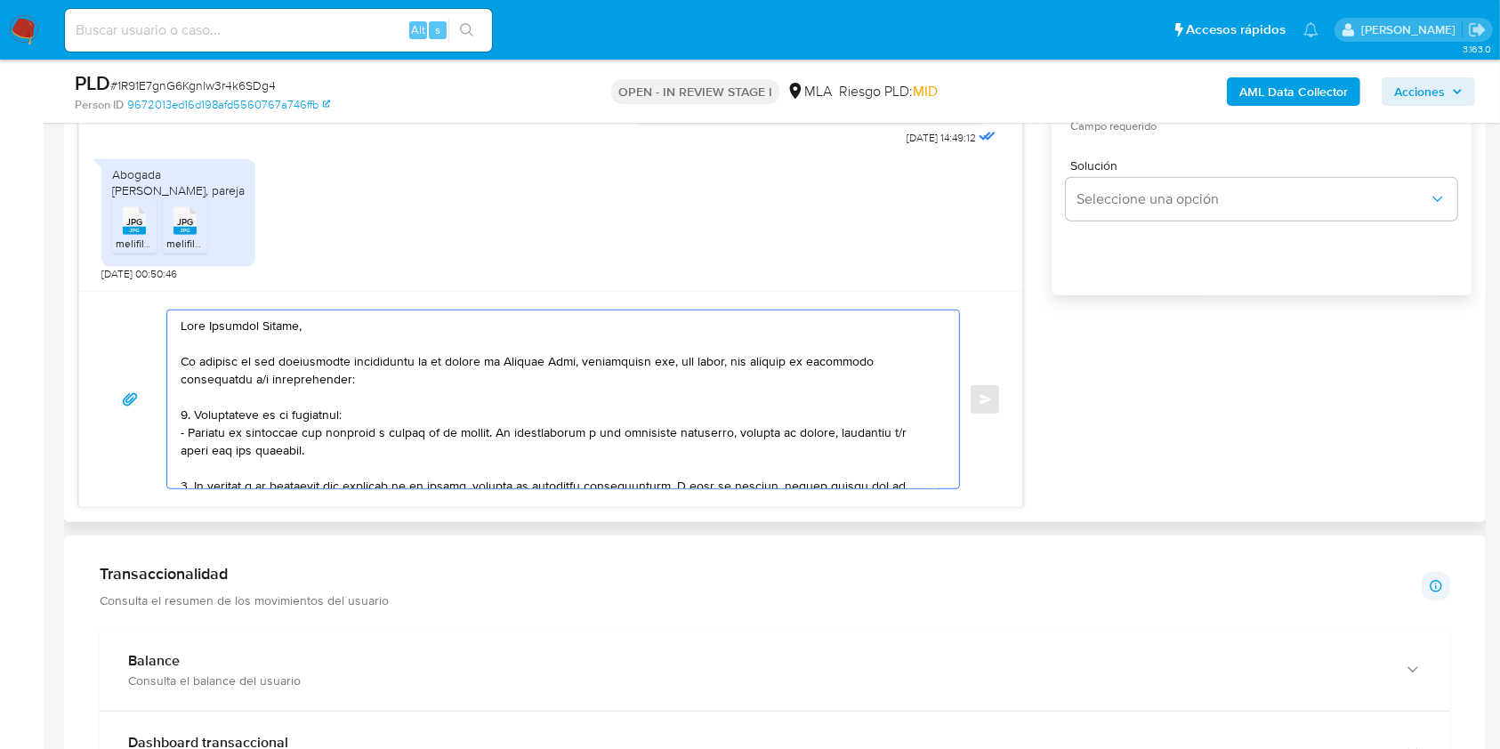
drag, startPoint x: 346, startPoint y: 329, endPoint x: 456, endPoint y: 375, distance: 118.8
click at [348, 329] on textarea at bounding box center [559, 399] width 756 height 178
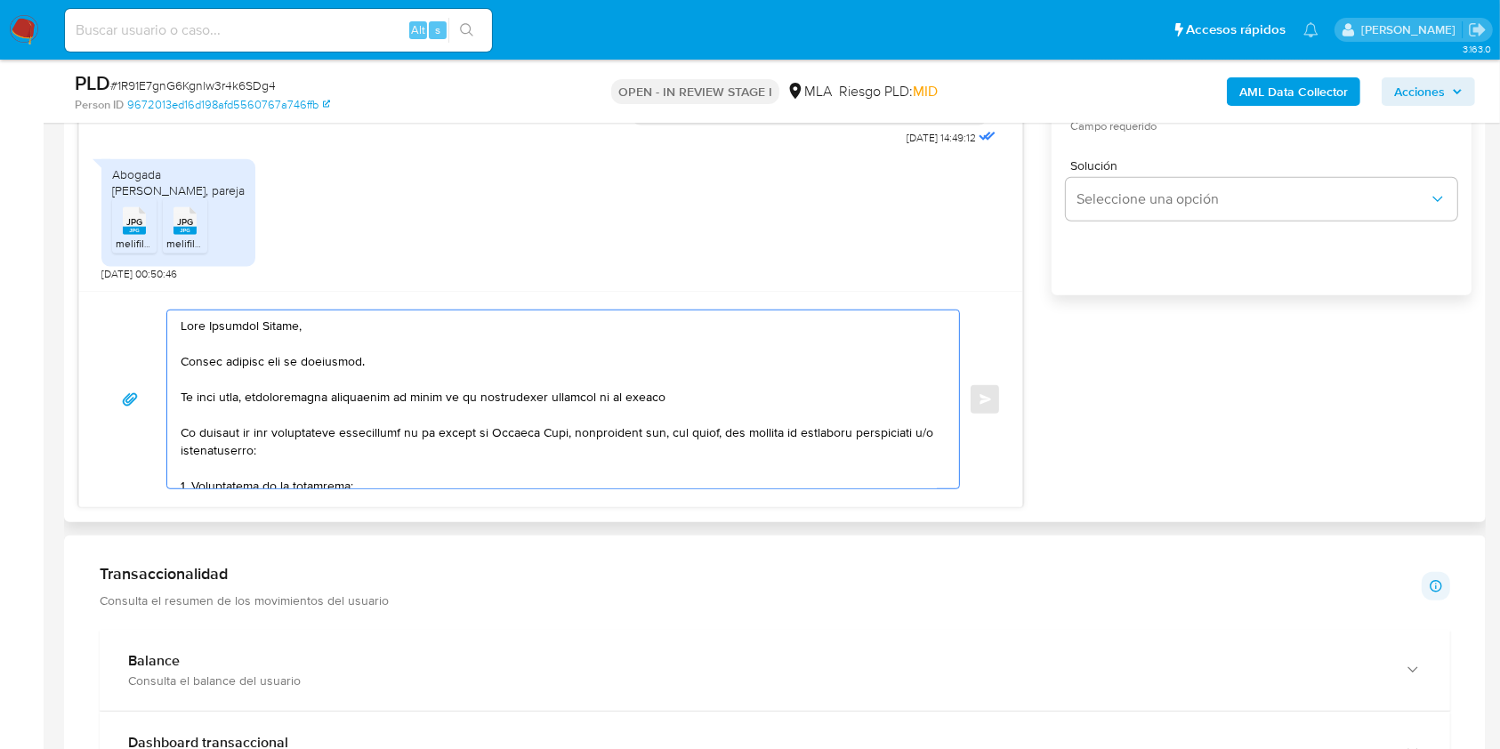
paste textarea "documentacion@mercadopago.com.ar."
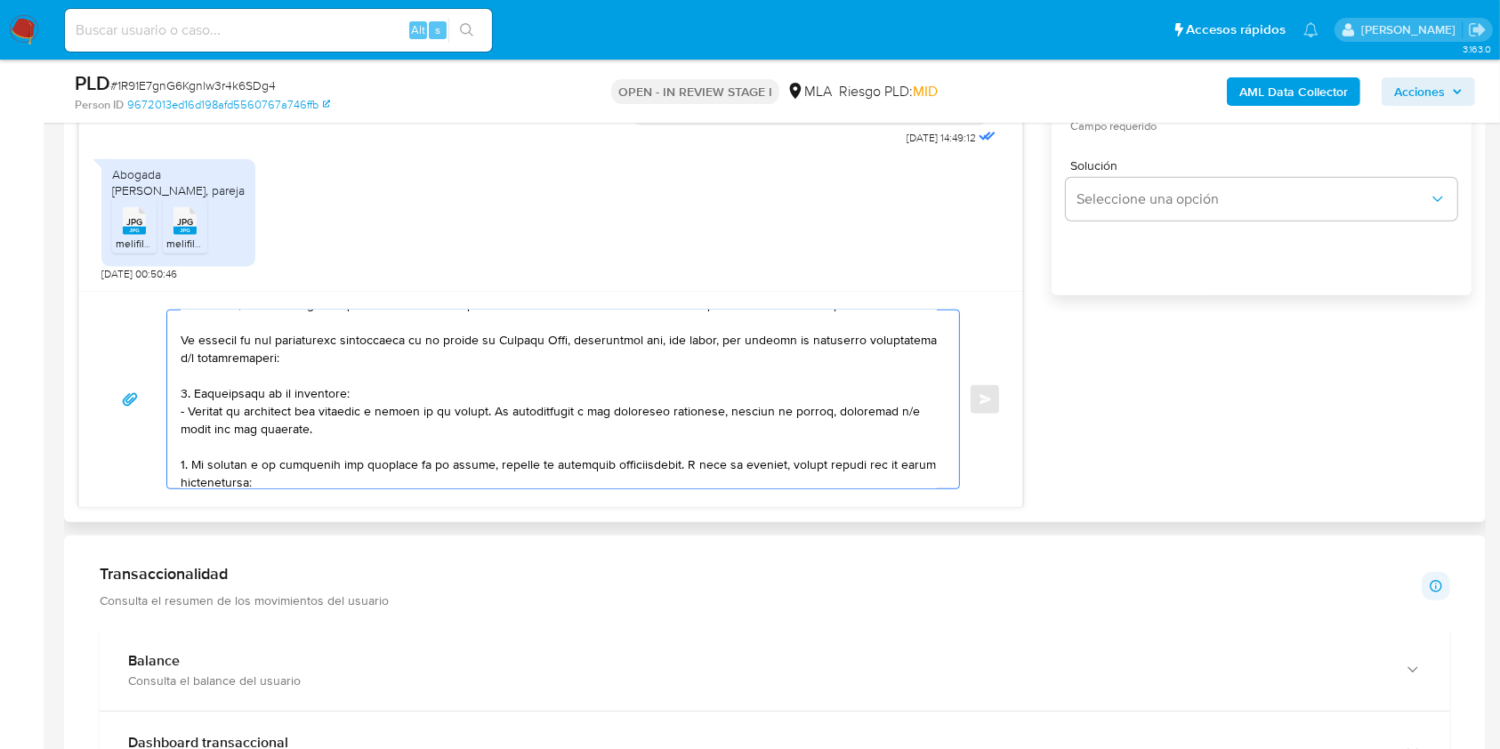
scroll to position [133, 0]
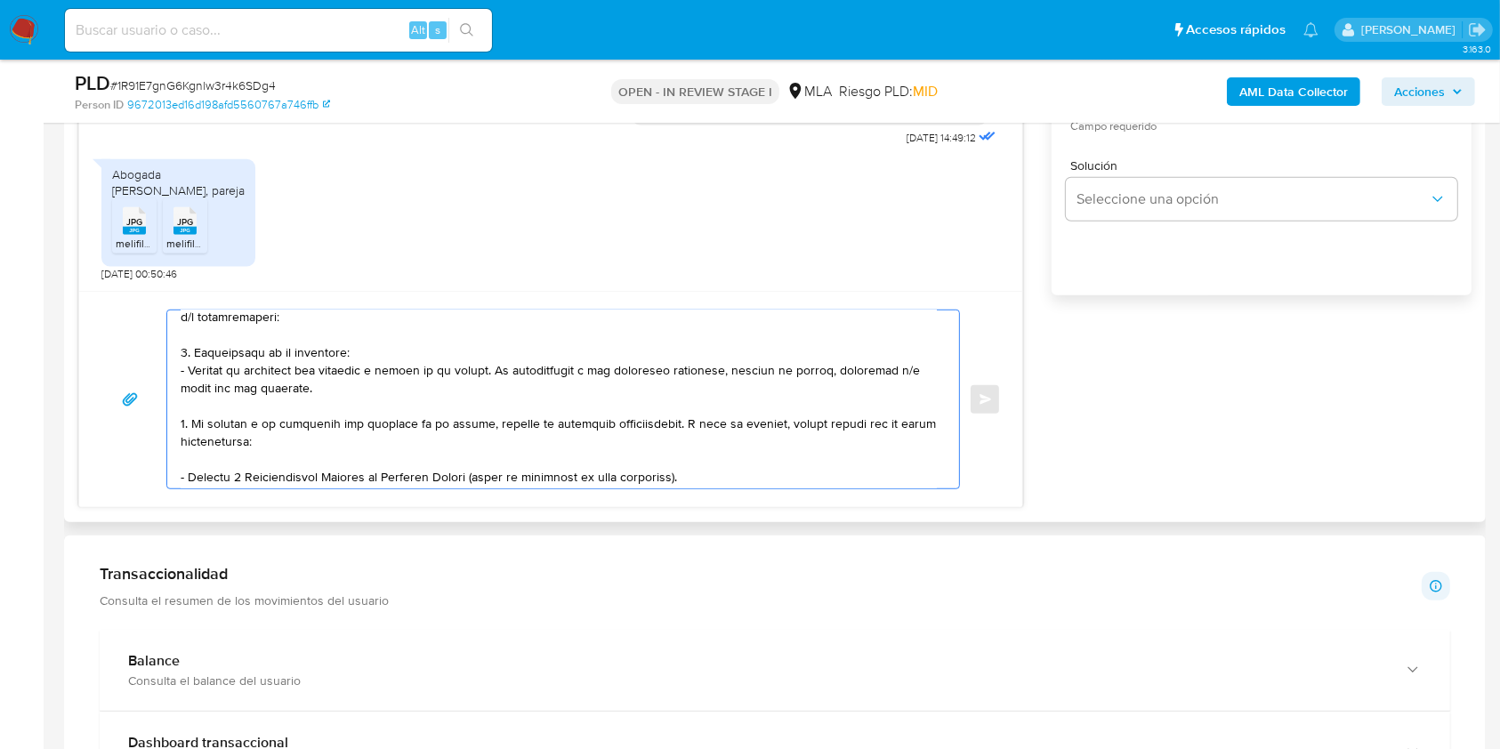
drag, startPoint x: 184, startPoint y: 428, endPoint x: 332, endPoint y: 382, distance: 154.8
click at [332, 382] on textarea at bounding box center [559, 399] width 756 height 178
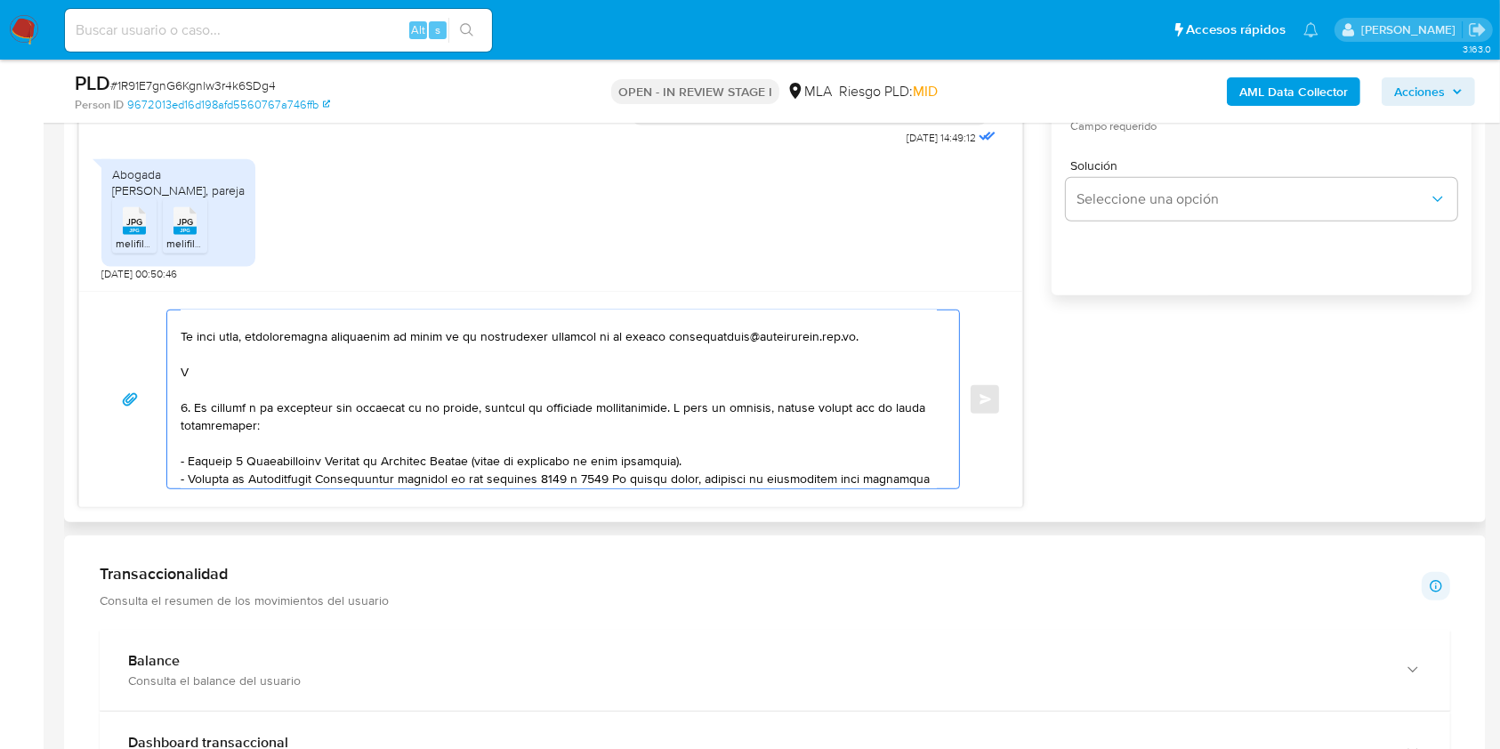
scroll to position [0, 0]
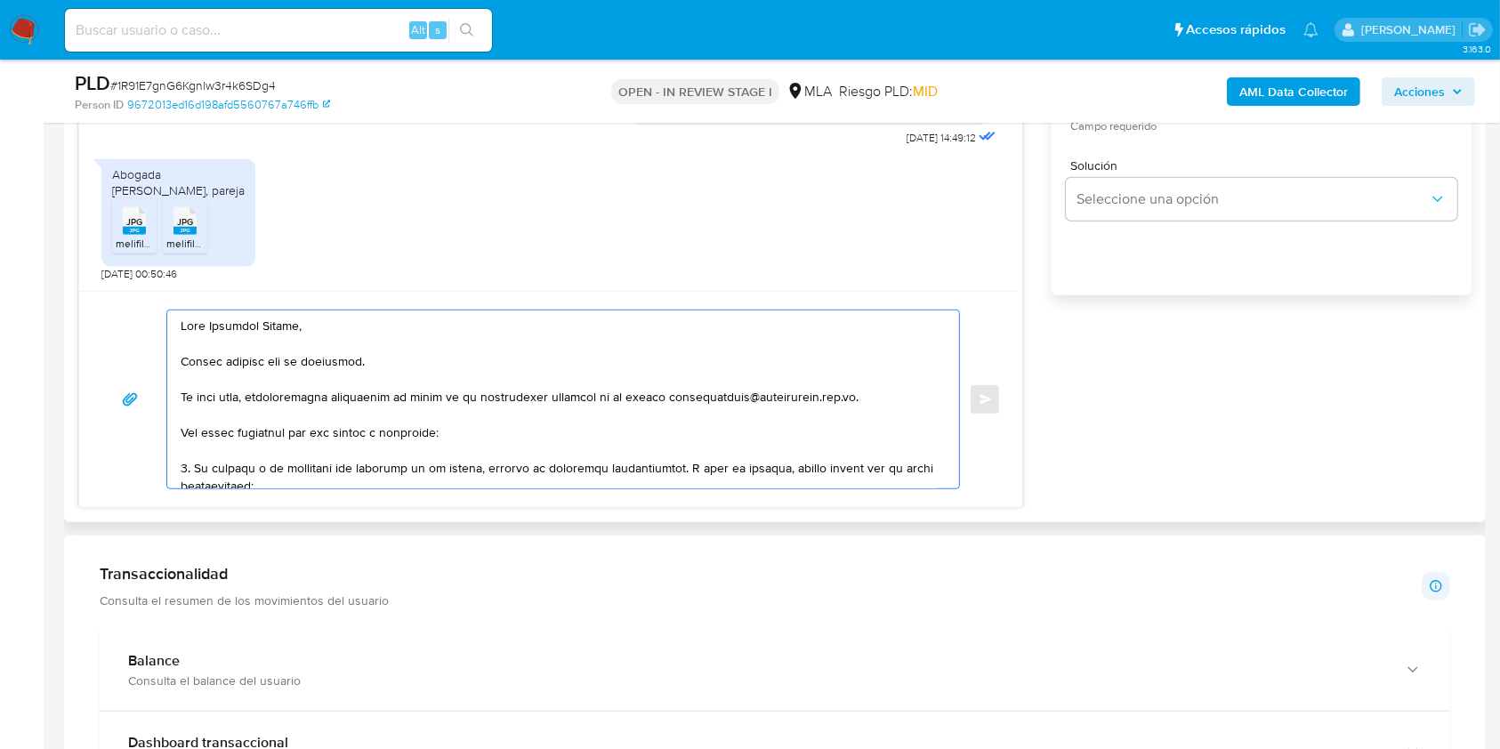
click at [187, 469] on textarea at bounding box center [559, 399] width 756 height 178
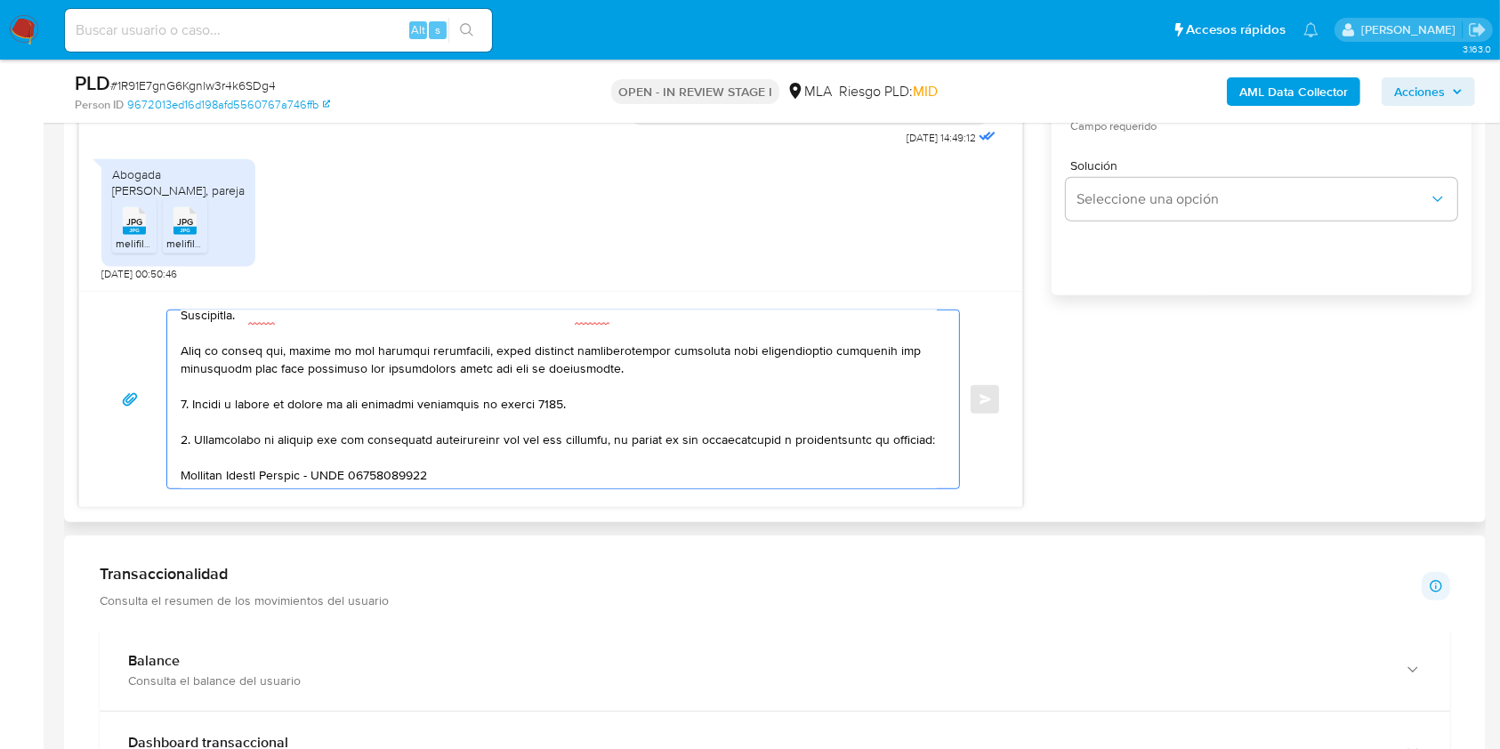
click at [186, 411] on textarea at bounding box center [559, 399] width 756 height 178
click at [185, 452] on textarea at bounding box center [559, 399] width 756 height 178
click at [708, 452] on textarea at bounding box center [559, 399] width 756 height 178
drag, startPoint x: 196, startPoint y: 447, endPoint x: 794, endPoint y: 450, distance: 597.9
click at [794, 450] on textarea at bounding box center [559, 399] width 756 height 178
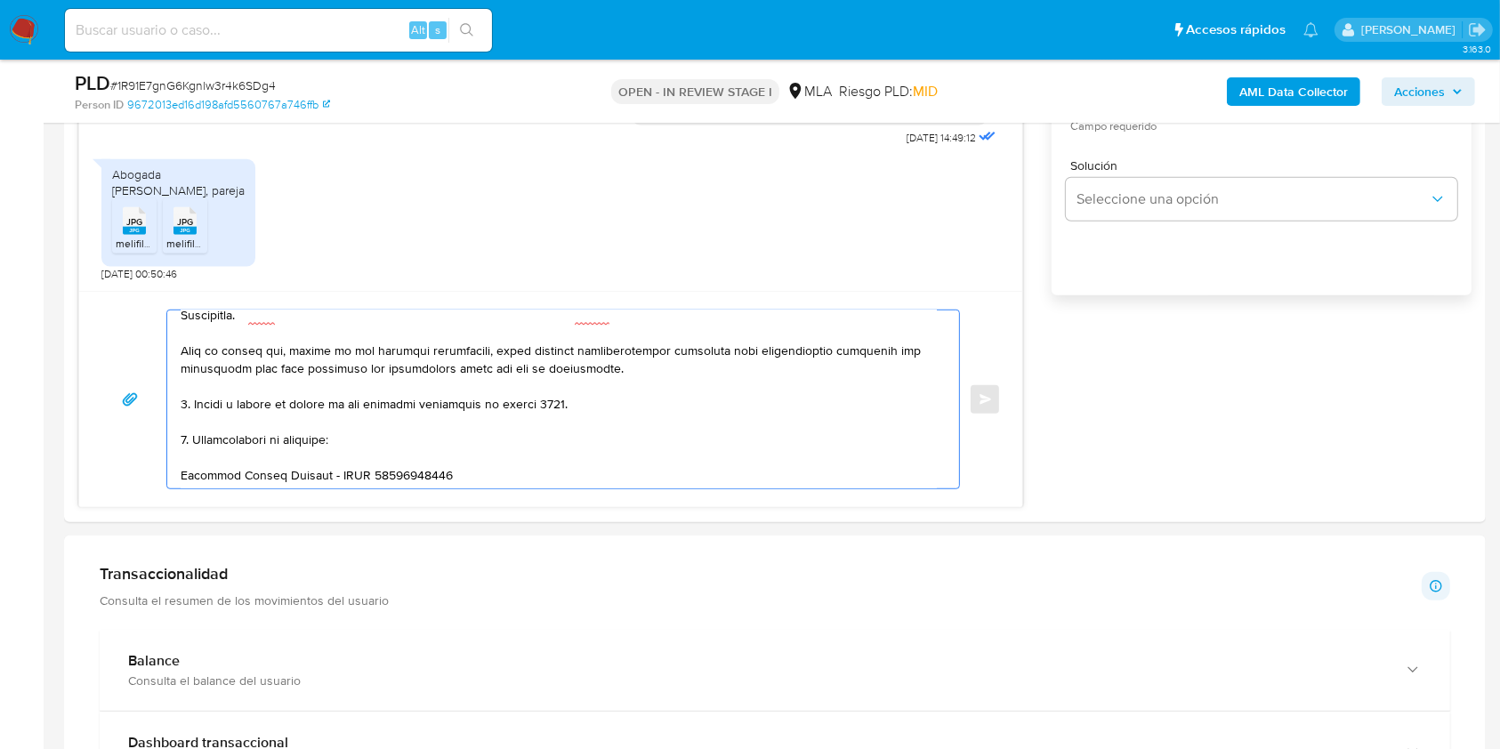
drag, startPoint x: 344, startPoint y: 447, endPoint x: 427, endPoint y: 546, distance: 129.5
click at [344, 447] on textarea at bounding box center [559, 399] width 756 height 178
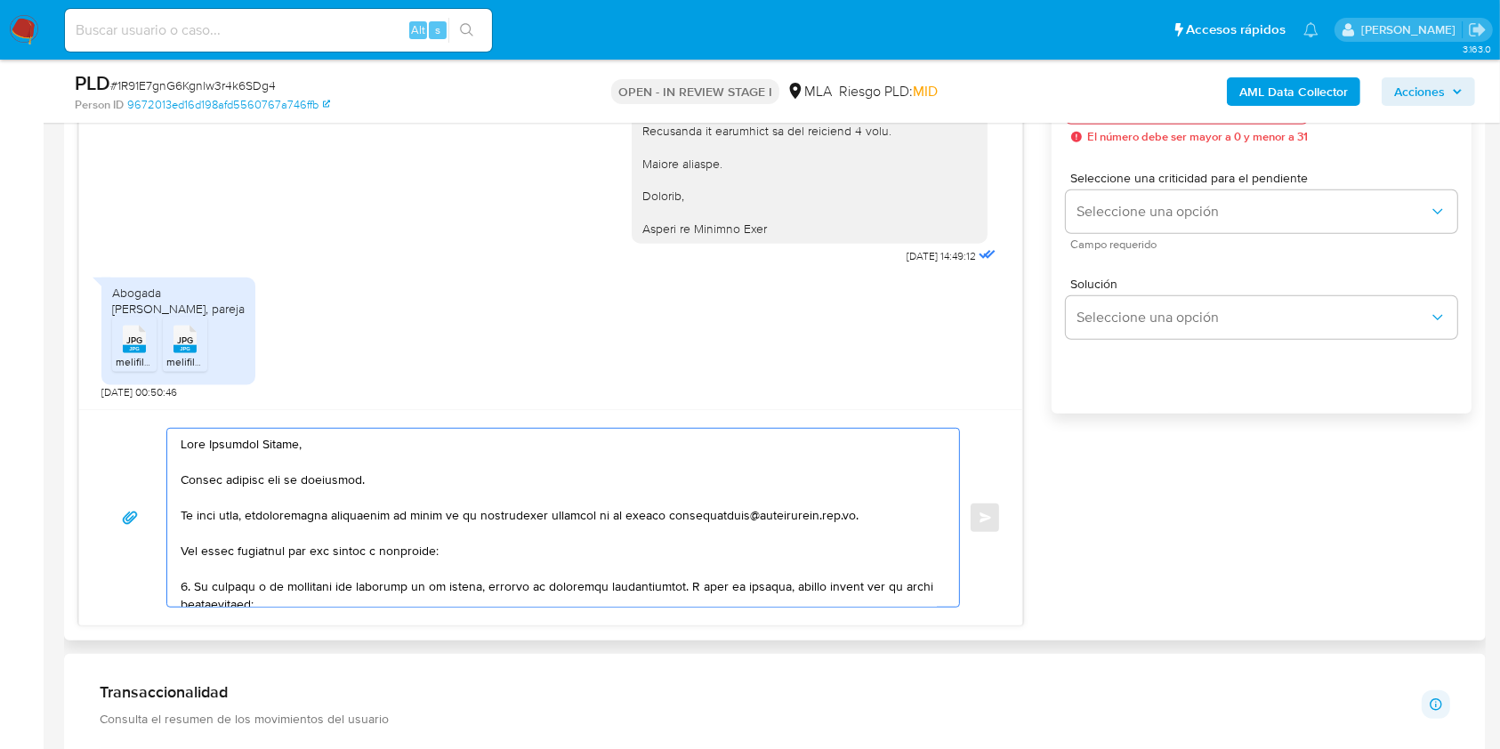
scroll to position [125, 0]
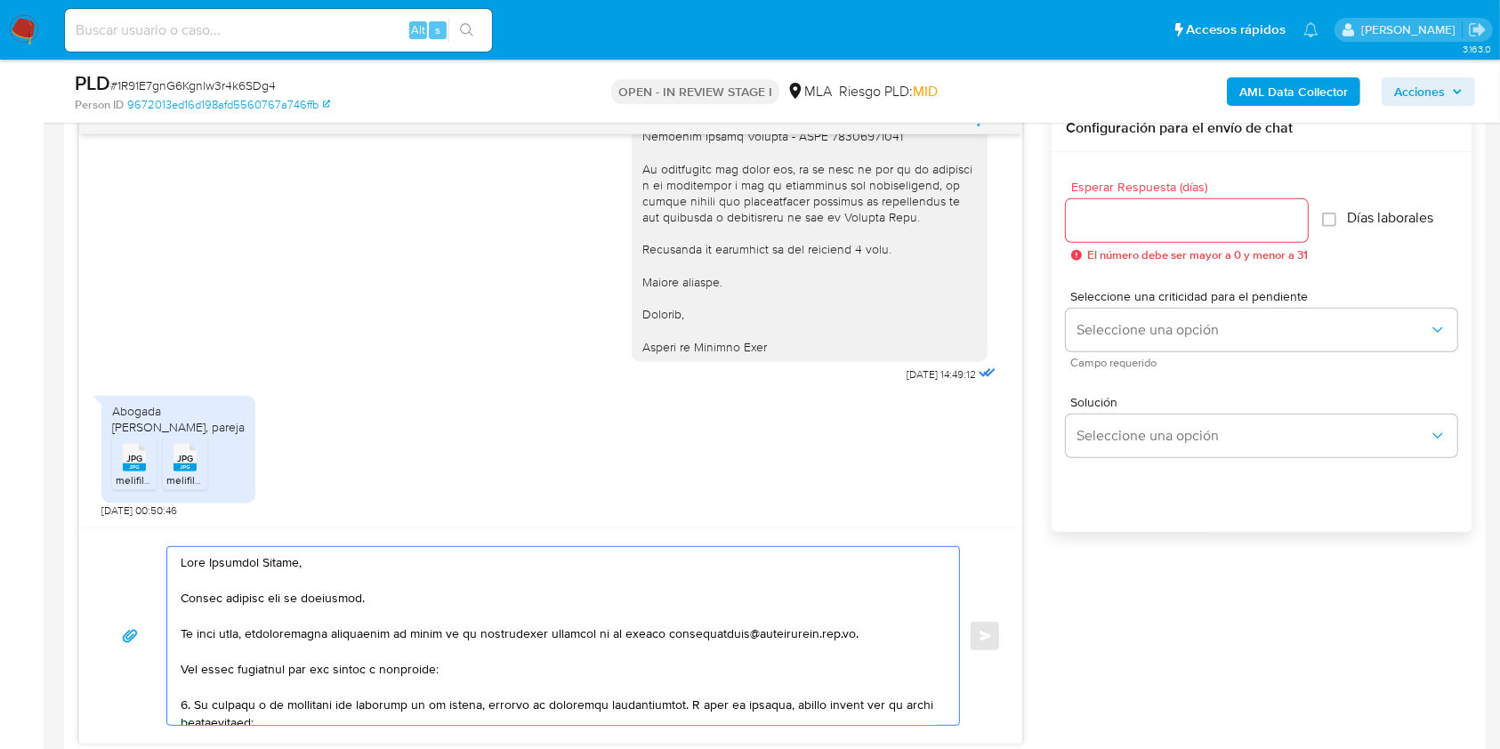
type textarea "Hola Milagros Canepa, Muchas gracias por tu respuesta. En este caso, continuare…"
click at [1120, 214] on input "Esperar Respuesta (días)" at bounding box center [1187, 220] width 242 height 23
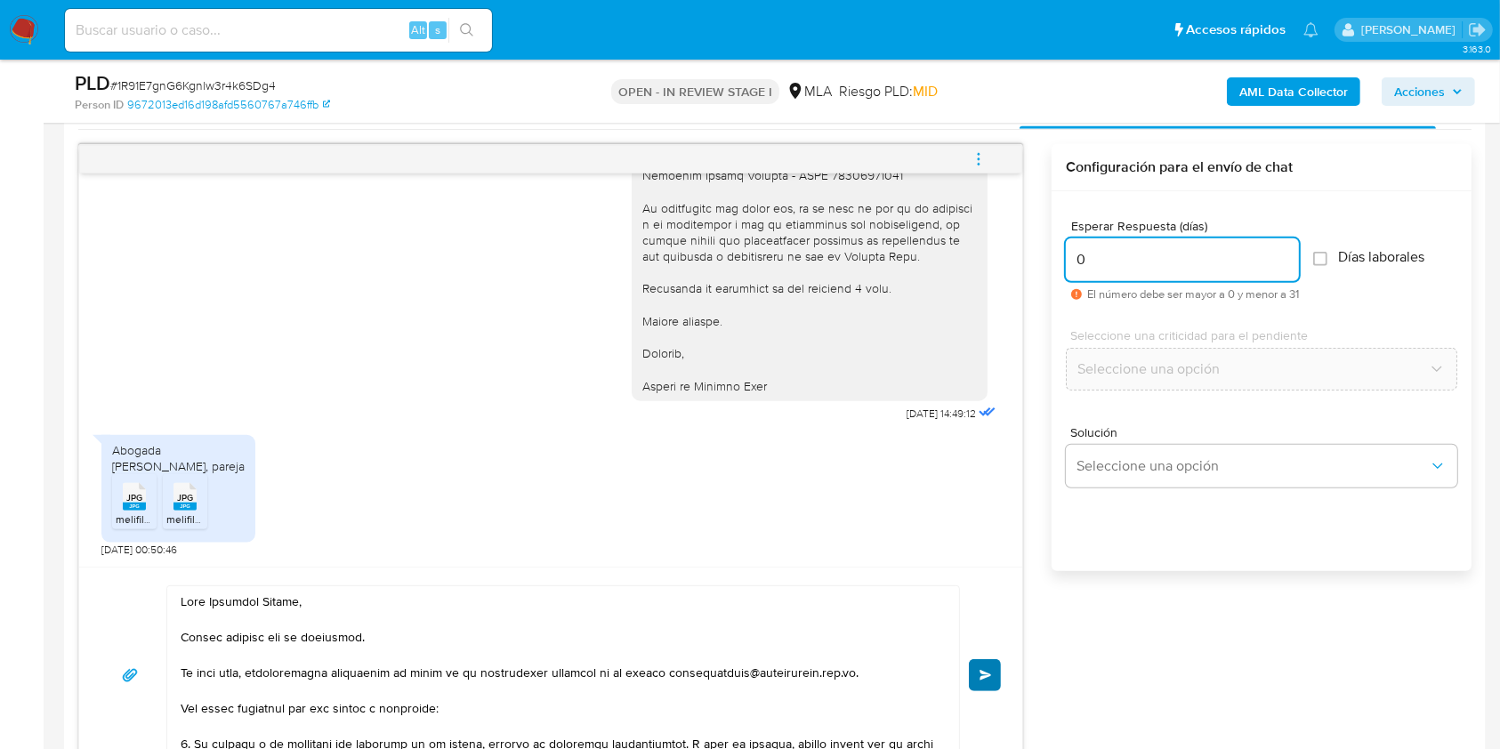
type input "0"
click at [975, 668] on button "Enviar" at bounding box center [985, 675] width 32 height 32
click at [989, 160] on button "menu-action" at bounding box center [978, 159] width 59 height 43
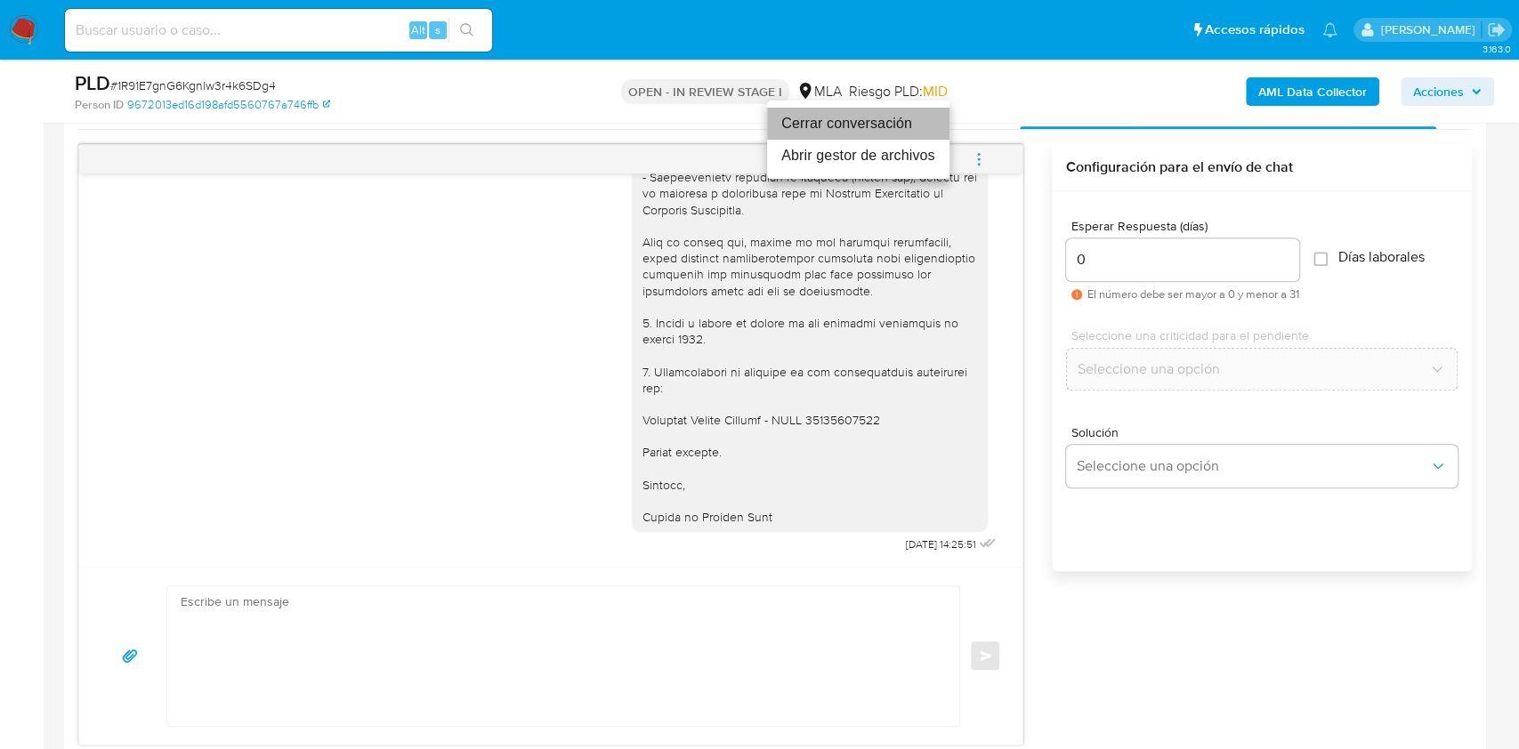
click at [913, 125] on li "Cerrar conversación" at bounding box center [858, 124] width 182 height 32
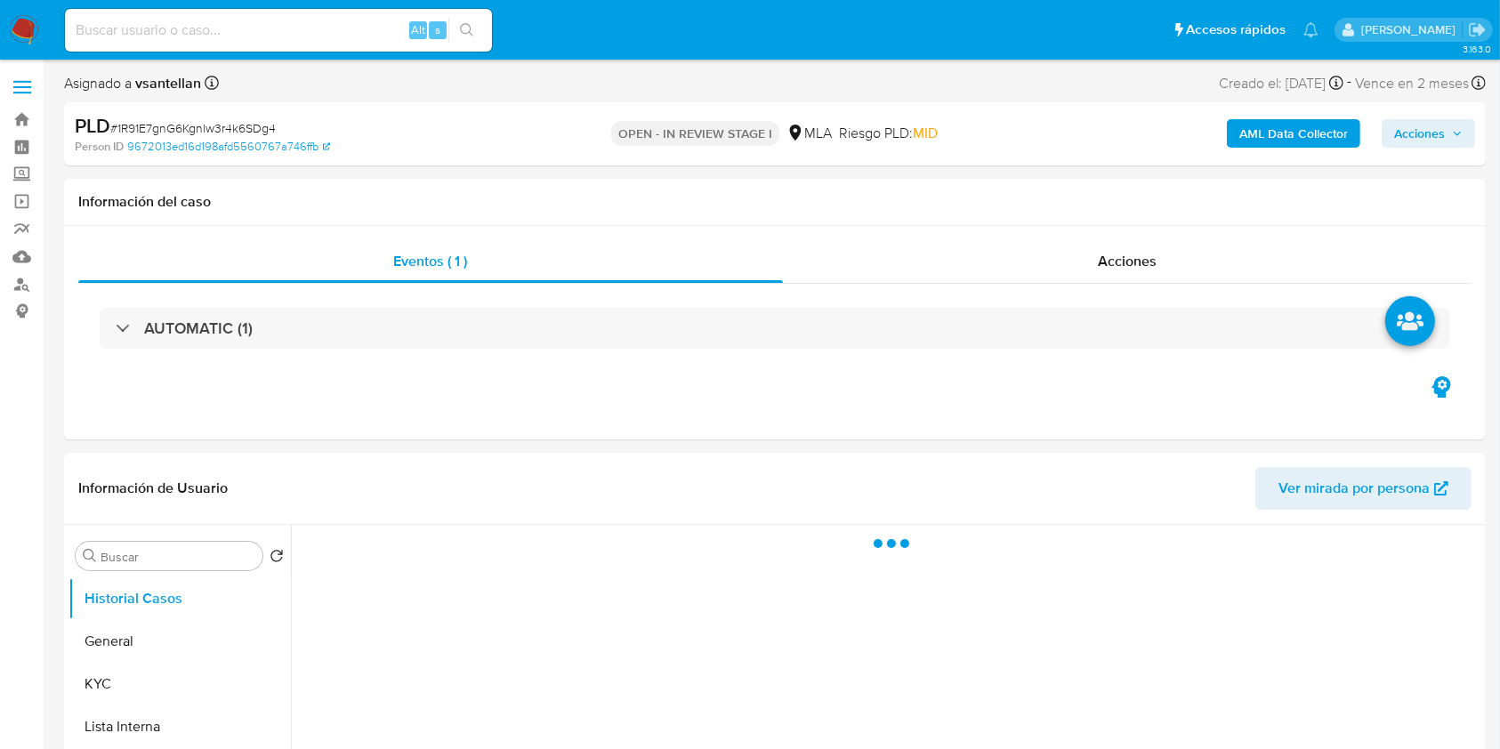
select select "10"
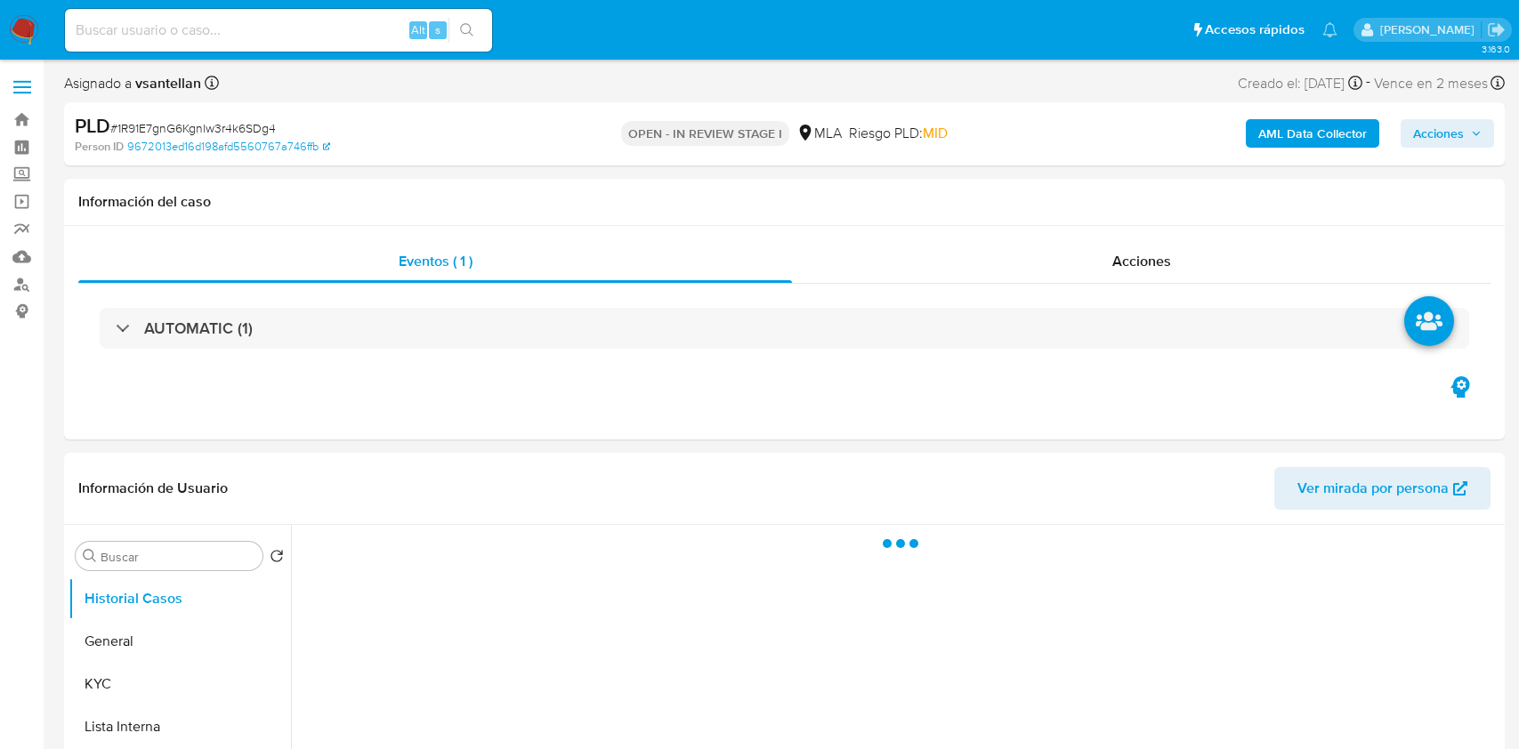
select select "10"
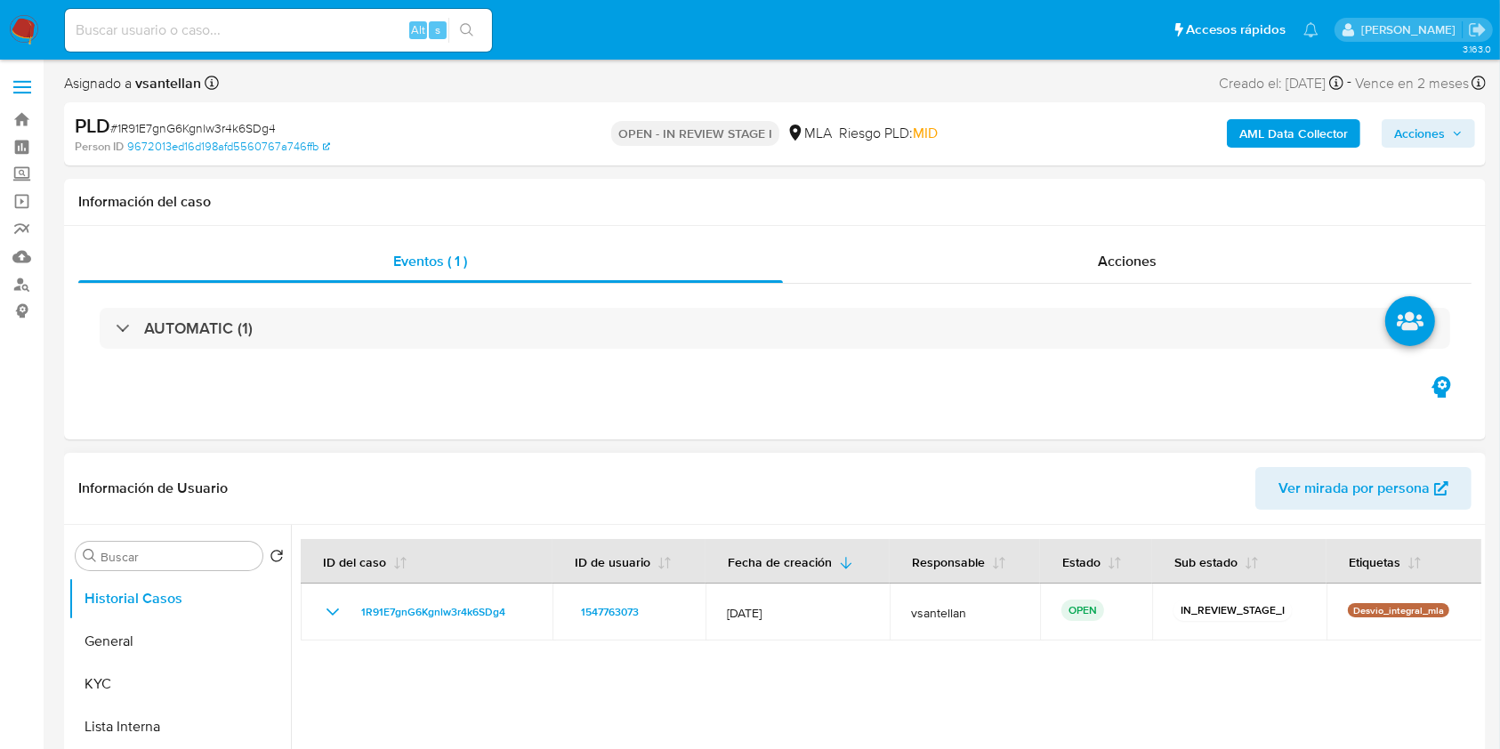
drag, startPoint x: 1233, startPoint y: 598, endPoint x: 1479, endPoint y: 276, distance: 405.0
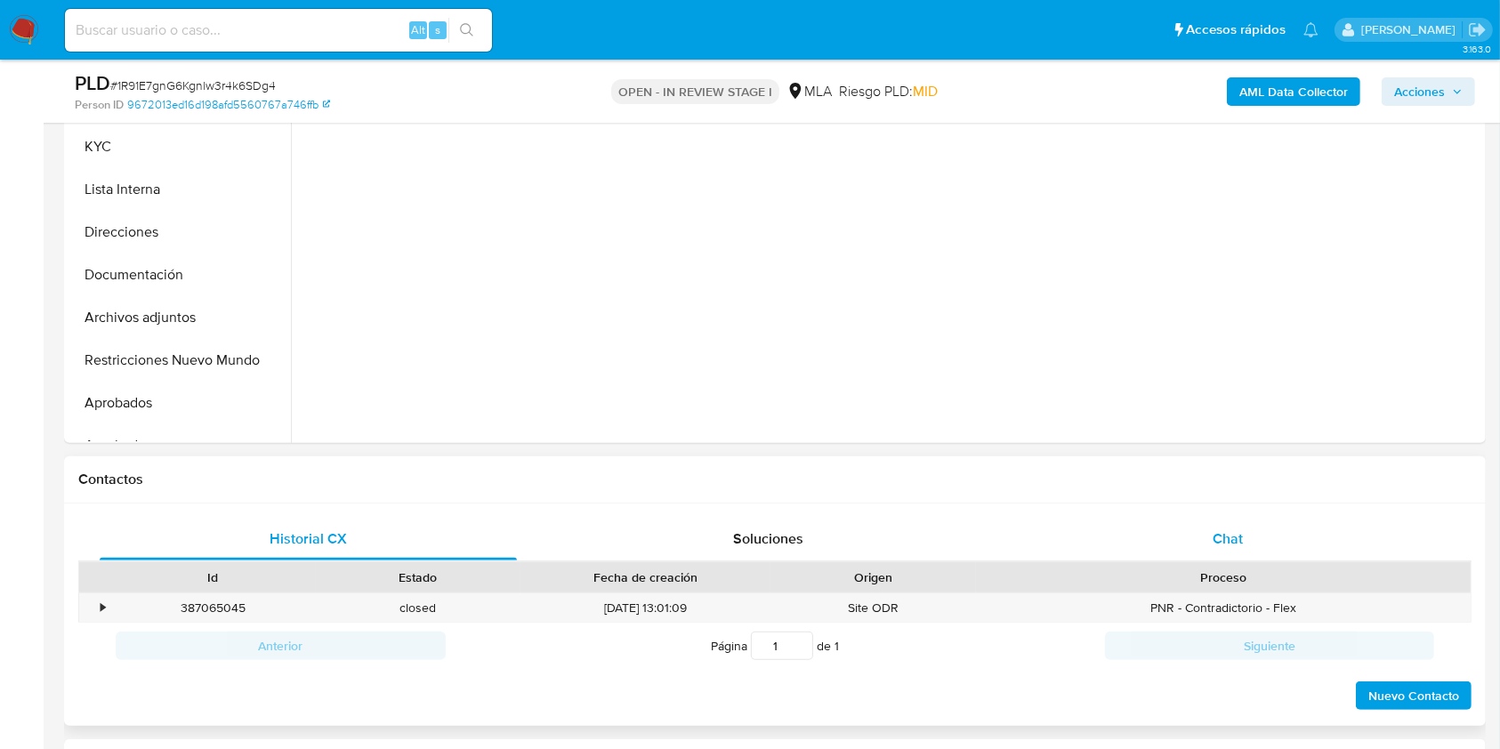
click at [1243, 528] on div "Chat" at bounding box center [1228, 539] width 417 height 43
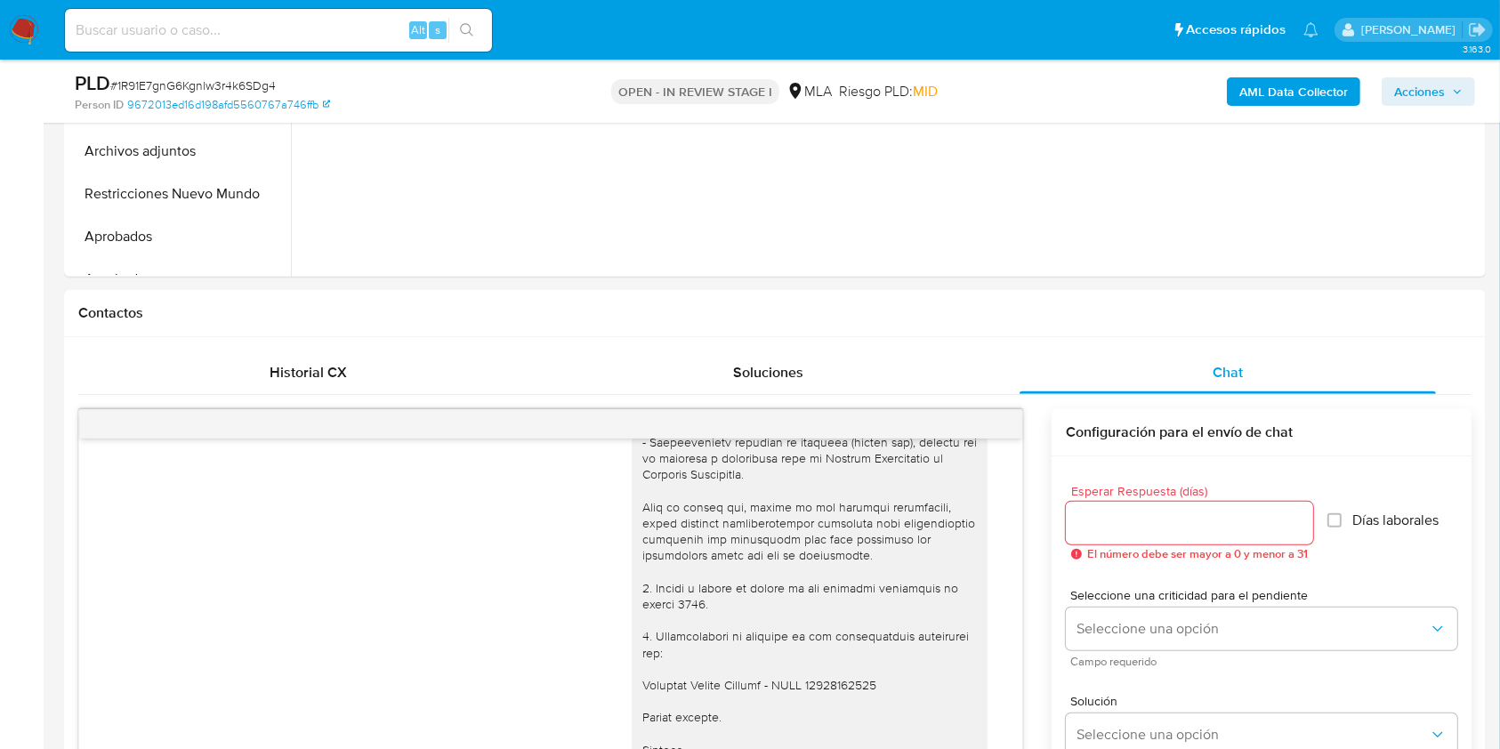
scroll to position [415, 0]
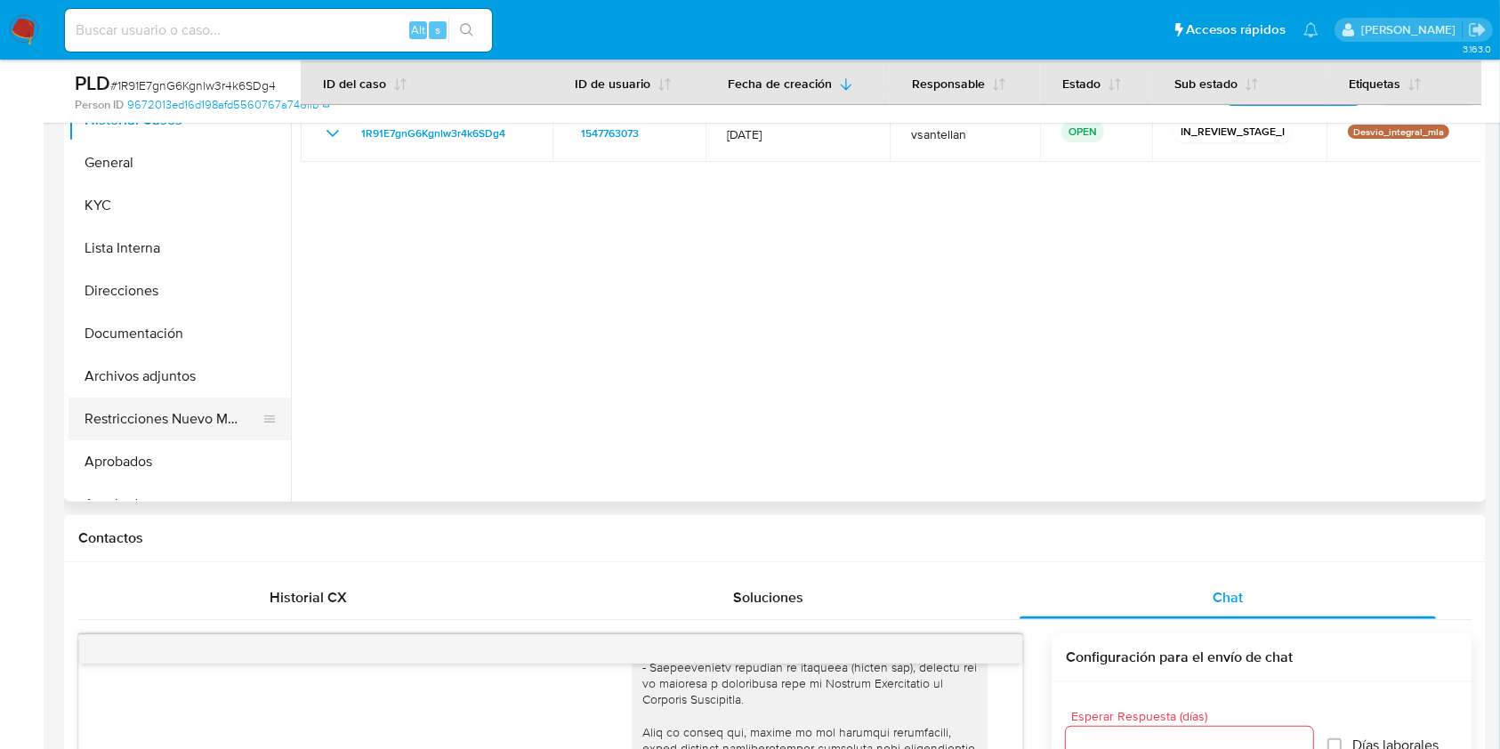
click at [213, 419] on button "Restricciones Nuevo Mundo" at bounding box center [173, 419] width 208 height 43
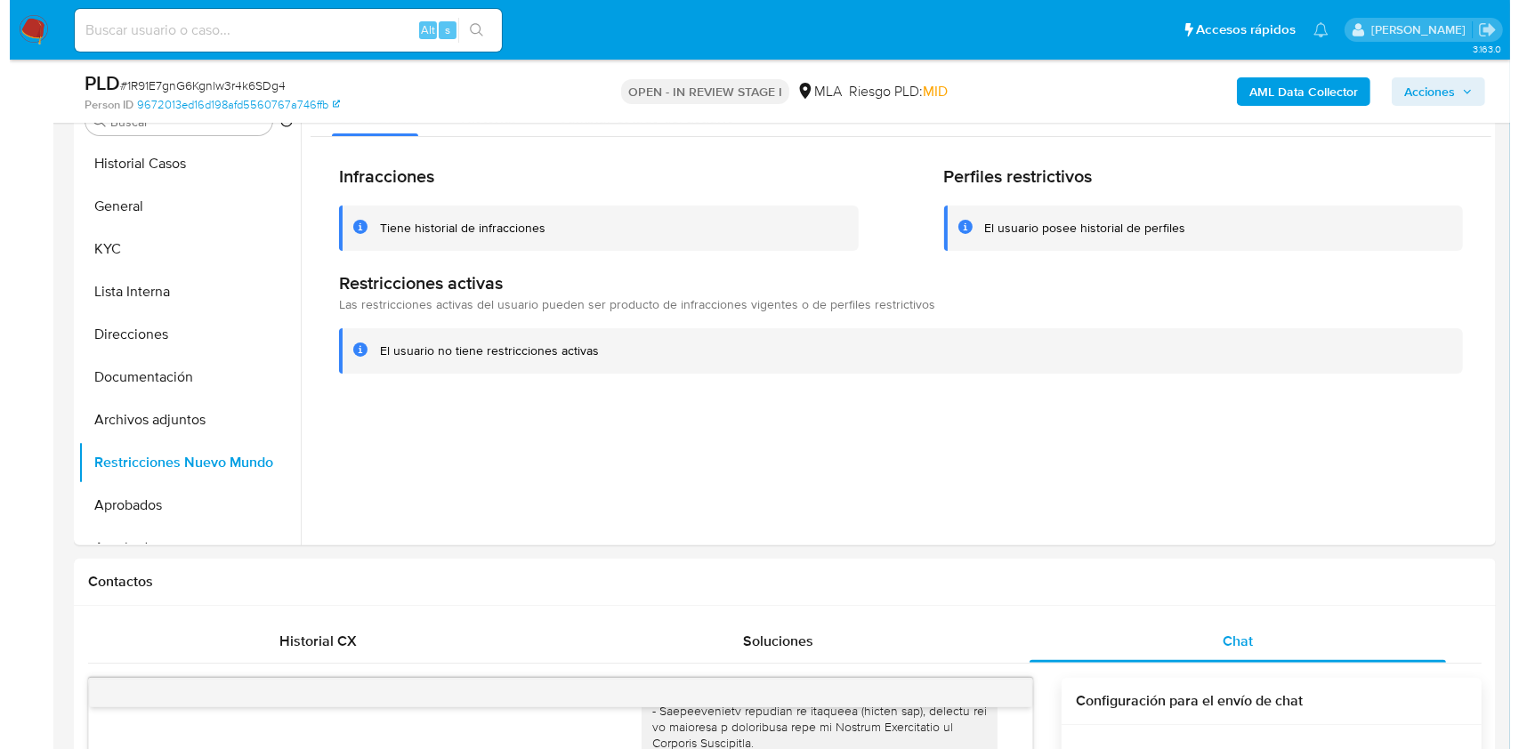
scroll to position [340, 0]
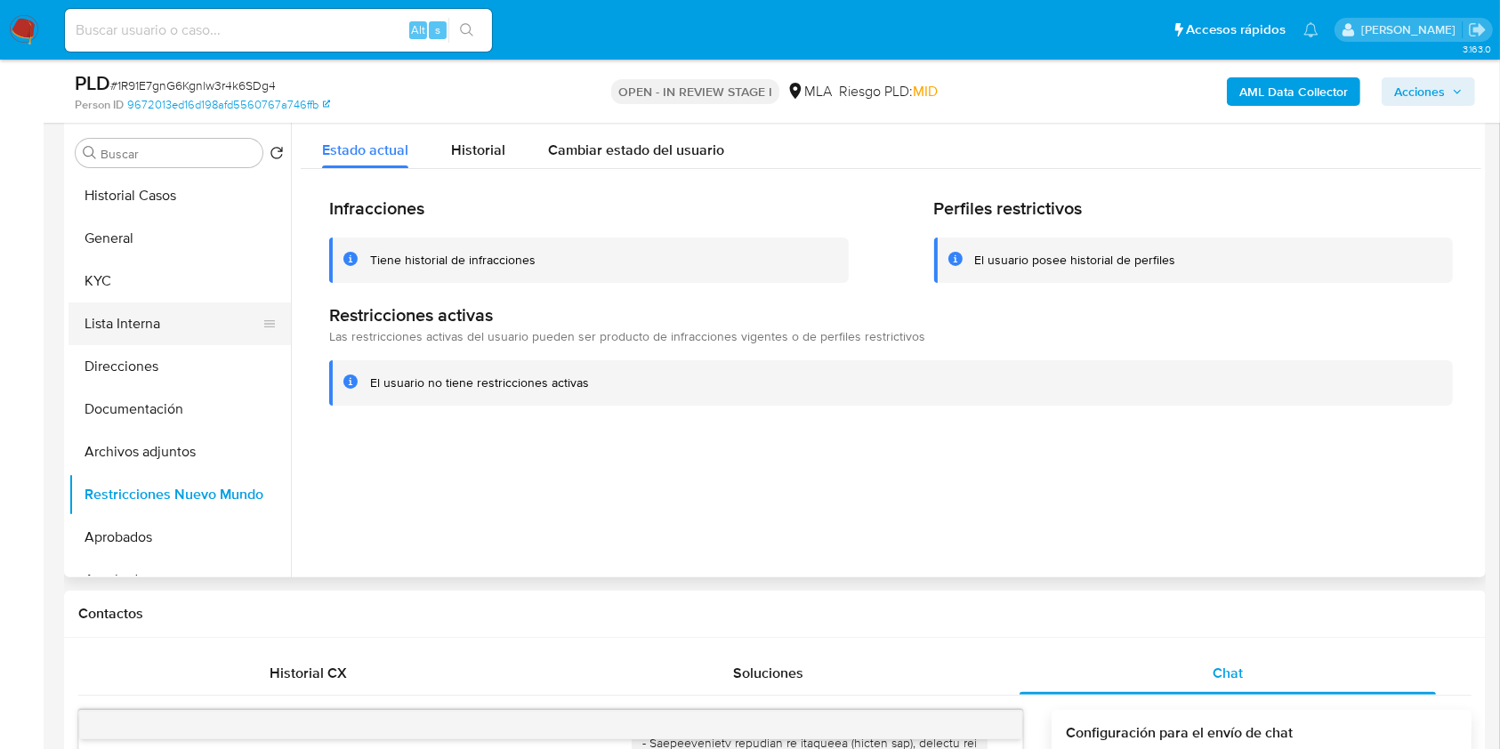
drag, startPoint x: 114, startPoint y: 276, endPoint x: 125, endPoint y: 302, distance: 29.1
click at [114, 275] on button "KYC" at bounding box center [180, 281] width 222 height 43
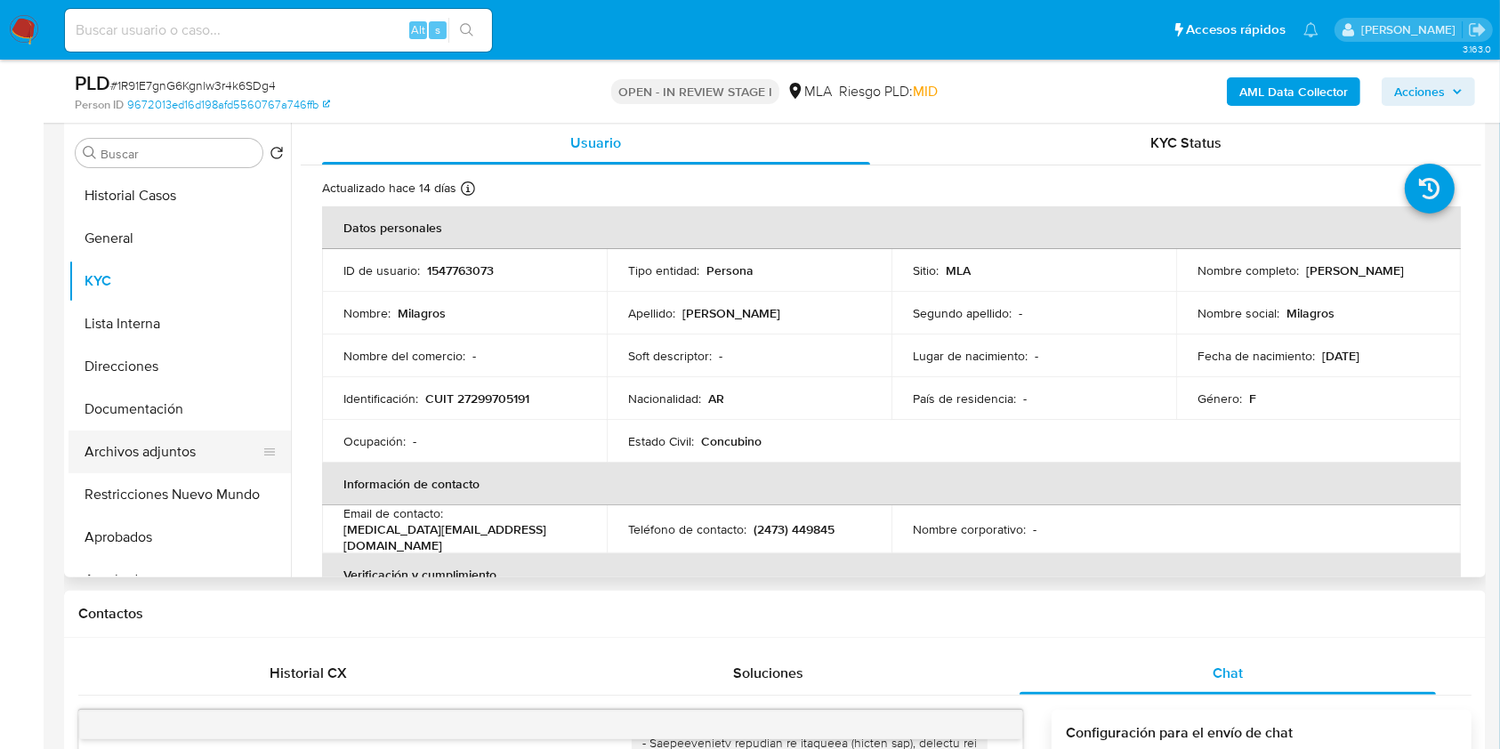
click at [194, 457] on button "Archivos adjuntos" at bounding box center [173, 452] width 208 height 43
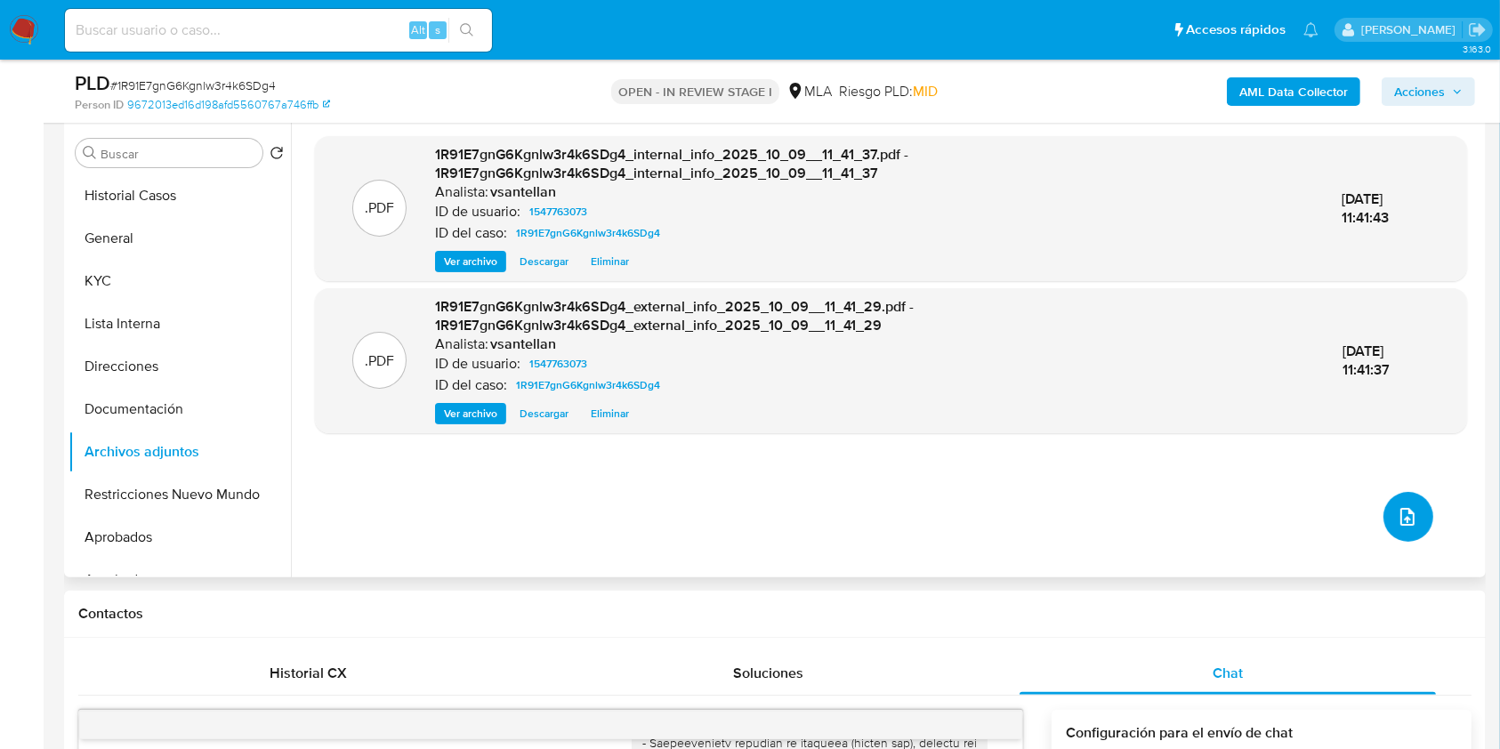
click at [1400, 508] on icon "upload-file" at bounding box center [1407, 516] width 21 height 21
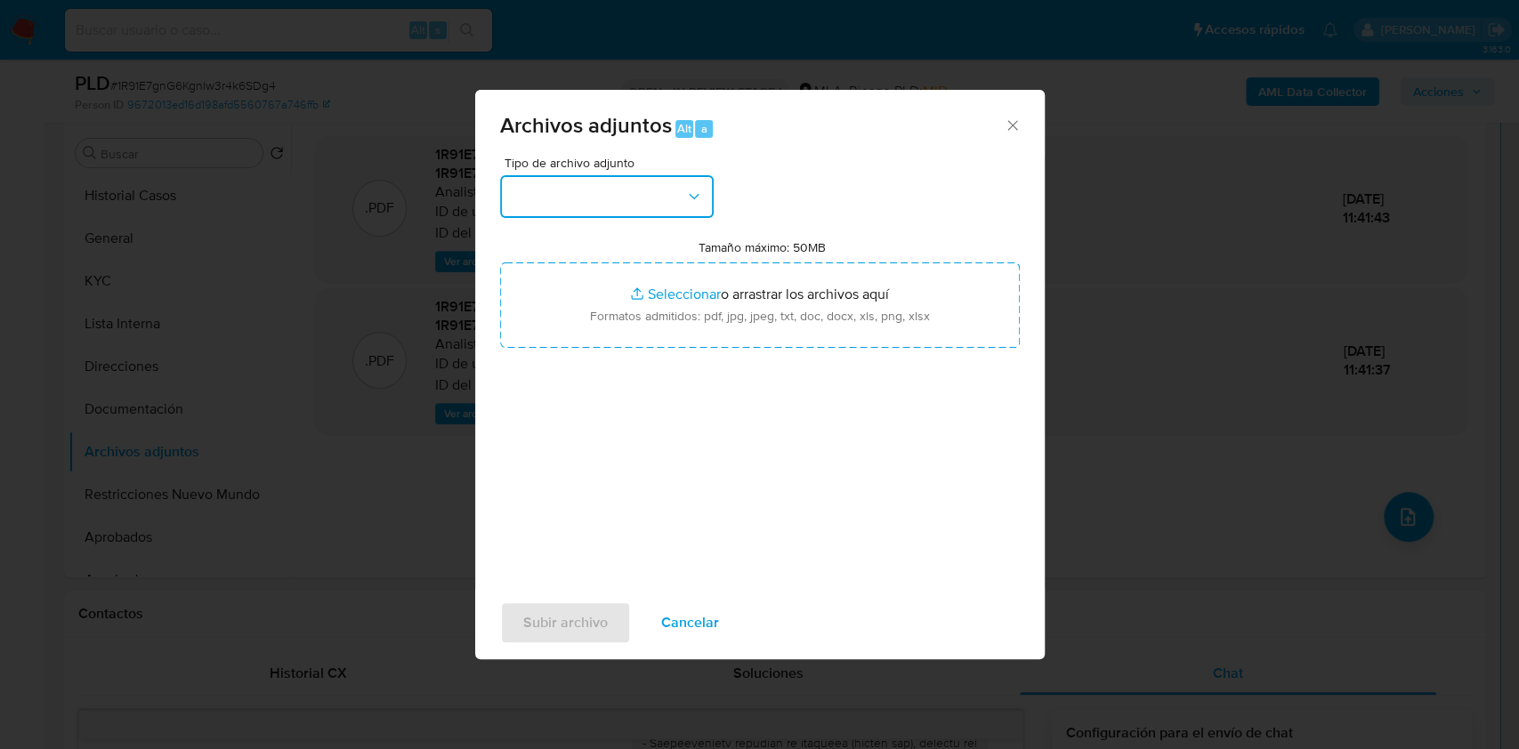
click at [660, 198] on button "button" at bounding box center [607, 196] width 214 height 43
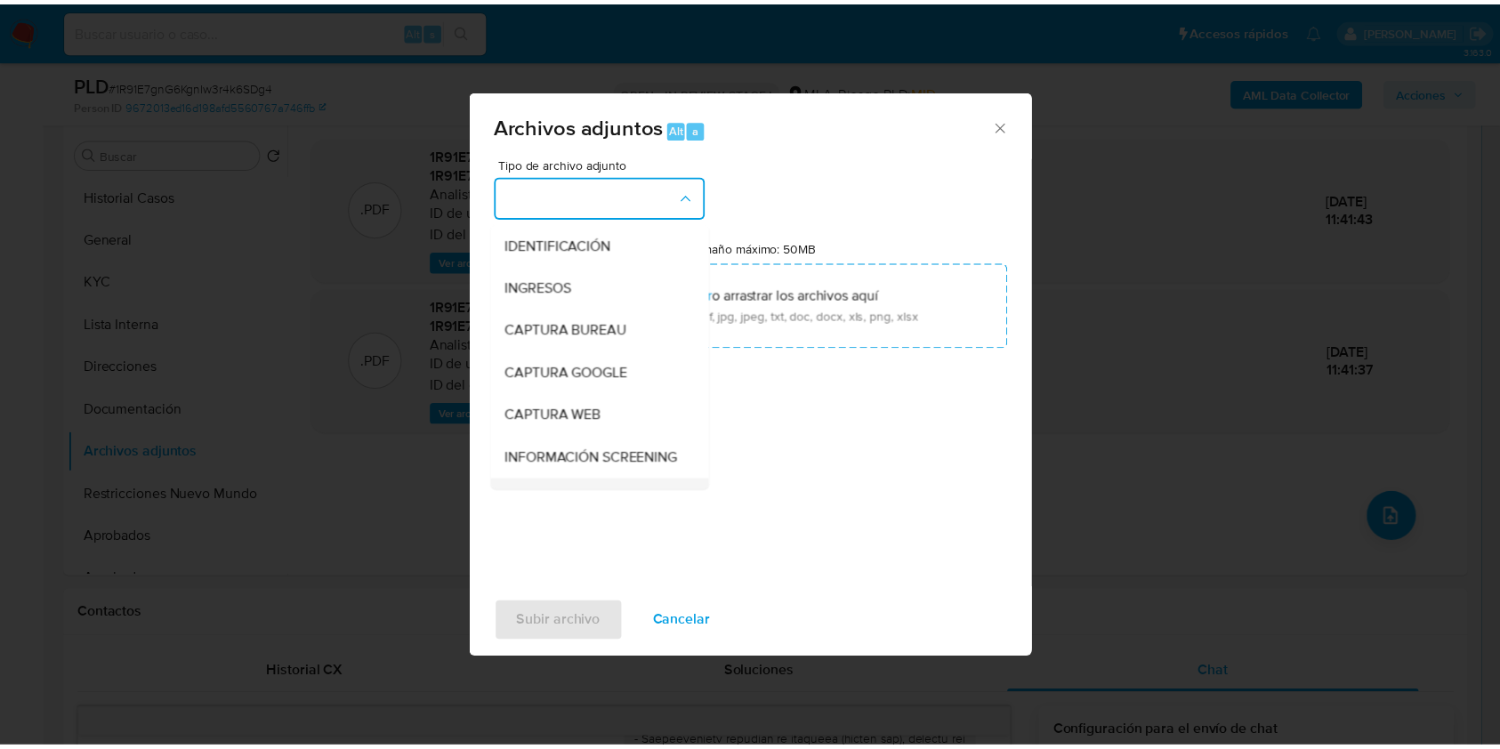
scroll to position [118, 0]
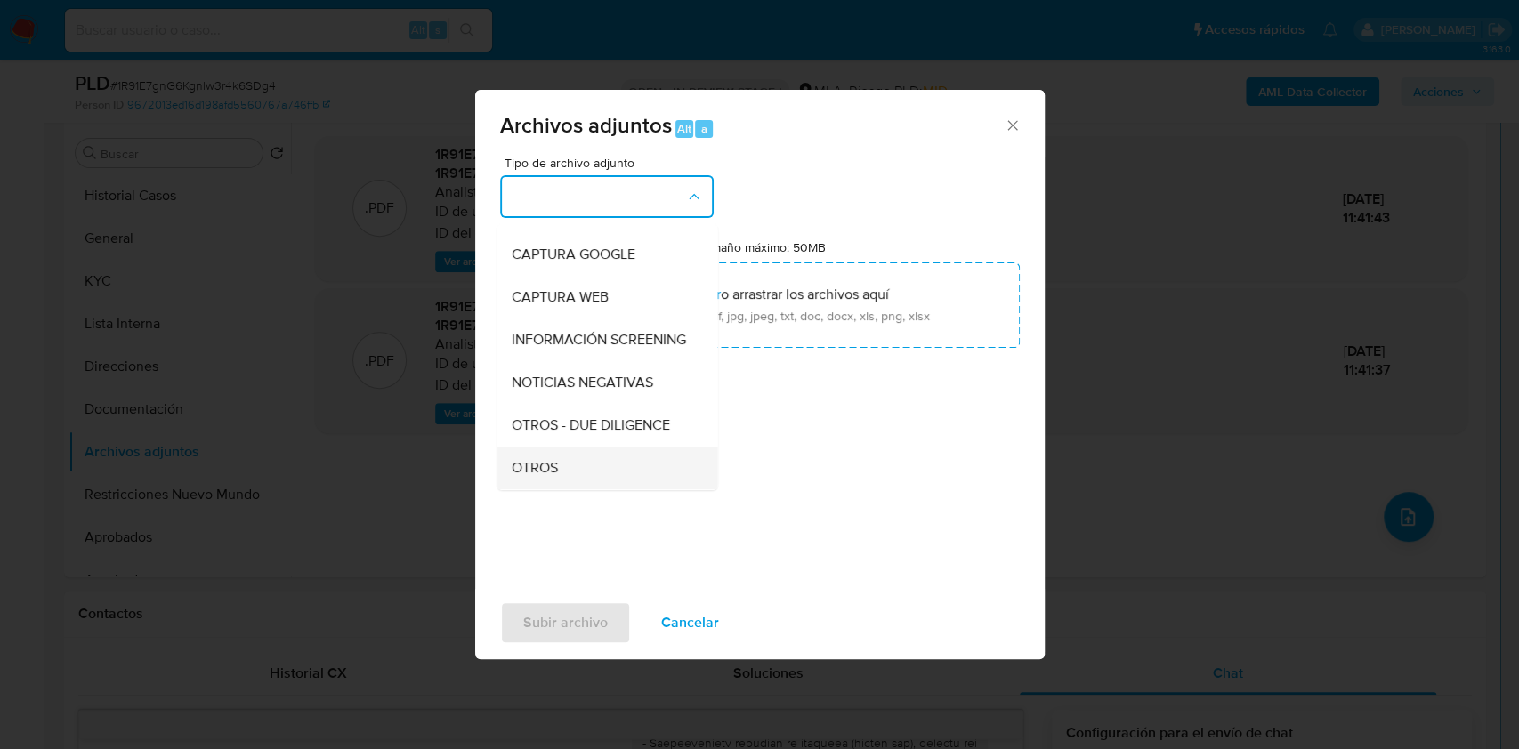
click at [580, 488] on div "OTROS" at bounding box center [601, 468] width 181 height 43
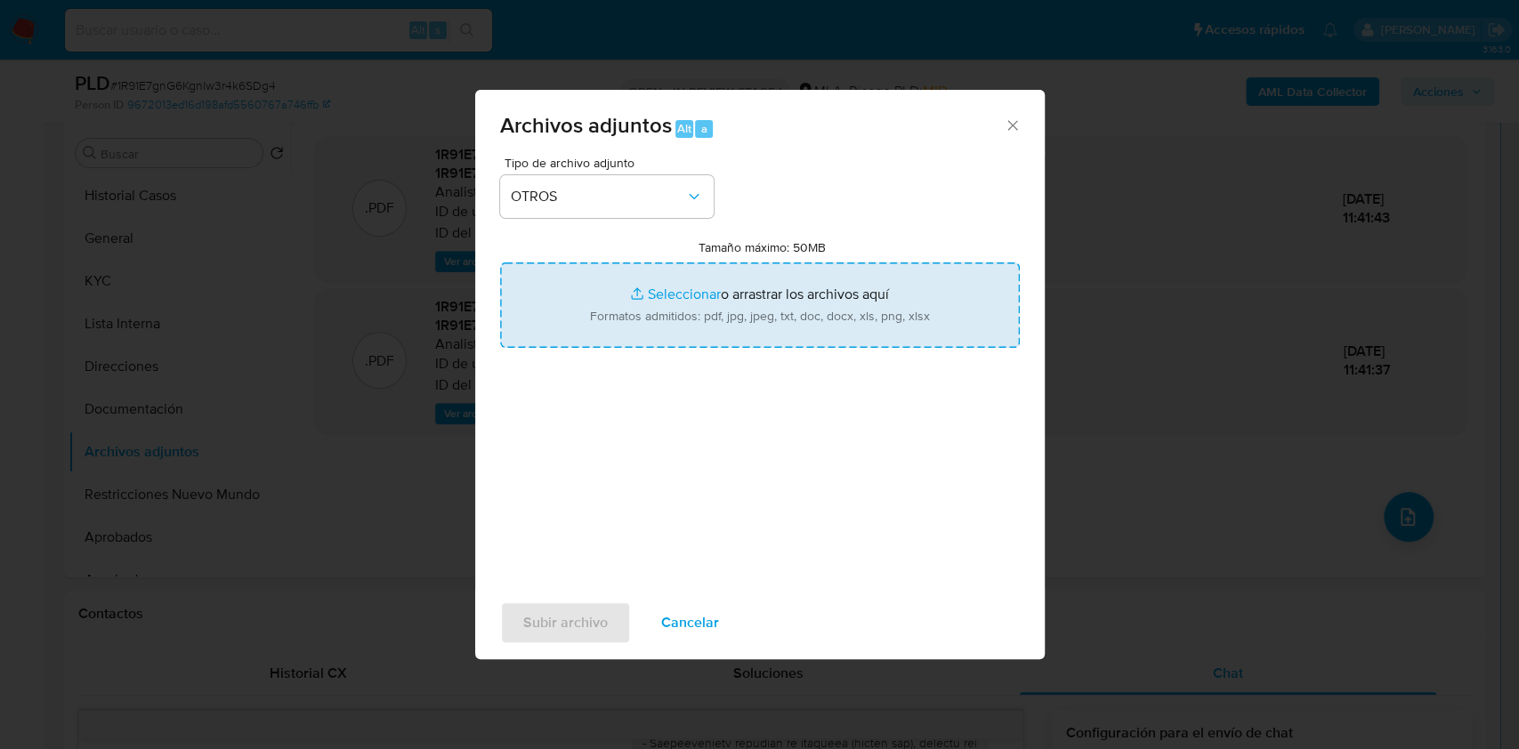
click at [635, 312] on input "Tamaño máximo: 50MB Seleccionar archivos" at bounding box center [760, 304] width 520 height 85
type input "C:\fakepath\Caselog-1547763073- NO ROI.docx"
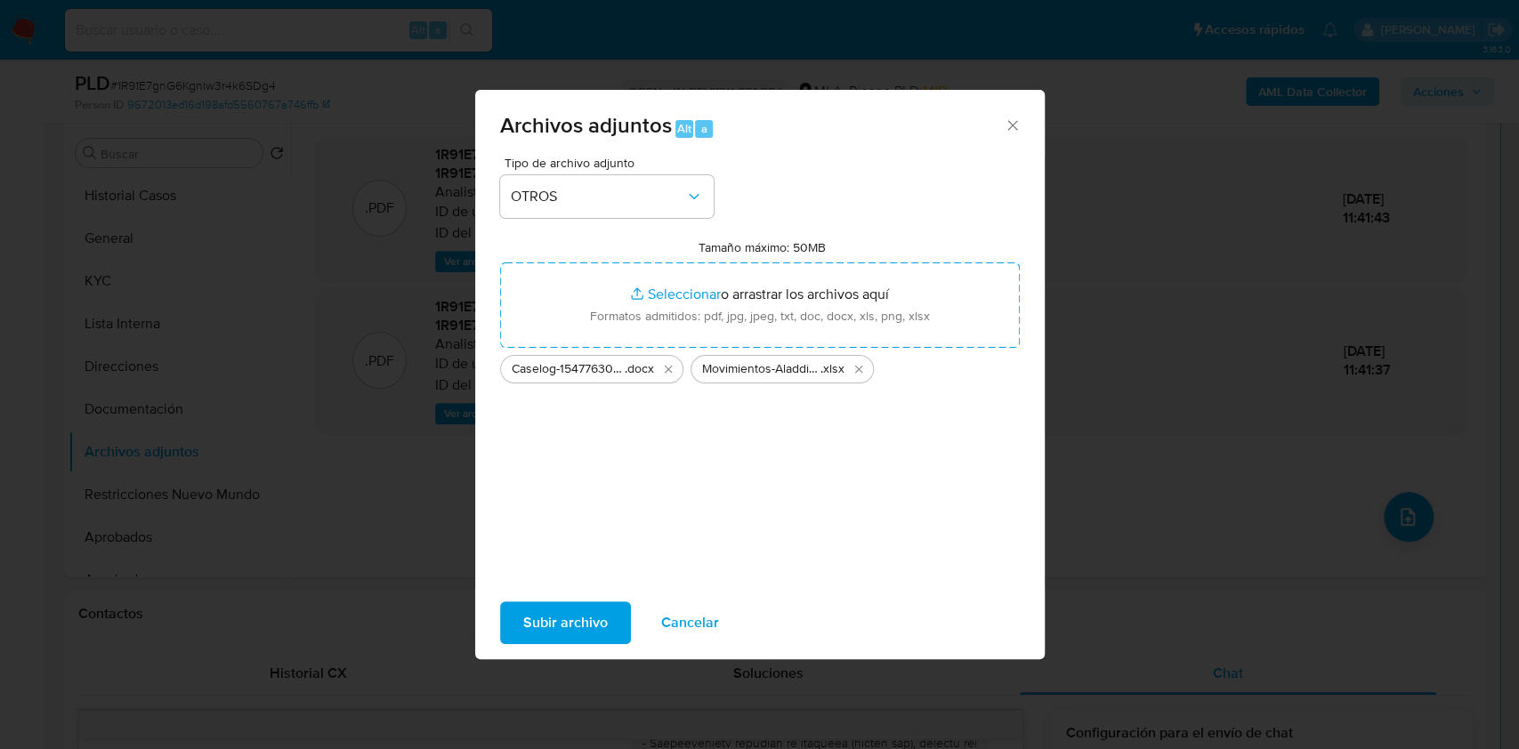
click at [576, 627] on span "Subir archivo" at bounding box center [565, 622] width 85 height 39
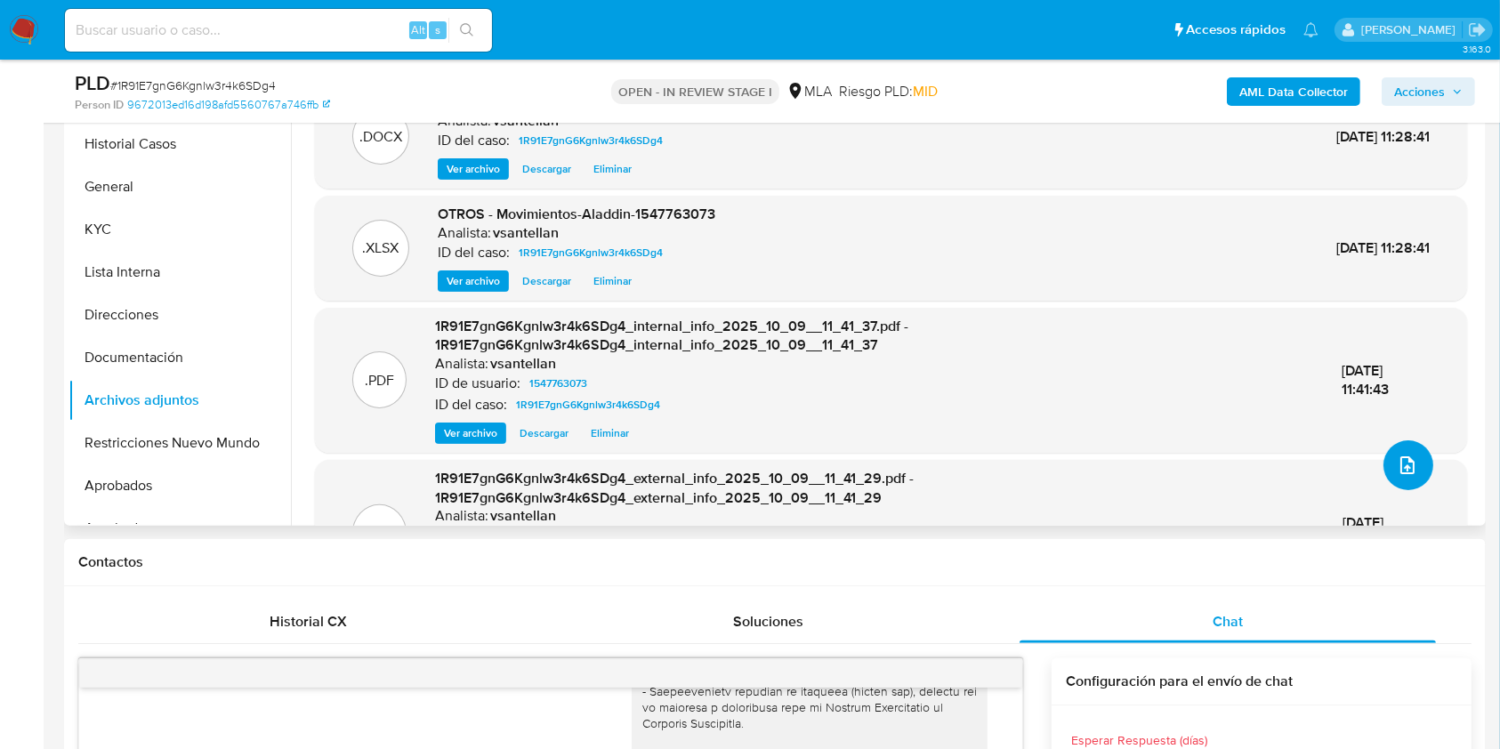
scroll to position [340, 0]
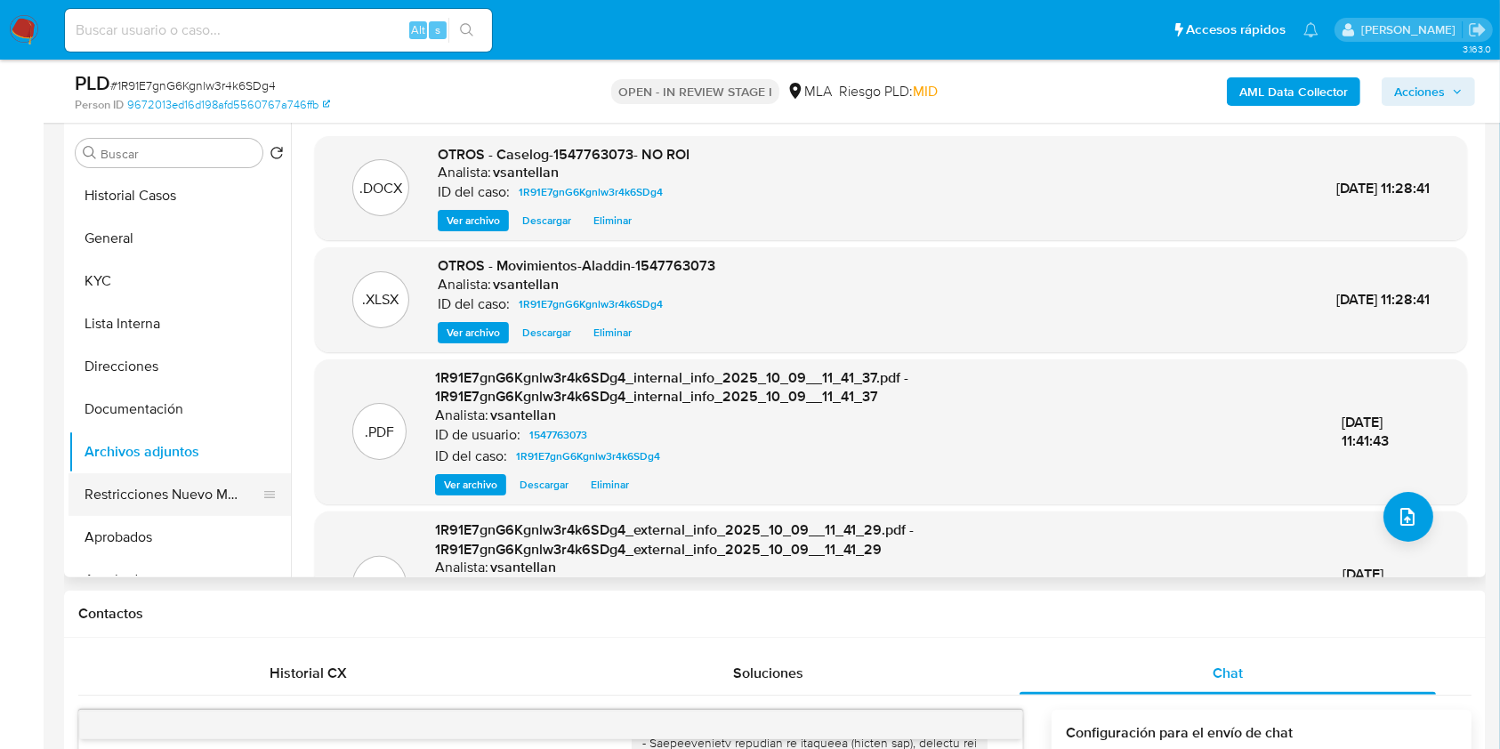
click at [144, 508] on button "Restricciones Nuevo Mundo" at bounding box center [173, 494] width 208 height 43
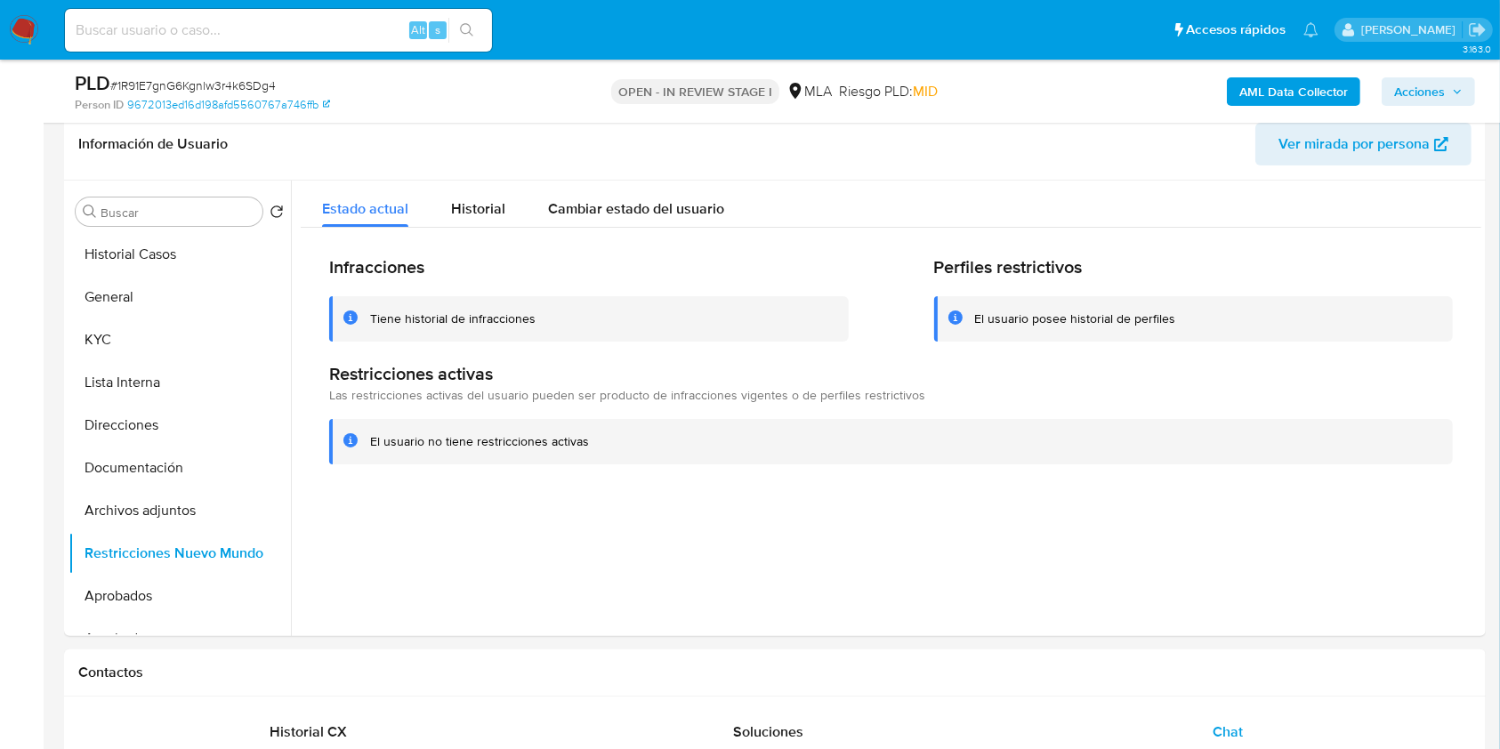
scroll to position [242, 0]
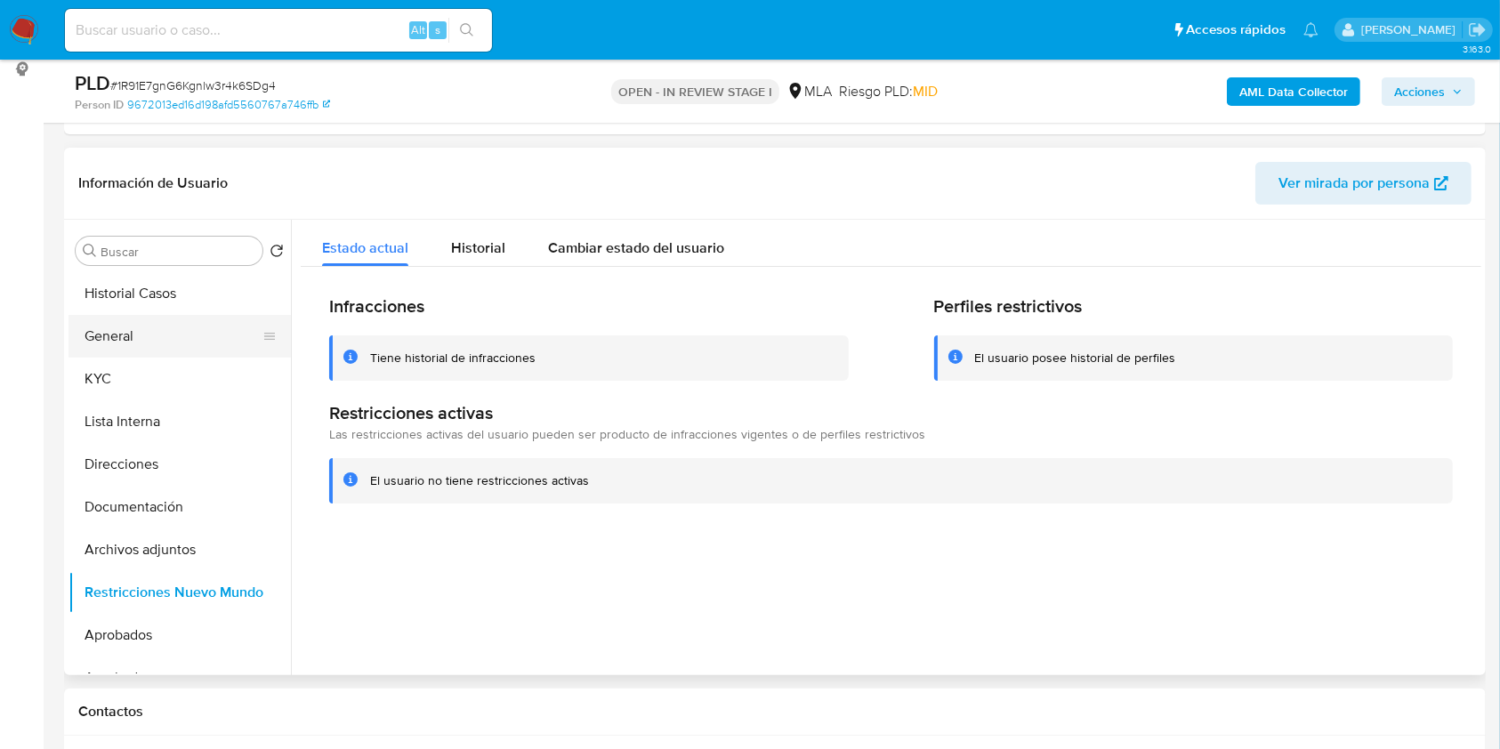
drag, startPoint x: 204, startPoint y: 326, endPoint x: 207, endPoint y: 351, distance: 26.0
click at [206, 327] on button "General" at bounding box center [173, 336] width 208 height 43
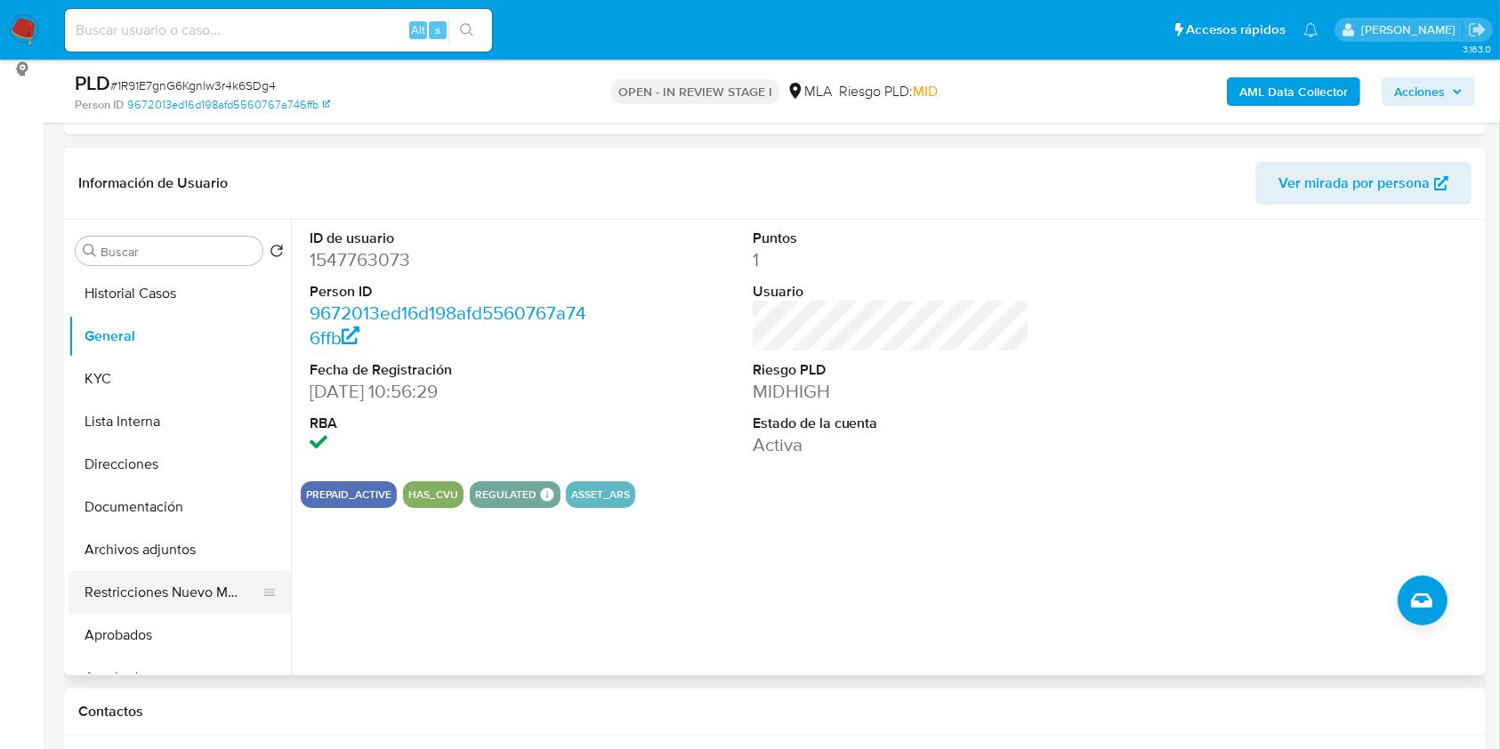
click at [191, 597] on button "Restricciones Nuevo Mundo" at bounding box center [173, 592] width 208 height 43
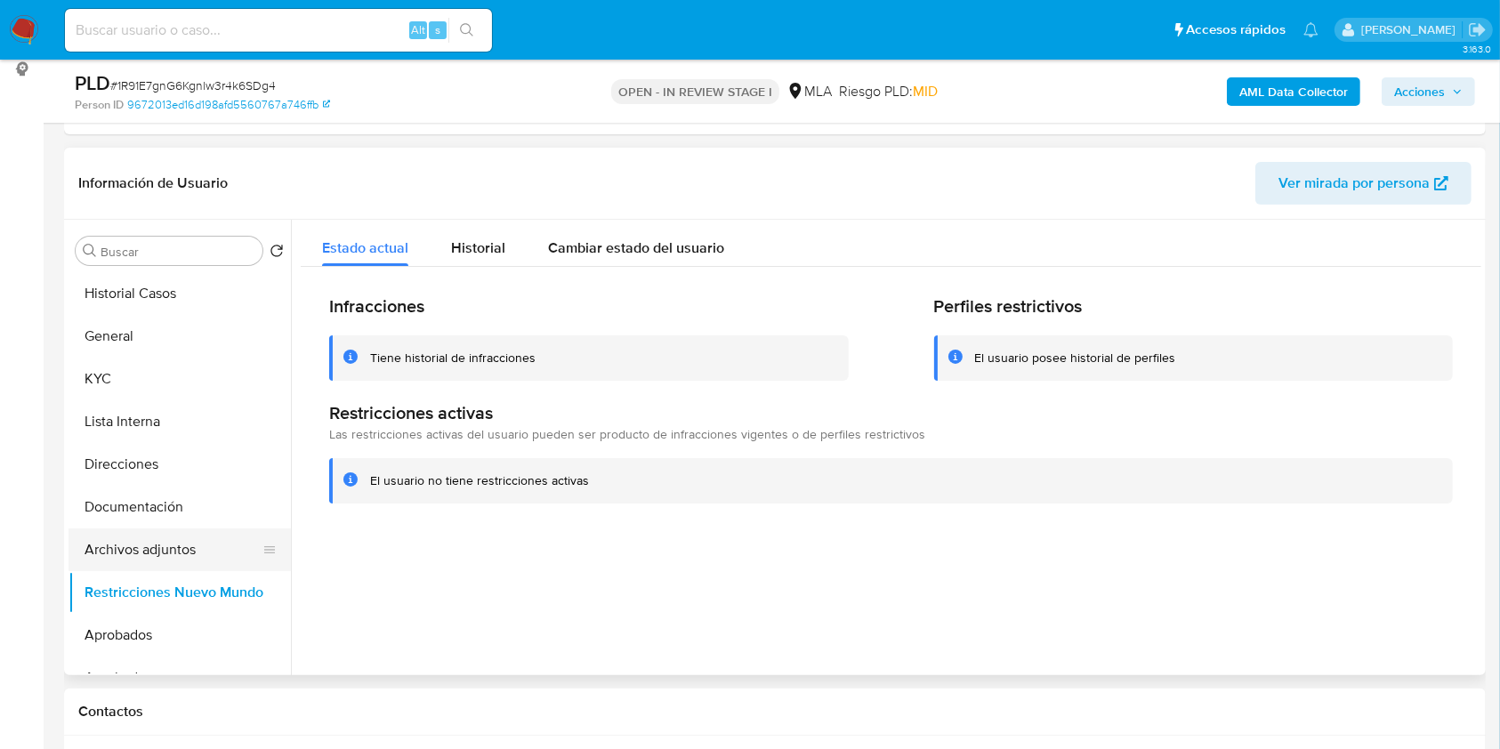
click at [165, 544] on button "Archivos adjuntos" at bounding box center [173, 549] width 208 height 43
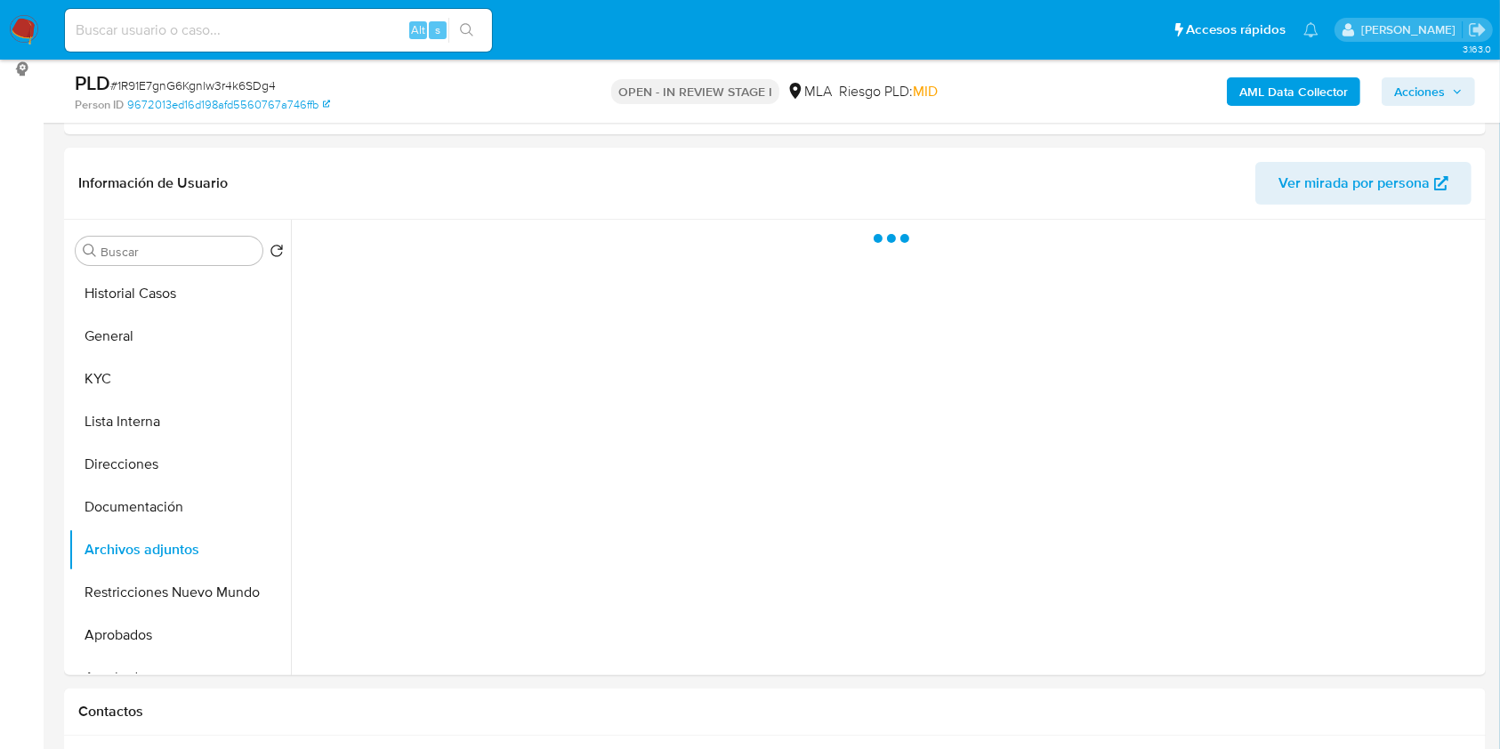
click at [1429, 88] on span "Acciones" at bounding box center [1419, 91] width 51 height 28
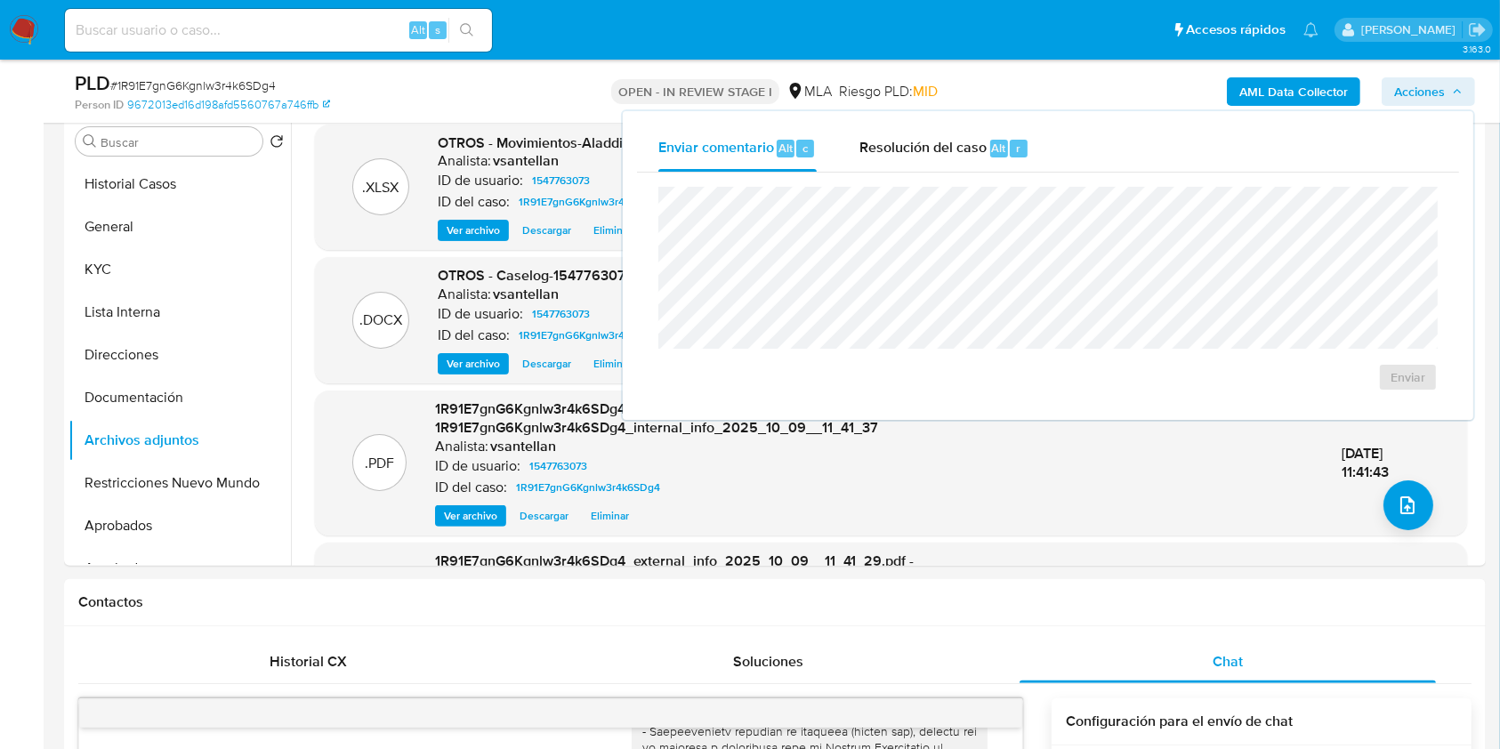
scroll to position [295, 0]
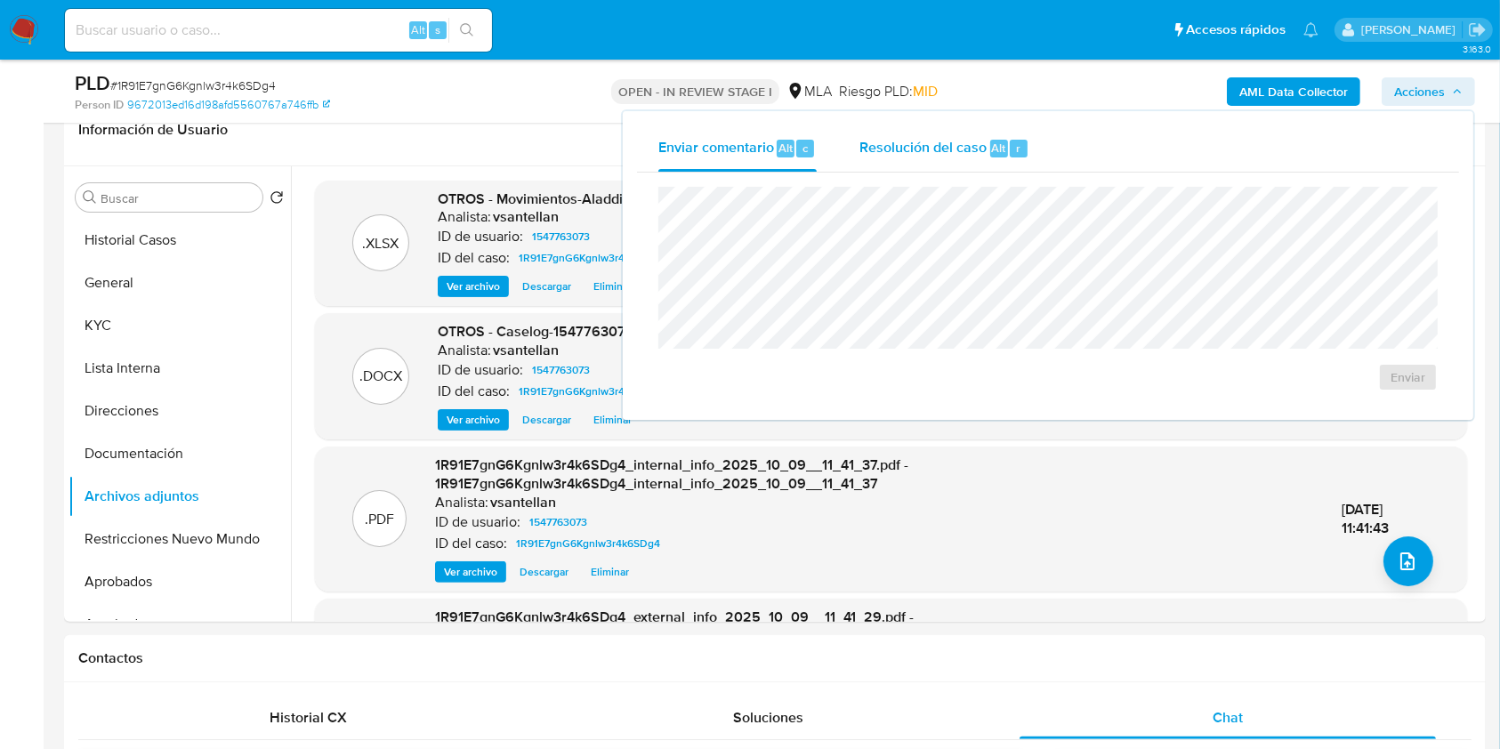
click at [919, 146] on span "Resolución del caso" at bounding box center [922, 147] width 127 height 20
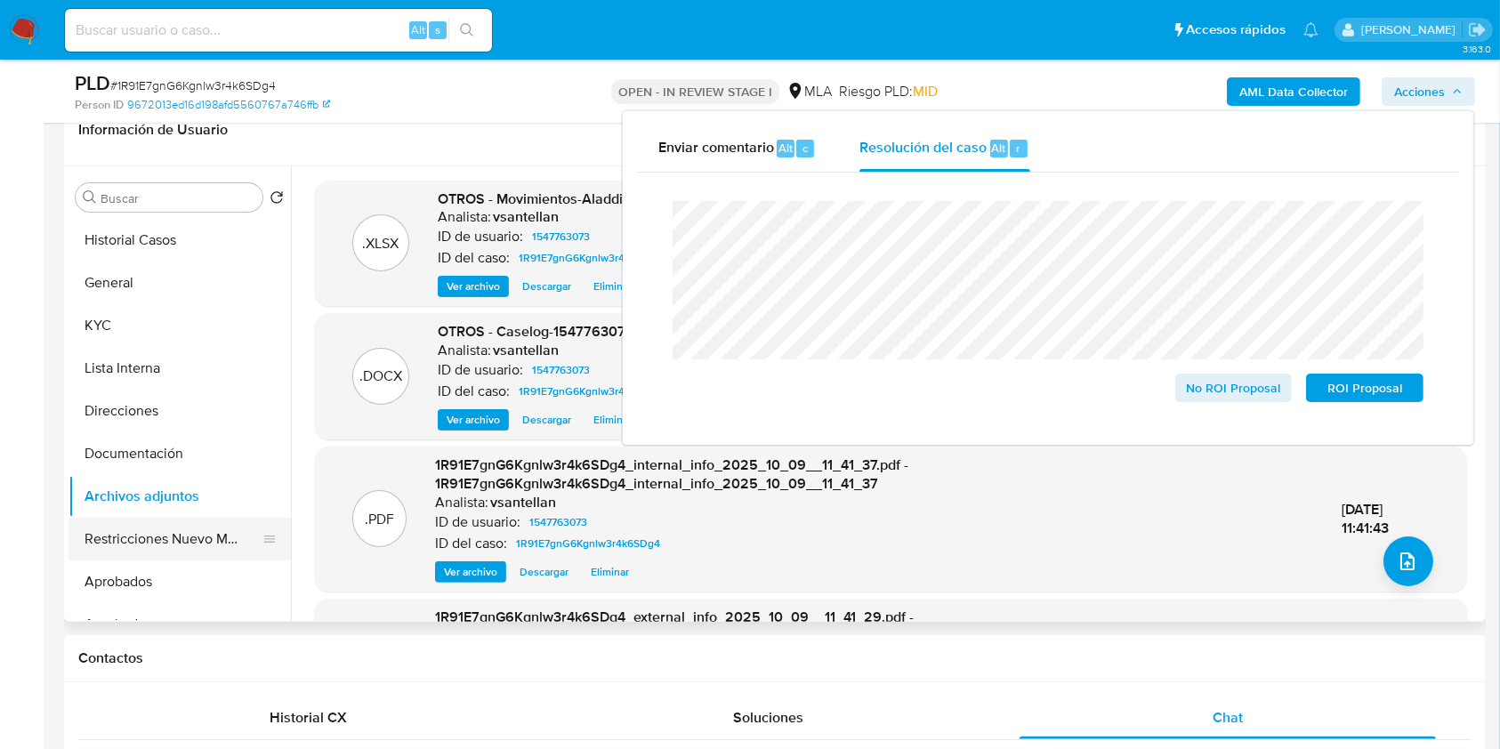
click at [142, 548] on button "Restricciones Nuevo Mundo" at bounding box center [173, 539] width 208 height 43
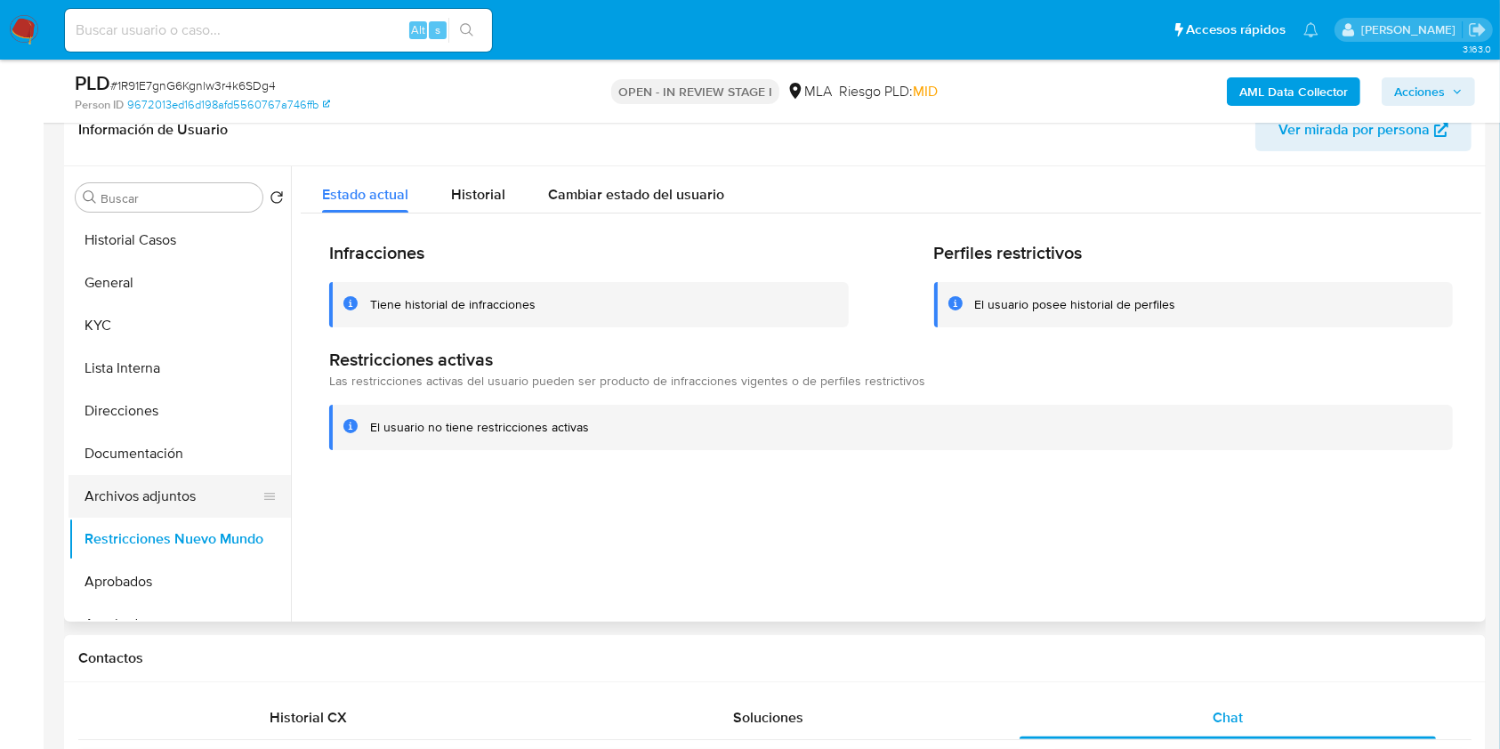
click at [149, 497] on button "Archivos adjuntos" at bounding box center [173, 496] width 208 height 43
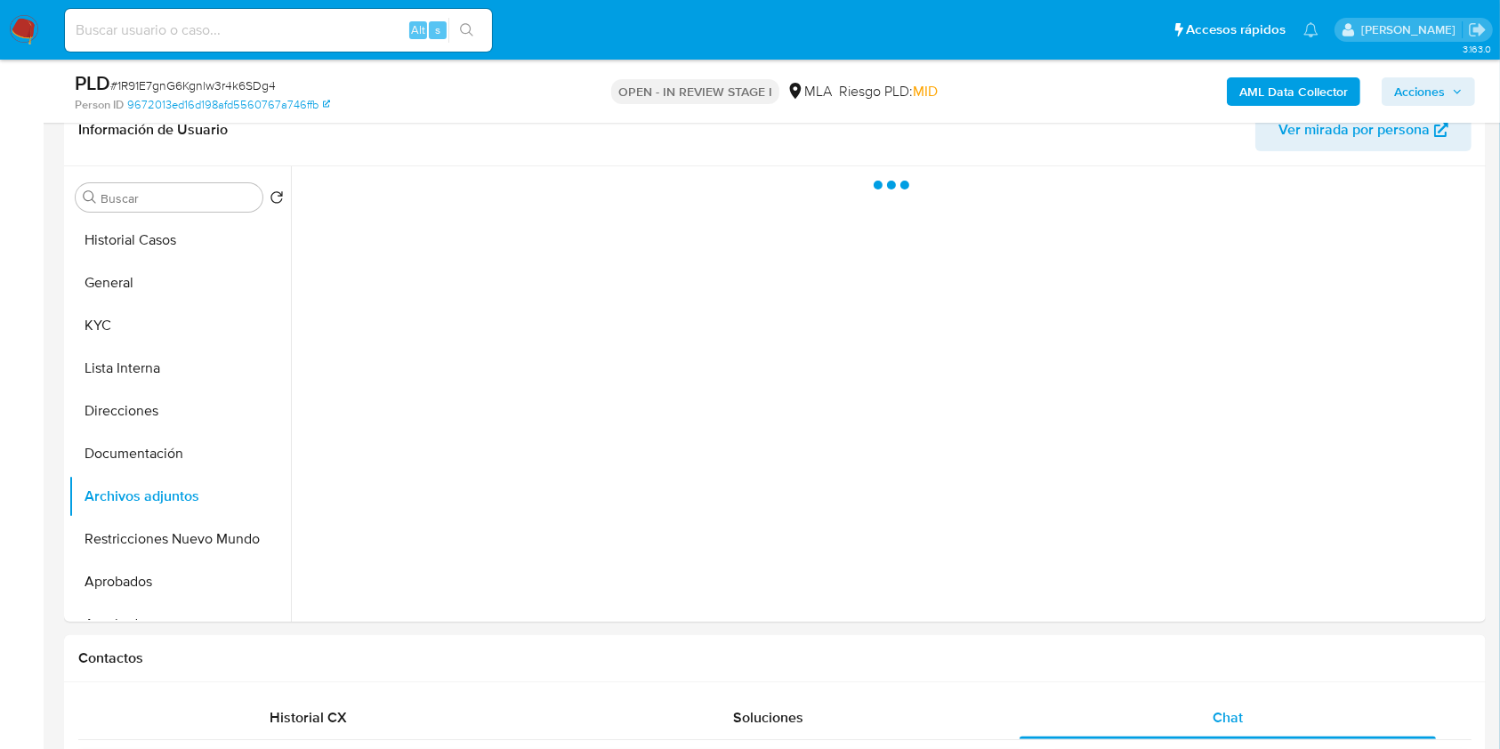
click at [1448, 90] on span "Acciones" at bounding box center [1428, 91] width 69 height 25
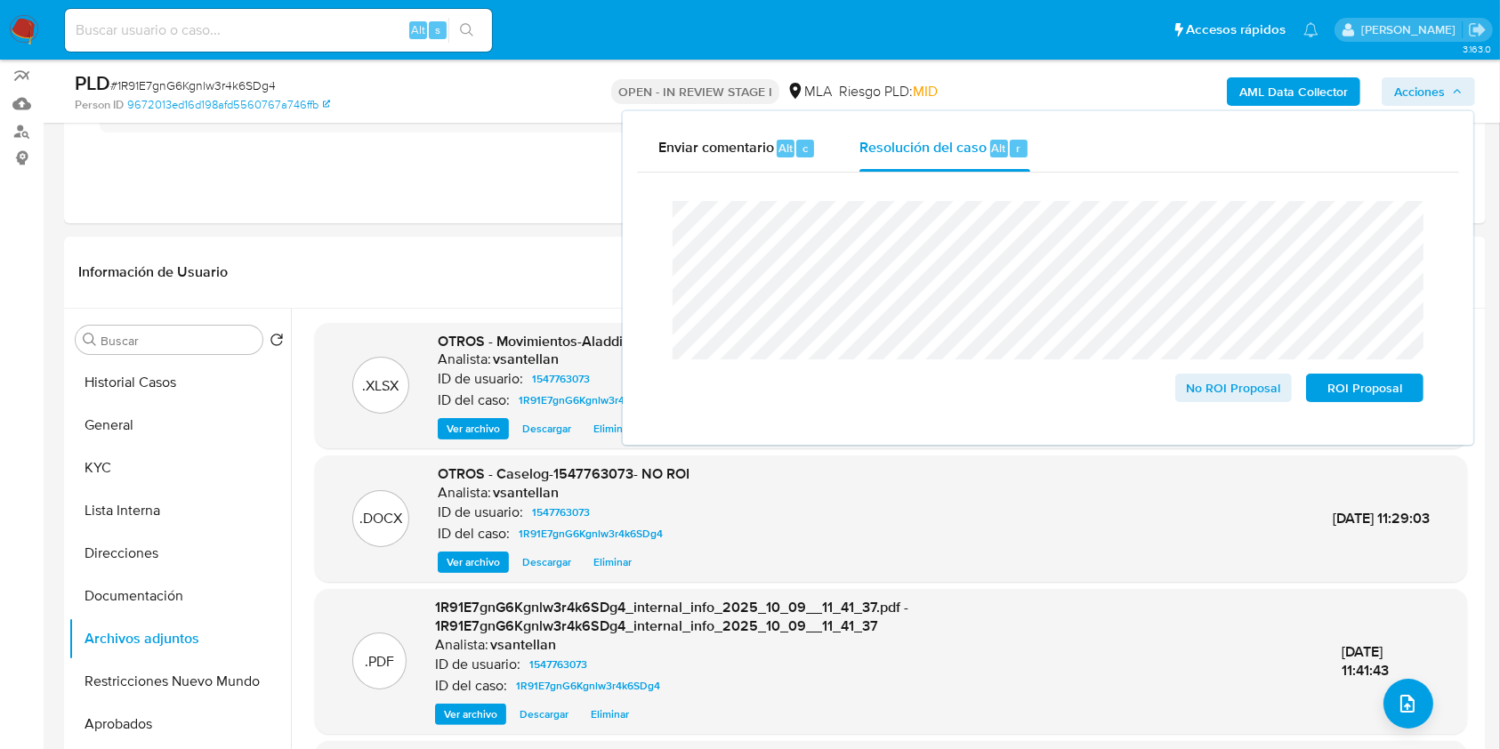
scroll to position [149, 0]
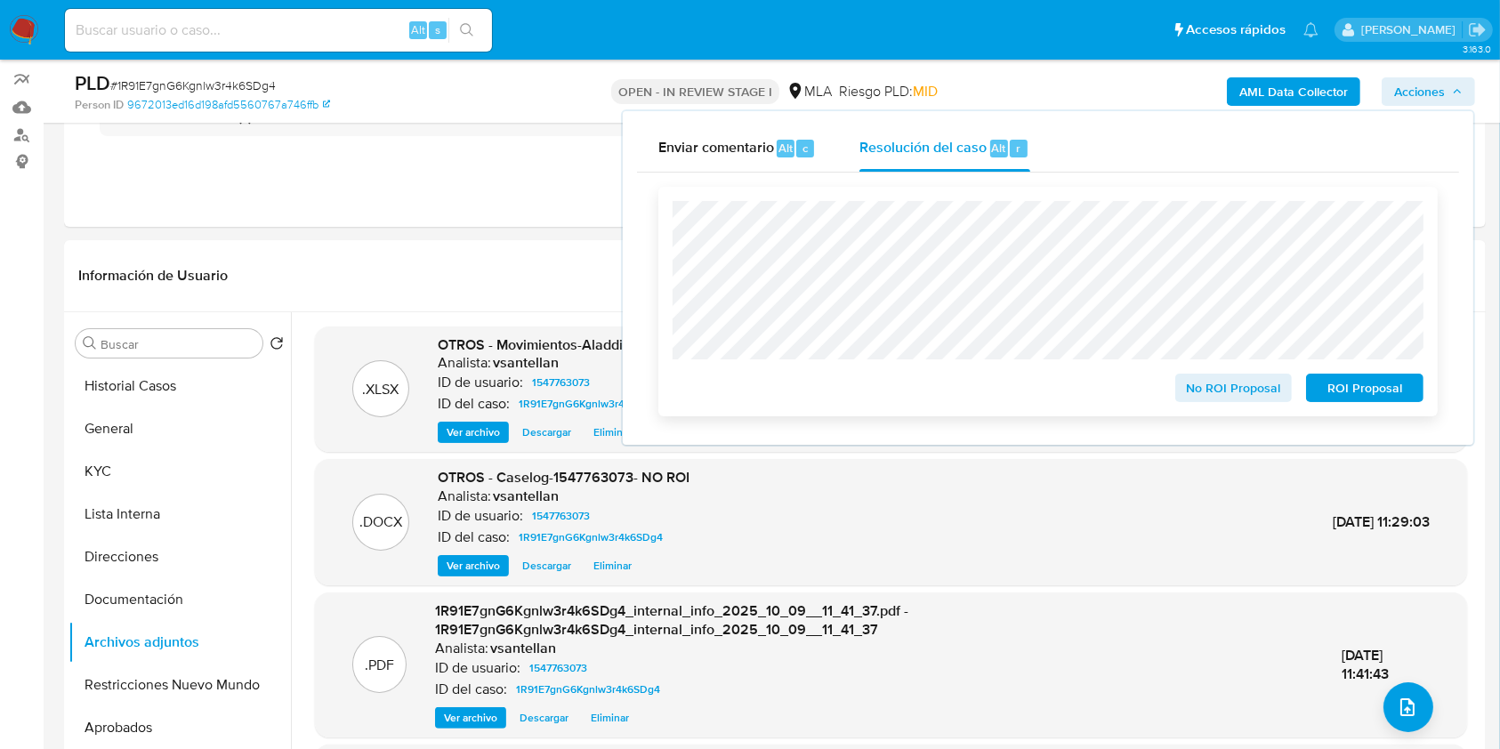
click at [1223, 400] on span "No ROI Proposal" at bounding box center [1234, 387] width 93 height 25
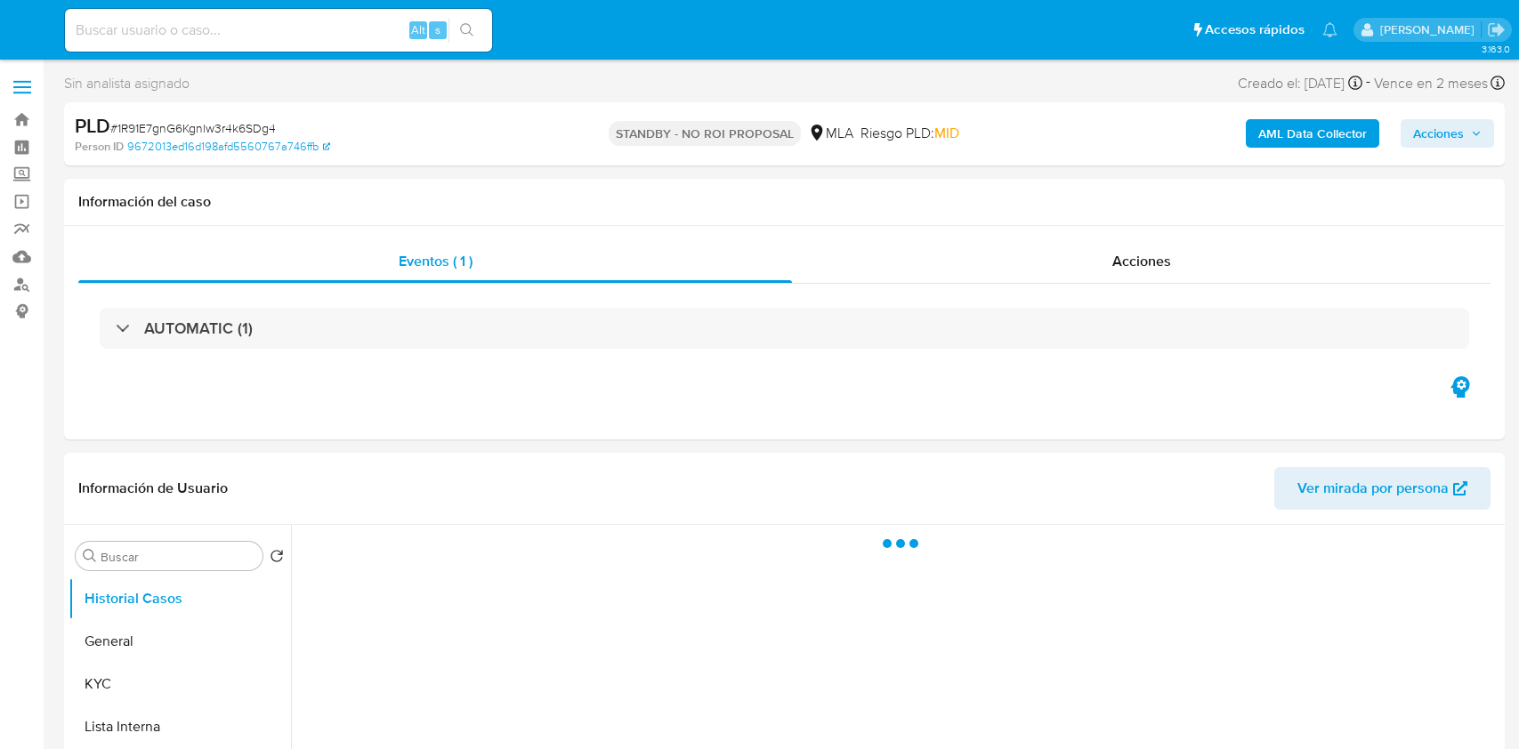
select select "10"
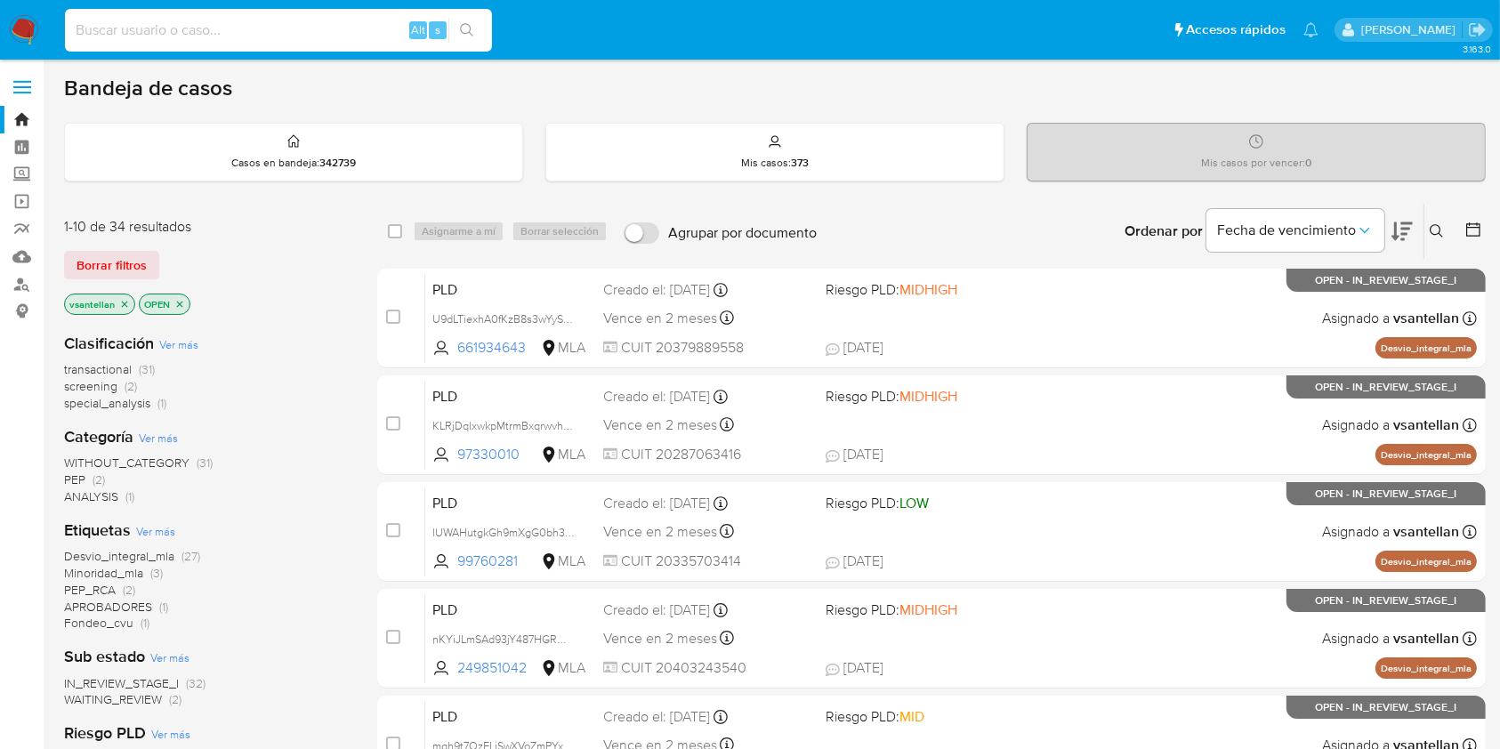
click at [192, 29] on input at bounding box center [278, 30] width 427 height 23
paste input "214644528"
type input "214644528"
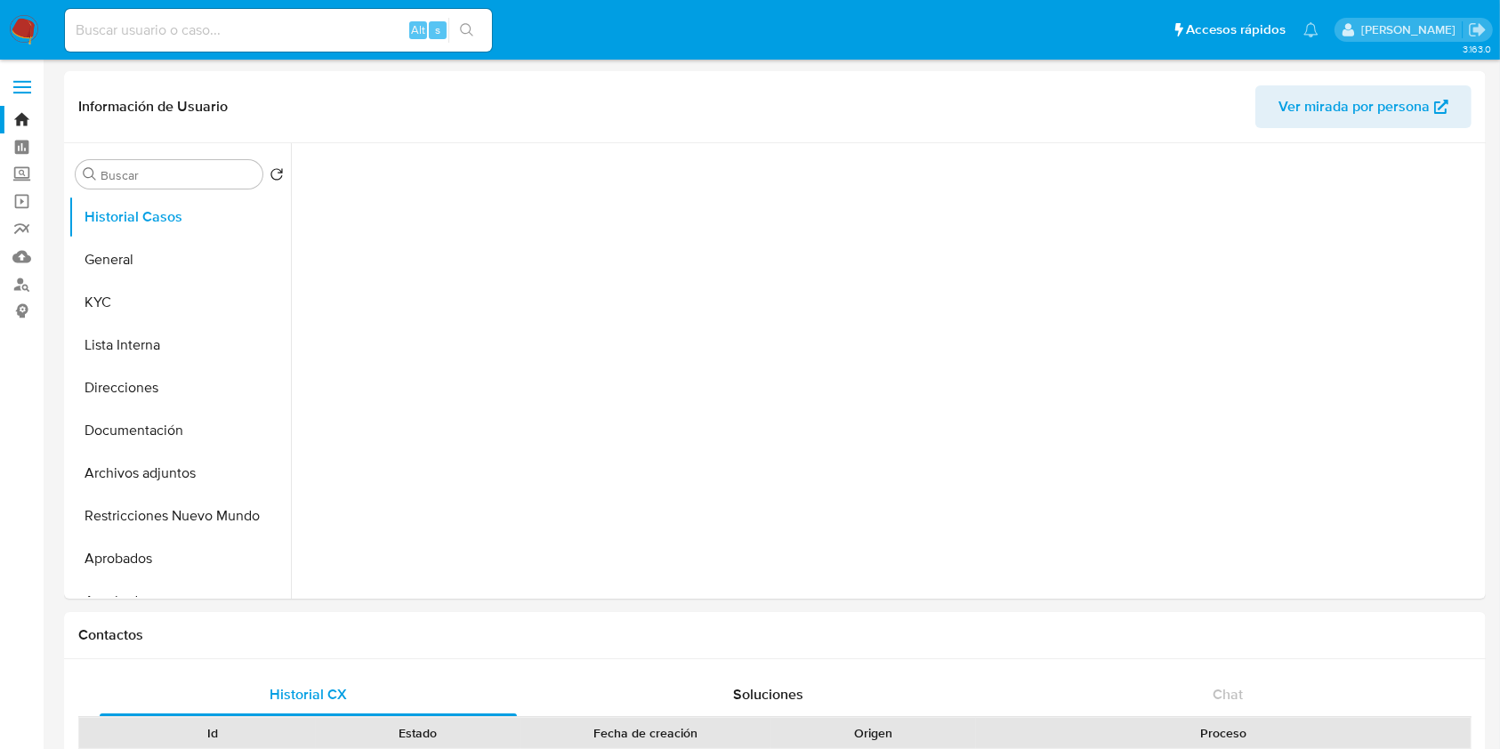
select select "10"
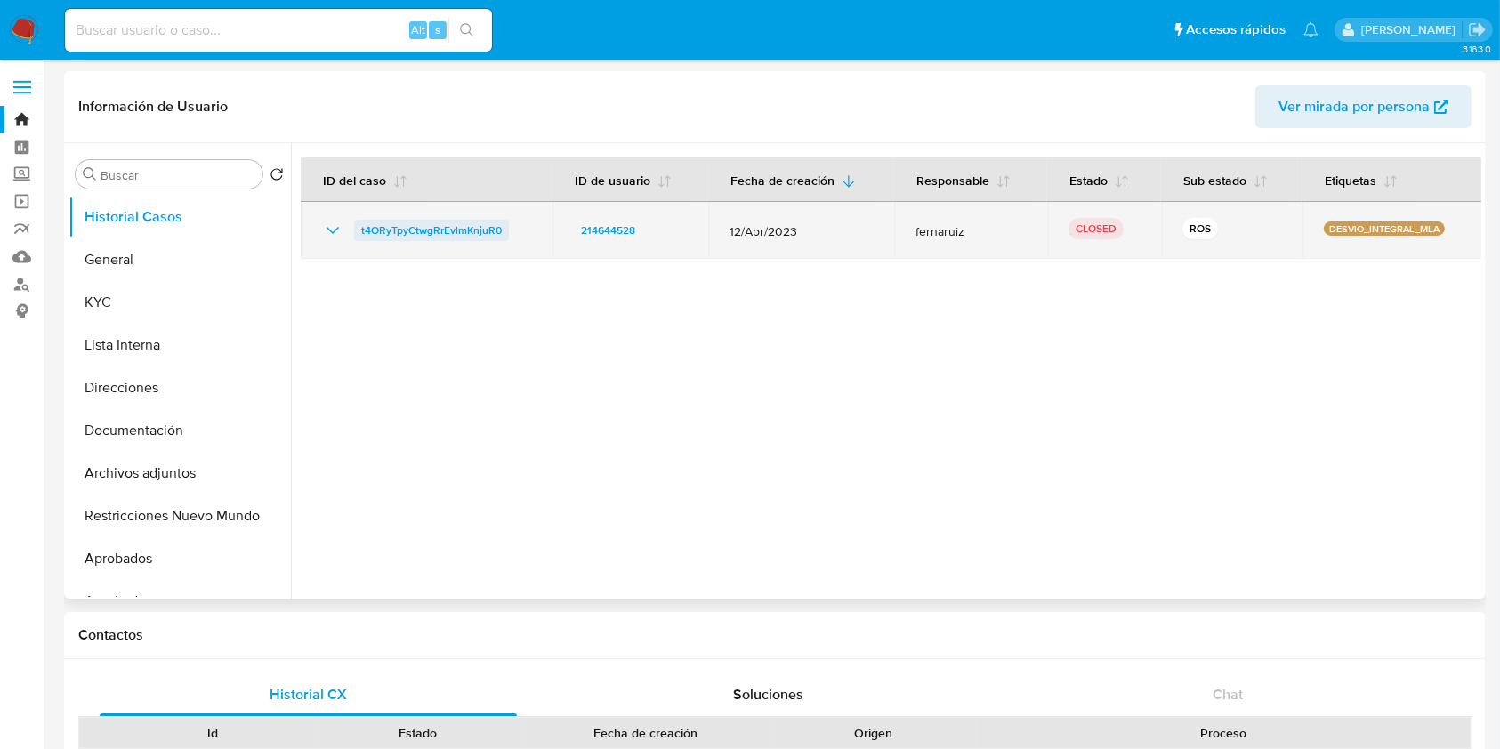
click at [445, 226] on span "t4ORyTpyCtwgRrEvlmKnjuR0" at bounding box center [431, 230] width 141 height 21
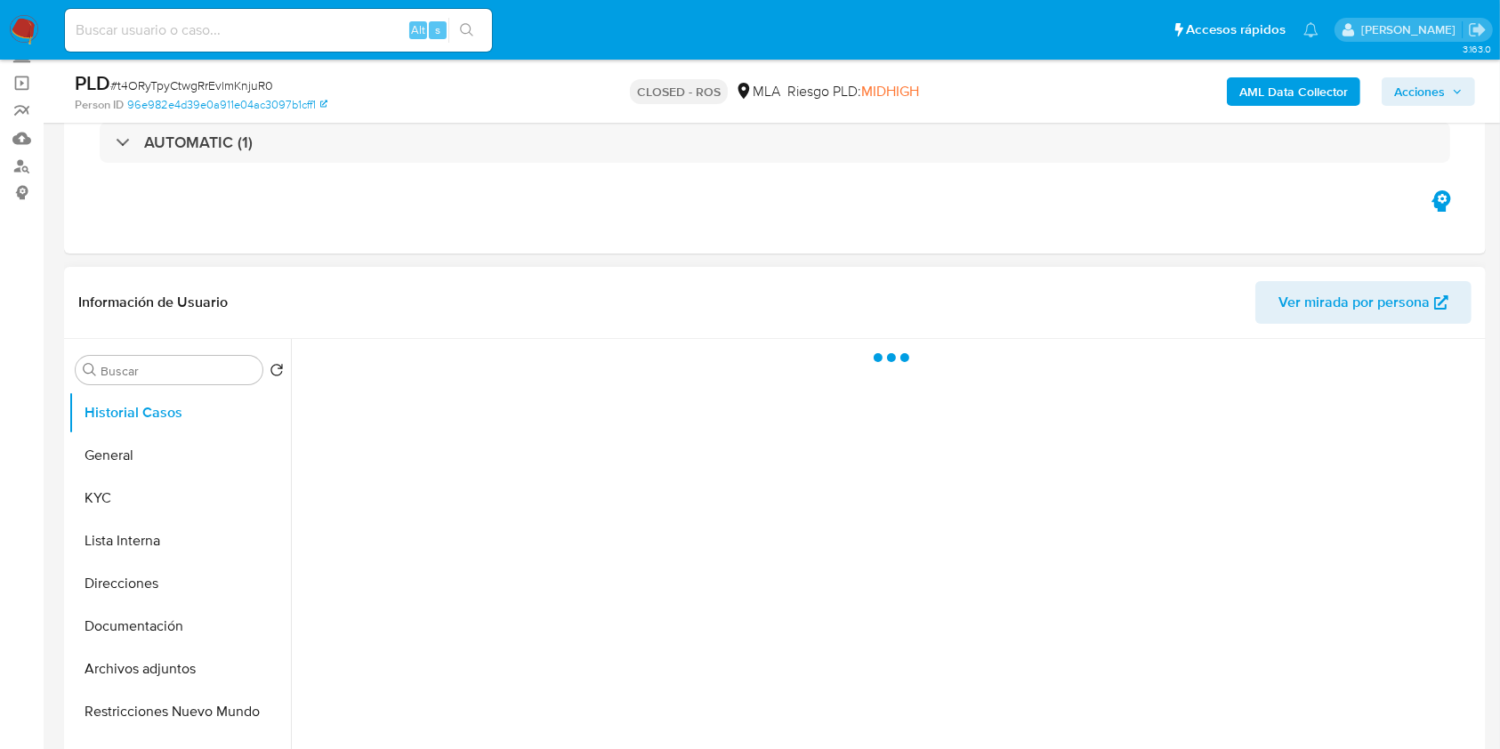
scroll to position [474, 0]
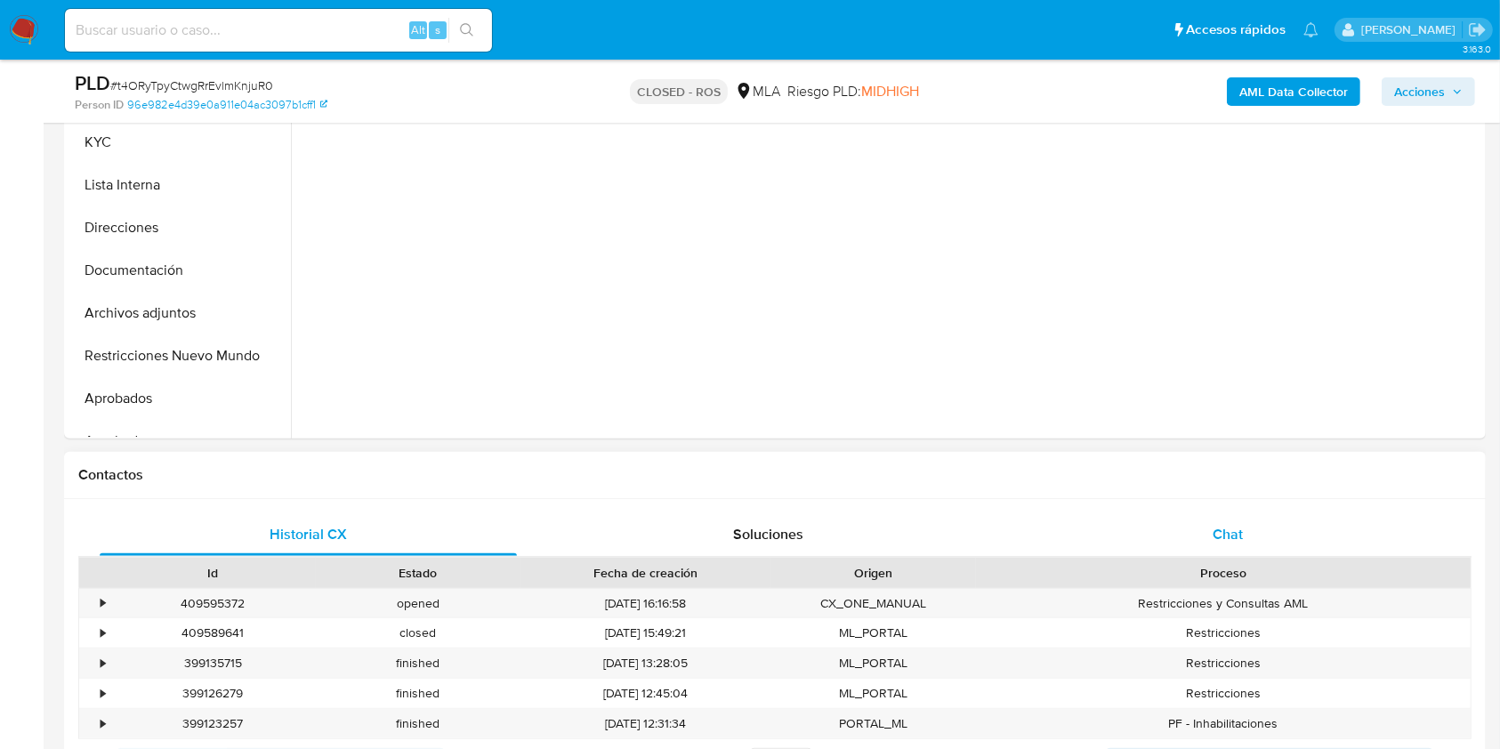
select select "10"
click at [1270, 544] on div "Chat" at bounding box center [1228, 534] width 417 height 43
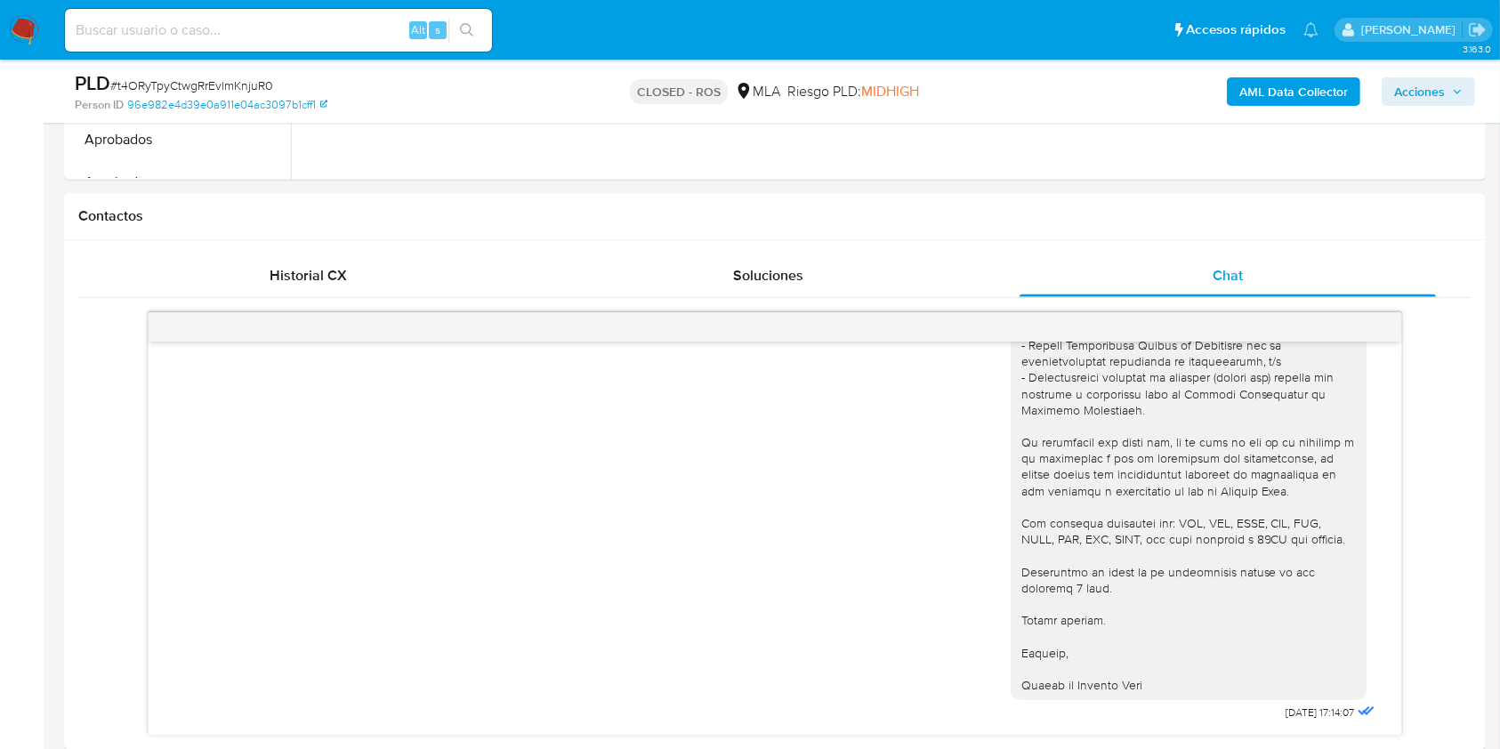
scroll to position [765, 0]
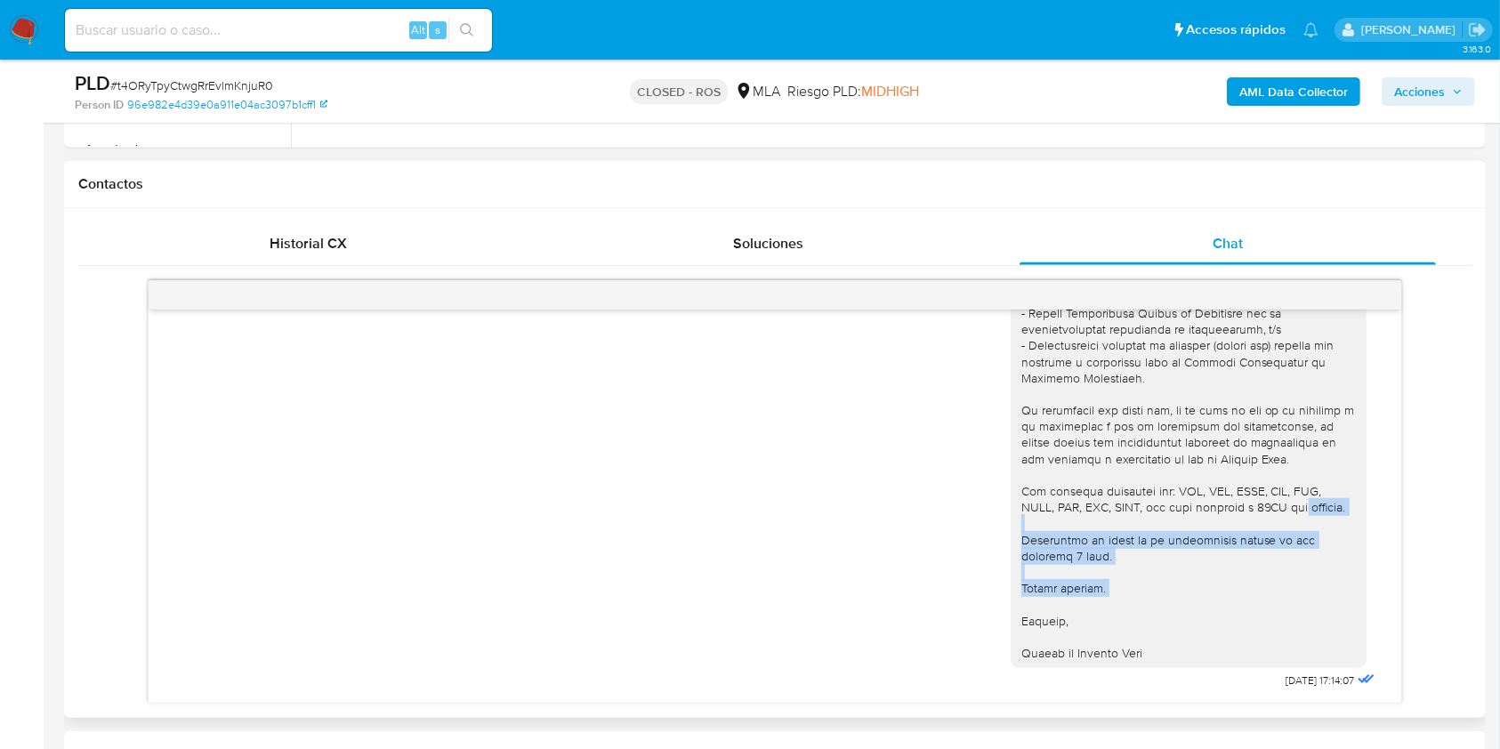
drag, startPoint x: 1404, startPoint y: 609, endPoint x: 1408, endPoint y: 485, distance: 123.7
click at [1408, 485] on div "23/06/2023 17:14:07" at bounding box center [774, 491] width 1393 height 423
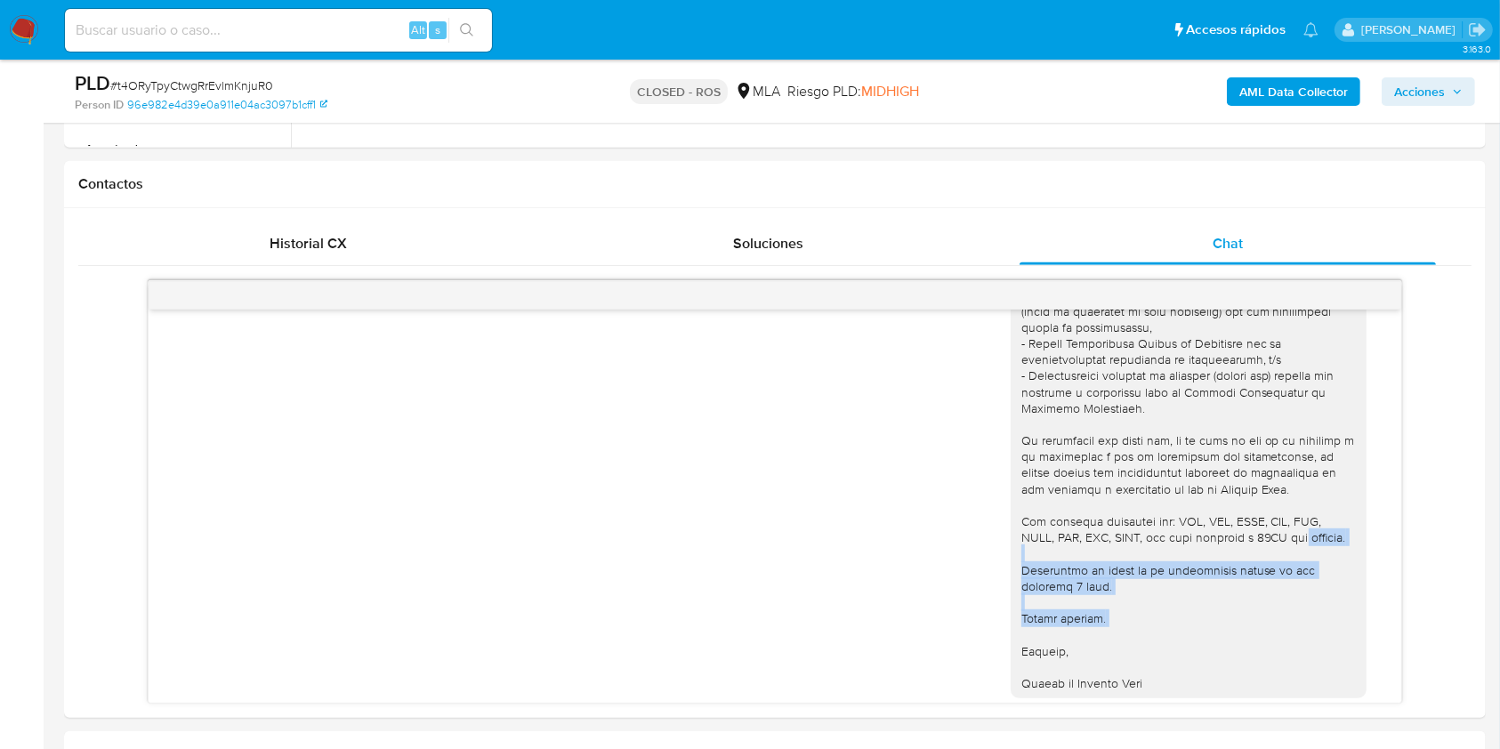
scroll to position [110, 0]
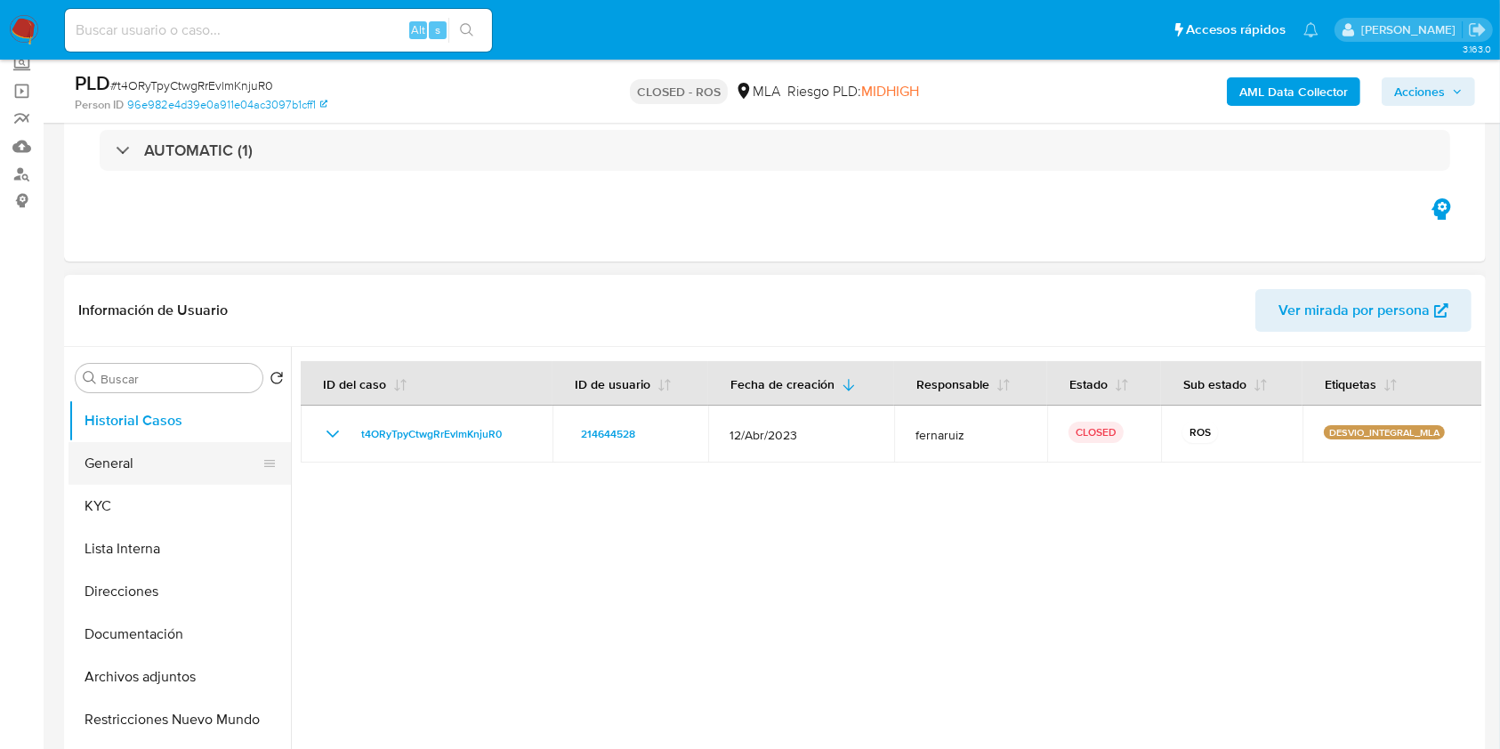
click at [210, 464] on button "General" at bounding box center [173, 463] width 208 height 43
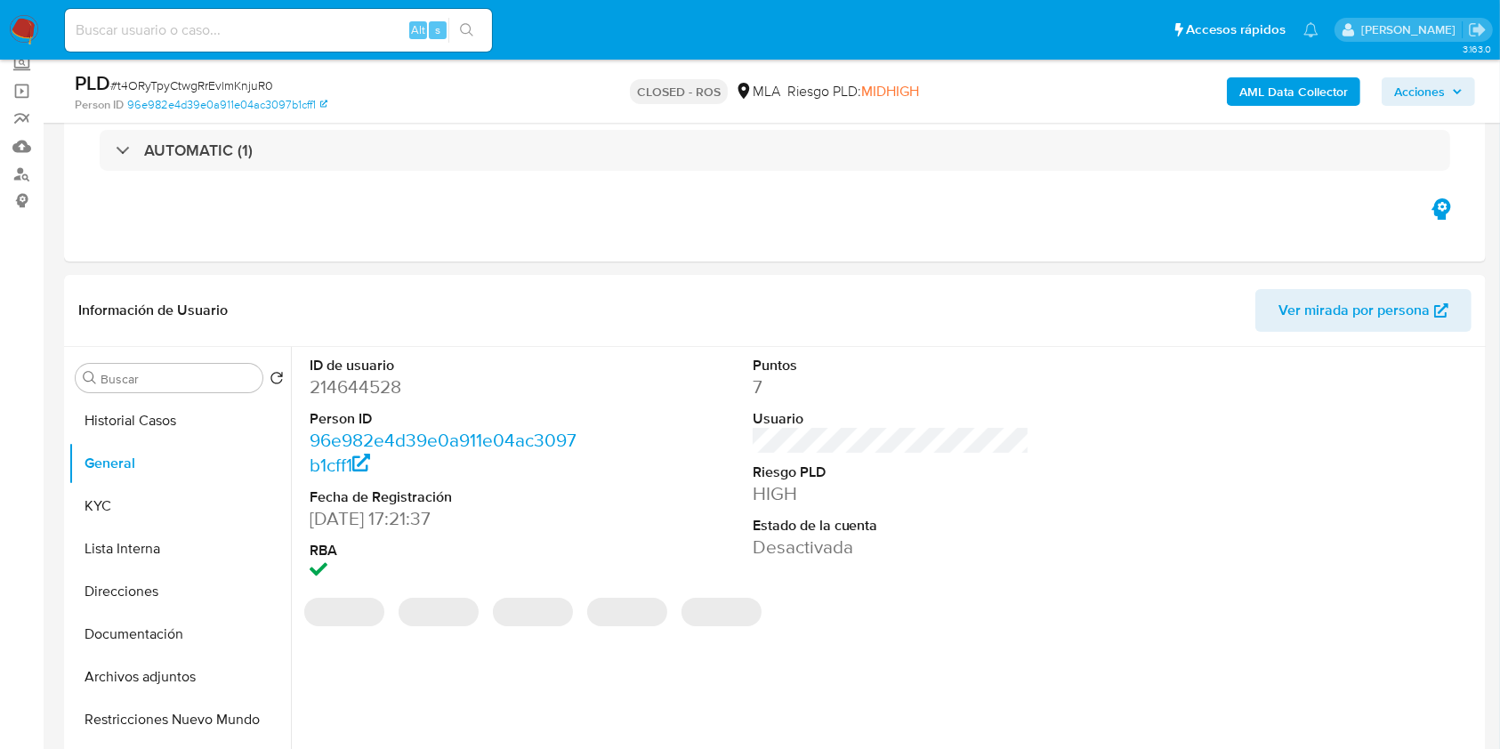
click at [359, 390] on dd "214644528" at bounding box center [449, 387] width 278 height 25
copy dd "214644528"
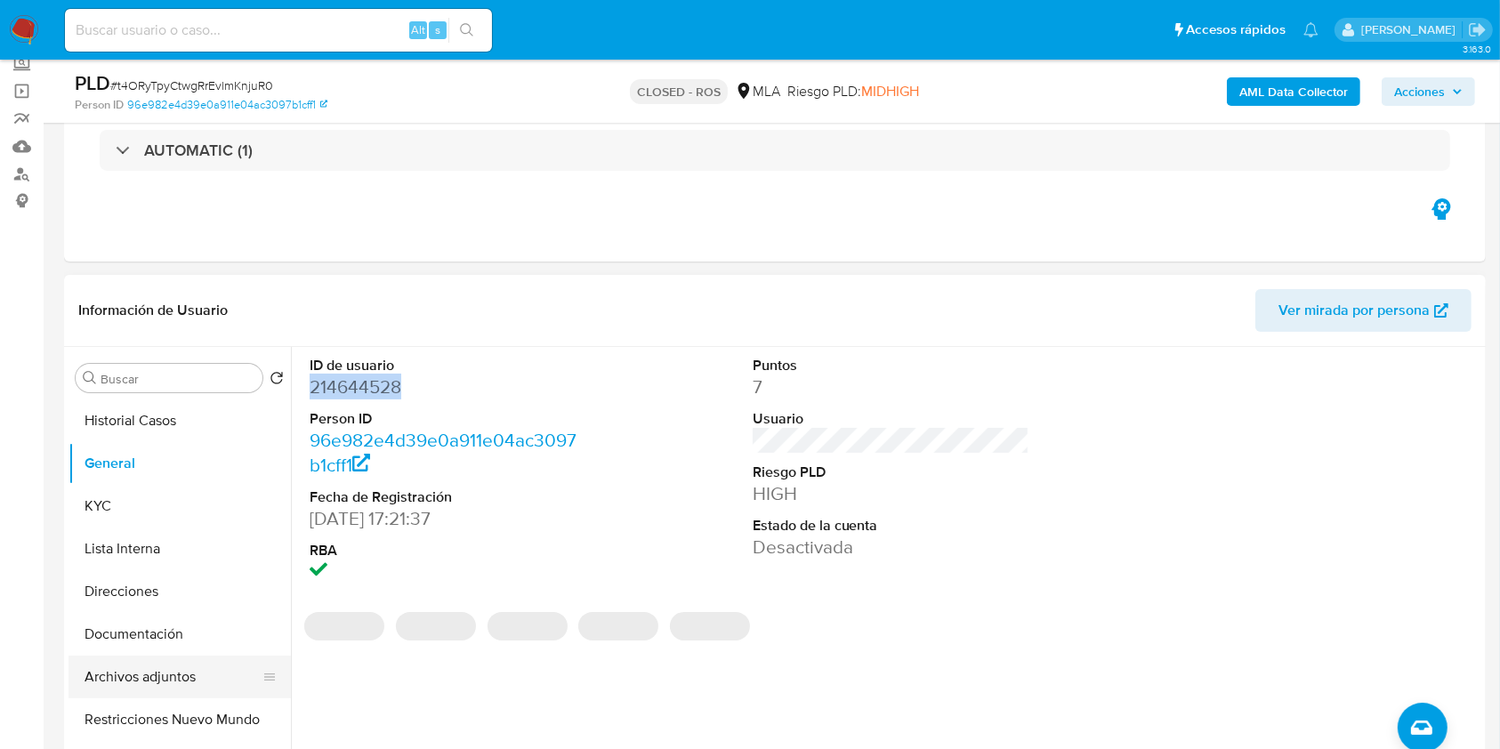
click at [199, 670] on button "Archivos adjuntos" at bounding box center [173, 677] width 208 height 43
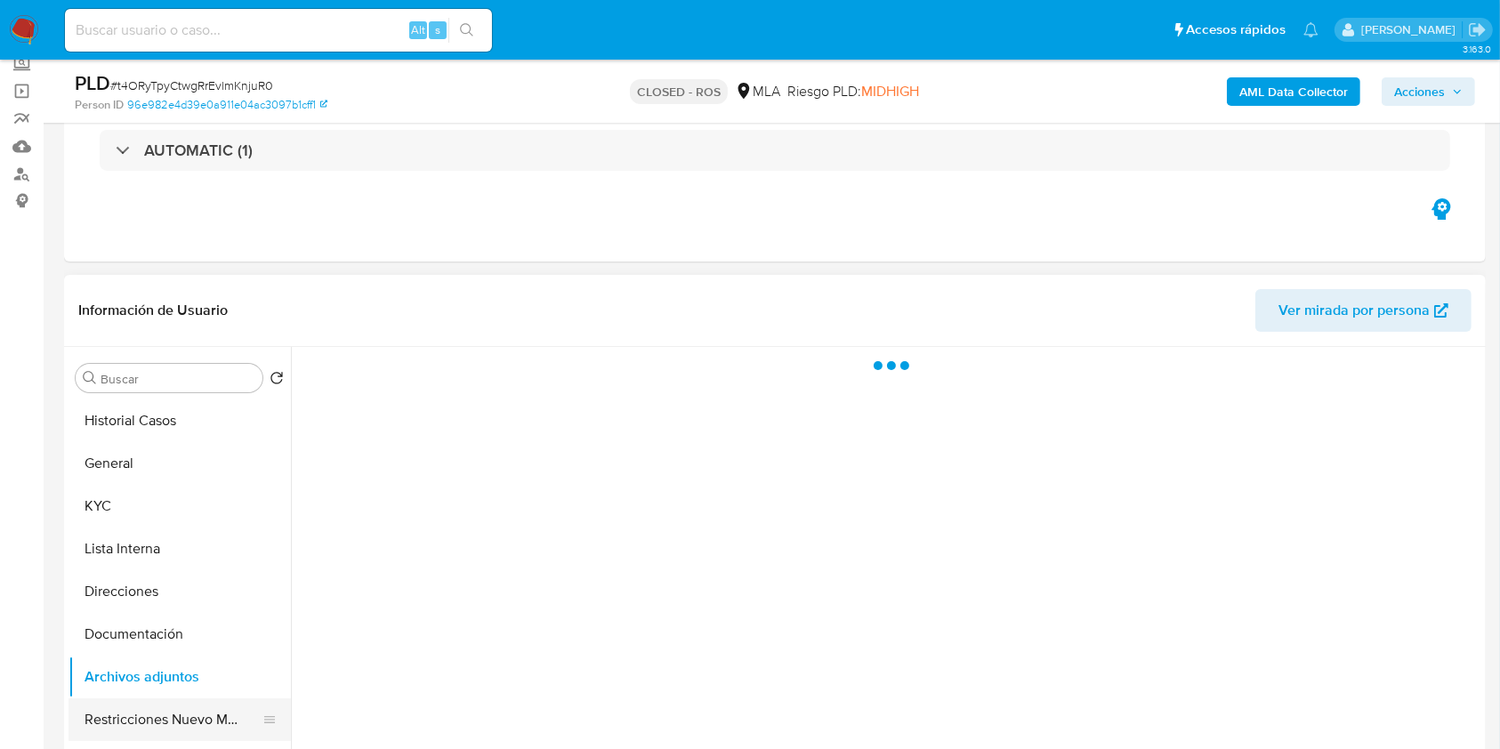
click at [211, 725] on button "Restricciones Nuevo Mundo" at bounding box center [173, 719] width 208 height 43
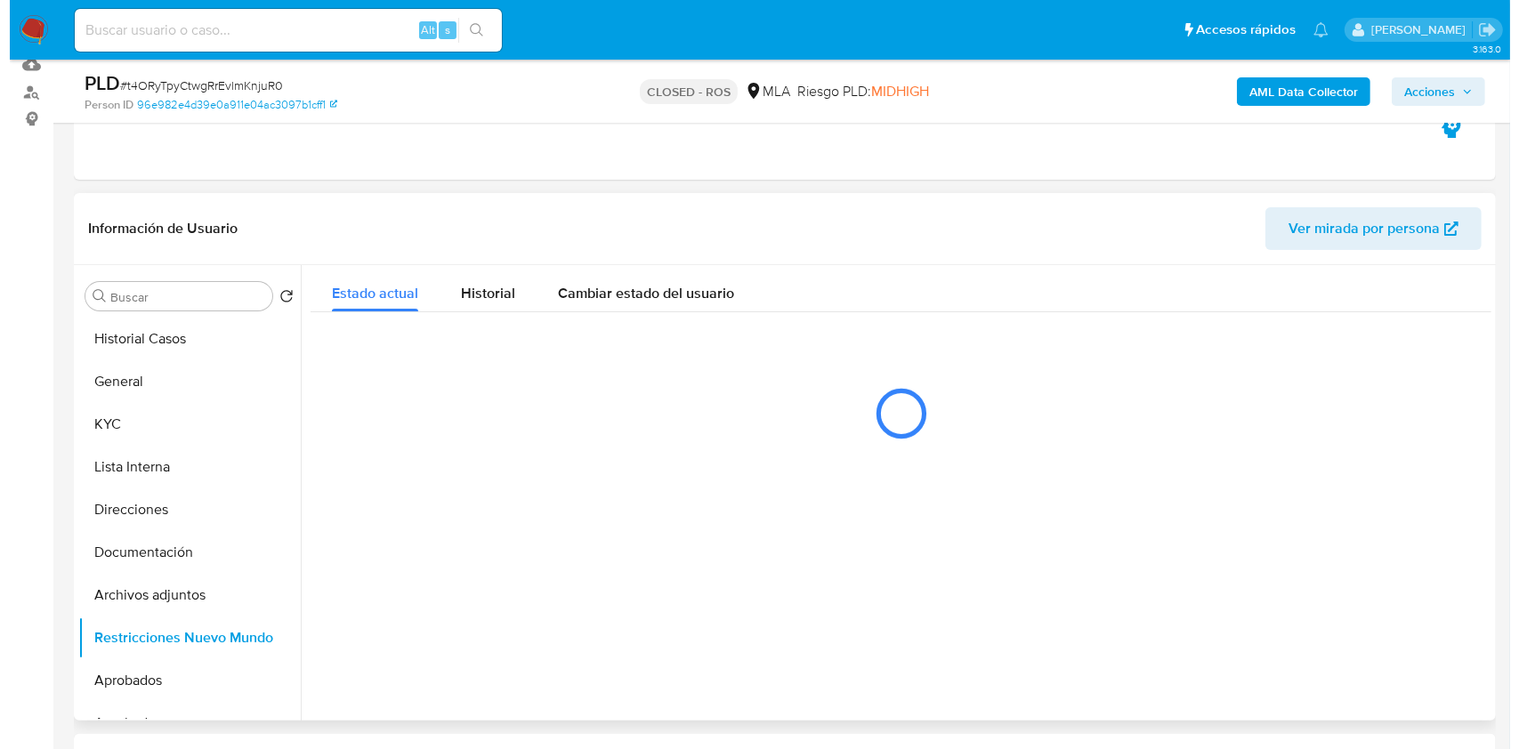
scroll to position [229, 0]
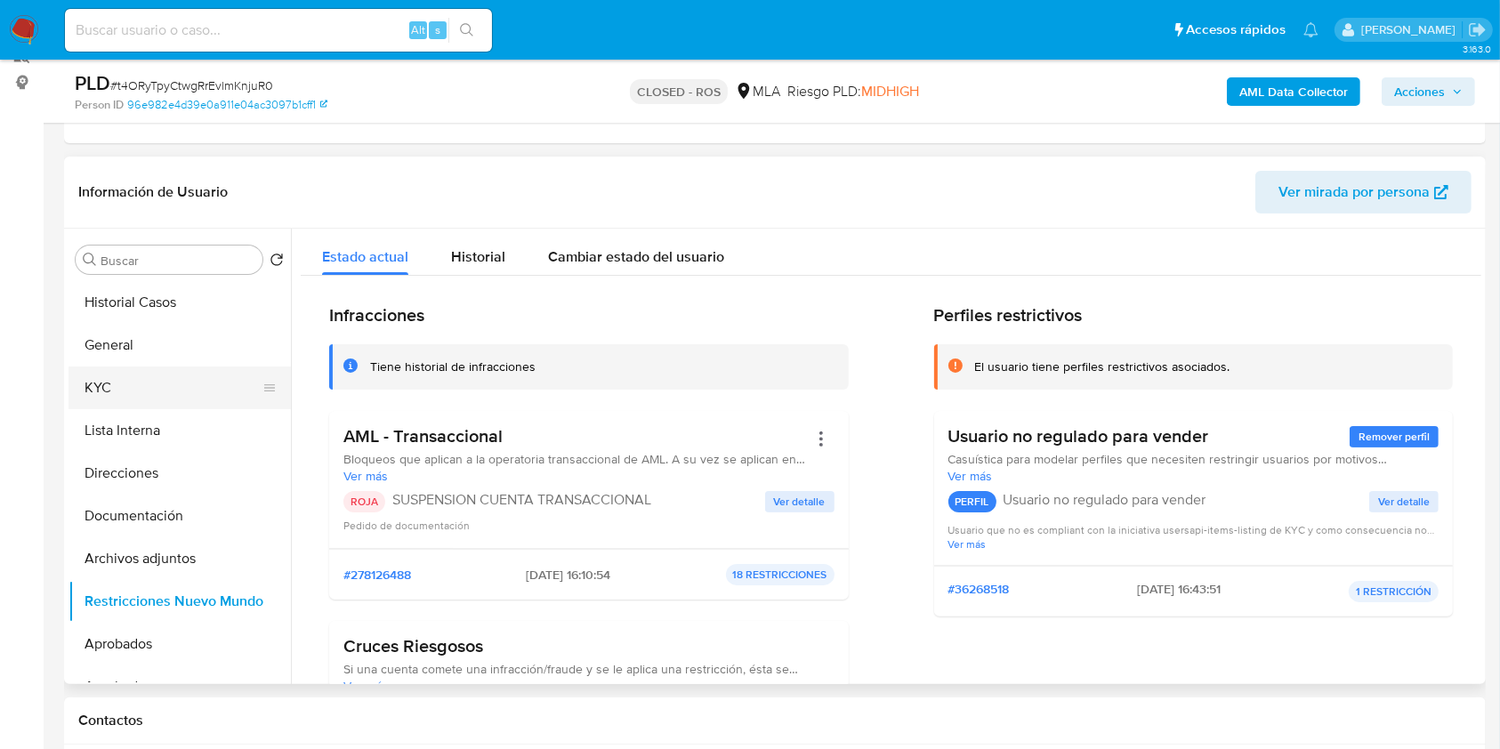
click at [138, 368] on button "KYC" at bounding box center [173, 388] width 208 height 43
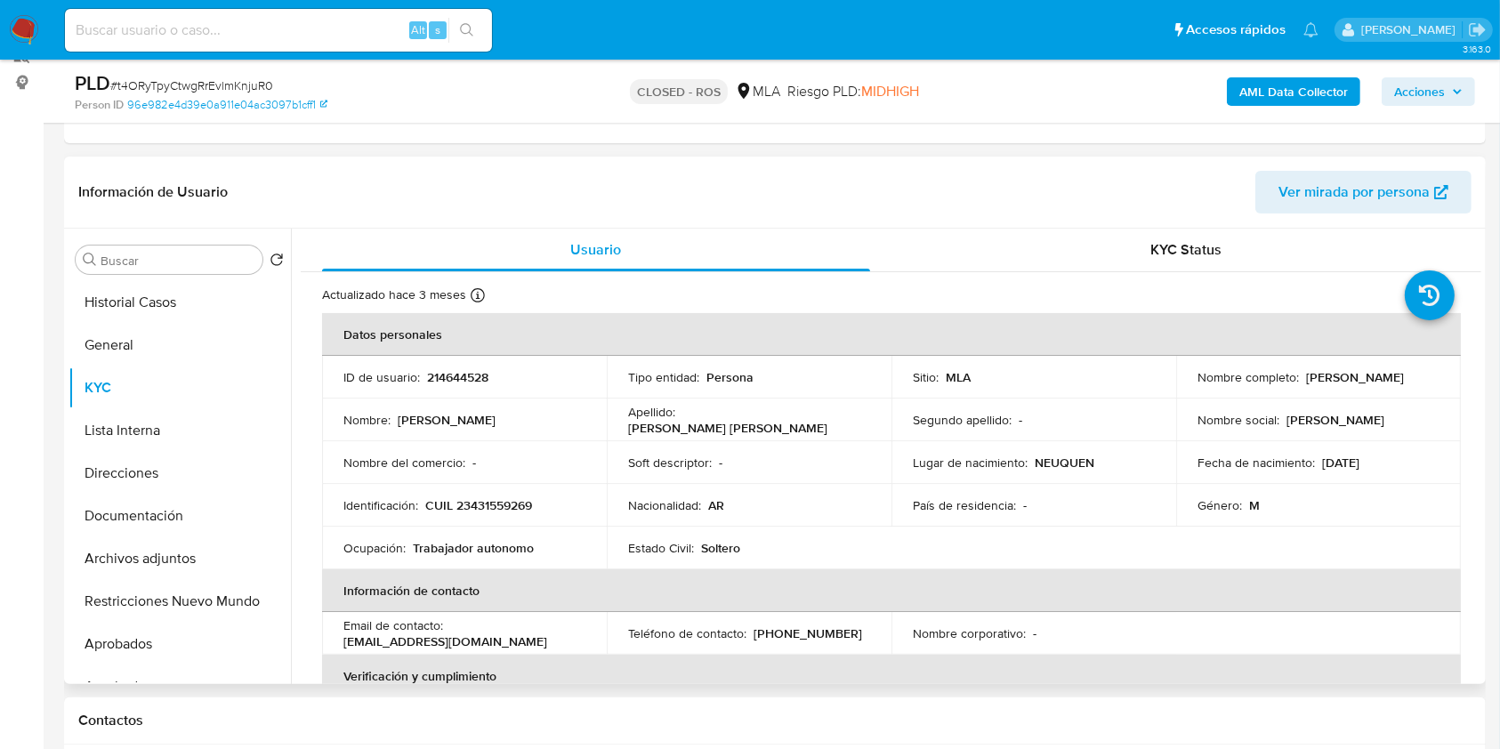
drag, startPoint x: 1347, startPoint y: 395, endPoint x: 1212, endPoint y: 418, distance: 137.2
click at [1191, 391] on td "Nombre completo : Baltazar Barcelo Villanueva" at bounding box center [1318, 377] width 285 height 43
copy p "[PERSON_NAME]"
drag, startPoint x: 1278, startPoint y: 369, endPoint x: 1344, endPoint y: 415, distance: 81.2
click at [1278, 370] on p "Nombre completo :" at bounding box center [1247, 377] width 101 height 16
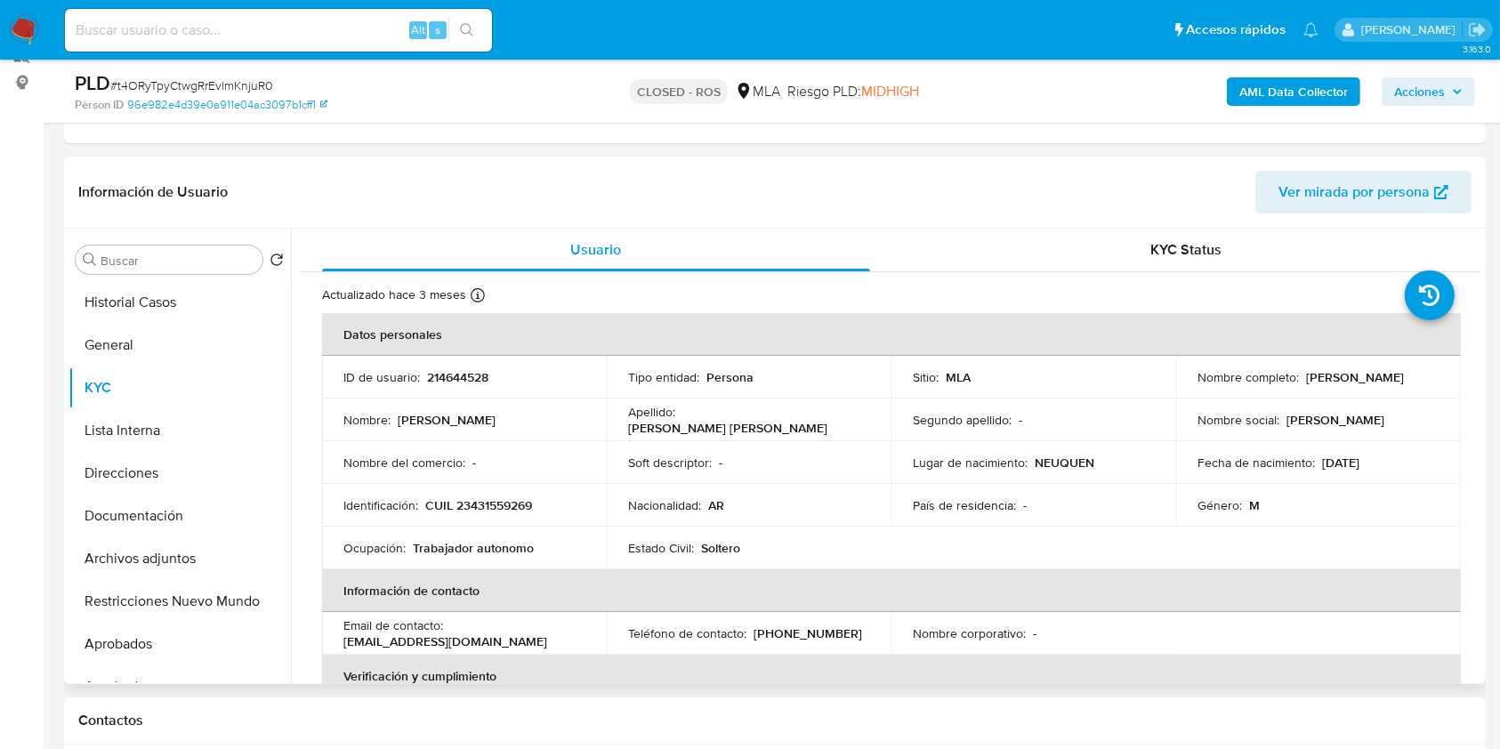
drag, startPoint x: 1352, startPoint y: 391, endPoint x: 1186, endPoint y: 442, distance: 173.9
click at [1197, 385] on div "Nombre completo : Baltazar Barcelo Villanueva" at bounding box center [1318, 377] width 242 height 16
copy p "[PERSON_NAME]"
click at [130, 344] on button "General" at bounding box center [173, 345] width 208 height 43
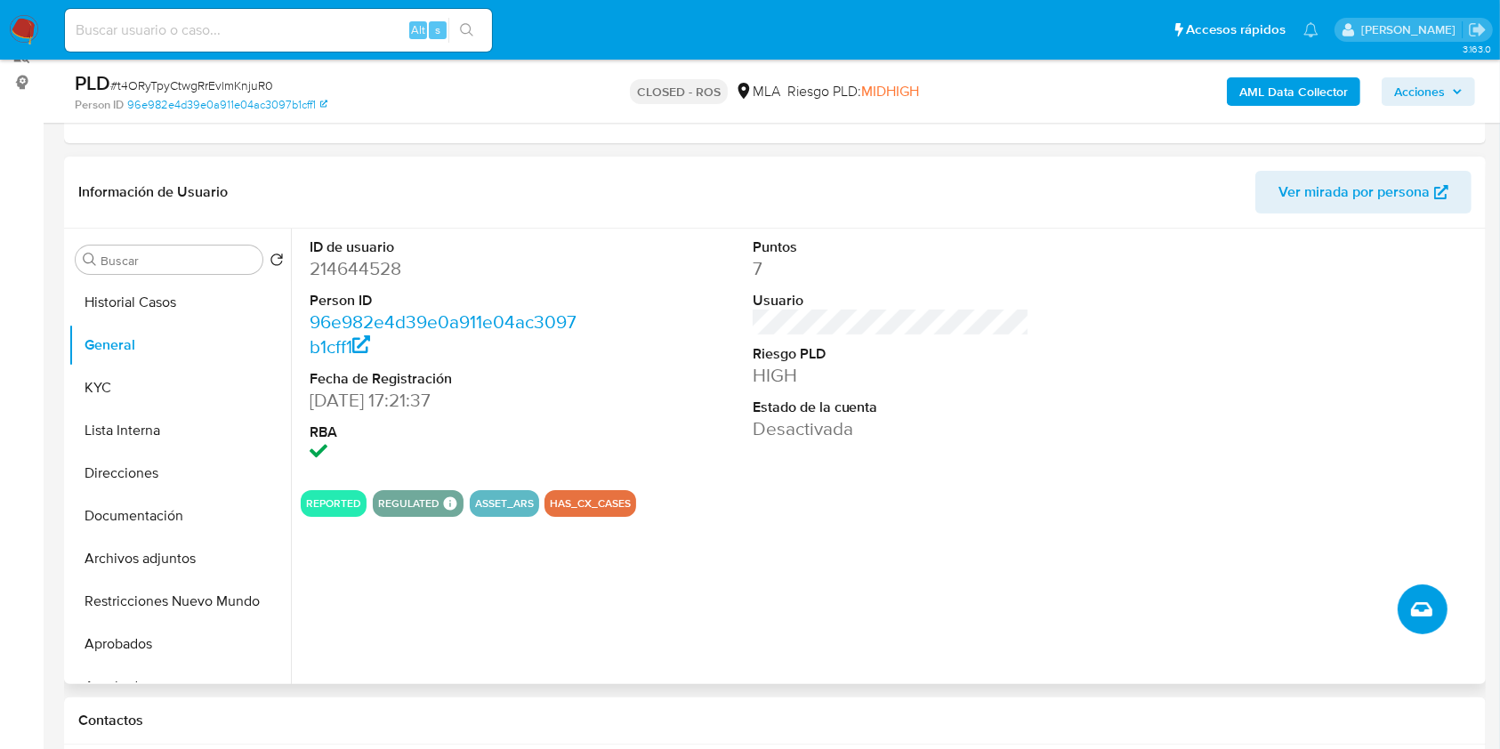
click at [1425, 615] on icon "Crear caso manual" at bounding box center [1421, 609] width 21 height 14
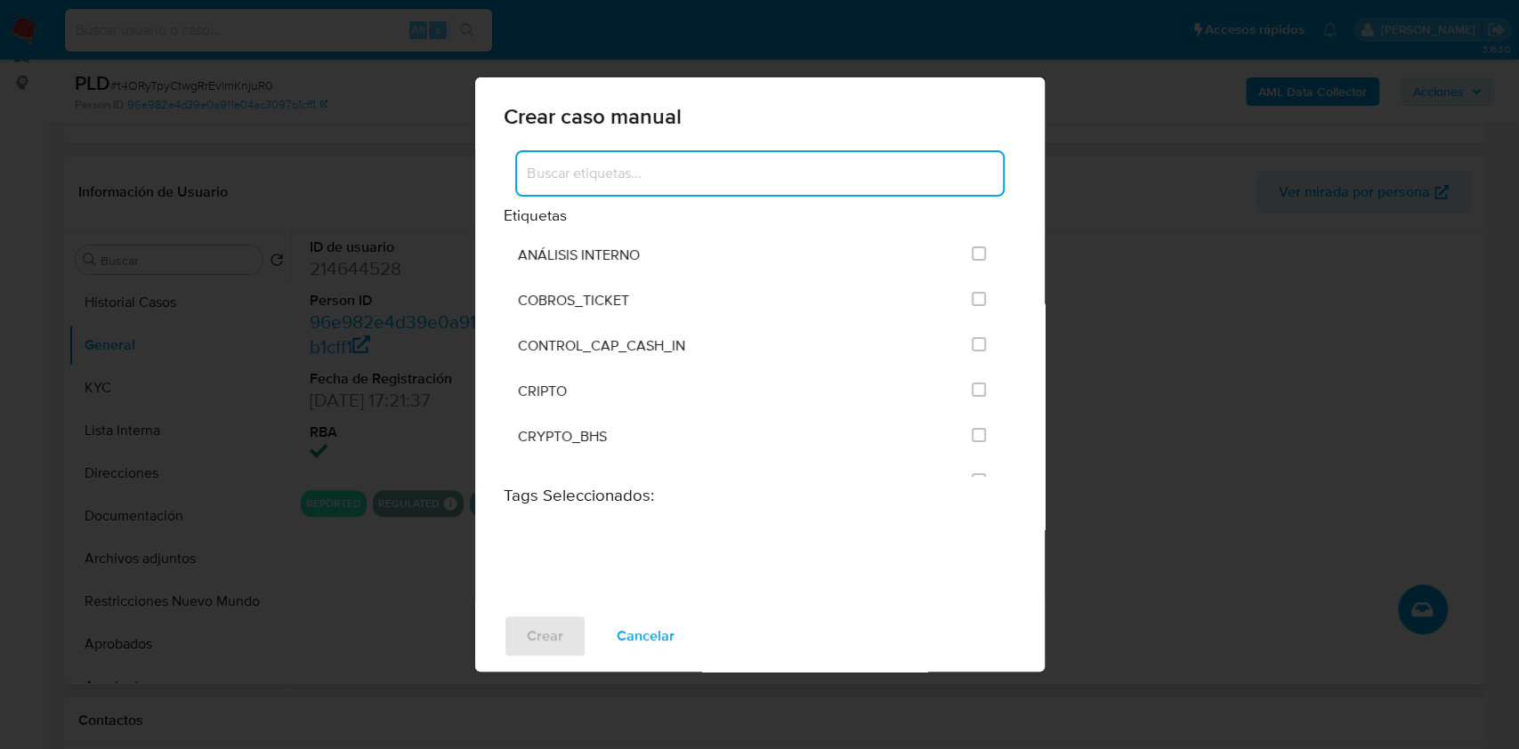
drag, startPoint x: 774, startPoint y: 164, endPoint x: 780, endPoint y: 171, distance: 9.5
click at [780, 169] on input at bounding box center [760, 173] width 486 height 23
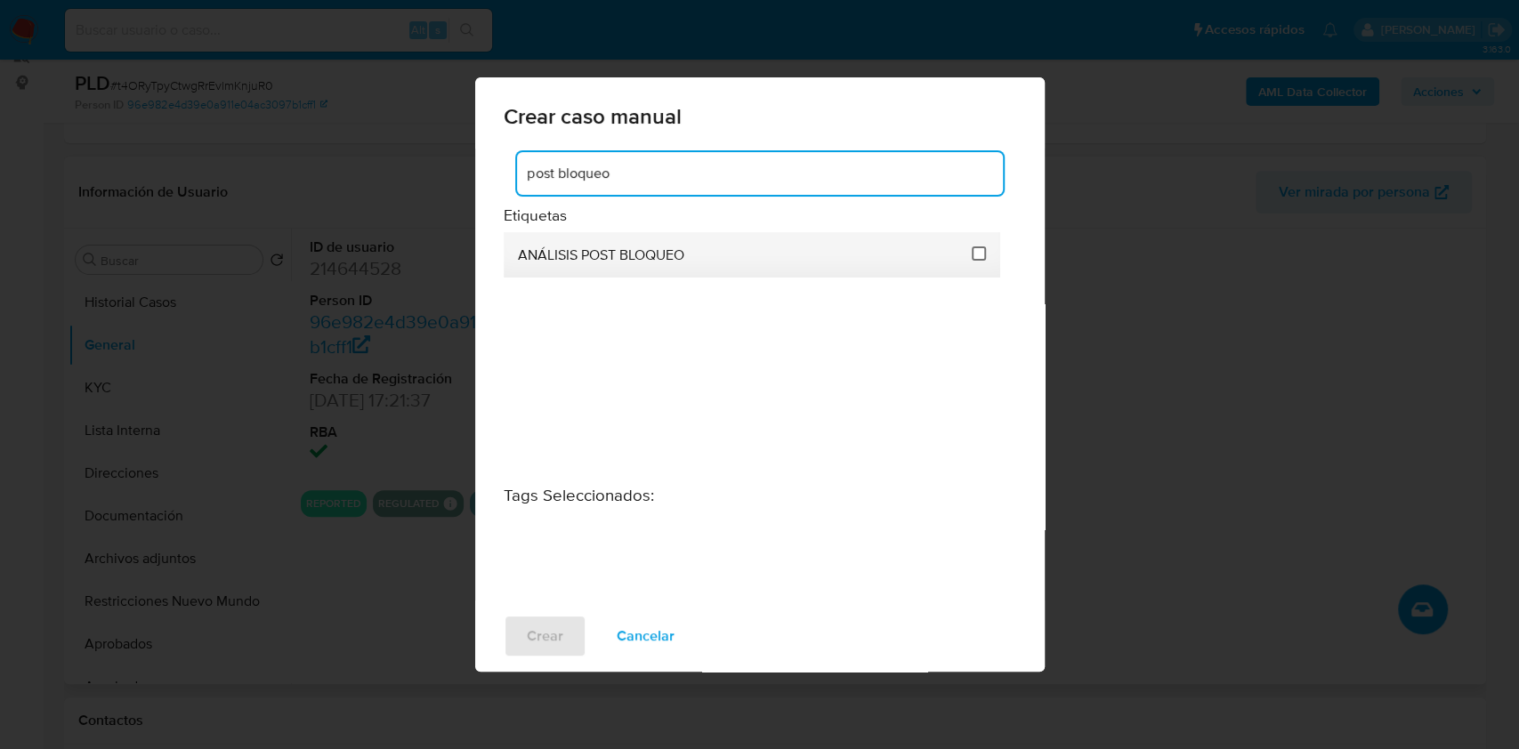
type input "post bloqueo"
click at [975, 251] on input "3249" at bounding box center [979, 253] width 14 height 14
checkbox input "true"
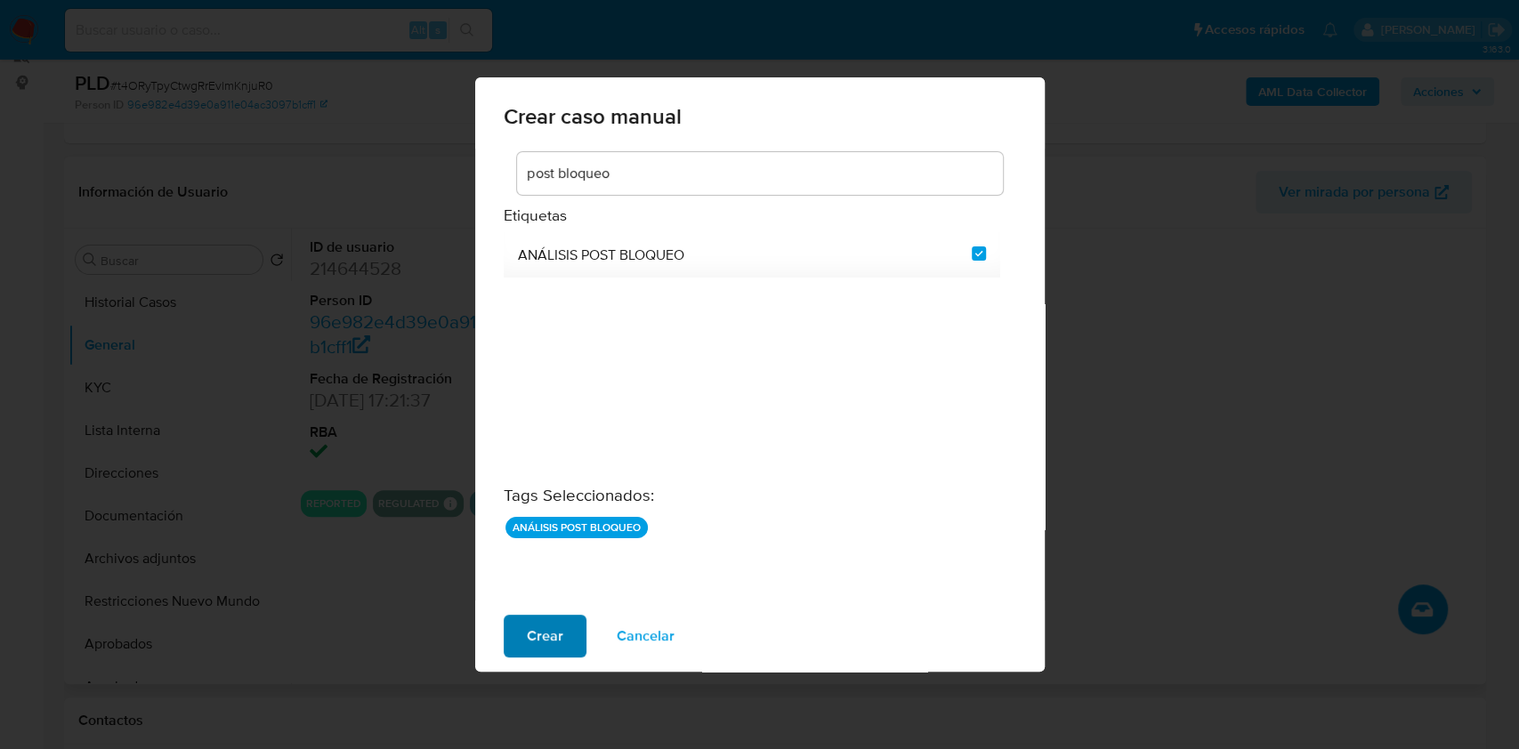
click at [569, 623] on button "Crear" at bounding box center [545, 636] width 83 height 43
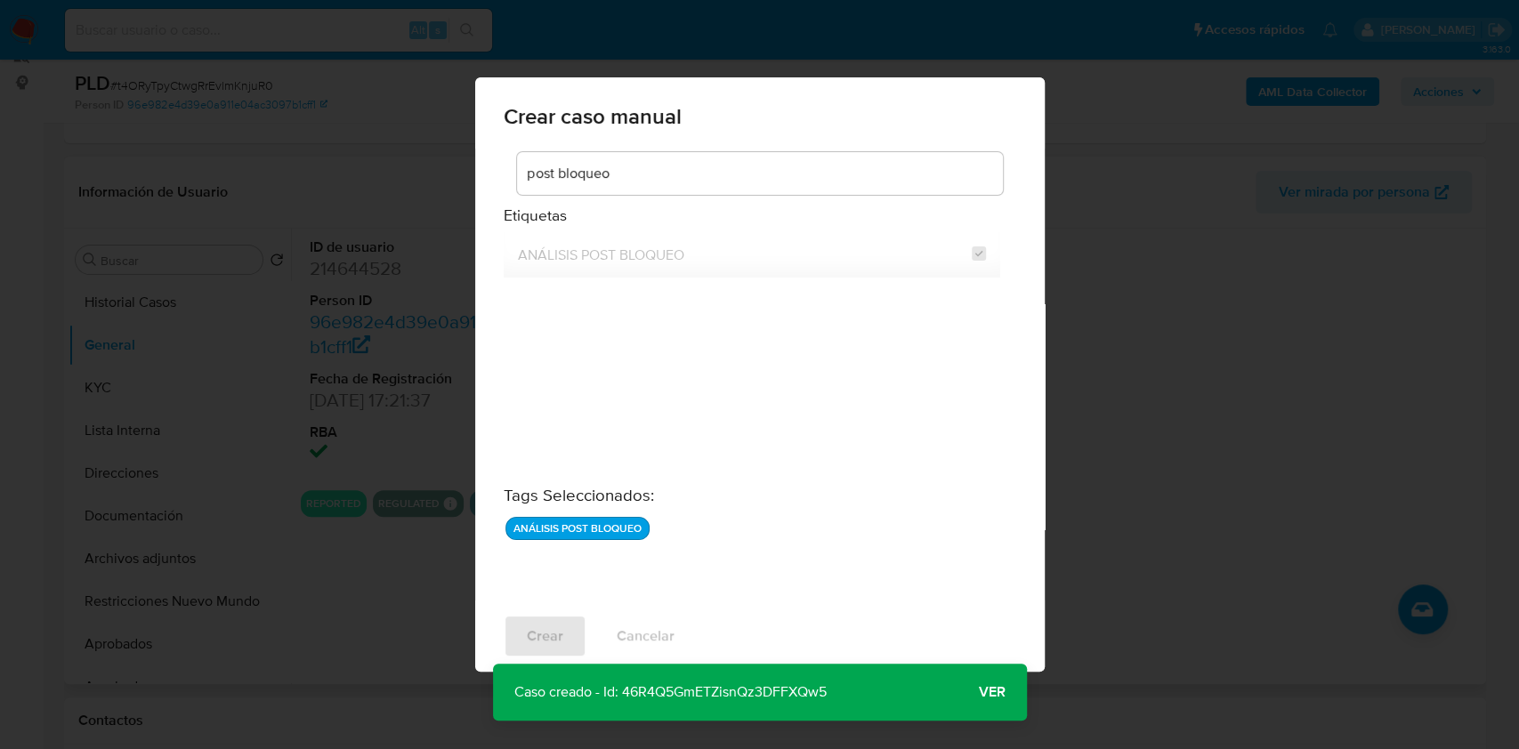
click at [1004, 687] on button "Ver" at bounding box center [991, 692] width 69 height 43
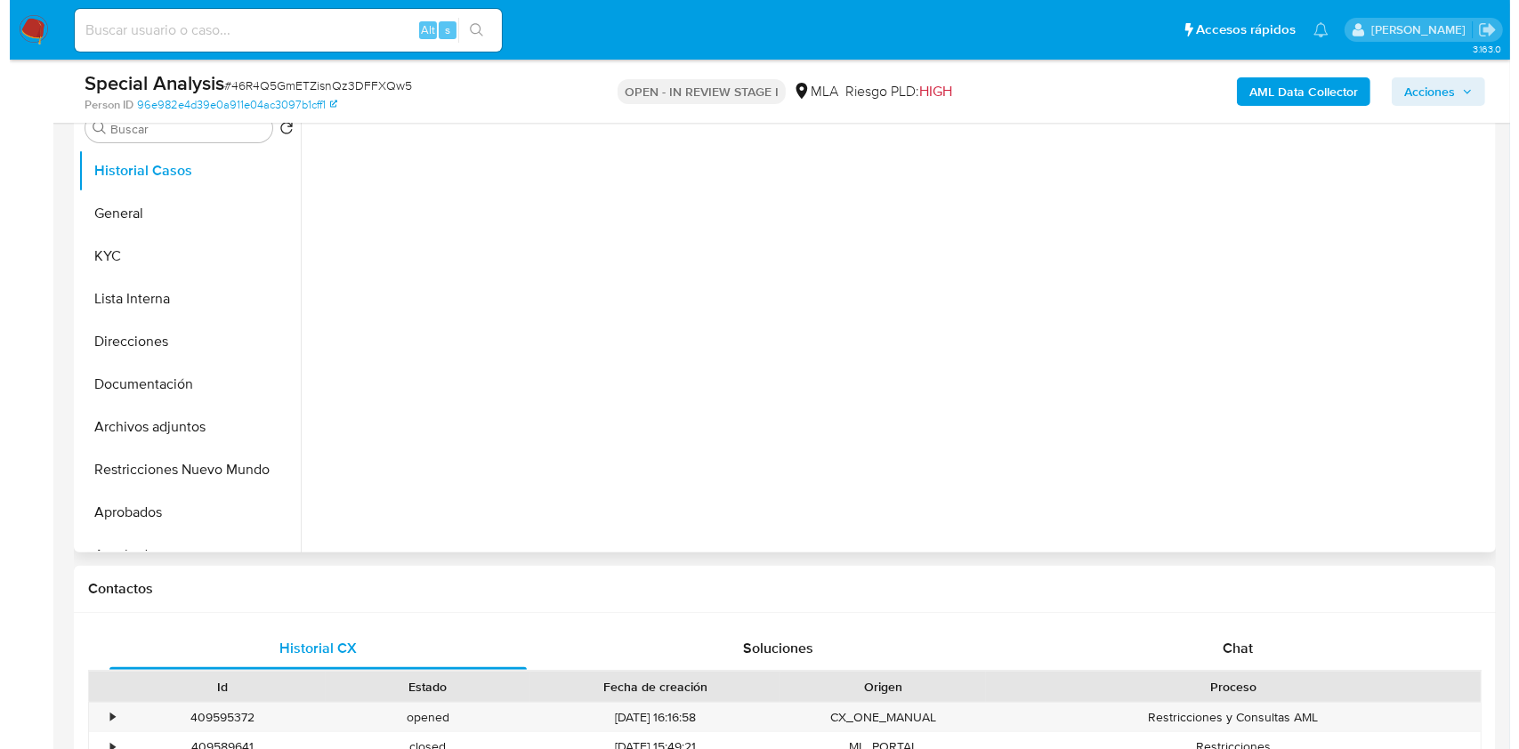
scroll to position [237, 0]
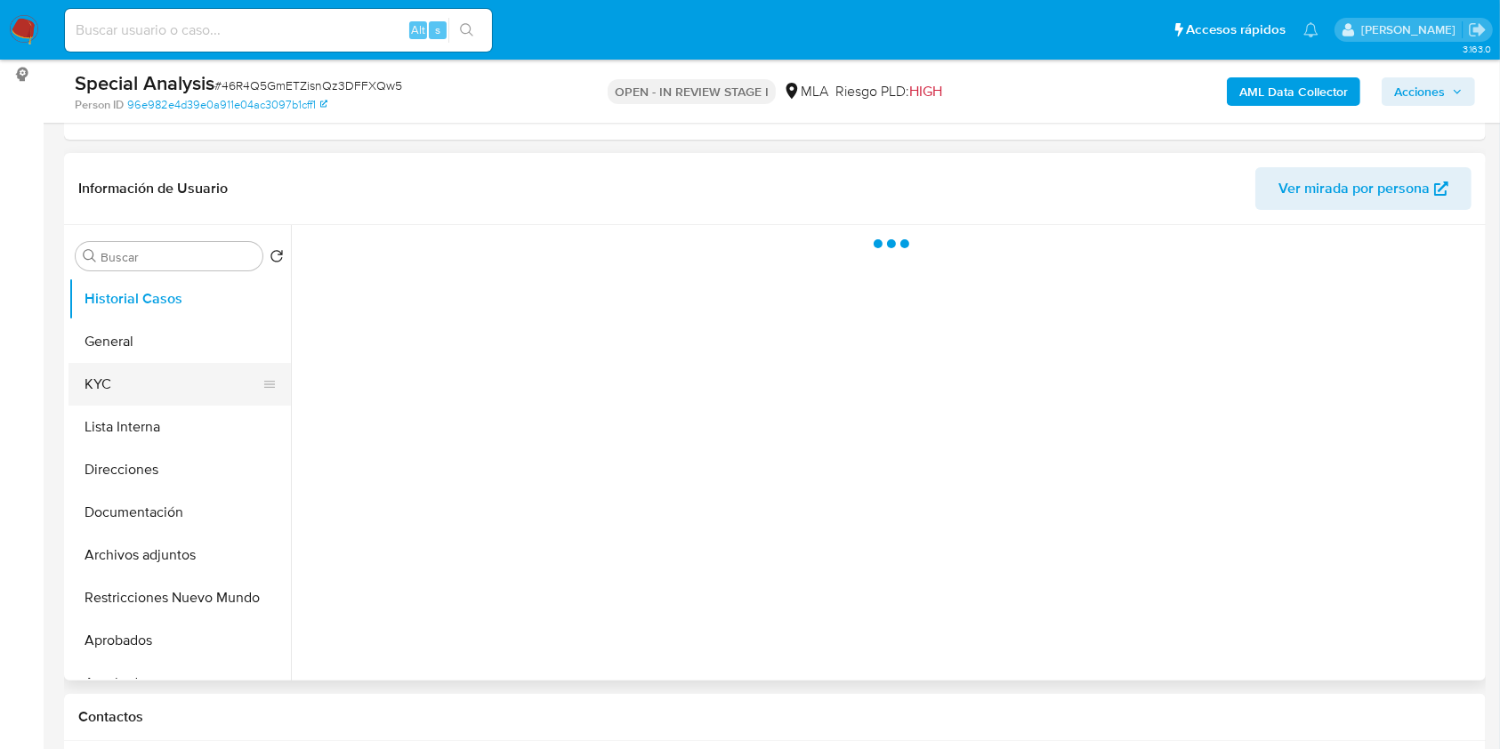
select select "10"
click at [179, 400] on button "KYC" at bounding box center [173, 384] width 208 height 43
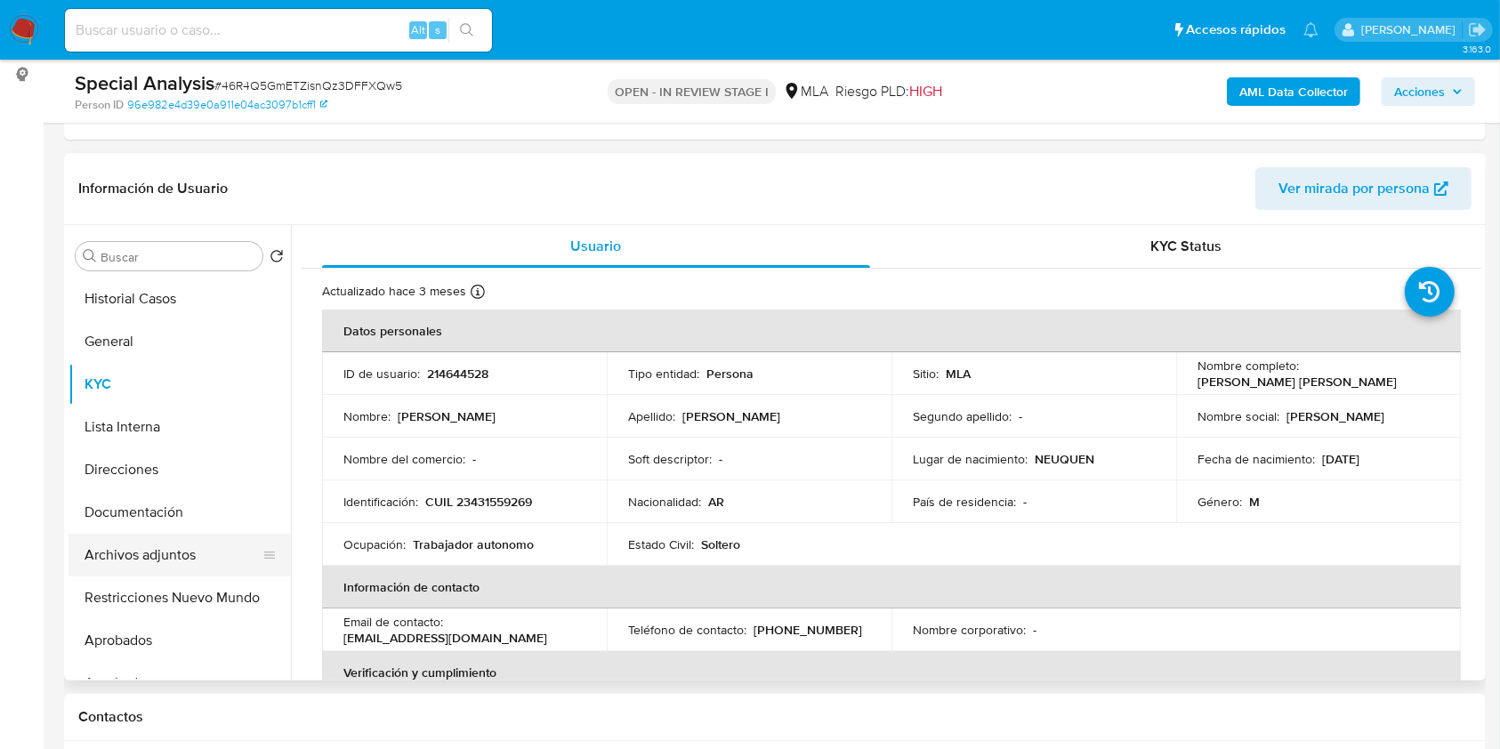
click at [193, 556] on button "Archivos adjuntos" at bounding box center [173, 555] width 208 height 43
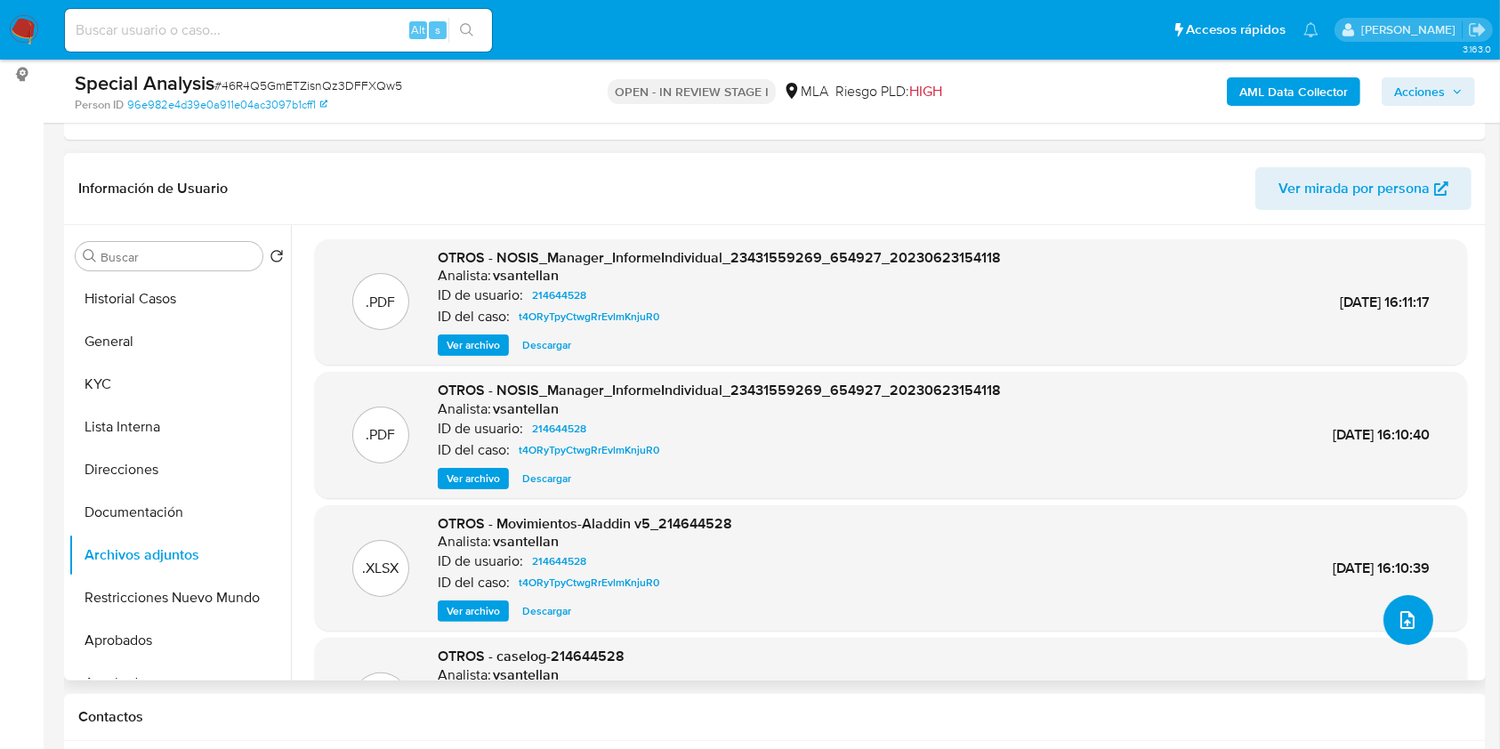
click at [1403, 622] on icon "upload-file" at bounding box center [1407, 619] width 21 height 21
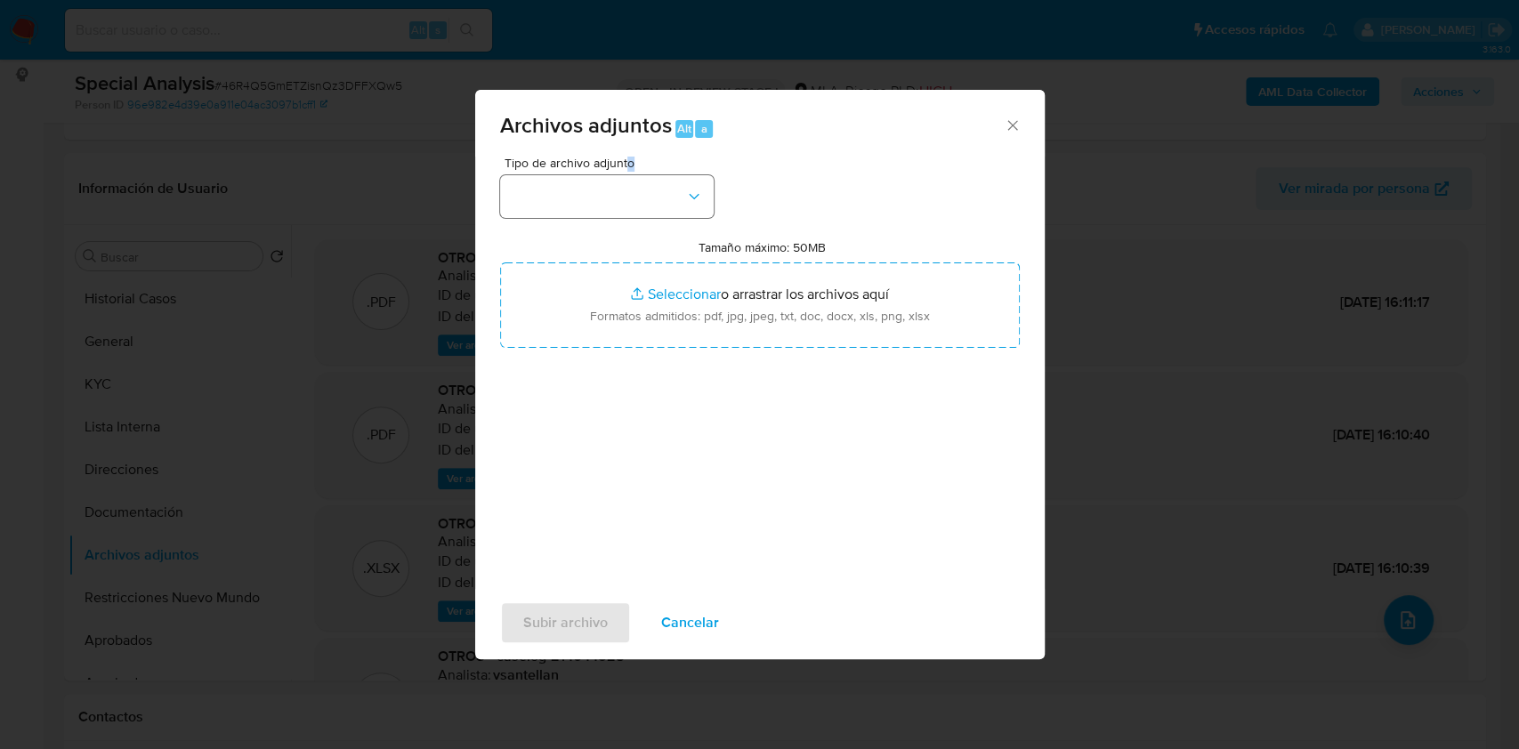
drag, startPoint x: 630, startPoint y: 161, endPoint x: 640, endPoint y: 186, distance: 26.8
click at [638, 181] on div "Tipo de archivo adjunto" at bounding box center [607, 187] width 214 height 61
click at [640, 186] on button "button" at bounding box center [607, 196] width 214 height 43
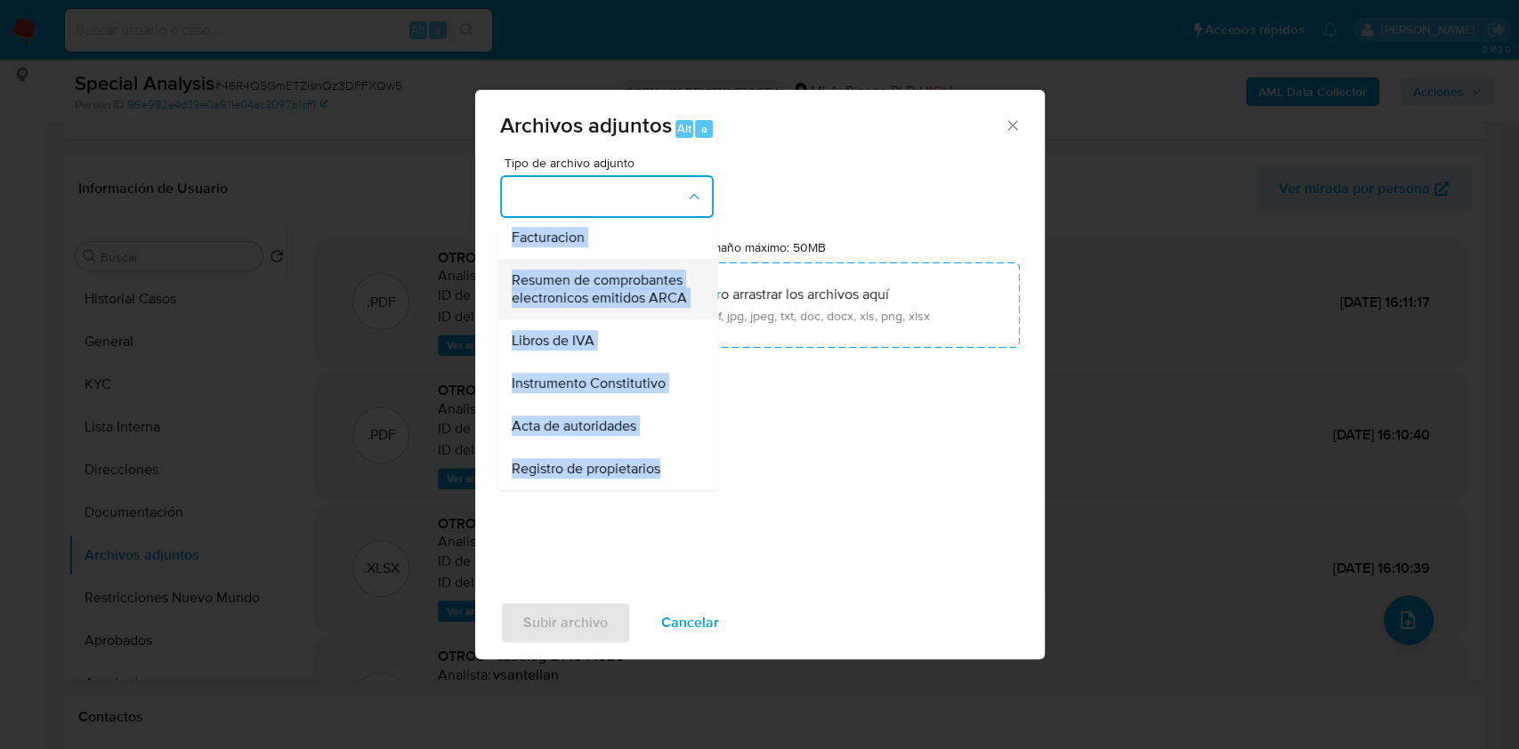
scroll to position [685, 0]
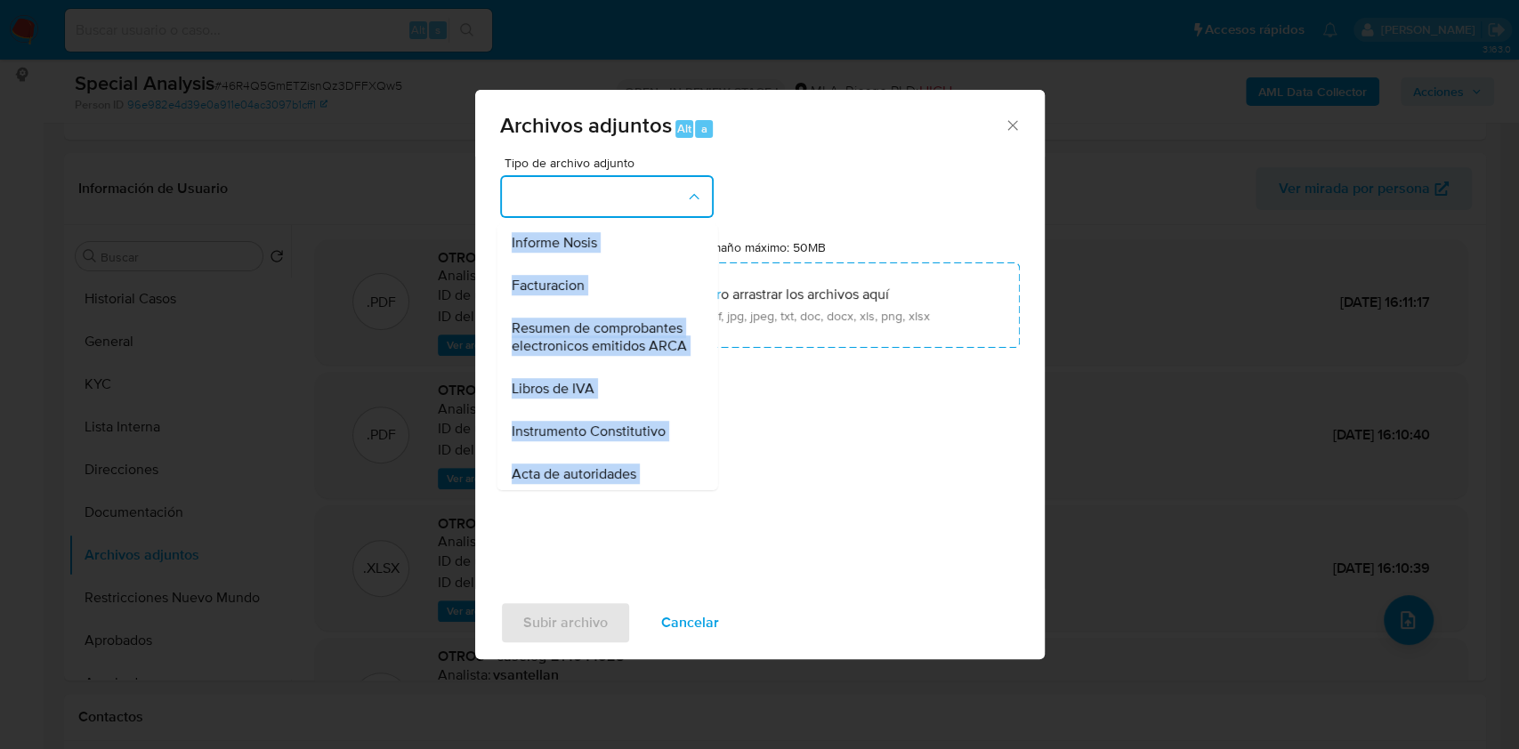
click at [859, 463] on div "Tipo de archivo adjunto IDENTIFICACIÓN INGRESOS CAPTURA BUREAU CAPTURA GOOGLE C…" at bounding box center [760, 367] width 520 height 420
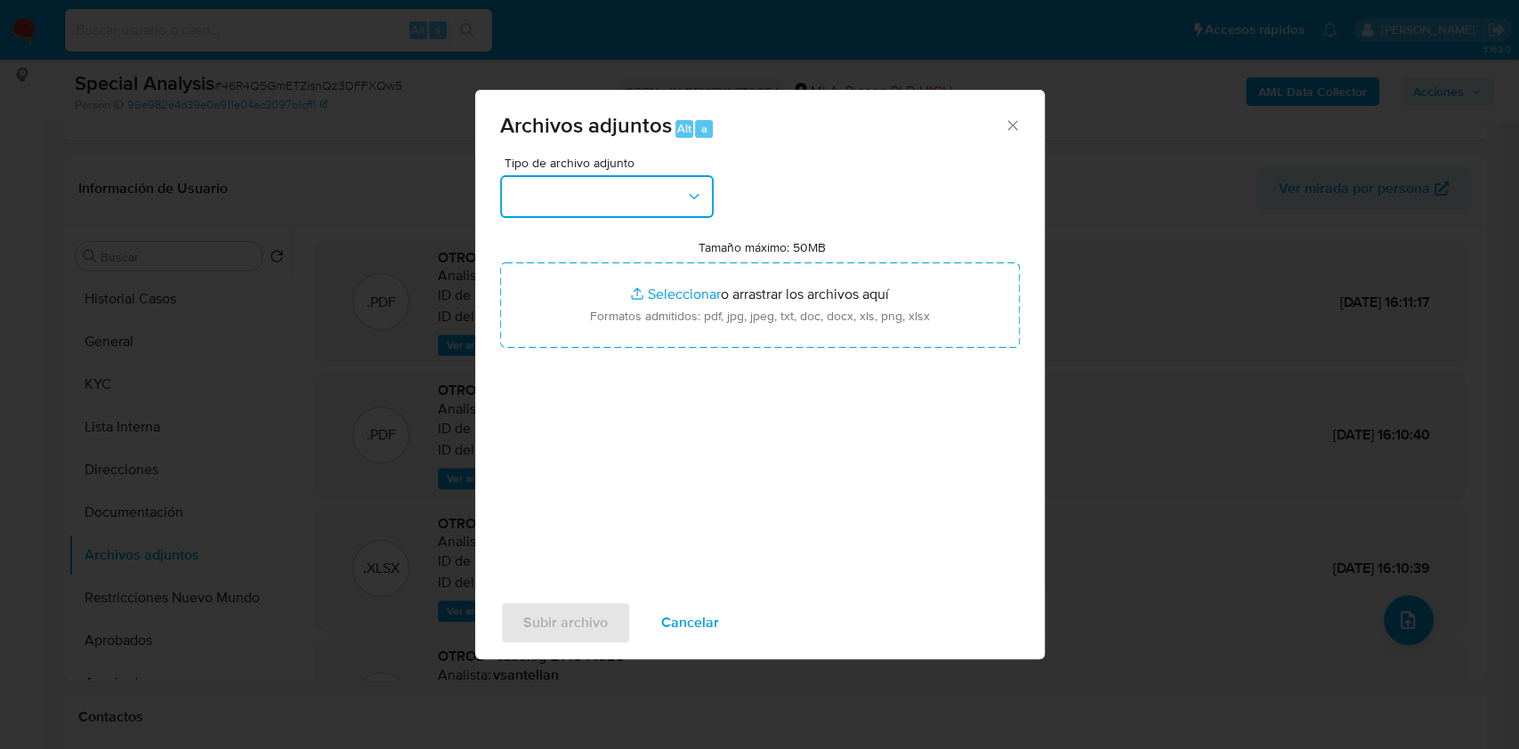
click at [679, 182] on button "button" at bounding box center [607, 196] width 214 height 43
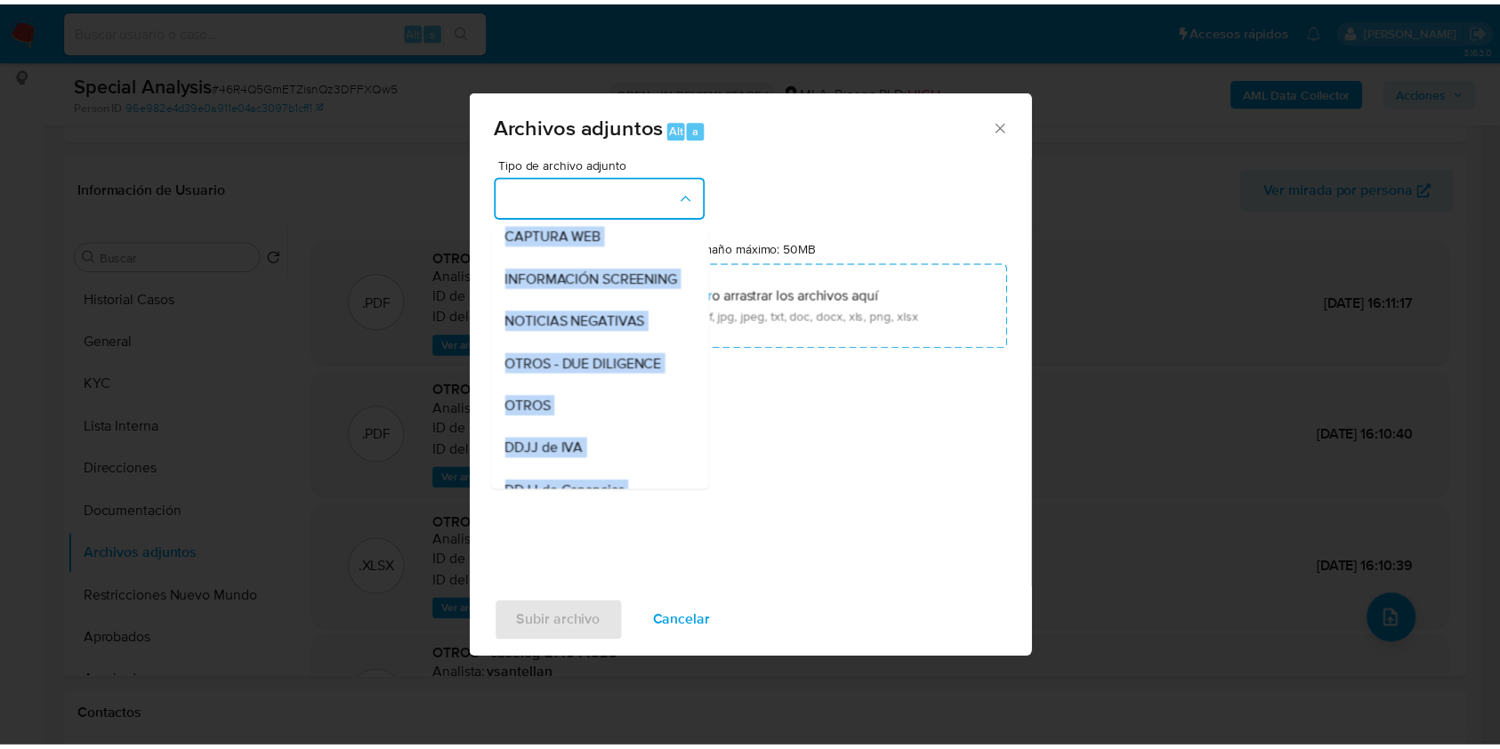
scroll to position [229, 0]
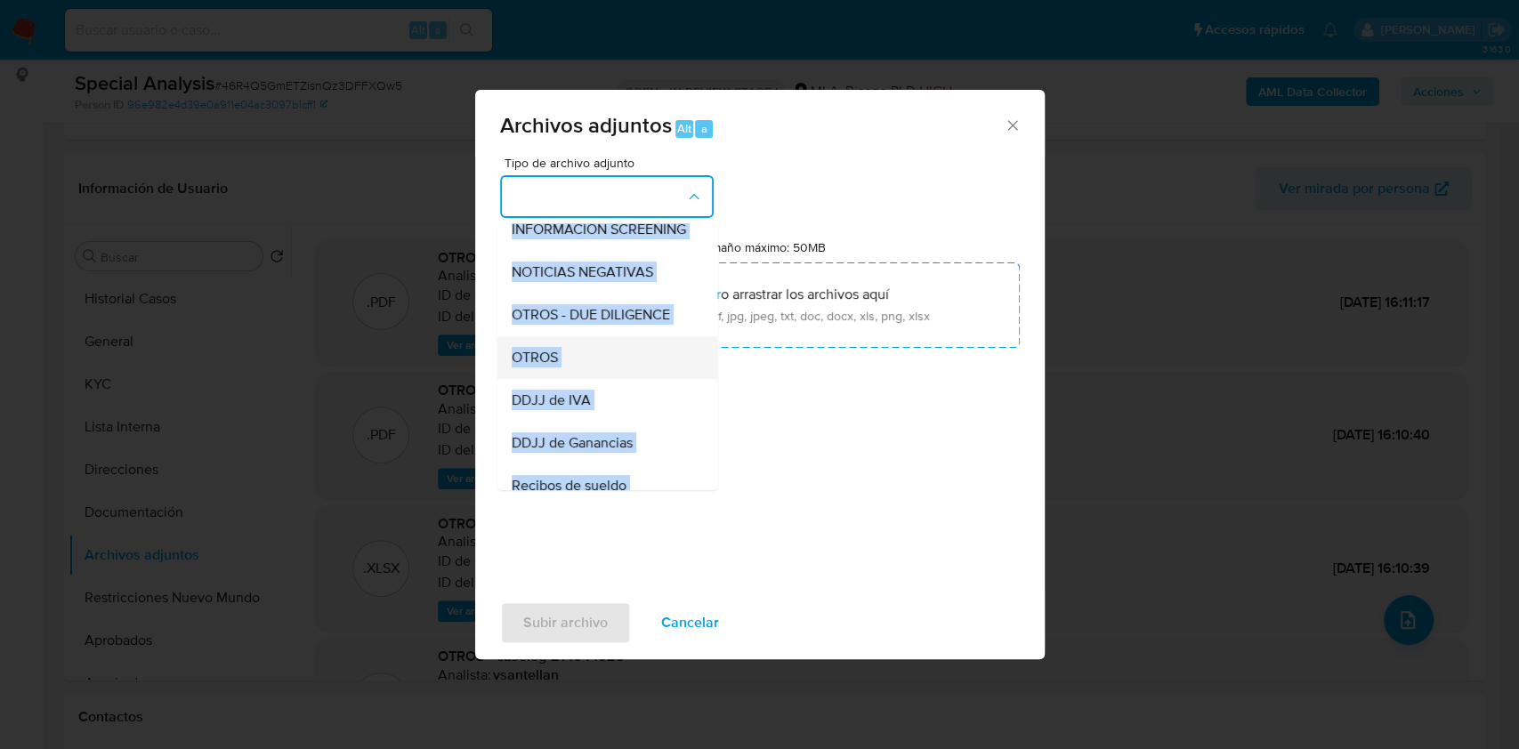
click at [591, 365] on div "OTROS" at bounding box center [601, 357] width 181 height 43
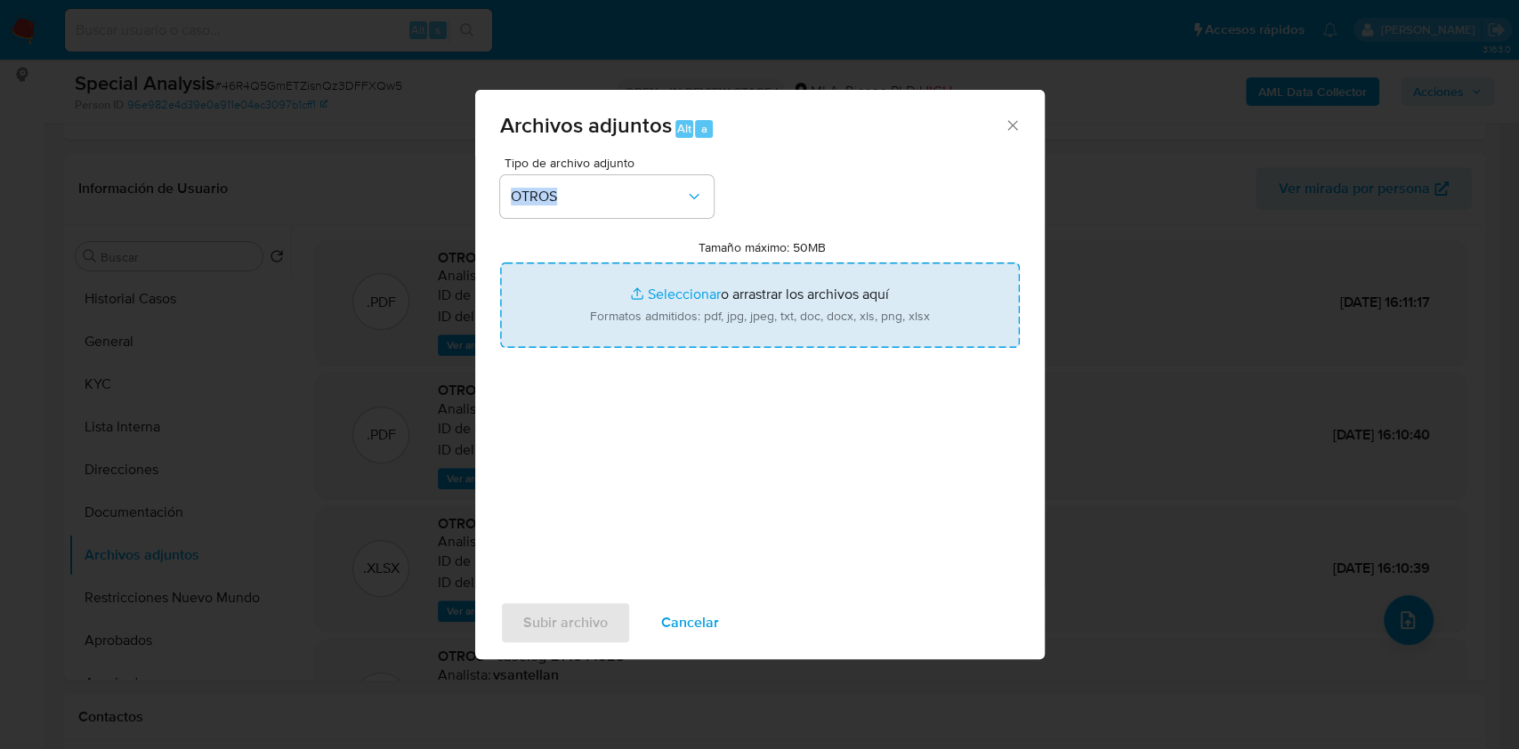
click at [689, 313] on input "Tamaño máximo: 50MB Seleccionar archivos" at bounding box center [760, 304] width 520 height 85
type input "C:\fakepath\Documentacion post bloqueo- [PERSON_NAME] [PERSON_NAME].pdf"
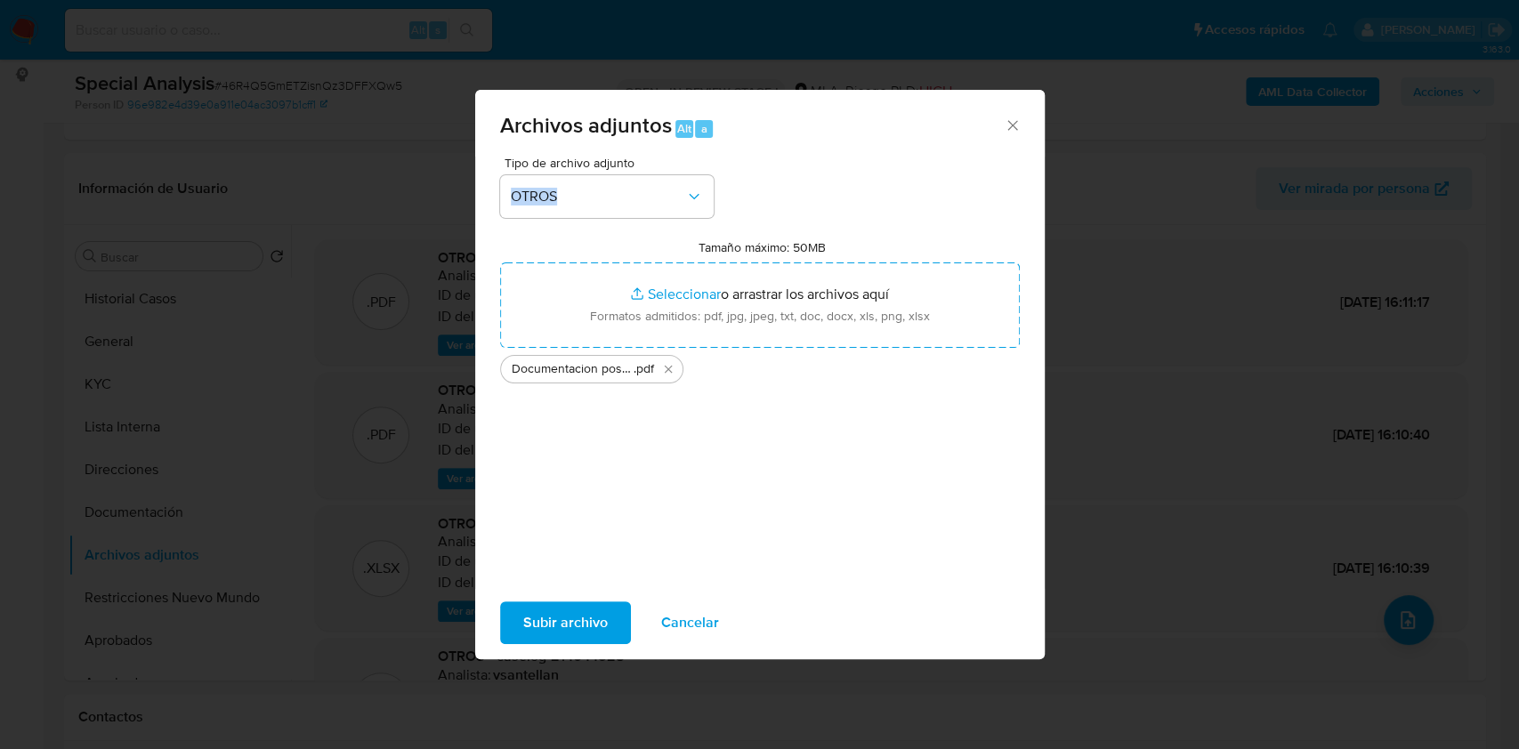
click at [586, 621] on span "Subir archivo" at bounding box center [565, 622] width 85 height 39
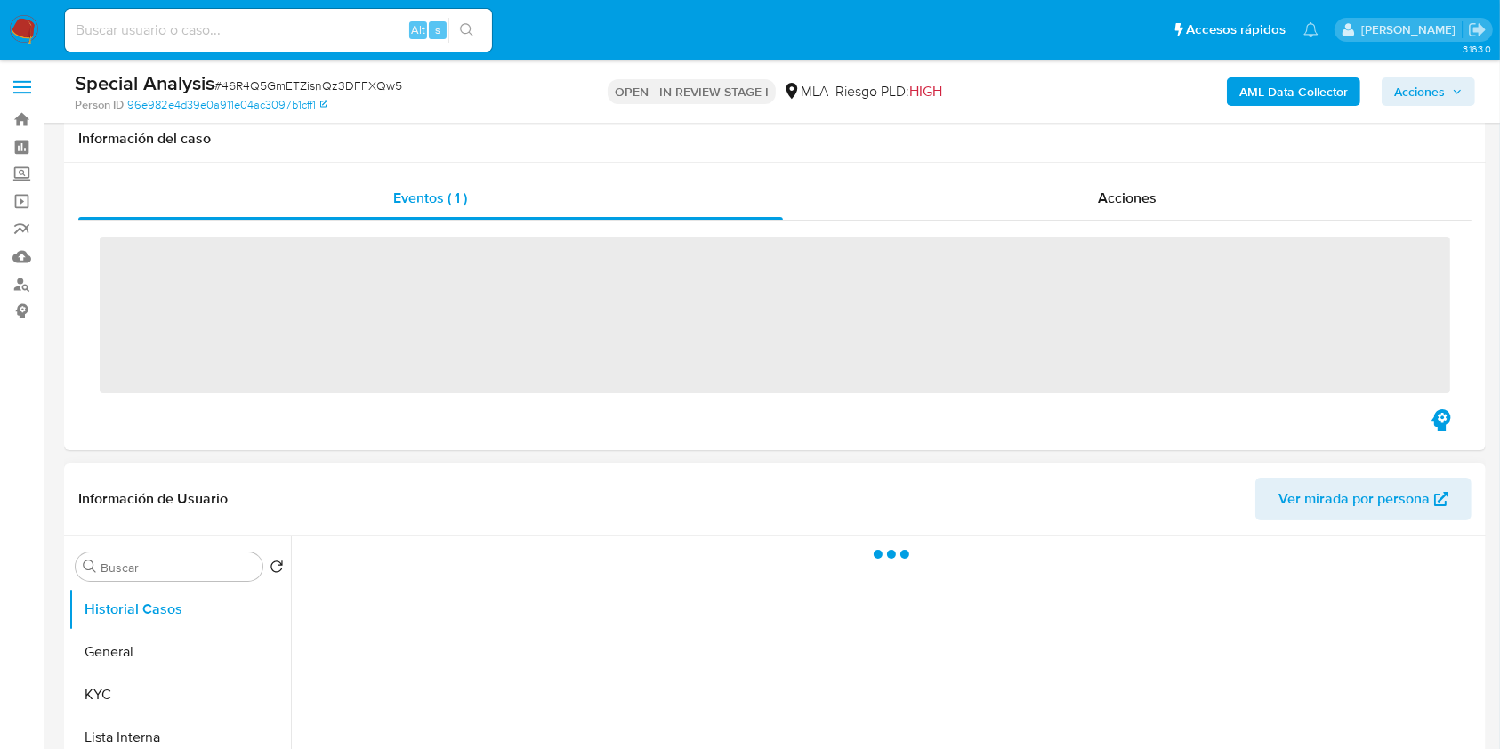
scroll to position [474, 0]
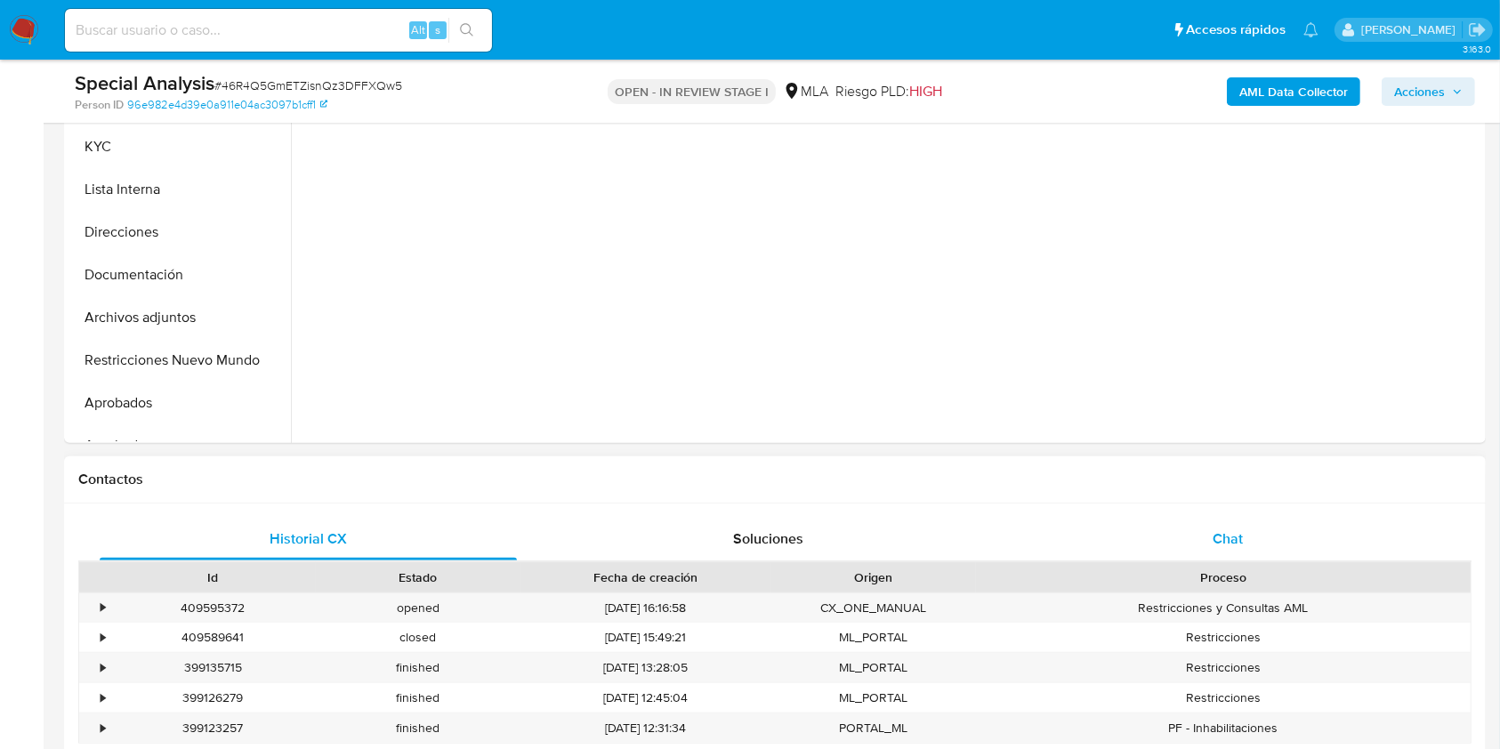
click at [1262, 537] on div "Chat" at bounding box center [1228, 539] width 417 height 43
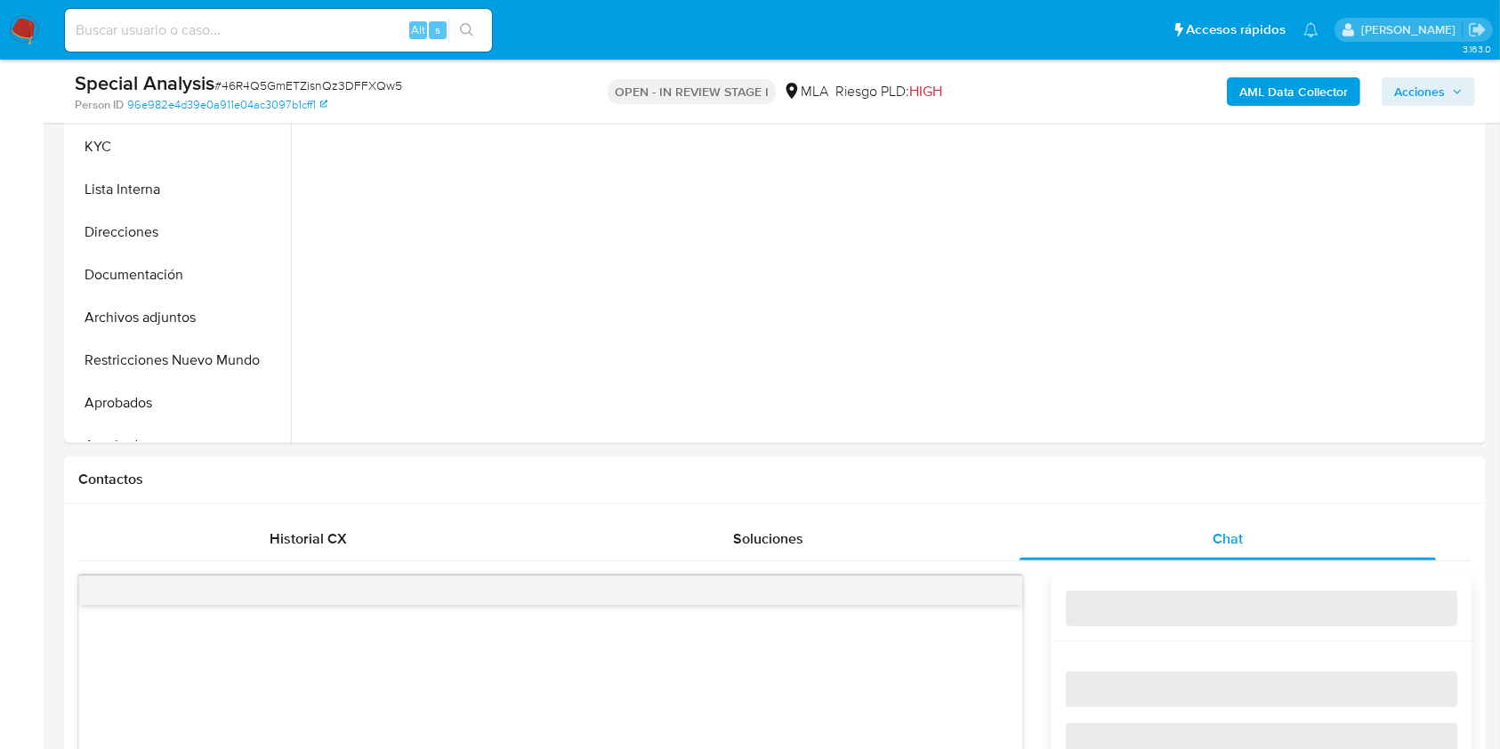
select select "10"
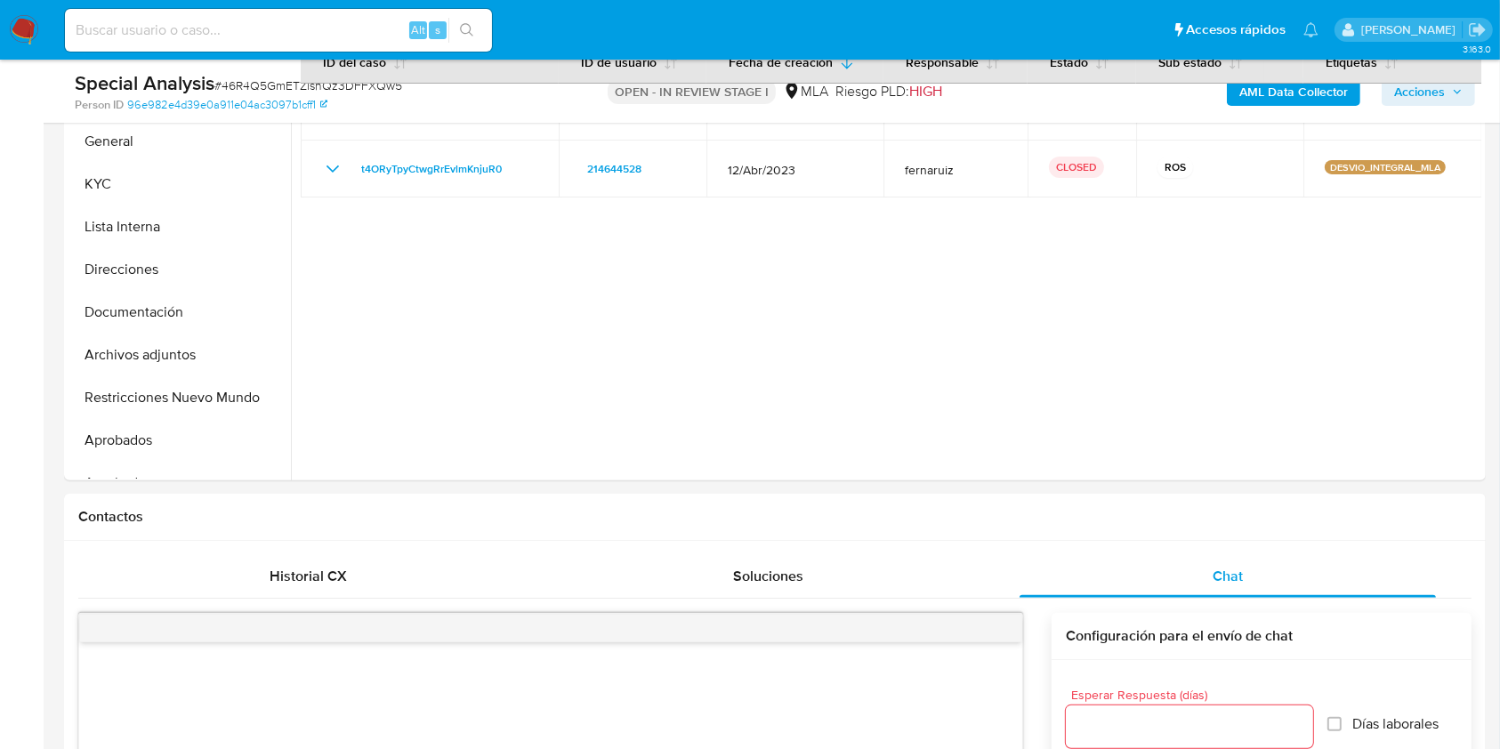
scroll to position [386, 0]
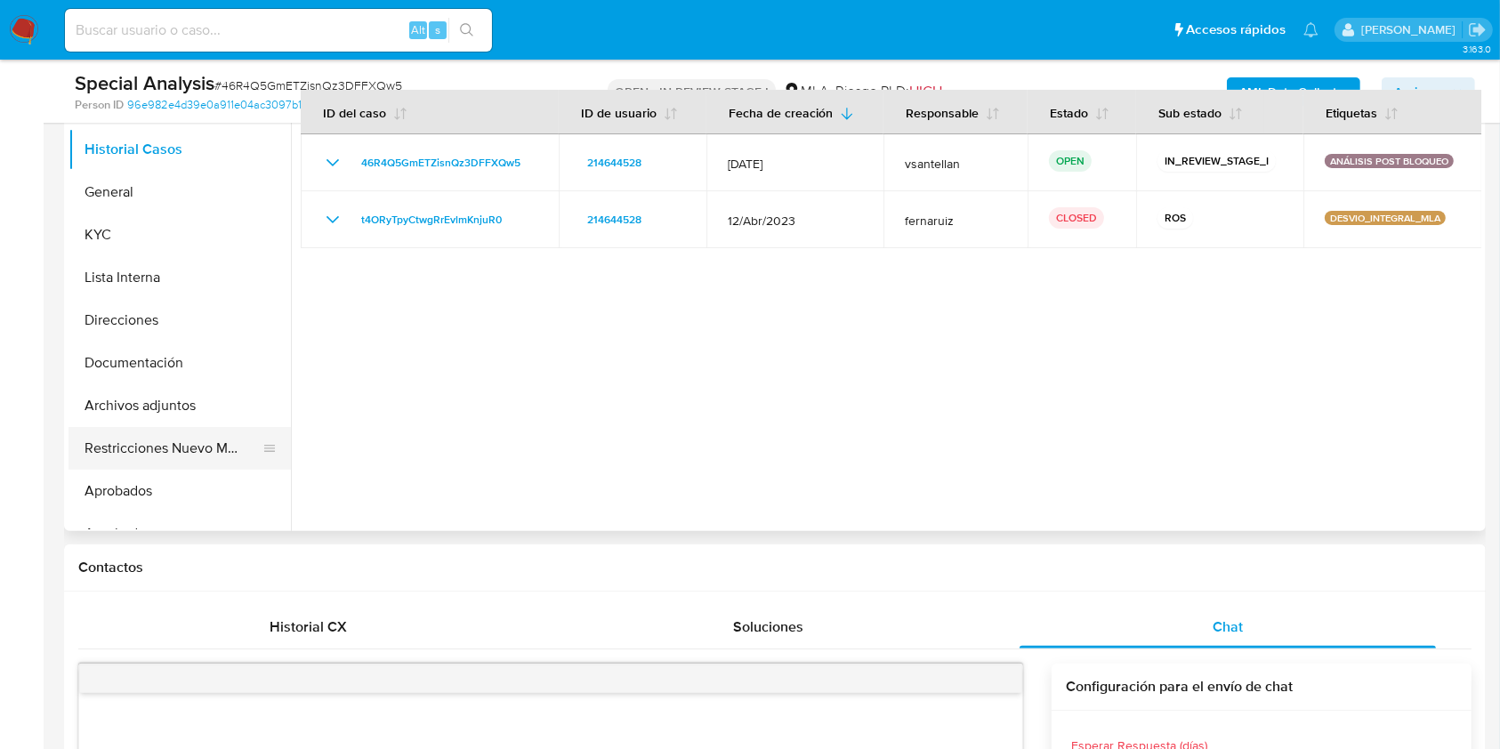
click at [197, 443] on button "Restricciones Nuevo Mundo" at bounding box center [173, 448] width 208 height 43
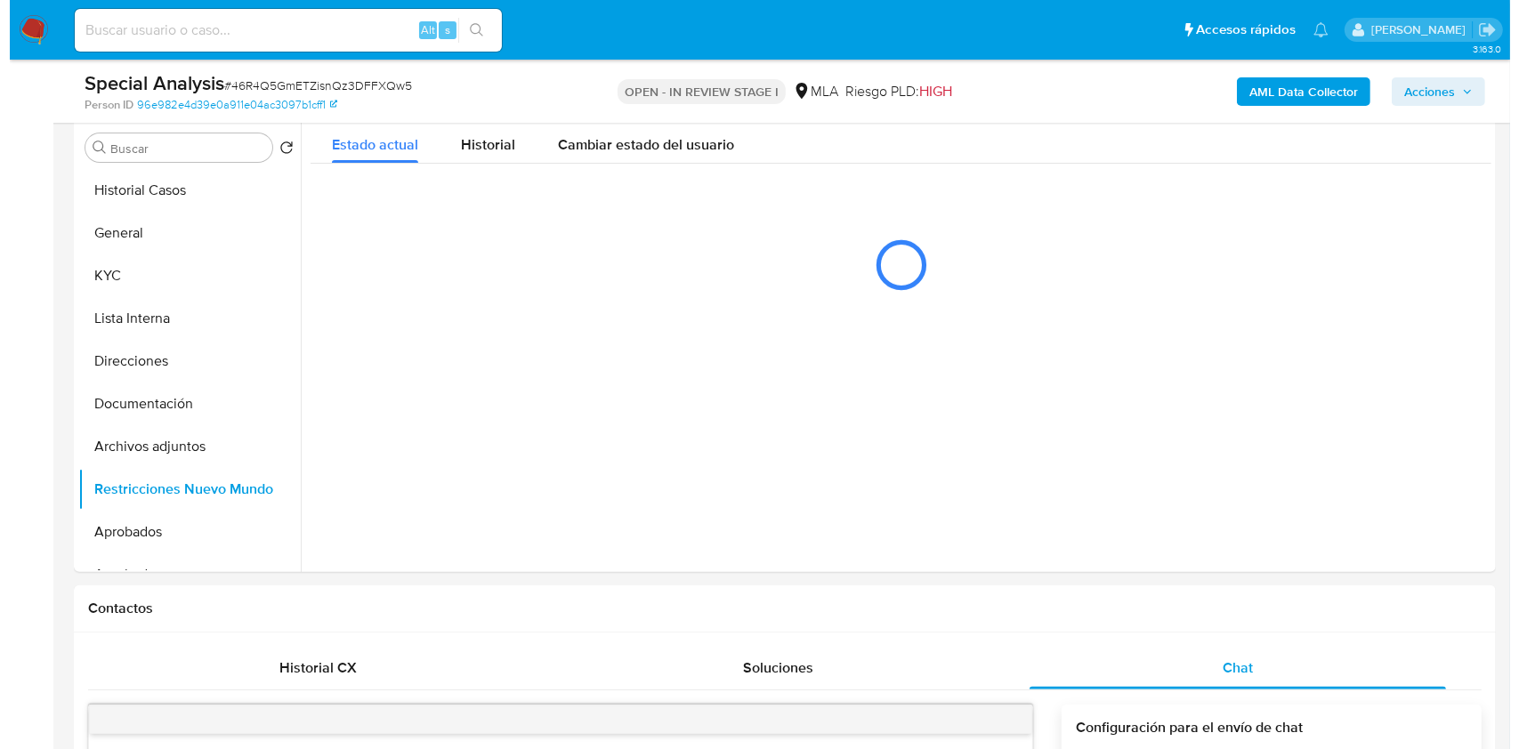
scroll to position [268, 0]
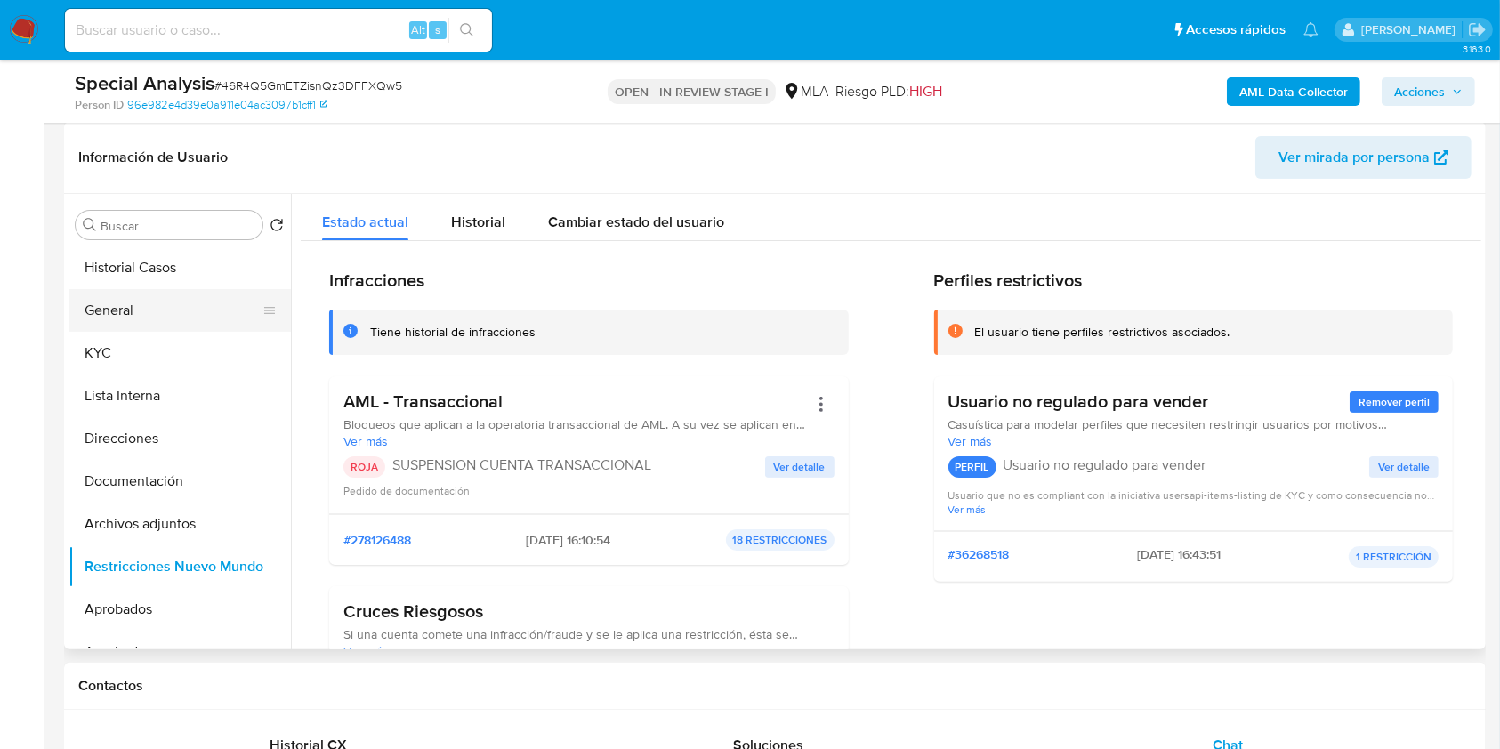
click at [151, 314] on button "General" at bounding box center [173, 310] width 208 height 43
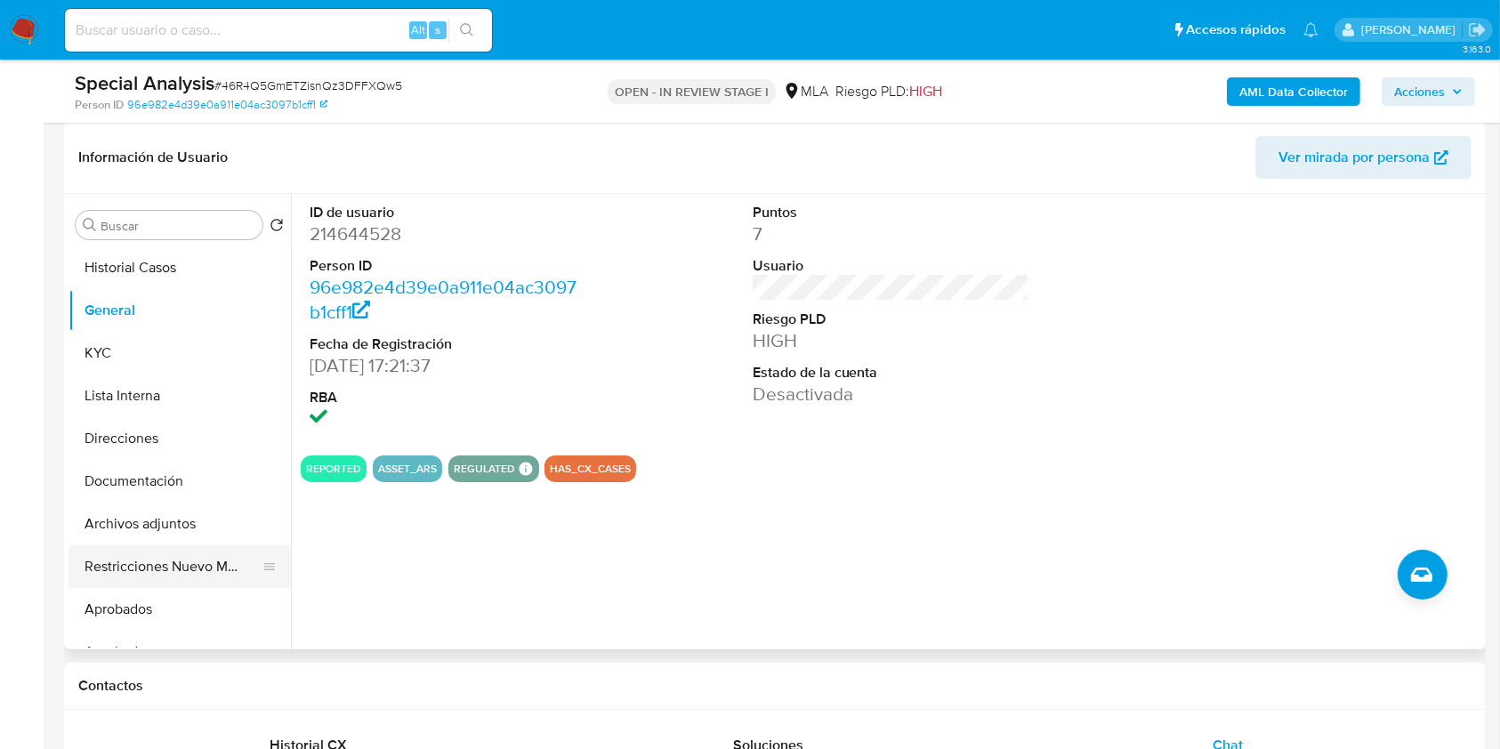
click at [146, 559] on button "Restricciones Nuevo Mundo" at bounding box center [173, 566] width 208 height 43
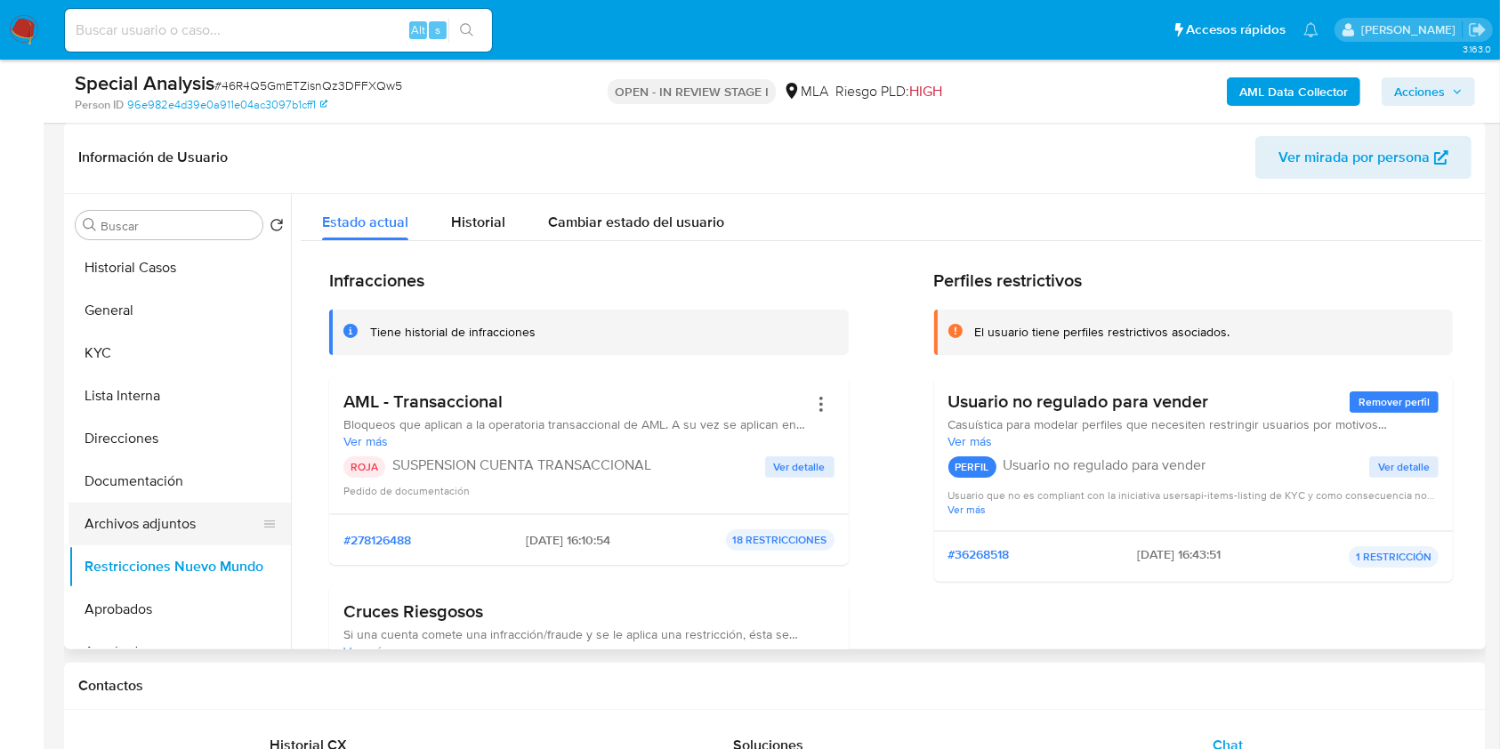
click at [171, 525] on button "Archivos adjuntos" at bounding box center [173, 524] width 208 height 43
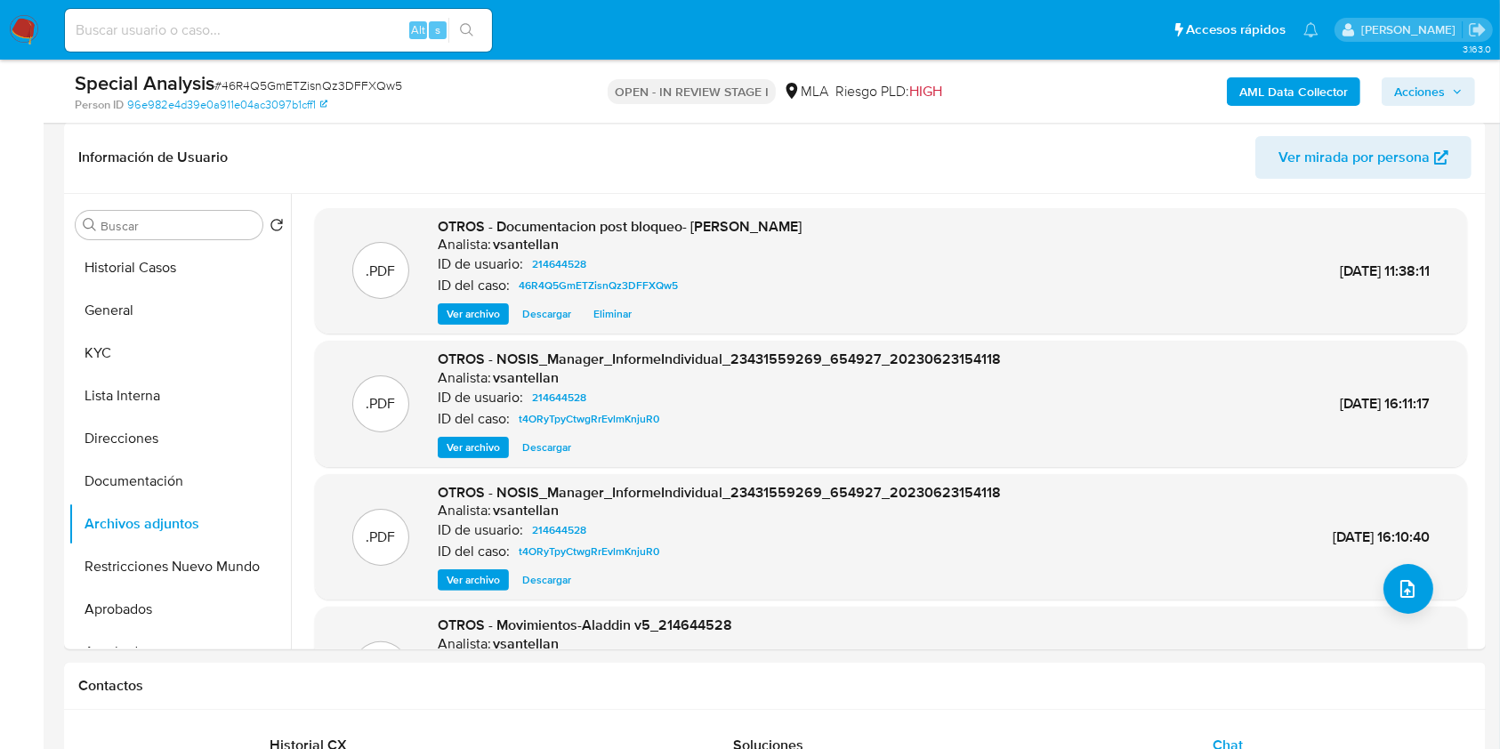
click at [1418, 86] on span "Acciones" at bounding box center [1419, 91] width 51 height 28
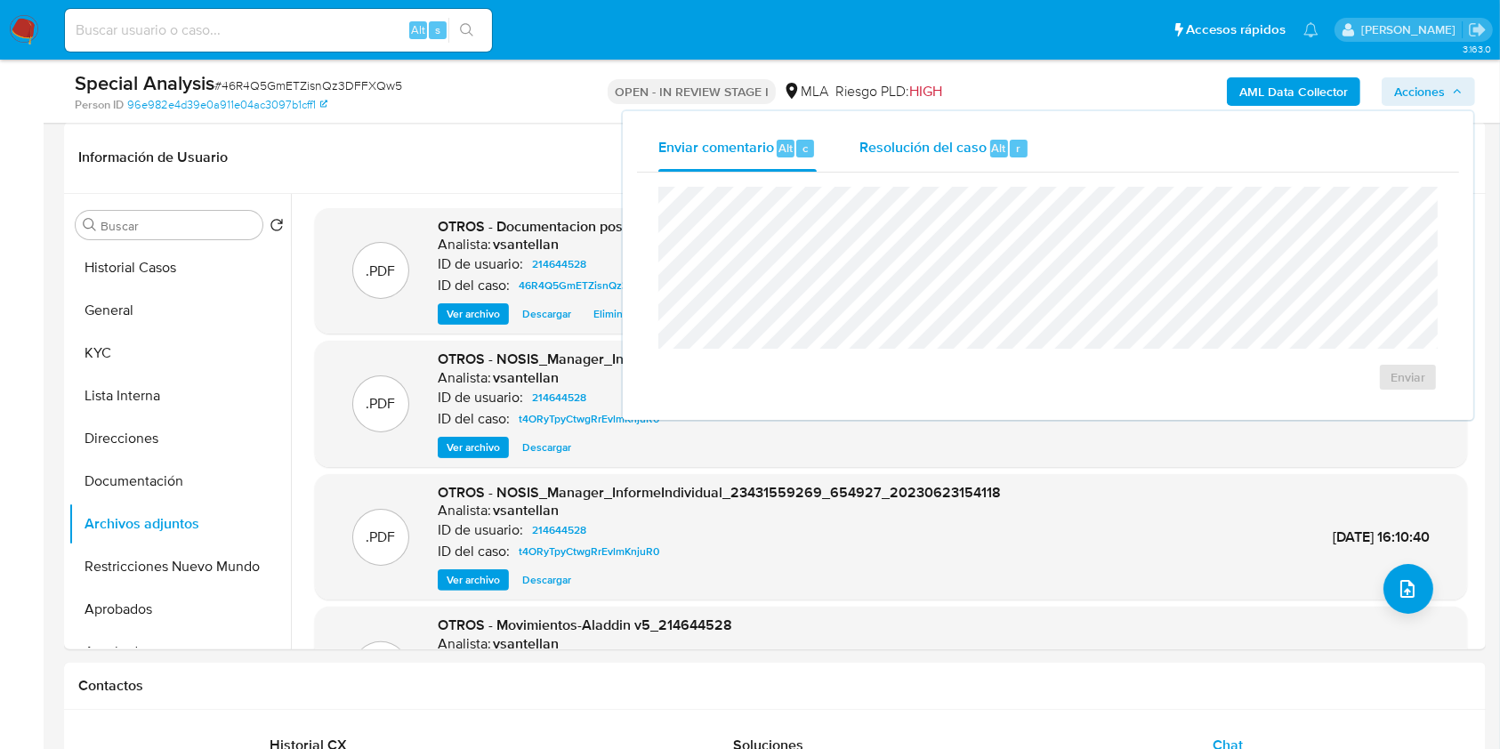
click at [920, 146] on span "Resolución del caso" at bounding box center [922, 147] width 127 height 20
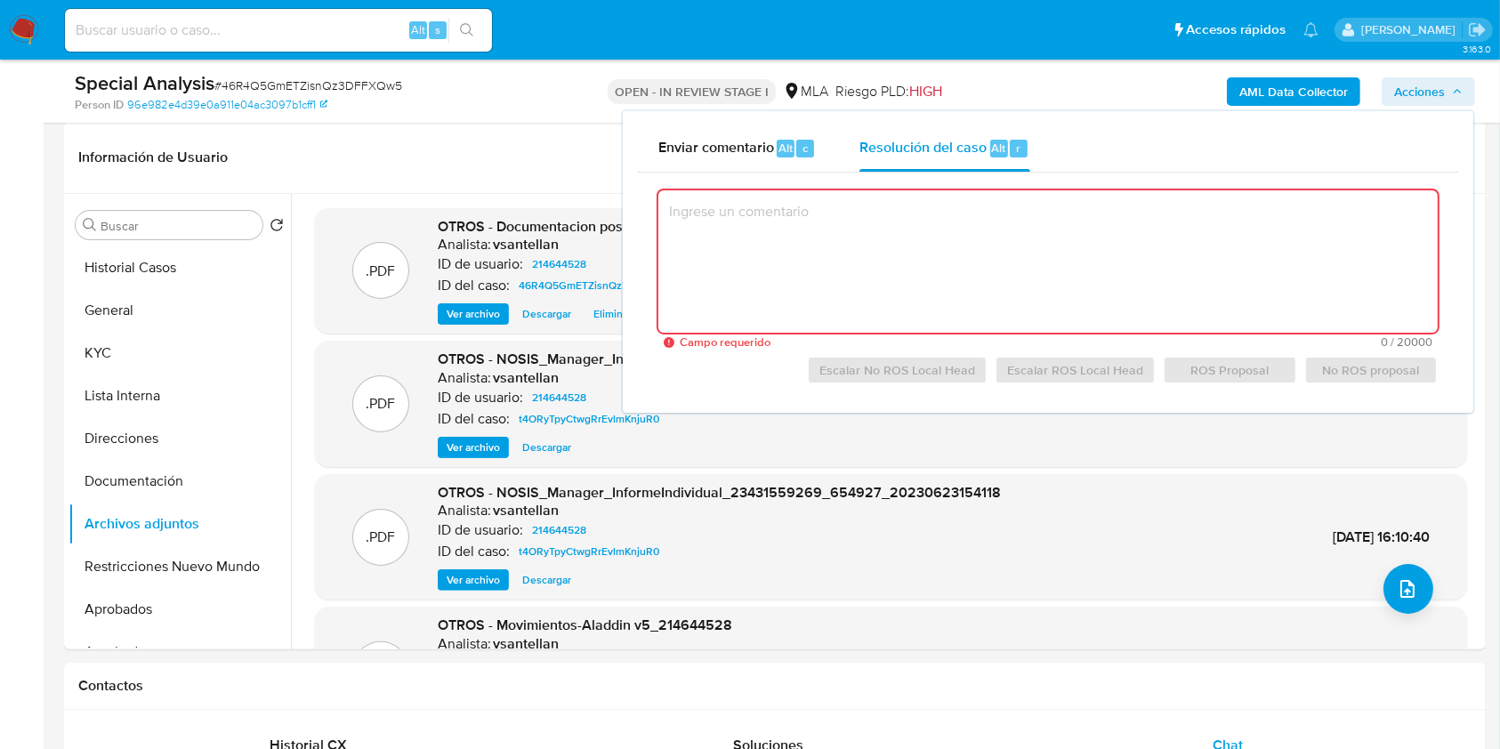
paste textarea "En virtud de la presentación / o en virtud del aporte de información / document…"
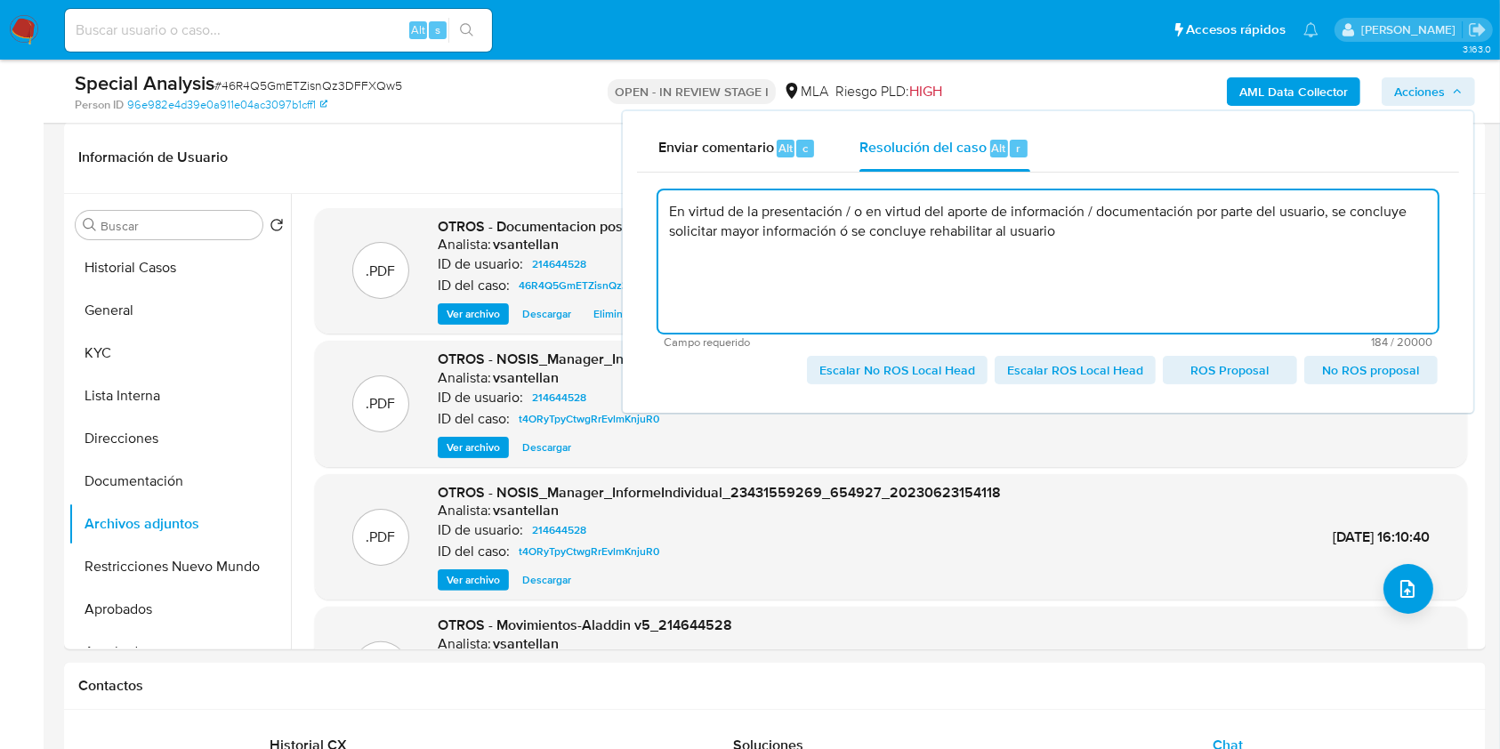
drag, startPoint x: 852, startPoint y: 217, endPoint x: 1096, endPoint y: 214, distance: 243.8
click at [1096, 214] on textarea "En virtud de la presentación / o en virtud del aporte de información / document…" at bounding box center [1047, 261] width 779 height 142
click at [1058, 254] on textarea "En virtud de la presentación / o en virtud del aporte de información / document…" at bounding box center [1047, 261] width 779 height 142
drag, startPoint x: 847, startPoint y: 212, endPoint x: 1096, endPoint y: 219, distance: 249.2
click at [1096, 219] on textarea "En virtud de la presentación / o en virtud del aporte de información / document…" at bounding box center [1047, 261] width 779 height 142
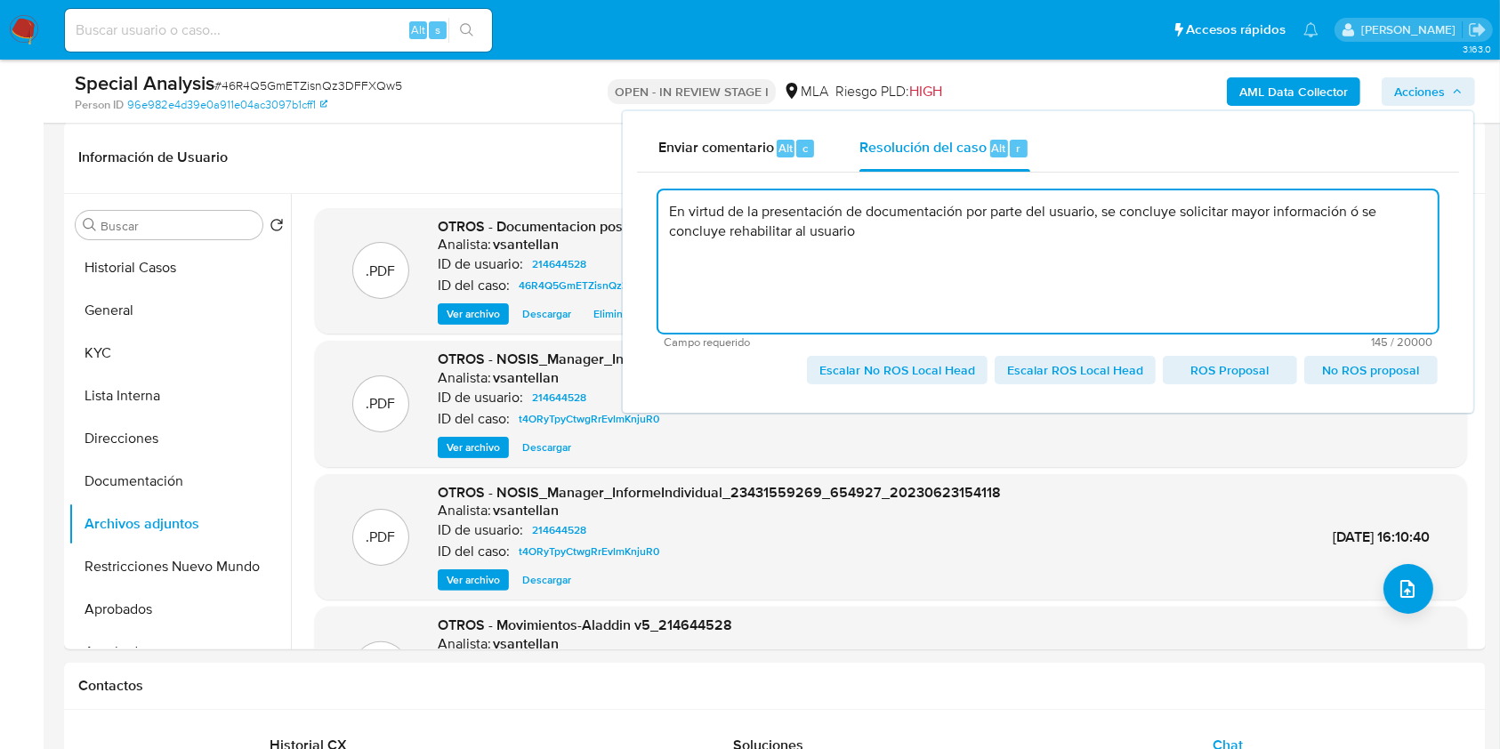
click at [963, 230] on textarea "En virtud de la presentación de documentación por parte del usuario, se concluy…" at bounding box center [1047, 261] width 779 height 142
drag, startPoint x: 914, startPoint y: 233, endPoint x: 661, endPoint y: 202, distance: 254.6
click at [661, 202] on textarea "En virtud de la presentación de documentación por parte del usuario, se concluy…" at bounding box center [1047, 261] width 779 height 142
click at [867, 238] on textarea "En virtud de la presentación de documentación por parte del usuario, se concluy…" at bounding box center [1047, 261] width 779 height 142
drag, startPoint x: 1352, startPoint y: 216, endPoint x: 881, endPoint y: 225, distance: 471.6
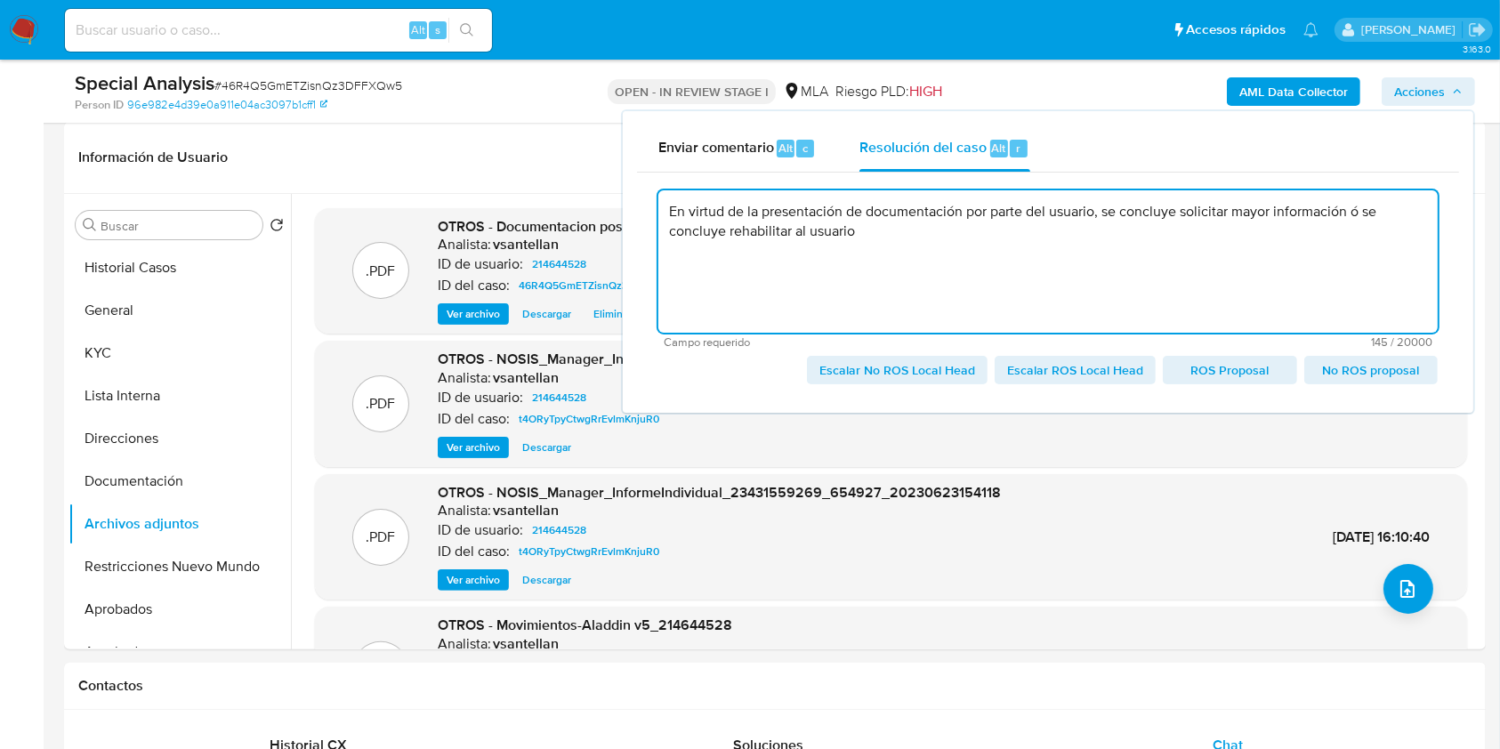
click at [881, 225] on textarea "En virtud de la presentación de documentación por parte del usuario, se concluy…" at bounding box center [1047, 261] width 779 height 142
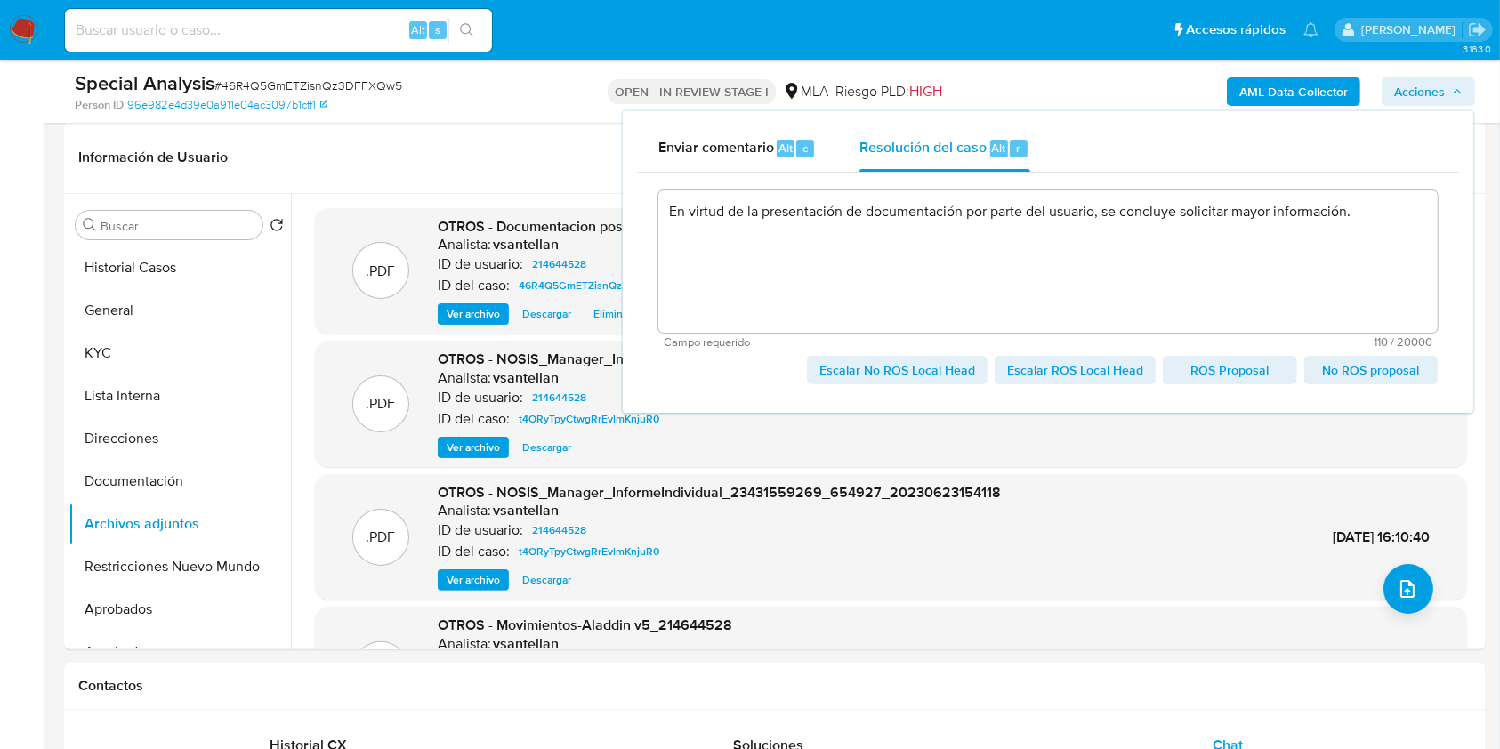
click at [1368, 369] on span "No ROS proposal" at bounding box center [1371, 370] width 109 height 25
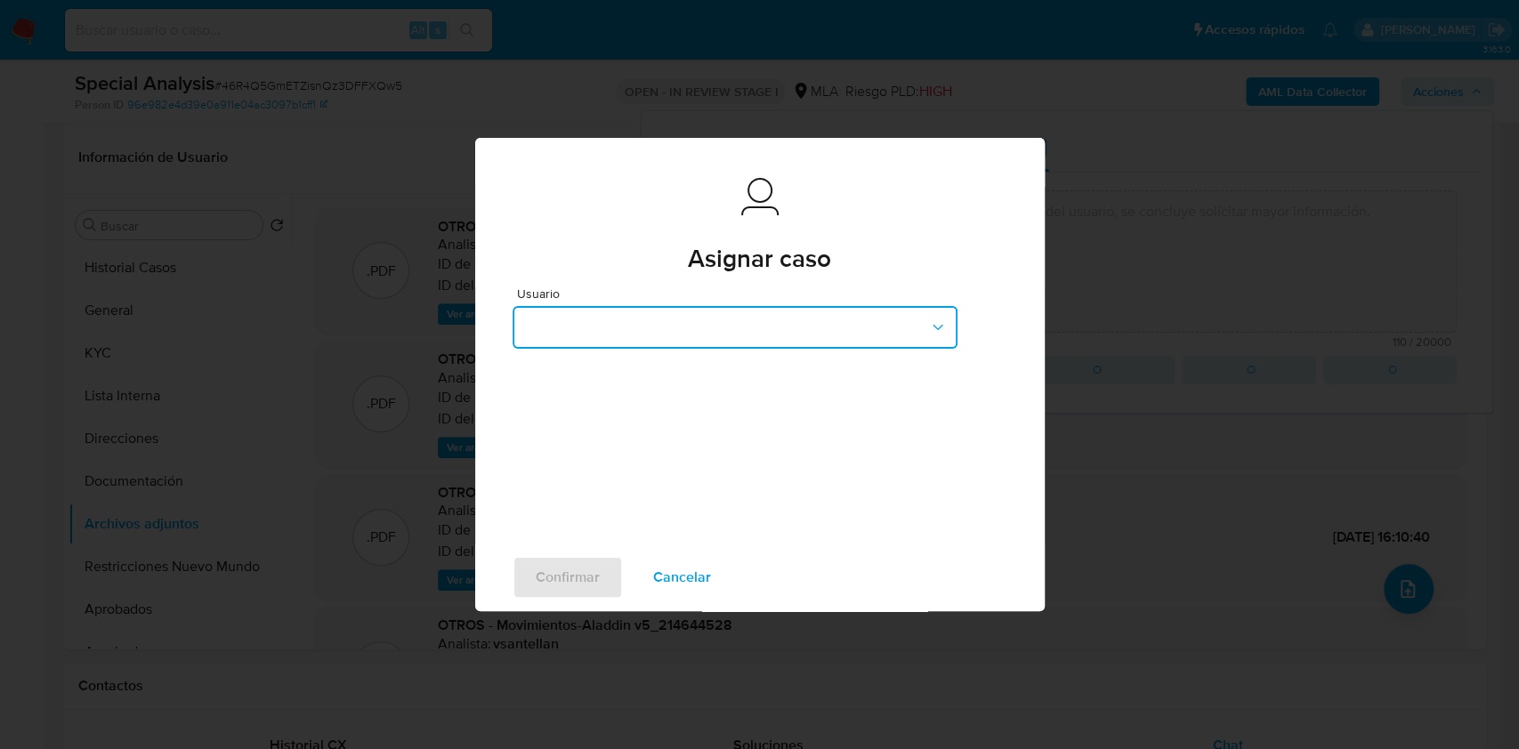
click at [664, 318] on button "button" at bounding box center [734, 327] width 445 height 43
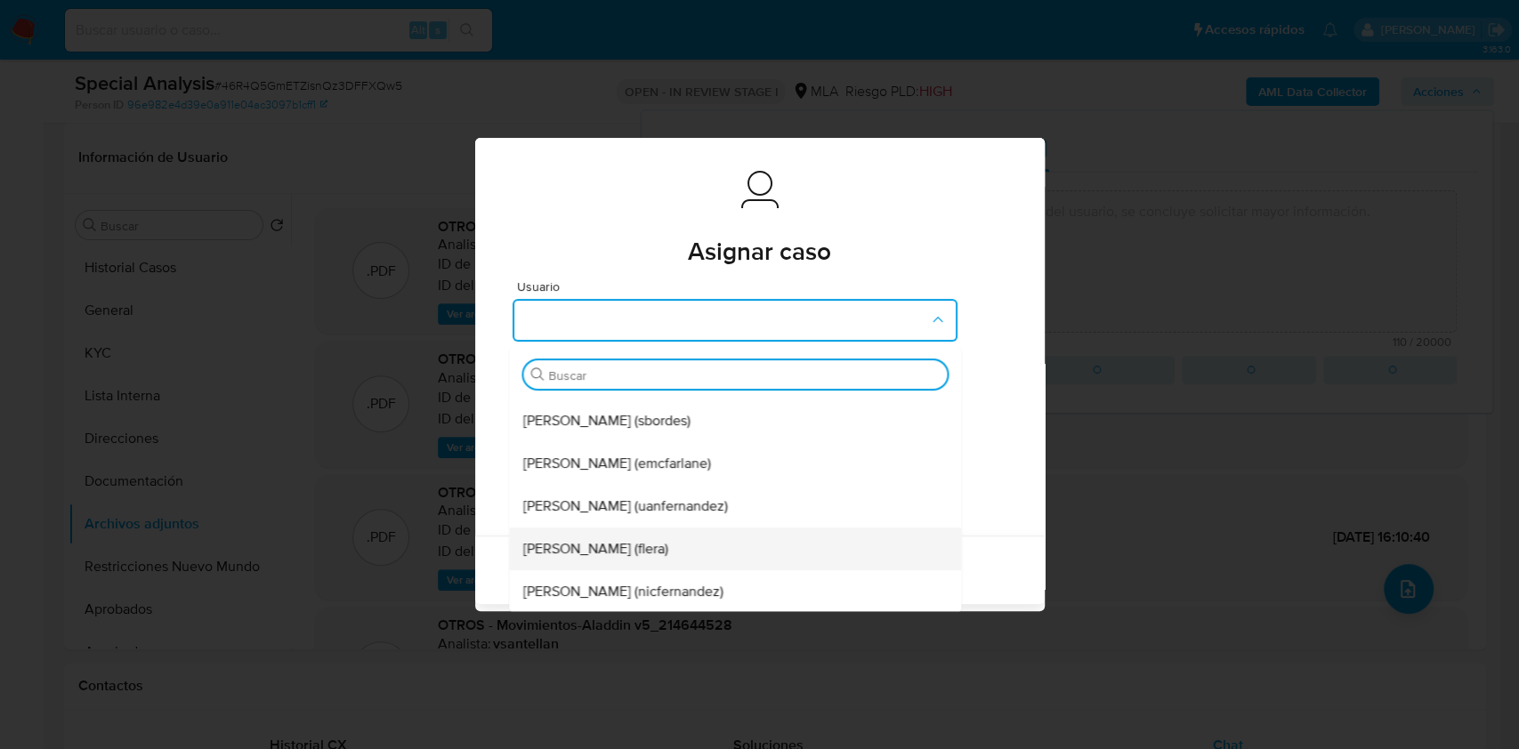
scroll to position [8, 0]
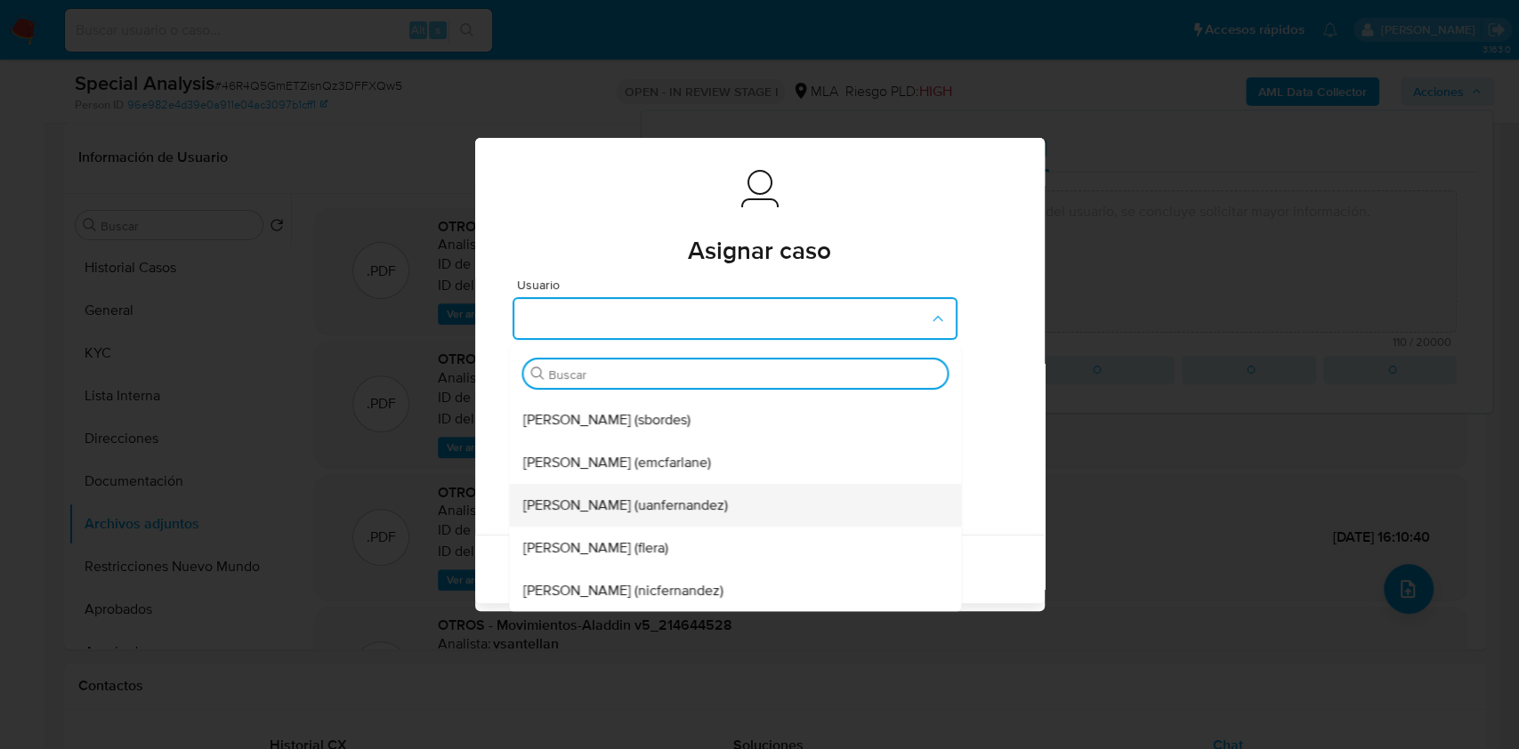
click at [719, 496] on span "Juan Pablo Fernandez (uanfernandez)" at bounding box center [625, 505] width 205 height 18
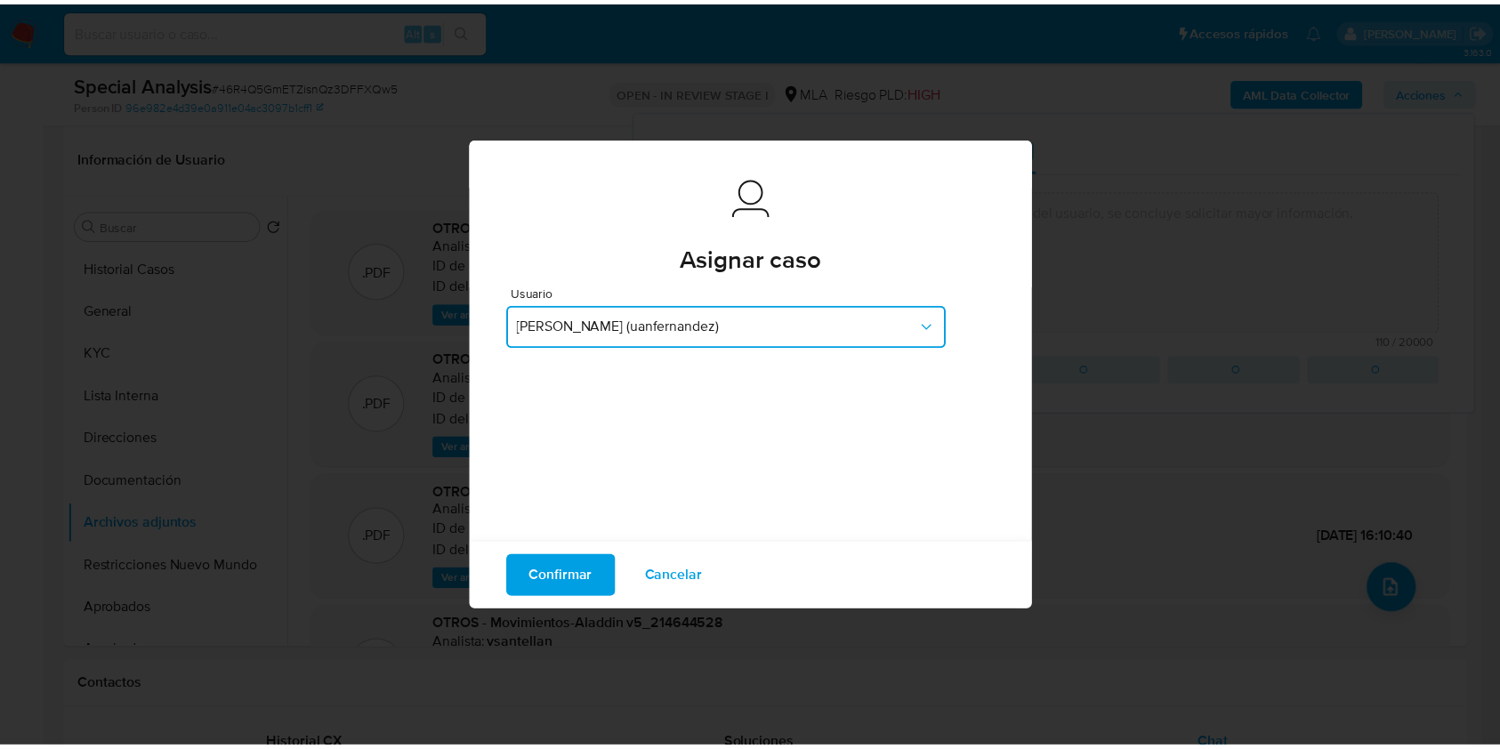
scroll to position [0, 0]
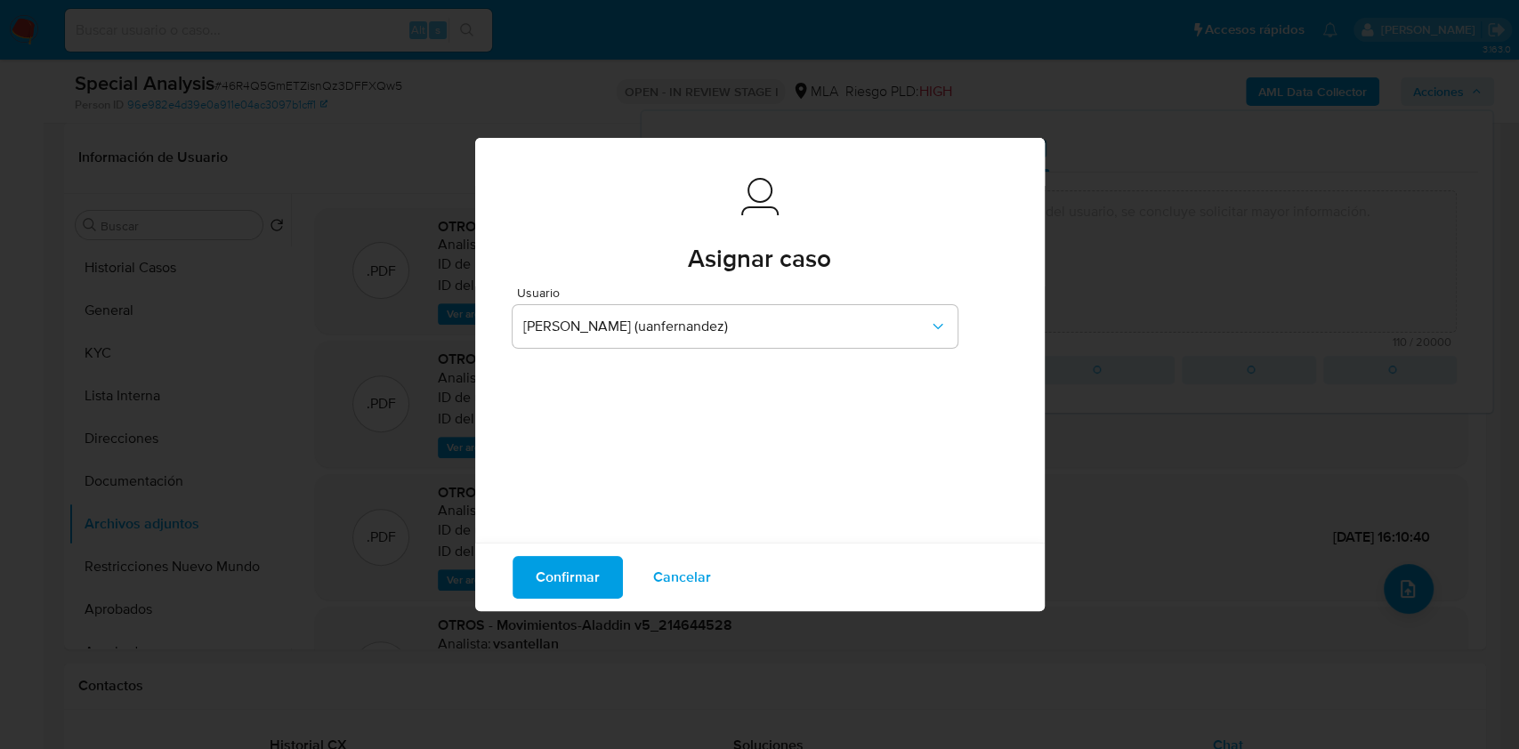
click at [563, 588] on span "Confirmar" at bounding box center [568, 577] width 64 height 39
type textarea "En virtud de la presentación de documentación por parte del usuario, se concluy…"
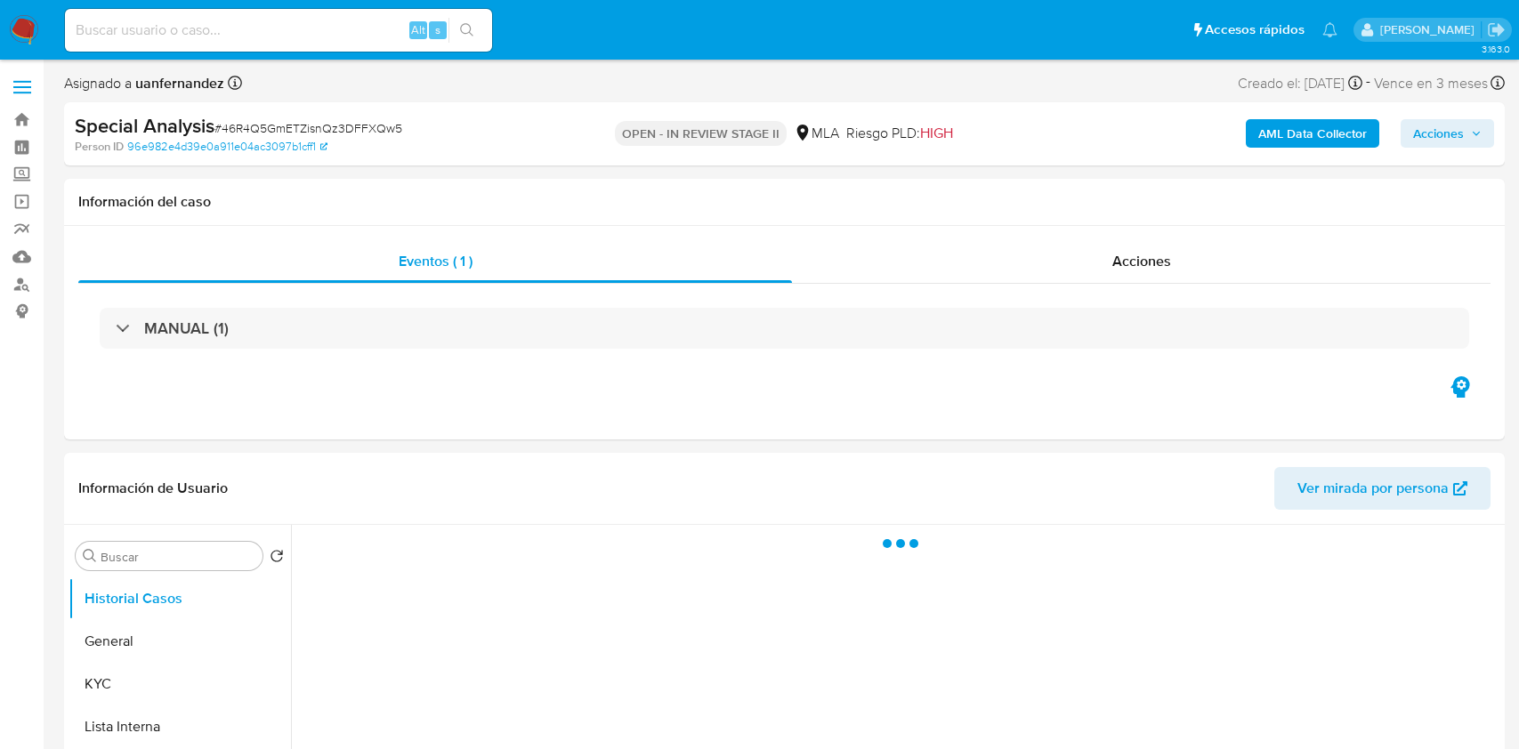
select select "10"
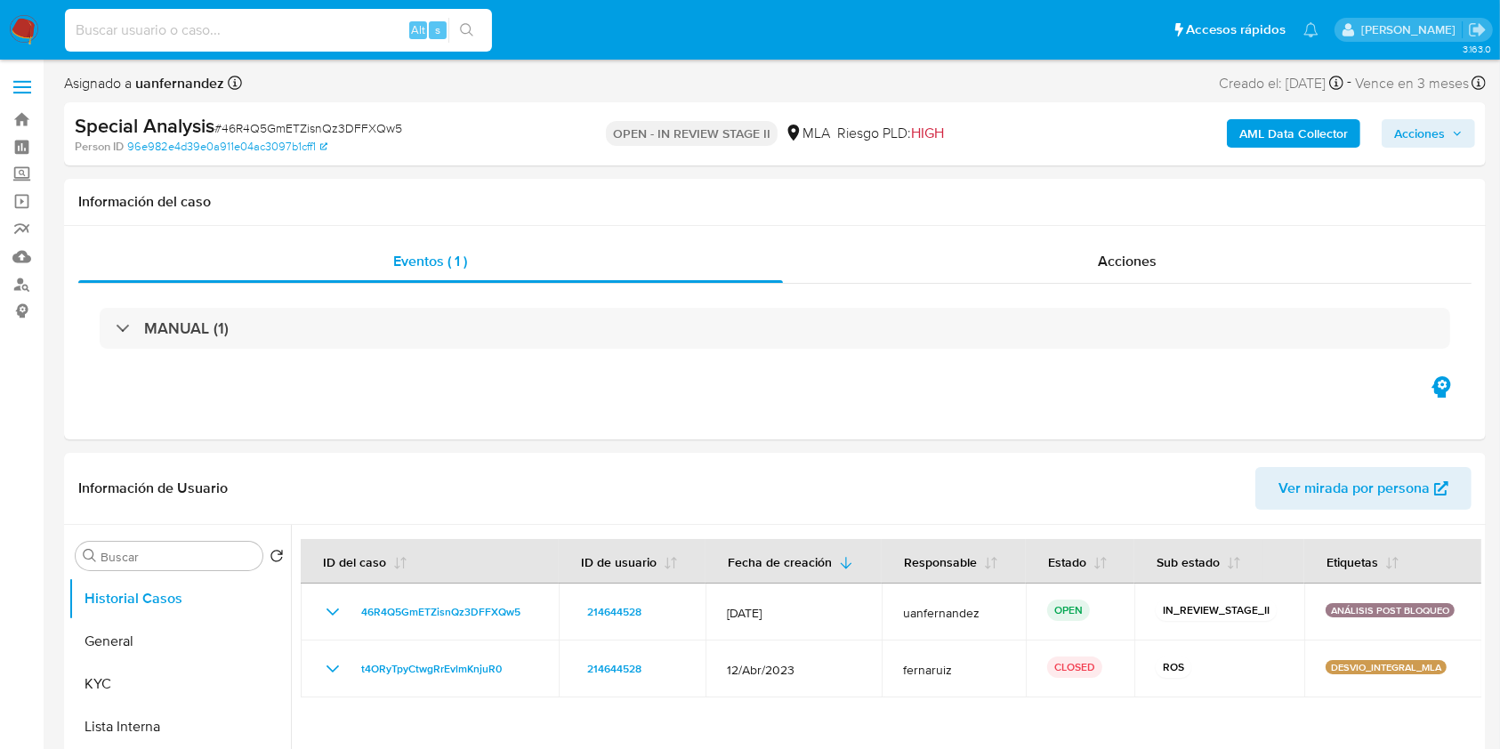
click at [198, 33] on input at bounding box center [278, 30] width 427 height 23
paste input "201286915"
type input "201286915"
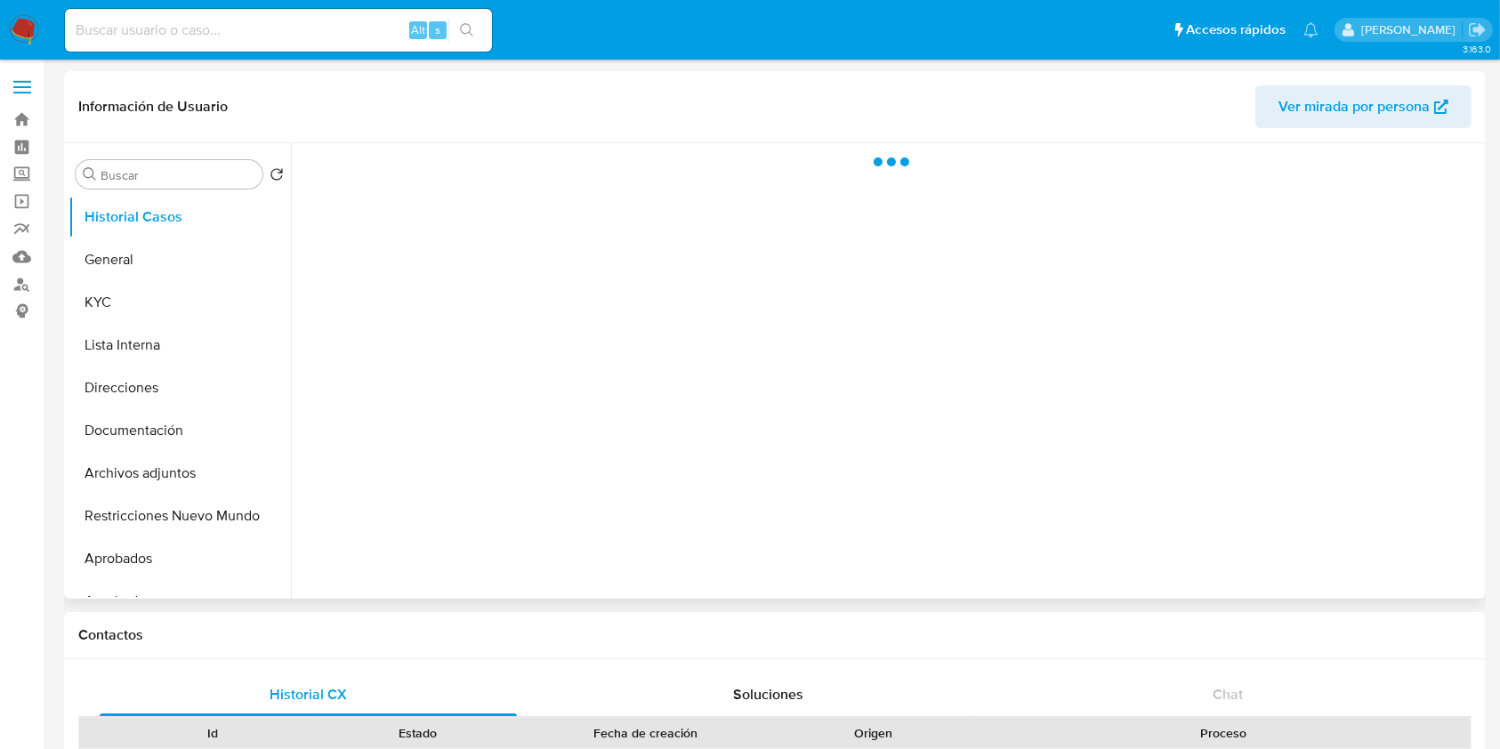
select select "10"
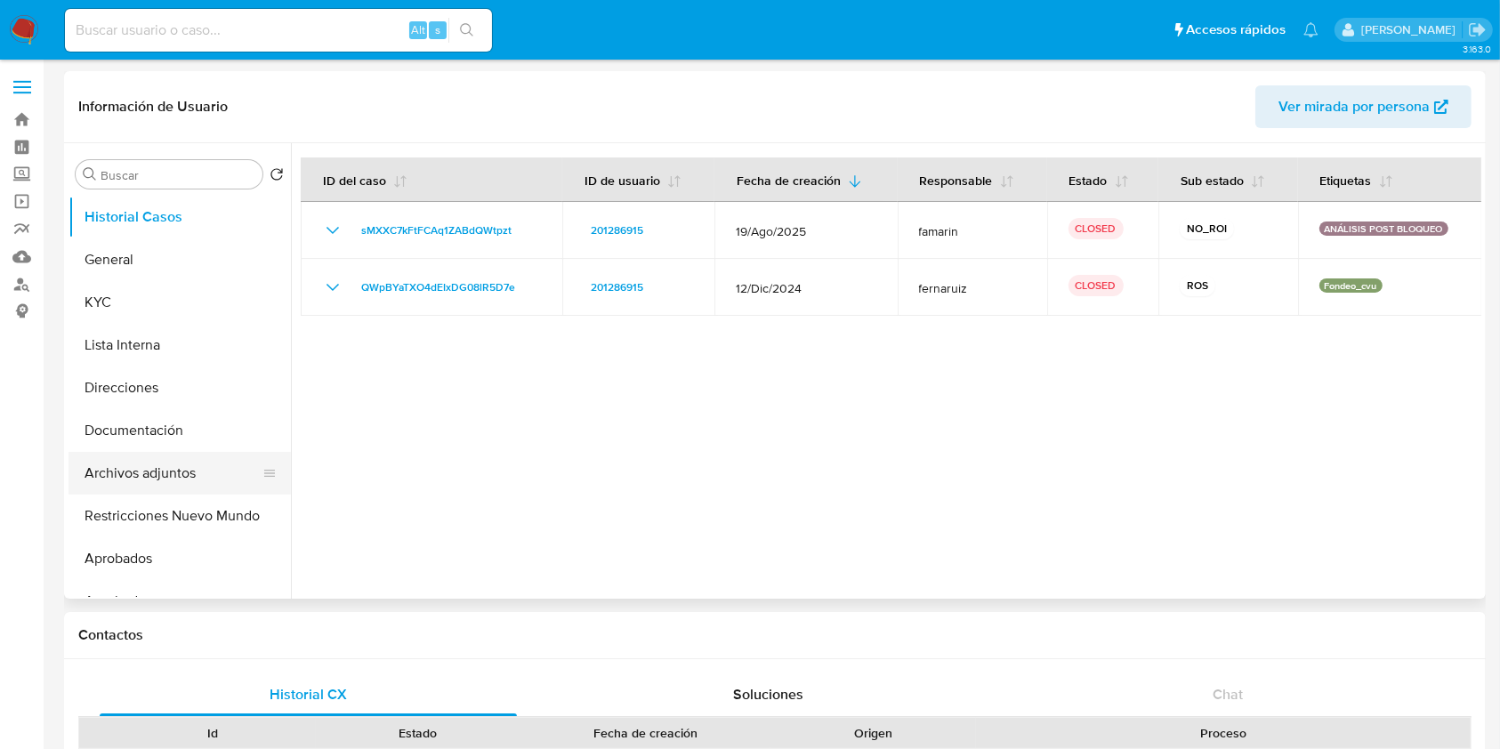
click at [180, 482] on button "Archivos adjuntos" at bounding box center [173, 473] width 208 height 43
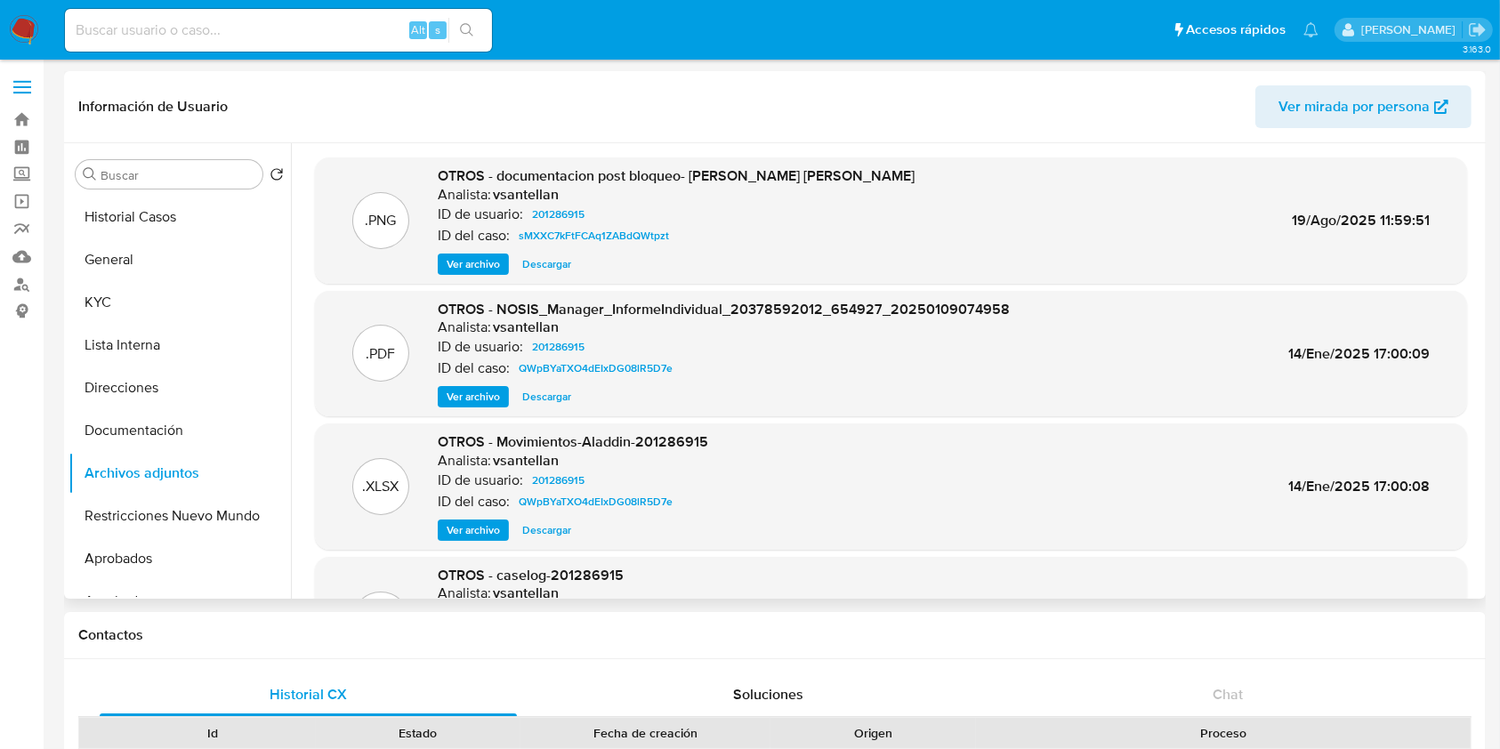
click at [487, 265] on span "Ver archivo" at bounding box center [473, 264] width 53 height 18
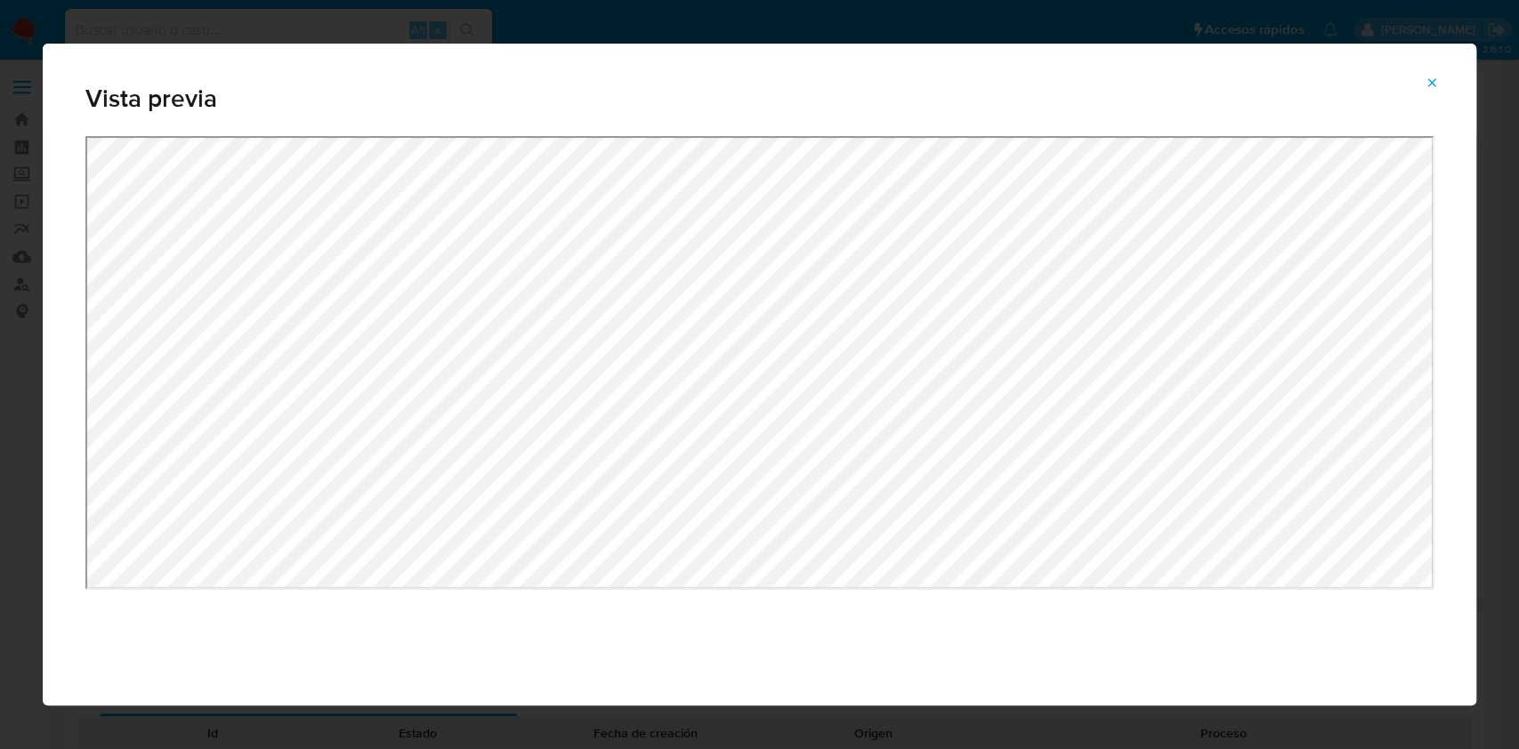
click at [1419, 82] on button "Attachment preview" at bounding box center [1431, 83] width 39 height 28
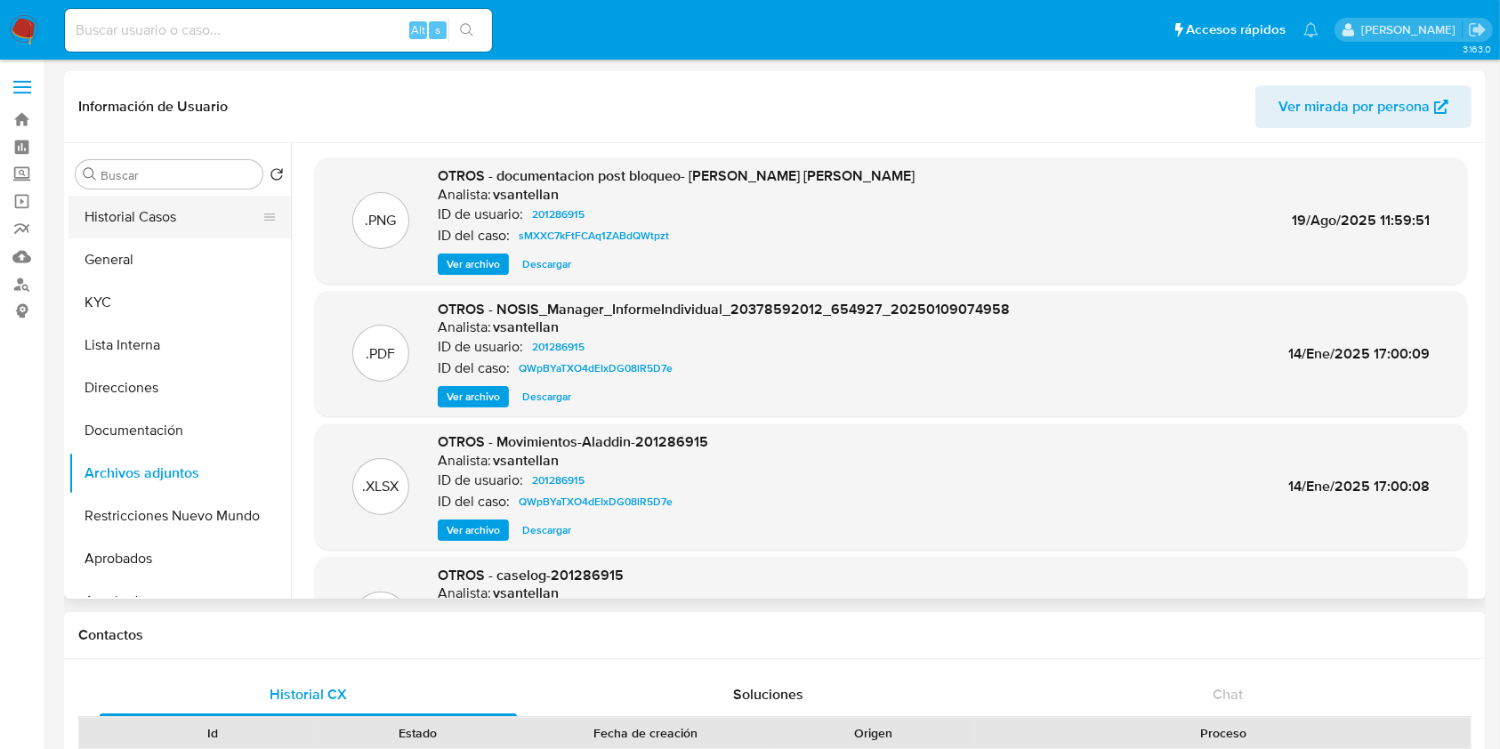
click at [183, 206] on button "Historial Casos" at bounding box center [173, 217] width 208 height 43
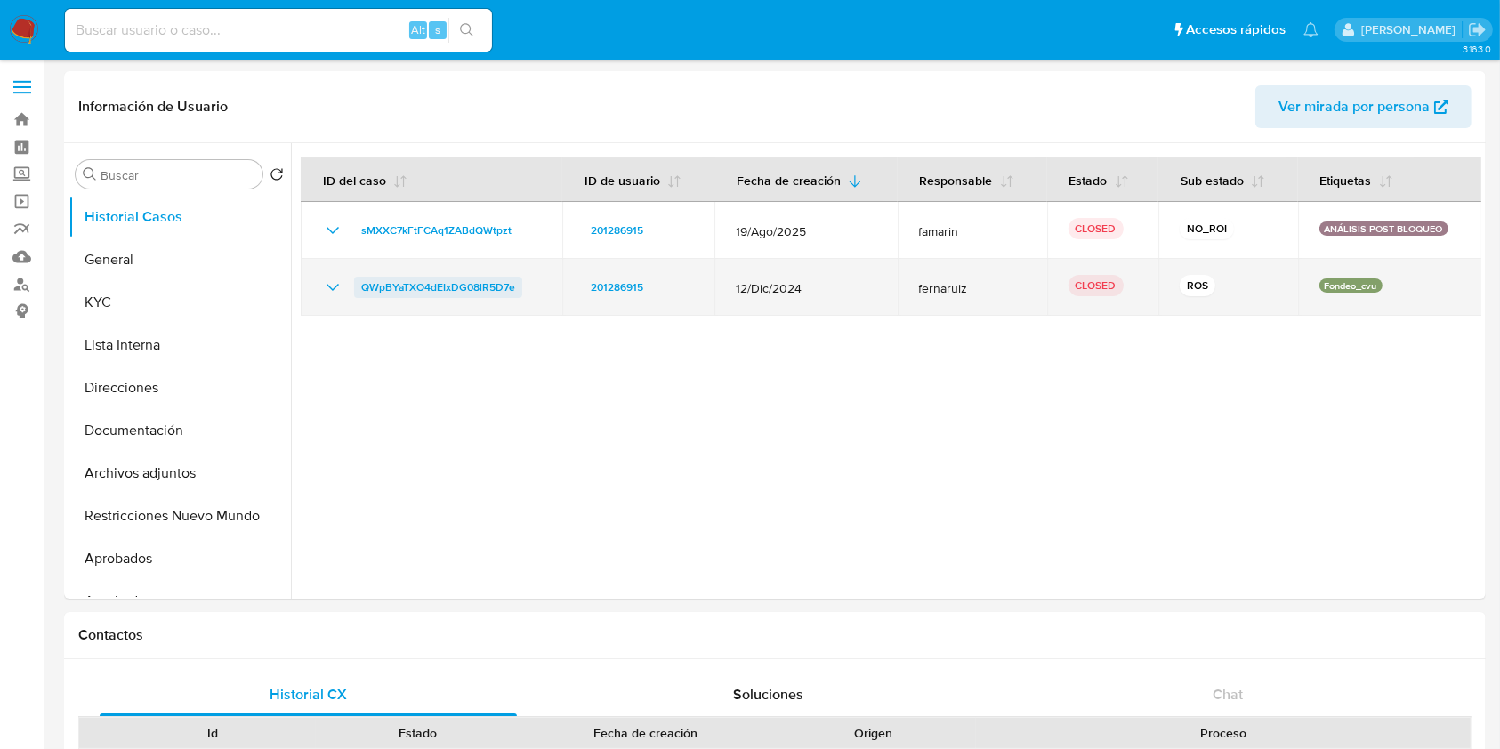
click at [406, 281] on span "QWpBYaTXO4dEIxDG08lR5D7e" at bounding box center [438, 287] width 154 height 21
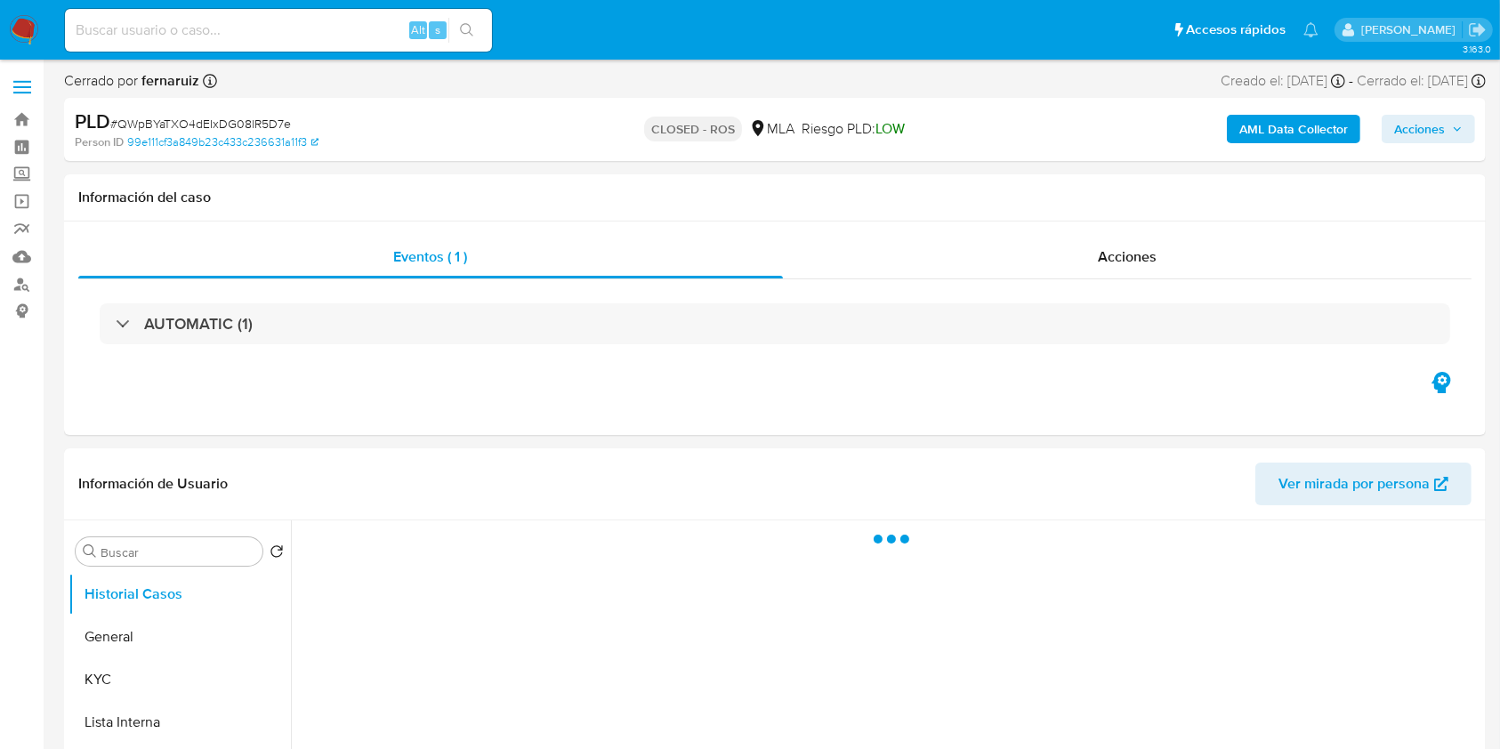
select select "10"
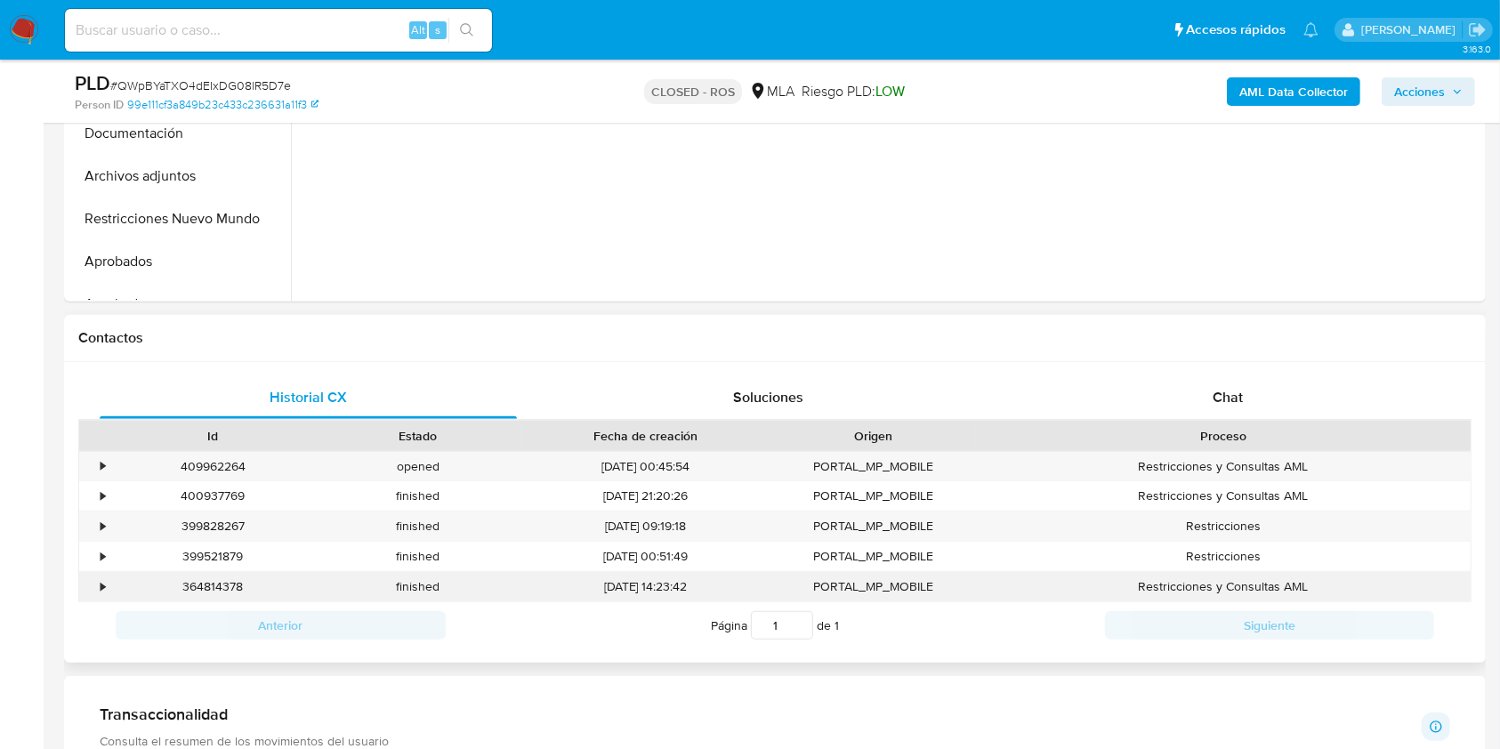
scroll to position [712, 0]
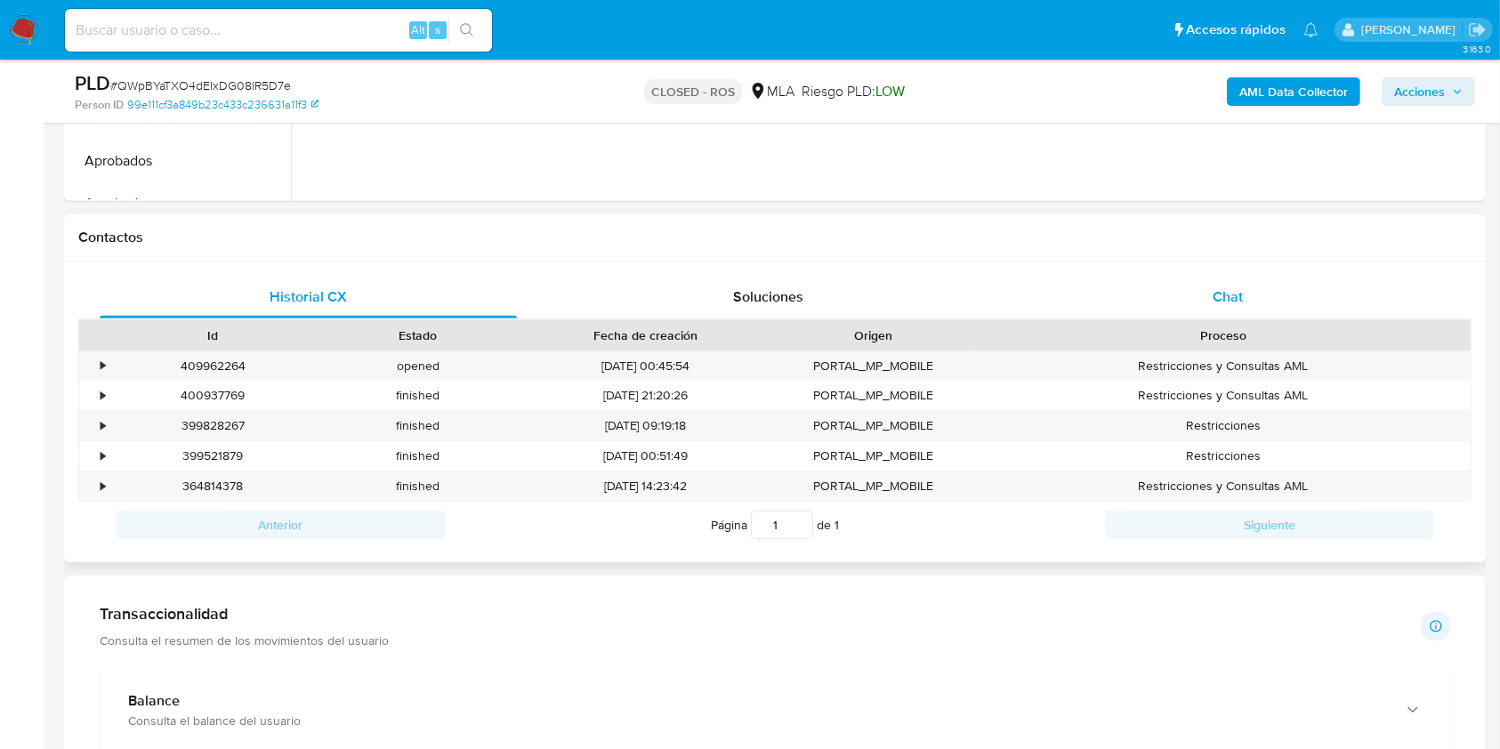
click at [1167, 279] on div "Chat" at bounding box center [1228, 297] width 417 height 43
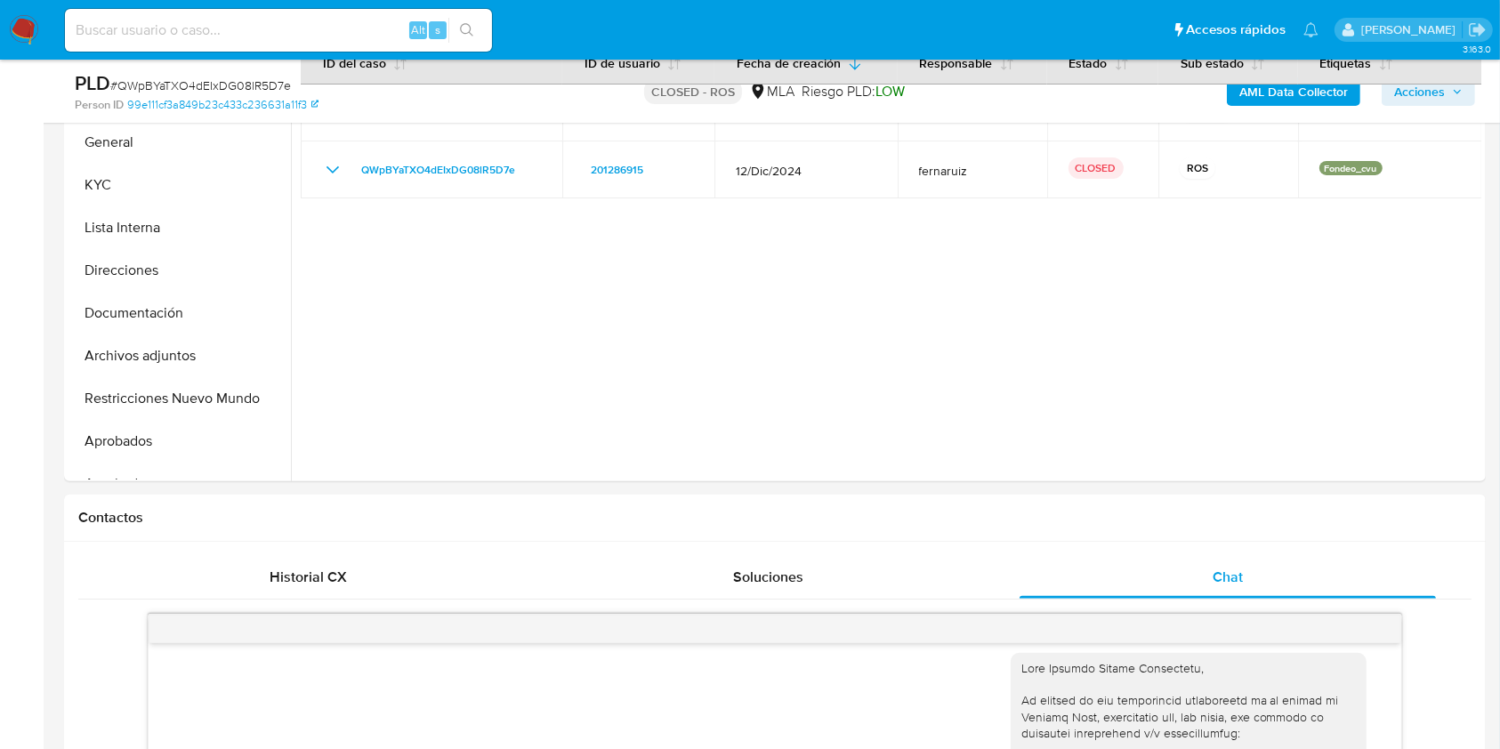
scroll to position [350, 0]
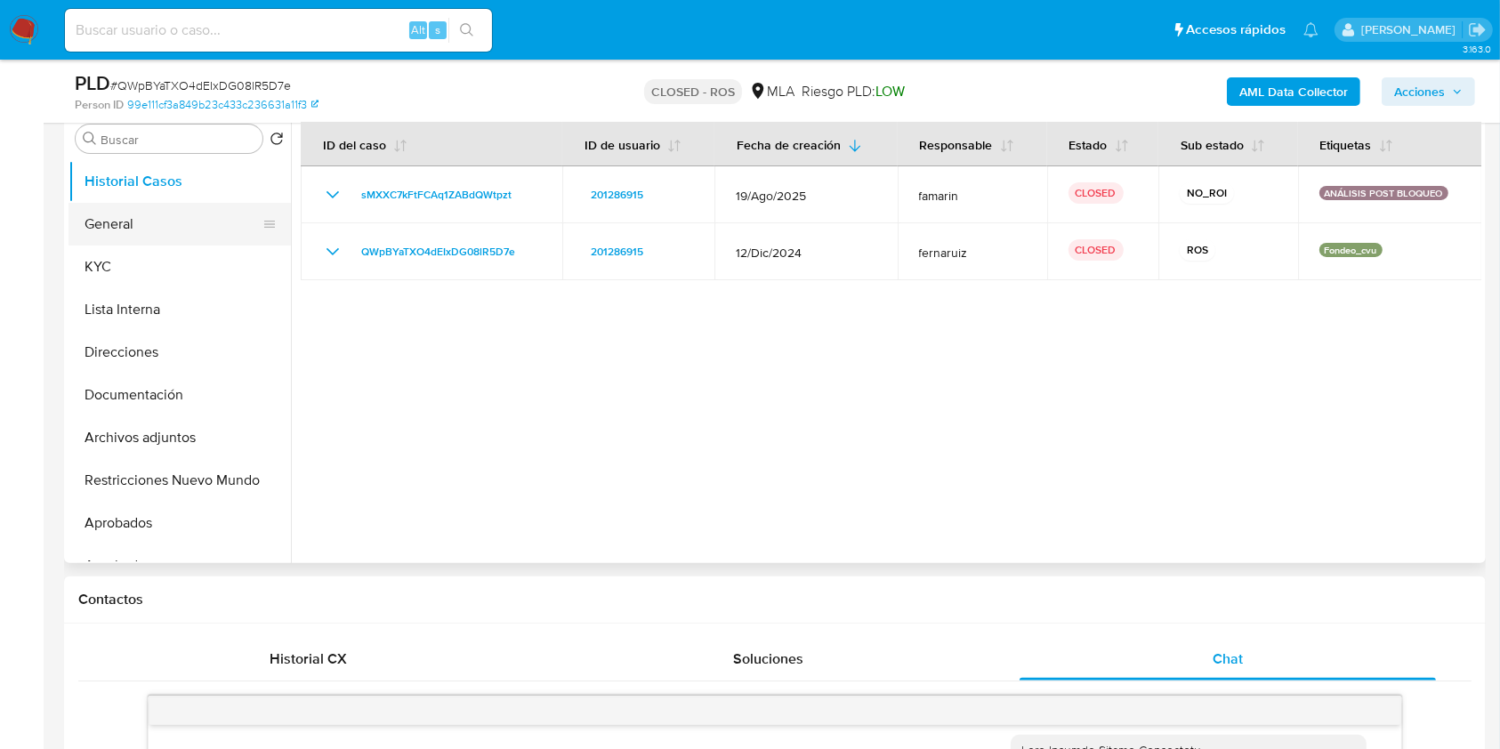
click at [135, 238] on button "General" at bounding box center [173, 224] width 208 height 43
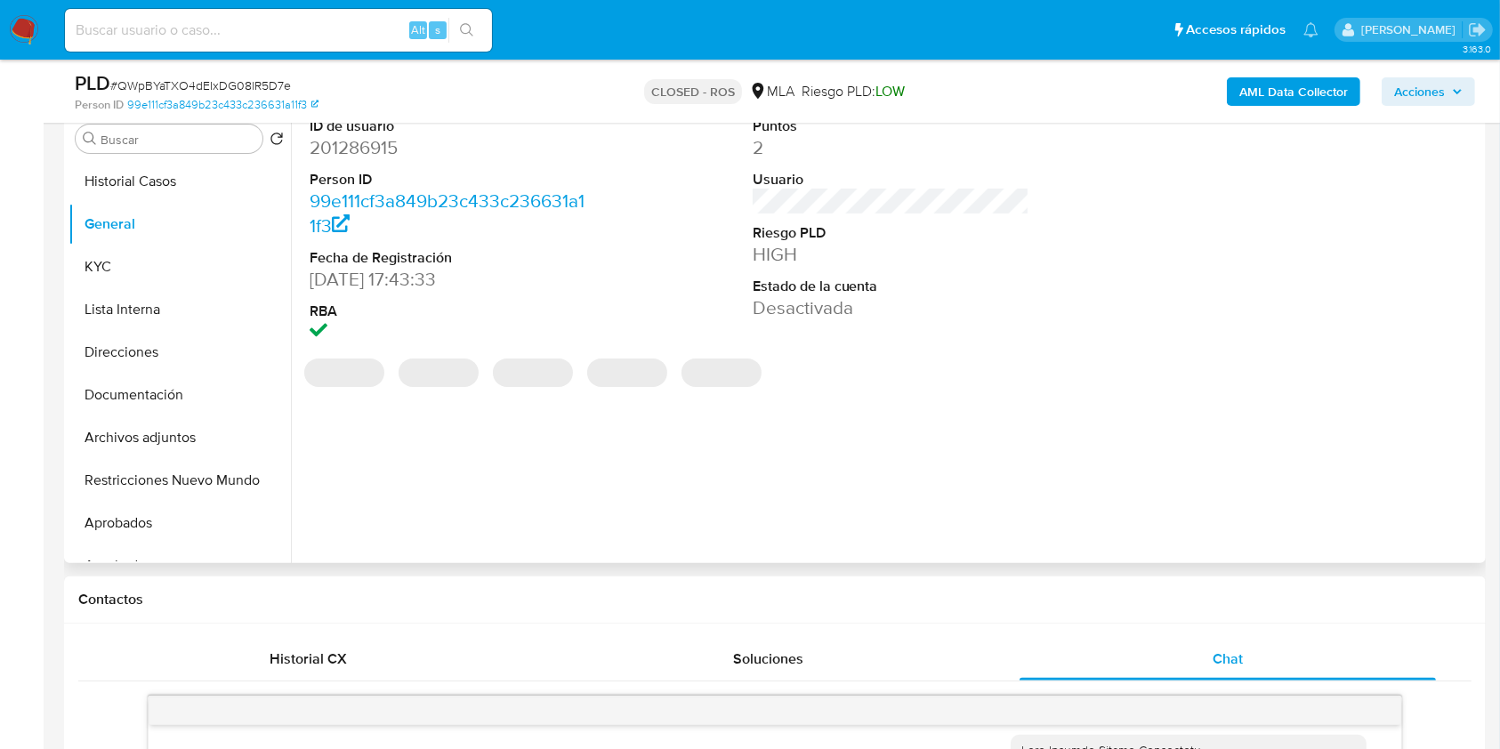
click at [353, 149] on dd "201286915" at bounding box center [449, 147] width 278 height 25
copy dd "201286915"
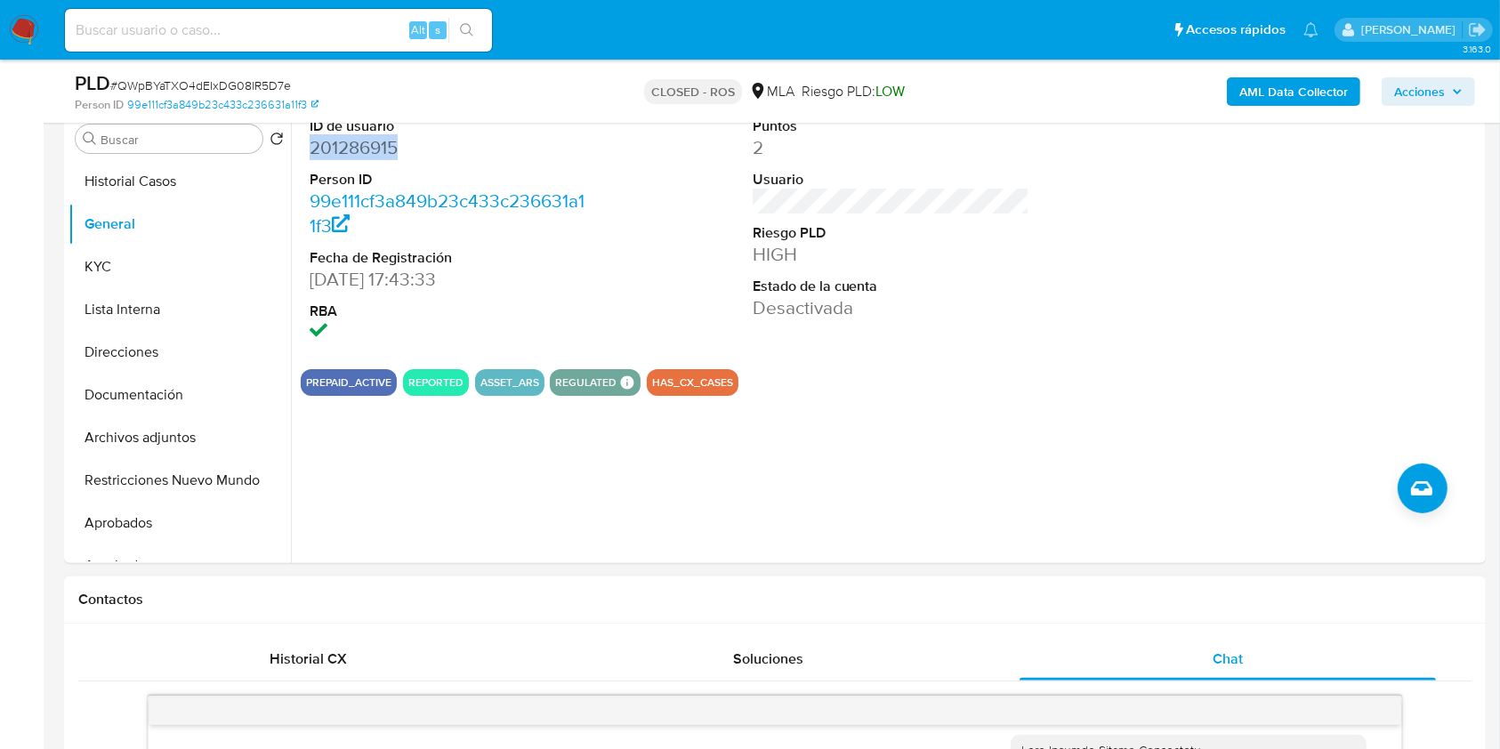
scroll to position [943, 0]
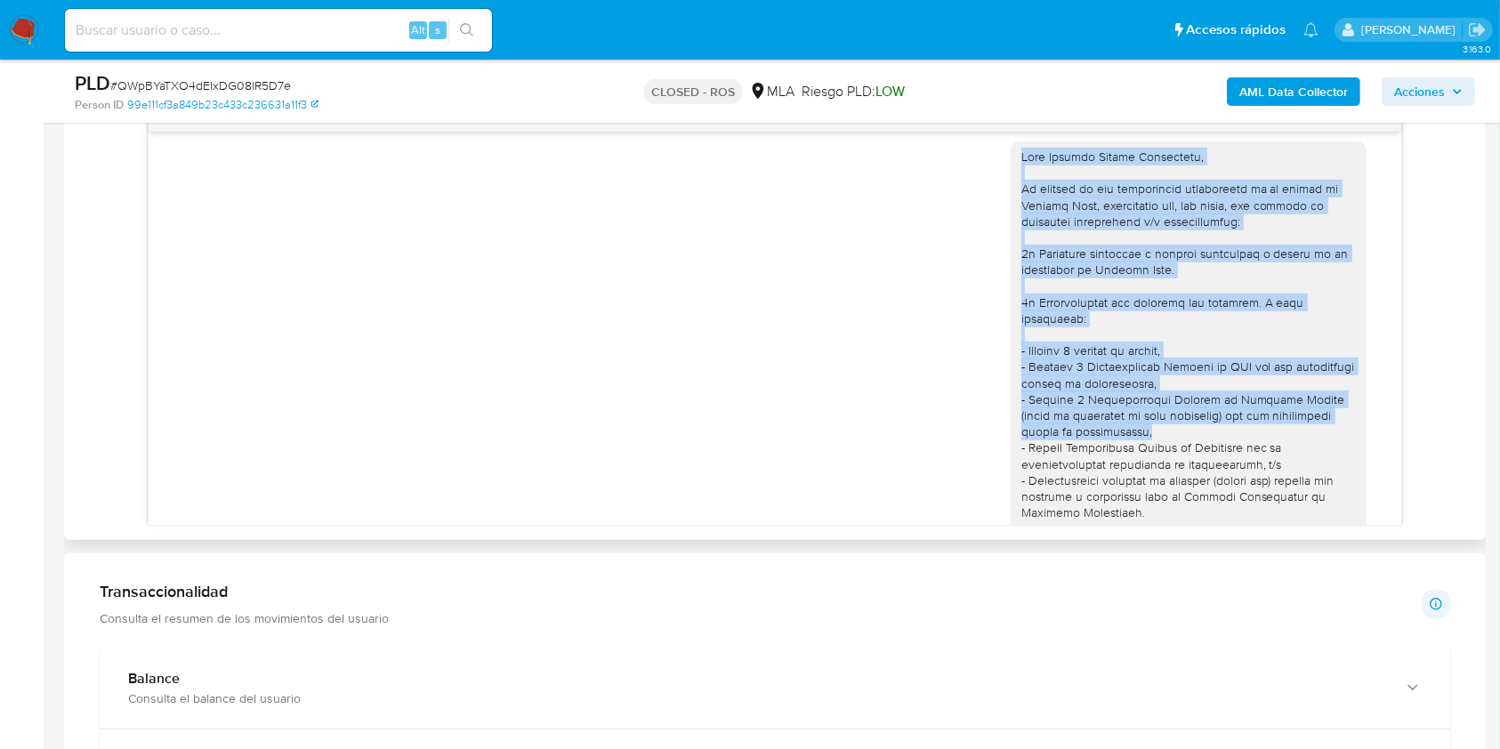
drag, startPoint x: 1015, startPoint y: 189, endPoint x: 1057, endPoint y: 337, distance: 154.3
click at [1128, 431] on div at bounding box center [1188, 537] width 335 height 777
click at [1056, 336] on div at bounding box center [1188, 537] width 335 height 777
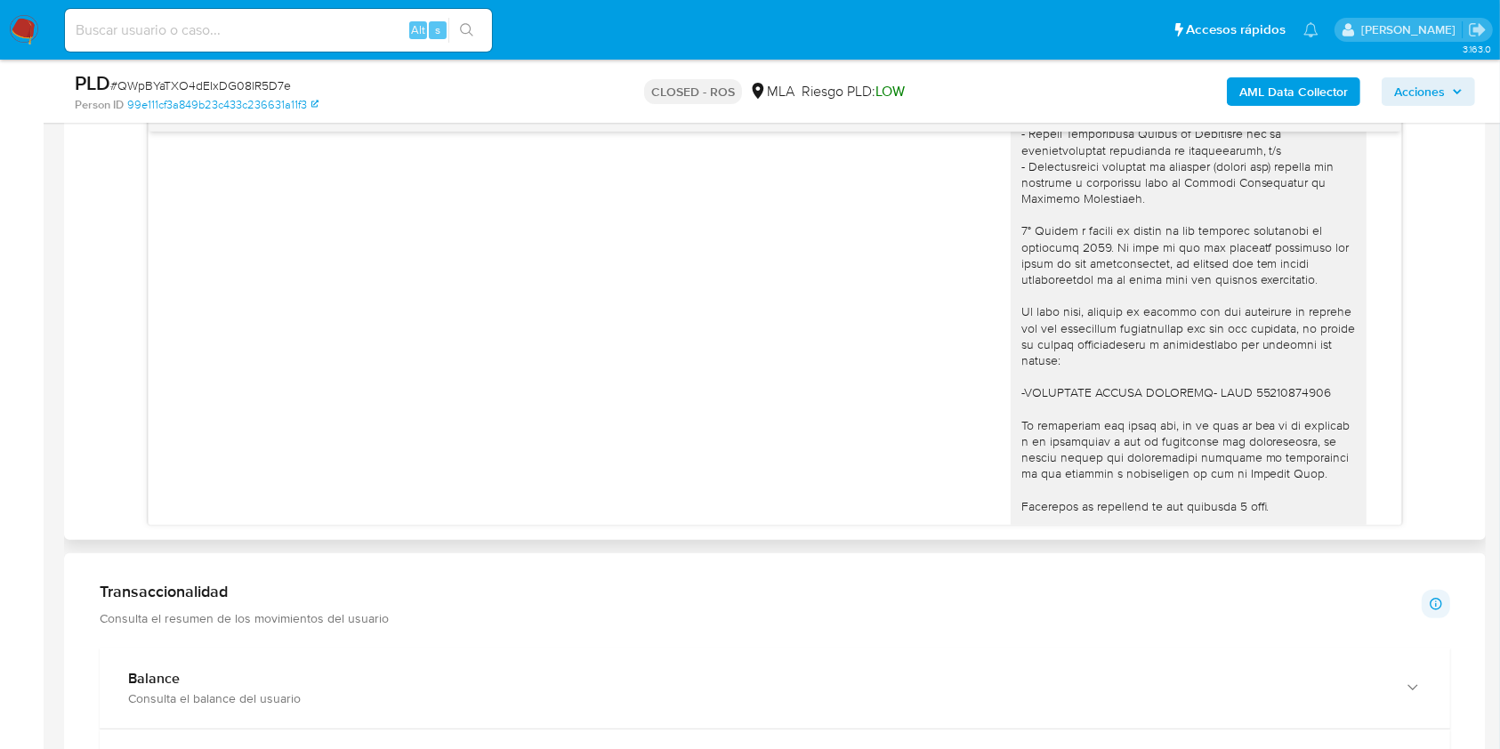
scroll to position [1020, 0]
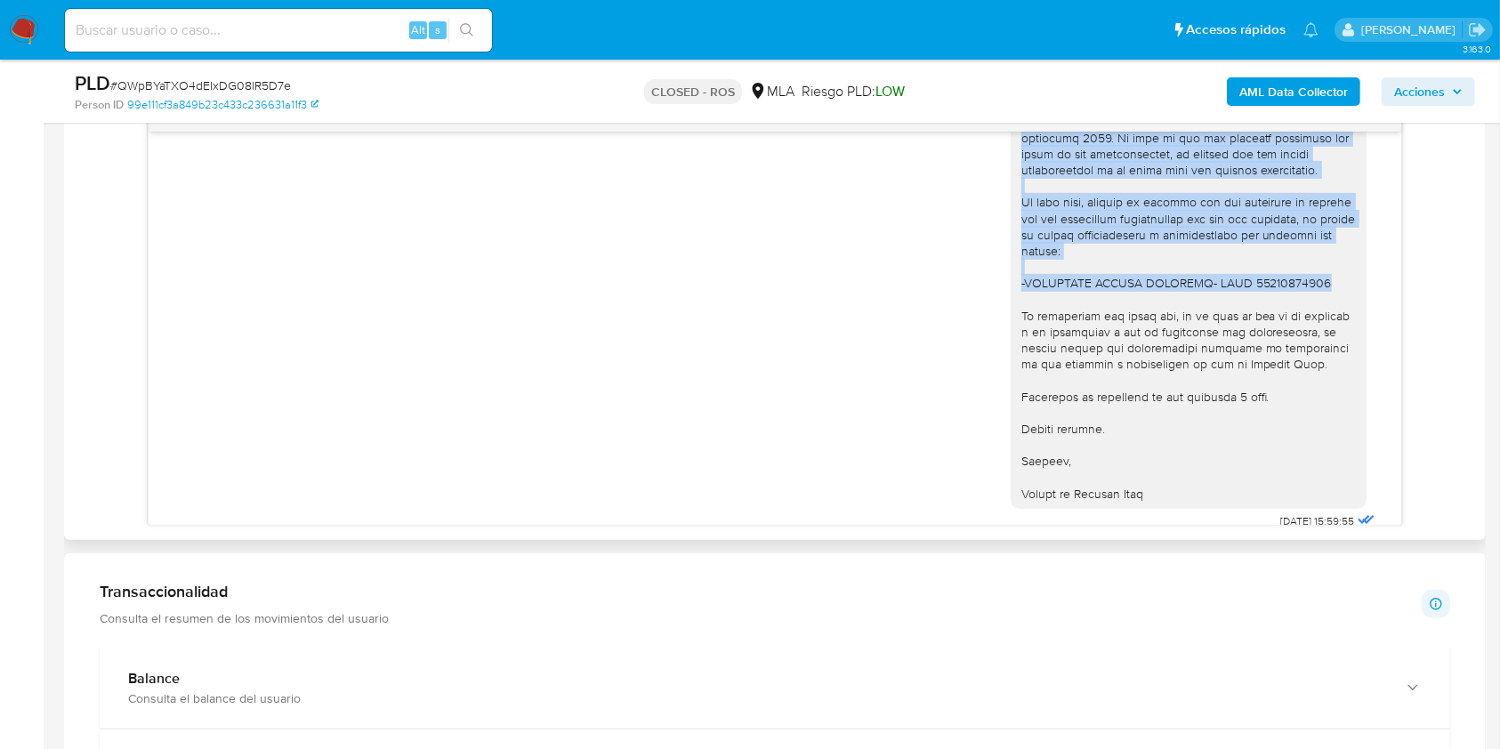
drag, startPoint x: 1002, startPoint y: 255, endPoint x: 1322, endPoint y: 279, distance: 321.2
click at [1322, 279] on div at bounding box center [1189, 113] width 356 height 791
copy div "1º Actividad comercial o laboral canalizada a través de la plataforma de Mercad…"
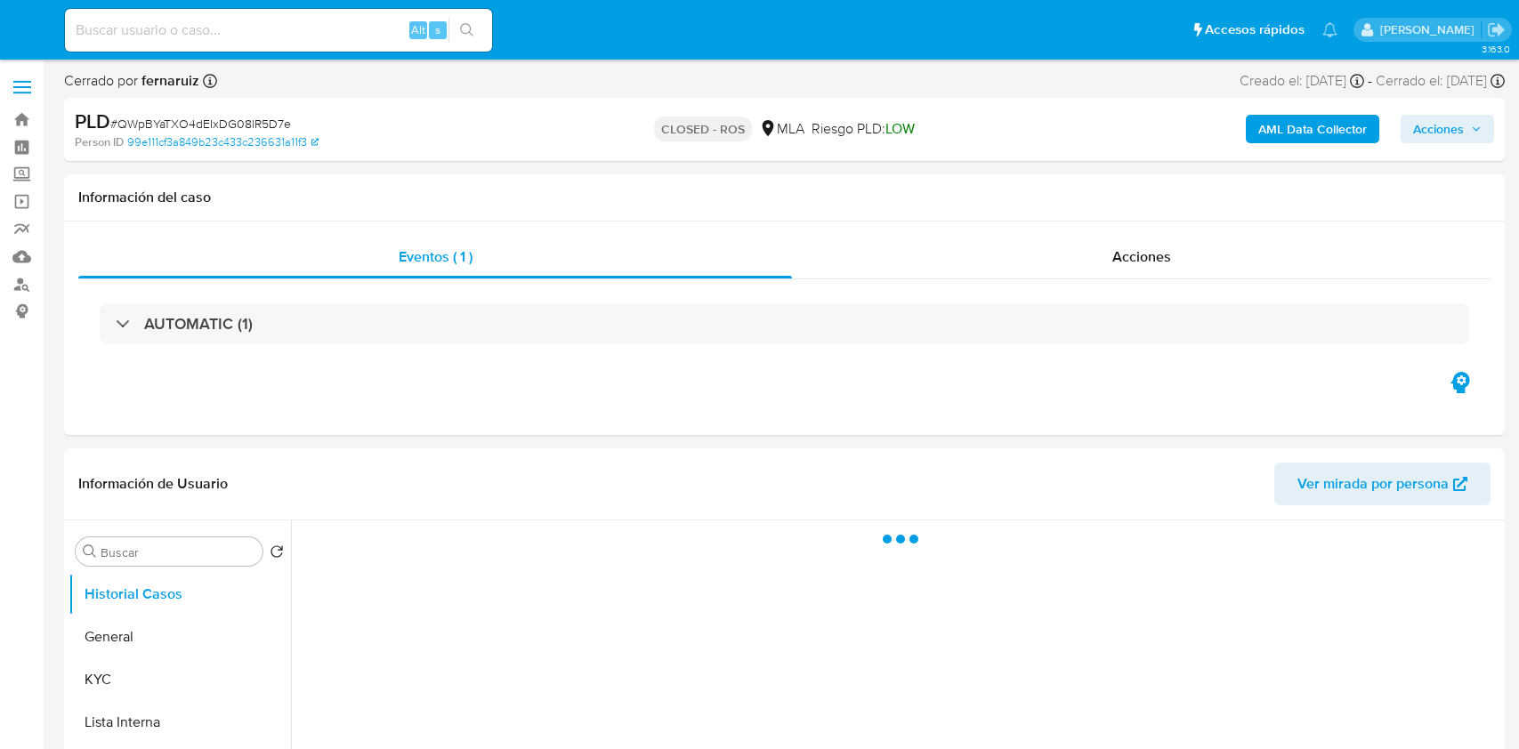
select select "10"
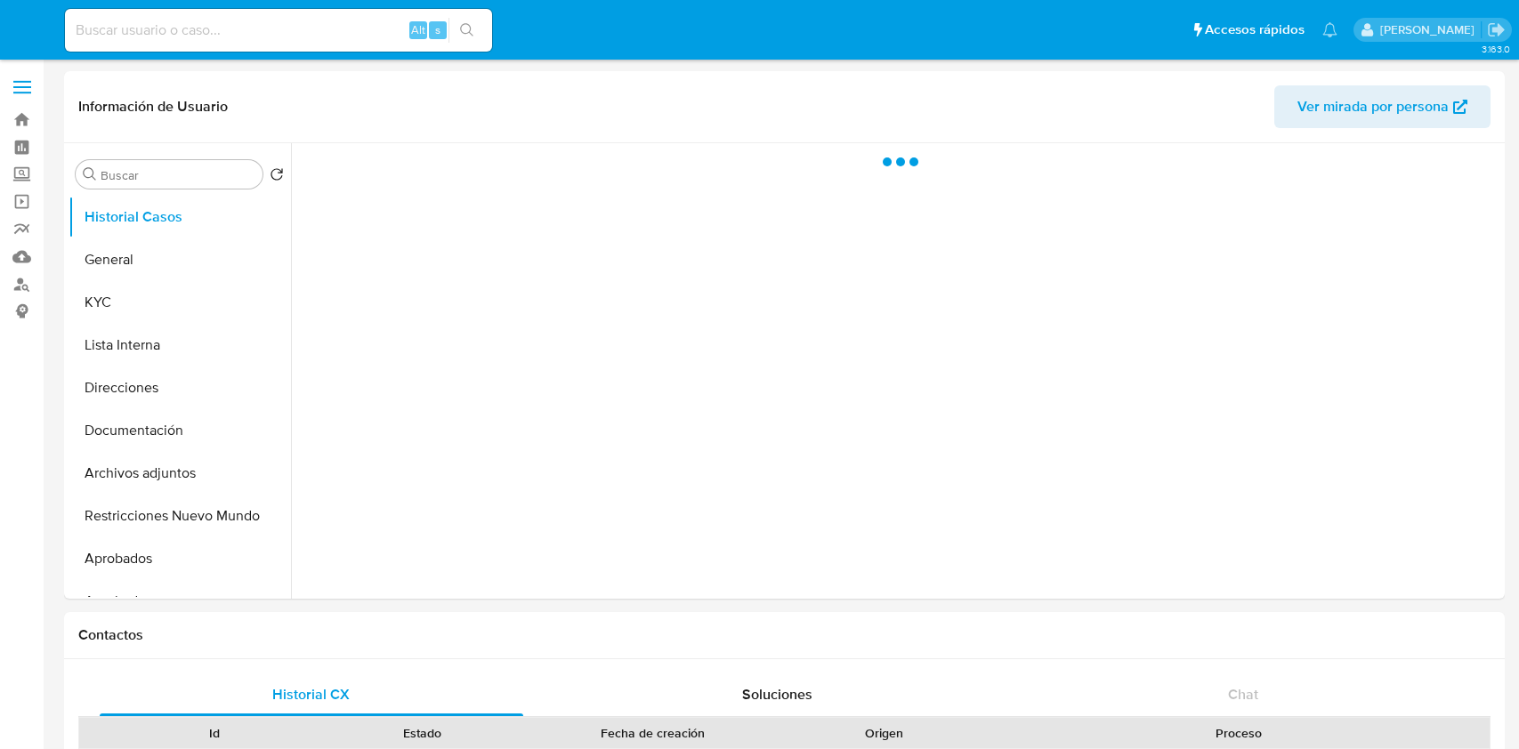
select select "10"
